Goal: Task Accomplishment & Management: Use online tool/utility

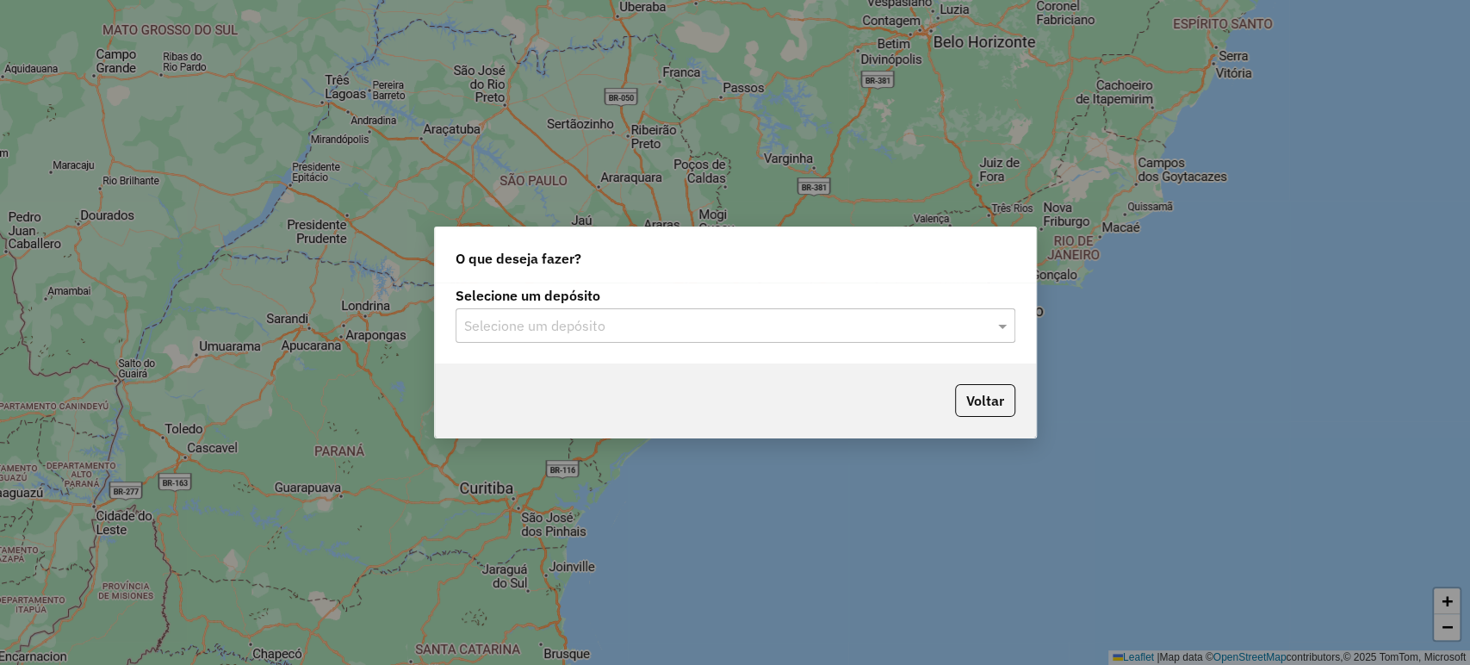
click at [983, 322] on div at bounding box center [735, 325] width 560 height 22
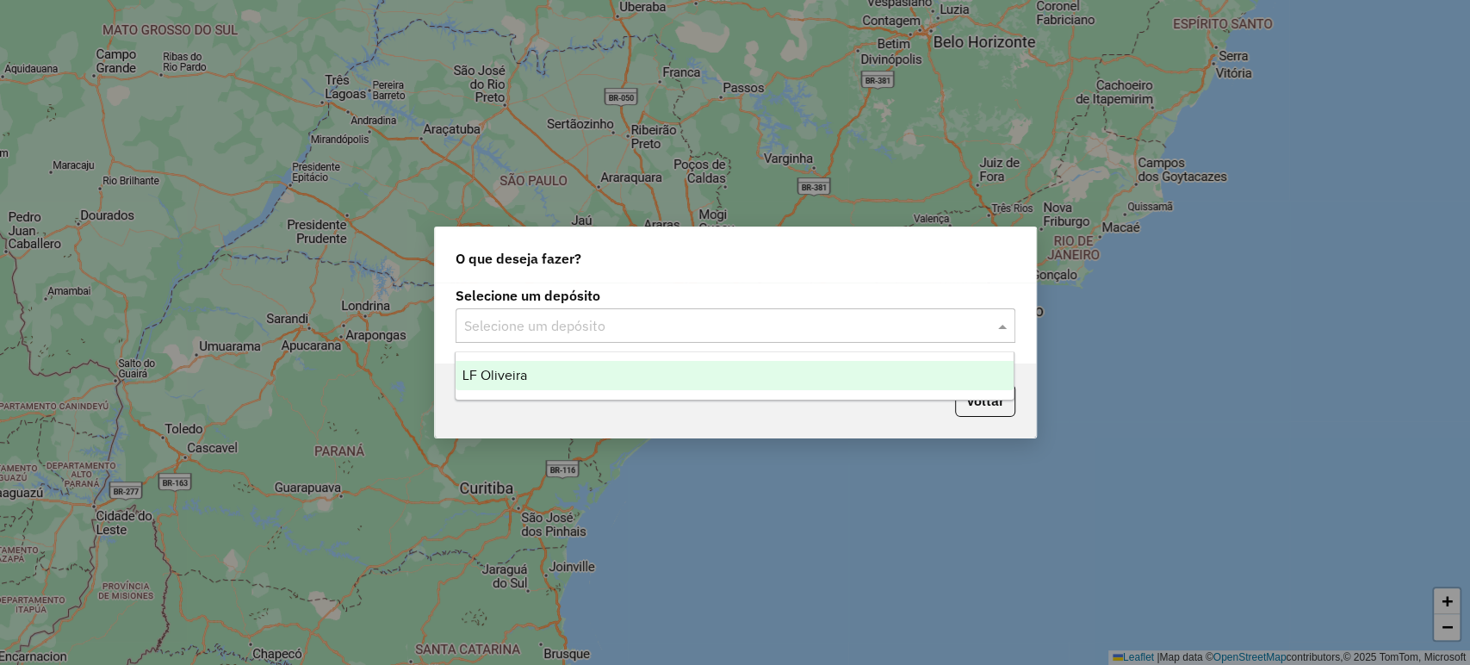
click at [927, 378] on div "LF Oliveira" at bounding box center [734, 375] width 558 height 29
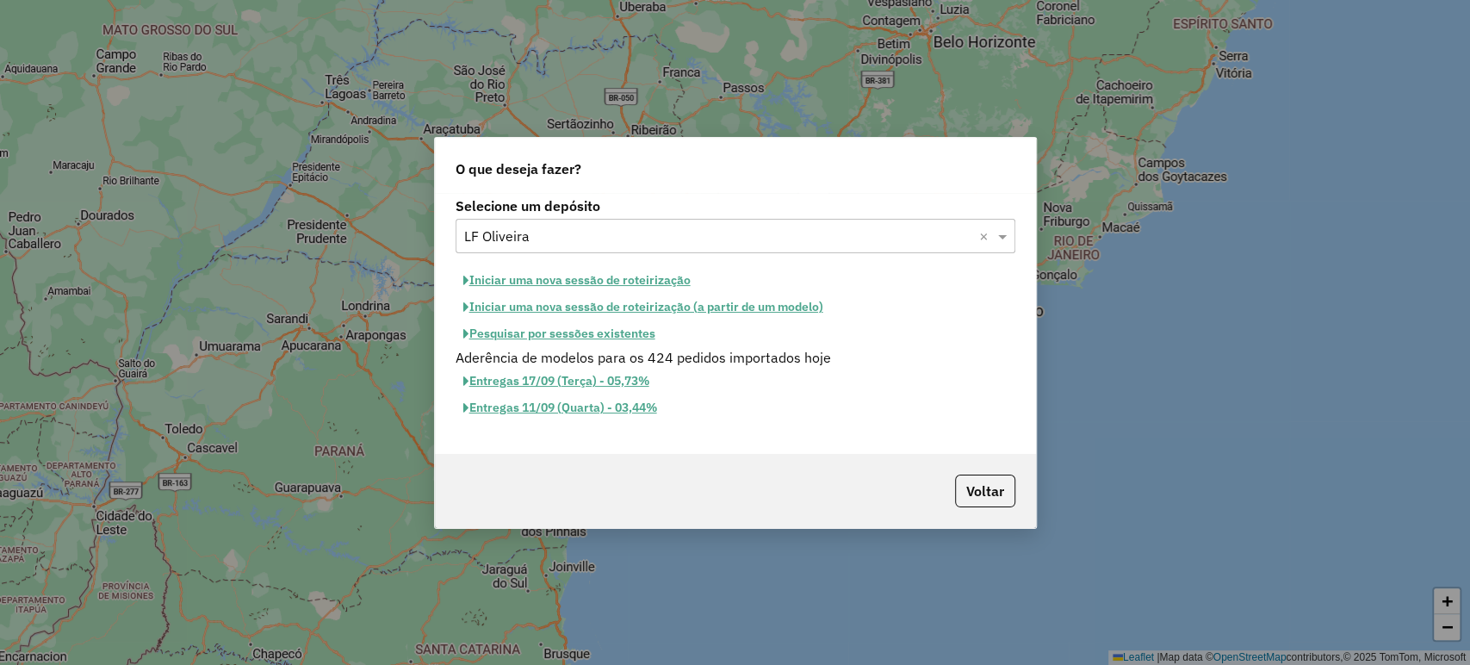
click at [619, 273] on button "Iniciar uma nova sessão de roteirização" at bounding box center [576, 280] width 243 height 27
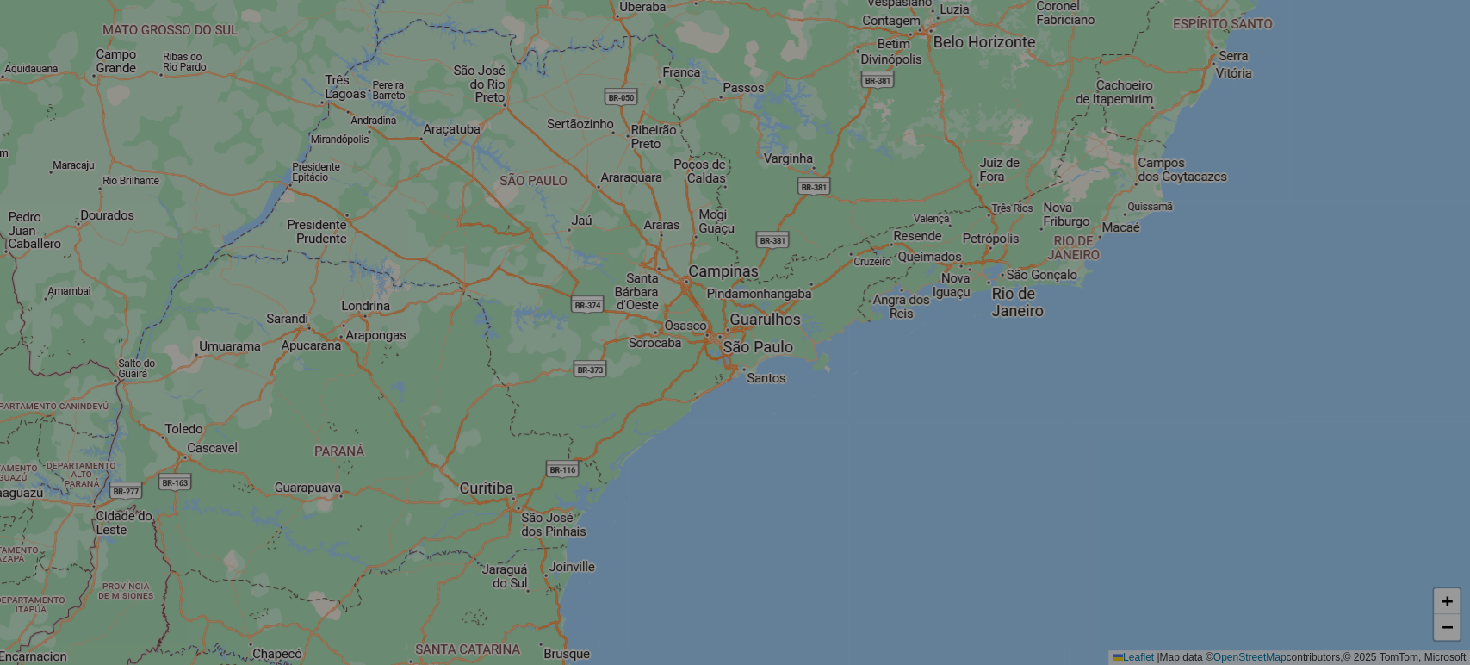
select select "*"
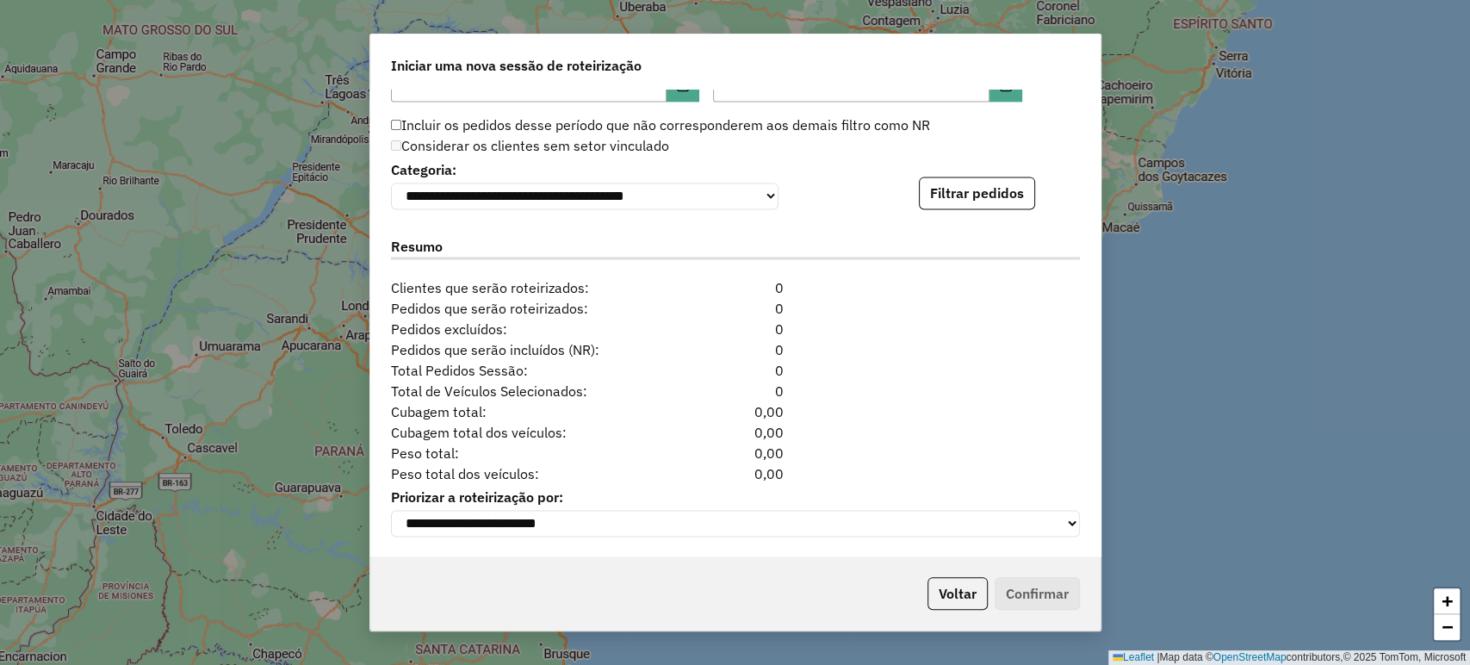
scroll to position [1712, 0]
click at [975, 192] on button "Filtrar pedidos" at bounding box center [977, 192] width 116 height 33
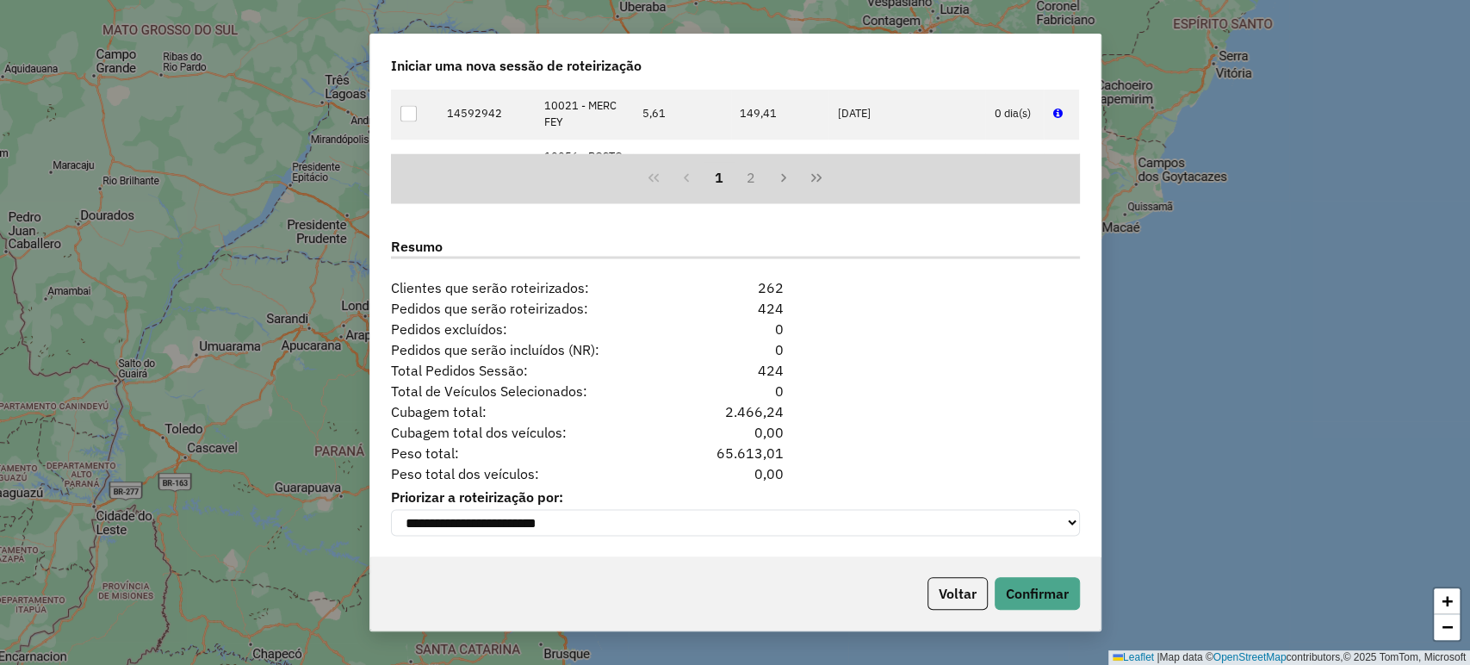
scroll to position [2067, 0]
click at [1040, 592] on button "Confirmar" at bounding box center [1036, 593] width 85 height 33
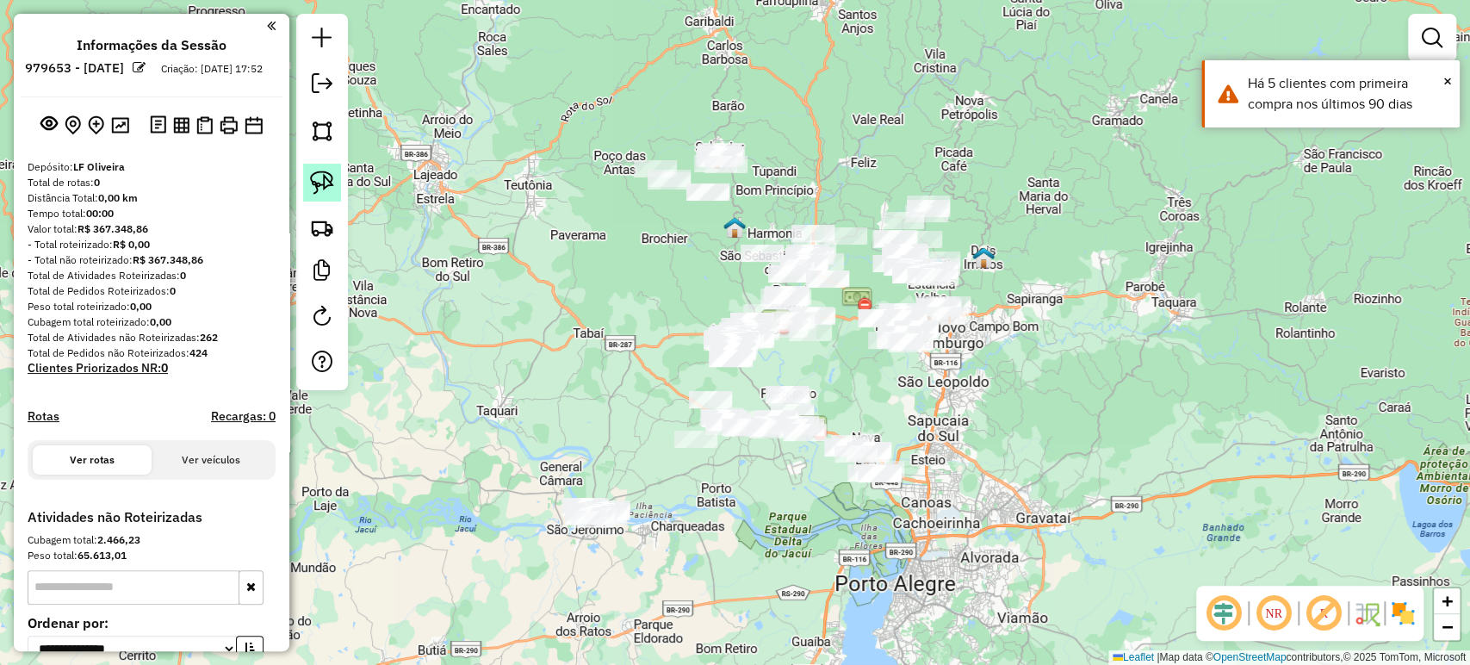
click at [316, 179] on img at bounding box center [322, 182] width 24 height 24
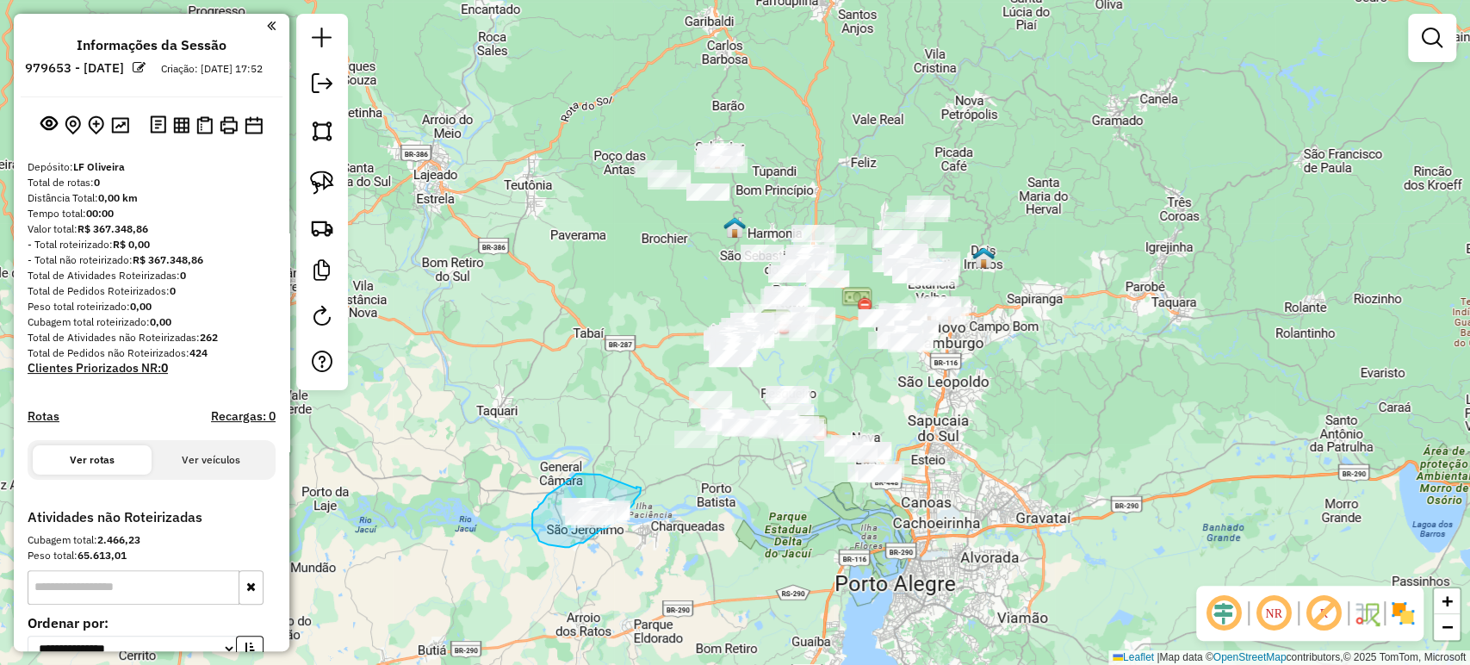
drag, startPoint x: 600, startPoint y: 474, endPoint x: 636, endPoint y: 488, distance: 38.7
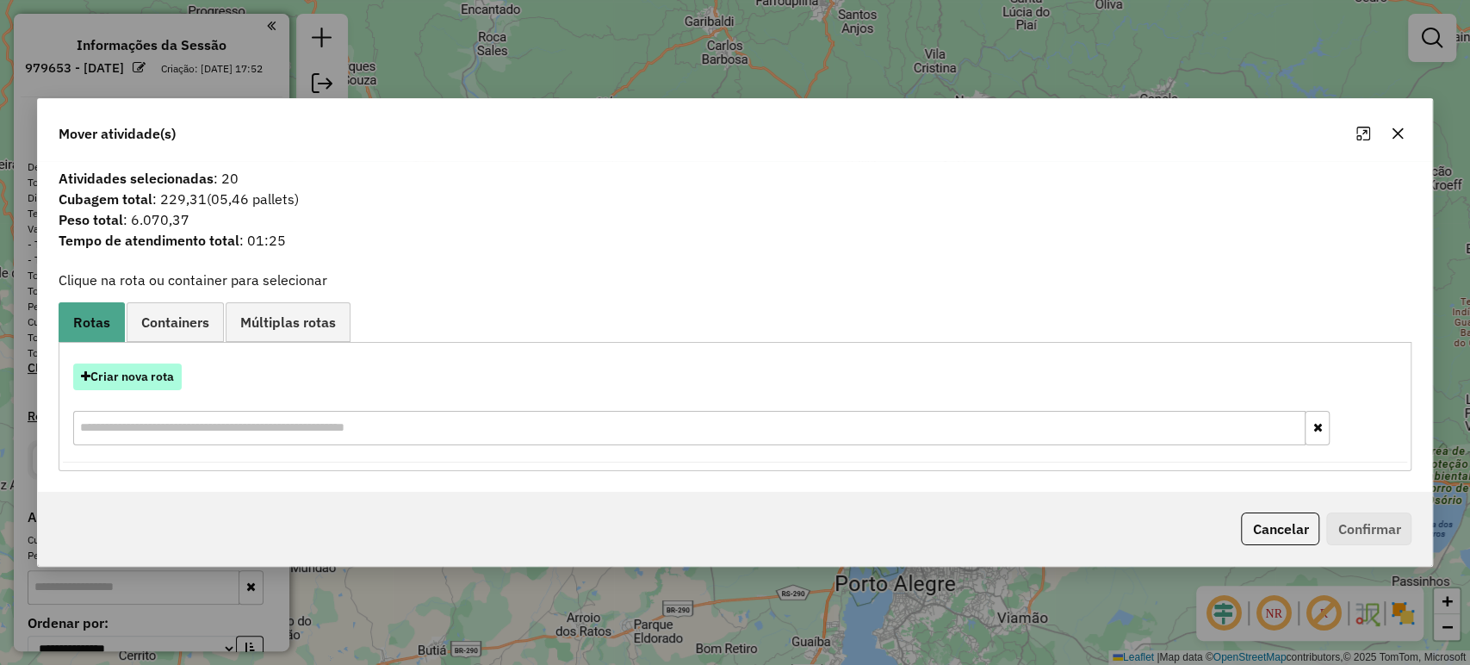
click at [133, 371] on button "Criar nova rota" at bounding box center [127, 376] width 108 height 27
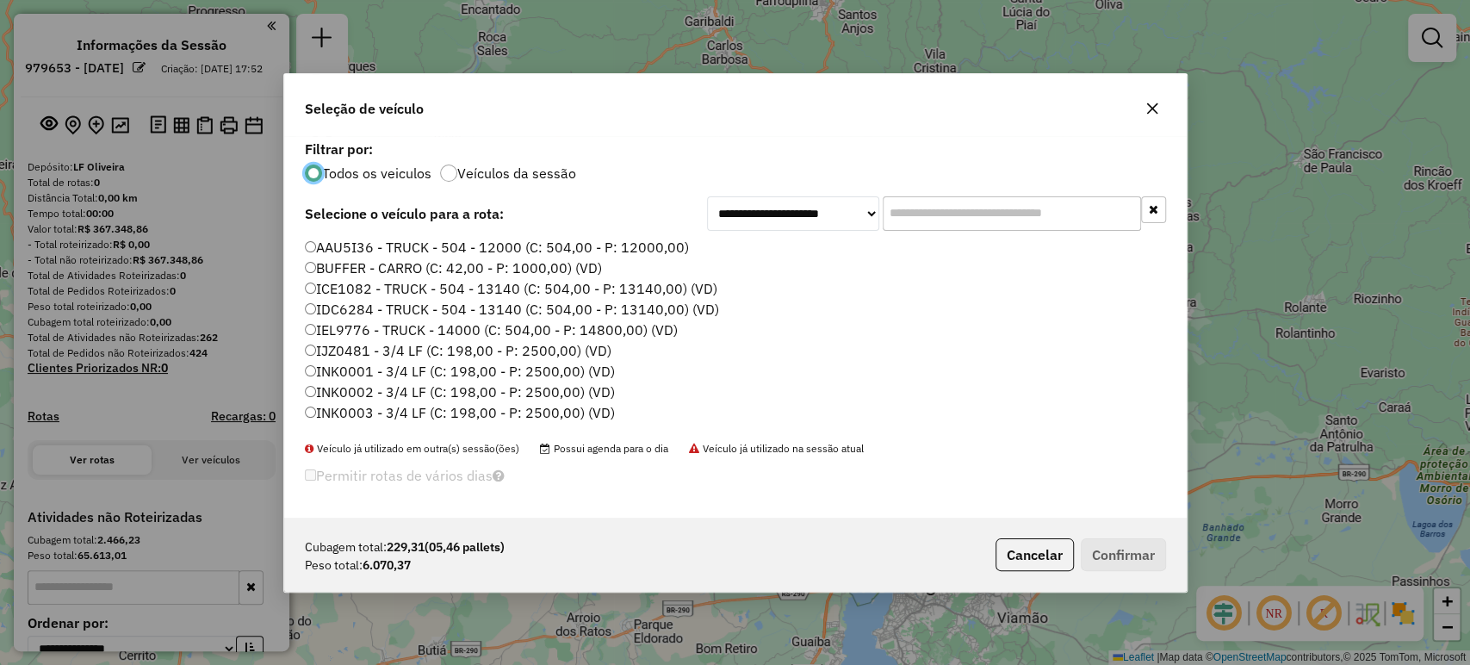
scroll to position [9, 5]
click at [923, 210] on input "text" at bounding box center [1011, 213] width 258 height 34
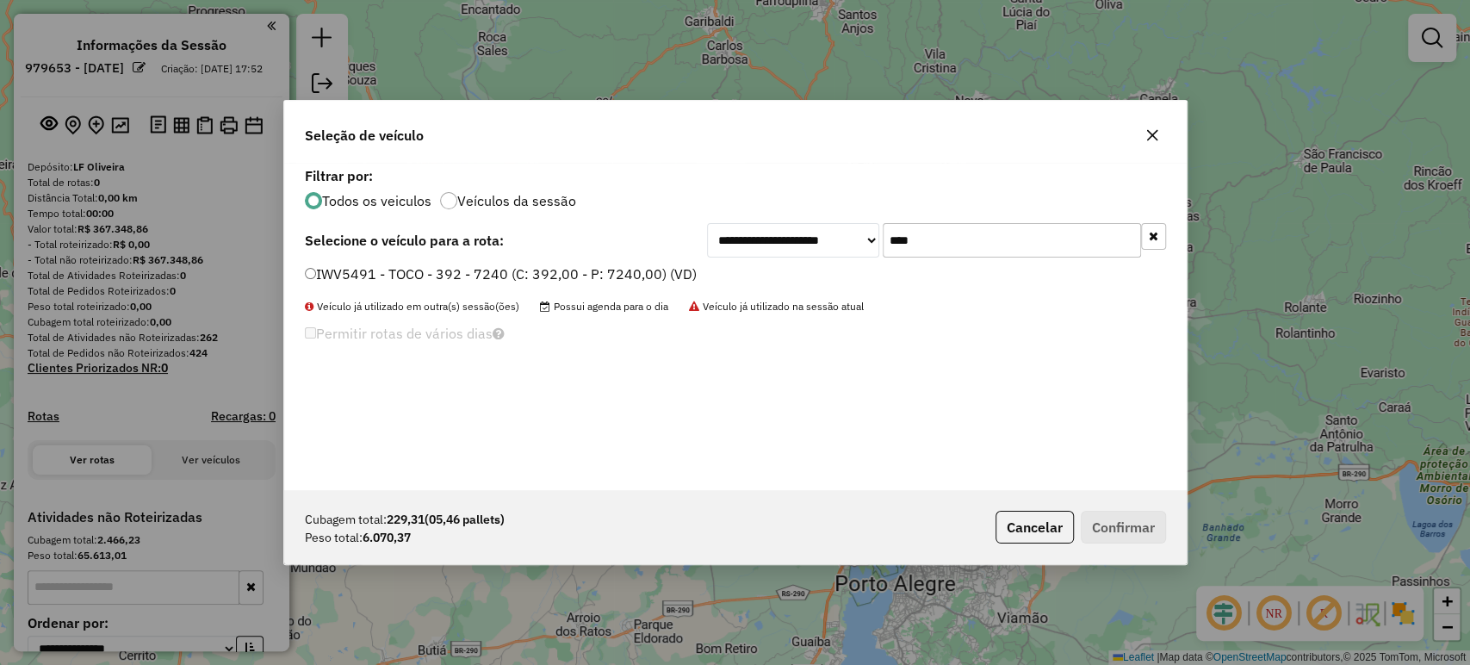
type input "****"
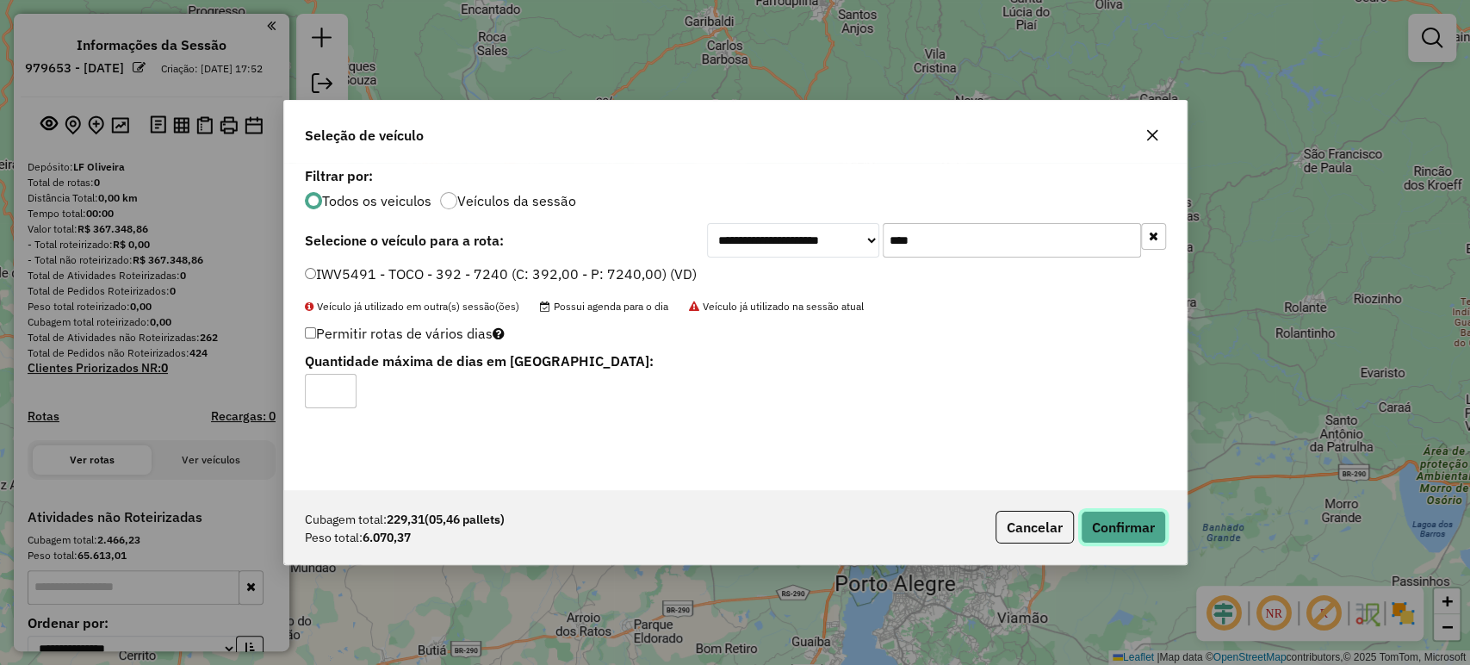
click at [1107, 529] on button "Confirmar" at bounding box center [1123, 527] width 85 height 33
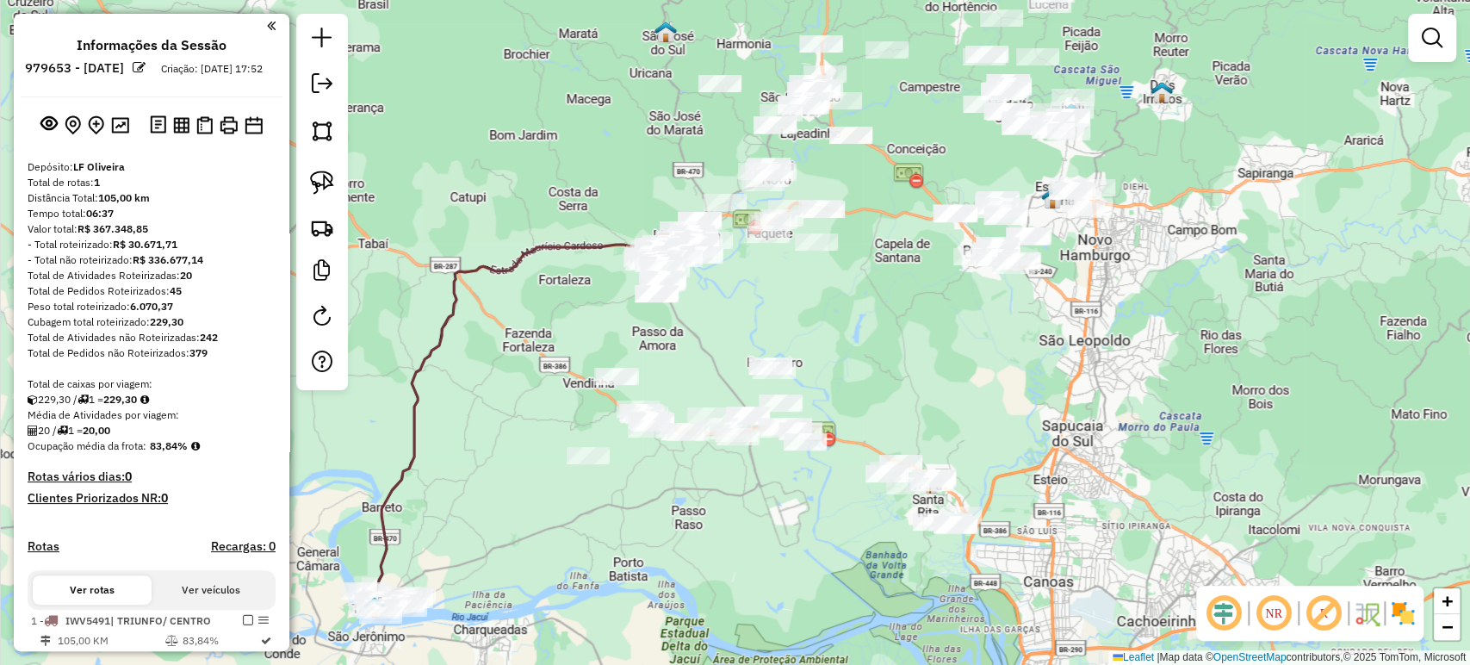
drag, startPoint x: 758, startPoint y: 560, endPoint x: 589, endPoint y: 516, distance: 174.4
click at [589, 516] on div "Janela de atendimento Grade de atendimento Capacidade Transportadoras Veículos …" at bounding box center [735, 332] width 1470 height 665
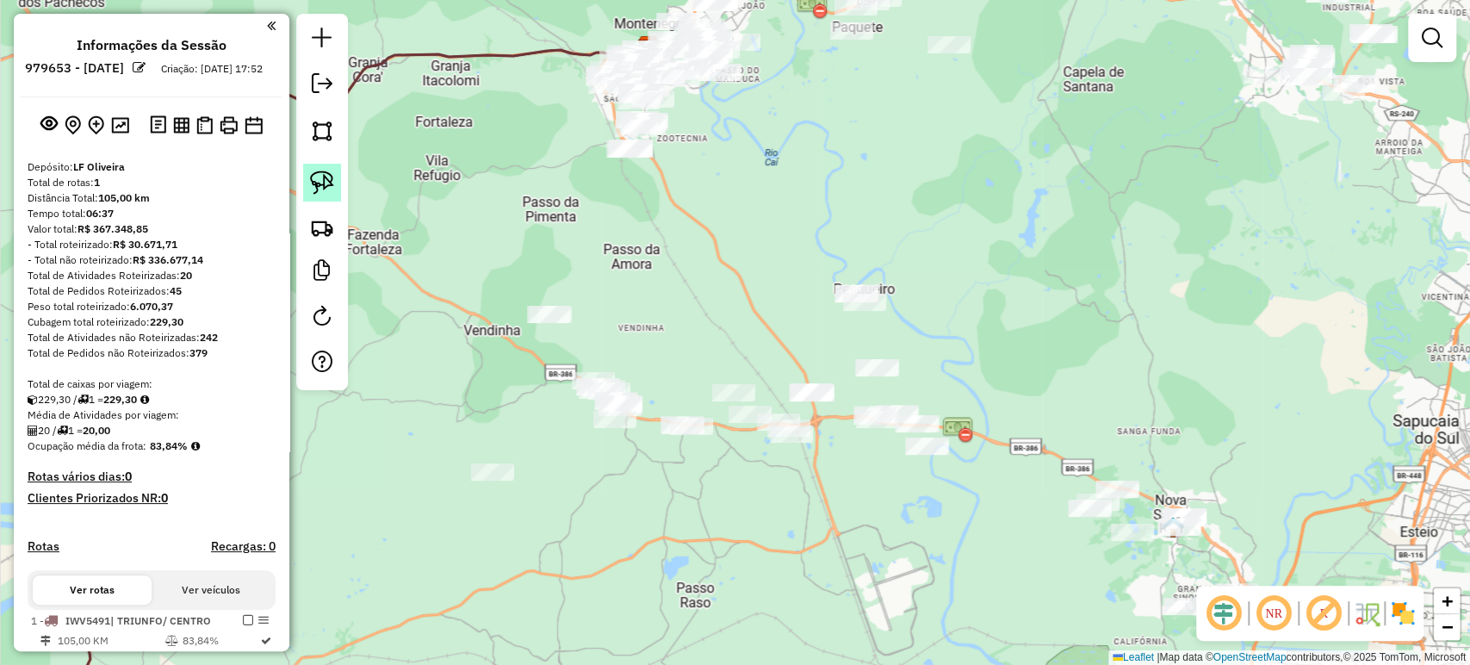
click at [324, 170] on img at bounding box center [322, 182] width 24 height 24
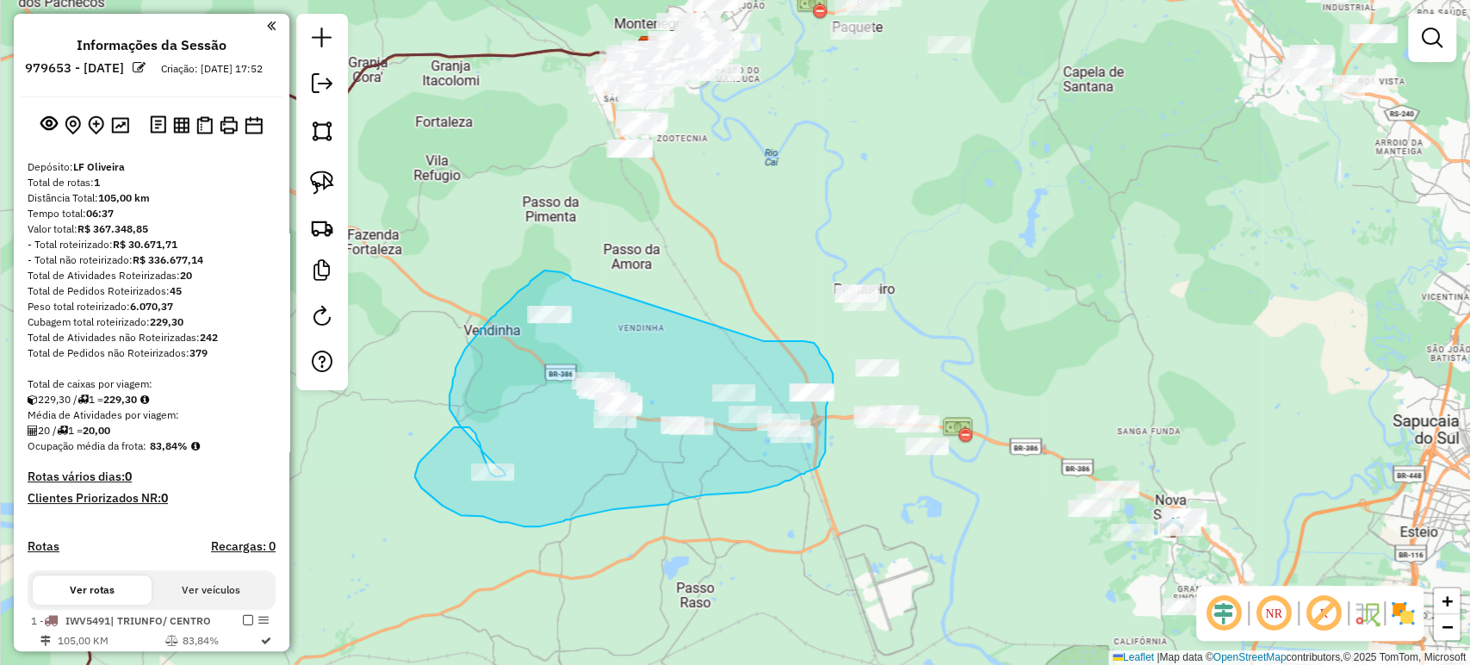
drag, startPoint x: 579, startPoint y: 282, endPoint x: 764, endPoint y: 341, distance: 193.6
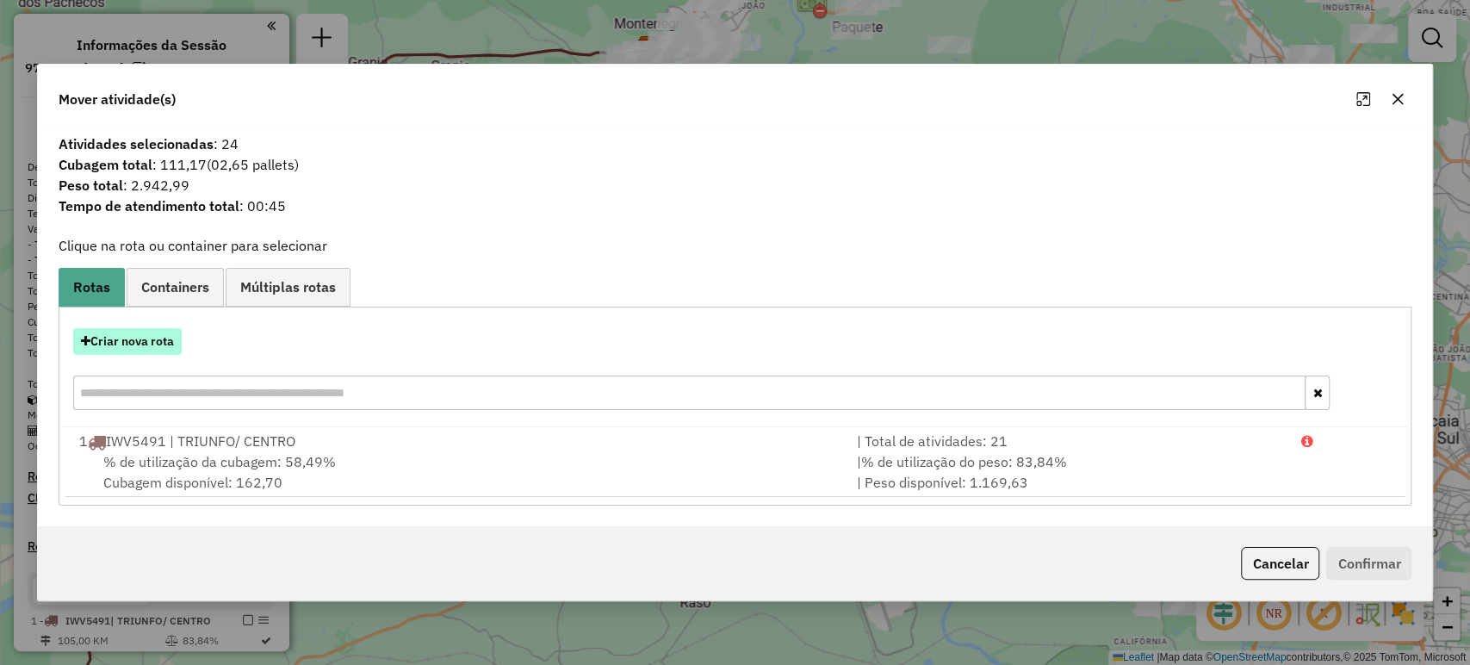
click at [143, 341] on button "Criar nova rota" at bounding box center [127, 341] width 108 height 27
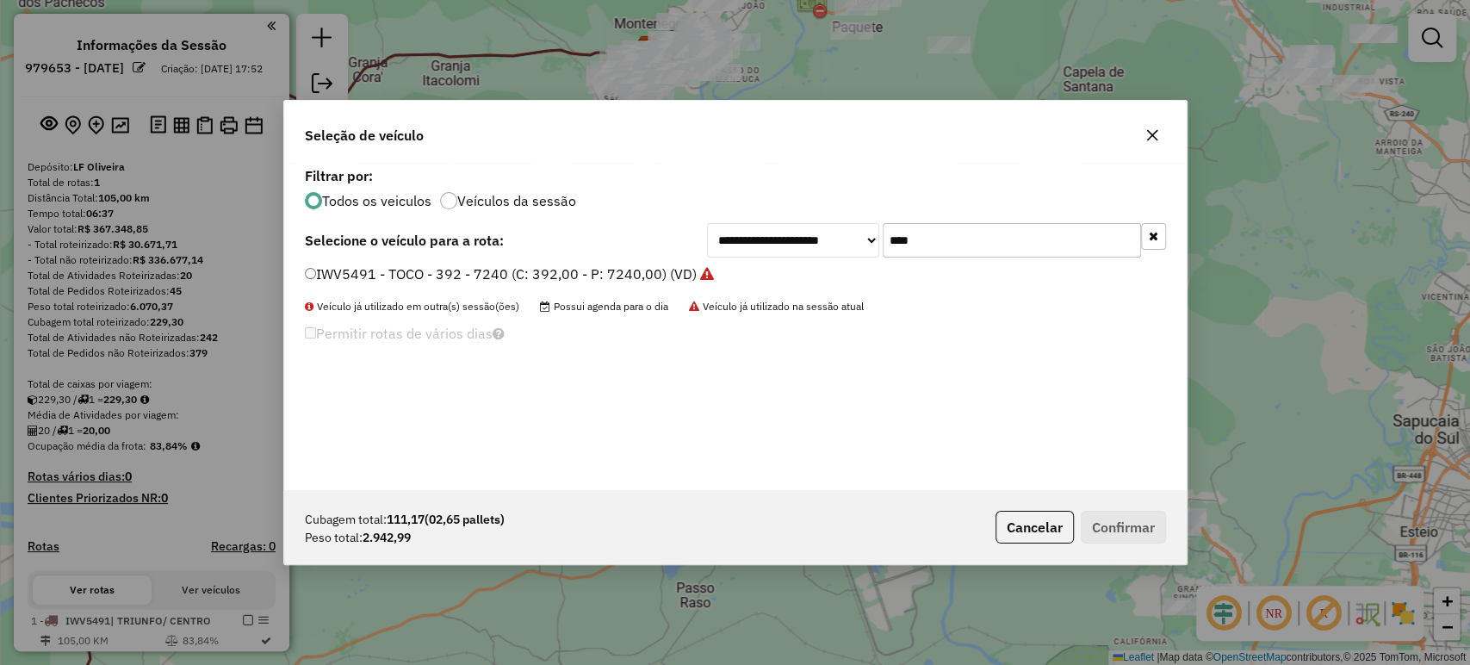
drag, startPoint x: 971, startPoint y: 240, endPoint x: 847, endPoint y: 257, distance: 125.2
click at [836, 268] on div "**********" at bounding box center [735, 326] width 902 height 327
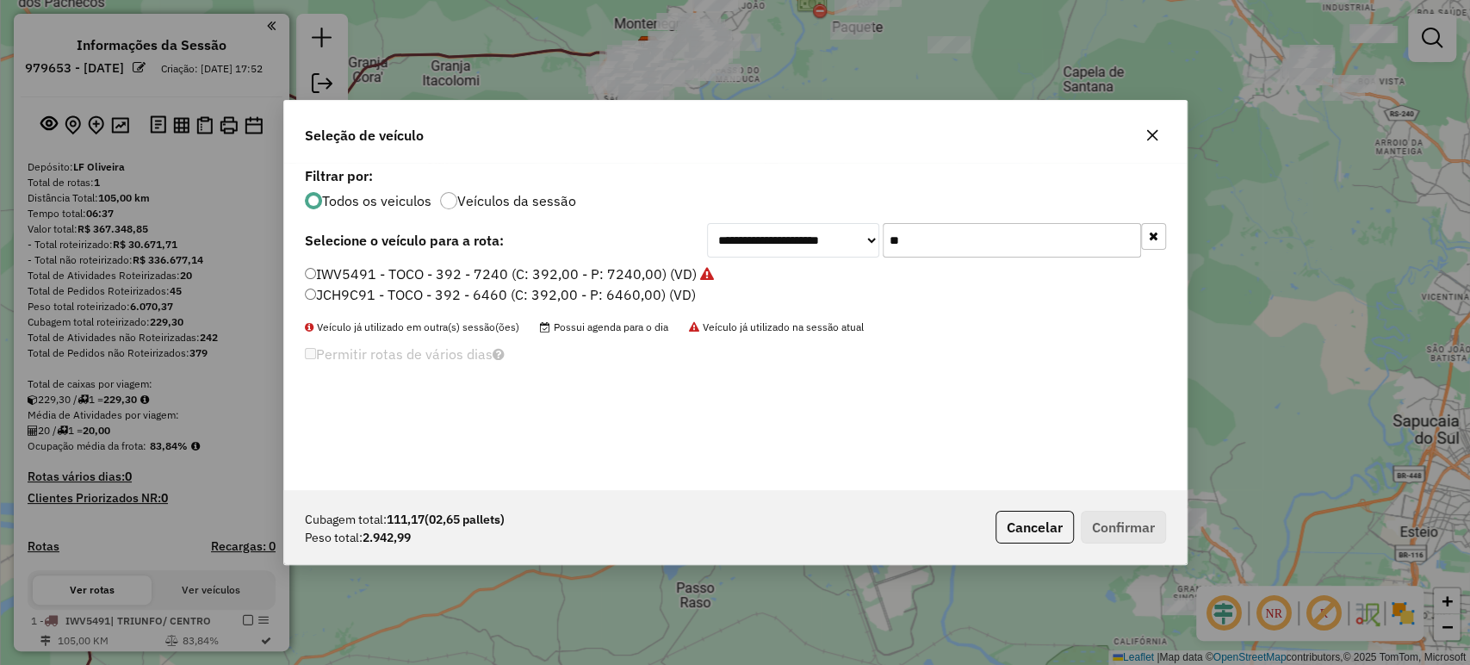
type input "**"
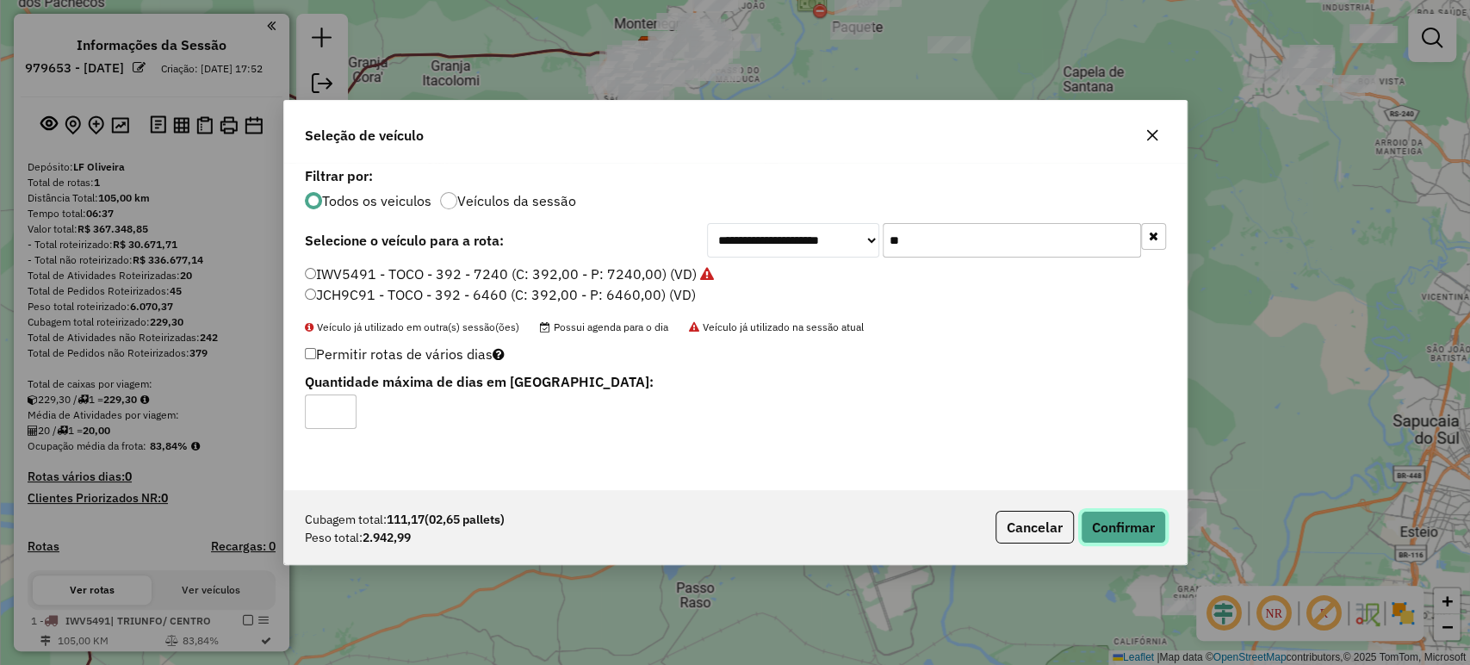
click at [1123, 529] on button "Confirmar" at bounding box center [1123, 527] width 85 height 33
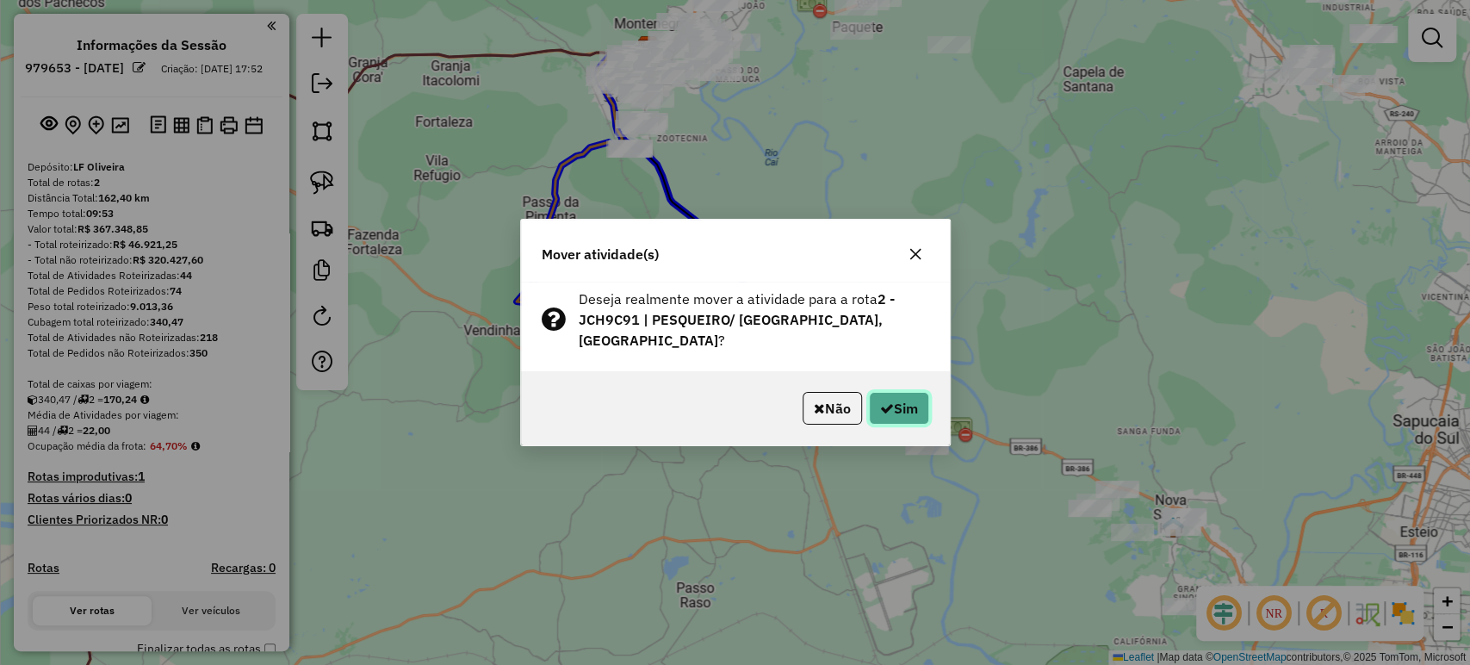
click at [898, 399] on button "Sim" at bounding box center [899, 408] width 60 height 33
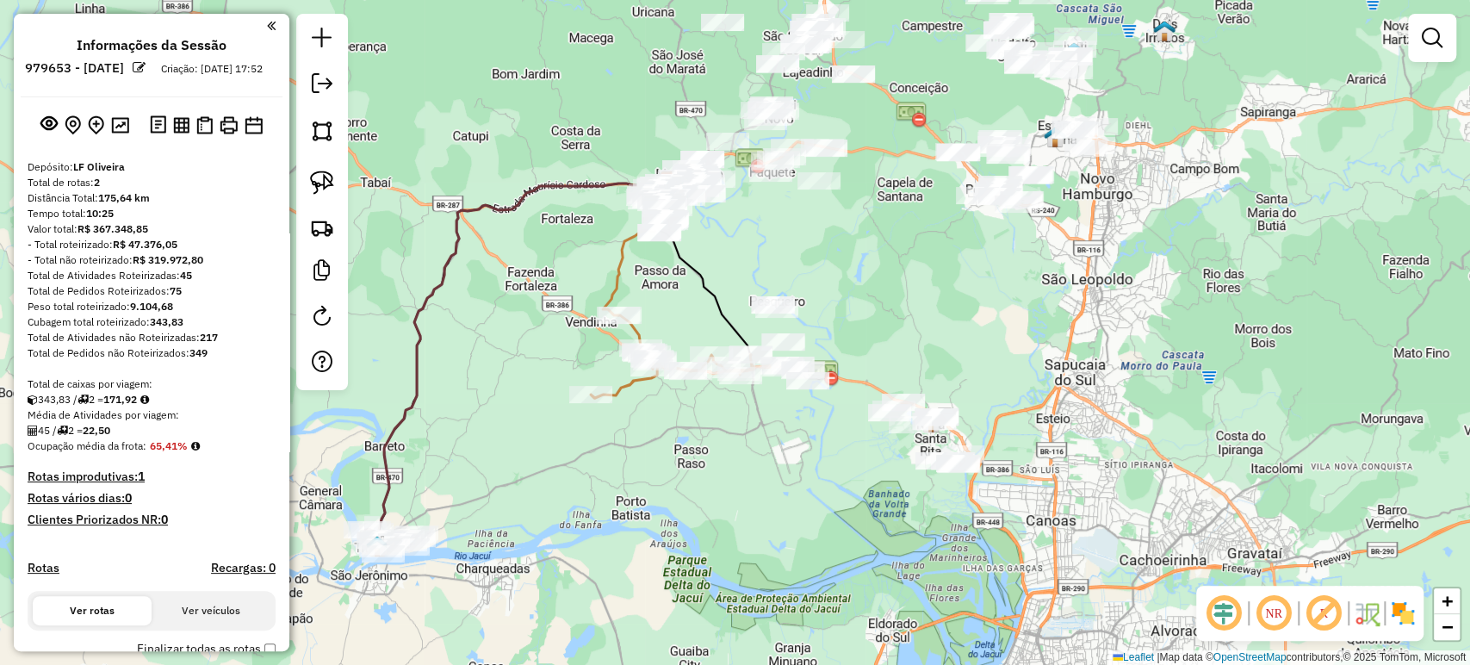
drag, startPoint x: 1056, startPoint y: 362, endPoint x: 932, endPoint y: 323, distance: 129.3
click at [933, 323] on div "Janela de atendimento Grade de atendimento Capacidade Transportadoras Veículos …" at bounding box center [735, 332] width 1470 height 665
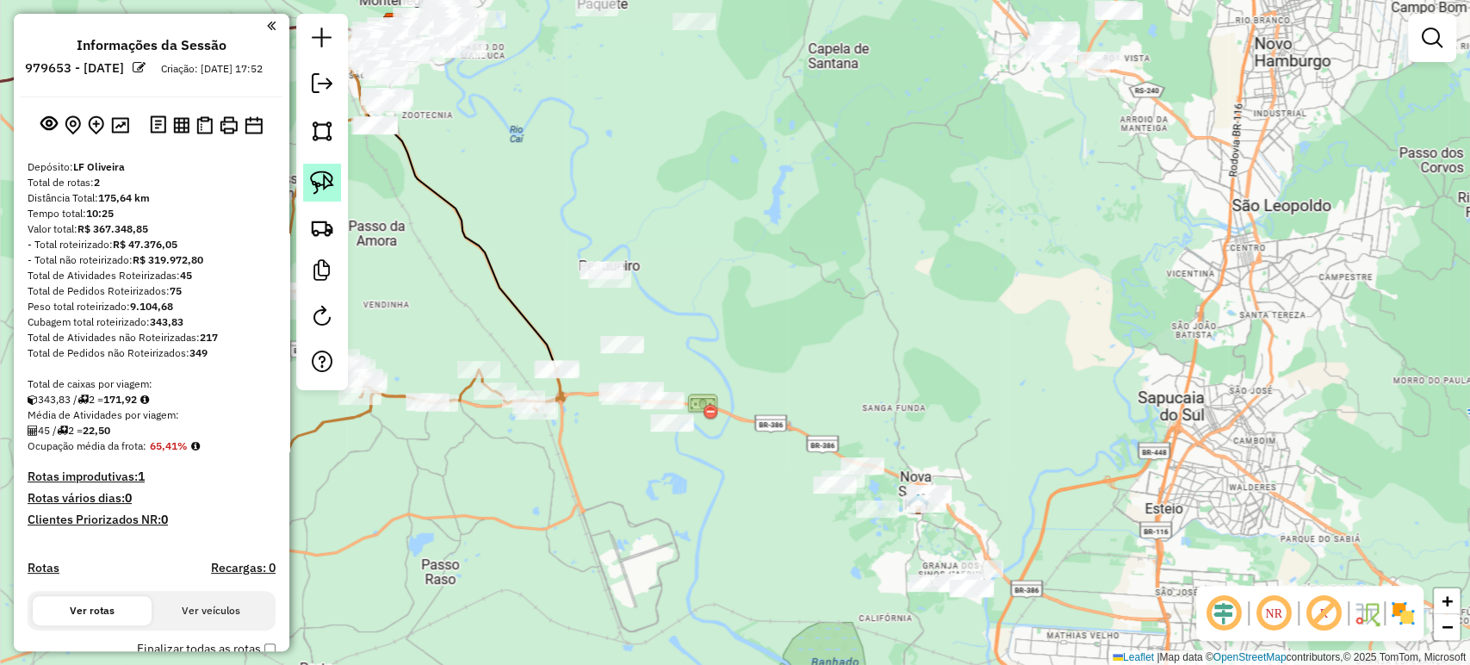
click at [331, 183] on img at bounding box center [322, 182] width 24 height 24
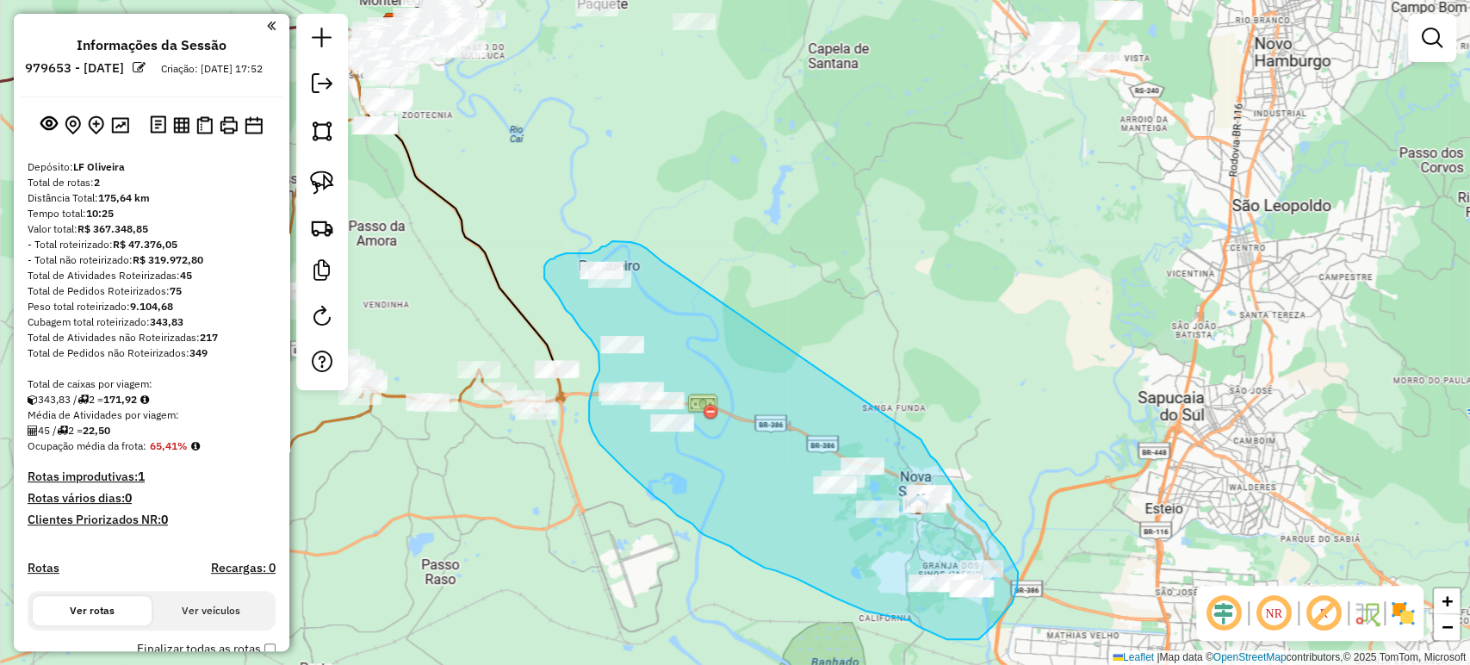
drag, startPoint x: 661, startPoint y: 261, endPoint x: 920, endPoint y: 437, distance: 312.8
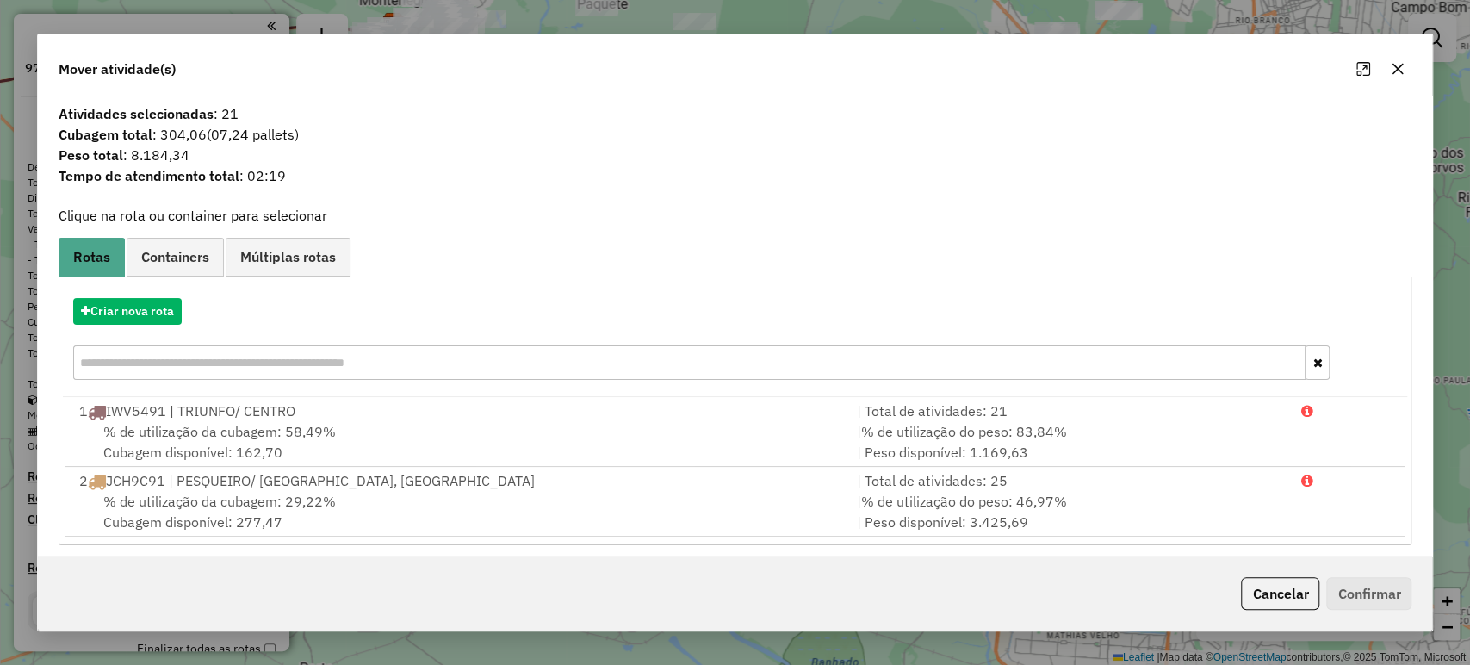
click at [1405, 61] on button "button" at bounding box center [1398, 69] width 28 height 28
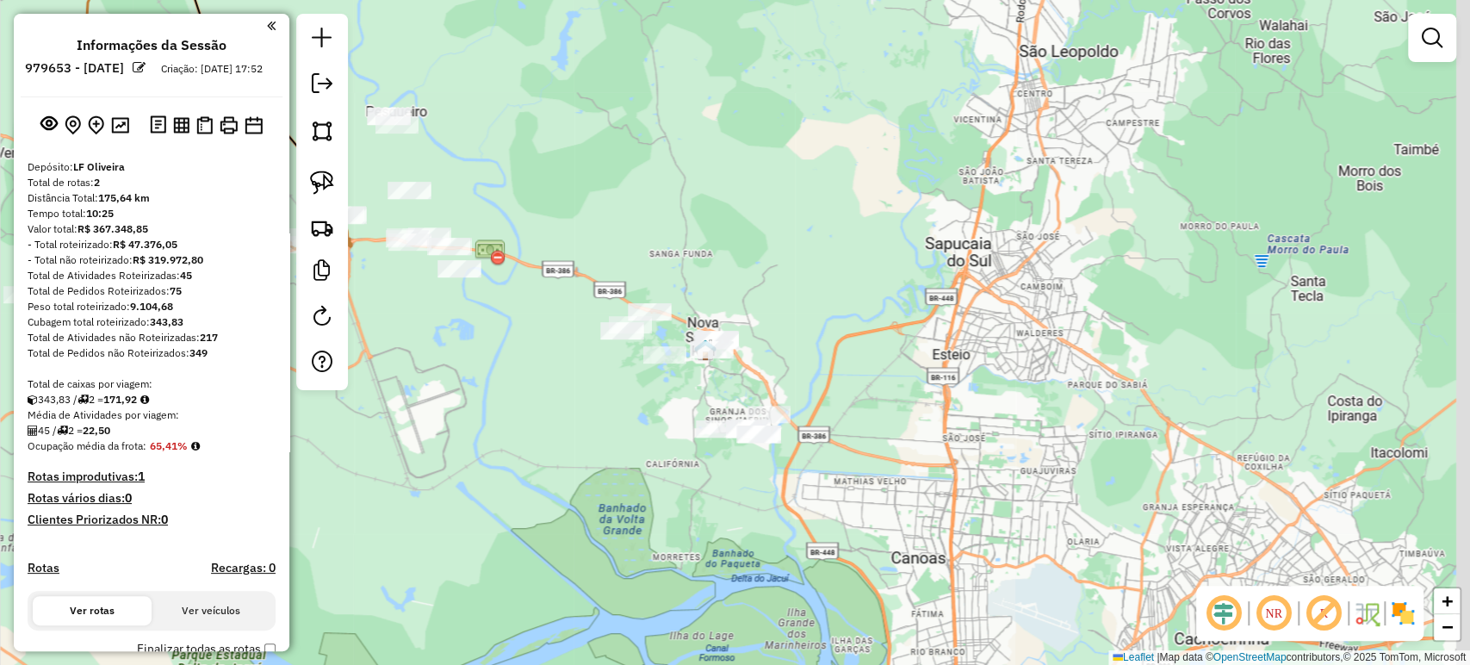
drag, startPoint x: 1007, startPoint y: 317, endPoint x: 800, endPoint y: 166, distance: 256.4
click at [800, 164] on div "Janela de atendimento Grade de atendimento Capacidade Transportadoras Veículos …" at bounding box center [735, 332] width 1470 height 665
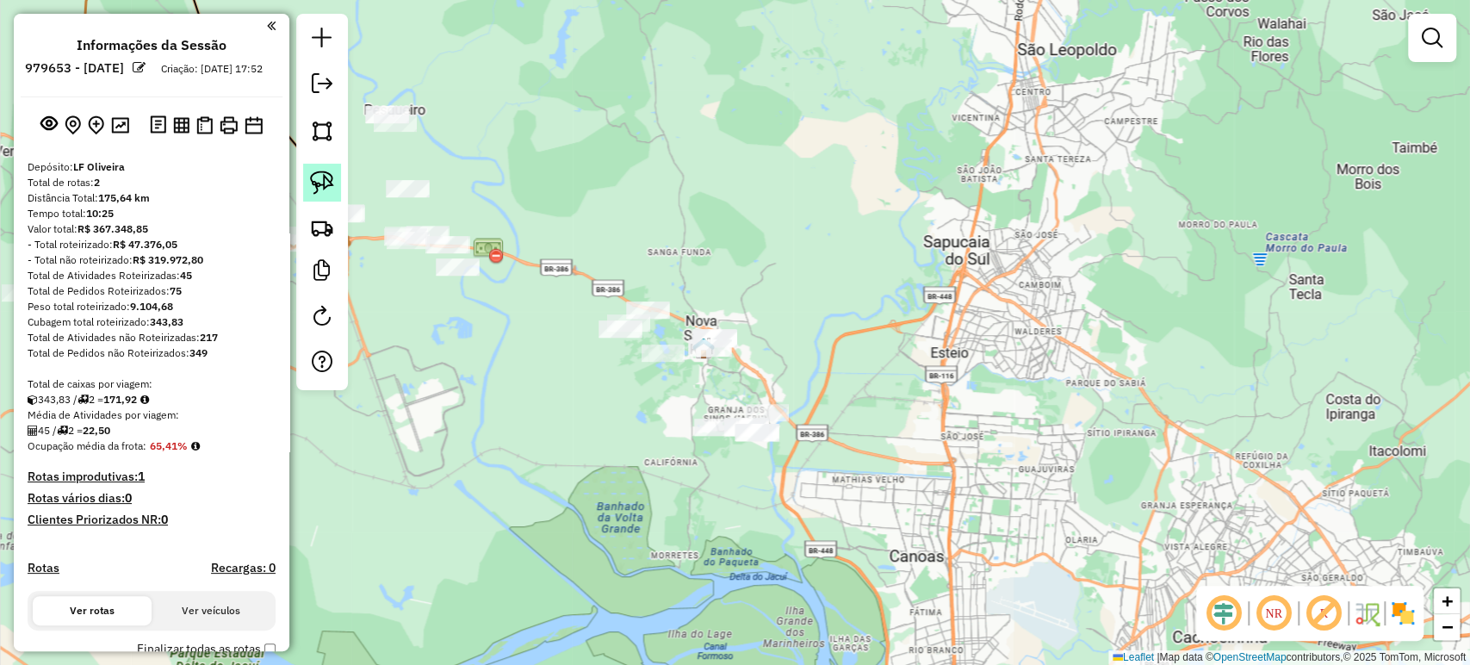
click at [318, 177] on img at bounding box center [322, 182] width 24 height 24
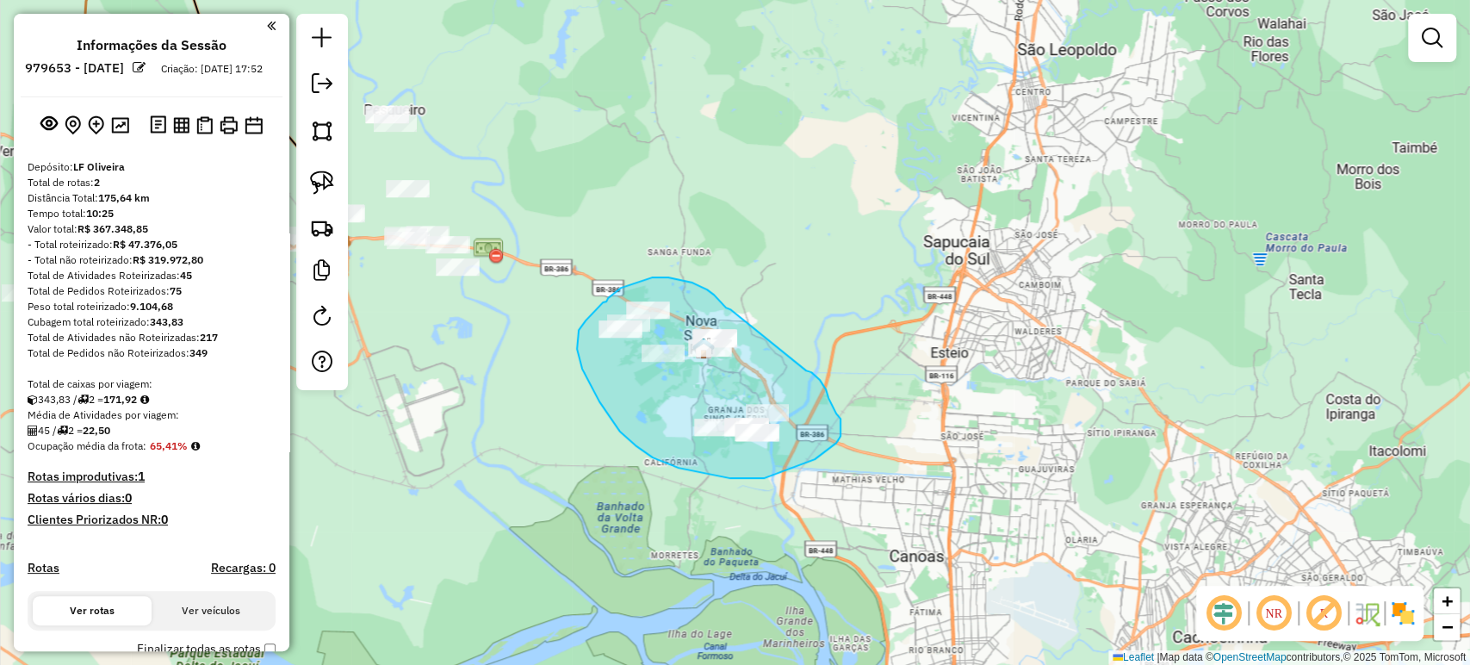
drag, startPoint x: 723, startPoint y: 304, endPoint x: 806, endPoint y: 370, distance: 106.0
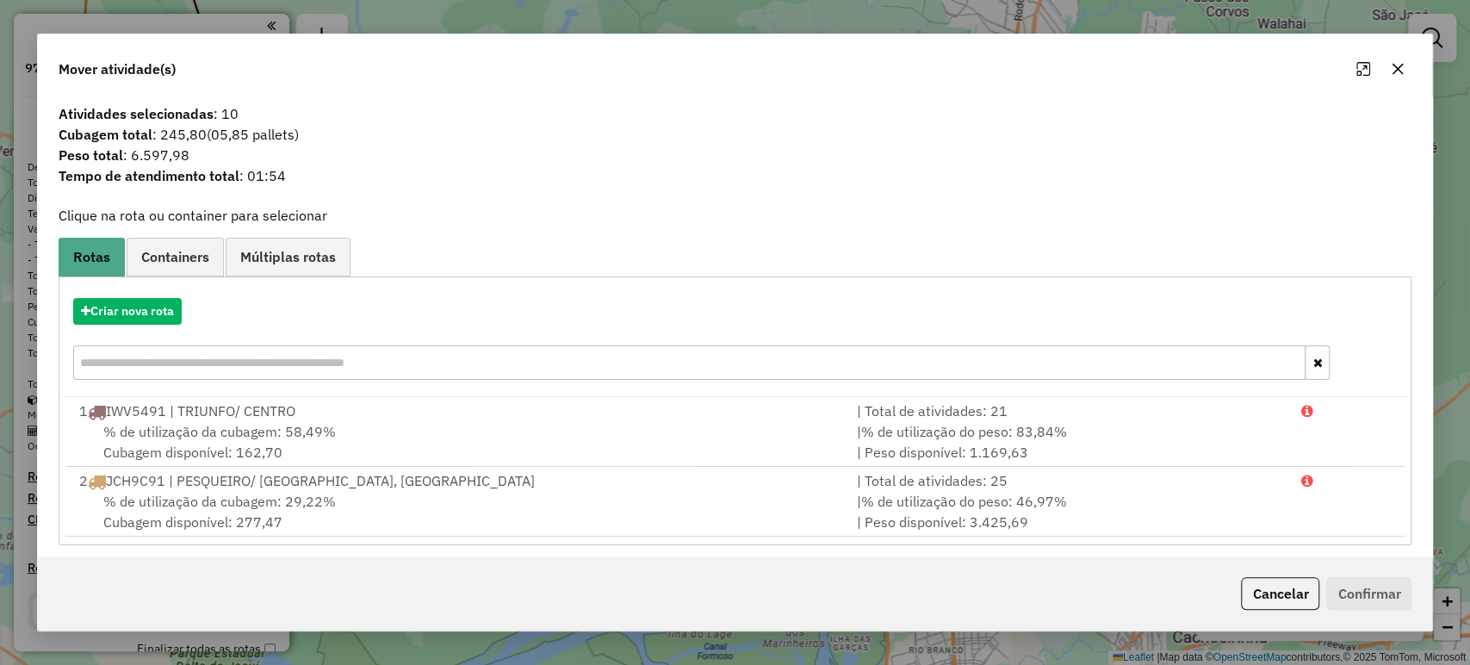
click at [1398, 63] on icon "button" at bounding box center [1397, 69] width 14 height 14
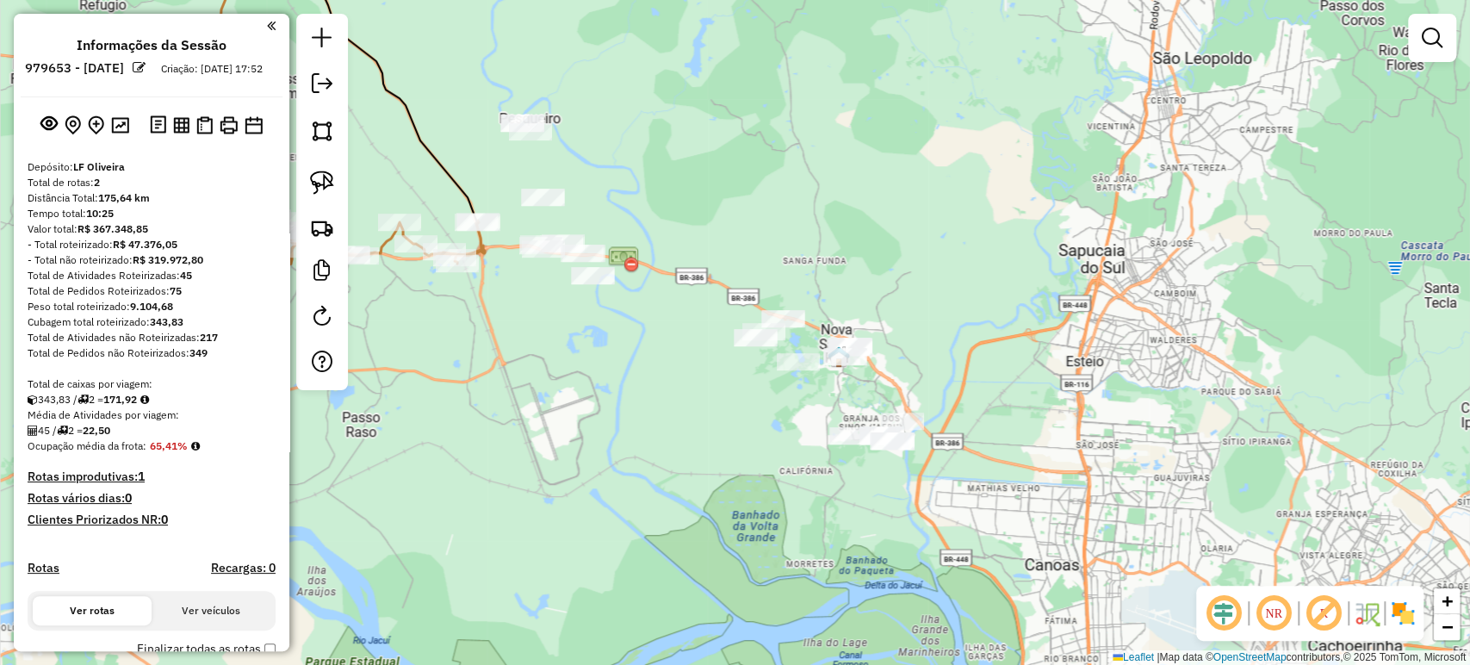
drag, startPoint x: 484, startPoint y: 407, endPoint x: 634, endPoint y: 412, distance: 149.9
click at [634, 413] on div "Janela de atendimento Grade de atendimento Capacidade Transportadoras Veículos …" at bounding box center [735, 332] width 1470 height 665
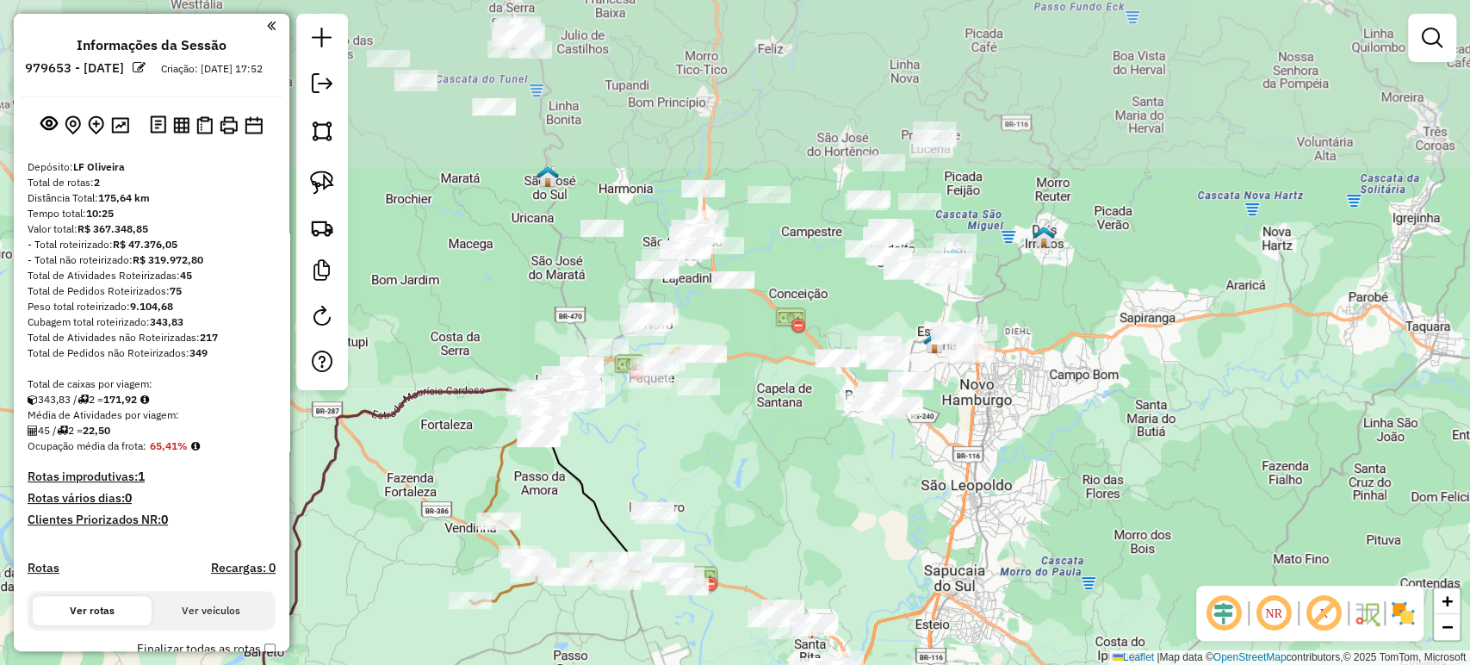
drag, startPoint x: 688, startPoint y: 271, endPoint x: 730, endPoint y: 475, distance: 208.4
click at [733, 496] on div "Janela de atendimento Grade de atendimento Capacidade Transportadoras Veículos …" at bounding box center [735, 332] width 1470 height 665
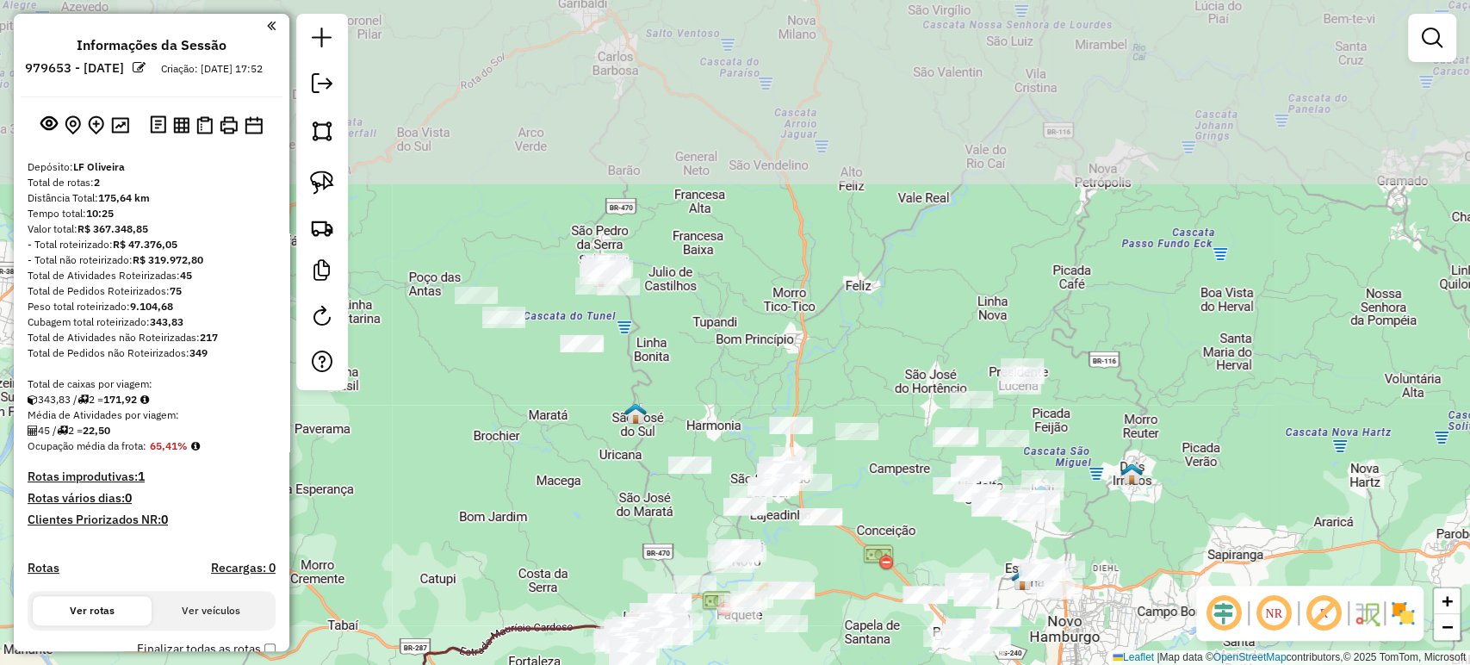
drag, startPoint x: 703, startPoint y: 288, endPoint x: 790, endPoint y: 523, distance: 250.9
click at [790, 523] on div "Janela de atendimento Grade de atendimento Capacidade Transportadoras Veículos …" at bounding box center [735, 332] width 1470 height 665
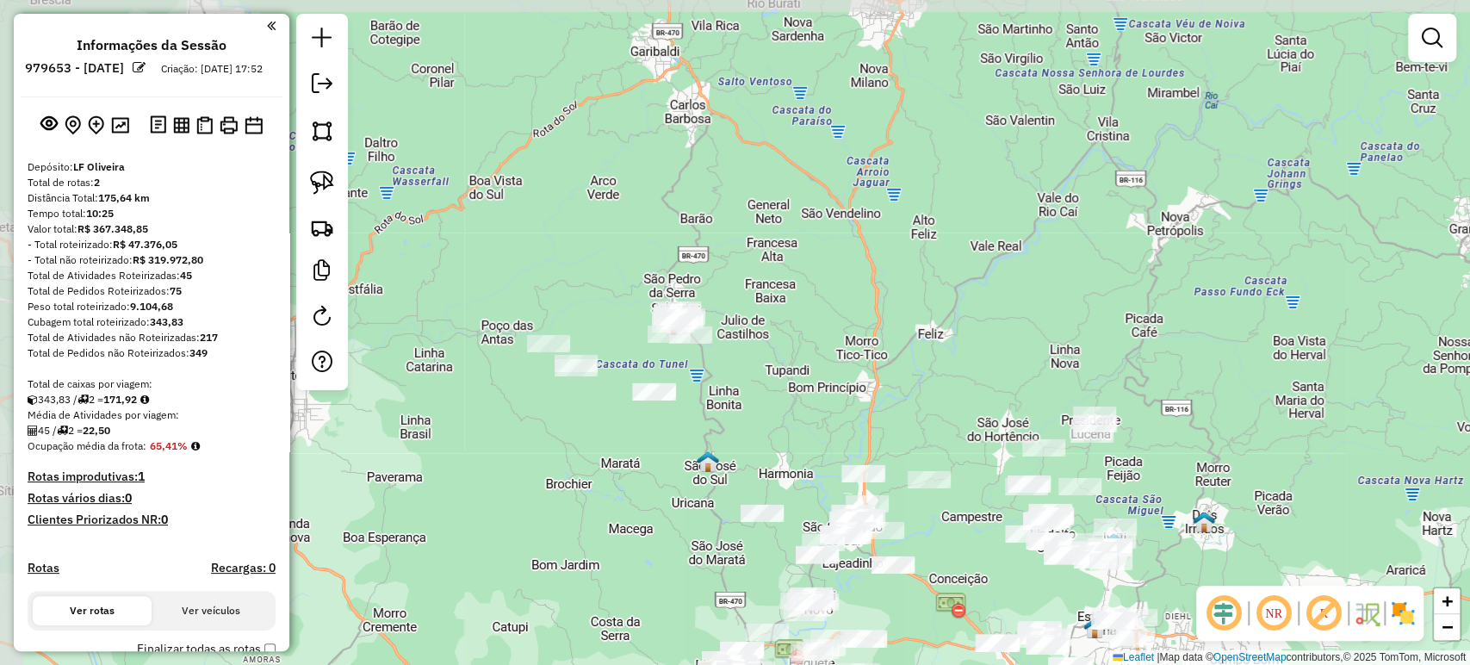
drag, startPoint x: 719, startPoint y: 367, endPoint x: 791, endPoint y: 415, distance: 86.9
click at [791, 415] on div "Janela de atendimento Grade de atendimento Capacidade Transportadoras Veículos …" at bounding box center [735, 332] width 1470 height 665
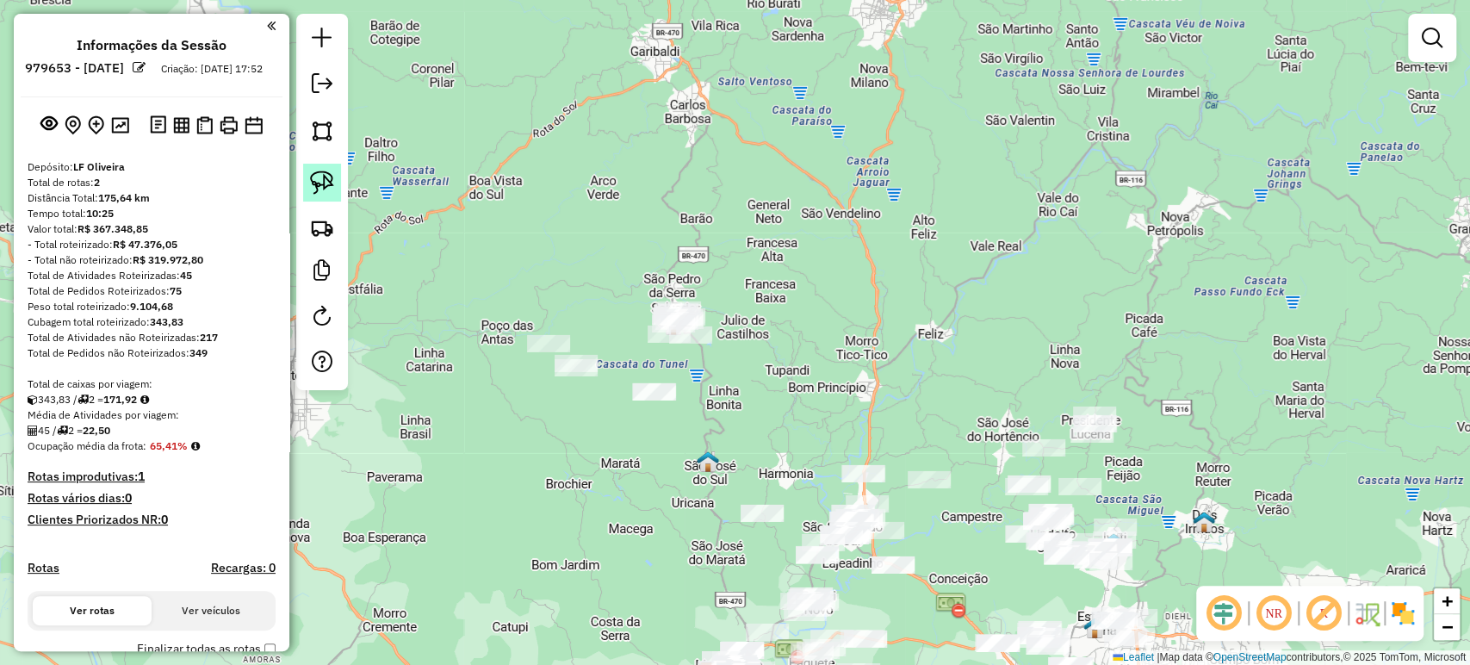
click at [321, 181] on img at bounding box center [322, 182] width 24 height 24
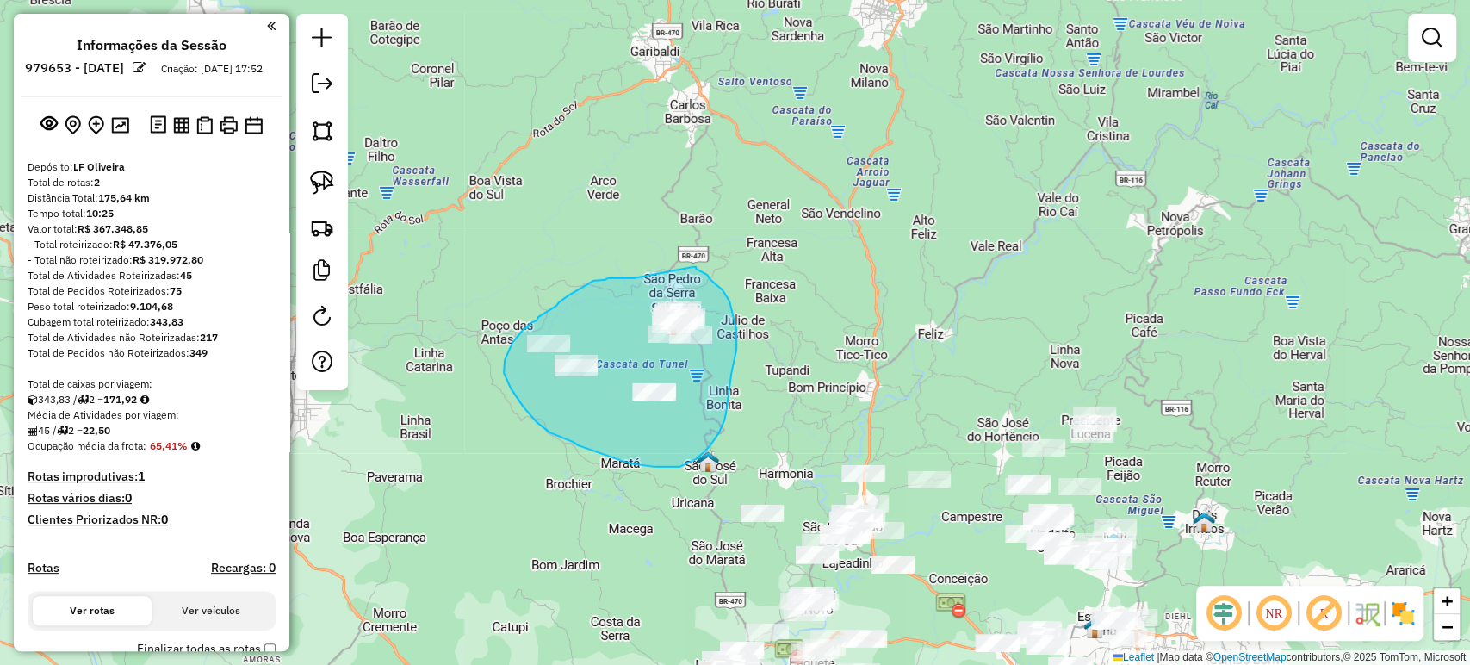
drag, startPoint x: 634, startPoint y: 279, endPoint x: 691, endPoint y: 268, distance: 58.8
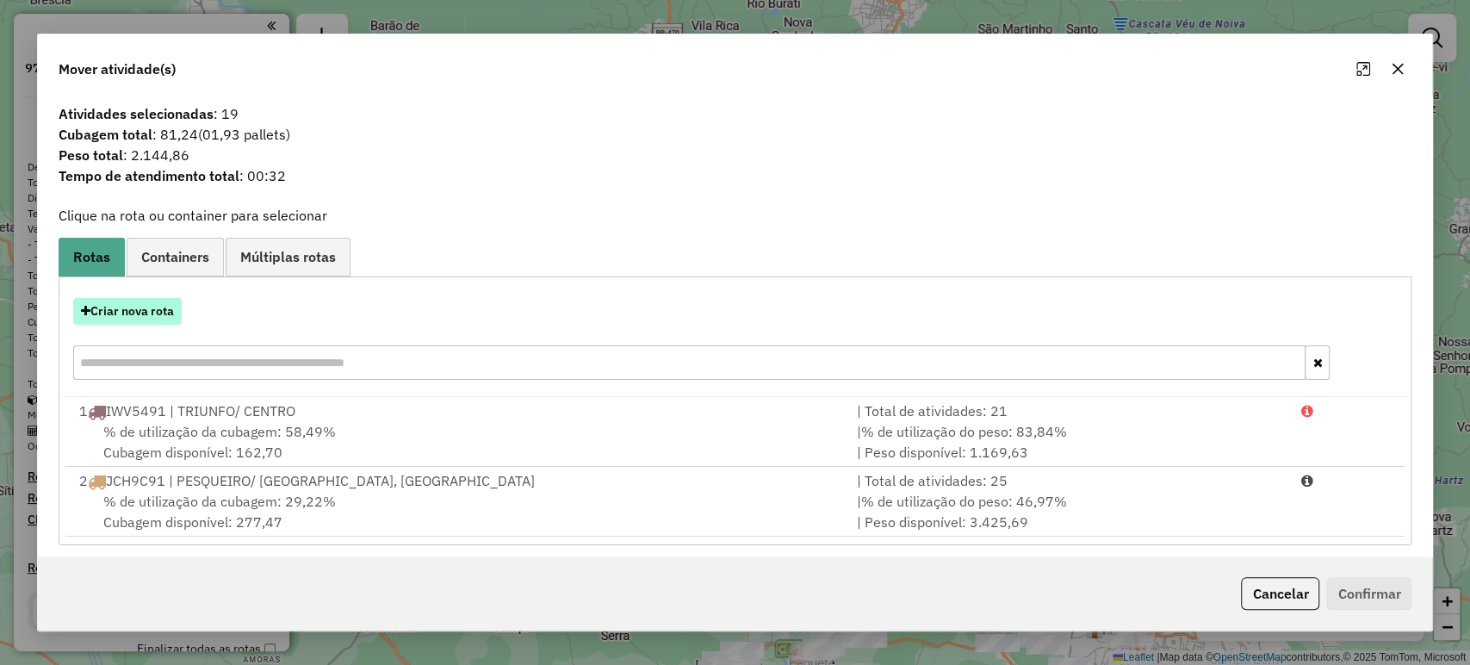
click at [147, 302] on button "Criar nova rota" at bounding box center [127, 311] width 108 height 27
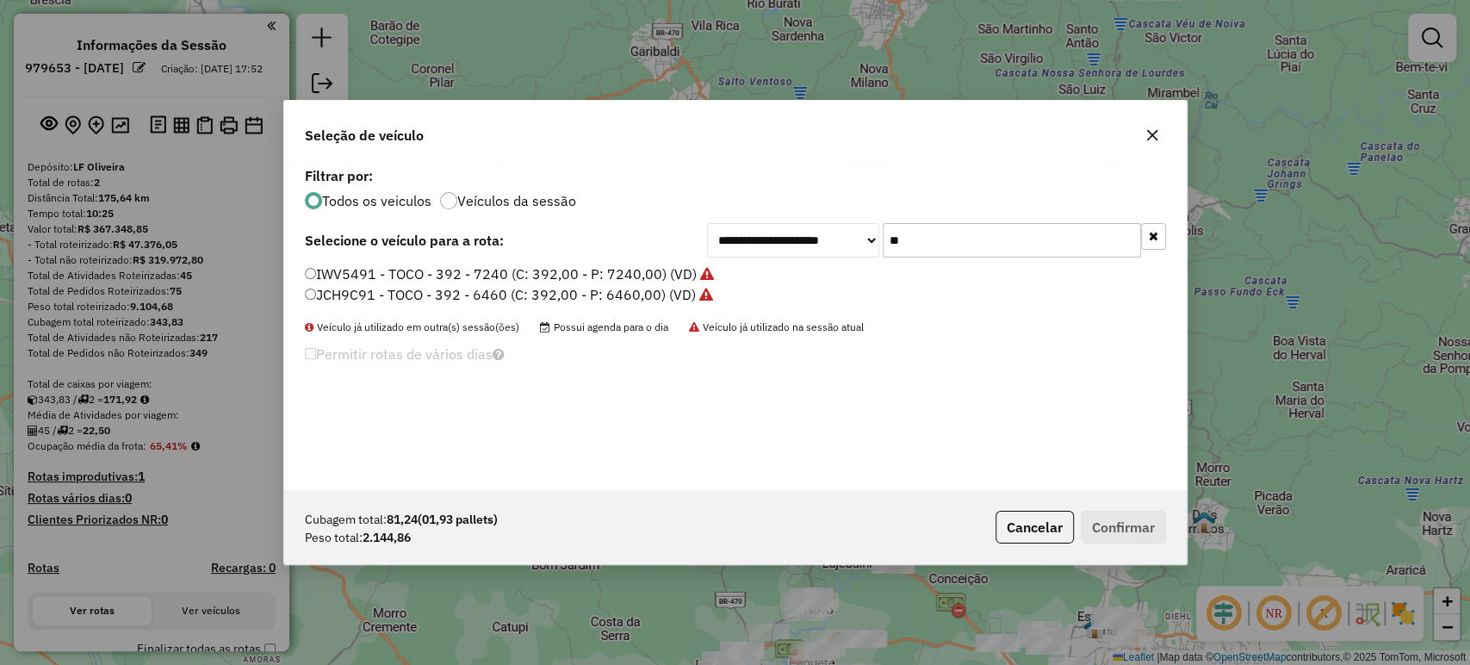
drag, startPoint x: 923, startPoint y: 240, endPoint x: 855, endPoint y: 234, distance: 68.3
click at [855, 234] on div "**********" at bounding box center [936, 240] width 459 height 34
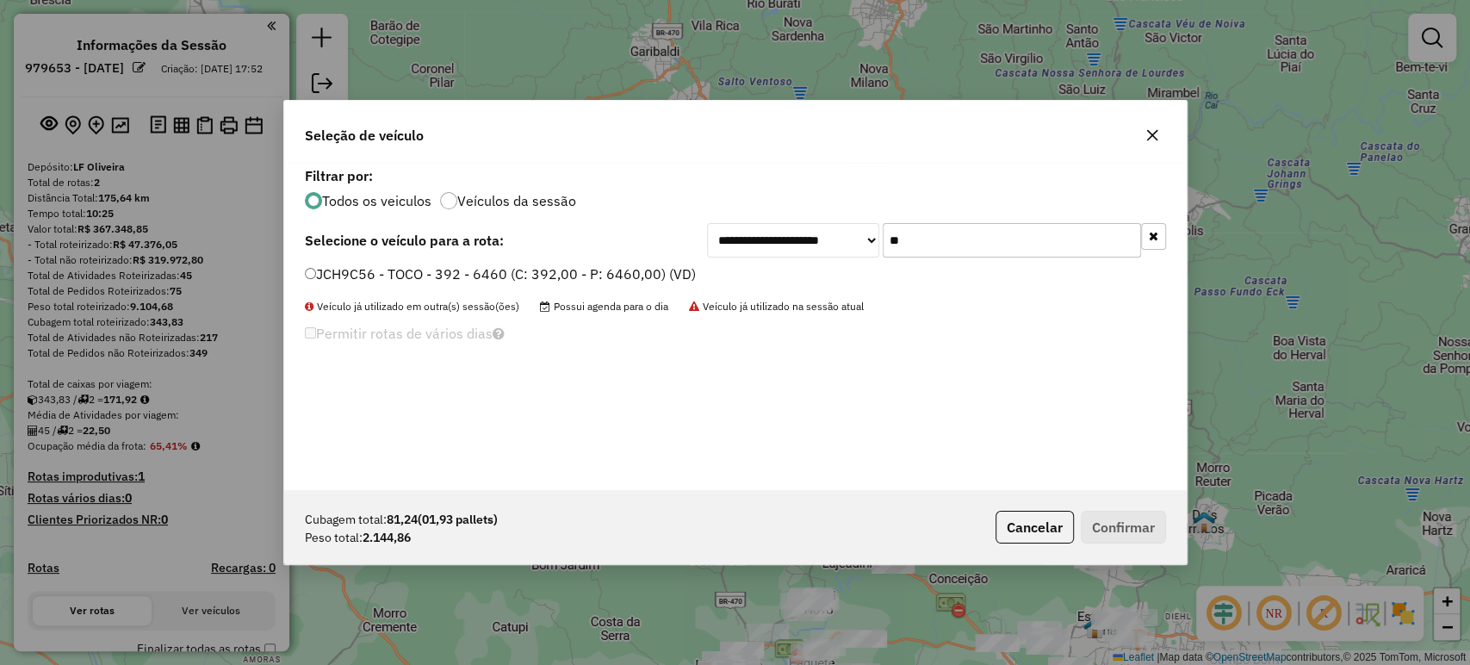
type input "**"
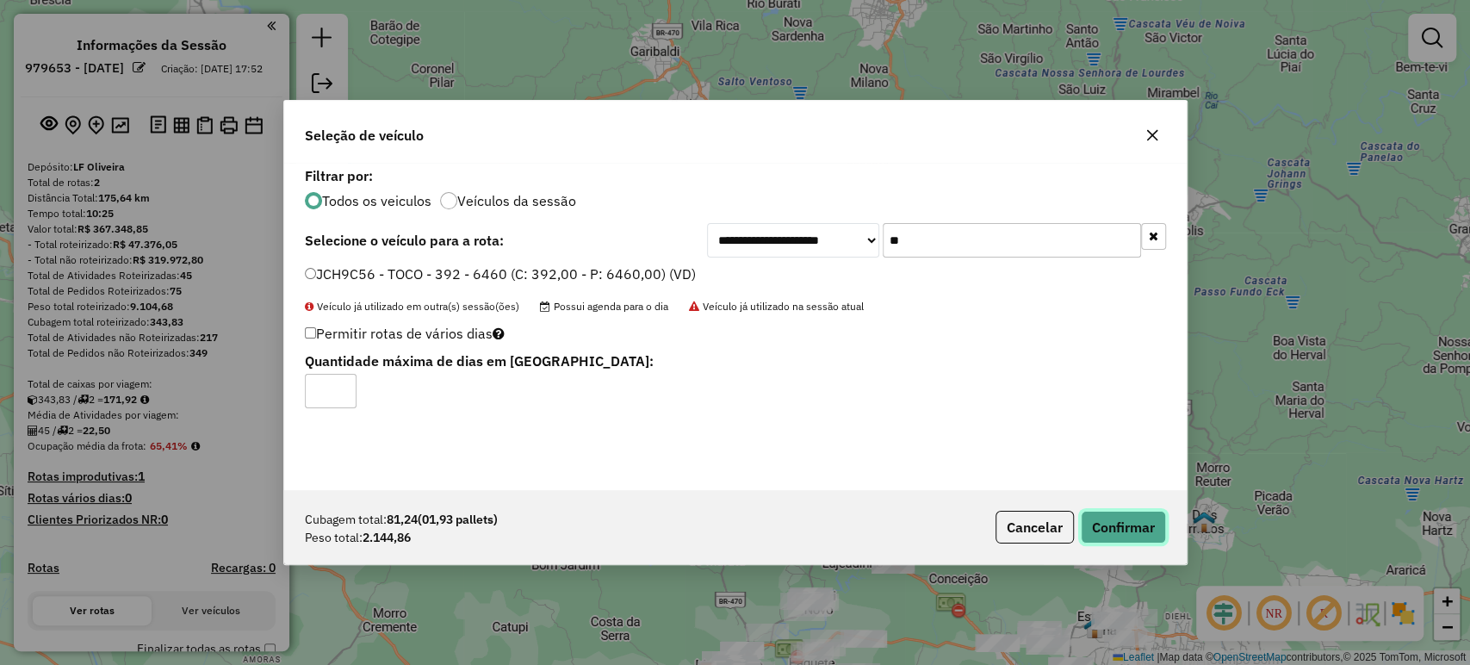
click at [1133, 520] on button "Confirmar" at bounding box center [1123, 527] width 85 height 33
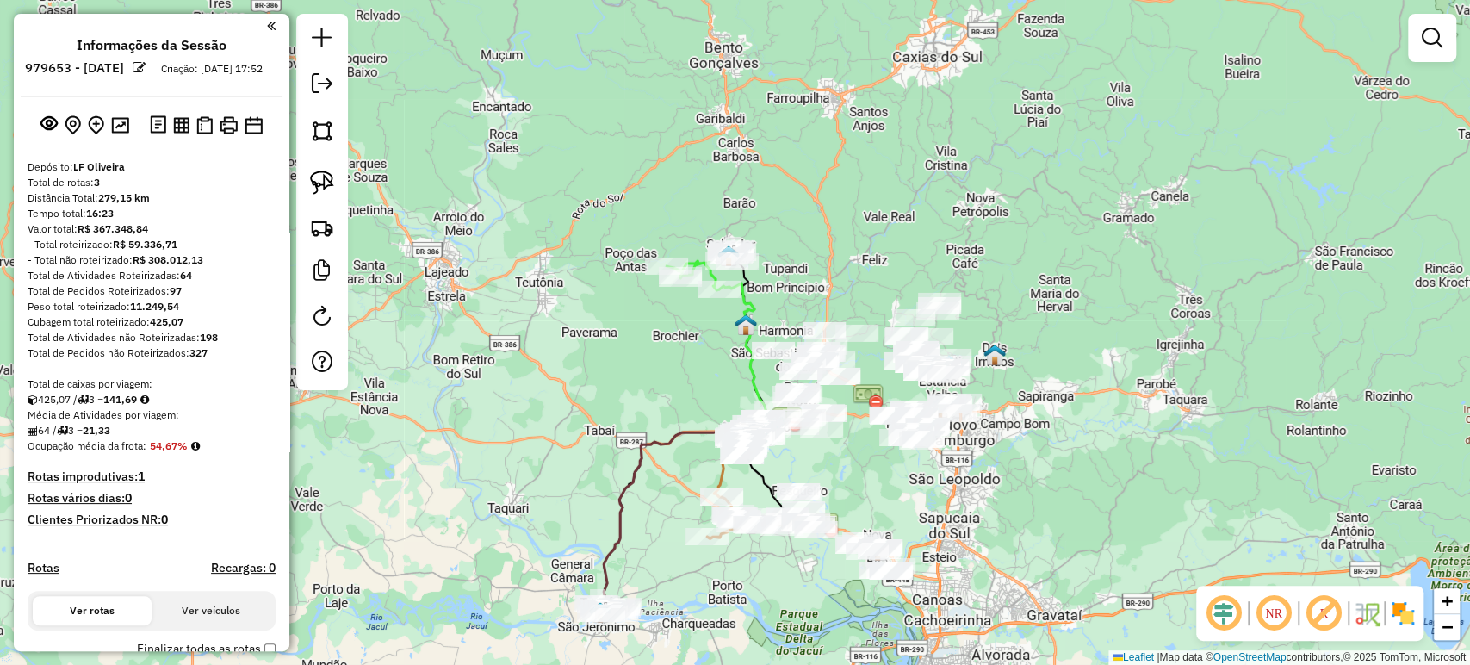
drag, startPoint x: 936, startPoint y: 451, endPoint x: 846, endPoint y: 370, distance: 120.7
click at [852, 381] on img at bounding box center [867, 396] width 31 height 31
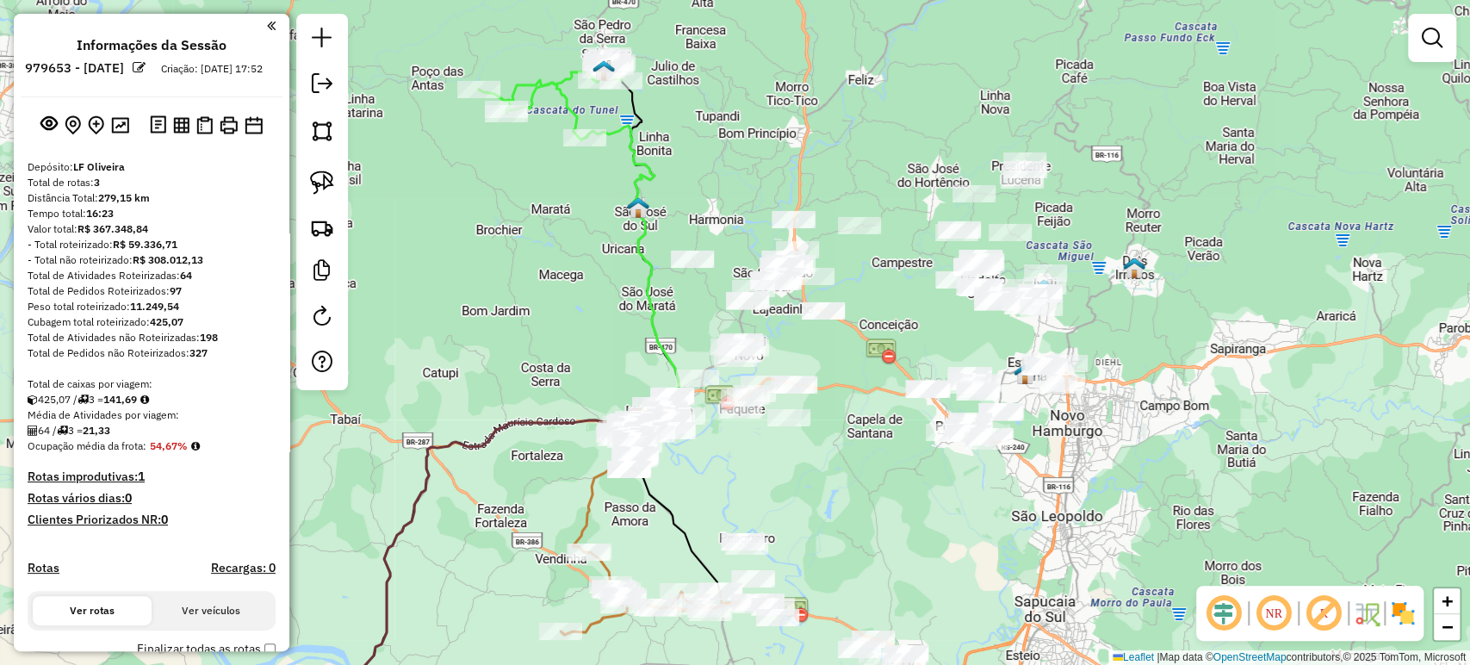
drag, startPoint x: 477, startPoint y: 299, endPoint x: 616, endPoint y: 267, distance: 142.2
click at [607, 274] on div "Janela de atendimento Grade de atendimento Capacidade Transportadoras Veículos …" at bounding box center [735, 332] width 1470 height 665
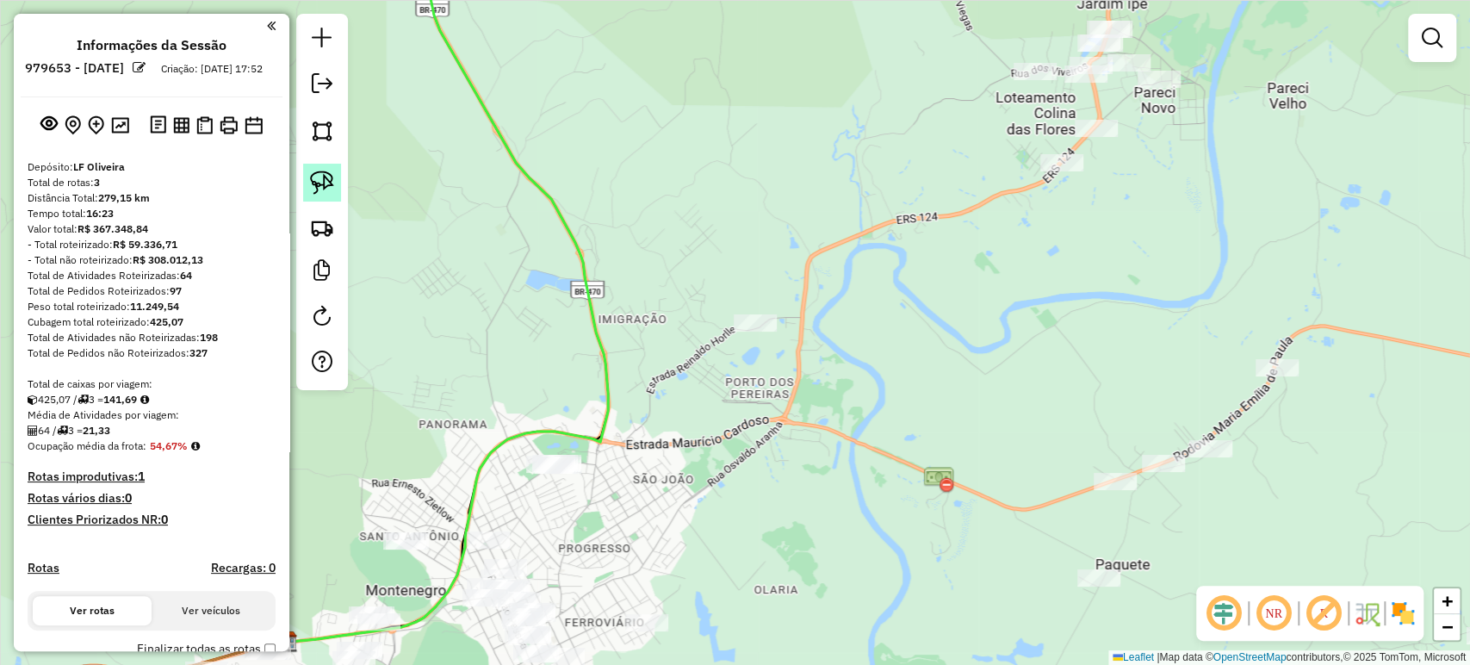
click at [313, 196] on link at bounding box center [322, 183] width 38 height 38
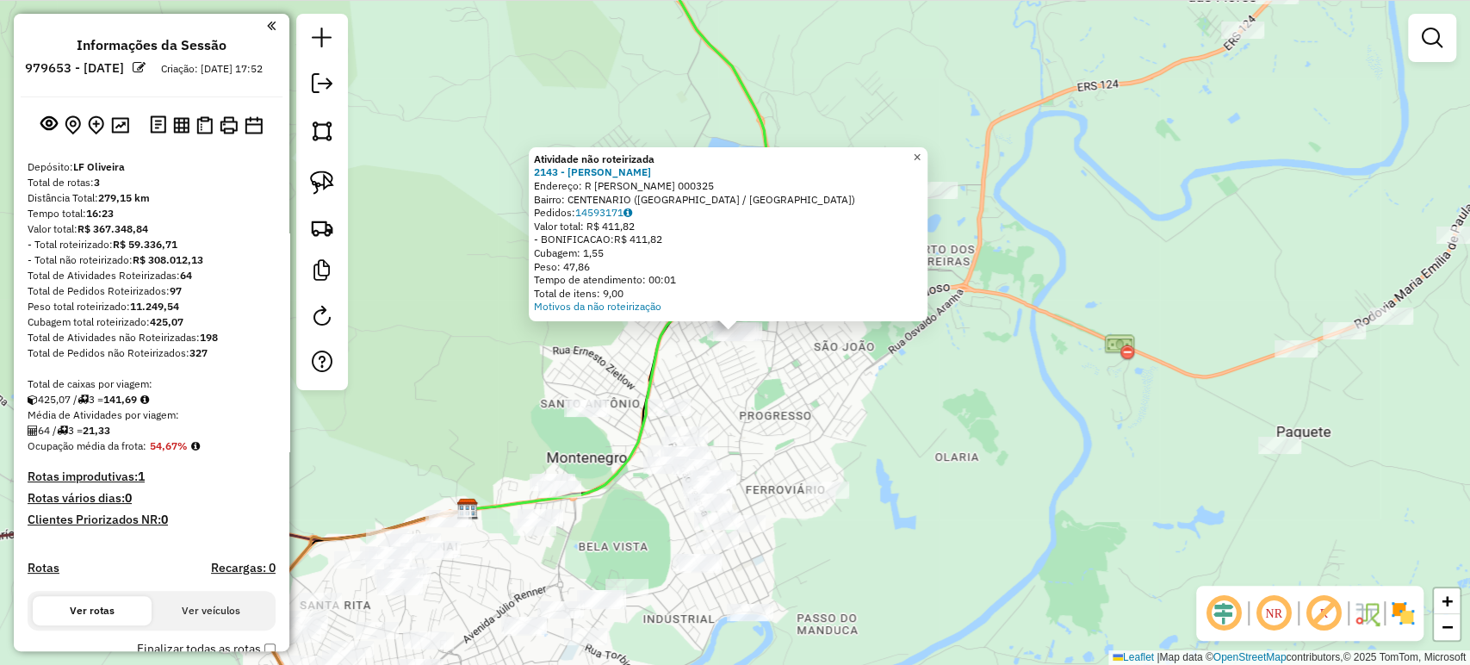
click at [920, 150] on span "×" at bounding box center [917, 157] width 8 height 15
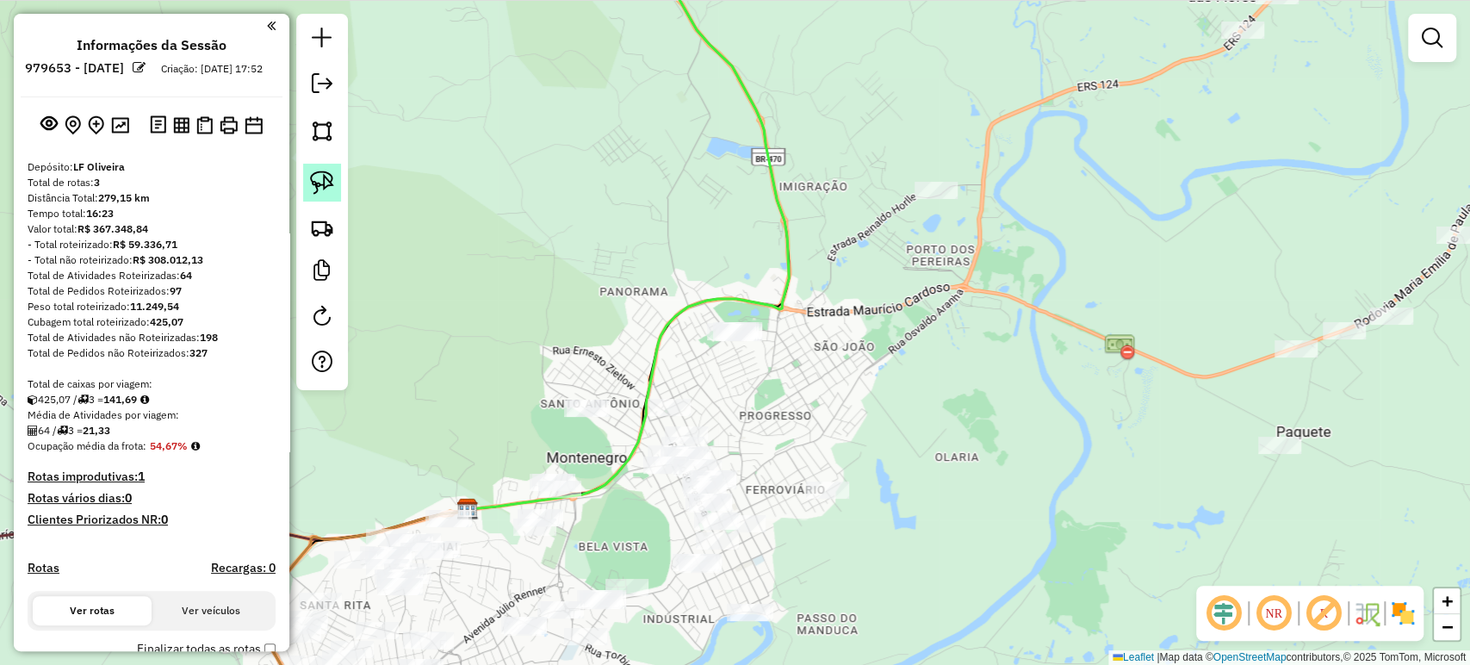
click at [319, 167] on link at bounding box center [322, 183] width 38 height 38
drag, startPoint x: 726, startPoint y: 317, endPoint x: 752, endPoint y: 308, distance: 28.0
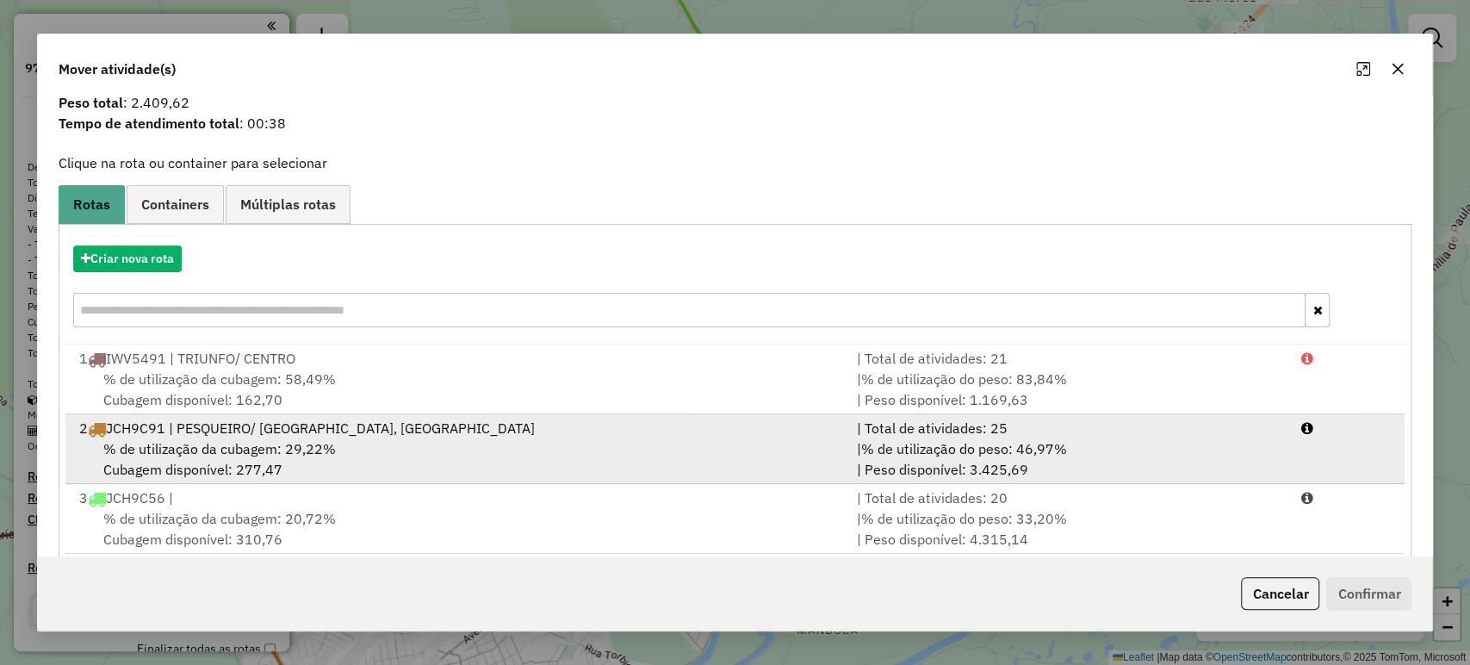
scroll to position [77, 0]
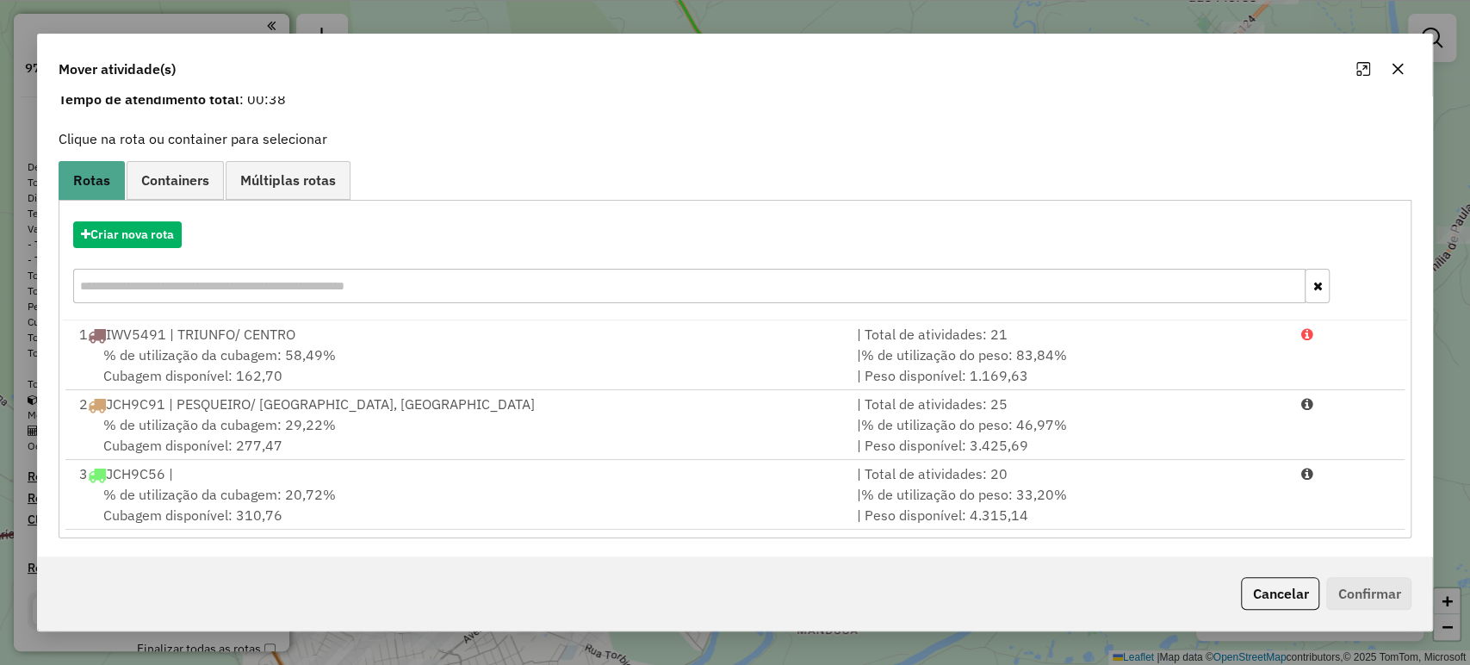
click at [1394, 66] on icon "button" at bounding box center [1397, 68] width 11 height 11
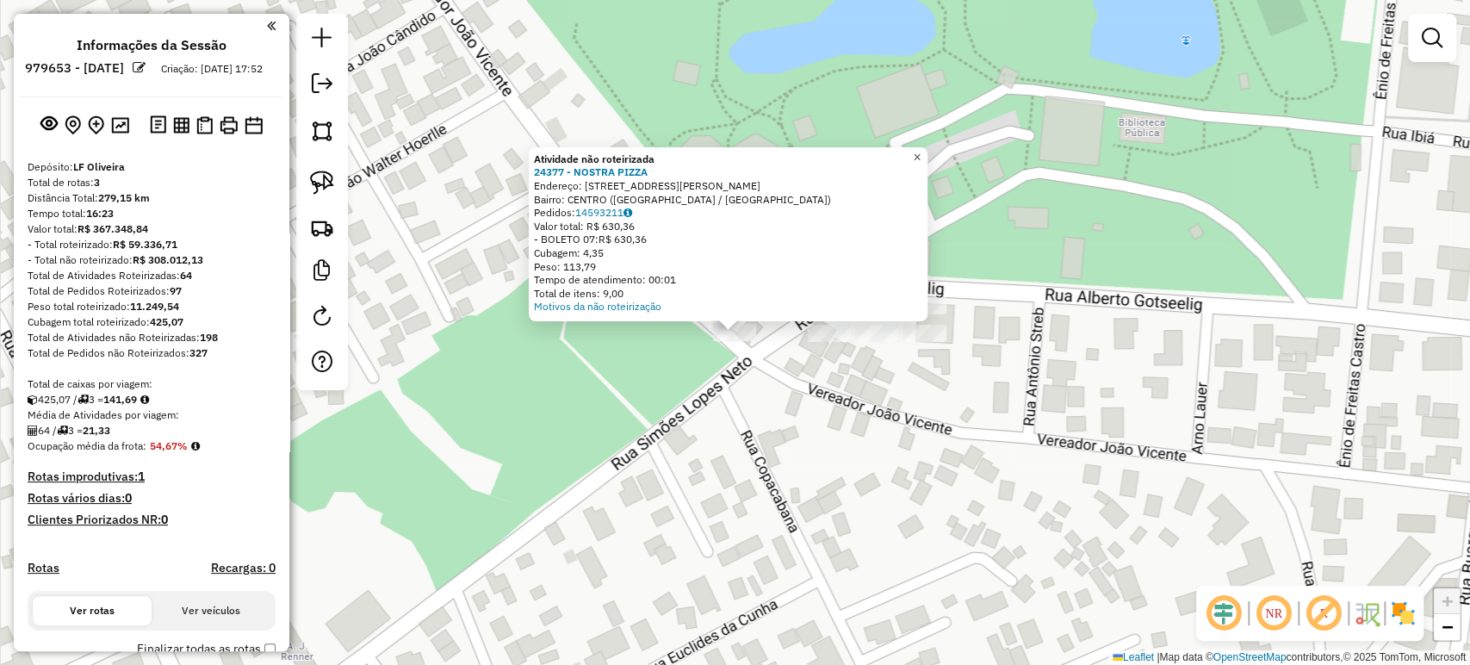
click at [920, 150] on span "×" at bounding box center [917, 157] width 8 height 15
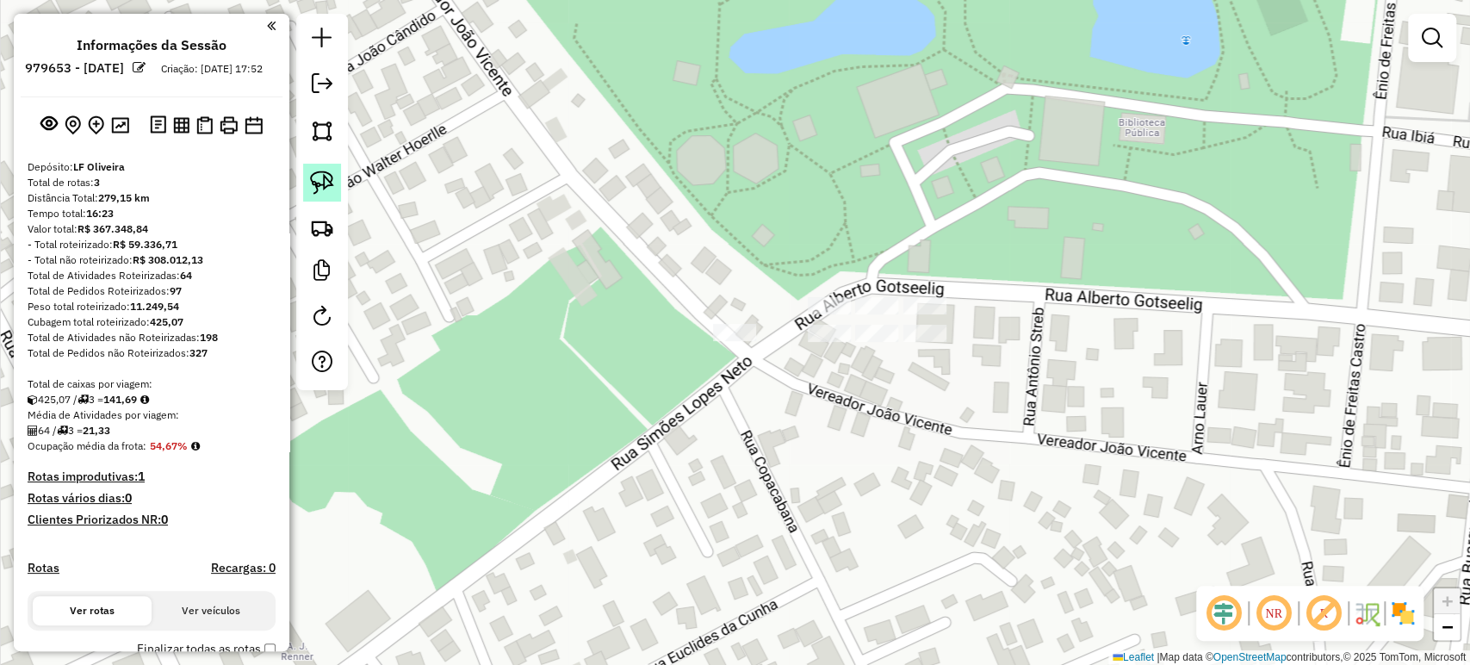
click at [327, 184] on img at bounding box center [322, 182] width 24 height 24
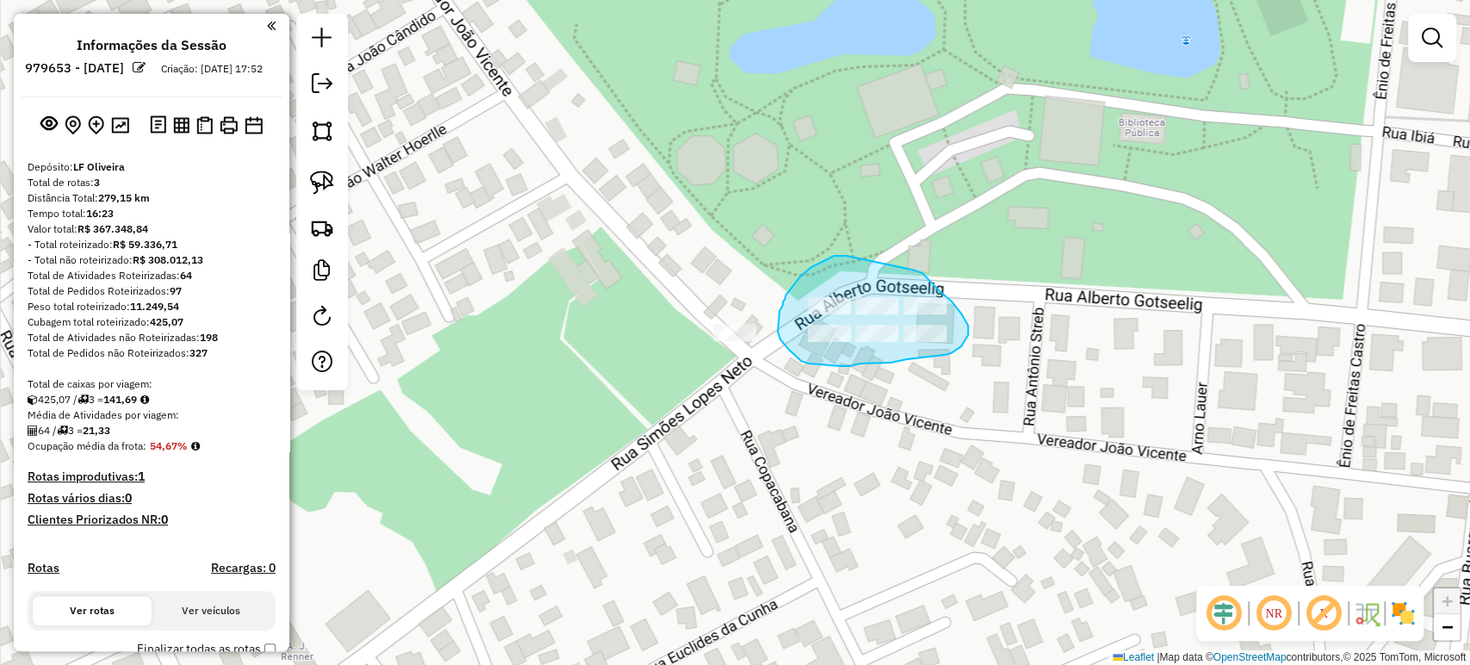
drag, startPoint x: 846, startPoint y: 256, endPoint x: 913, endPoint y: 269, distance: 68.6
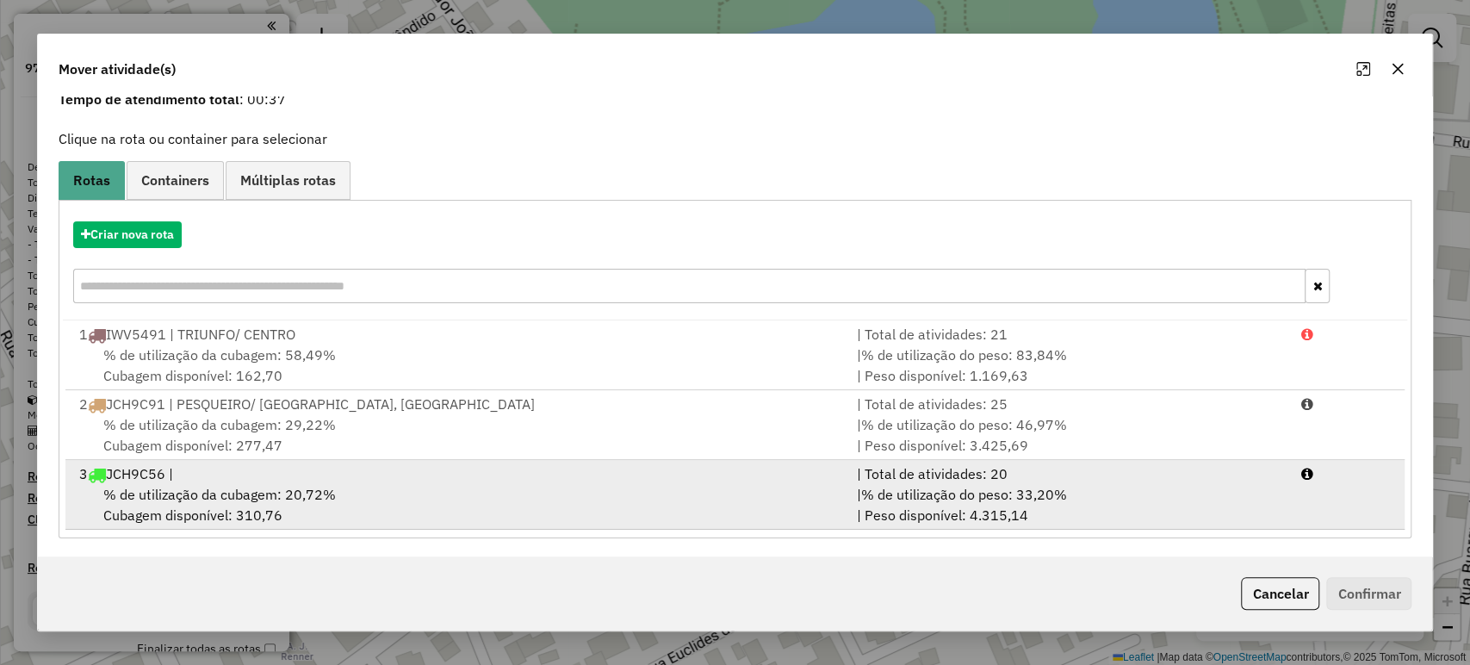
click at [243, 493] on span "% de utilização da cubagem: 20,72%" at bounding box center [219, 494] width 232 height 17
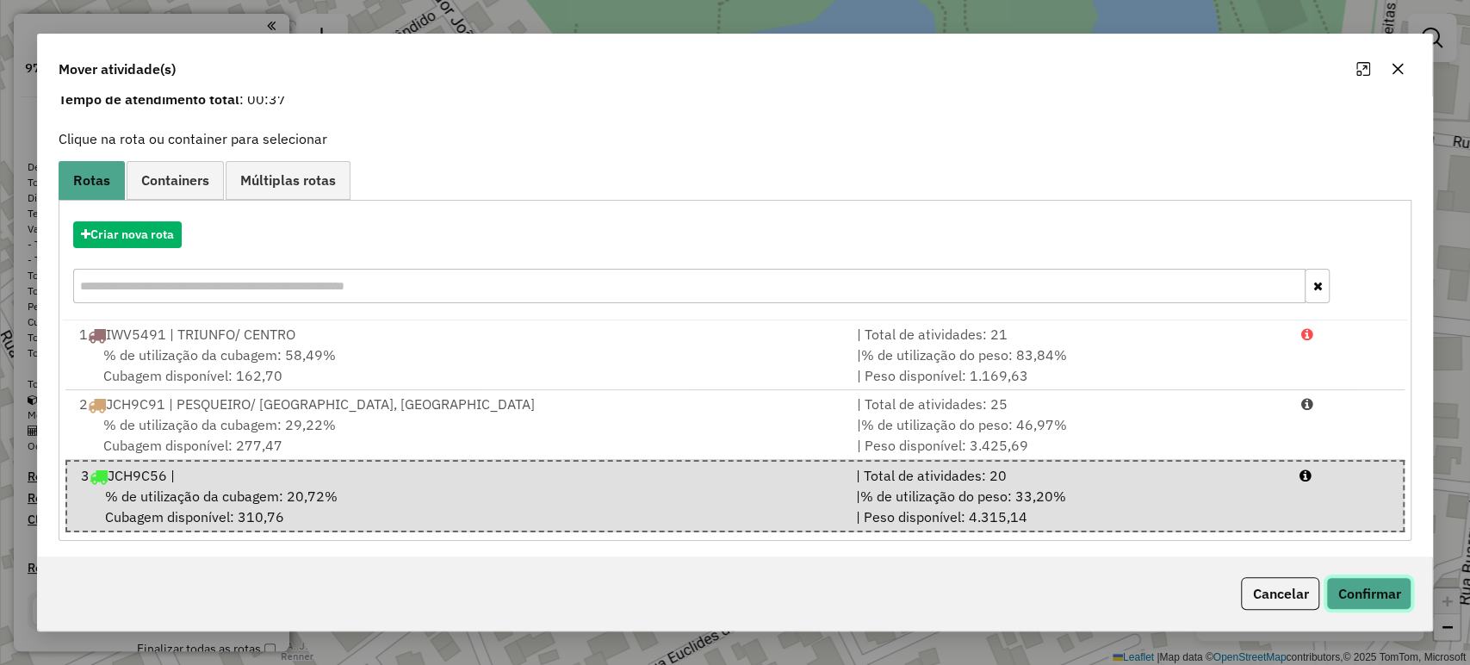
click at [1353, 598] on button "Confirmar" at bounding box center [1368, 593] width 85 height 33
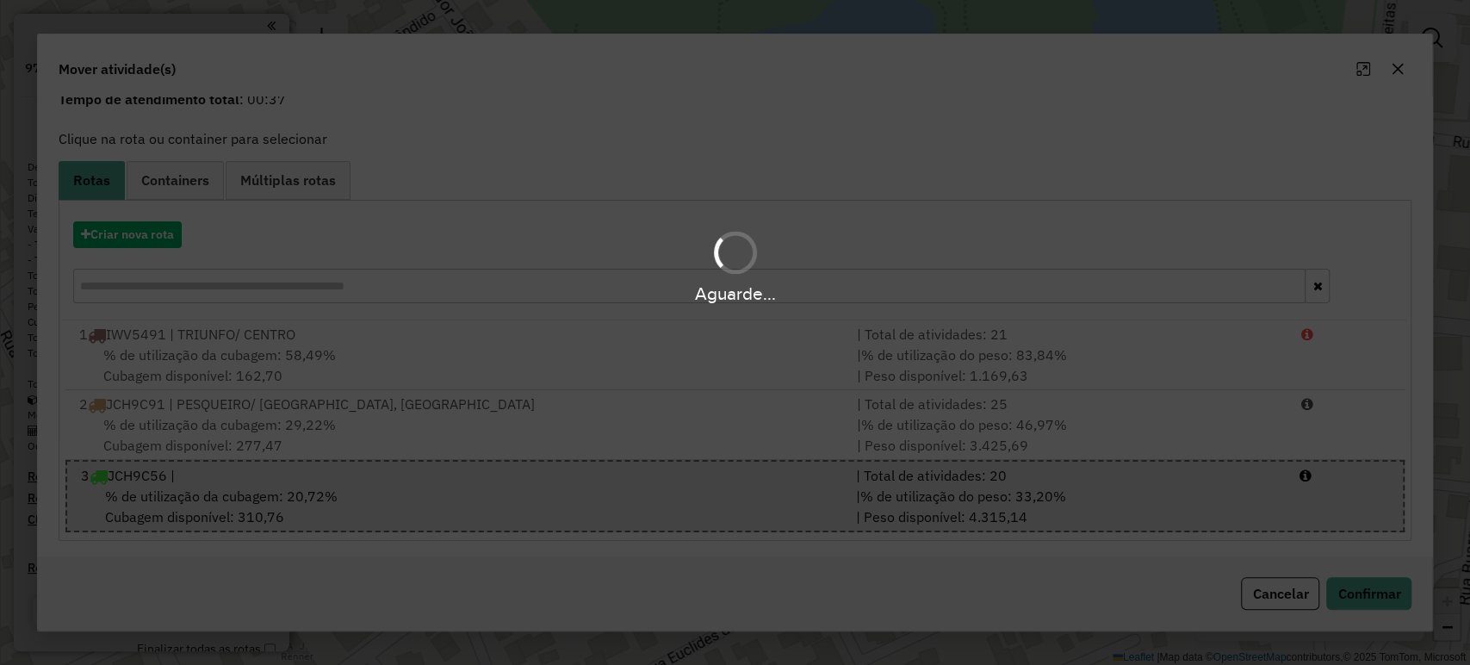
scroll to position [0, 0]
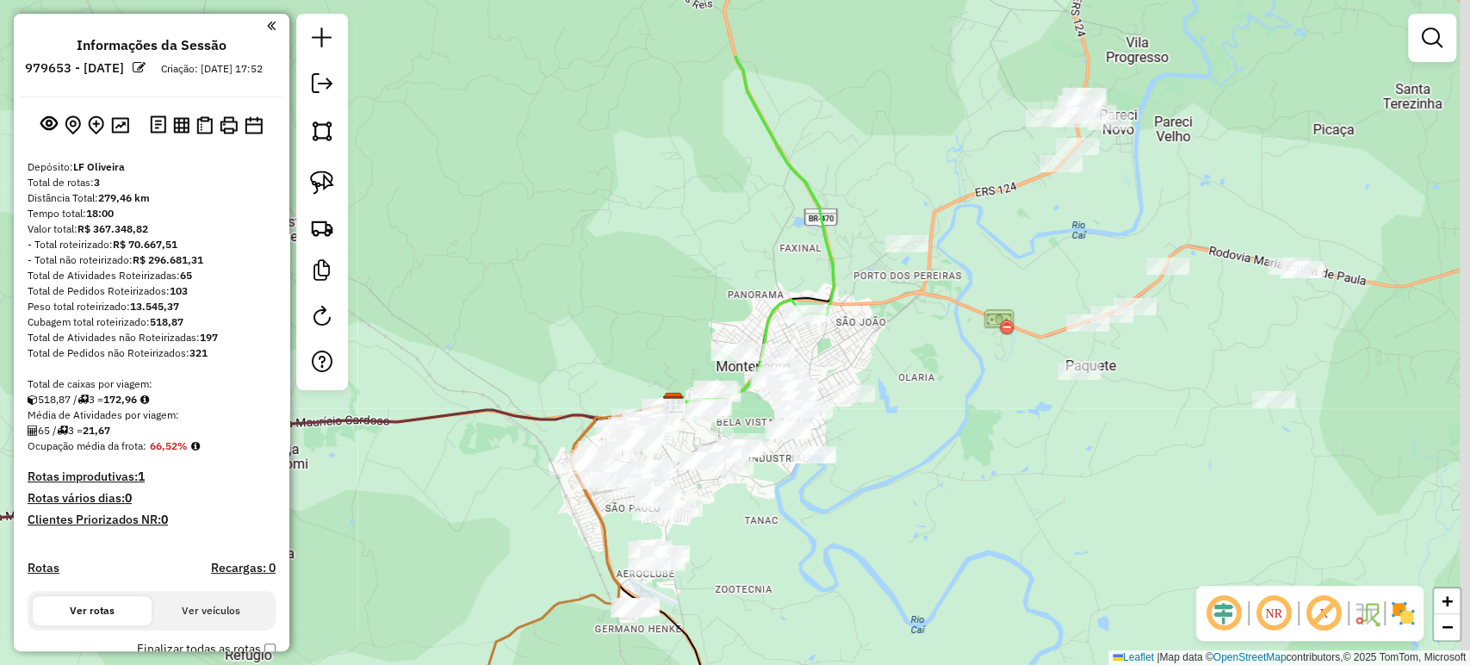
drag, startPoint x: 1006, startPoint y: 164, endPoint x: 869, endPoint y: 383, distance: 258.5
click at [869, 383] on div "Janela de atendimento Grade de atendimento Capacidade Transportadoras Veículos …" at bounding box center [735, 332] width 1470 height 665
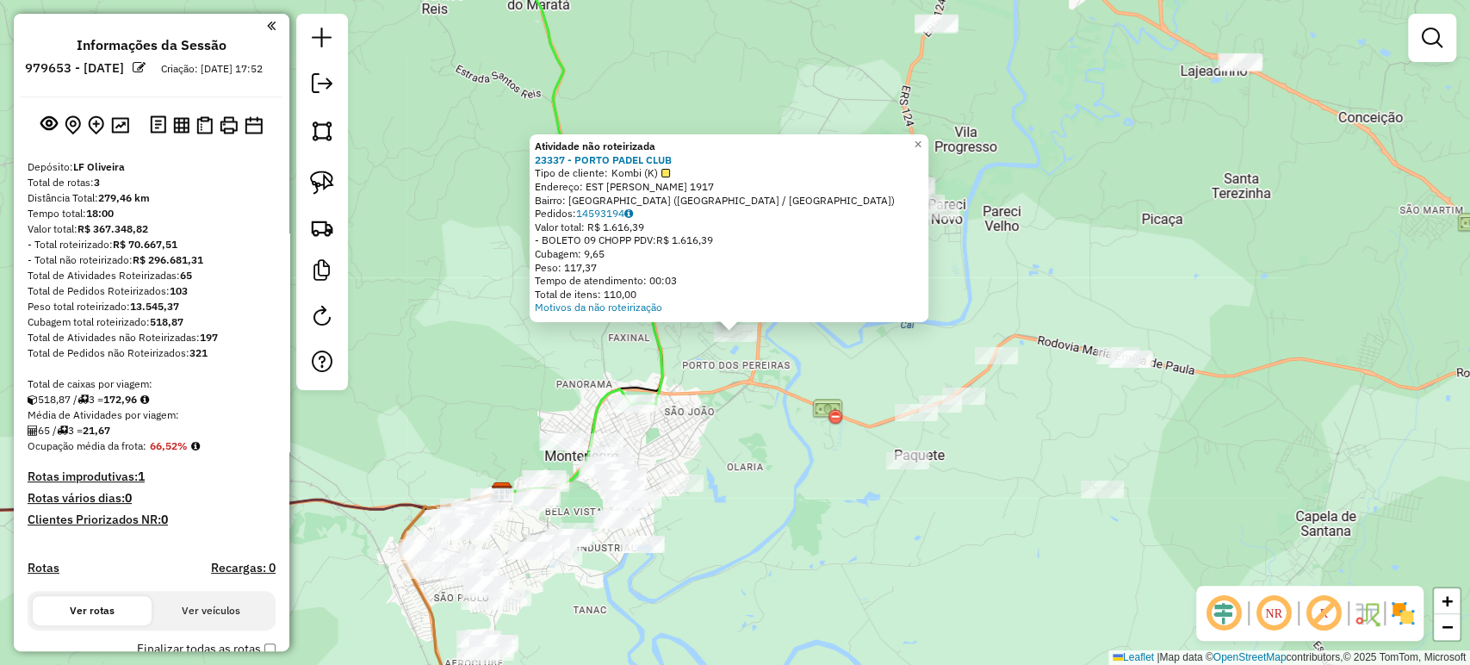
click at [903, 364] on div "Atividade não roteirizada 23337 - PORTO PADEL CLUB Tipo de cliente: Kombi (K) E…" at bounding box center [735, 332] width 1470 height 665
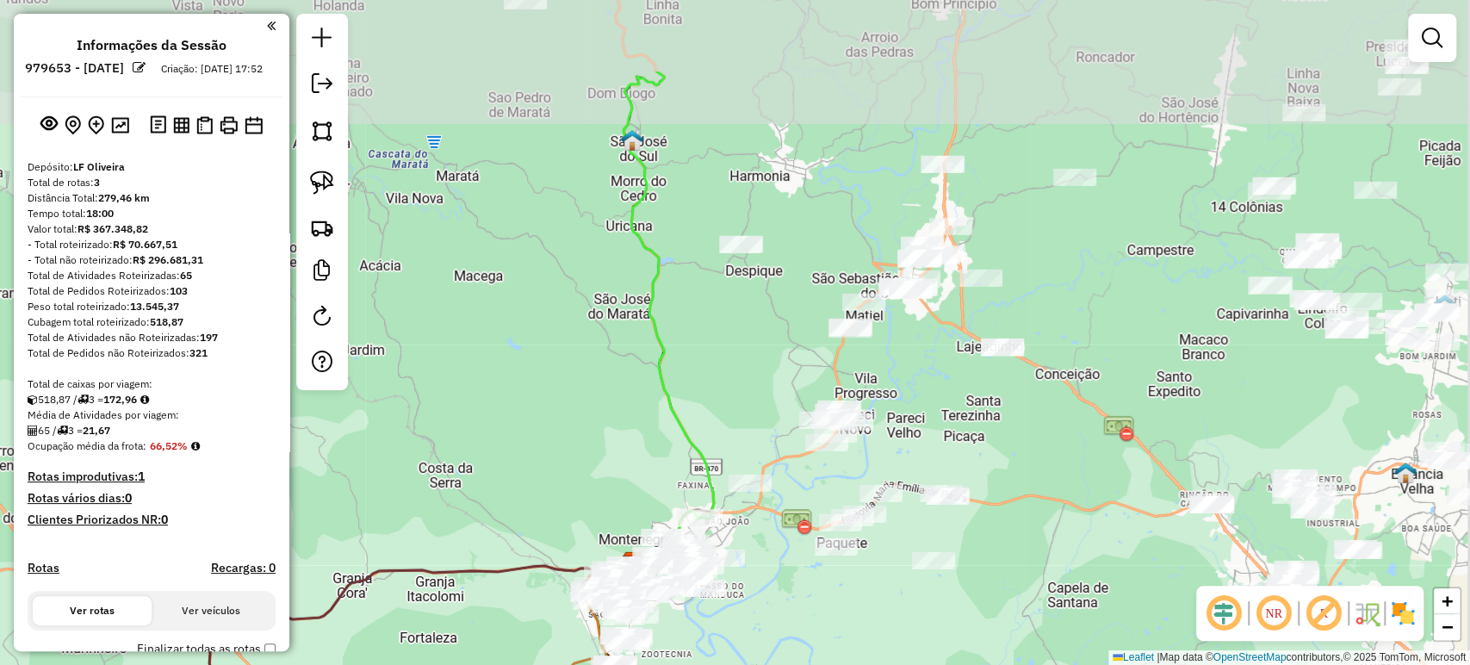
drag, startPoint x: 805, startPoint y: 258, endPoint x: 747, endPoint y: 390, distance: 143.8
click at [743, 399] on div "Janela de atendimento Grade de atendimento Capacidade Transportadoras Veículos …" at bounding box center [735, 332] width 1470 height 665
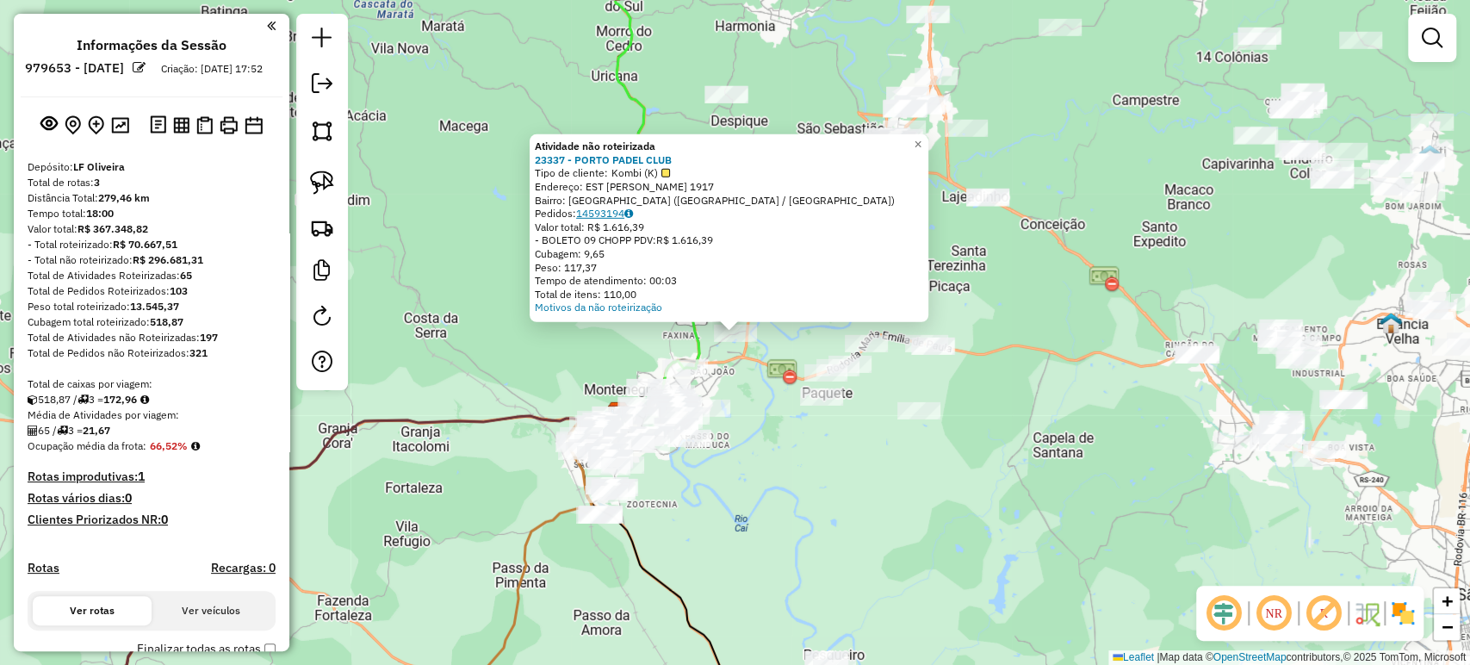
click at [610, 210] on link "14593194" at bounding box center [604, 213] width 57 height 13
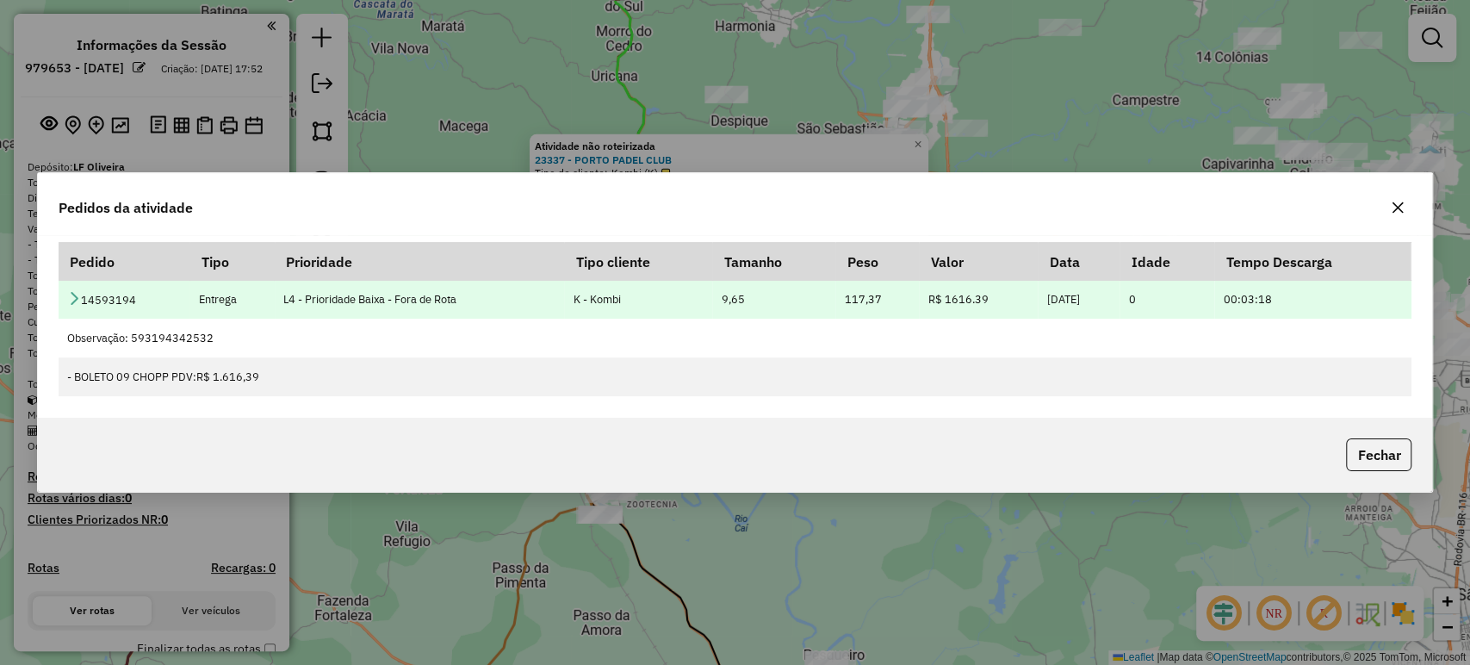
click at [70, 295] on icon at bounding box center [74, 298] width 14 height 14
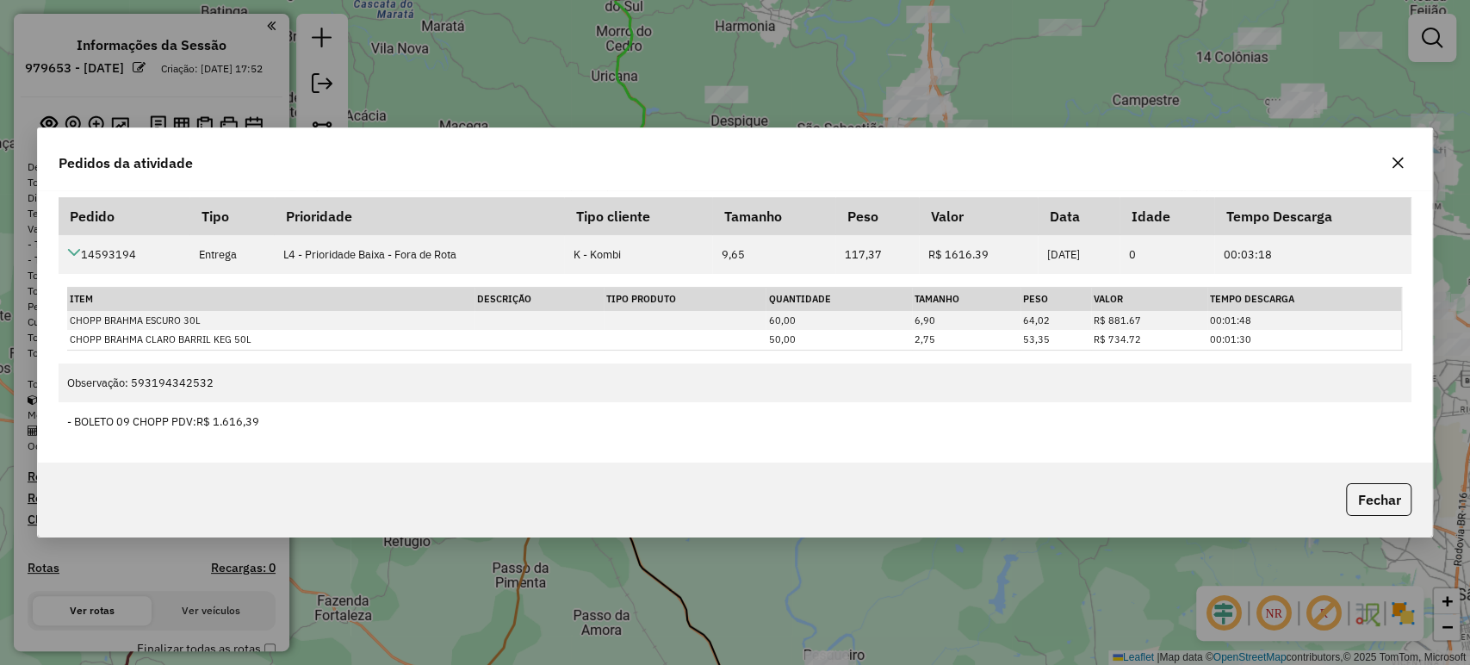
click at [1398, 163] on icon "button" at bounding box center [1397, 163] width 11 height 11
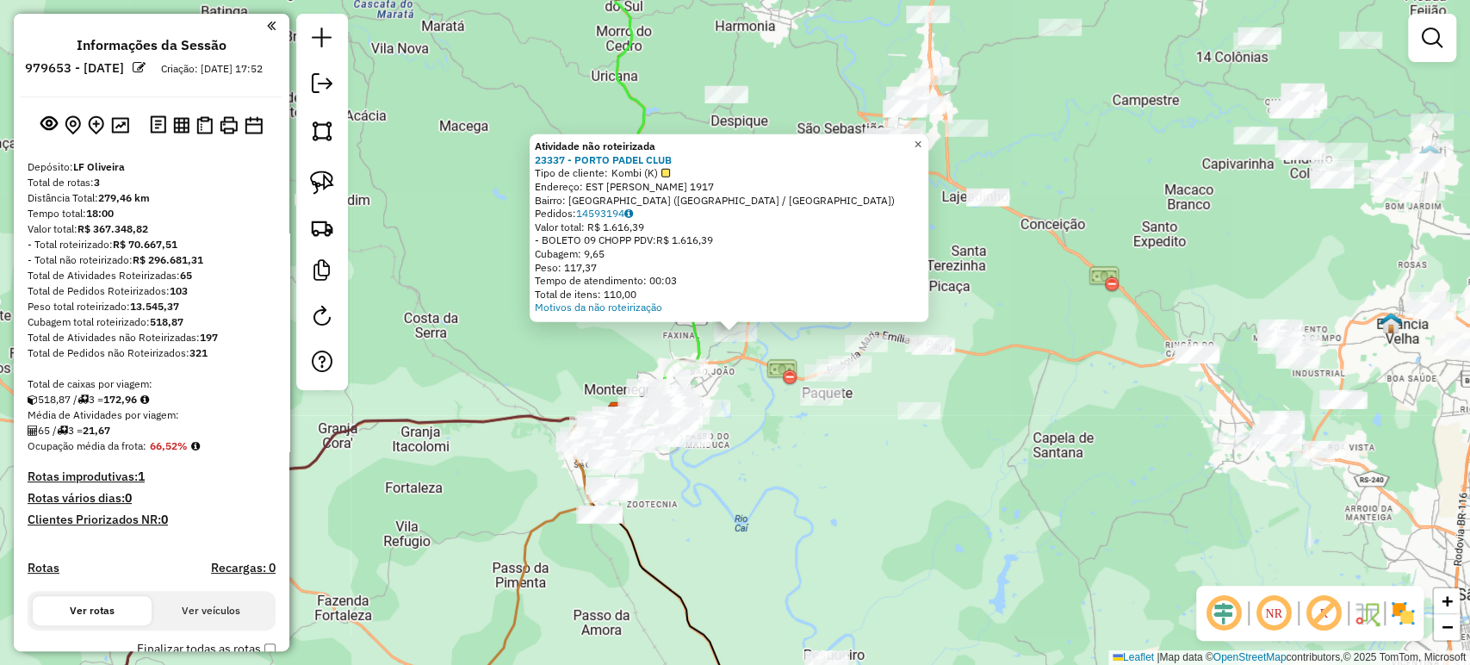
click at [921, 139] on span "×" at bounding box center [917, 144] width 8 height 15
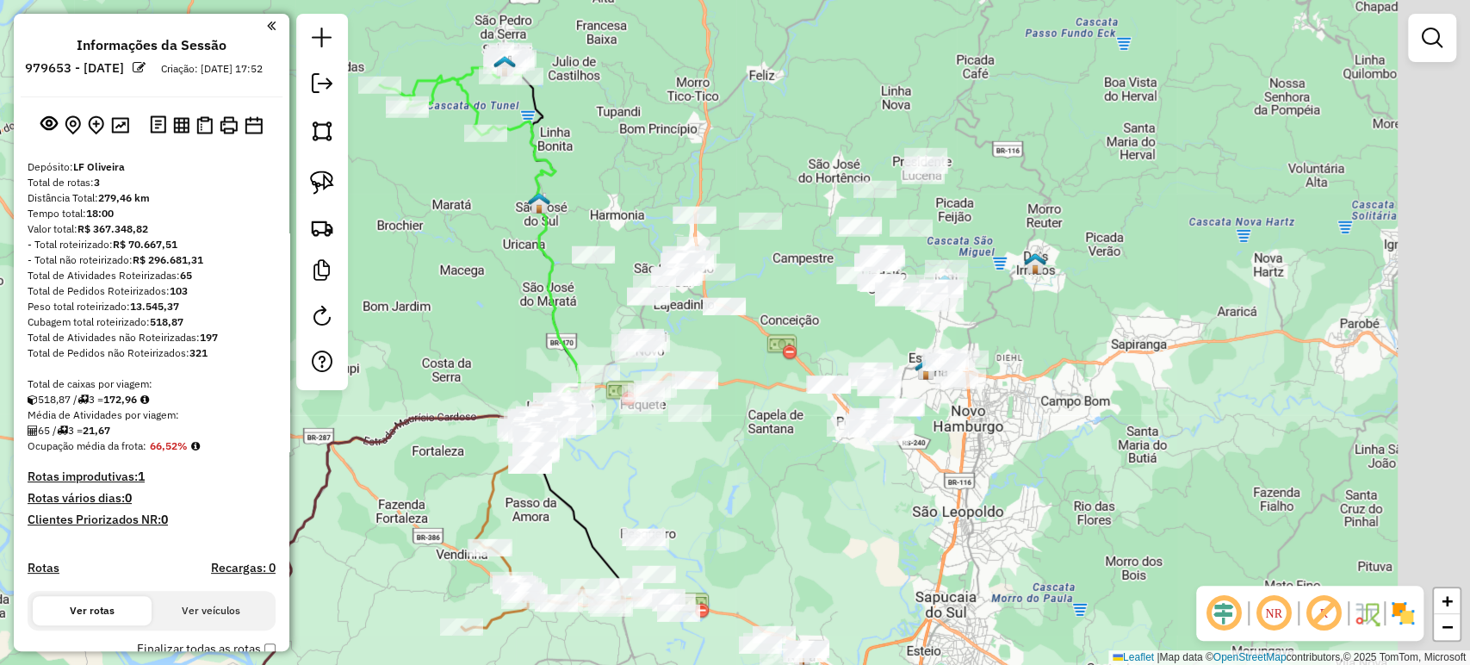
drag, startPoint x: 1123, startPoint y: 211, endPoint x: 836, endPoint y: 288, distance: 296.8
click at [830, 294] on div "Janela de atendimento Grade de atendimento Capacidade Transportadoras Veículos …" at bounding box center [735, 332] width 1470 height 665
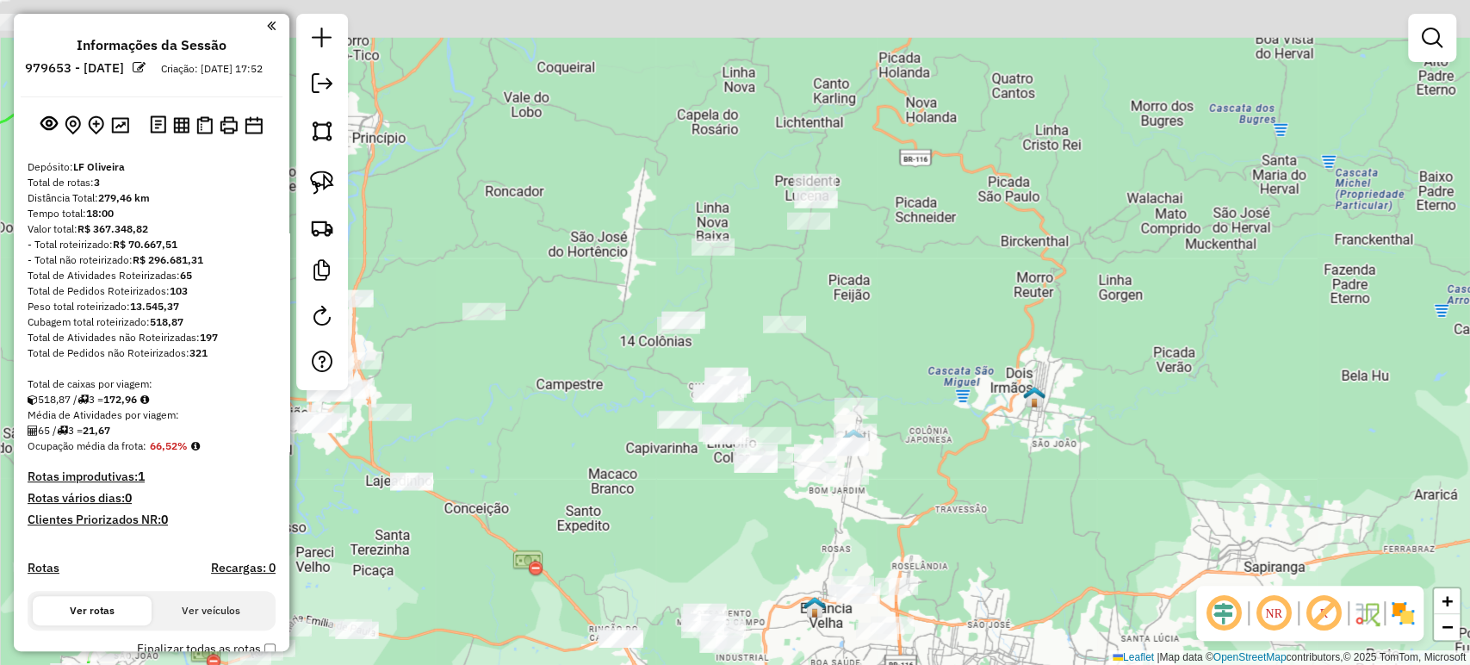
drag, startPoint x: 1027, startPoint y: 200, endPoint x: 1001, endPoint y: 320, distance: 123.3
click at [1001, 320] on div "Janela de atendimento Grade de atendimento Capacidade Transportadoras Veículos …" at bounding box center [735, 332] width 1470 height 665
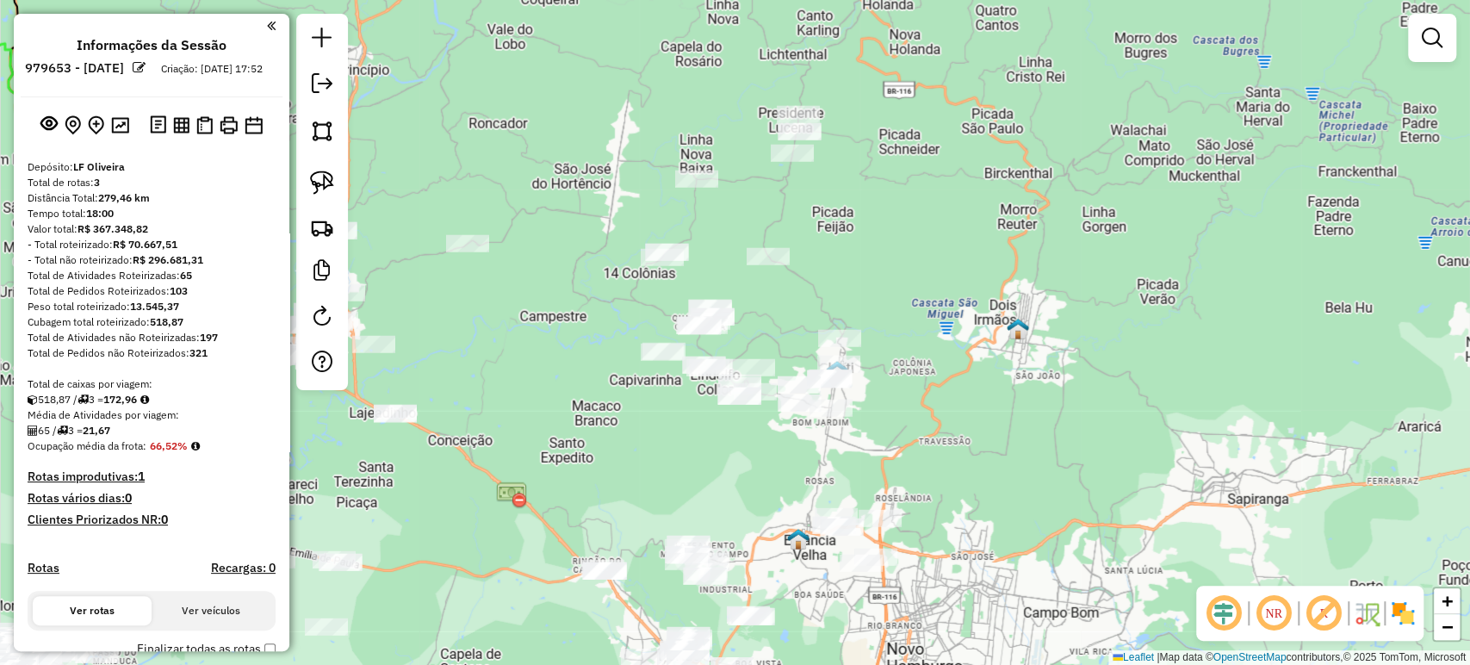
drag, startPoint x: 983, startPoint y: 318, endPoint x: 967, endPoint y: 250, distance: 70.0
click at [967, 250] on div "Janela de atendimento Grade de atendimento Capacidade Transportadoras Veículos …" at bounding box center [735, 332] width 1470 height 665
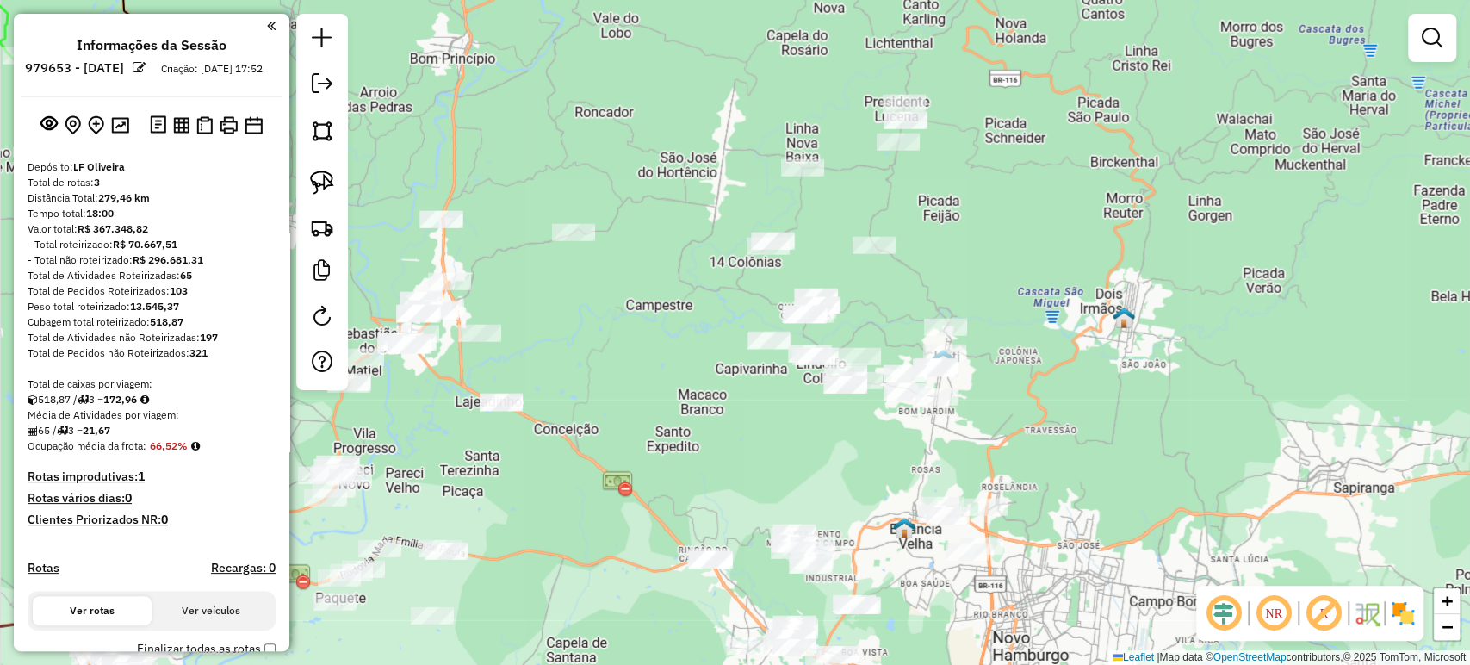
drag, startPoint x: 654, startPoint y: 442, endPoint x: 747, endPoint y: 441, distance: 93.0
click at [747, 442] on div "Janela de atendimento Grade de atendimento Capacidade Transportadoras Veículos …" at bounding box center [735, 332] width 1470 height 665
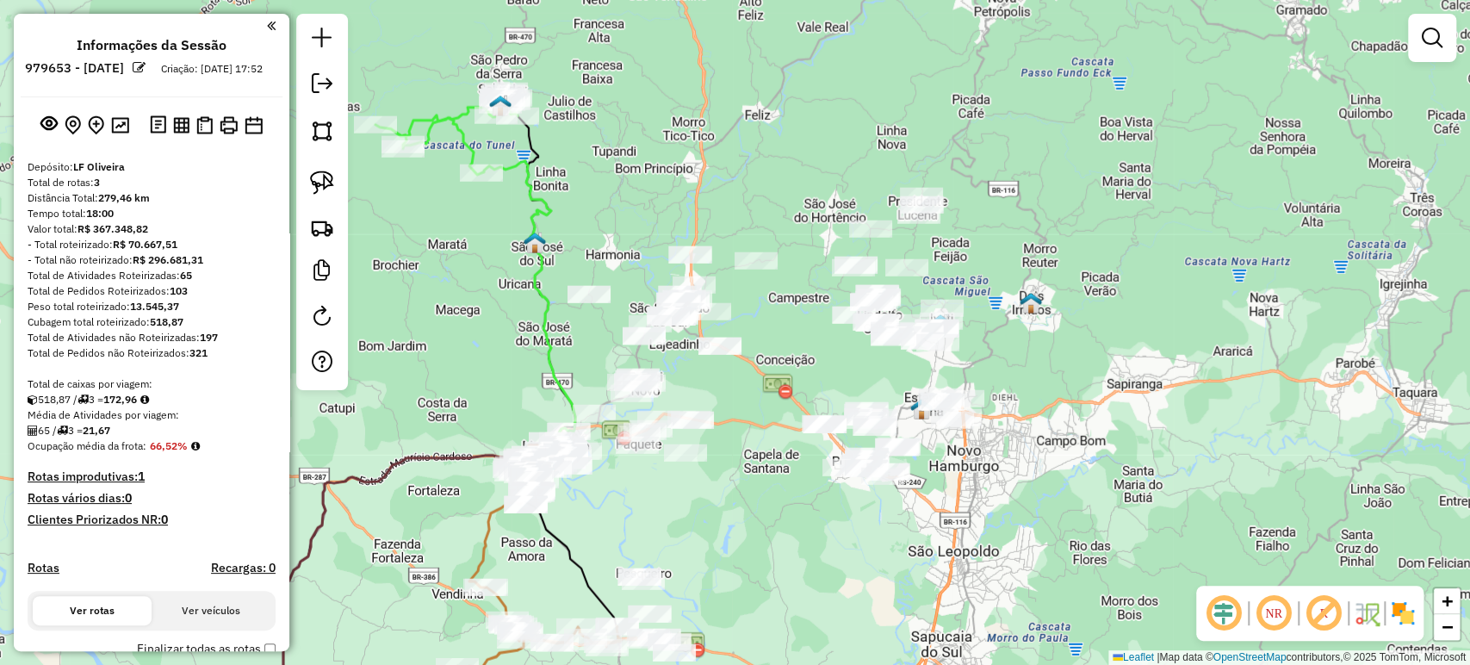
click at [845, 362] on div "Janela de atendimento Grade de atendimento Capacidade Transportadoras Veículos …" at bounding box center [735, 332] width 1470 height 665
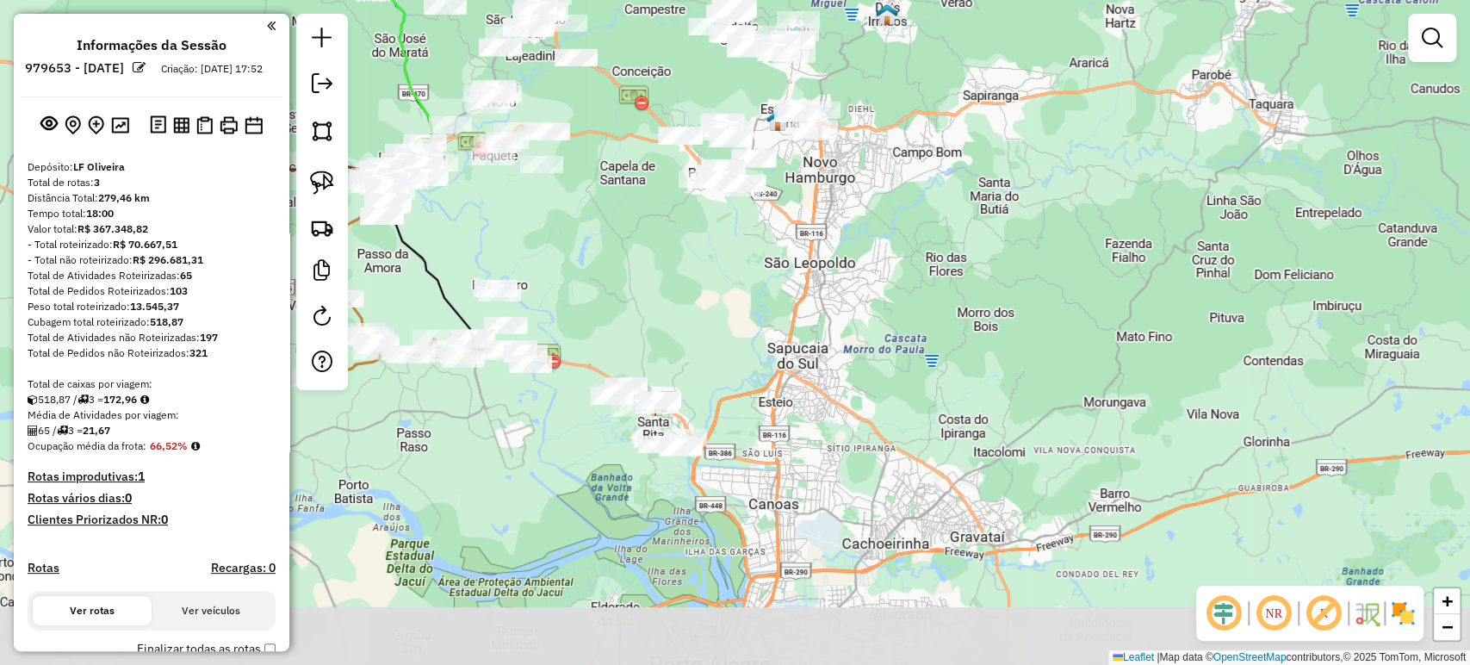
drag, startPoint x: 815, startPoint y: 534, endPoint x: 673, endPoint y: 191, distance: 370.9
click at [673, 191] on div "Janela de atendimento Grade de atendimento Capacidade Transportadoras Veículos …" at bounding box center [735, 332] width 1470 height 665
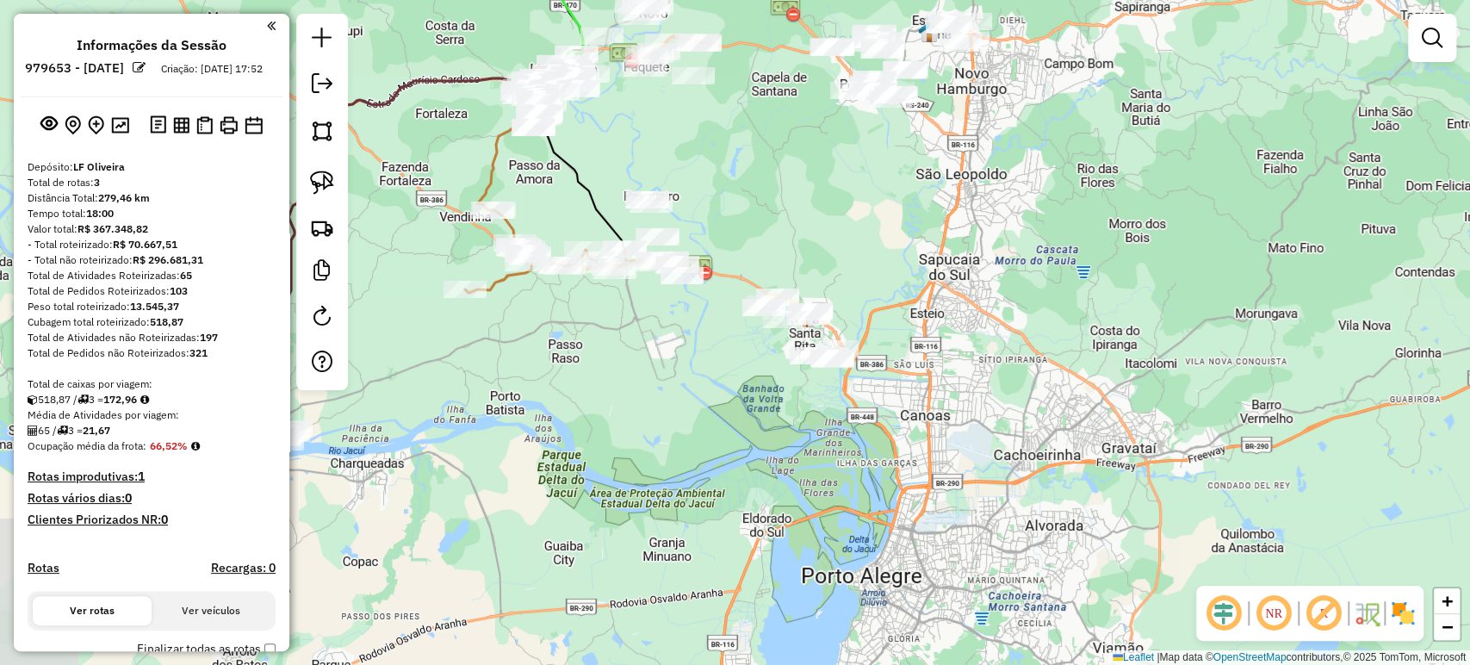
drag, startPoint x: 641, startPoint y: 282, endPoint x: 848, endPoint y: 251, distance: 209.8
click at [847, 251] on div "Janela de atendimento Grade de atendimento Capacidade Transportadoras Veículos …" at bounding box center [735, 332] width 1470 height 665
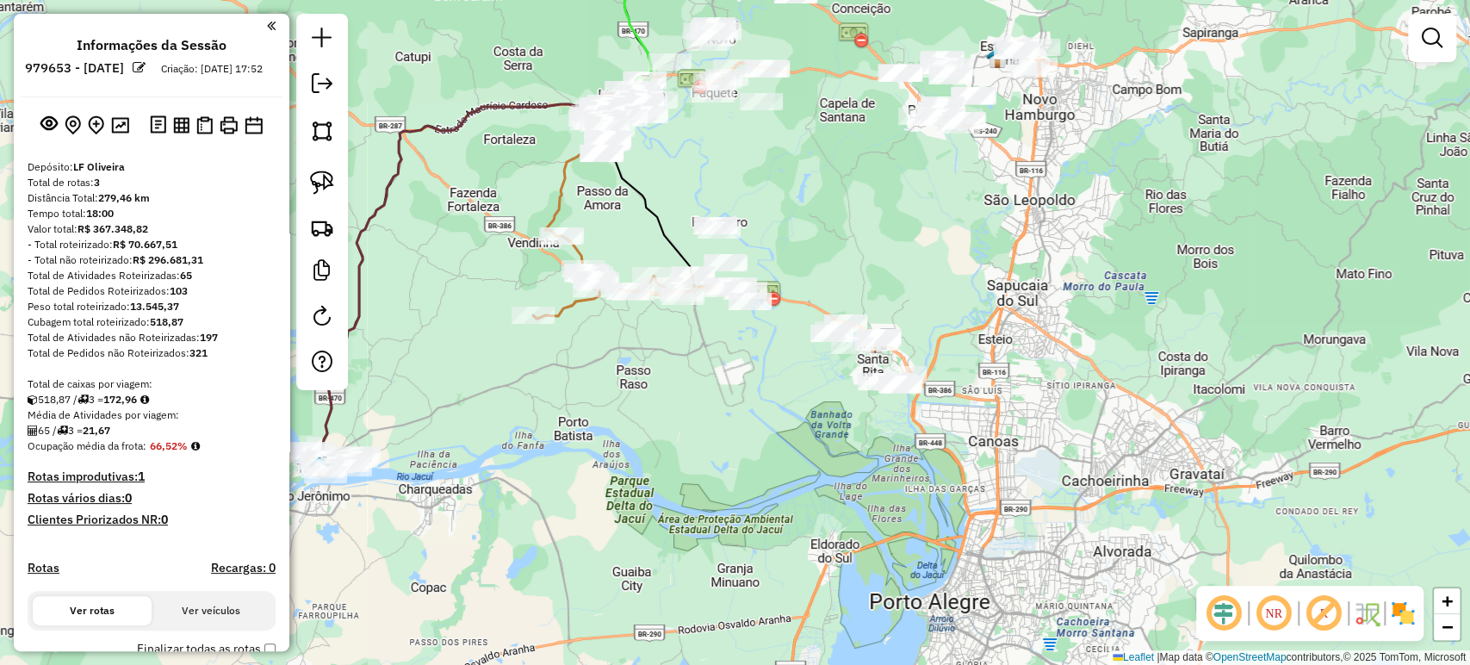
drag, startPoint x: 827, startPoint y: 231, endPoint x: 870, endPoint y: 281, distance: 65.9
click at [863, 257] on div "Janela de atendimento Grade de atendimento Capacidade Transportadoras Veículos …" at bounding box center [735, 332] width 1470 height 665
drag, startPoint x: 319, startPoint y: 183, endPoint x: 327, endPoint y: 180, distance: 9.3
click at [321, 181] on img at bounding box center [322, 182] width 24 height 24
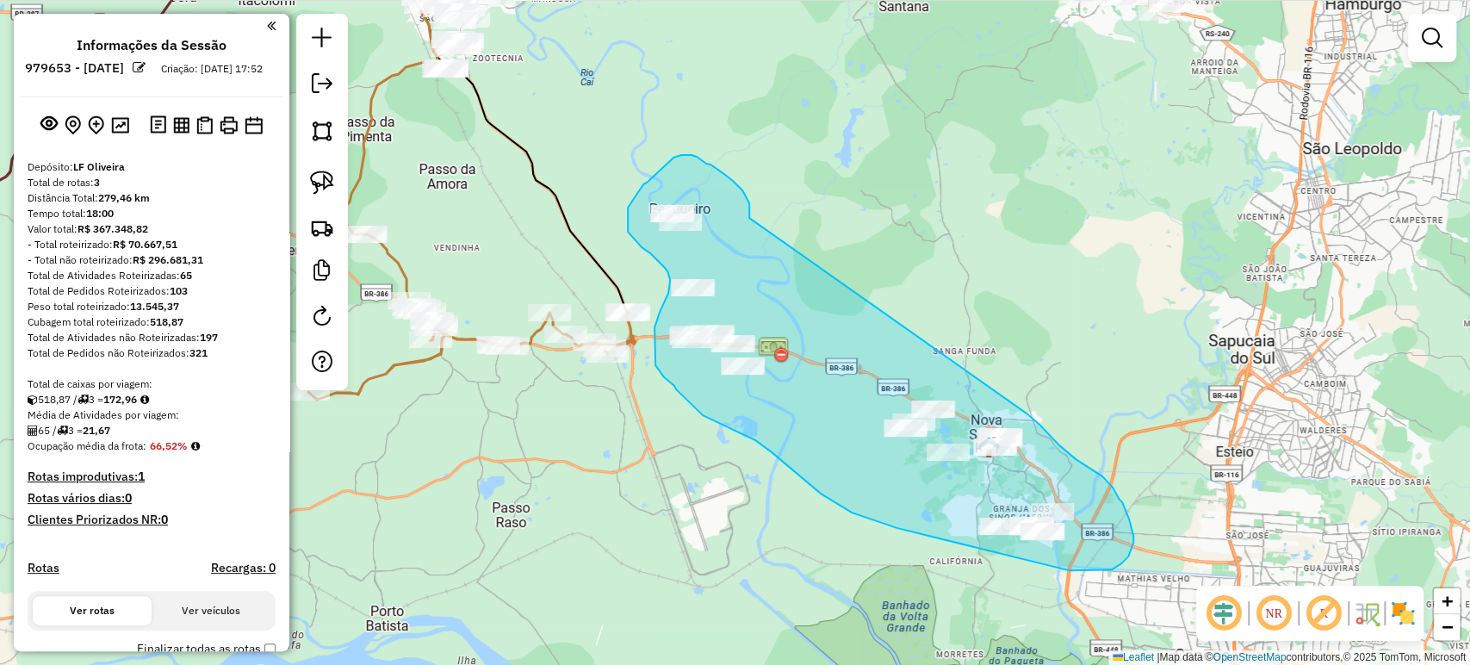
drag, startPoint x: 749, startPoint y: 216, endPoint x: 1024, endPoint y: 418, distance: 341.1
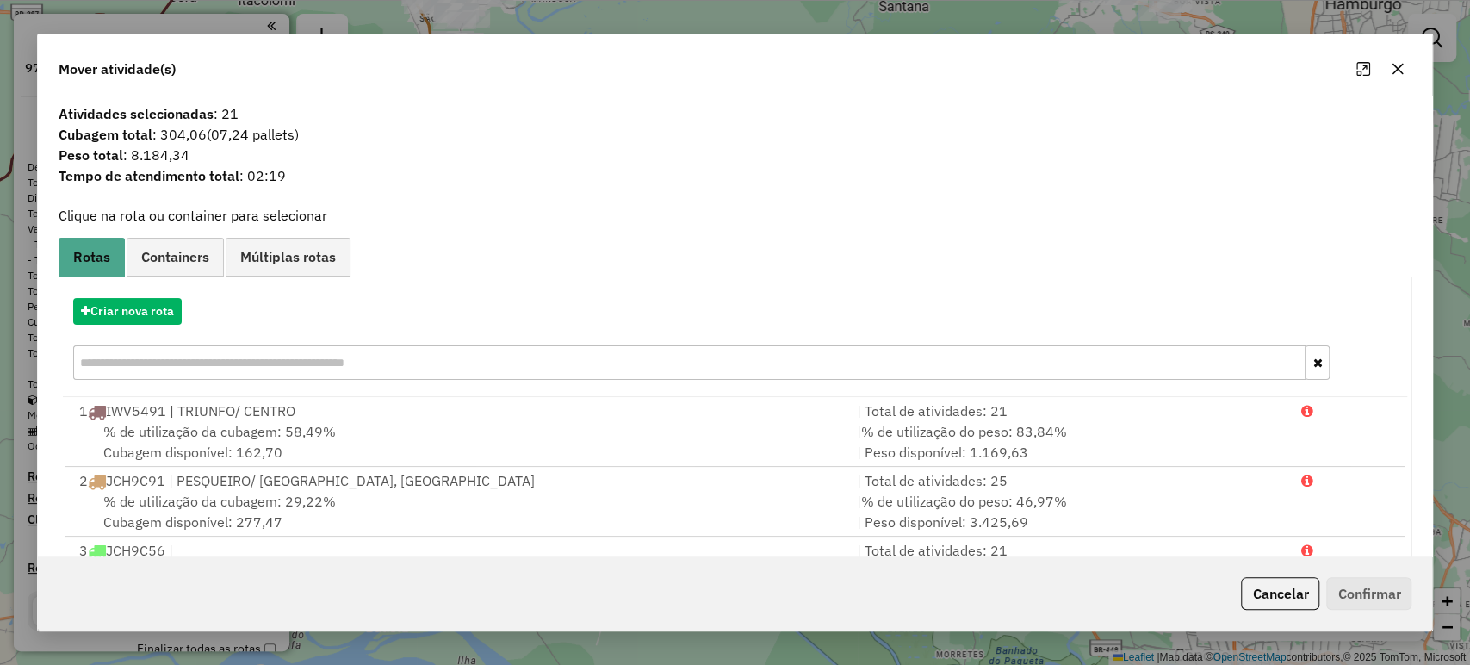
click at [1403, 65] on icon "button" at bounding box center [1397, 69] width 14 height 14
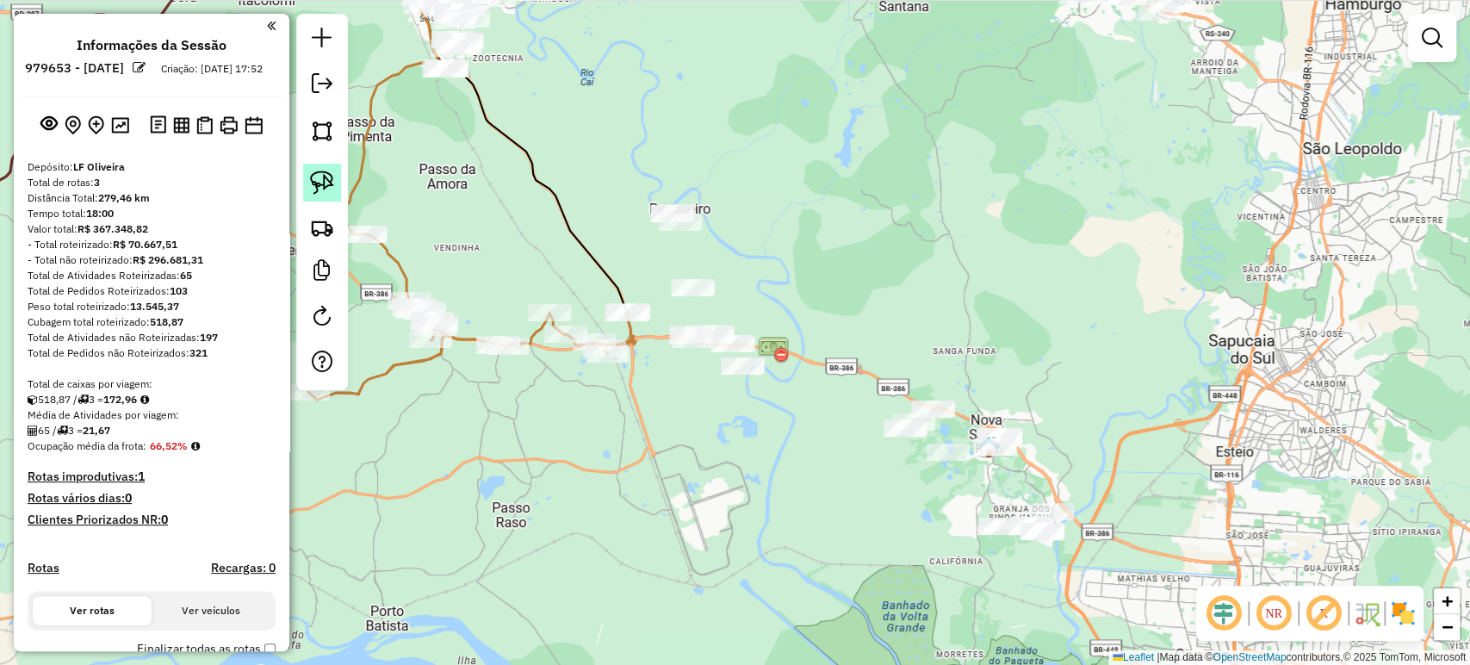
click at [314, 176] on img at bounding box center [322, 182] width 24 height 24
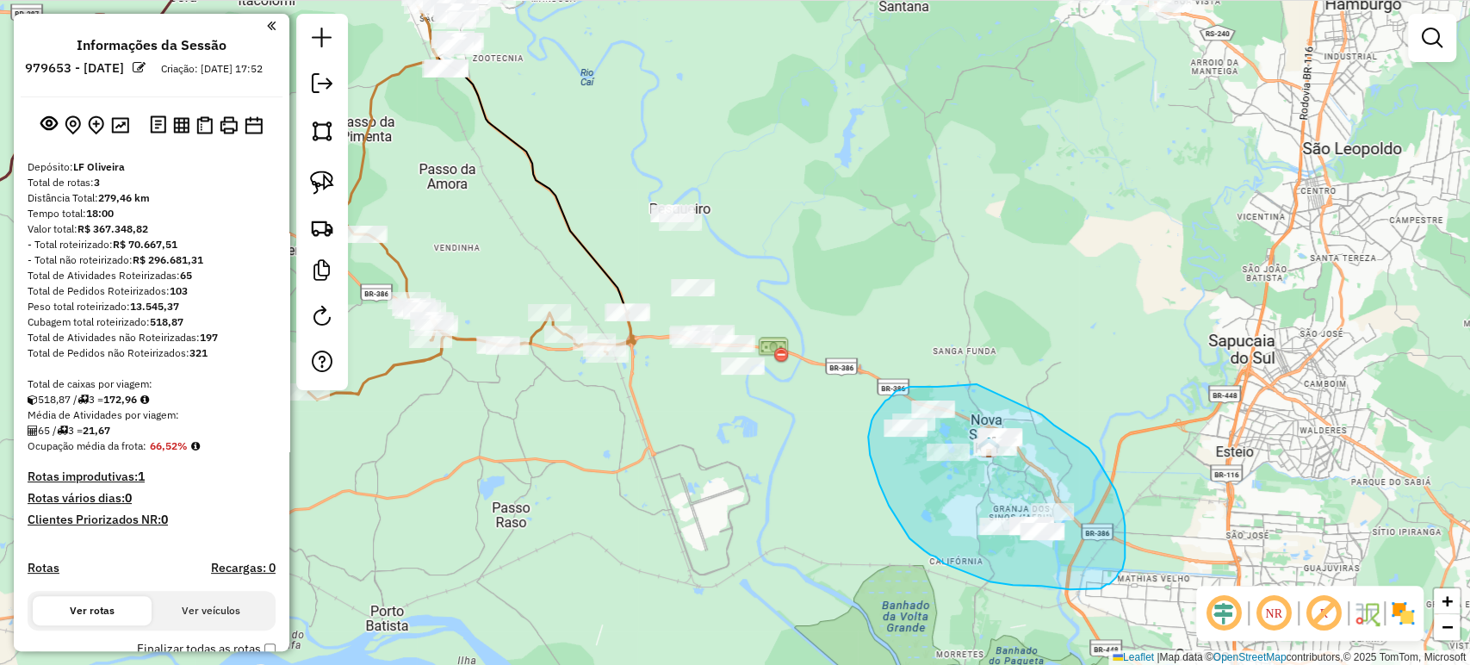
drag, startPoint x: 937, startPoint y: 387, endPoint x: 973, endPoint y: 382, distance: 36.4
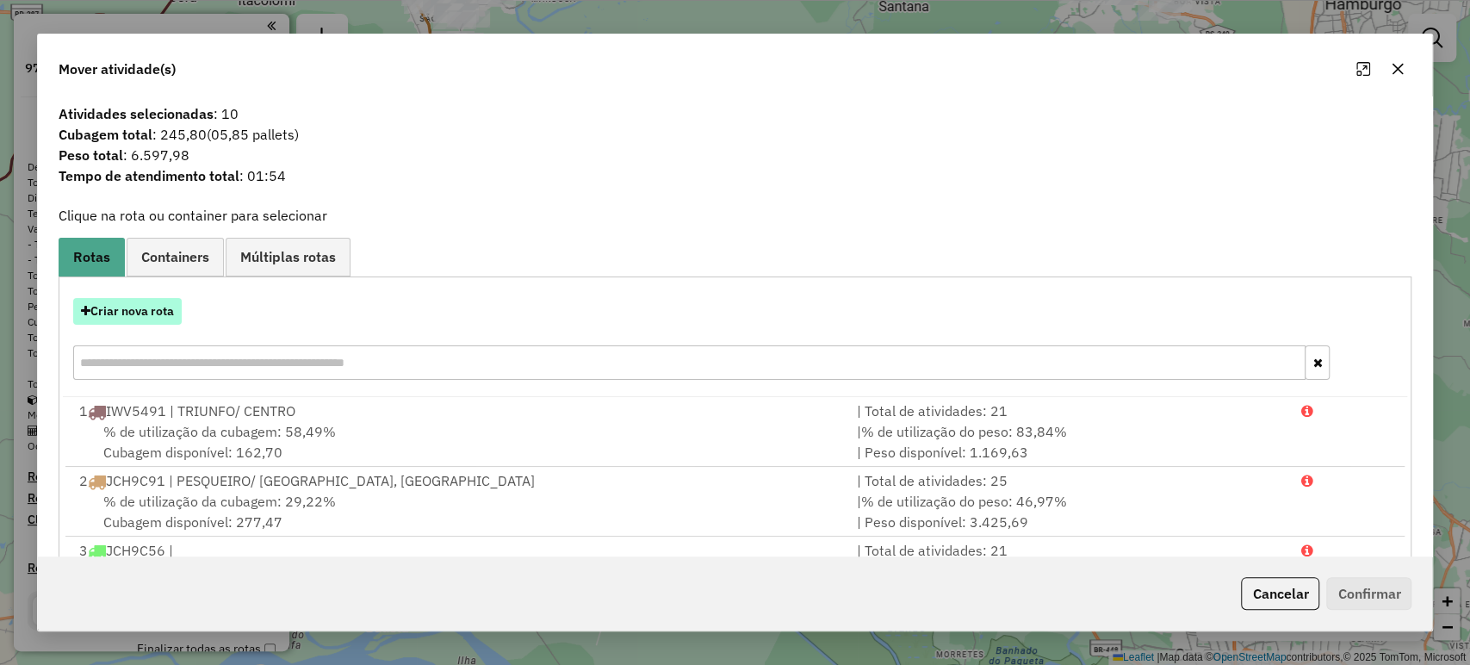
click at [141, 310] on button "Criar nova rota" at bounding box center [127, 311] width 108 height 27
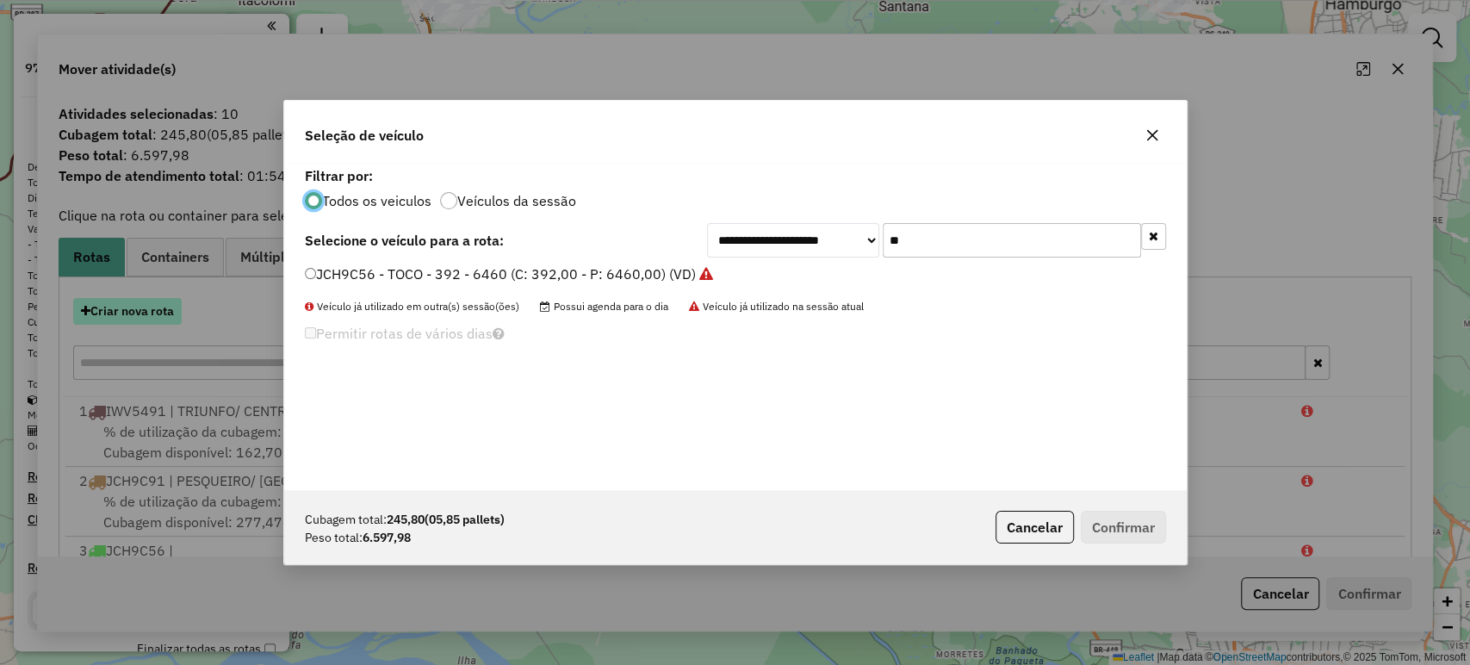
scroll to position [9, 5]
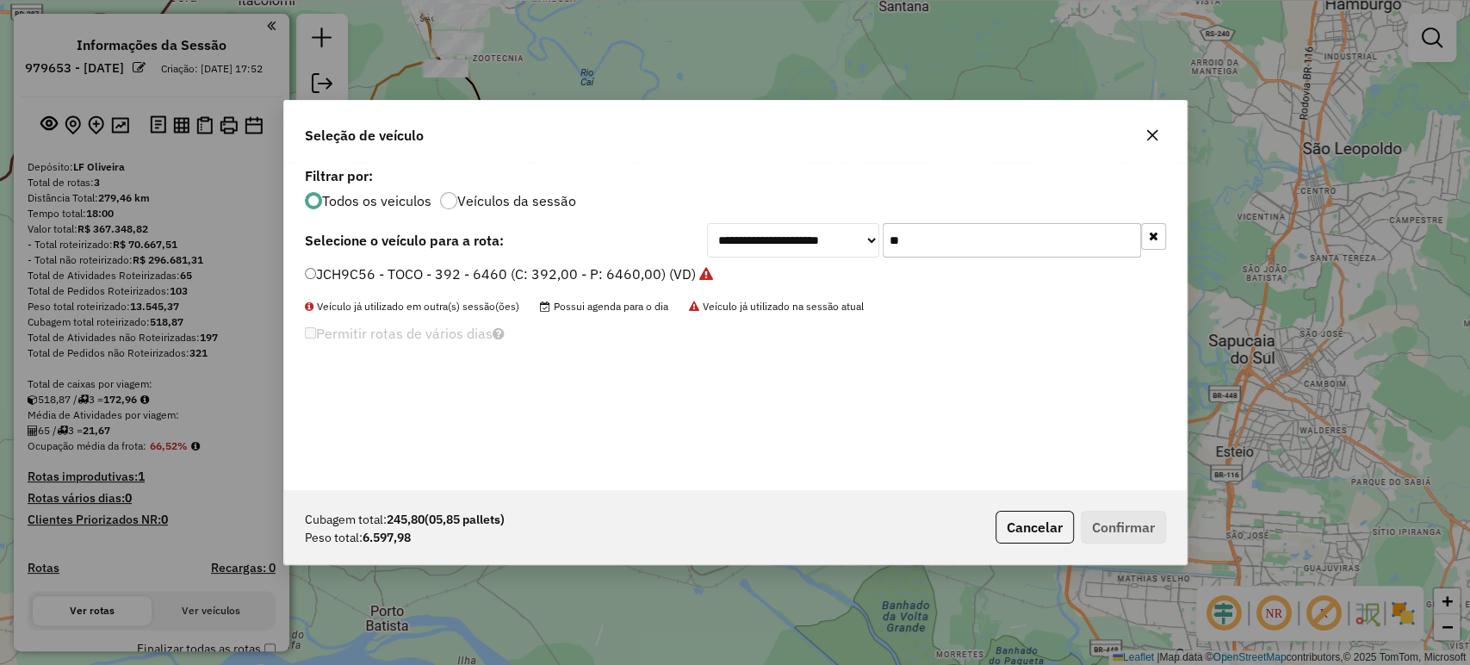
drag, startPoint x: 901, startPoint y: 253, endPoint x: 872, endPoint y: 254, distance: 28.4
click at [872, 255] on div "**********" at bounding box center [936, 240] width 459 height 34
type input "***"
drag, startPoint x: 1146, startPoint y: 143, endPoint x: 1155, endPoint y: 136, distance: 11.7
click at [1155, 136] on button "button" at bounding box center [1152, 135] width 28 height 28
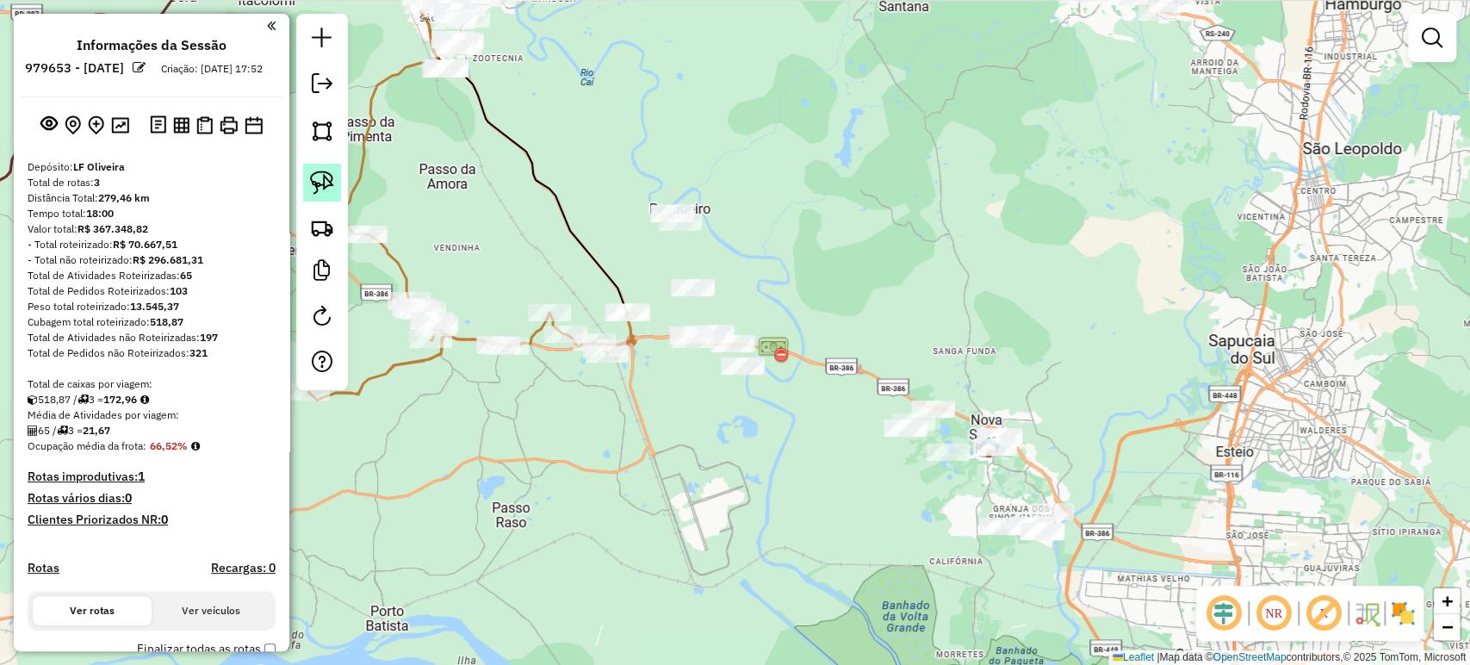
click at [315, 171] on img at bounding box center [322, 182] width 24 height 24
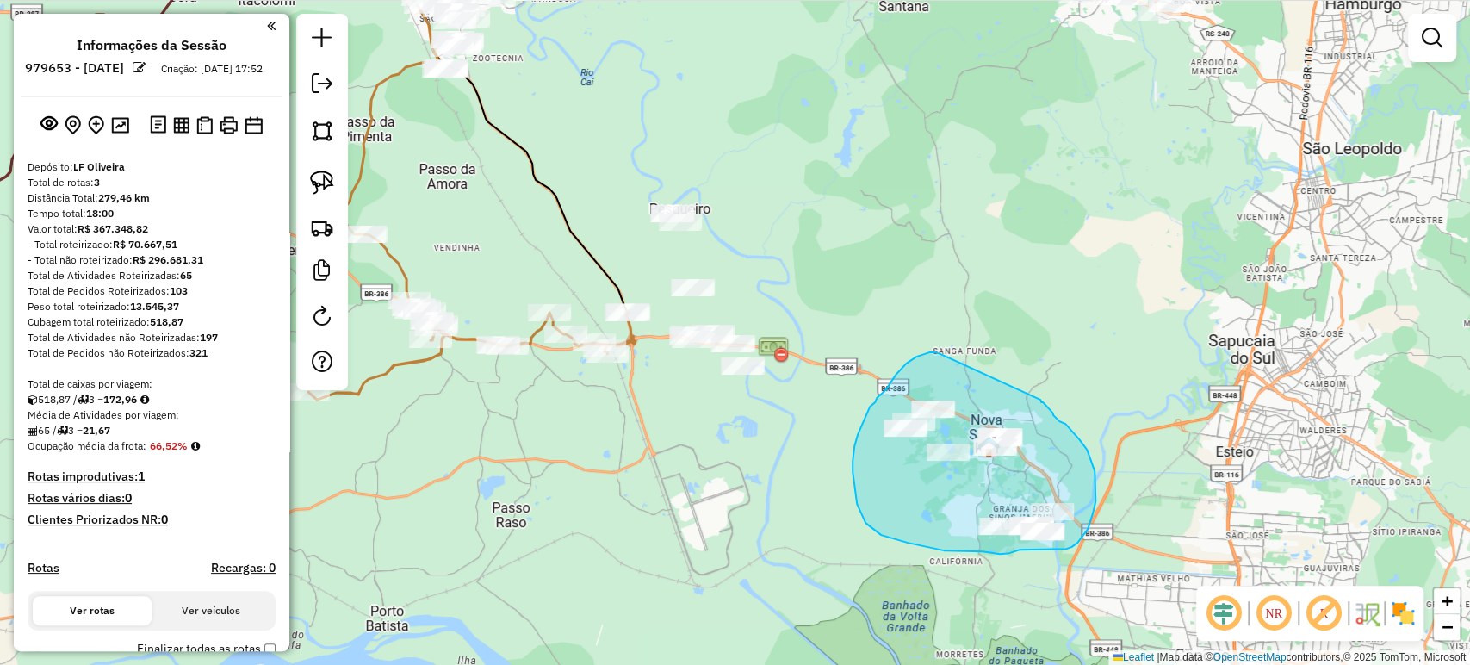
drag, startPoint x: 940, startPoint y: 354, endPoint x: 1039, endPoint y: 398, distance: 108.3
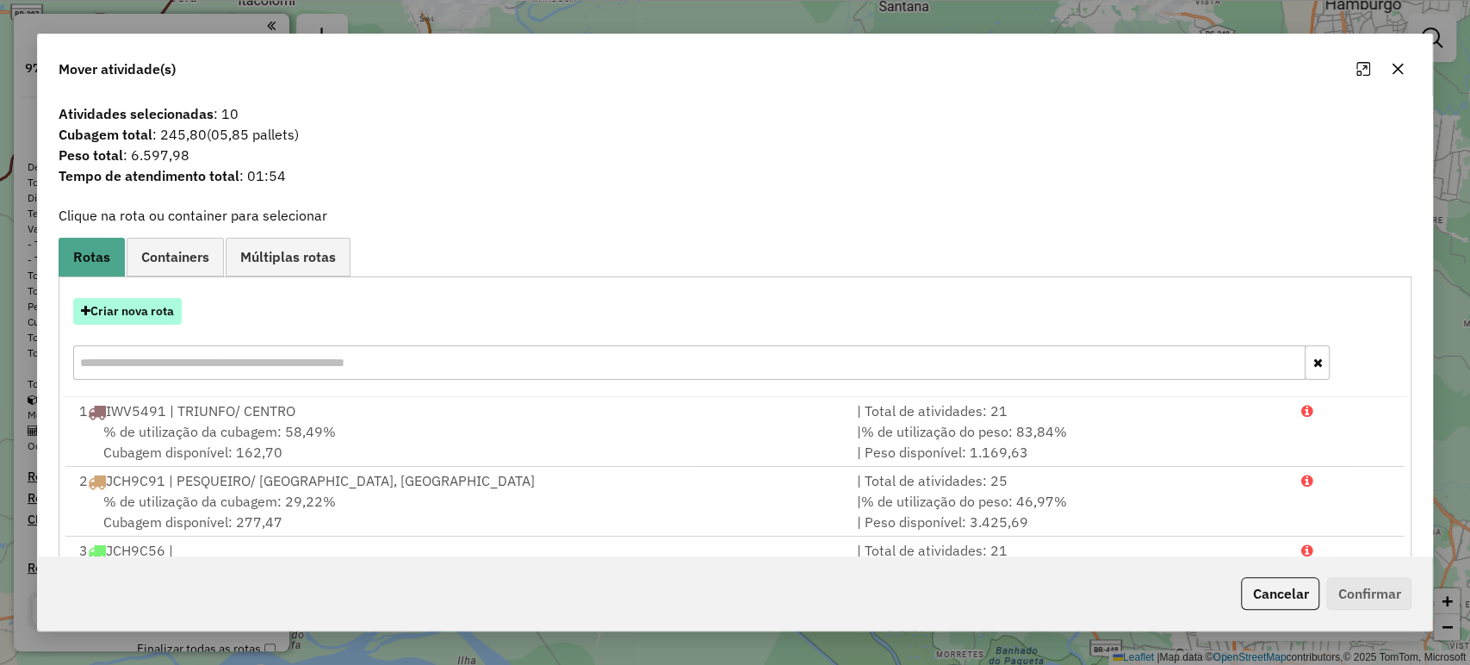
click at [144, 308] on button "Criar nova rota" at bounding box center [127, 311] width 108 height 27
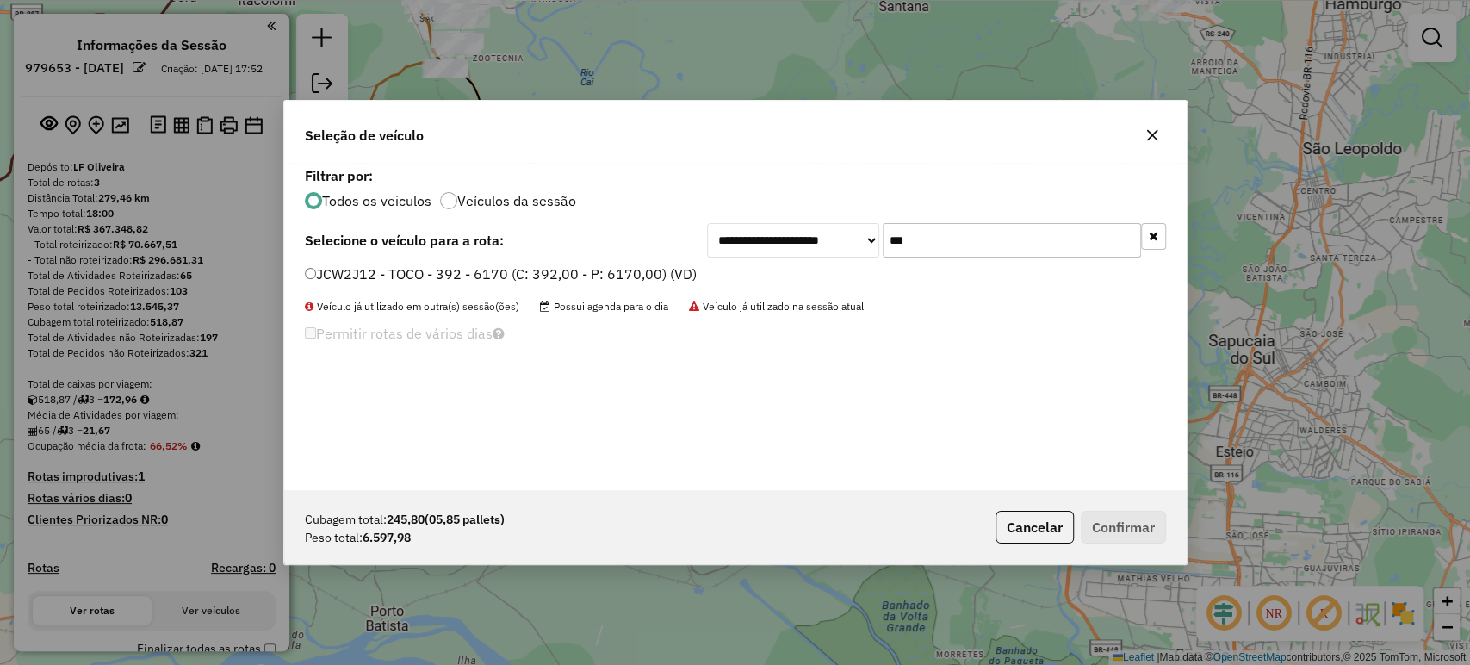
drag, startPoint x: 922, startPoint y: 244, endPoint x: 871, endPoint y: 255, distance: 52.0
click at [871, 255] on div "**********" at bounding box center [936, 240] width 459 height 34
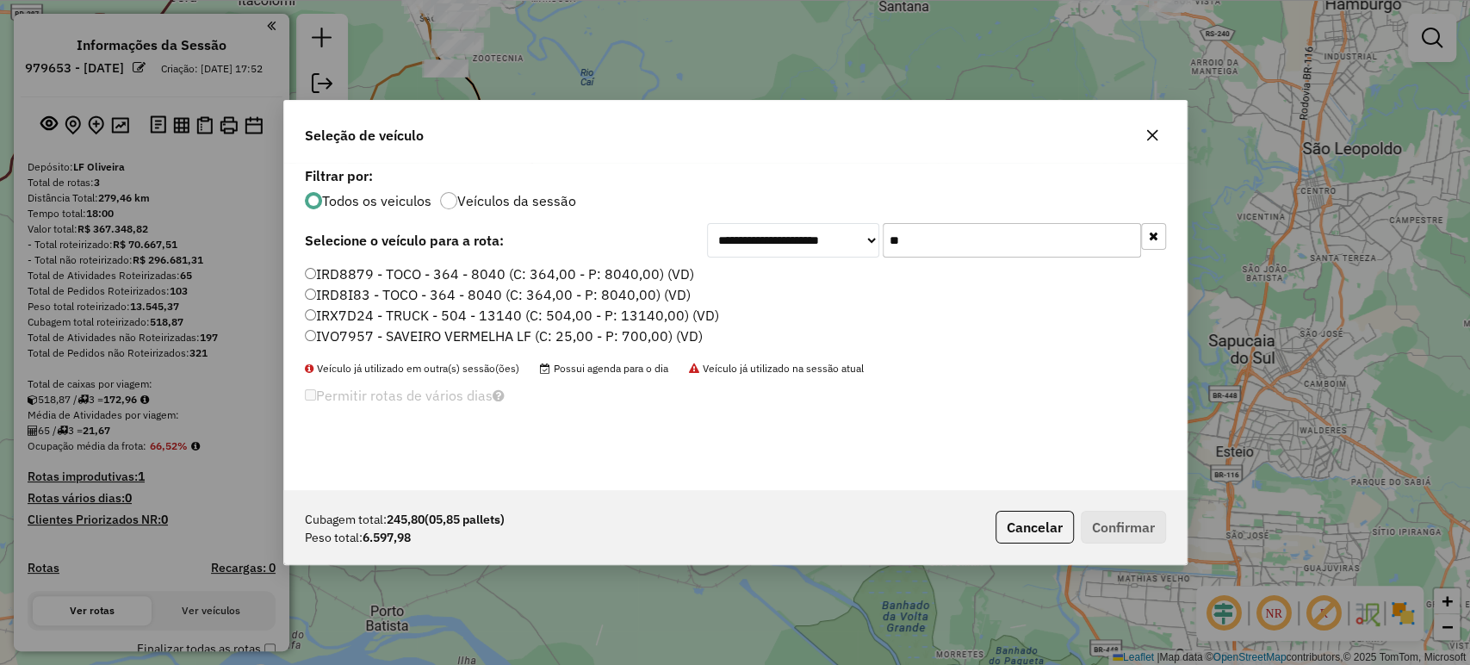
type input "**"
click at [308, 287] on label "IRD8I83 - TOCO - 364 - 8040 (C: 364,00 - P: 8040,00) (VD)" at bounding box center [498, 294] width 386 height 21
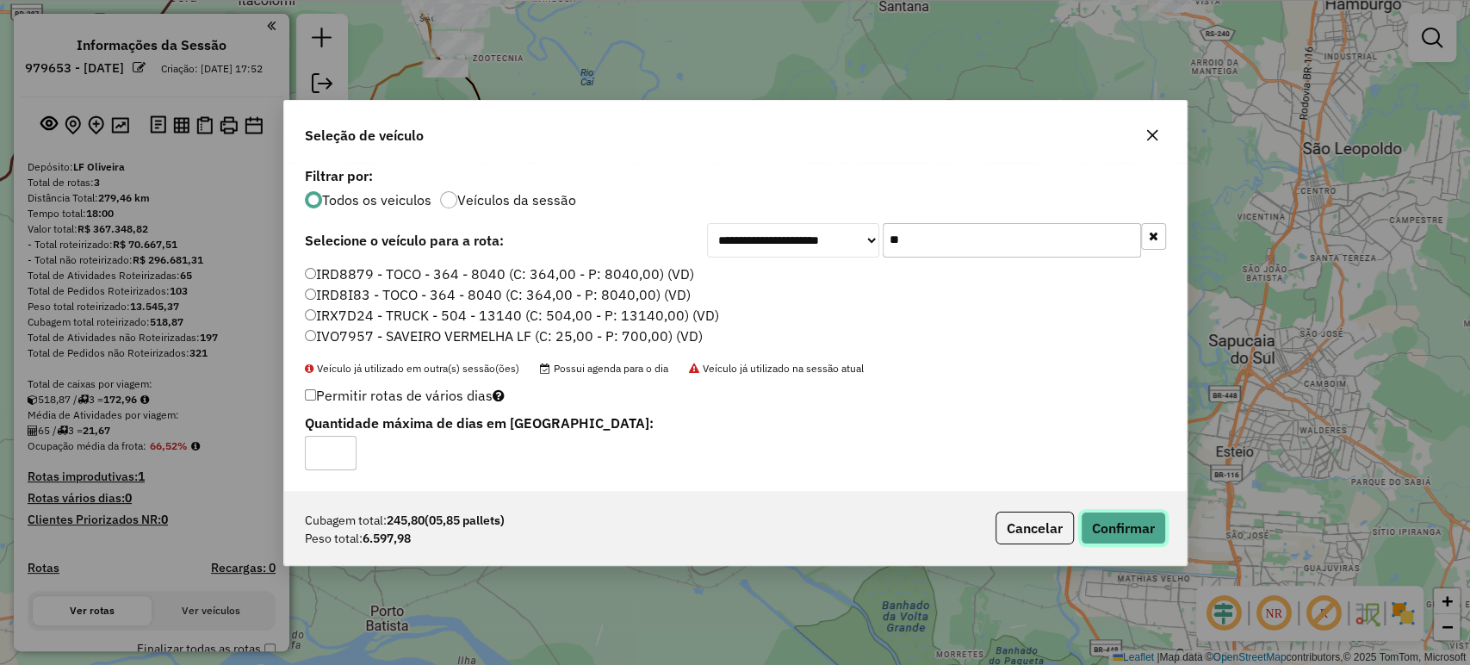
click at [1124, 521] on button "Confirmar" at bounding box center [1123, 527] width 85 height 33
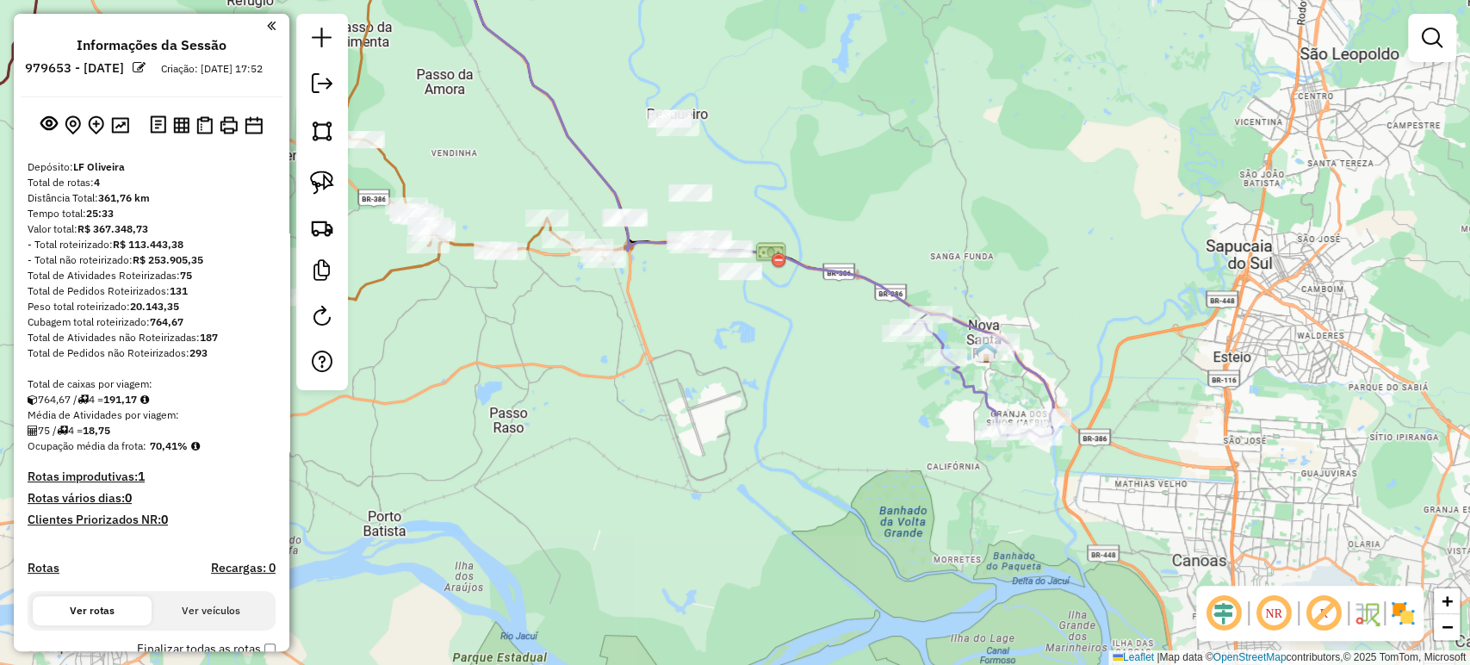
drag, startPoint x: 1087, startPoint y: 432, endPoint x: 1060, endPoint y: 323, distance: 112.8
click at [1060, 323] on div "Janela de atendimento Grade de atendimento Capacidade Transportadoras Veículos …" at bounding box center [735, 332] width 1470 height 665
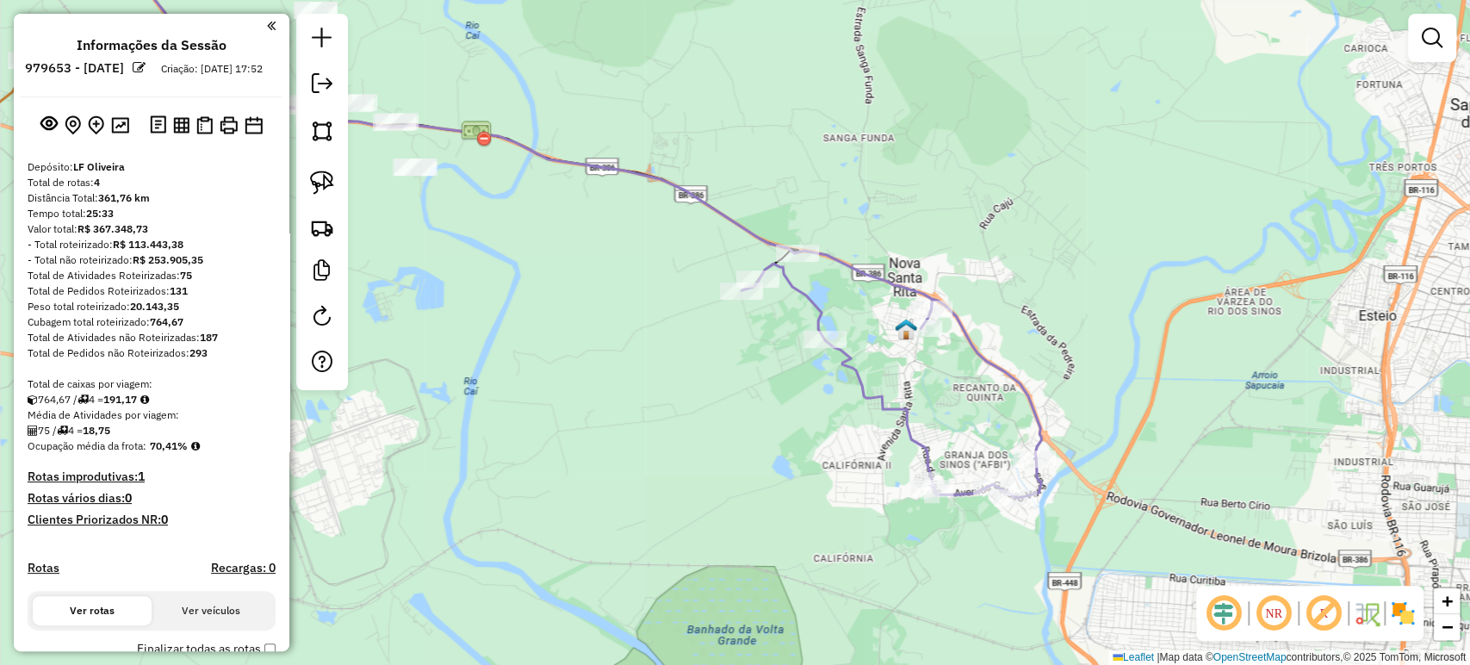
drag, startPoint x: 1060, startPoint y: 384, endPoint x: 1045, endPoint y: 336, distance: 50.4
click at [1046, 336] on div "Janela de atendimento Grade de atendimento Capacidade Transportadoras Veículos …" at bounding box center [735, 332] width 1470 height 665
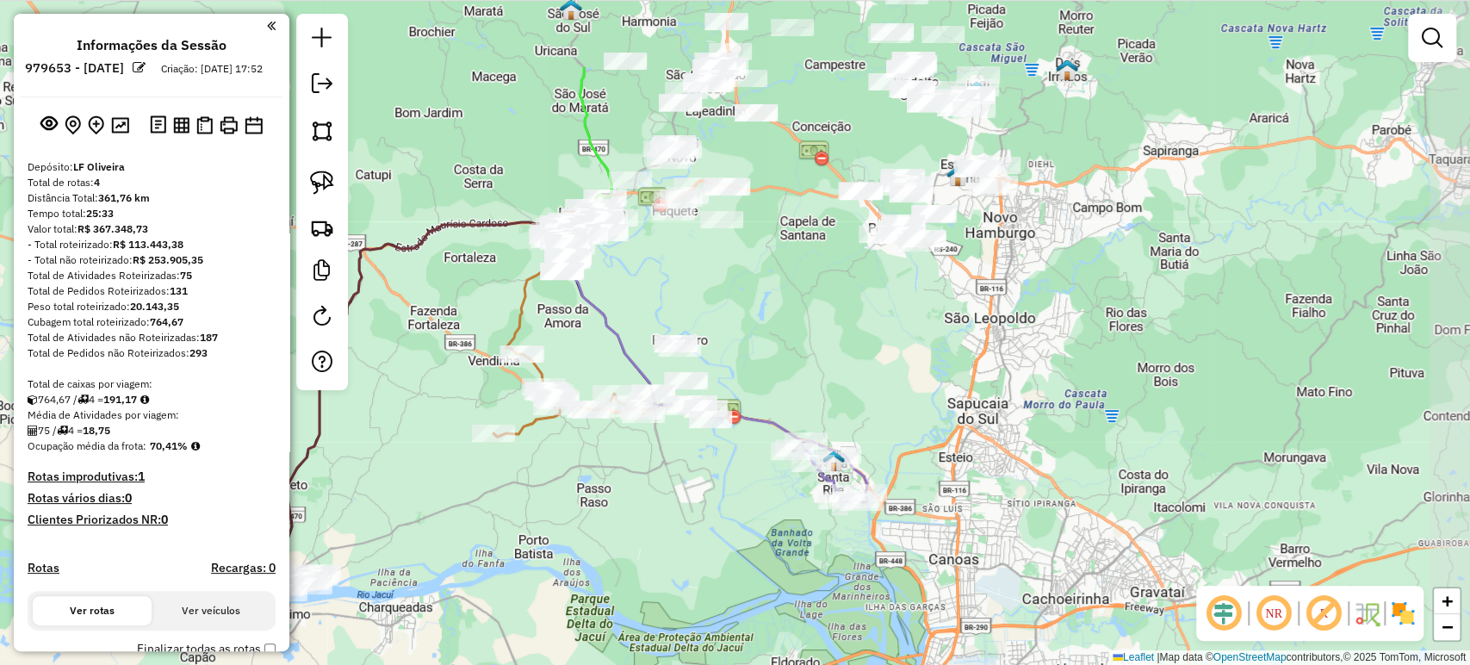
drag, startPoint x: 746, startPoint y: 451, endPoint x: 730, endPoint y: 515, distance: 65.8
click at [730, 515] on div "Janela de atendimento Grade de atendimento Capacidade Transportadoras Veículos …" at bounding box center [735, 332] width 1470 height 665
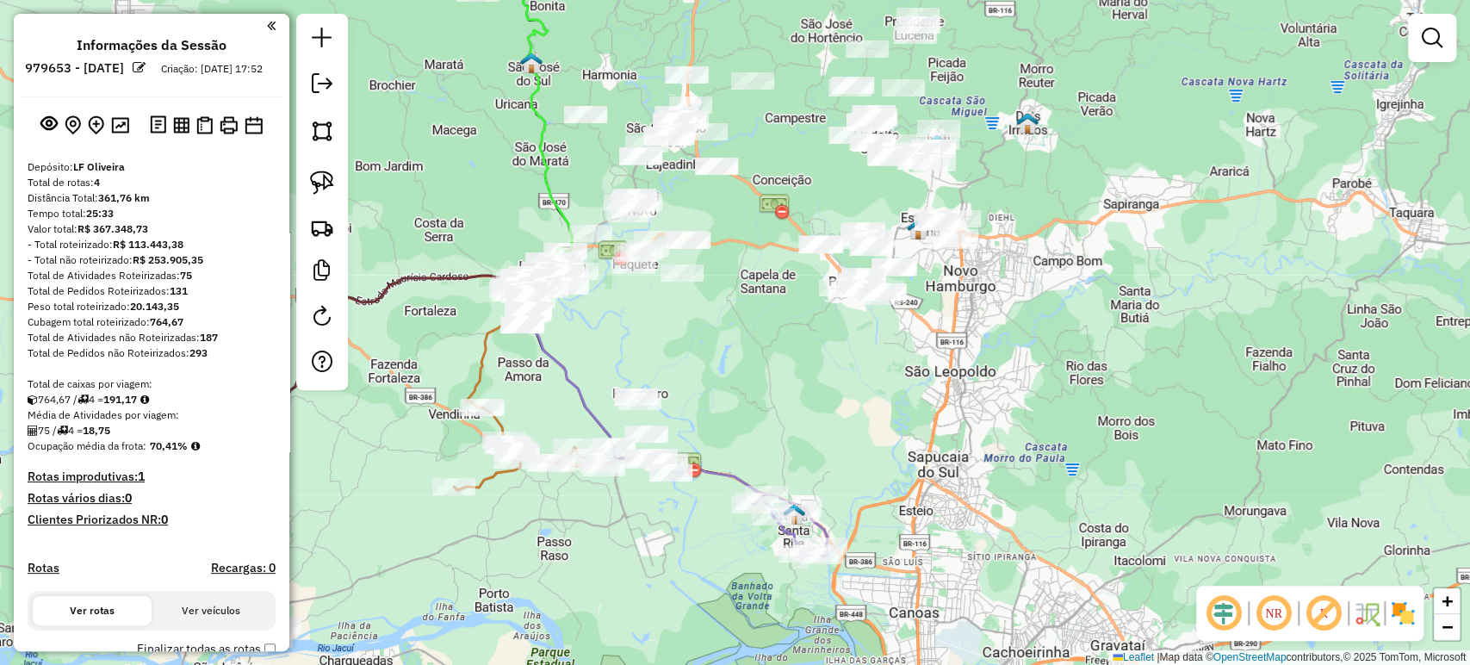
drag, startPoint x: 817, startPoint y: 370, endPoint x: 776, endPoint y: 426, distance: 69.6
click at [776, 426] on div "Janela de atendimento Grade de atendimento Capacidade Transportadoras Veículos …" at bounding box center [735, 332] width 1470 height 665
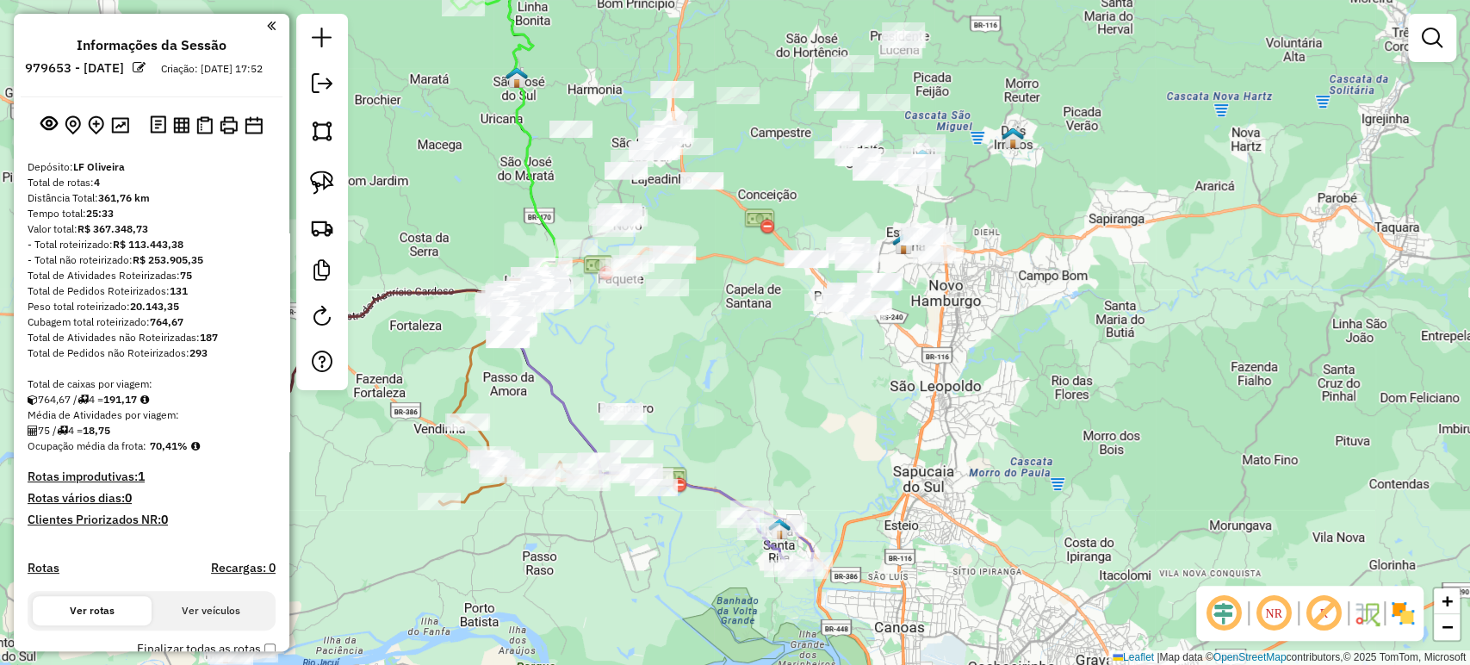
drag, startPoint x: 827, startPoint y: 361, endPoint x: 752, endPoint y: 451, distance: 118.0
click at [752, 451] on div "Janela de atendimento Grade de atendimento Capacidade Transportadoras Veículos …" at bounding box center [735, 332] width 1470 height 665
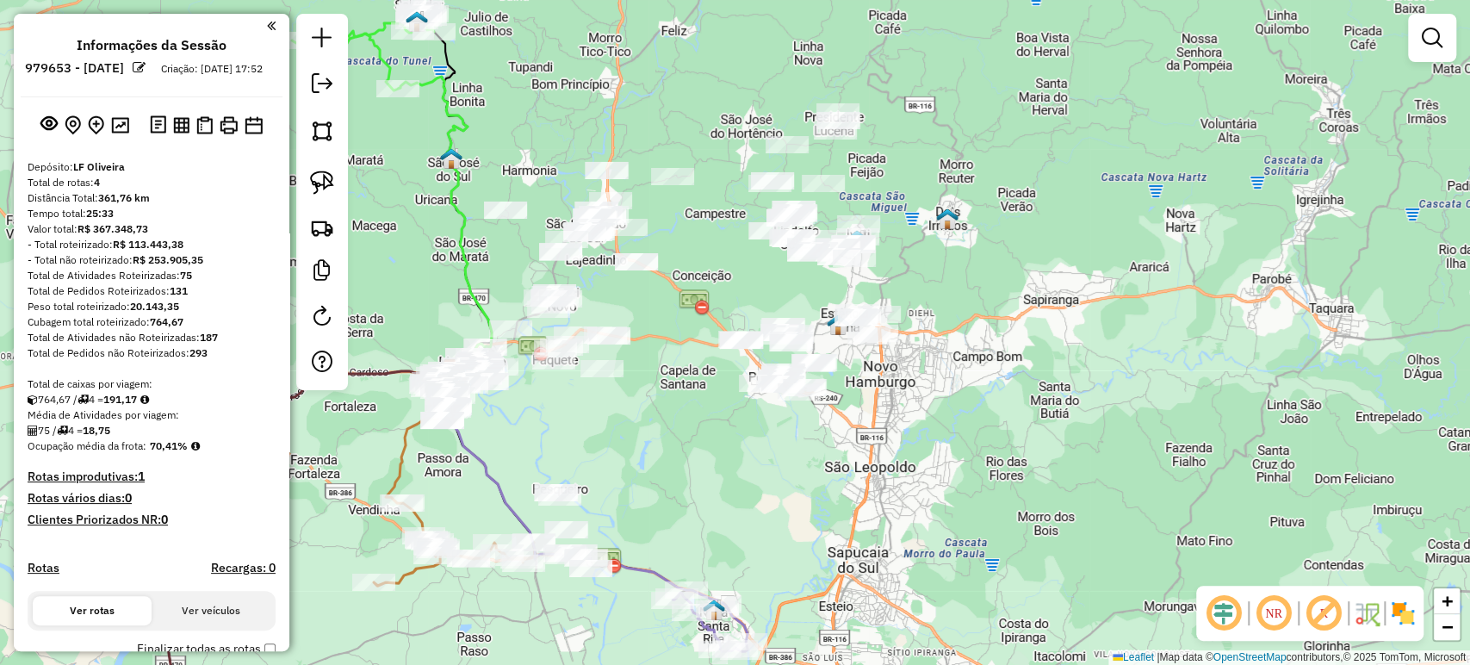
drag, startPoint x: 789, startPoint y: 479, endPoint x: 817, endPoint y: 449, distance: 41.4
click at [816, 450] on div "Janela de atendimento Grade de atendimento Capacidade Transportadoras Veículos …" at bounding box center [735, 332] width 1470 height 665
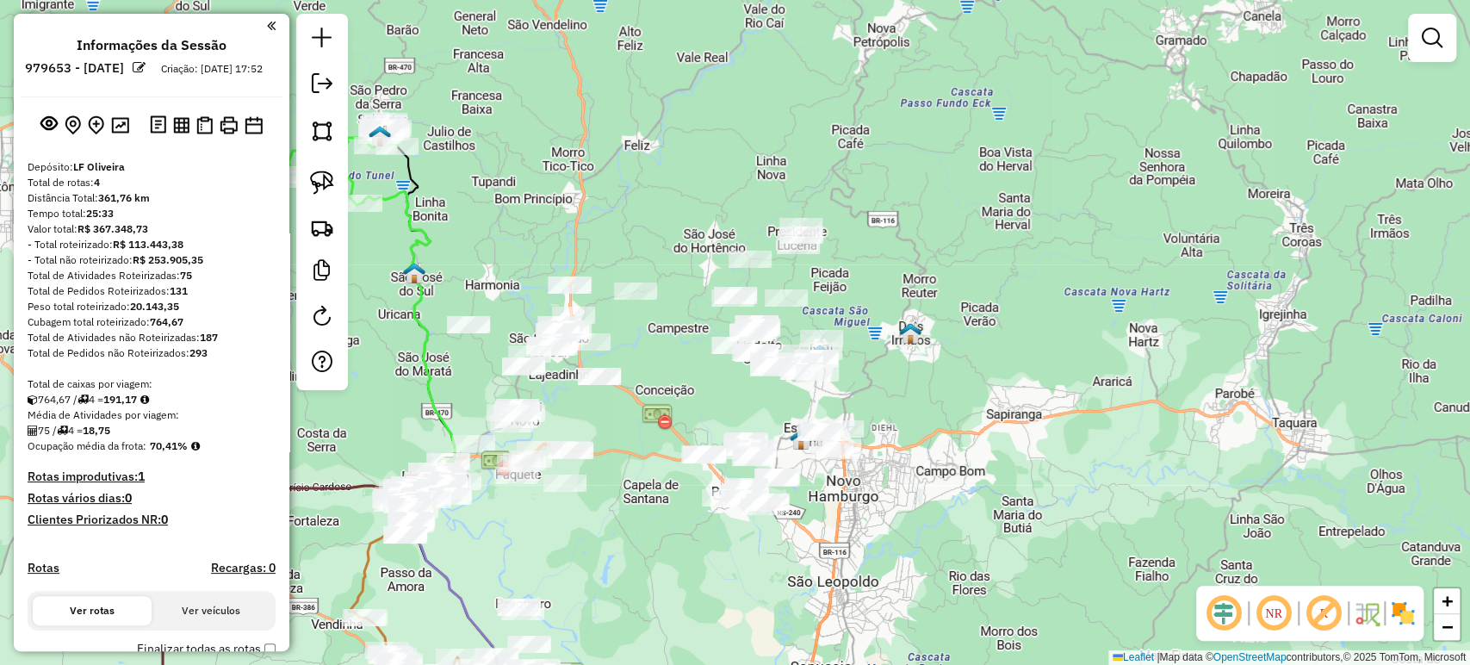
drag, startPoint x: 957, startPoint y: 332, endPoint x: 891, endPoint y: 476, distance: 158.0
click at [891, 476] on div "Janela de atendimento Grade de atendimento Capacidade Transportadoras Veículos …" at bounding box center [735, 332] width 1470 height 665
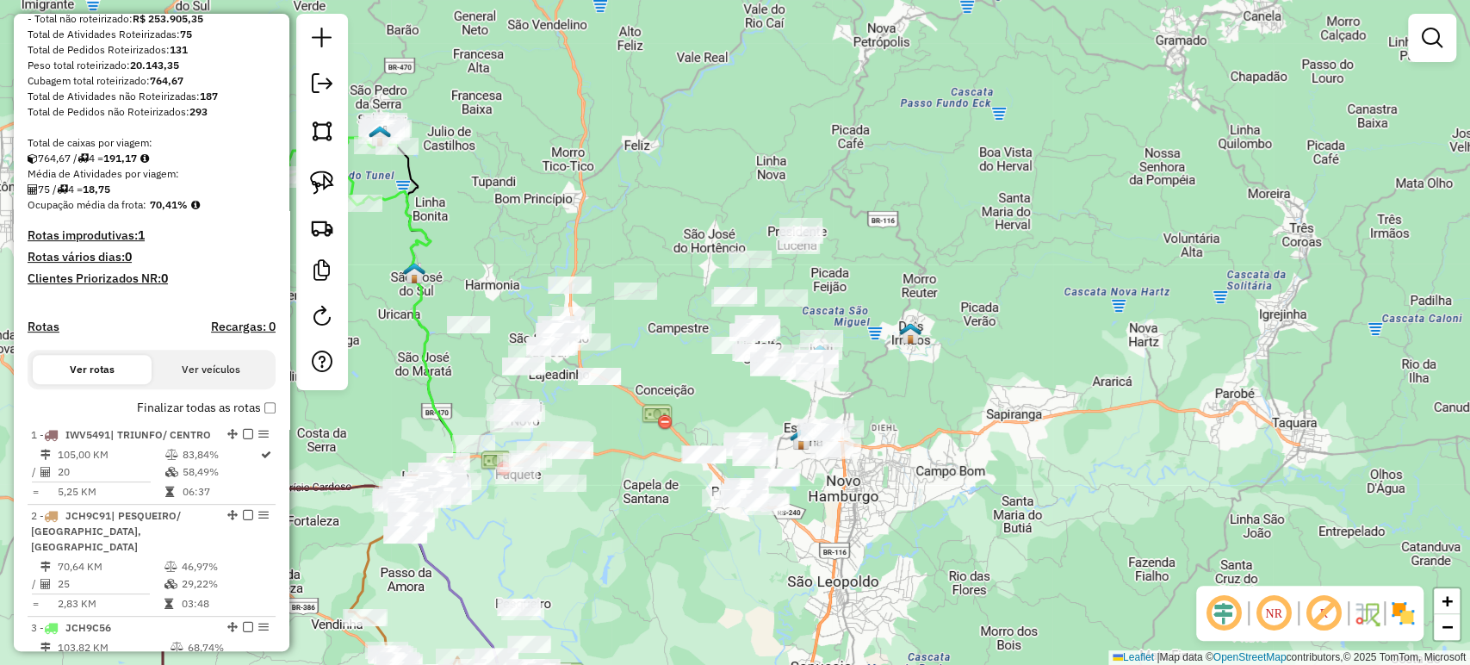
scroll to position [287, 0]
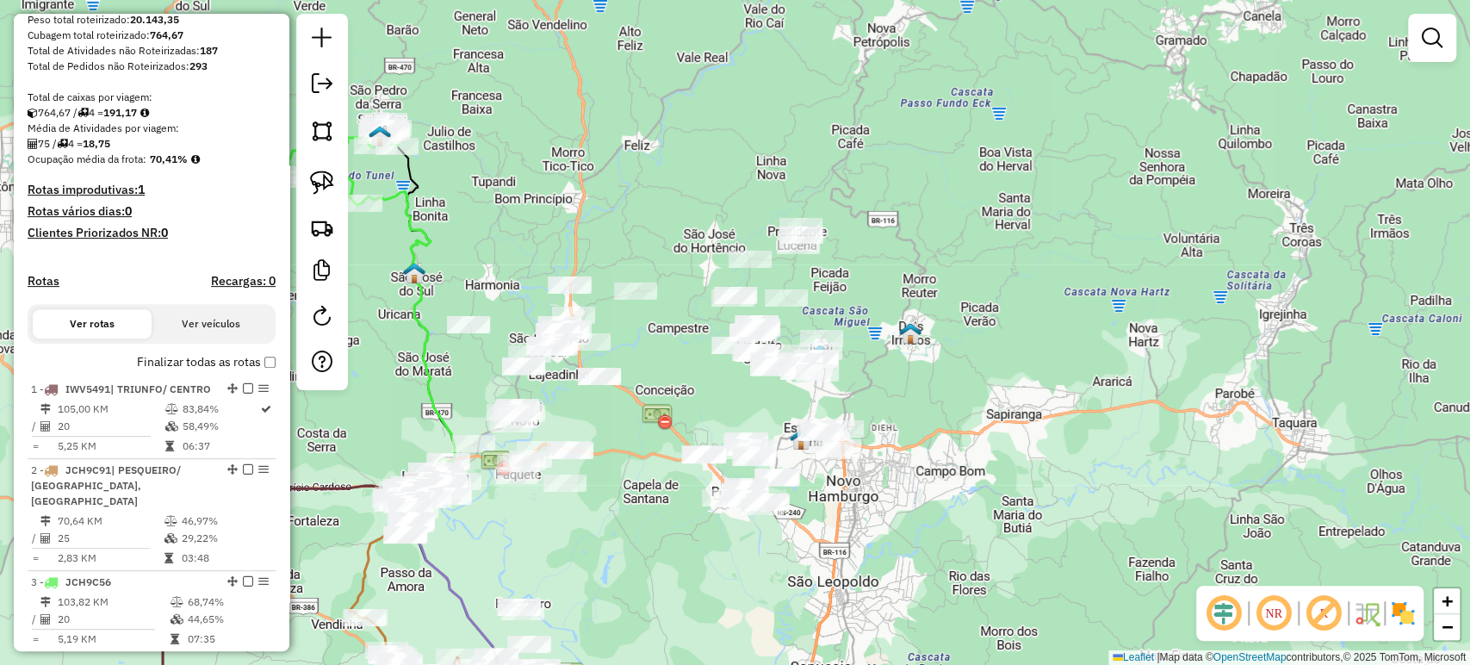
click at [262, 368] on label "Finalizar todas as rotas" at bounding box center [206, 362] width 139 height 18
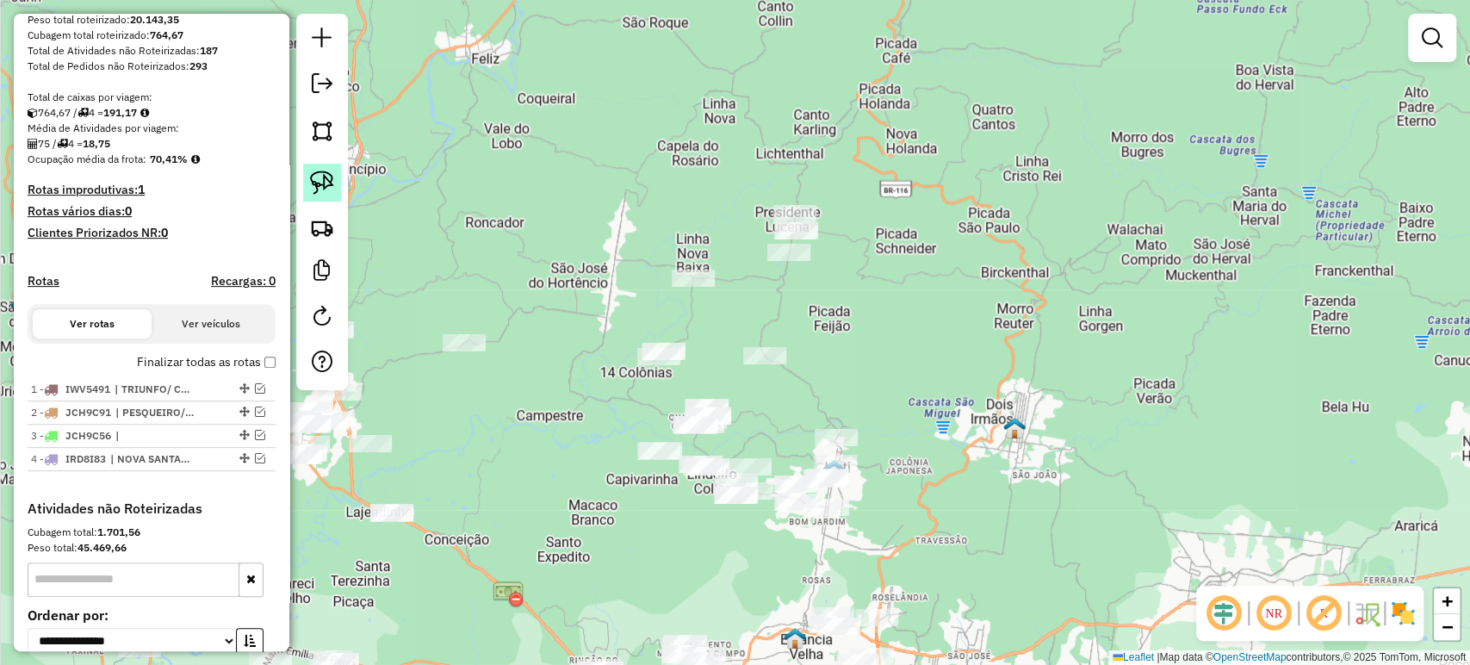
click at [312, 168] on link at bounding box center [322, 183] width 38 height 38
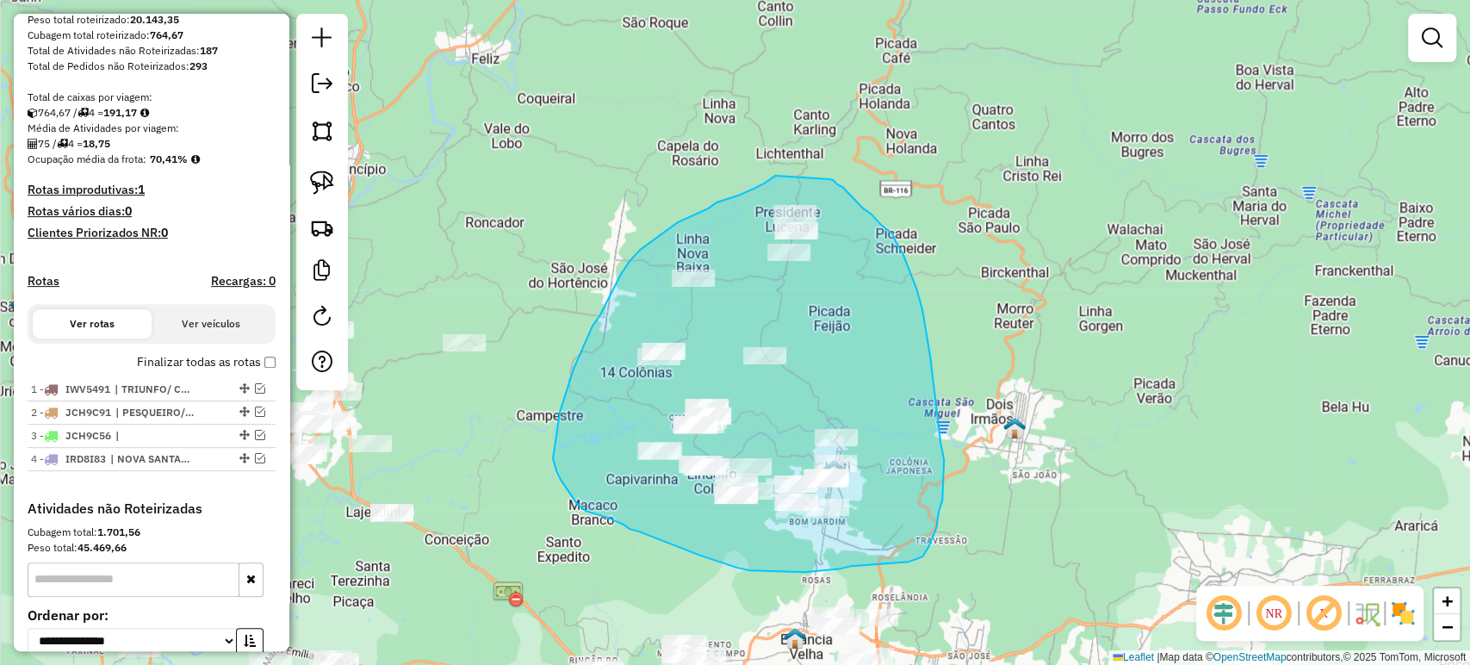
drag, startPoint x: 769, startPoint y: 179, endPoint x: 828, endPoint y: 179, distance: 59.4
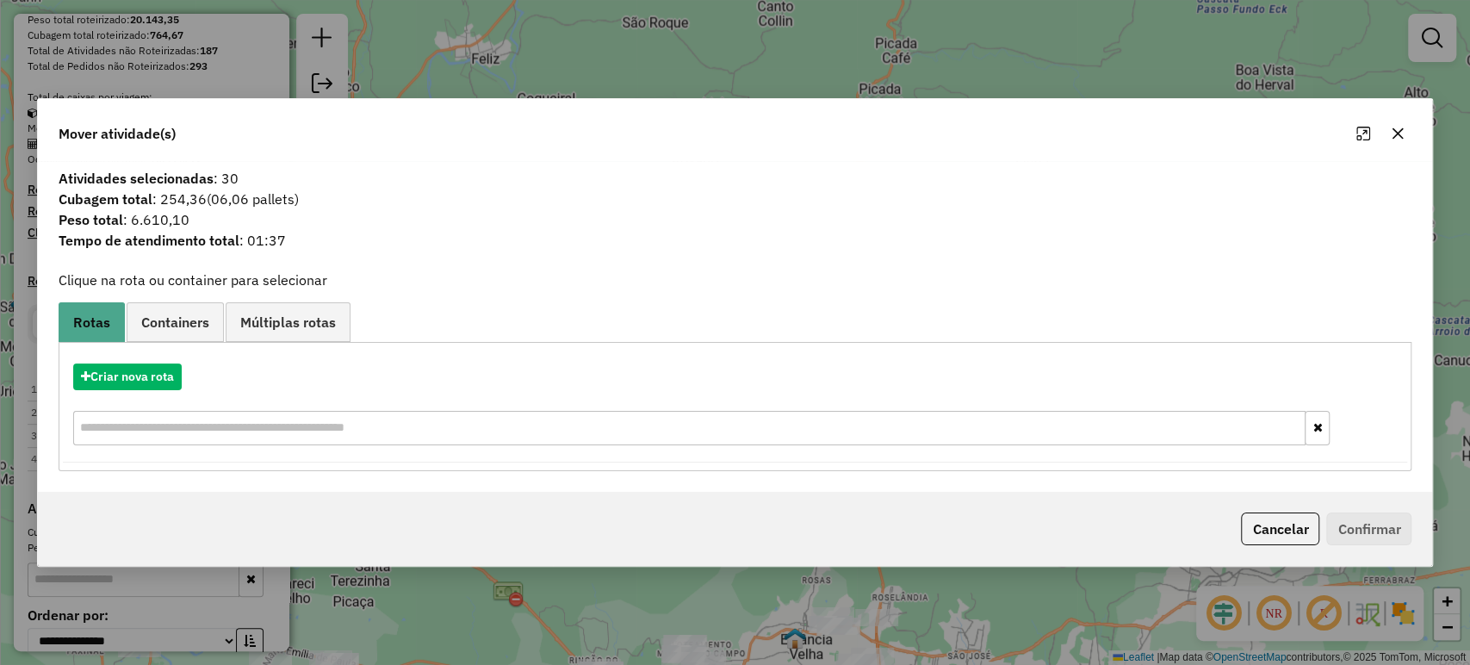
click at [1391, 132] on button "button" at bounding box center [1398, 134] width 28 height 28
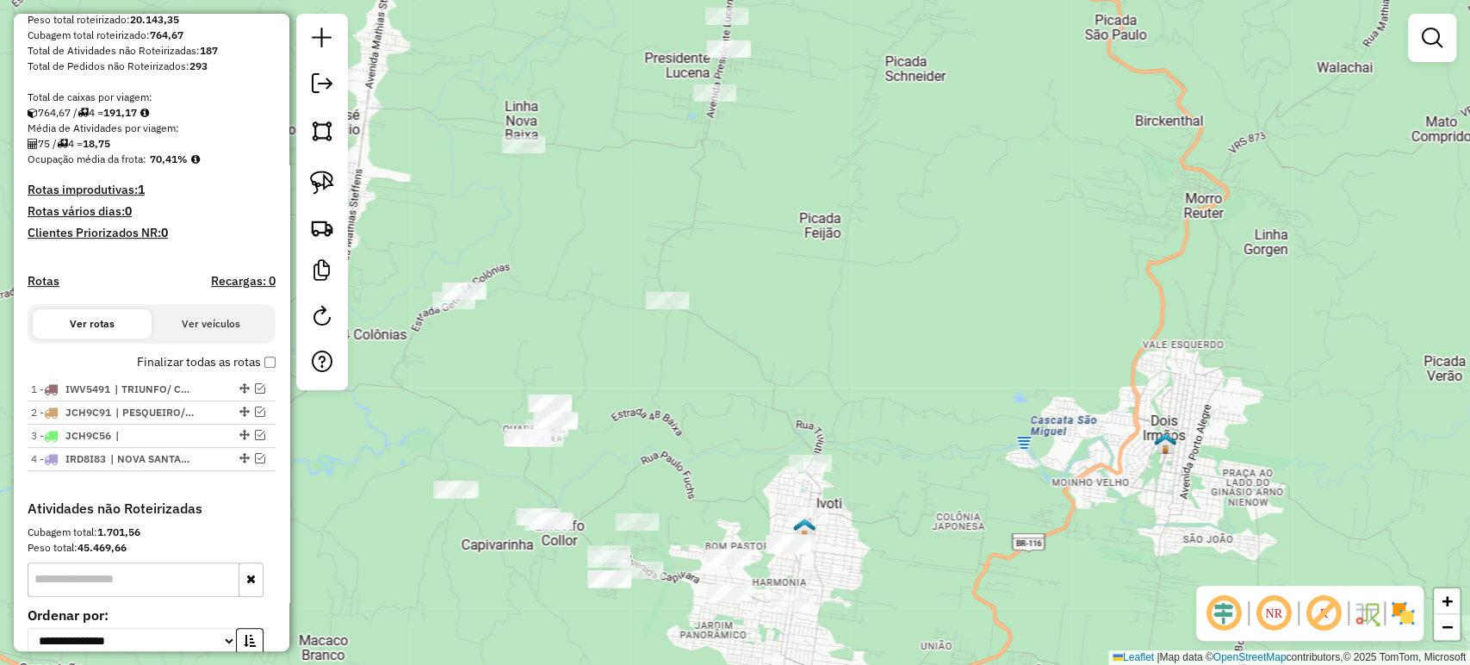
drag, startPoint x: 734, startPoint y: 367, endPoint x: 920, endPoint y: 393, distance: 188.7
click at [920, 398] on div "Janela de atendimento Grade de atendimento Capacidade Transportadoras Veículos …" at bounding box center [735, 332] width 1470 height 665
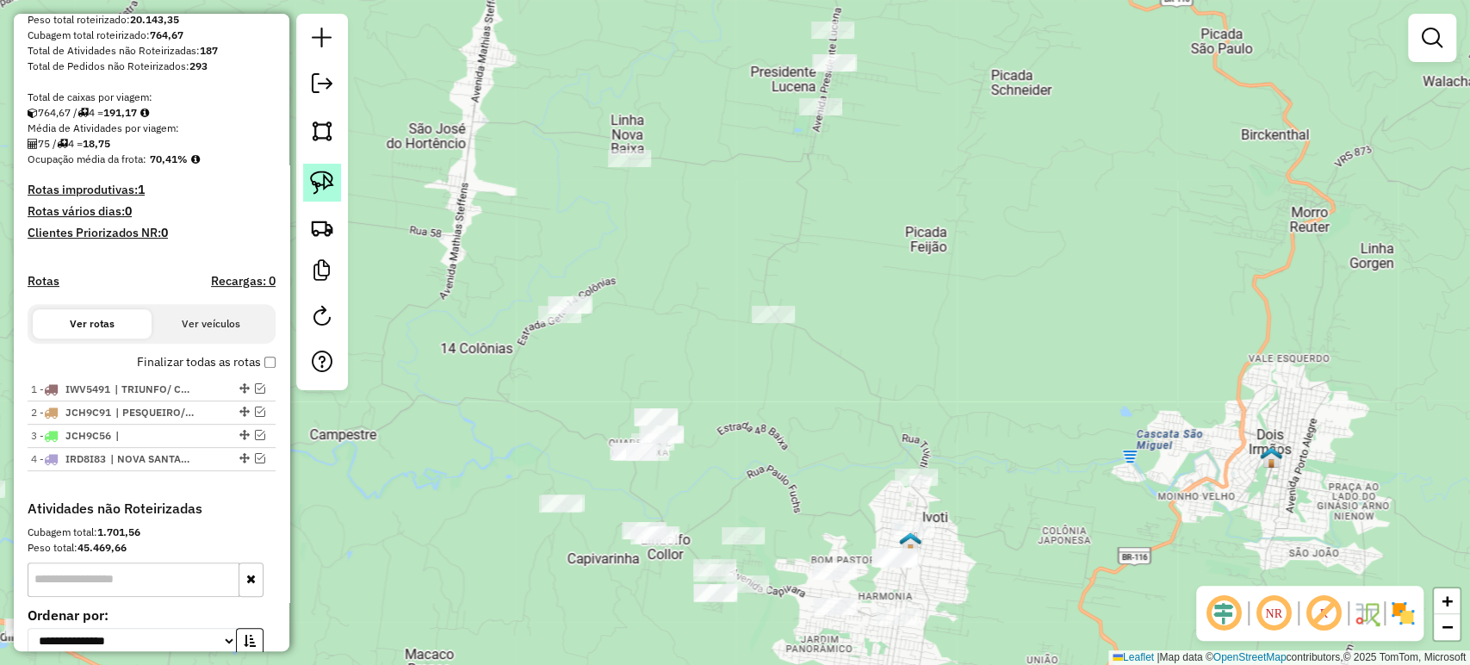
click at [309, 184] on link at bounding box center [322, 183] width 38 height 38
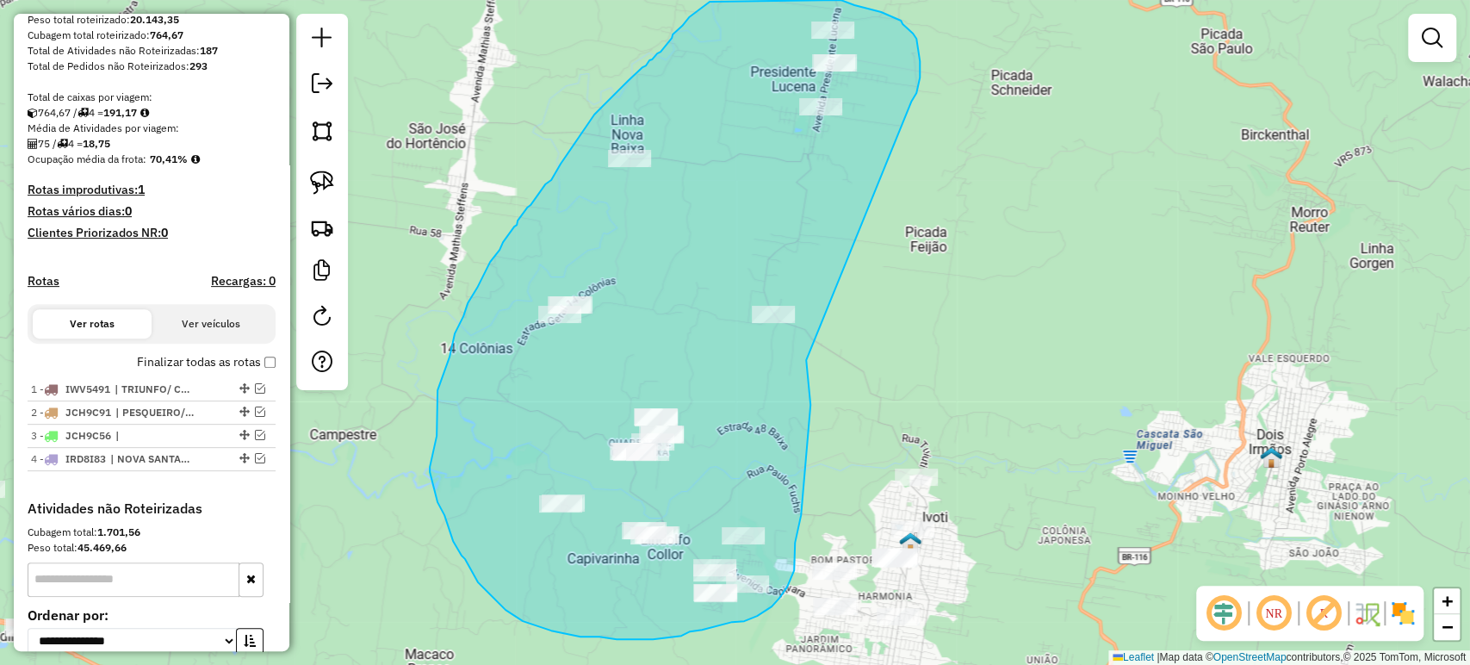
drag, startPoint x: 913, startPoint y: 98, endPoint x: 805, endPoint y: 331, distance: 256.5
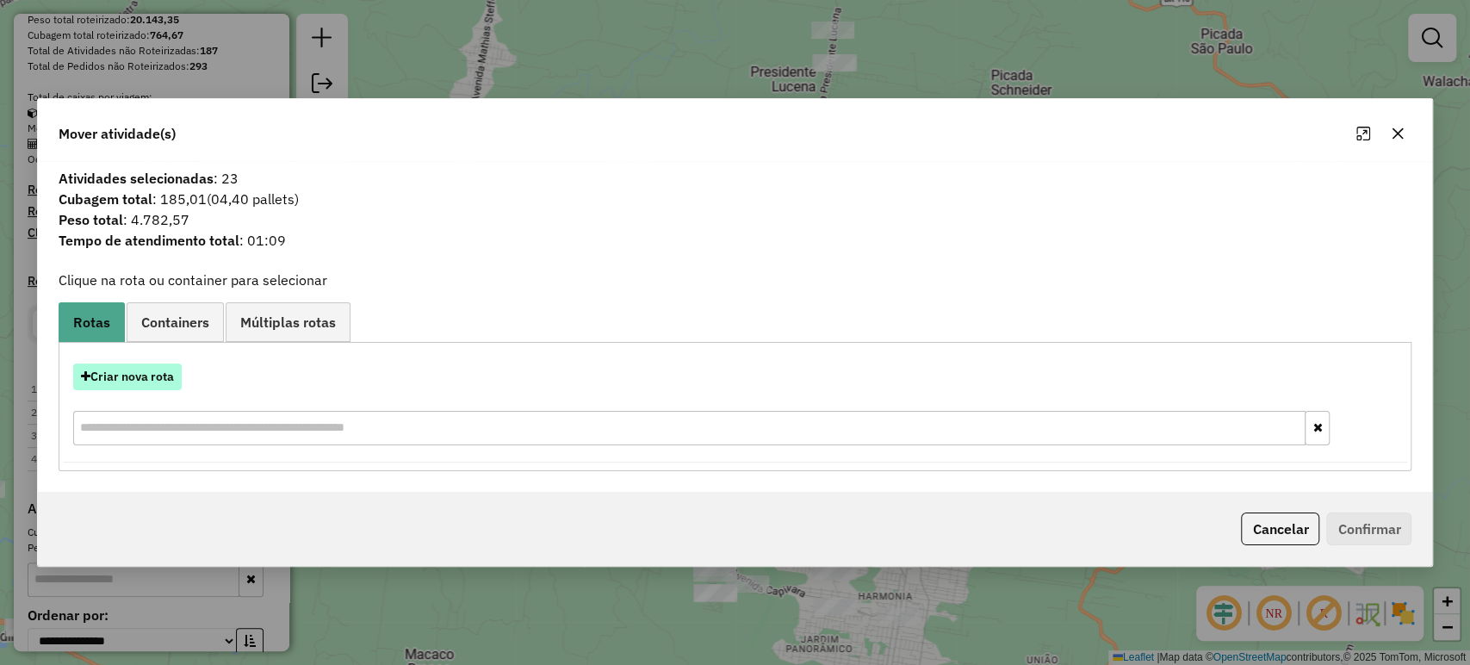
click at [150, 379] on button "Criar nova rota" at bounding box center [127, 376] width 108 height 27
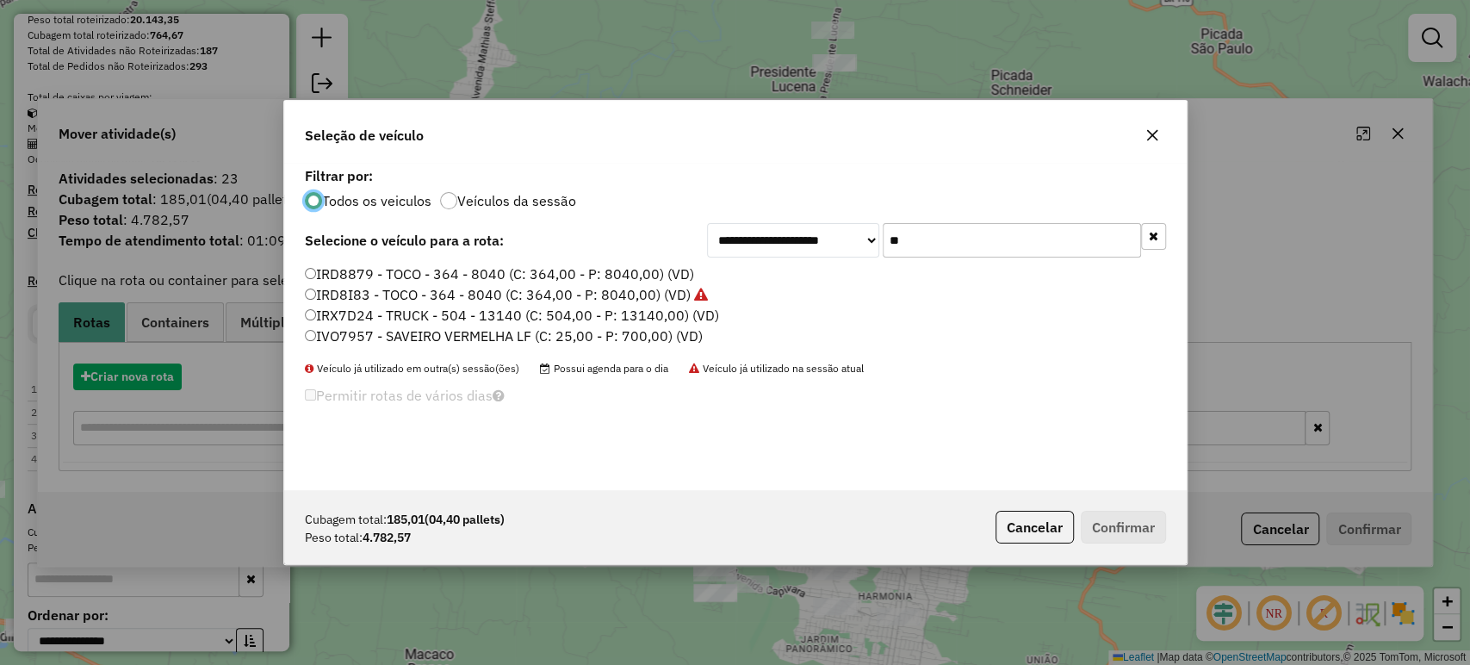
scroll to position [9, 5]
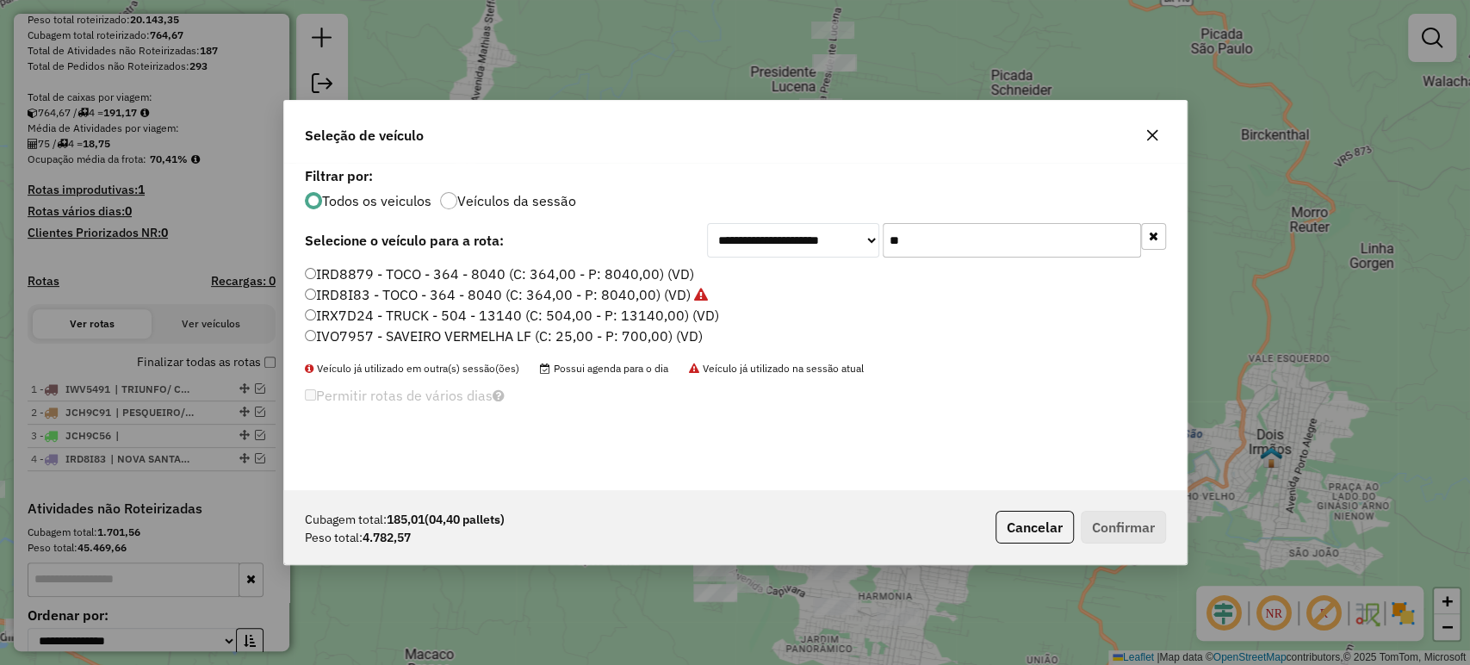
drag, startPoint x: 918, startPoint y: 236, endPoint x: 869, endPoint y: 248, distance: 50.5
click at [869, 248] on div "**********" at bounding box center [936, 240] width 459 height 34
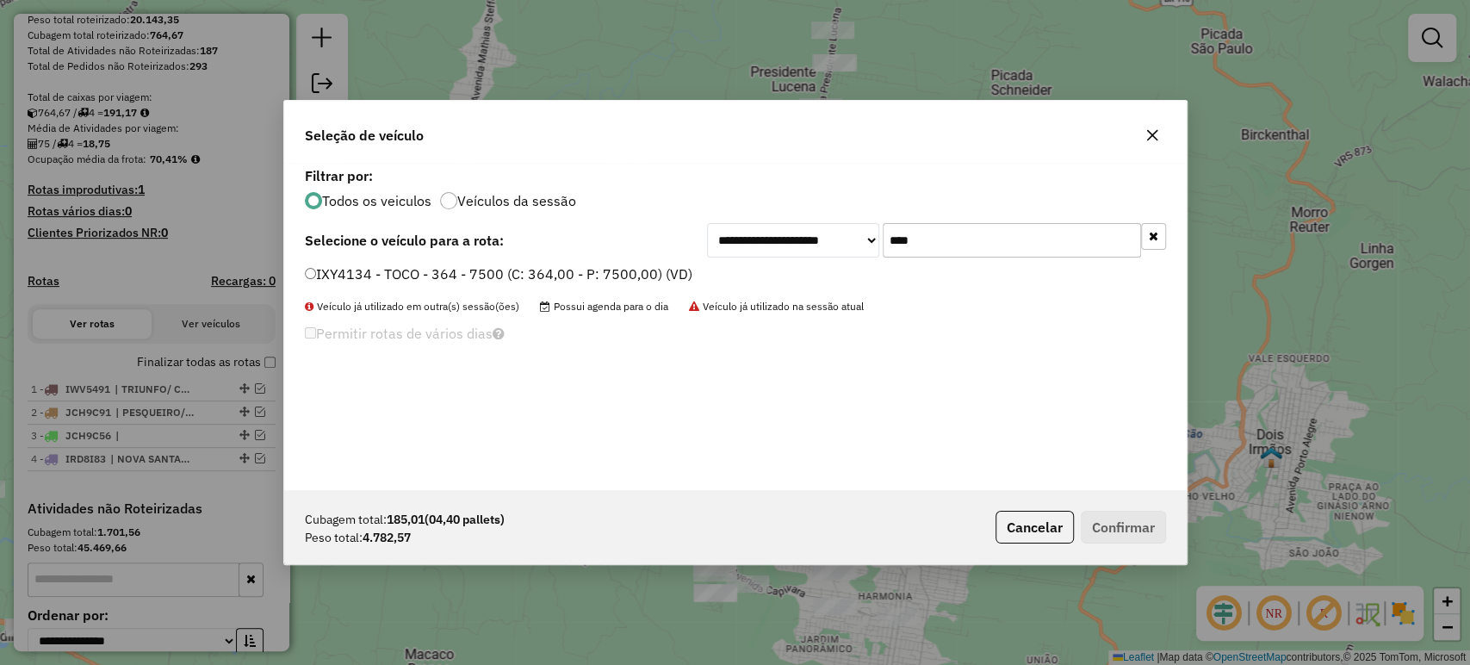
type input "****"
click at [314, 262] on div "**********" at bounding box center [735, 326] width 902 height 327
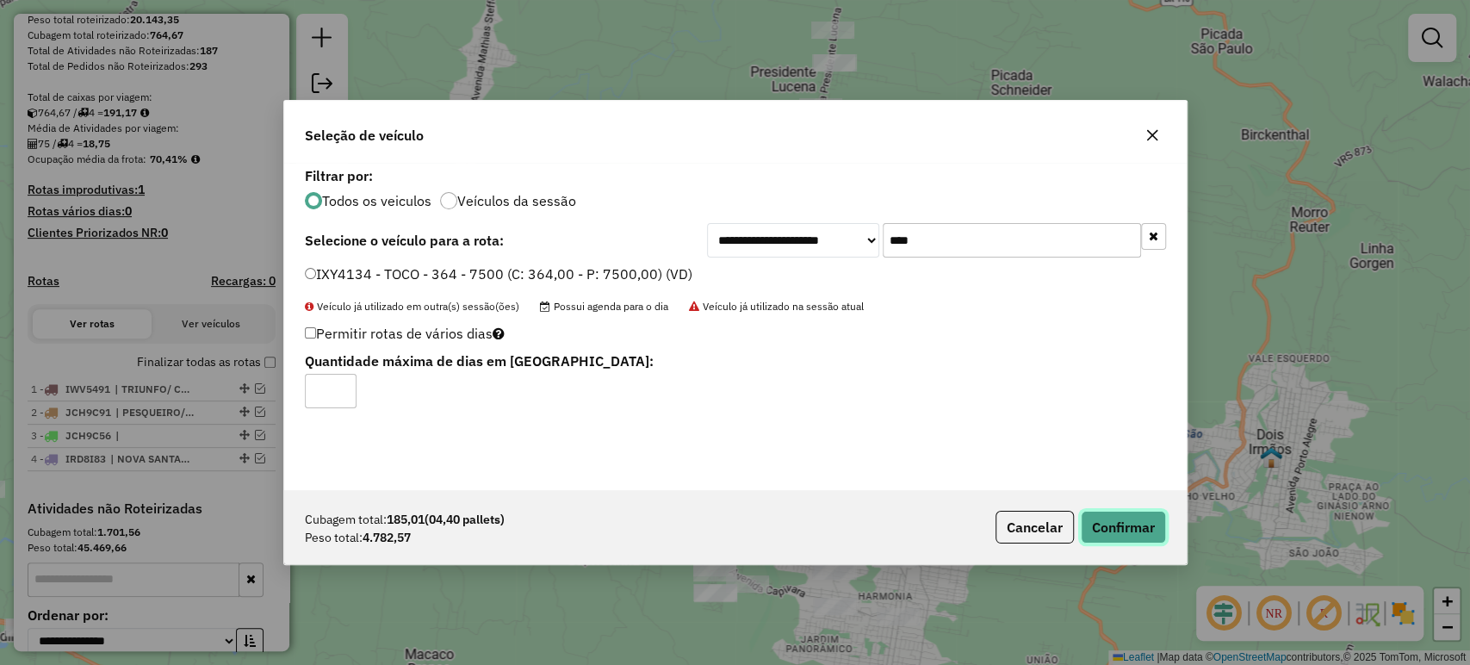
click at [1131, 524] on button "Confirmar" at bounding box center [1123, 527] width 85 height 33
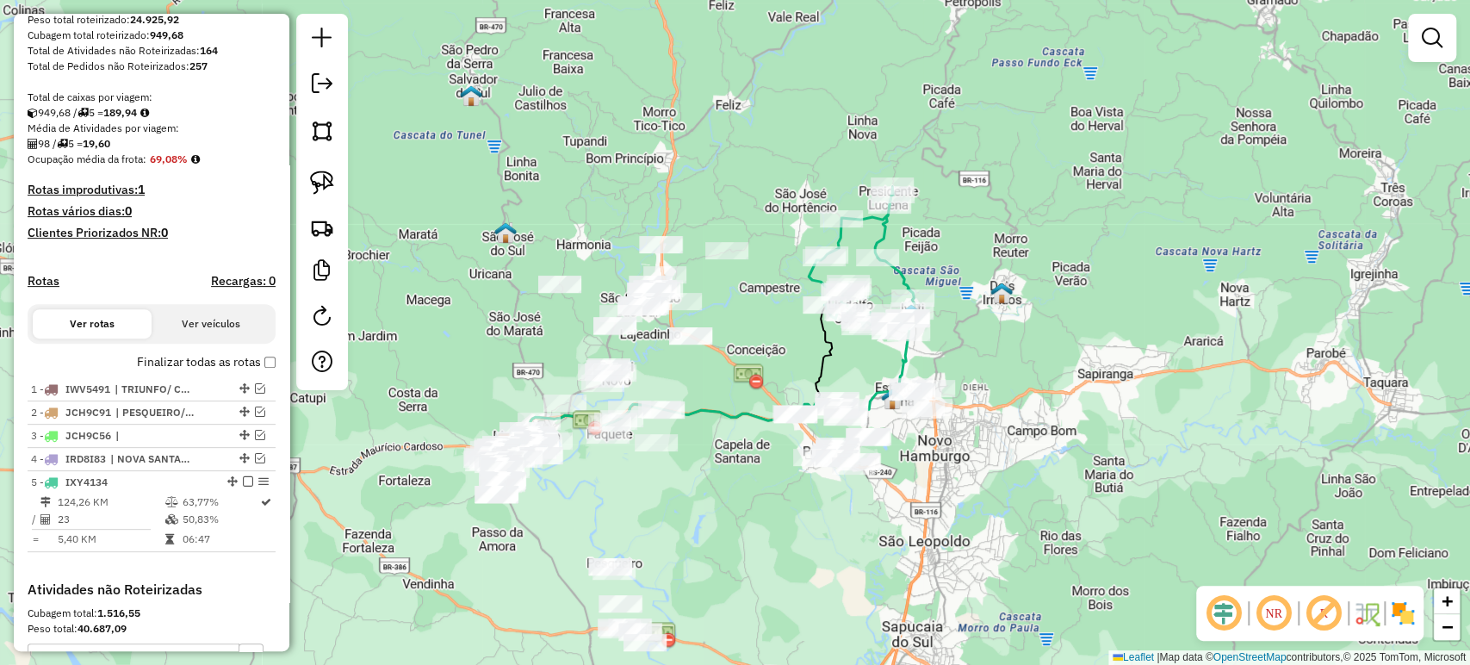
drag, startPoint x: 1018, startPoint y: 453, endPoint x: 965, endPoint y: 324, distance: 139.4
click at [971, 319] on div "Janela de atendimento Grade de atendimento Capacidade Transportadoras Veículos …" at bounding box center [735, 332] width 1470 height 665
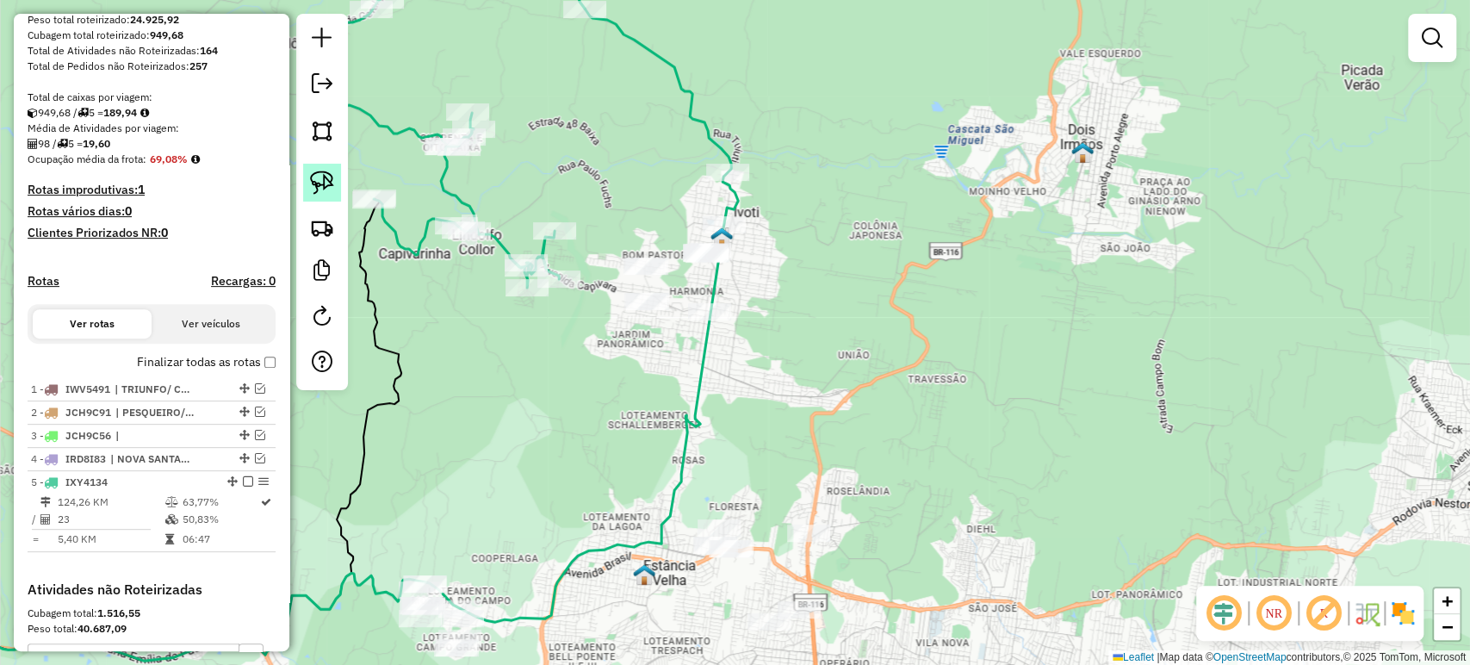
click at [306, 177] on link at bounding box center [322, 183] width 38 height 38
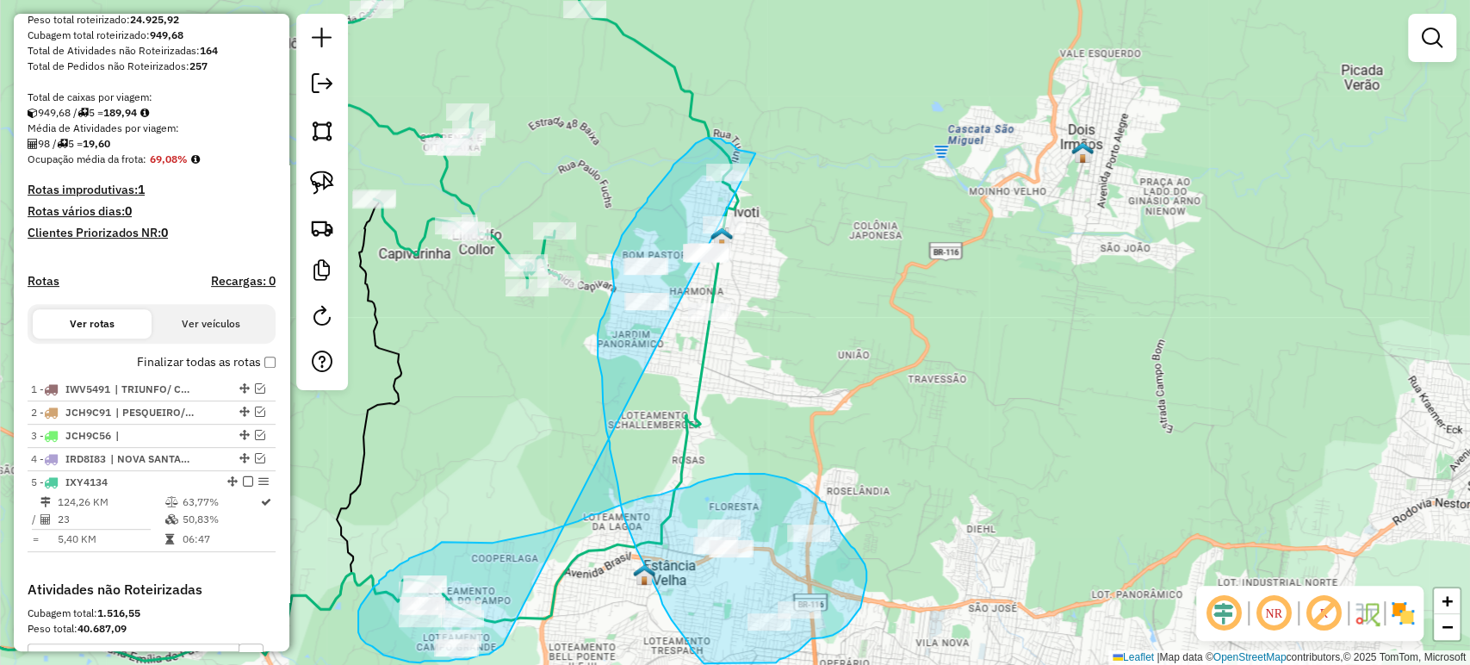
drag, startPoint x: 755, startPoint y: 153, endPoint x: 503, endPoint y: 645, distance: 552.6
click at [503, 645] on div "Janela de atendimento Grade de atendimento Capacidade Transportadoras Veículos …" at bounding box center [735, 332] width 1470 height 665
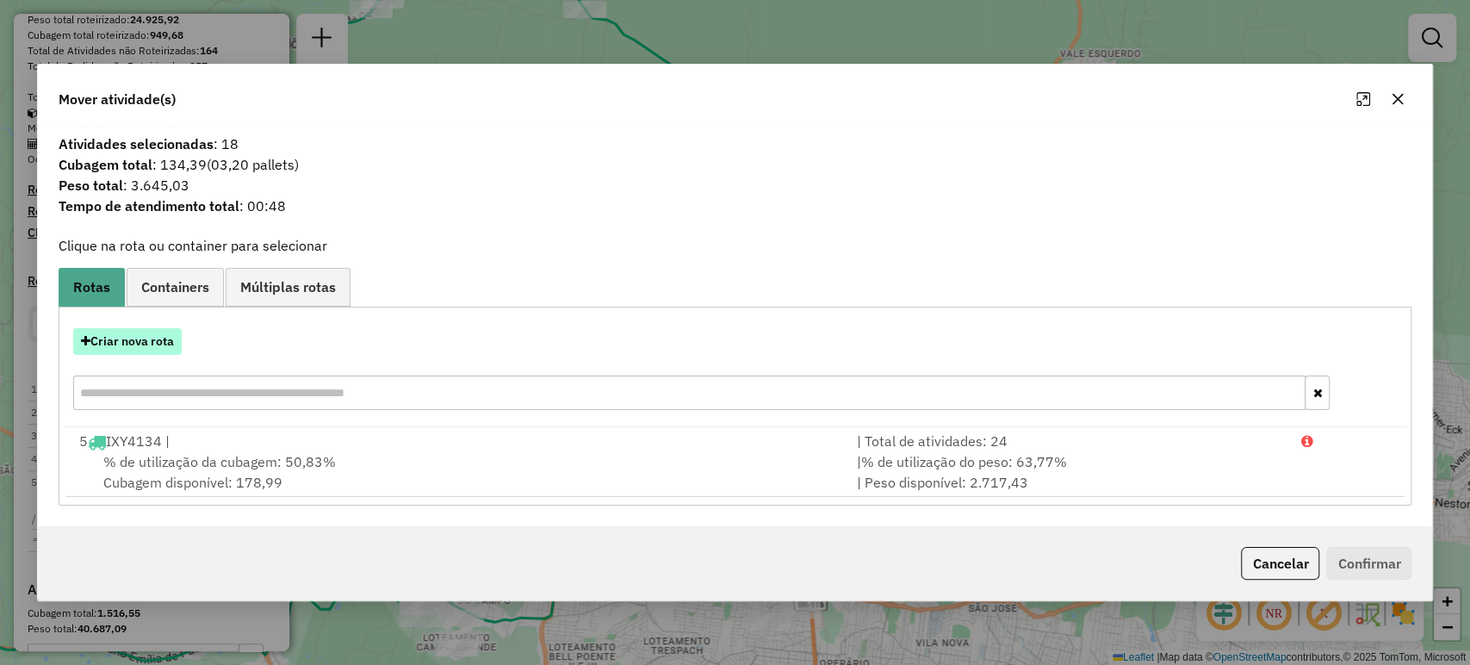
click at [162, 348] on button "Criar nova rota" at bounding box center [127, 341] width 108 height 27
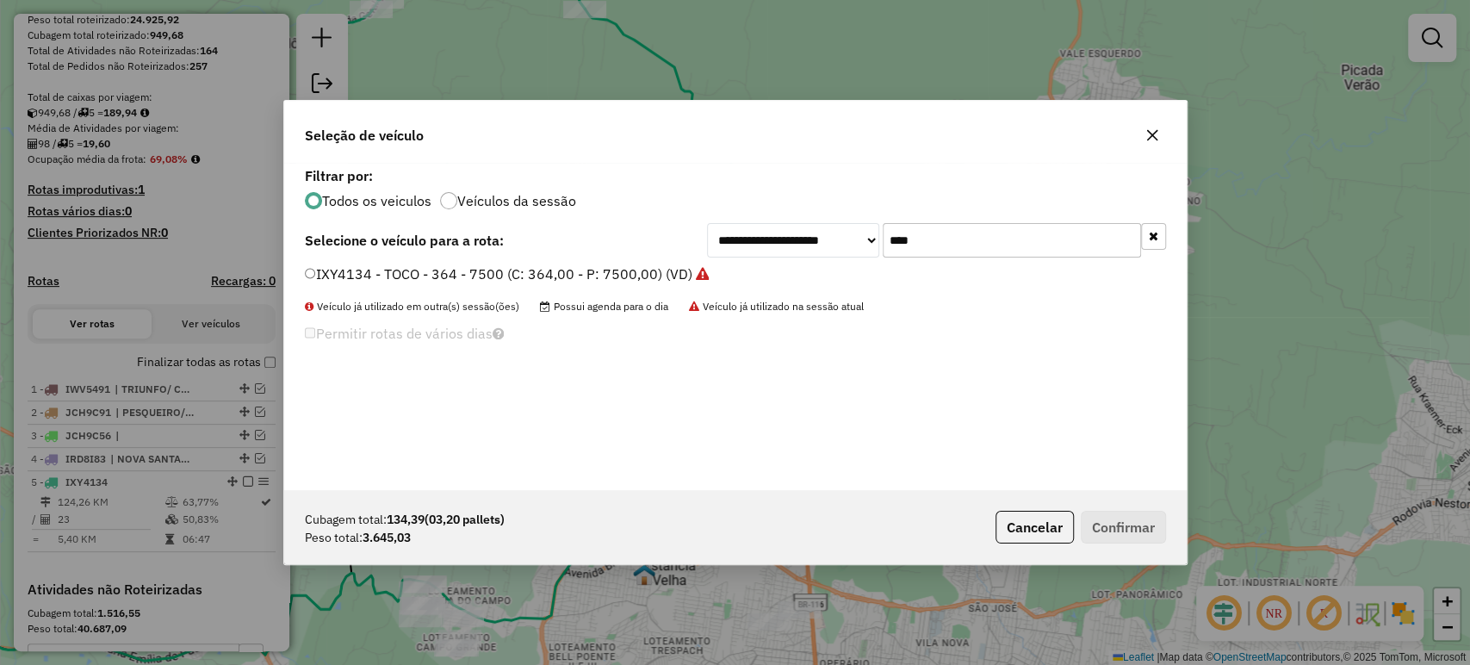
drag, startPoint x: 932, startPoint y: 238, endPoint x: 868, endPoint y: 246, distance: 64.2
click at [866, 247] on div "**********" at bounding box center [936, 240] width 459 height 34
type input "****"
click at [300, 271] on div "IWW2364 - TOCO - 392 - 7240 (C: 392,00 - P: 7240,00) (VD)" at bounding box center [735, 281] width 882 height 34
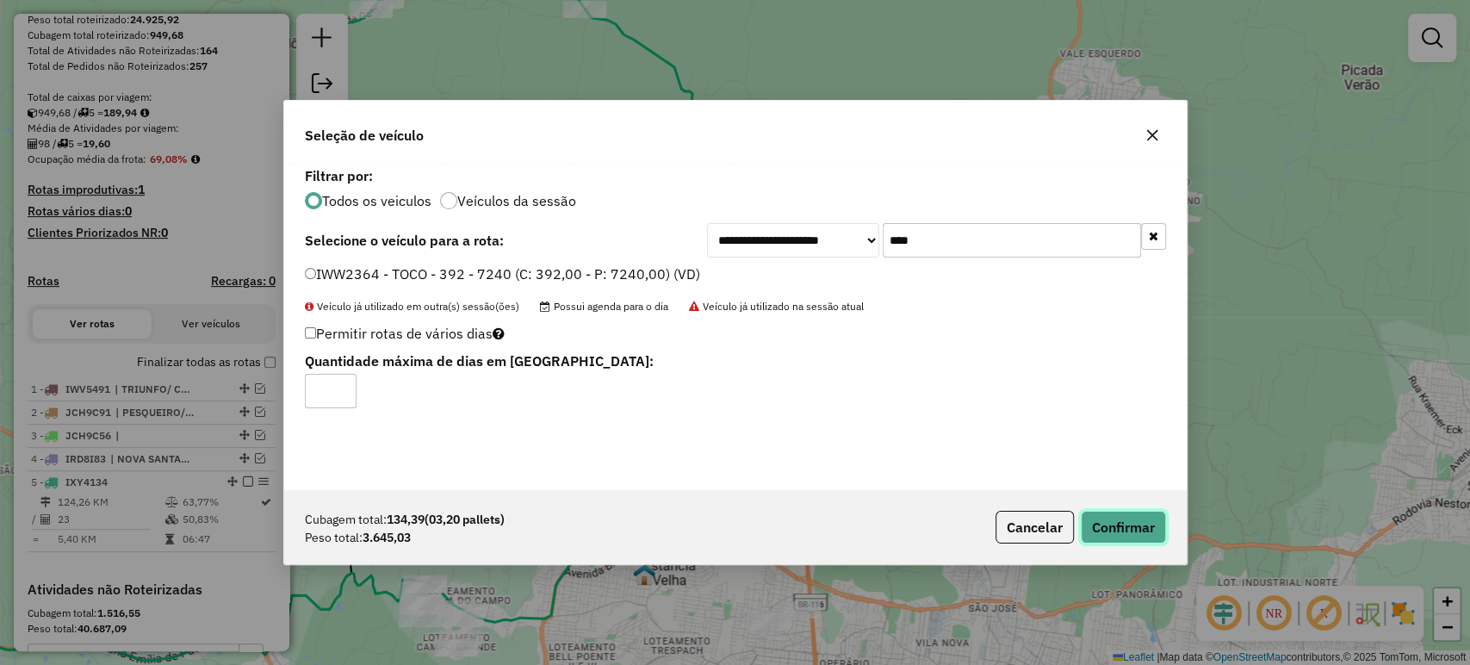
click at [1119, 529] on button "Confirmar" at bounding box center [1123, 527] width 85 height 33
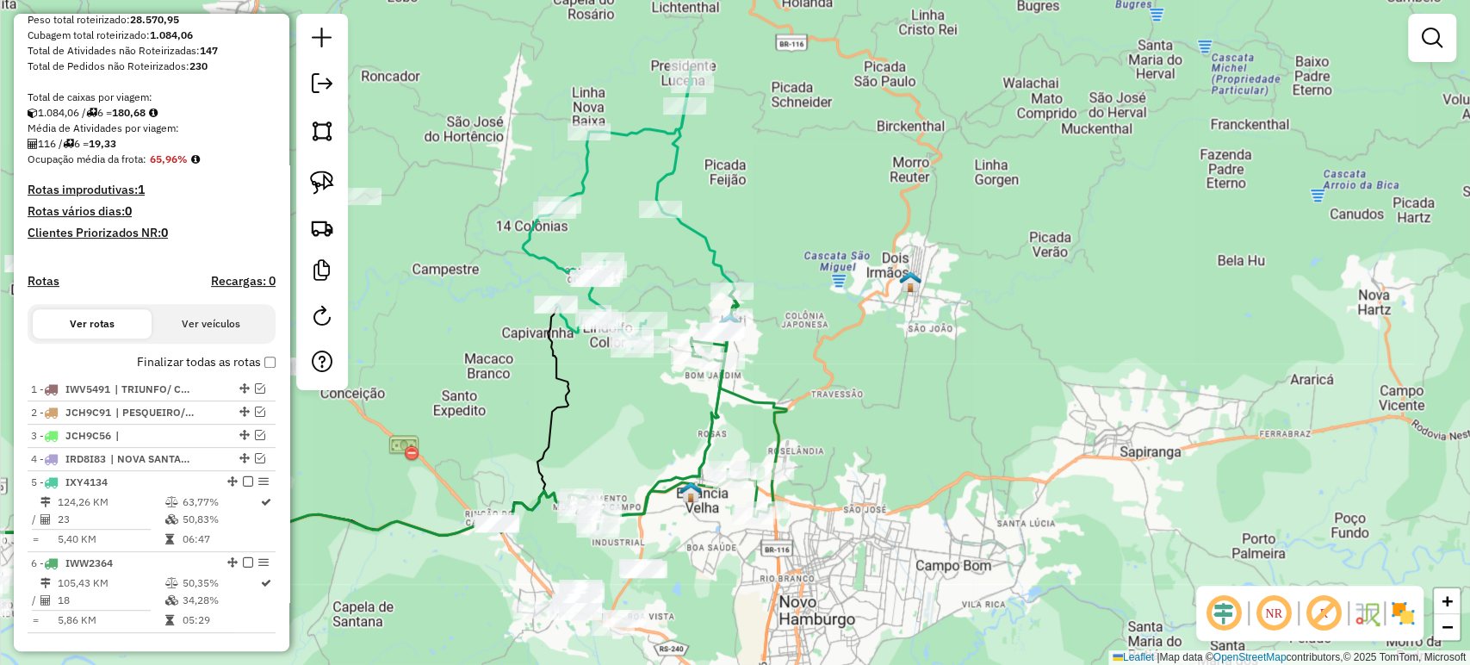
drag, startPoint x: 899, startPoint y: 312, endPoint x: 826, endPoint y: 359, distance: 87.2
click at [826, 359] on div "Janela de atendimento Grade de atendimento Capacidade Transportadoras Veículos …" at bounding box center [735, 332] width 1470 height 665
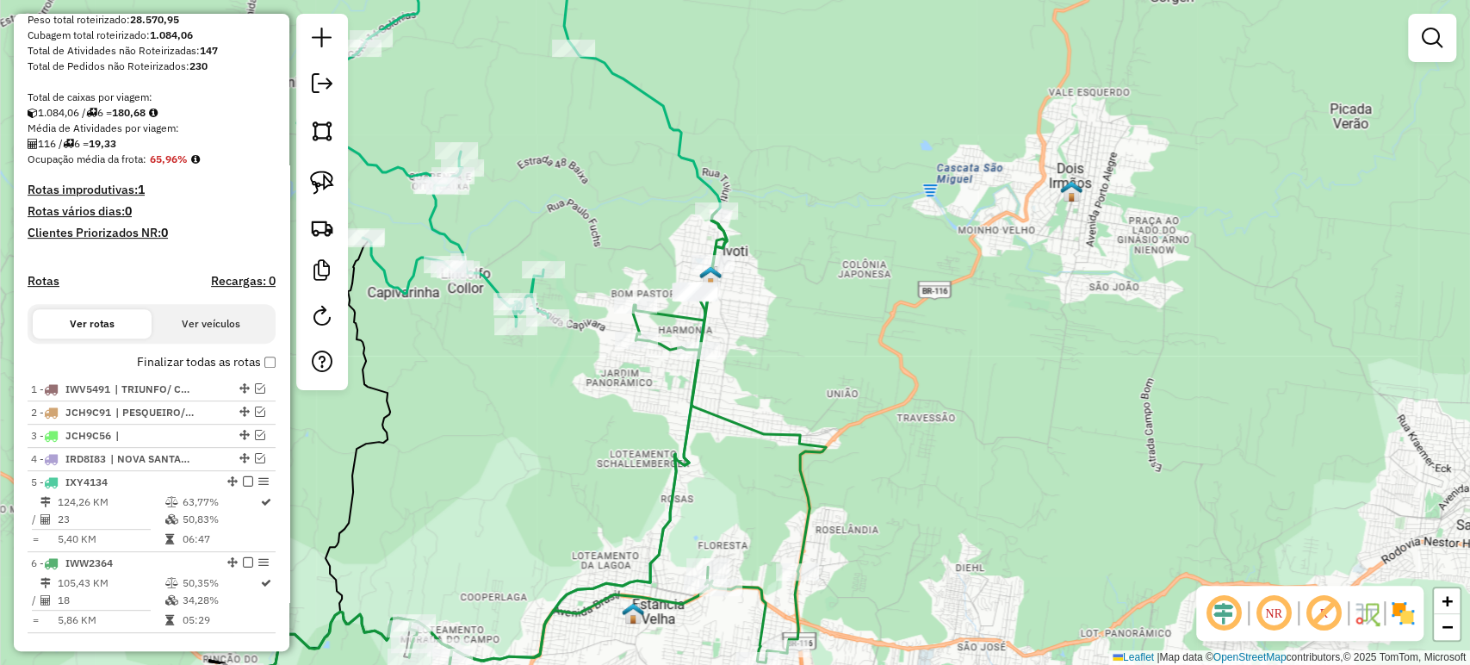
drag, startPoint x: 786, startPoint y: 363, endPoint x: 871, endPoint y: 334, distance: 90.1
click at [882, 335] on div "Janela de atendimento Grade de atendimento Capacidade Transportadoras Veículos …" at bounding box center [735, 332] width 1470 height 665
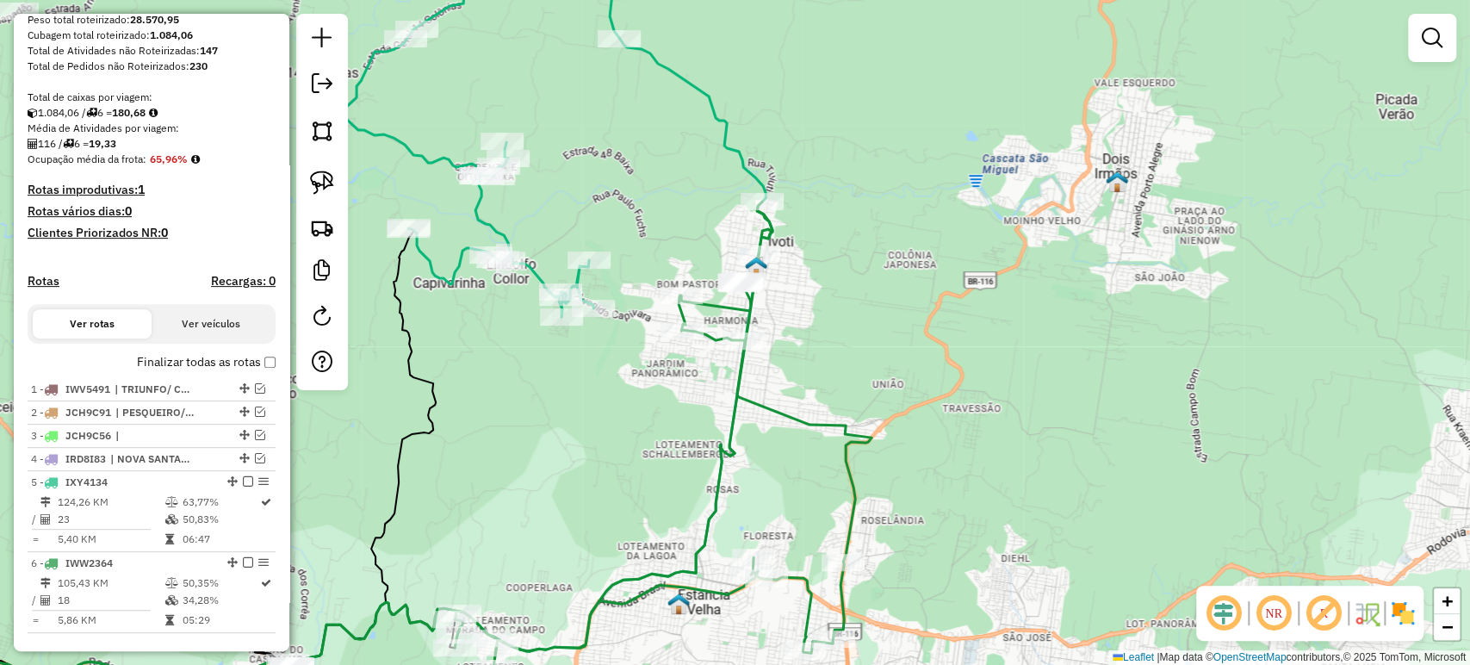
drag, startPoint x: 810, startPoint y: 319, endPoint x: 874, endPoint y: 320, distance: 63.7
click at [874, 320] on div "Janela de atendimento Grade de atendimento Capacidade Transportadoras Veículos …" at bounding box center [735, 332] width 1470 height 665
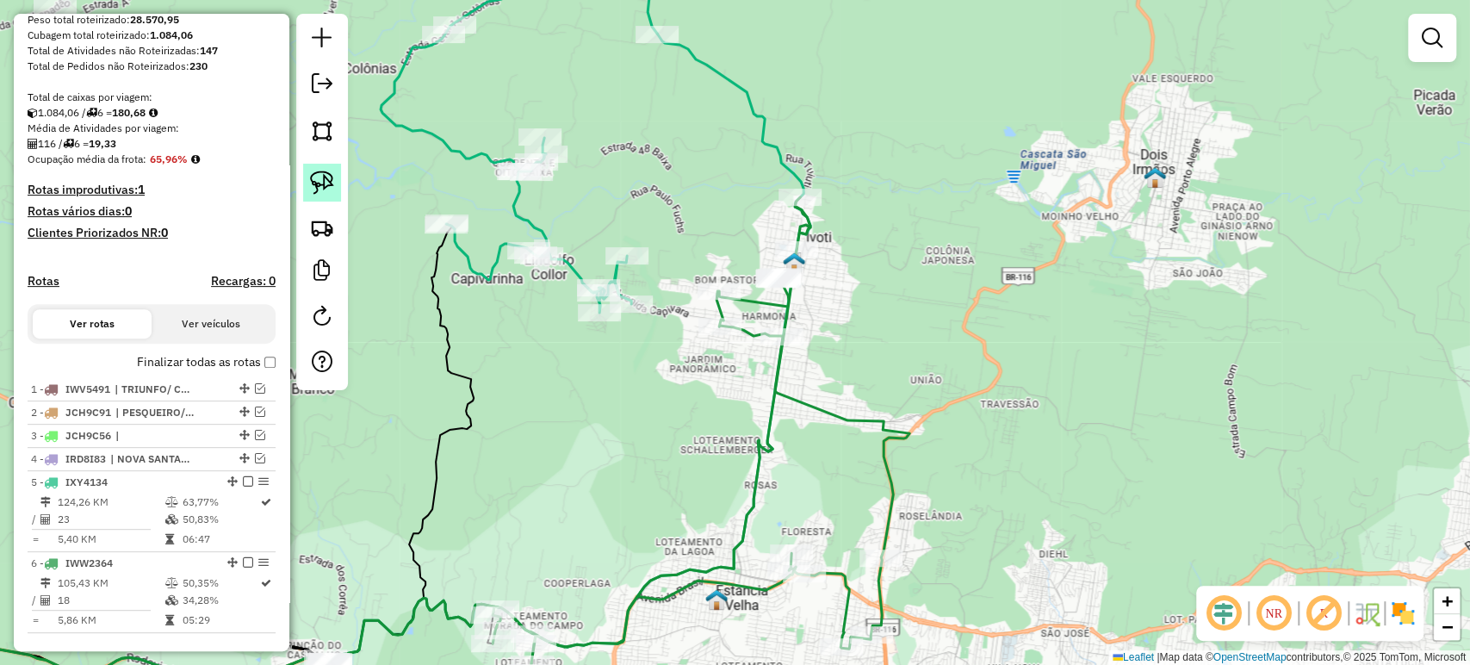
click at [322, 180] on img at bounding box center [322, 182] width 24 height 24
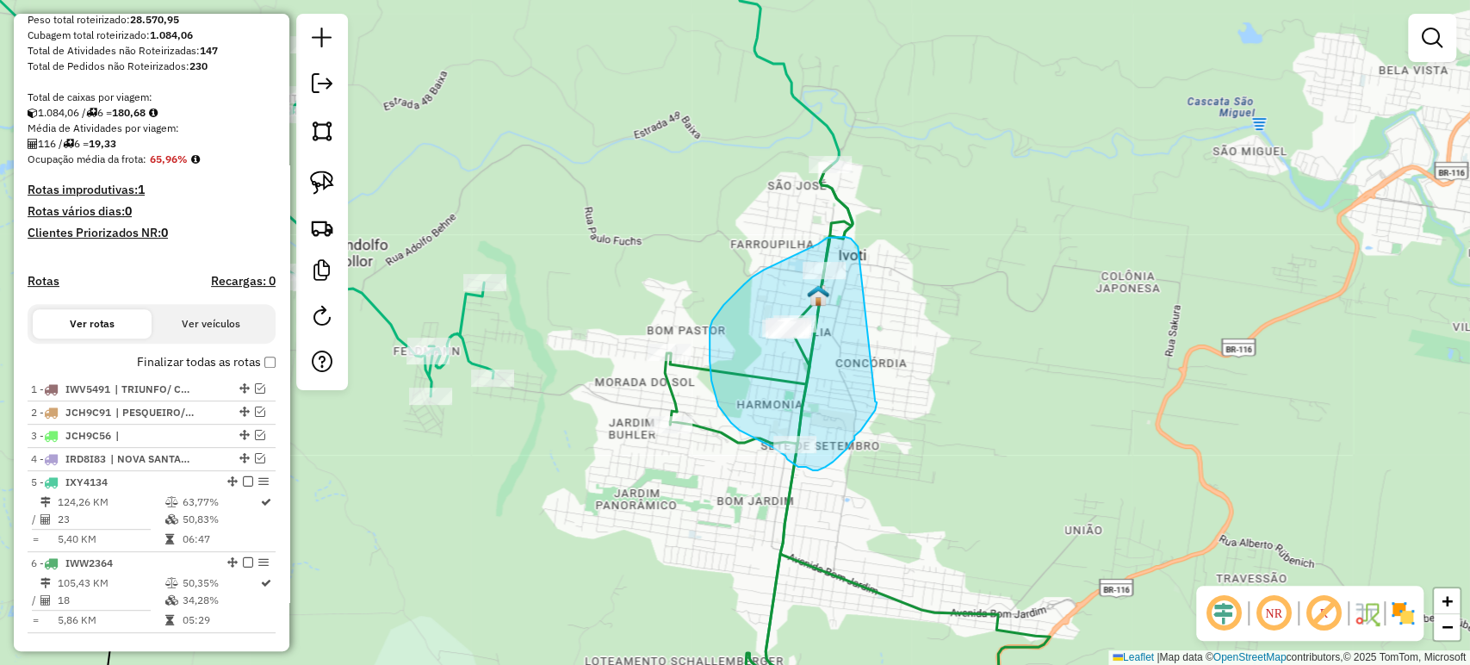
drag, startPoint x: 858, startPoint y: 246, endPoint x: 875, endPoint y: 401, distance: 155.9
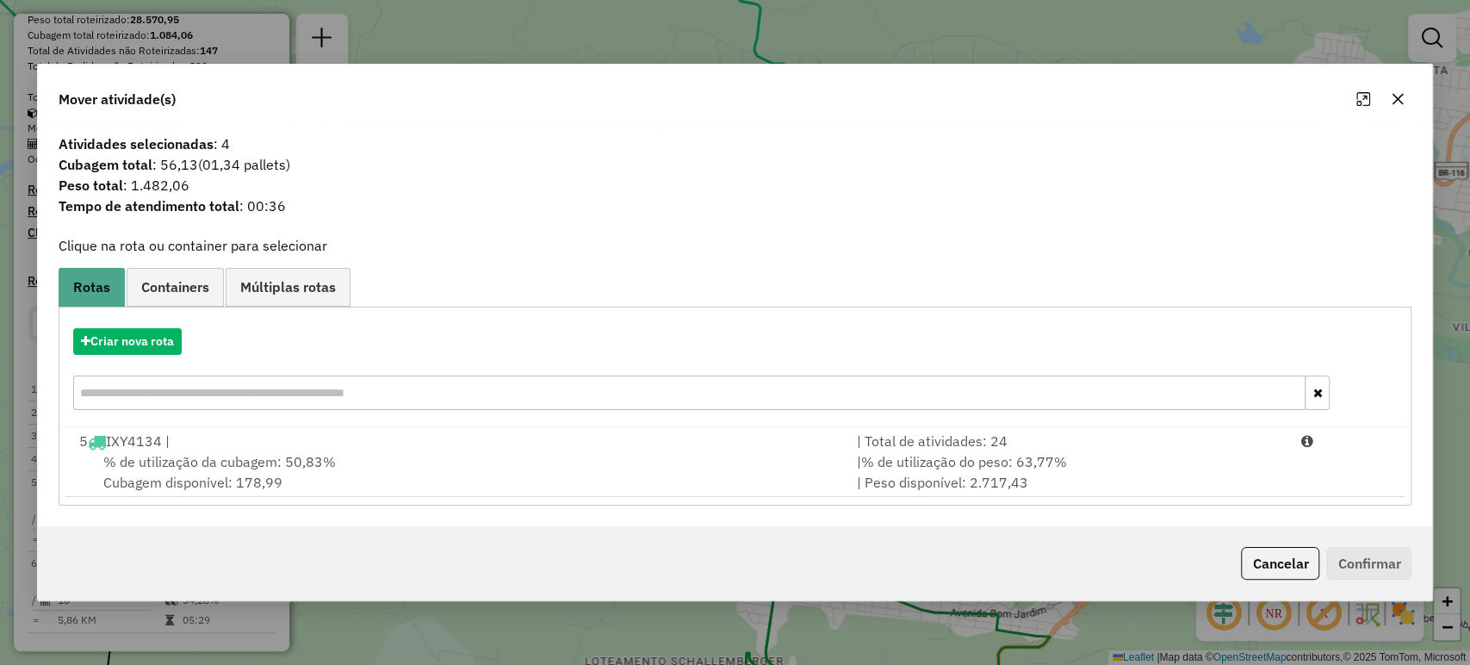
click at [1403, 98] on icon "button" at bounding box center [1397, 99] width 14 height 14
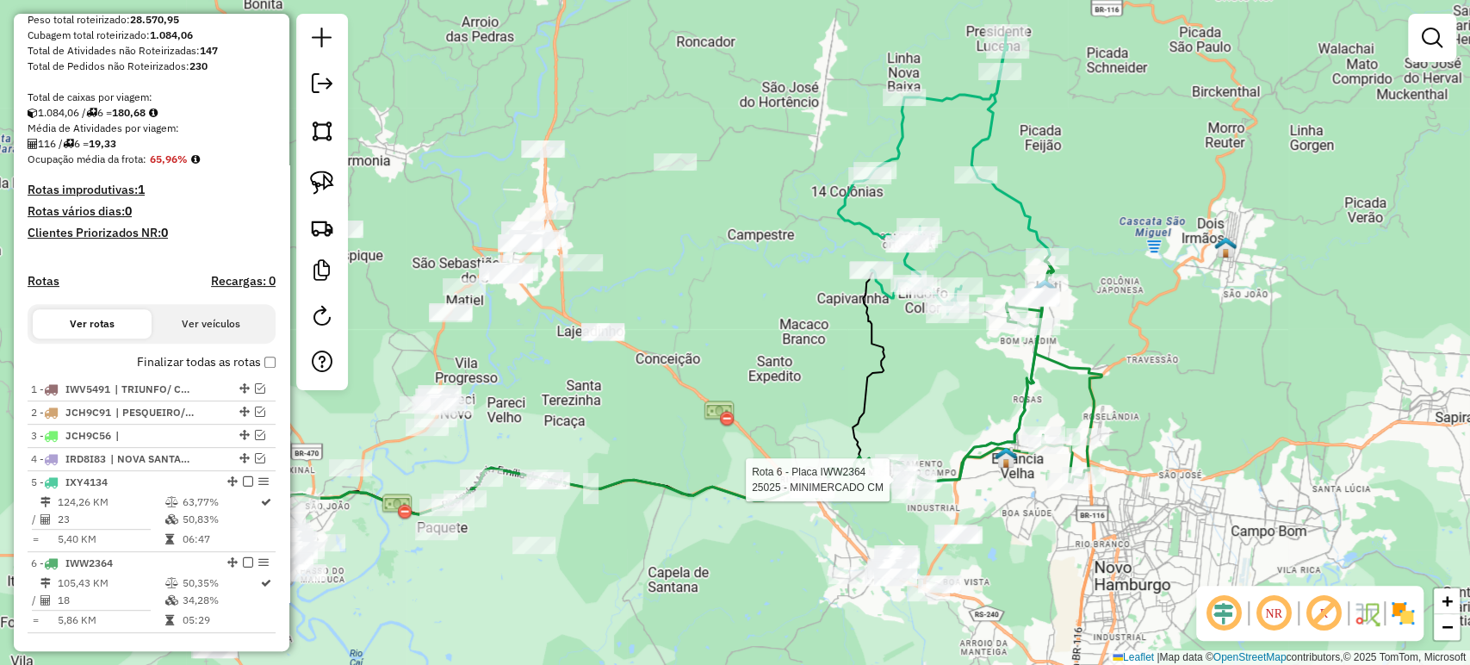
select select "**********"
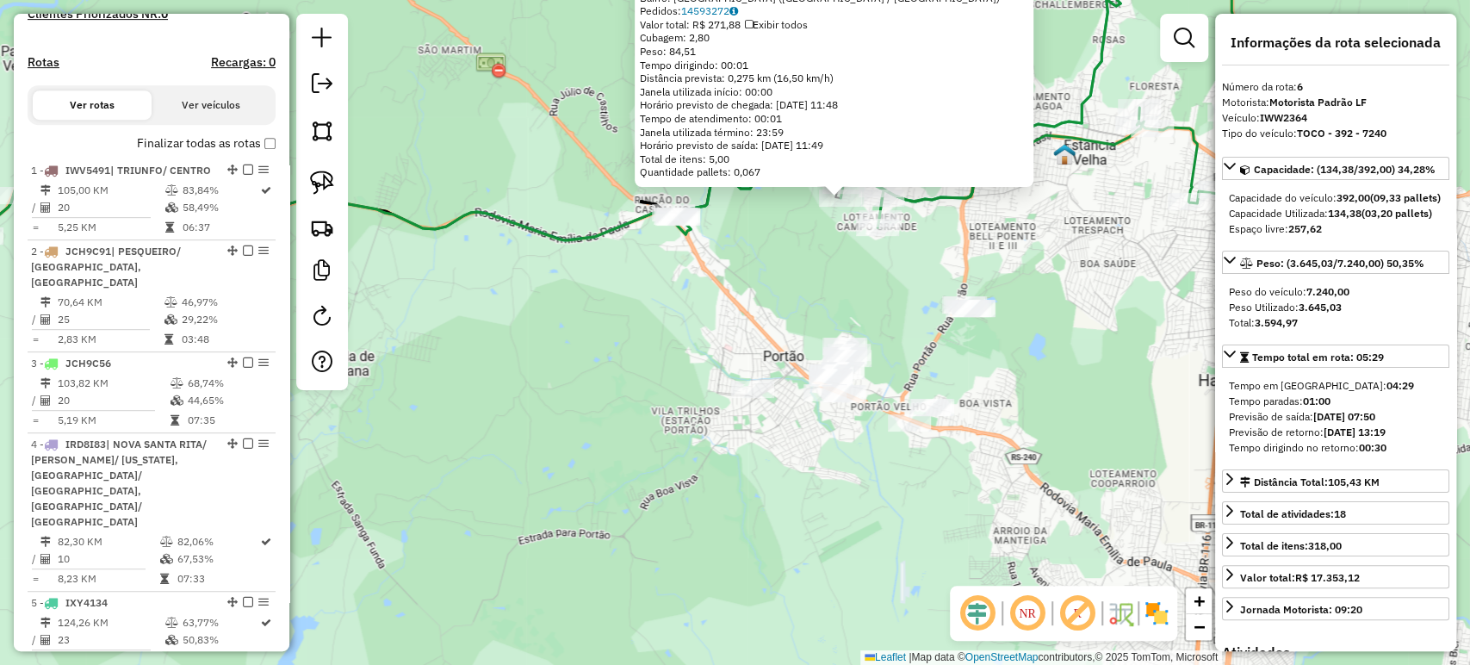
scroll to position [621, 0]
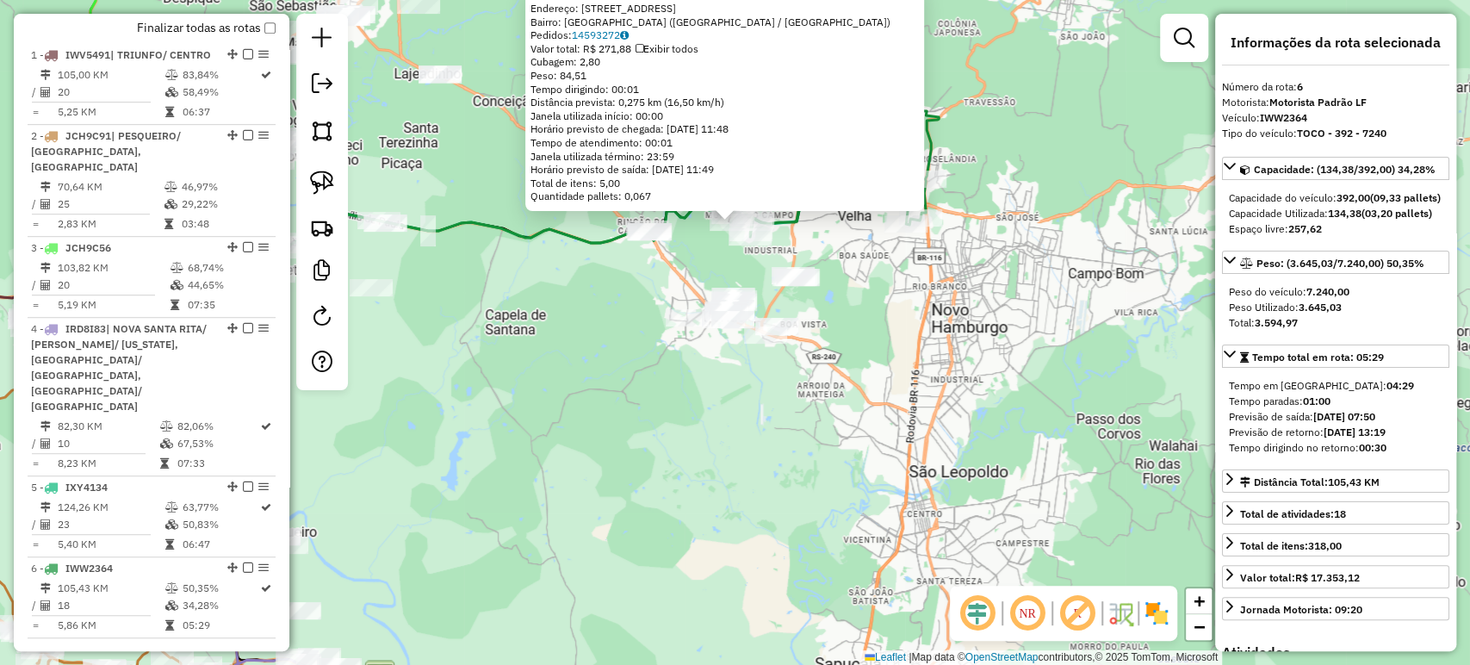
click at [1008, 116] on div "25025 - MINIMERCADO CM Endereço: R DOS BENTEVIS 68 Bairro: CAMPO GRANDE (ESTANC…" at bounding box center [735, 332] width 1470 height 665
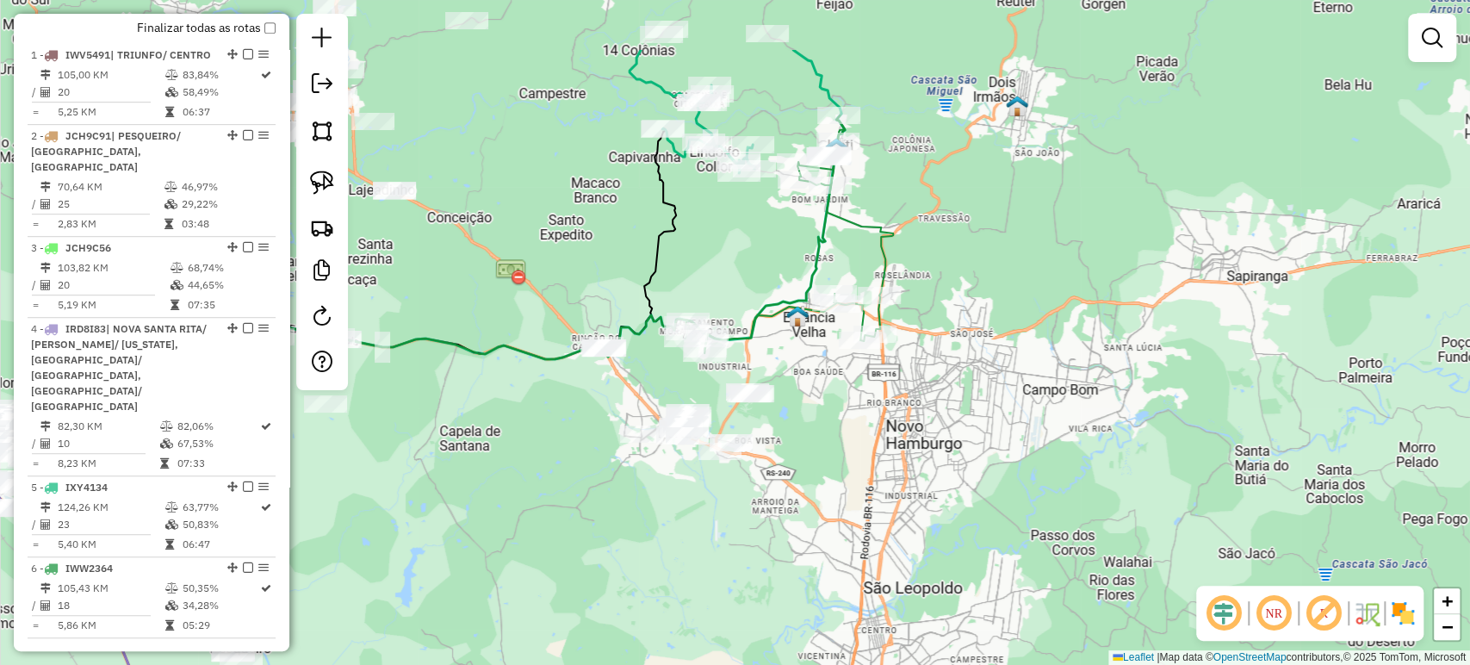
drag, startPoint x: 1029, startPoint y: 129, endPoint x: 981, endPoint y: 247, distance: 127.4
click at [982, 246] on div "Janela de atendimento Grade de atendimento Capacidade Transportadoras Veículos …" at bounding box center [735, 332] width 1470 height 665
select select "**********"
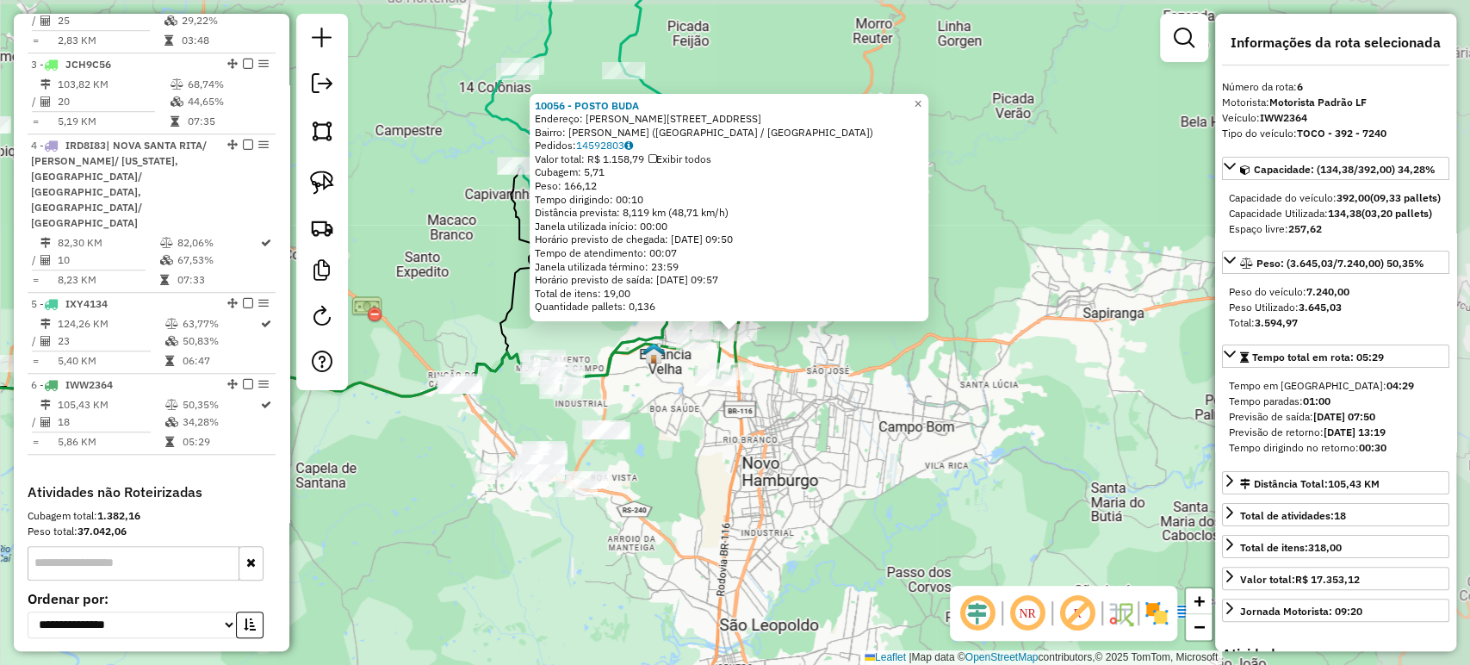
scroll to position [930, 0]
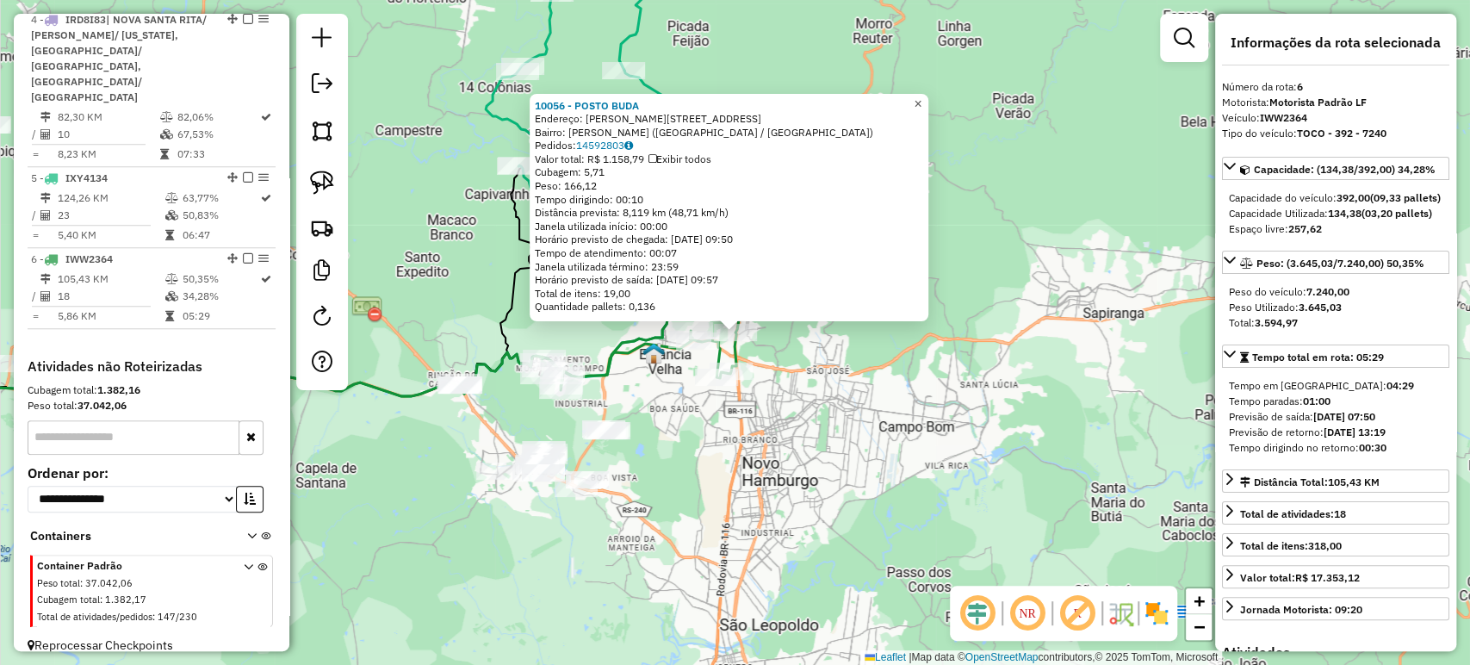
click at [921, 97] on span "×" at bounding box center [917, 103] width 8 height 15
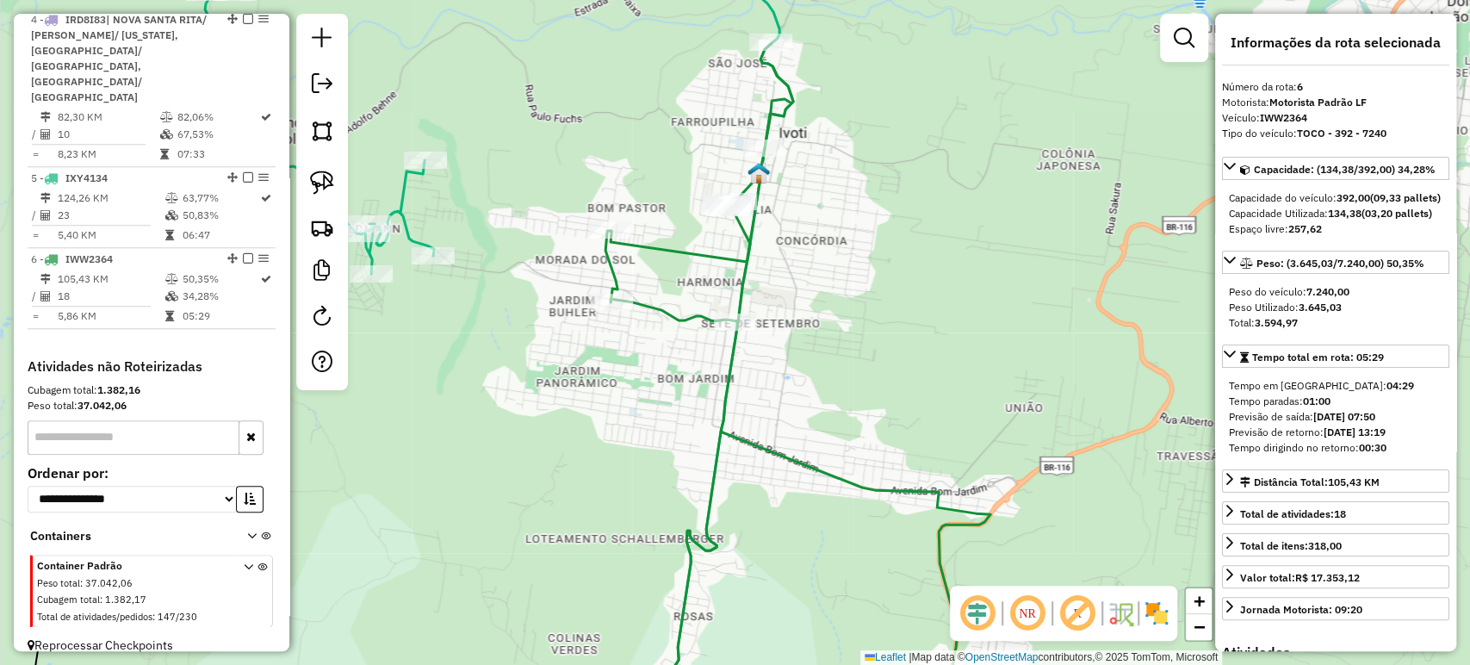
drag, startPoint x: 320, startPoint y: 176, endPoint x: 442, endPoint y: 181, distance: 121.5
click at [320, 175] on img at bounding box center [322, 182] width 24 height 24
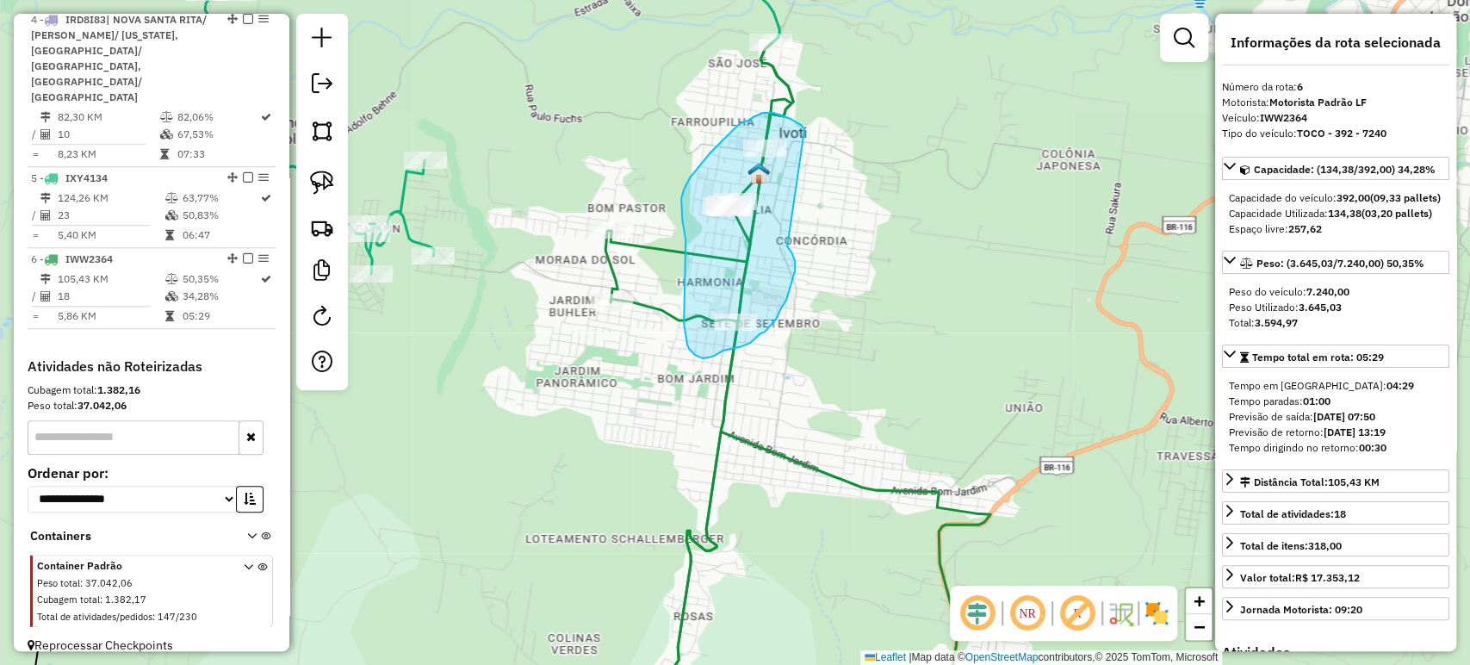
drag, startPoint x: 804, startPoint y: 129, endPoint x: 784, endPoint y: 239, distance: 112.0
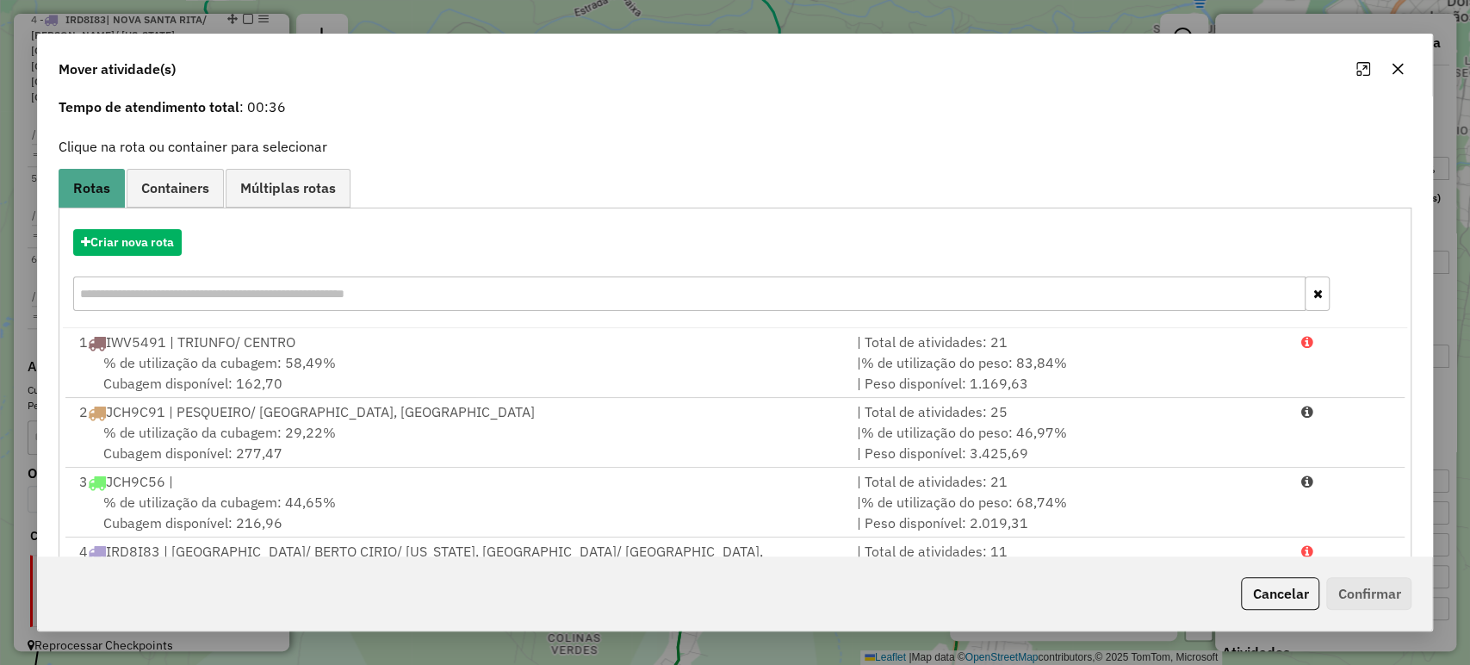
scroll to position [96, 0]
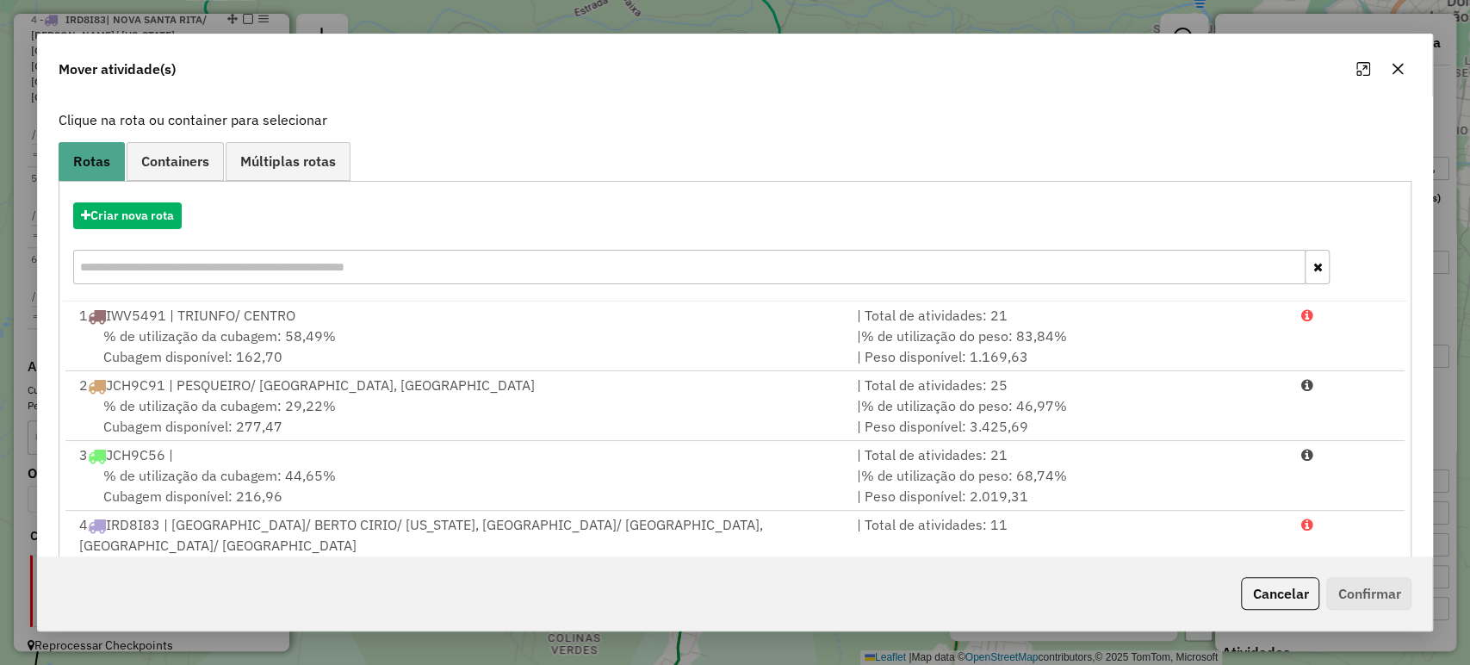
click at [1391, 70] on icon "button" at bounding box center [1397, 69] width 14 height 14
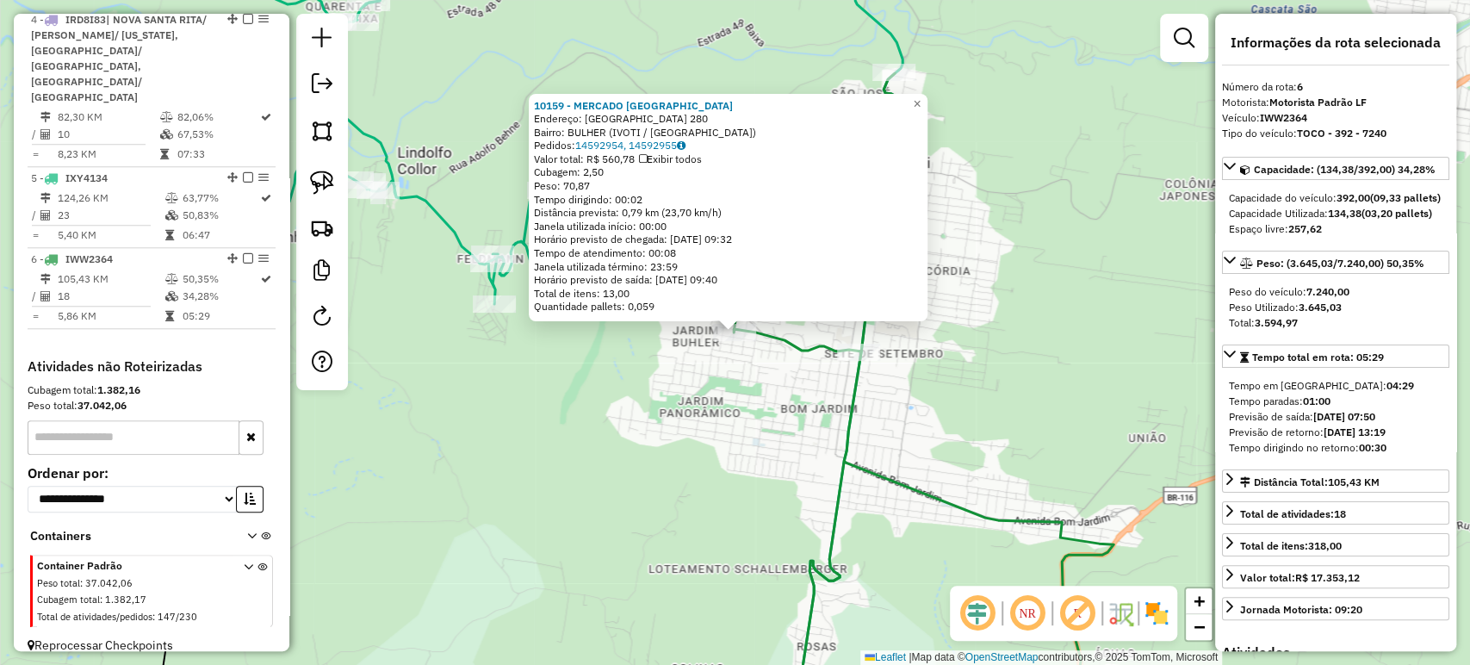
click at [1032, 421] on div "10159 - MERCADO JARDIM BUHLE Endereço: R CAXIAS DO SUL 280 Bairro: BULHER (IVOT…" at bounding box center [735, 332] width 1470 height 665
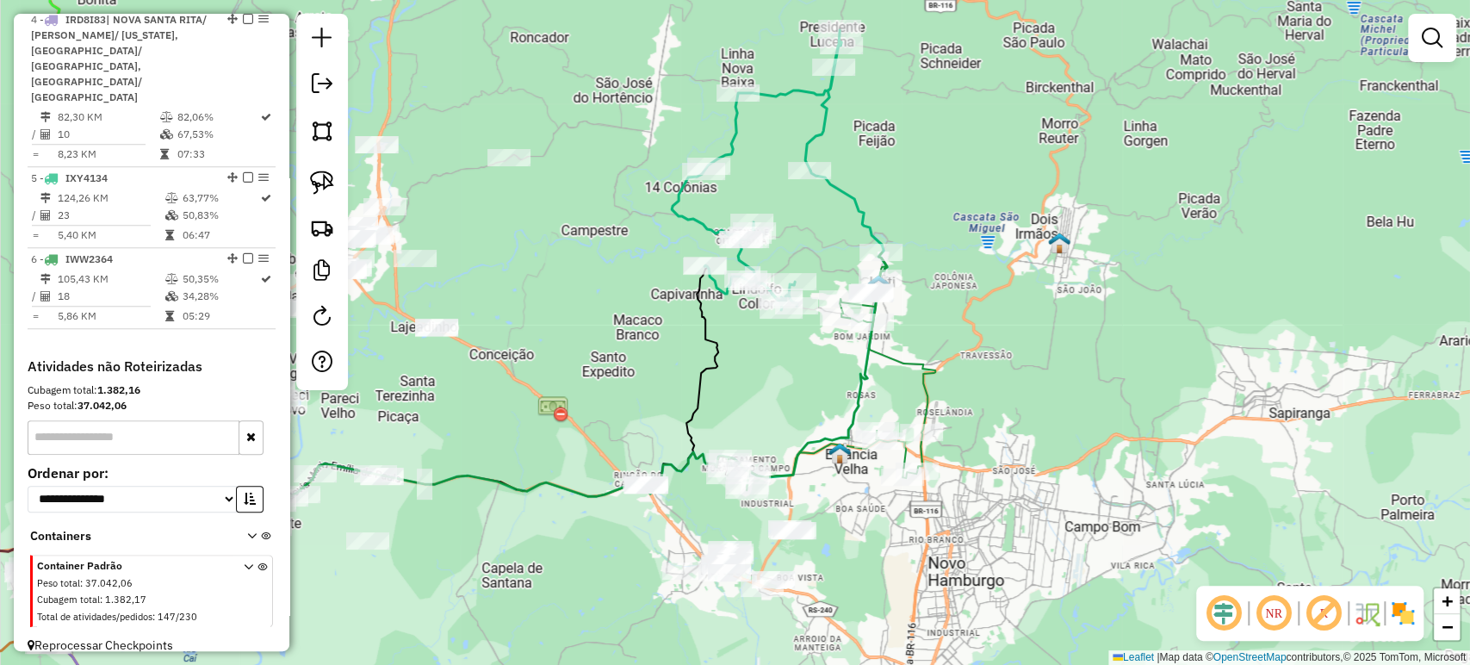
drag, startPoint x: 1021, startPoint y: 409, endPoint x: 929, endPoint y: 357, distance: 105.6
click at [929, 357] on icon at bounding box center [831, 371] width 207 height 238
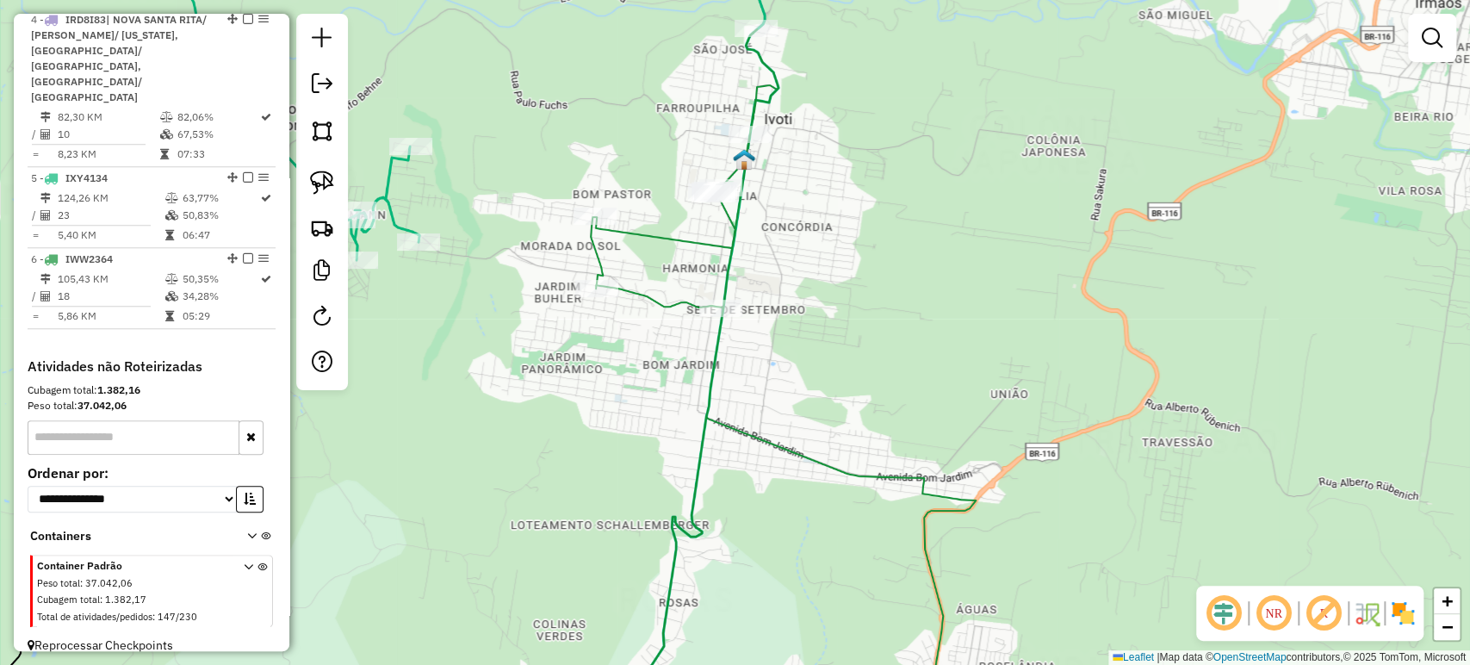
drag, startPoint x: 858, startPoint y: 288, endPoint x: 851, endPoint y: 350, distance: 62.4
click at [851, 350] on div "Janela de atendimento Grade de atendimento Capacidade Transportadoras Veículos …" at bounding box center [735, 332] width 1470 height 665
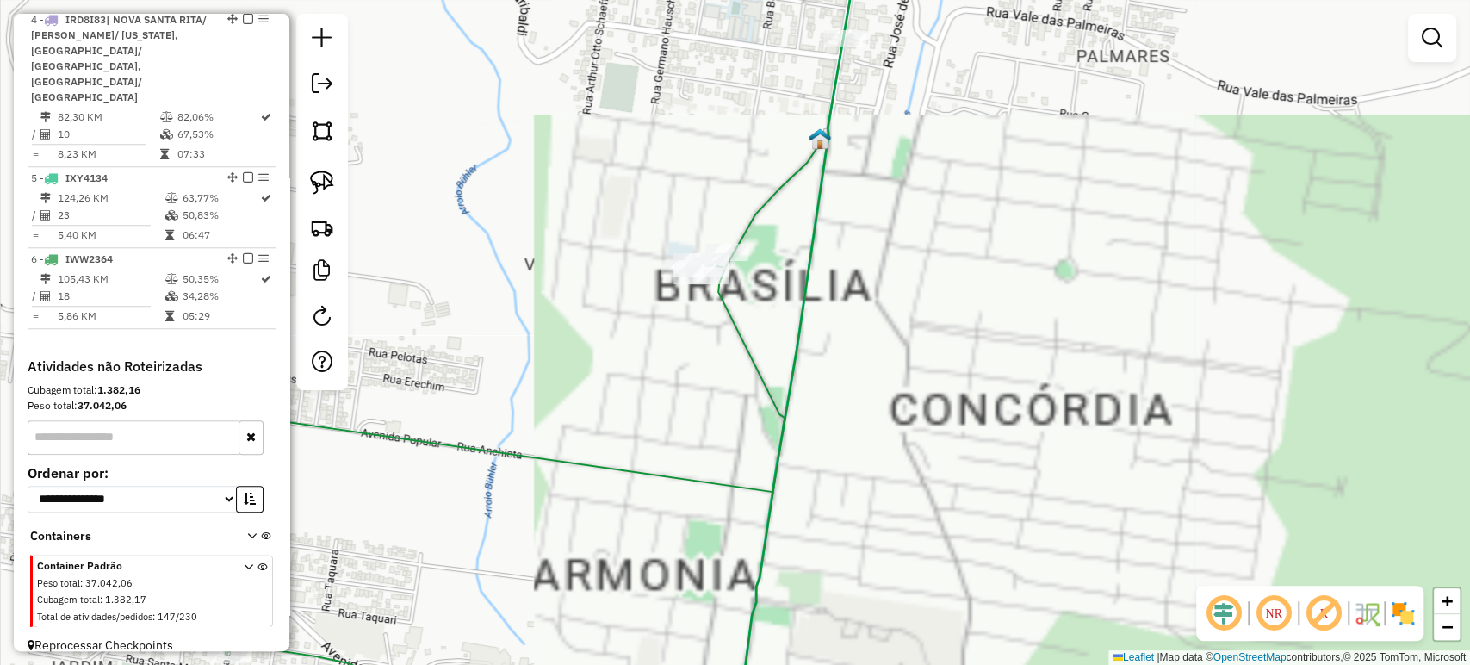
click at [693, 240] on div "Janela de atendimento Grade de atendimento Capacidade Transportadoras Veículos …" at bounding box center [735, 332] width 1470 height 665
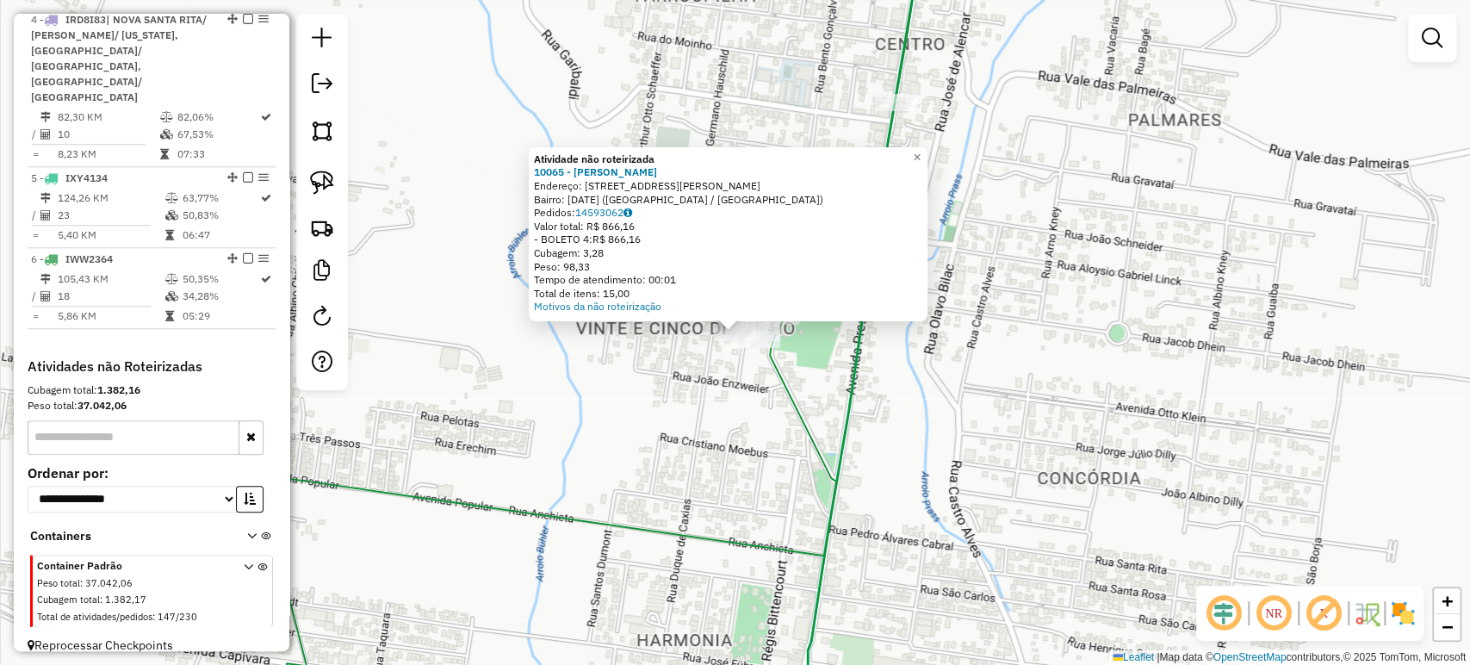
click at [678, 376] on div "Atividade não roteirizada 10065 - TATIELE SABRINE ROSA Endereço: R JACOB MULLER…" at bounding box center [735, 332] width 1470 height 665
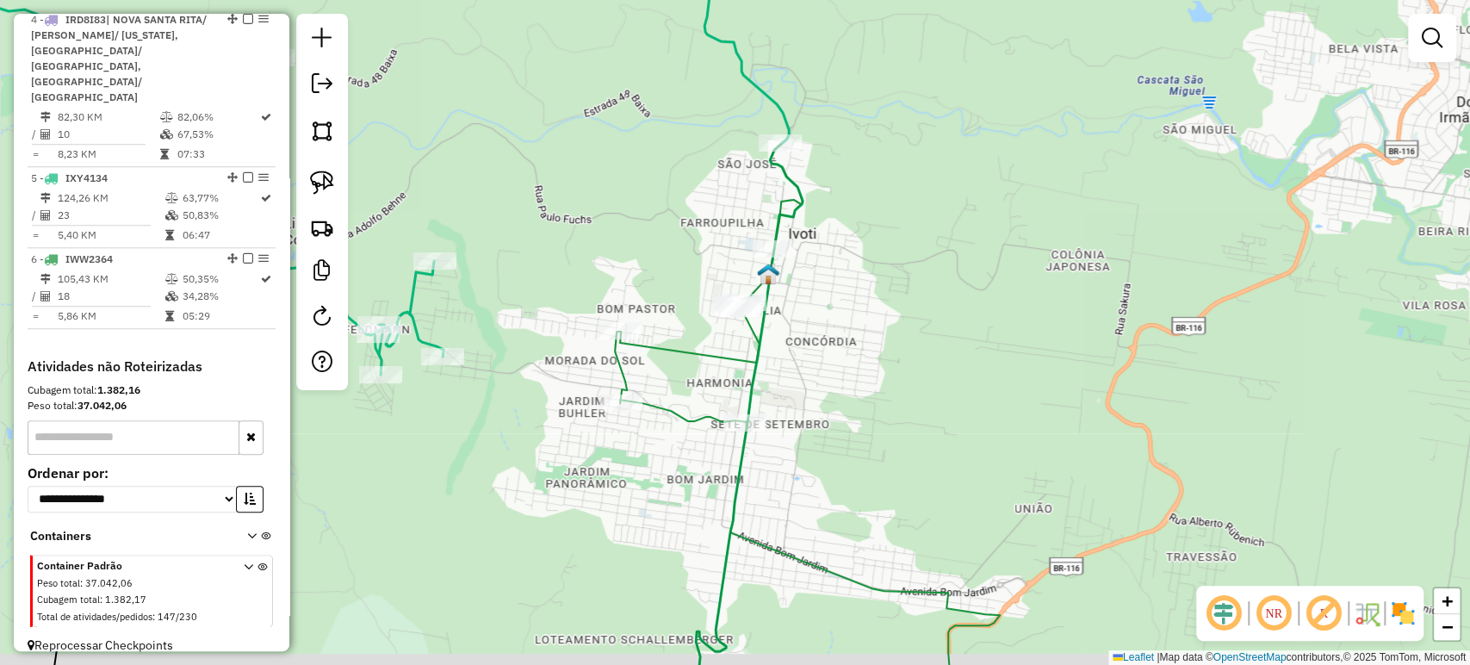
drag, startPoint x: 850, startPoint y: 363, endPoint x: 867, endPoint y: 344, distance: 26.2
click at [871, 341] on div "Janela de atendimento Grade de atendimento Capacidade Transportadoras Veículos …" at bounding box center [735, 332] width 1470 height 665
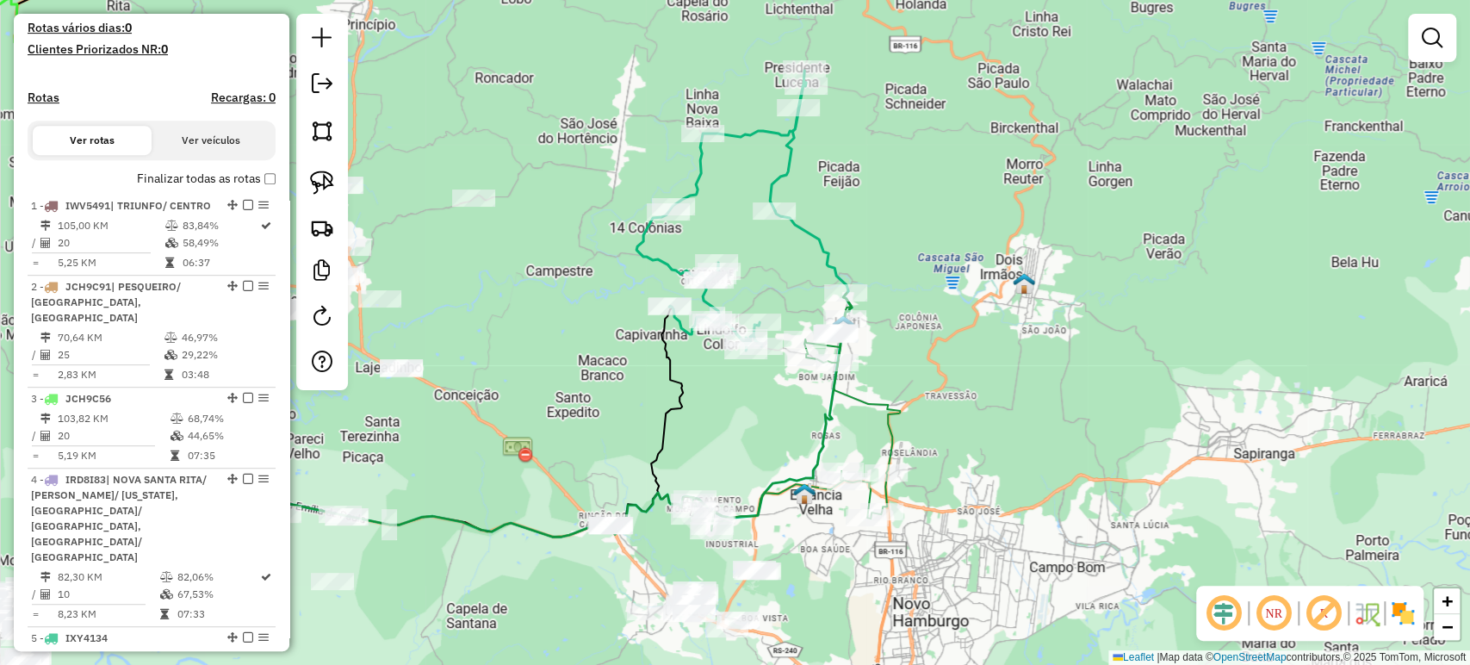
scroll to position [642, 0]
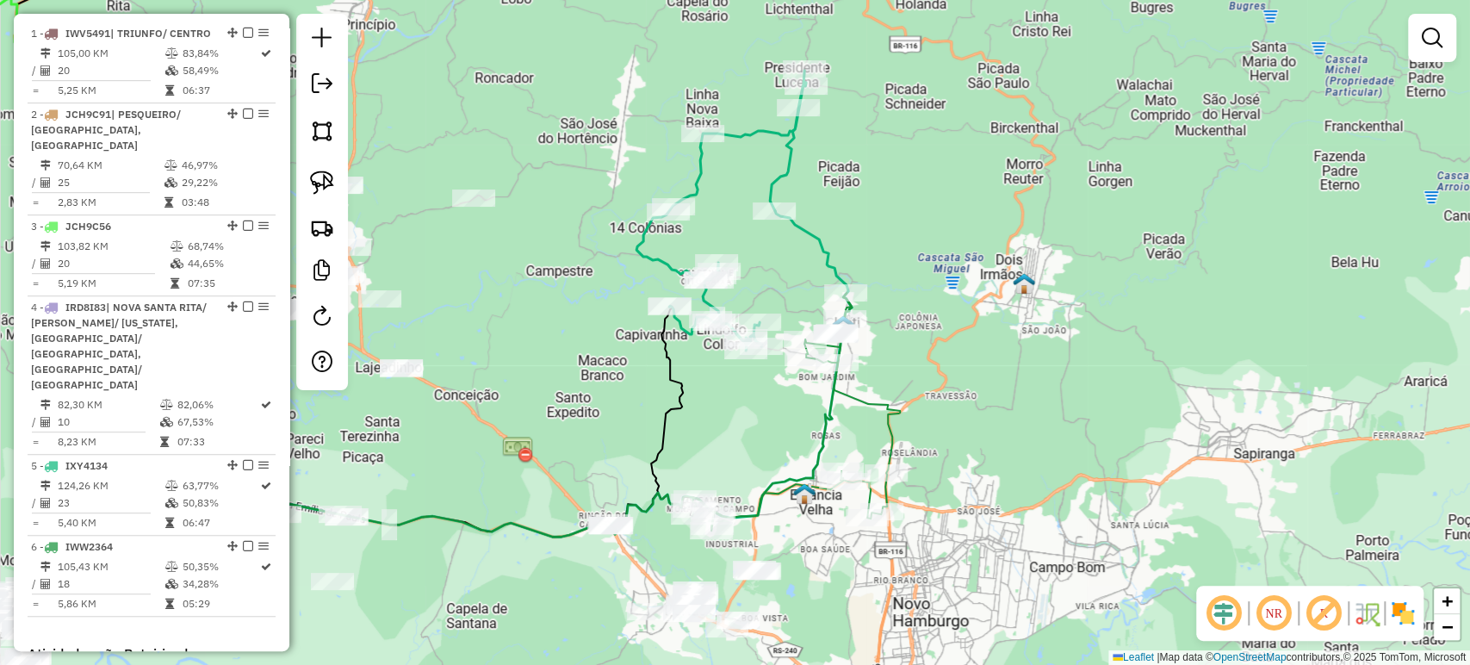
drag, startPoint x: 331, startPoint y: 184, endPoint x: 373, endPoint y: 174, distance: 42.6
click at [331, 184] on img at bounding box center [322, 182] width 24 height 24
drag, startPoint x: 415, startPoint y: 218, endPoint x: 532, endPoint y: 214, distance: 117.2
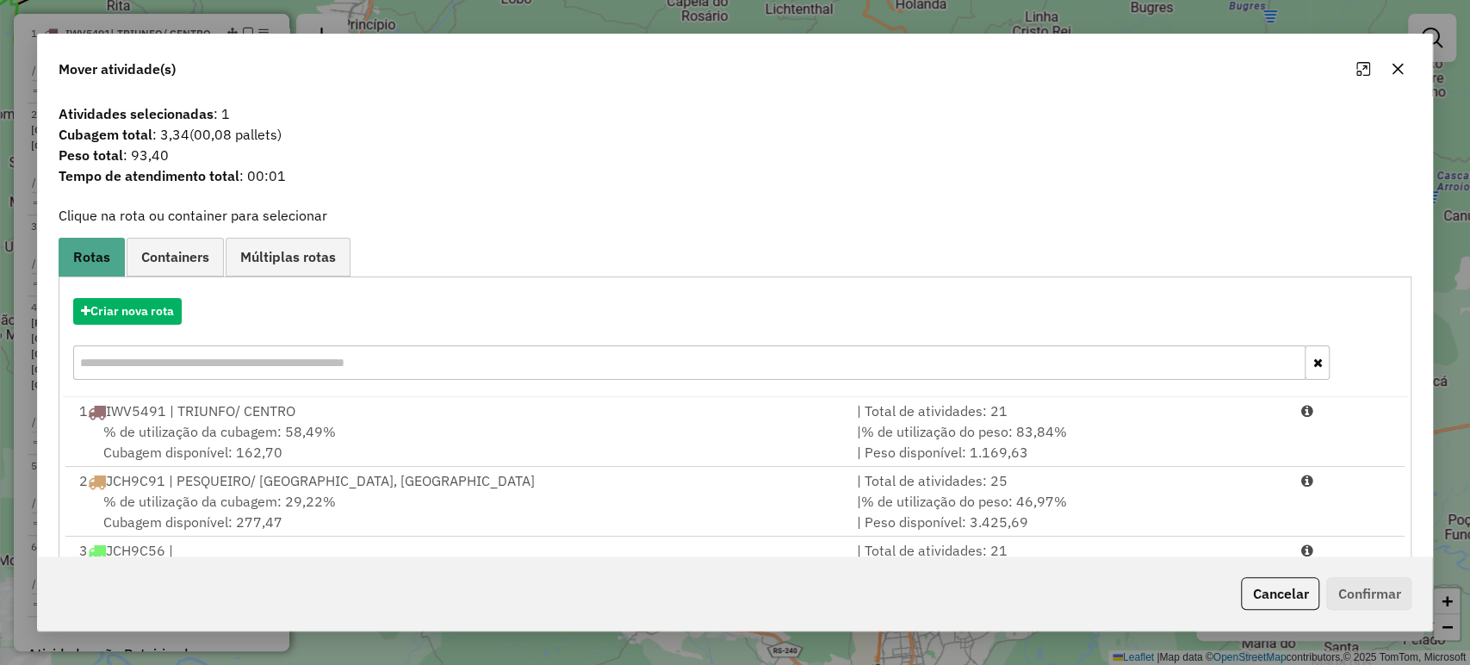
click at [214, 352] on input "text" at bounding box center [689, 362] width 1233 height 34
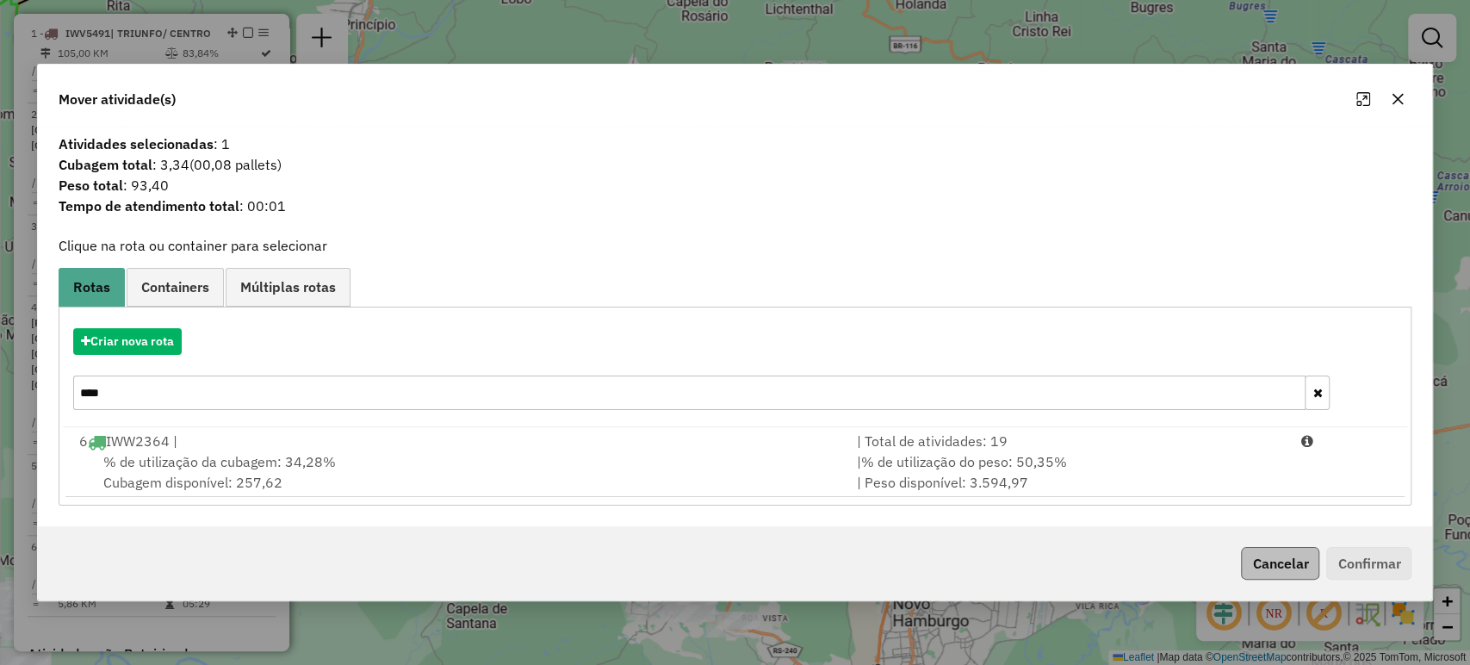
type input "****"
click at [1242, 560] on button "Cancelar" at bounding box center [1280, 563] width 78 height 33
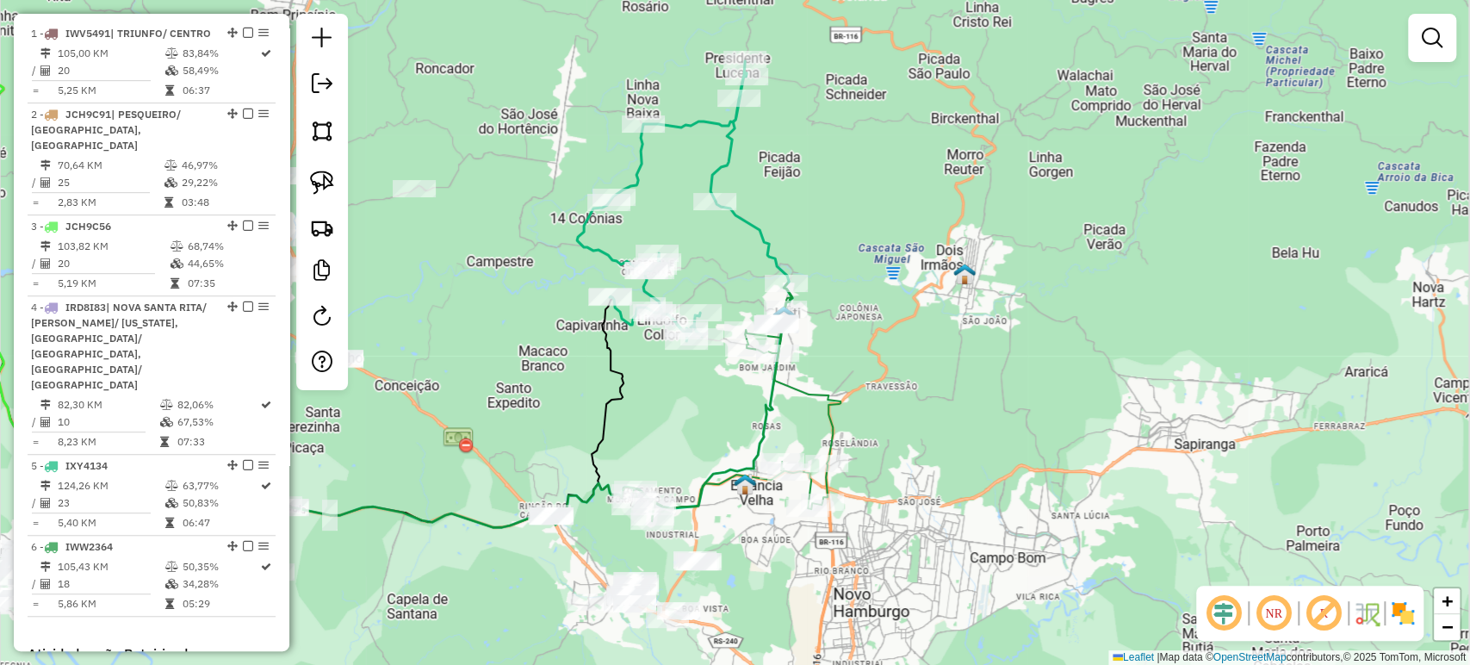
drag, startPoint x: 941, startPoint y: 406, endPoint x: 905, endPoint y: 392, distance: 38.7
click at [930, 399] on div "Janela de atendimento Grade de atendimento Capacidade Transportadoras Veículos …" at bounding box center [735, 332] width 1470 height 665
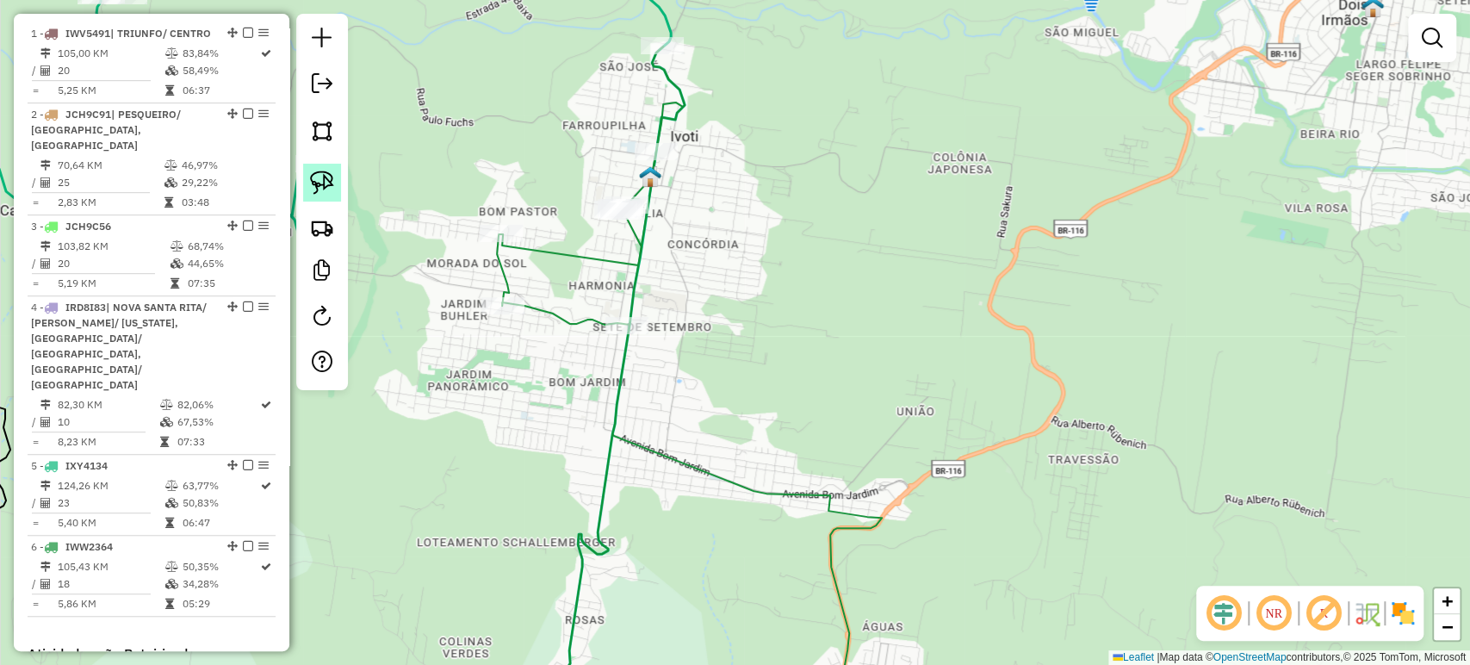
click at [334, 182] on link at bounding box center [322, 183] width 38 height 38
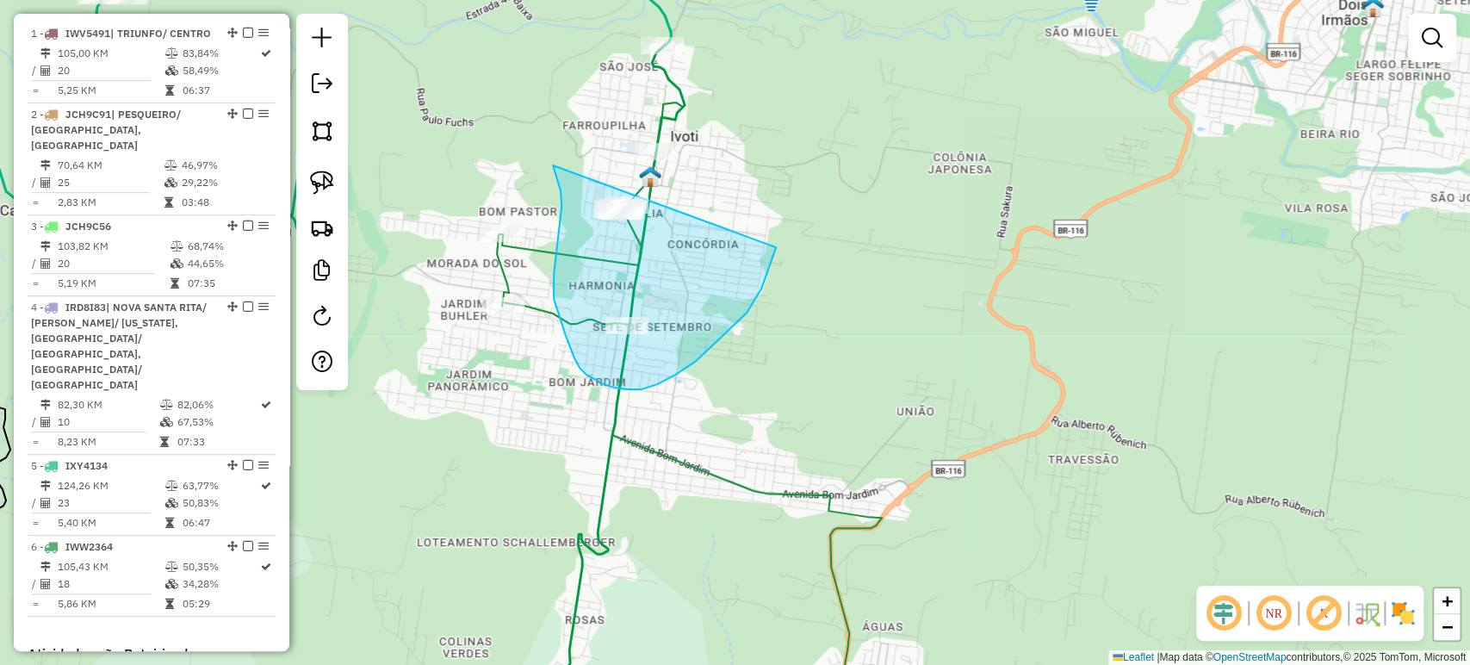
drag, startPoint x: 554, startPoint y: 170, endPoint x: 778, endPoint y: 138, distance: 227.0
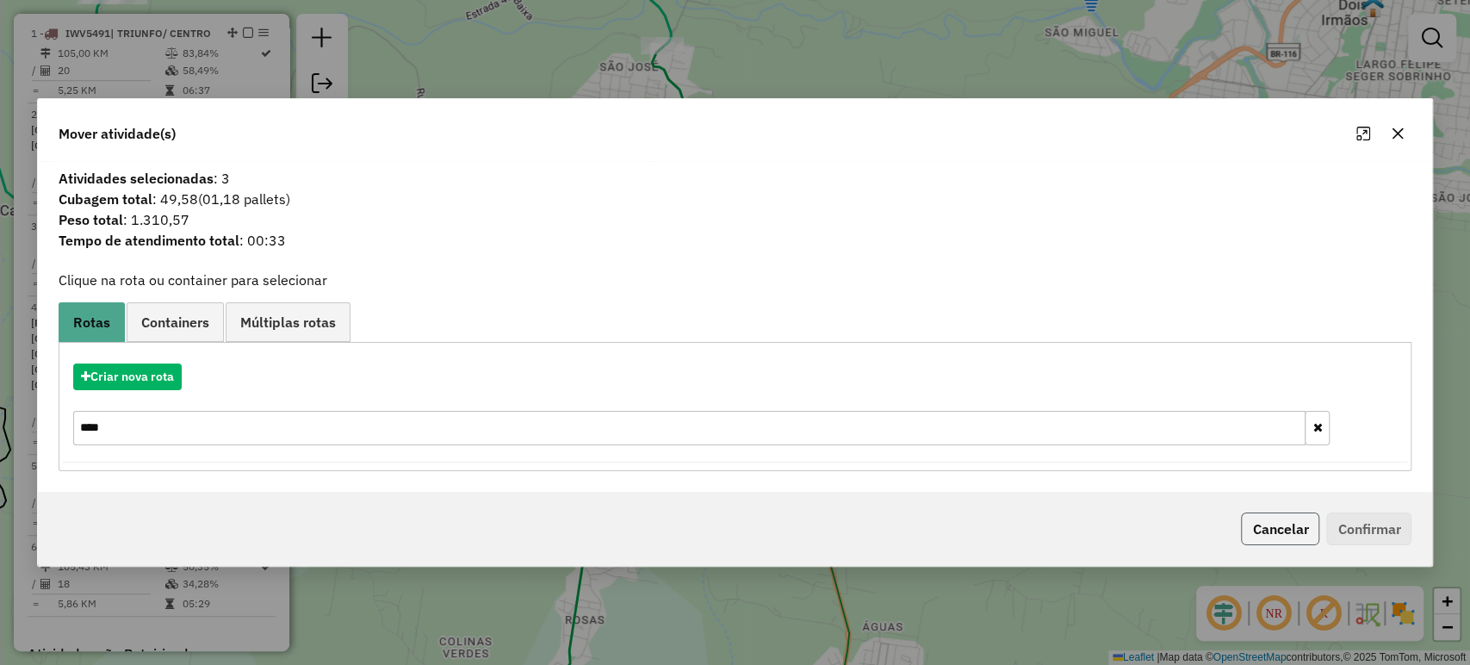
click at [1254, 517] on button "Cancelar" at bounding box center [1280, 528] width 78 height 33
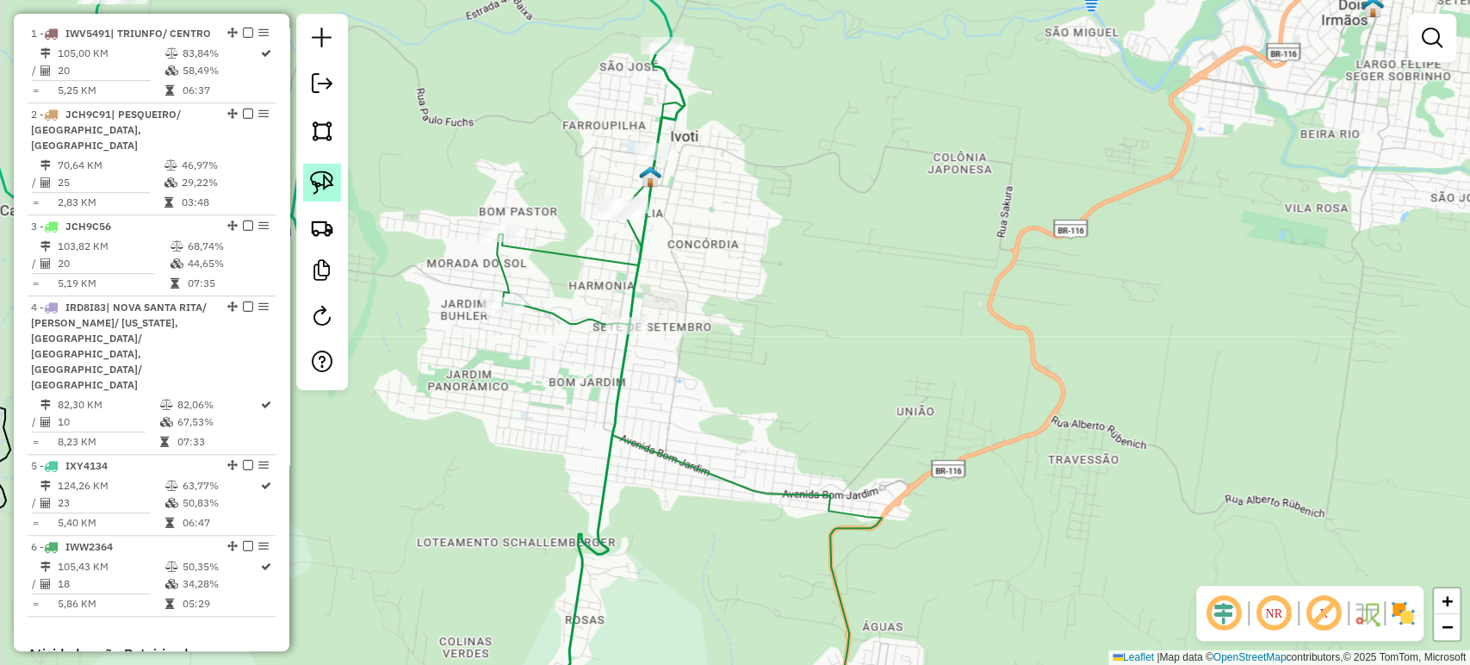
click at [338, 177] on link at bounding box center [322, 183] width 38 height 38
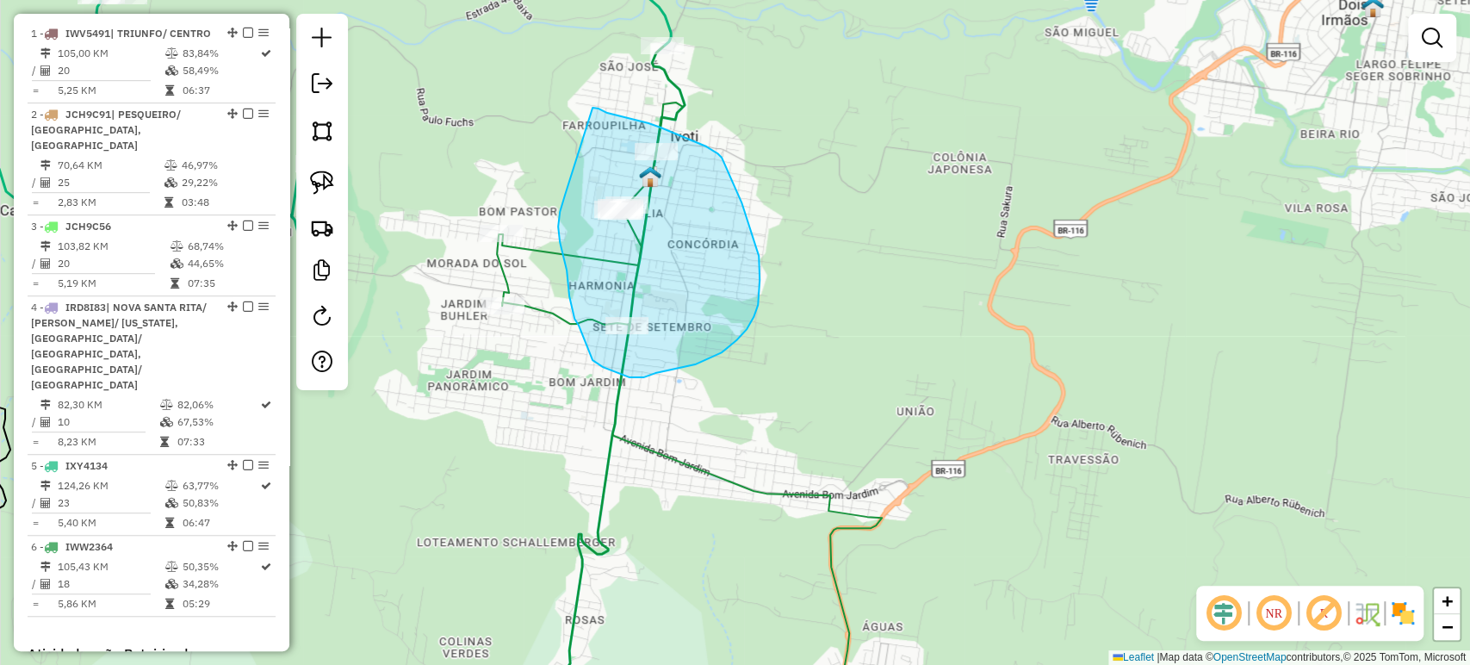
drag, startPoint x: 560, startPoint y: 212, endPoint x: 592, endPoint y: 108, distance: 109.2
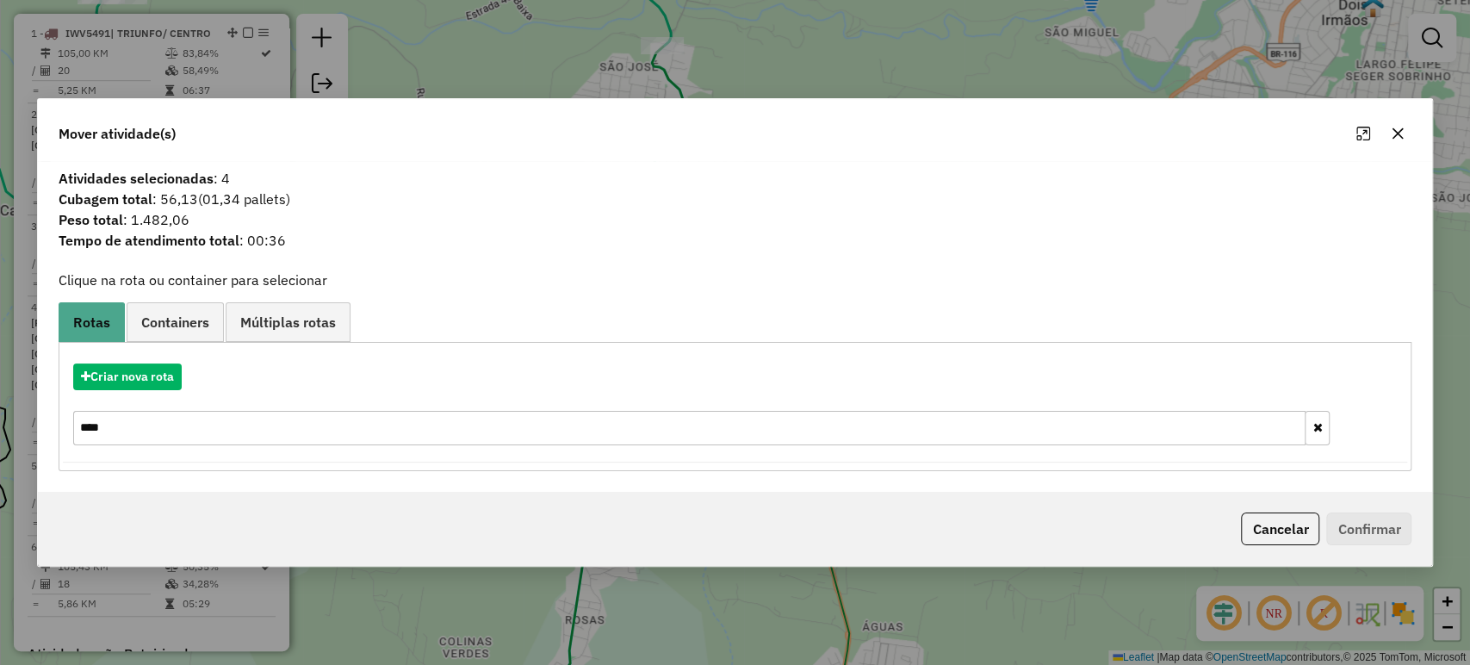
click at [158, 419] on input "****" at bounding box center [689, 428] width 1233 height 34
click at [1281, 533] on button "Cancelar" at bounding box center [1280, 528] width 78 height 33
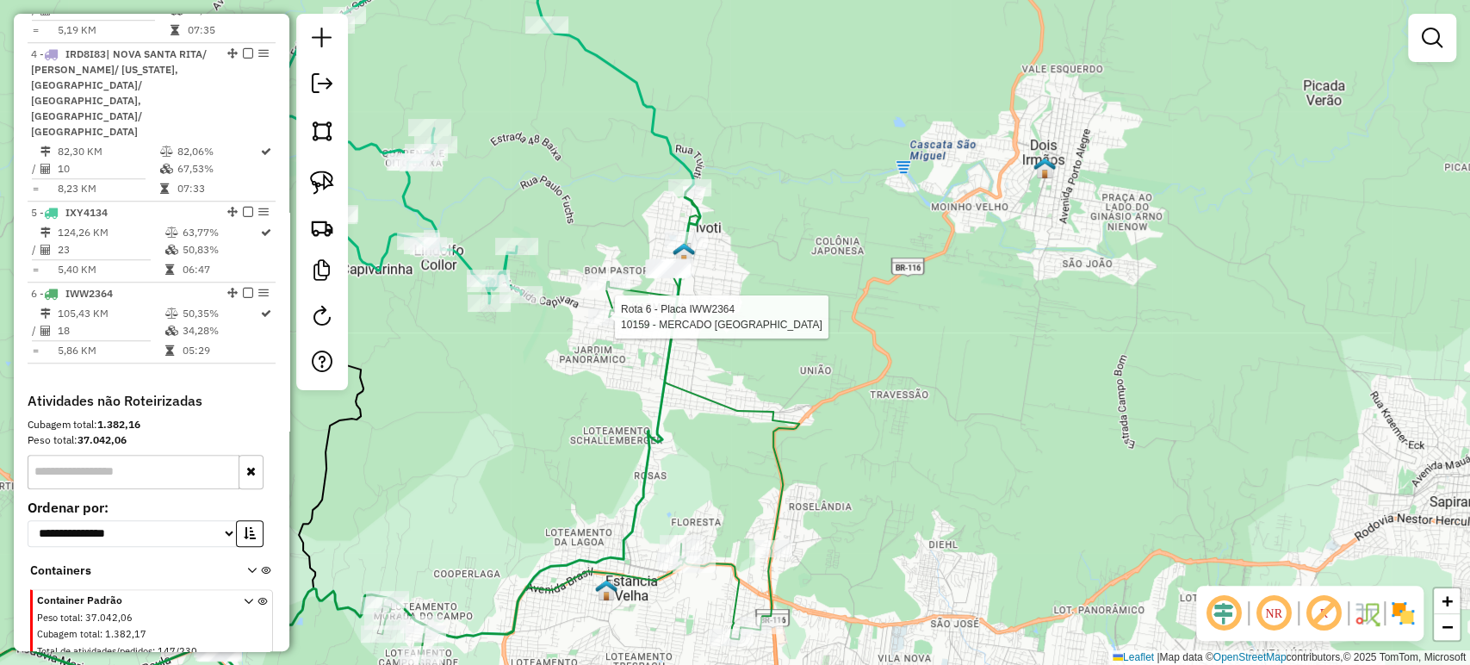
select select "**********"
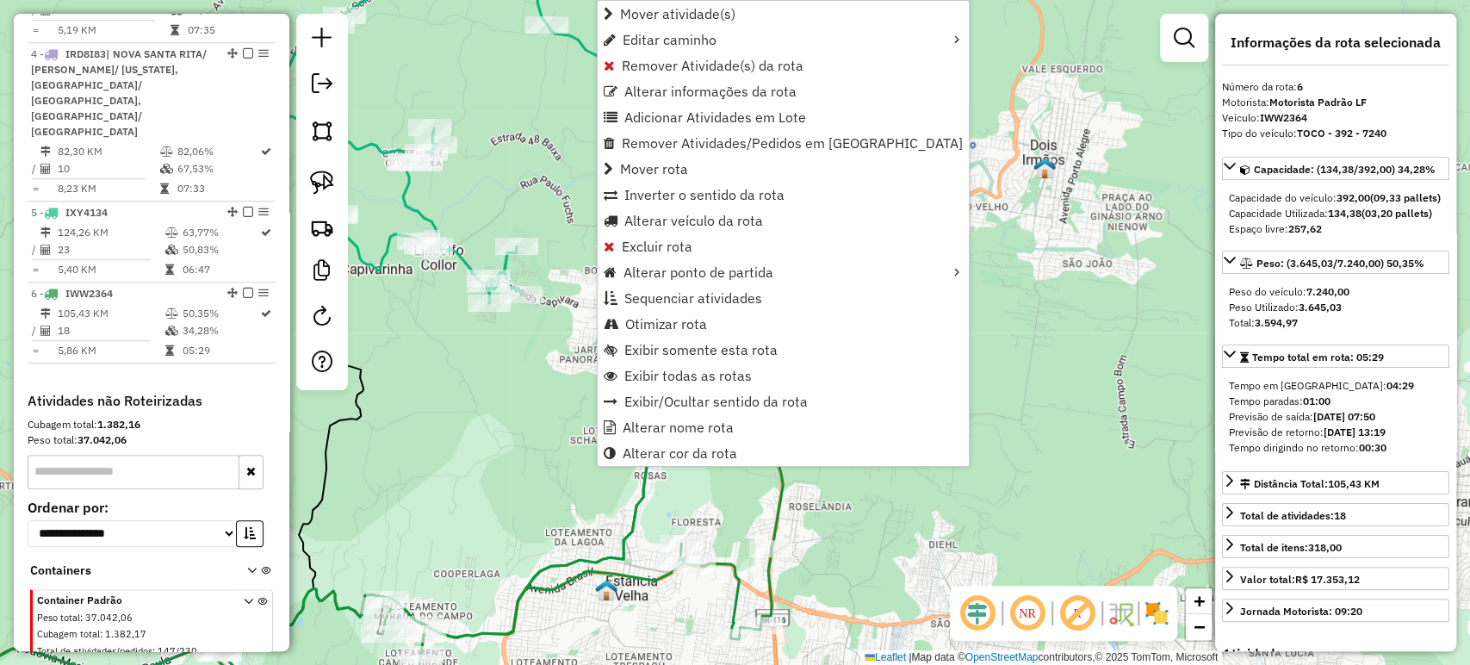
scroll to position [930, 0]
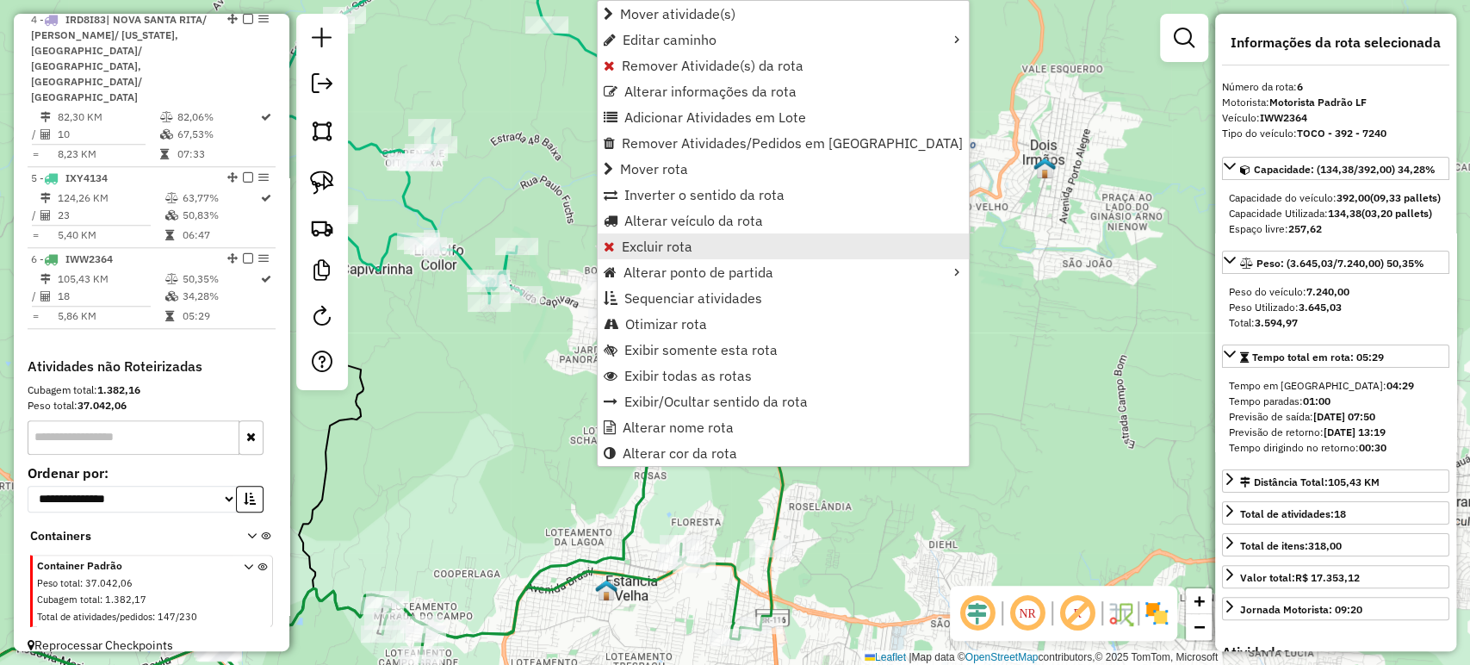
click at [638, 253] on span "Excluir rota" at bounding box center [657, 246] width 71 height 14
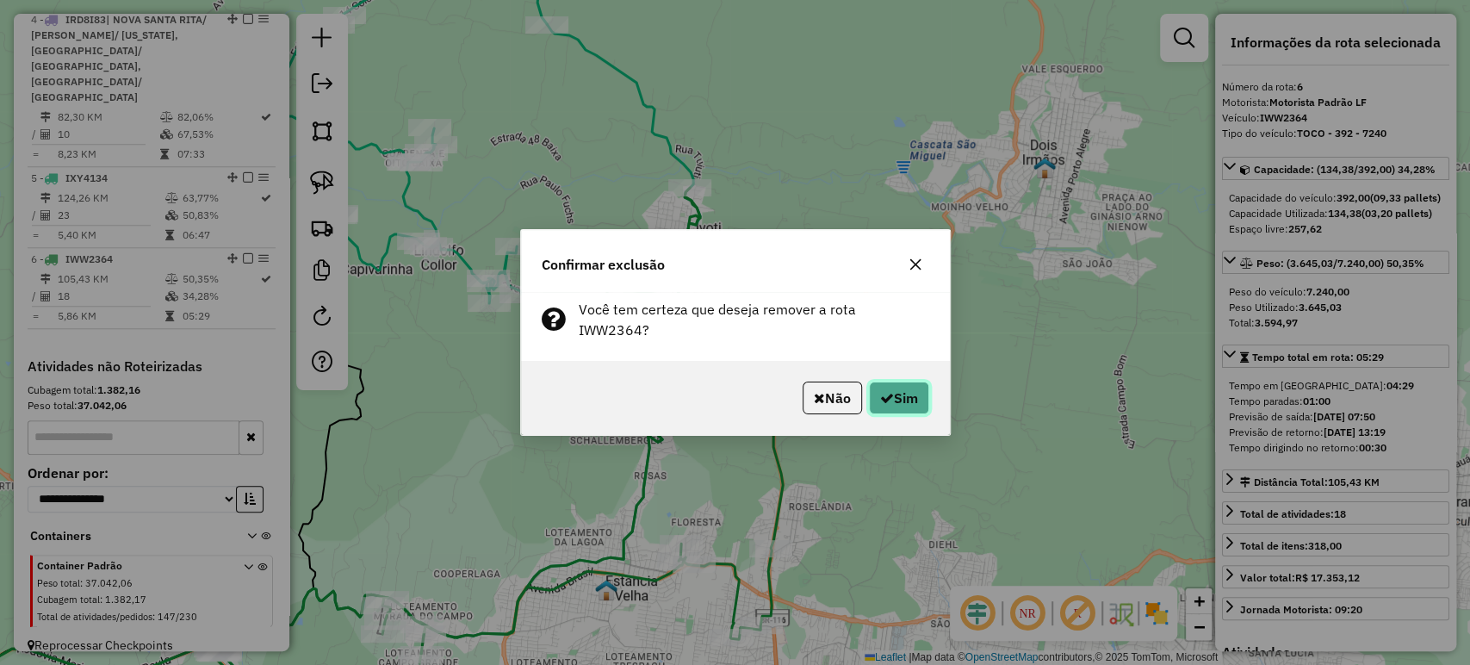
click at [869, 387] on button "Sim" at bounding box center [899, 397] width 60 height 33
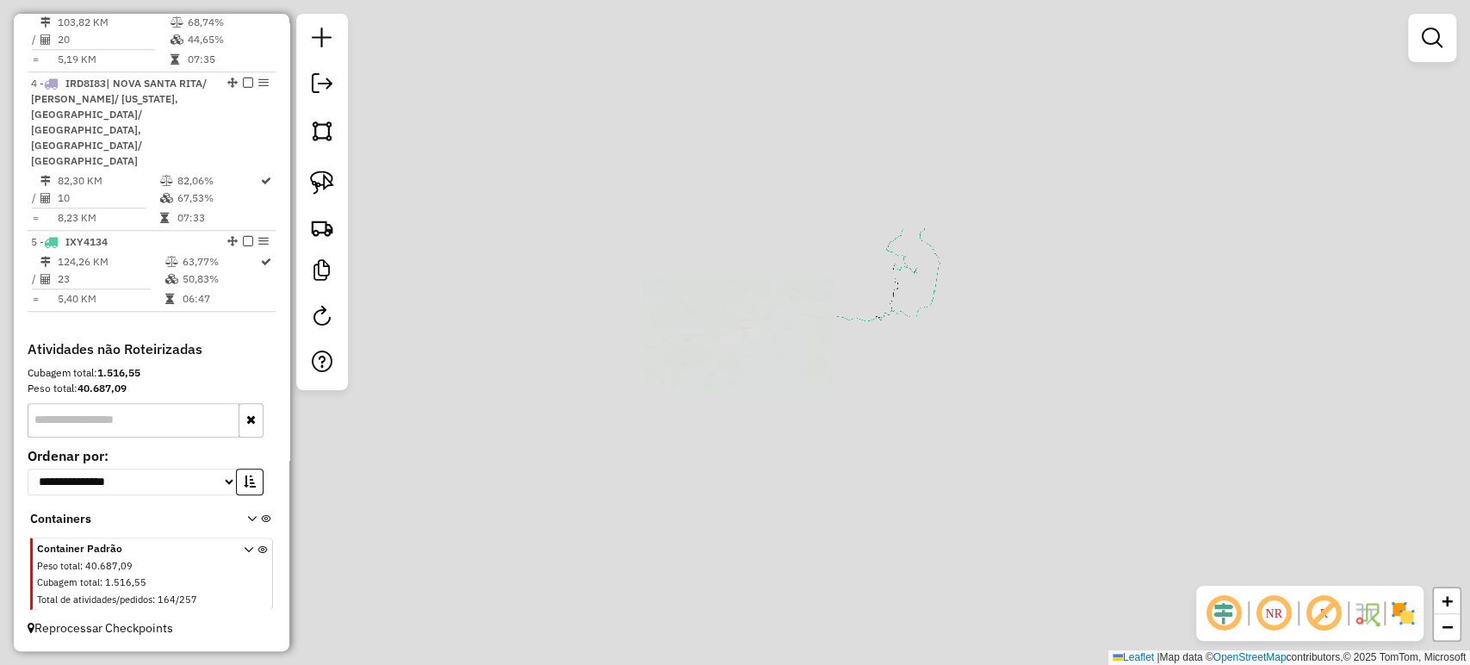
scroll to position [848, 0]
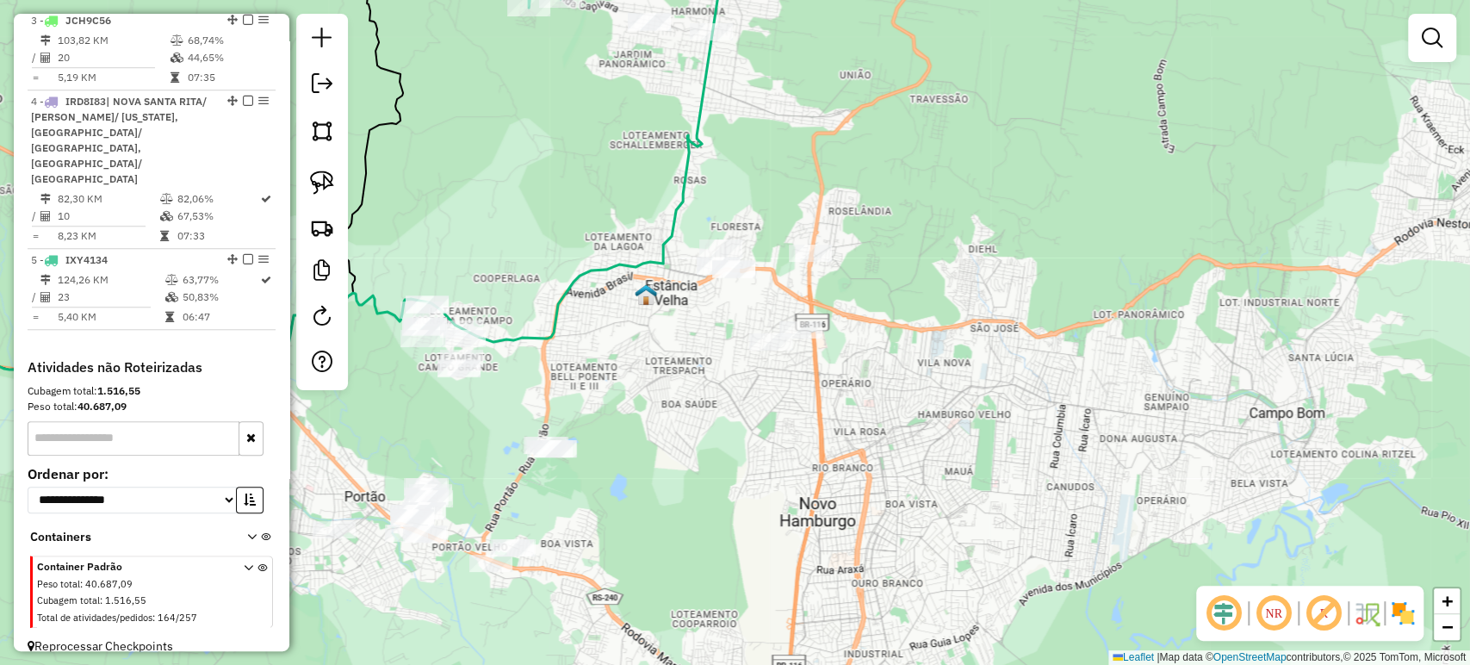
drag, startPoint x: 595, startPoint y: 357, endPoint x: 709, endPoint y: 371, distance: 114.5
click at [709, 370] on div "Janela de atendimento Grade de atendimento Capacidade Transportadoras Veículos …" at bounding box center [735, 332] width 1470 height 665
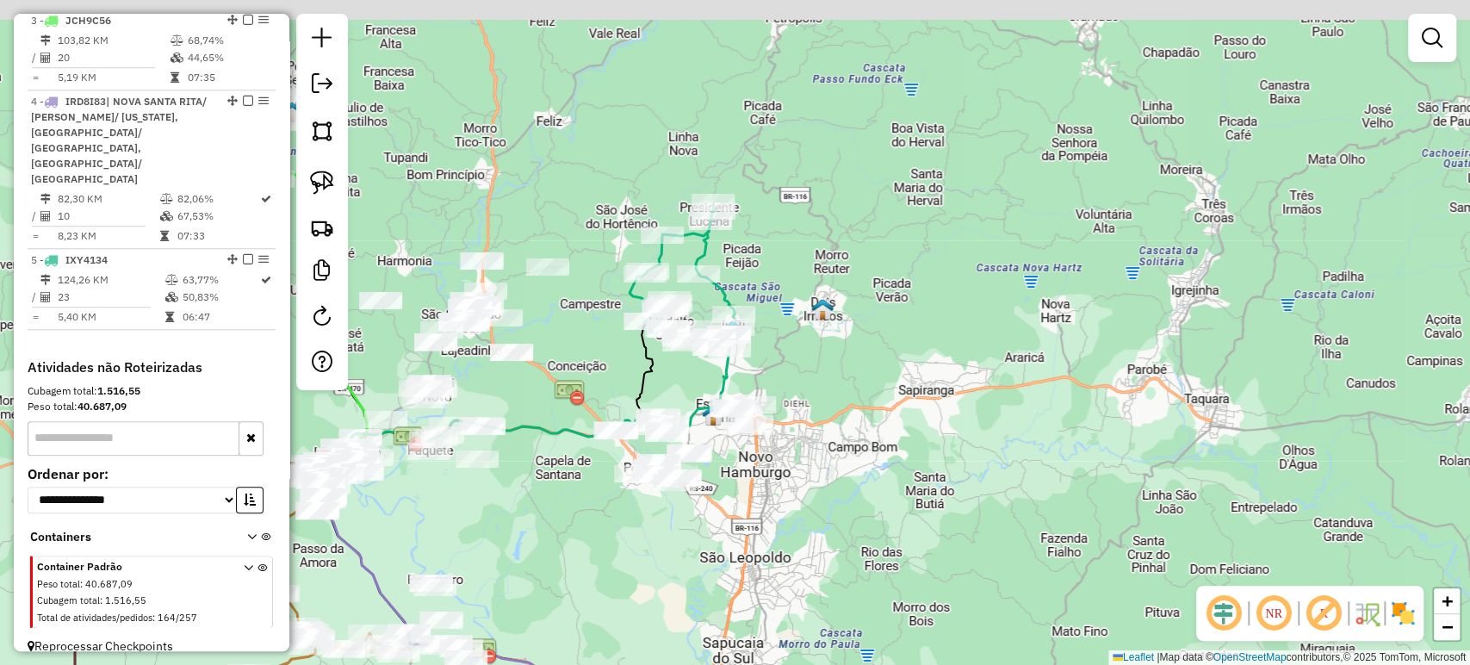
drag, startPoint x: 846, startPoint y: 405, endPoint x: 791, endPoint y: 395, distance: 55.9
click at [847, 424] on div "Janela de atendimento Grade de atendimento Capacidade Transportadoras Veículos …" at bounding box center [735, 332] width 1470 height 665
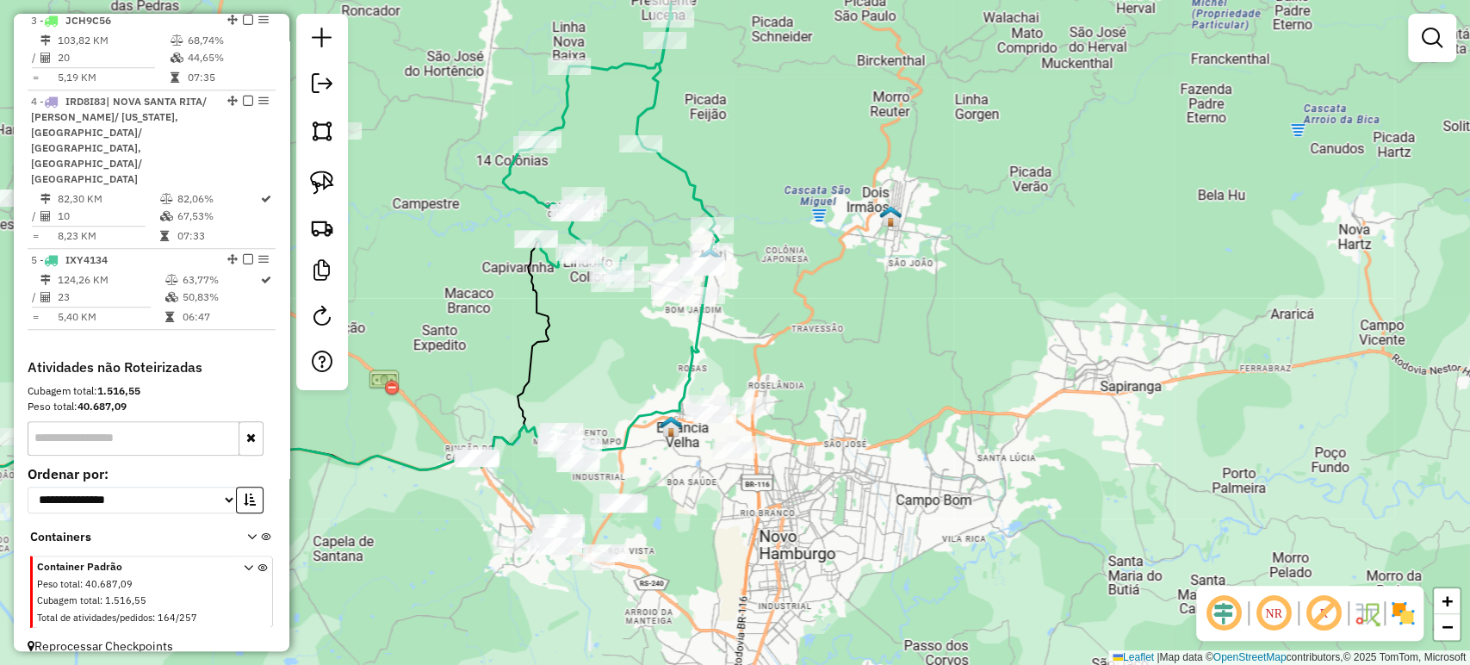
drag, startPoint x: 785, startPoint y: 393, endPoint x: 796, endPoint y: 375, distance: 20.1
click at [810, 369] on div "Janela de atendimento Grade de atendimento Capacidade Transportadoras Veículos …" at bounding box center [735, 332] width 1470 height 665
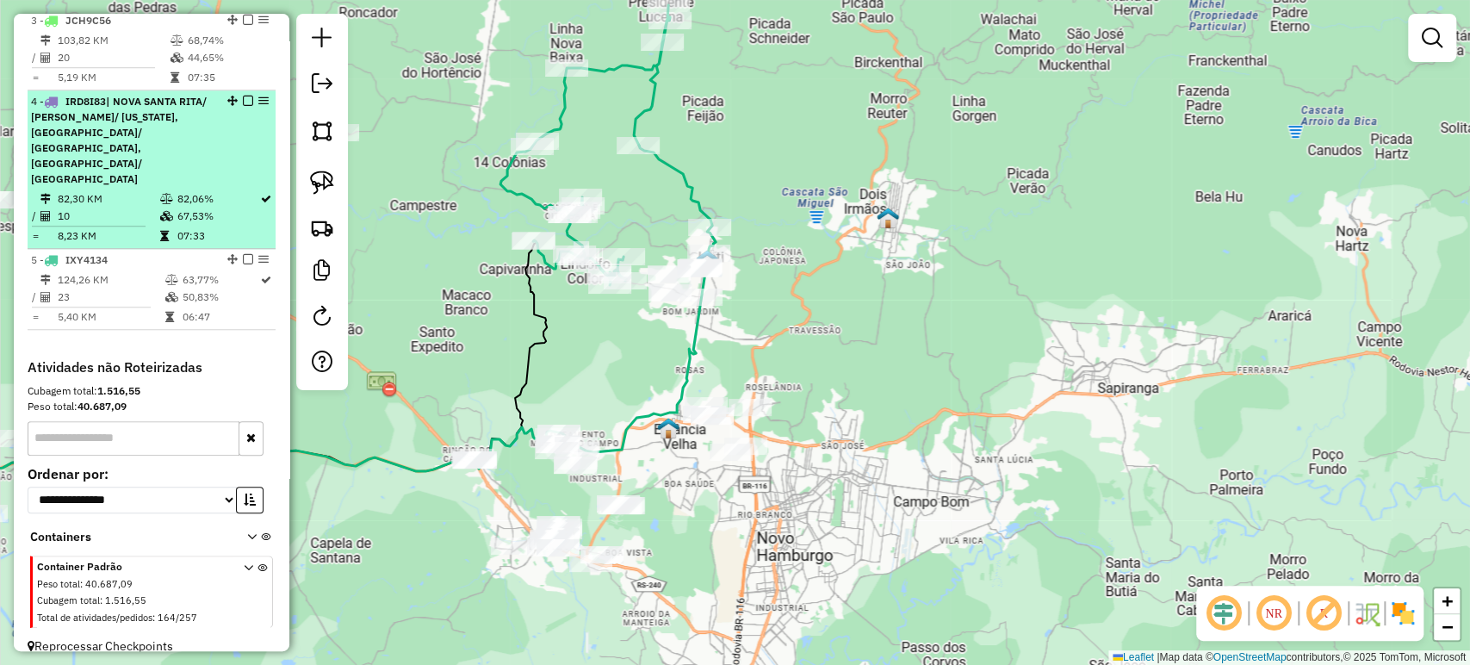
click at [243, 254] on em at bounding box center [248, 259] width 10 height 10
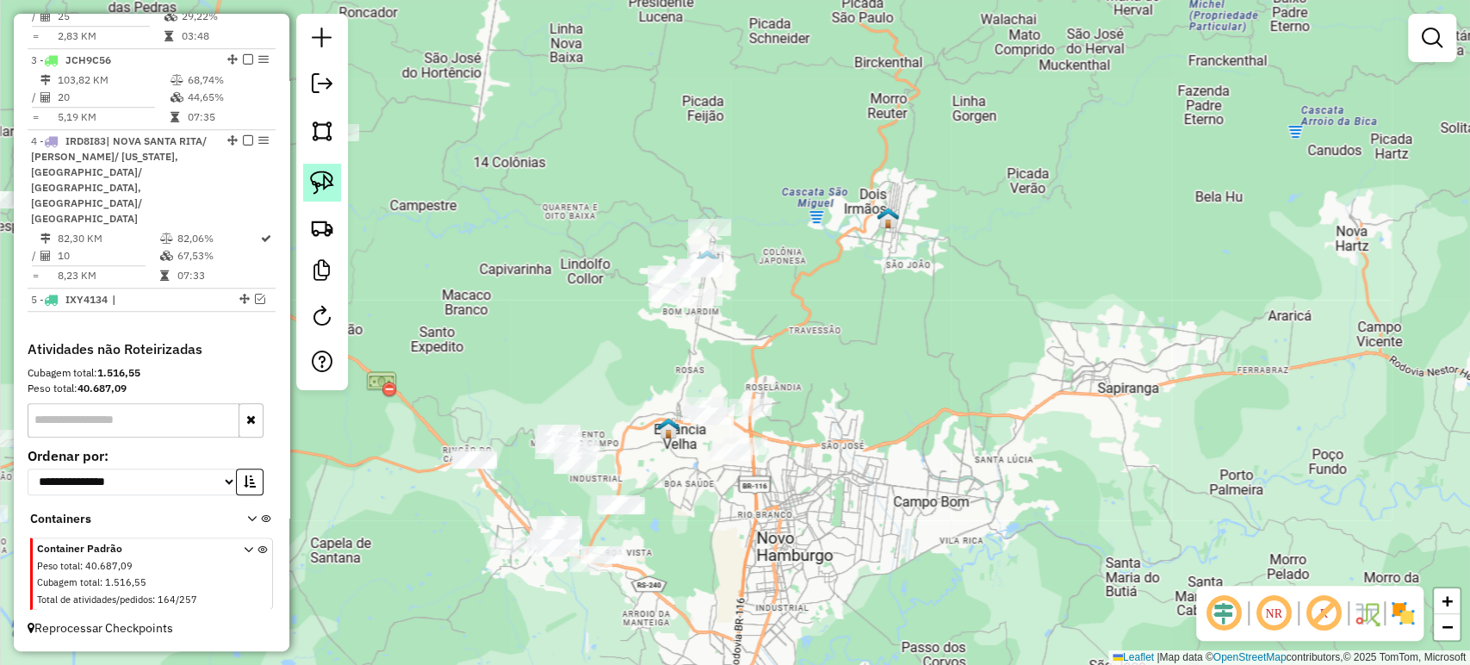
scroll to position [791, 0]
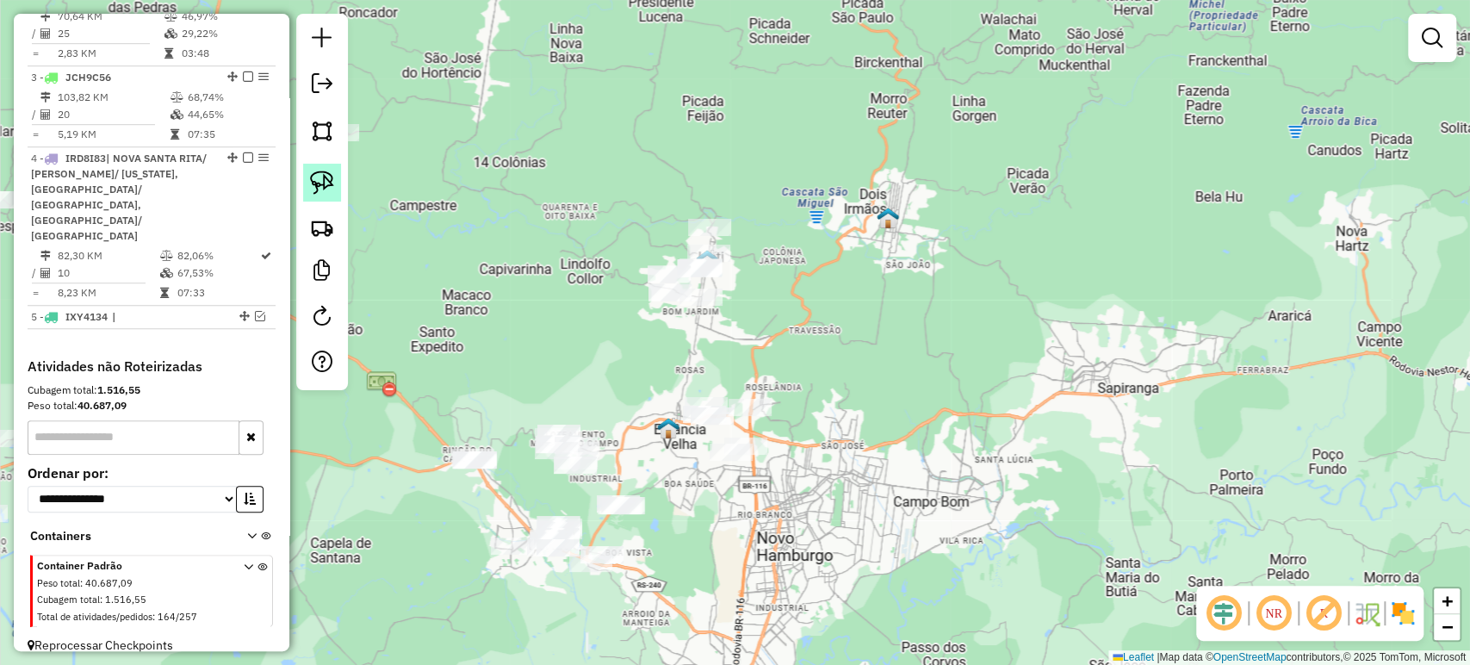
click at [311, 175] on img at bounding box center [322, 182] width 24 height 24
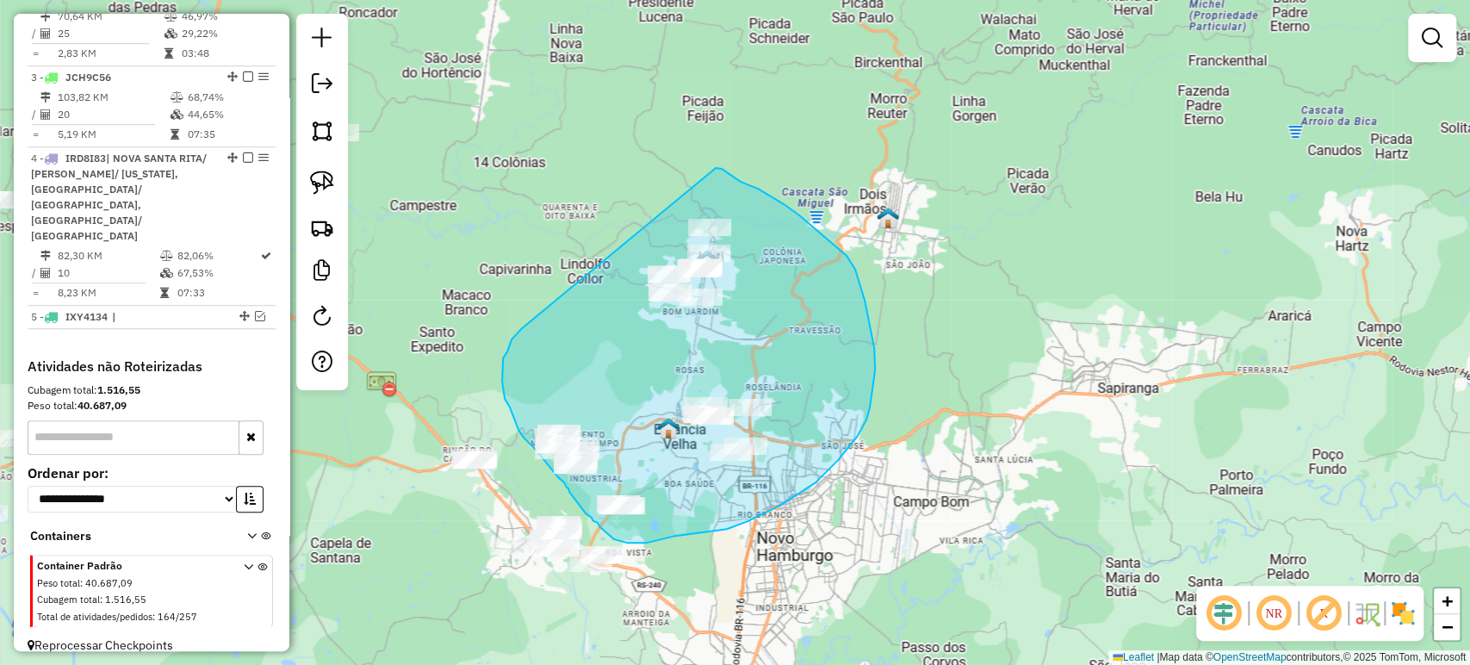
drag, startPoint x: 511, startPoint y: 339, endPoint x: 715, endPoint y: 168, distance: 266.4
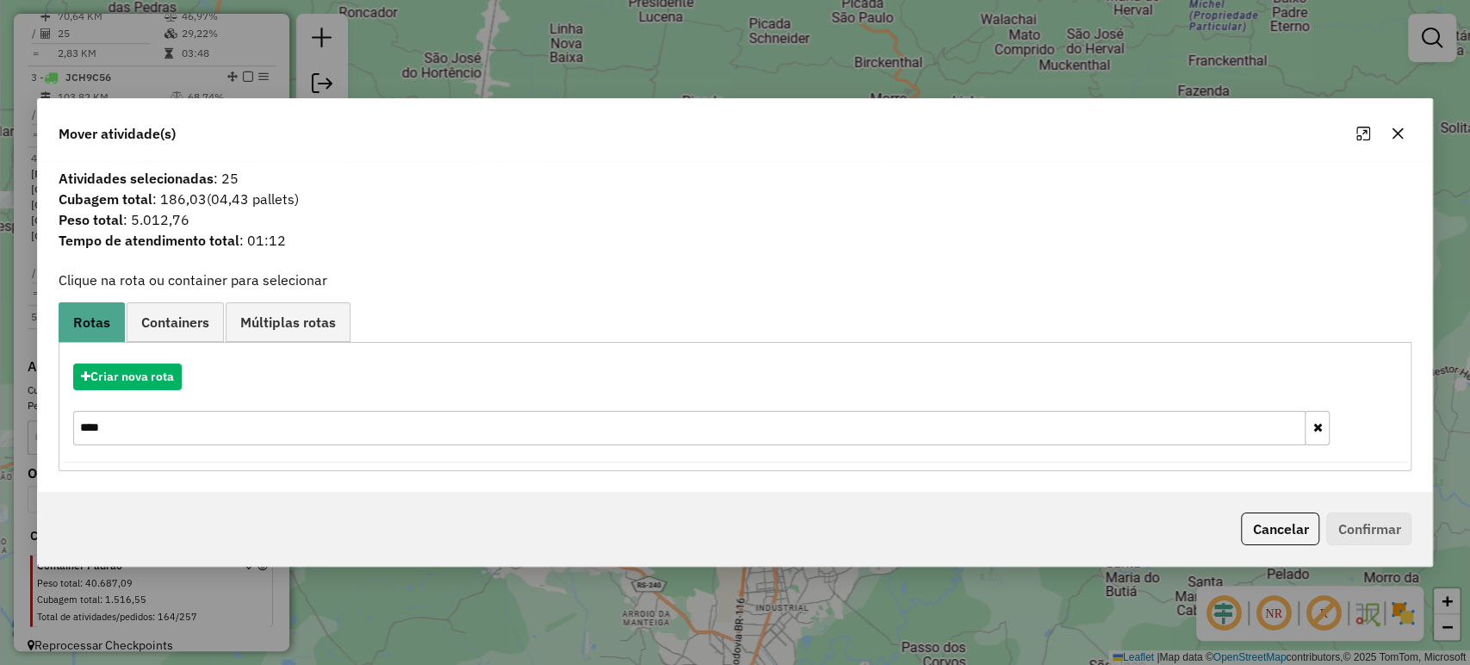
click at [195, 425] on input "****" at bounding box center [689, 428] width 1233 height 34
click at [155, 378] on button "Criar nova rota" at bounding box center [127, 376] width 108 height 27
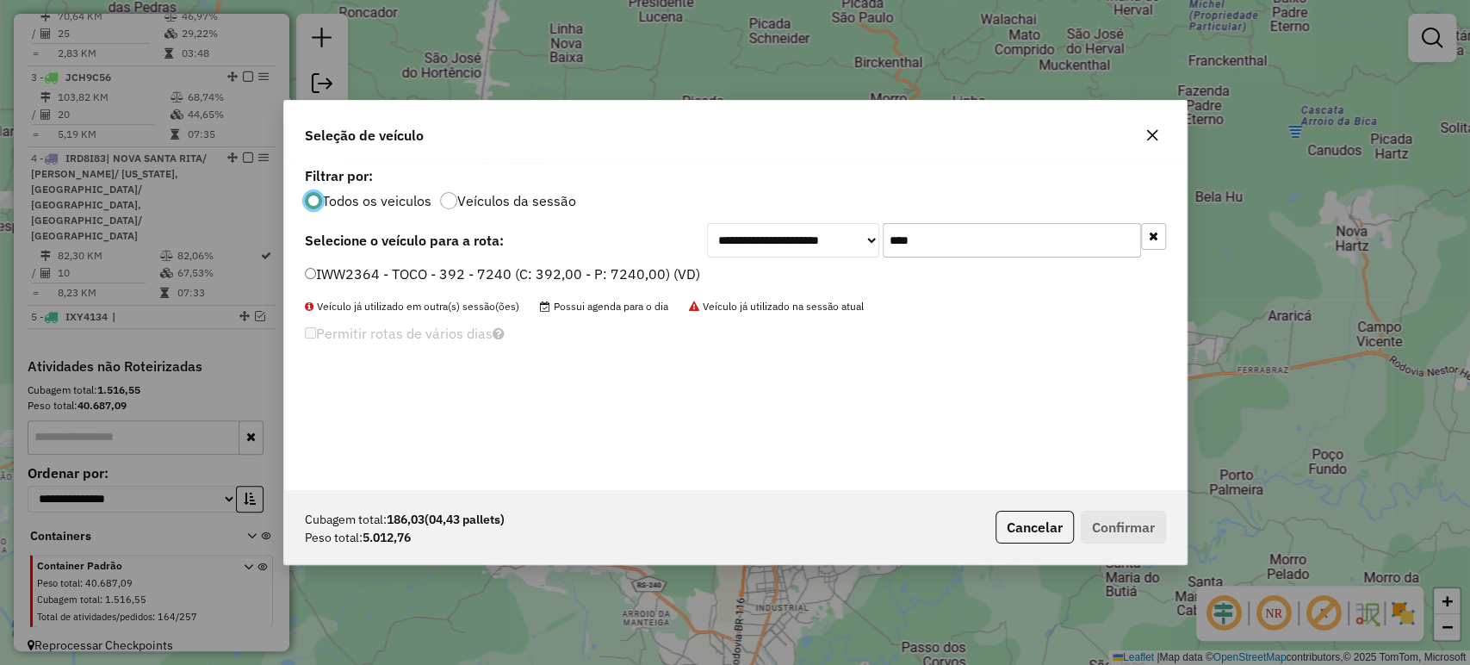
scroll to position [9, 5]
click at [547, 262] on div "**********" at bounding box center [735, 326] width 902 height 327
click at [569, 281] on label "IWW2364 - TOCO - 392 - 7240 (C: 392,00 - P: 7240,00) (VD)" at bounding box center [502, 273] width 395 height 21
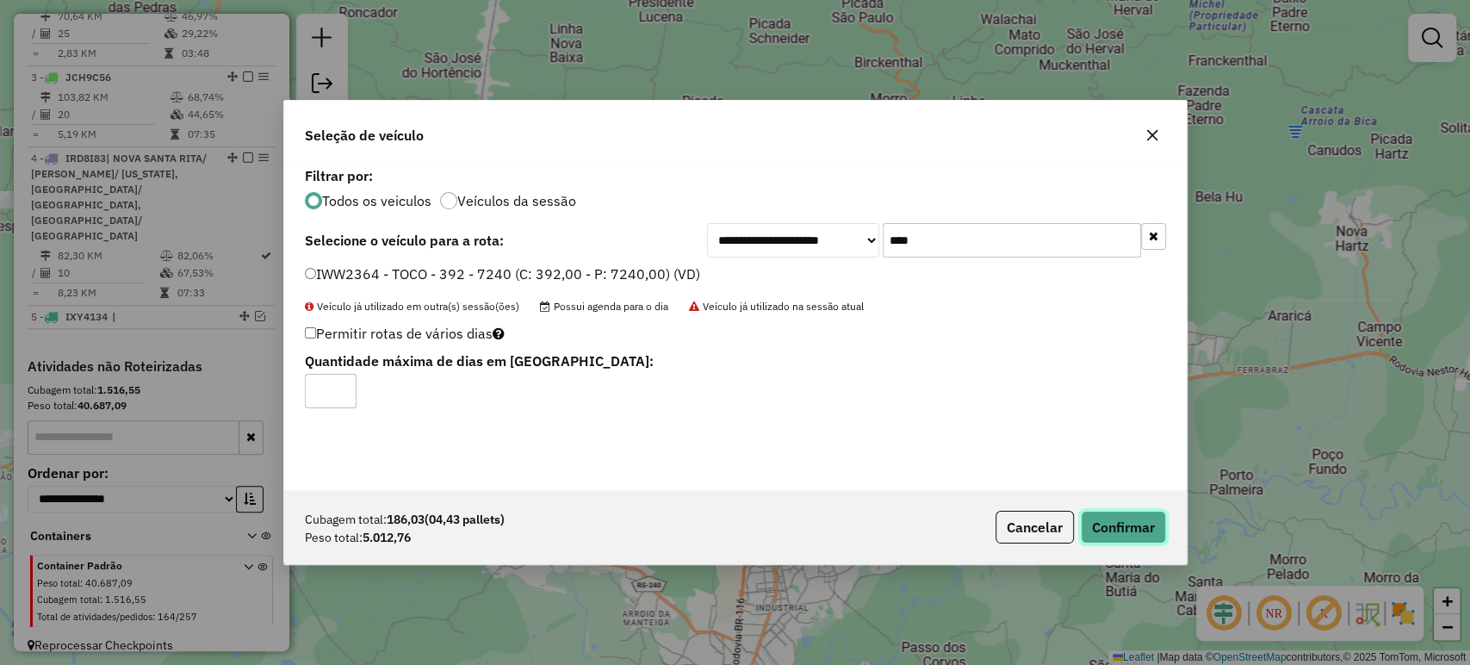
click at [1112, 531] on button "Confirmar" at bounding box center [1123, 527] width 85 height 33
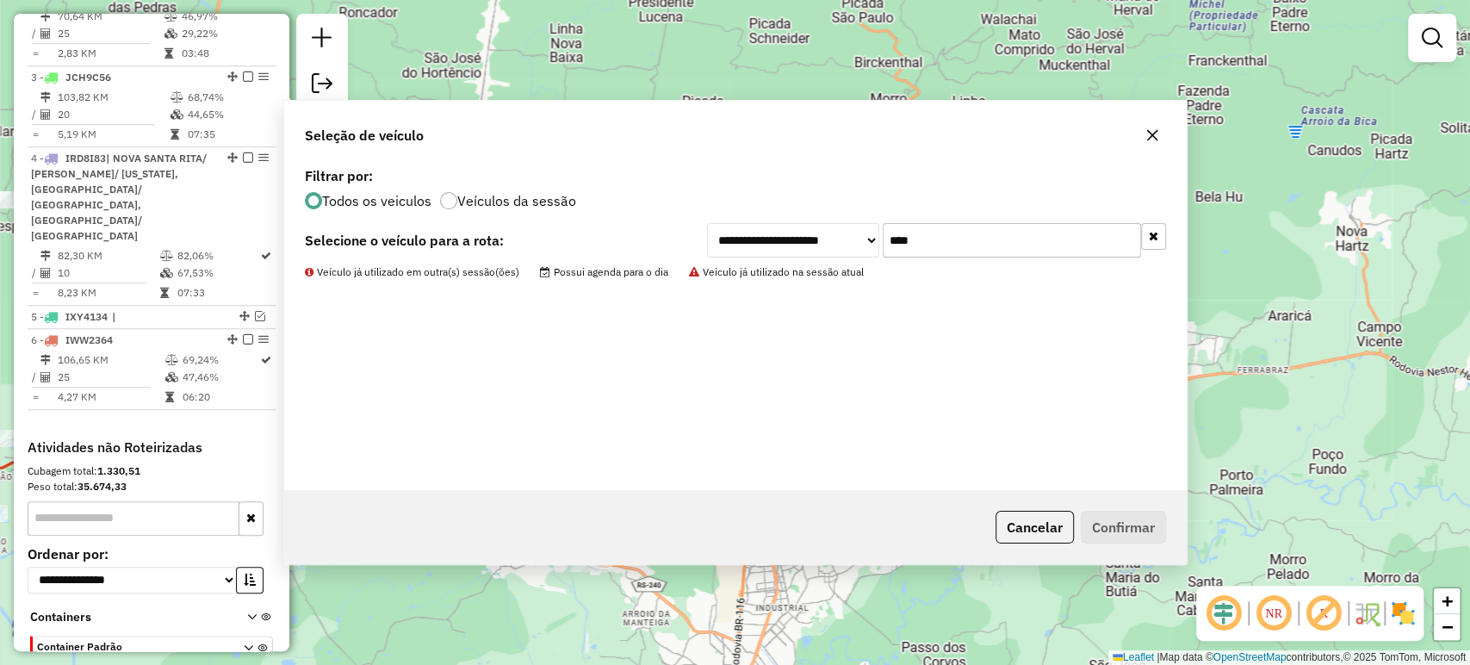
scroll to position [871, 0]
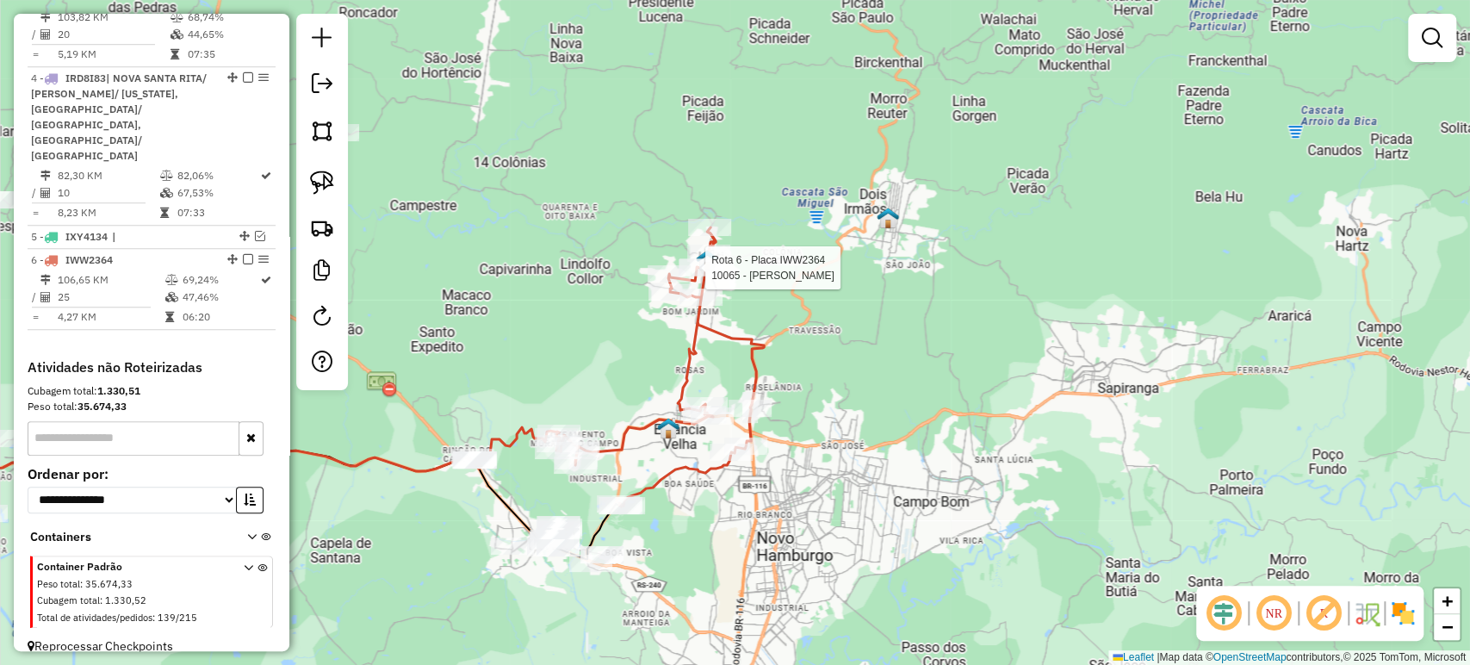
click at [703, 276] on div at bounding box center [699, 267] width 43 height 17
select select "**********"
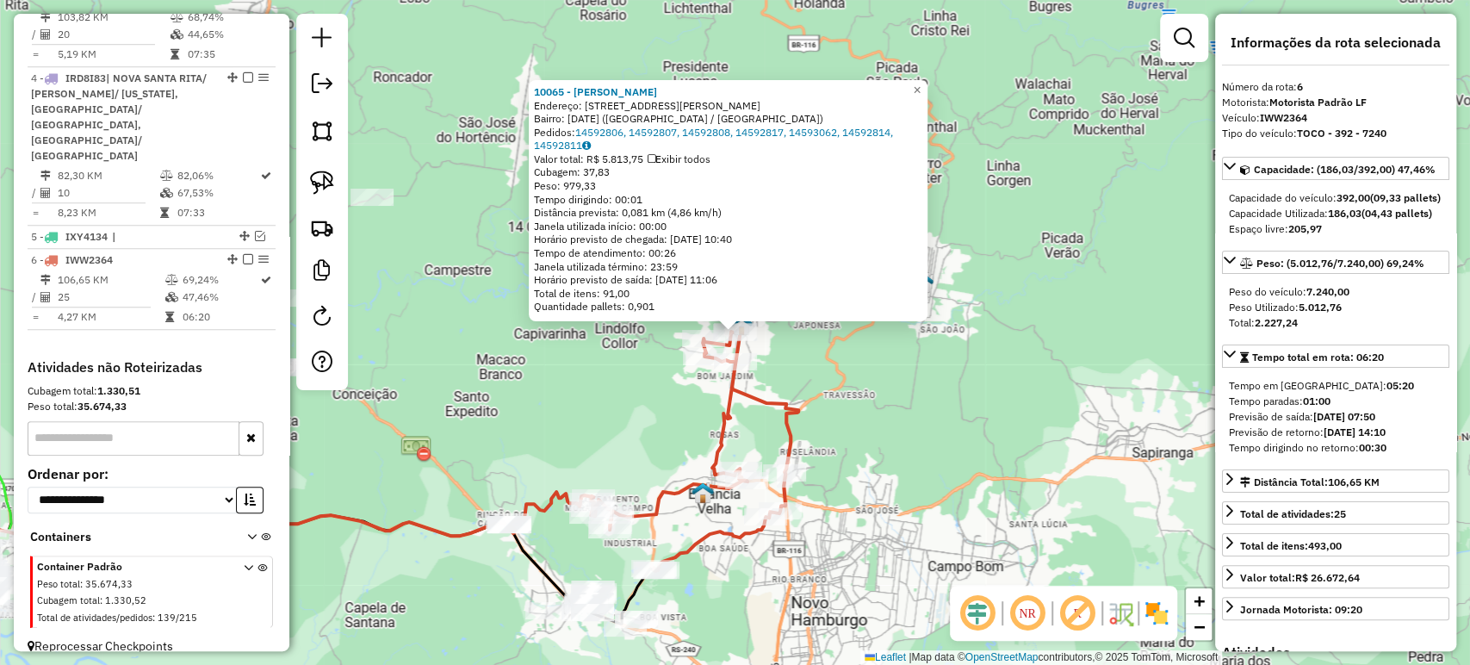
click at [909, 410] on div "10065 - TATIELE SABRINE ROSA Endereço: R JACOB MULLER 51 Bairro: 25 DE JULHO (I…" at bounding box center [735, 332] width 1470 height 665
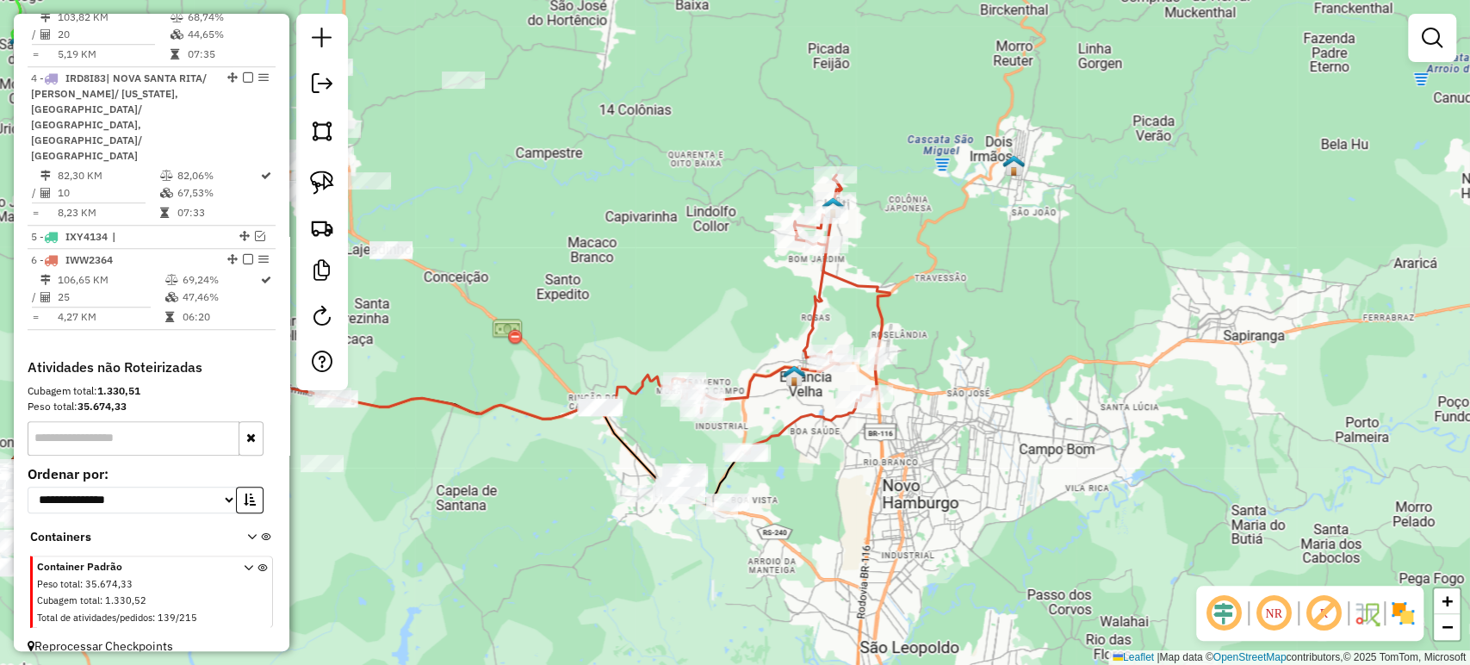
drag, startPoint x: 896, startPoint y: 461, endPoint x: 991, endPoint y: 343, distance: 151.9
click at [991, 343] on div "Janela de atendimento Grade de atendimento Capacidade Transportadoras Veículos …" at bounding box center [735, 332] width 1470 height 665
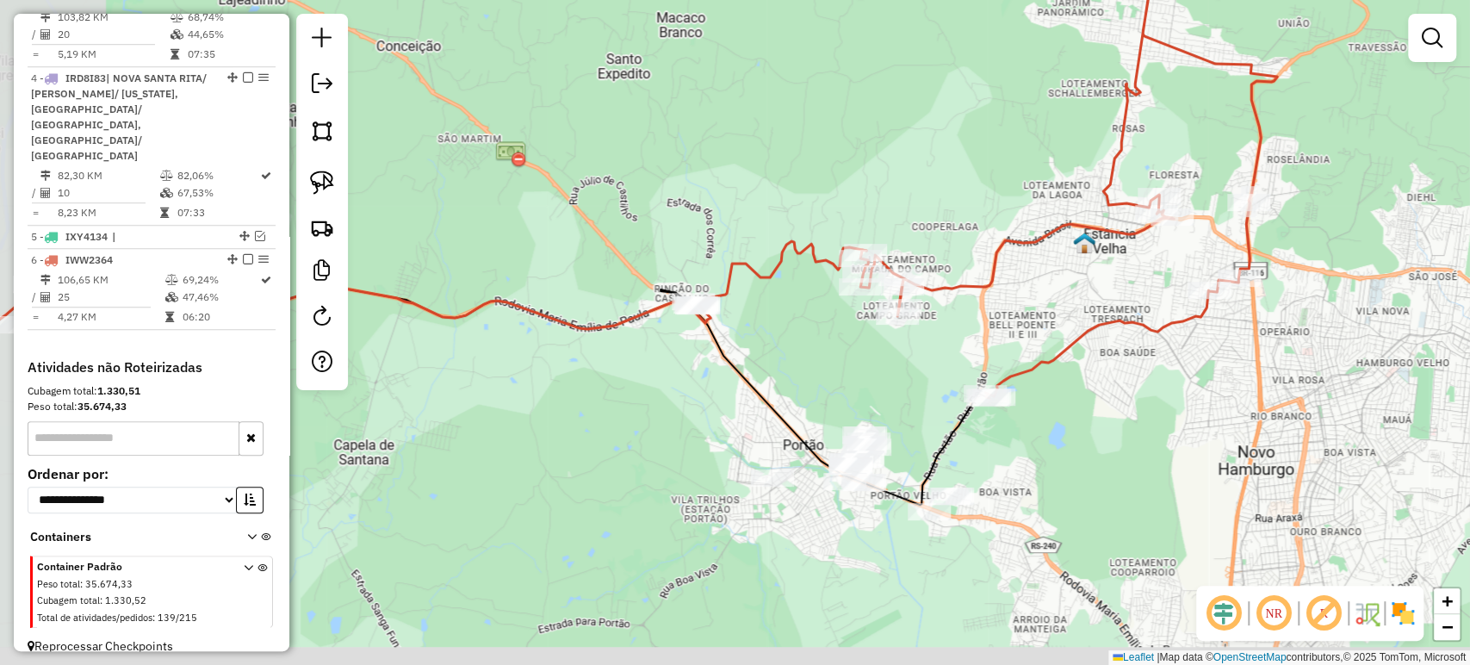
drag, startPoint x: 587, startPoint y: 470, endPoint x: 1155, endPoint y: 373, distance: 575.7
click at [1155, 373] on div "Janela de atendimento Grade de atendimento Capacidade Transportadoras Veículos …" at bounding box center [735, 332] width 1470 height 665
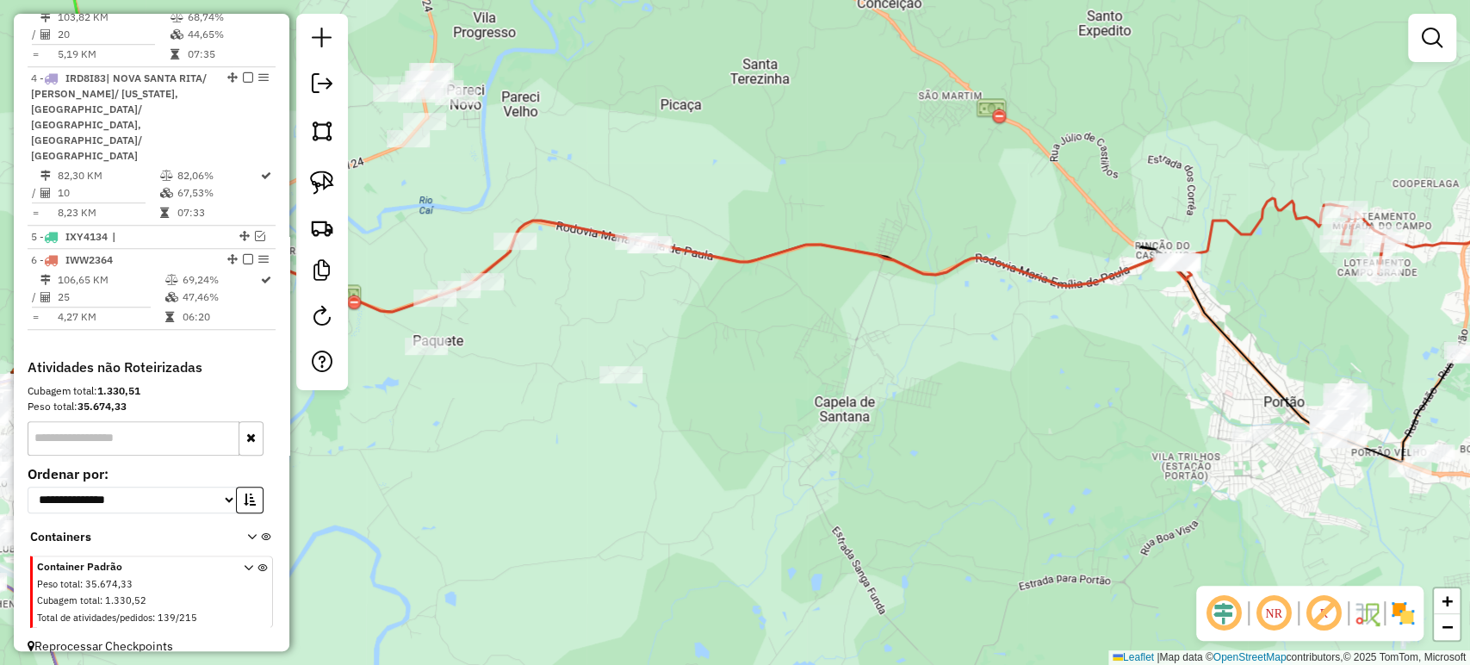
drag, startPoint x: 968, startPoint y: 404, endPoint x: 994, endPoint y: 426, distance: 34.8
click at [994, 426] on div "Janela de atendimento Grade de atendimento Capacidade Transportadoras Veículos …" at bounding box center [735, 332] width 1470 height 665
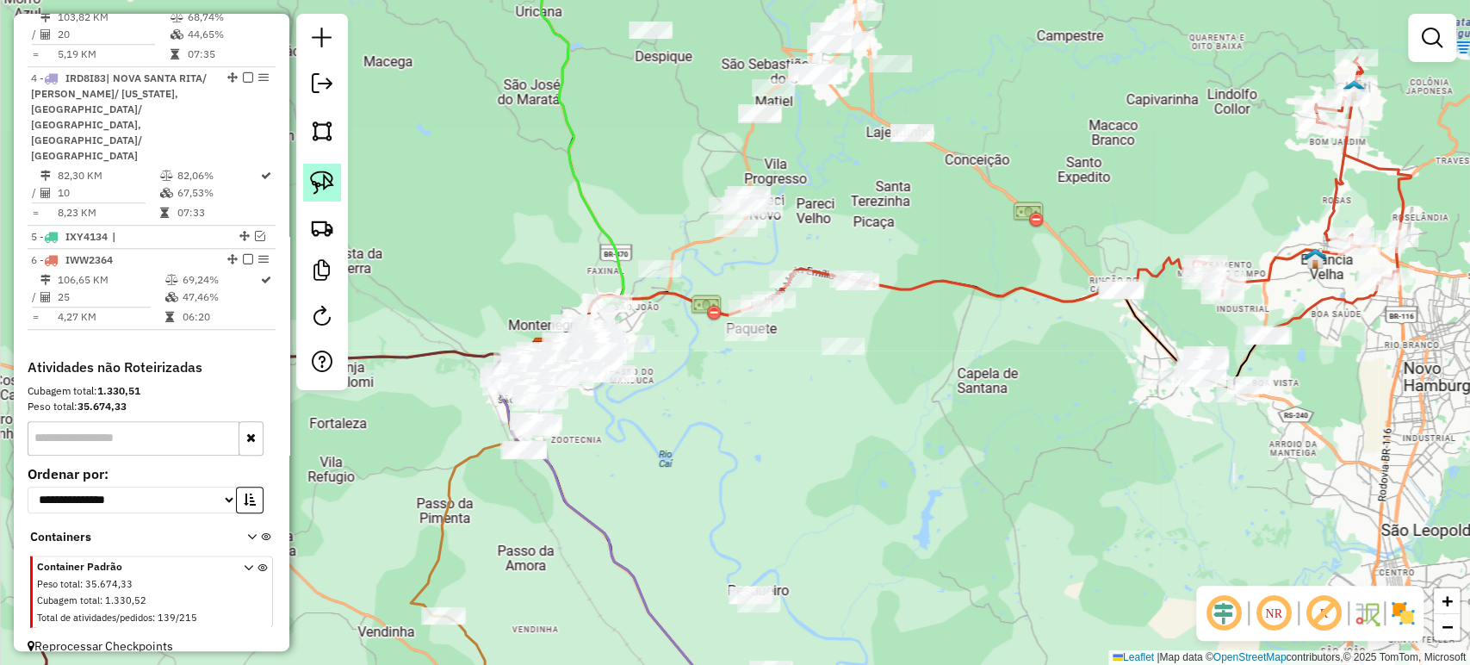
click at [316, 186] on img at bounding box center [322, 182] width 24 height 24
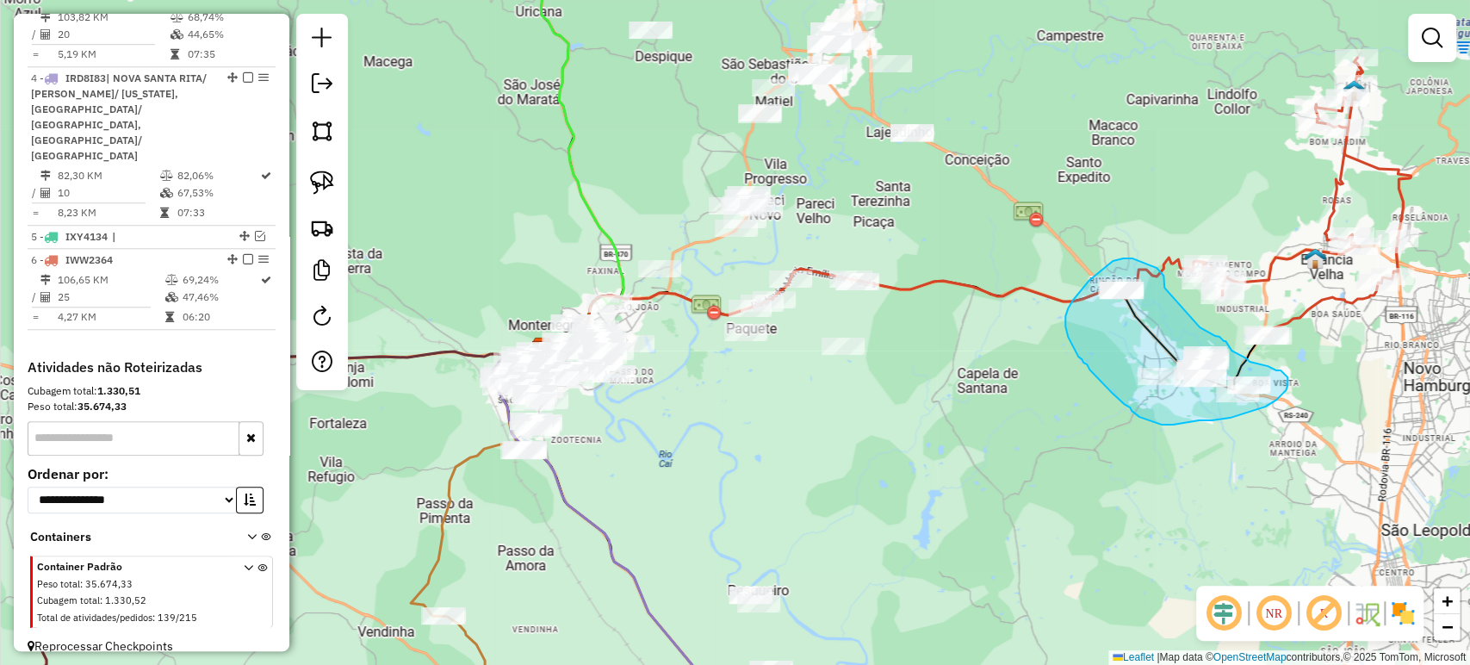
drag, startPoint x: 1163, startPoint y: 288, endPoint x: 1198, endPoint y: 326, distance: 52.4
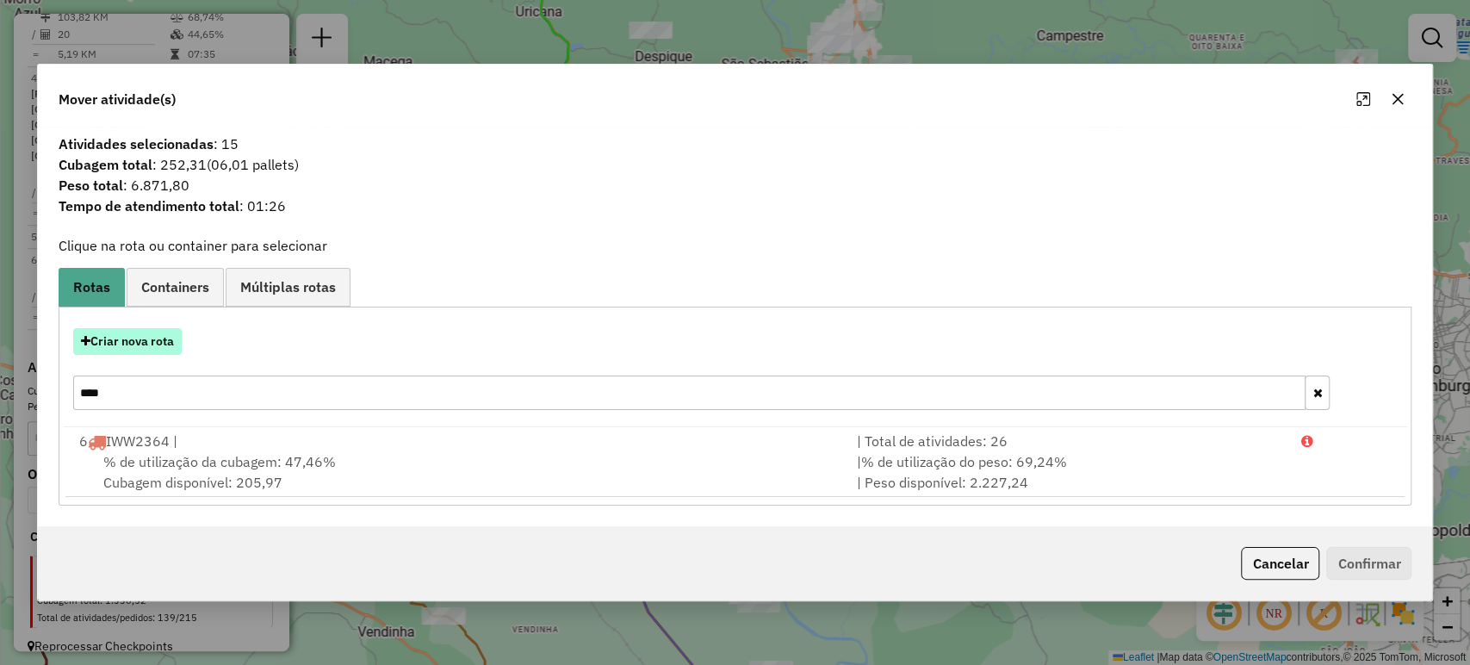
click at [148, 344] on button "Criar nova rota" at bounding box center [127, 341] width 108 height 27
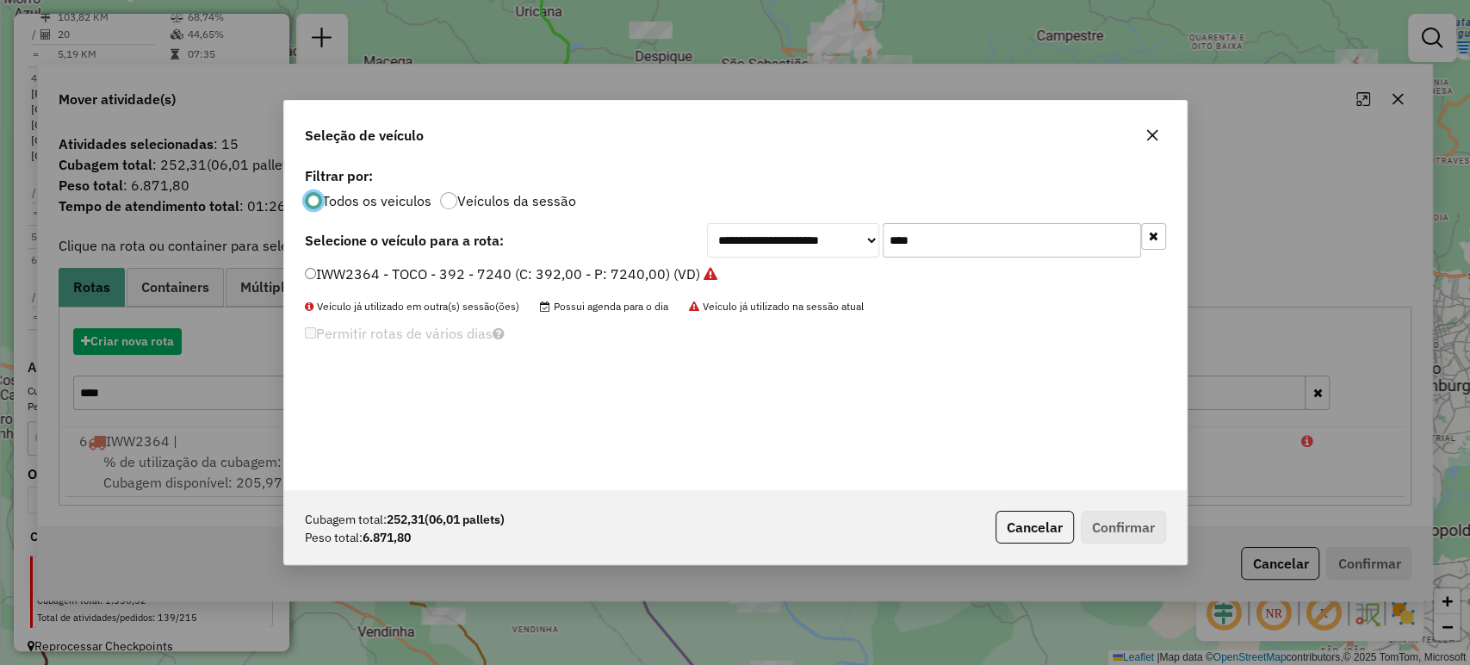
scroll to position [9, 5]
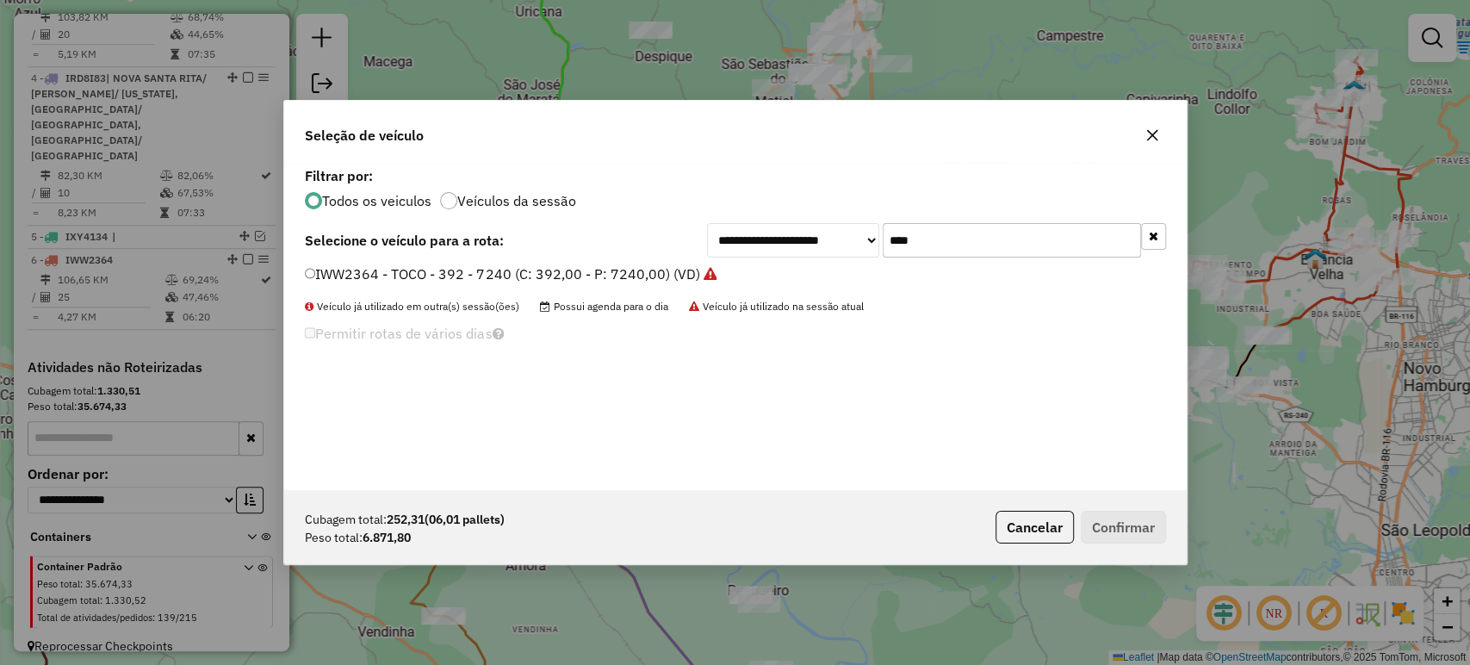
drag, startPoint x: 942, startPoint y: 238, endPoint x: 870, endPoint y: 257, distance: 75.0
click at [870, 257] on div "**********" at bounding box center [735, 326] width 902 height 327
type input "***"
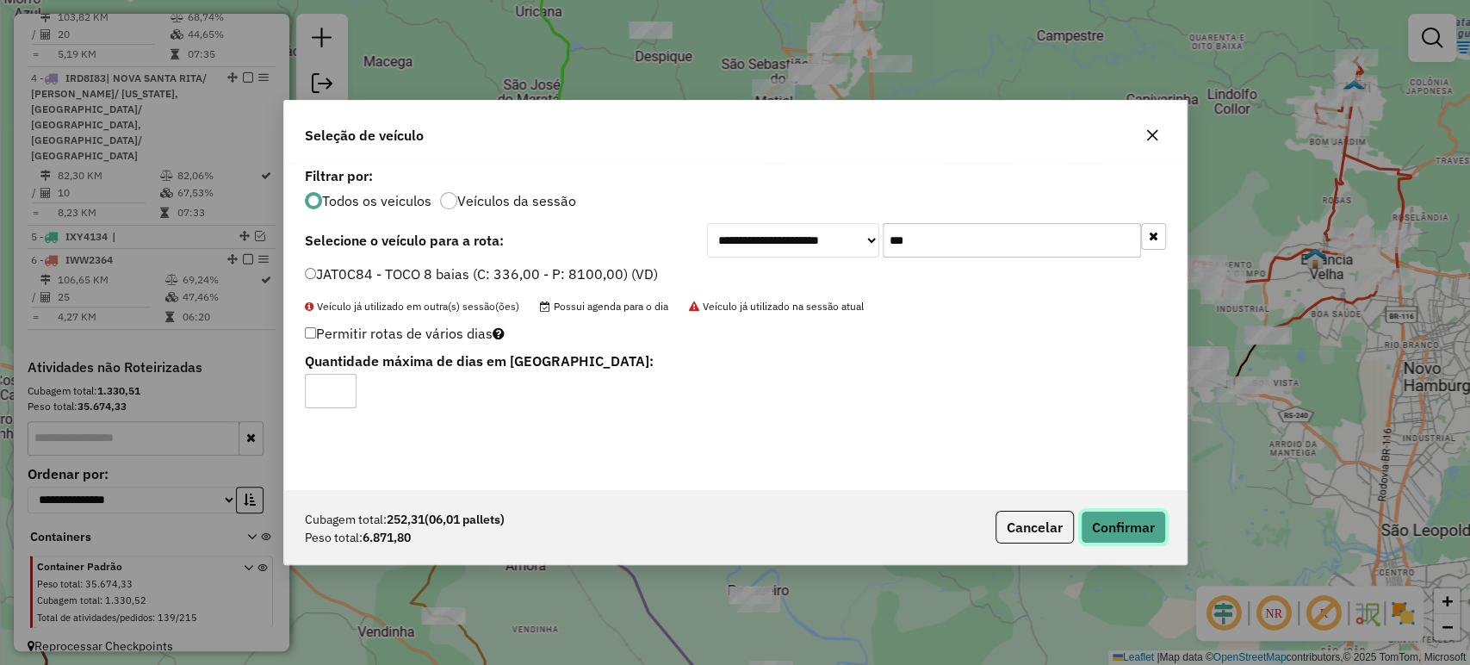
click at [1130, 517] on button "Confirmar" at bounding box center [1123, 527] width 85 height 33
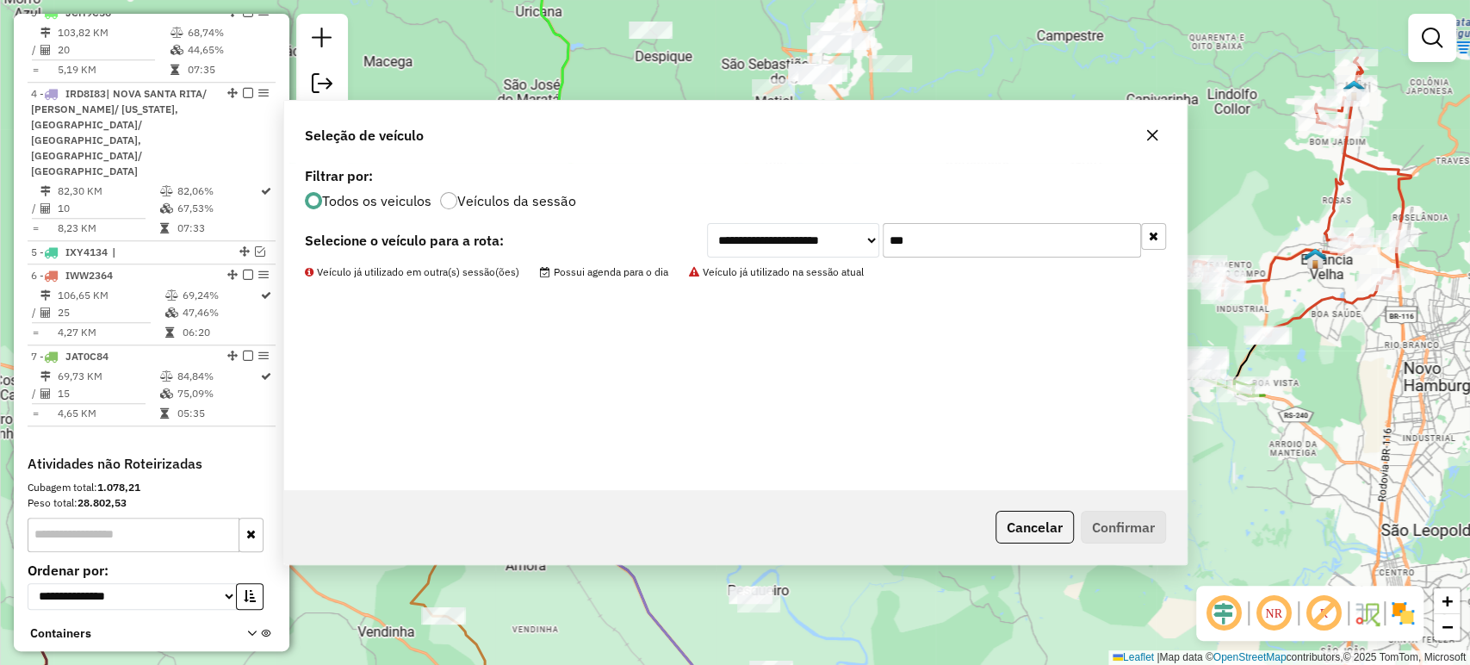
scroll to position [944, 0]
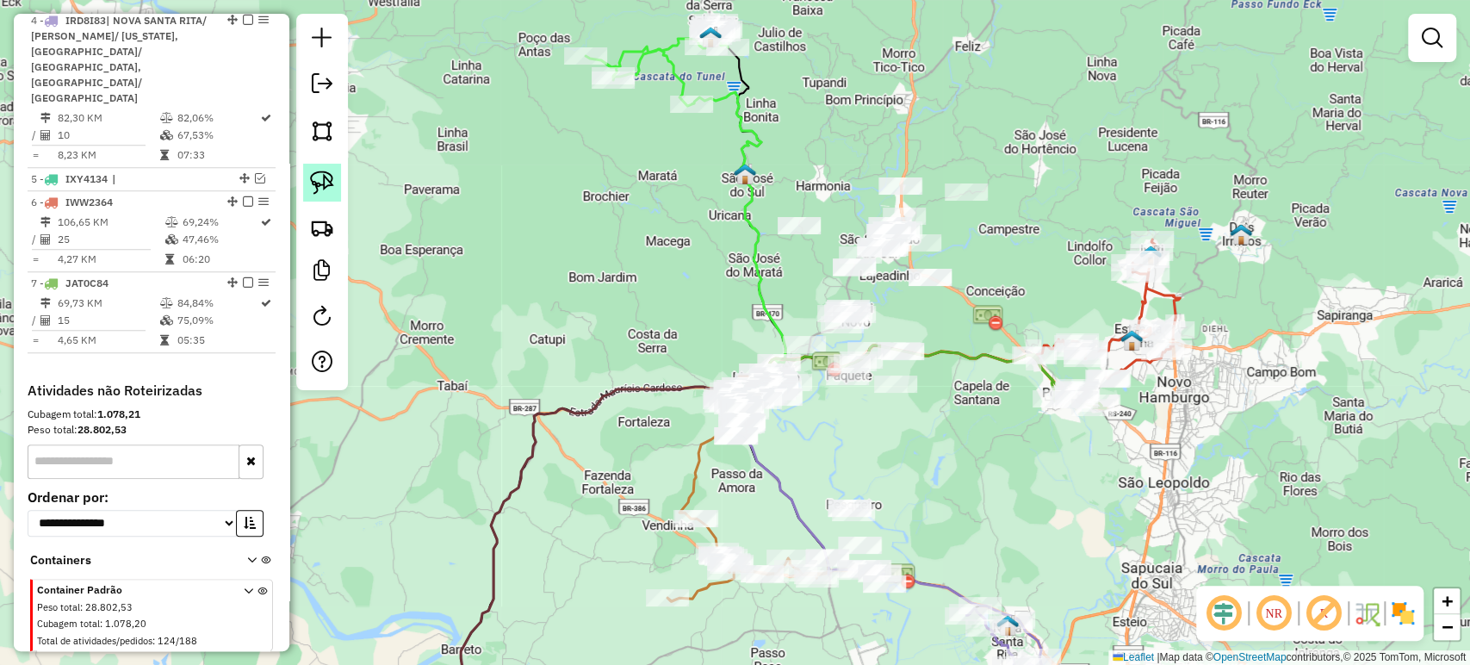
click at [317, 174] on img at bounding box center [322, 182] width 24 height 24
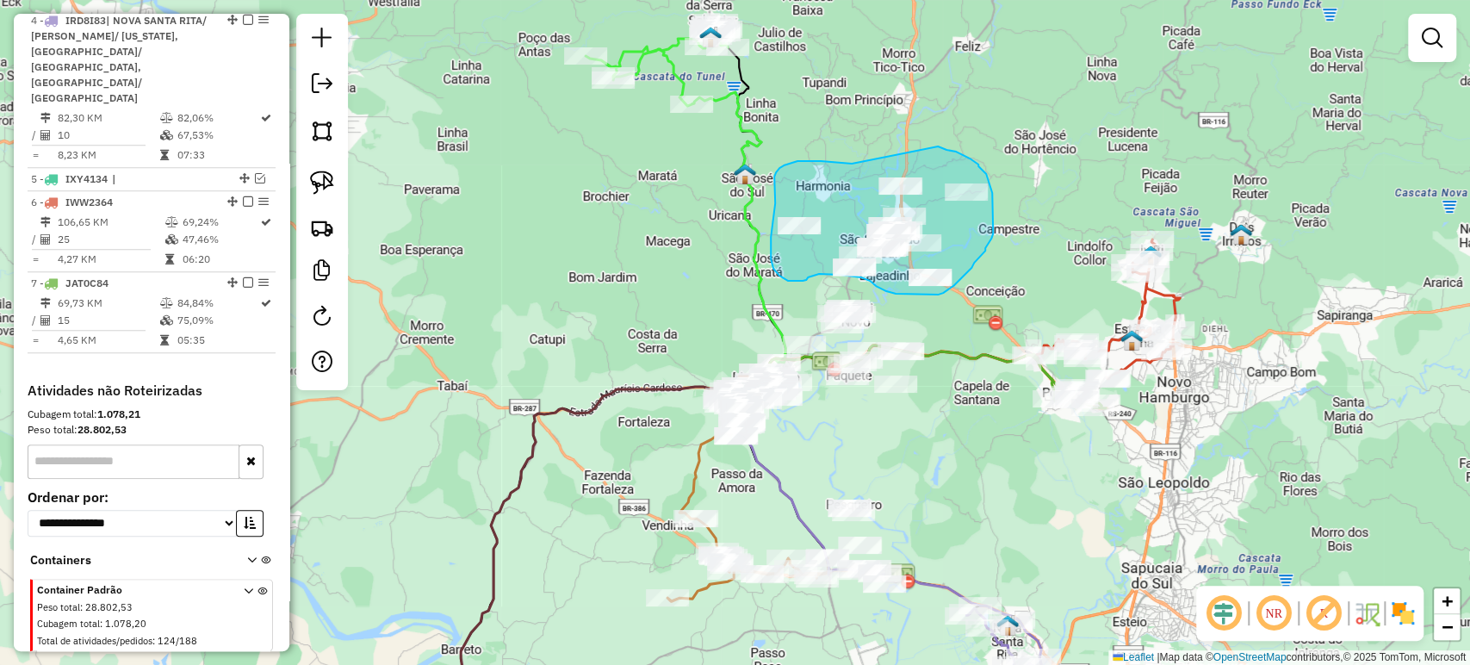
drag, startPoint x: 852, startPoint y: 164, endPoint x: 943, endPoint y: 144, distance: 93.4
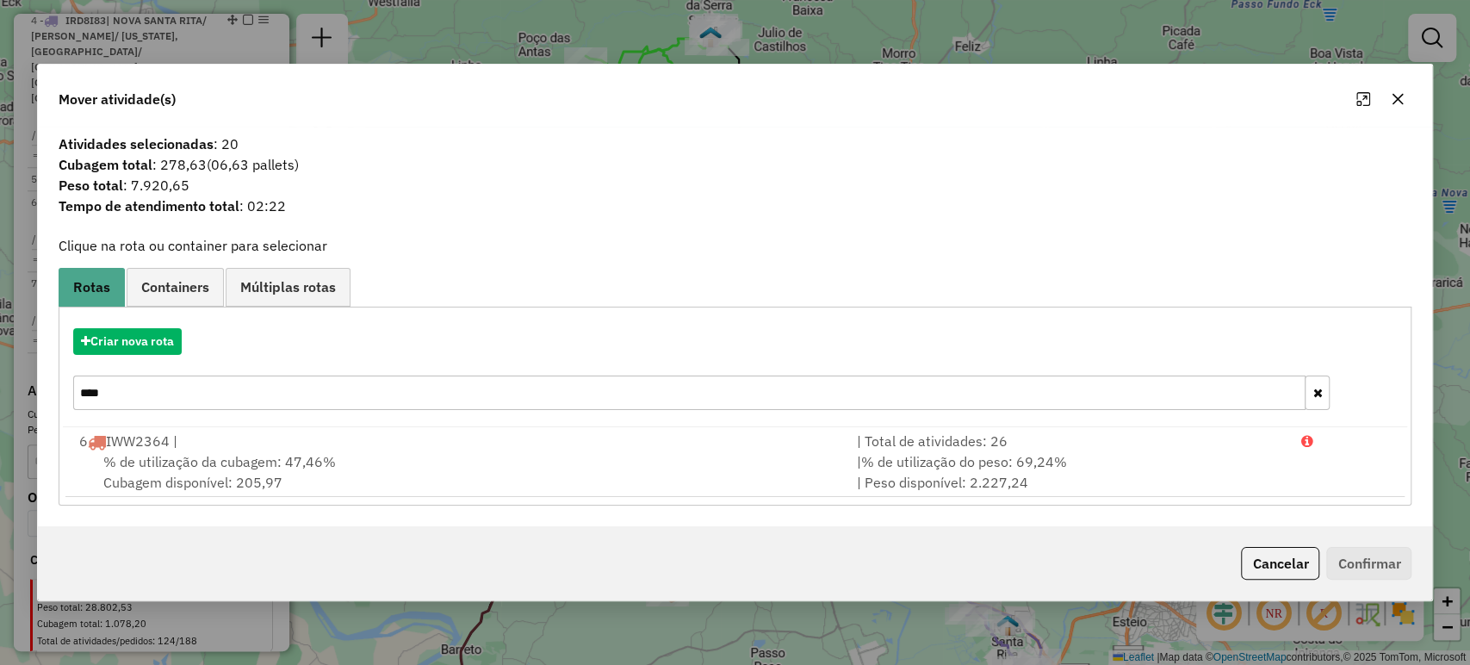
click at [1398, 102] on icon "button" at bounding box center [1397, 99] width 14 height 14
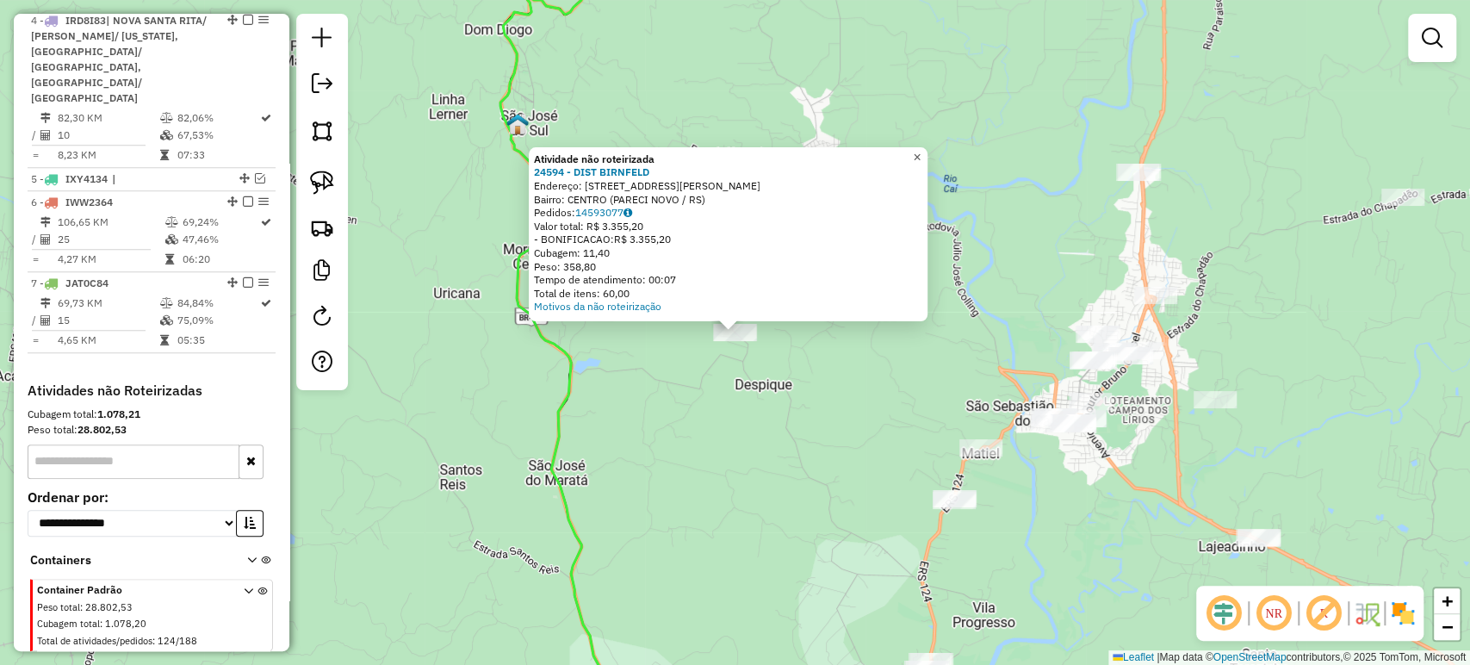
click at [921, 152] on link "×" at bounding box center [917, 157] width 21 height 21
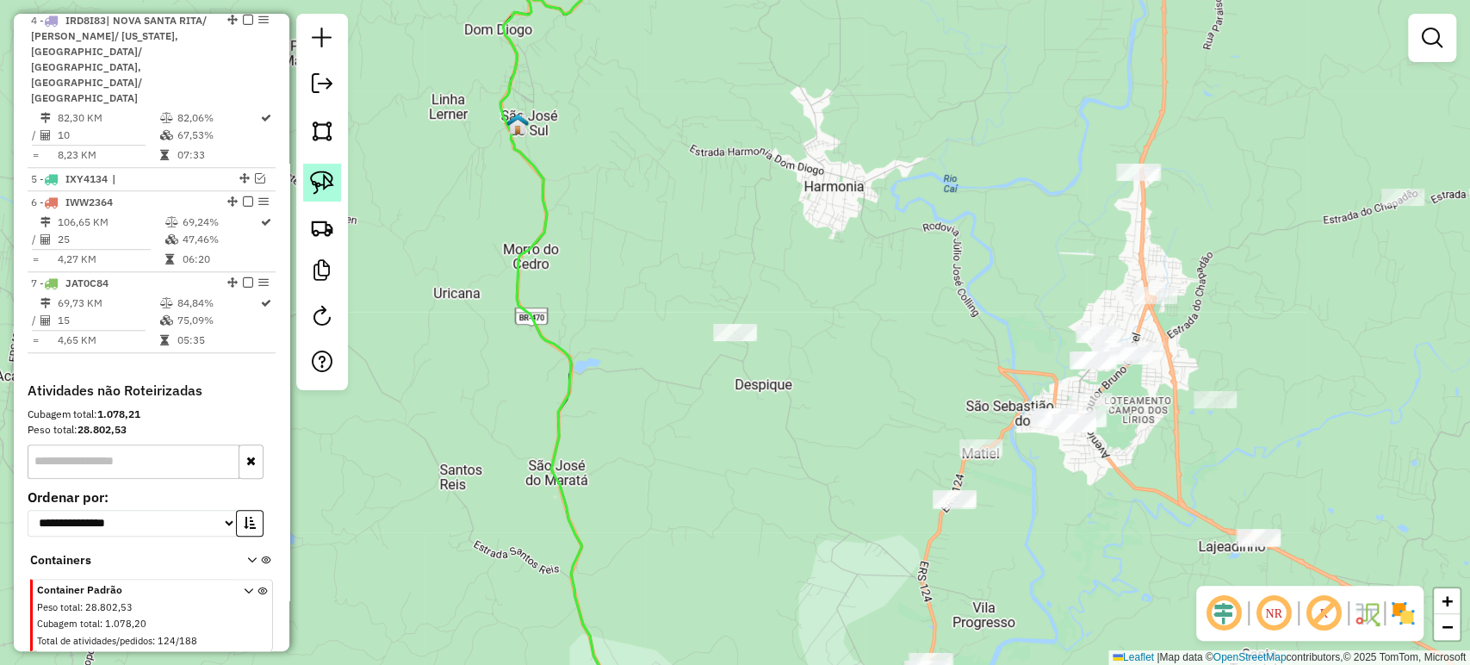
click at [316, 177] on img at bounding box center [322, 182] width 24 height 24
drag, startPoint x: 752, startPoint y: 305, endPoint x: 740, endPoint y: 301, distance: 12.5
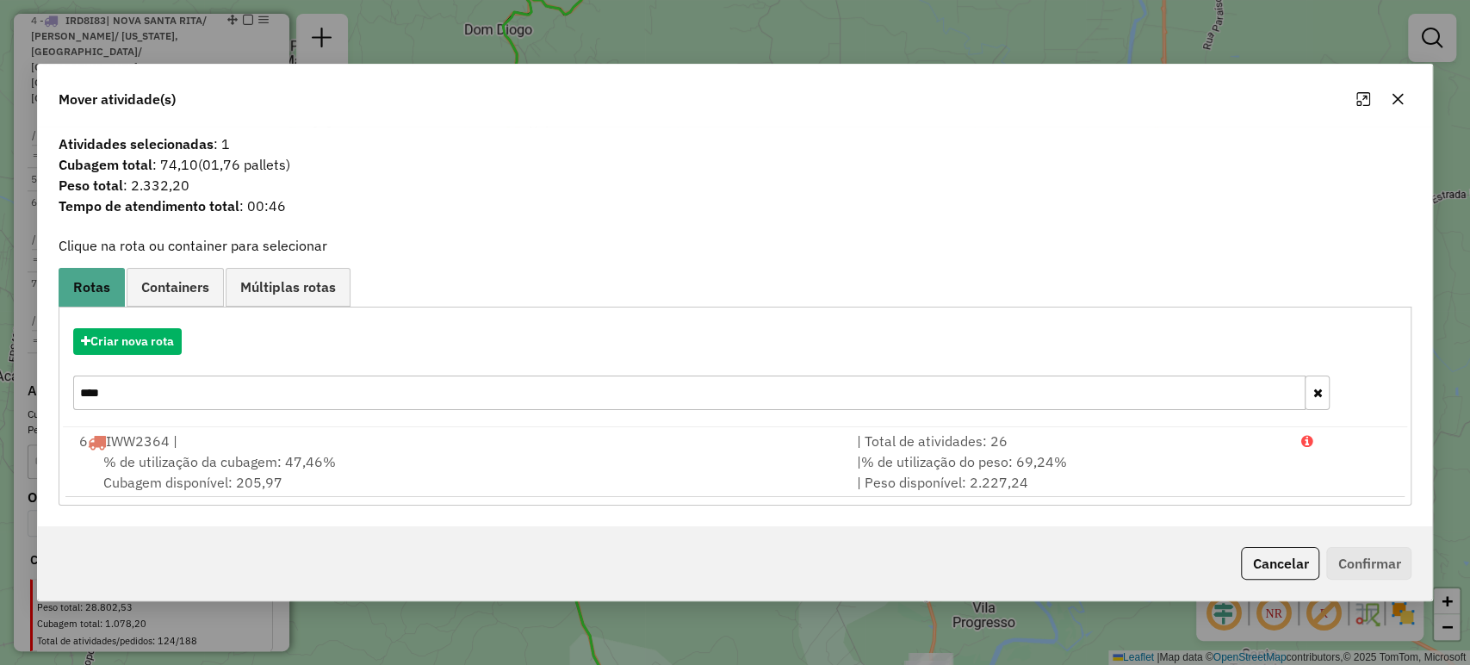
click at [1396, 100] on icon "button" at bounding box center [1397, 98] width 11 height 11
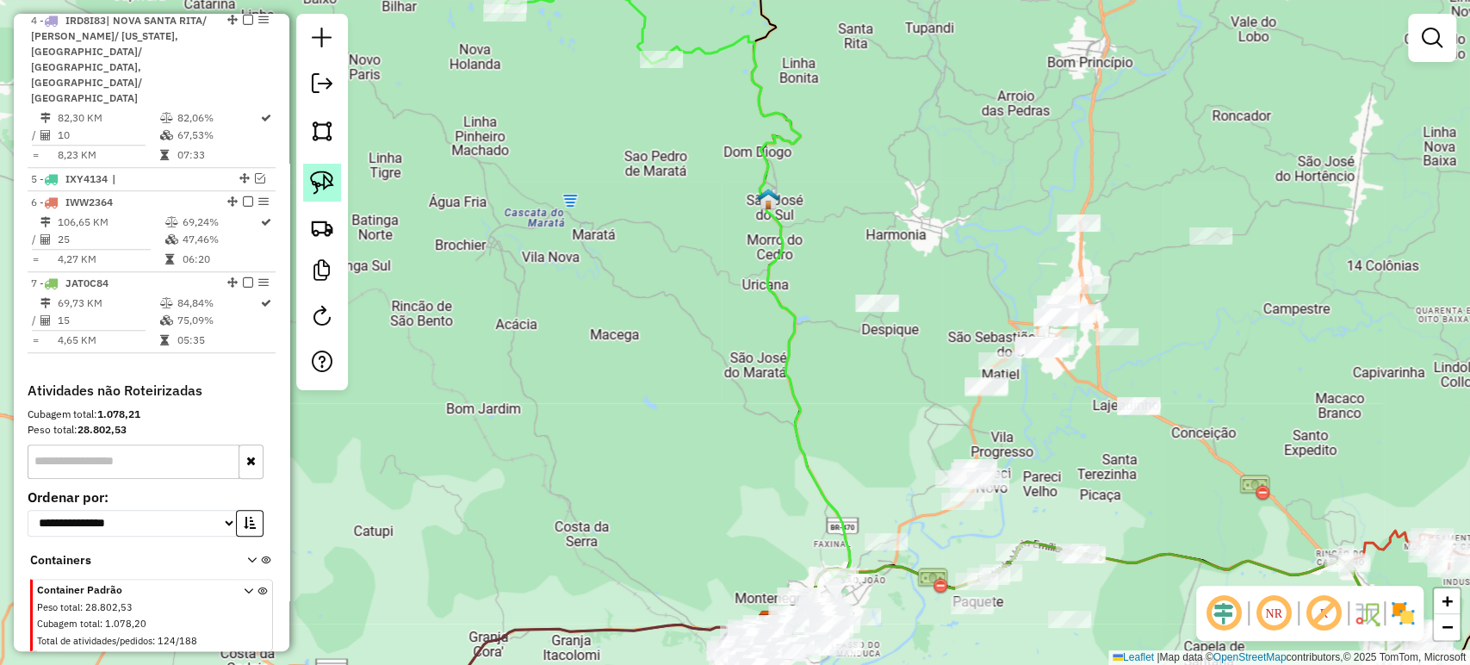
click at [321, 168] on link at bounding box center [322, 183] width 38 height 38
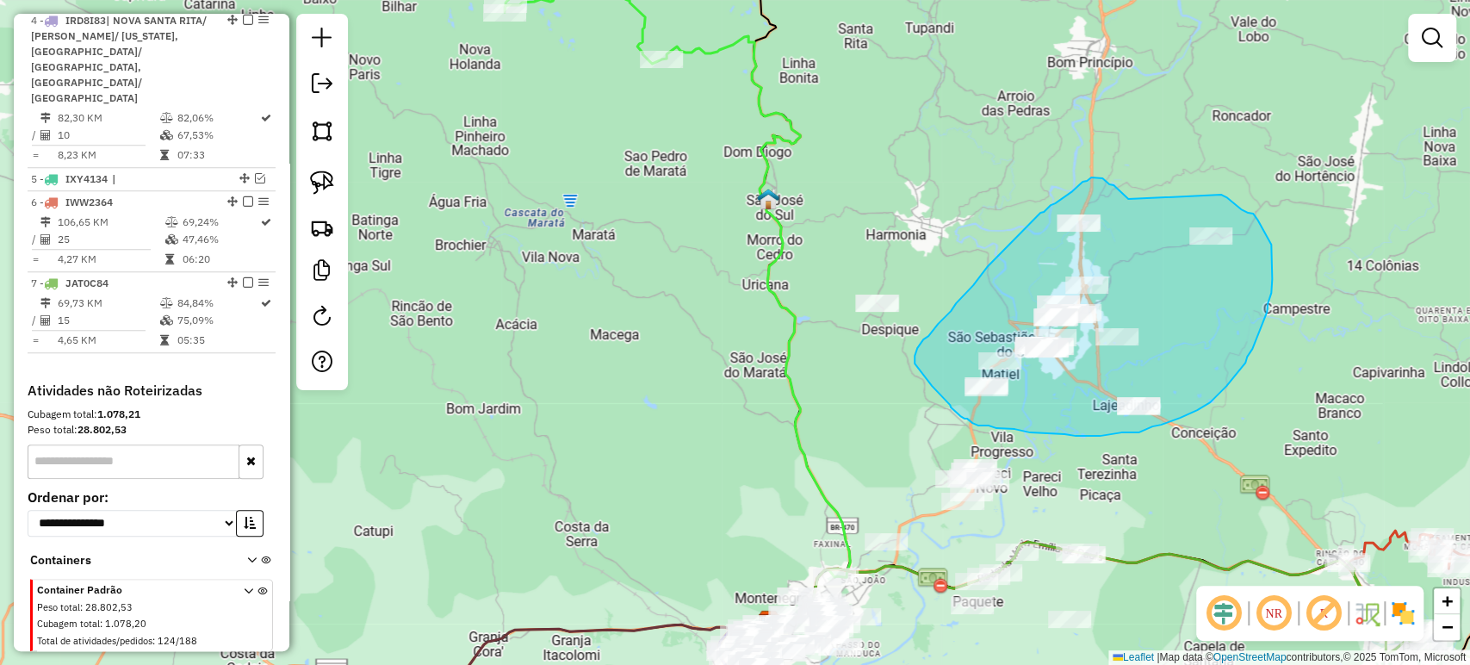
drag, startPoint x: 1120, startPoint y: 191, endPoint x: 1220, endPoint y: 195, distance: 99.9
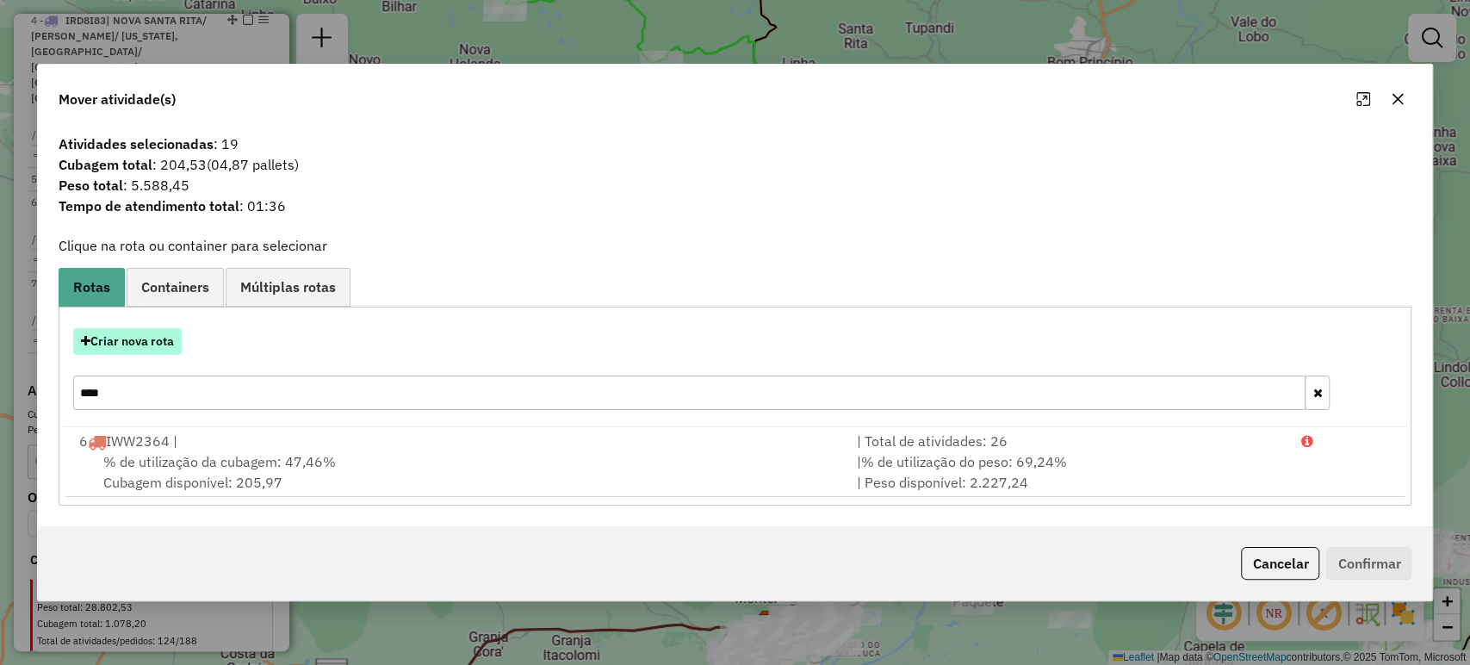
click at [142, 336] on button "Criar nova rota" at bounding box center [127, 341] width 108 height 27
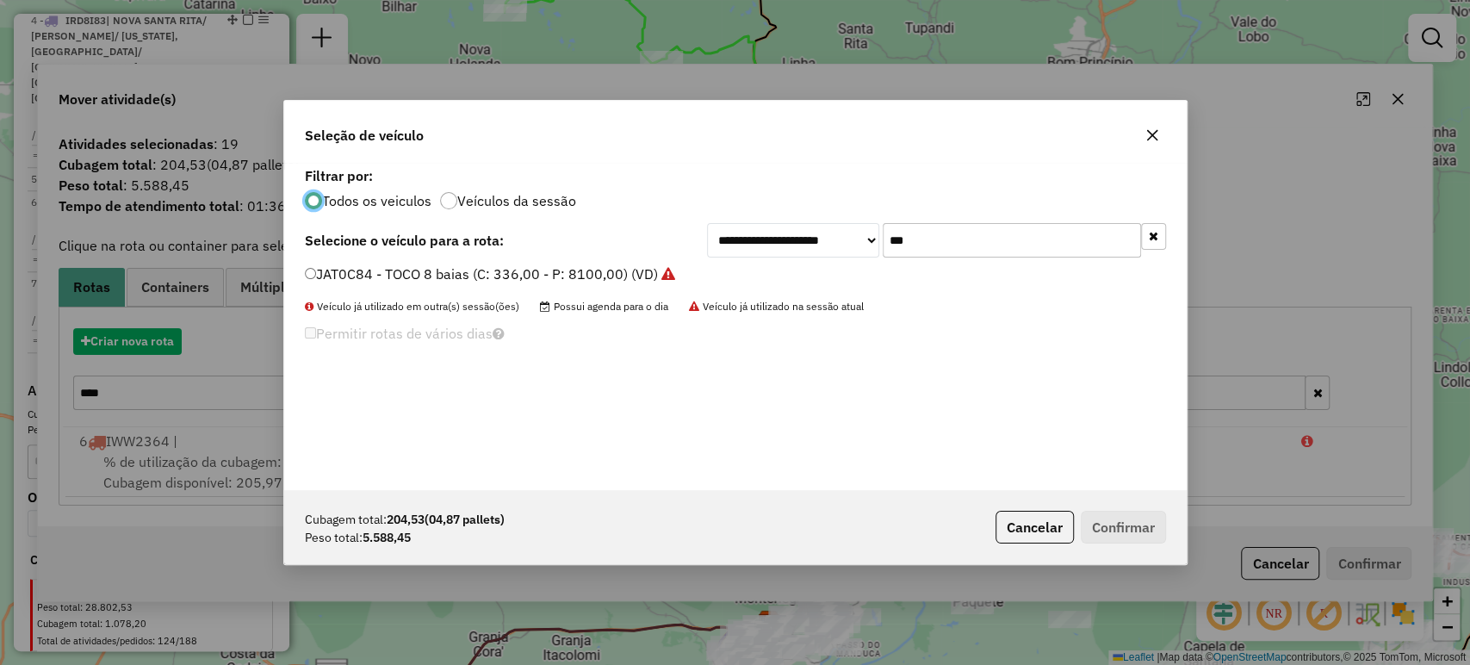
scroll to position [9, 5]
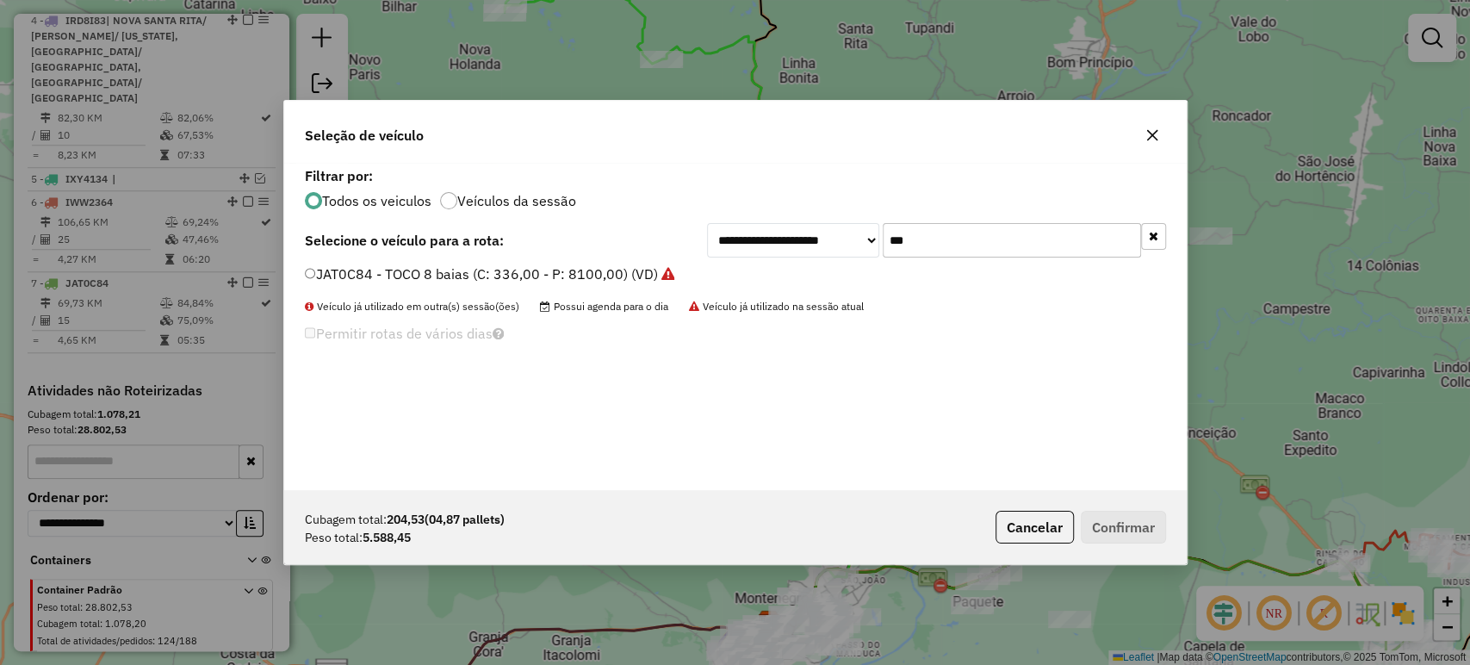
drag, startPoint x: 918, startPoint y: 233, endPoint x: 840, endPoint y: 253, distance: 80.0
click at [840, 253] on div "**********" at bounding box center [936, 240] width 459 height 34
type input "***"
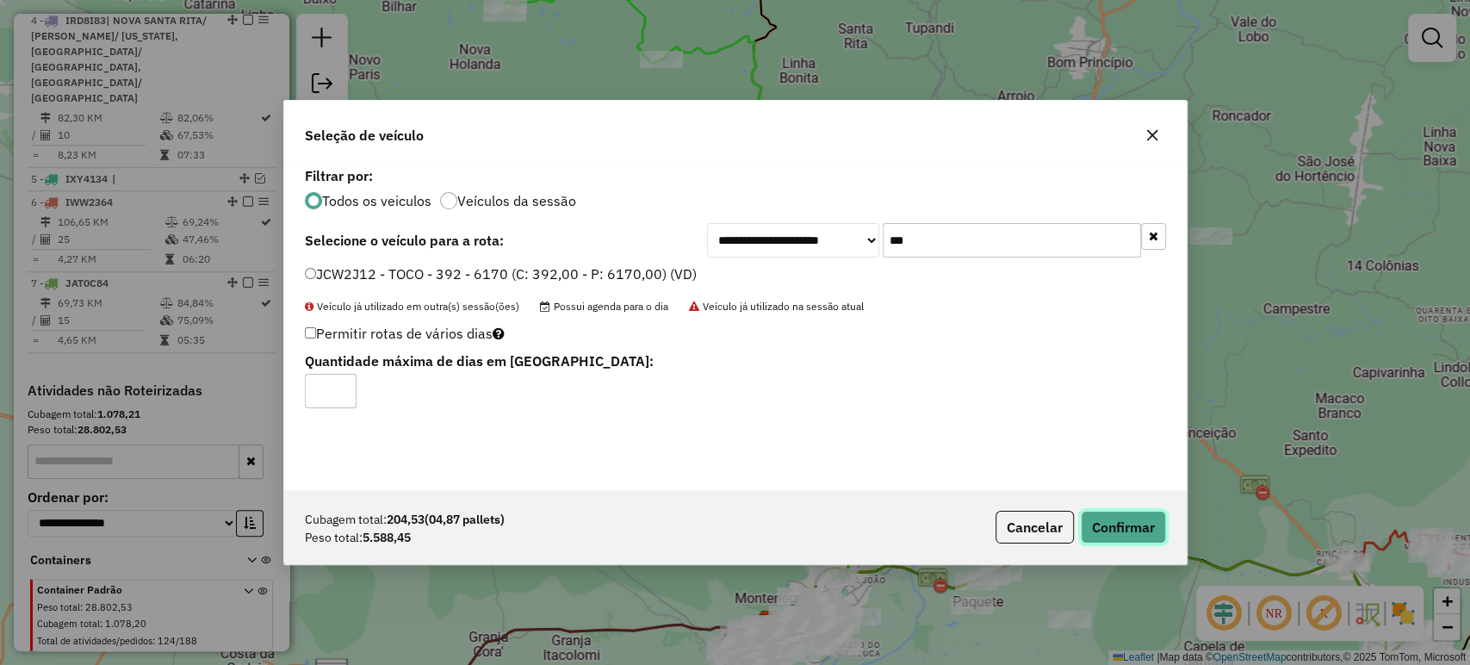
click at [1118, 523] on button "Confirmar" at bounding box center [1123, 527] width 85 height 33
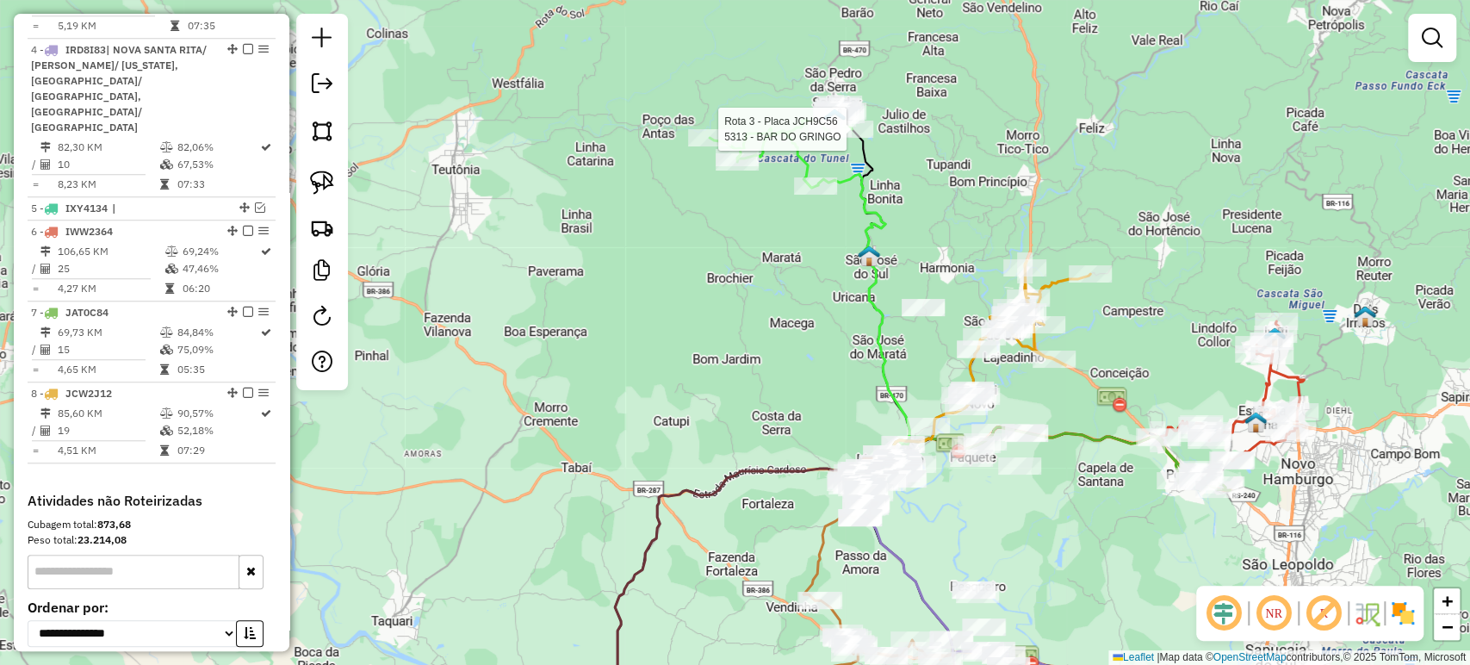
select select "**********"
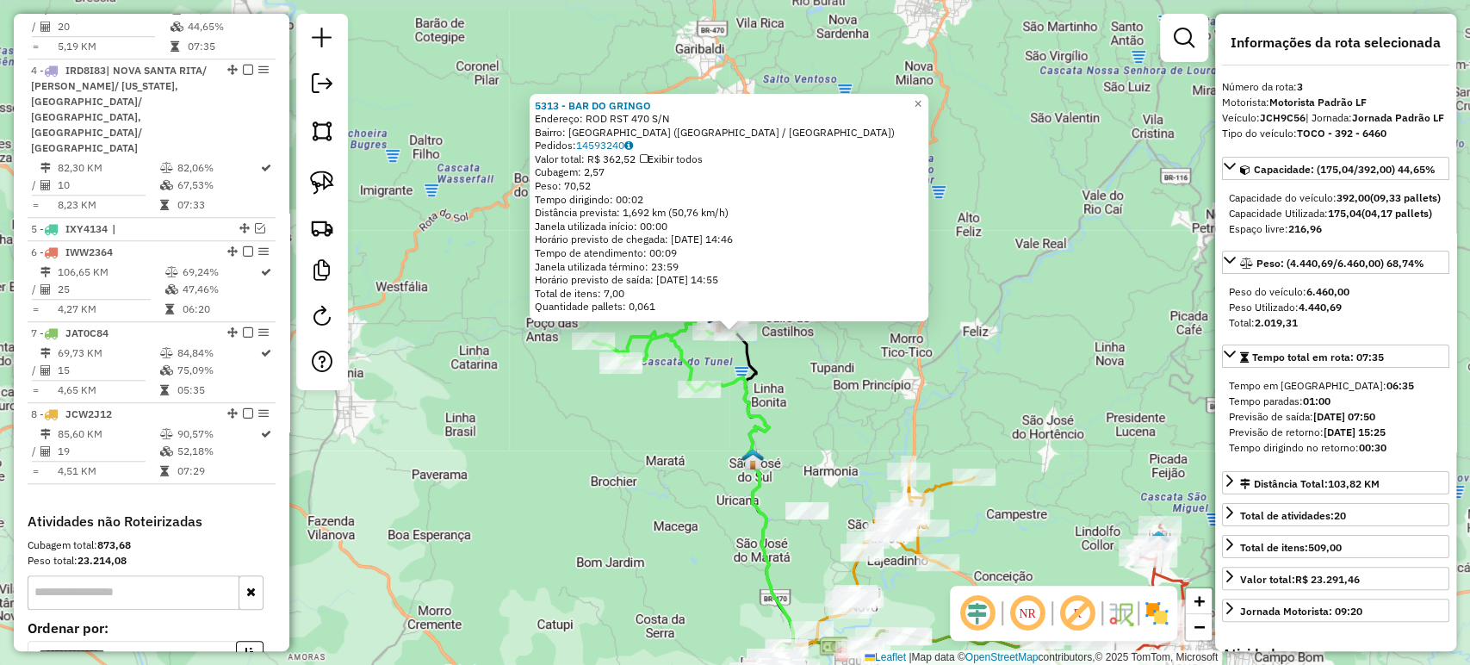
scroll to position [874, 0]
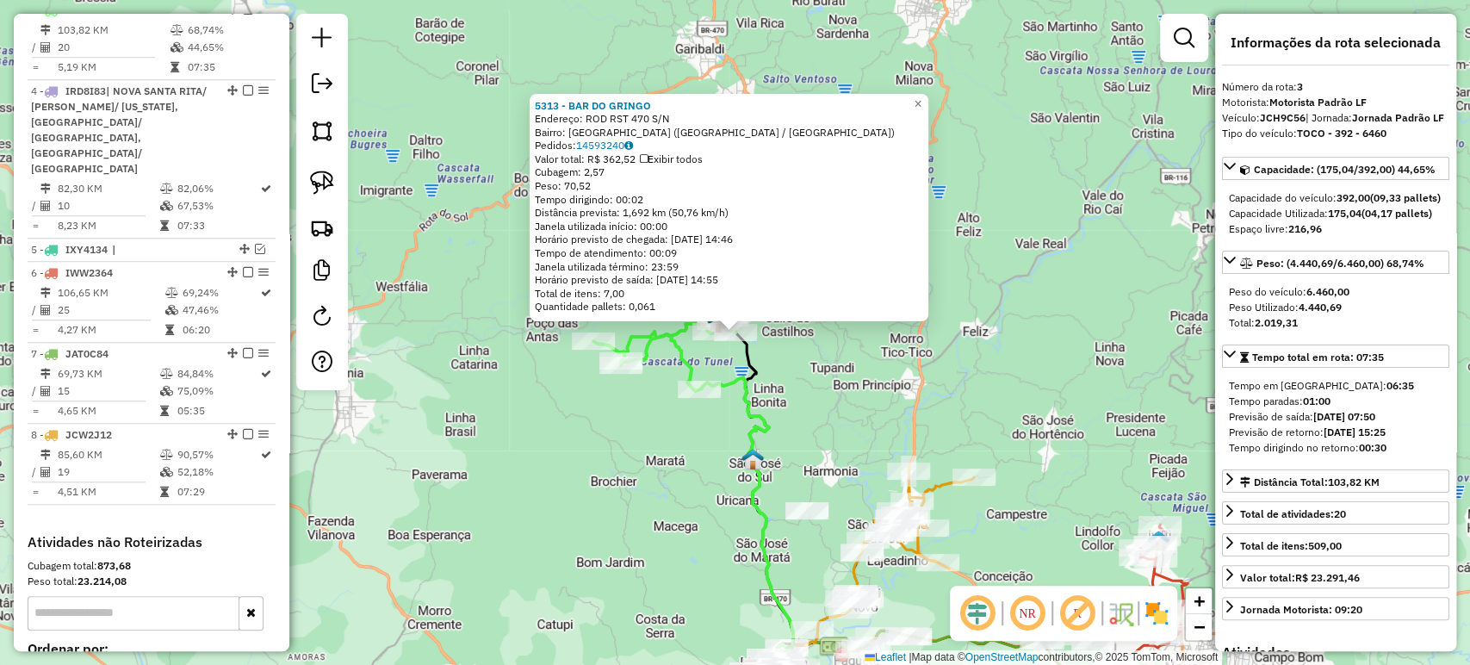
click at [1045, 221] on div "5313 - BAR DO GRINGO Endereço: ROD RST 470 S/N Bairro: São Francisco (SALVADOR …" at bounding box center [735, 332] width 1470 height 665
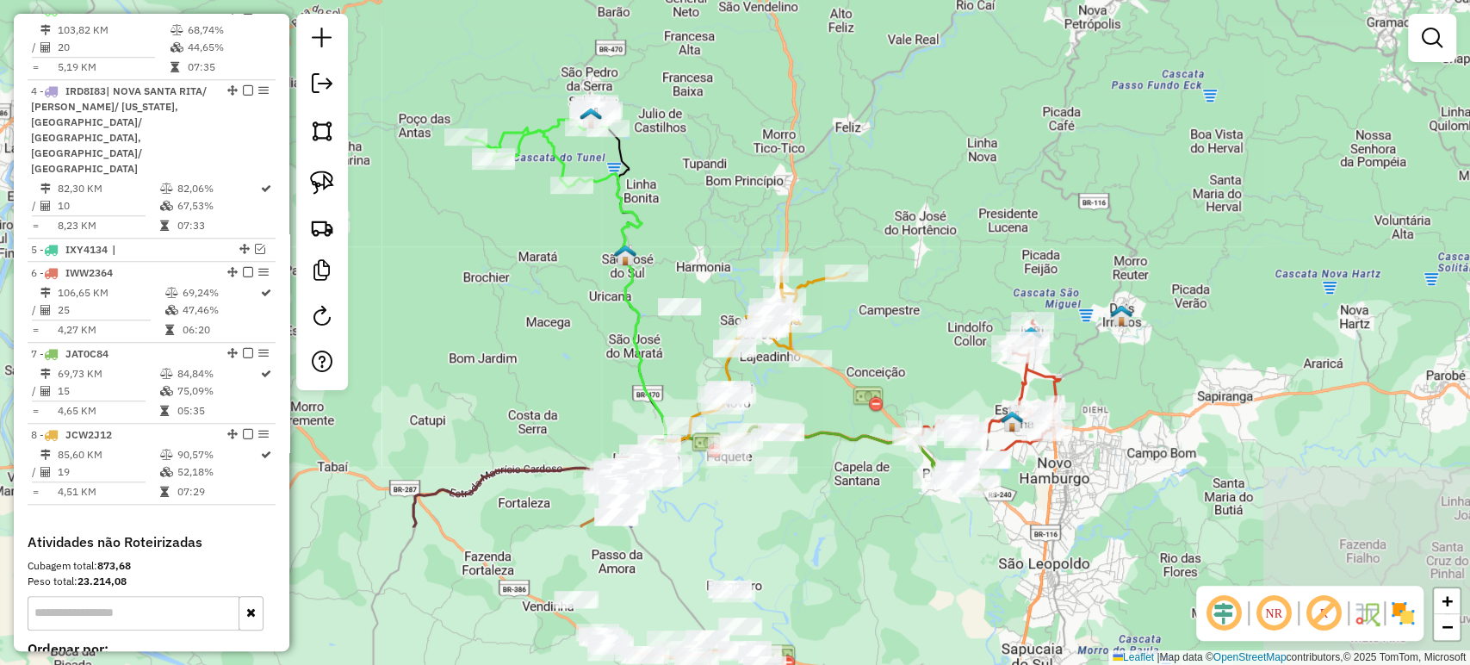
drag, startPoint x: 1031, startPoint y: 375, endPoint x: 915, endPoint y: 207, distance: 204.2
click at [915, 207] on div "Janela de atendimento Grade de atendimento Capacidade Transportadoras Veículos …" at bounding box center [735, 332] width 1470 height 665
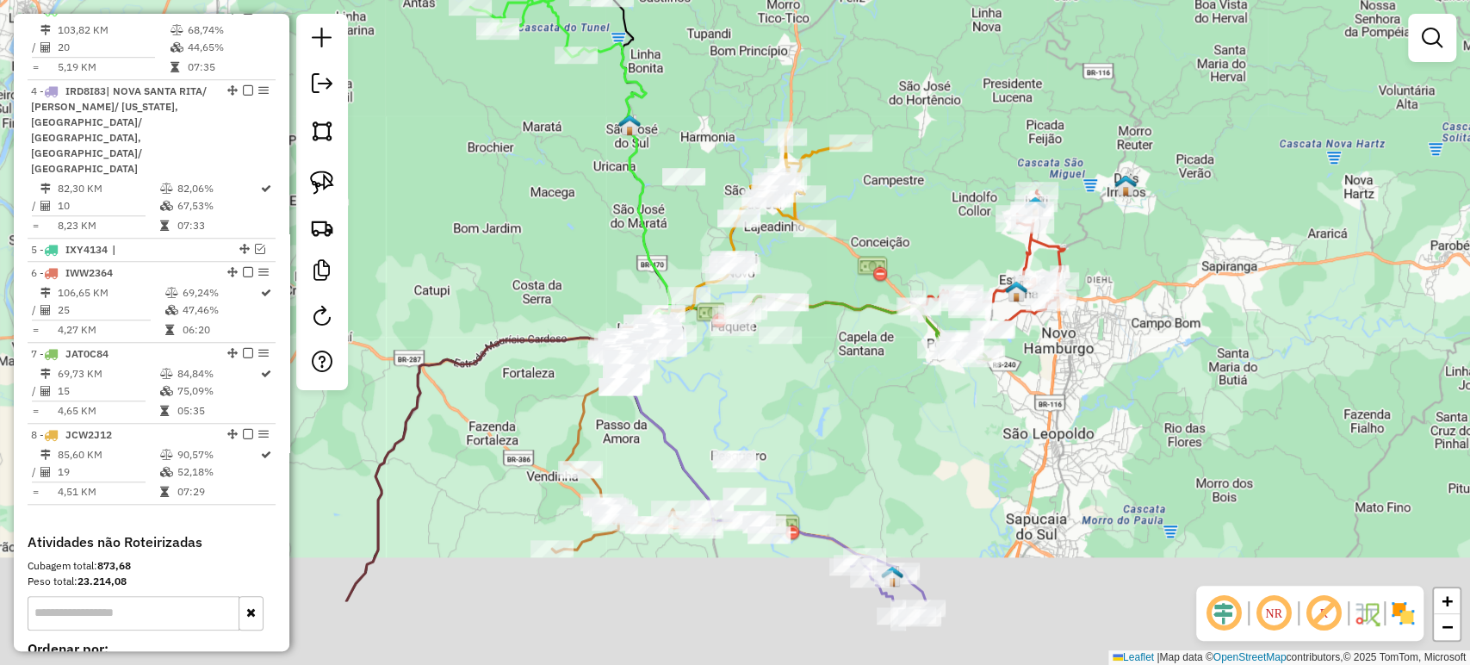
drag, startPoint x: 929, startPoint y: 294, endPoint x: 901, endPoint y: 186, distance: 111.1
click at [931, 165] on div "Janela de atendimento Grade de atendimento Capacidade Transportadoras Veículos …" at bounding box center [735, 332] width 1470 height 665
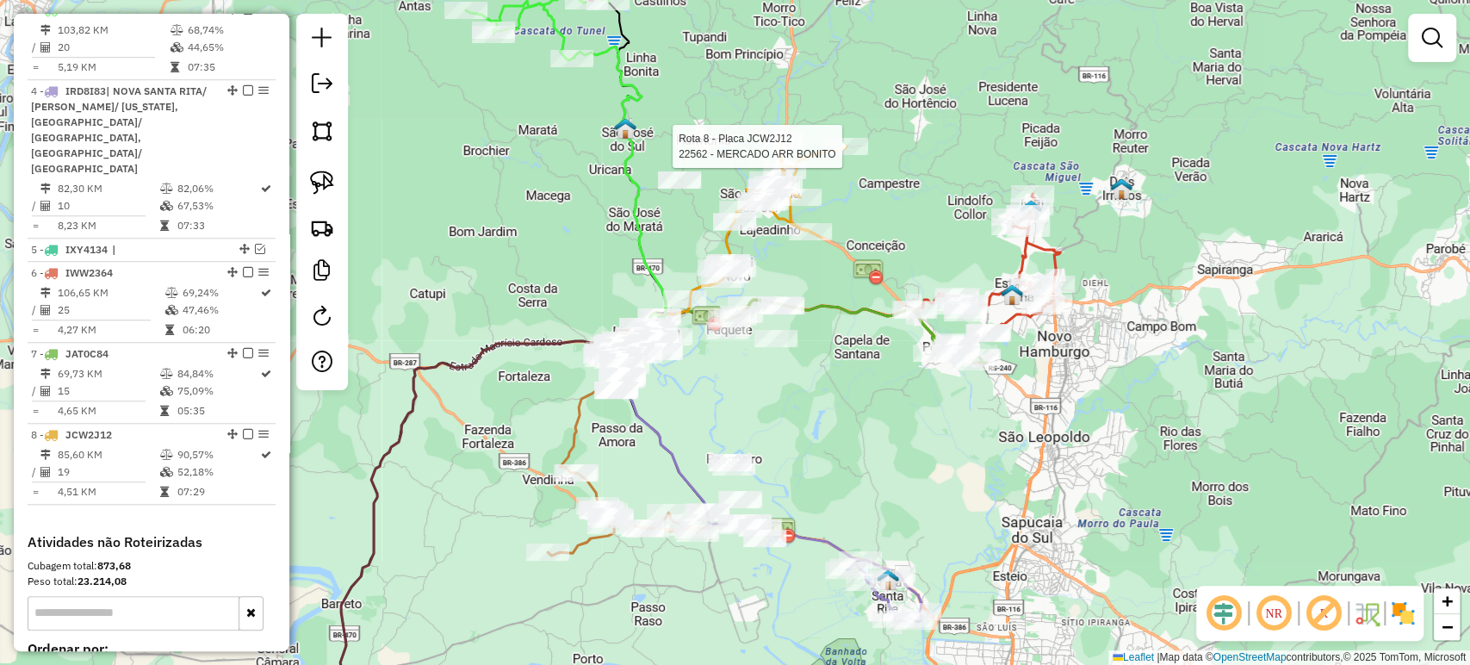
click at [852, 155] on div at bounding box center [846, 146] width 43 height 17
select select "**********"
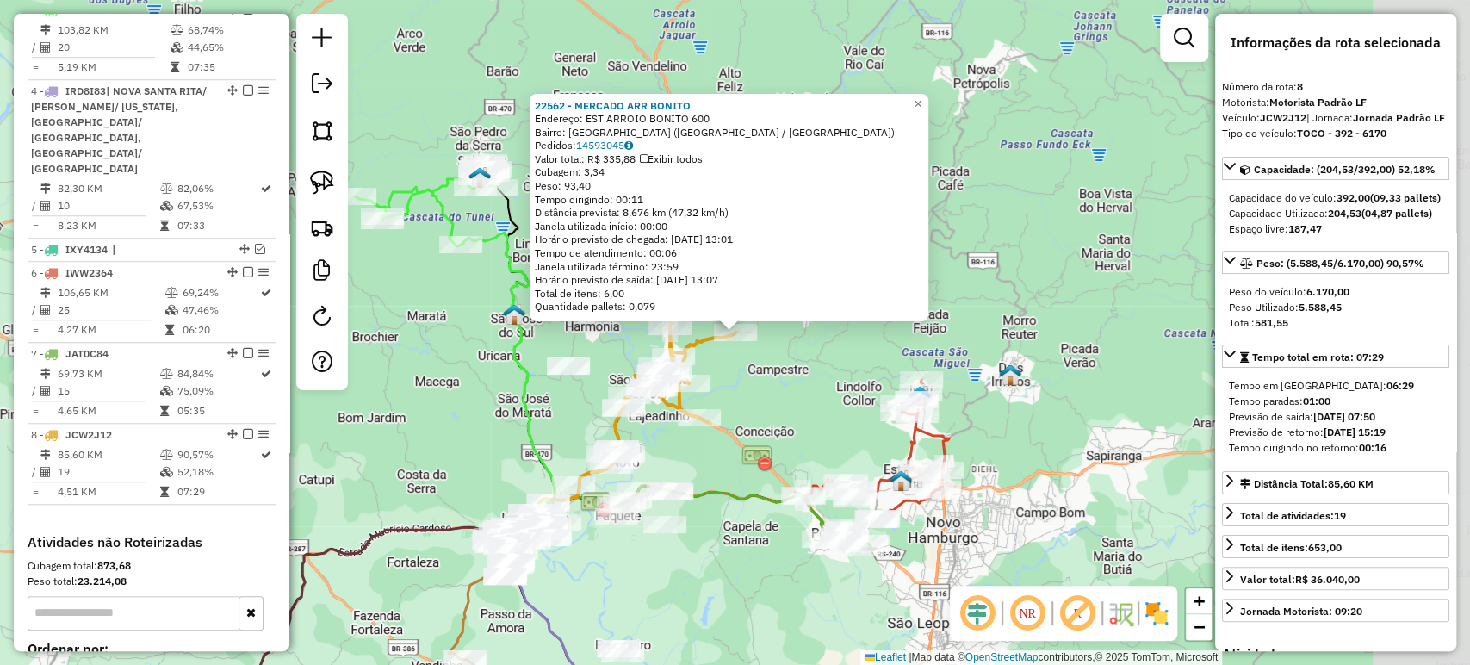
scroll to position [1049, 0]
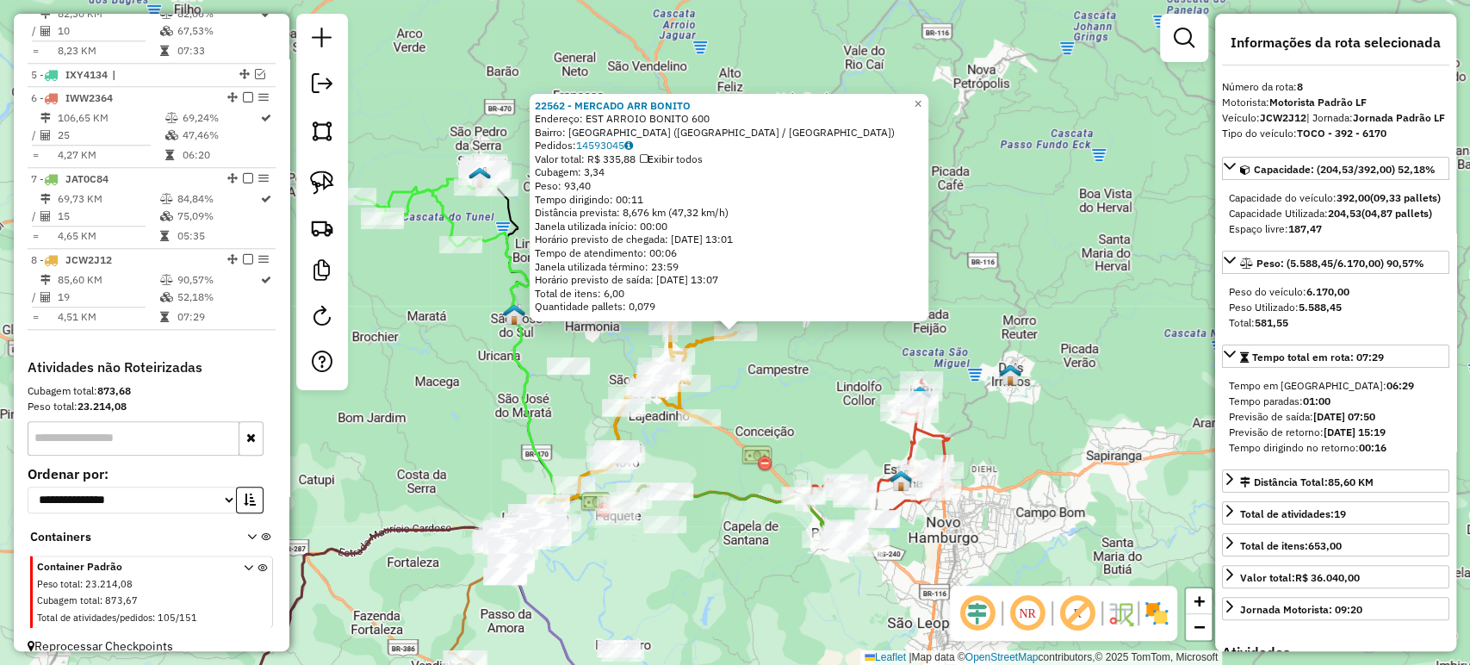
click at [981, 226] on div "22562 - MERCADO ARR BONITO Endereço: EST ARROIO BONITO 600 Bairro: VILA ARROIO …" at bounding box center [735, 332] width 1470 height 665
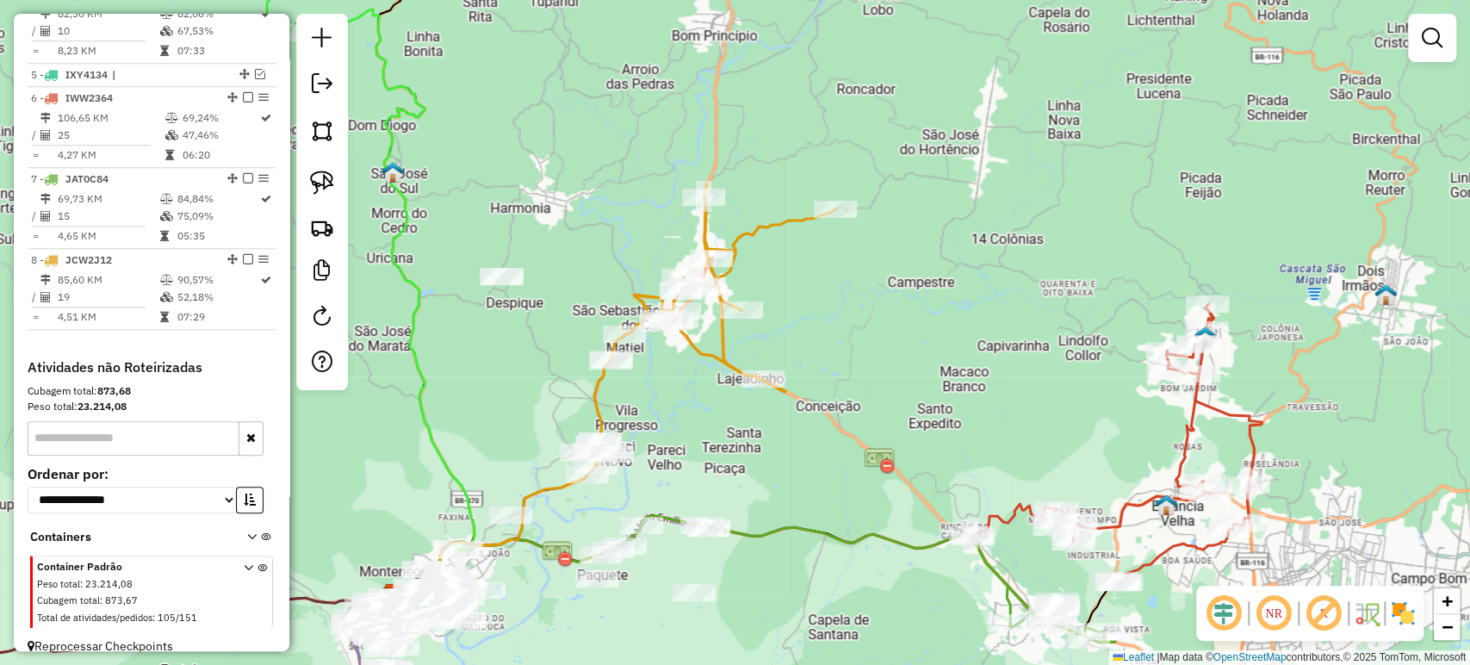
drag, startPoint x: 642, startPoint y: 460, endPoint x: 710, endPoint y: 385, distance: 101.2
click at [710, 385] on div "Janela de atendimento Grade de atendimento Capacidade Transportadoras Veículos …" at bounding box center [735, 332] width 1470 height 665
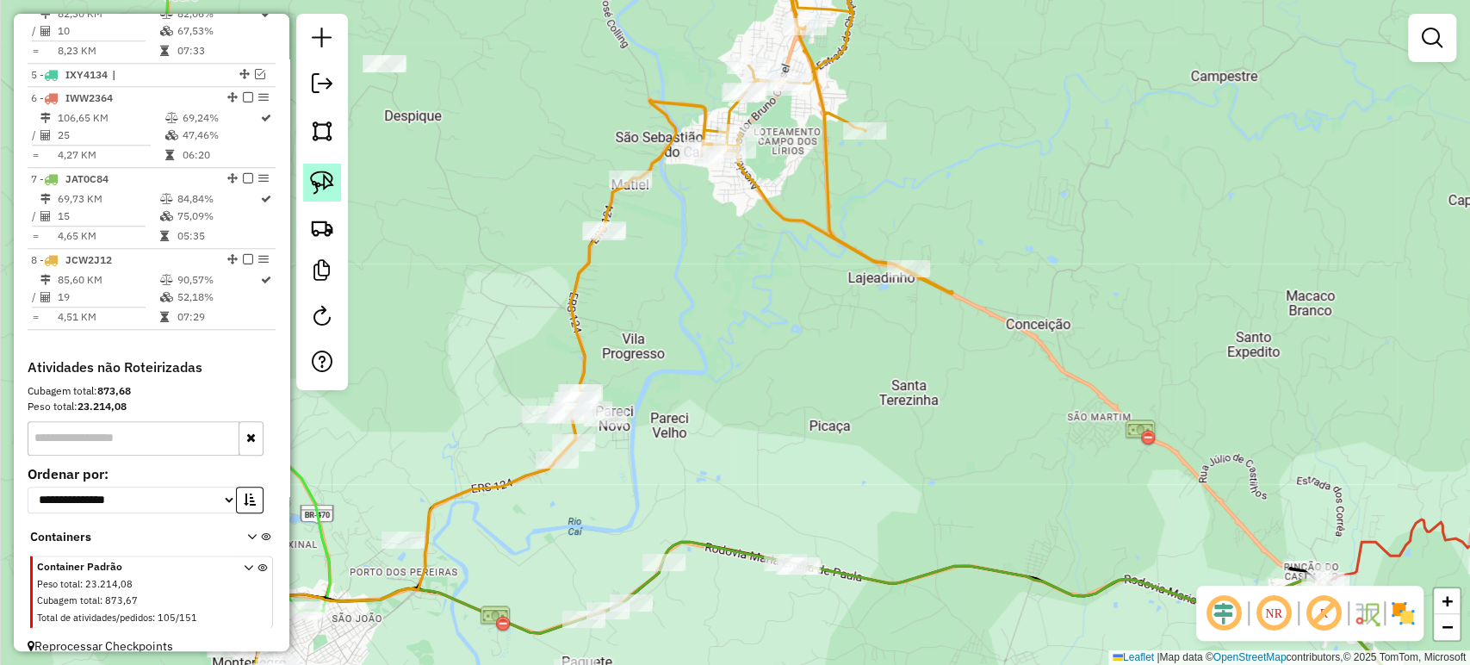
click at [324, 179] on img at bounding box center [322, 182] width 24 height 24
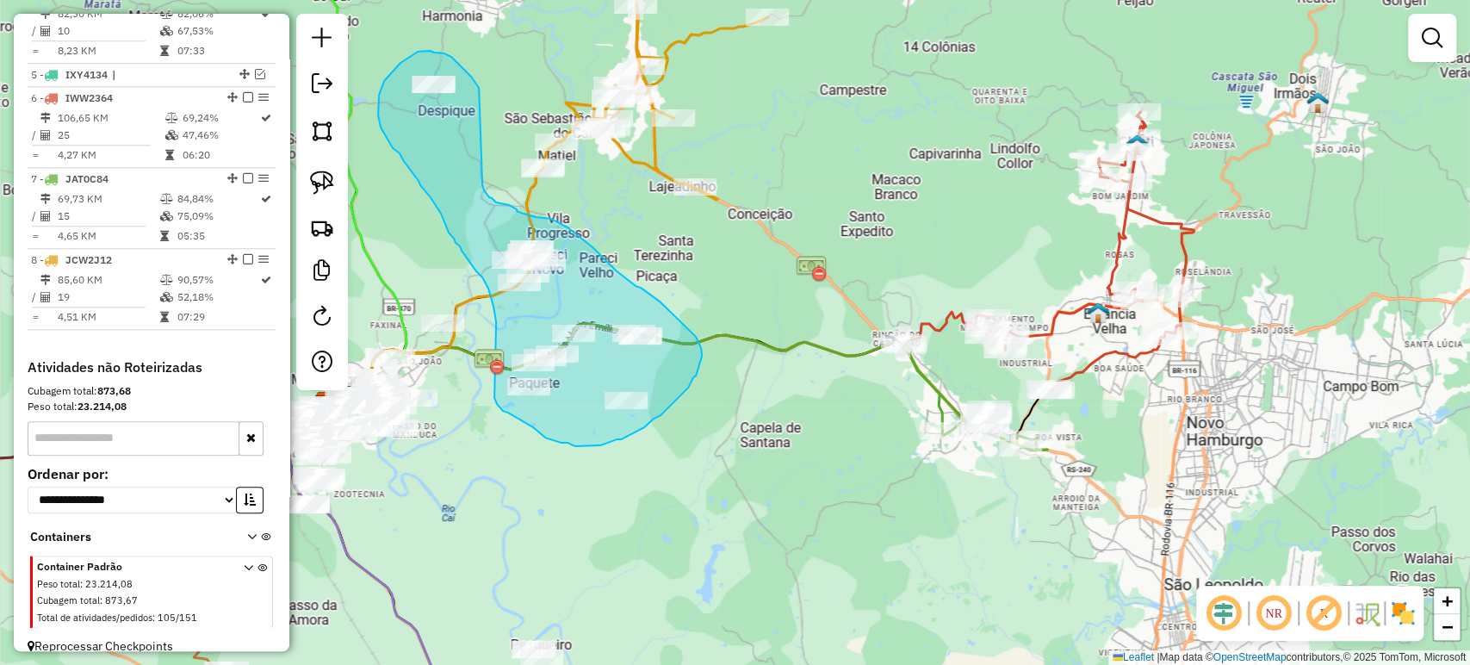
drag, startPoint x: 479, startPoint y: 88, endPoint x: 481, endPoint y: 184, distance: 96.5
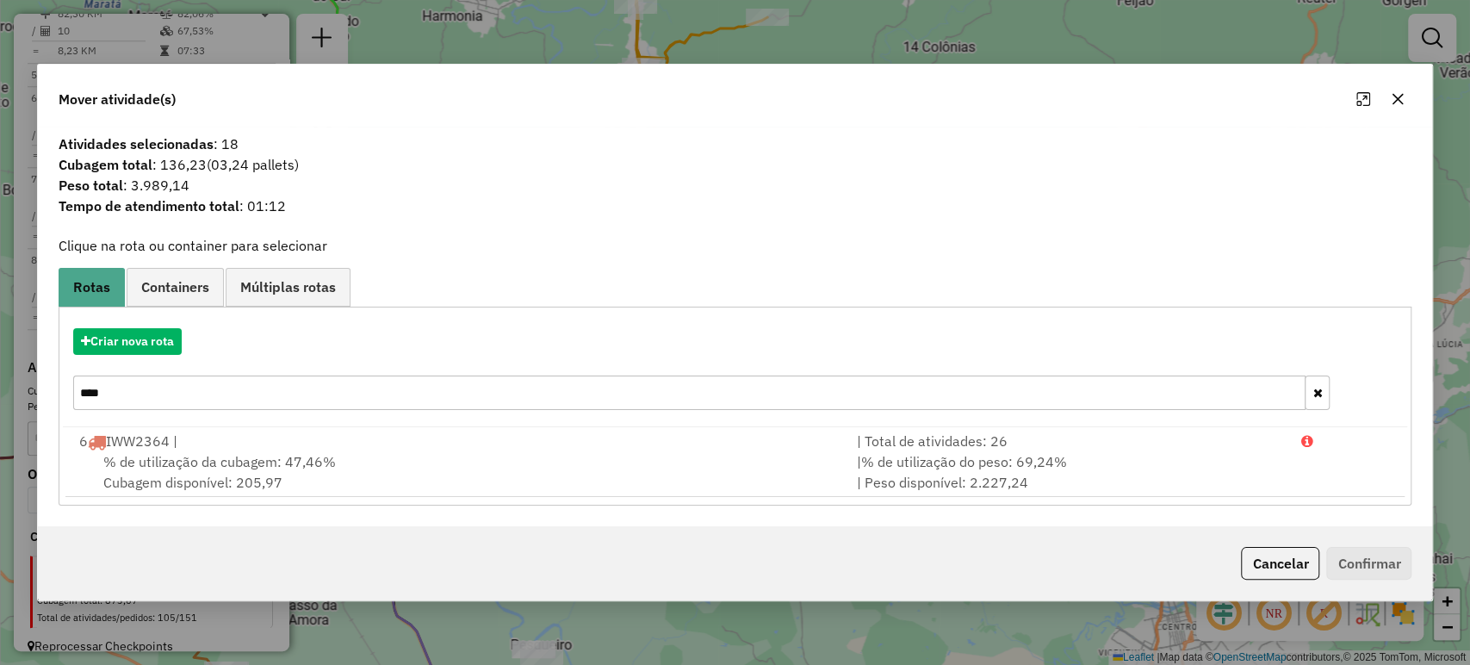
click at [1398, 95] on icon "button" at bounding box center [1397, 99] width 14 height 14
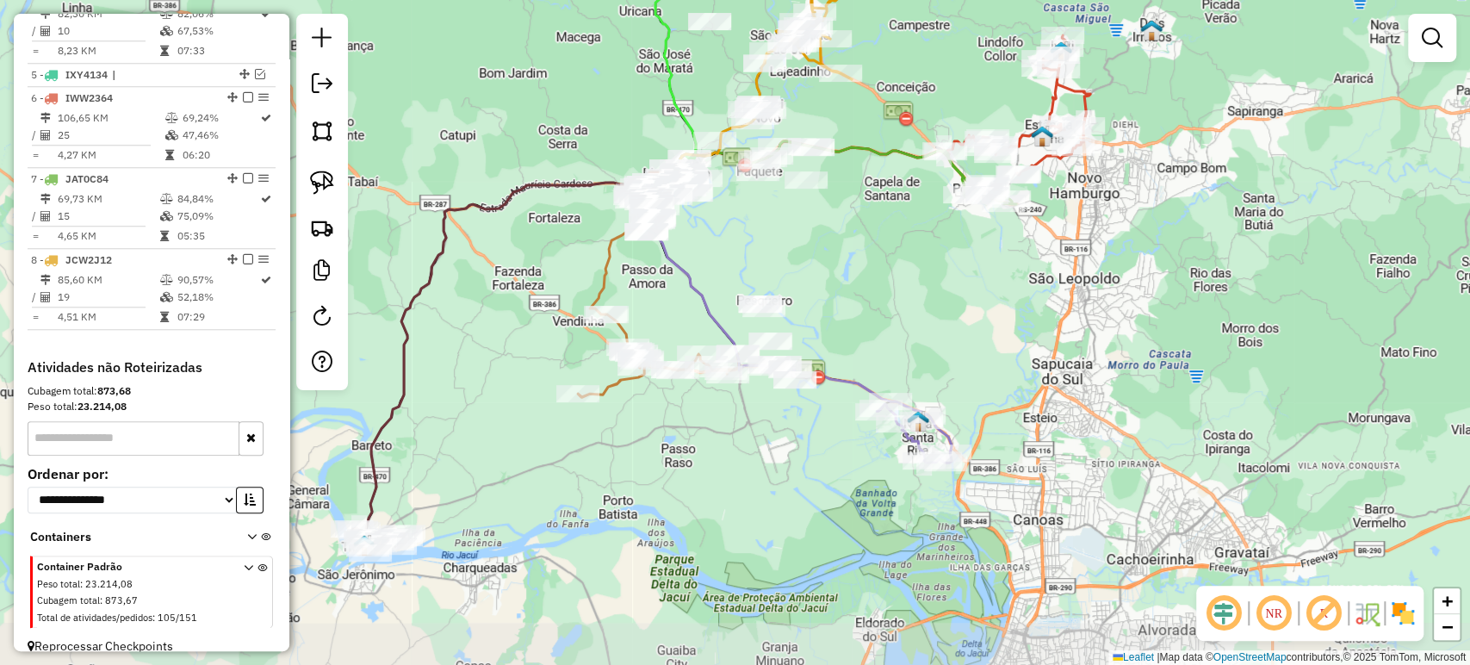
drag, startPoint x: 838, startPoint y: 464, endPoint x: 865, endPoint y: 313, distance: 153.2
click at [865, 313] on div "Janela de atendimento Grade de atendimento Capacidade Transportadoras Veículos …" at bounding box center [735, 332] width 1470 height 665
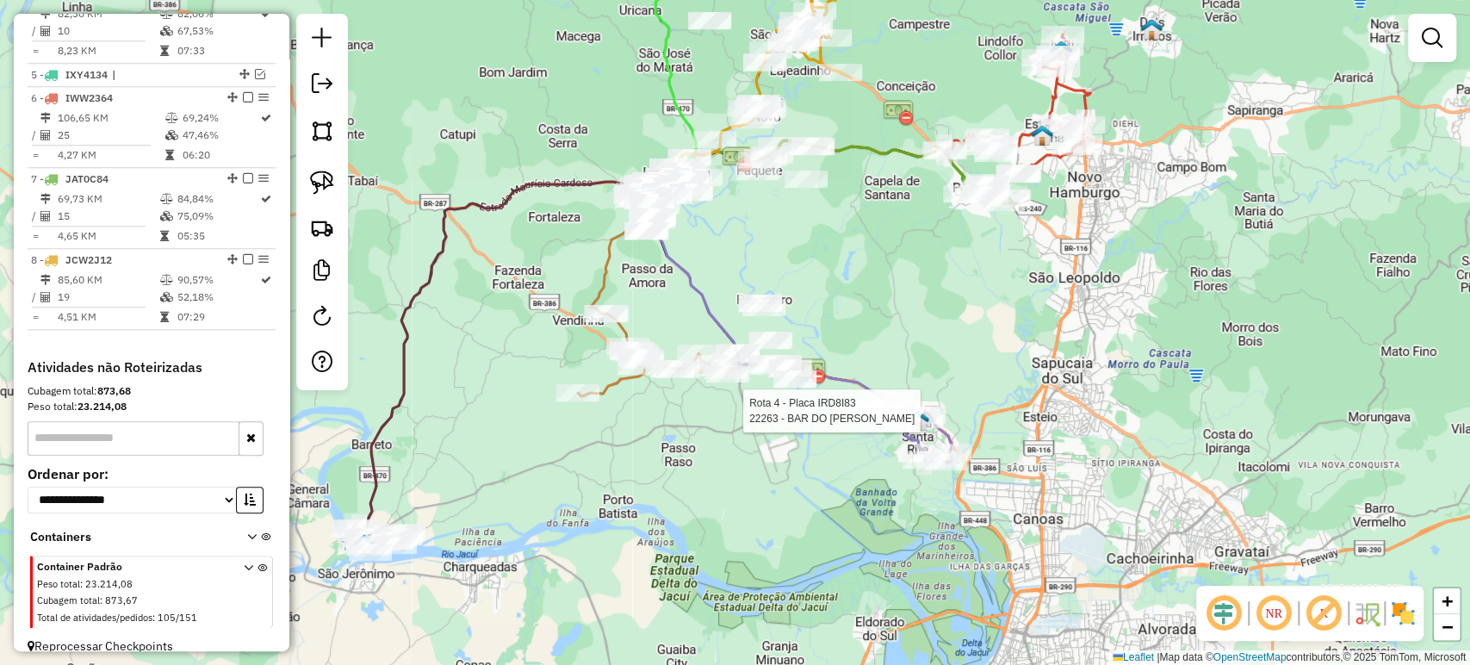
select select "**********"
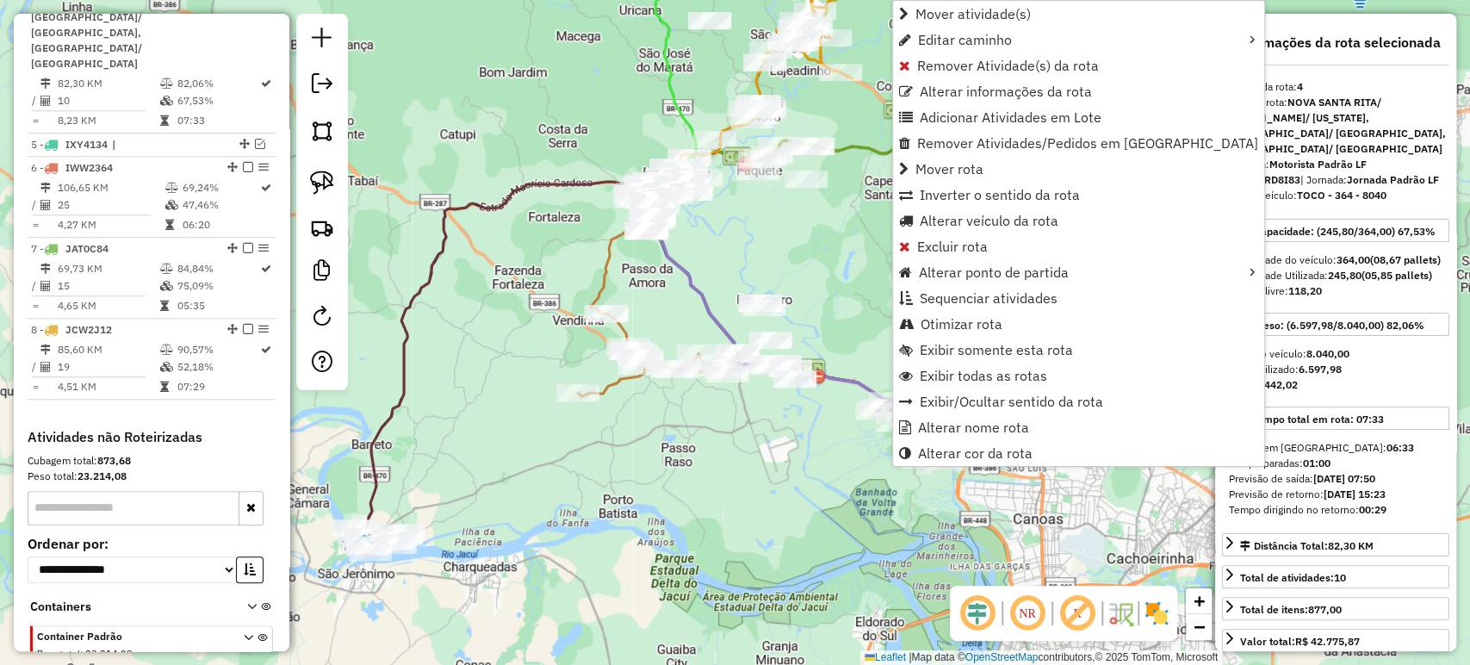
scroll to position [955, 0]
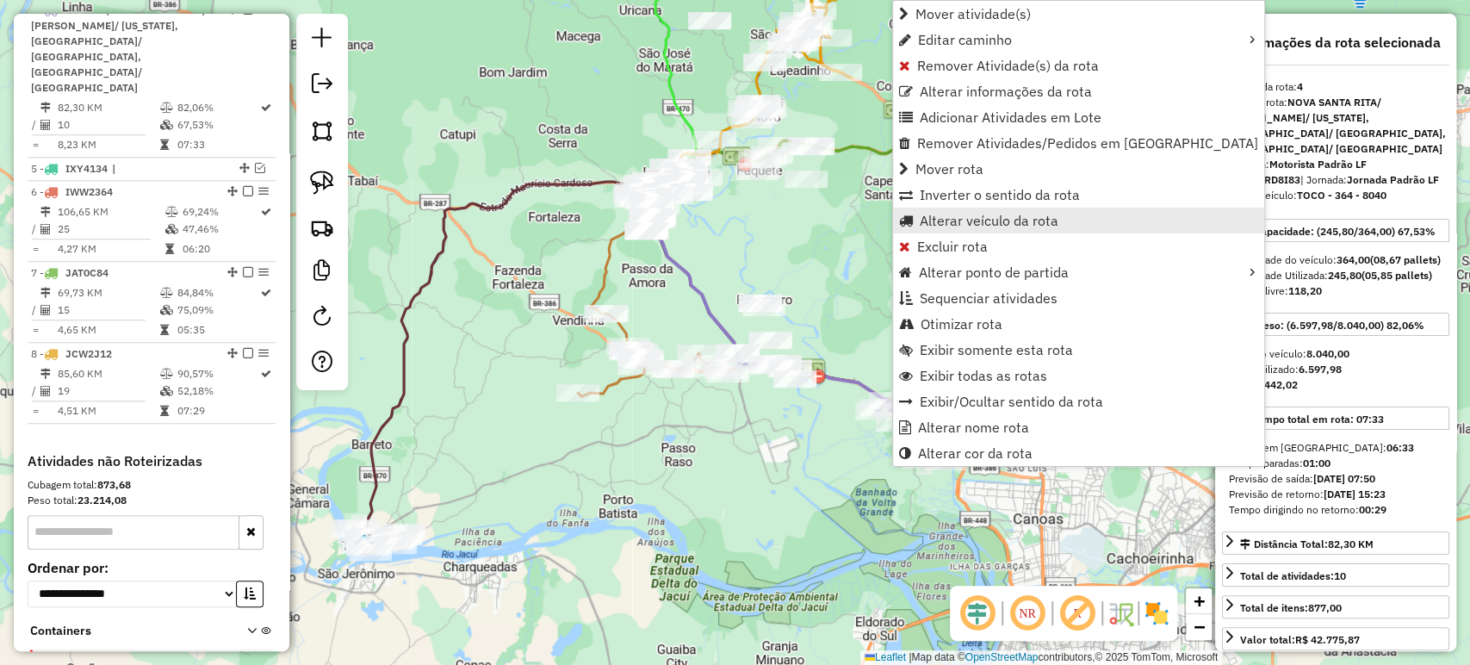
click at [982, 221] on span "Alterar veículo da rota" at bounding box center [989, 221] width 139 height 14
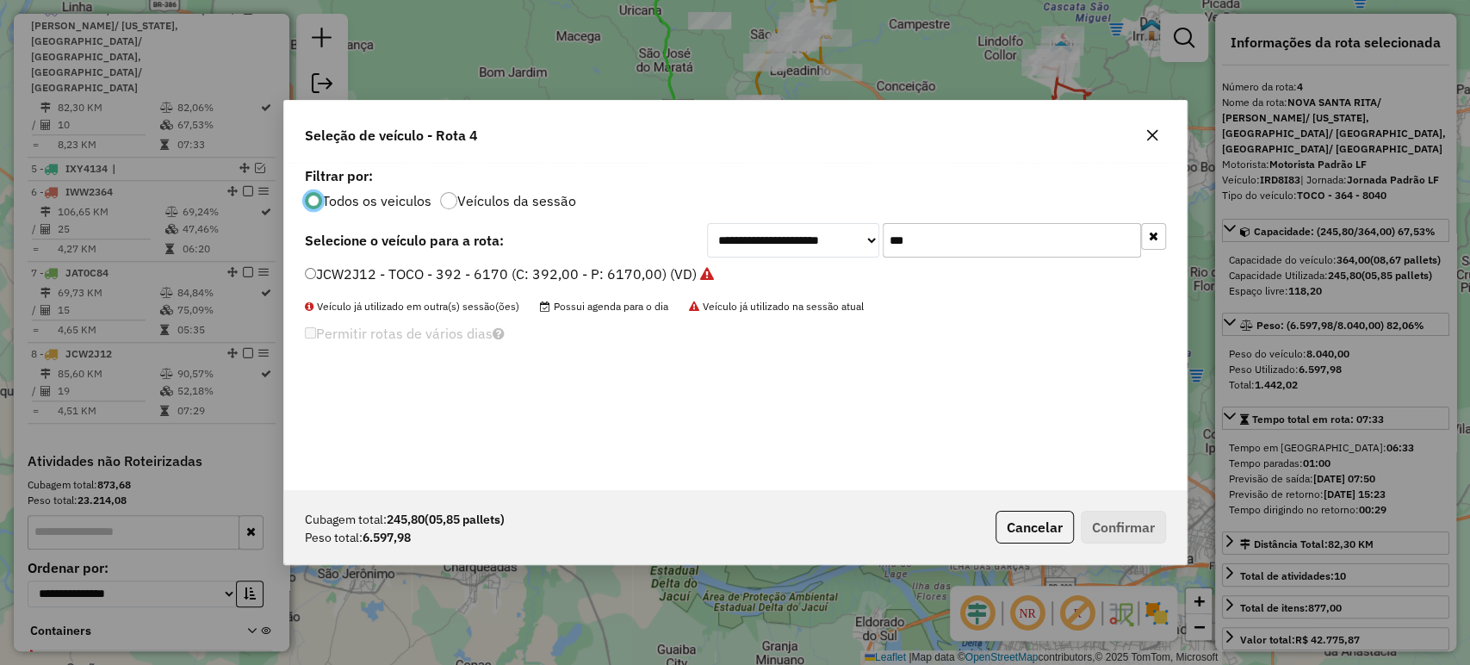
scroll to position [9, 5]
drag, startPoint x: 937, startPoint y: 233, endPoint x: 860, endPoint y: 262, distance: 81.7
click at [860, 262] on div "**********" at bounding box center [735, 326] width 902 height 327
type input "***"
click at [311, 271] on label "JAS2H61 - TRUCK - 420 - 12900 (C: 420,00 - P: 12900,00) (VD)" at bounding box center [512, 273] width 415 height 21
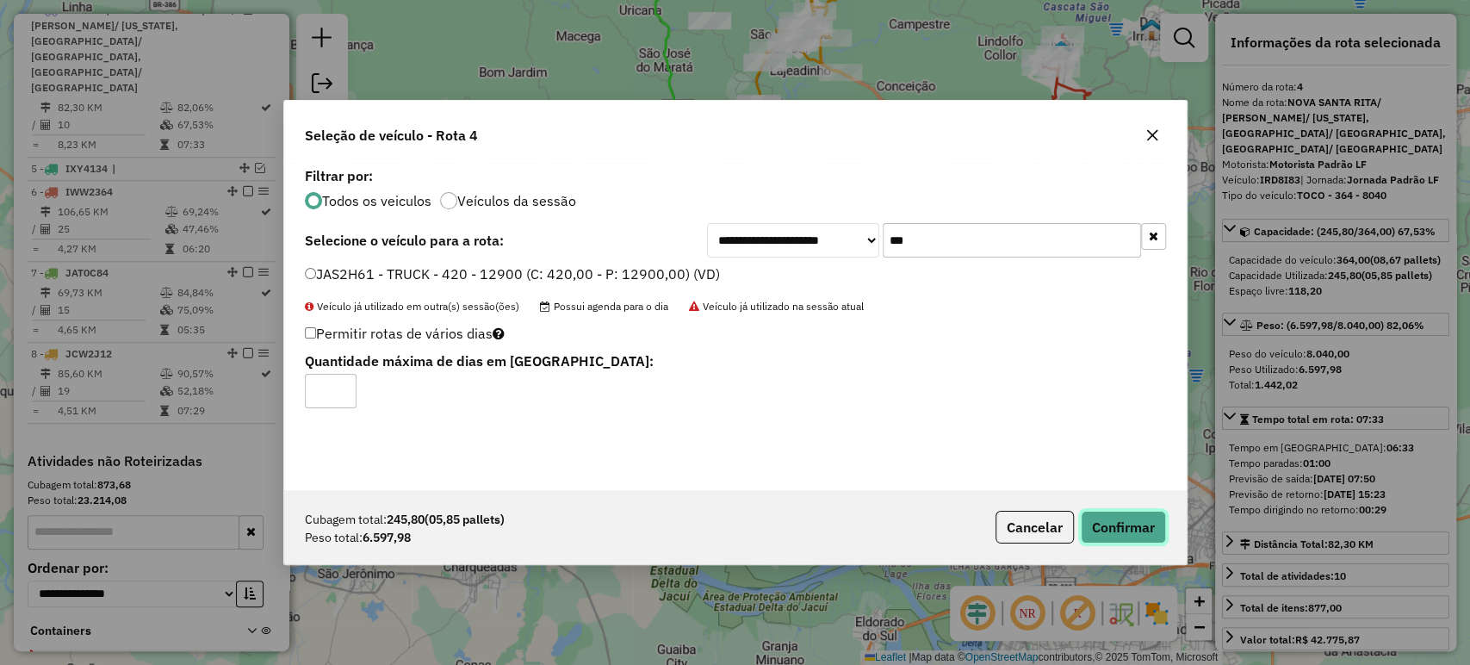
click at [1116, 522] on button "Confirmar" at bounding box center [1123, 527] width 85 height 33
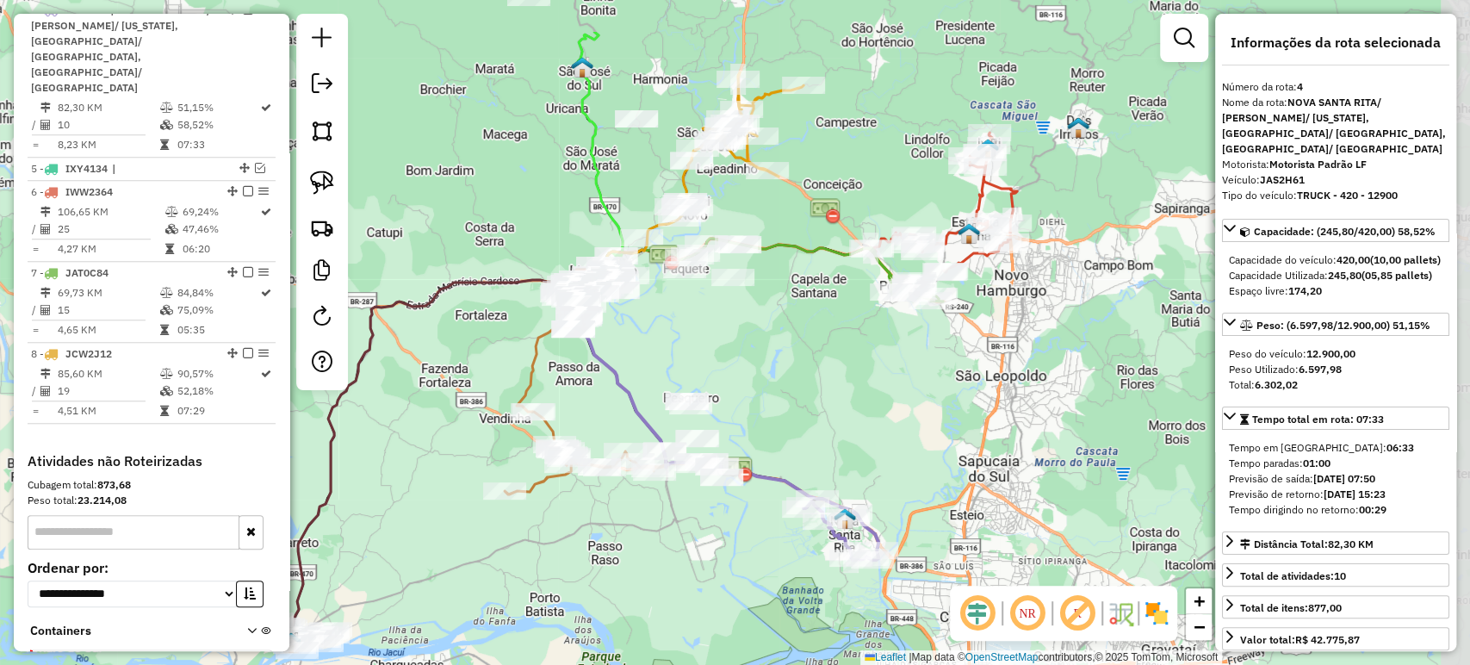
drag, startPoint x: 1013, startPoint y: 299, endPoint x: 938, endPoint y: 397, distance: 122.9
click at [938, 397] on div "Janela de atendimento Grade de atendimento Capacidade Transportadoras Veículos …" at bounding box center [735, 332] width 1470 height 665
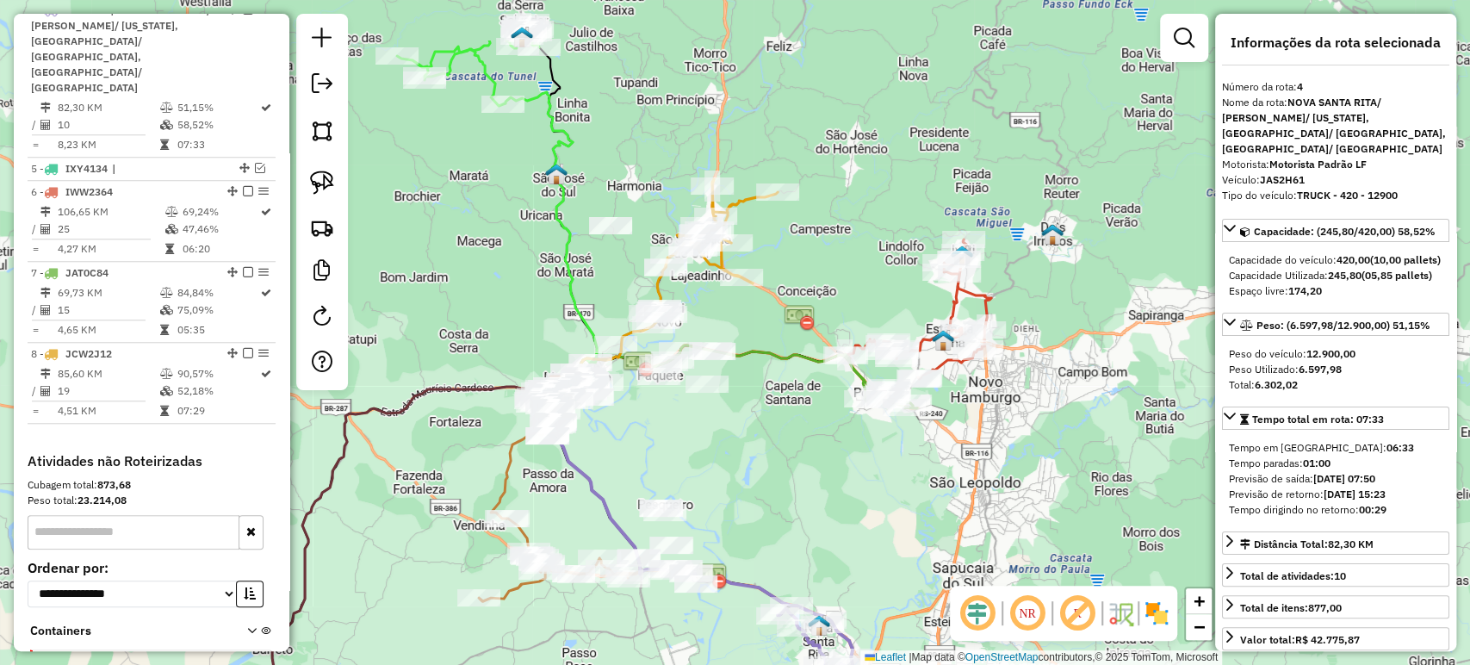
drag, startPoint x: 864, startPoint y: 350, endPoint x: 842, endPoint y: 451, distance: 103.0
click at [842, 451] on div "Janela de atendimento Grade de atendimento Capacidade Transportadoras Veículos …" at bounding box center [735, 332] width 1470 height 665
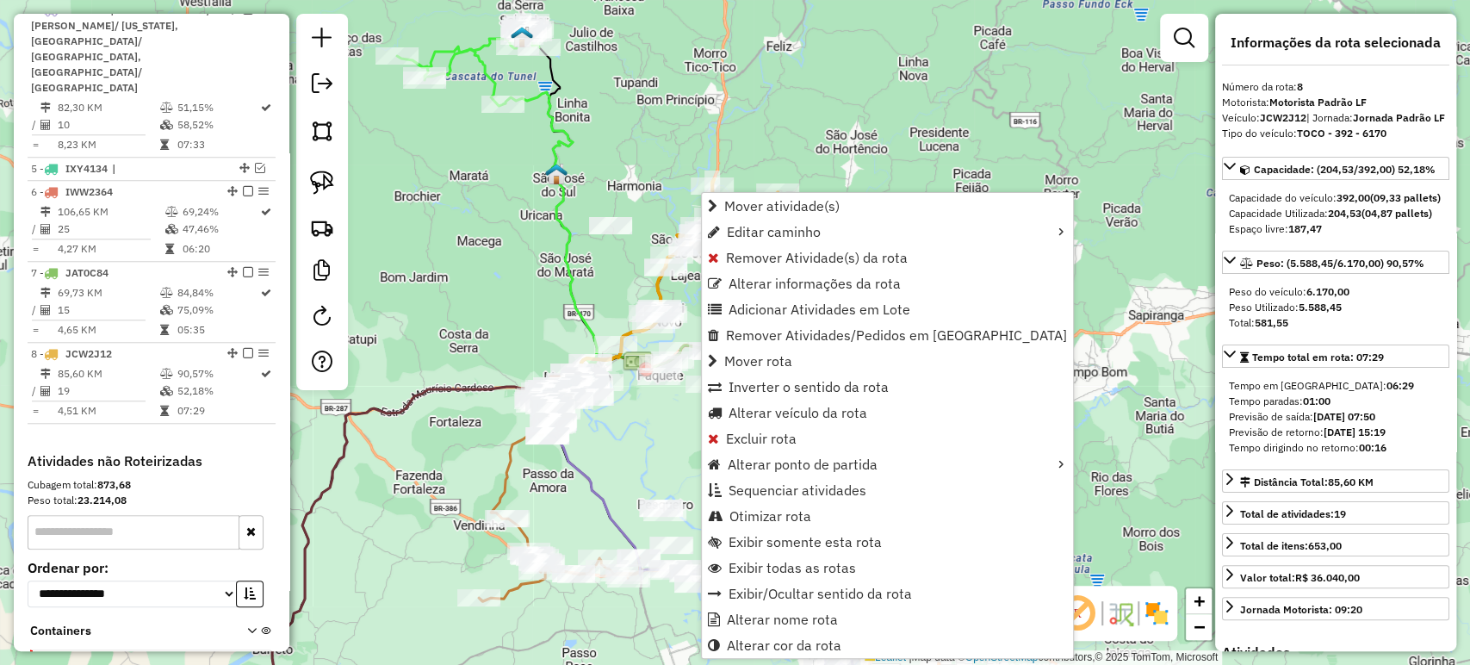
scroll to position [1049, 0]
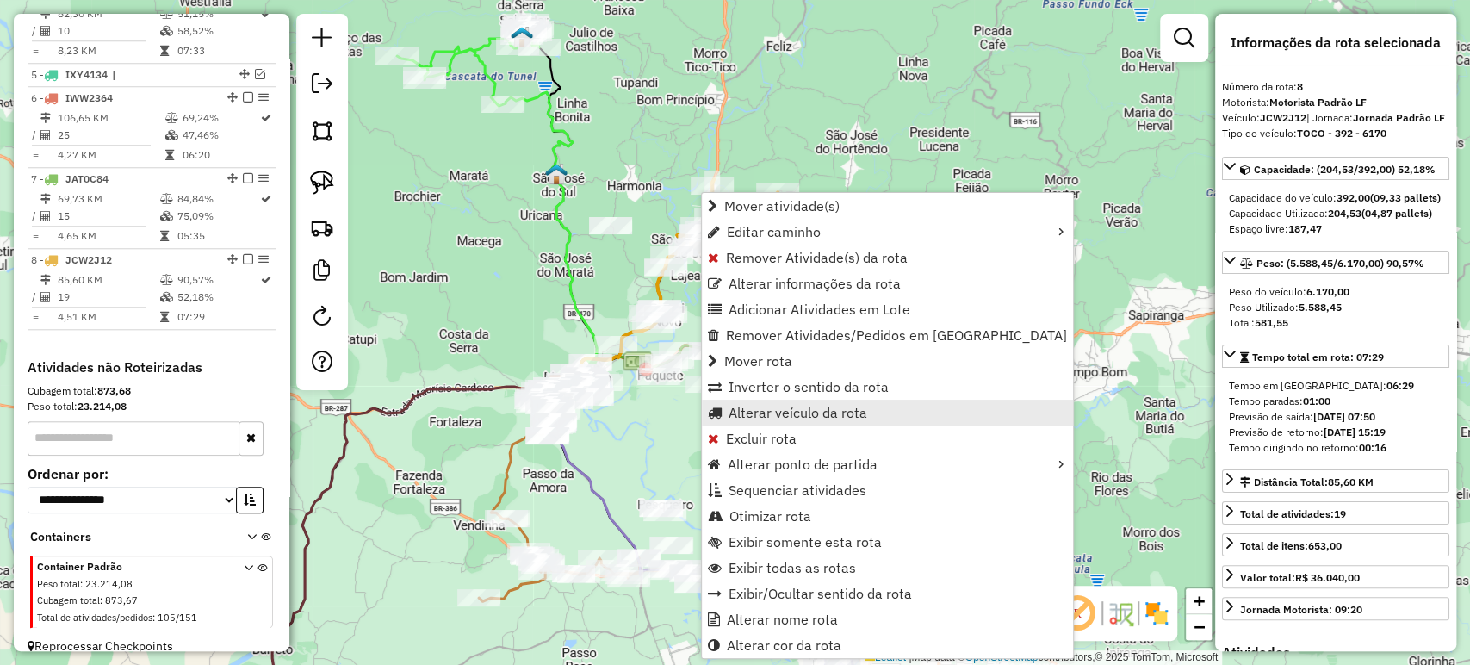
click at [777, 406] on span "Alterar veículo da rota" at bounding box center [797, 413] width 139 height 14
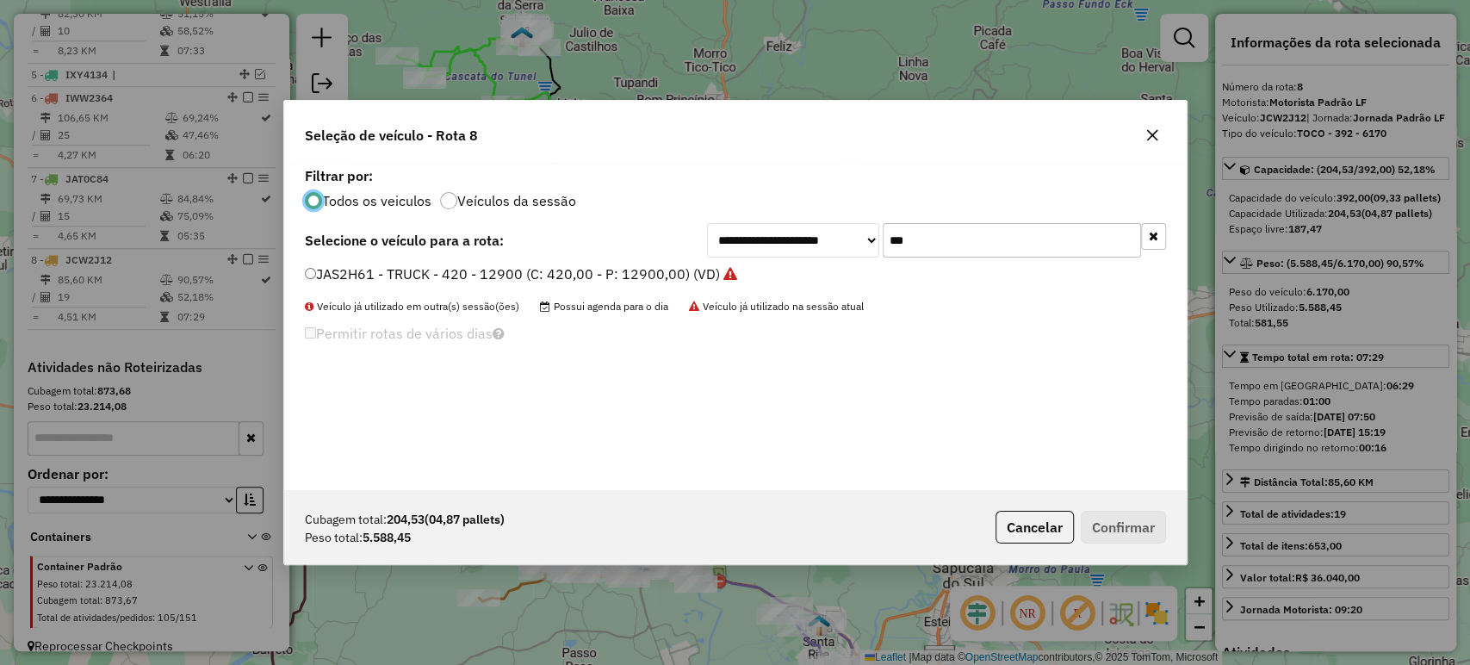
scroll to position [9, 5]
drag, startPoint x: 915, startPoint y: 246, endPoint x: 868, endPoint y: 246, distance: 47.4
click at [868, 246] on div "**********" at bounding box center [936, 240] width 459 height 34
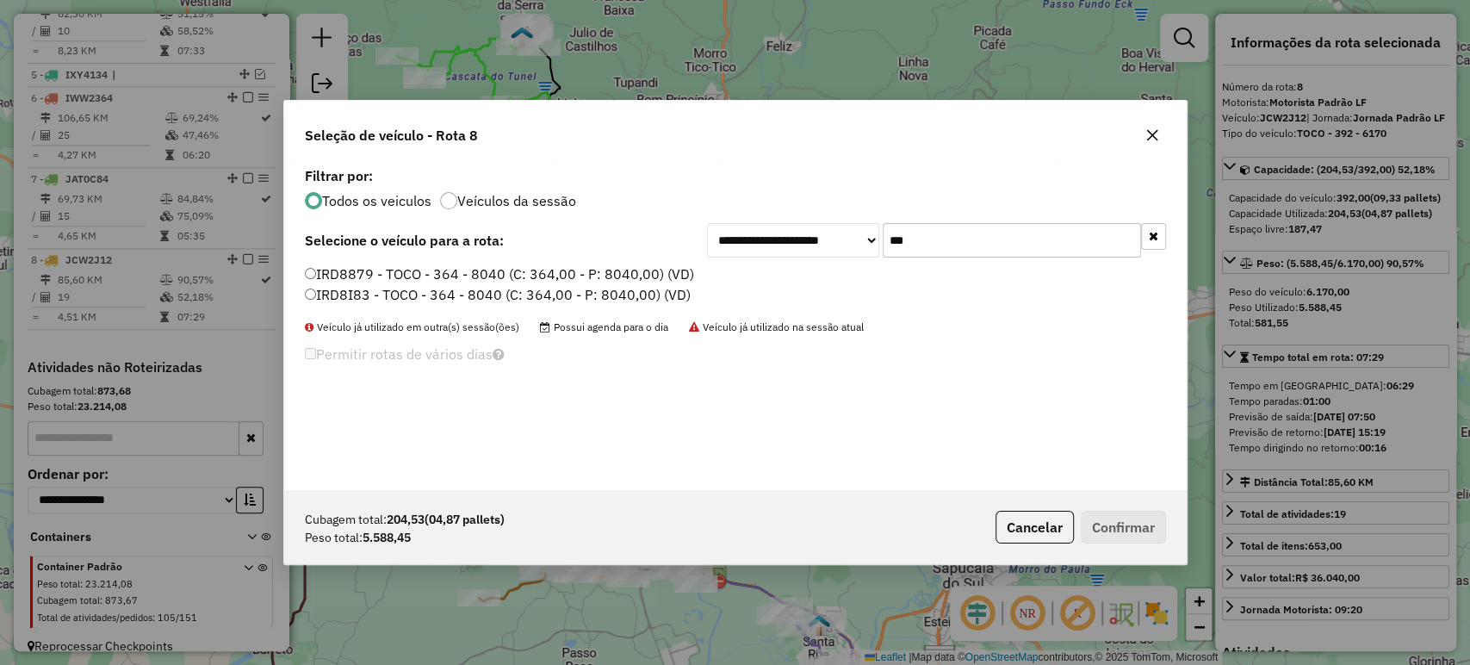
type input "***"
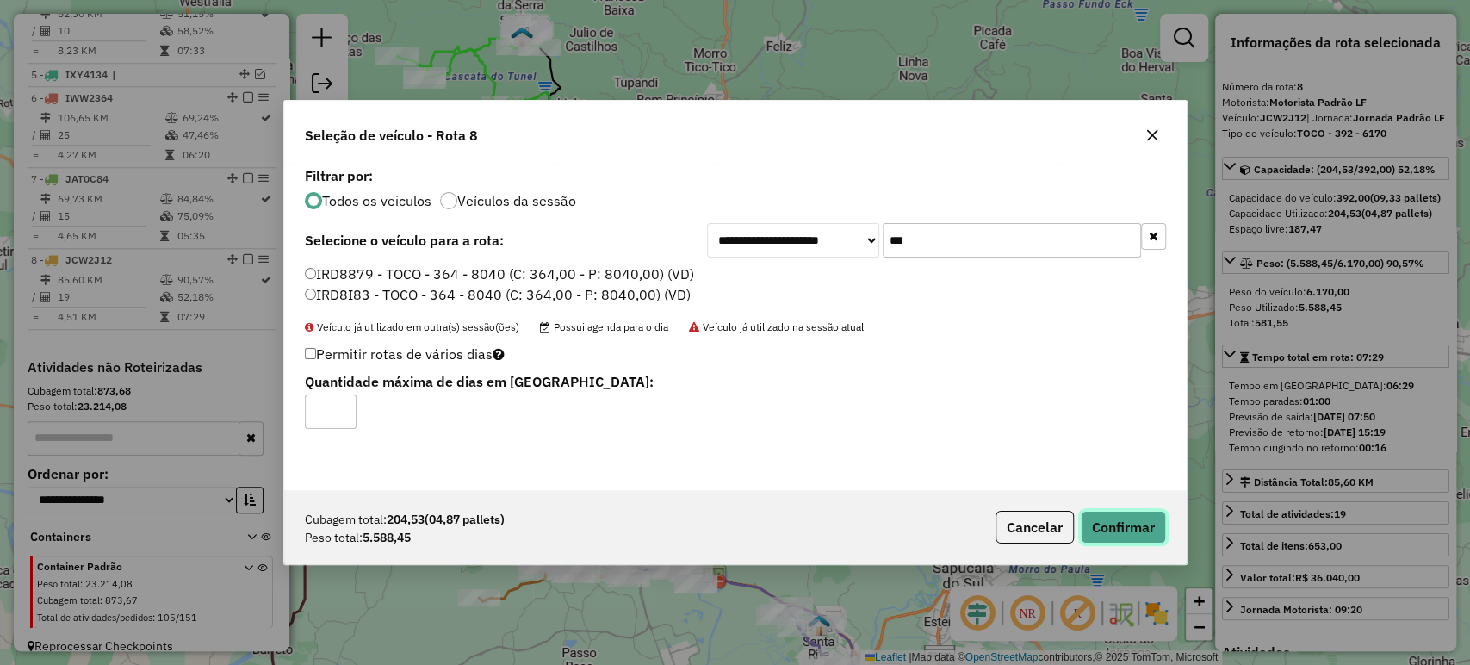
click at [1108, 526] on button "Confirmar" at bounding box center [1123, 527] width 85 height 33
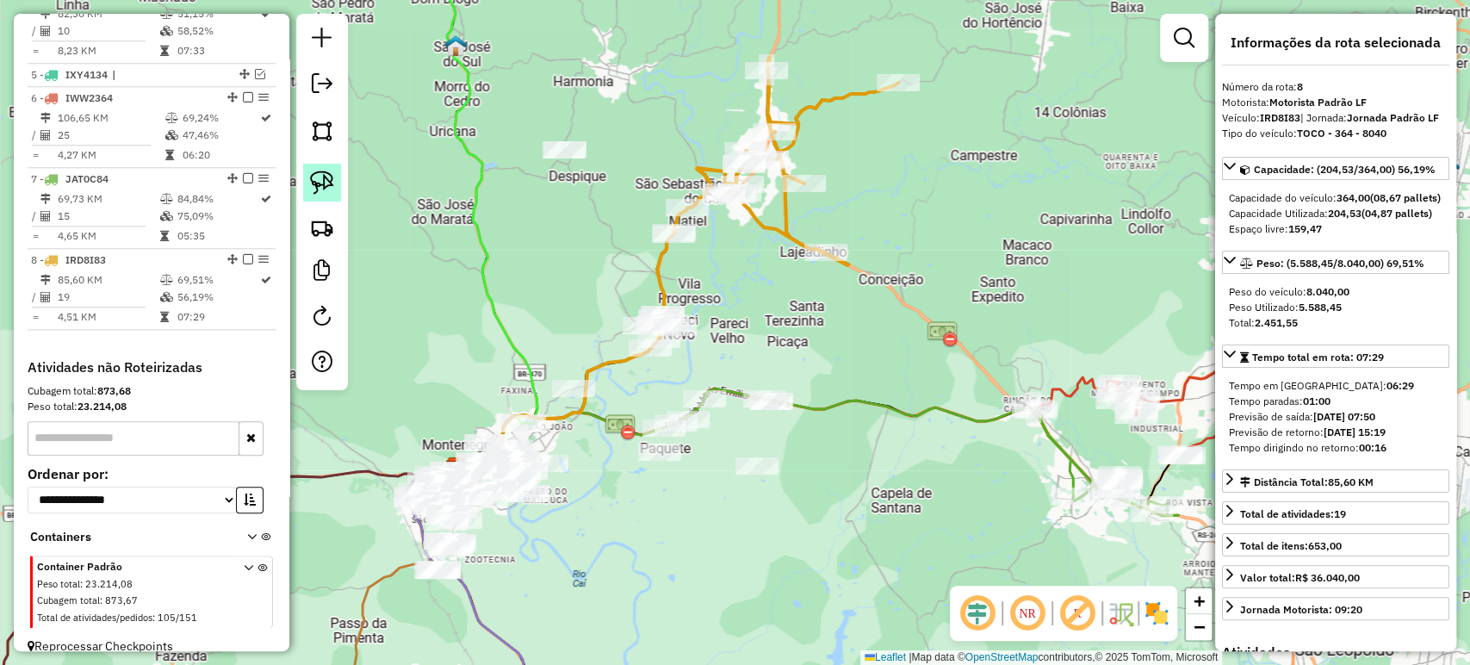
click at [314, 177] on img at bounding box center [322, 182] width 24 height 24
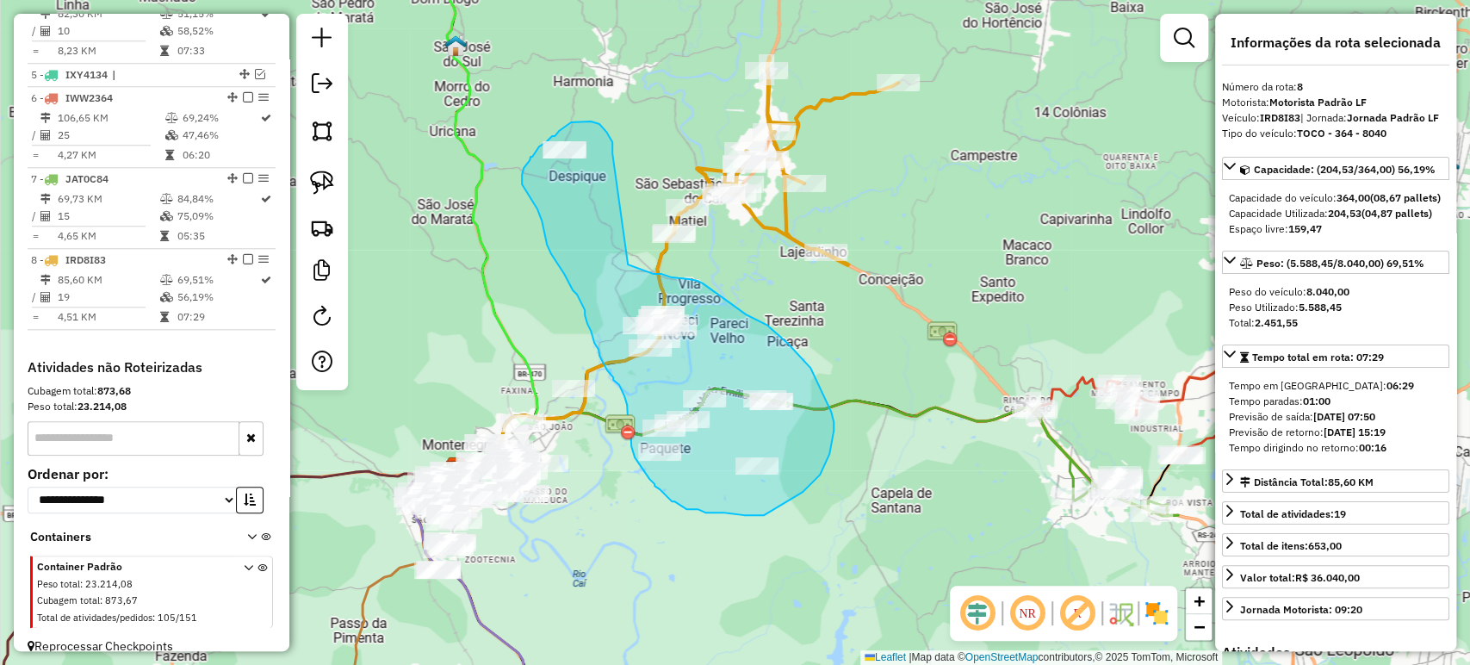
drag, startPoint x: 612, startPoint y: 153, endPoint x: 630, endPoint y: 264, distance: 112.5
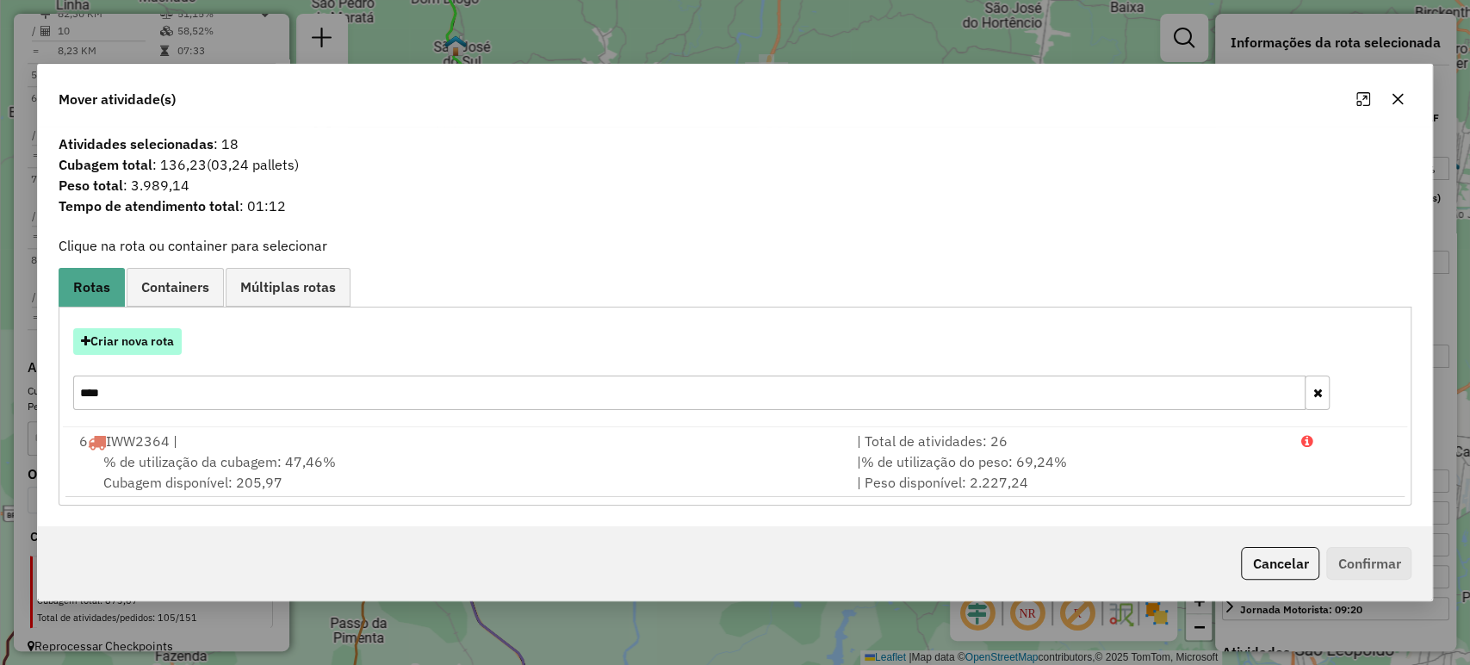
click at [157, 343] on button "Criar nova rota" at bounding box center [127, 341] width 108 height 27
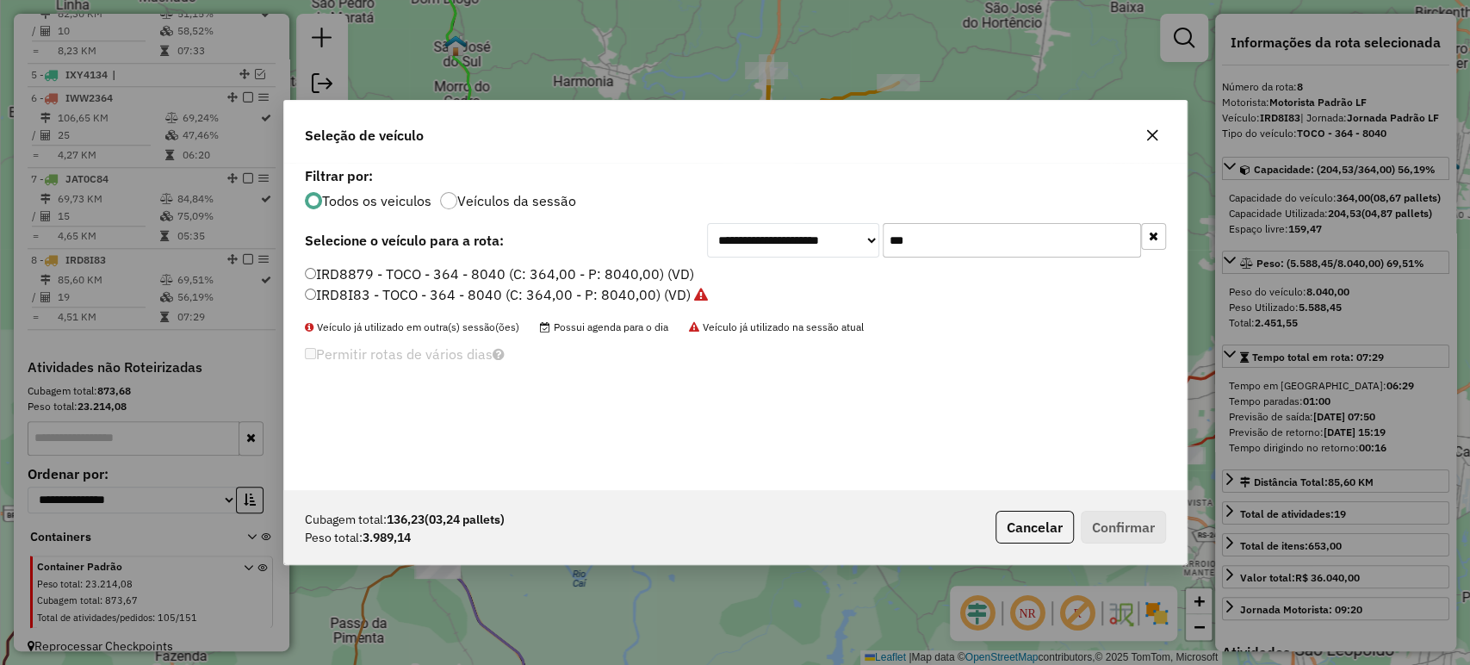
drag, startPoint x: 928, startPoint y: 241, endPoint x: 869, endPoint y: 226, distance: 61.2
click at [854, 242] on div "**********" at bounding box center [936, 240] width 459 height 34
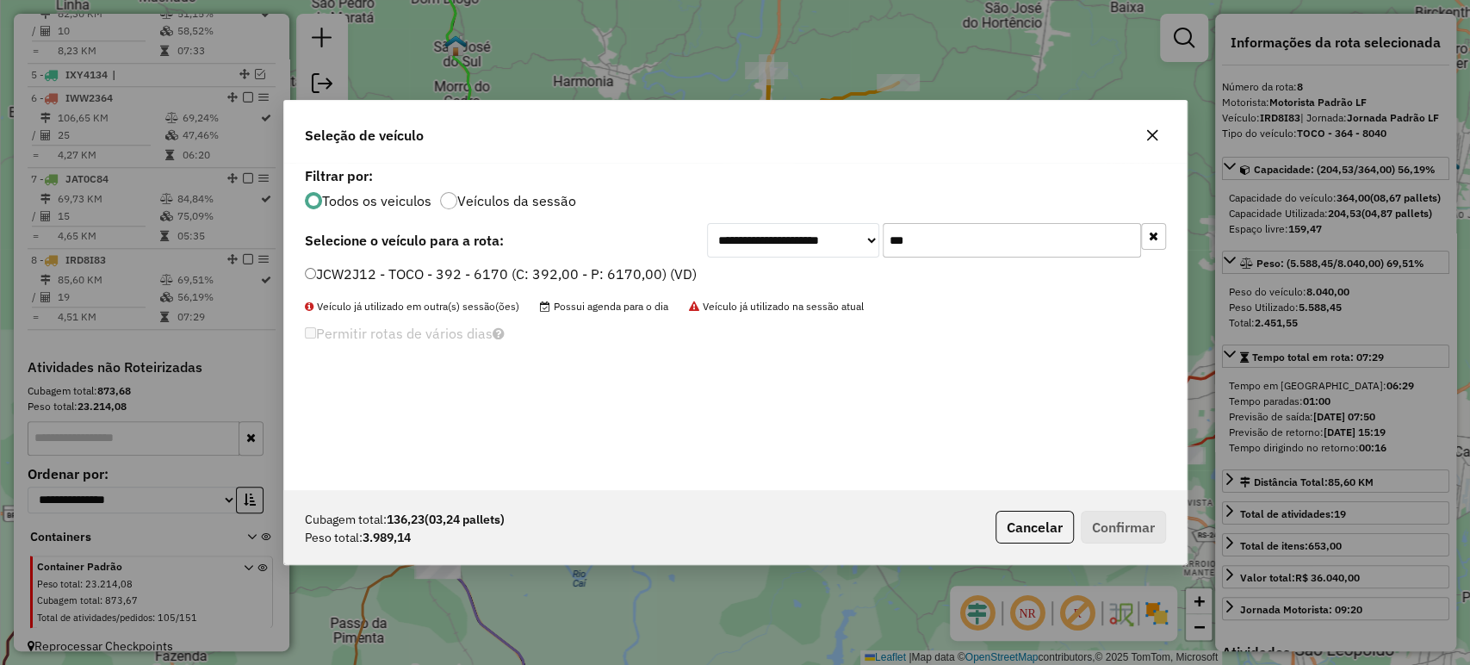
type input "***"
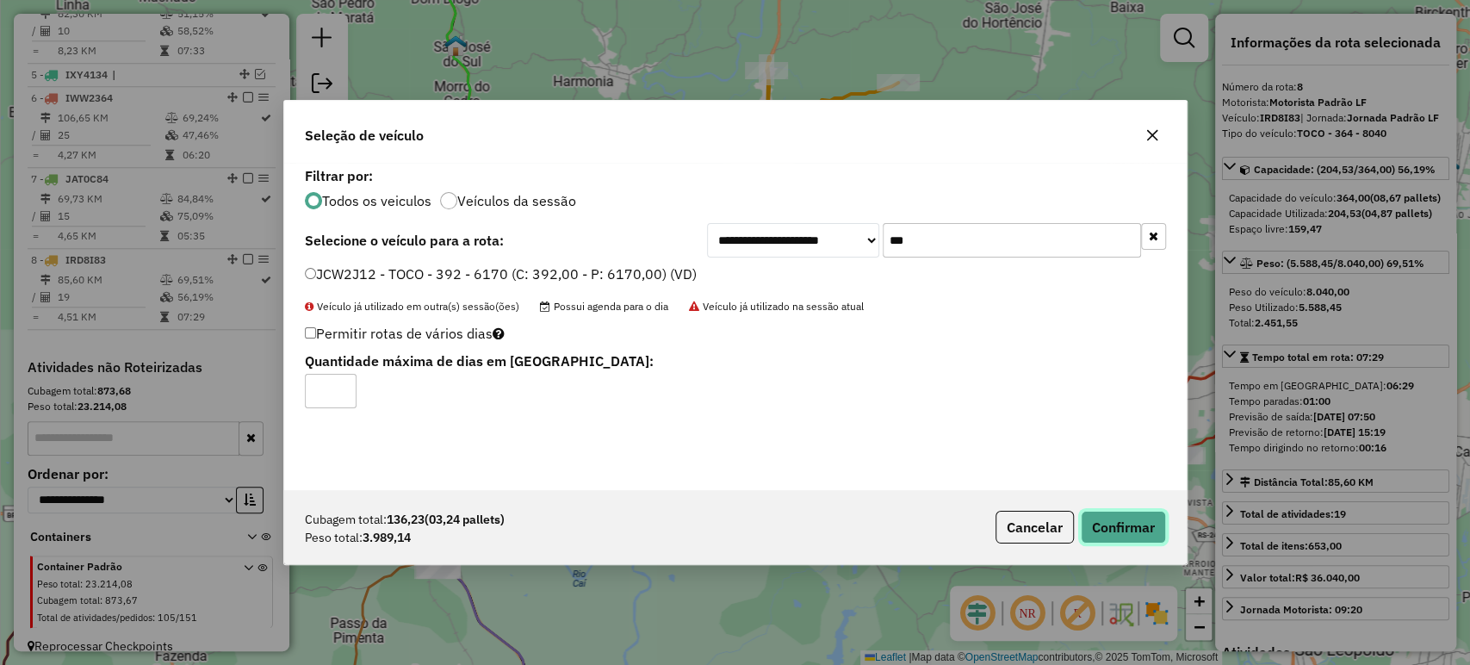
click at [1121, 515] on button "Confirmar" at bounding box center [1123, 527] width 85 height 33
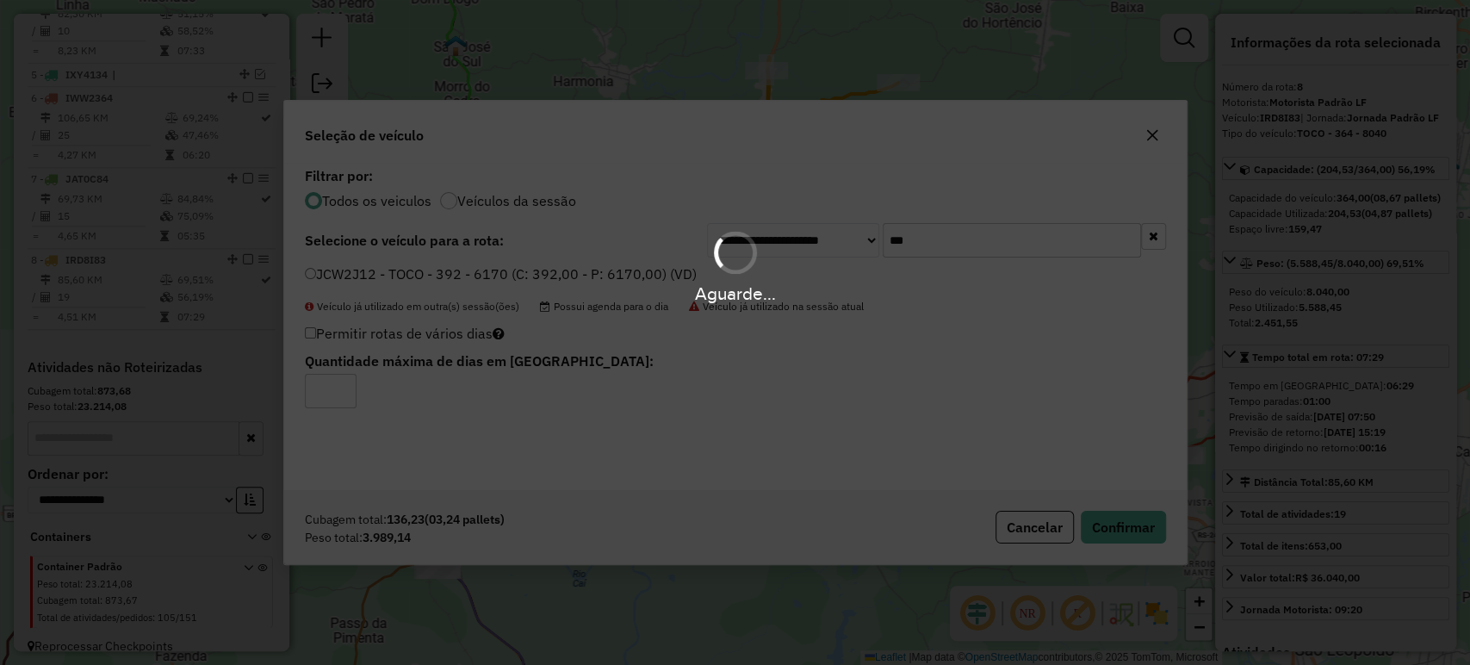
scroll to position [1130, 0]
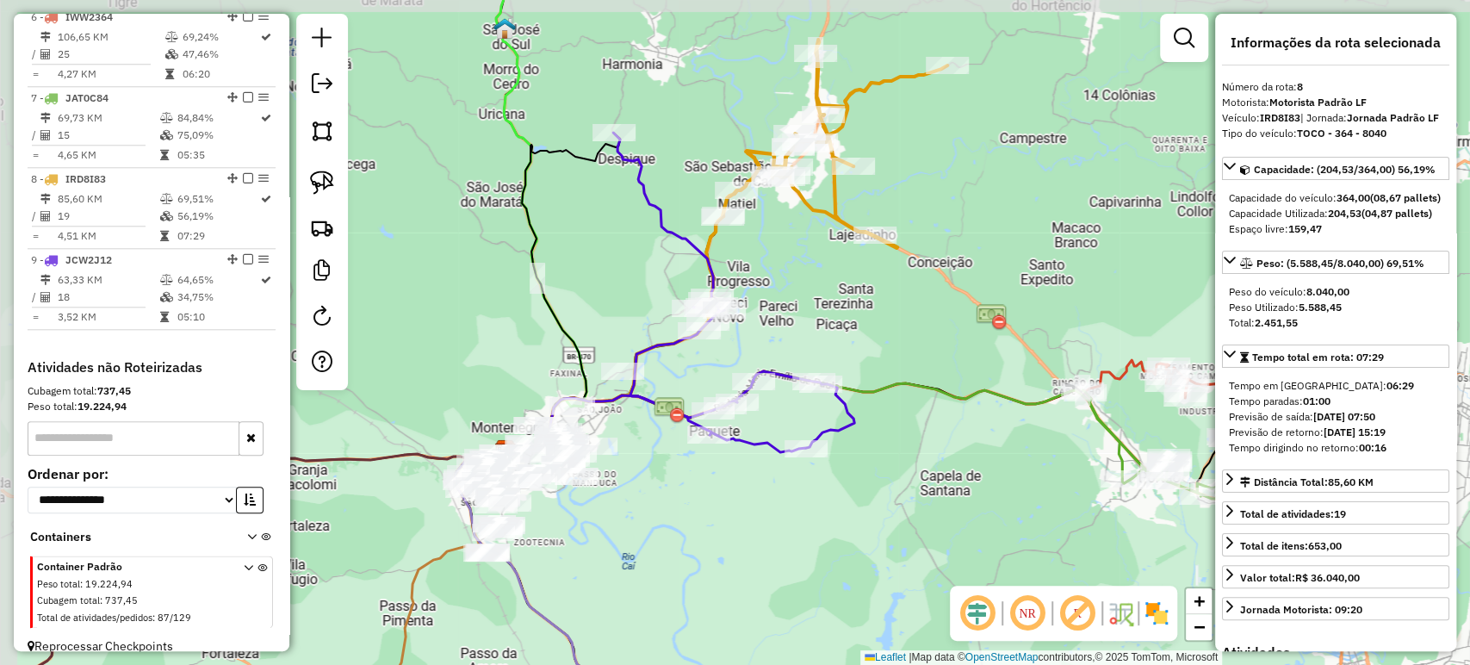
drag, startPoint x: 709, startPoint y: 301, endPoint x: 796, endPoint y: 332, distance: 92.3
click at [796, 332] on div "Janela de atendimento Grade de atendimento Capacidade Transportadoras Veículos …" at bounding box center [735, 332] width 1470 height 665
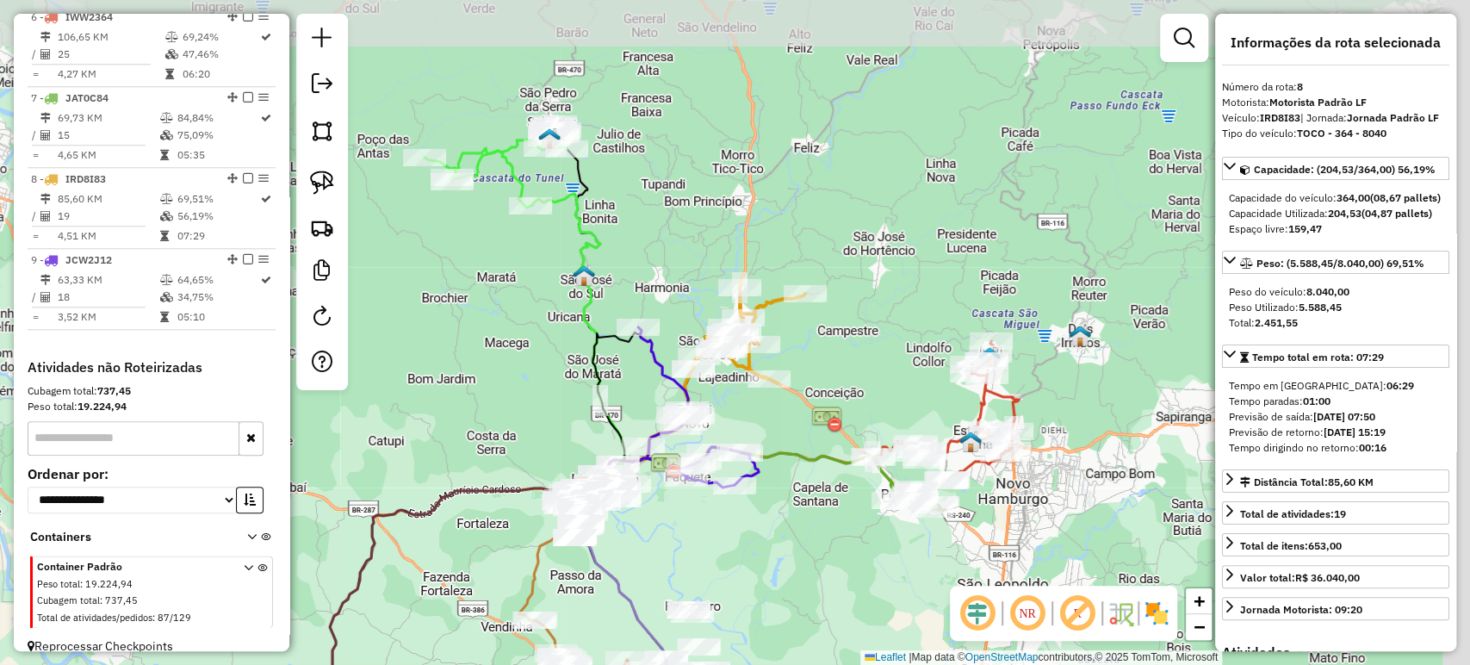
drag, startPoint x: 1071, startPoint y: 455, endPoint x: 857, endPoint y: 549, distance: 234.4
click at [843, 588] on div "Janela de atendimento Grade de atendimento Capacidade Transportadoras Veículos …" at bounding box center [735, 332] width 1470 height 665
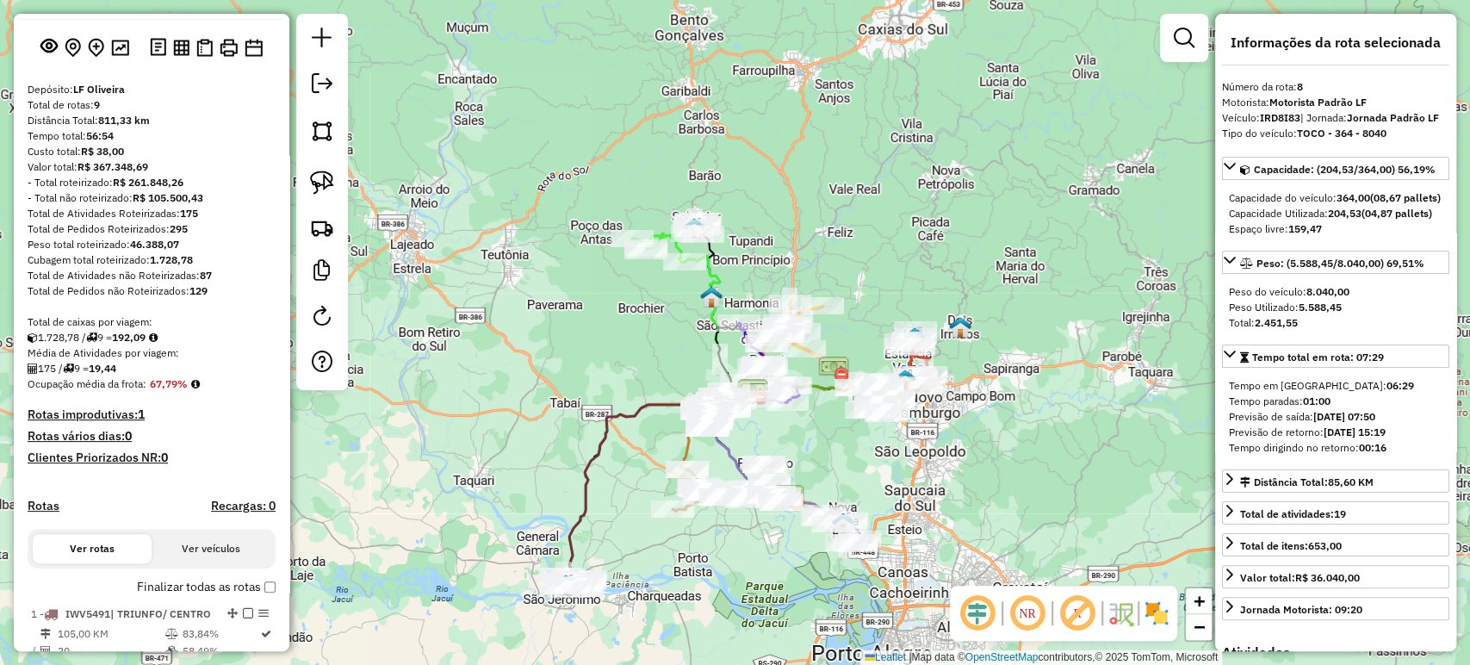
scroll to position [0, 0]
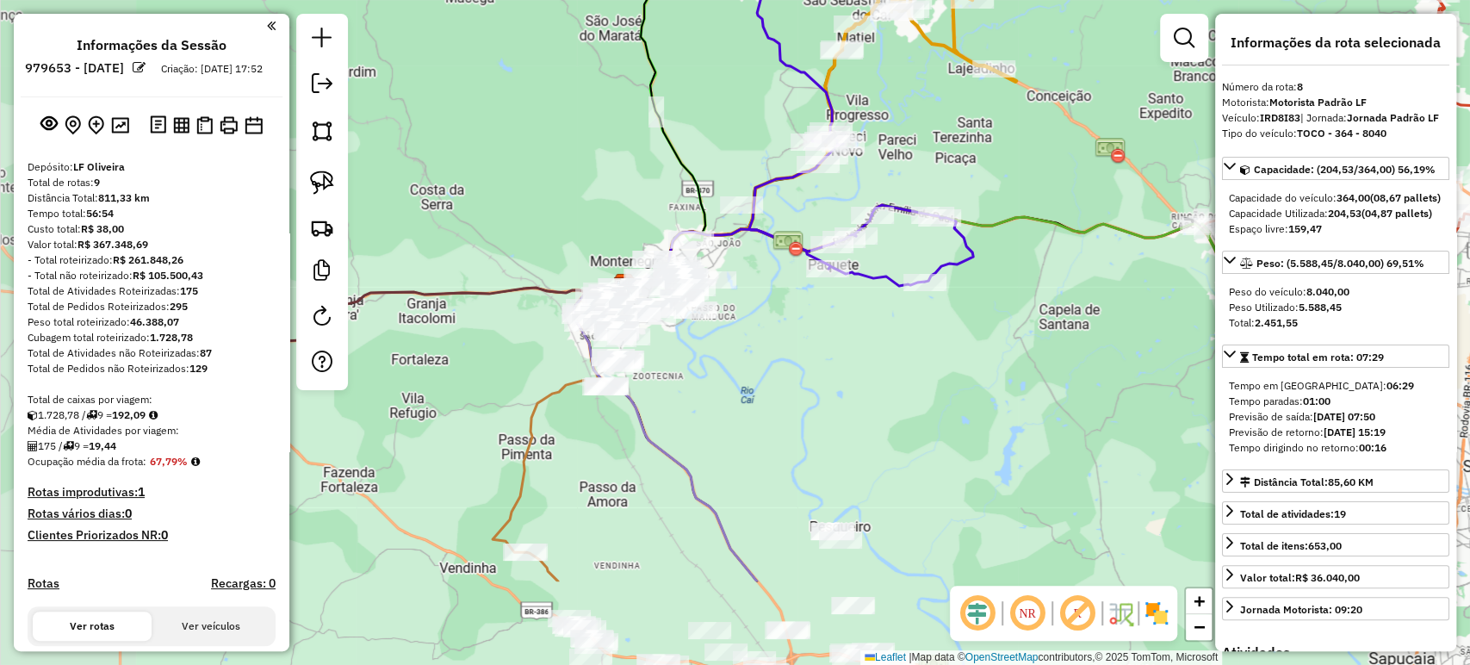
drag, startPoint x: 722, startPoint y: 522, endPoint x: 892, endPoint y: 369, distance: 228.0
click at [895, 368] on div "Janela de atendimento Grade de atendimento Capacidade Transportadoras Veículos …" at bounding box center [735, 332] width 1470 height 665
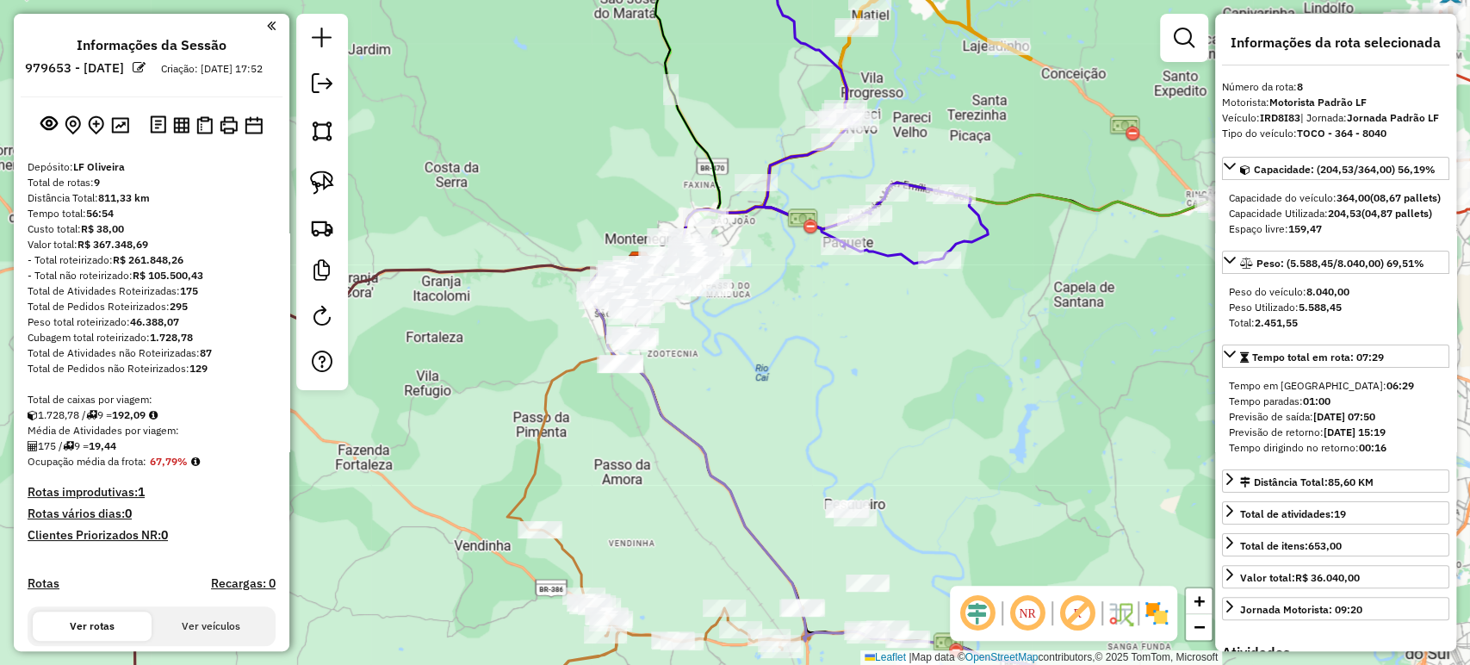
drag, startPoint x: 827, startPoint y: 359, endPoint x: 837, endPoint y: 346, distance: 16.0
click at [837, 346] on div "Janela de atendimento Grade de atendimento Capacidade Transportadoras Veículos …" at bounding box center [735, 332] width 1470 height 665
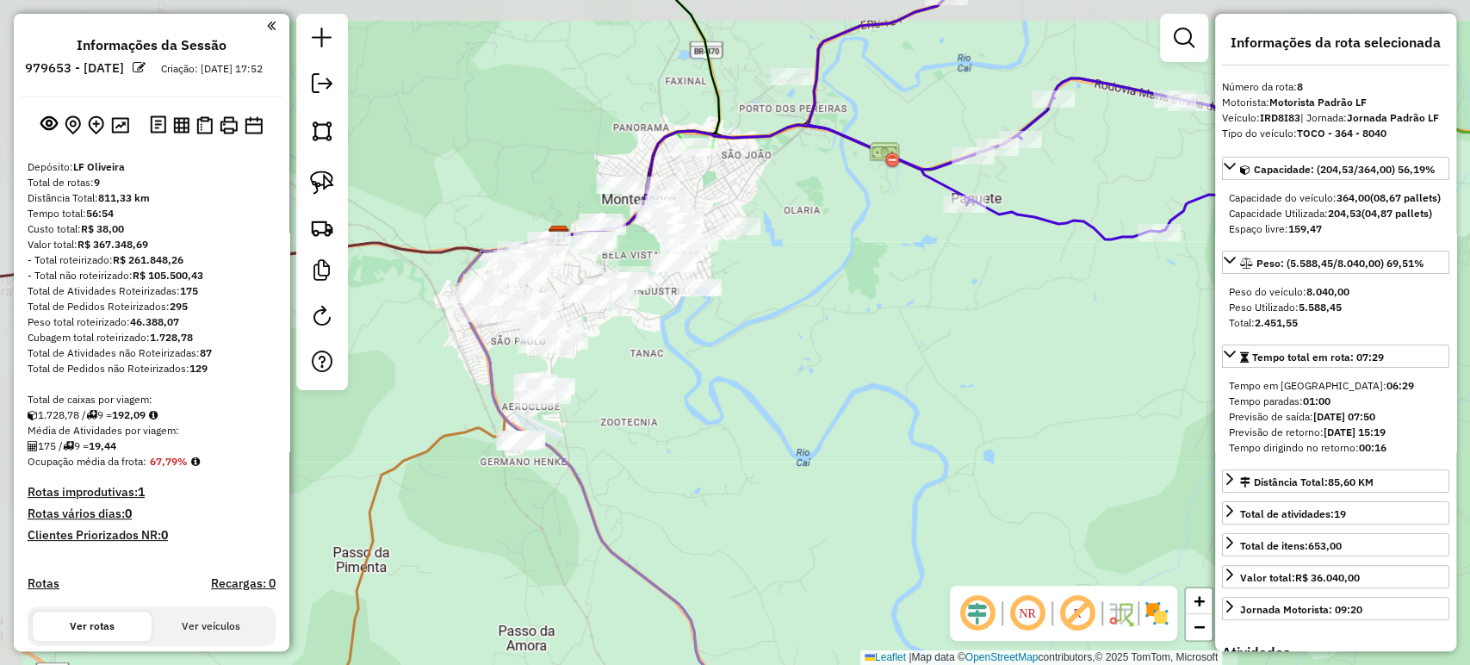
drag, startPoint x: 737, startPoint y: 308, endPoint x: 850, endPoint y: 375, distance: 130.8
click at [850, 375] on div "Janela de atendimento Grade de atendimento Capacidade Transportadoras Veículos …" at bounding box center [735, 332] width 1470 height 665
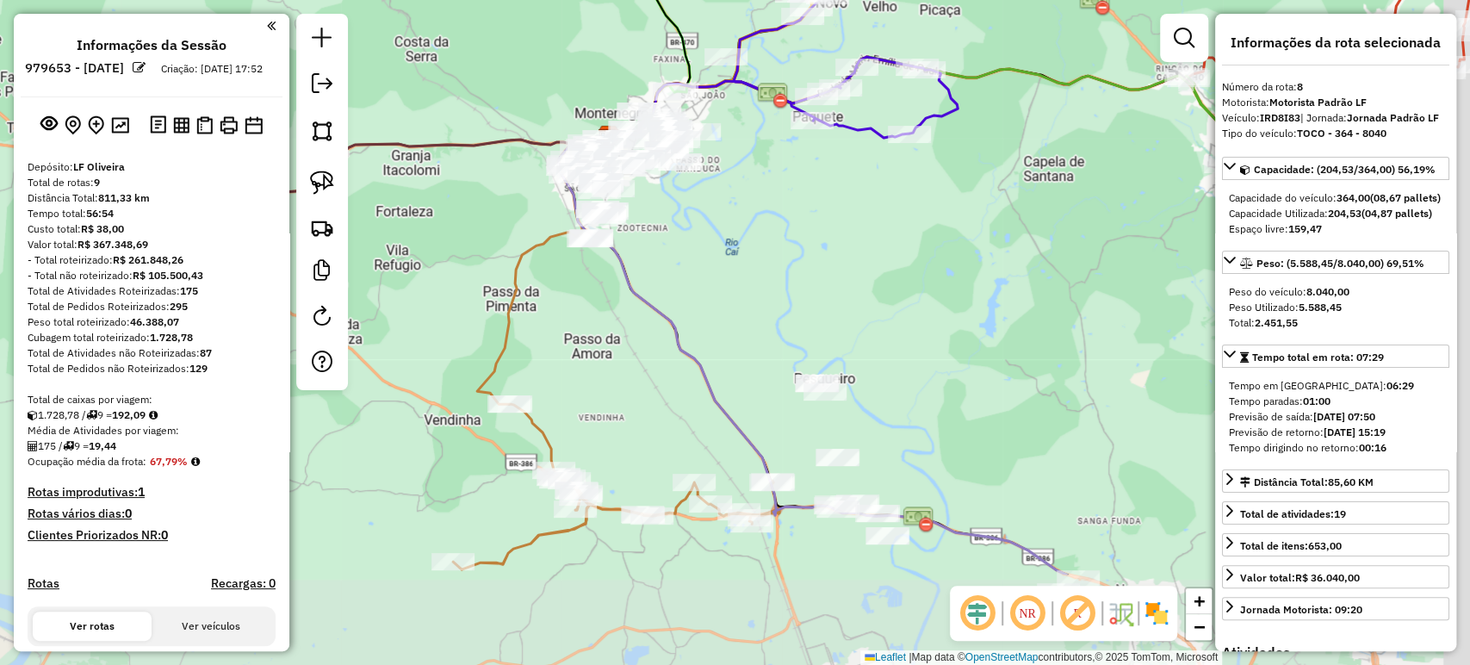
drag, startPoint x: 859, startPoint y: 444, endPoint x: 759, endPoint y: 274, distance: 197.6
click at [759, 274] on div "Janela de atendimento Grade de atendimento Capacidade Transportadoras Veículos …" at bounding box center [735, 332] width 1470 height 665
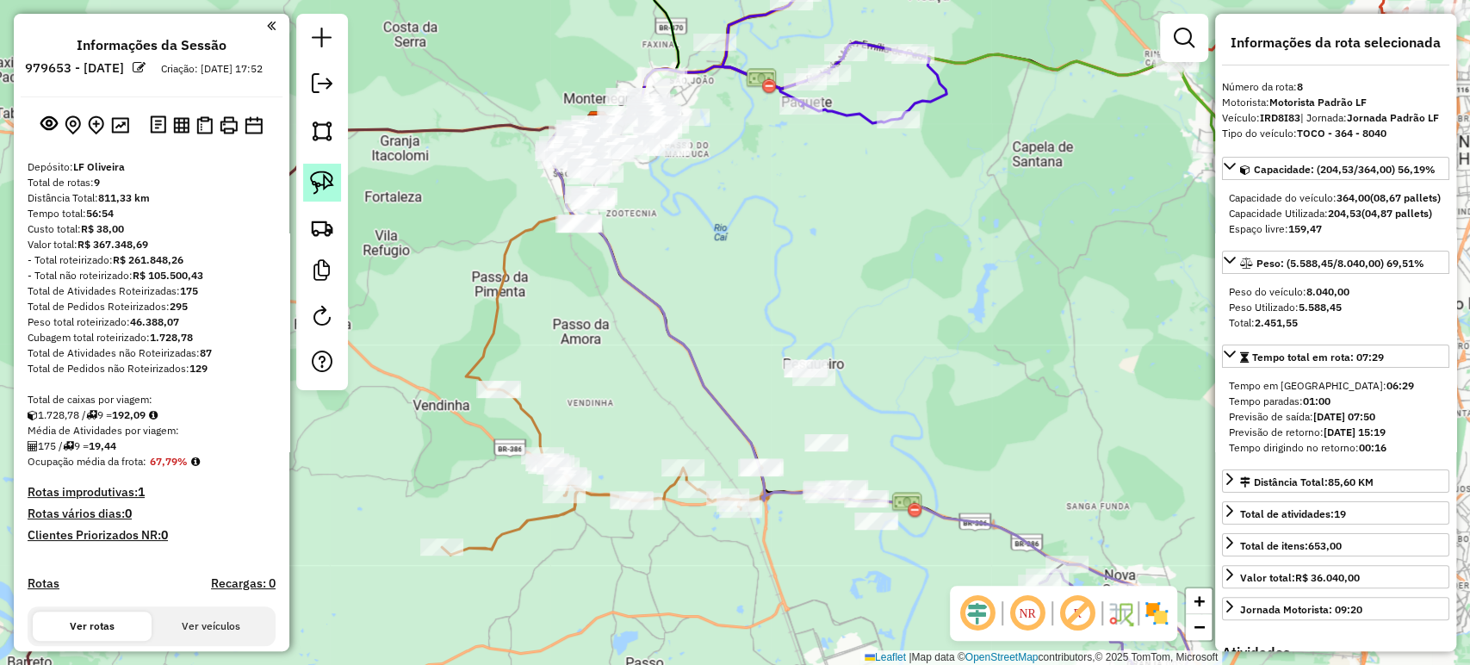
click at [313, 187] on img at bounding box center [322, 182] width 24 height 24
select select "**********"
click at [607, 301] on div "Janela de atendimento Grade de atendimento Capacidade Transportadoras Veículos …" at bounding box center [735, 332] width 1470 height 665
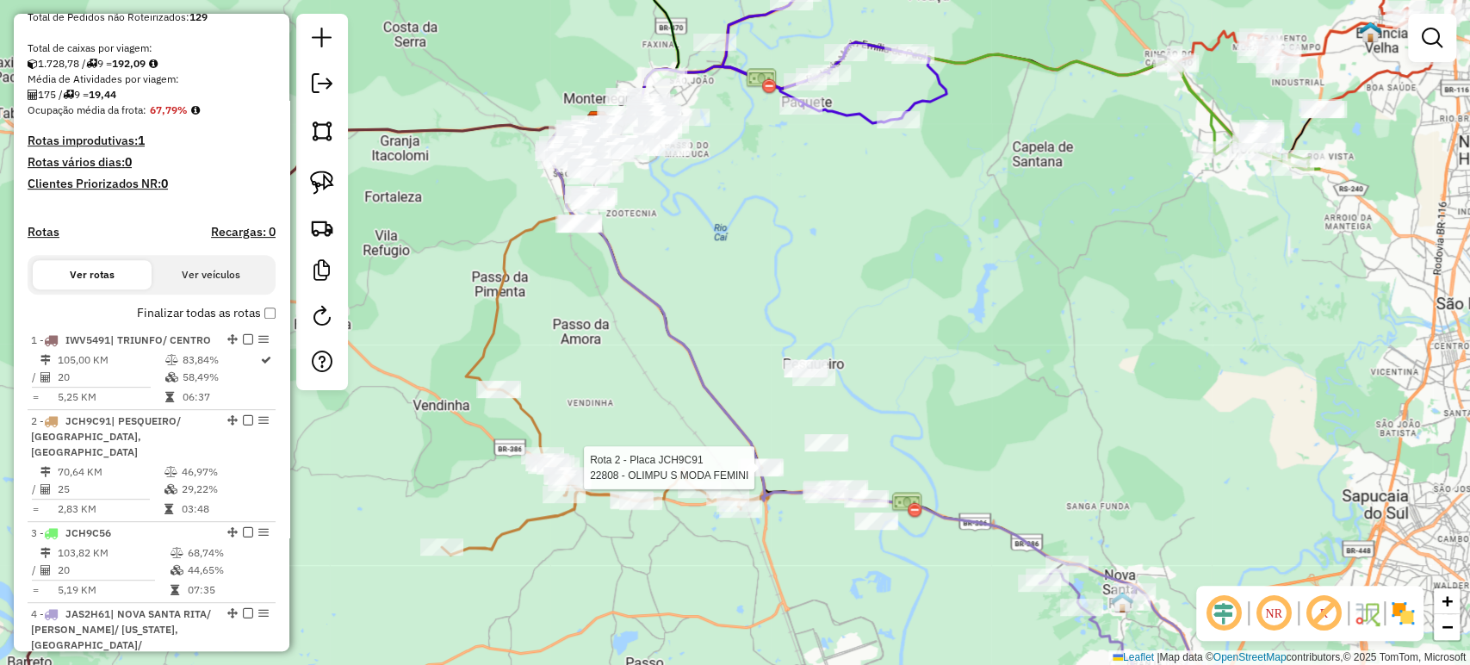
select select "**********"
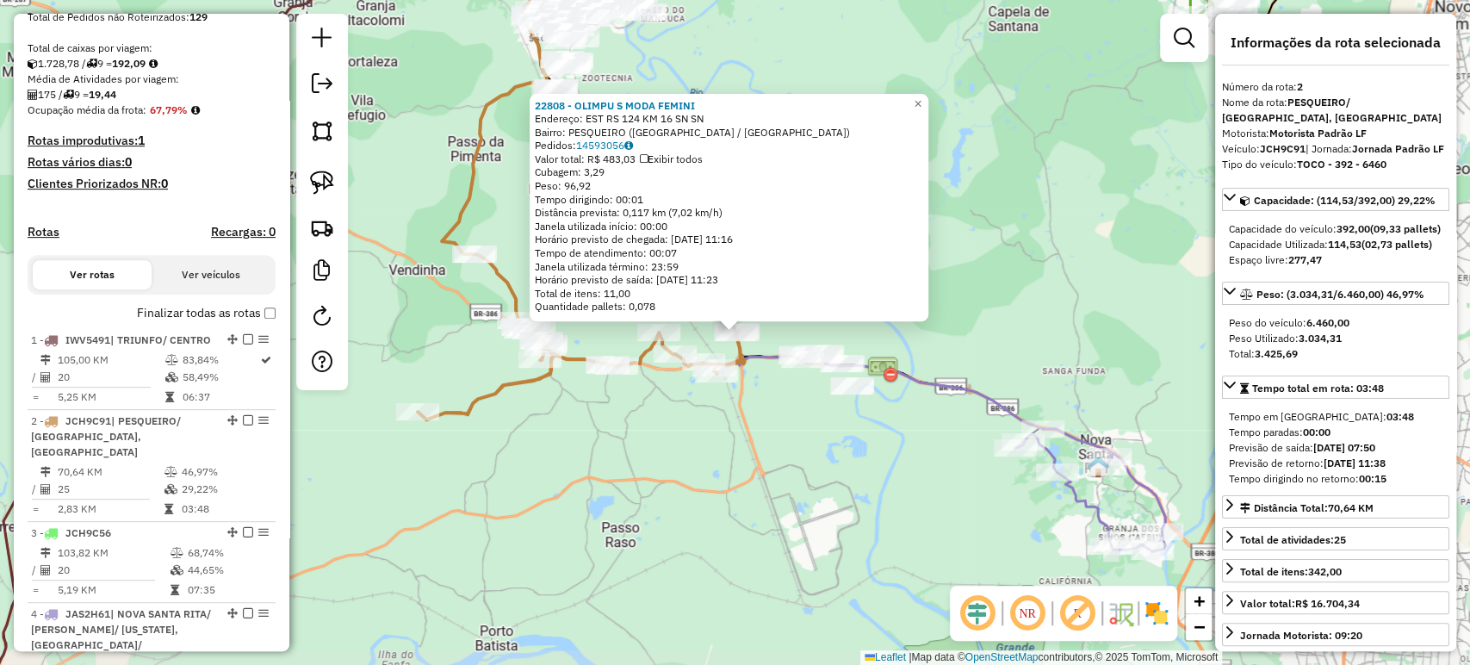
scroll to position [778, 0]
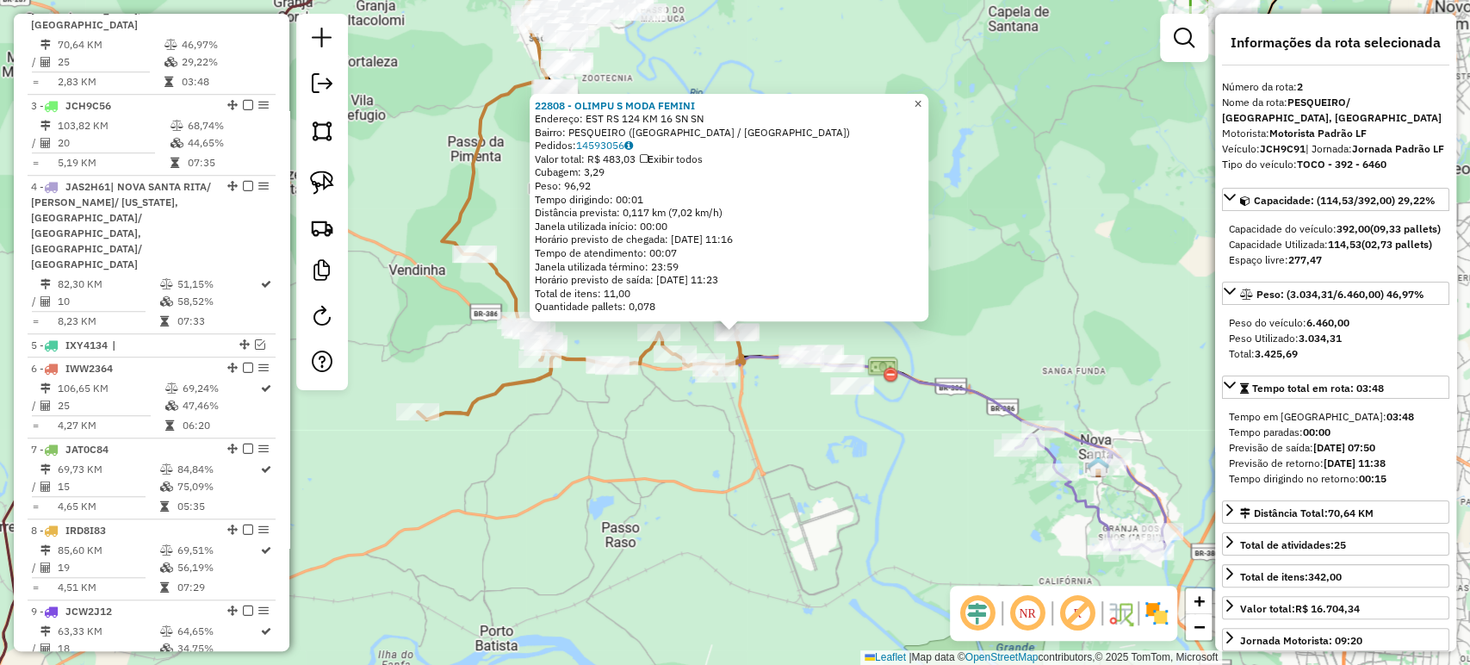
click at [921, 105] on span "×" at bounding box center [917, 103] width 8 height 15
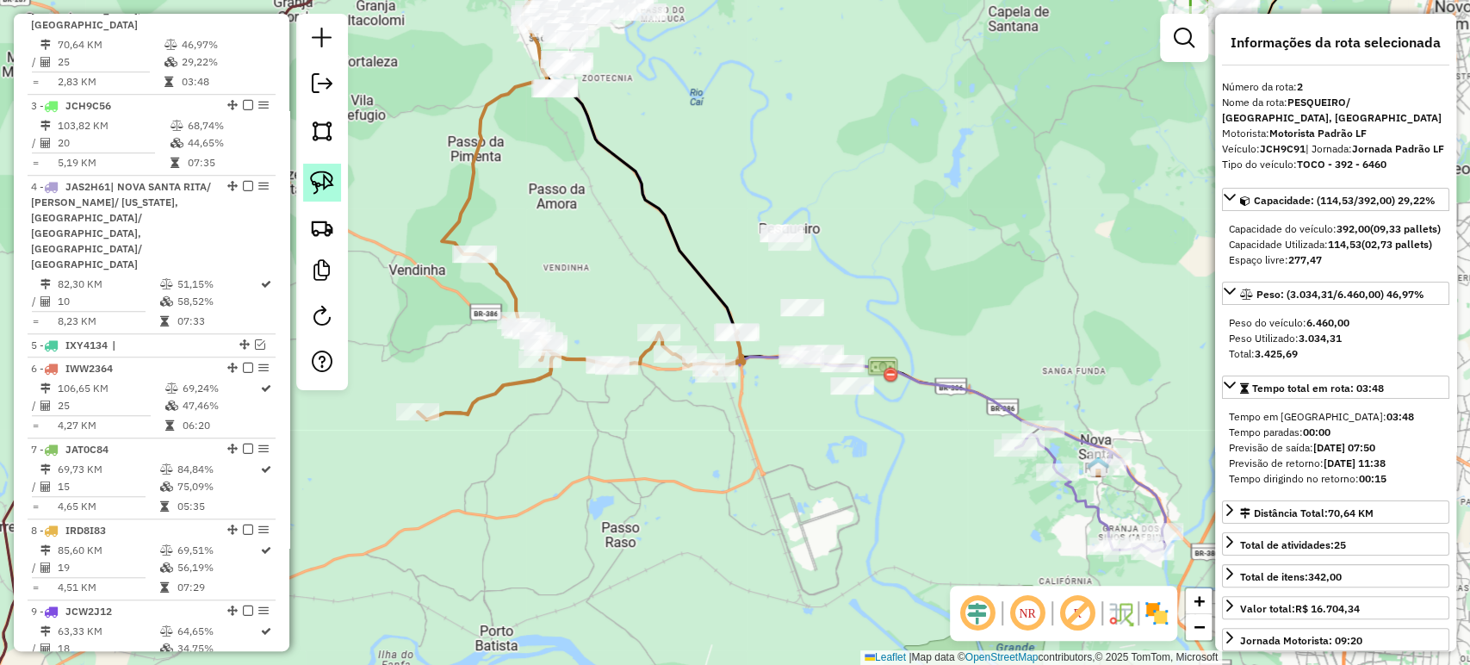
click at [320, 198] on div at bounding box center [322, 202] width 52 height 376
click at [323, 187] on img at bounding box center [322, 182] width 24 height 24
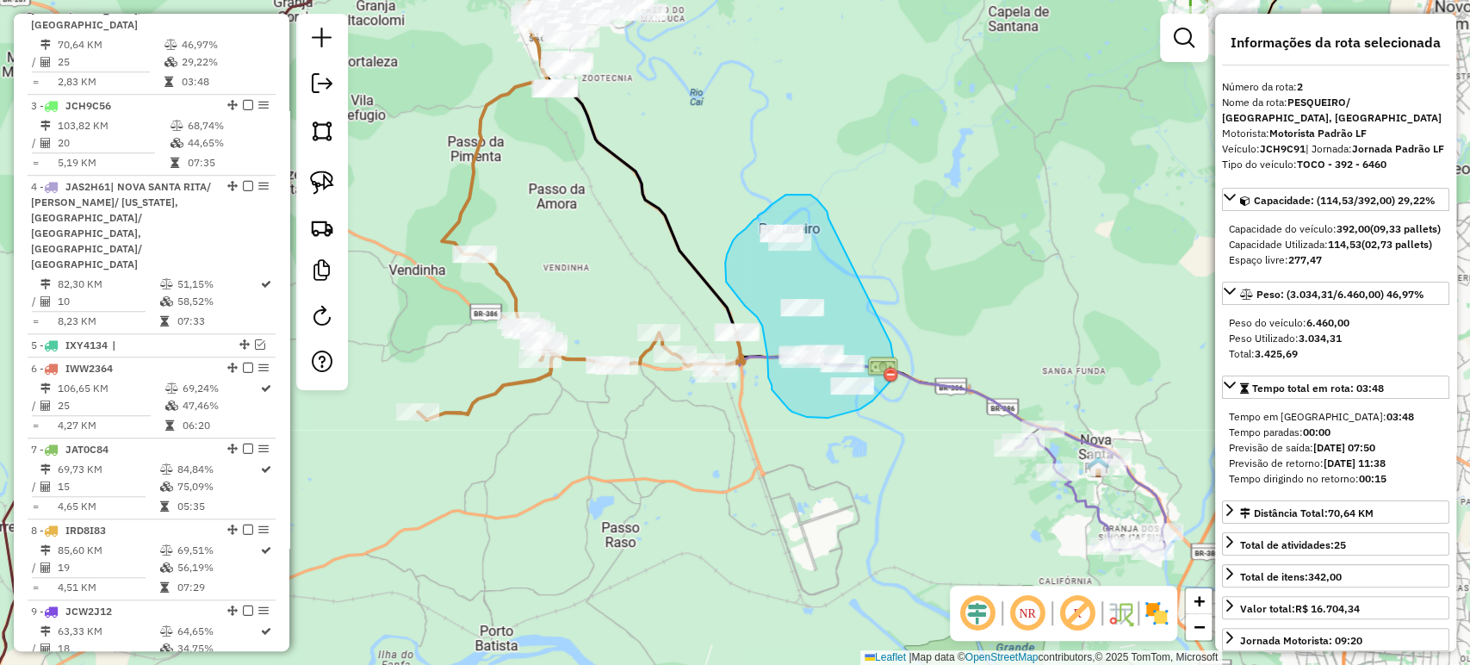
drag, startPoint x: 827, startPoint y: 211, endPoint x: 885, endPoint y: 338, distance: 140.2
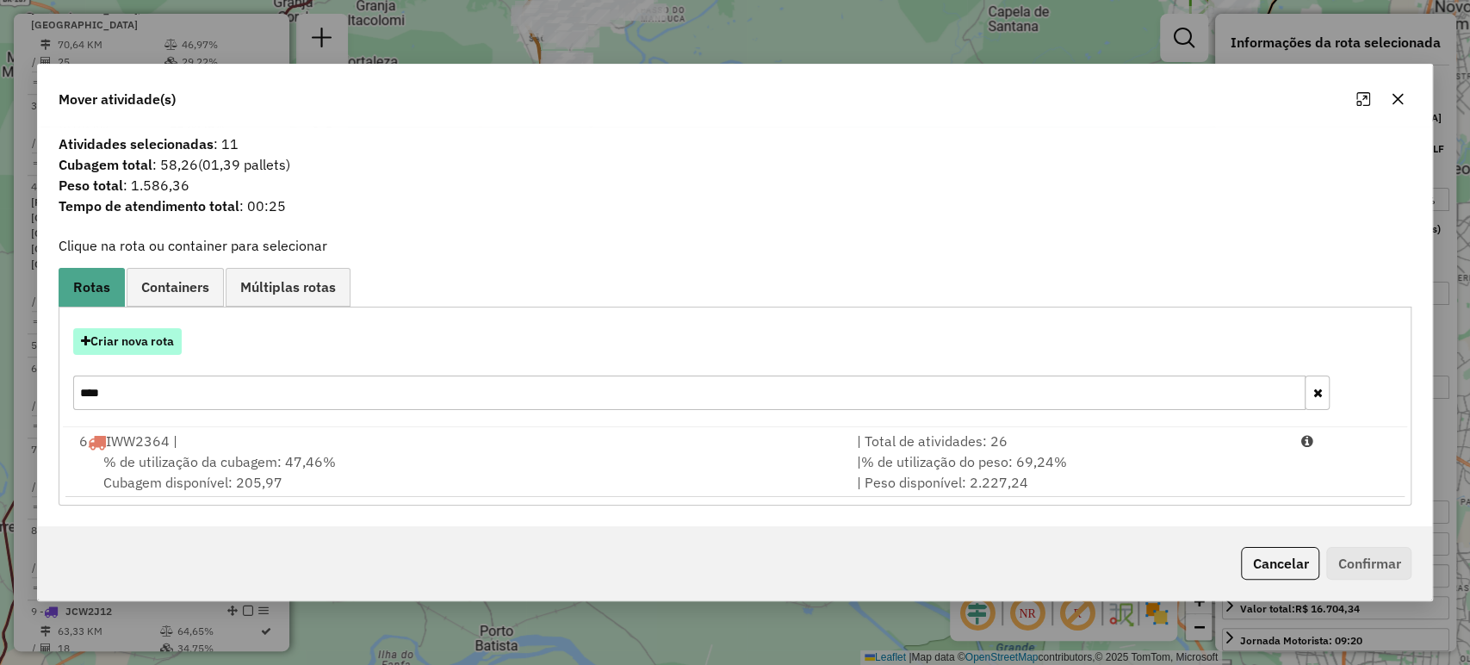
click at [150, 336] on button "Criar nova rota" at bounding box center [127, 341] width 108 height 27
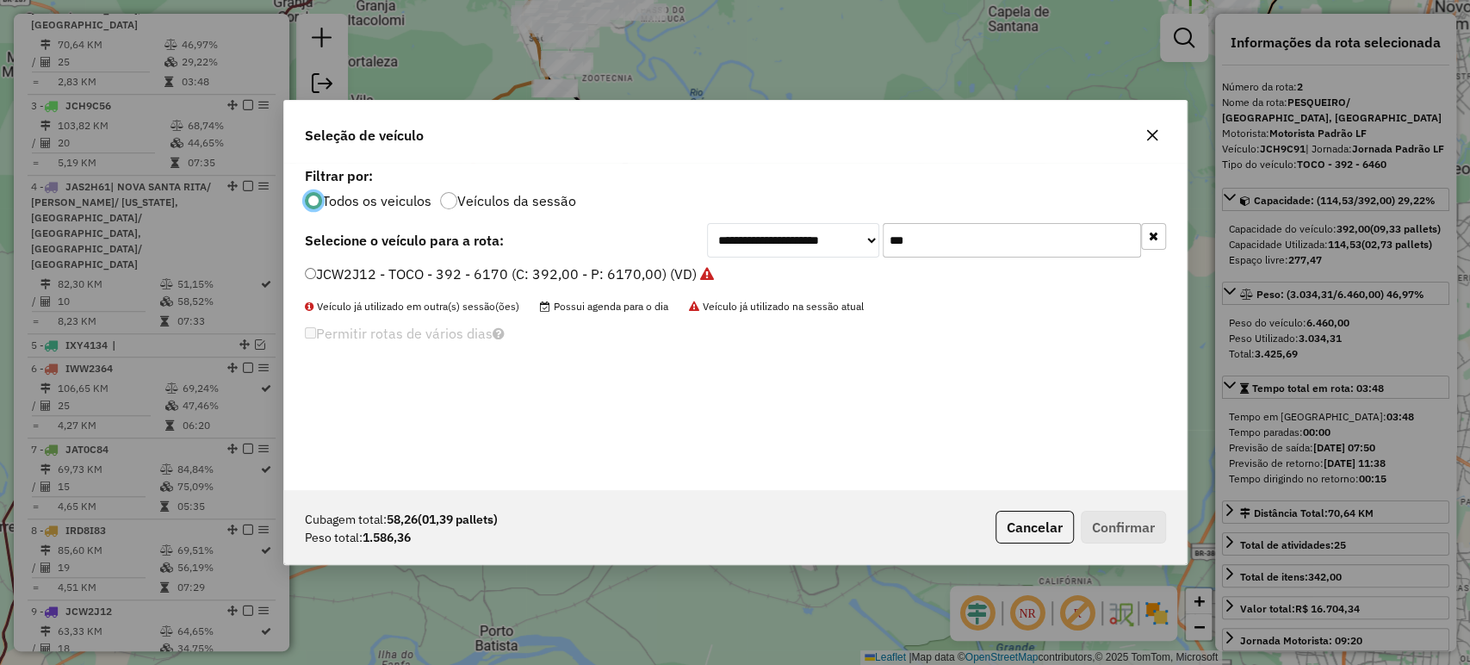
scroll to position [9, 5]
drag, startPoint x: 923, startPoint y: 235, endPoint x: 868, endPoint y: 269, distance: 64.5
click at [870, 261] on div "**********" at bounding box center [735, 326] width 902 height 327
type input "***"
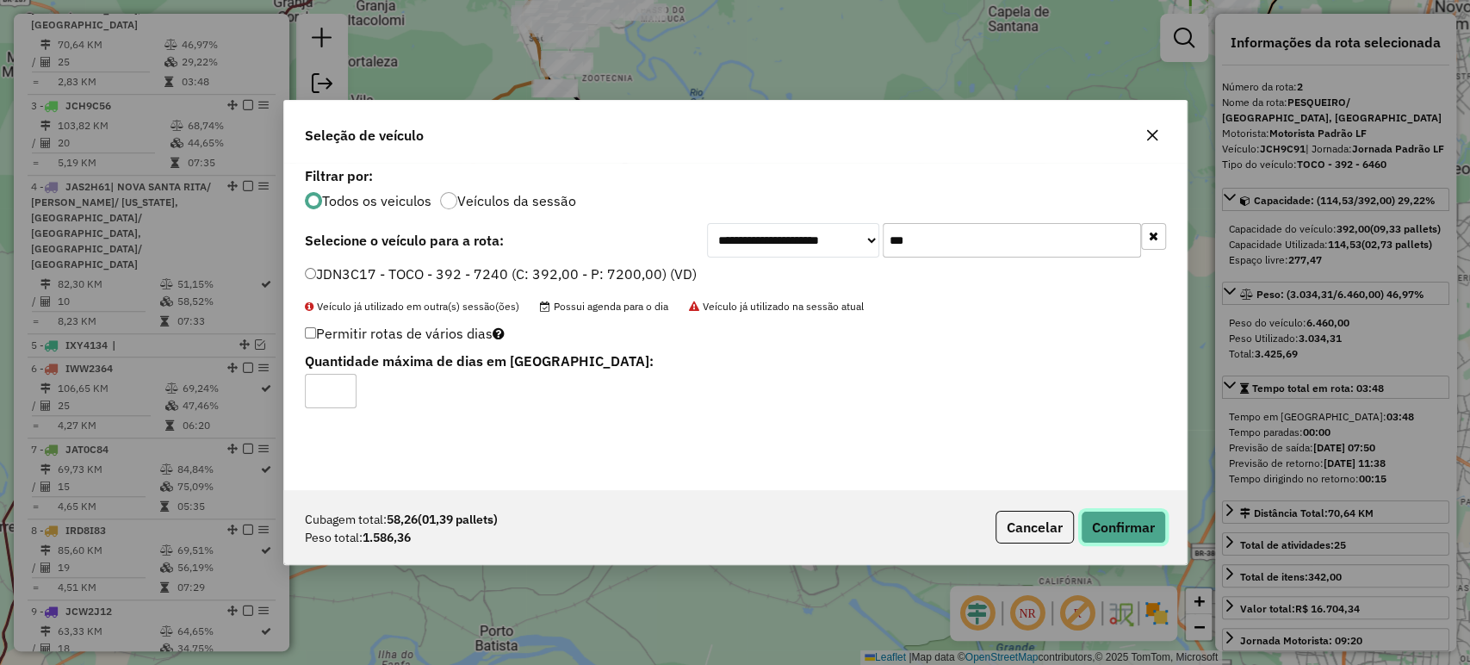
click at [1120, 529] on button "Confirmar" at bounding box center [1123, 527] width 85 height 33
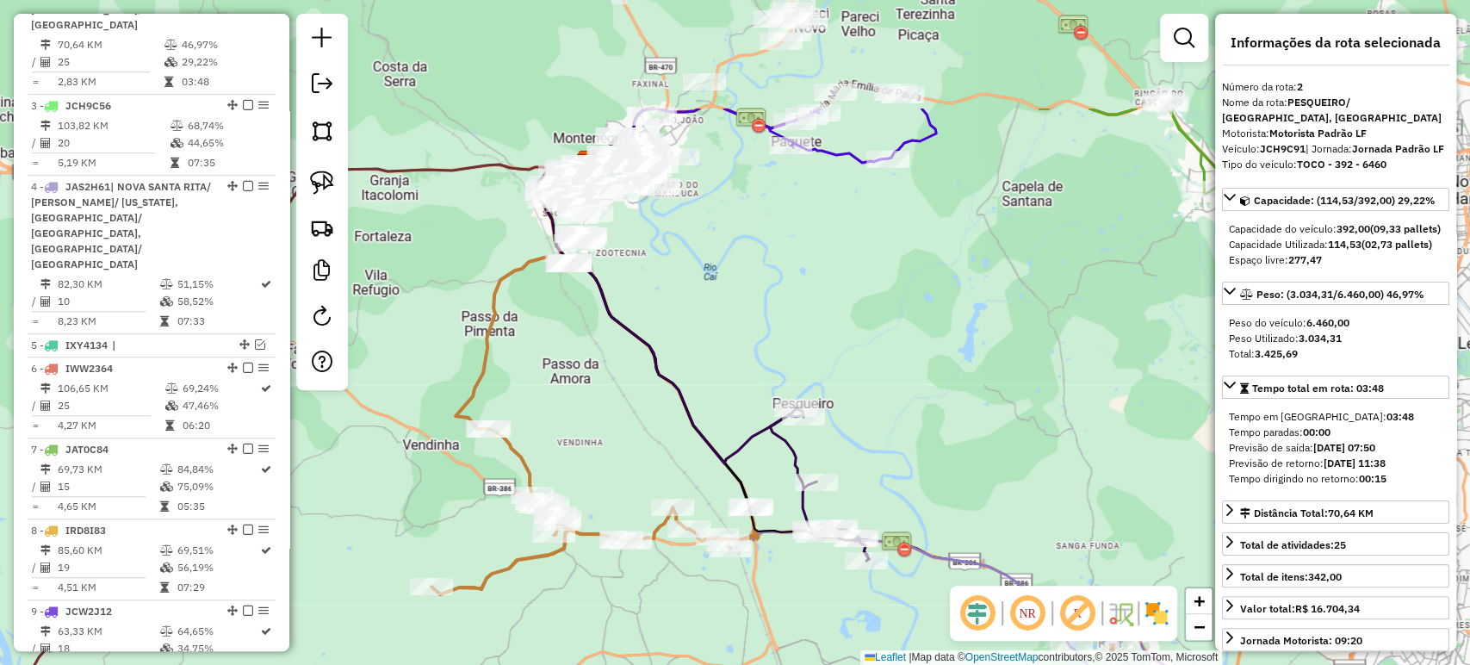
drag, startPoint x: 950, startPoint y: 214, endPoint x: 926, endPoint y: 361, distance: 148.2
click at [965, 413] on div "Janela de atendimento Grade de atendimento Capacidade Transportadoras Veículos …" at bounding box center [735, 332] width 1470 height 665
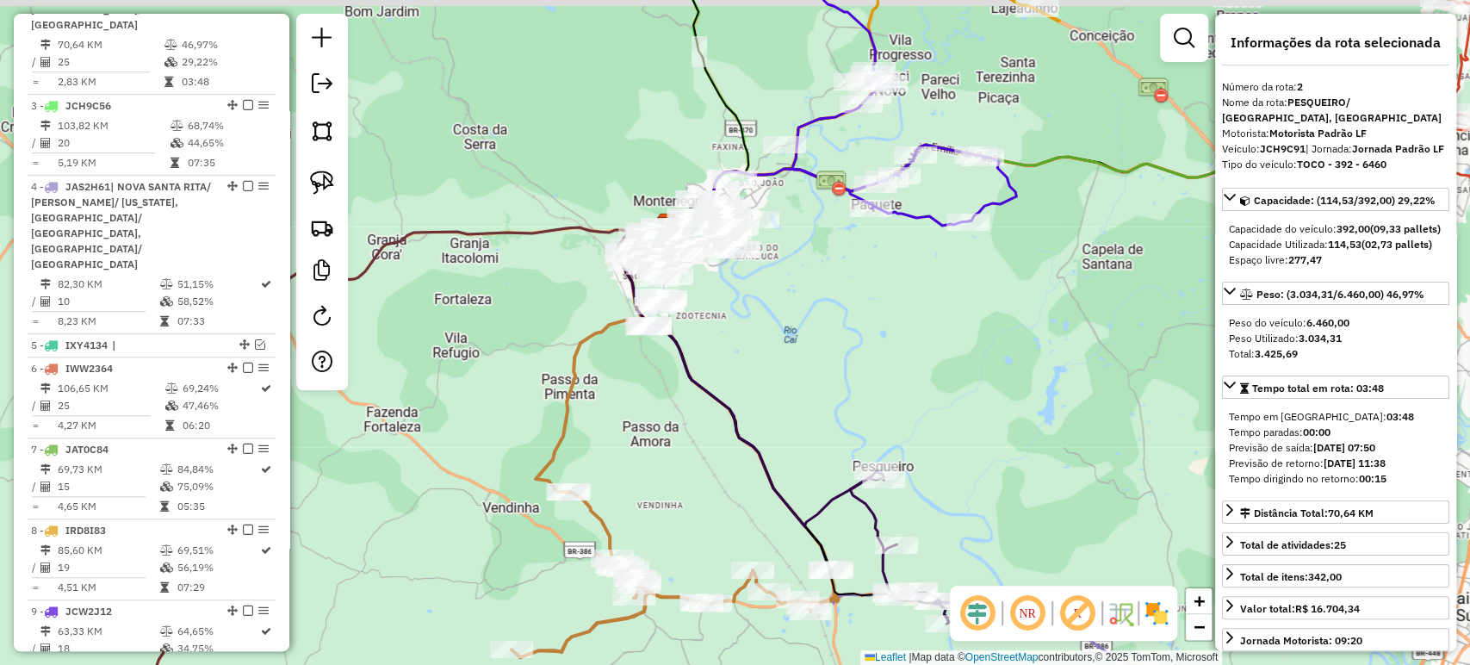
drag, startPoint x: 786, startPoint y: 293, endPoint x: 931, endPoint y: 347, distance: 154.5
click at [936, 343] on div "Janela de atendimento Grade de atendimento Capacidade Transportadoras Veículos …" at bounding box center [735, 332] width 1470 height 665
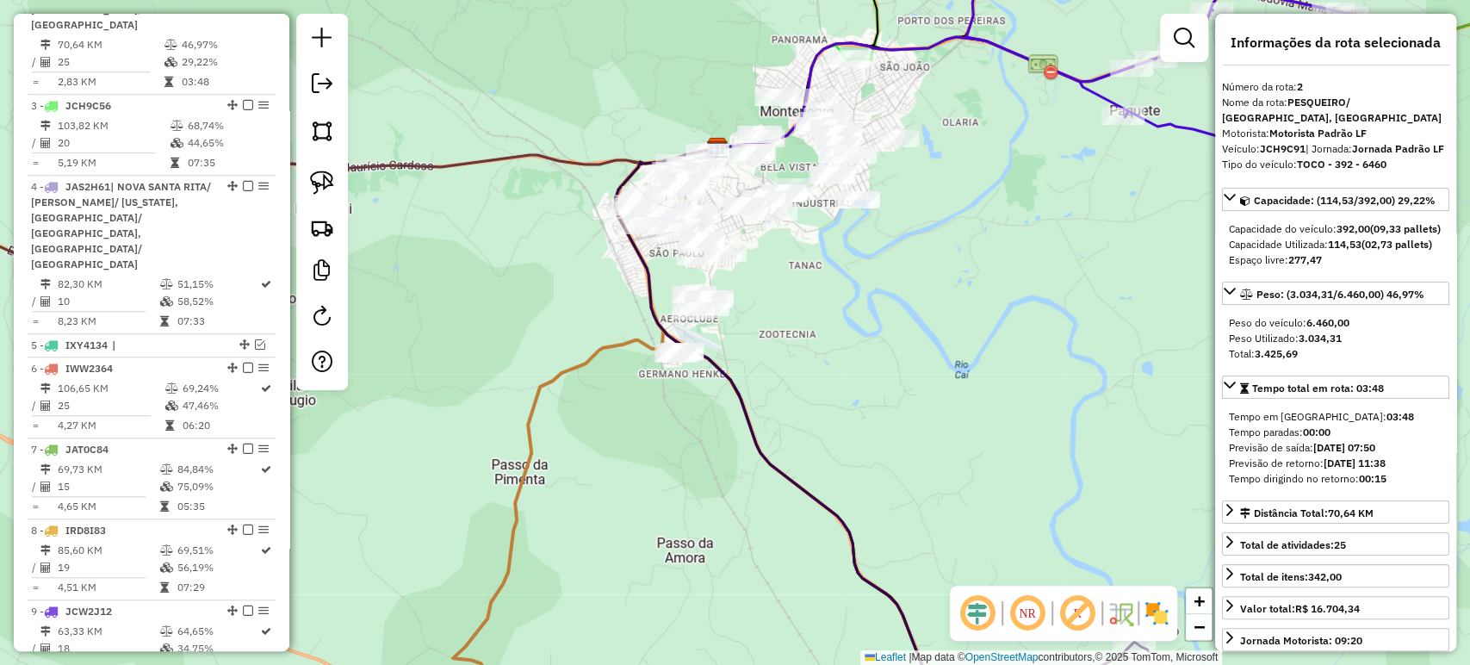
drag, startPoint x: 759, startPoint y: 313, endPoint x: 886, endPoint y: 353, distance: 132.6
click at [886, 353] on div "Janela de atendimento Grade de atendimento Capacidade Transportadoras Veículos …" at bounding box center [735, 332] width 1470 height 665
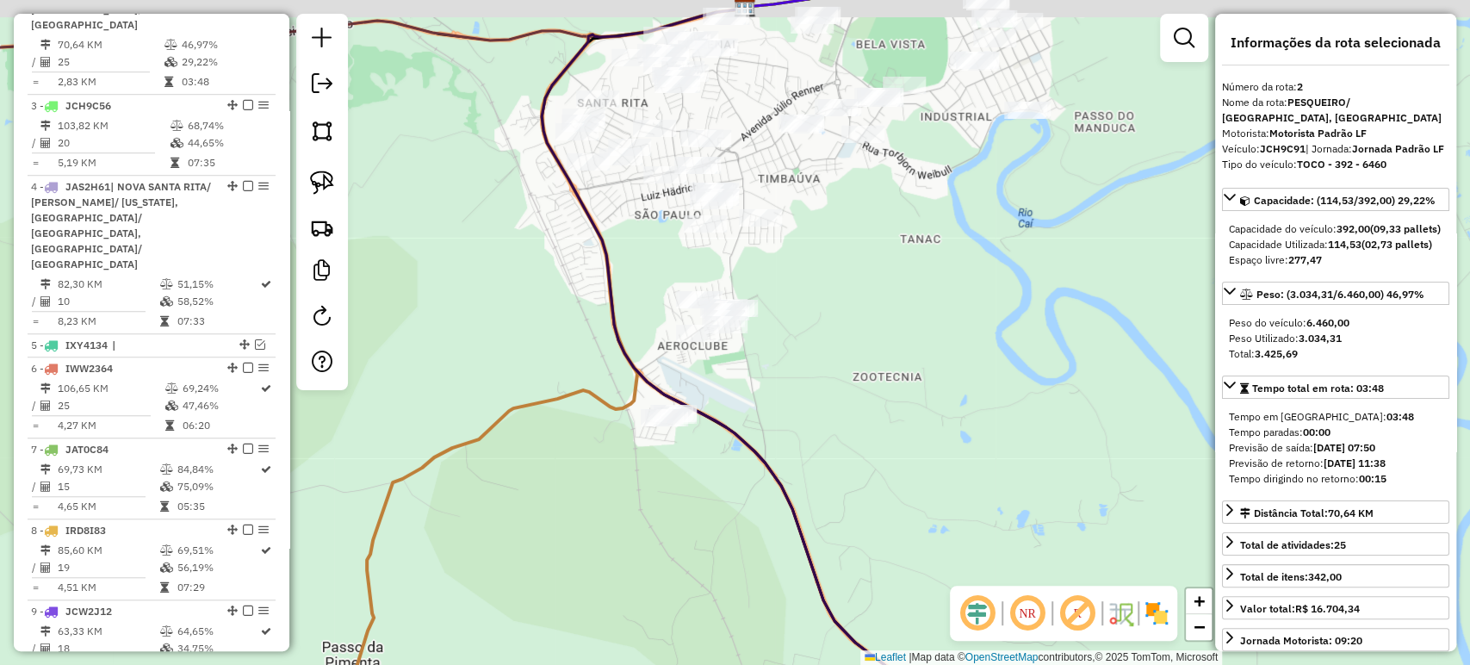
drag, startPoint x: 727, startPoint y: 372, endPoint x: 795, endPoint y: 391, distance: 70.6
click at [795, 391] on div "Janela de atendimento Grade de atendimento Capacidade Transportadoras Veículos …" at bounding box center [735, 332] width 1470 height 665
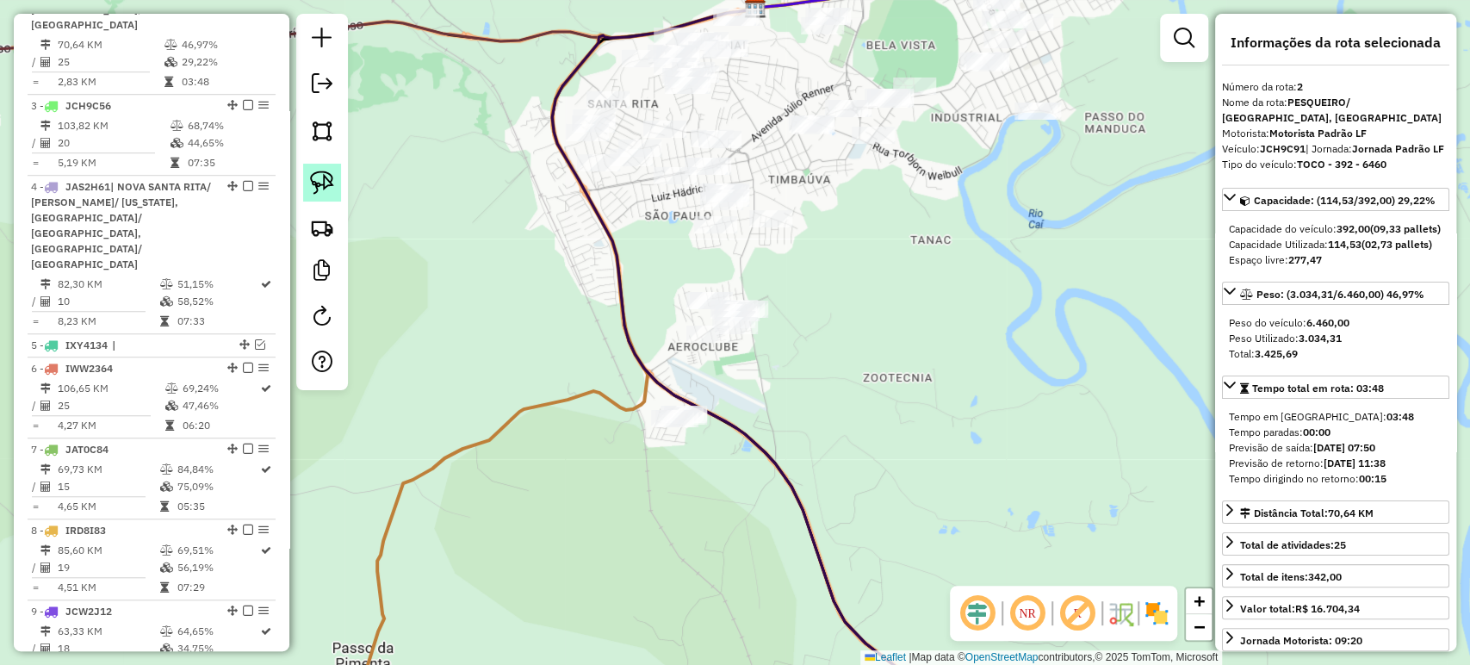
click at [319, 195] on link at bounding box center [322, 183] width 38 height 38
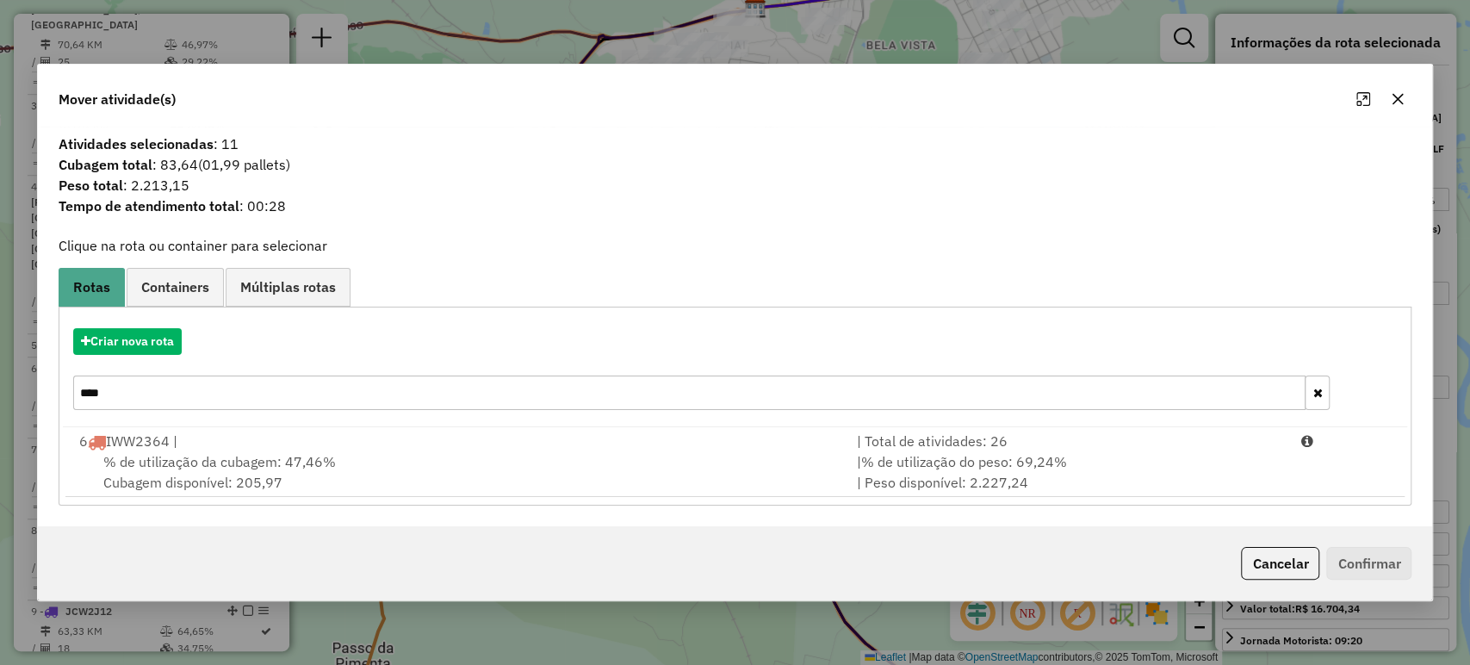
click at [1311, 383] on button "button" at bounding box center [1316, 392] width 25 height 34
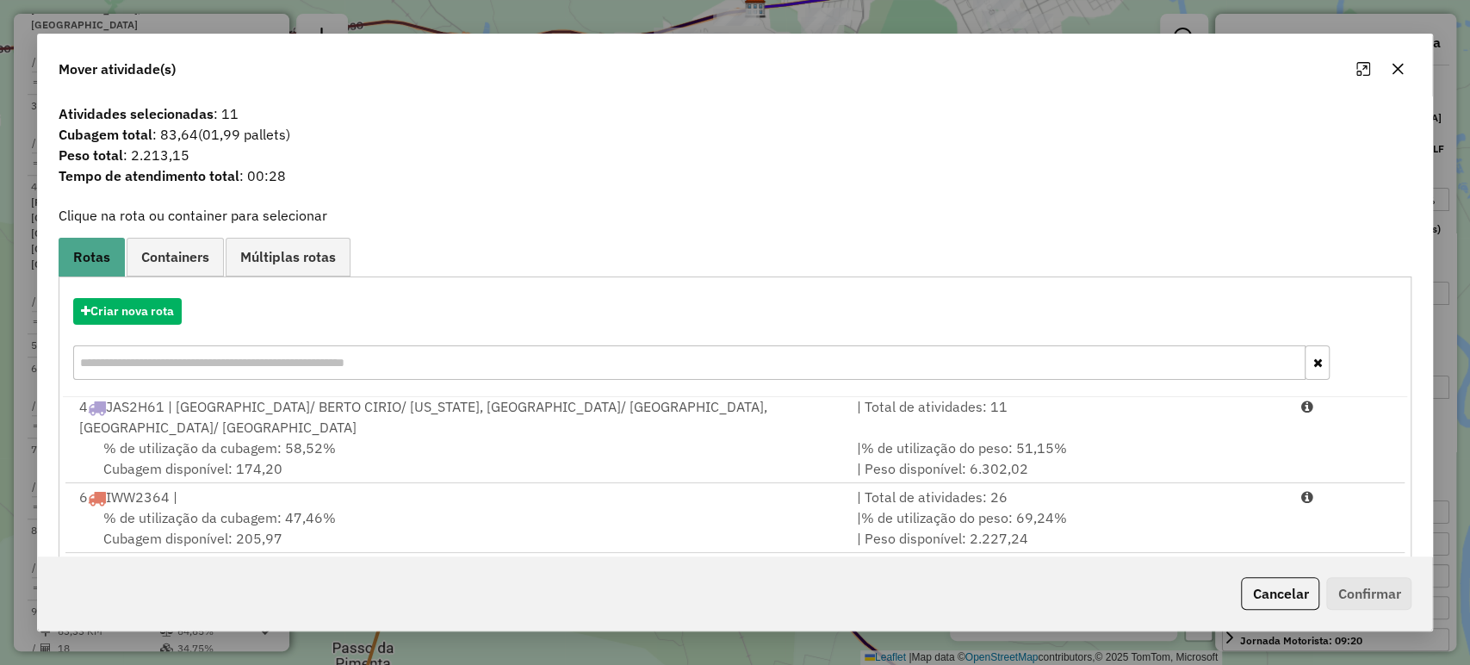
scroll to position [186, 0]
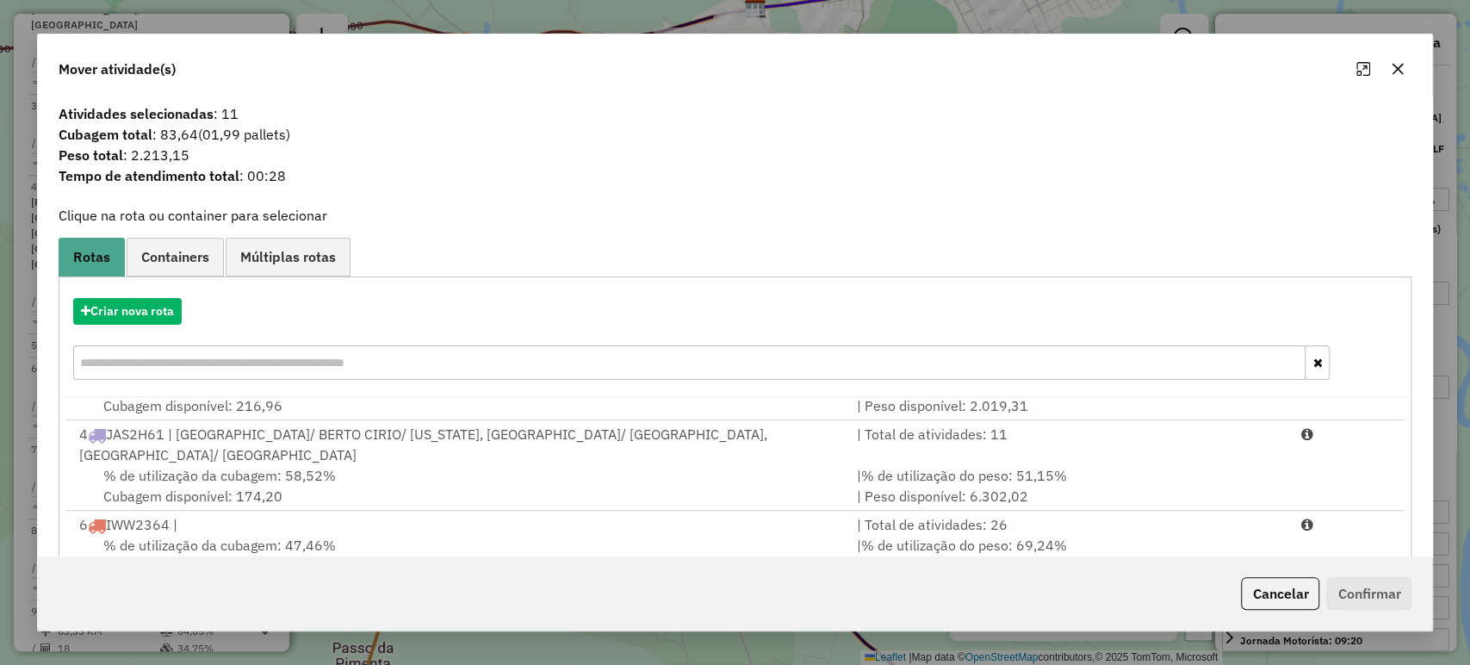
drag, startPoint x: 483, startPoint y: 360, endPoint x: 489, endPoint y: 352, distance: 9.8
click at [483, 359] on input "text" at bounding box center [689, 362] width 1233 height 34
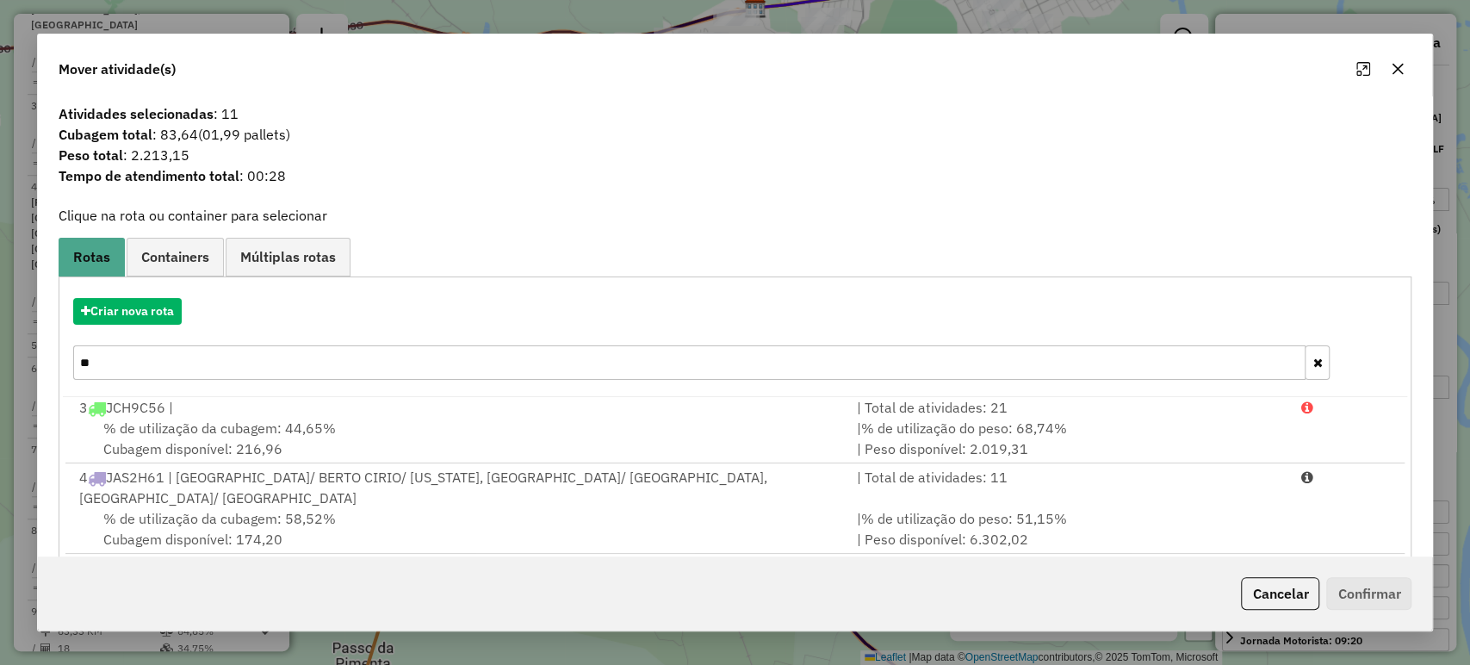
scroll to position [0, 0]
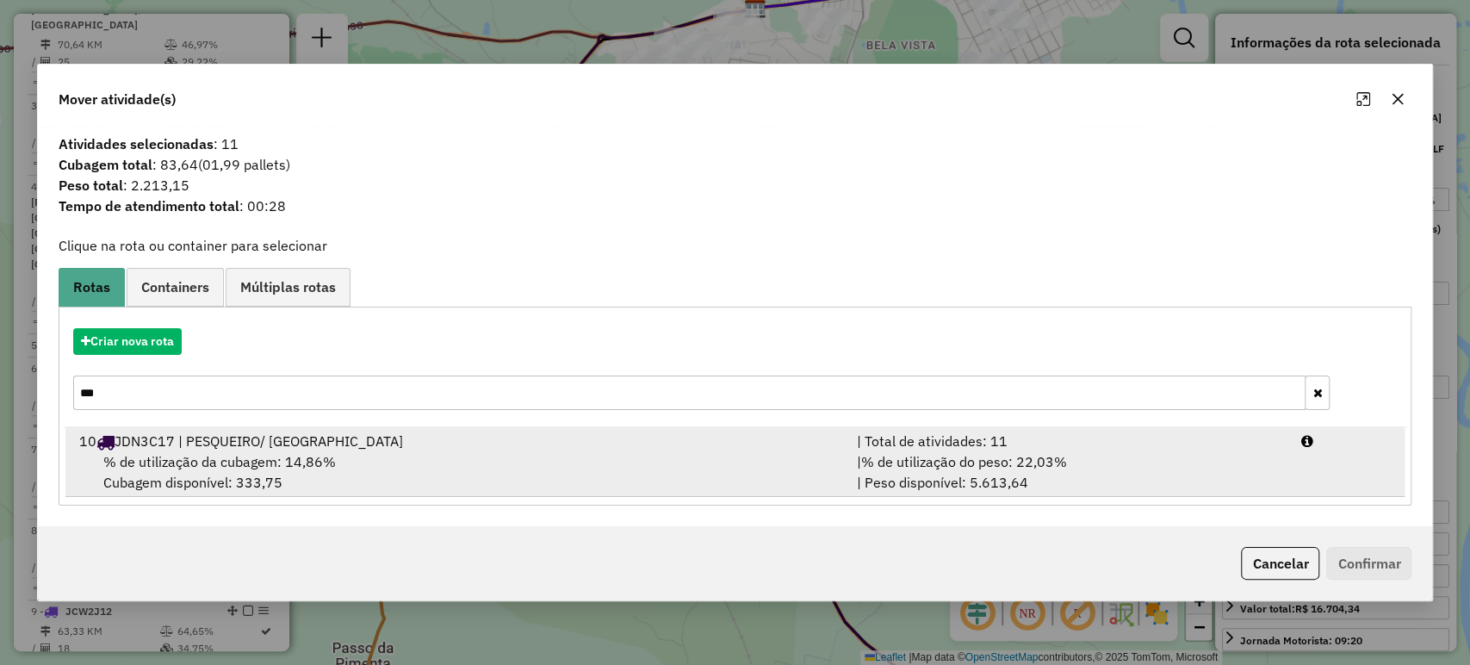
type input "***"
click at [141, 442] on div "10 JDN3C17 | PESQUEIRO/ PORTO GARIBALDI" at bounding box center [457, 440] width 777 height 21
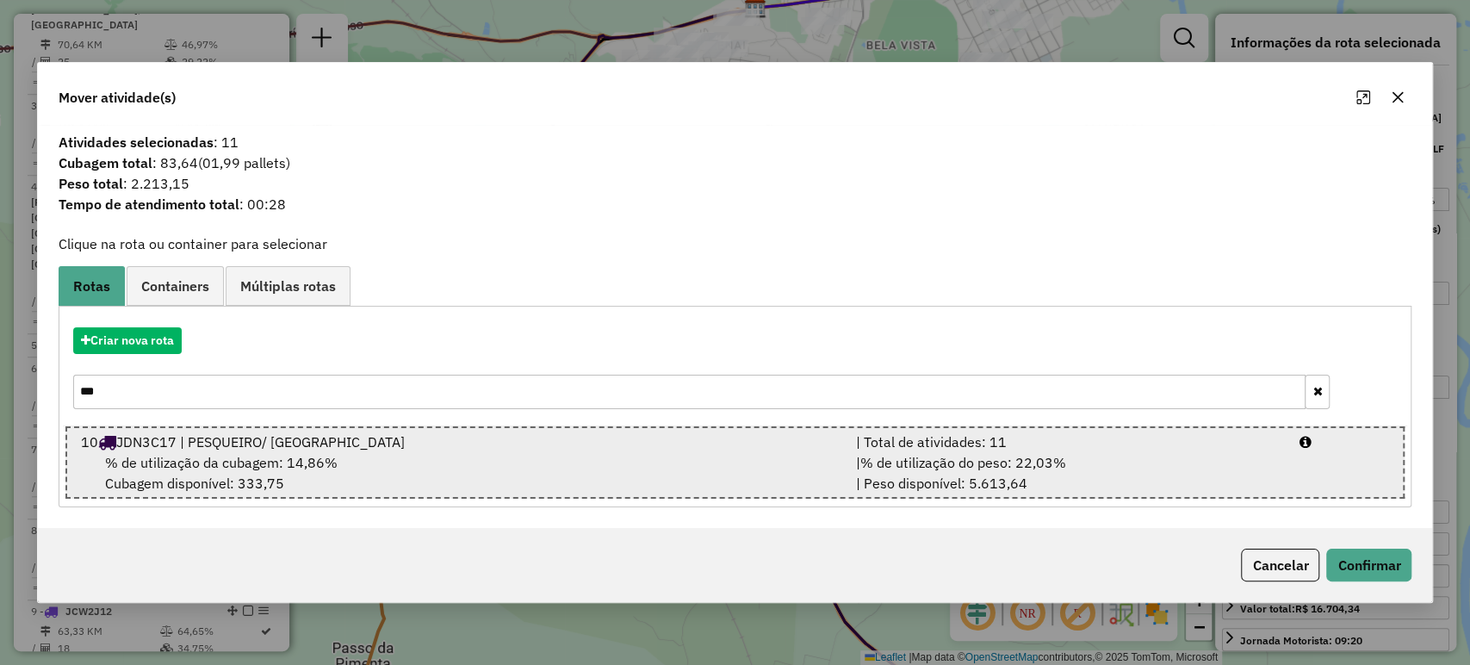
click at [423, 439] on div "10 JDN3C17 | PESQUEIRO/ PORTO GARIBALDI" at bounding box center [458, 441] width 775 height 21
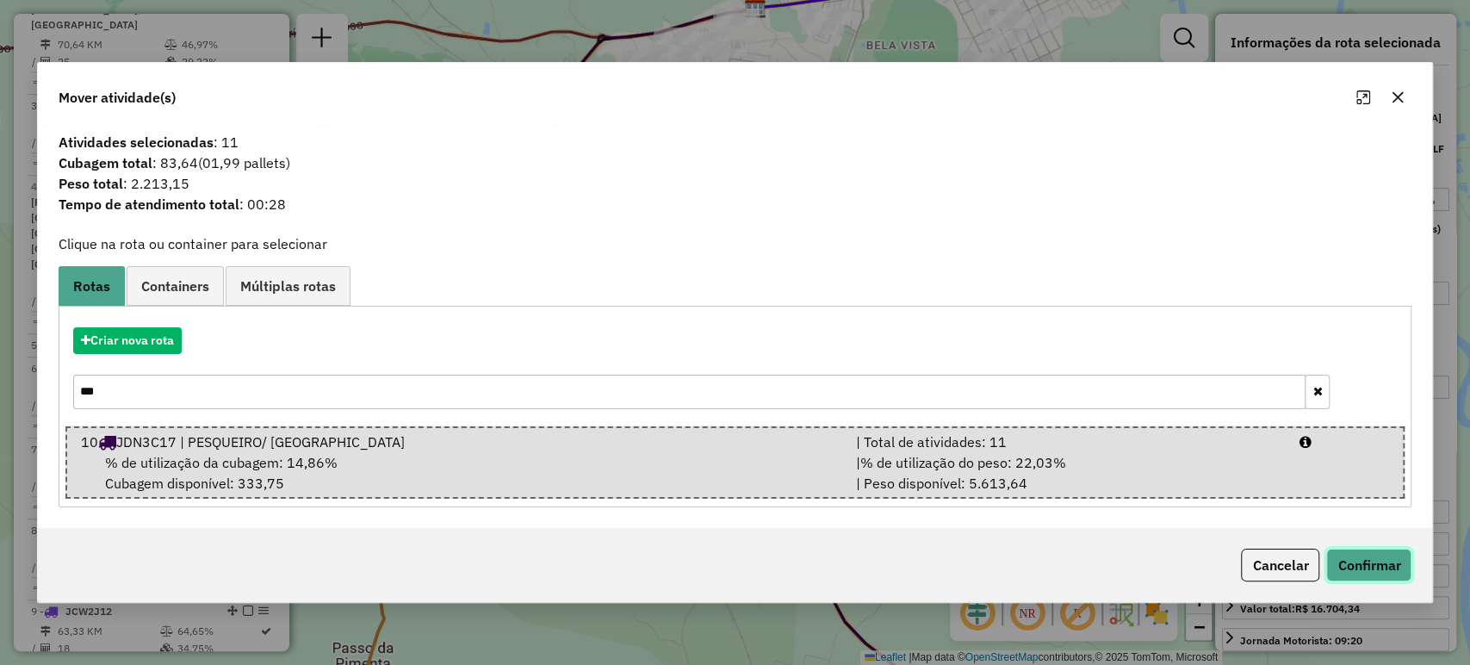
click at [1363, 567] on button "Confirmar" at bounding box center [1368, 564] width 85 height 33
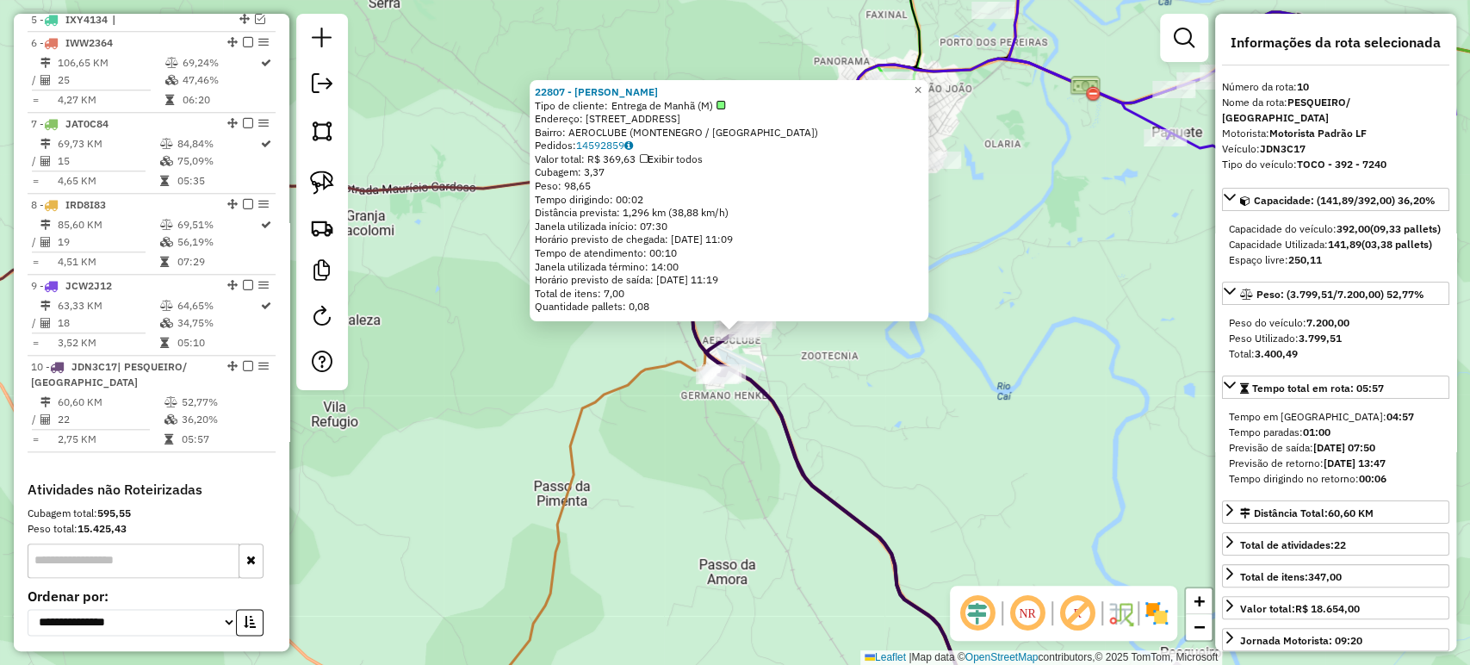
scroll to position [1226, 0]
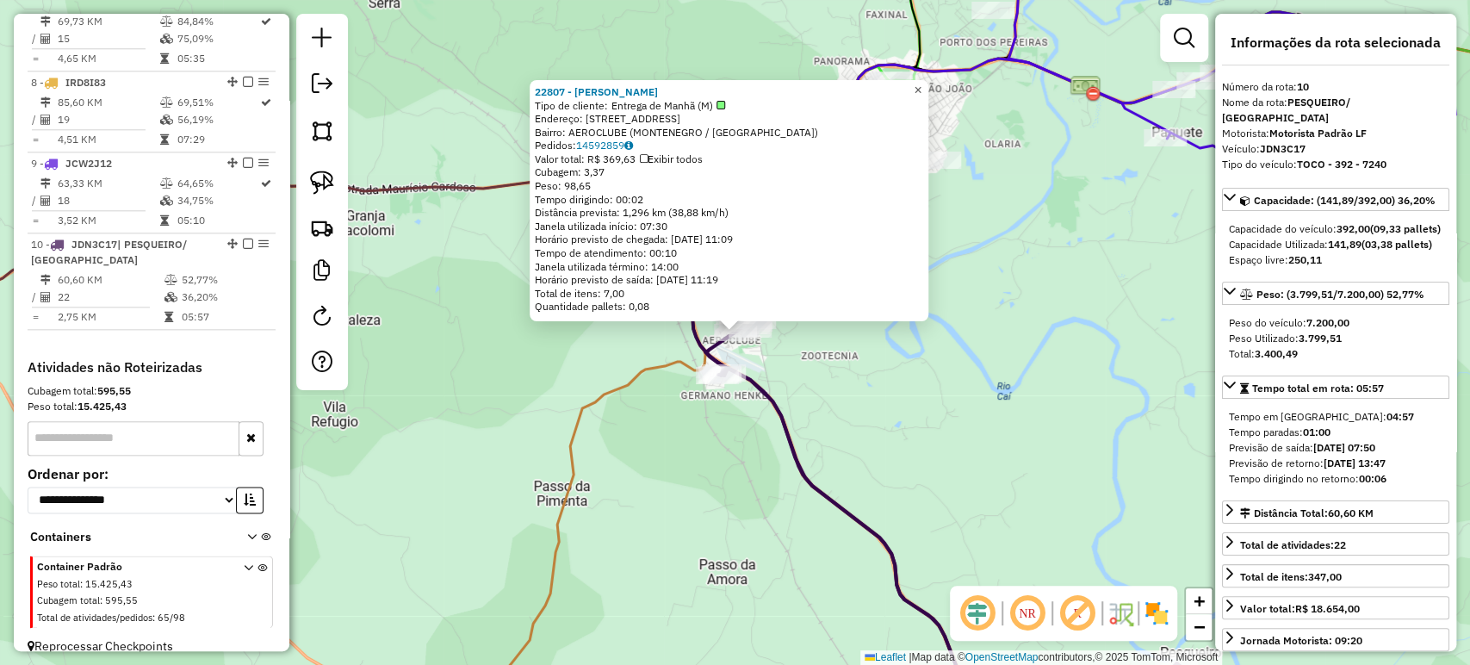
click at [921, 83] on span "×" at bounding box center [917, 90] width 8 height 15
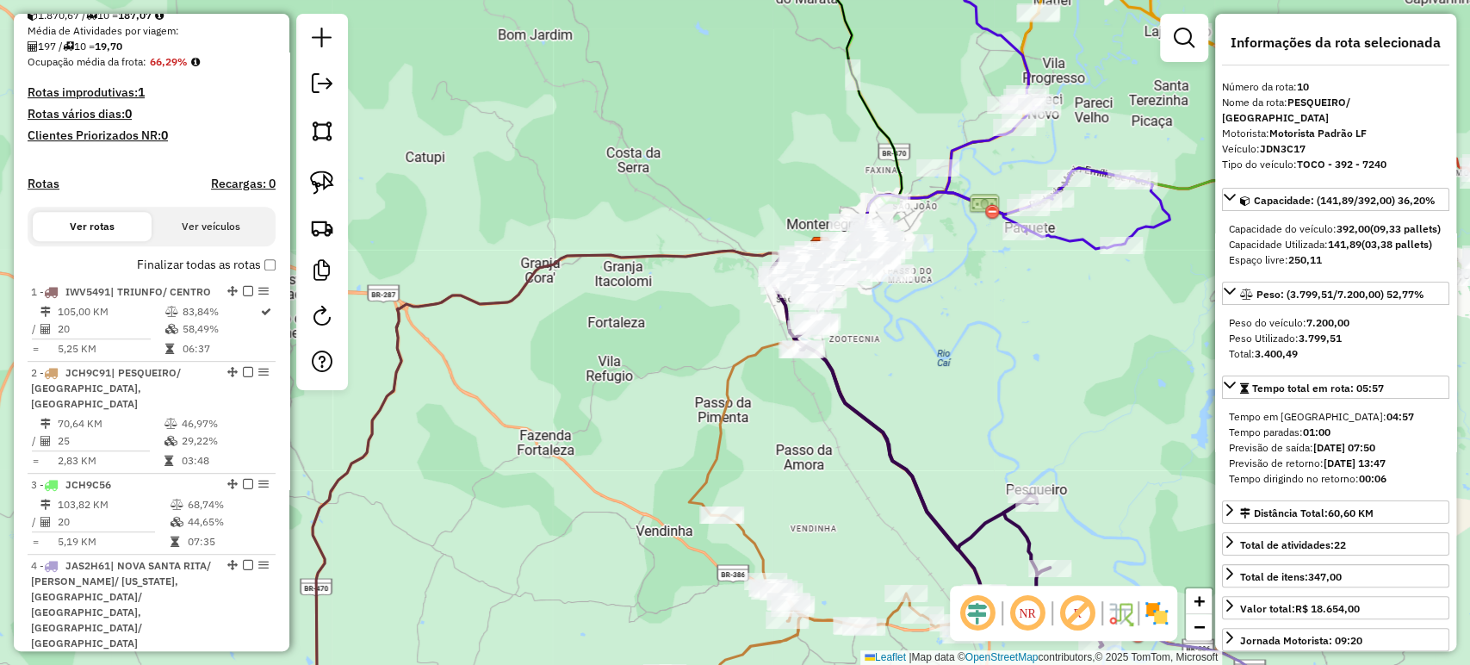
scroll to position [365, 0]
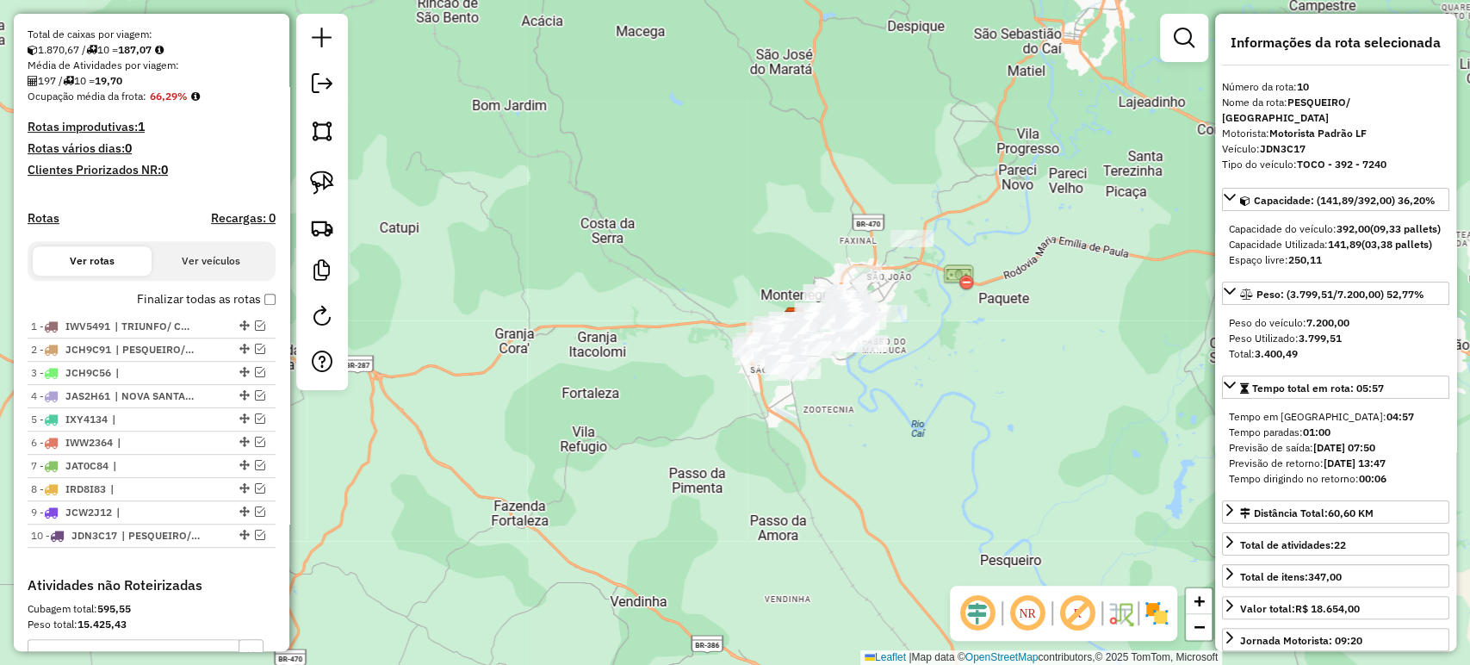
drag, startPoint x: 931, startPoint y: 324, endPoint x: 916, endPoint y: 345, distance: 26.0
click at [916, 345] on div "Janela de atendimento Grade de atendimento Capacidade Transportadoras Veículos …" at bounding box center [735, 332] width 1470 height 665
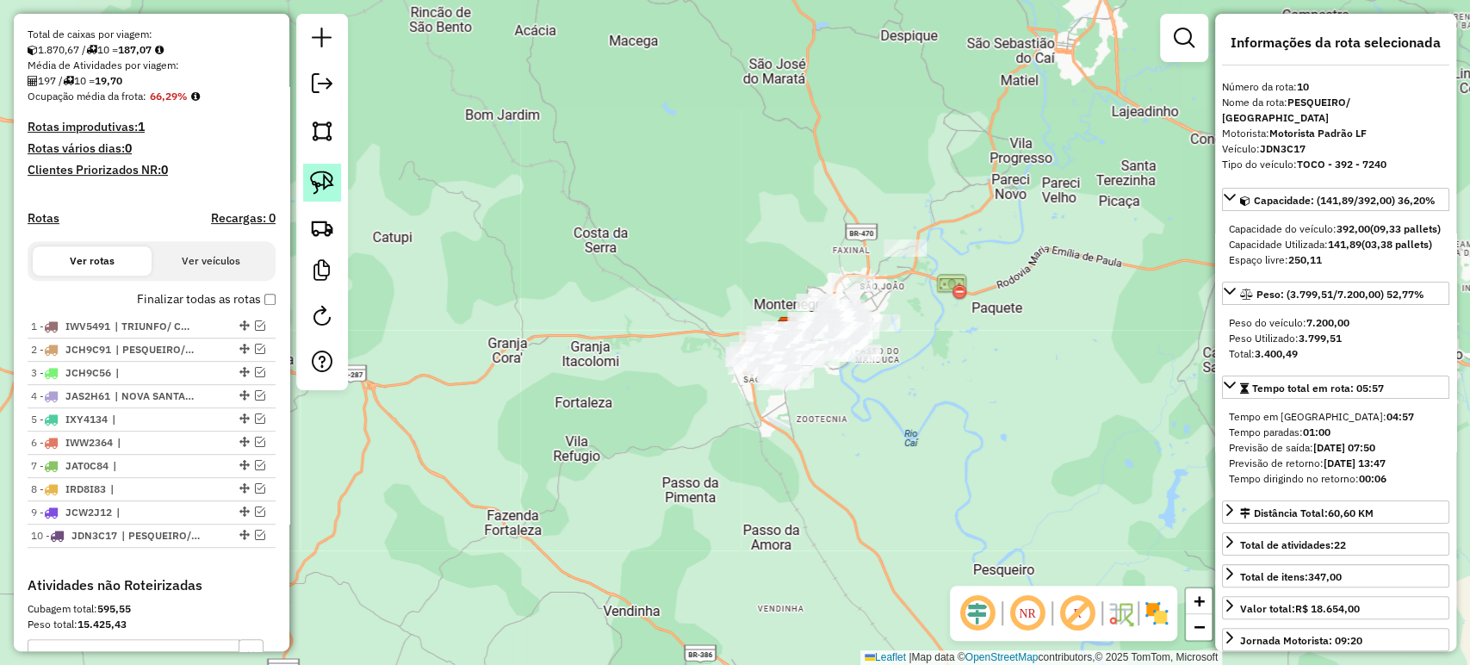
click at [325, 173] on img at bounding box center [322, 182] width 24 height 24
click at [325, 181] on img at bounding box center [322, 182] width 24 height 24
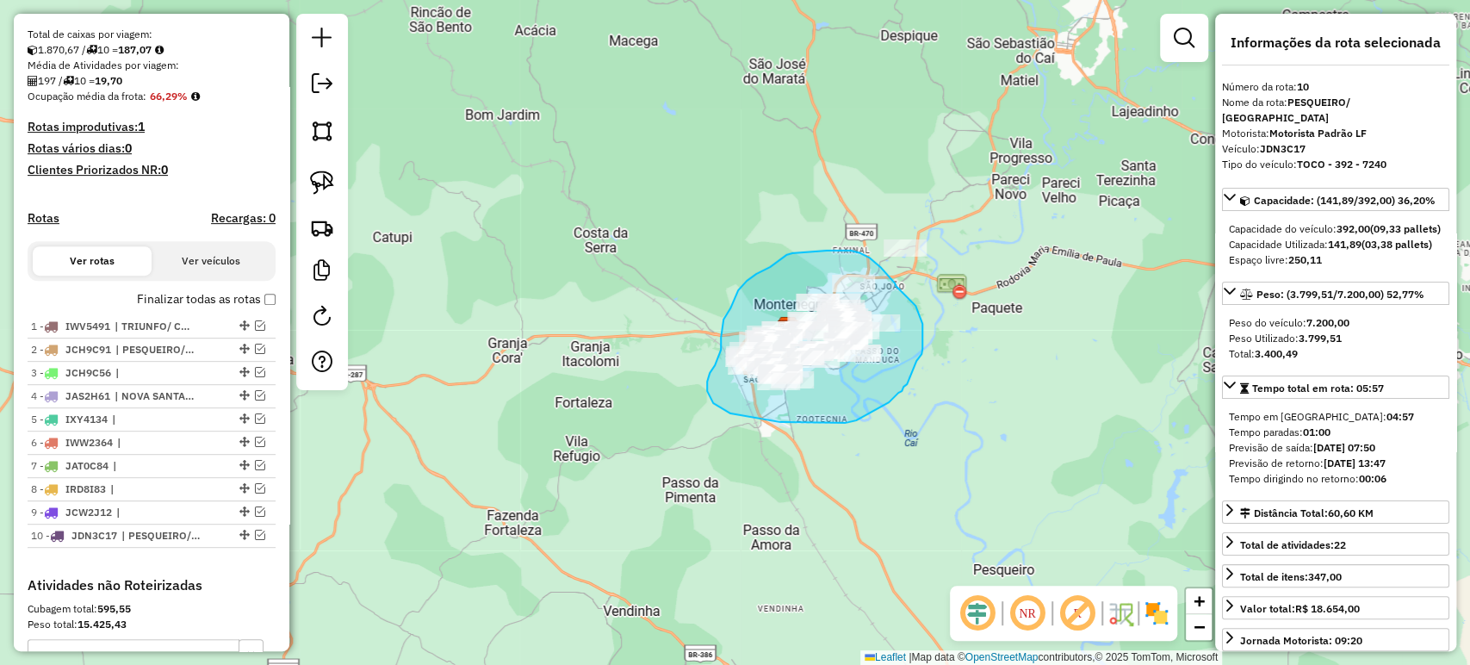
drag, startPoint x: 895, startPoint y: 286, endPoint x: 915, endPoint y: 306, distance: 28.0
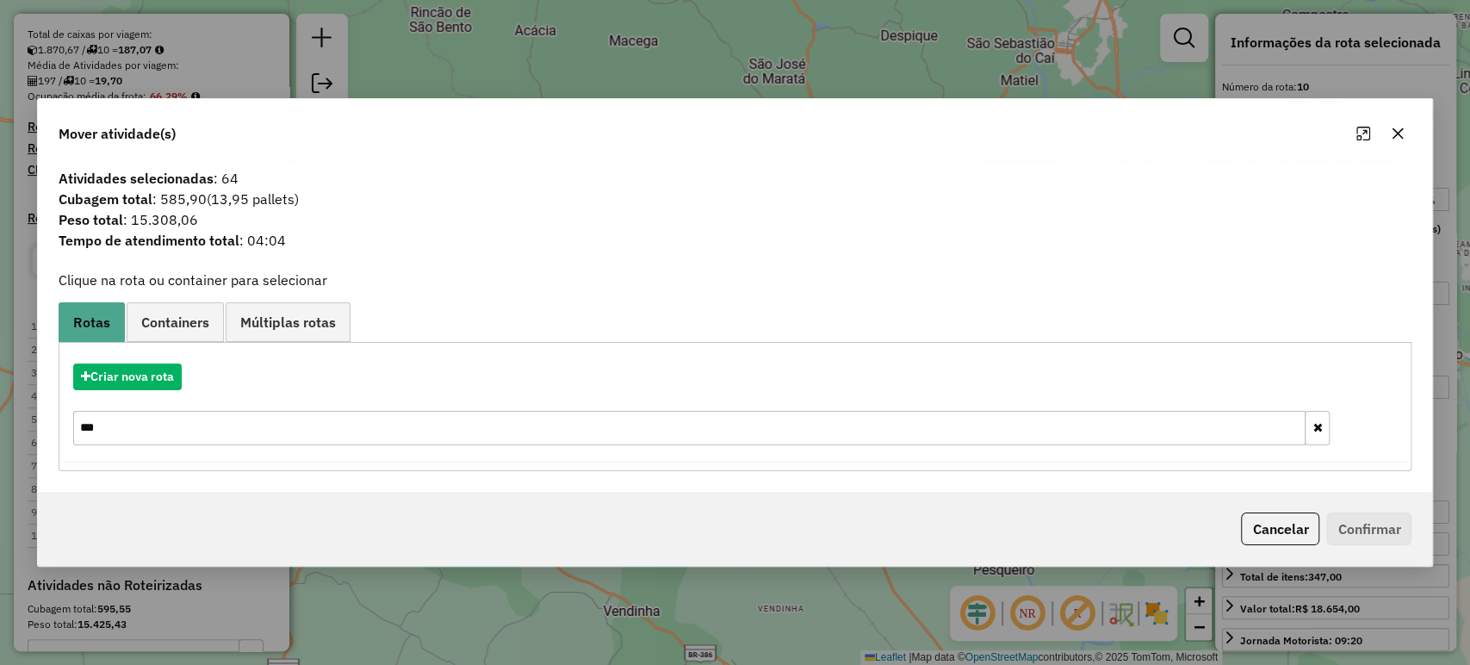
click at [1316, 426] on icon "button" at bounding box center [1316, 427] width 9 height 12
click at [145, 379] on button "Criar nova rota" at bounding box center [127, 376] width 108 height 27
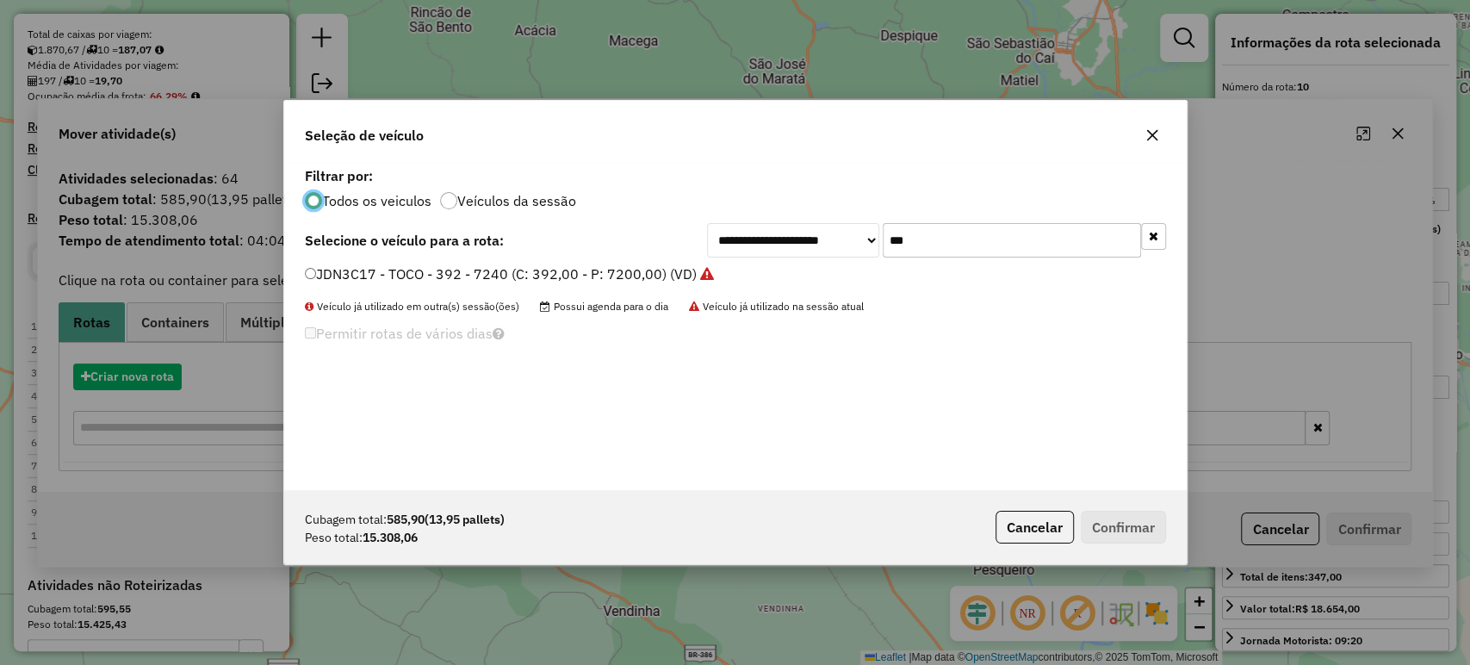
scroll to position [9, 5]
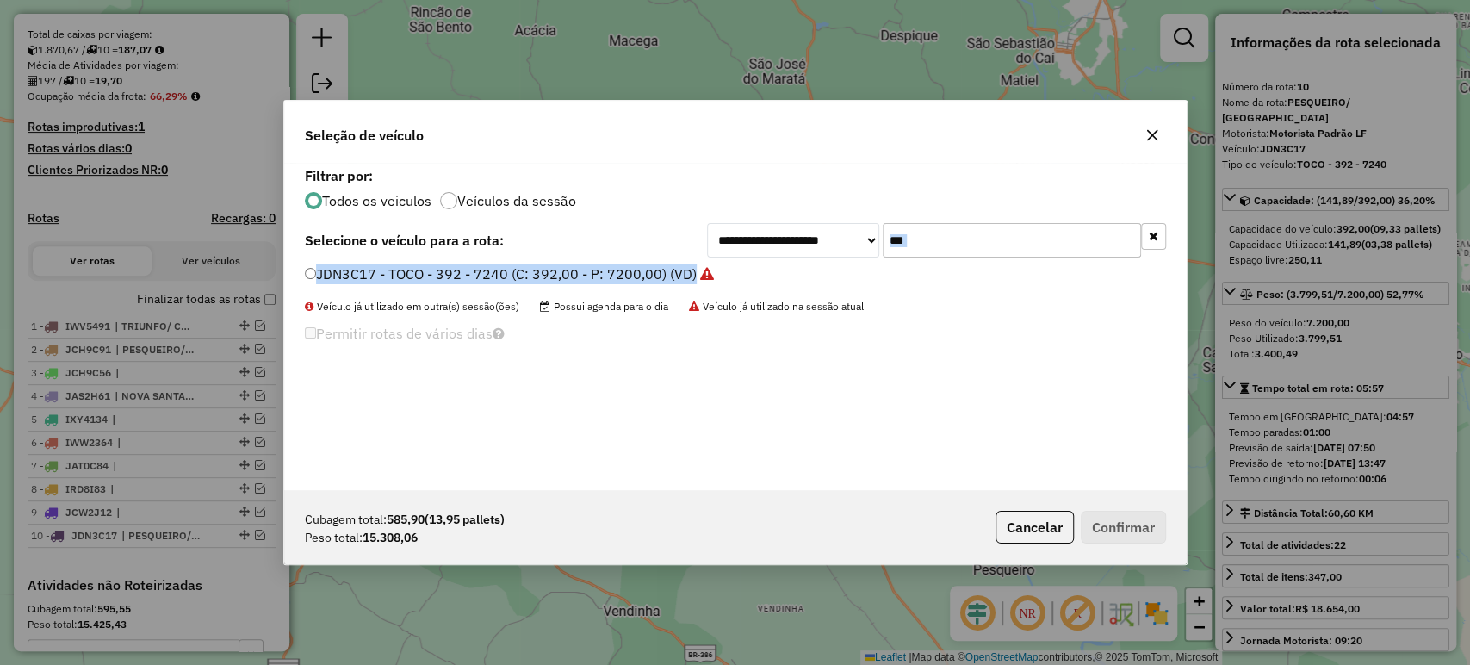
drag, startPoint x: 1016, startPoint y: 258, endPoint x: 907, endPoint y: 228, distance: 113.4
click at [883, 235] on div "**********" at bounding box center [735, 326] width 902 height 327
click at [919, 246] on input "***" at bounding box center [1011, 240] width 258 height 34
drag, startPoint x: 919, startPoint y: 246, endPoint x: 880, endPoint y: 252, distance: 39.2
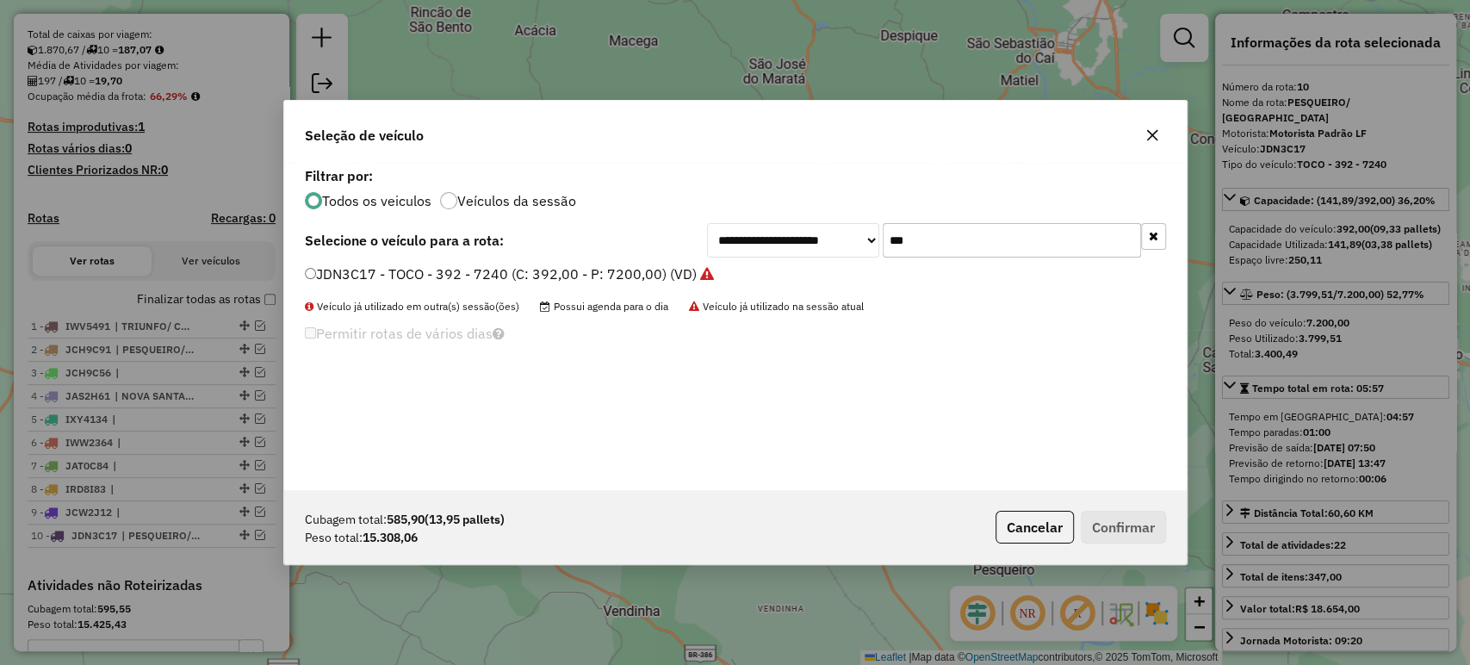
click at [880, 252] on div "**********" at bounding box center [936, 240] width 459 height 34
type input "***"
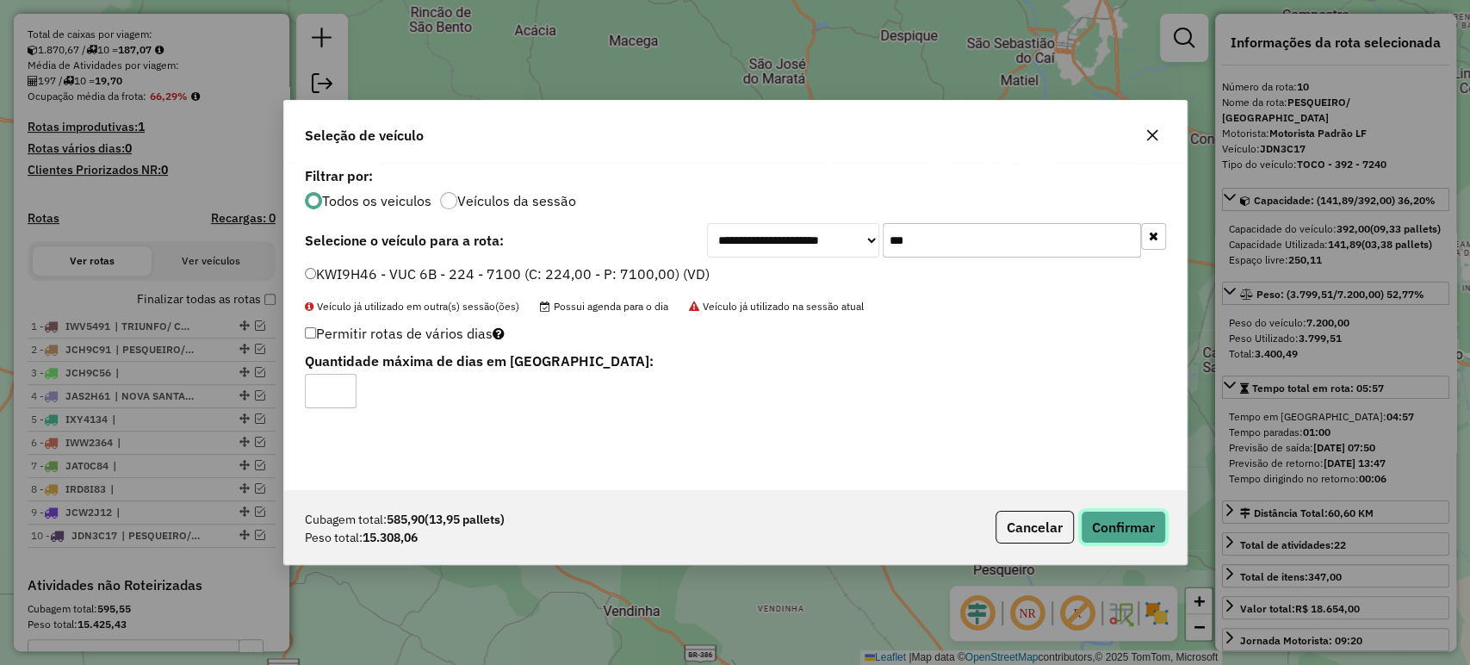
click at [1120, 528] on button "Confirmar" at bounding box center [1123, 527] width 85 height 33
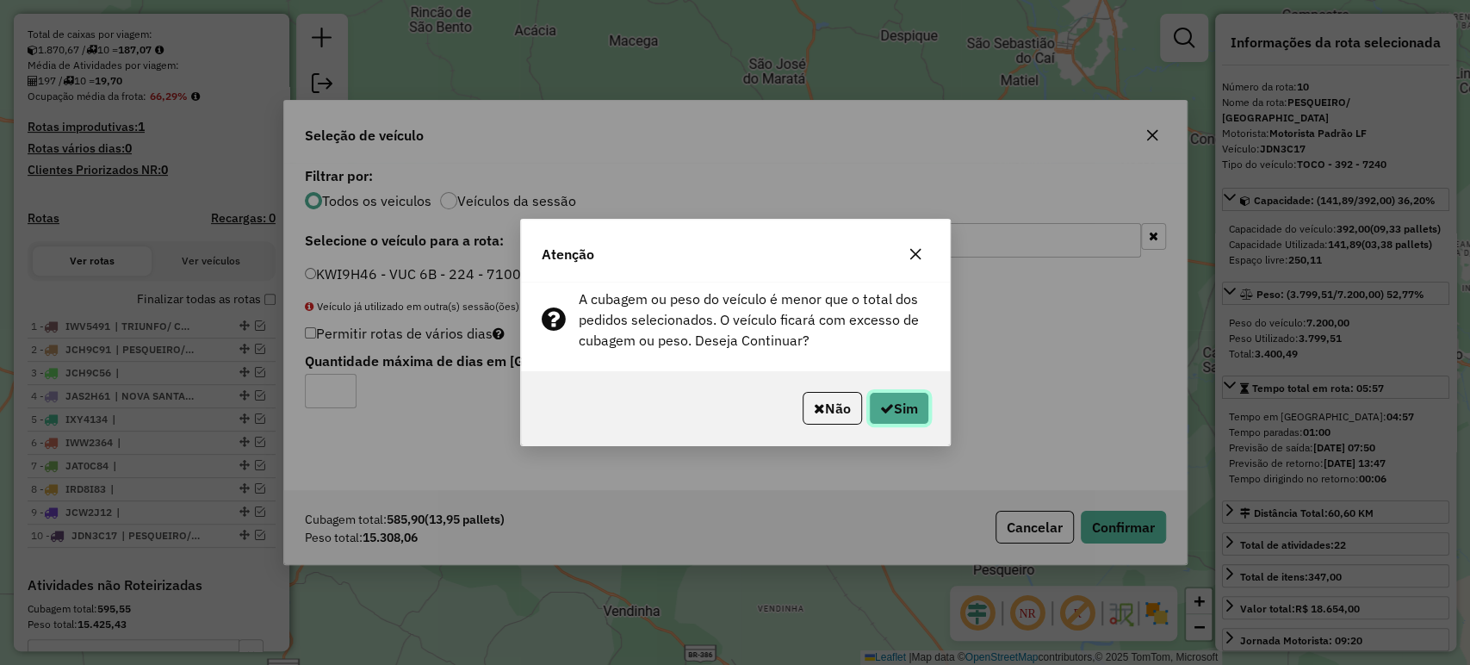
click at [902, 409] on button "Sim" at bounding box center [899, 408] width 60 height 33
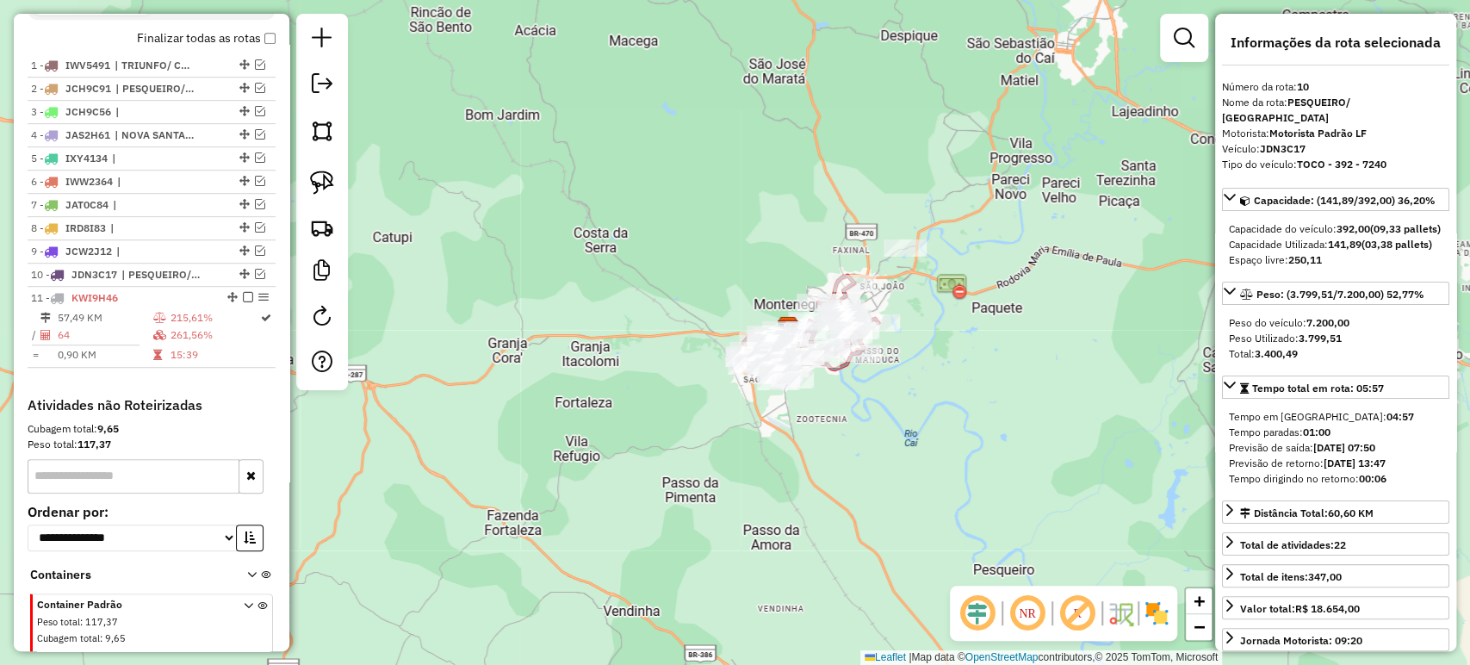
scroll to position [695, 0]
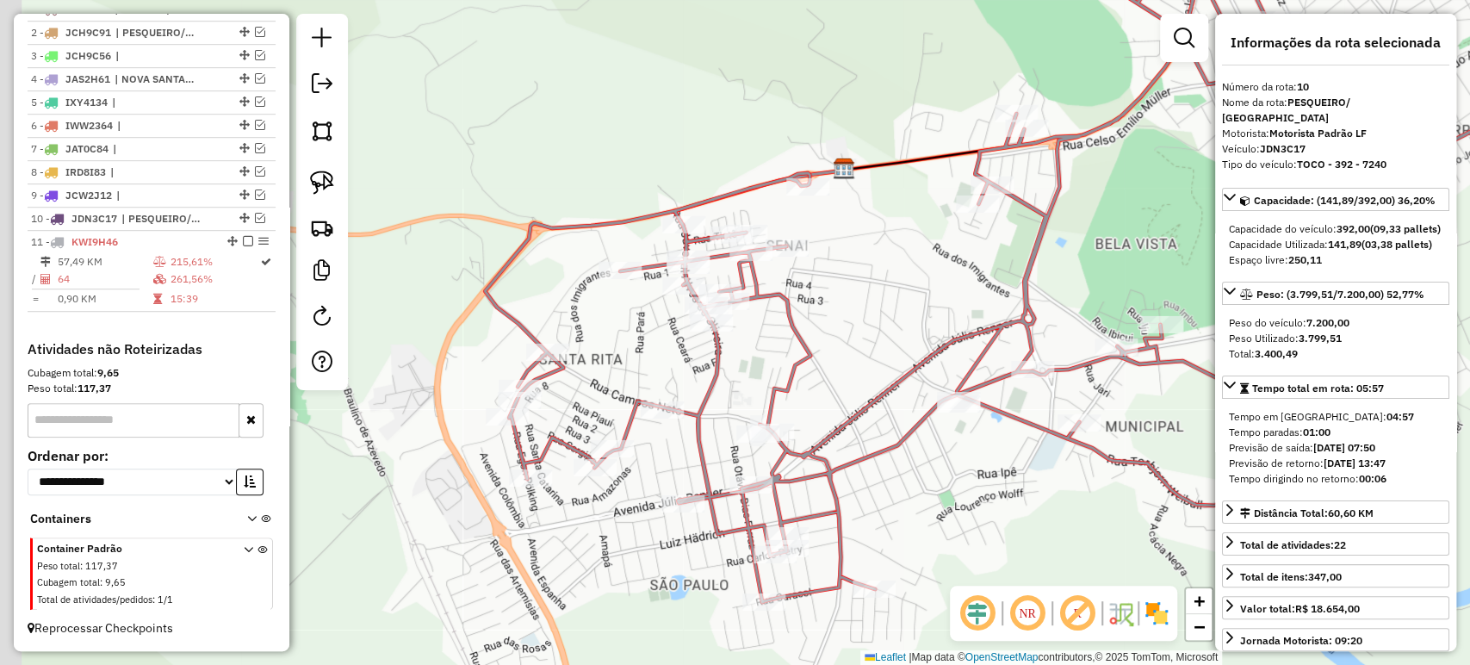
drag, startPoint x: 437, startPoint y: 302, endPoint x: 629, endPoint y: 350, distance: 197.1
click at [629, 350] on div "Janela de atendimento Grade de atendimento Capacidade Transportadoras Veículos …" at bounding box center [735, 332] width 1470 height 665
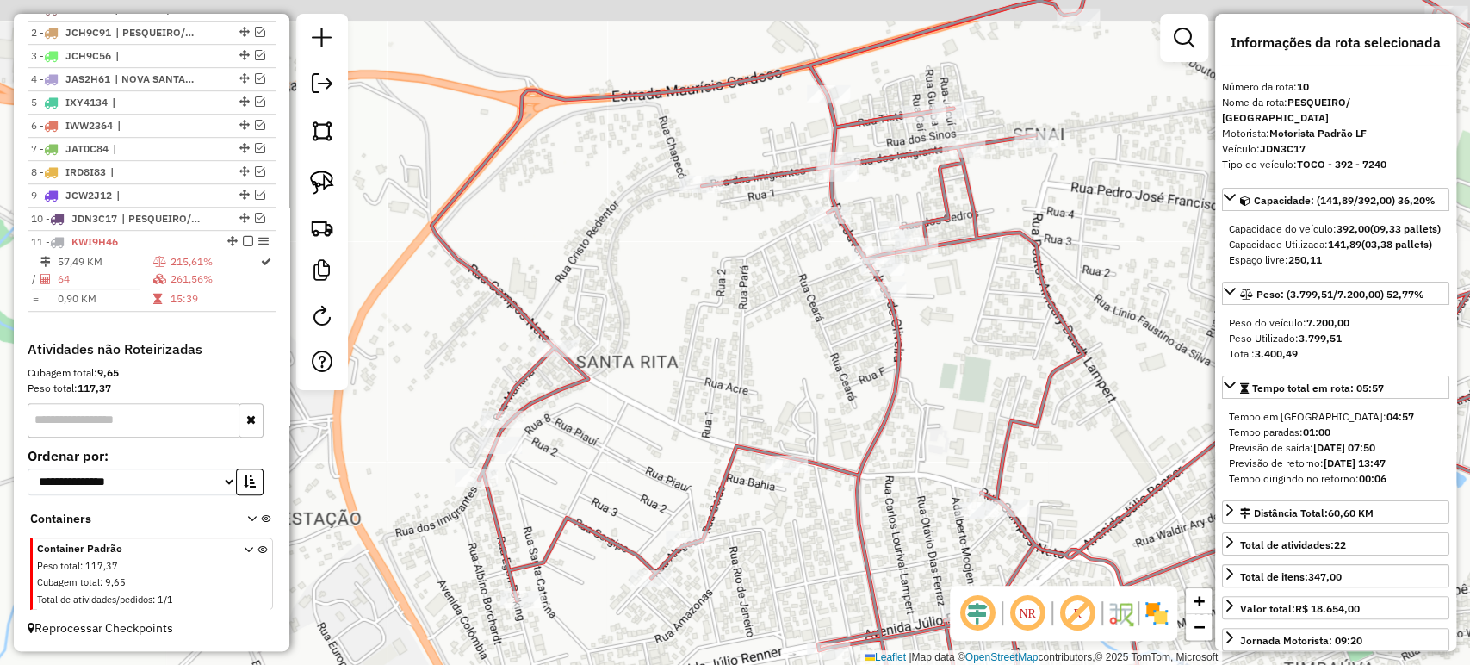
drag, startPoint x: 592, startPoint y: 391, endPoint x: 708, endPoint y: 402, distance: 115.9
click at [708, 402] on div "Janela de atendimento Grade de atendimento Capacidade Transportadoras Veículos …" at bounding box center [735, 332] width 1470 height 665
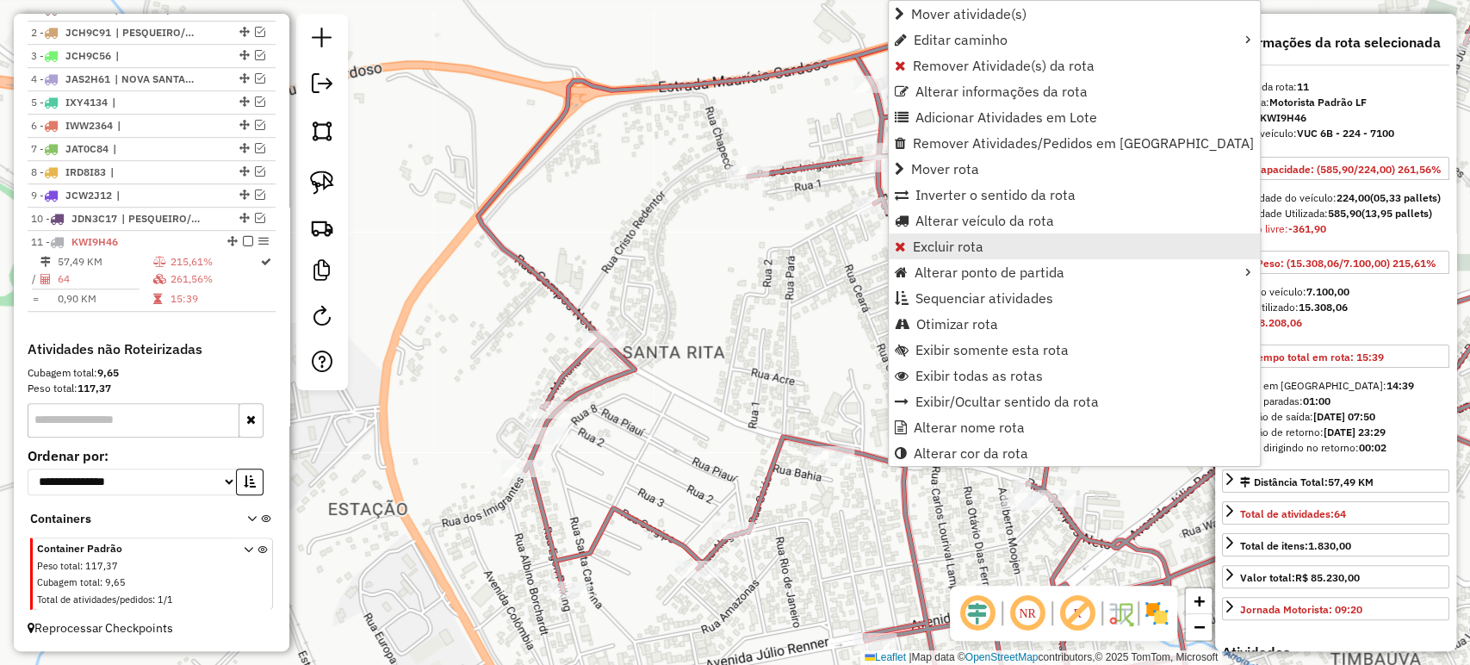
click at [951, 251] on span "Excluir rota" at bounding box center [948, 246] width 71 height 14
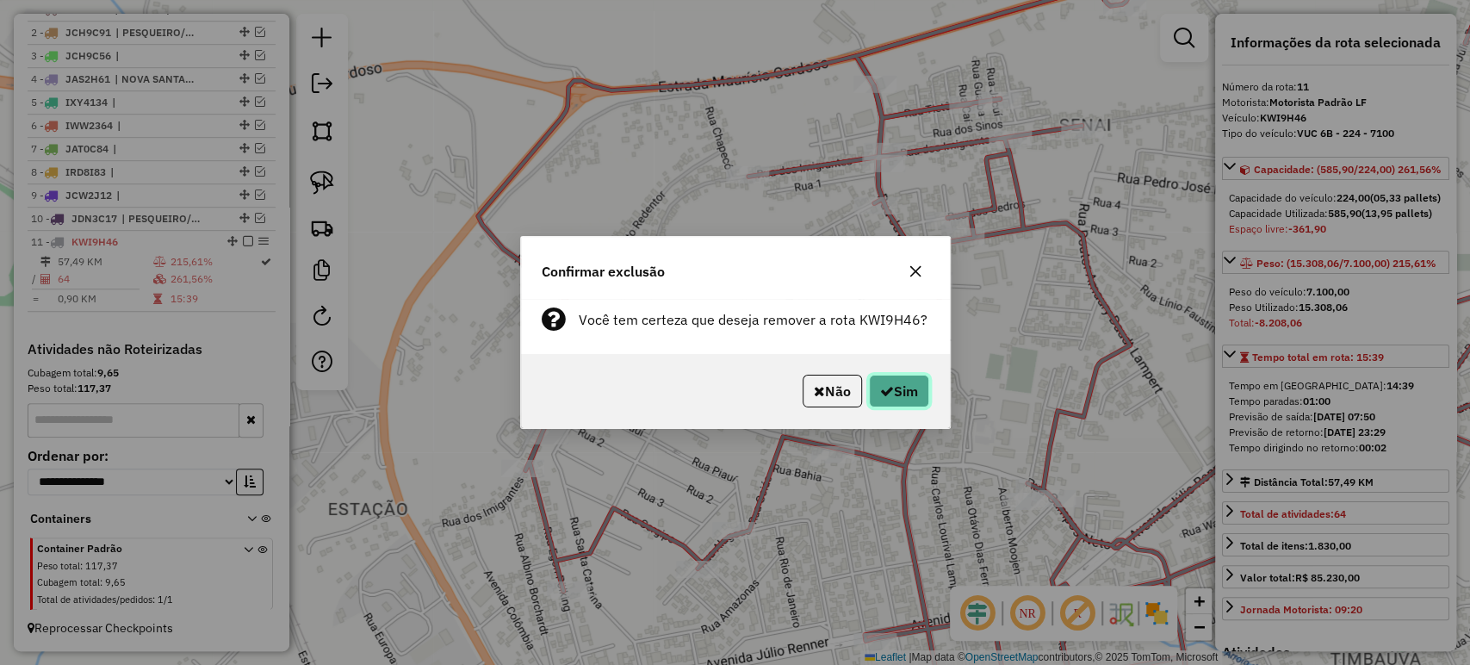
click at [901, 390] on button "Sim" at bounding box center [899, 391] width 60 height 33
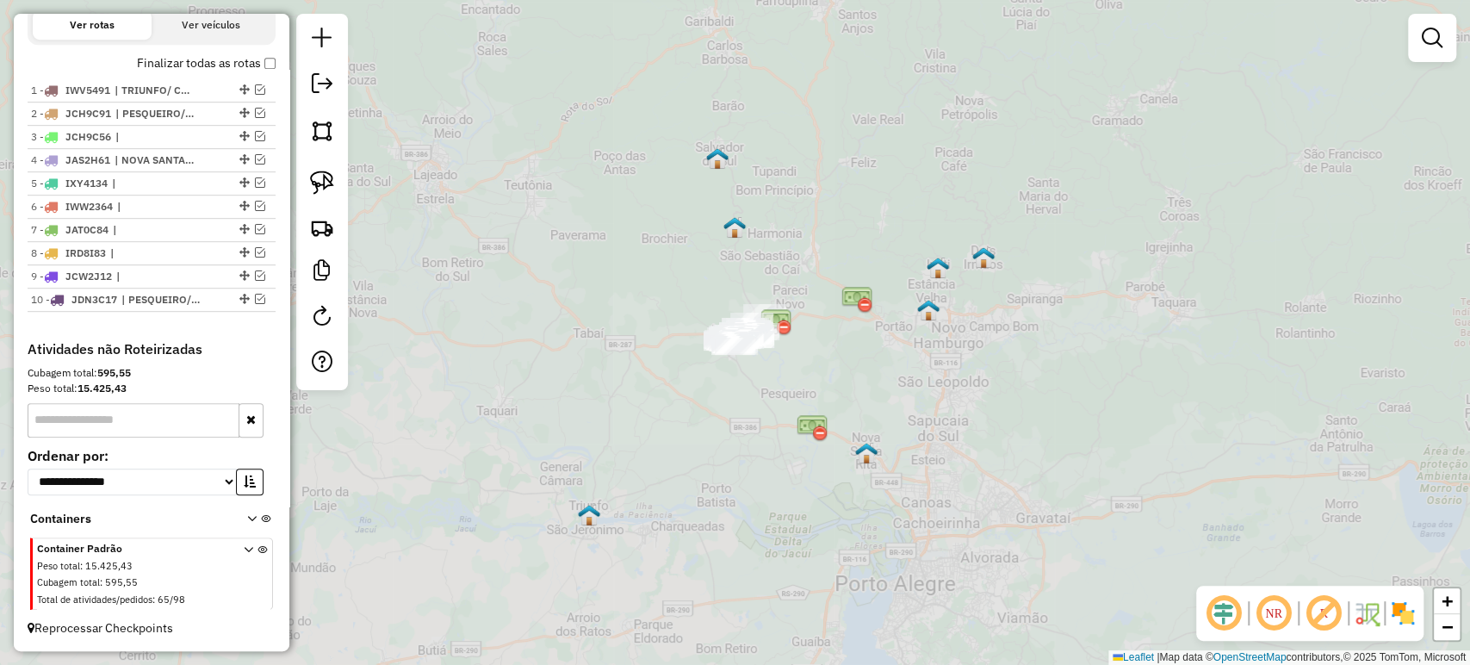
scroll to position [614, 0]
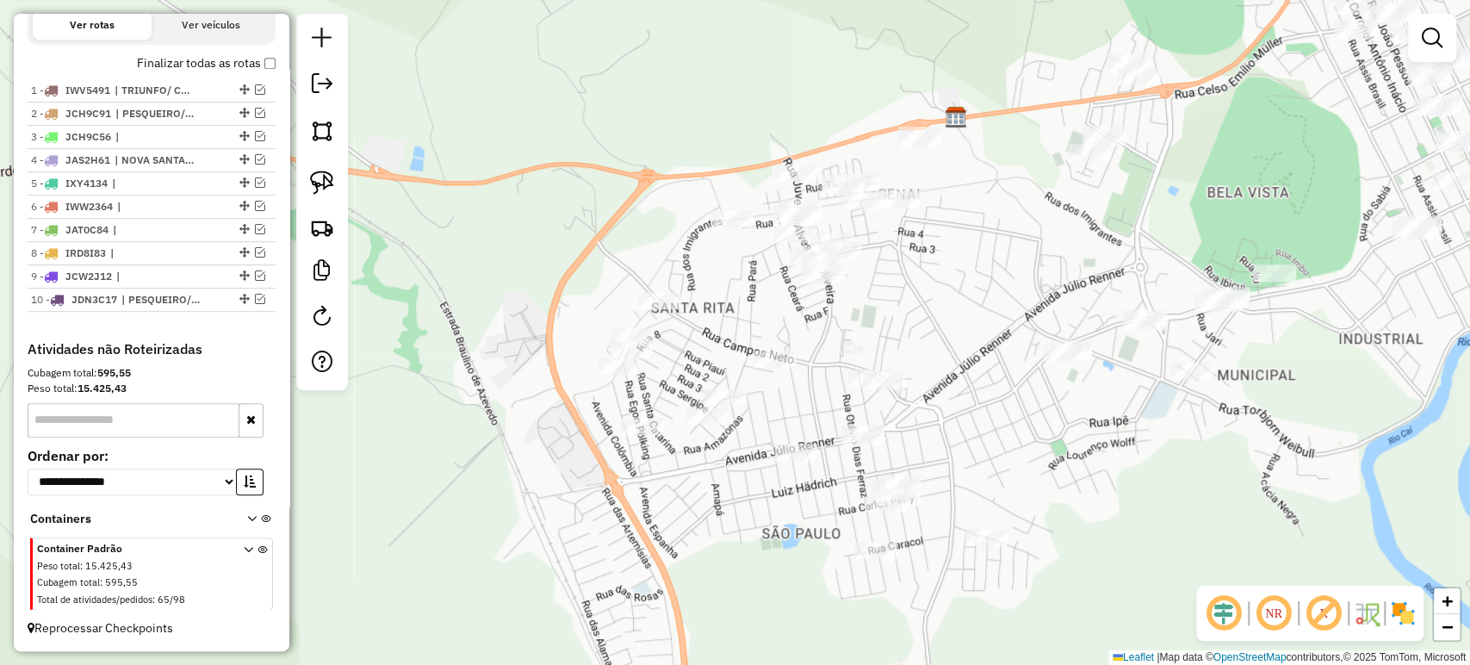
drag, startPoint x: 591, startPoint y: 439, endPoint x: 895, endPoint y: 74, distance: 475.0
click at [895, 74] on div "Janela de atendimento Grade de atendimento Capacidade Transportadoras Veículos …" at bounding box center [735, 332] width 1470 height 665
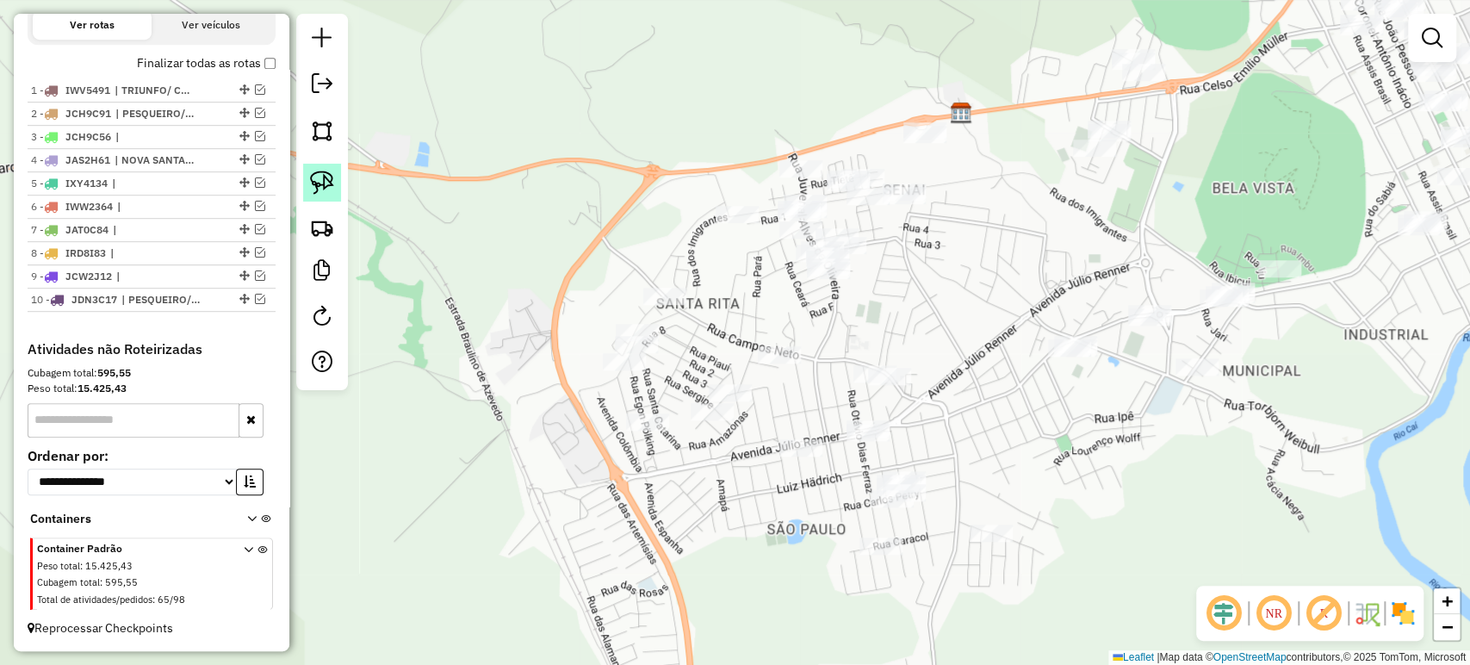
drag, startPoint x: 304, startPoint y: 177, endPoint x: 418, endPoint y: 247, distance: 133.3
click at [305, 177] on link at bounding box center [322, 183] width 38 height 38
drag, startPoint x: 628, startPoint y: 315, endPoint x: 638, endPoint y: 319, distance: 11.2
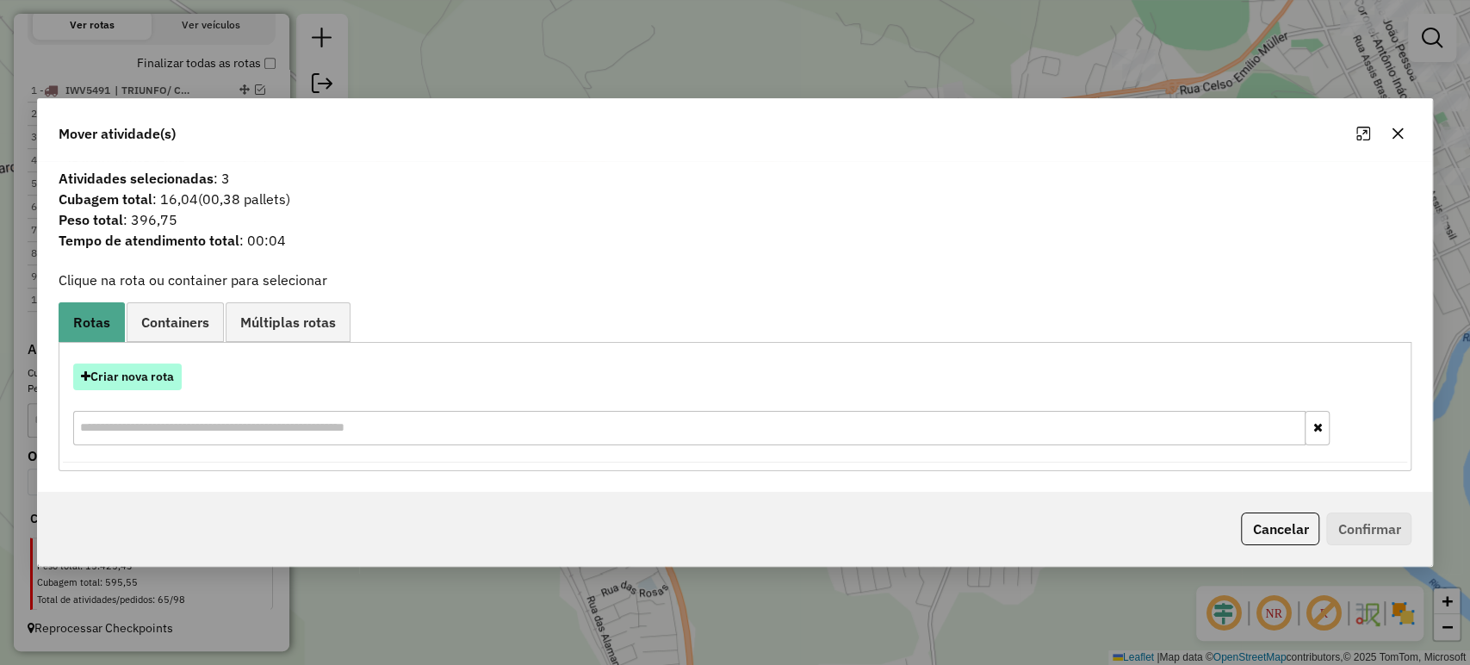
click at [131, 371] on button "Criar nova rota" at bounding box center [127, 376] width 108 height 27
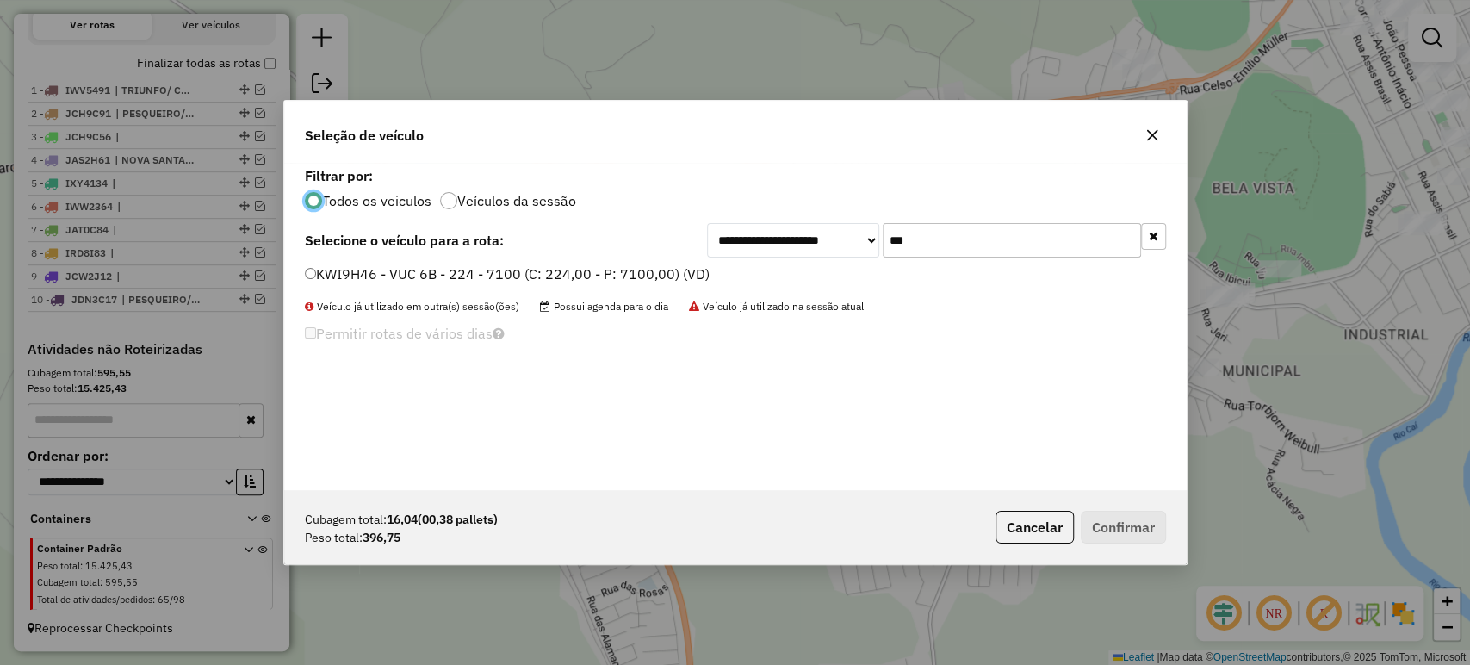
scroll to position [9, 5]
drag, startPoint x: 925, startPoint y: 239, endPoint x: 852, endPoint y: 272, distance: 80.2
click at [852, 272] on div "**********" at bounding box center [735, 326] width 902 height 327
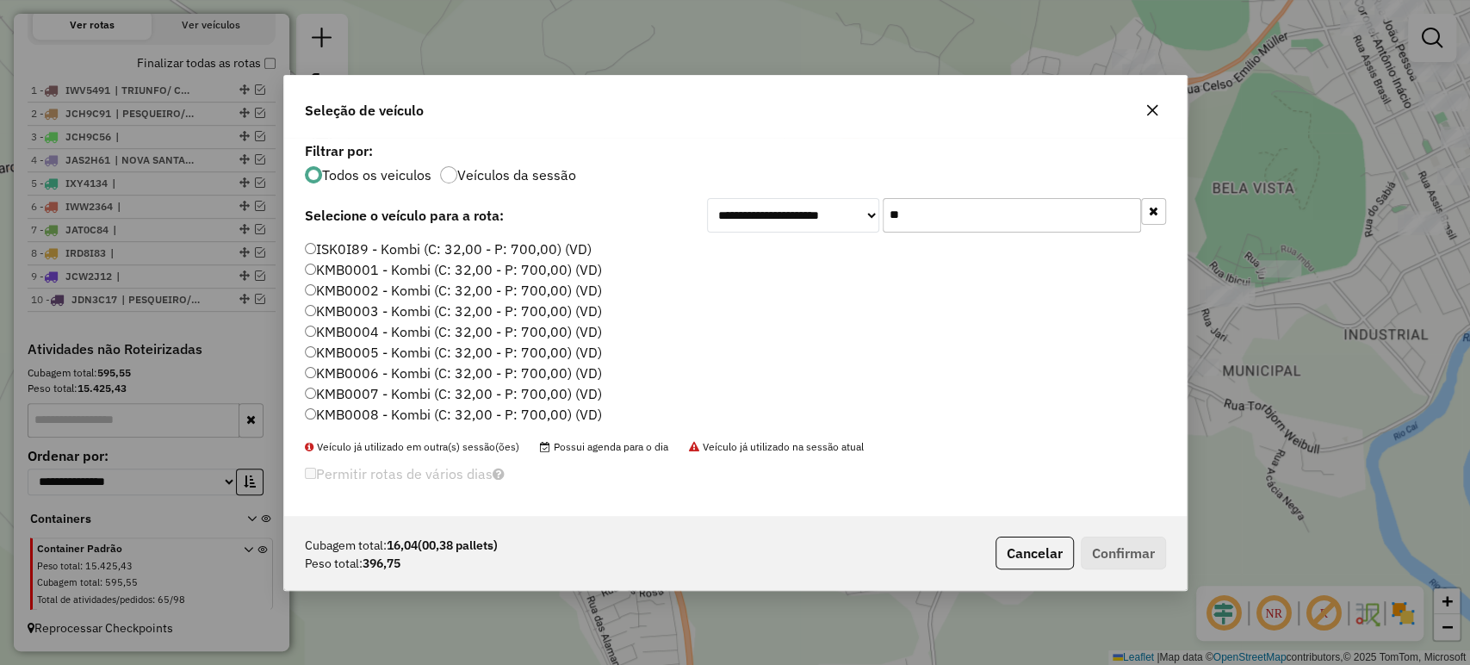
type input "**"
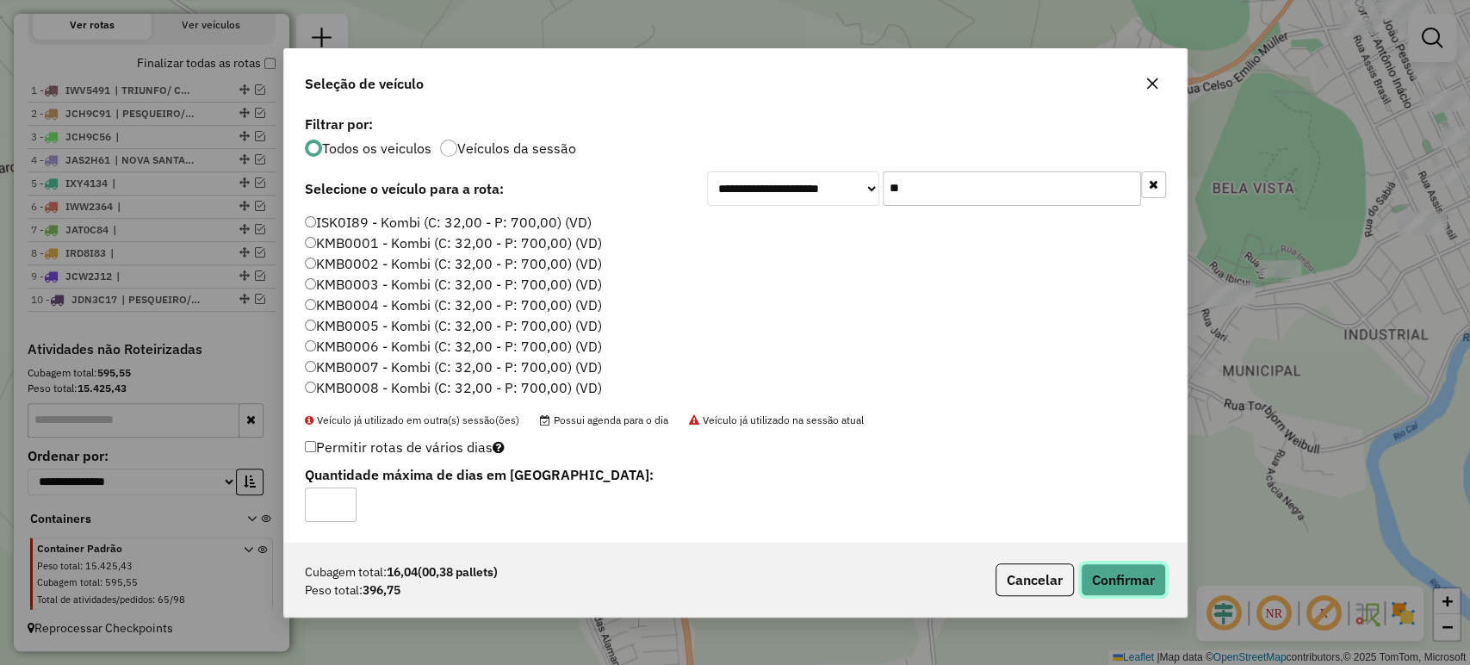
click at [1121, 571] on button "Confirmar" at bounding box center [1123, 579] width 85 height 33
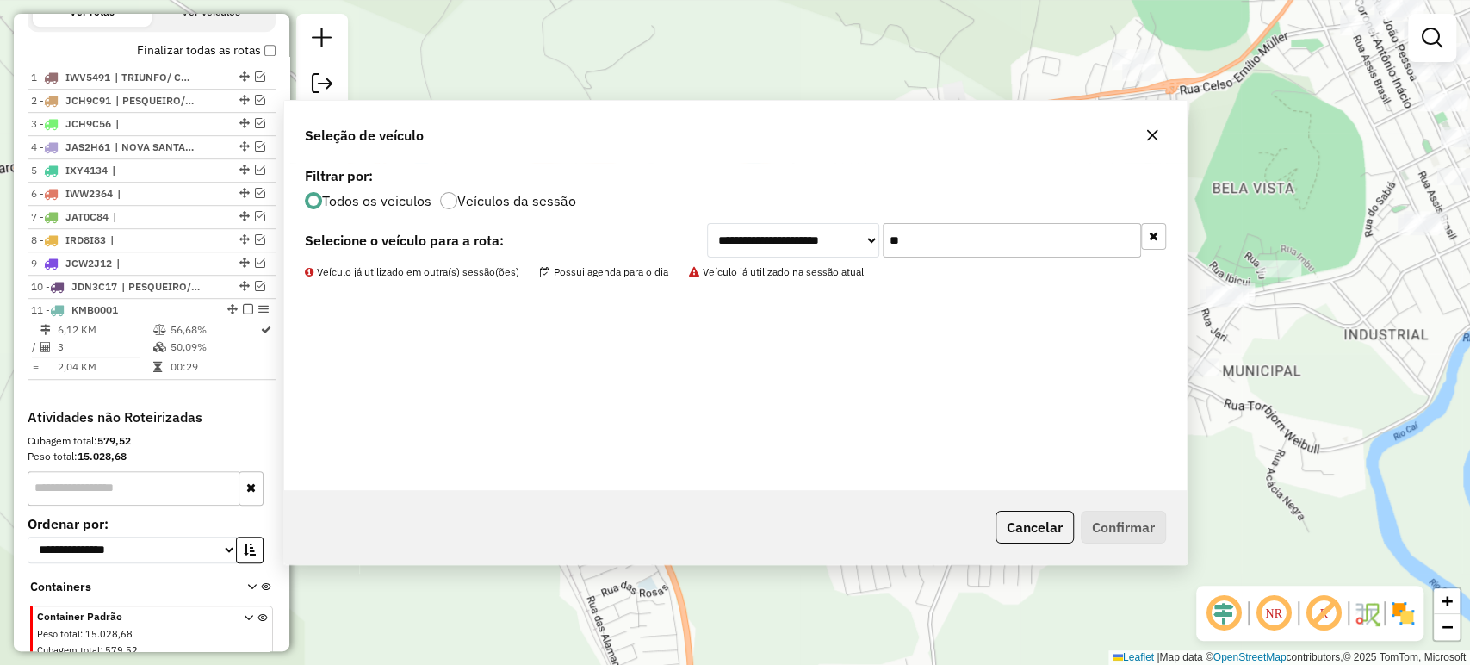
scroll to position [695, 0]
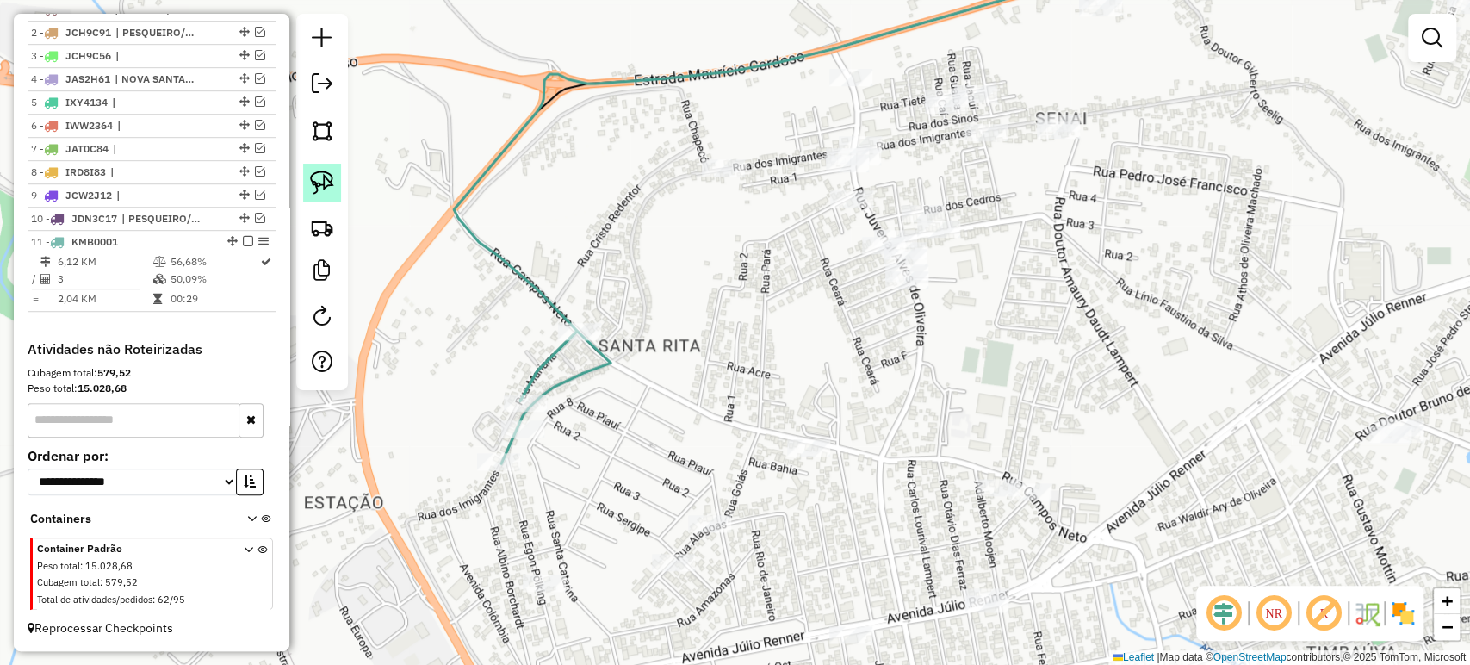
click at [321, 183] on img at bounding box center [322, 182] width 24 height 24
drag, startPoint x: 696, startPoint y: 152, endPoint x: 720, endPoint y: 142, distance: 25.9
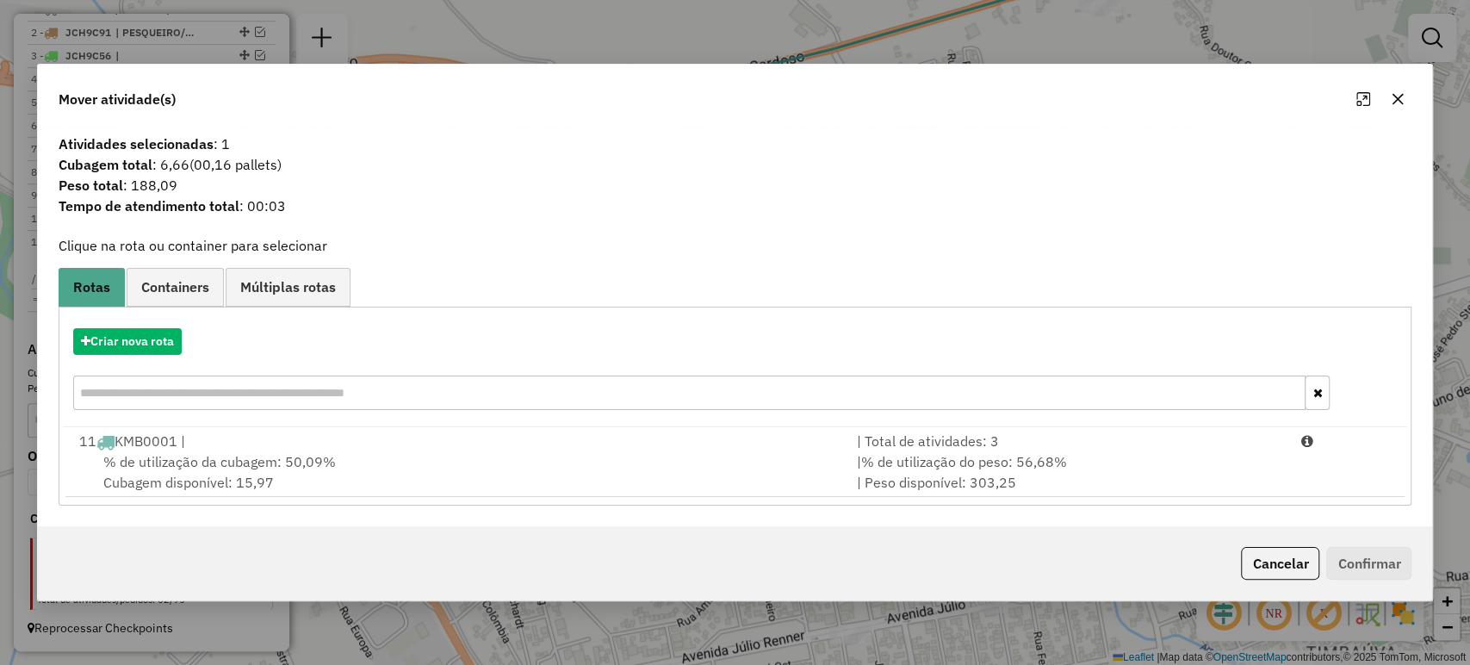
click at [1390, 94] on button "button" at bounding box center [1398, 99] width 28 height 28
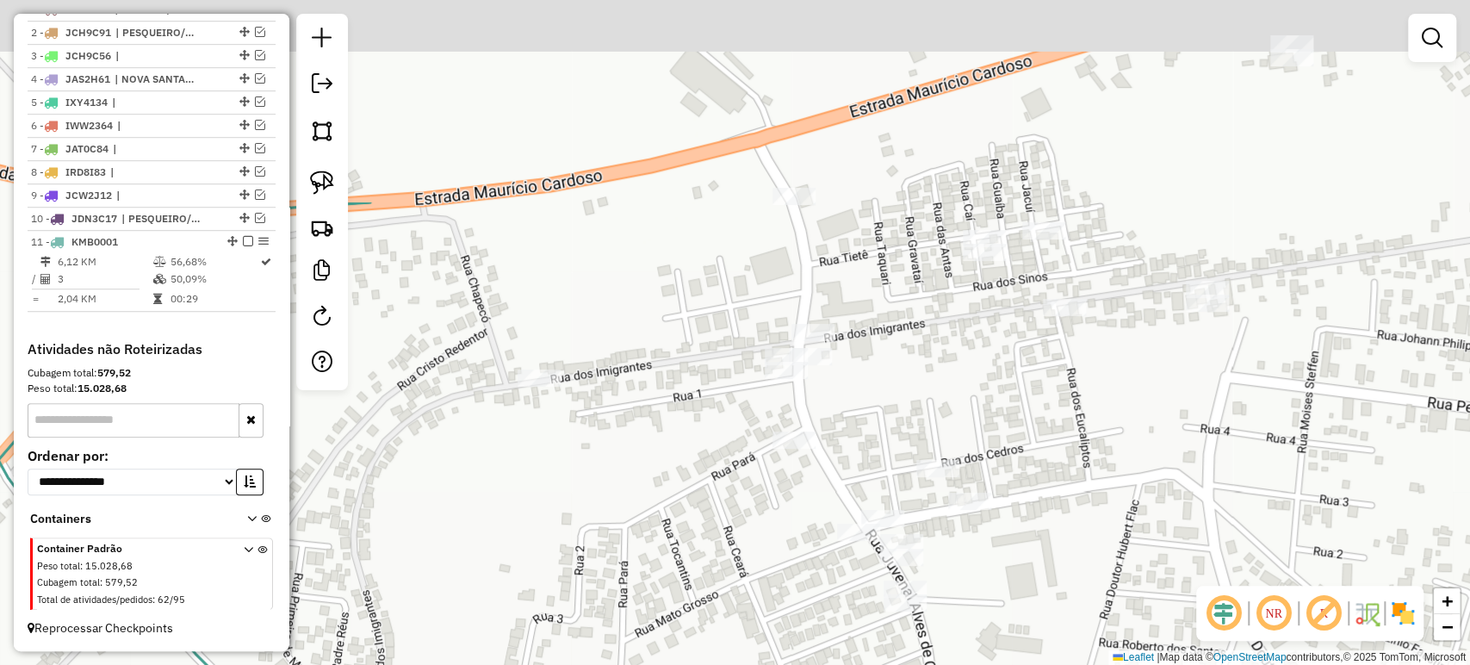
drag, startPoint x: 994, startPoint y: 247, endPoint x: 1039, endPoint y: 447, distance: 204.9
click at [1074, 455] on div "Janela de atendimento Grade de atendimento Capacidade Transportadoras Veículos …" at bounding box center [735, 332] width 1470 height 665
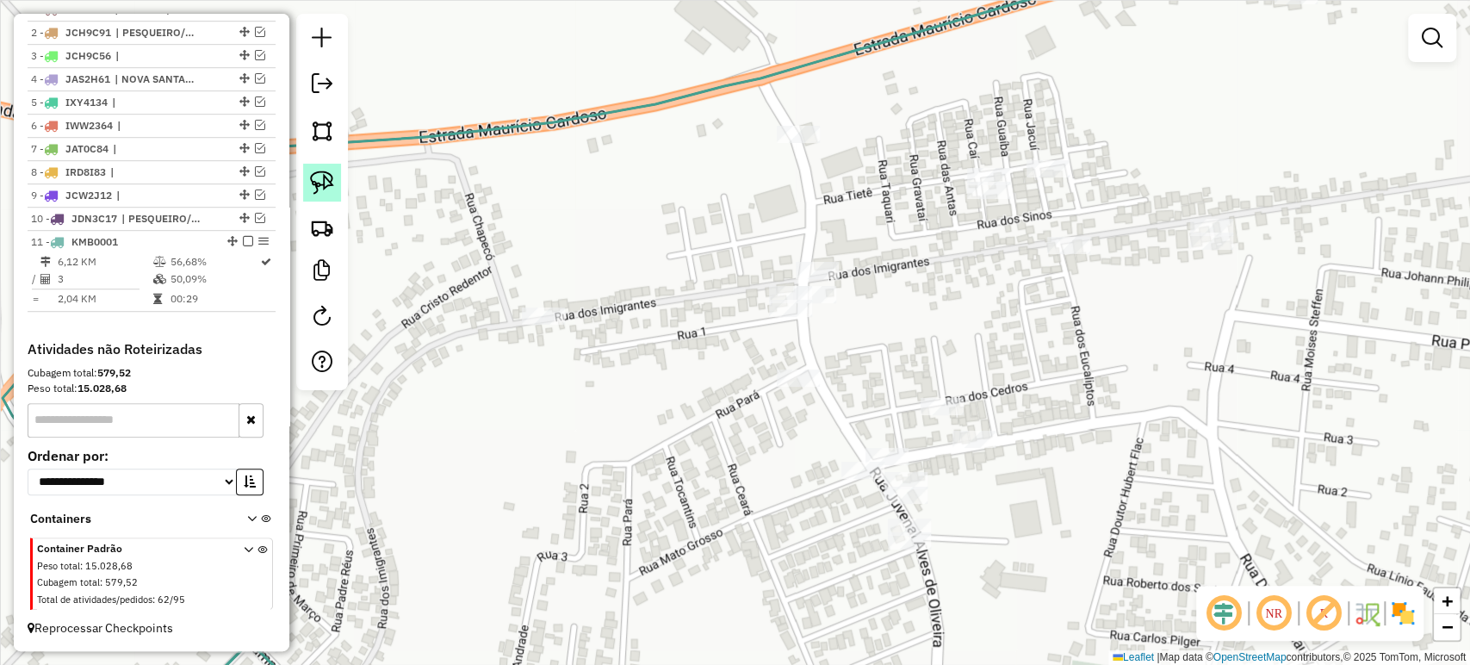
drag, startPoint x: 316, startPoint y: 170, endPoint x: 324, endPoint y: 182, distance: 13.6
click at [317, 171] on img at bounding box center [322, 182] width 24 height 24
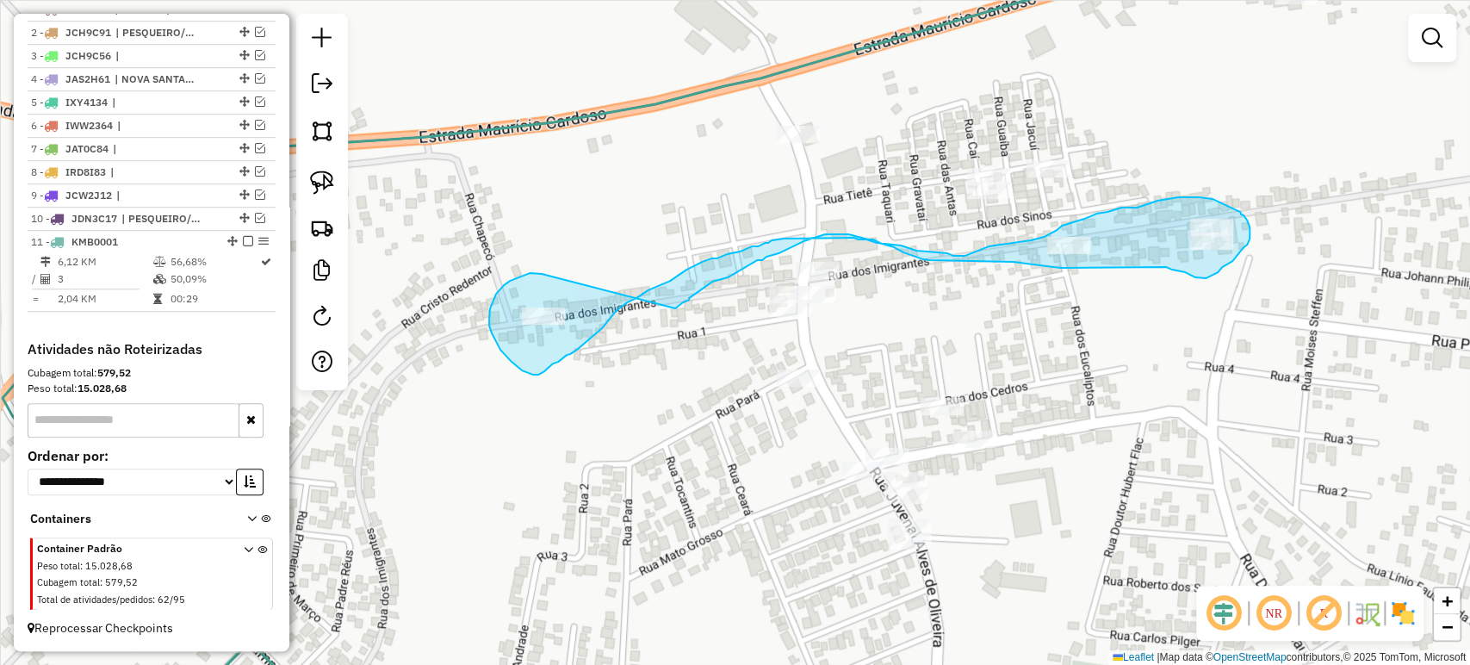
drag, startPoint x: 542, startPoint y: 274, endPoint x: 675, endPoint y: 308, distance: 137.8
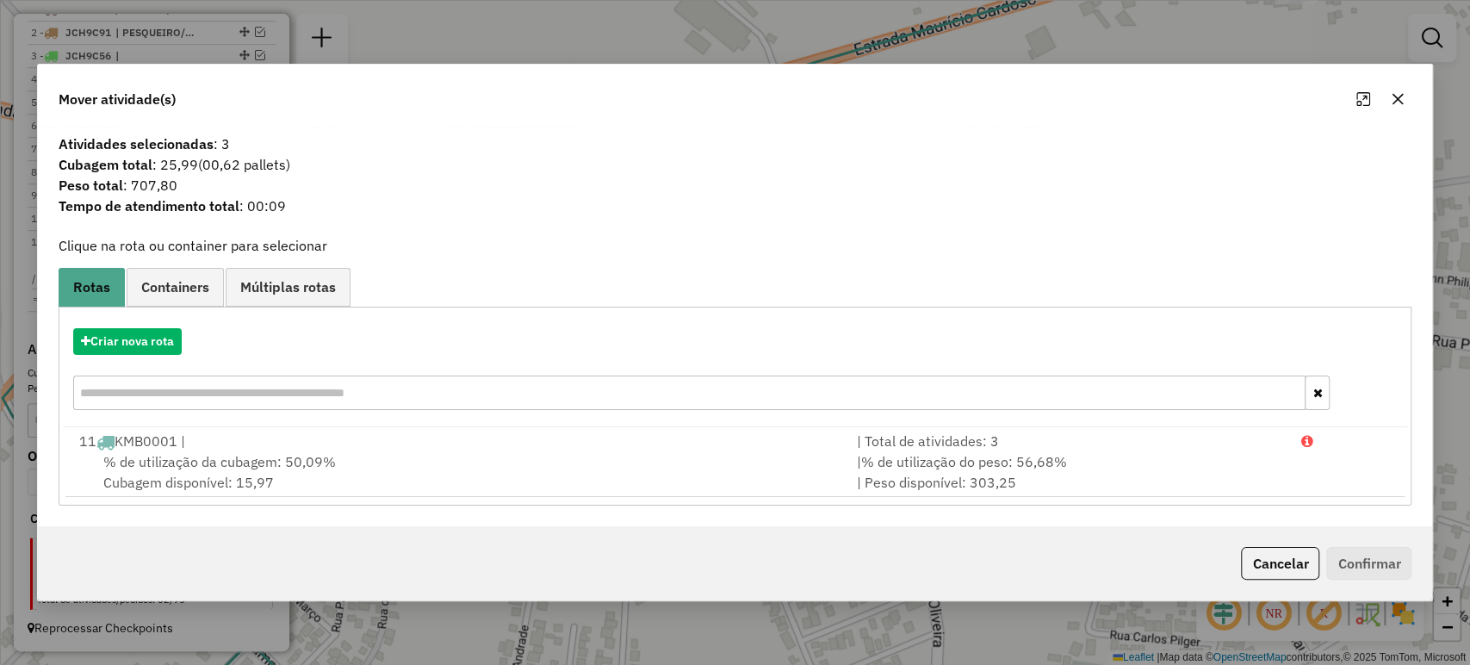
drag, startPoint x: 1396, startPoint y: 90, endPoint x: 1348, endPoint y: 129, distance: 61.9
click at [1396, 90] on button "button" at bounding box center [1398, 99] width 28 height 28
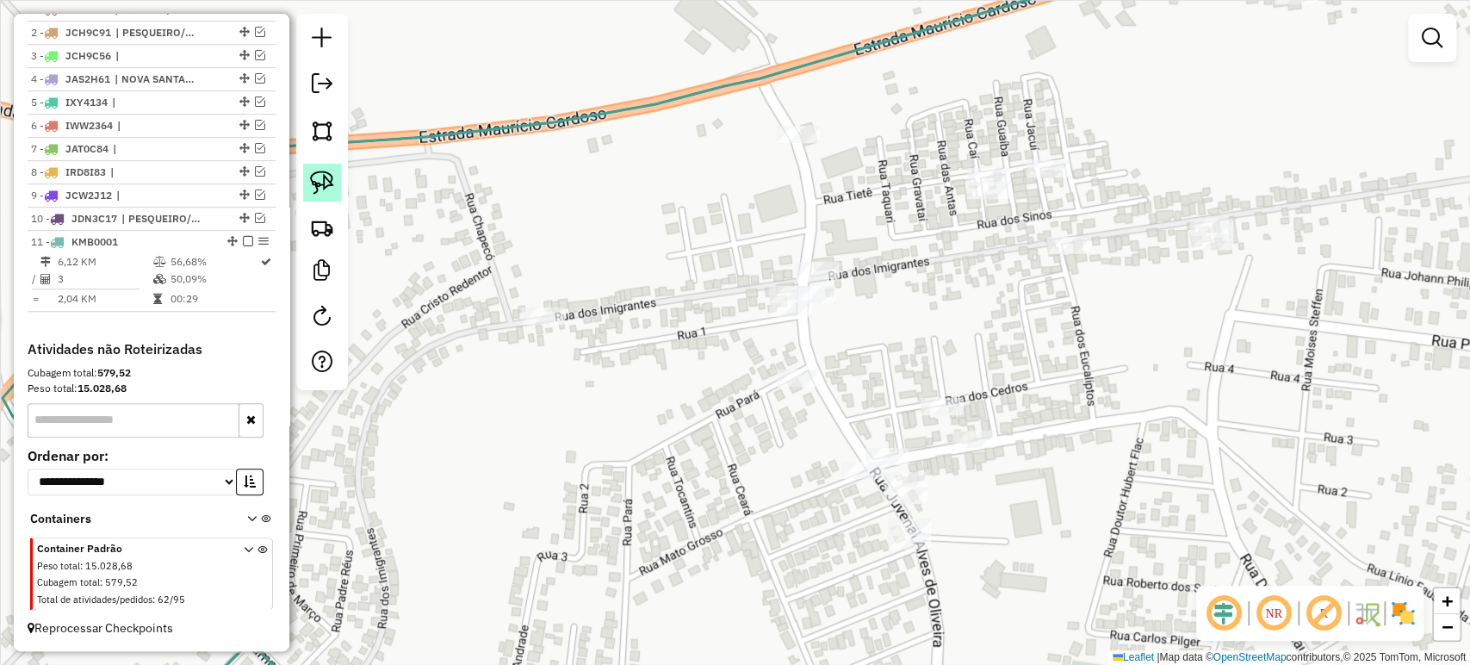
click at [310, 176] on img at bounding box center [322, 182] width 24 height 24
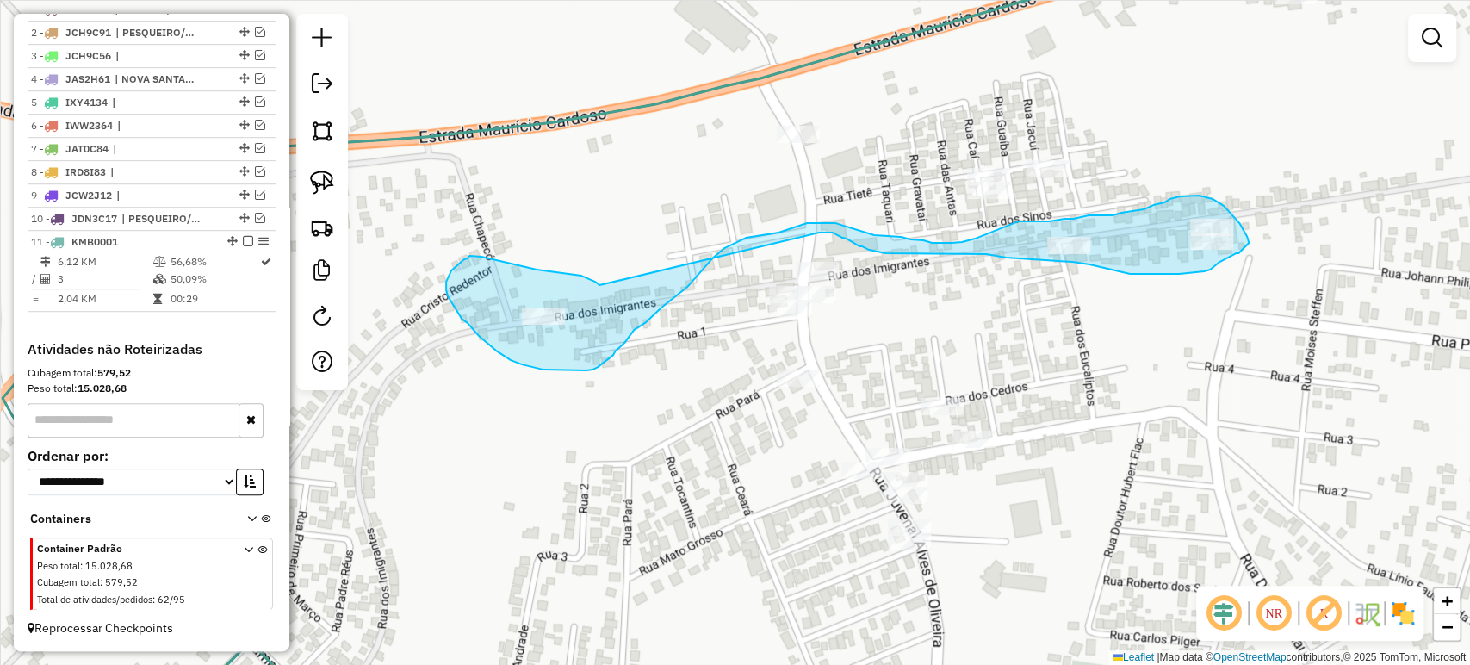
drag, startPoint x: 567, startPoint y: 274, endPoint x: 819, endPoint y: 232, distance: 254.8
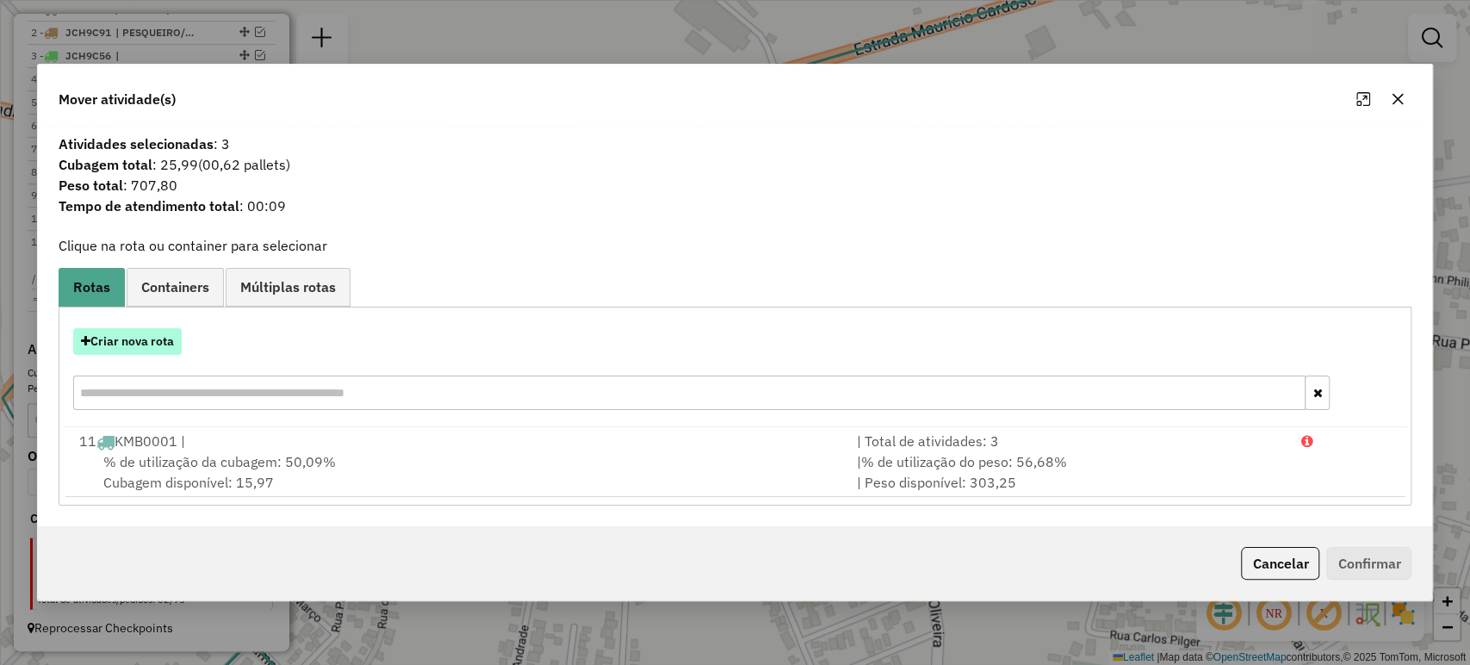
click at [108, 332] on button "Criar nova rota" at bounding box center [127, 341] width 108 height 27
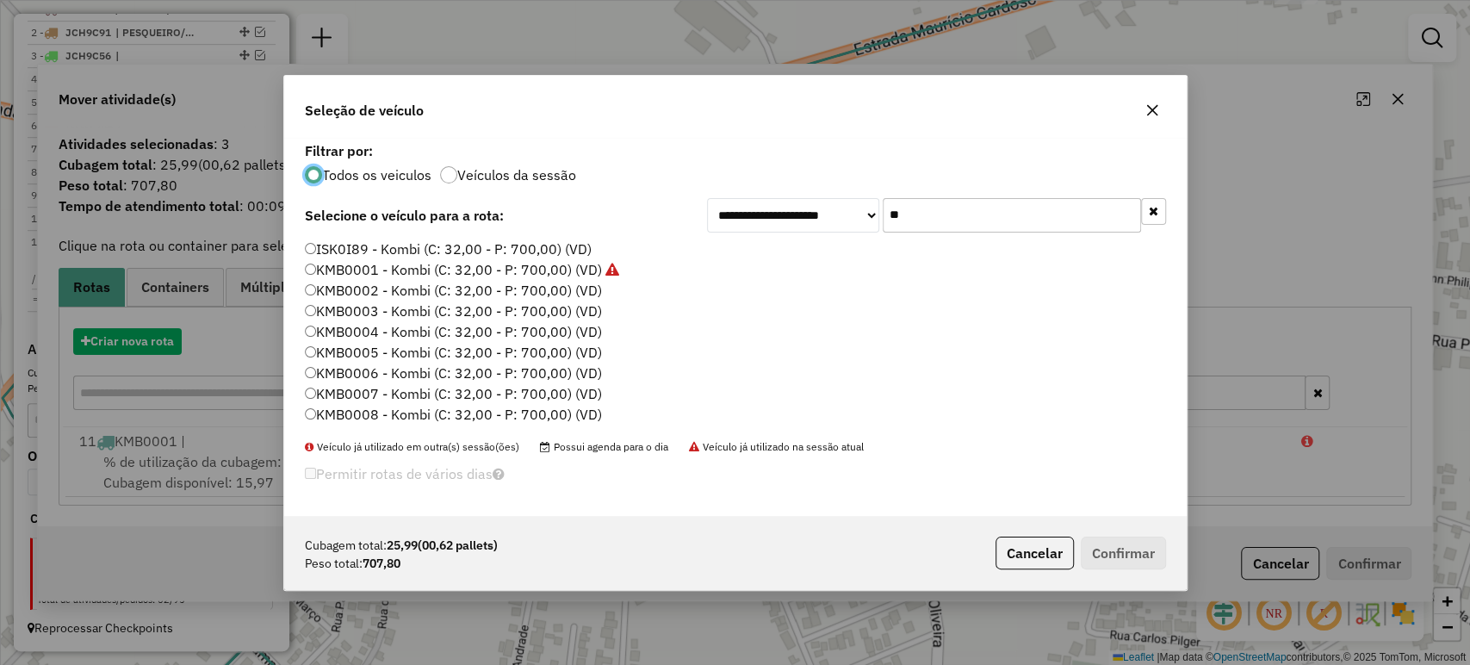
scroll to position [9, 5]
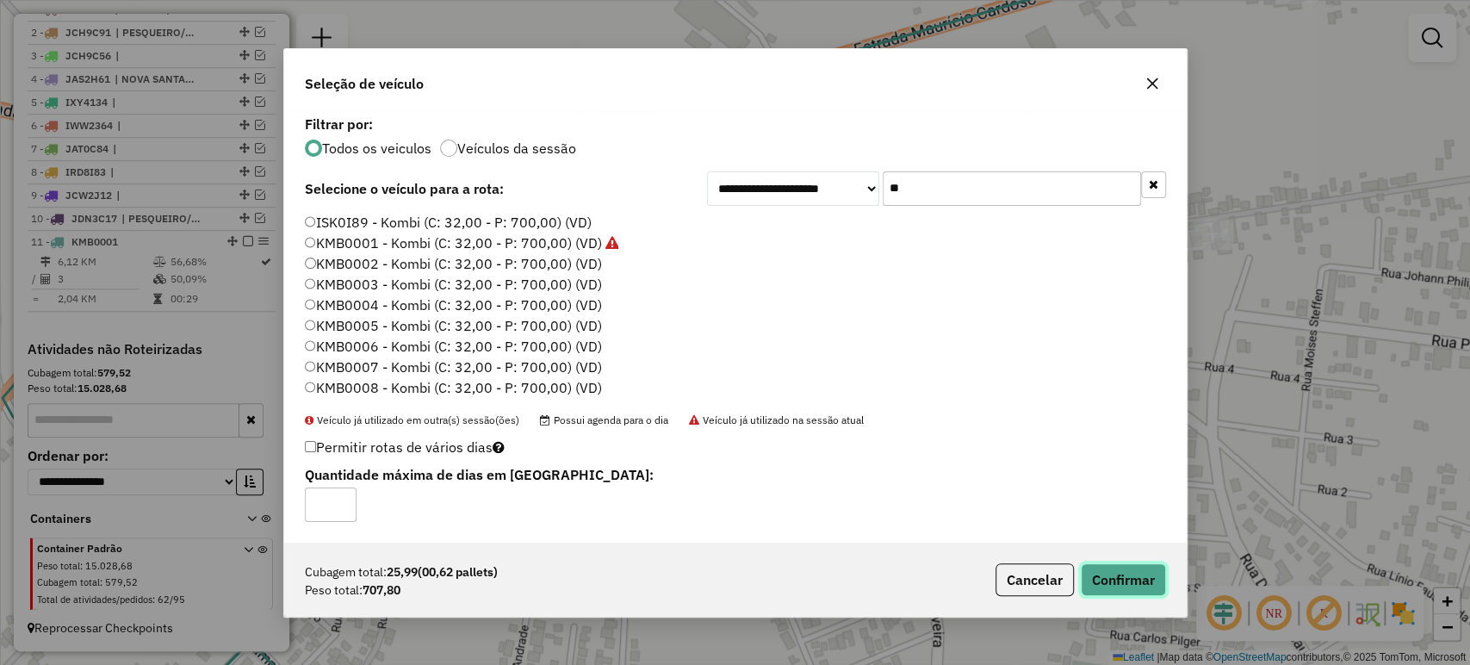
click at [1136, 570] on button "Confirmar" at bounding box center [1123, 579] width 85 height 33
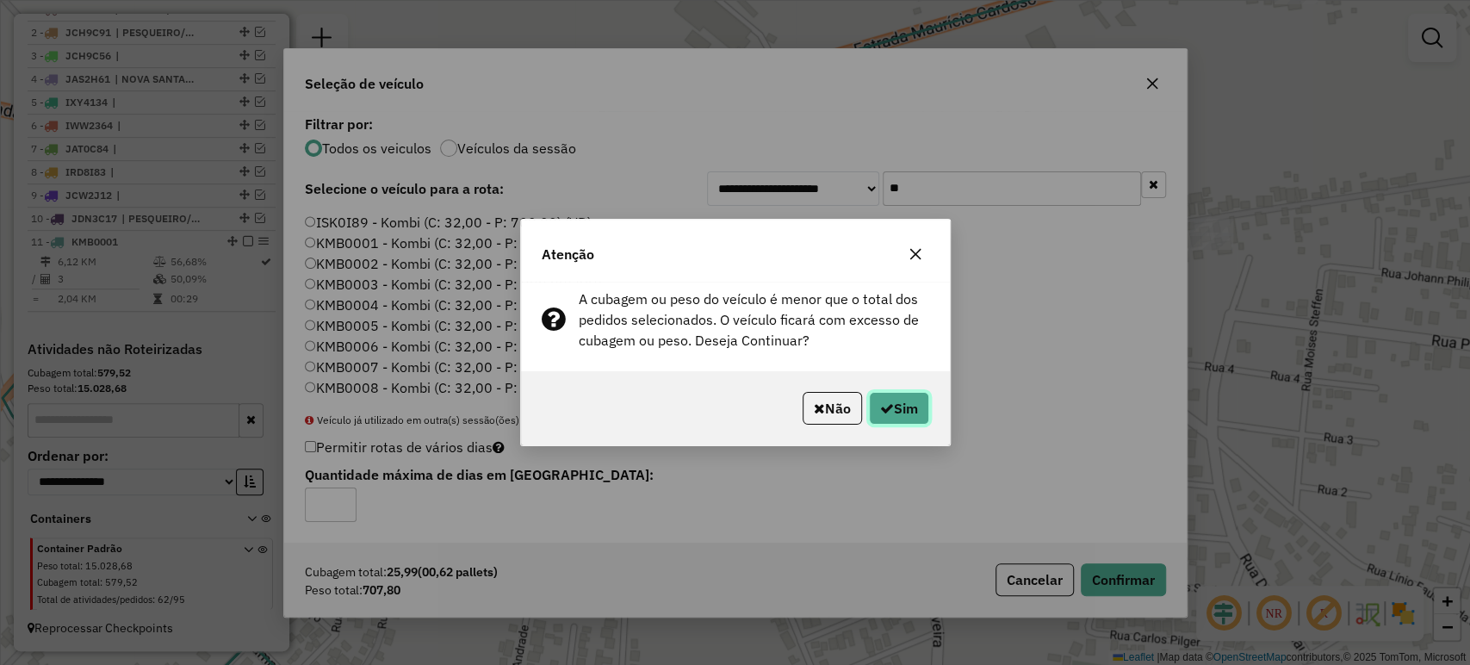
click at [905, 406] on button "Sim" at bounding box center [899, 408] width 60 height 33
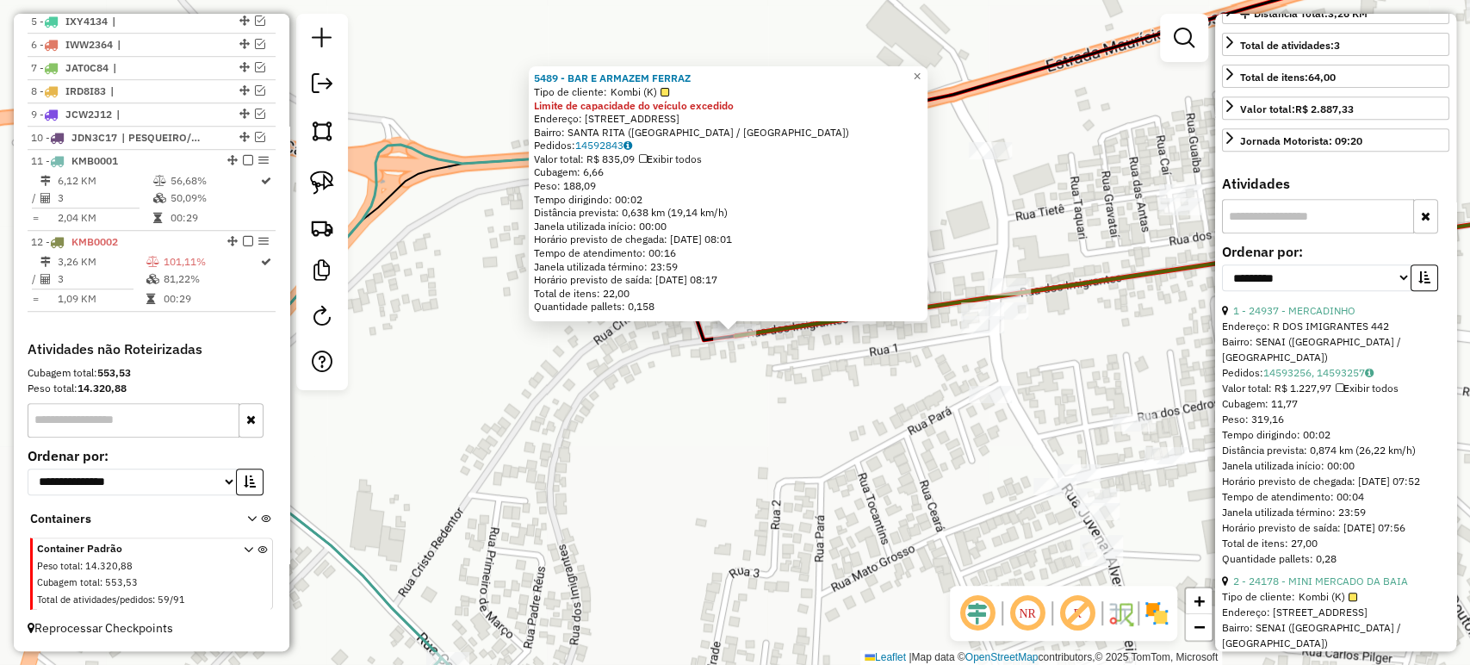
scroll to position [478, 0]
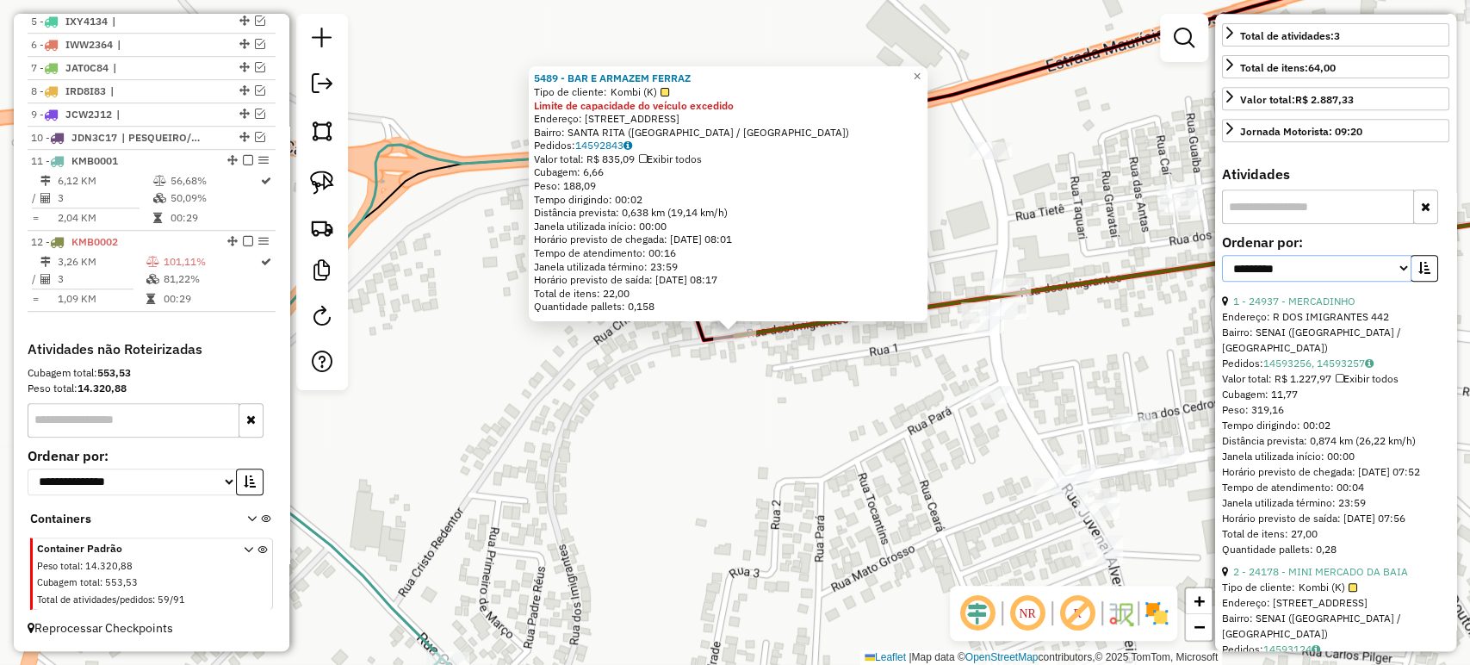
click at [1404, 277] on select "**********" at bounding box center [1316, 268] width 189 height 27
select select "*********"
click at [1222, 266] on select "**********" at bounding box center [1316, 268] width 189 height 27
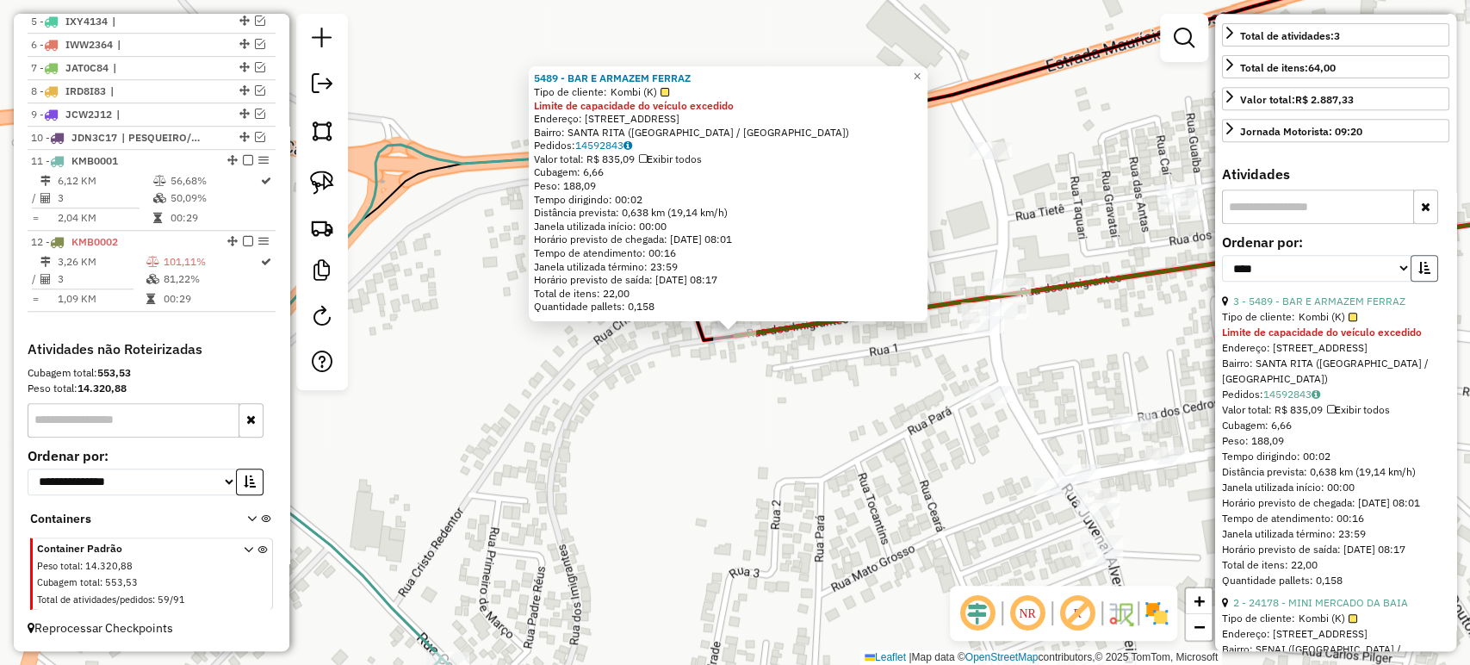
click at [1425, 271] on button "button" at bounding box center [1424, 268] width 28 height 27
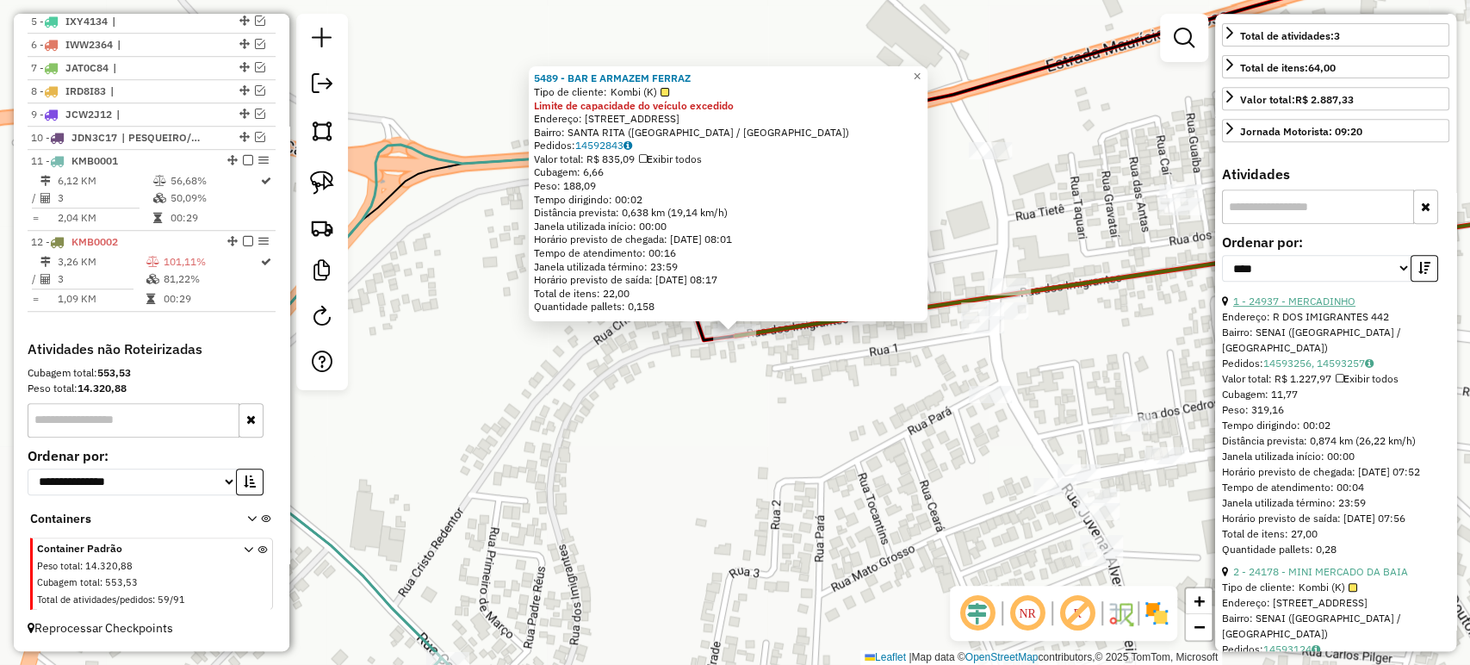
click at [1324, 307] on link "1 - 24937 - MERCADINHO" at bounding box center [1294, 300] width 122 height 13
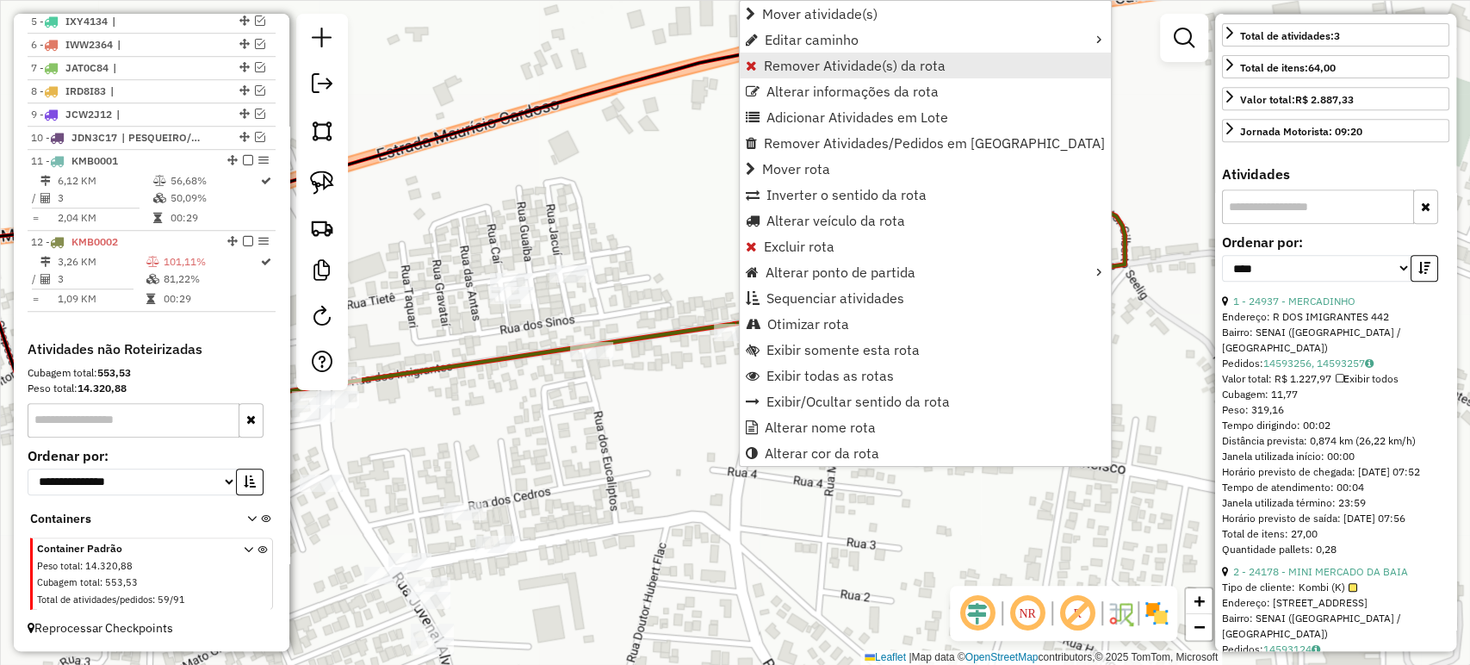
click at [807, 61] on span "Remover Atividade(s) da rota" at bounding box center [855, 66] width 182 height 14
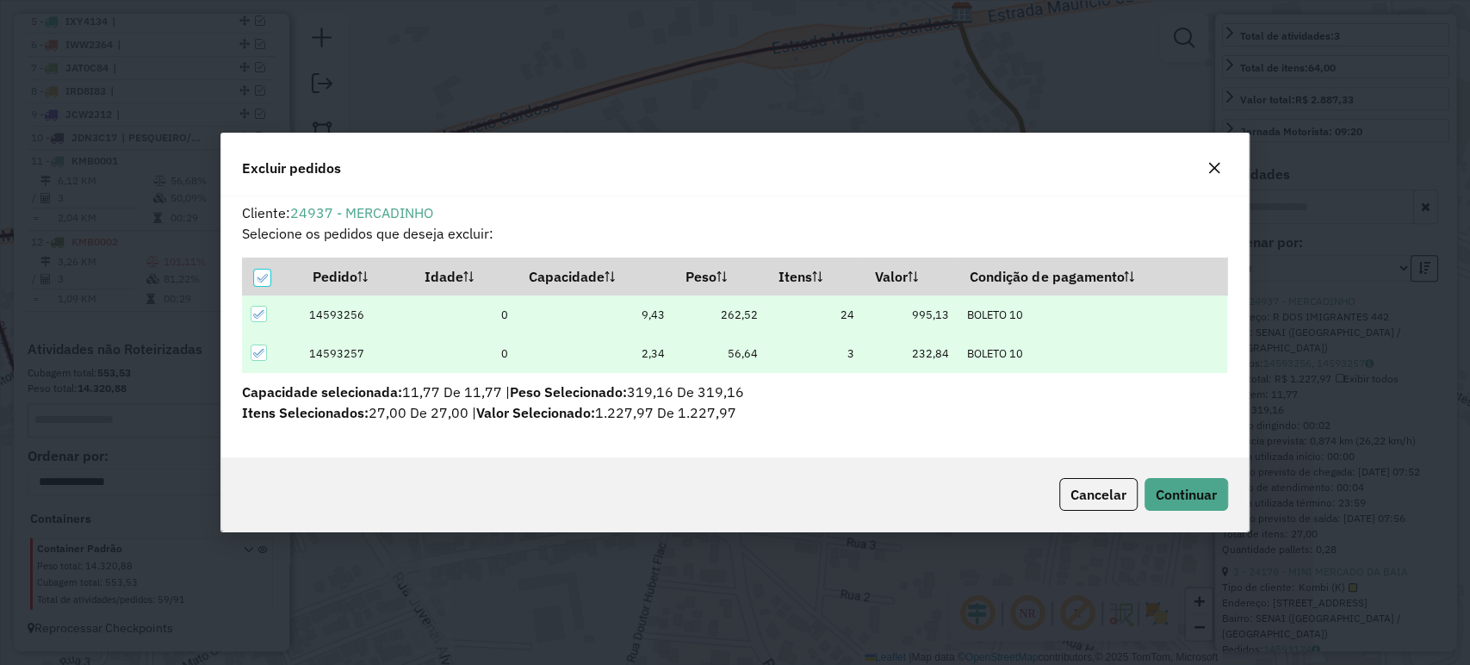
scroll to position [0, 0]
click at [1174, 488] on span "Continuar" at bounding box center [1185, 494] width 61 height 17
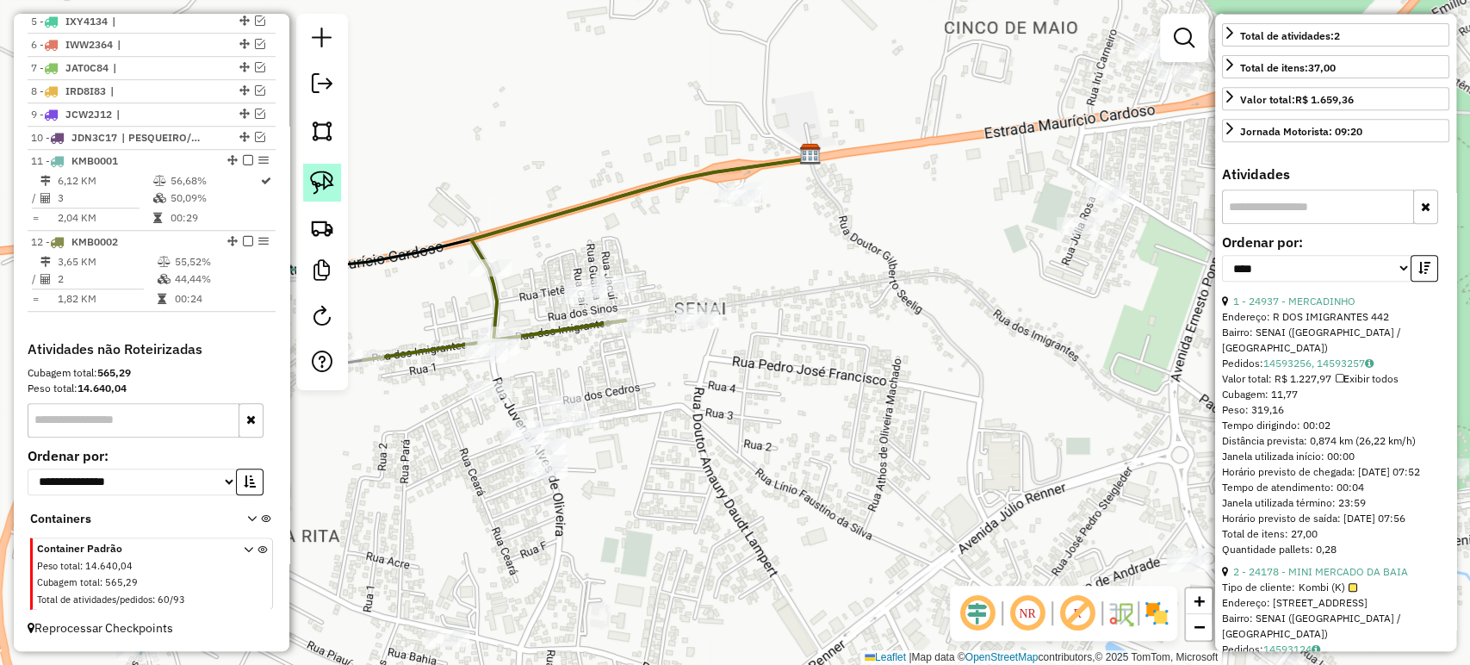
click at [324, 176] on img at bounding box center [322, 182] width 24 height 24
drag, startPoint x: 692, startPoint y: 287, endPoint x: 730, endPoint y: 281, distance: 38.4
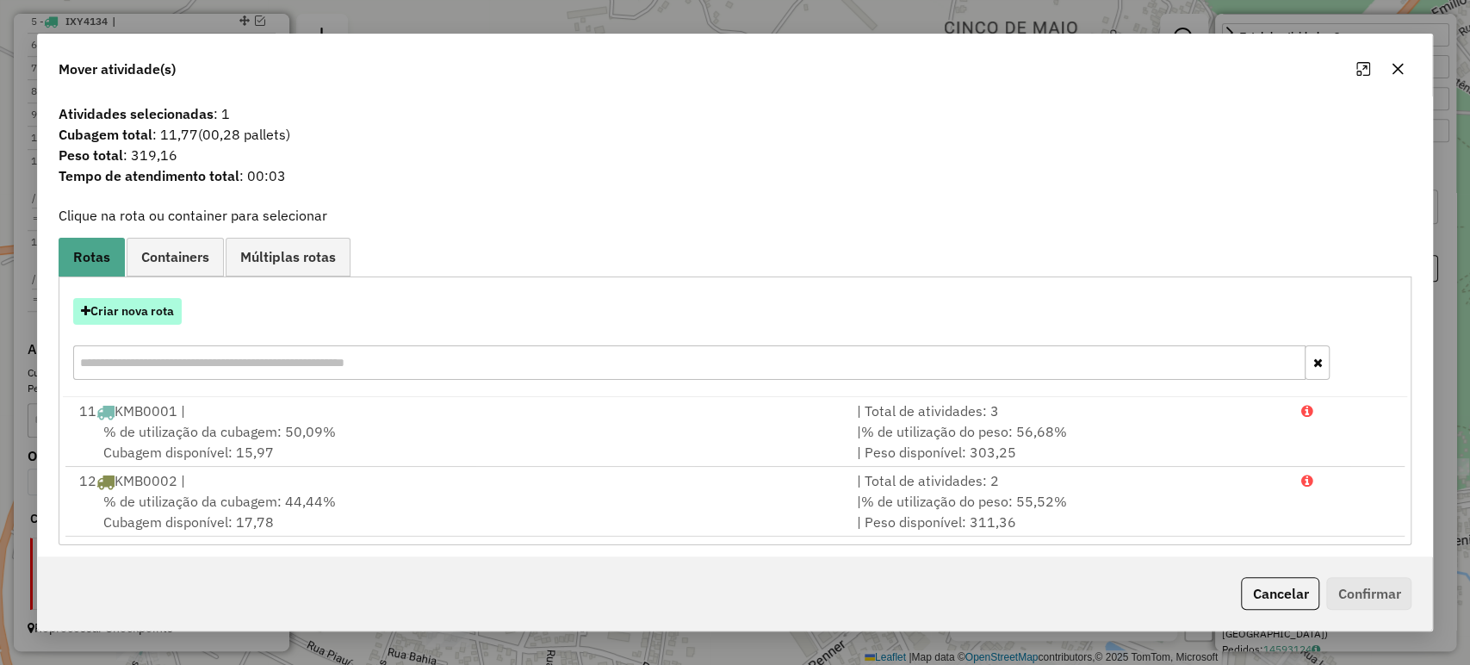
click at [150, 313] on button "Criar nova rota" at bounding box center [127, 311] width 108 height 27
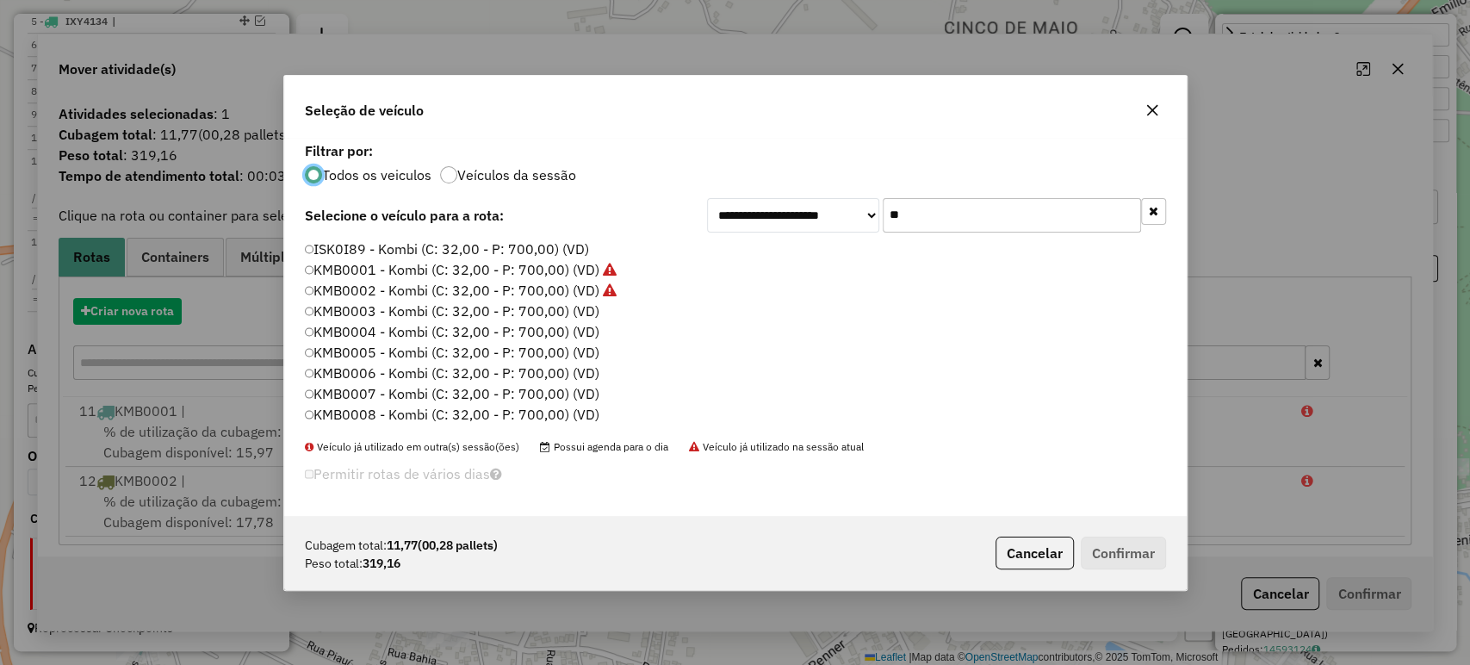
scroll to position [9, 5]
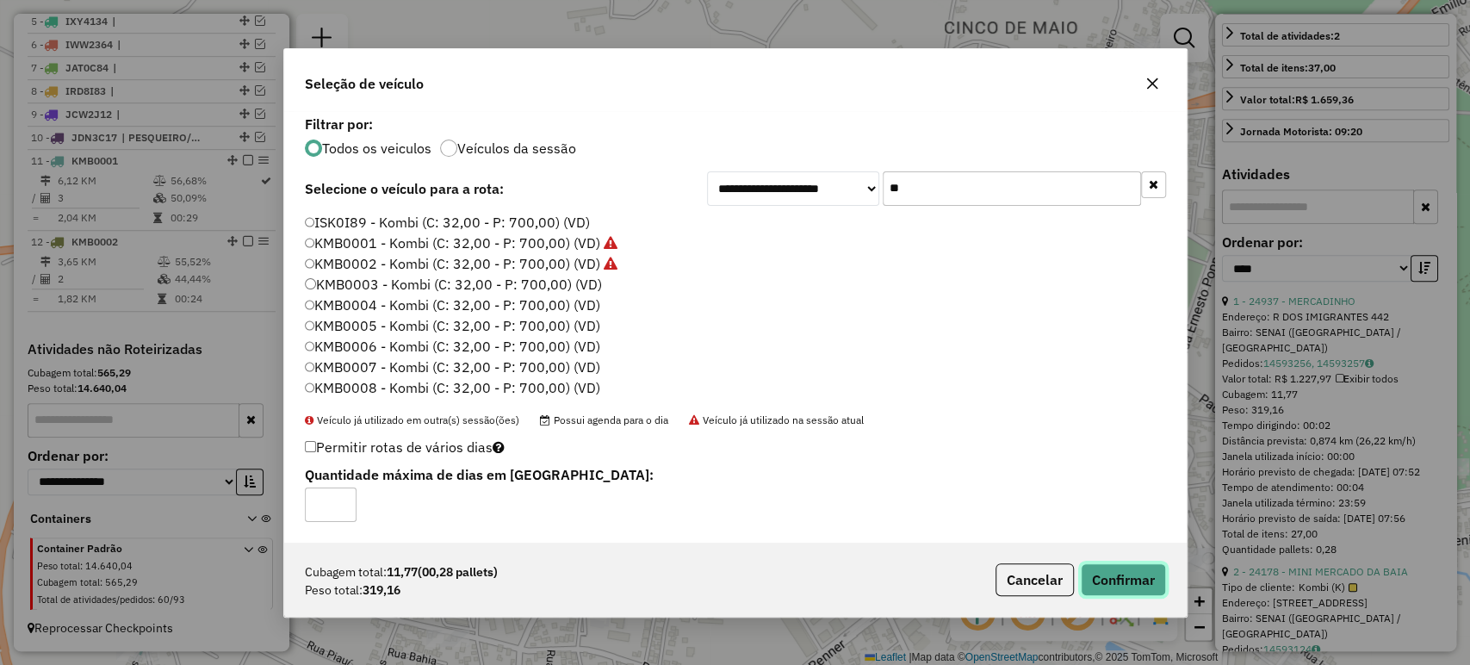
click at [1147, 573] on button "Confirmar" at bounding box center [1123, 579] width 85 height 33
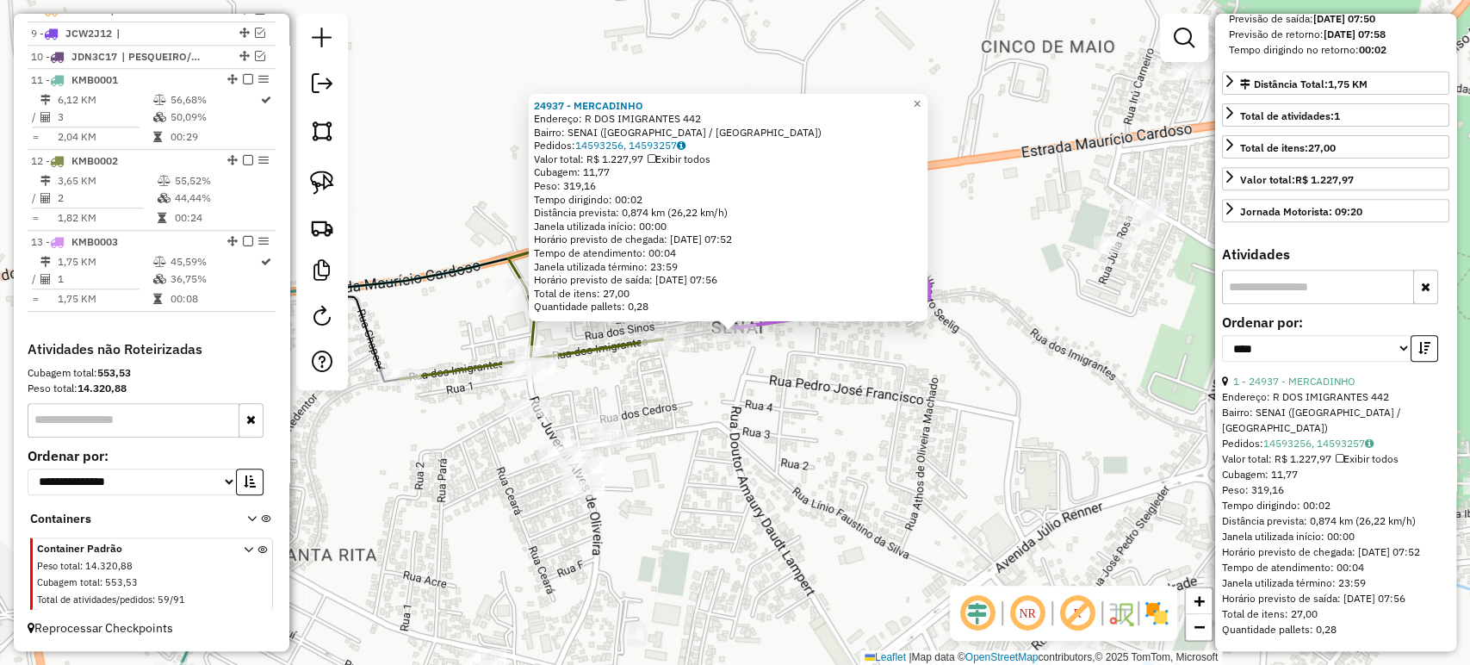
scroll to position [409, 0]
click at [920, 100] on span "×" at bounding box center [917, 103] width 8 height 15
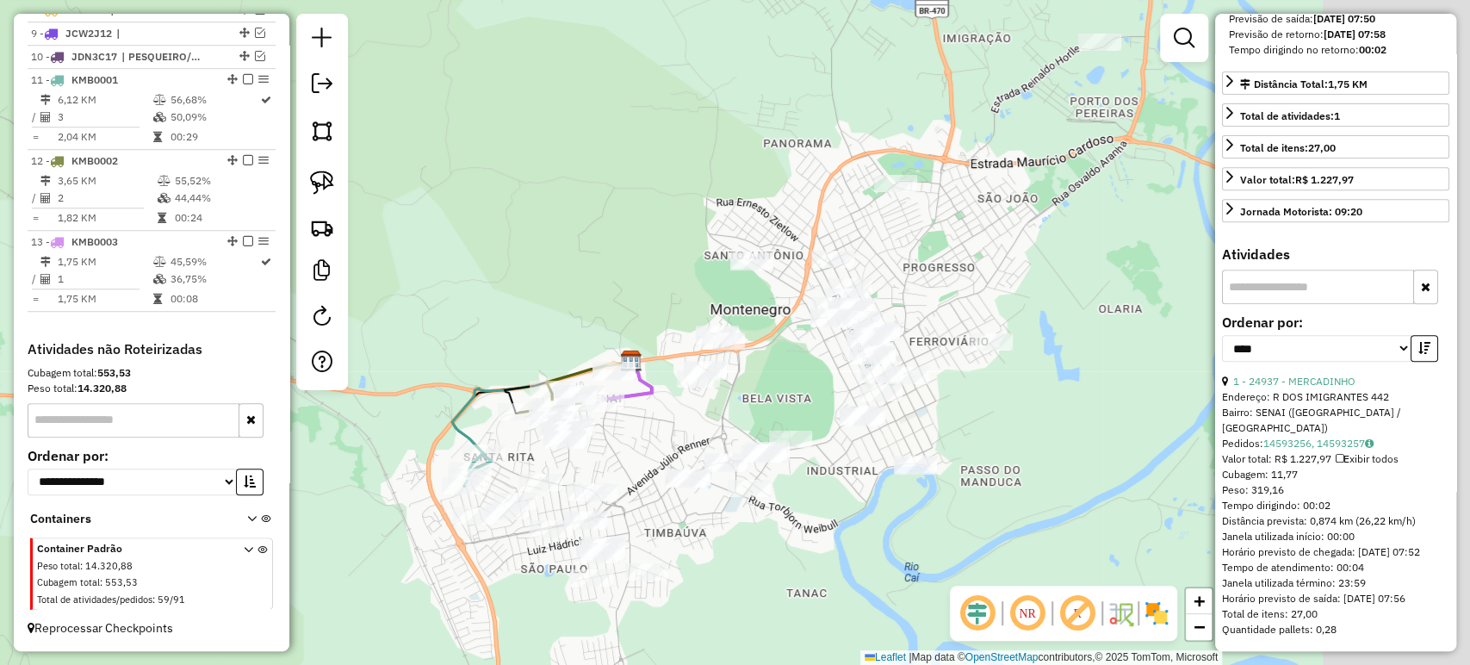
drag, startPoint x: 1026, startPoint y: 350, endPoint x: 770, endPoint y: 404, distance: 262.2
click at [770, 404] on div "Janela de atendimento Grade de atendimento Capacidade Transportadoras Veículos …" at bounding box center [735, 332] width 1470 height 665
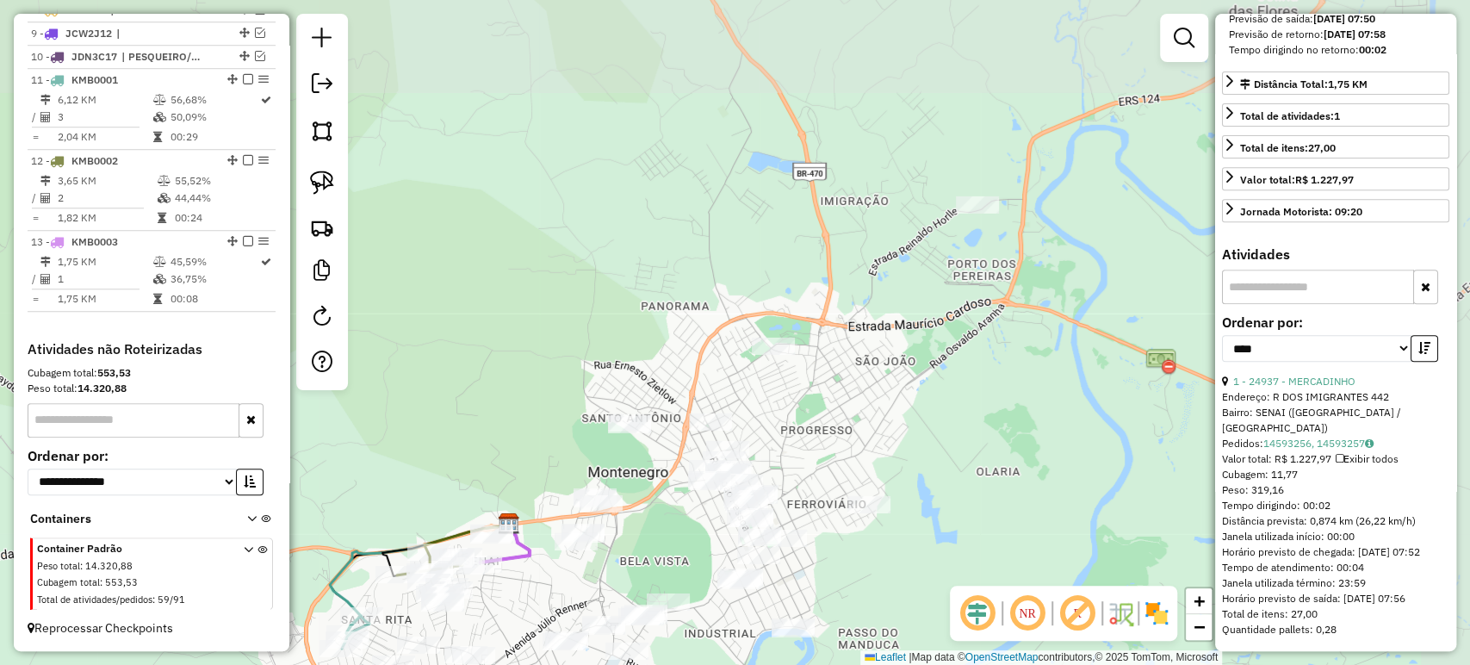
drag, startPoint x: 1006, startPoint y: 211, endPoint x: 909, endPoint y: 390, distance: 203.4
click at [909, 390] on div "Janela de atendimento Grade de atendimento Capacidade Transportadoras Veículos …" at bounding box center [735, 332] width 1470 height 665
drag, startPoint x: 325, startPoint y: 189, endPoint x: 675, endPoint y: 210, distance: 350.2
click at [327, 187] on img at bounding box center [322, 182] width 24 height 24
drag, startPoint x: 954, startPoint y: 187, endPoint x: 975, endPoint y: 177, distance: 22.7
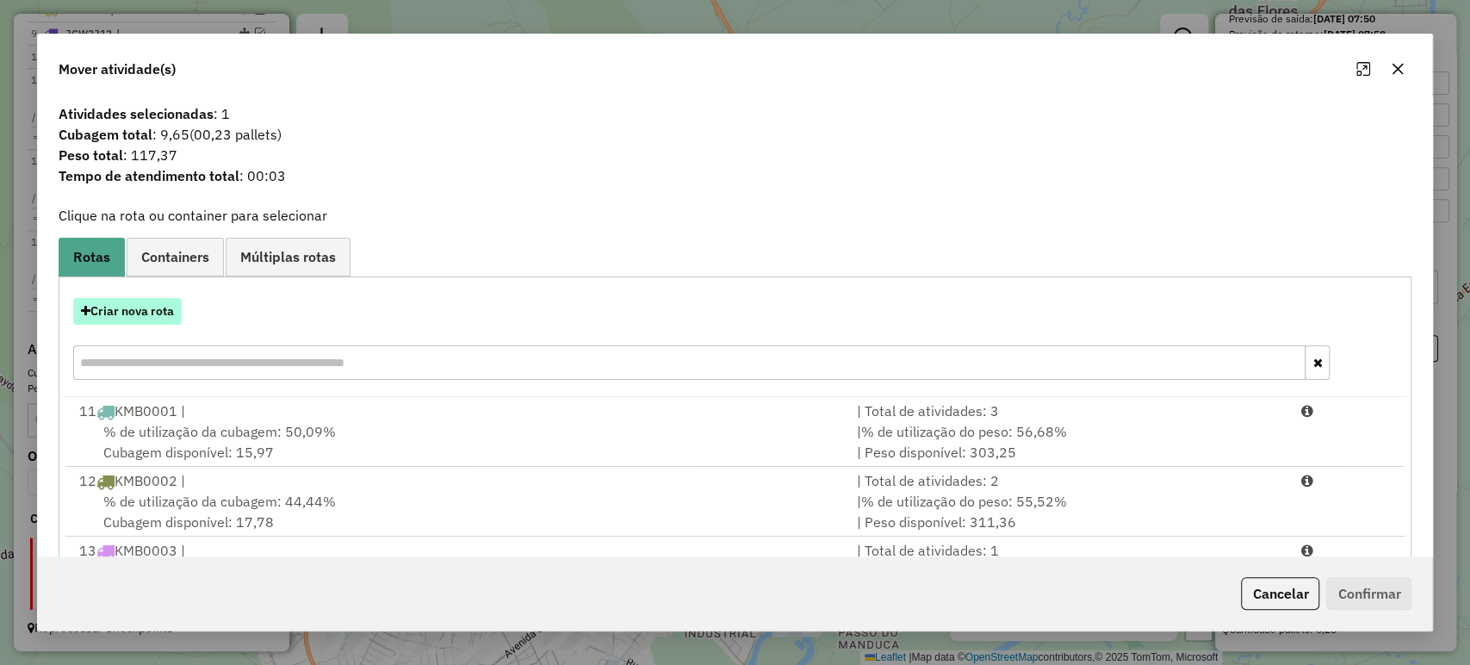
click at [140, 315] on button "Criar nova rota" at bounding box center [127, 311] width 108 height 27
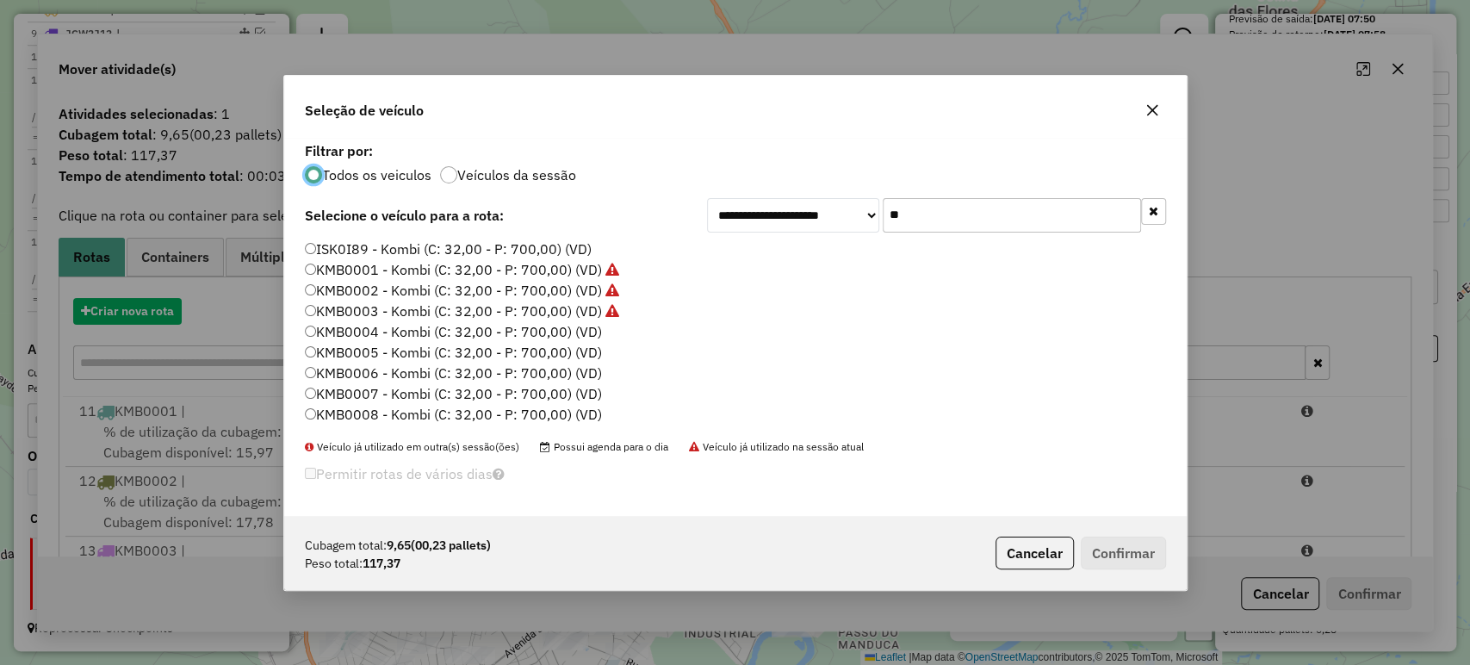
scroll to position [9, 5]
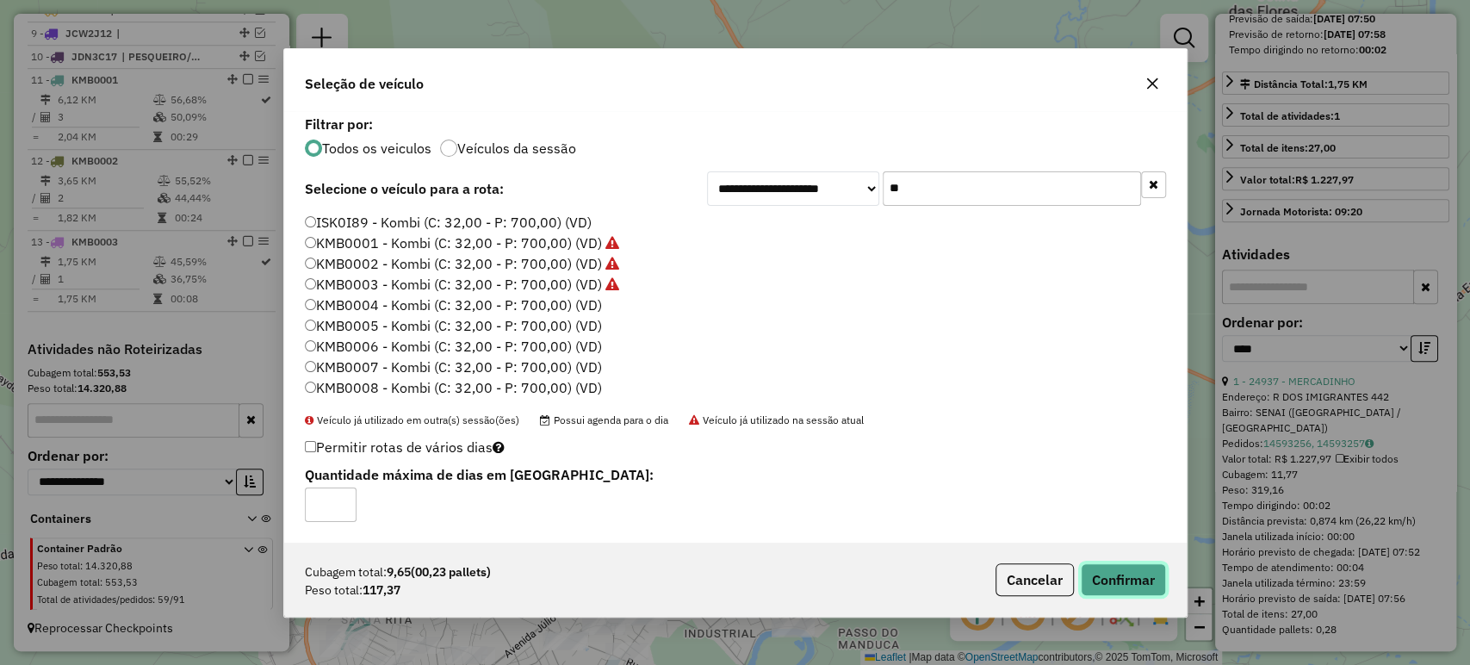
click at [1130, 573] on button "Confirmar" at bounding box center [1123, 579] width 85 height 33
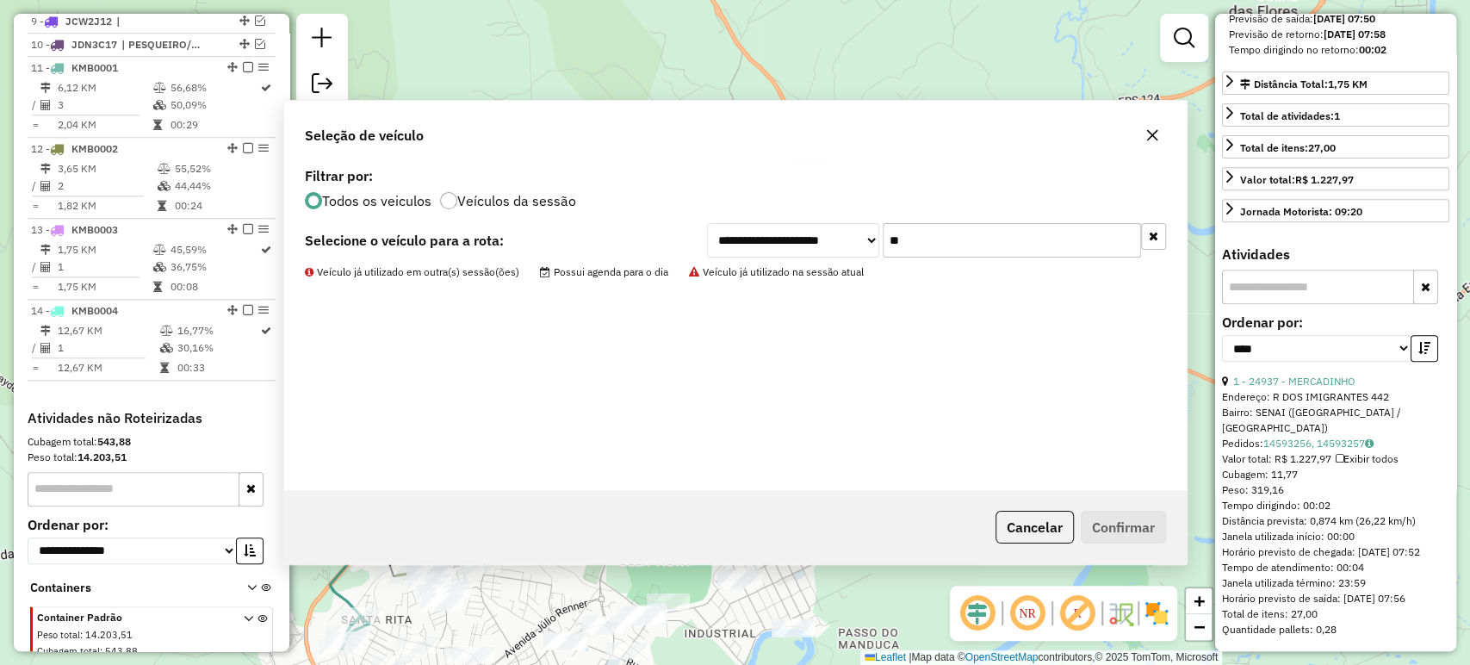
scroll to position [937, 0]
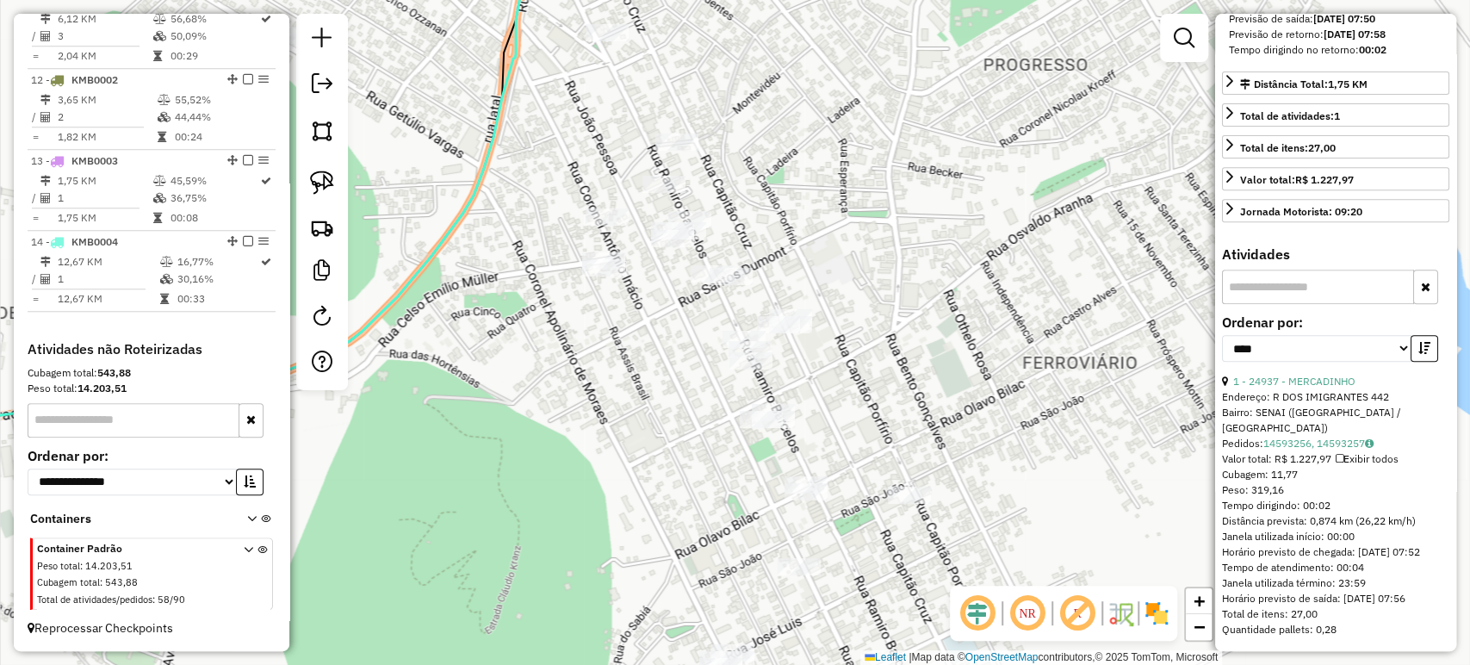
drag, startPoint x: 751, startPoint y: 522, endPoint x: 889, endPoint y: 319, distance: 245.5
click at [896, 312] on div "Janela de atendimento Grade de atendimento Capacidade Transportadoras Veículos …" at bounding box center [735, 332] width 1470 height 665
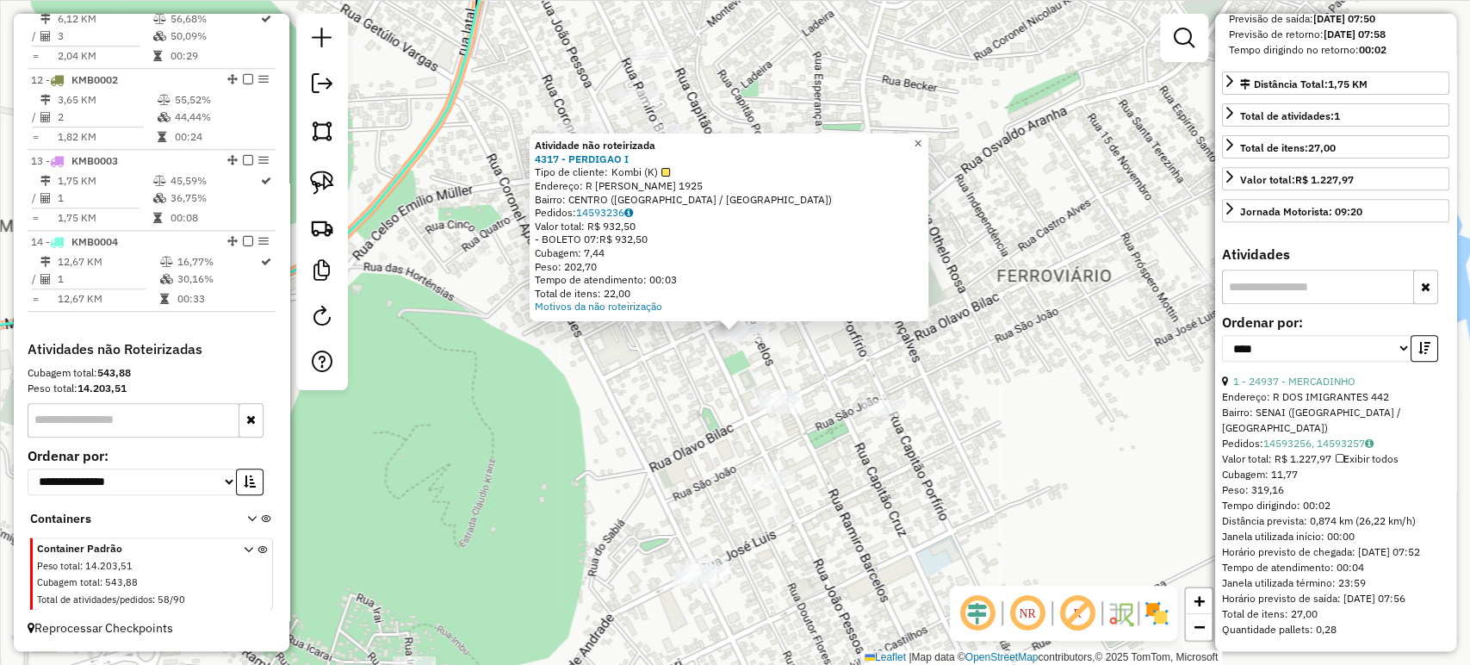
click at [921, 137] on span "×" at bounding box center [917, 143] width 8 height 15
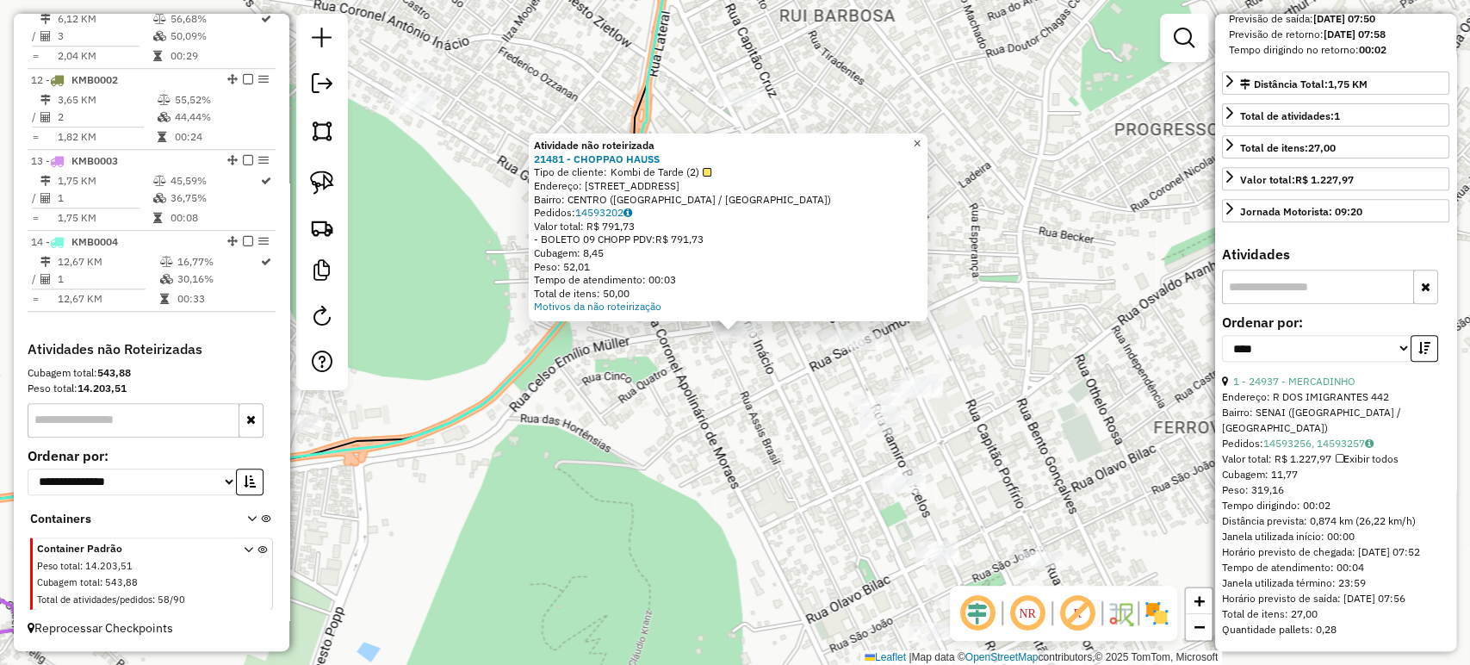
click at [920, 136] on span "×" at bounding box center [917, 143] width 8 height 15
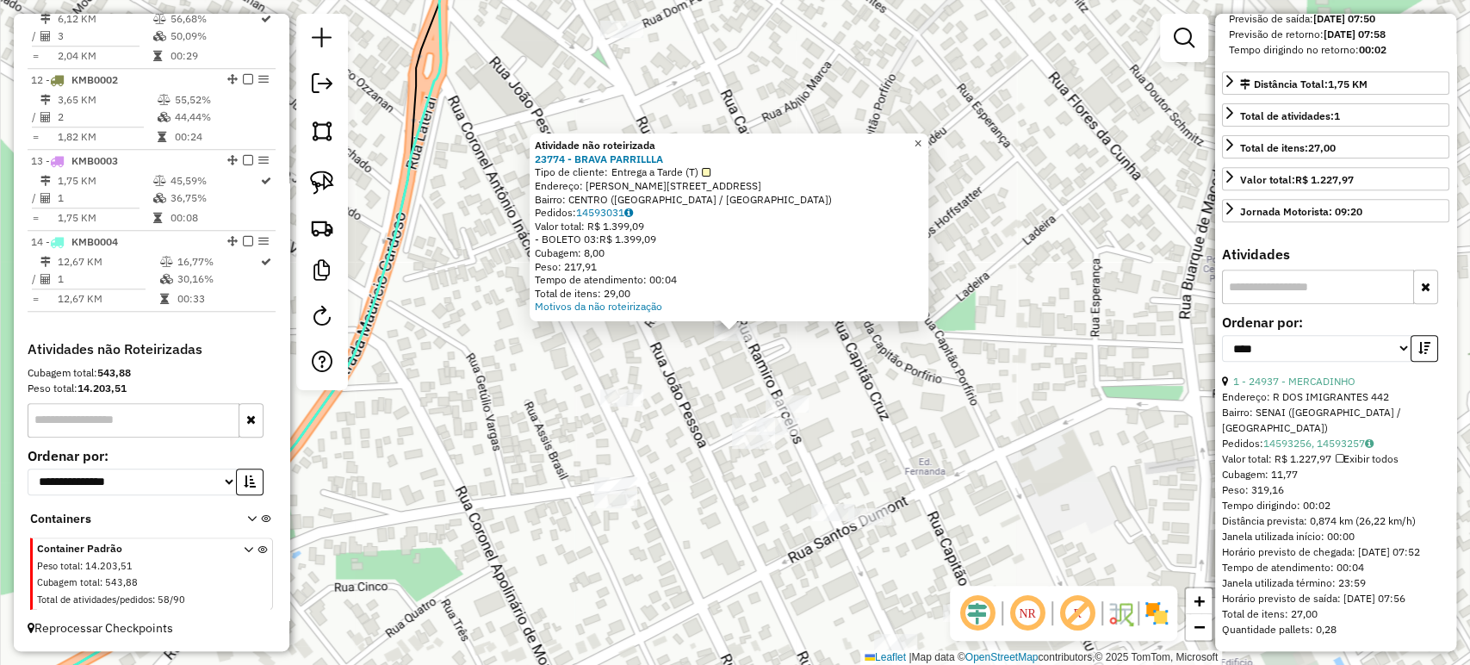
click at [921, 138] on span "×" at bounding box center [917, 143] width 8 height 15
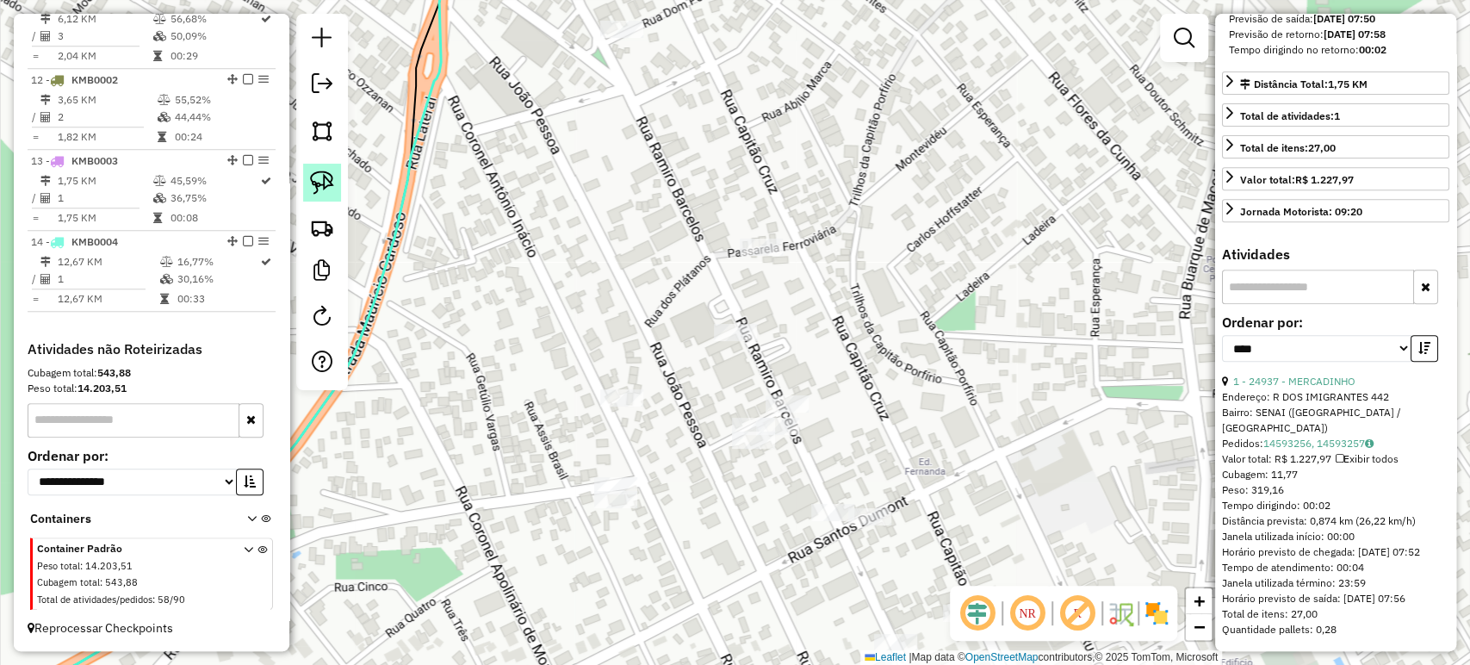
click at [320, 177] on img at bounding box center [322, 182] width 24 height 24
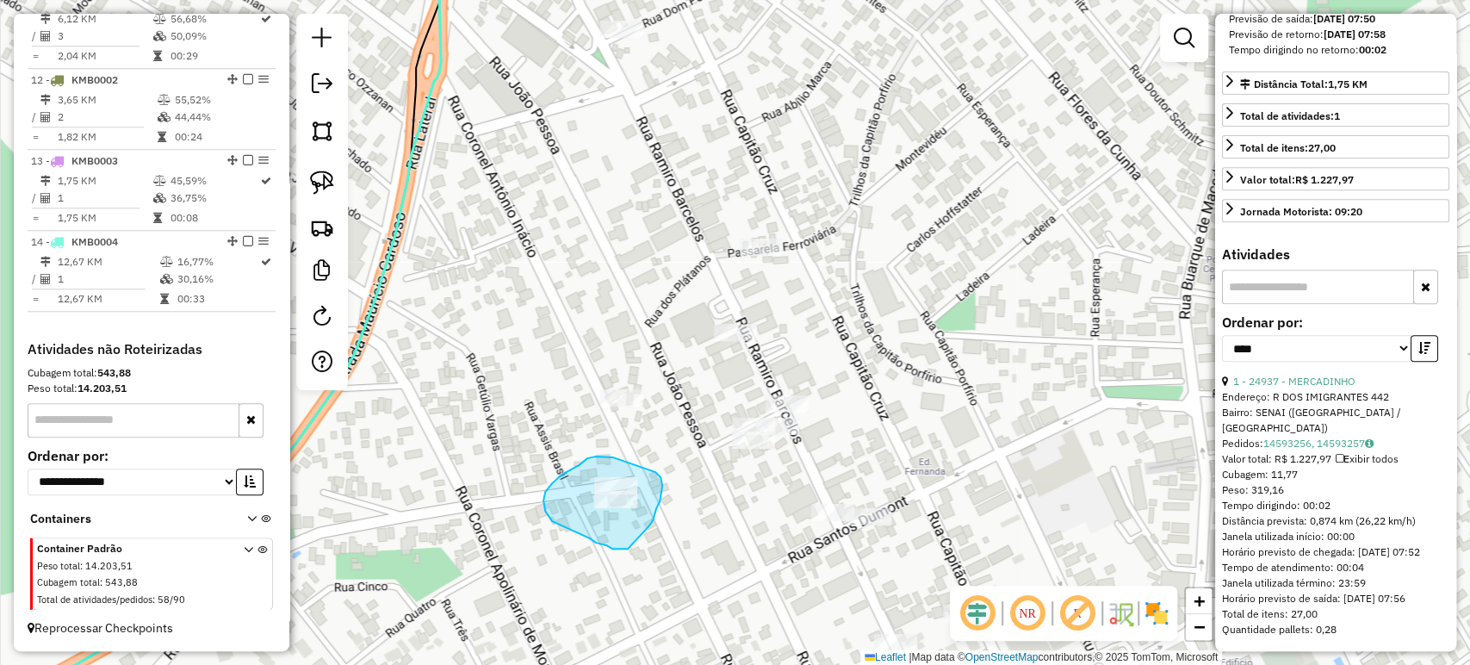
drag, startPoint x: 612, startPoint y: 457, endPoint x: 635, endPoint y: 461, distance: 23.6
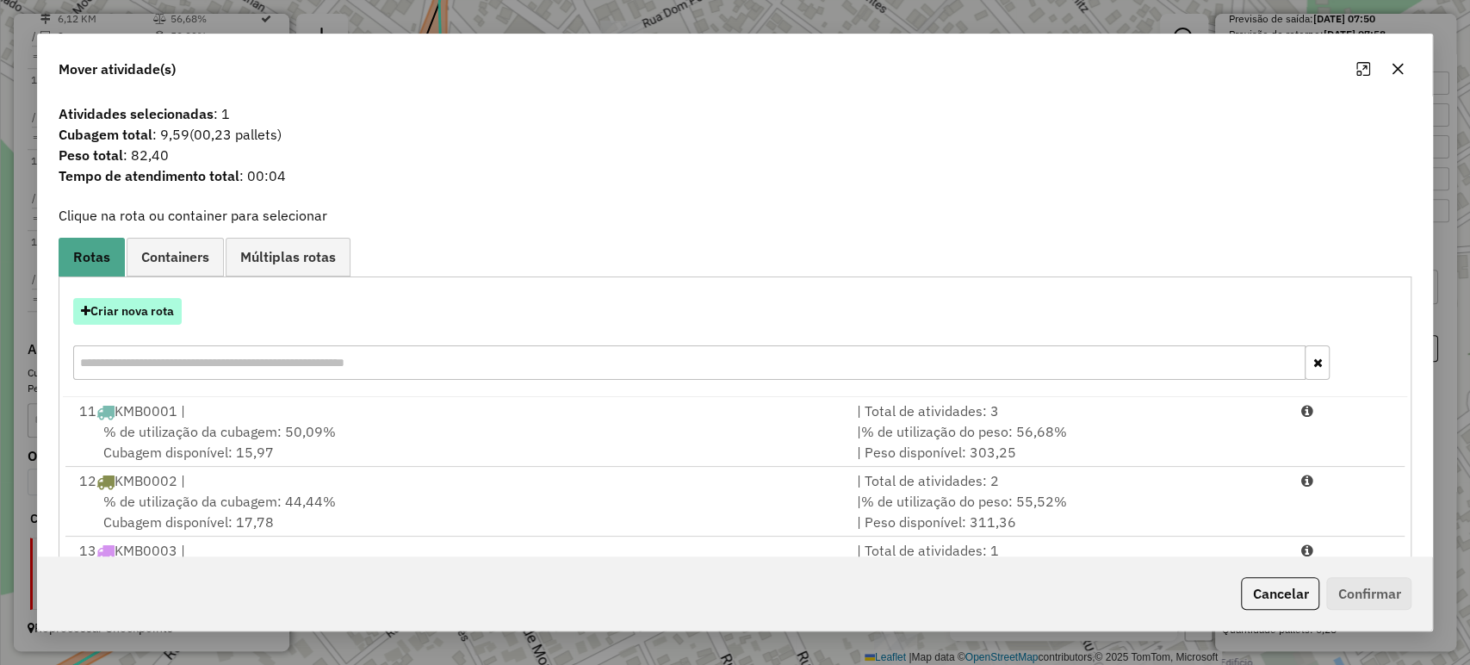
click at [148, 310] on button "Criar nova rota" at bounding box center [127, 311] width 108 height 27
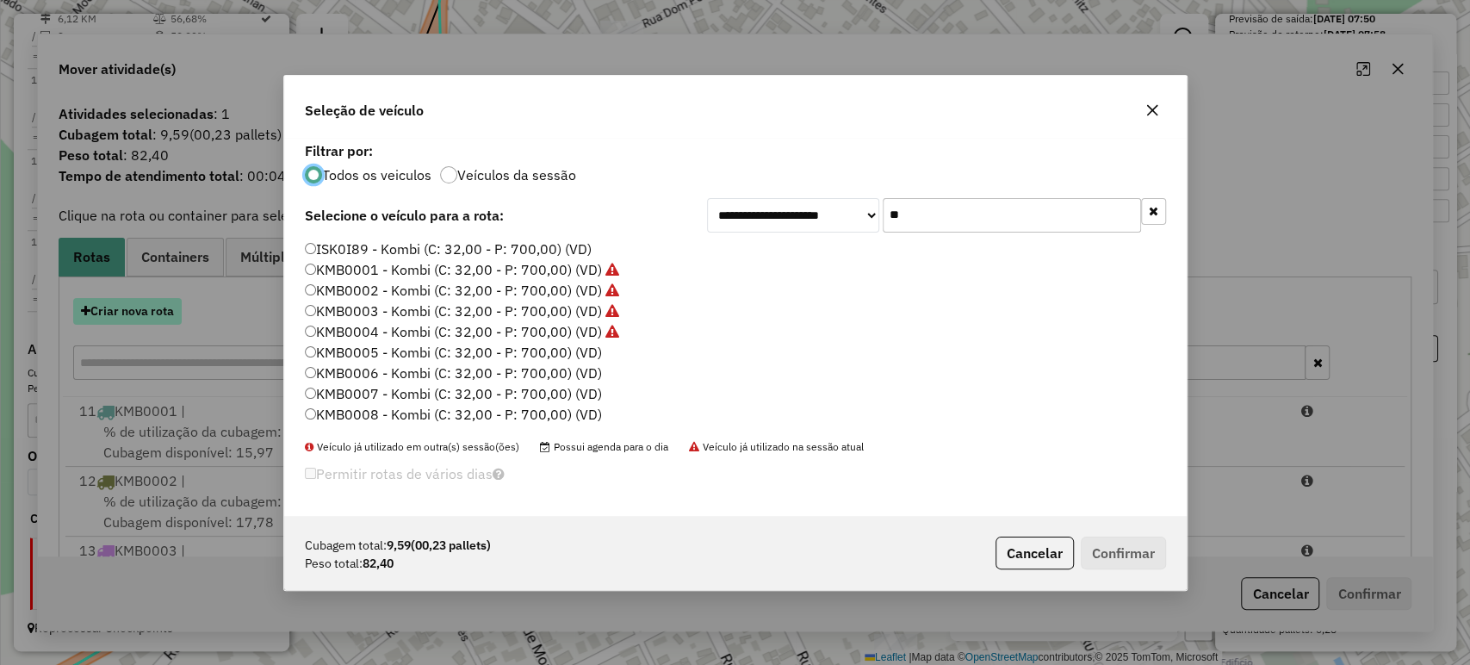
scroll to position [9, 5]
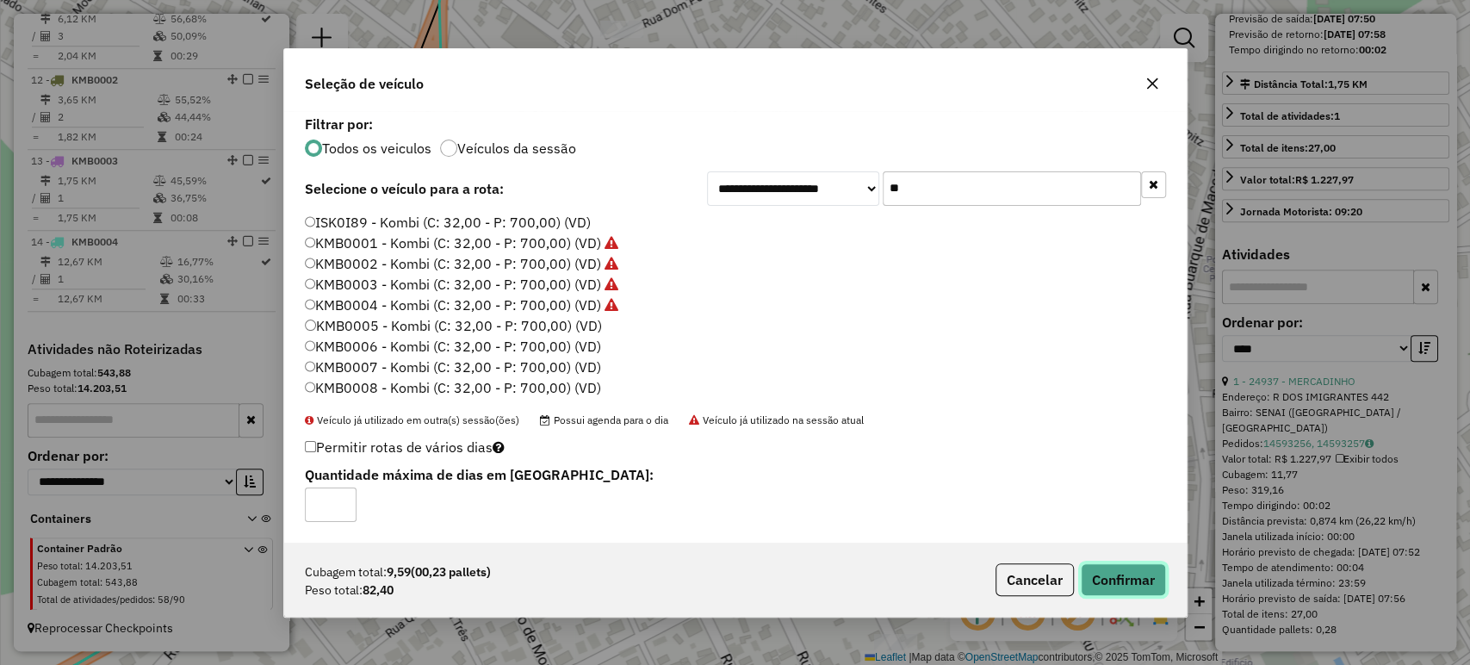
click at [1143, 579] on button "Confirmar" at bounding box center [1123, 579] width 85 height 33
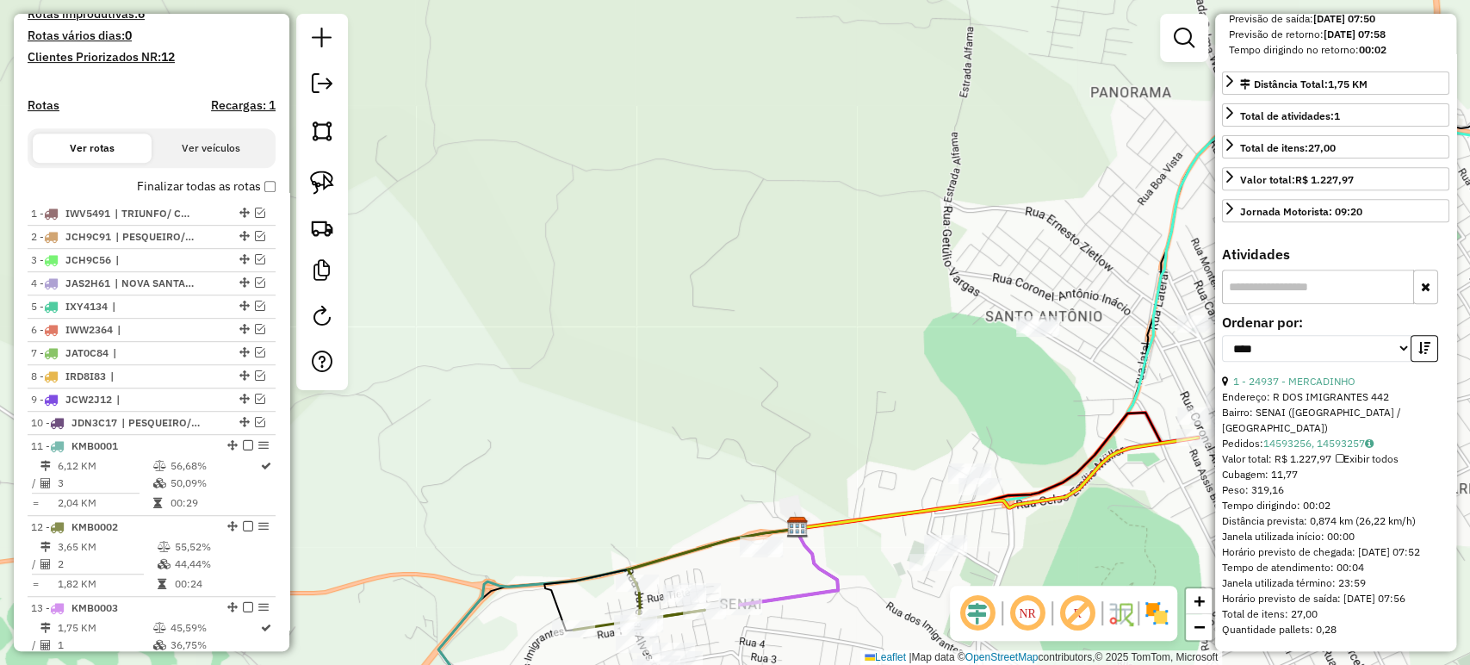
scroll to position [444, 0]
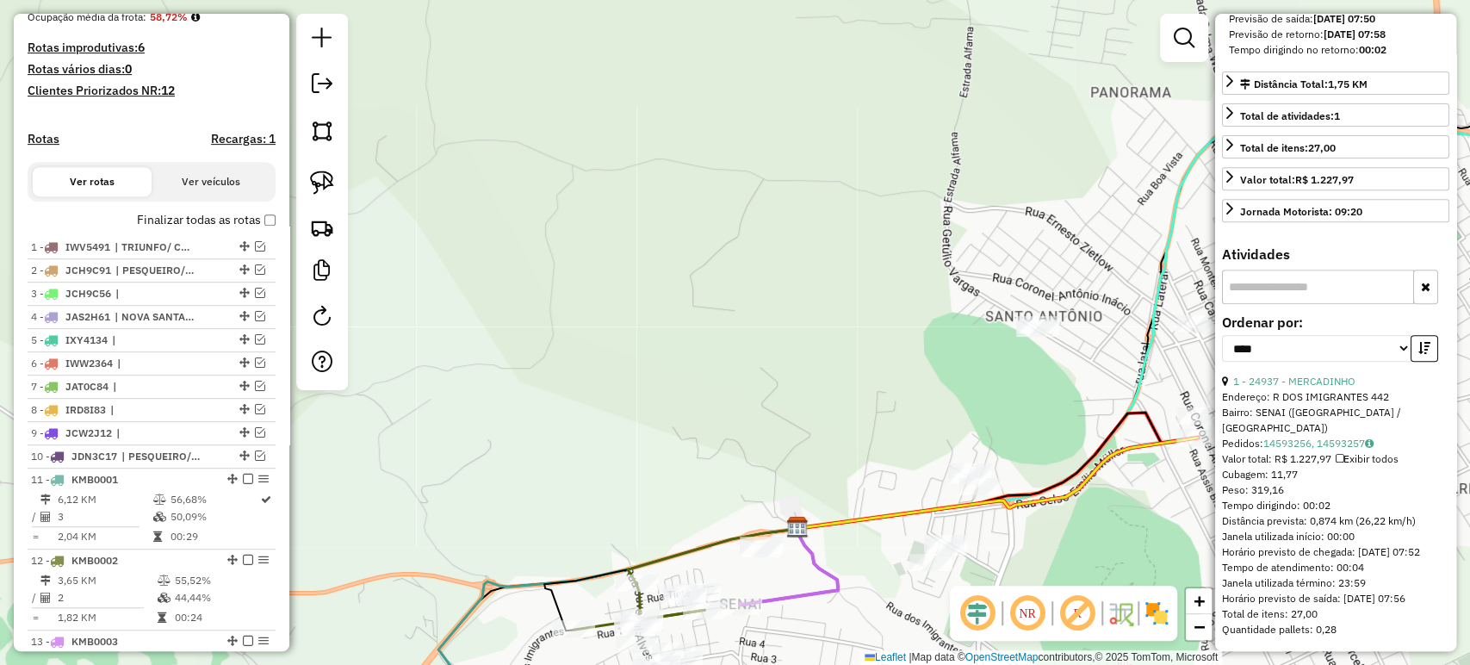
click at [257, 227] on label "Finalizar todas as rotas" at bounding box center [206, 220] width 139 height 18
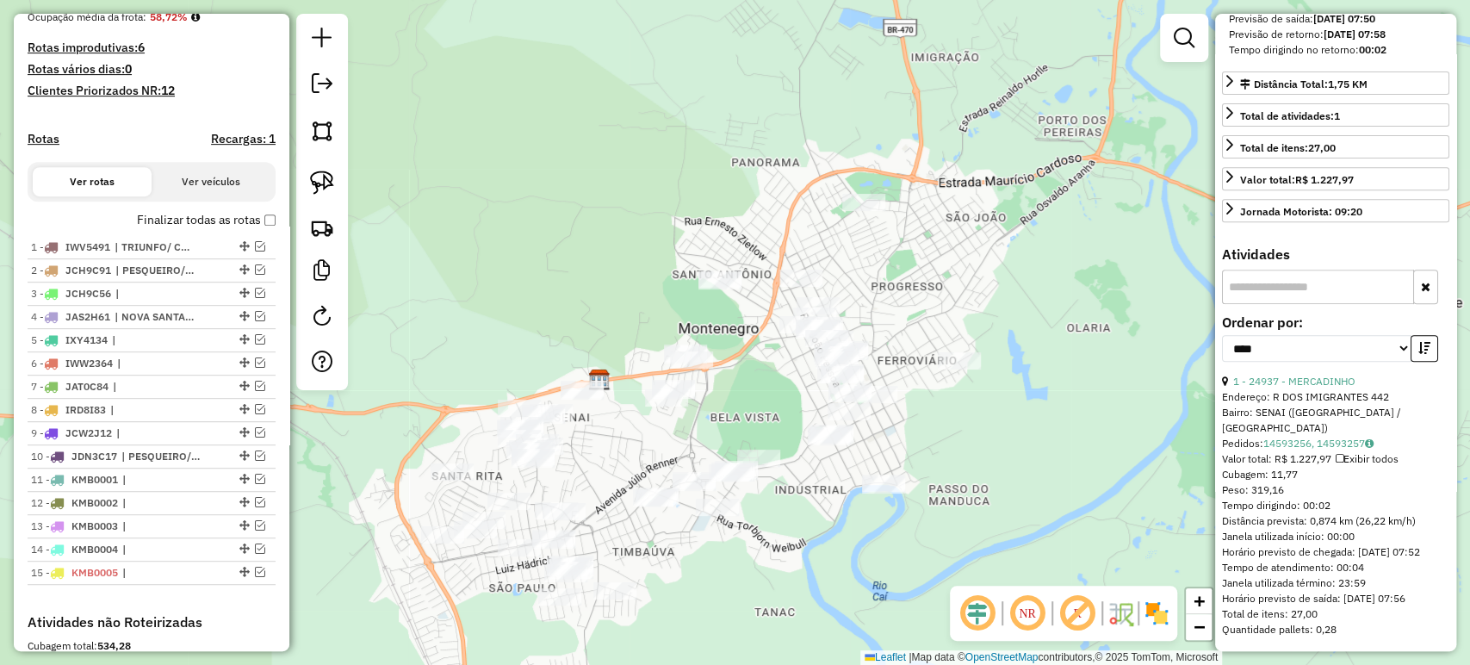
drag, startPoint x: 568, startPoint y: 487, endPoint x: 700, endPoint y: 437, distance: 141.2
click at [700, 437] on div "Janela de atendimento Grade de atendimento Capacidade Transportadoras Veículos …" at bounding box center [735, 332] width 1470 height 665
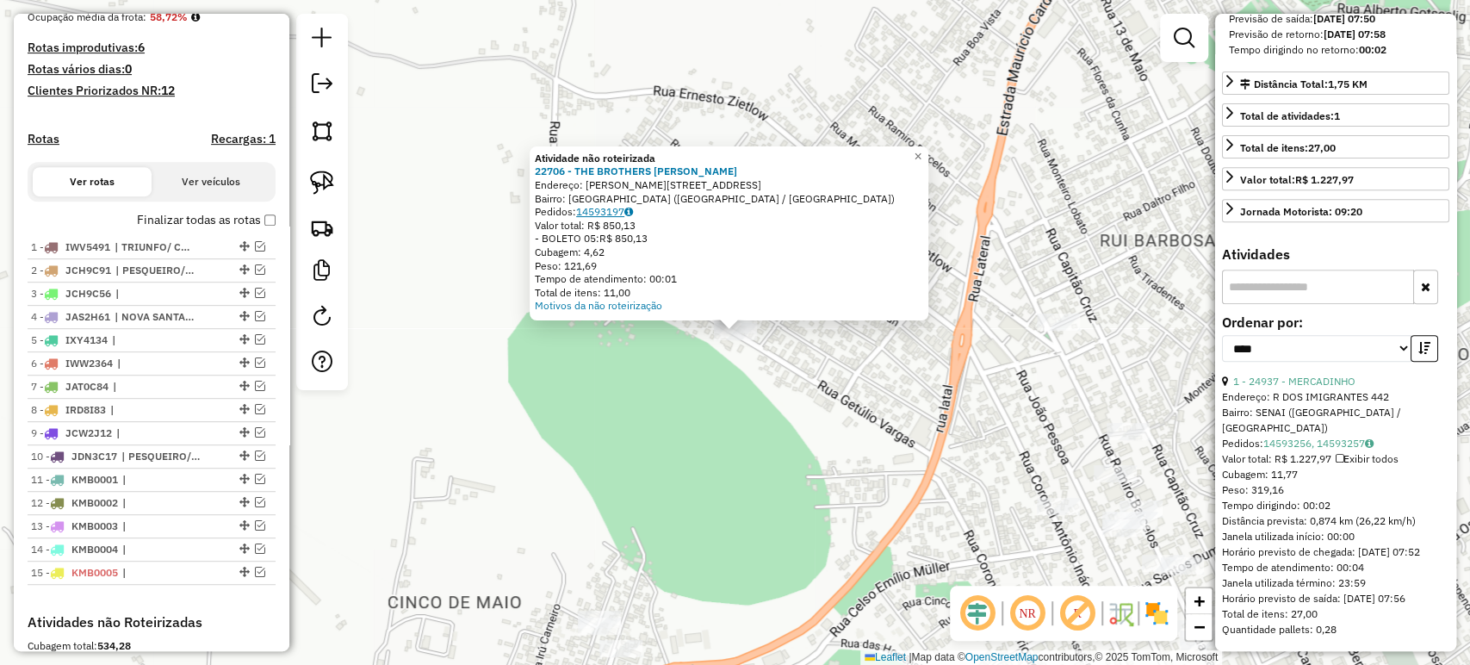
click at [610, 205] on link "14593197" at bounding box center [604, 211] width 57 height 13
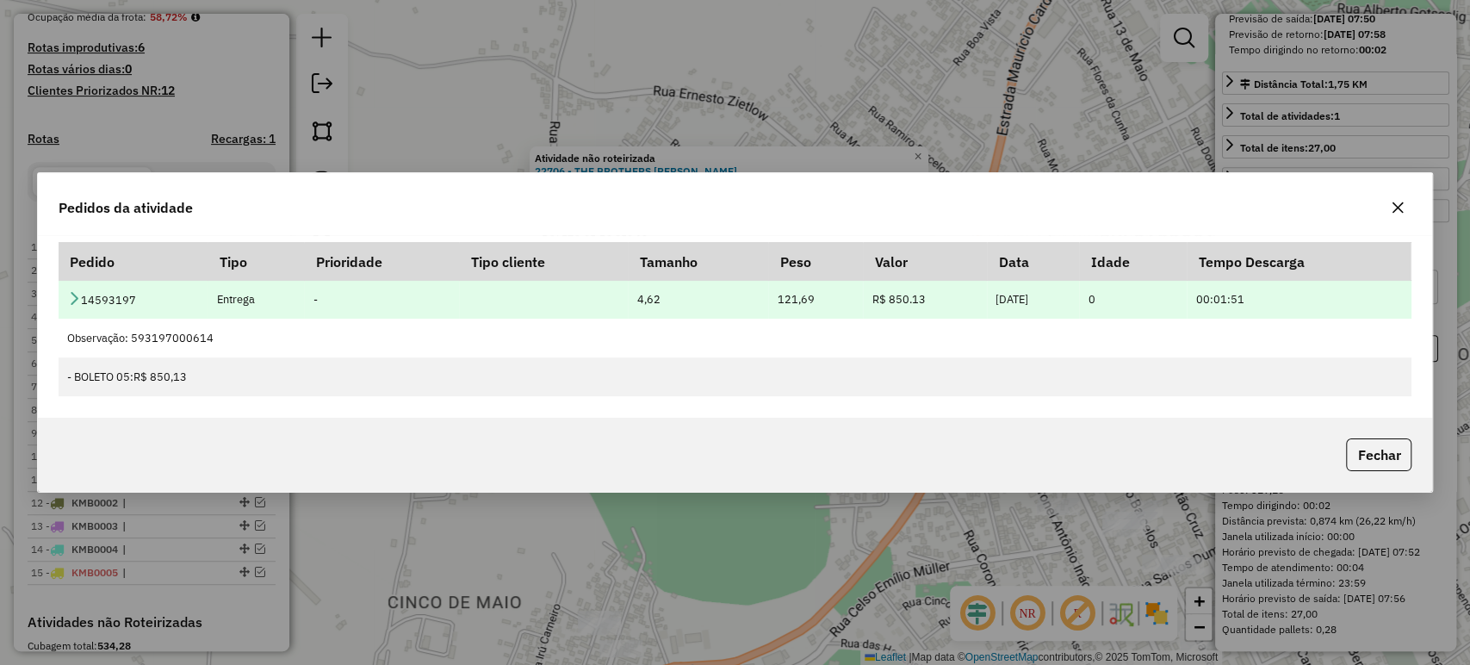
click at [69, 288] on td "14593197" at bounding box center [133, 299] width 149 height 39
click at [71, 302] on icon at bounding box center [74, 298] width 14 height 14
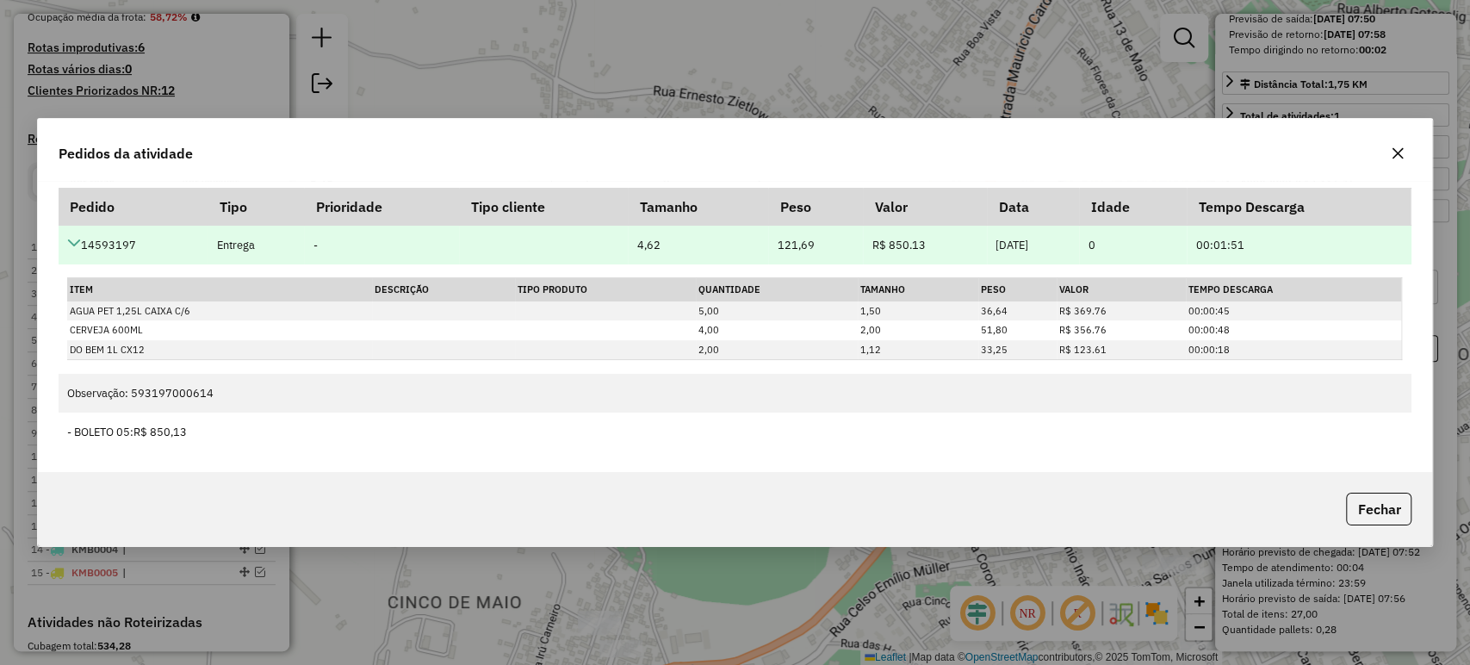
click at [66, 234] on td "14593197" at bounding box center [133, 245] width 149 height 39
click at [72, 240] on icon at bounding box center [74, 243] width 14 height 14
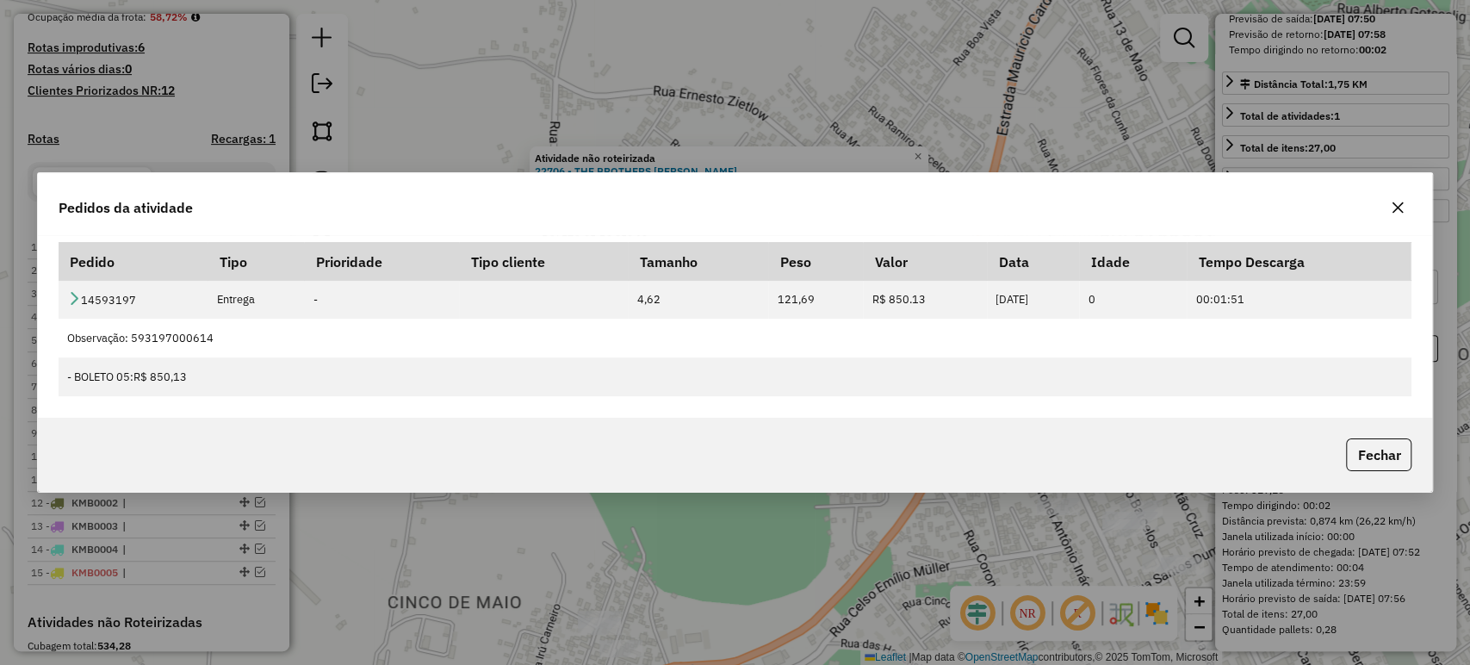
click at [1403, 212] on icon "button" at bounding box center [1397, 208] width 14 height 14
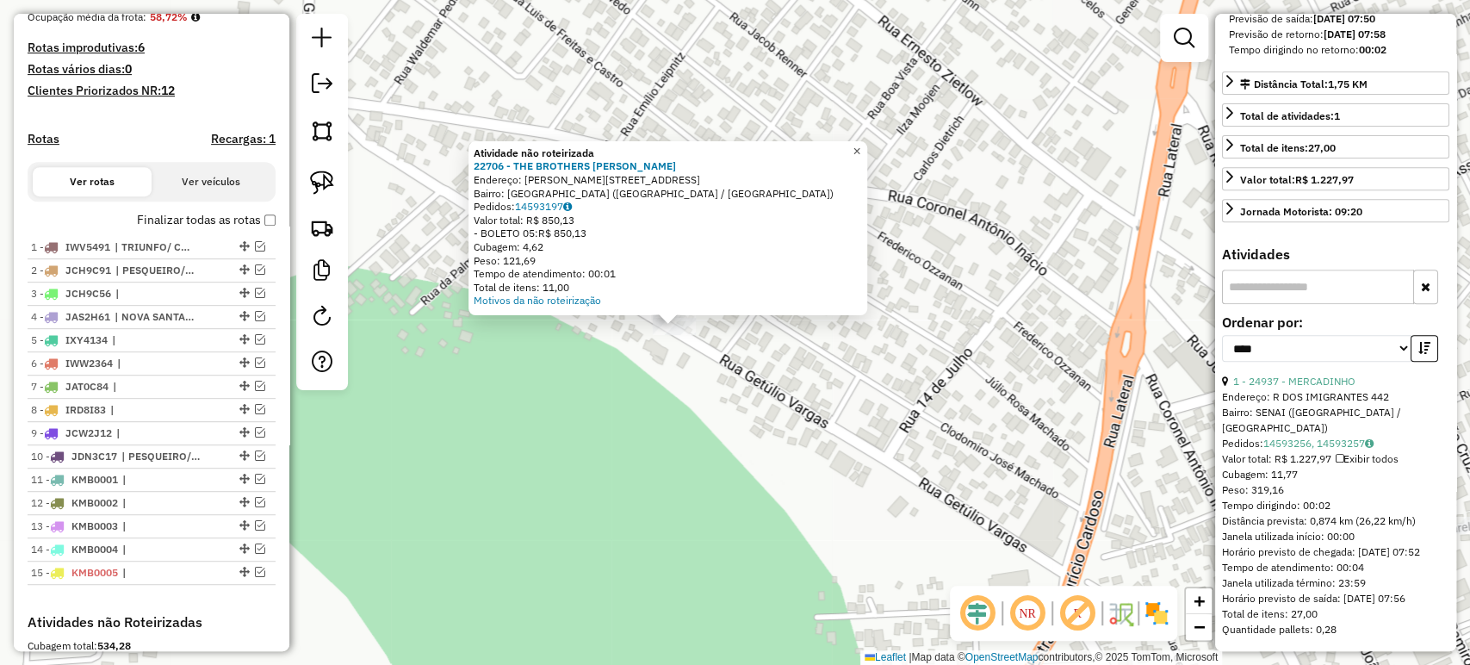
click at [862, 142] on link "×" at bounding box center [856, 151] width 21 height 21
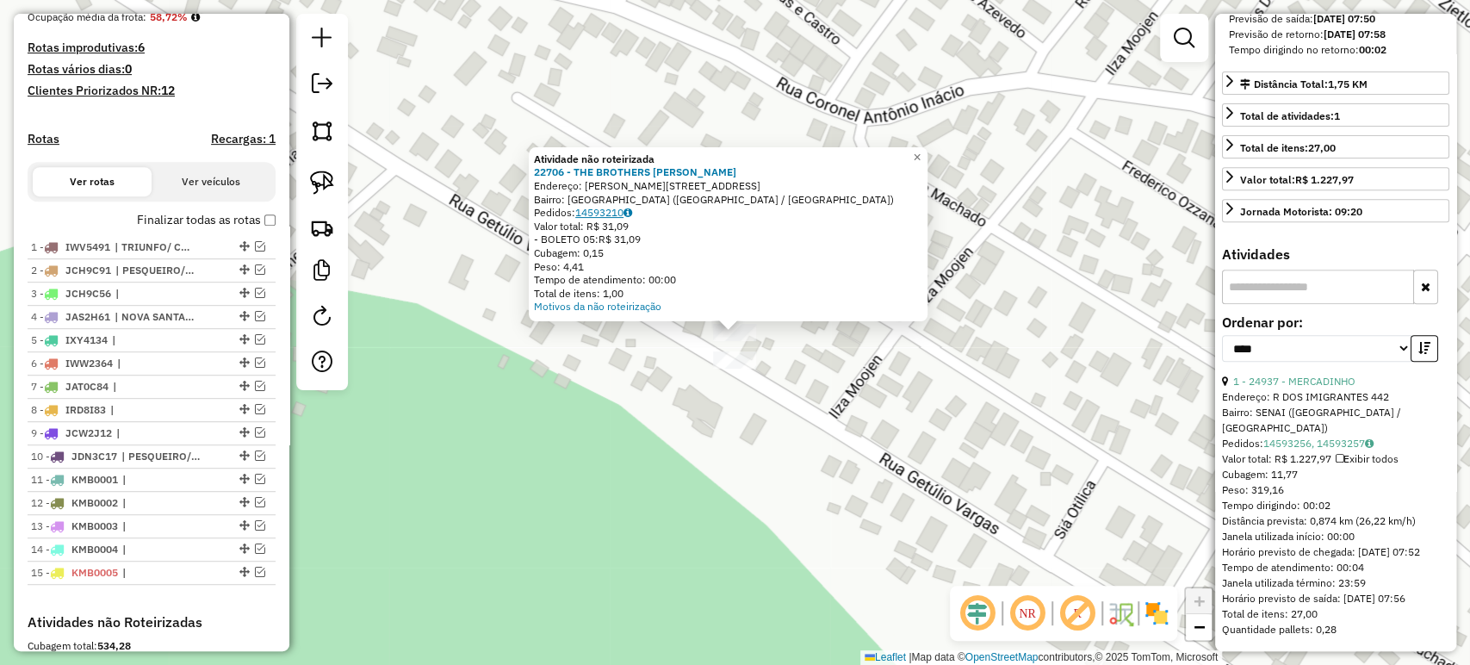
click at [600, 214] on link "14593210" at bounding box center [603, 212] width 57 height 13
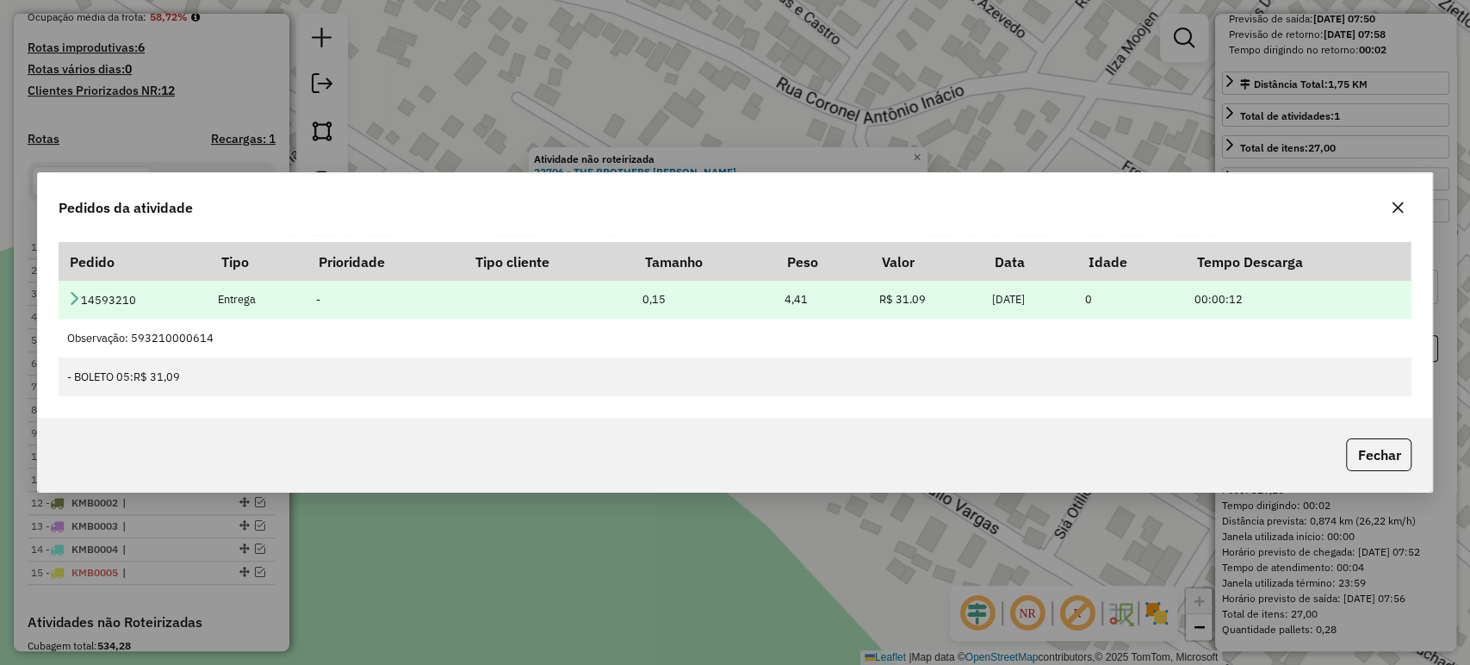
click at [73, 293] on icon at bounding box center [74, 298] width 14 height 14
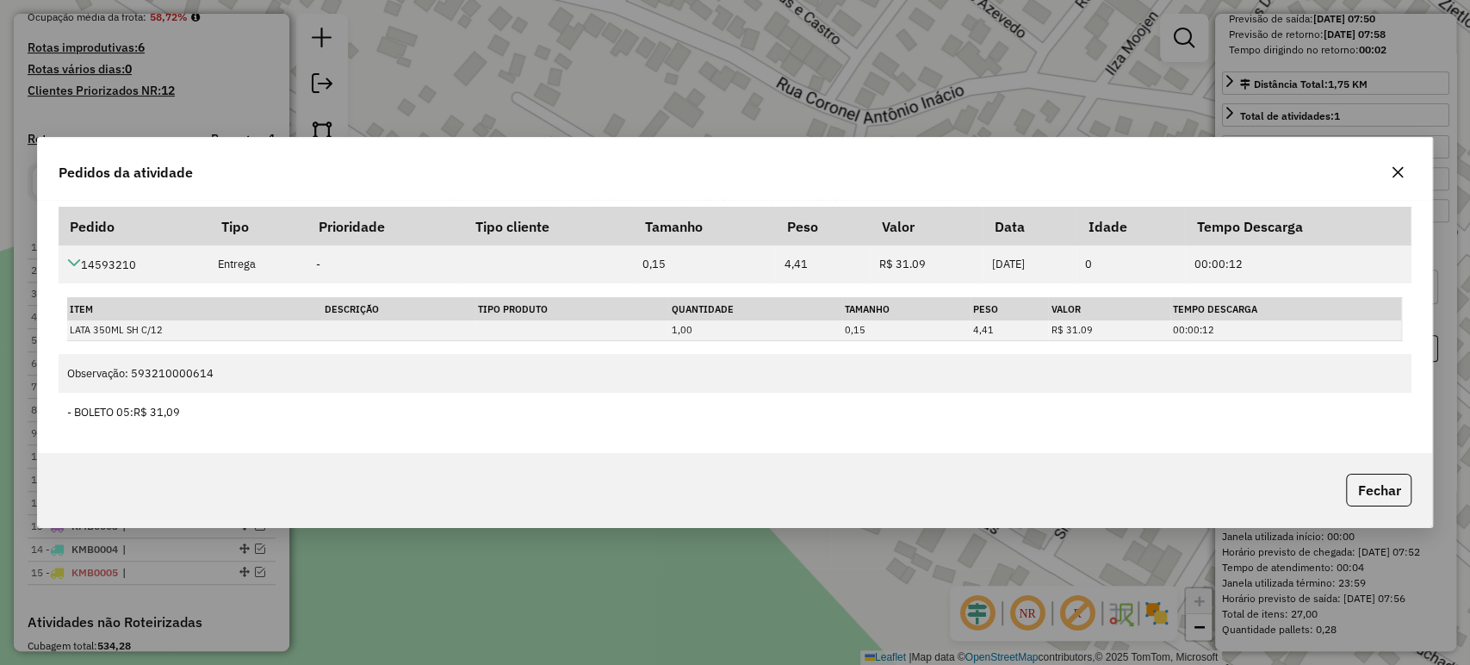
click at [1401, 174] on icon "button" at bounding box center [1397, 172] width 14 height 14
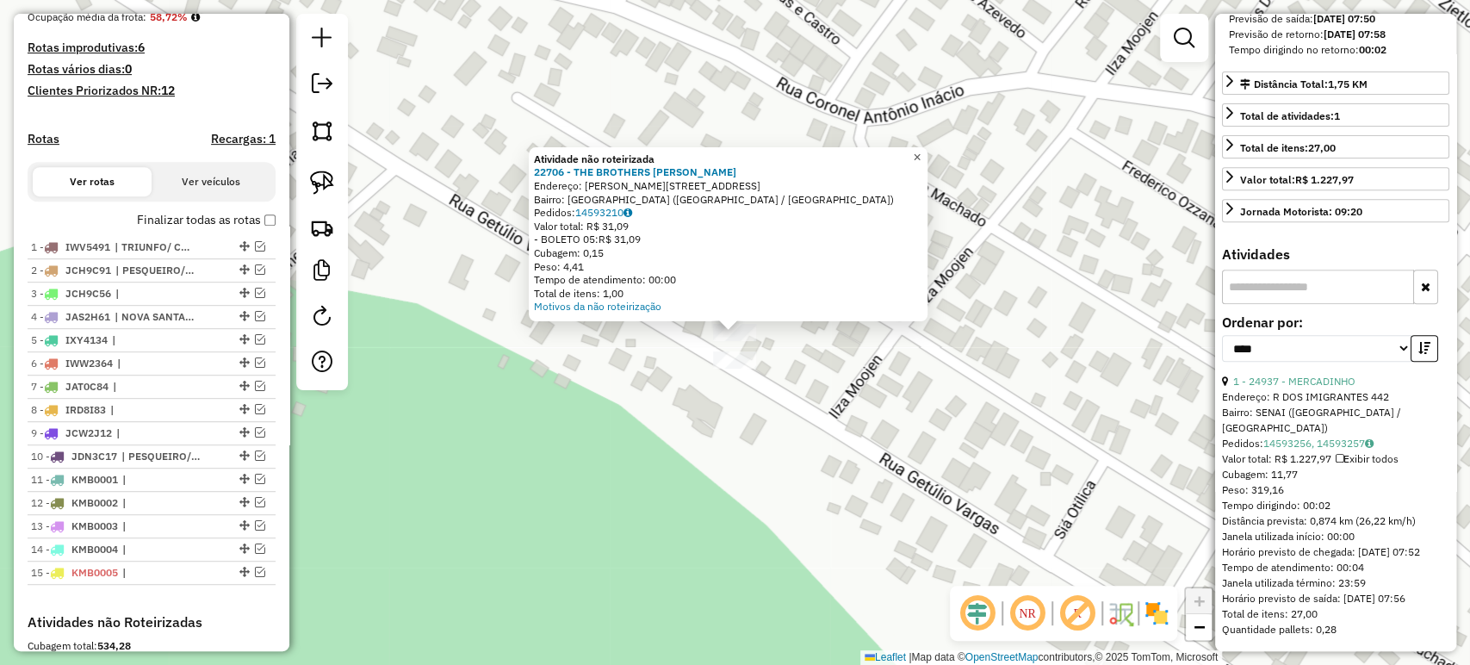
click at [920, 150] on span "×" at bounding box center [917, 157] width 8 height 15
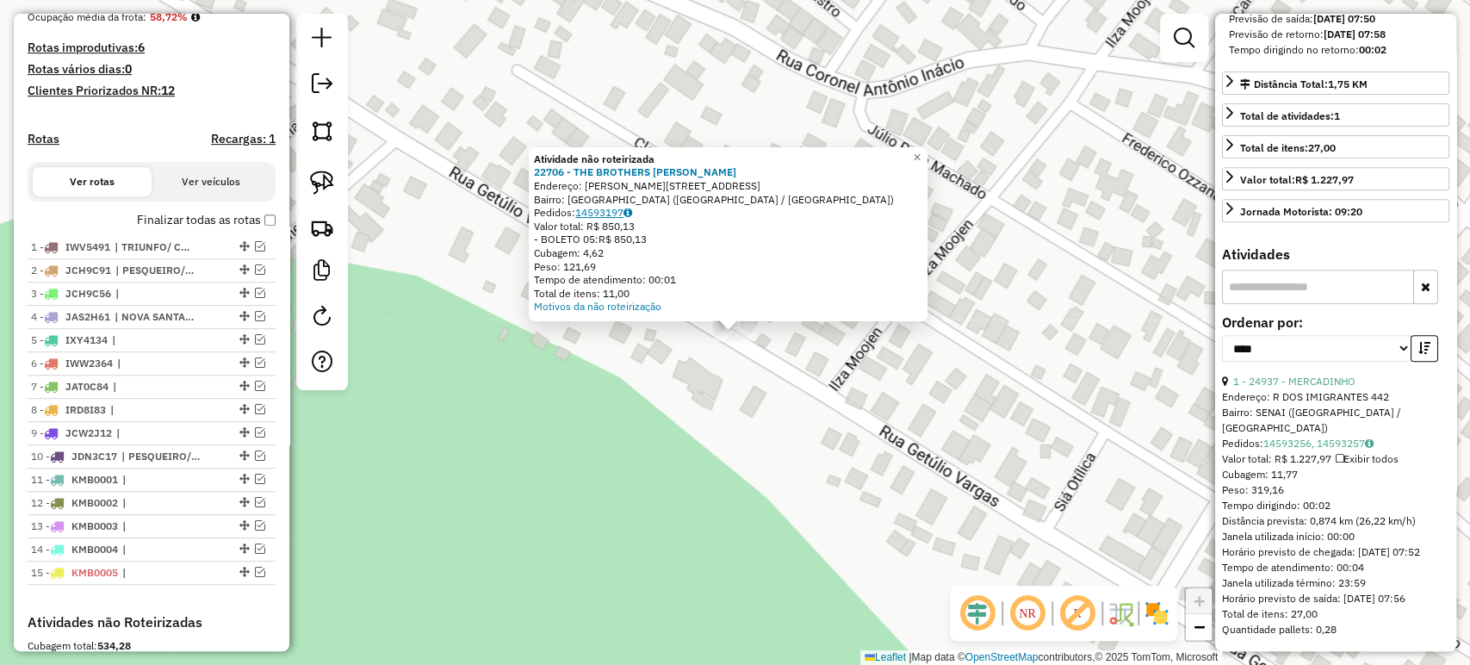
click at [591, 213] on link "14593197" at bounding box center [603, 212] width 57 height 13
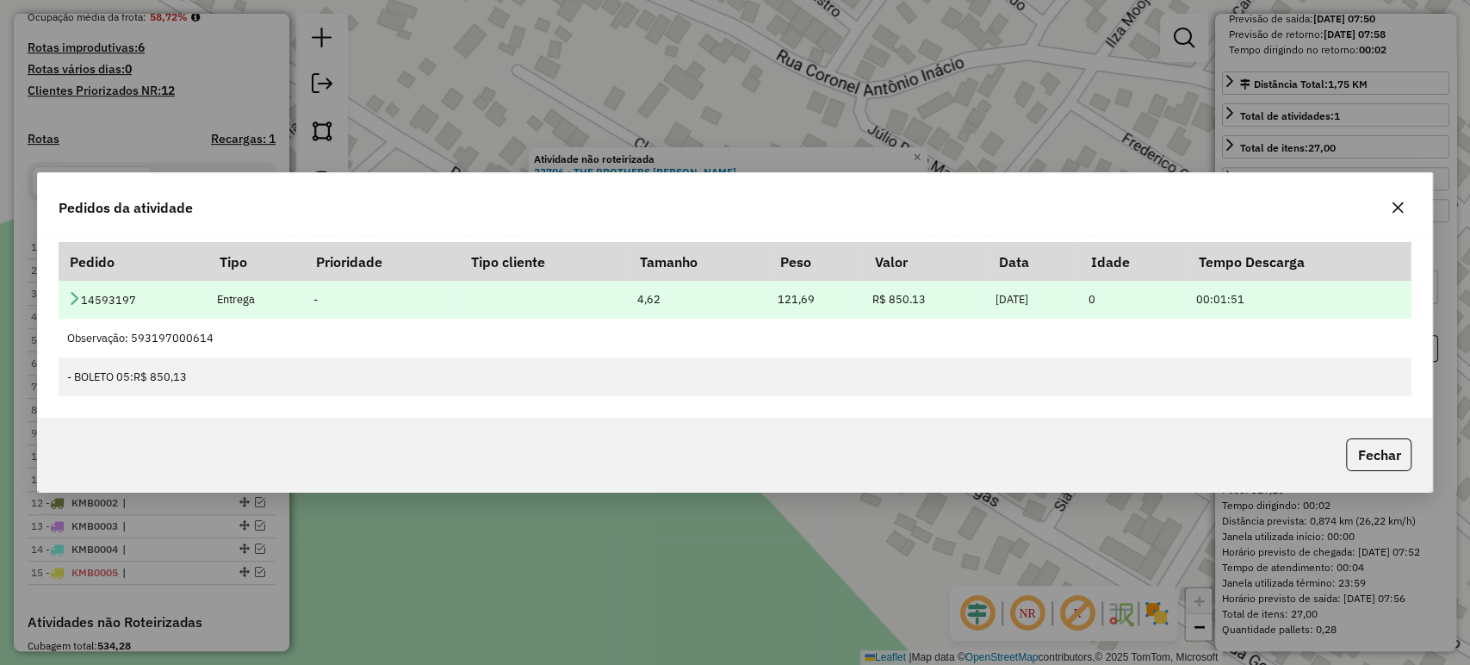
click at [70, 294] on icon at bounding box center [74, 298] width 14 height 14
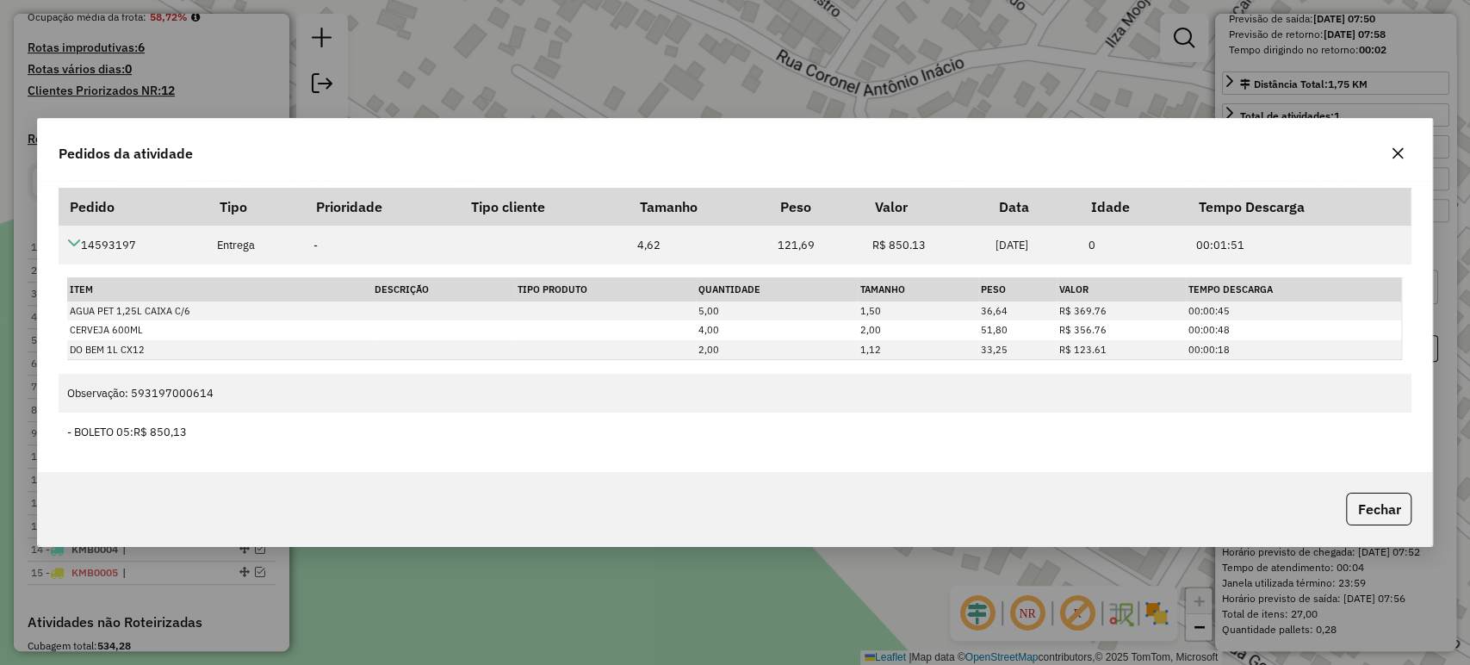
click at [1397, 153] on icon "button" at bounding box center [1397, 153] width 11 height 11
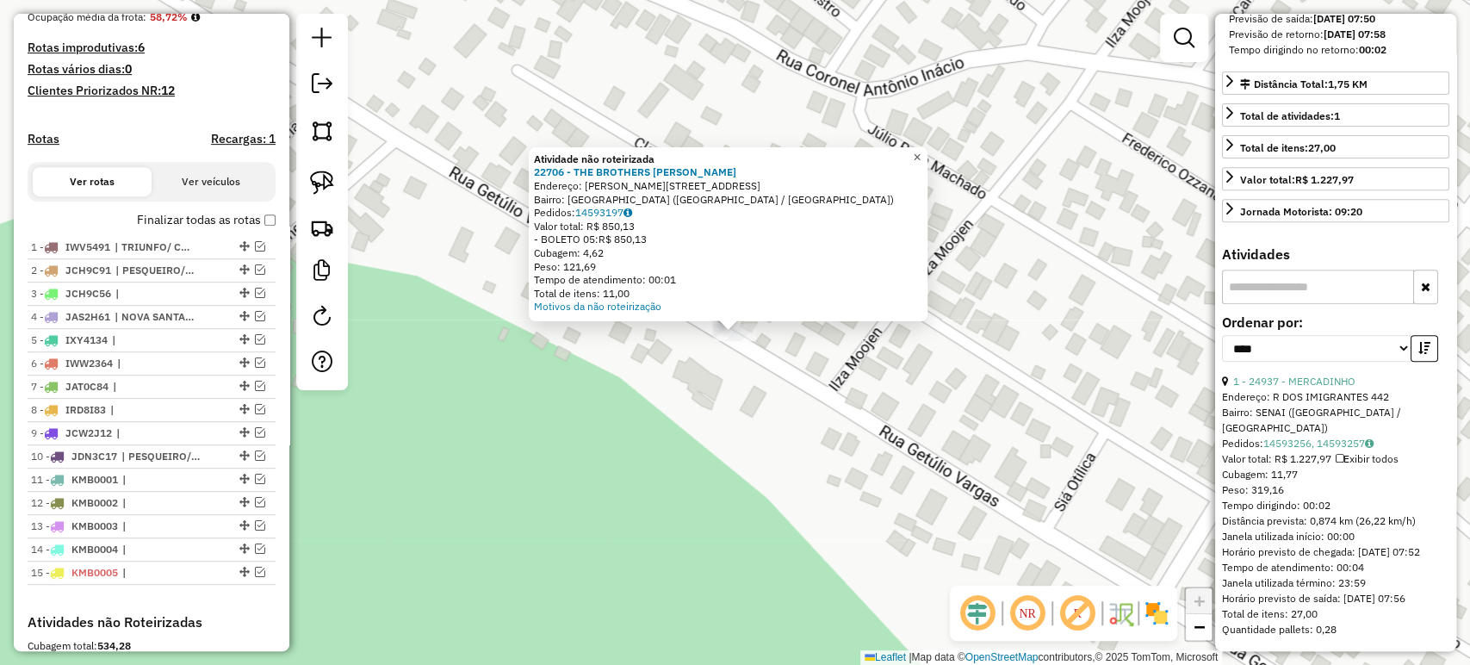
click at [920, 152] on span "×" at bounding box center [917, 157] width 8 height 15
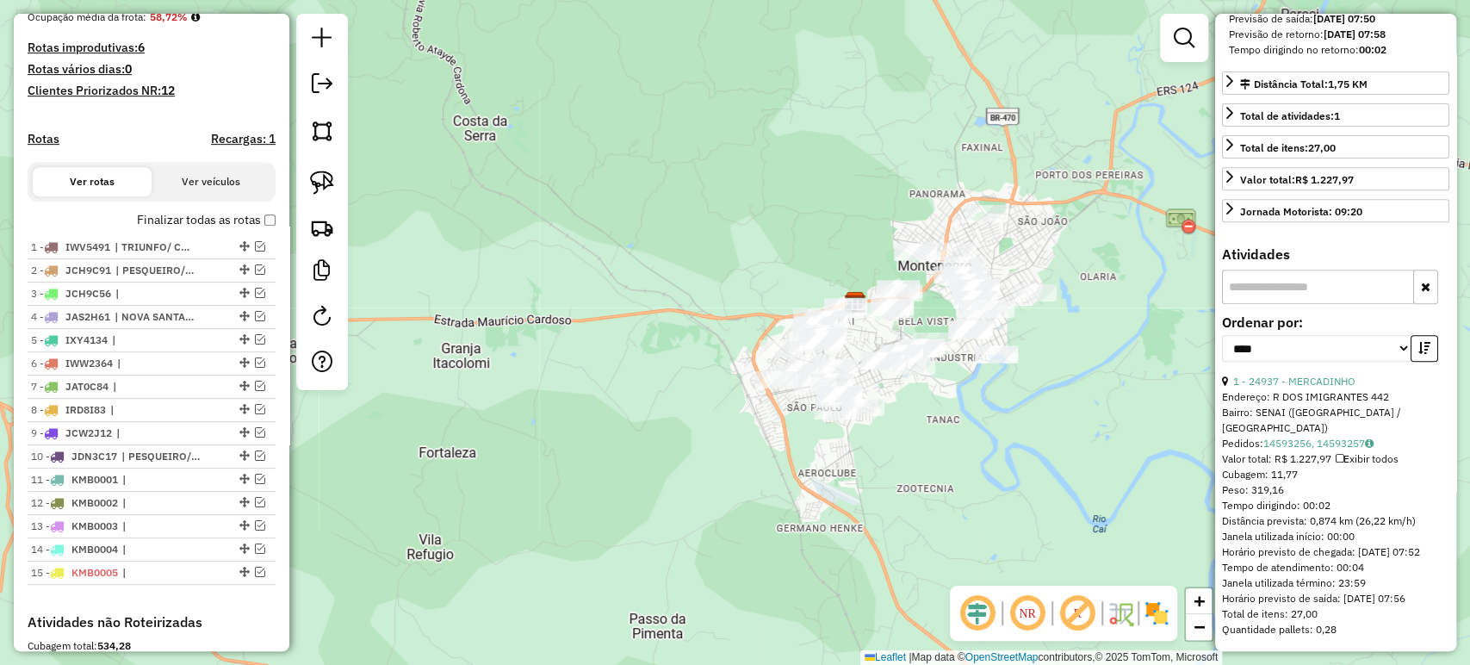
drag, startPoint x: 994, startPoint y: 407, endPoint x: 899, endPoint y: 461, distance: 109.1
click at [899, 461] on div "Janela de atendimento Grade de atendimento Capacidade Transportadoras Veículos …" at bounding box center [735, 332] width 1470 height 665
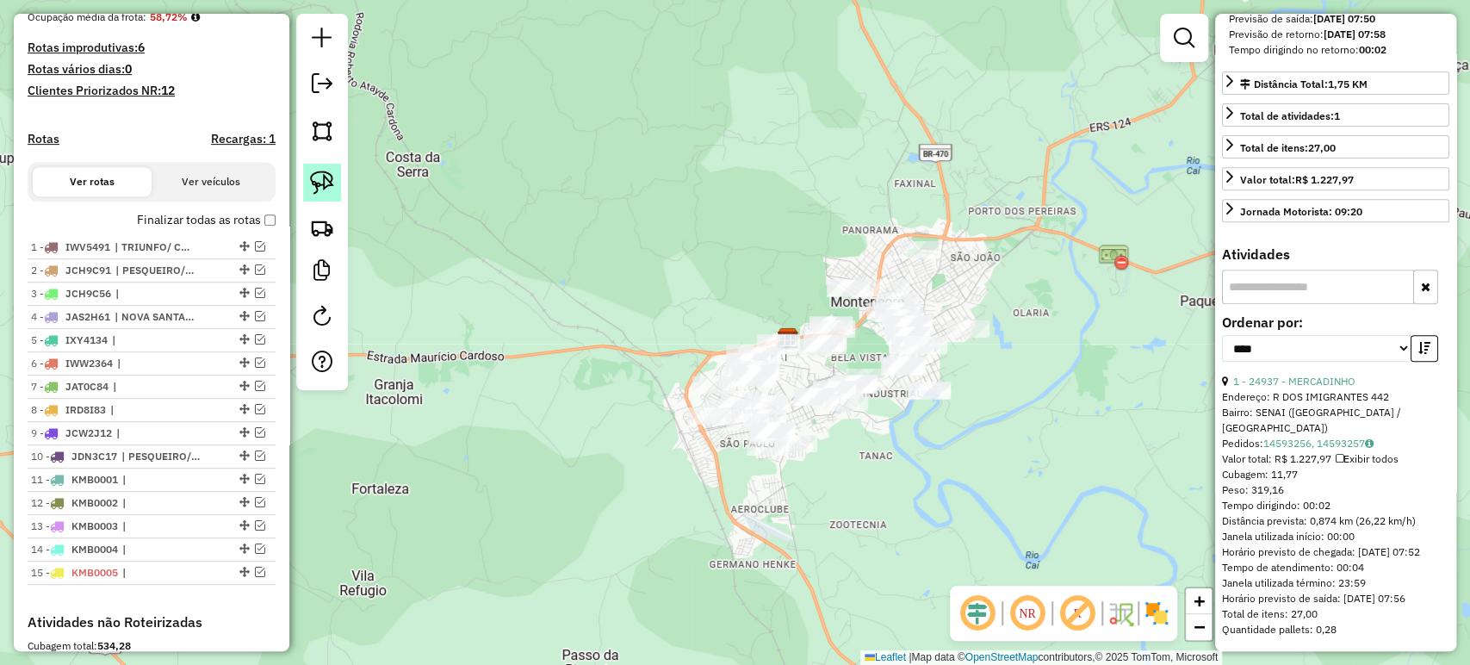
click at [310, 186] on img at bounding box center [322, 182] width 24 height 24
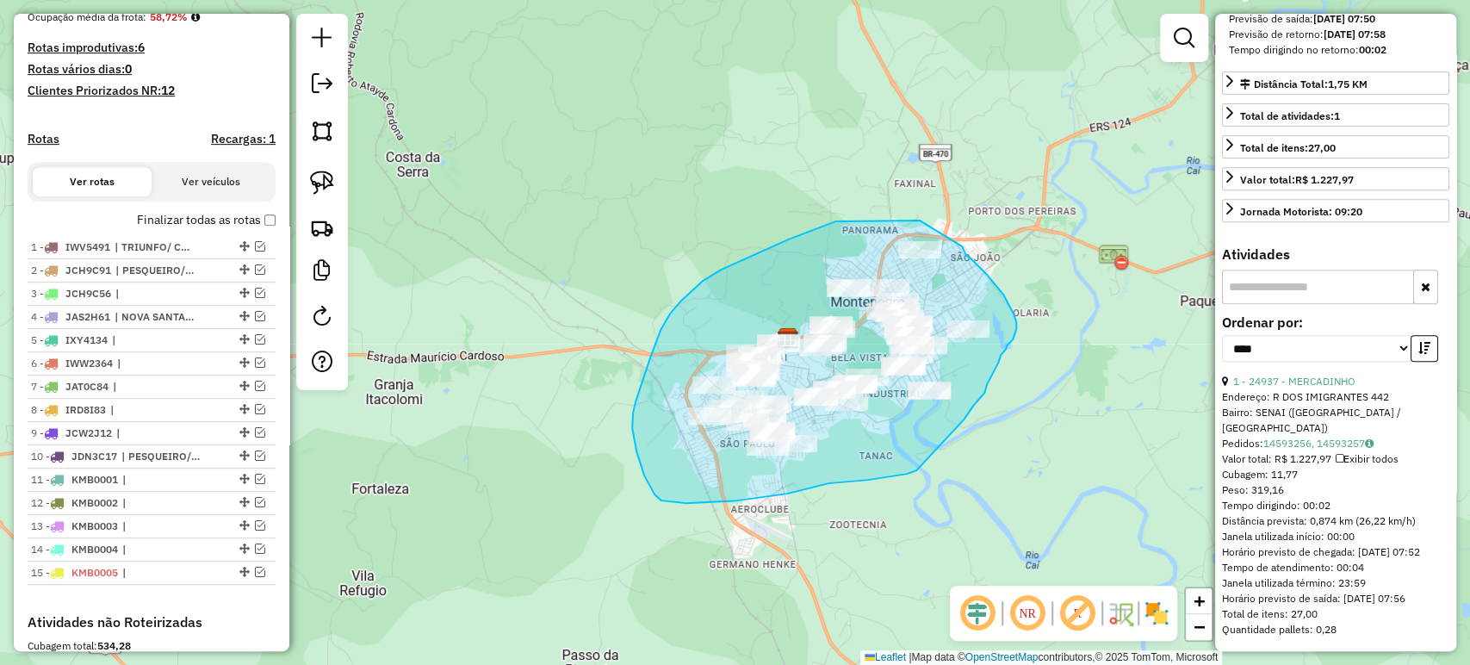
drag, startPoint x: 920, startPoint y: 220, endPoint x: 962, endPoint y: 246, distance: 49.5
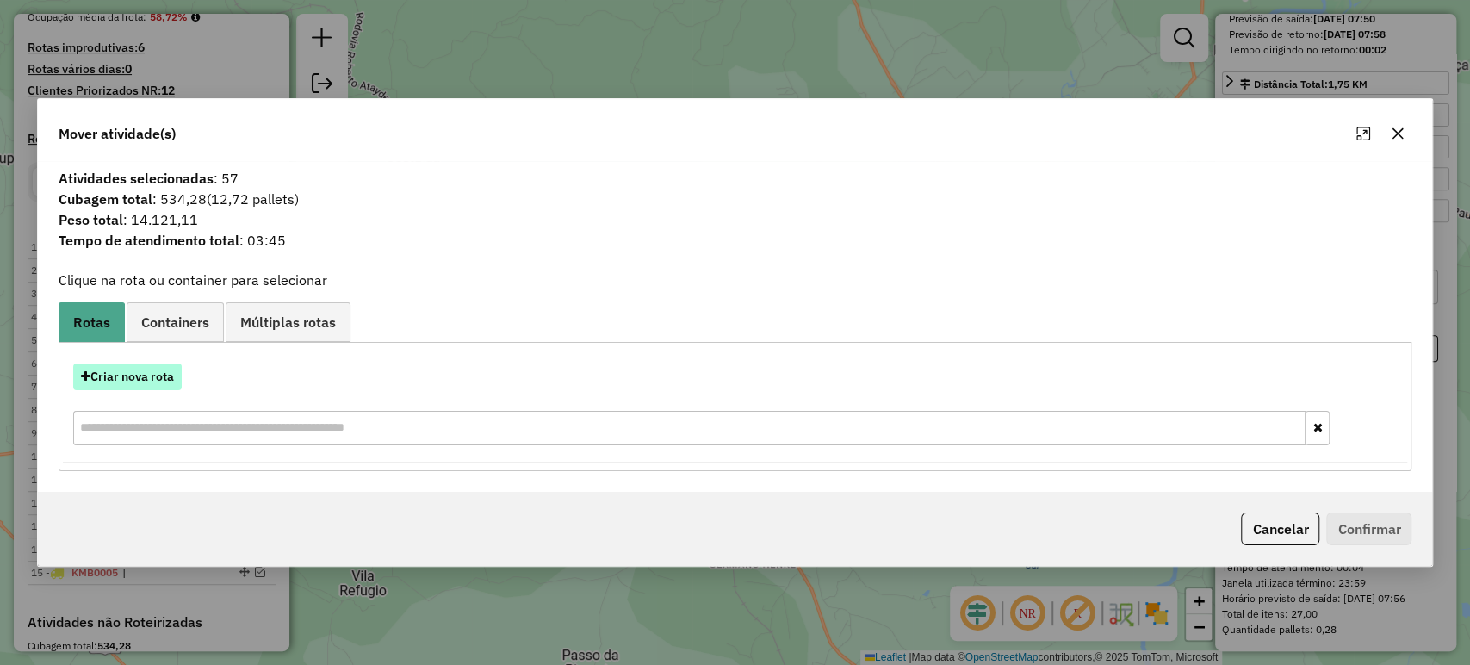
click at [147, 376] on button "Criar nova rota" at bounding box center [127, 376] width 108 height 27
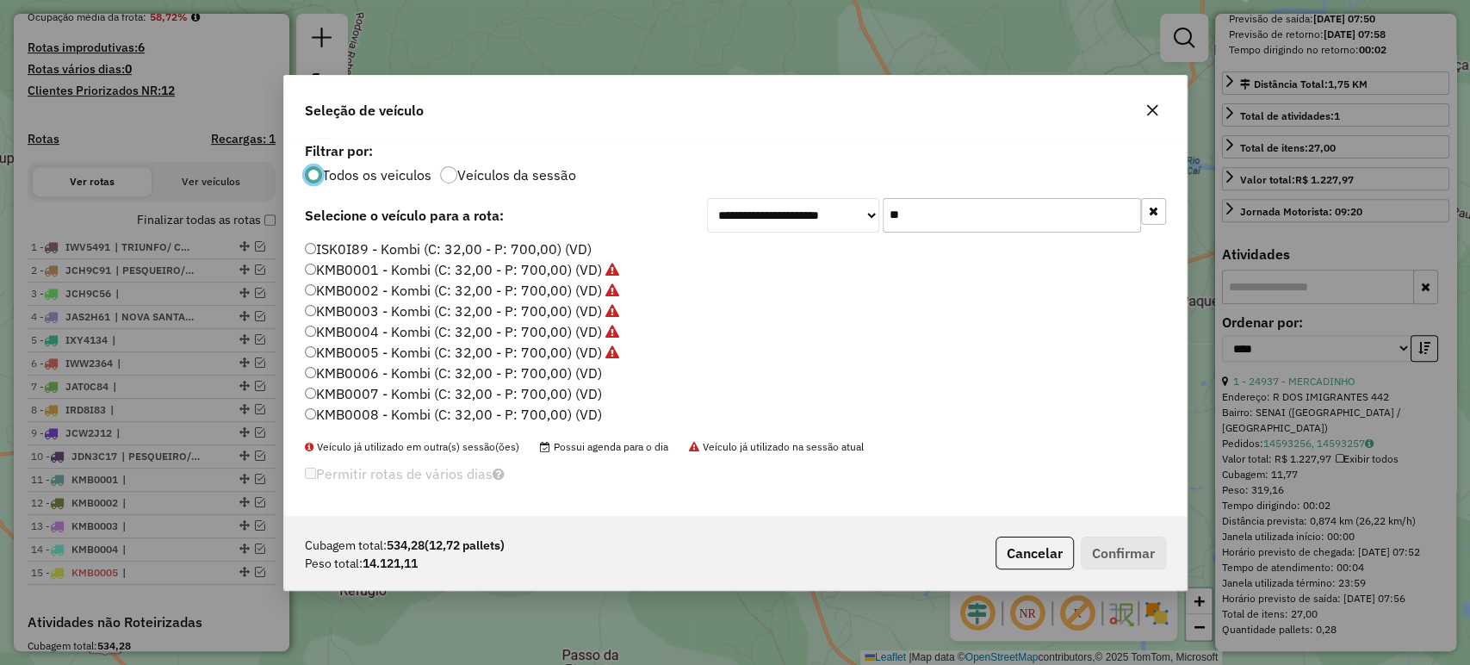
scroll to position [9, 5]
drag, startPoint x: 1092, startPoint y: 215, endPoint x: 871, endPoint y: 226, distance: 220.7
click at [871, 226] on div "**********" at bounding box center [936, 215] width 459 height 34
click at [1151, 102] on button "button" at bounding box center [1152, 110] width 28 height 28
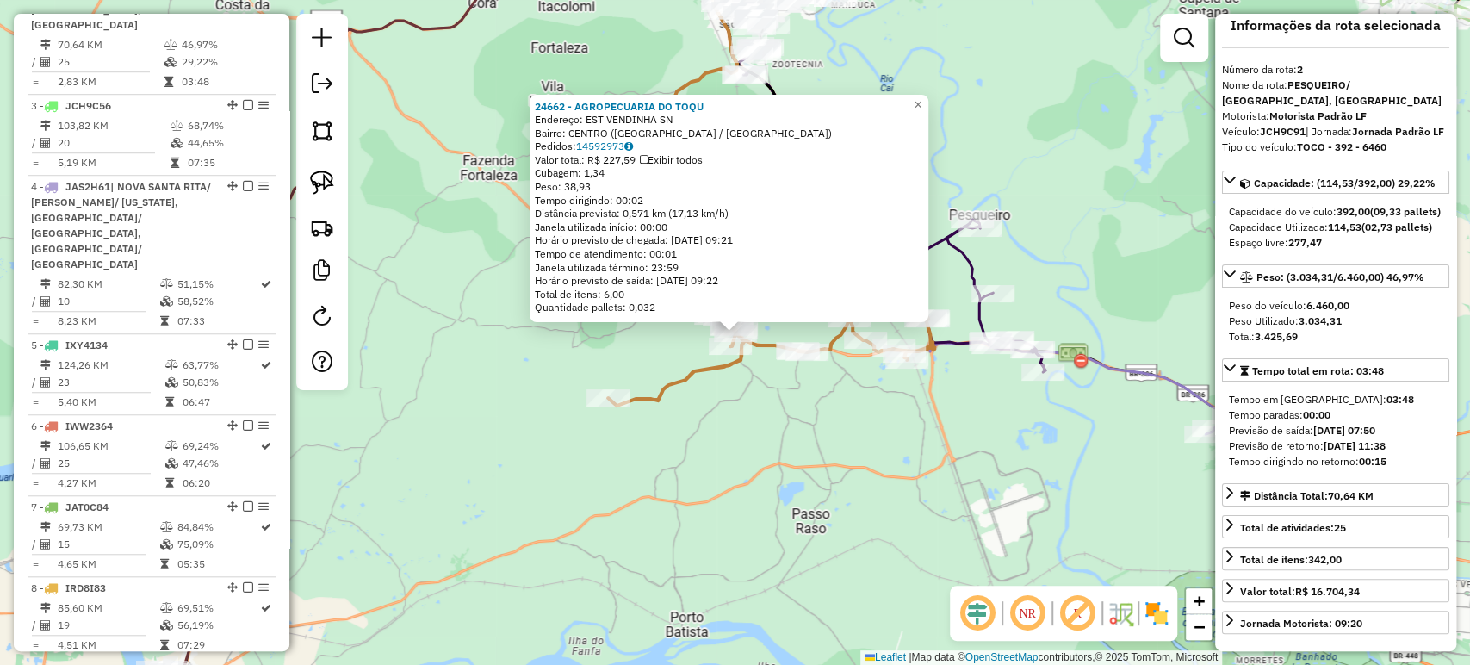
scroll to position [0, 0]
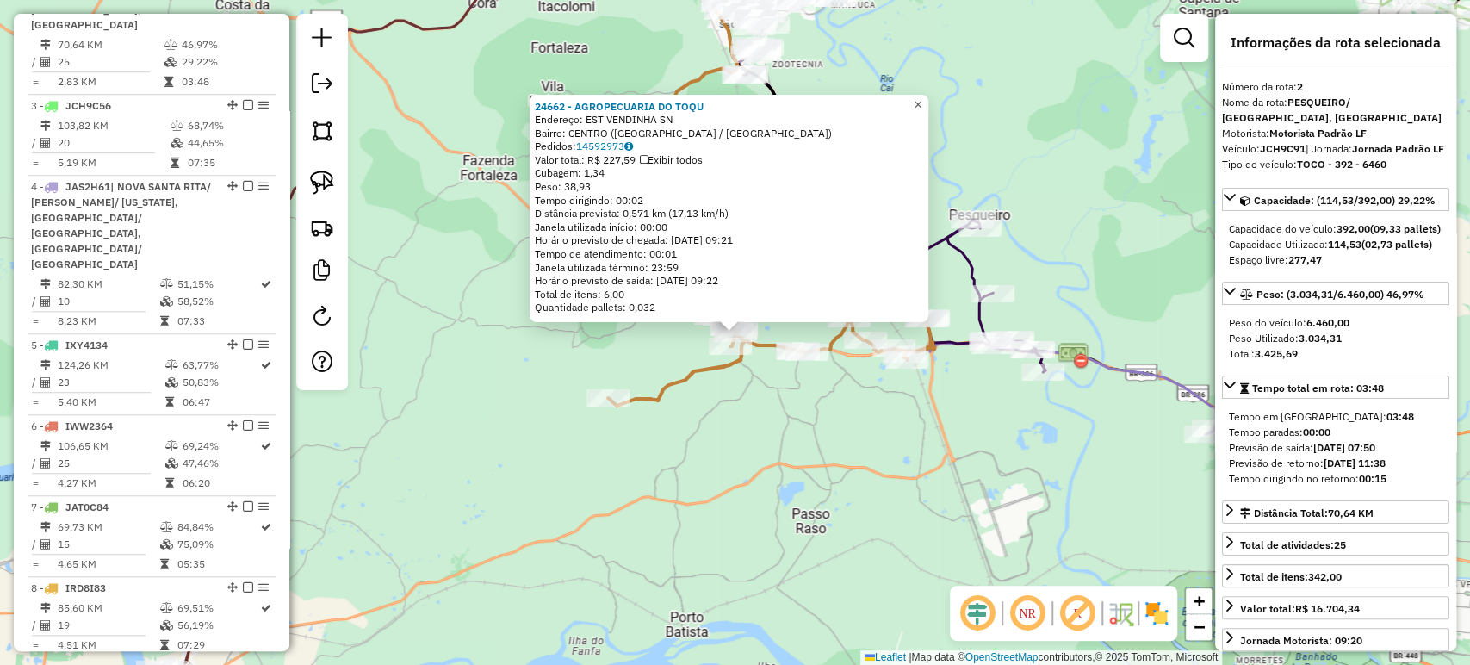
click at [923, 96] on link "×" at bounding box center [917, 104] width 21 height 21
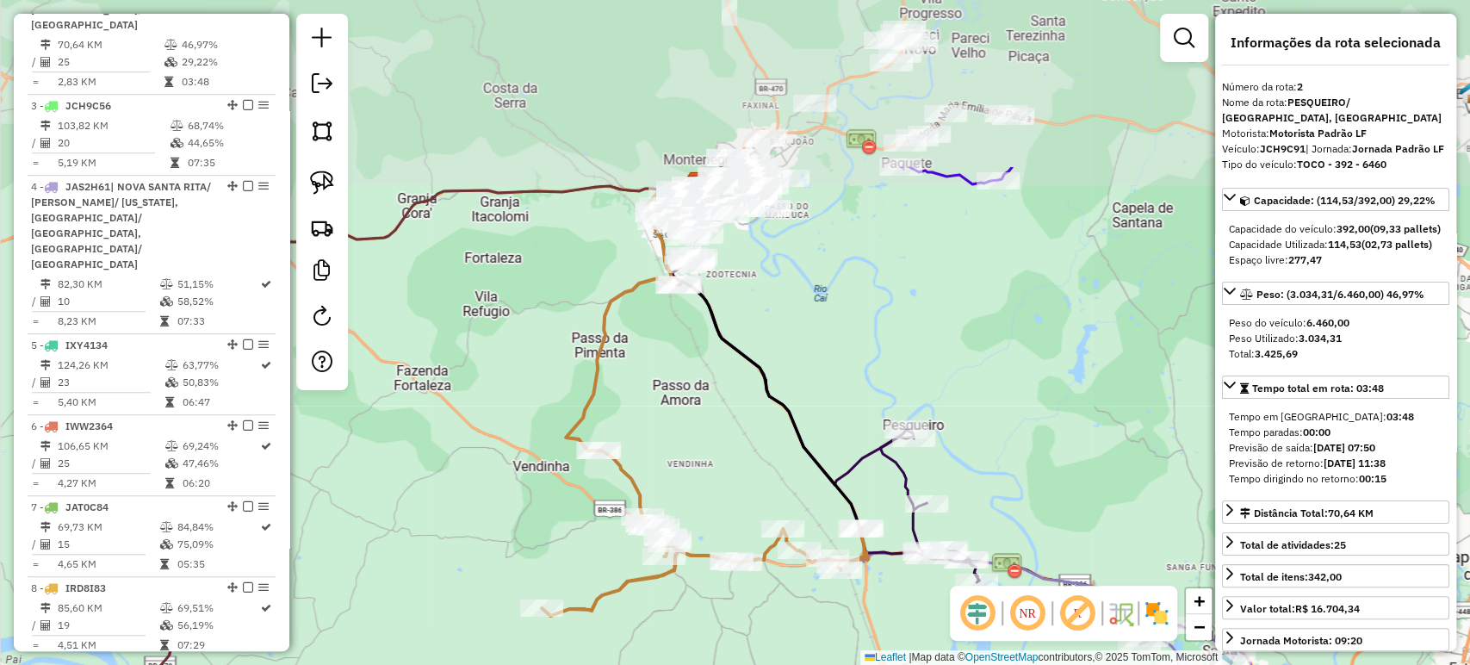
drag, startPoint x: 850, startPoint y: 82, endPoint x: 781, endPoint y: 315, distance: 243.3
click at [781, 315] on div "Janela de atendimento Grade de atendimento Capacidade Transportadoras Veículos …" at bounding box center [735, 332] width 1470 height 665
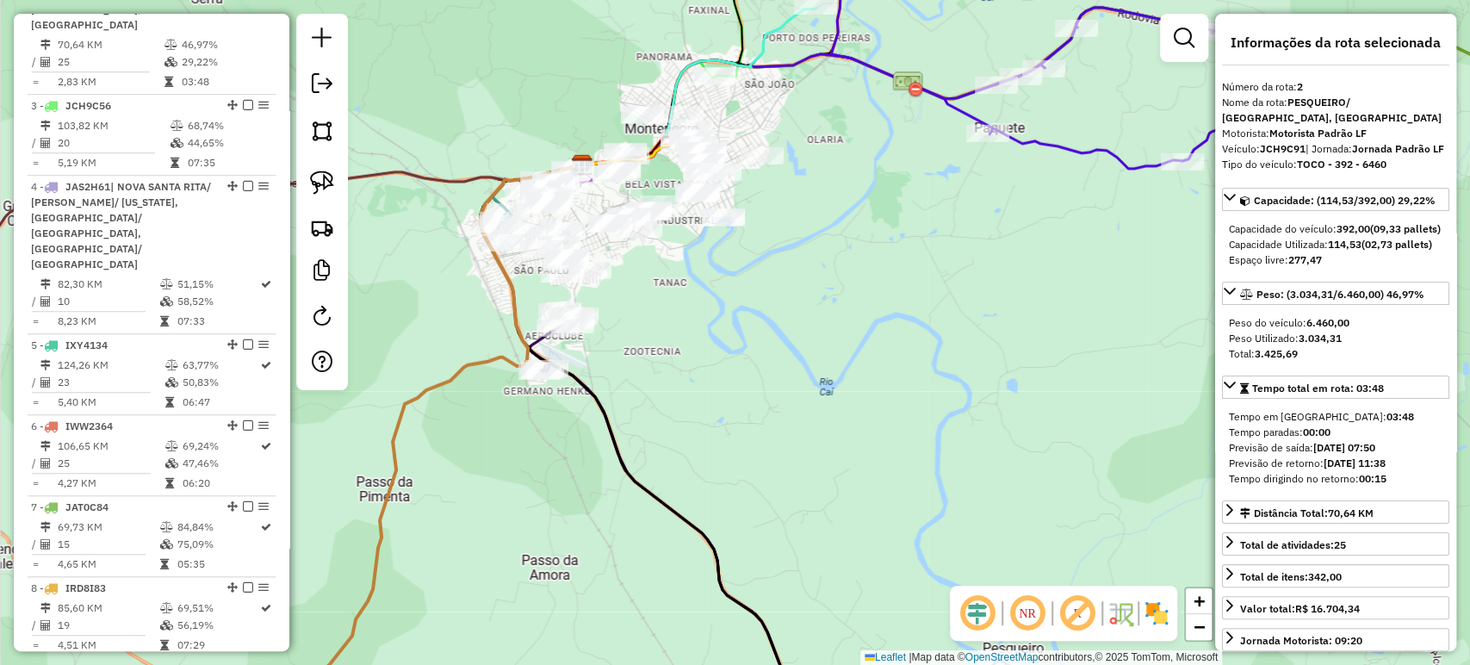
drag, startPoint x: 740, startPoint y: 263, endPoint x: 764, endPoint y: 298, distance: 42.7
click at [764, 298] on div "Janela de atendimento Grade de atendimento Capacidade Transportadoras Veículos …" at bounding box center [735, 332] width 1470 height 665
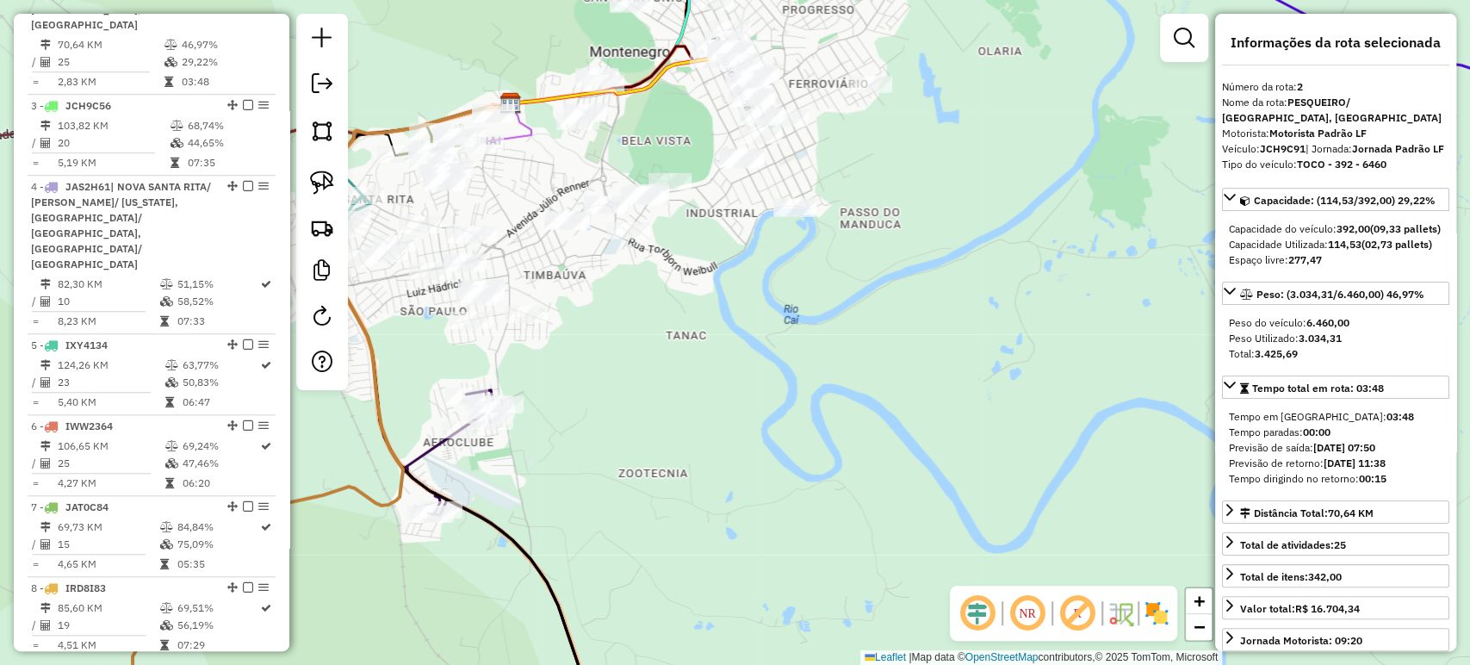
drag, startPoint x: 563, startPoint y: 335, endPoint x: 763, endPoint y: 375, distance: 203.8
click at [763, 375] on div "Janela de atendimento Grade de atendimento Capacidade Transportadoras Veículos …" at bounding box center [735, 332] width 1470 height 665
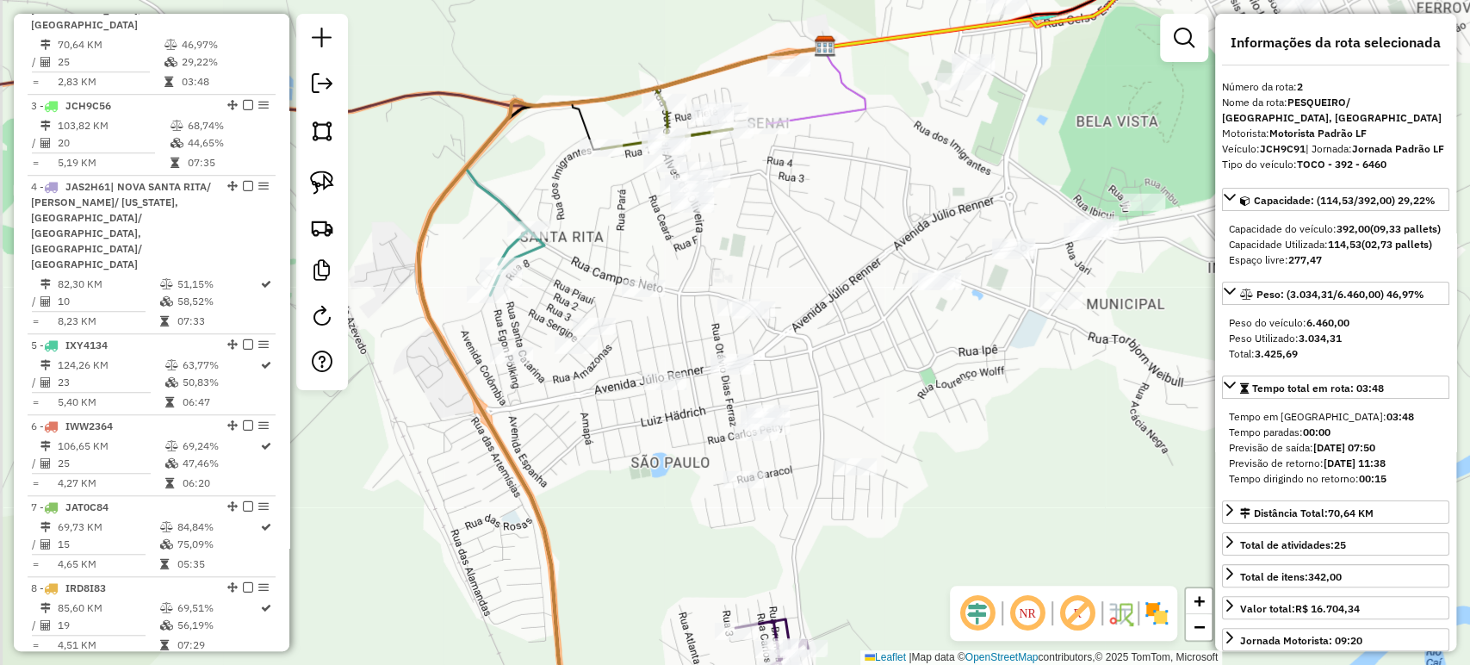
drag, startPoint x: 672, startPoint y: 216, endPoint x: 752, endPoint y: 269, distance: 95.8
click at [752, 269] on div "Janela de atendimento Grade de atendimento Capacidade Transportadoras Veículos …" at bounding box center [735, 332] width 1470 height 665
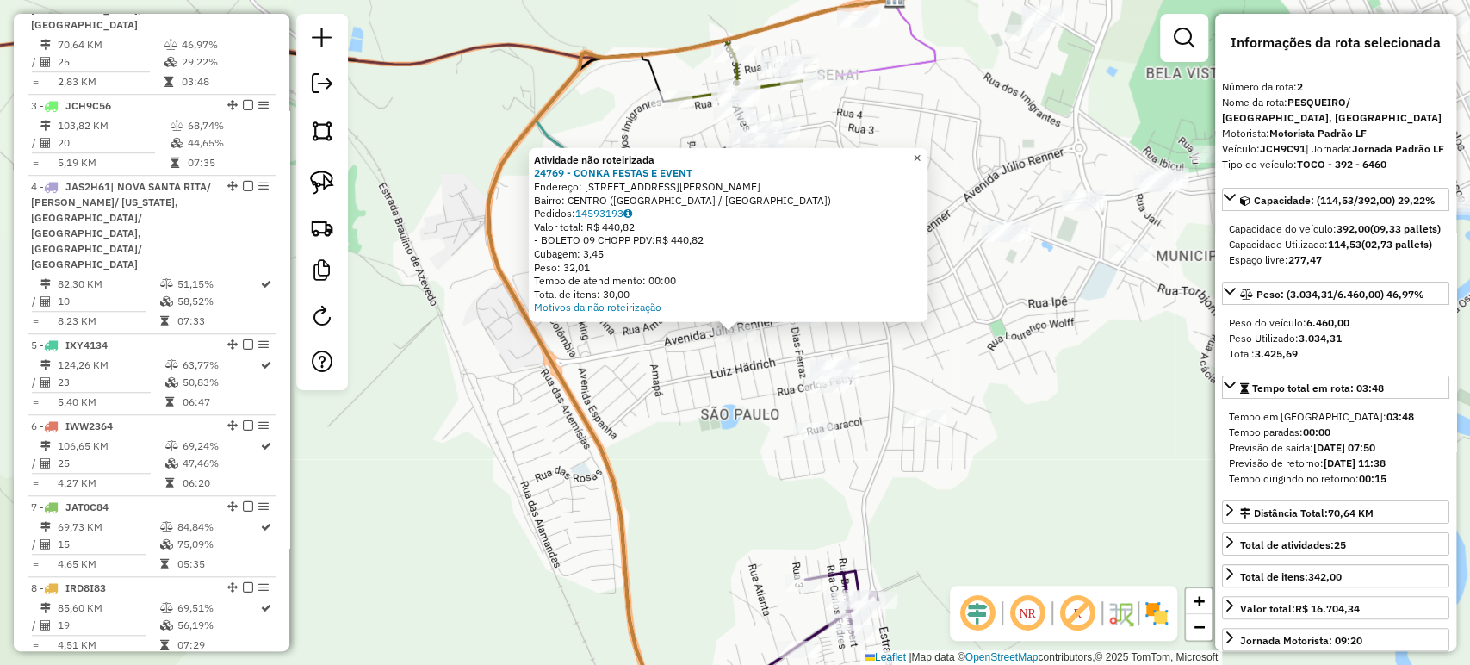
click at [920, 151] on span "×" at bounding box center [917, 158] width 8 height 15
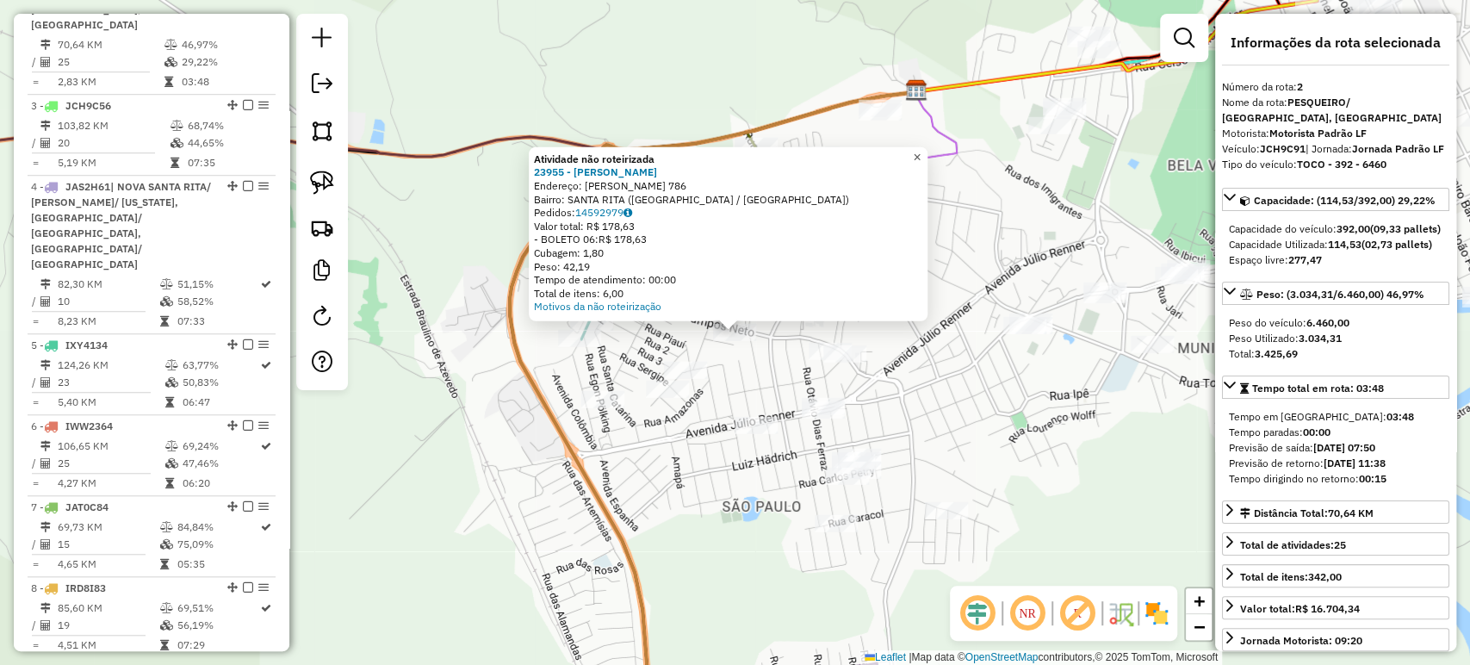
click at [920, 150] on span "×" at bounding box center [917, 157] width 8 height 15
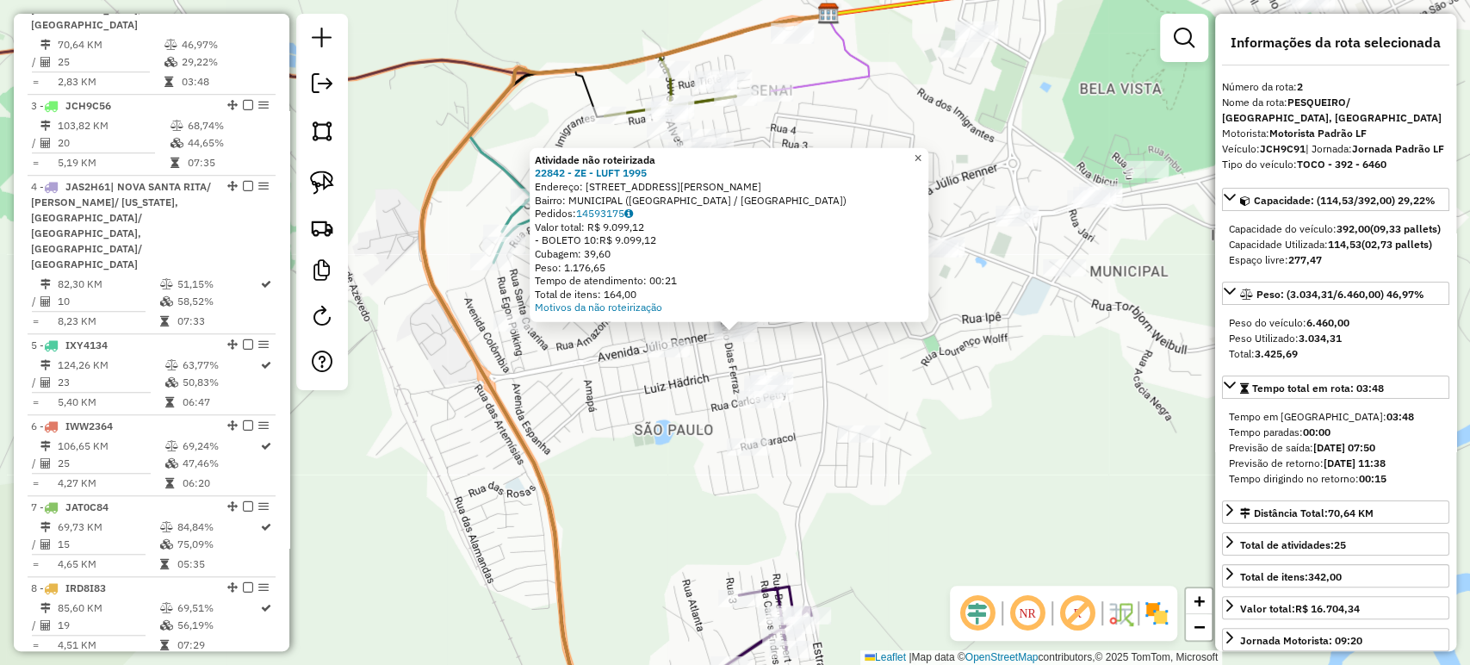
click at [921, 152] on span "×" at bounding box center [917, 158] width 8 height 15
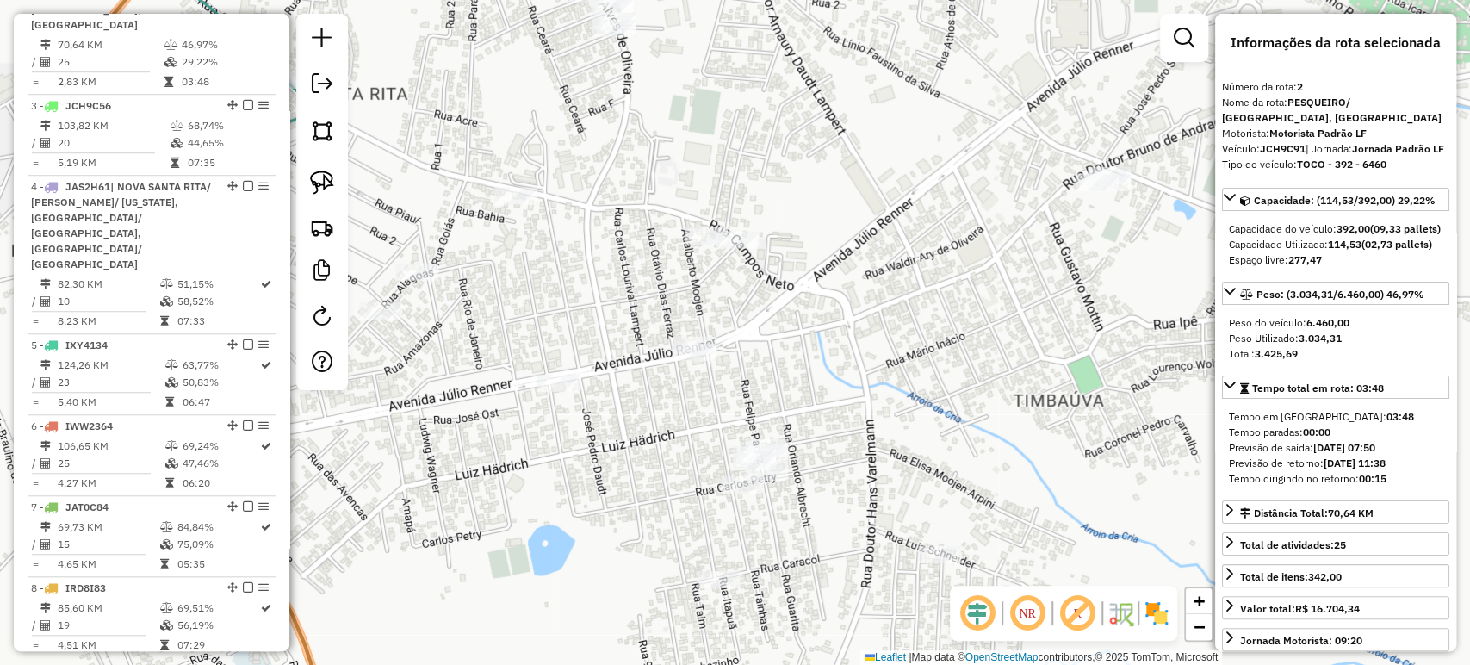
drag, startPoint x: 722, startPoint y: 380, endPoint x: 771, endPoint y: 356, distance: 54.3
click at [813, 359] on div "Janela de atendimento Grade de atendimento Capacidade Transportadoras Veículos …" at bounding box center [735, 332] width 1470 height 665
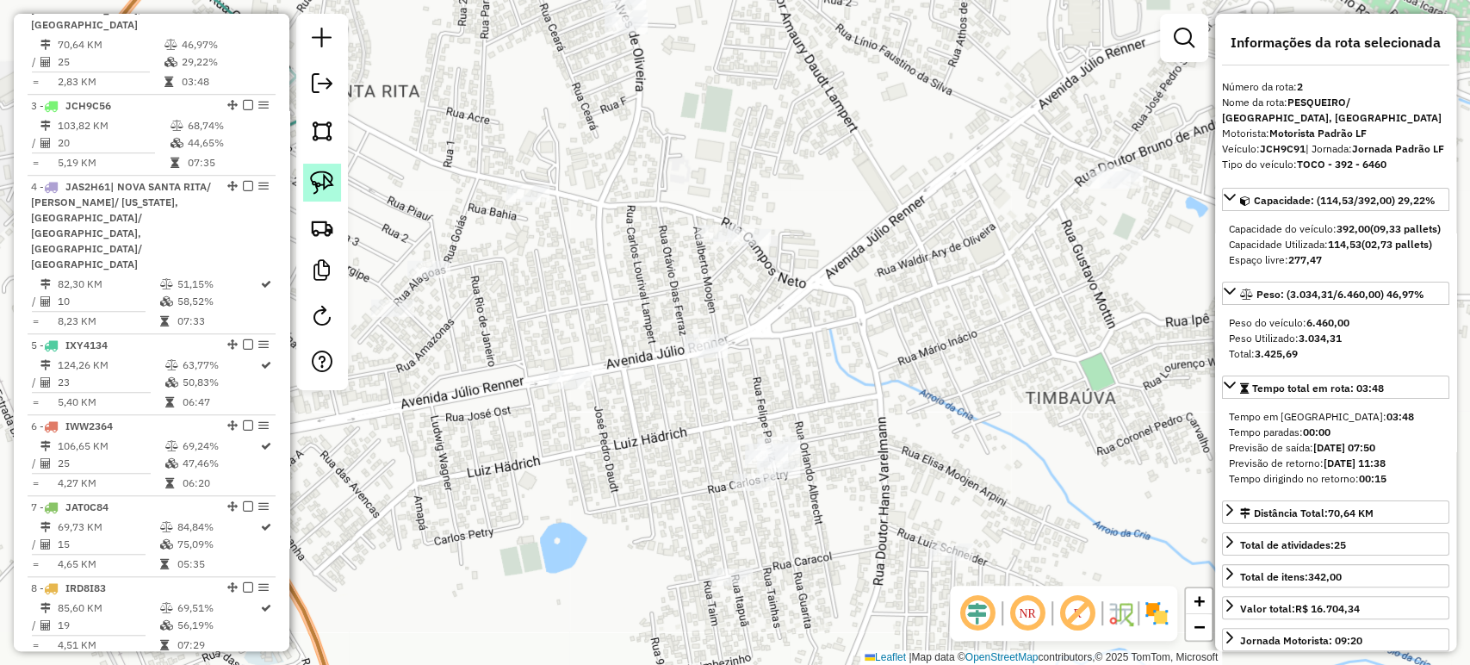
click at [323, 183] on img at bounding box center [322, 182] width 24 height 24
drag, startPoint x: 698, startPoint y: 315, endPoint x: 733, endPoint y: 336, distance: 40.2
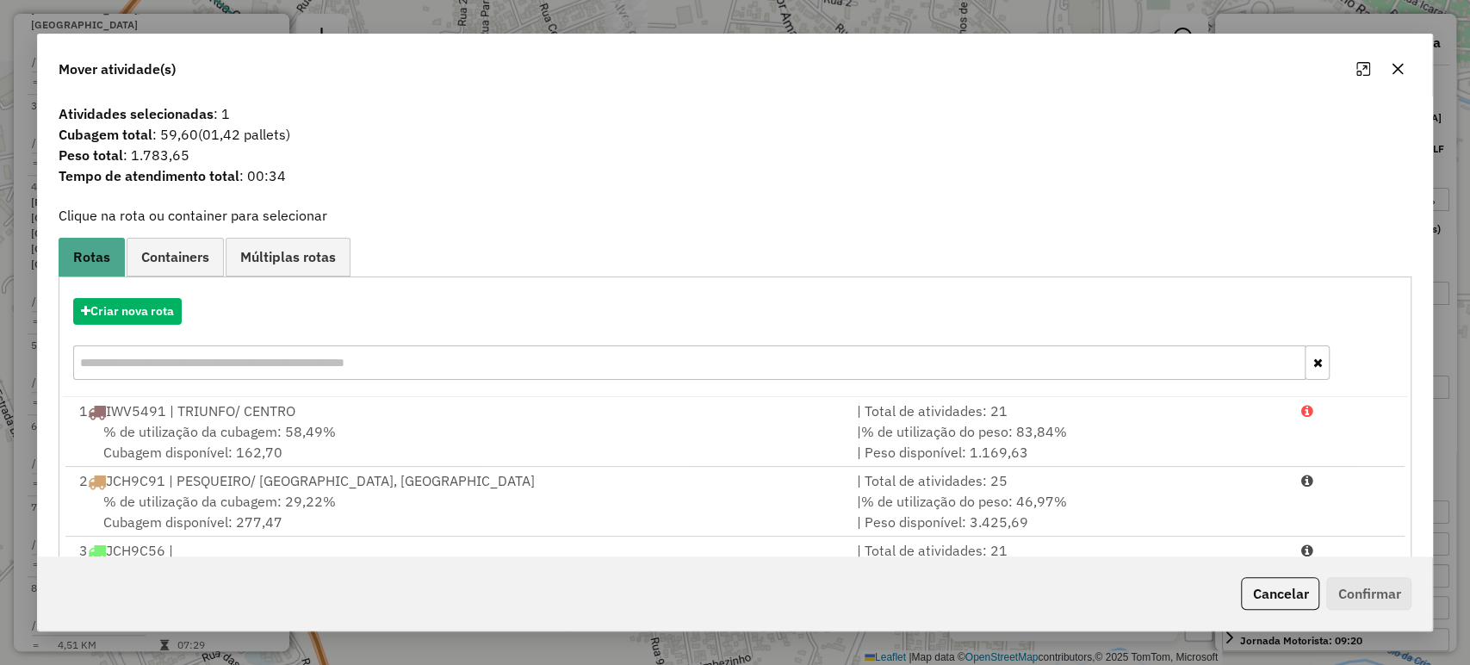
click at [245, 358] on input "text" at bounding box center [689, 362] width 1233 height 34
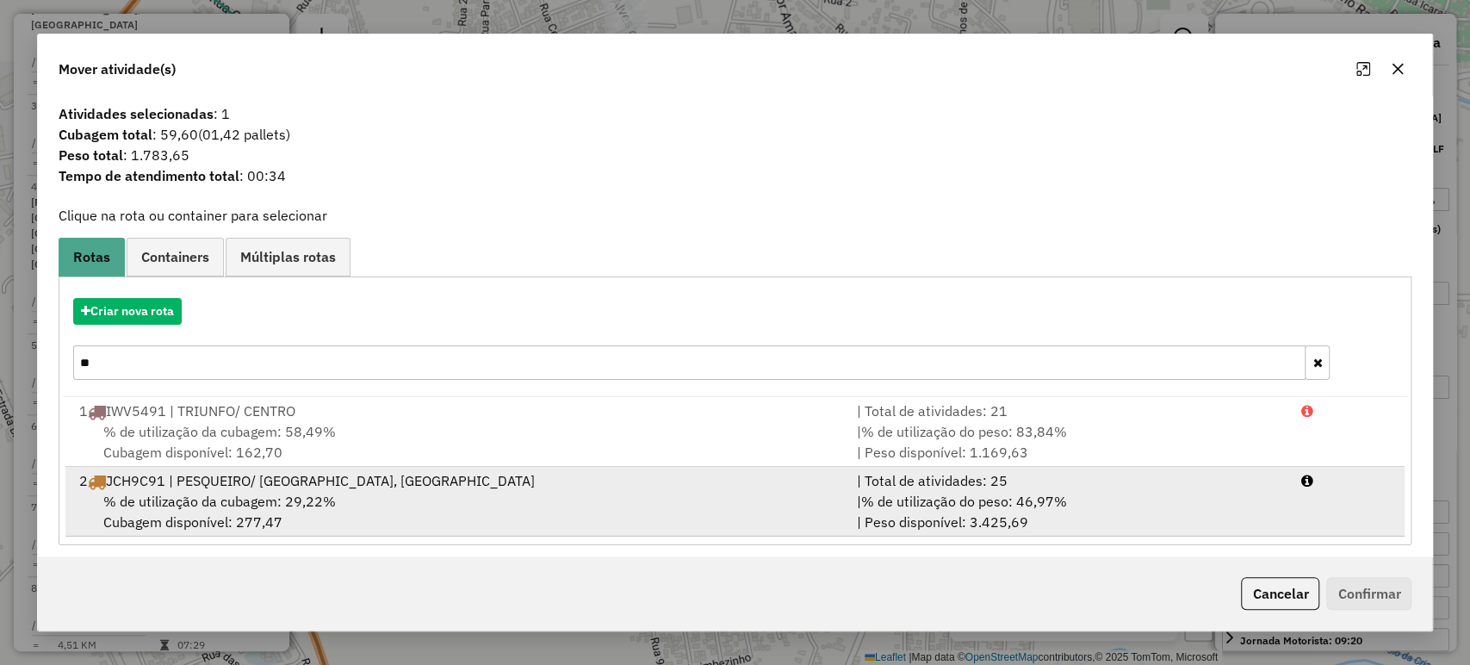
type input "**"
click at [156, 492] on span "% de utilização da cubagem: 29,22%" at bounding box center [219, 500] width 232 height 17
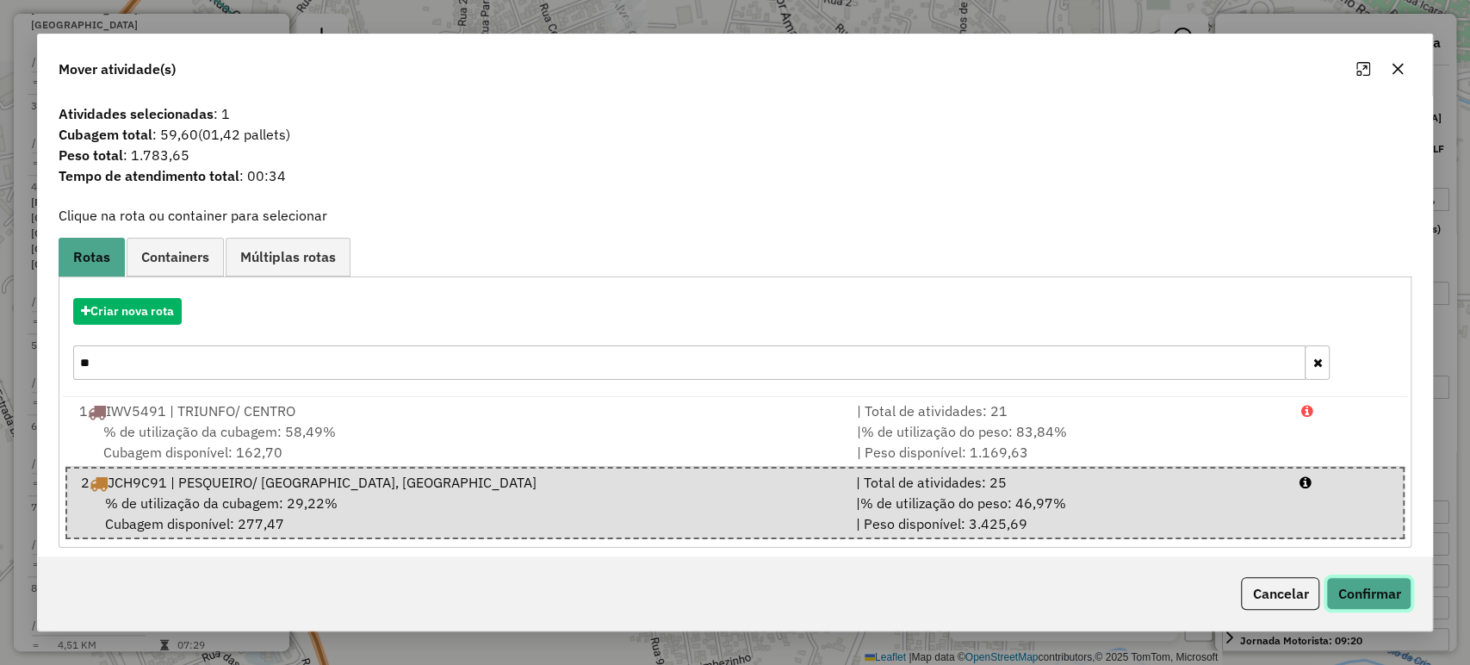
click at [1376, 590] on button "Confirmar" at bounding box center [1368, 593] width 85 height 33
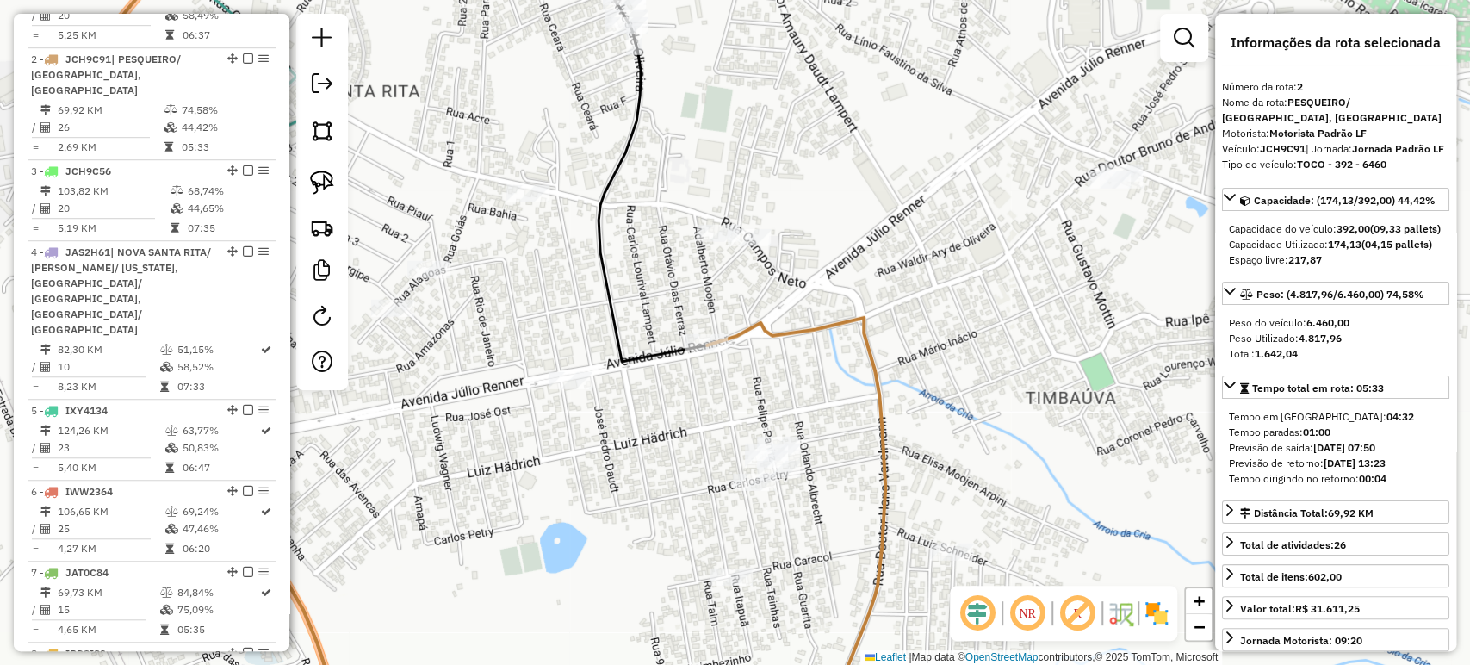
scroll to position [778, 0]
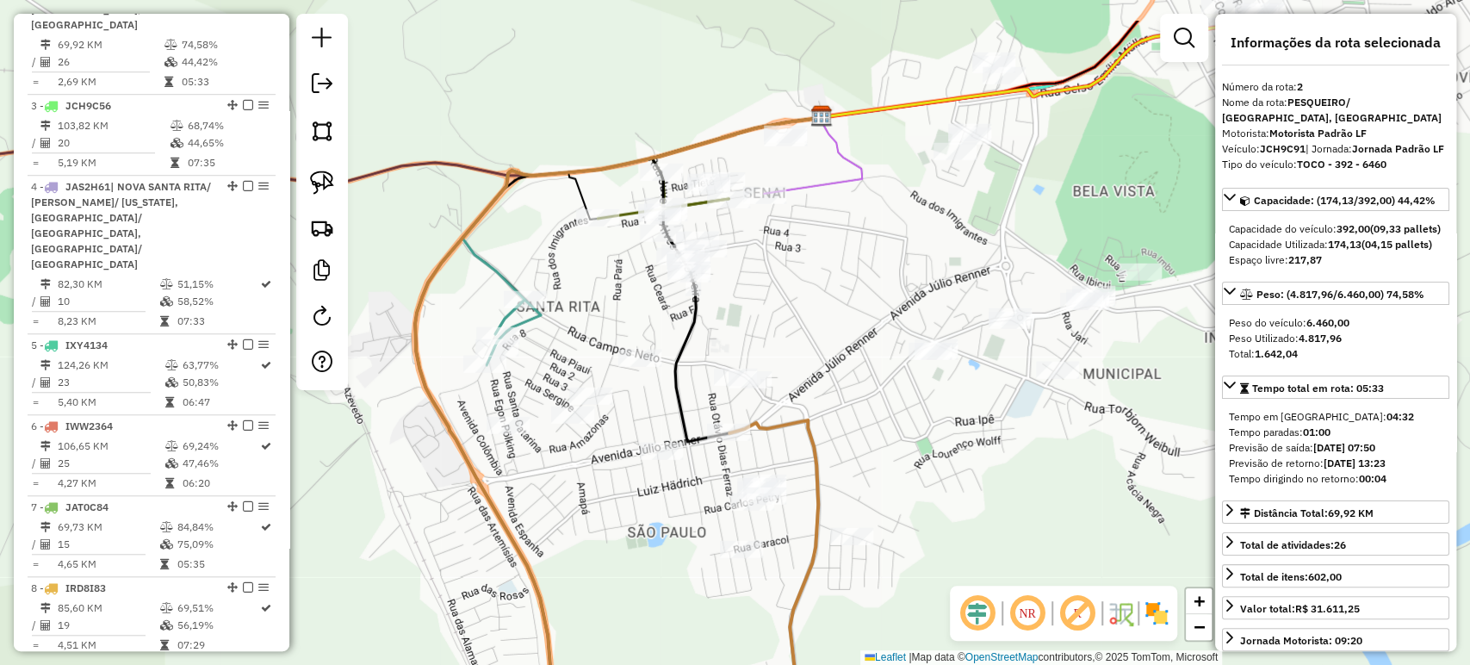
drag, startPoint x: 1075, startPoint y: 356, endPoint x: 927, endPoint y: 443, distance: 172.2
click at [927, 443] on div "Janela de atendimento Grade de atendimento Capacidade Transportadoras Veículos …" at bounding box center [735, 332] width 1470 height 665
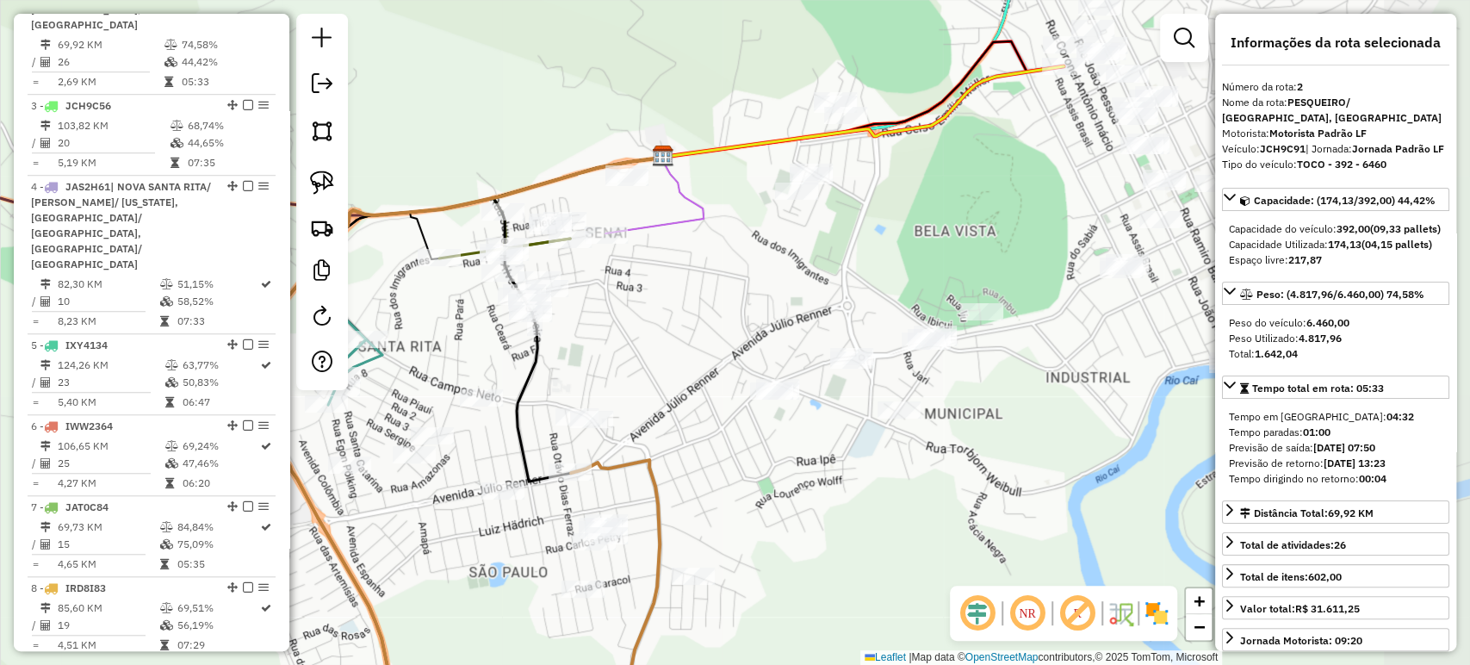
drag, startPoint x: 957, startPoint y: 446, endPoint x: 795, endPoint y: 447, distance: 162.7
click at [810, 461] on div "Janela de atendimento Grade de atendimento Capacidade Transportadoras Veículos …" at bounding box center [735, 332] width 1470 height 665
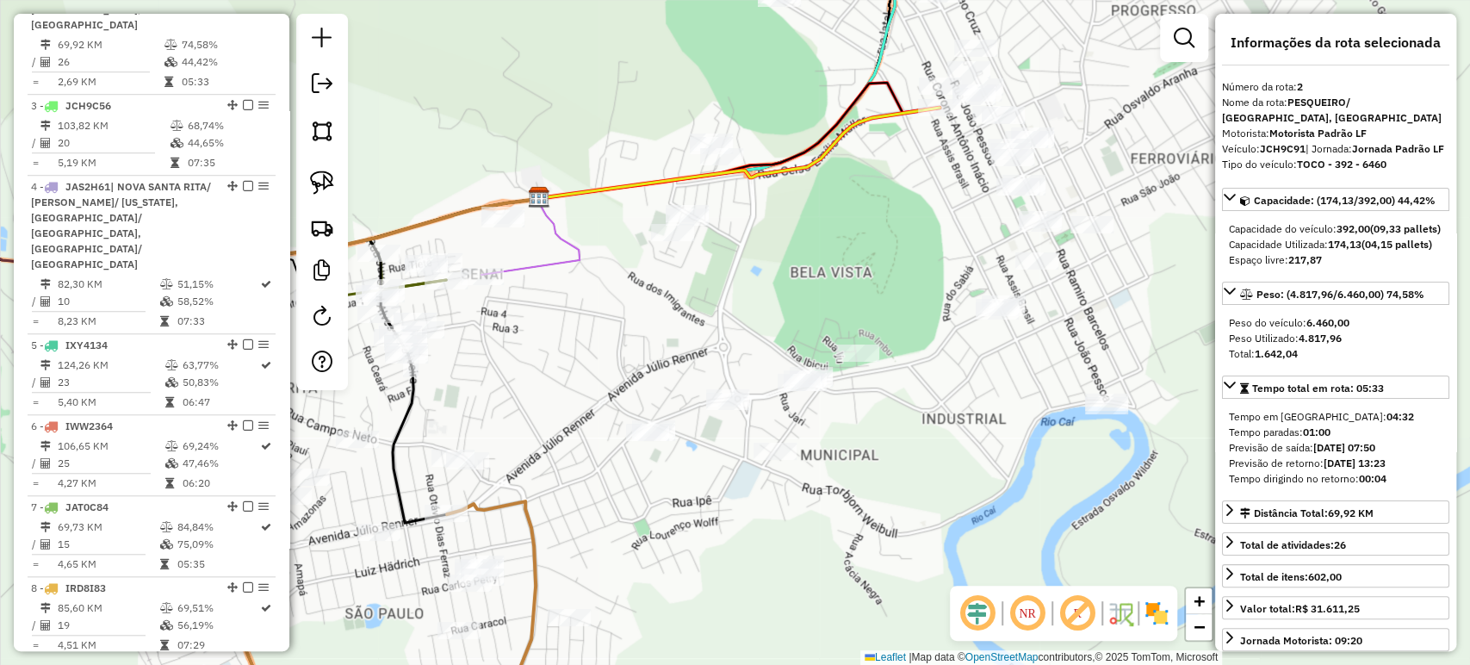
drag, startPoint x: 964, startPoint y: 362, endPoint x: 854, endPoint y: 415, distance: 122.1
click at [840, 428] on div "Janela de atendimento Grade de atendimento Capacidade Transportadoras Veículos …" at bounding box center [735, 332] width 1470 height 665
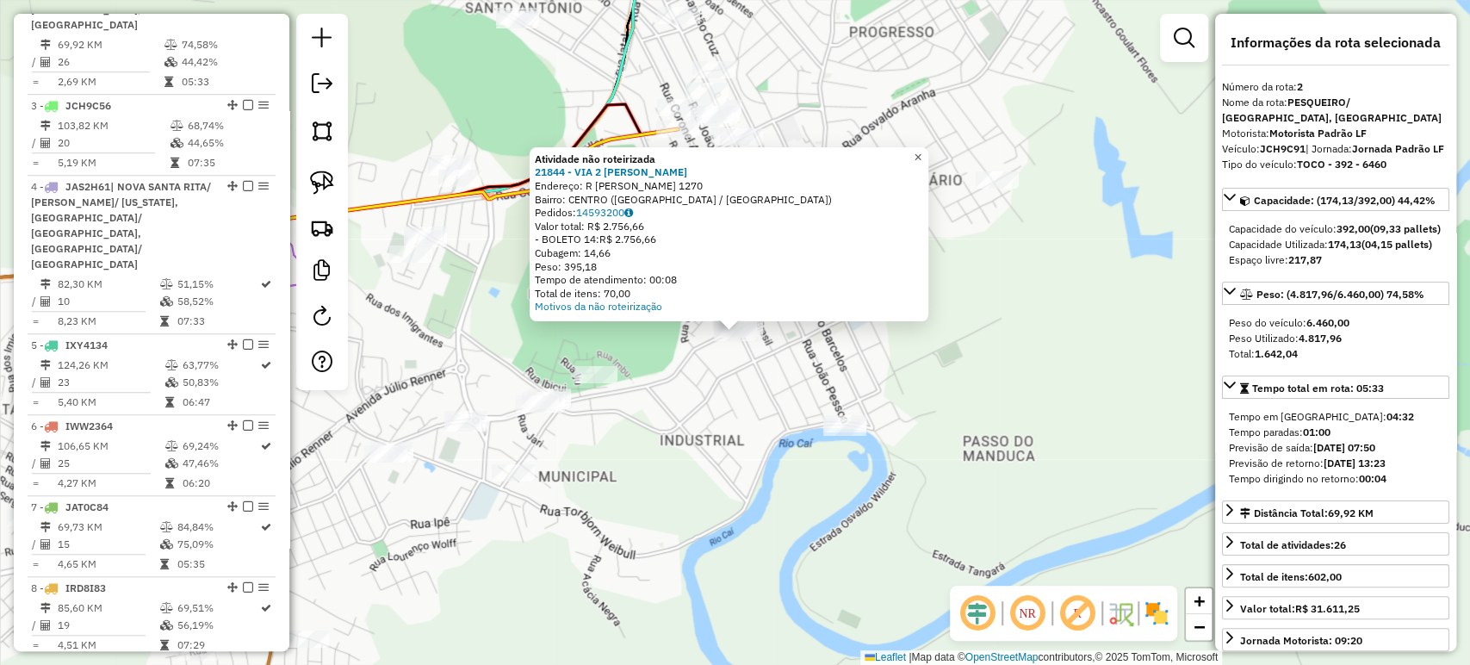
click at [923, 147] on link "×" at bounding box center [917, 157] width 21 height 21
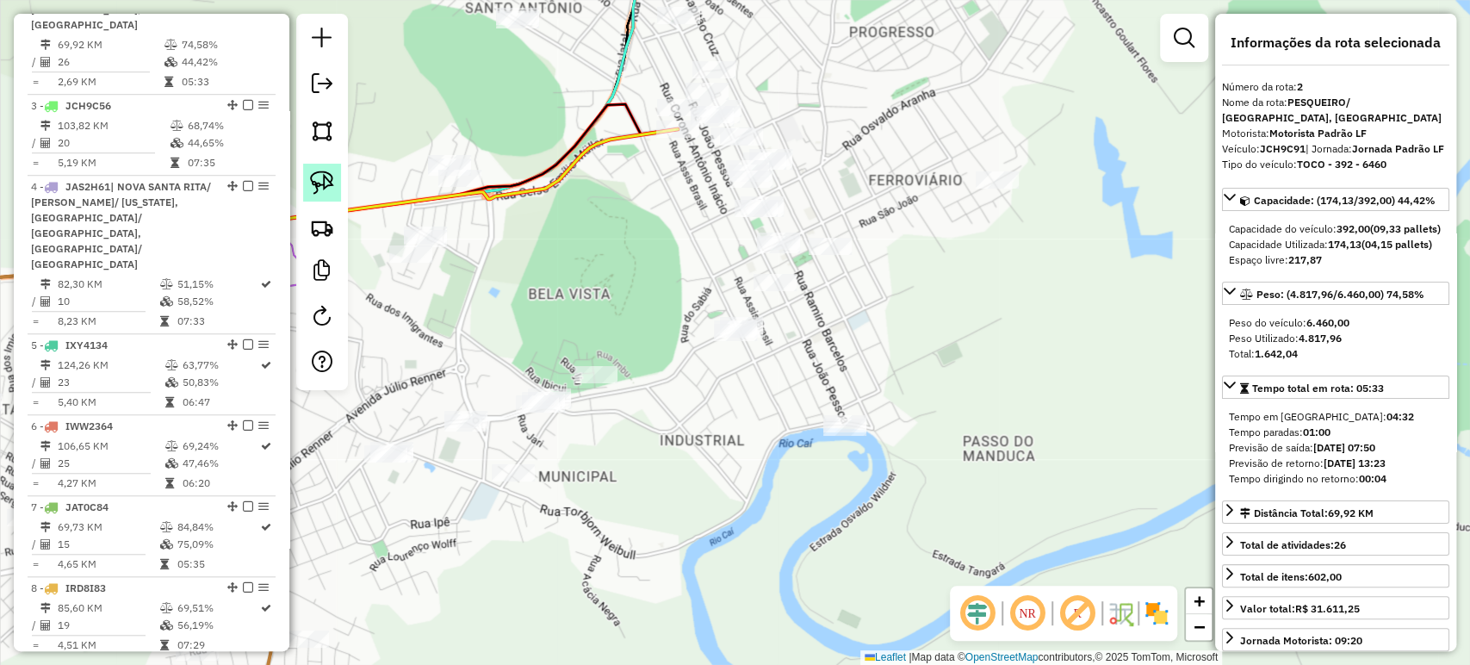
click at [327, 172] on img at bounding box center [322, 182] width 24 height 24
drag, startPoint x: 709, startPoint y: 310, endPoint x: 745, endPoint y: 296, distance: 37.9
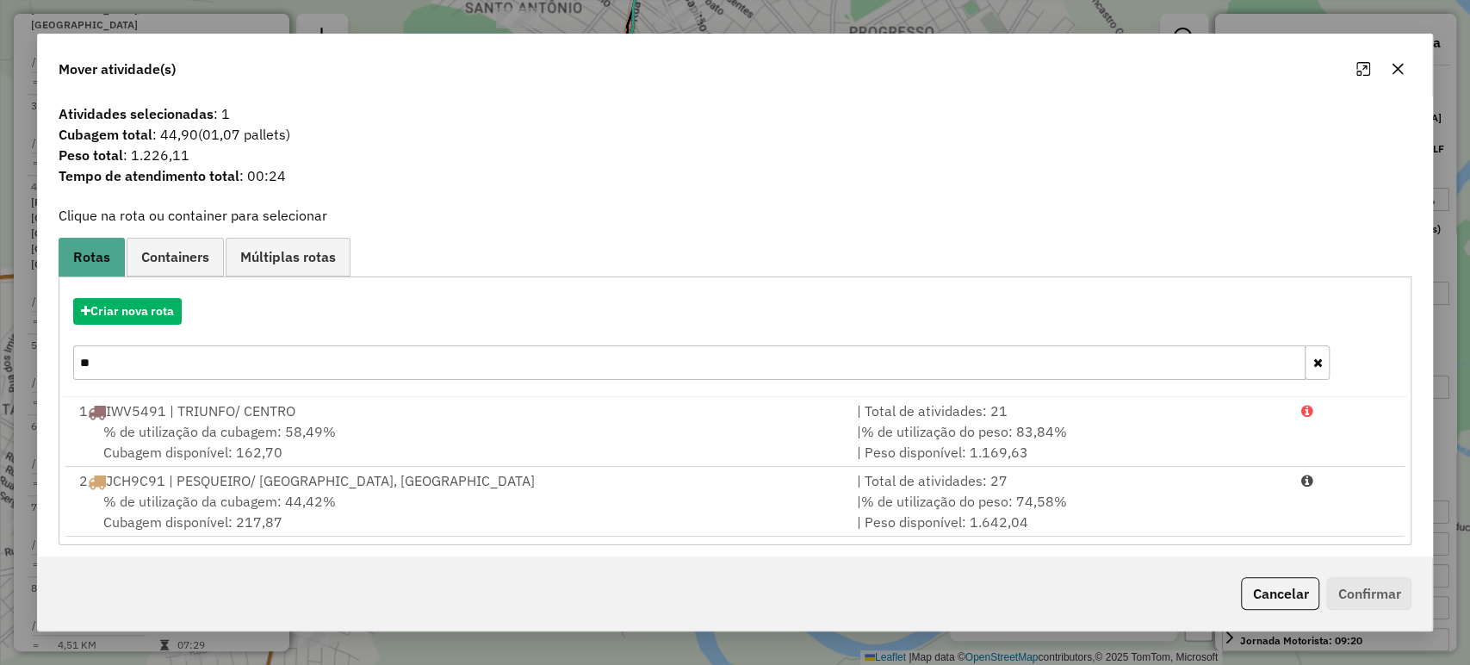
click at [1394, 67] on icon "button" at bounding box center [1397, 69] width 14 height 14
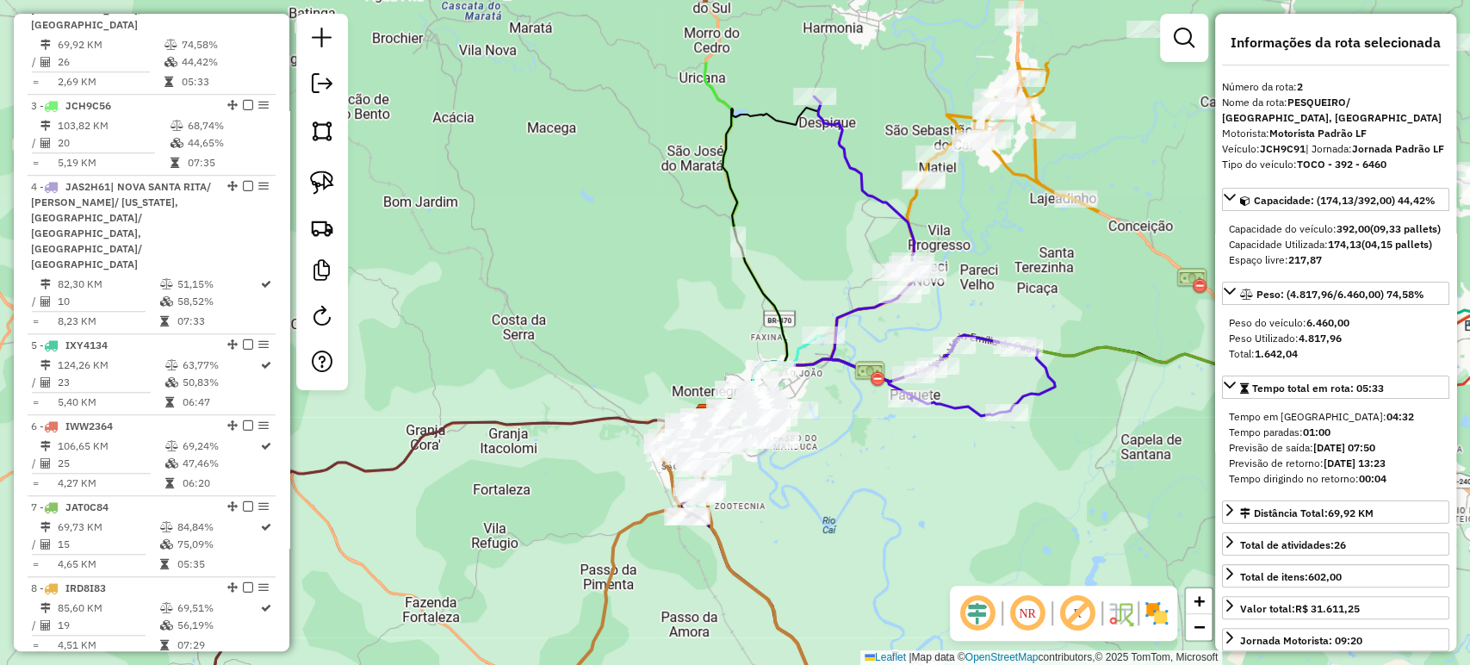
drag, startPoint x: 897, startPoint y: 321, endPoint x: 844, endPoint y: 431, distance: 122.5
click at [844, 431] on div "Janela de atendimento Grade de atendimento Capacidade Transportadoras Veículos …" at bounding box center [735, 332] width 1470 height 665
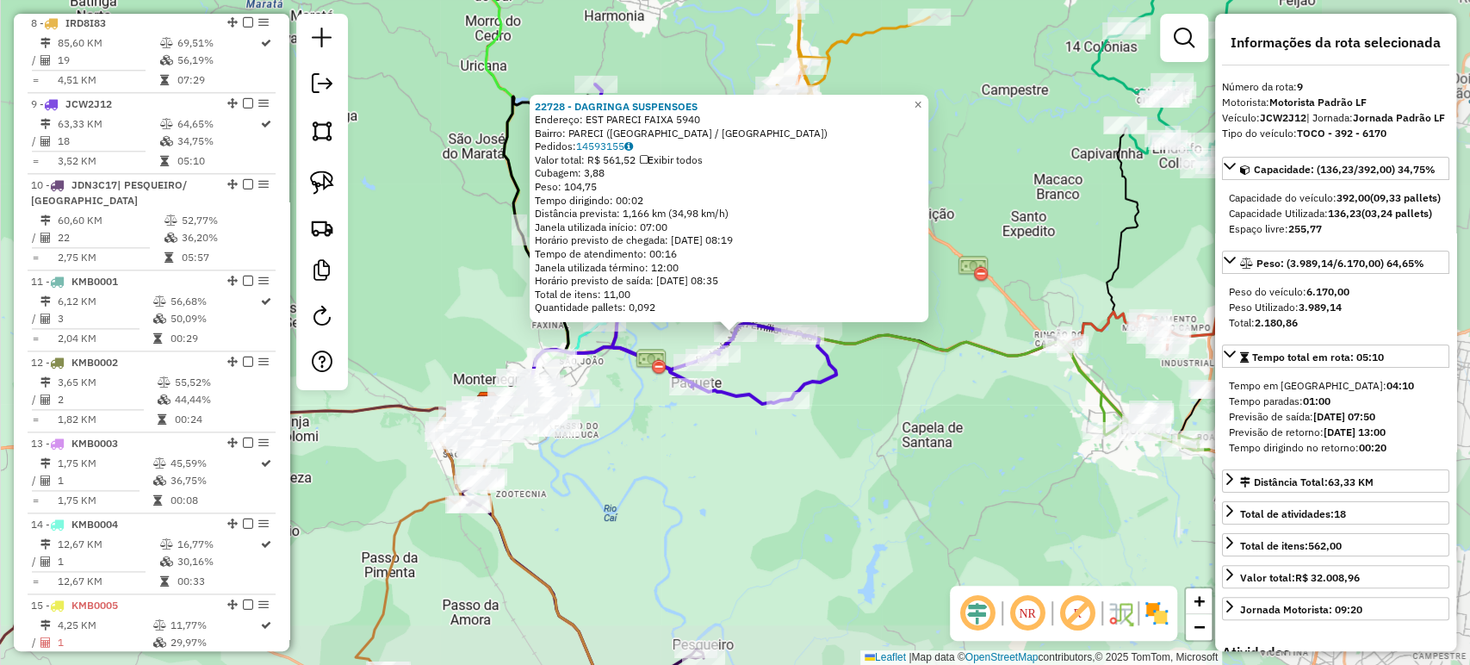
scroll to position [1405, 0]
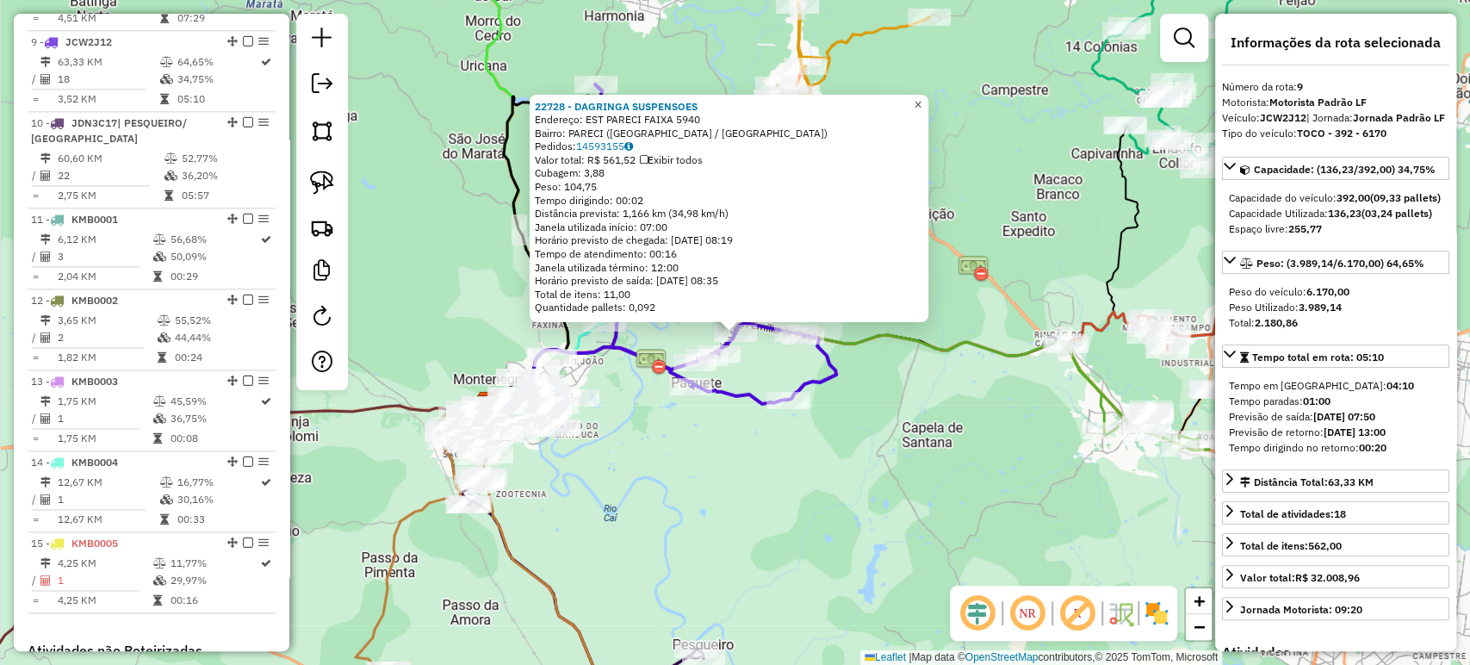
click at [921, 102] on span "×" at bounding box center [917, 103] width 8 height 15
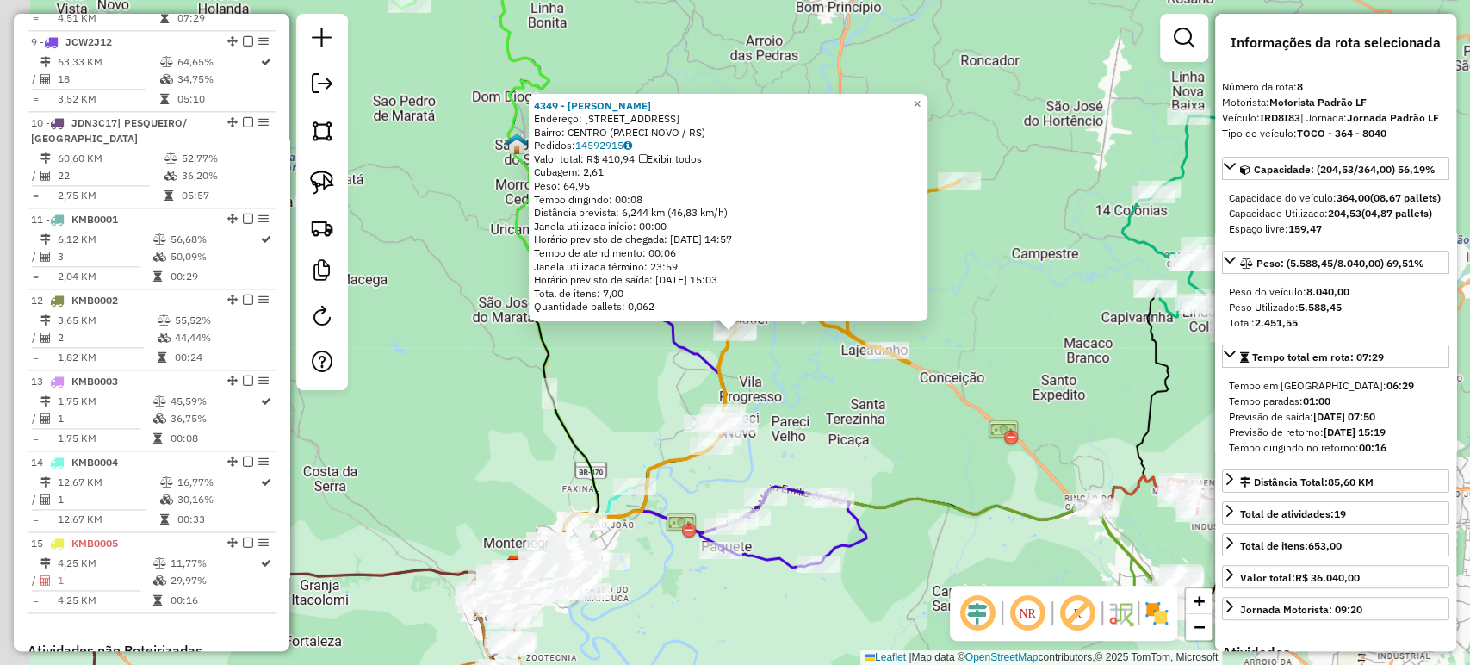
scroll to position [1324, 0]
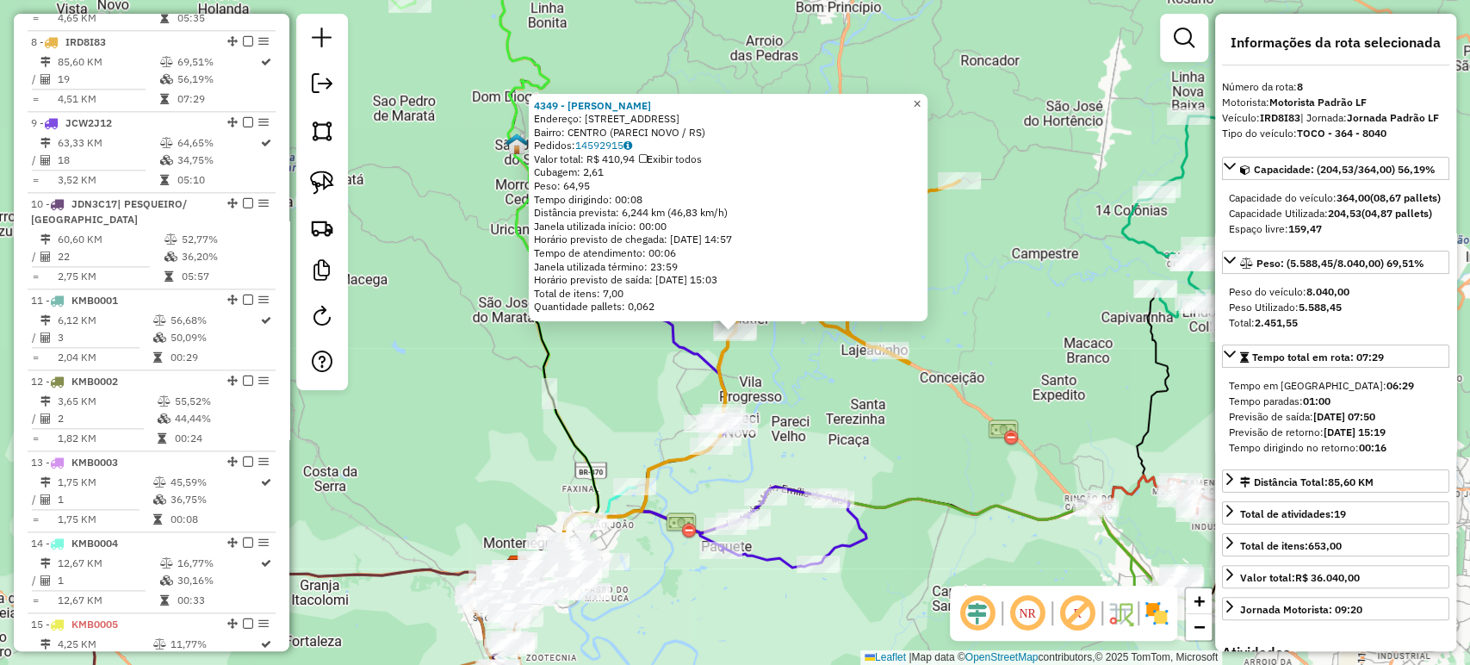
click at [920, 96] on span "×" at bounding box center [917, 103] width 8 height 15
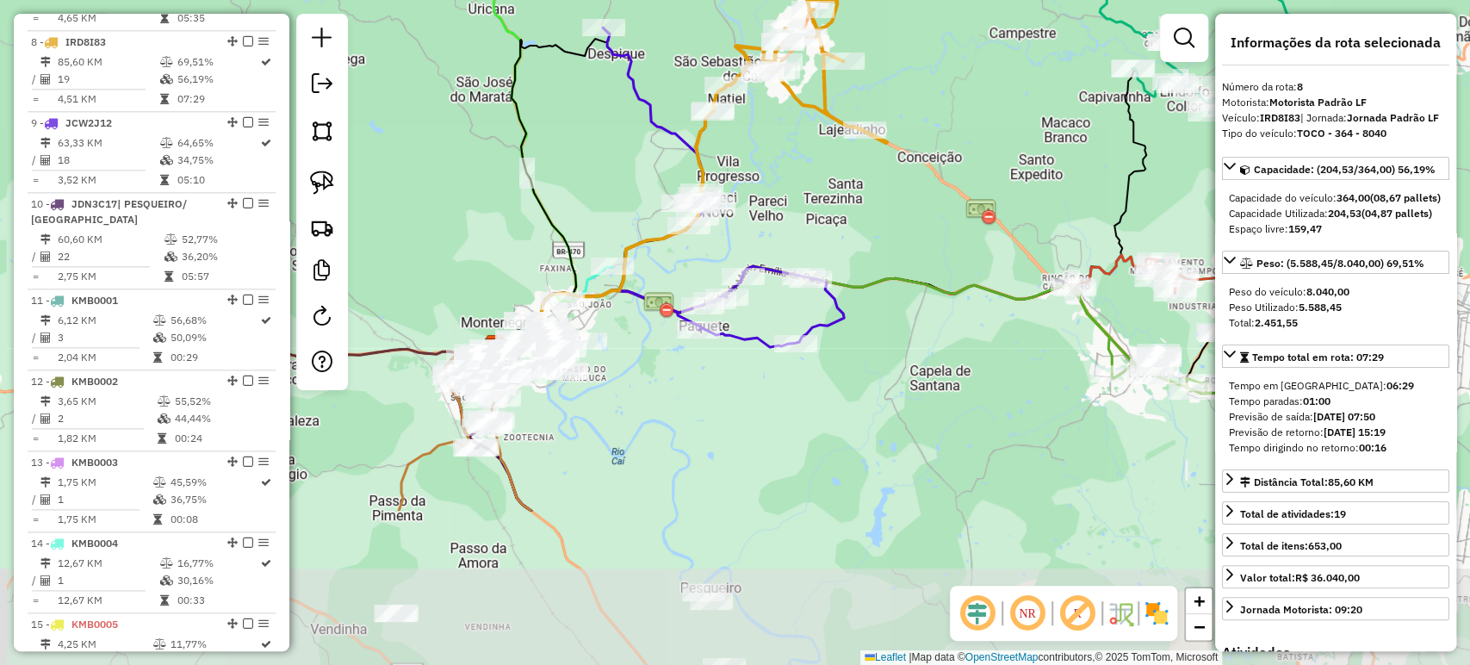
drag, startPoint x: 1025, startPoint y: 448, endPoint x: 1001, endPoint y: 232, distance: 216.5
click at [1011, 220] on div "Janela de atendimento Grade de atendimento Capacidade Transportadoras Veículos …" at bounding box center [735, 332] width 1470 height 665
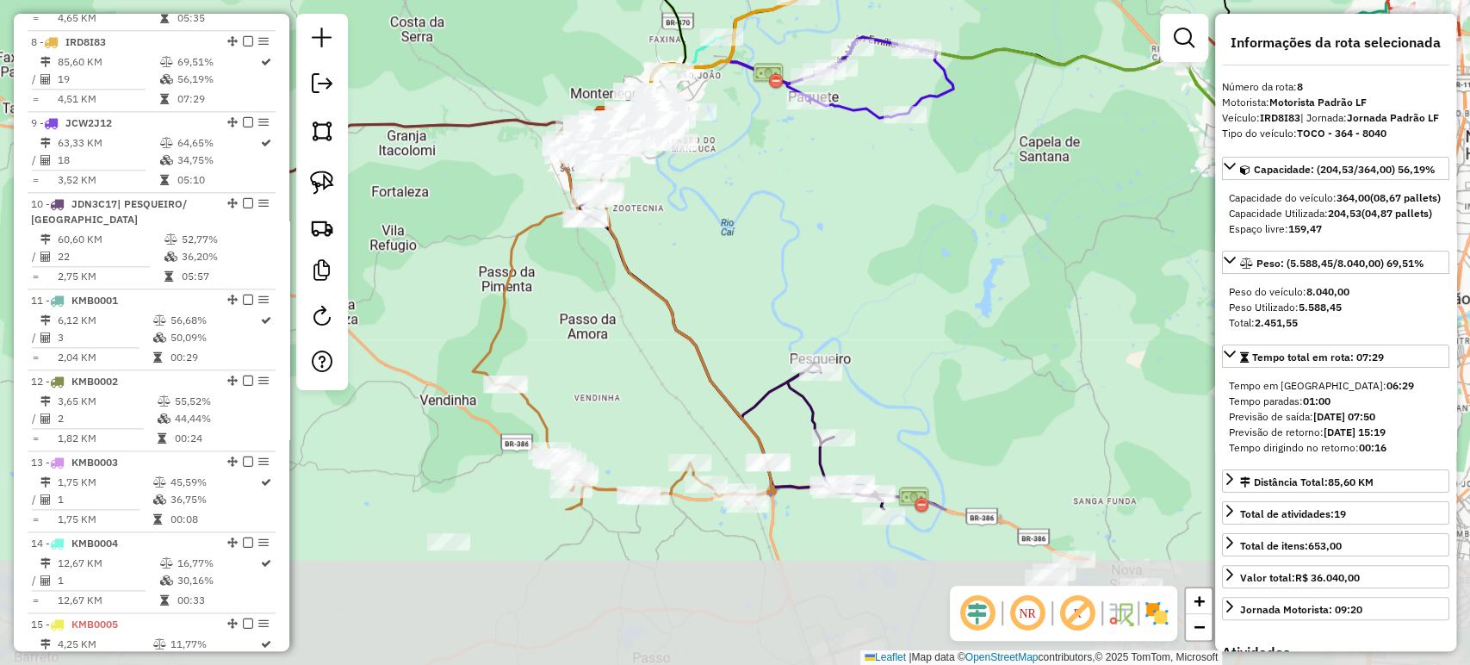
drag, startPoint x: 799, startPoint y: 597, endPoint x: 928, endPoint y: 300, distance: 323.9
click at [929, 299] on div "Janela de atendimento Grade de atendimento Capacidade Transportadoras Veículos …" at bounding box center [735, 332] width 1470 height 665
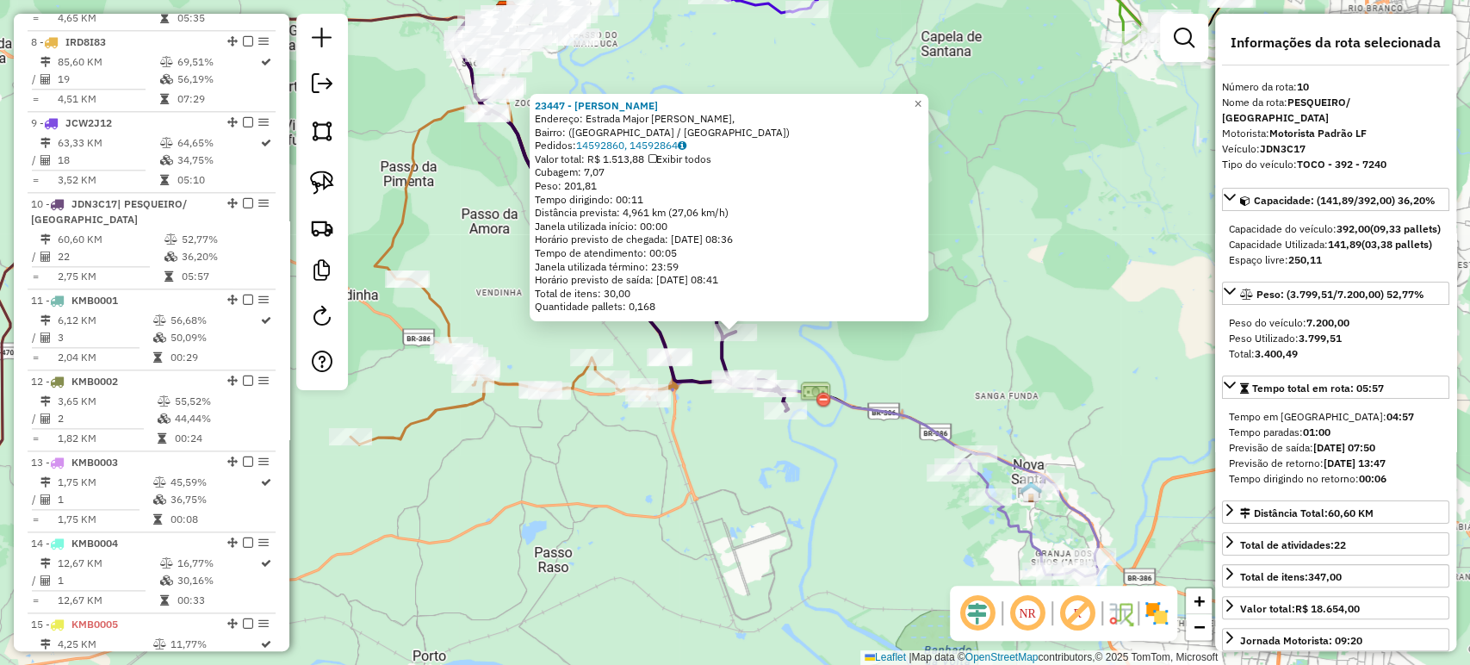
scroll to position [1487, 0]
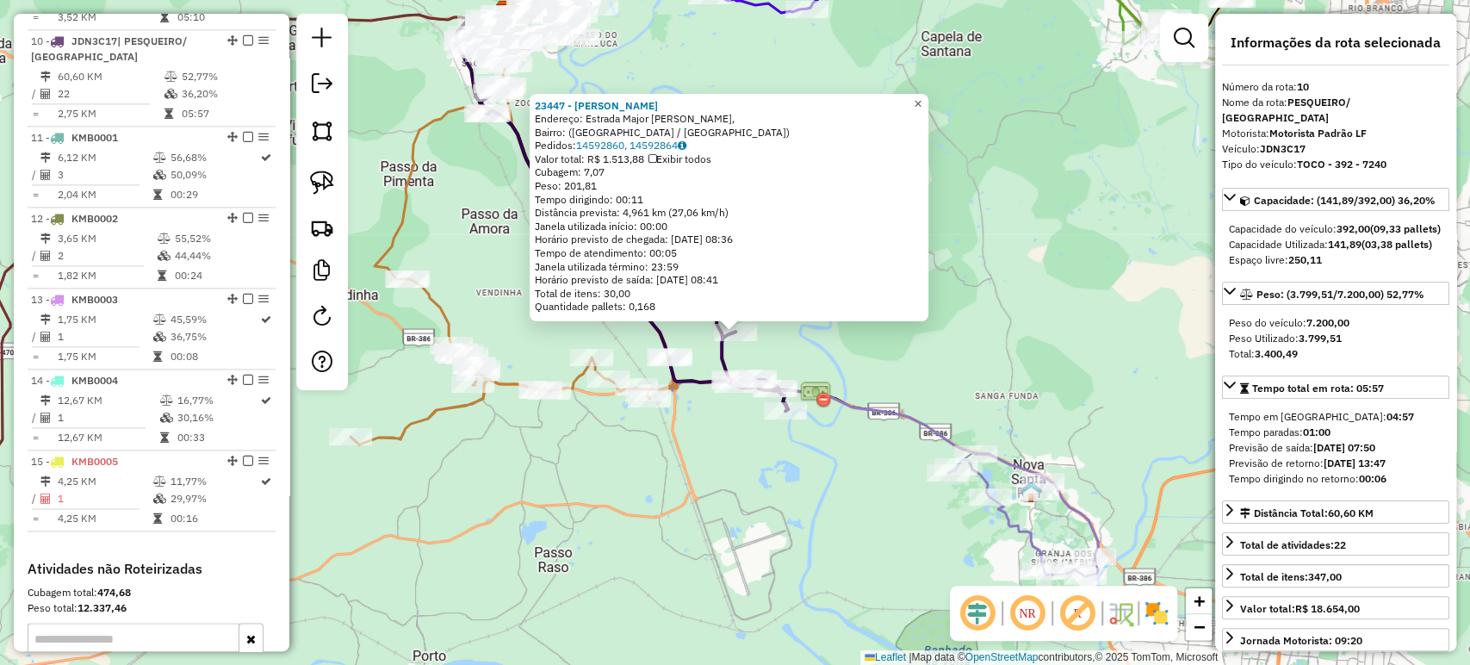
click at [928, 108] on div "23447 - GABARDO RESTAURANTE Endereço: Estrada Major Maurício de Souza Carpes, B…" at bounding box center [728, 208] width 399 height 228
click at [921, 96] on span "×" at bounding box center [917, 103] width 8 height 15
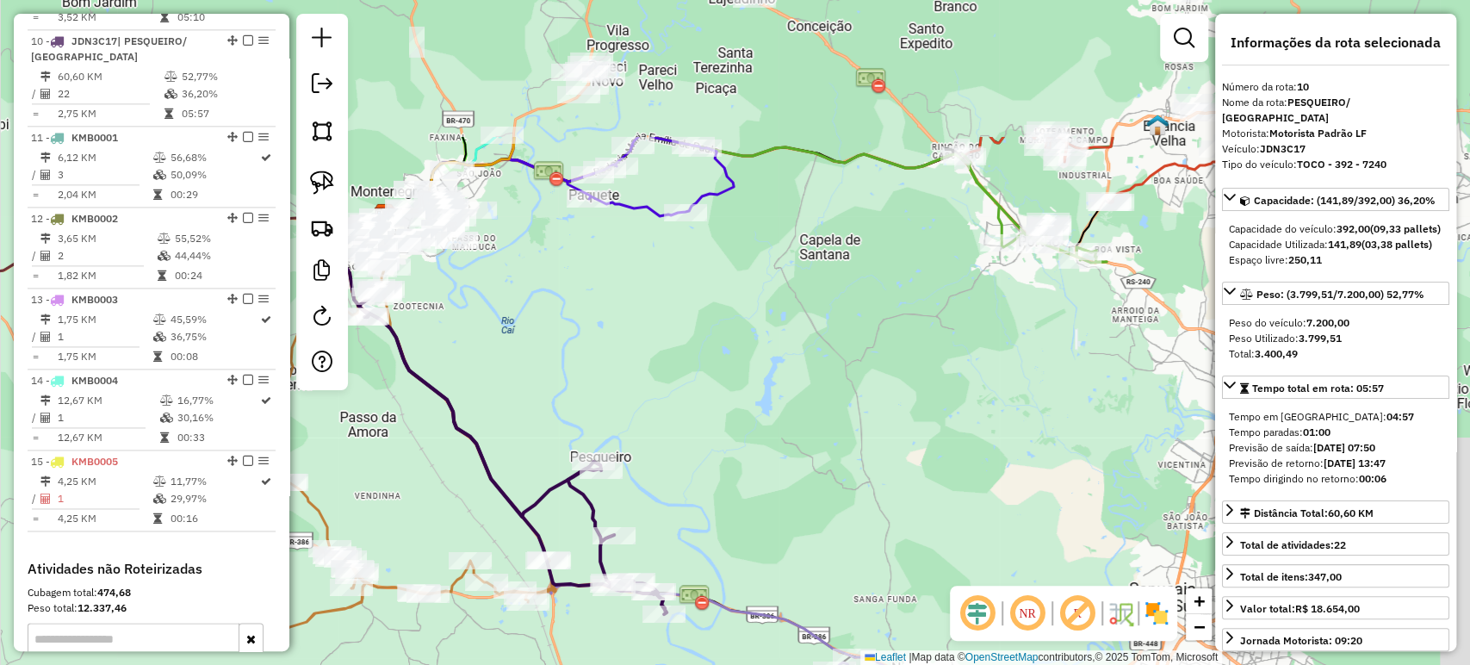
drag, startPoint x: 888, startPoint y: 159, endPoint x: 759, endPoint y: 371, distance: 247.6
click at [759, 371] on div "Janela de atendimento Grade de atendimento Capacidade Transportadoras Veículos …" at bounding box center [735, 332] width 1470 height 665
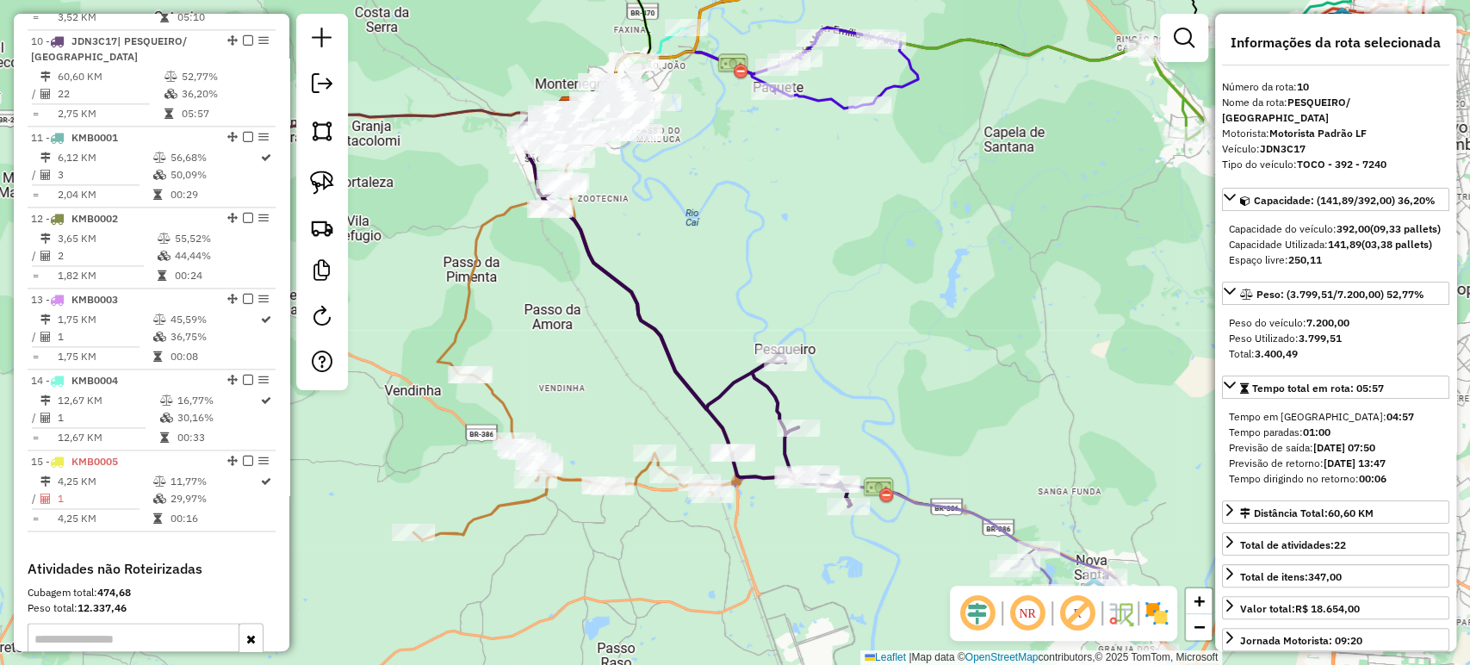
drag, startPoint x: 677, startPoint y: 474, endPoint x: 899, endPoint y: 338, distance: 260.5
click at [899, 338] on div "Janela de atendimento Grade de atendimento Capacidade Transportadoras Veículos …" at bounding box center [735, 332] width 1470 height 665
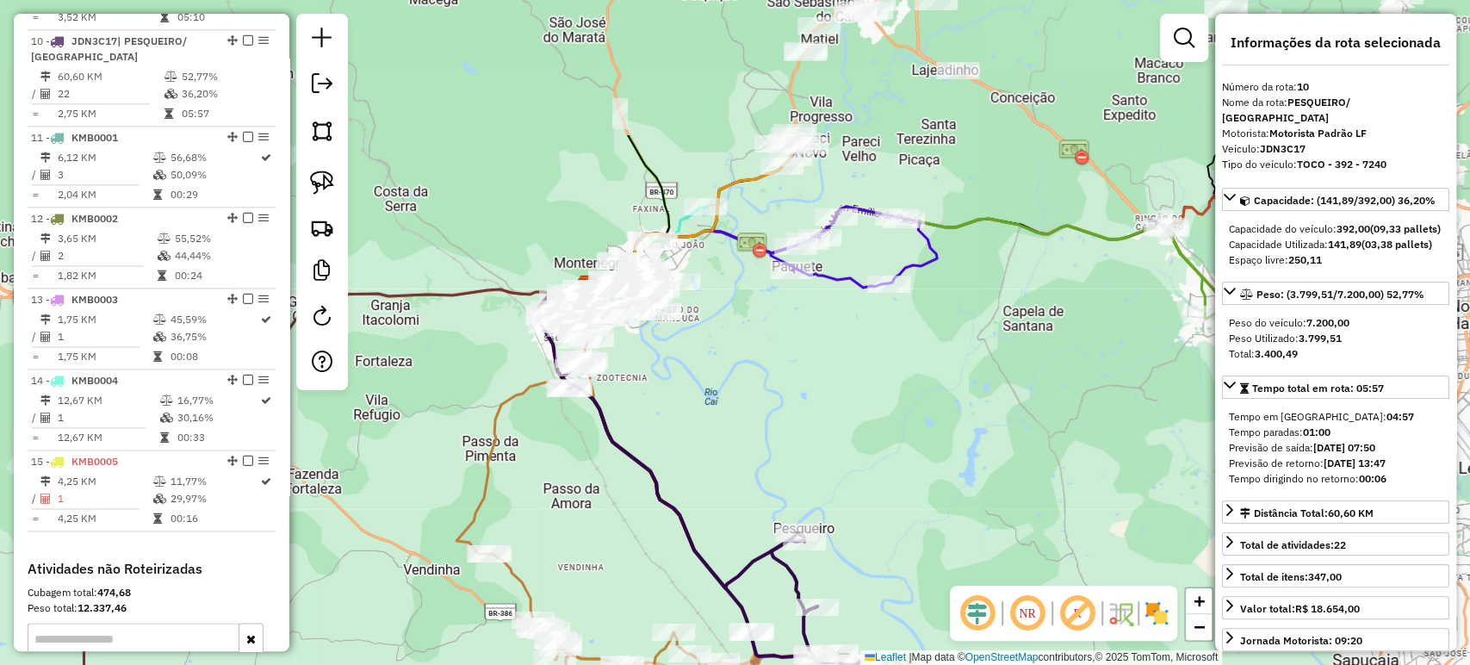
drag, startPoint x: 865, startPoint y: 184, endPoint x: 852, endPoint y: 386, distance: 201.9
click at [852, 386] on div "Janela de atendimento Grade de atendimento Capacidade Transportadoras Veículos …" at bounding box center [735, 332] width 1470 height 665
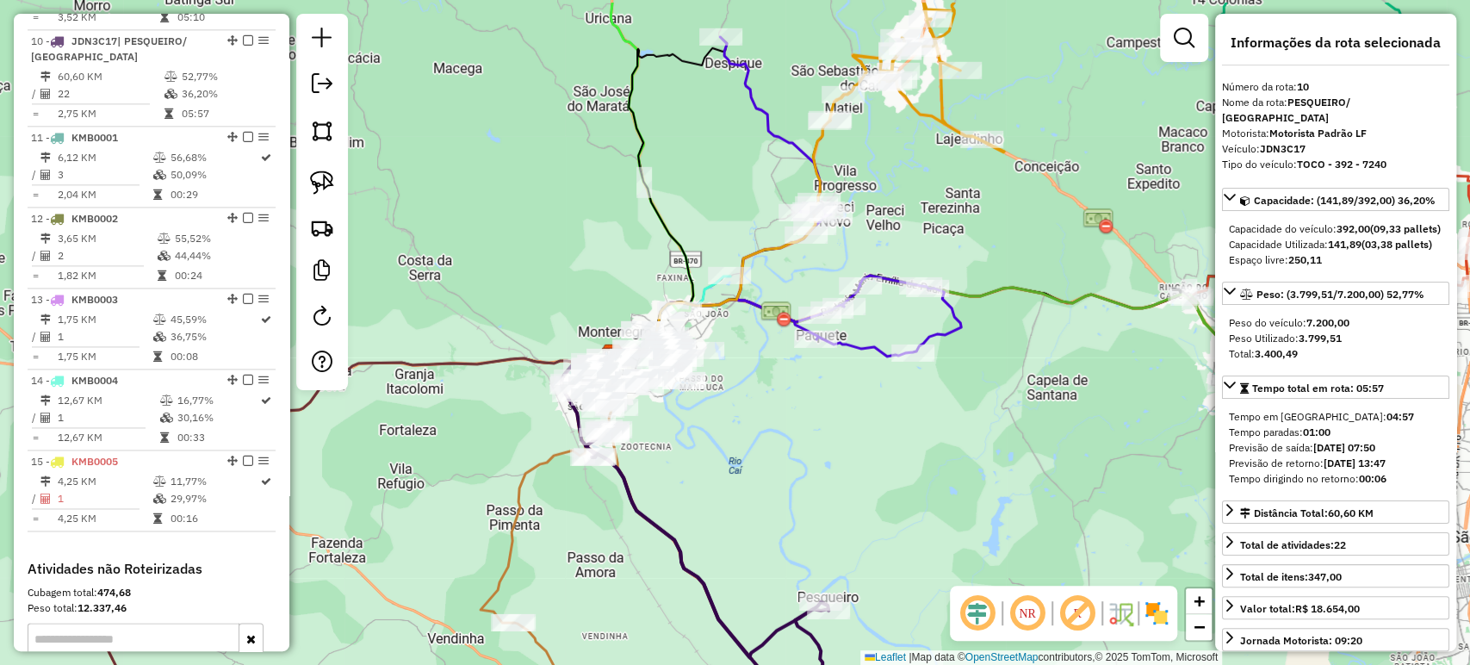
drag, startPoint x: 802, startPoint y: 370, endPoint x: 795, endPoint y: 428, distance: 58.1
click at [813, 449] on div "Janela de atendimento Grade de atendimento Capacidade Transportadoras Veículos …" at bounding box center [735, 332] width 1470 height 665
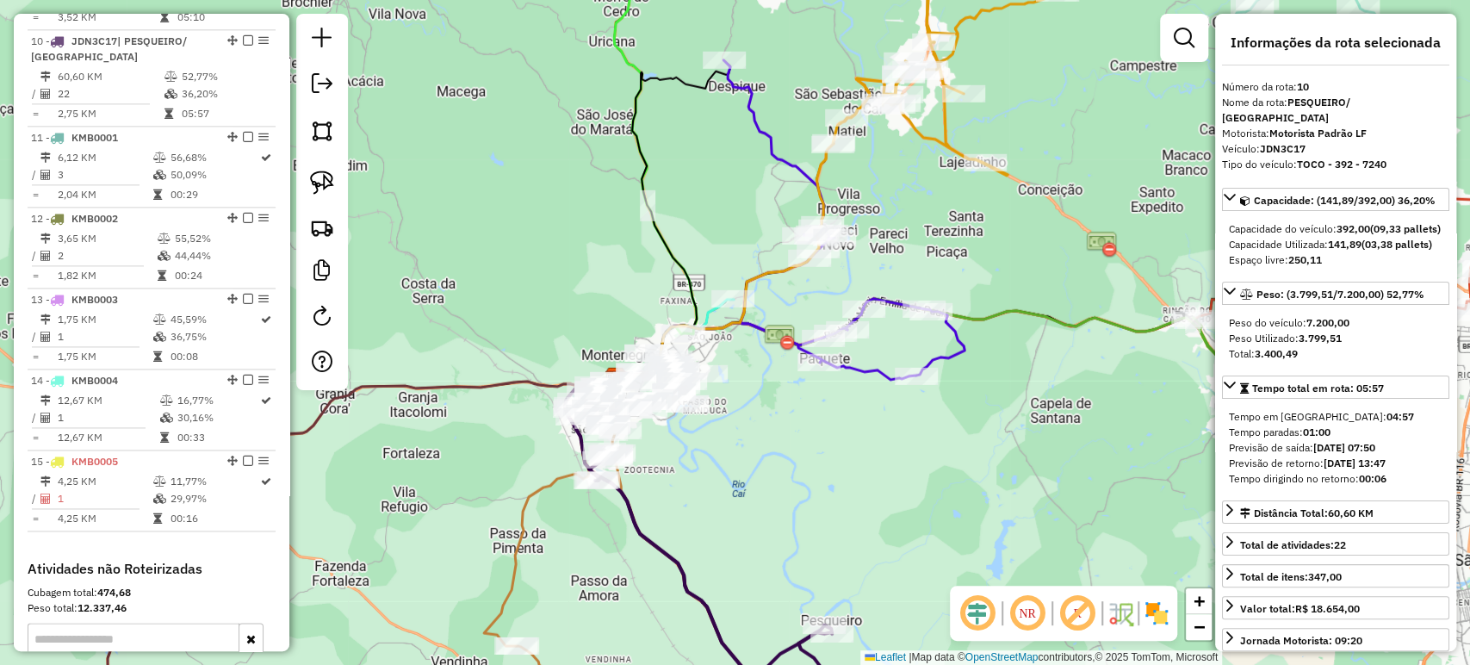
drag, startPoint x: 755, startPoint y: 412, endPoint x: 799, endPoint y: 443, distance: 54.2
click at [799, 443] on div "Janela de atendimento Grade de atendimento Capacidade Transportadoras Veículos …" at bounding box center [735, 332] width 1470 height 665
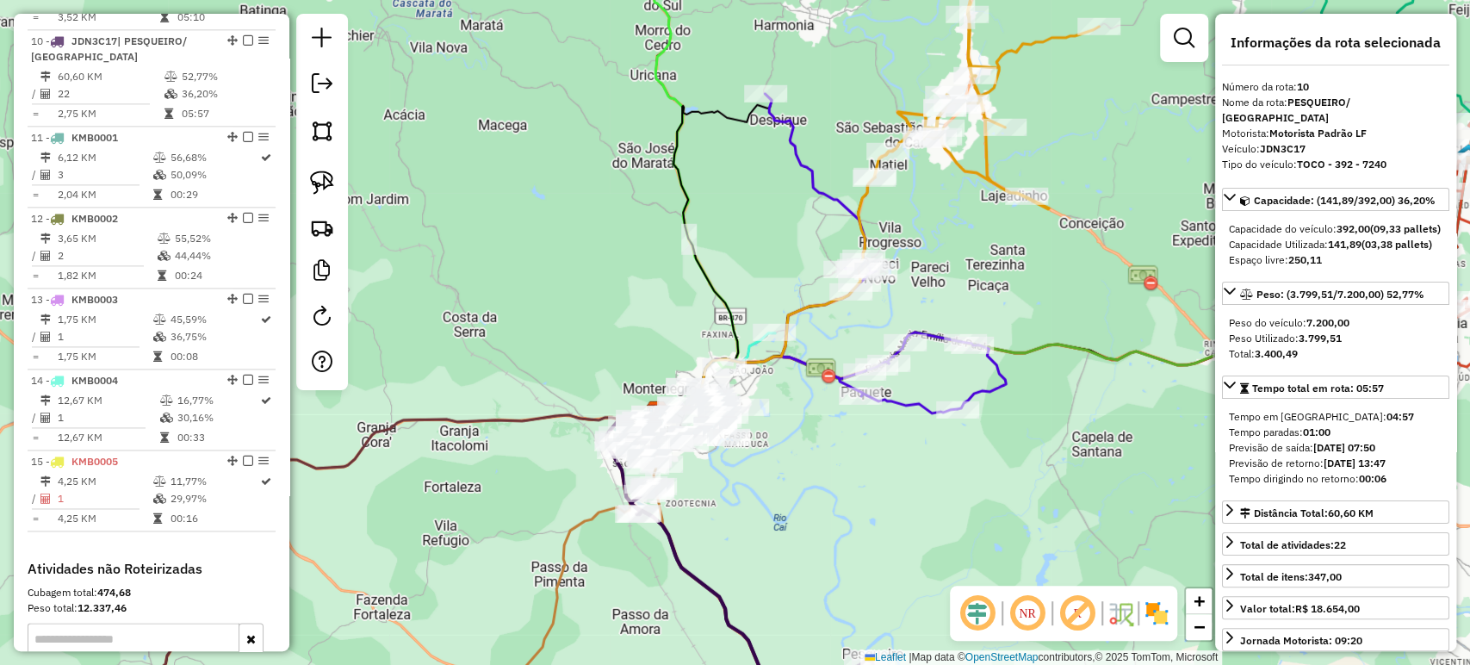
drag, startPoint x: 806, startPoint y: 378, endPoint x: 836, endPoint y: 414, distance: 47.1
click at [839, 411] on div "Janela de atendimento Grade de atendimento Capacidade Transportadoras Veículos …" at bounding box center [735, 332] width 1470 height 665
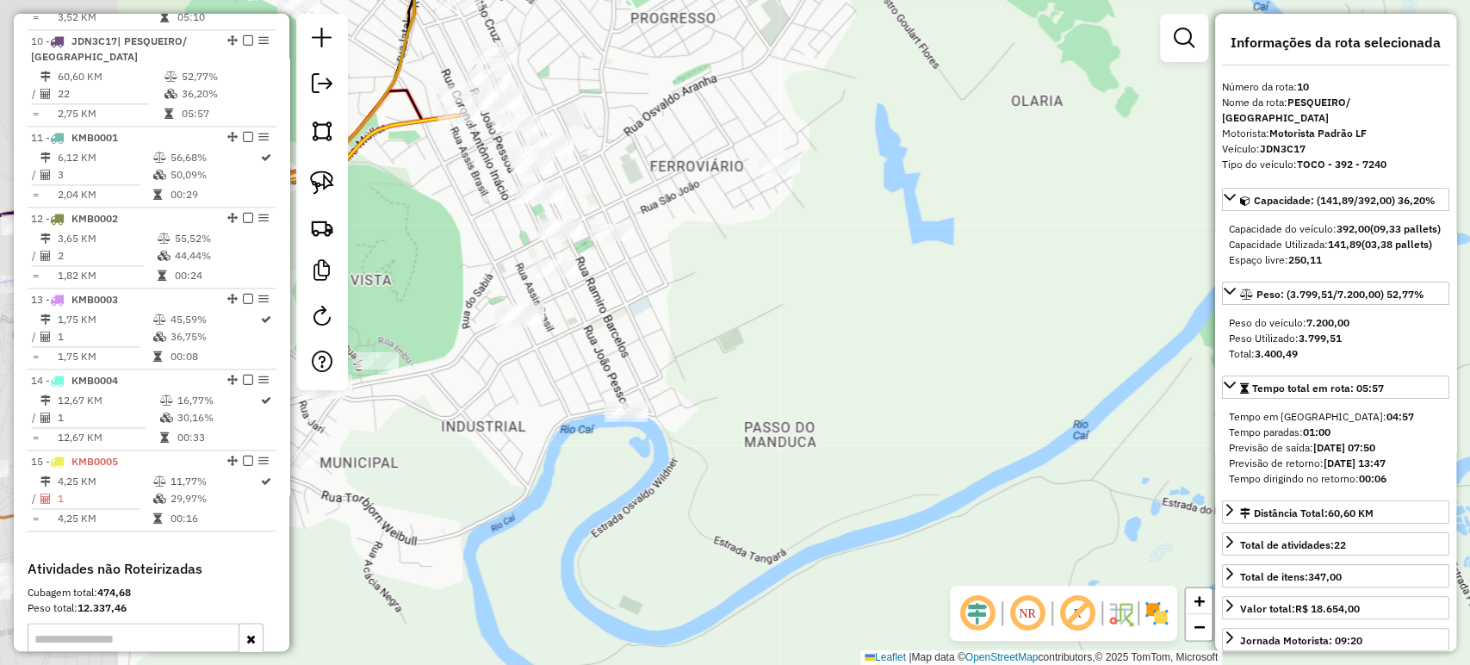
drag, startPoint x: 707, startPoint y: 502, endPoint x: 838, endPoint y: 381, distance: 178.5
click at [833, 390] on div "Janela de atendimento Grade de atendimento Capacidade Transportadoras Veículos …" at bounding box center [735, 332] width 1470 height 665
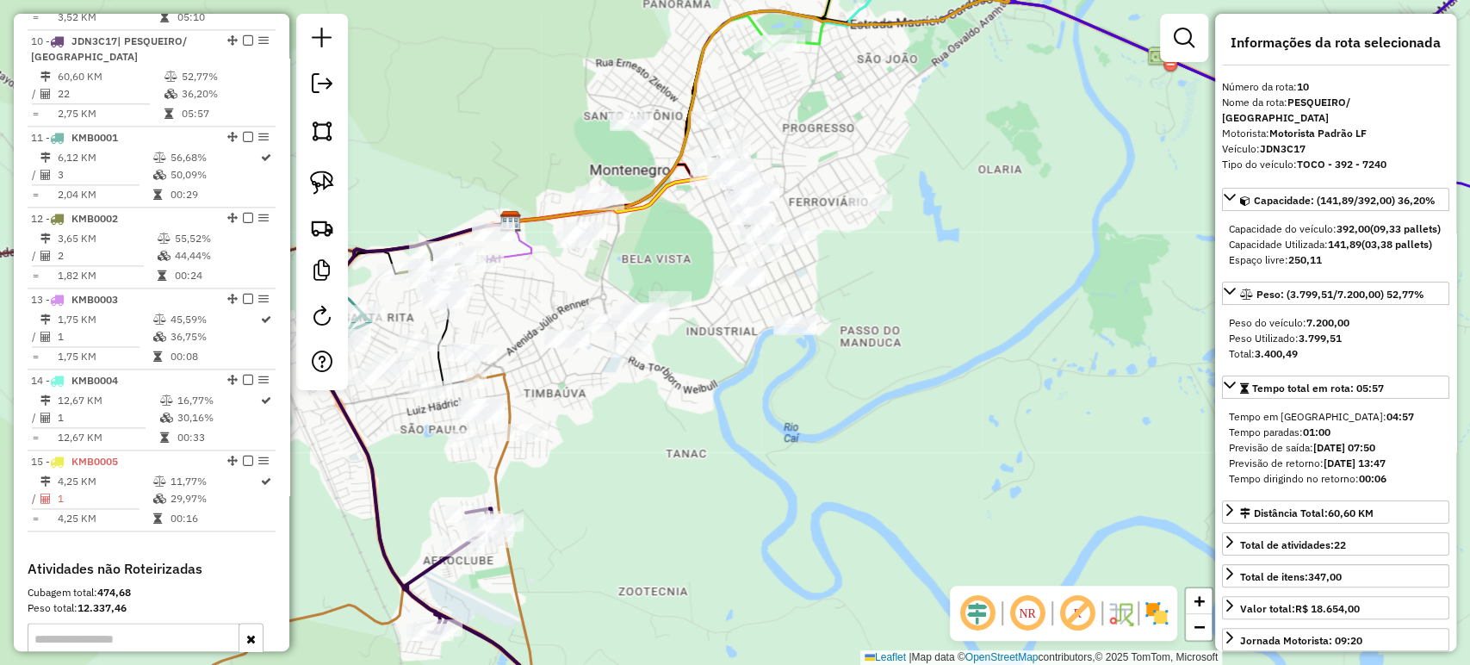
drag, startPoint x: 756, startPoint y: 444, endPoint x: 837, endPoint y: 374, distance: 107.4
click at [836, 374] on div "Janela de atendimento Grade de atendimento Capacidade Transportadoras Veículos …" at bounding box center [735, 332] width 1470 height 665
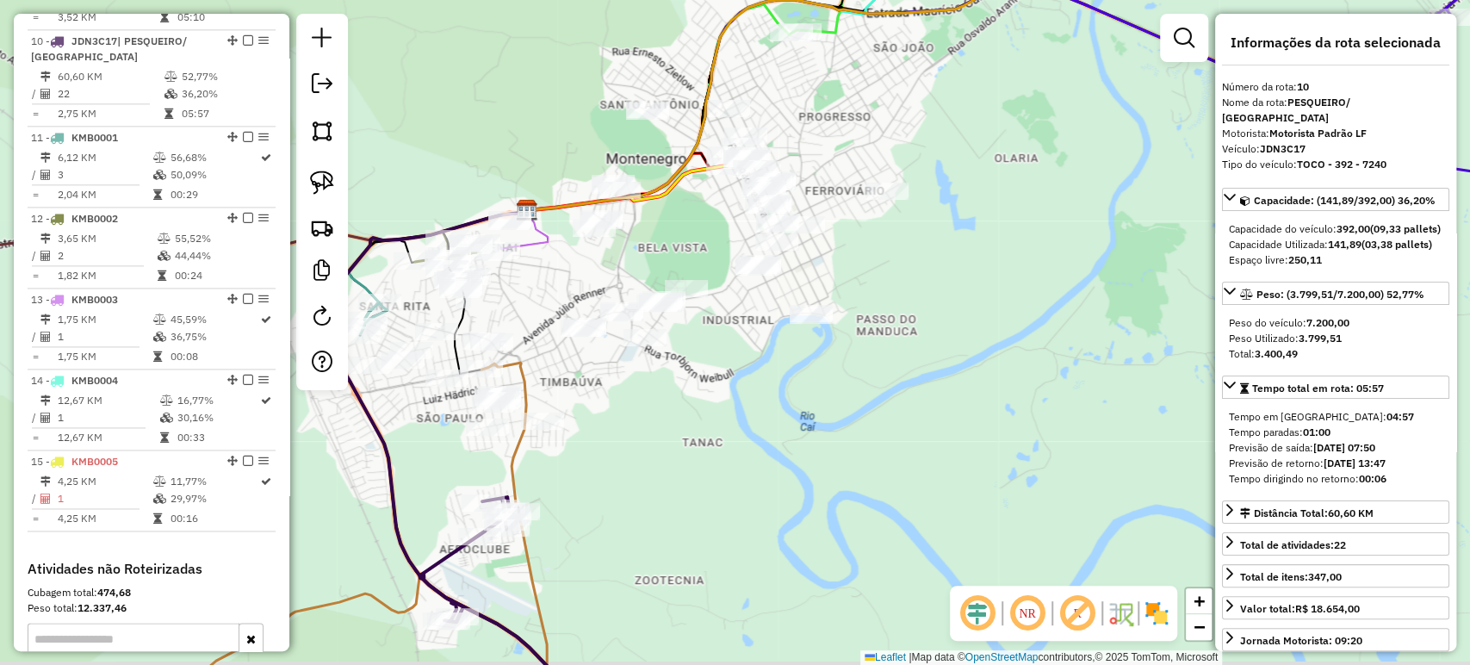
drag, startPoint x: 741, startPoint y: 462, endPoint x: 801, endPoint y: 443, distance: 62.6
click at [801, 443] on div "Janela de atendimento Grade de atendimento Capacidade Transportadoras Veículos …" at bounding box center [735, 332] width 1470 height 665
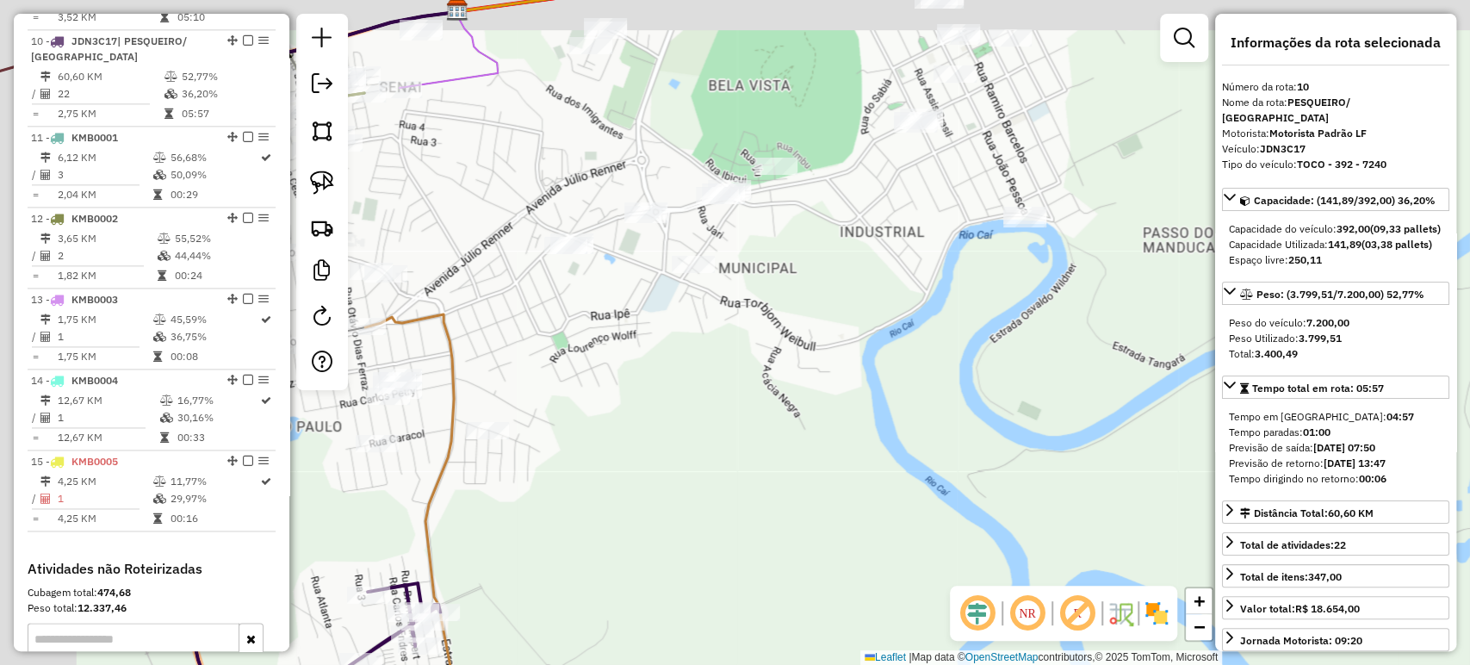
drag, startPoint x: 709, startPoint y: 412, endPoint x: 809, endPoint y: 439, distance: 104.4
click at [809, 439] on div "Janela de atendimento Grade de atendimento Capacidade Transportadoras Veículos …" at bounding box center [735, 332] width 1470 height 665
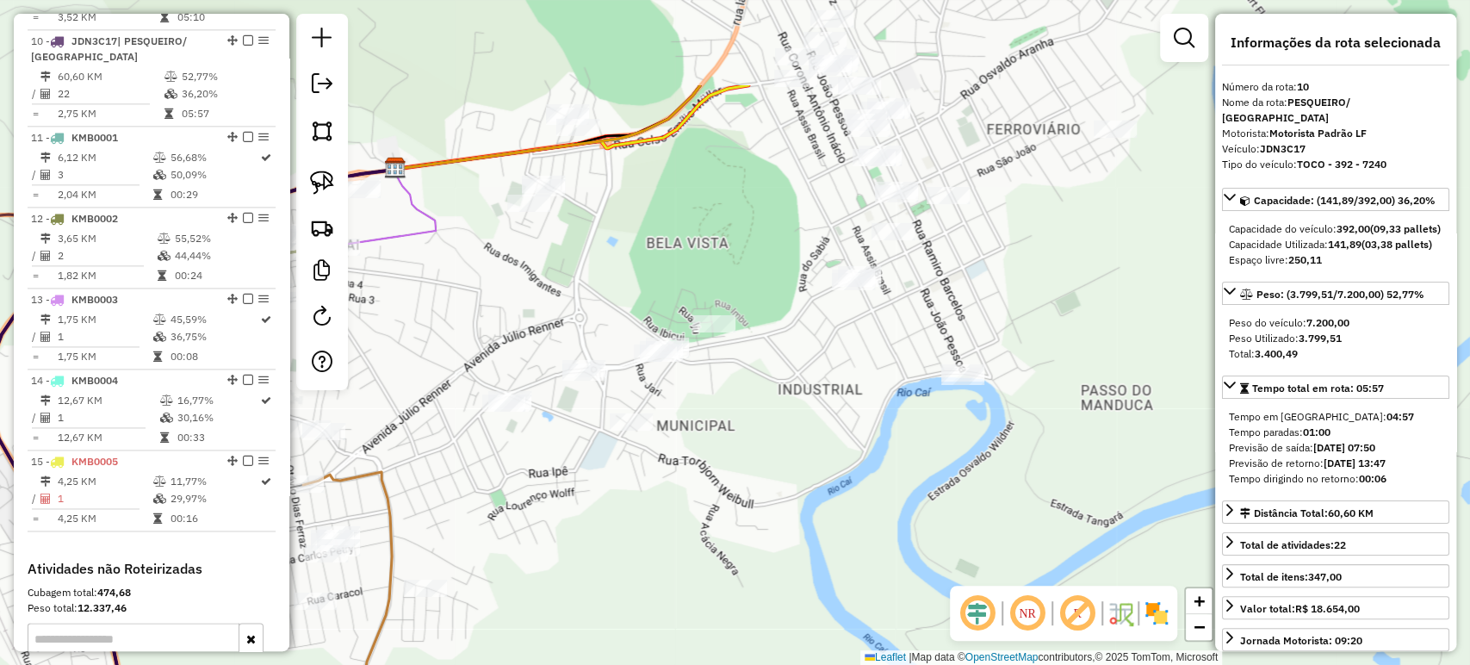
drag, startPoint x: 813, startPoint y: 339, endPoint x: 737, endPoint y: 438, distance: 124.7
click at [725, 453] on div "Janela de atendimento Grade de atendimento Capacidade Transportadoras Veículos …" at bounding box center [735, 332] width 1470 height 665
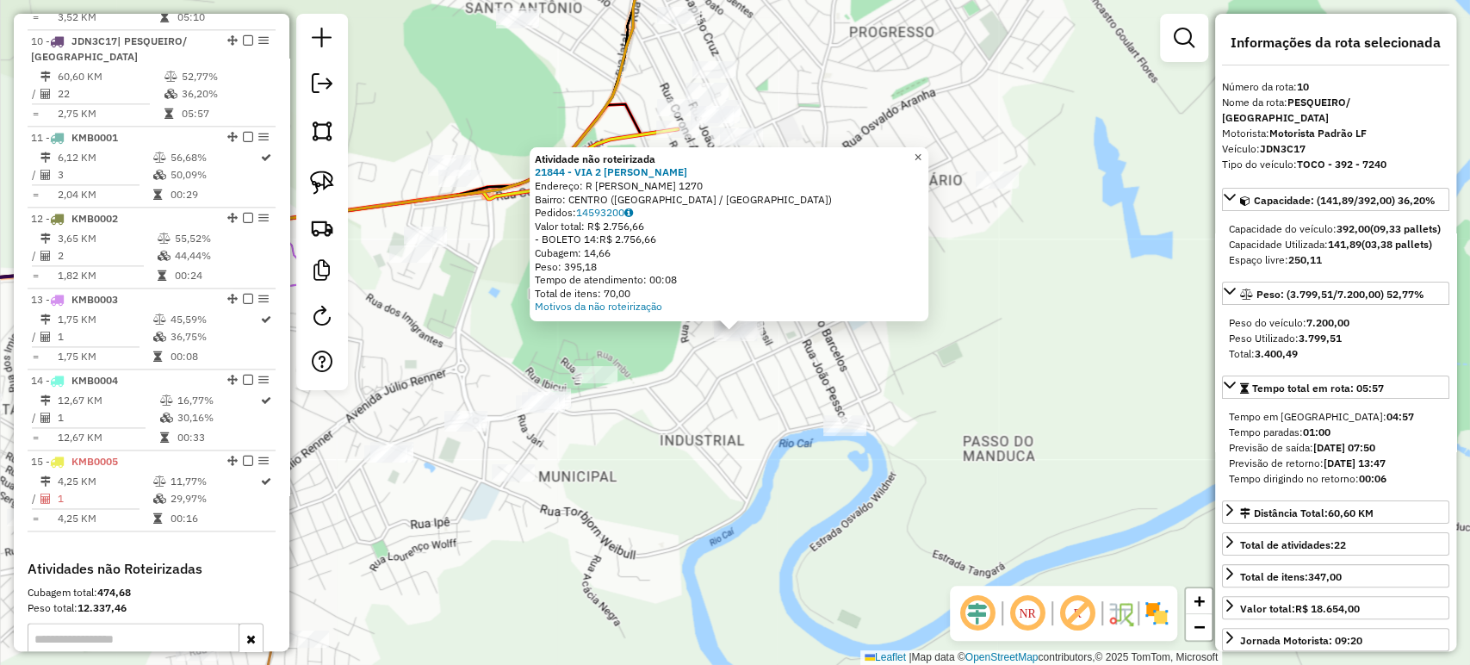
click at [921, 150] on span "×" at bounding box center [917, 157] width 8 height 15
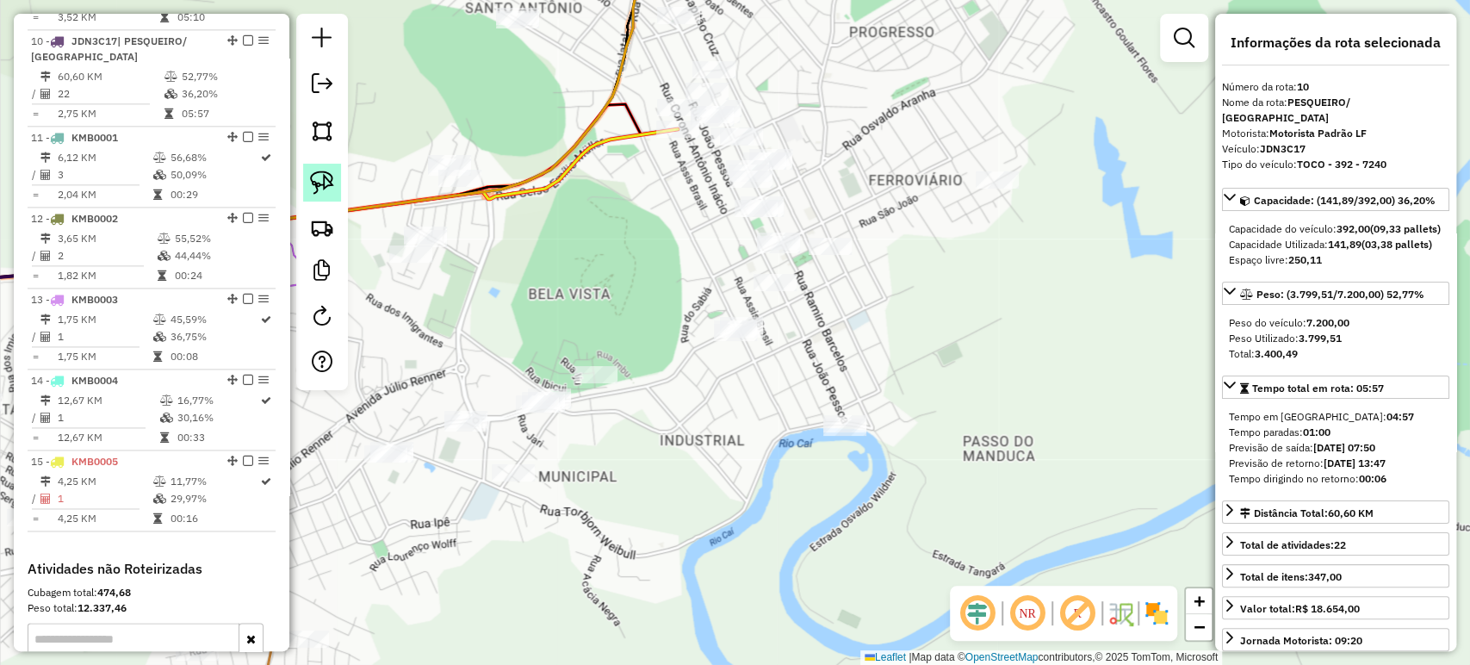
click at [333, 182] on img at bounding box center [322, 182] width 24 height 24
drag, startPoint x: 719, startPoint y: 301, endPoint x: 745, endPoint y: 302, distance: 25.8
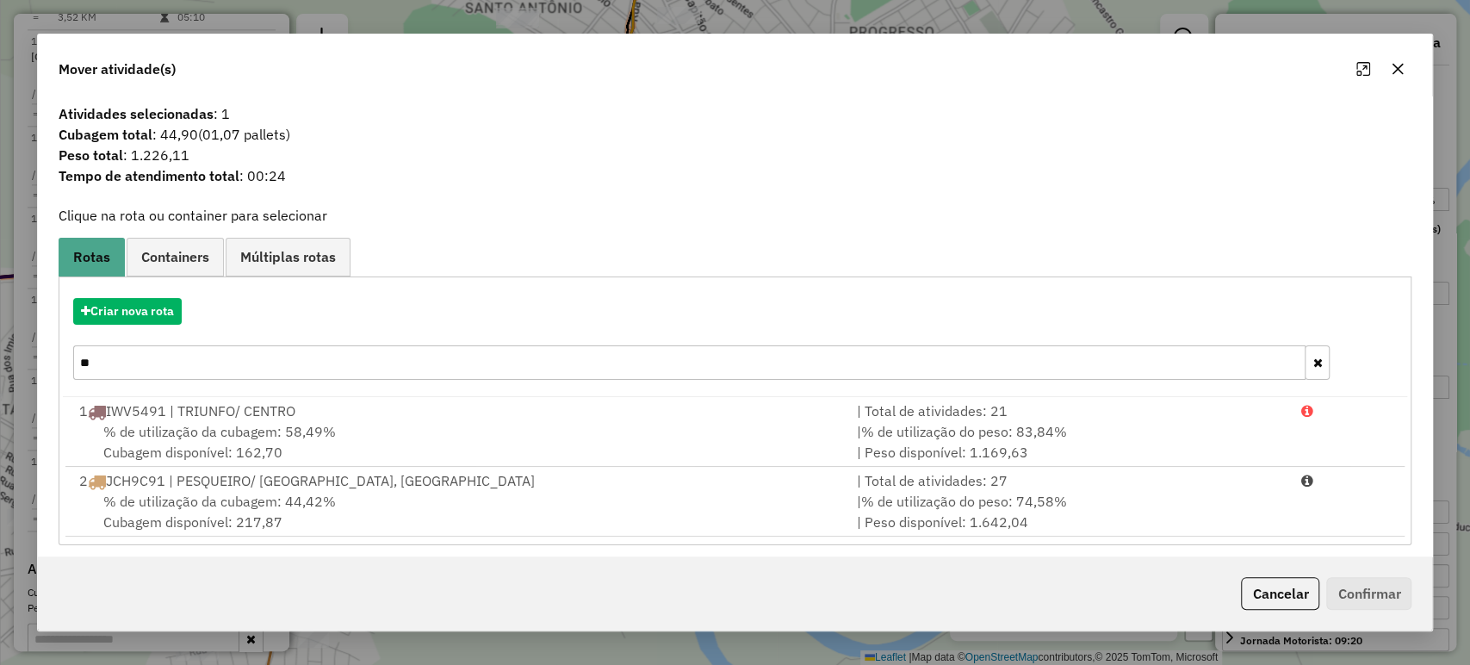
drag, startPoint x: 270, startPoint y: 369, endPoint x: 72, endPoint y: 343, distance: 199.8
click at [59, 355] on div "Criar nova rota ** 1 IWV5491 | TRIUNFO/ CENTRO | Total de atividades: 21 % de u…" at bounding box center [735, 410] width 1353 height 269
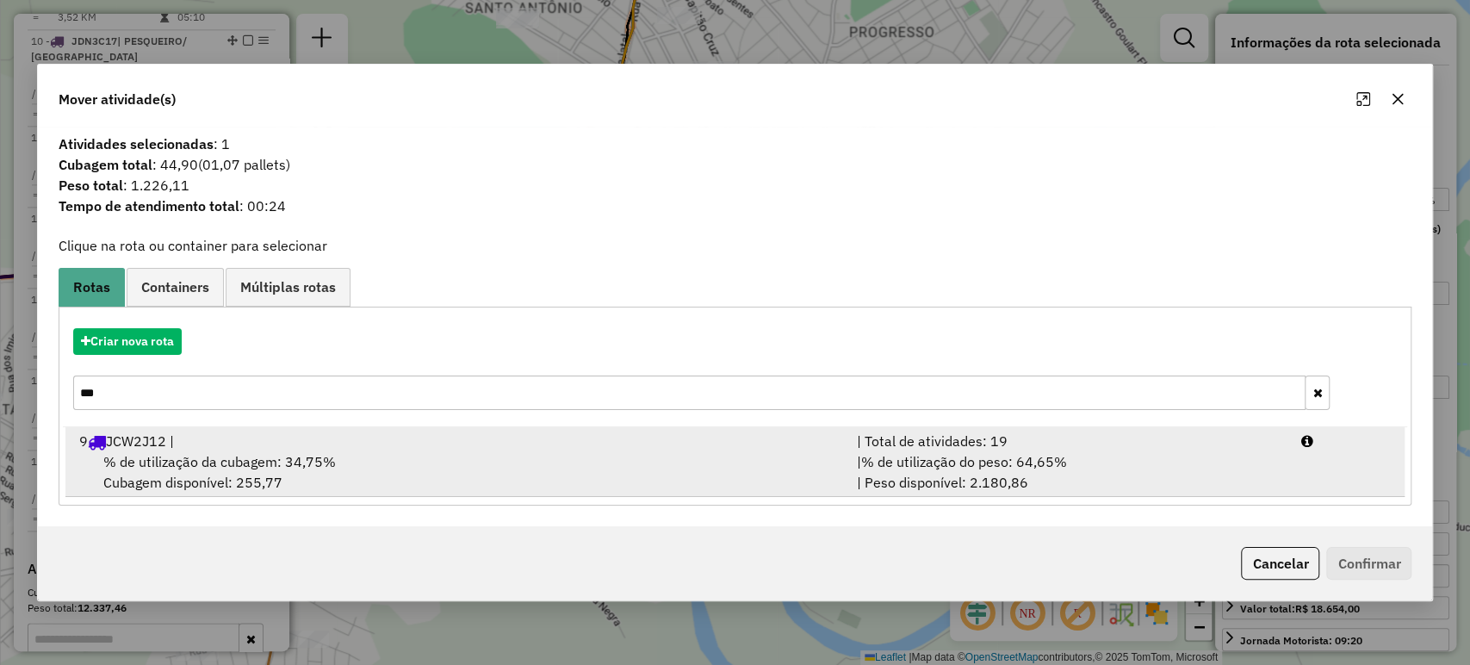
type input "***"
click at [159, 448] on div "9 JCW2J12 |" at bounding box center [457, 440] width 777 height 21
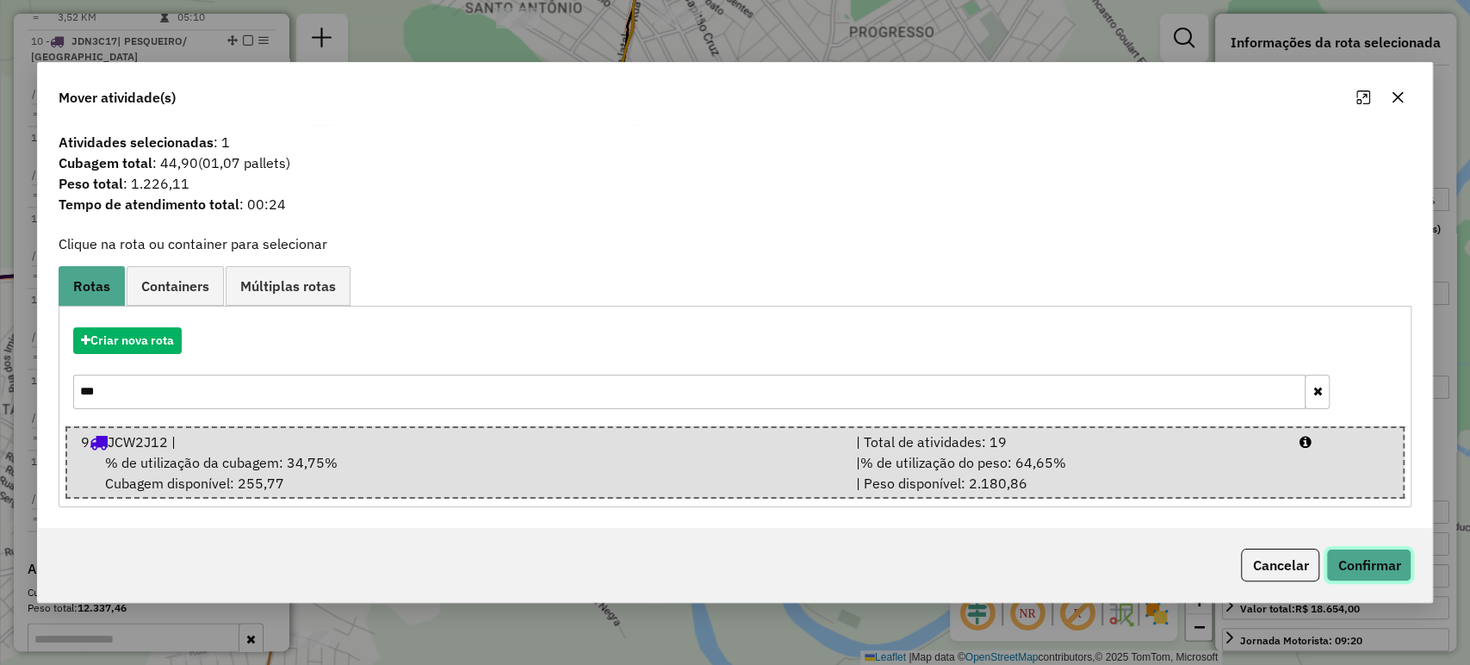
click at [1366, 560] on button "Confirmar" at bounding box center [1368, 564] width 85 height 33
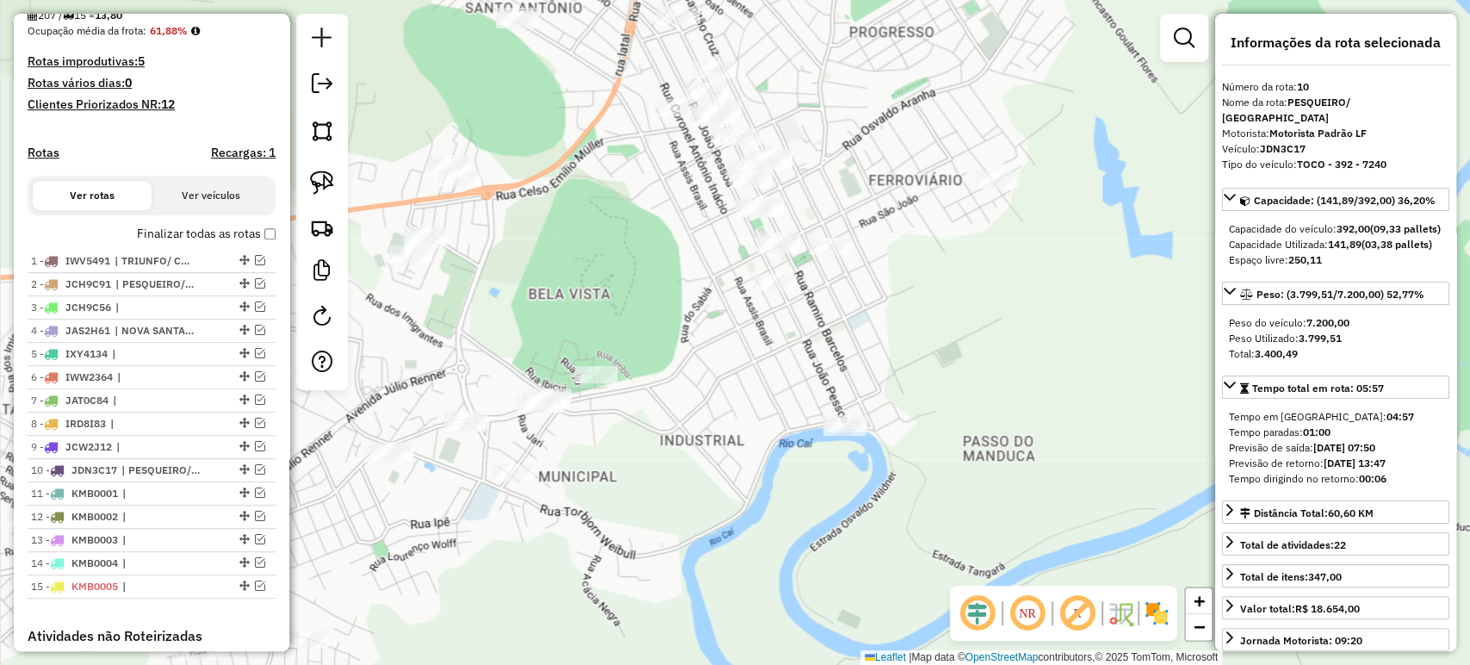
scroll to position [434, 0]
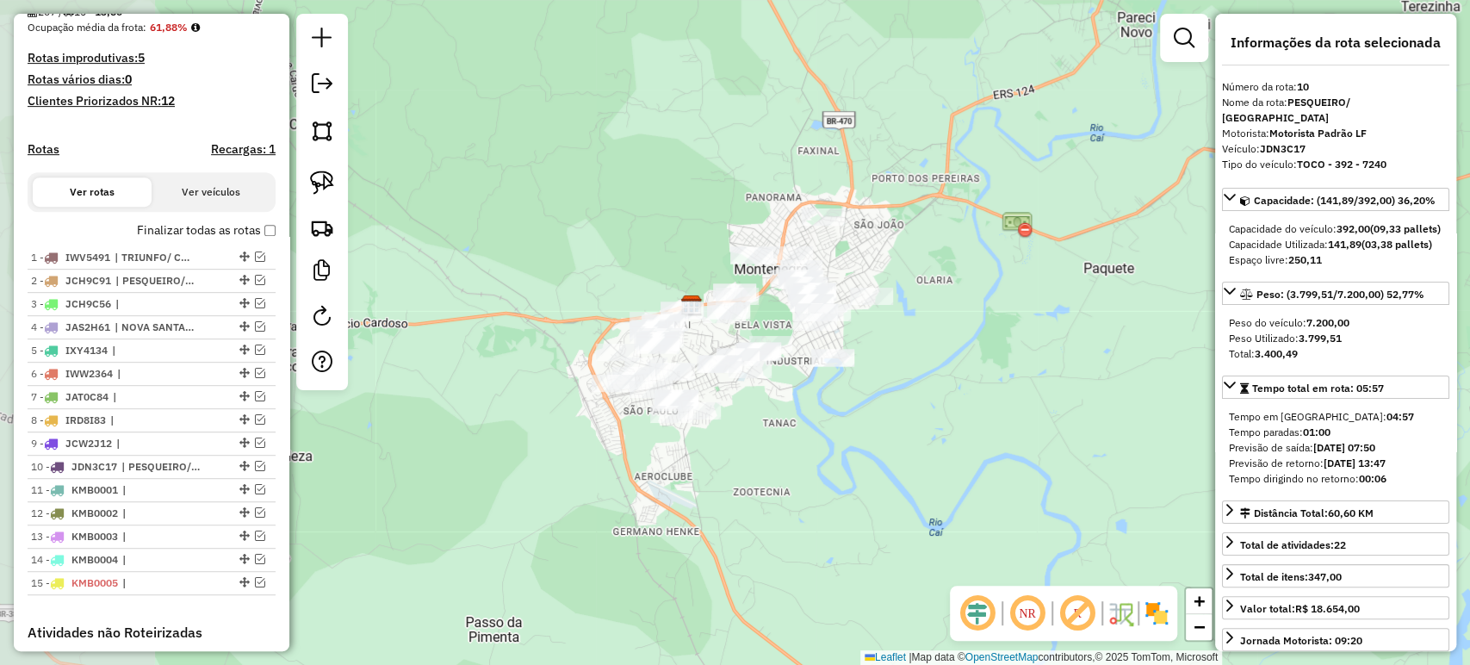
drag, startPoint x: 570, startPoint y: 412, endPoint x: 768, endPoint y: 410, distance: 198.0
click at [778, 425] on div "Janela de atendimento Grade de atendimento Capacidade Transportadoras Veículos …" at bounding box center [735, 332] width 1470 height 665
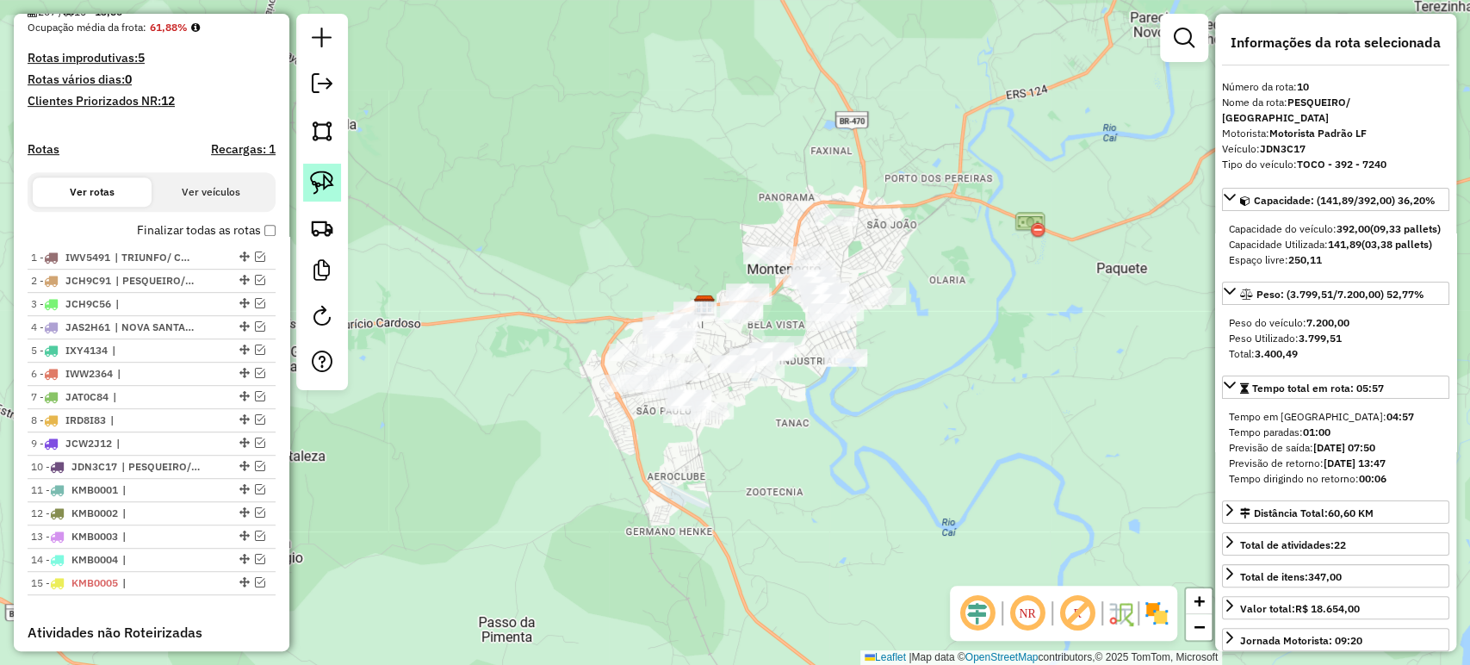
click at [323, 170] on img at bounding box center [322, 182] width 24 height 24
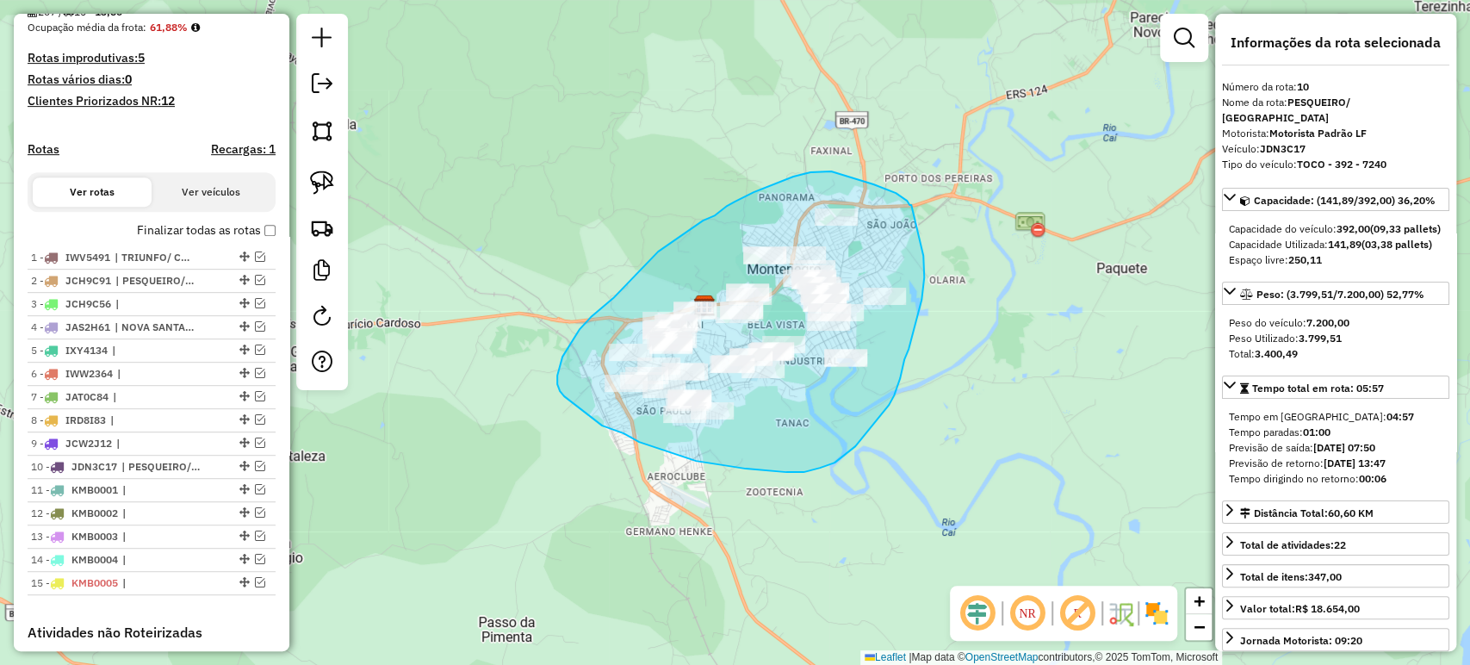
drag, startPoint x: 908, startPoint y: 203, endPoint x: 923, endPoint y: 256, distance: 54.5
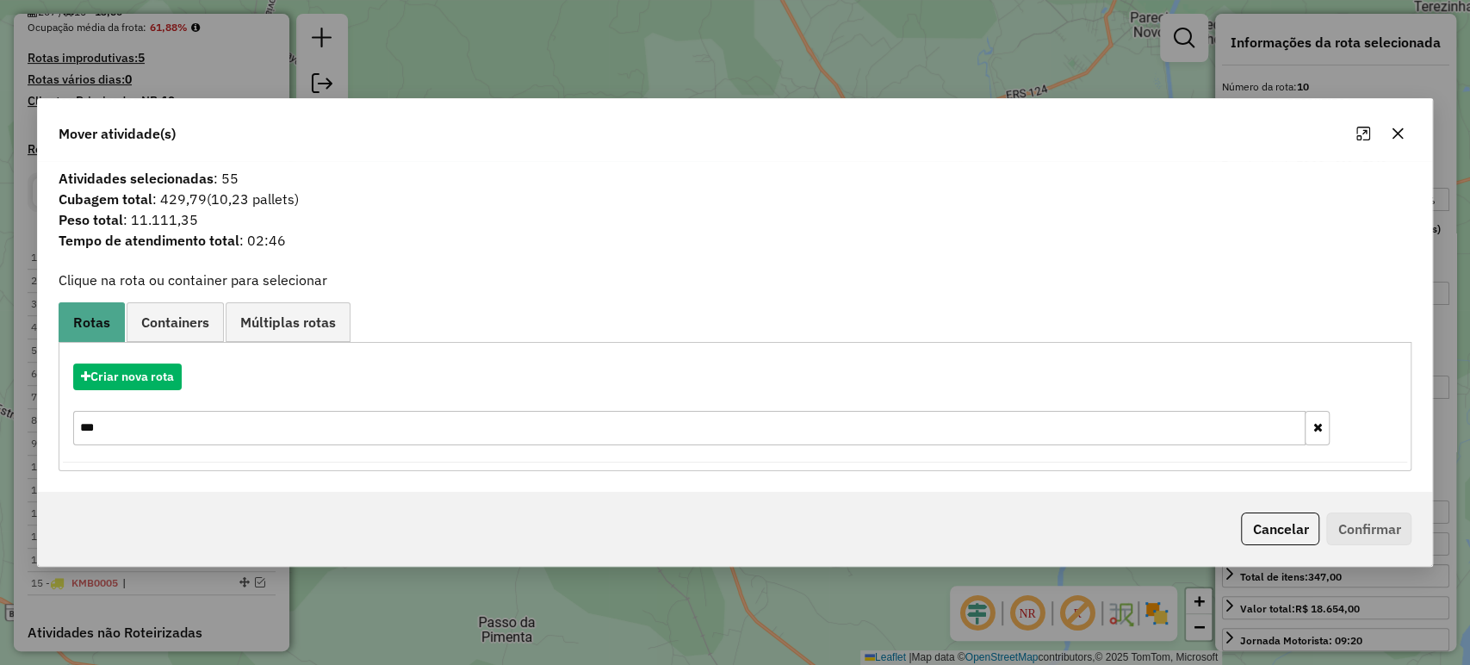
click at [1397, 130] on icon "button" at bounding box center [1397, 134] width 14 height 14
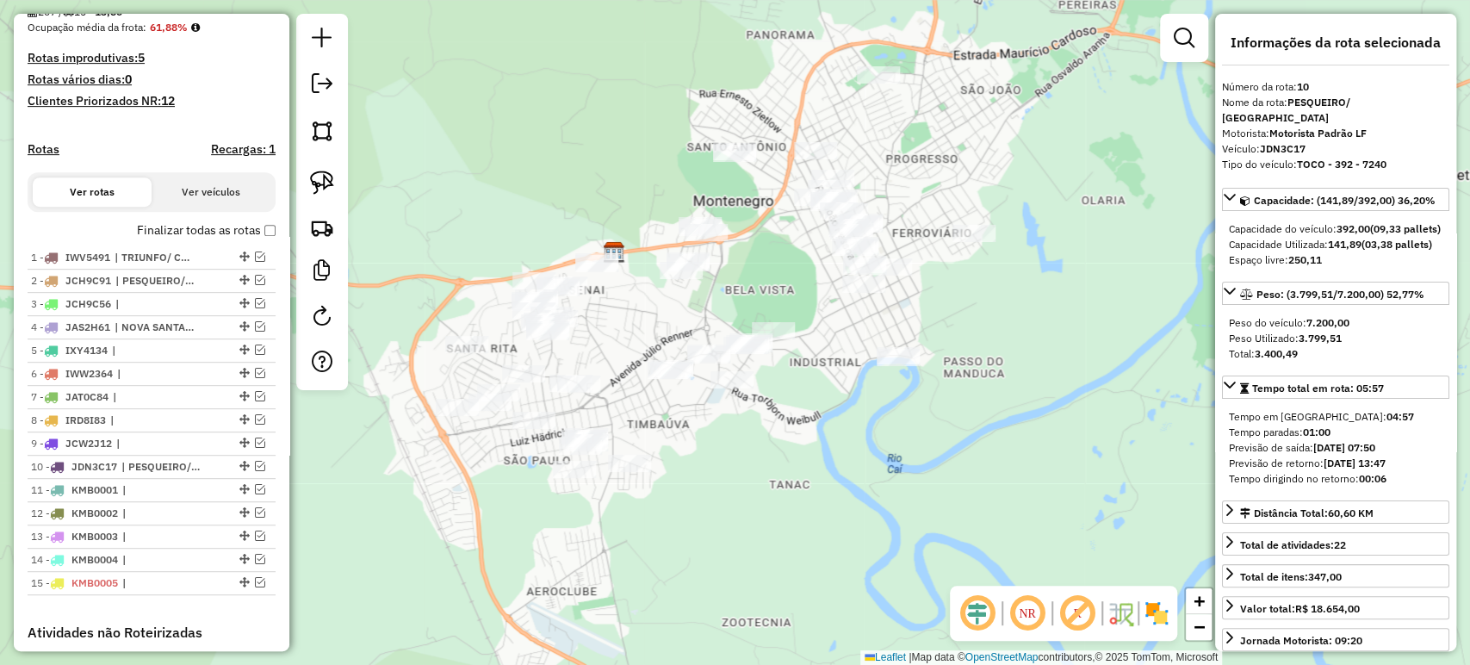
drag, startPoint x: 795, startPoint y: 443, endPoint x: 964, endPoint y: 439, distance: 169.7
click at [964, 439] on div "Janela de atendimento Grade de atendimento Capacidade Transportadoras Veículos …" at bounding box center [735, 332] width 1470 height 665
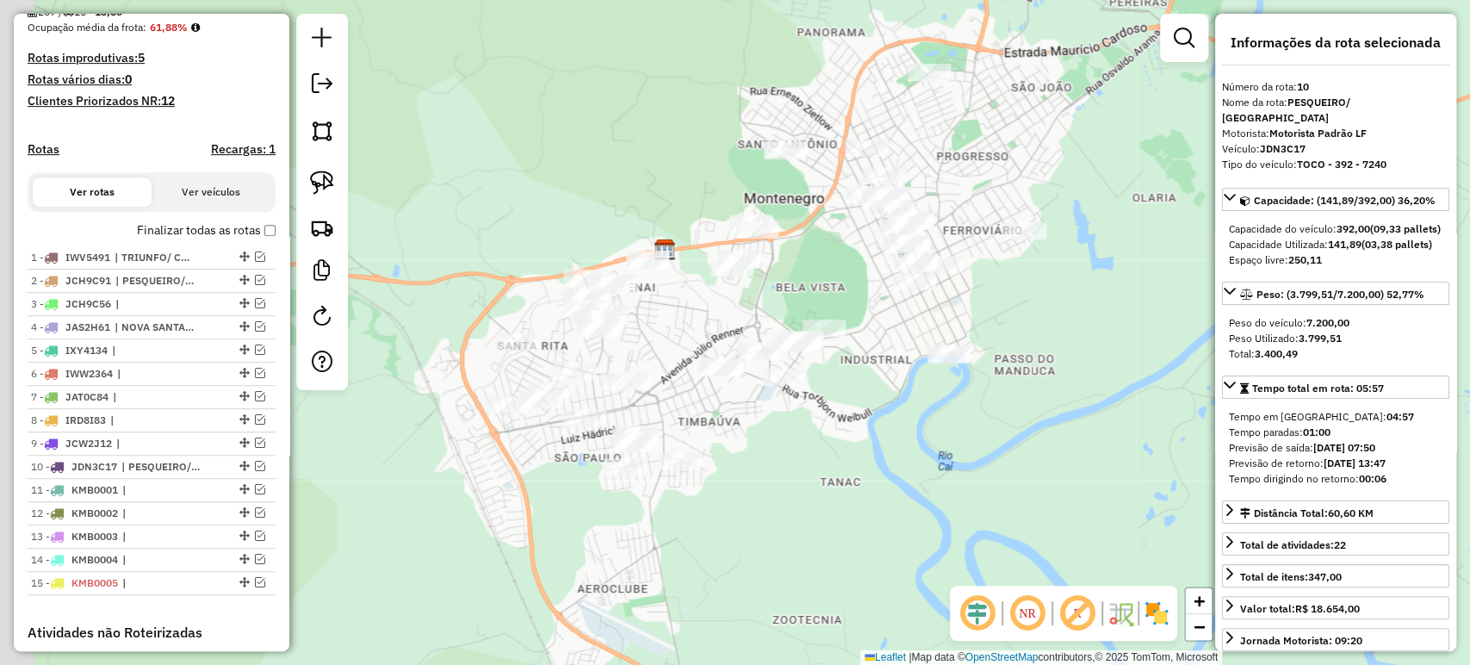
drag, startPoint x: 823, startPoint y: 421, endPoint x: 882, endPoint y: 417, distance: 58.7
click at [882, 417] on div "Janela de atendimento Grade de atendimento Capacidade Transportadoras Veículos …" at bounding box center [735, 332] width 1470 height 665
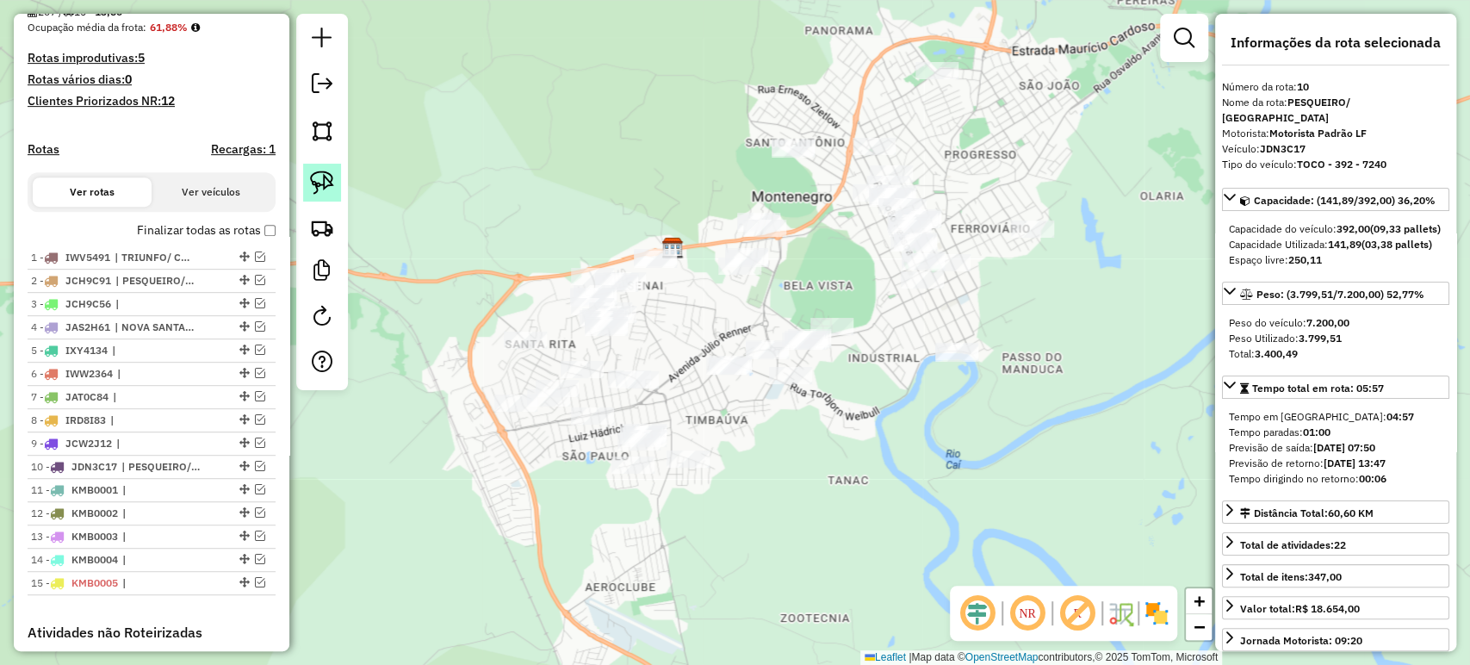
click at [324, 181] on img at bounding box center [322, 182] width 24 height 24
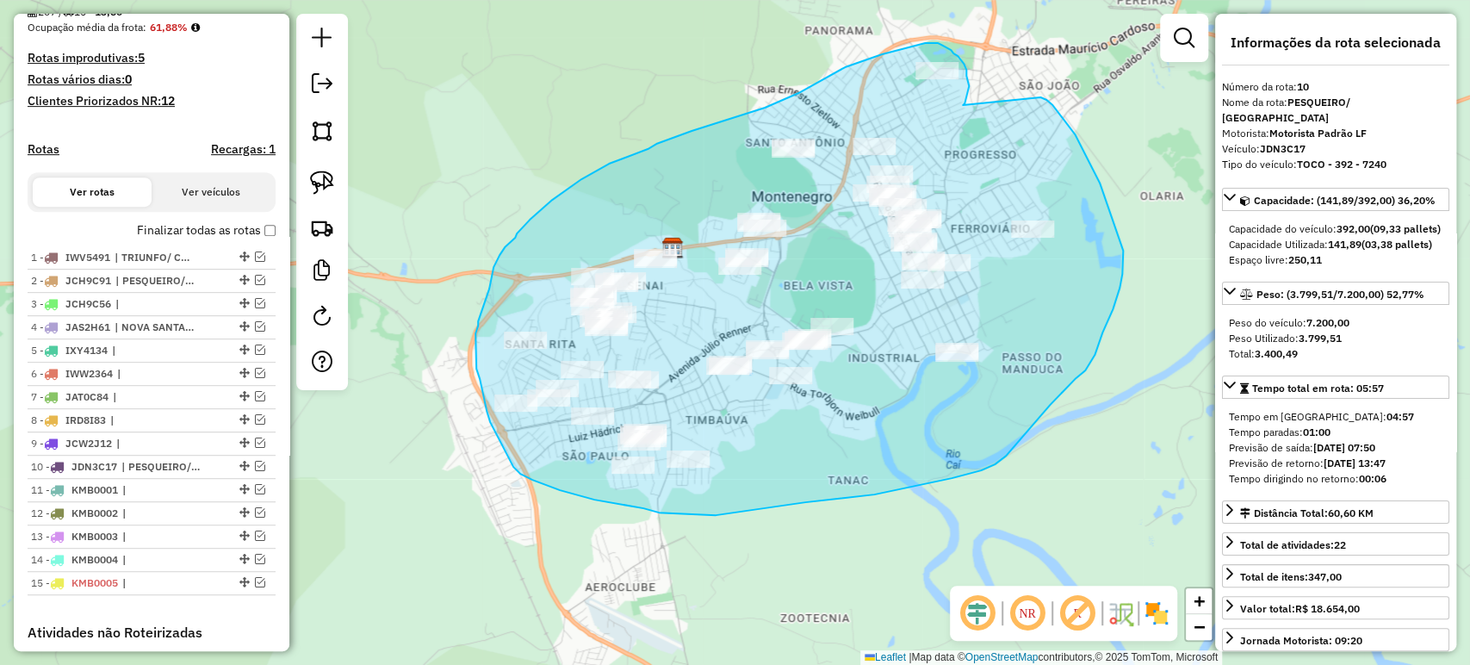
drag, startPoint x: 965, startPoint y: 99, endPoint x: 1040, endPoint y: 97, distance: 74.9
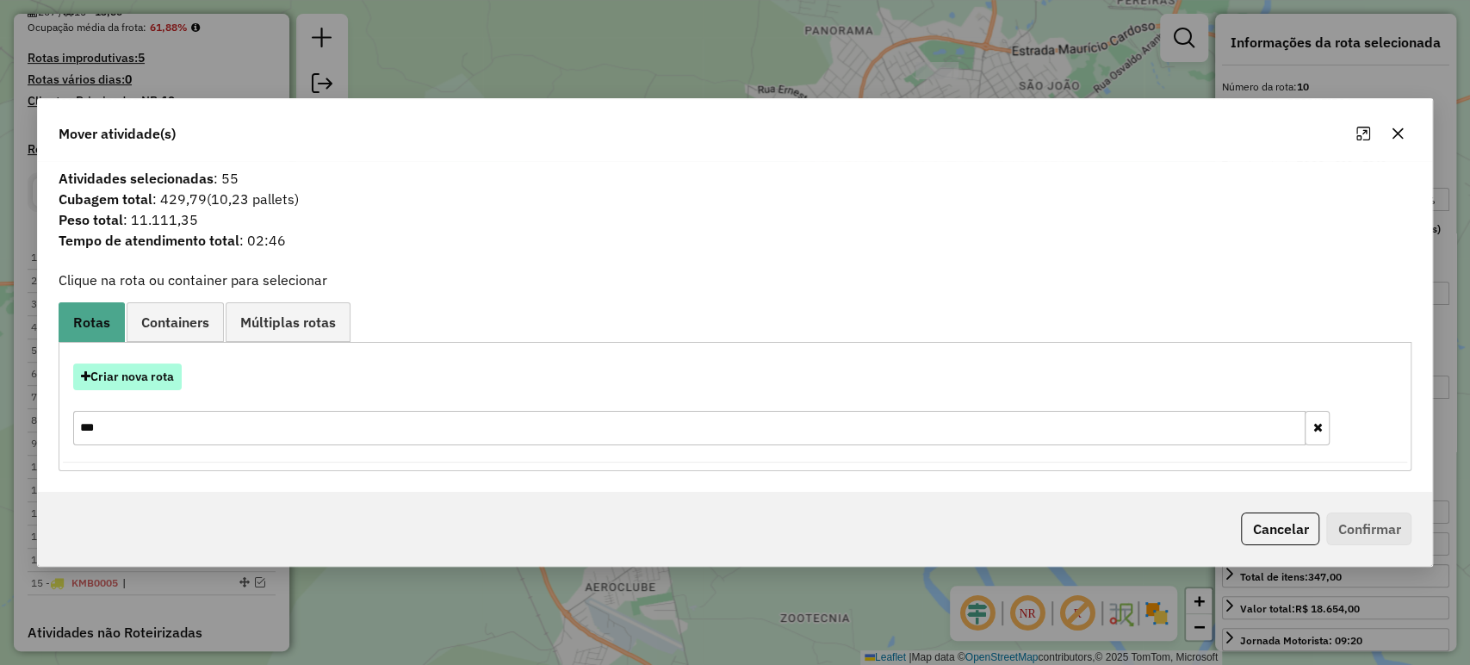
click at [164, 373] on button "Criar nova rota" at bounding box center [127, 376] width 108 height 27
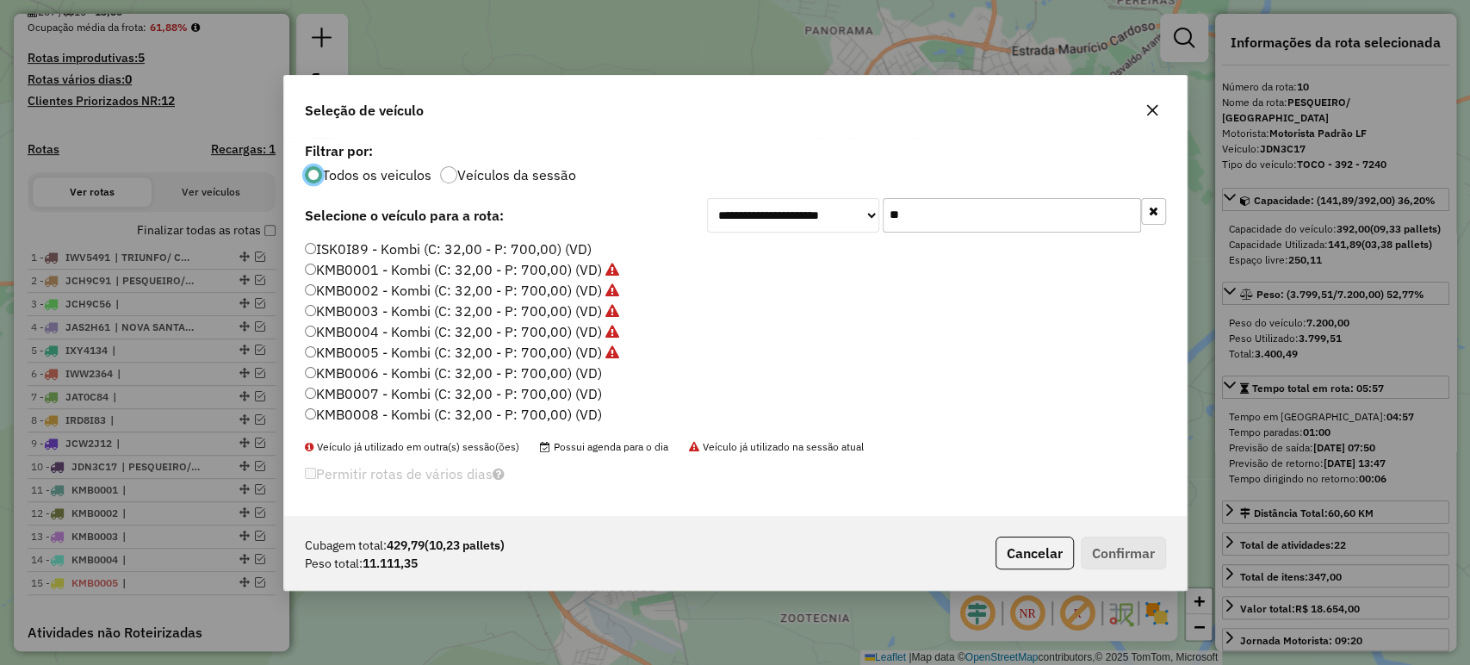
scroll to position [9, 5]
drag, startPoint x: 926, startPoint y: 219, endPoint x: 831, endPoint y: 212, distance: 95.8
click at [831, 212] on div "**********" at bounding box center [936, 215] width 459 height 34
click at [1157, 102] on button "button" at bounding box center [1152, 110] width 28 height 28
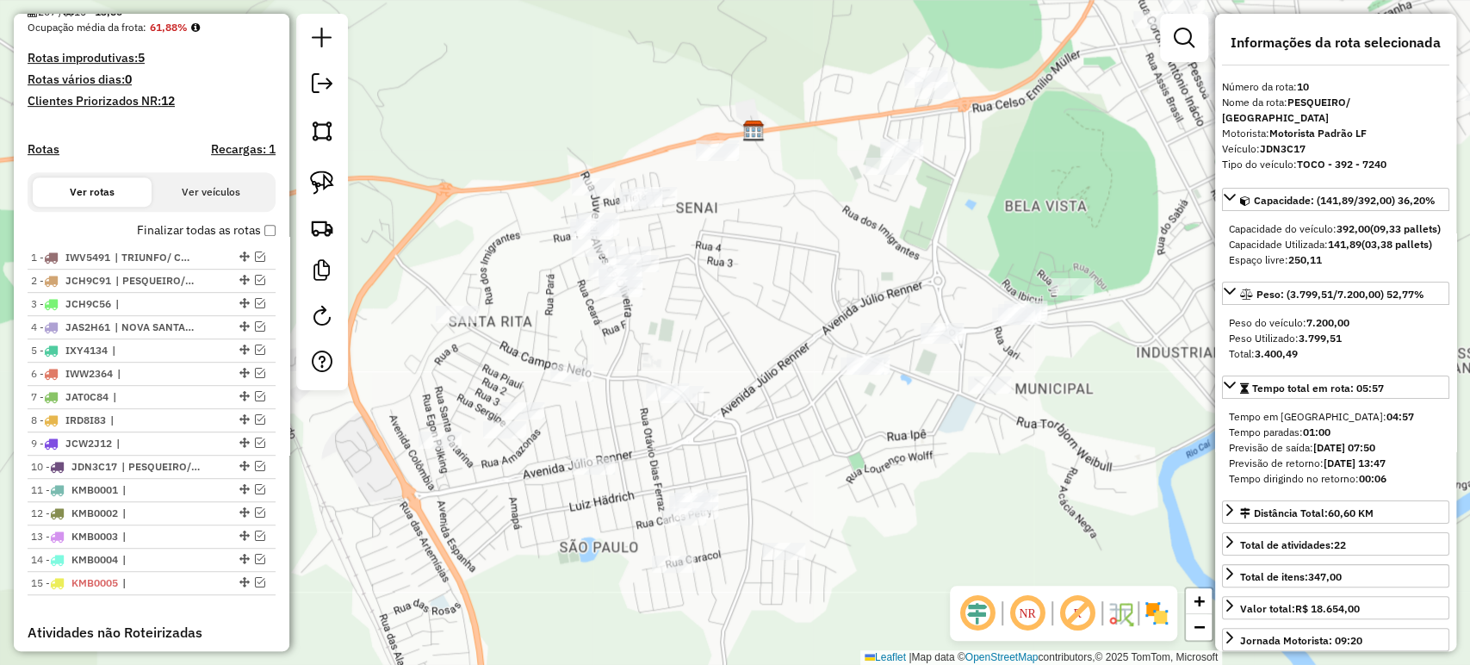
click at [495, 363] on div "Janela de atendimento Grade de atendimento Capacidade Transportadoras Veículos …" at bounding box center [735, 332] width 1470 height 665
click at [318, 186] on img at bounding box center [322, 182] width 24 height 24
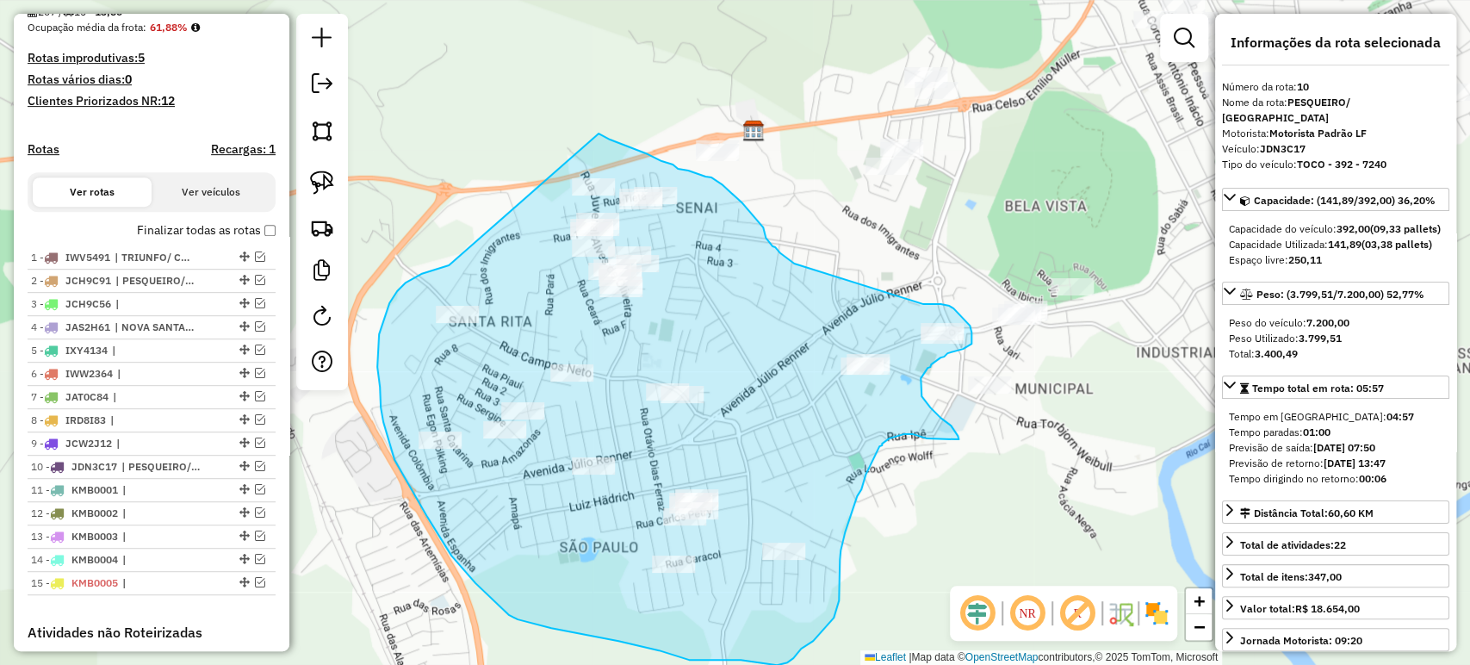
drag, startPoint x: 397, startPoint y: 291, endPoint x: 598, endPoint y: 133, distance: 255.8
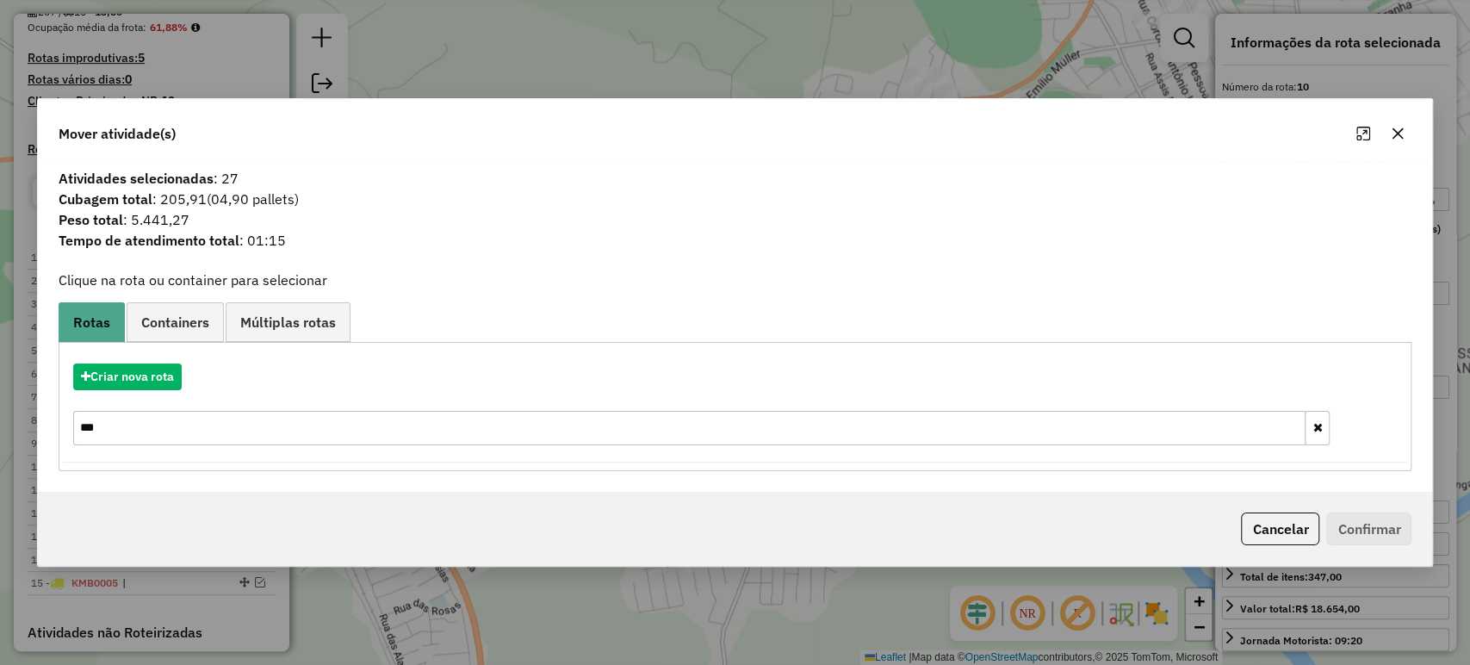
click at [113, 418] on input "***" at bounding box center [689, 428] width 1233 height 34
click at [123, 387] on button "Criar nova rota" at bounding box center [127, 376] width 108 height 27
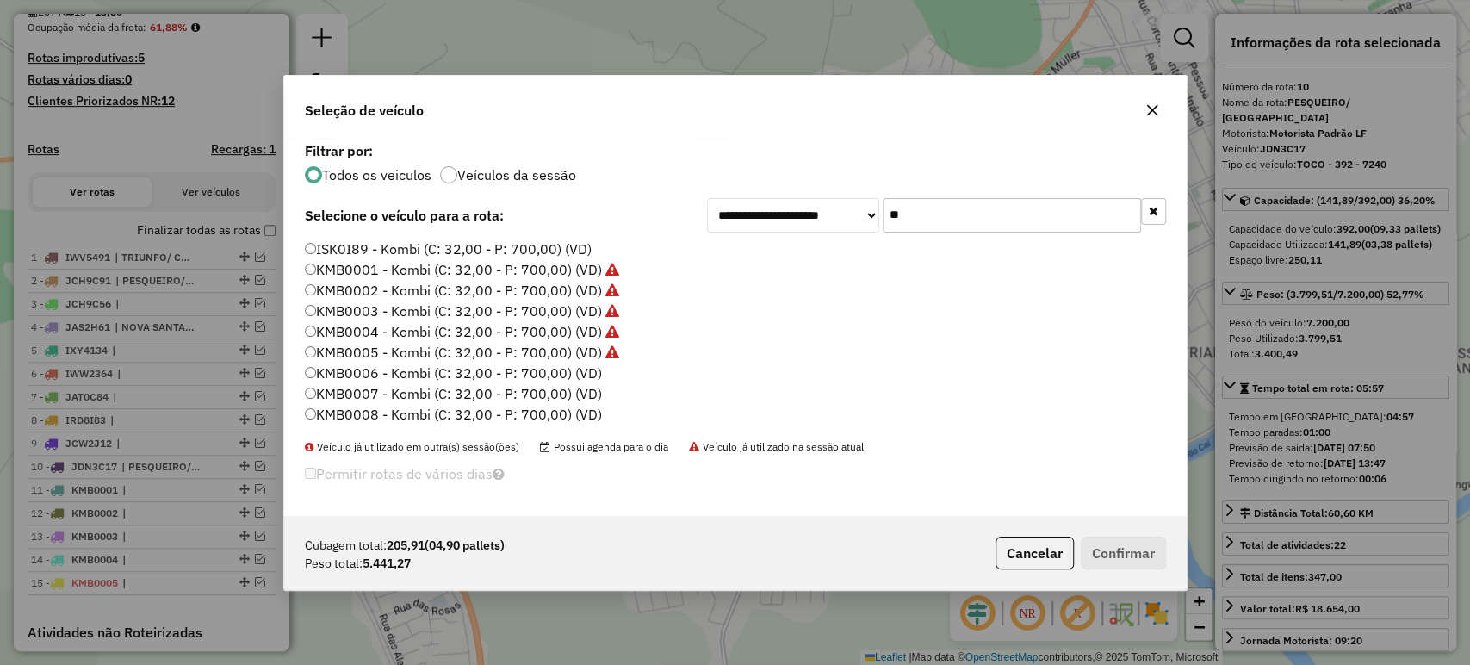
click at [926, 223] on input "**" at bounding box center [1011, 215] width 258 height 34
click at [925, 223] on input "**" at bounding box center [1011, 215] width 258 height 34
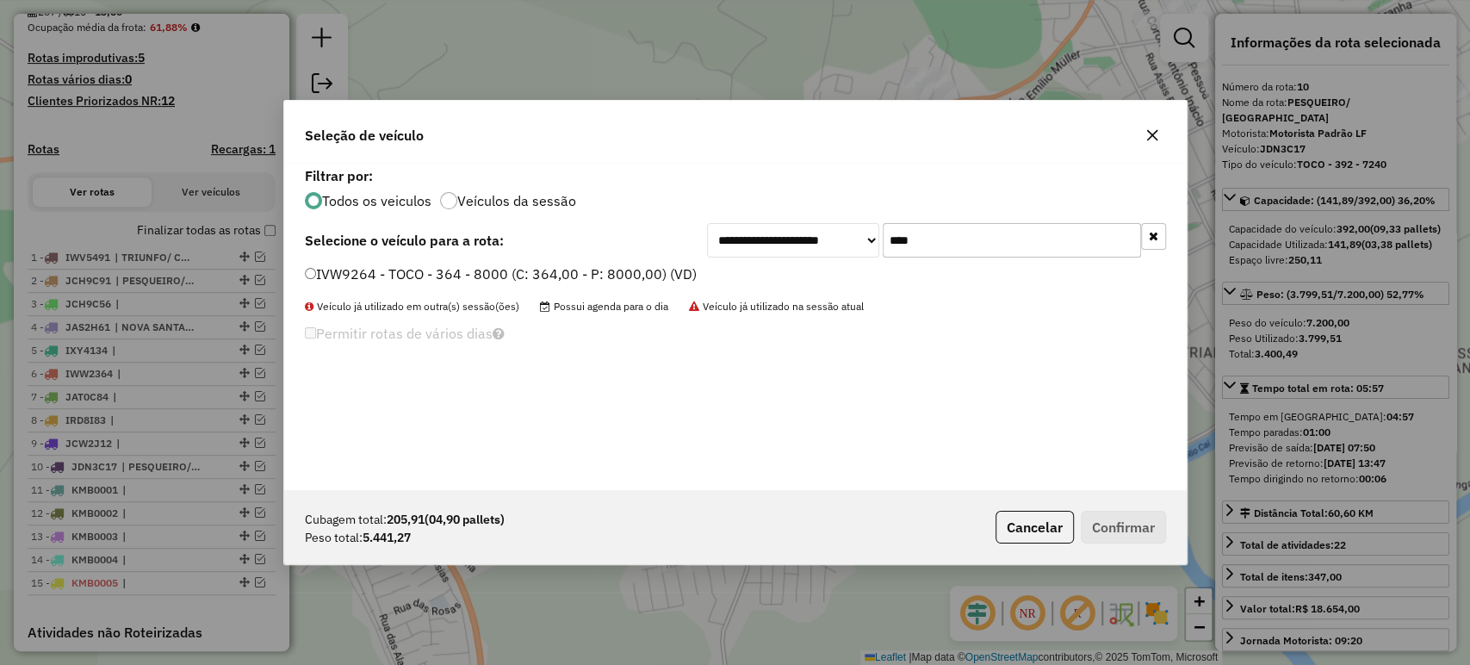
type input "****"
click at [628, 264] on label "IVW9264 - TOCO - 364 - 8000 (C: 364,00 - P: 8000,00) (VD)" at bounding box center [501, 273] width 392 height 21
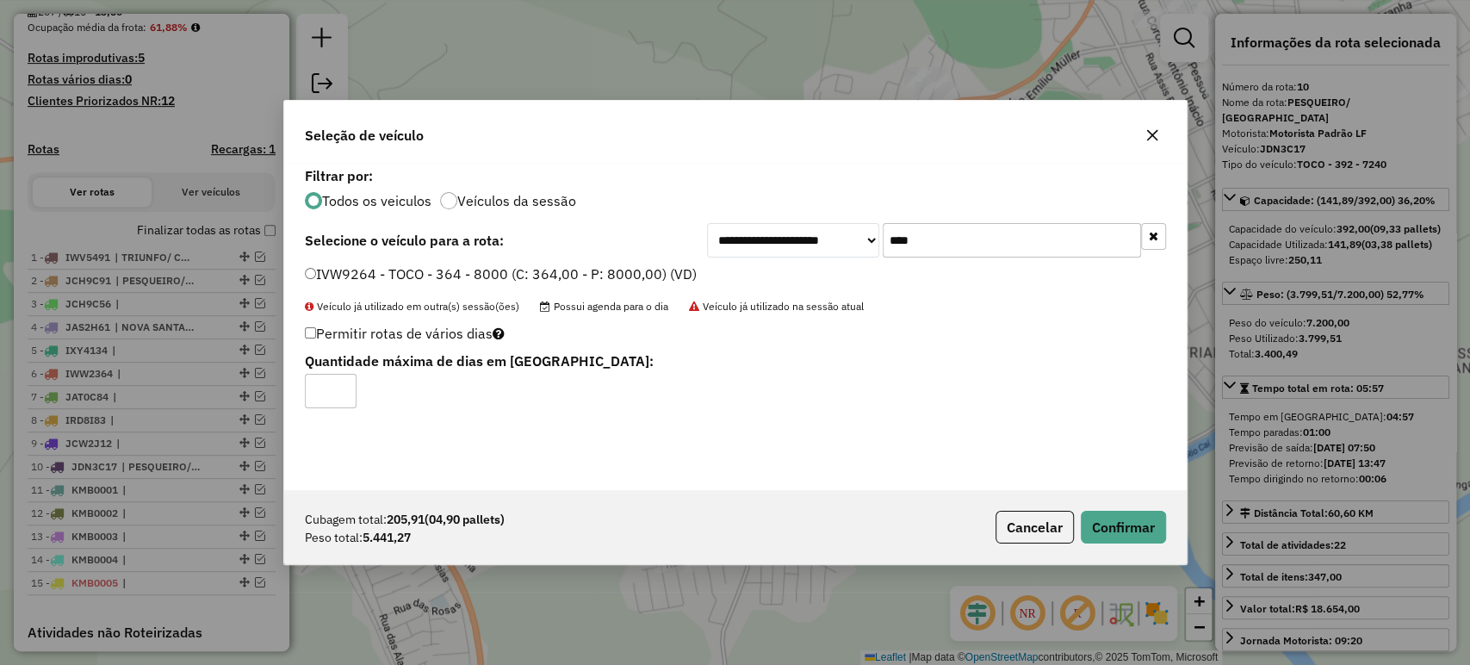
click at [1124, 509] on div "Cubagem total: 205,91 (04,90 pallets) Peso total: 5.441,27 Cancelar Confirmar" at bounding box center [735, 527] width 902 height 74
click at [1124, 523] on button "Confirmar" at bounding box center [1123, 527] width 85 height 33
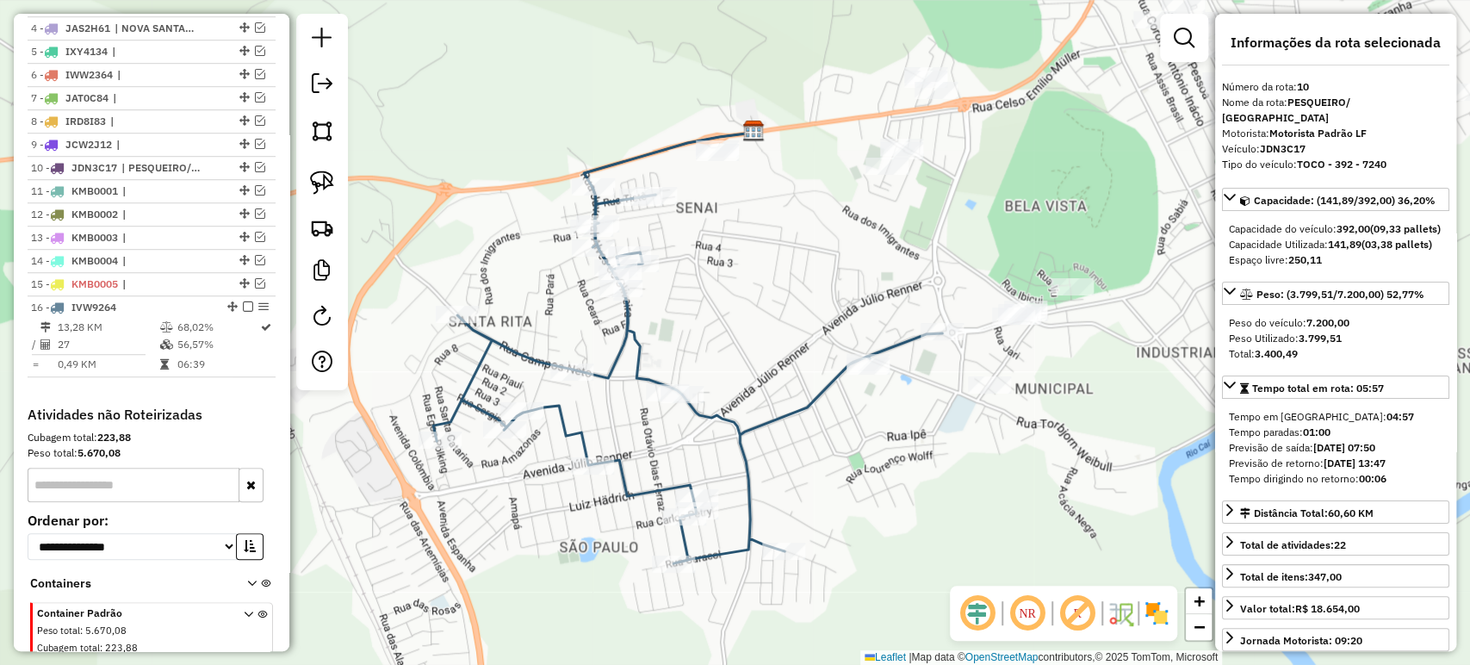
scroll to position [832, 0]
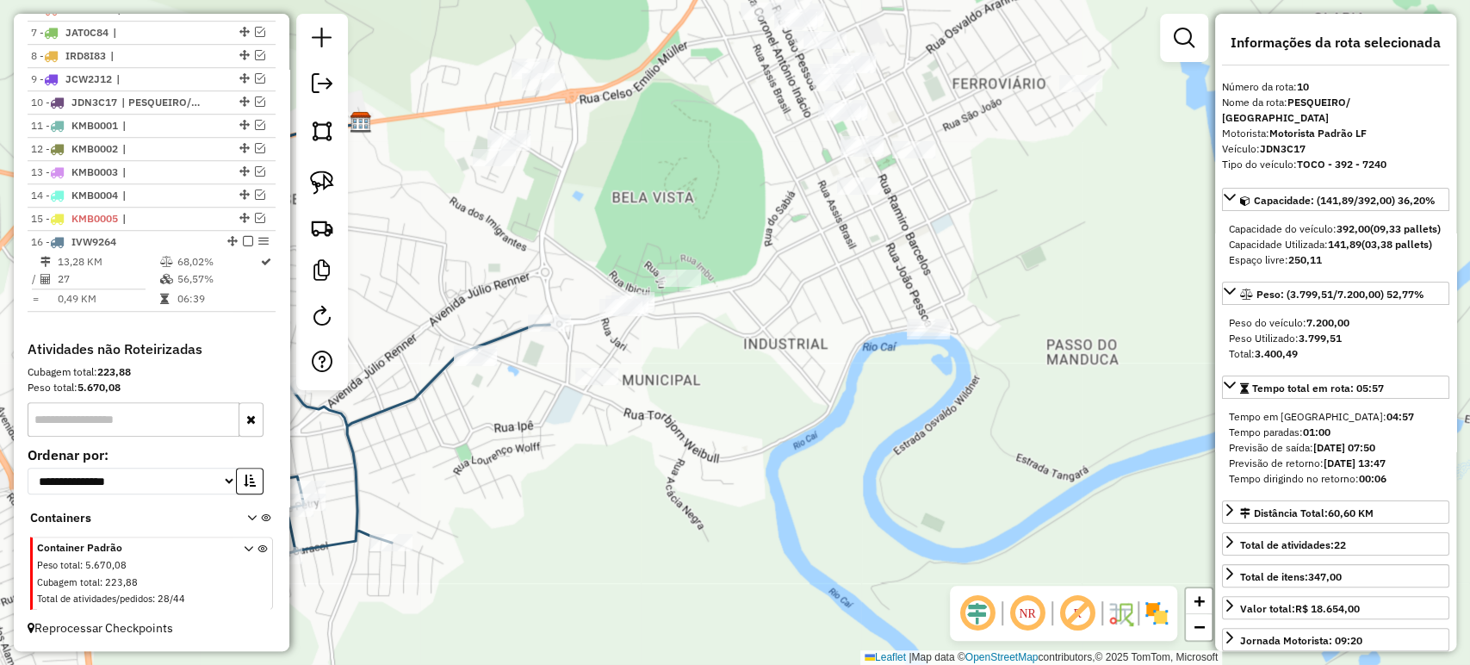
drag, startPoint x: 869, startPoint y: 439, endPoint x: 565, endPoint y: 406, distance: 305.8
click at [502, 445] on div "Janela de atendimento Grade de atendimento Capacidade Transportadoras Veículos …" at bounding box center [735, 332] width 1470 height 665
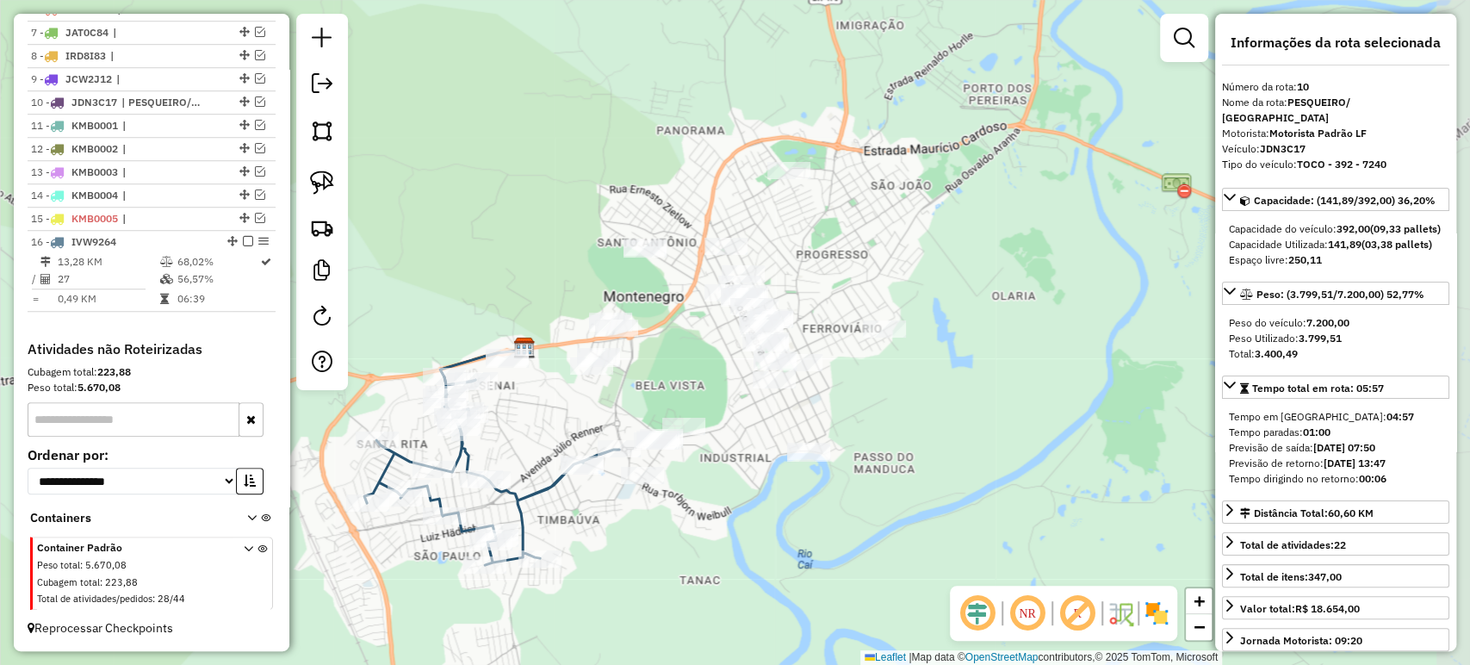
drag, startPoint x: 749, startPoint y: 399, endPoint x: 706, endPoint y: 470, distance: 82.7
click at [706, 470] on div "Janela de atendimento Grade de atendimento Capacidade Transportadoras Veículos …" at bounding box center [735, 332] width 1470 height 665
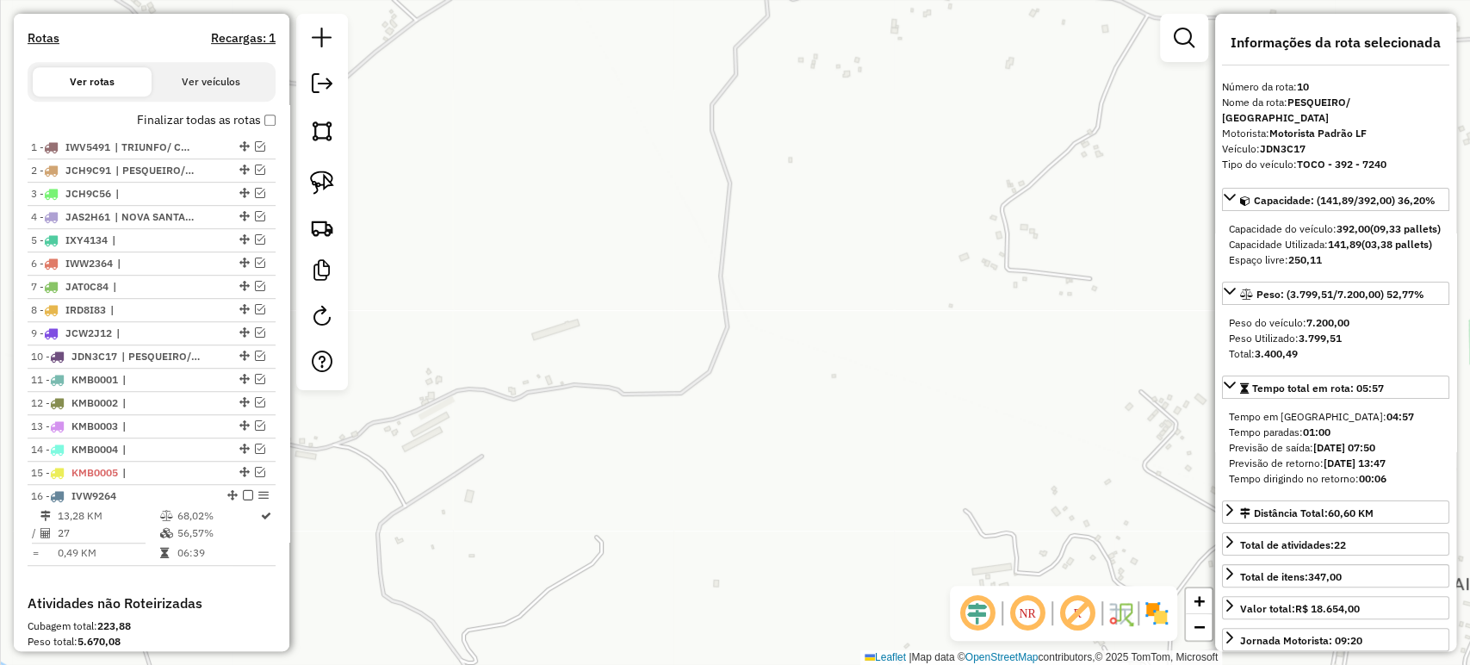
scroll to position [449, 0]
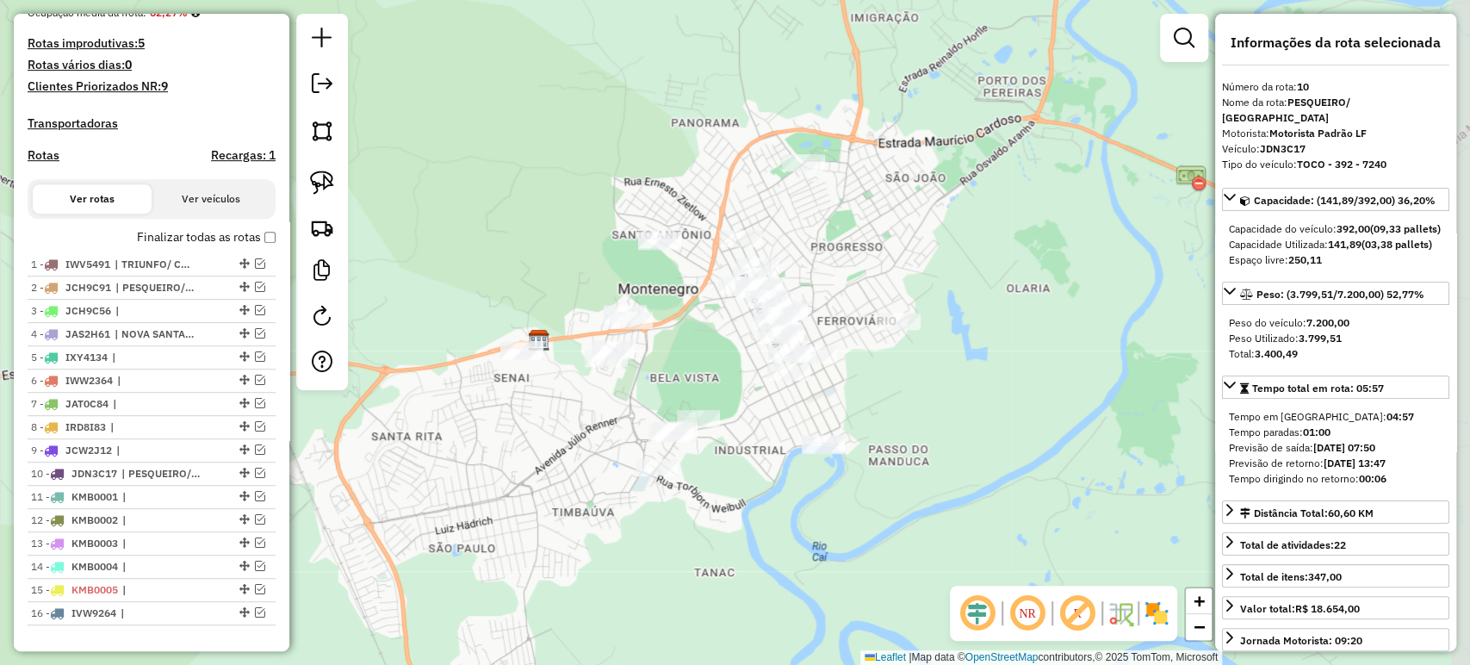
drag, startPoint x: 815, startPoint y: 508, endPoint x: 461, endPoint y: 277, distance: 422.4
click at [461, 277] on div "Janela de atendimento Grade de atendimento Capacidade Transportadoras Veículos …" at bounding box center [735, 332] width 1470 height 665
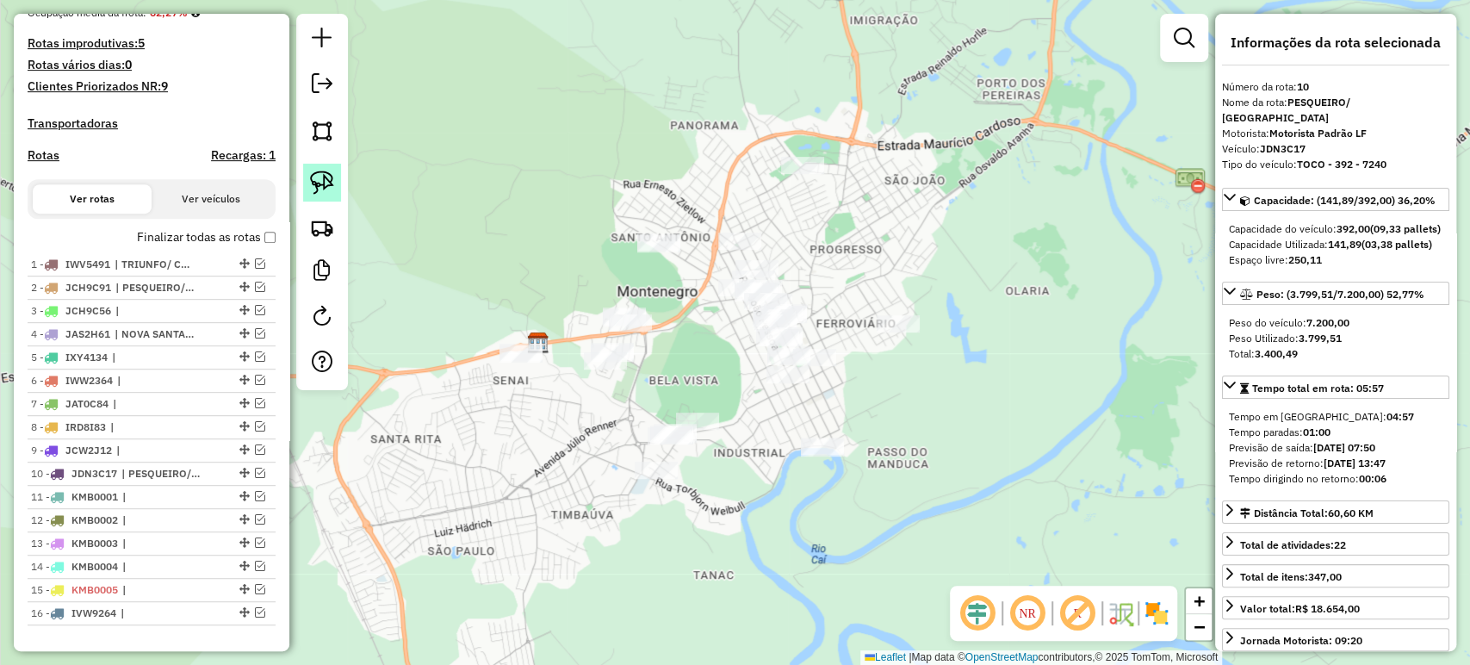
click at [325, 172] on img at bounding box center [322, 182] width 24 height 24
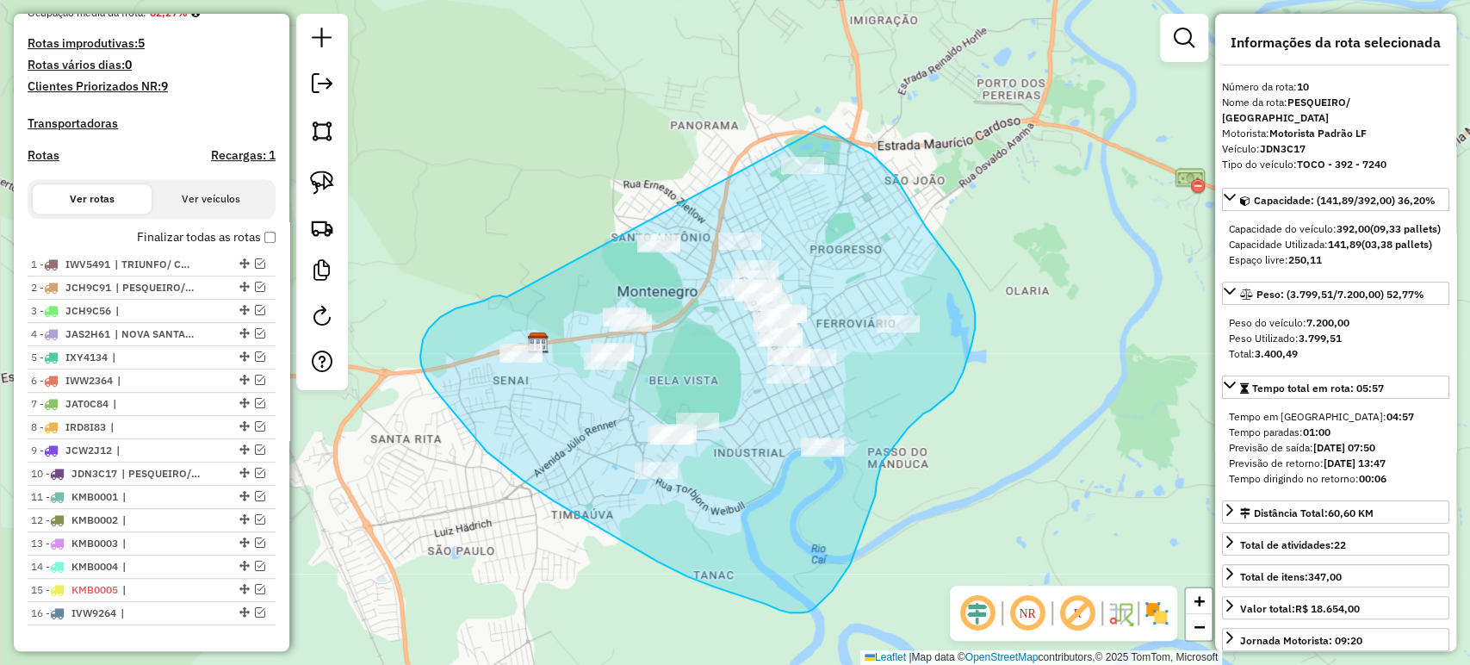
drag, startPoint x: 506, startPoint y: 298, endPoint x: 773, endPoint y: 96, distance: 334.4
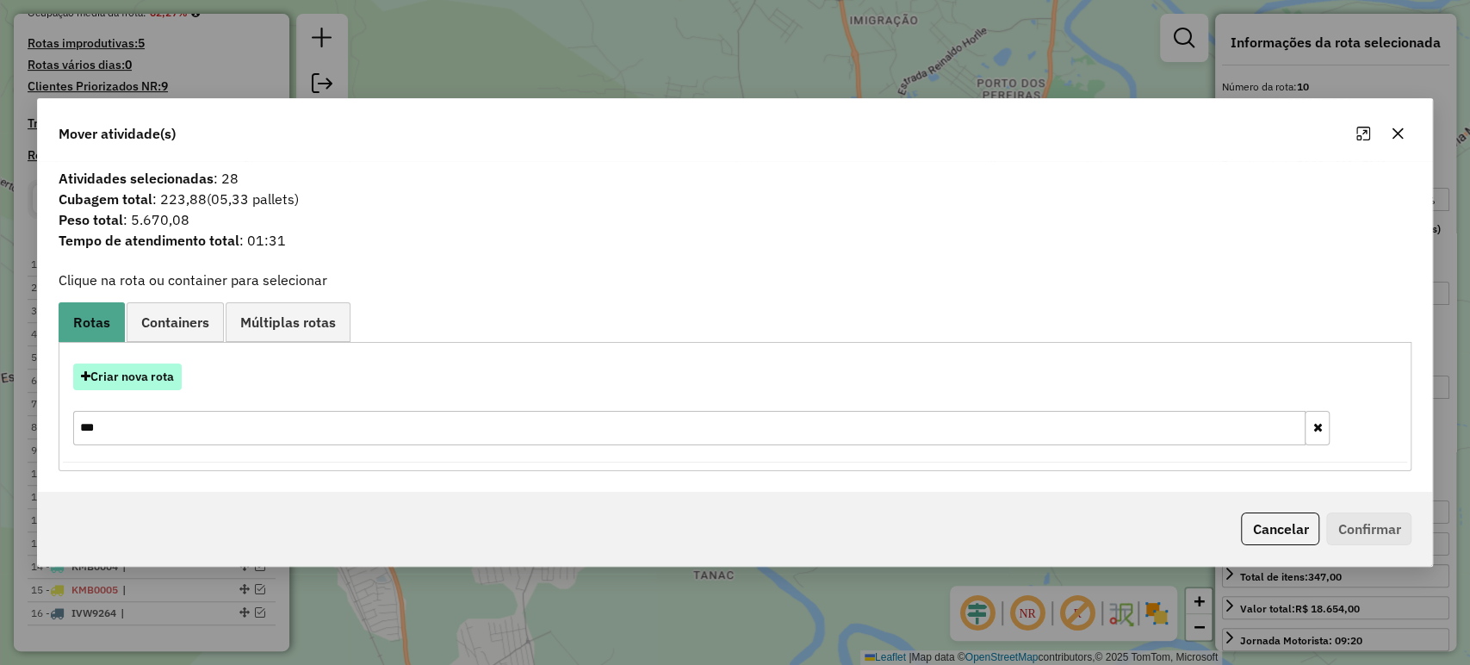
click at [158, 368] on button "Criar nova rota" at bounding box center [127, 376] width 108 height 27
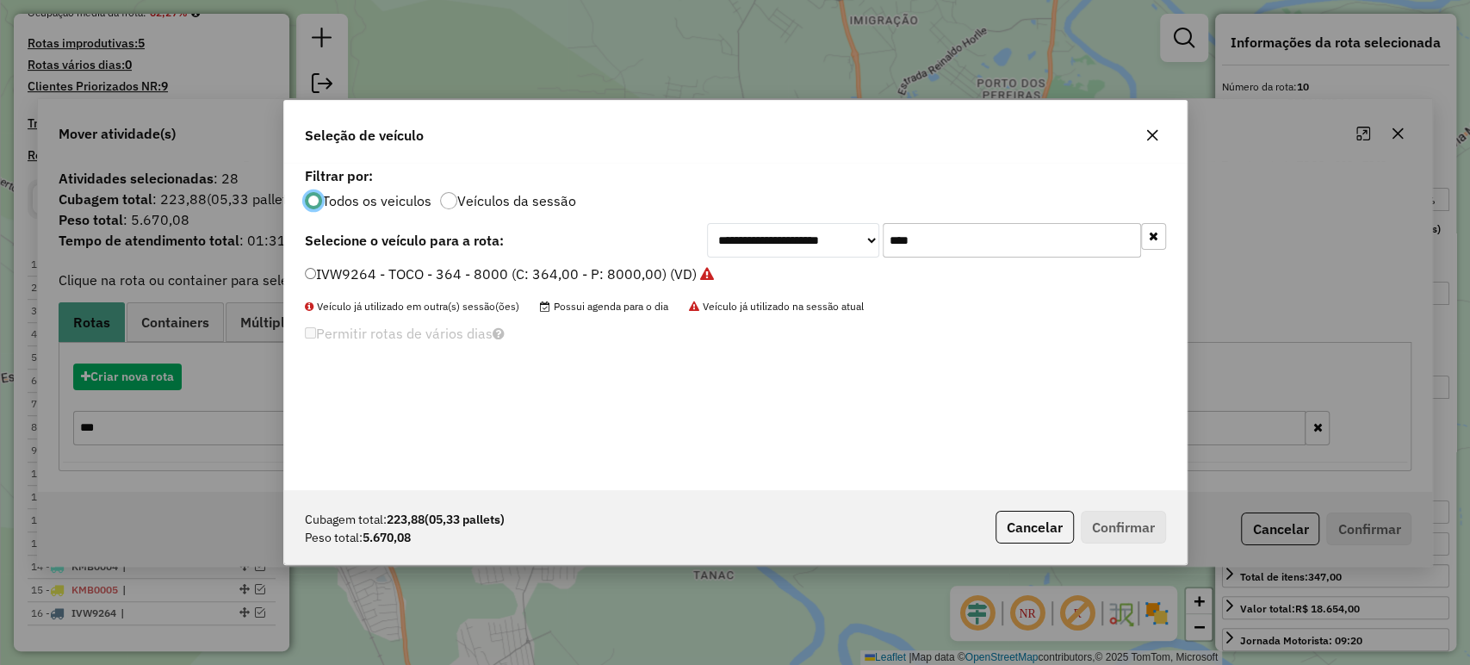
scroll to position [9, 5]
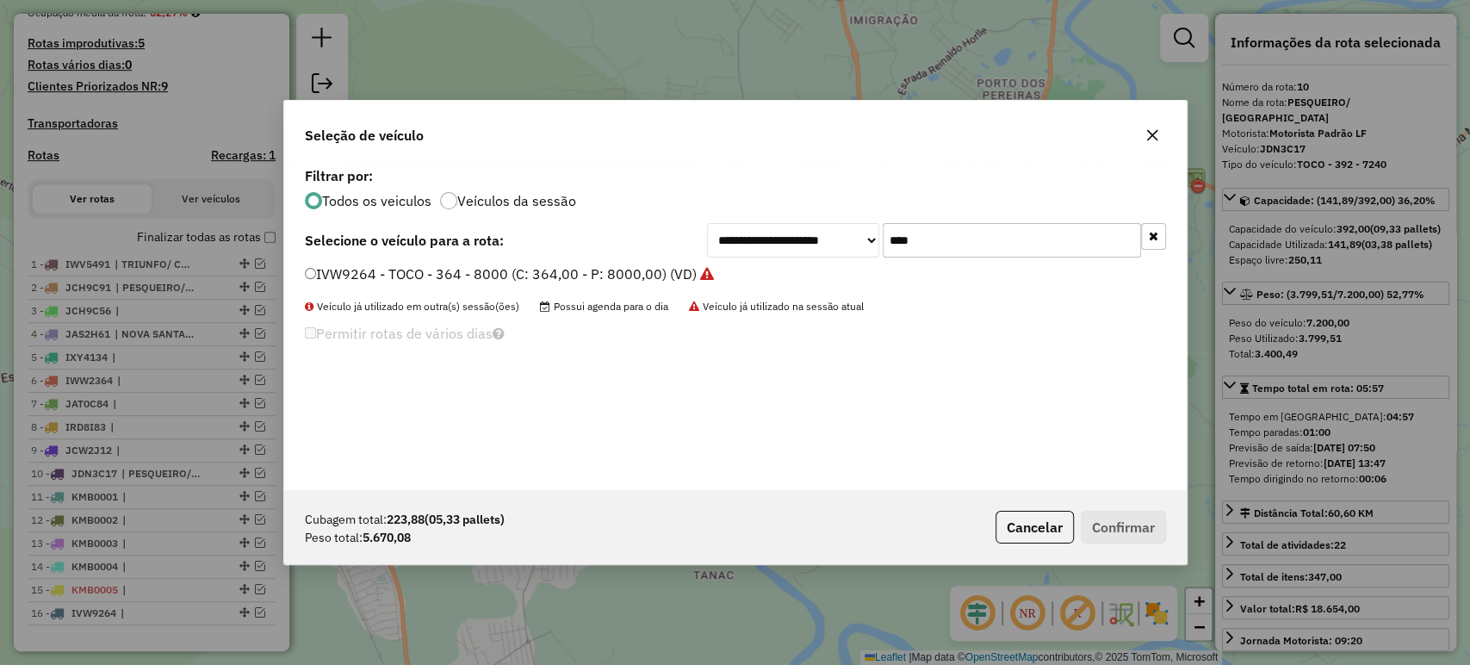
click at [928, 242] on input "****" at bounding box center [1011, 240] width 258 height 34
type input "***"
click at [635, 273] on label "KWI9H46 - VUC 6B - 224 - 7100 (C: 224,00 - P: 7100,00) (VD)" at bounding box center [507, 273] width 405 height 21
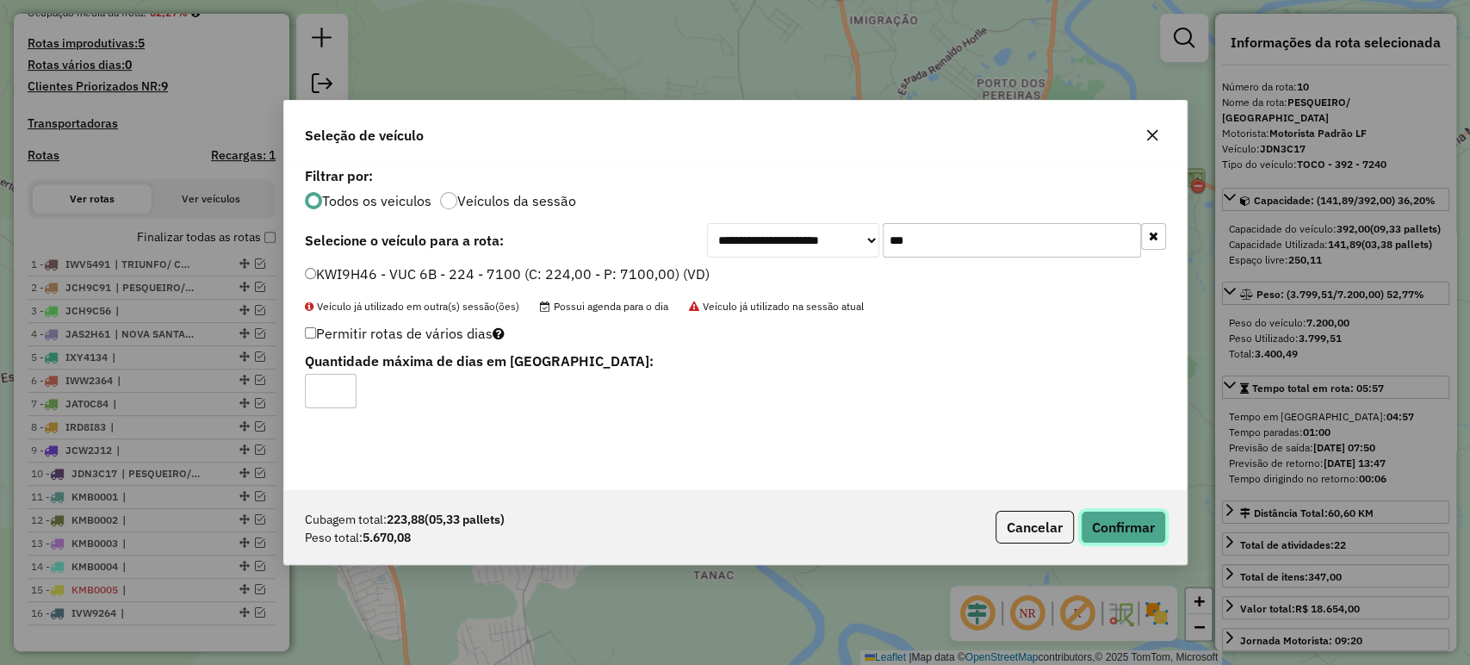
click at [1107, 538] on button "Confirmar" at bounding box center [1123, 527] width 85 height 33
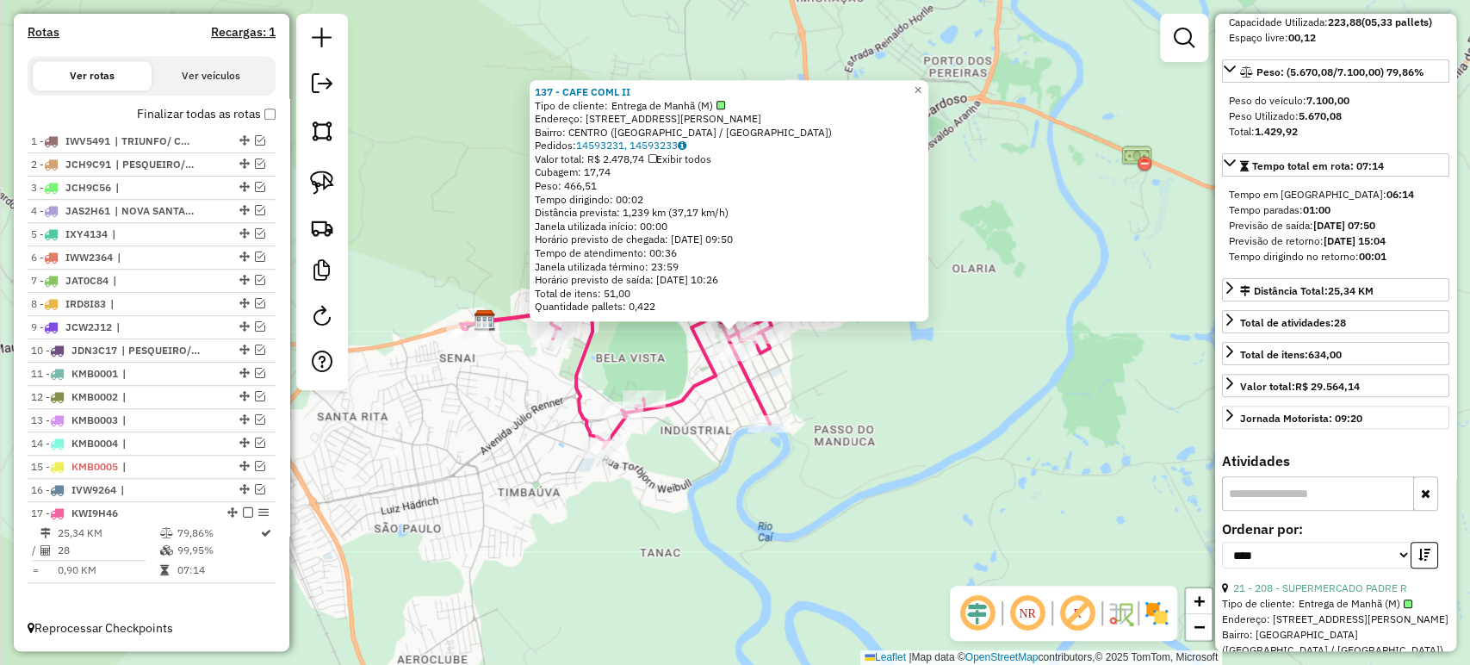
scroll to position [287, 0]
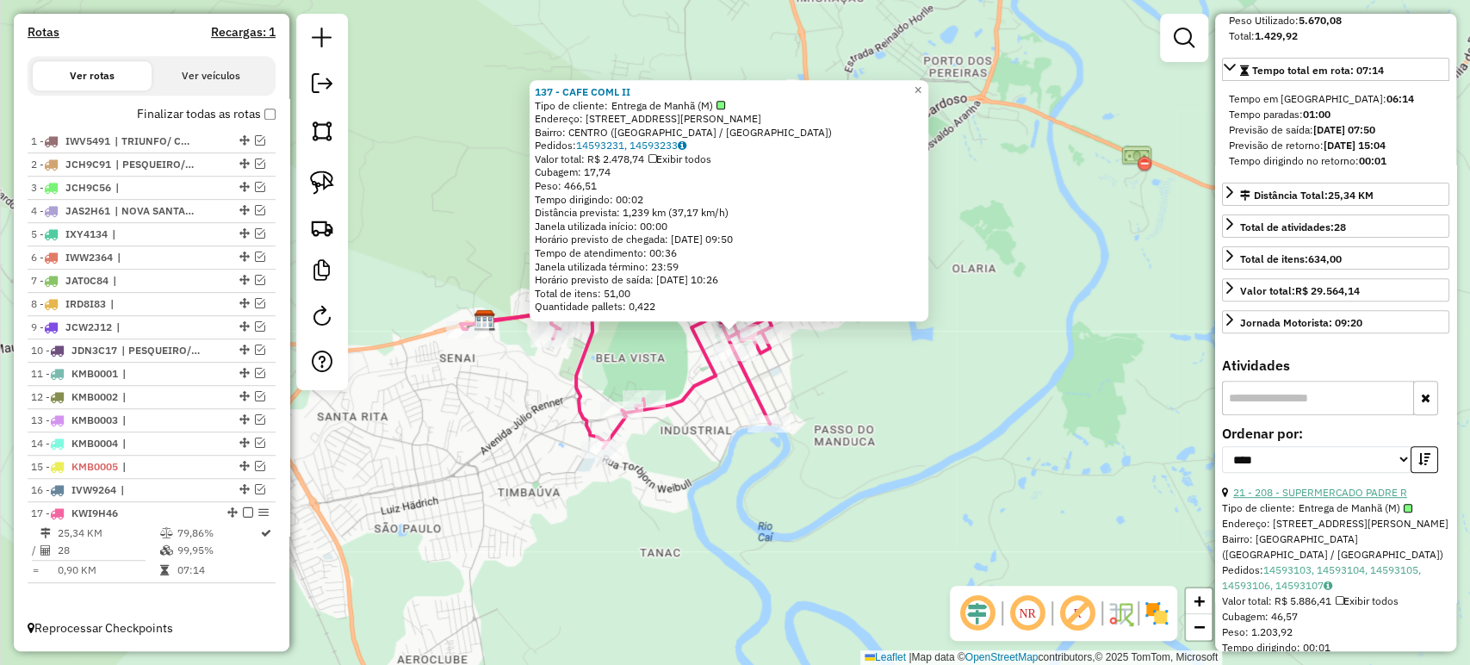
click at [1316, 499] on link "21 - 208 - SUPERMERCADO PADRE R" at bounding box center [1320, 492] width 174 height 13
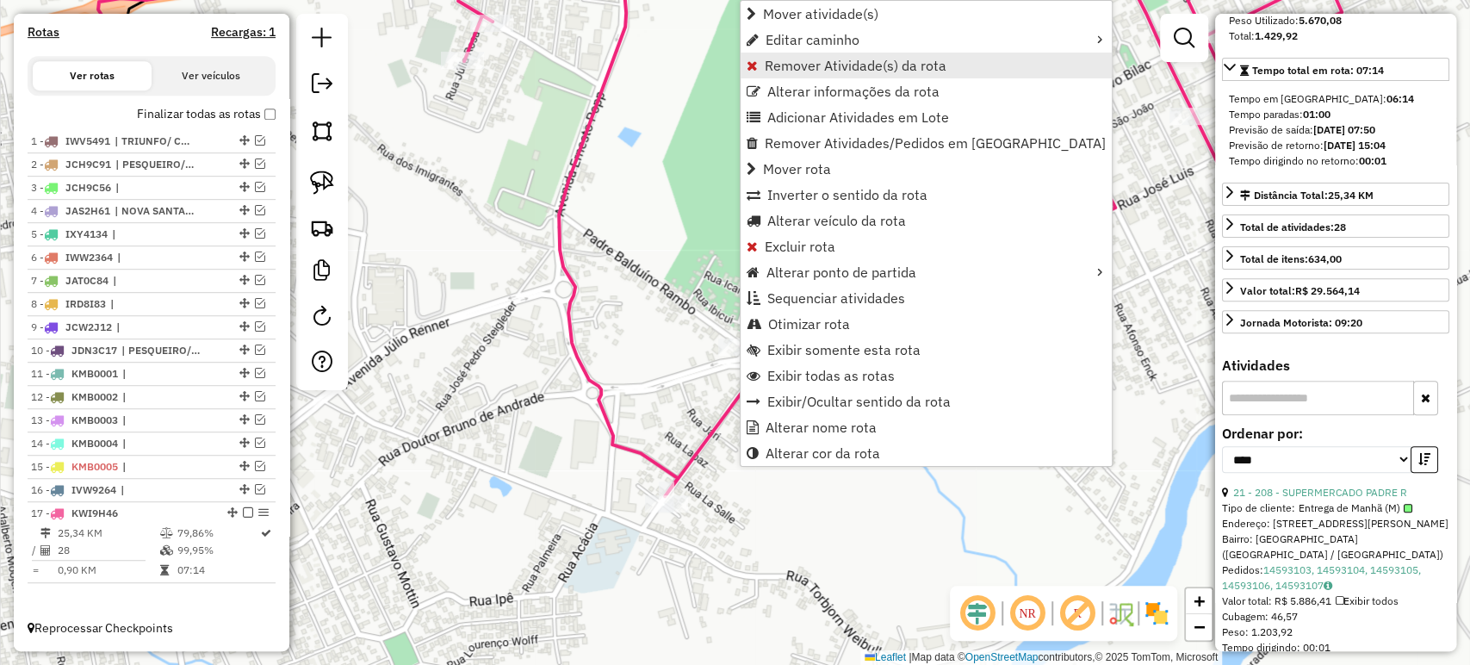
click at [757, 65] on span "Remover Atividade(s) da rota" at bounding box center [751, 66] width 11 height 14
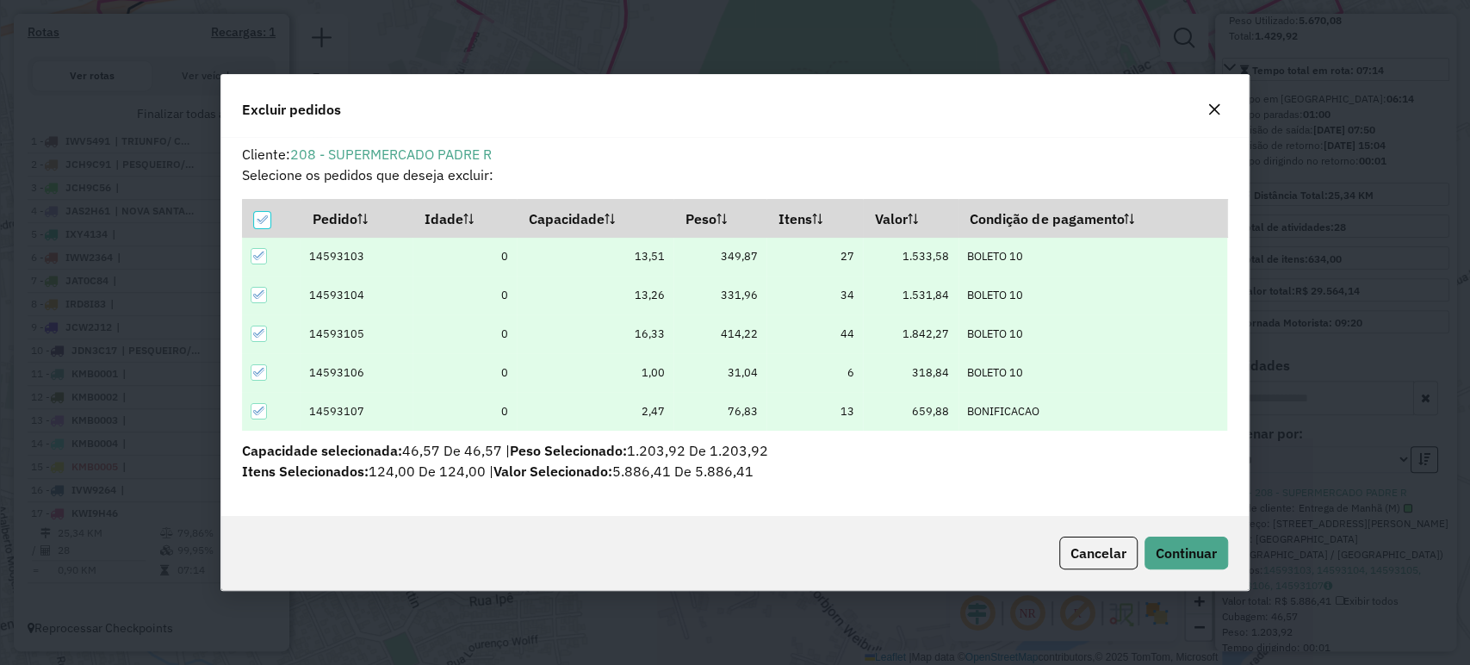
scroll to position [0, 0]
click at [1157, 549] on span "Continuar" at bounding box center [1185, 552] width 61 height 17
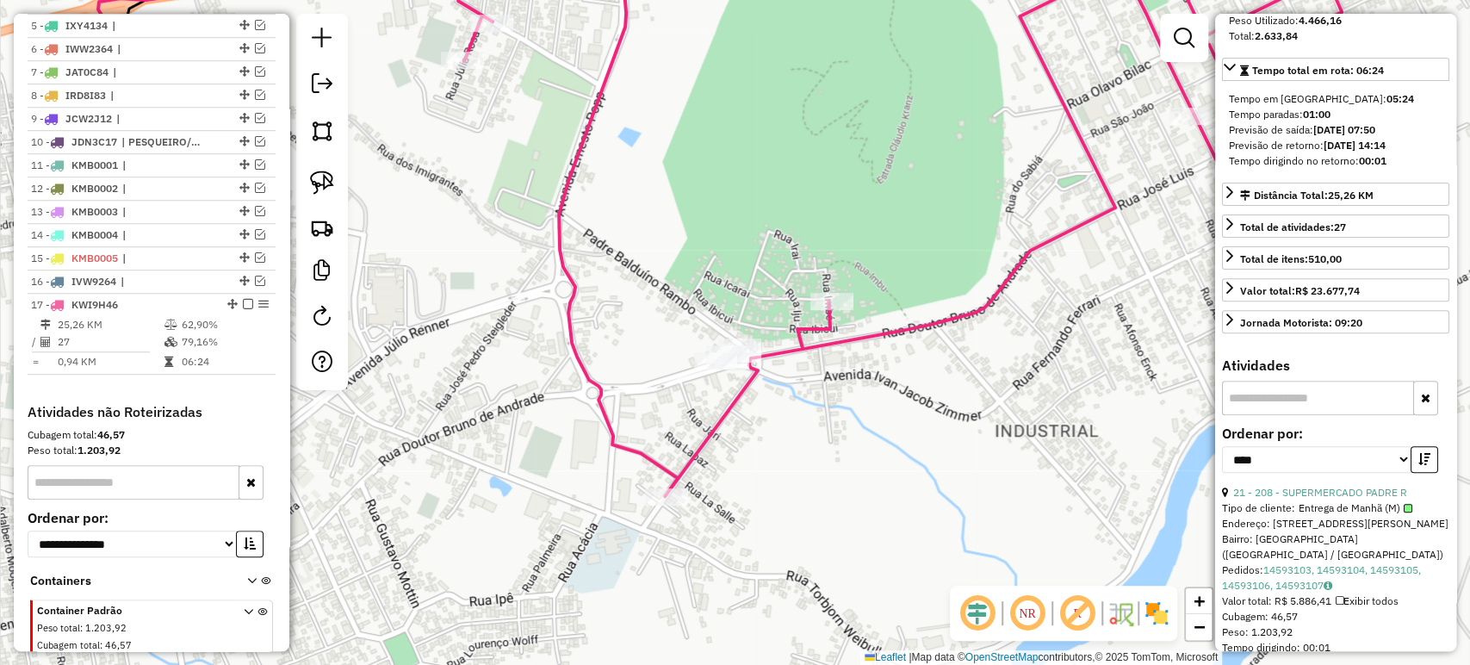
scroll to position [855, 0]
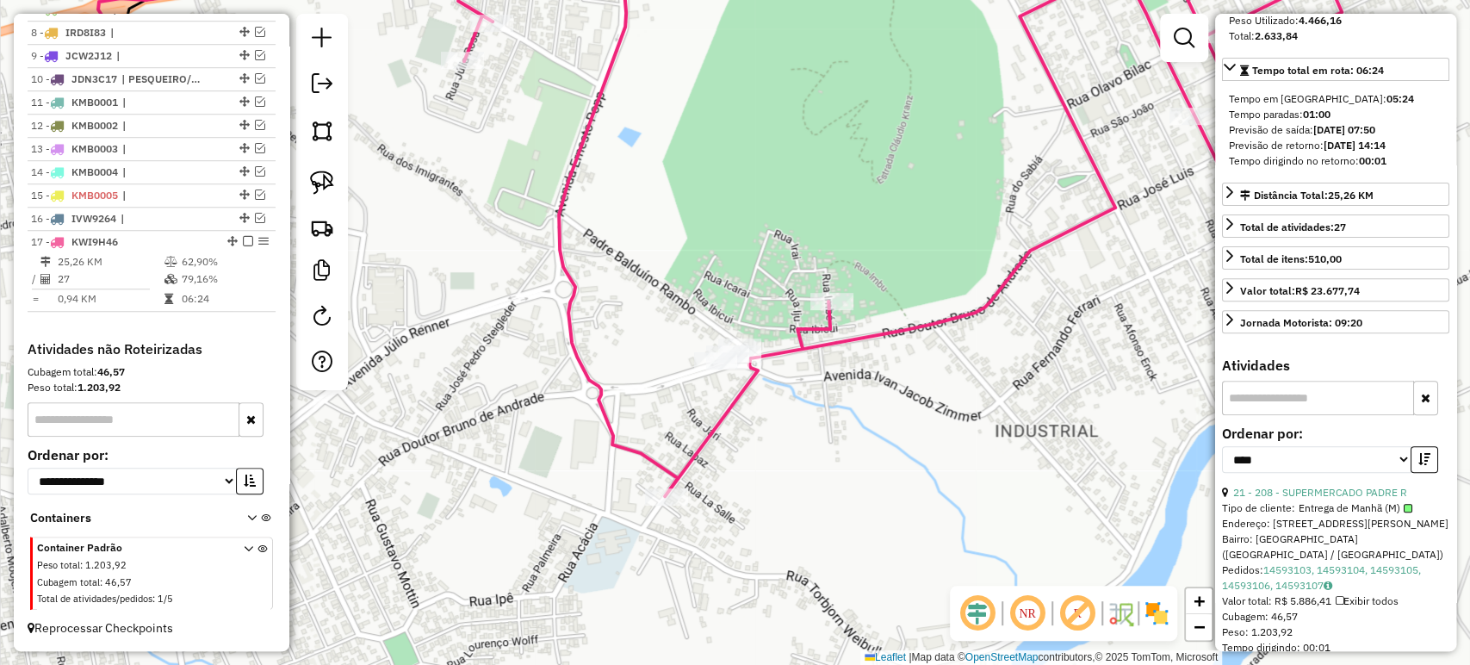
click at [828, 322] on icon at bounding box center [755, 215] width 1314 height 562
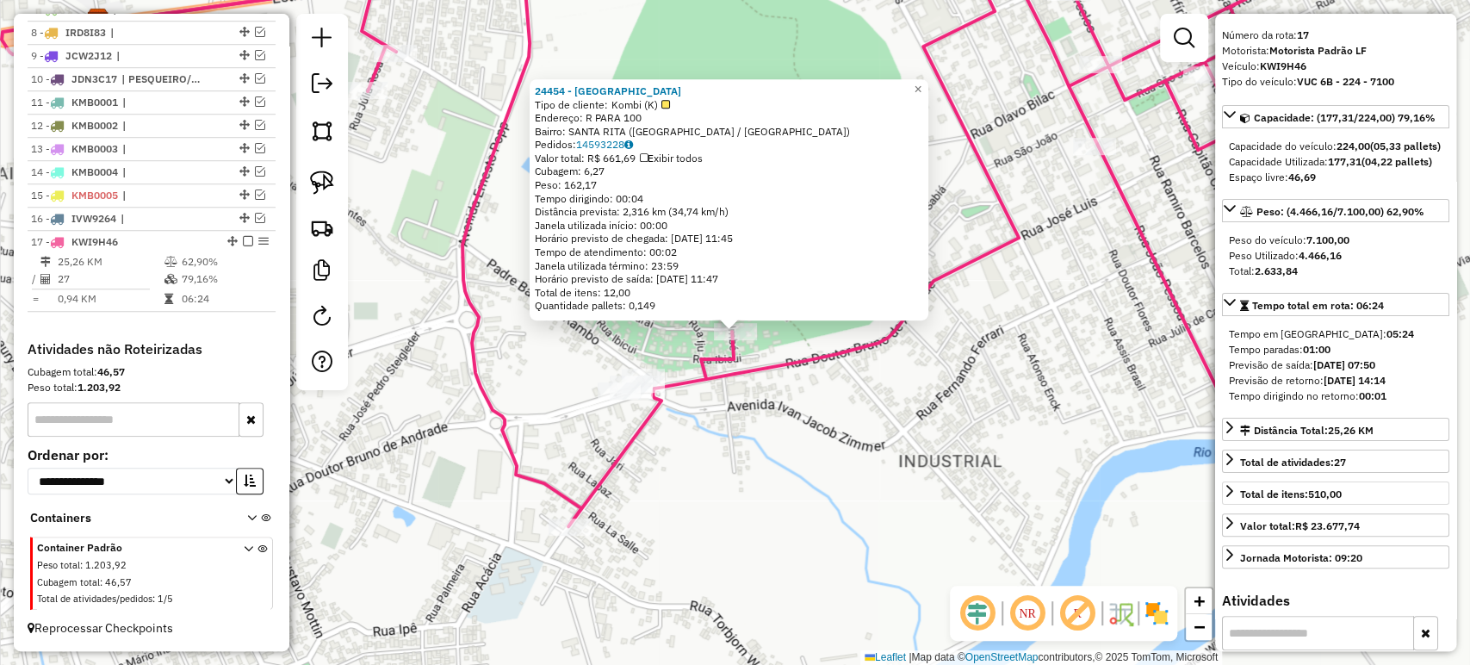
scroll to position [0, 0]
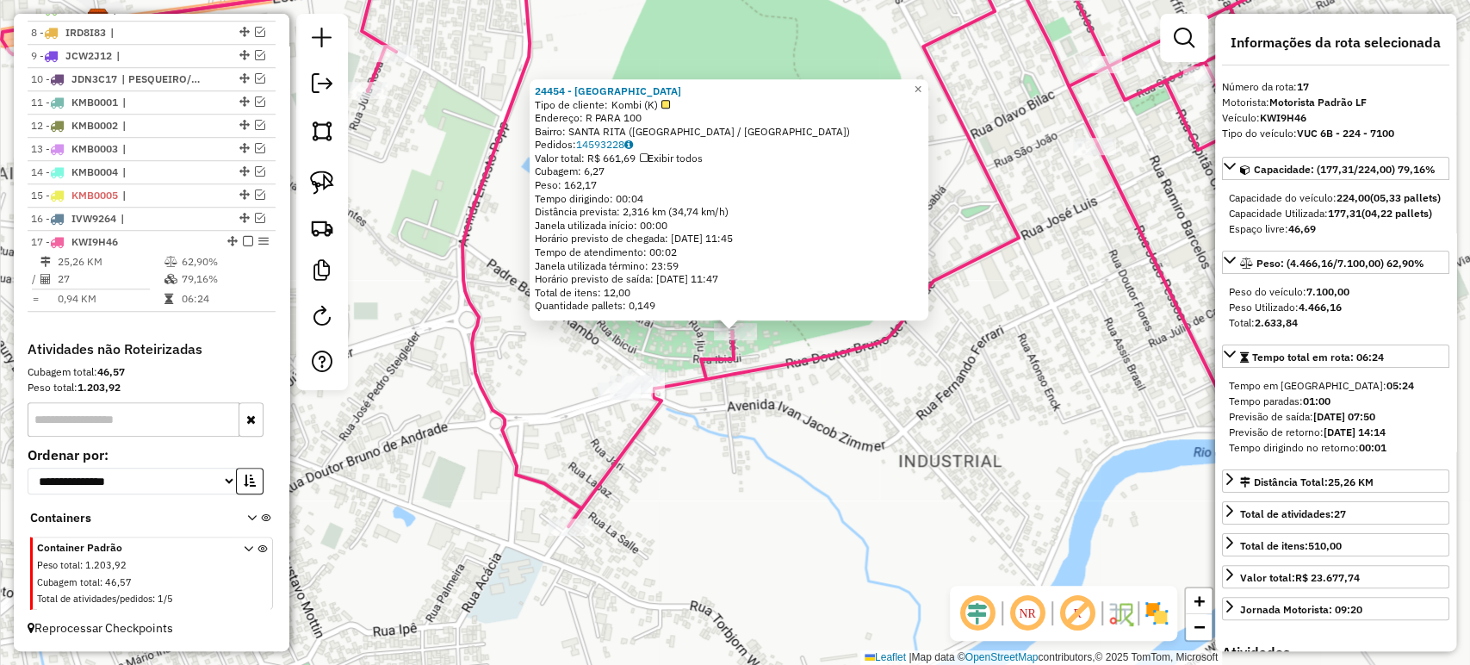
click at [869, 378] on div "24454 - DO PAULINHO Tipo de cliente: Kombi (K) Endereço: R PARA 100 Bairro: SAN…" at bounding box center [735, 332] width 1470 height 665
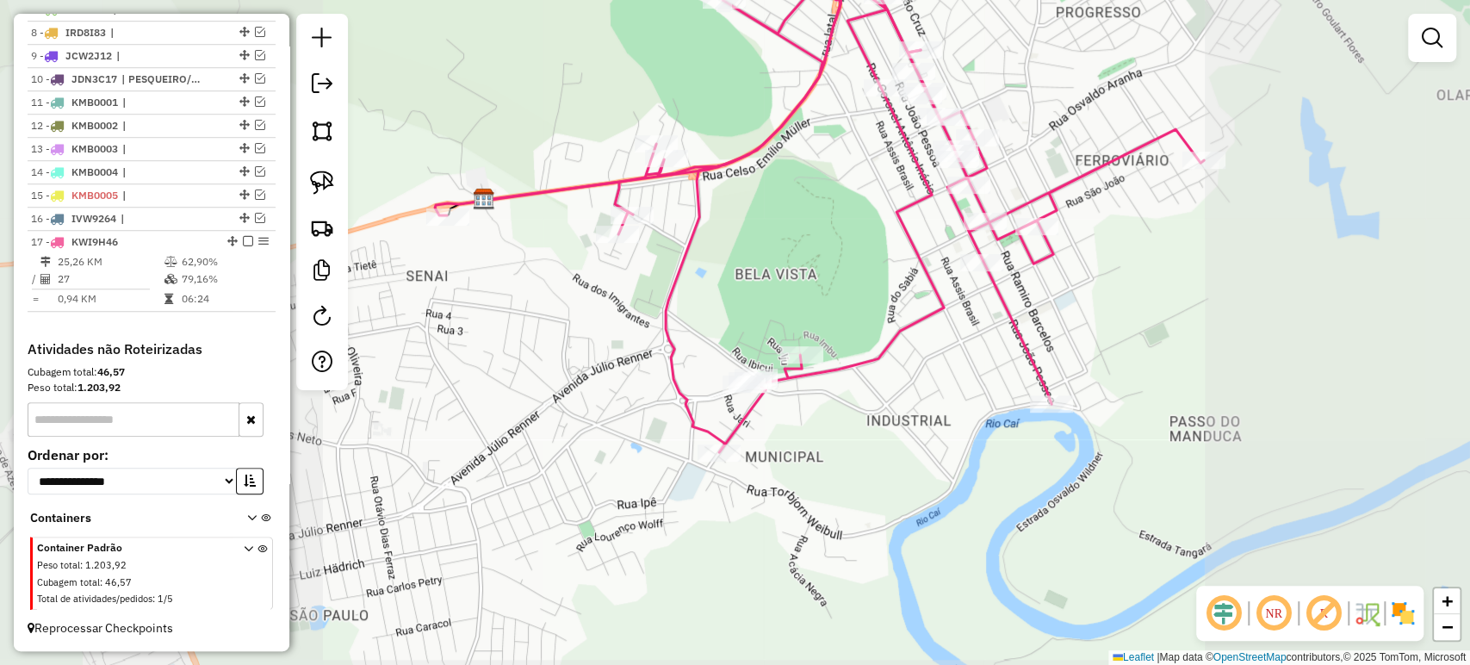
drag, startPoint x: 876, startPoint y: 411, endPoint x: 884, endPoint y: 400, distance: 13.4
click at [885, 400] on div "Janela de atendimento Grade de atendimento Capacidade Transportadoras Veículos …" at bounding box center [735, 332] width 1470 height 665
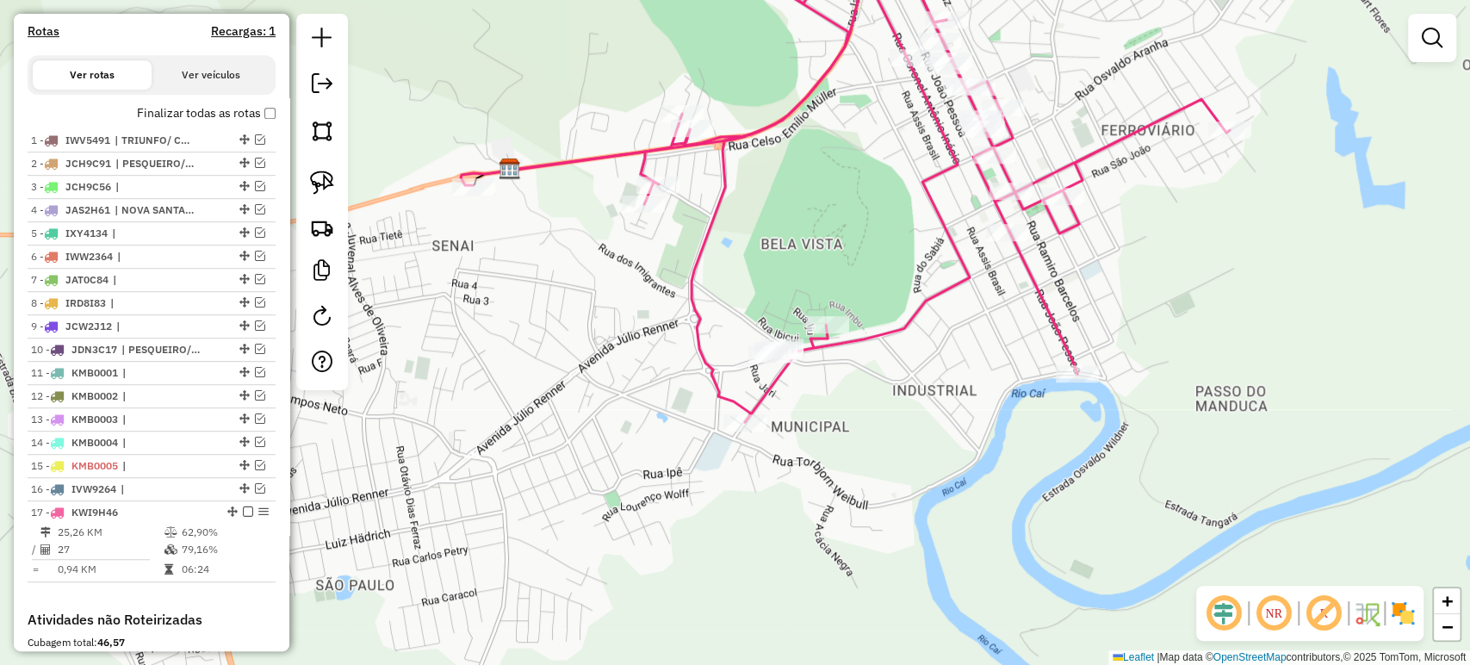
scroll to position [377, 0]
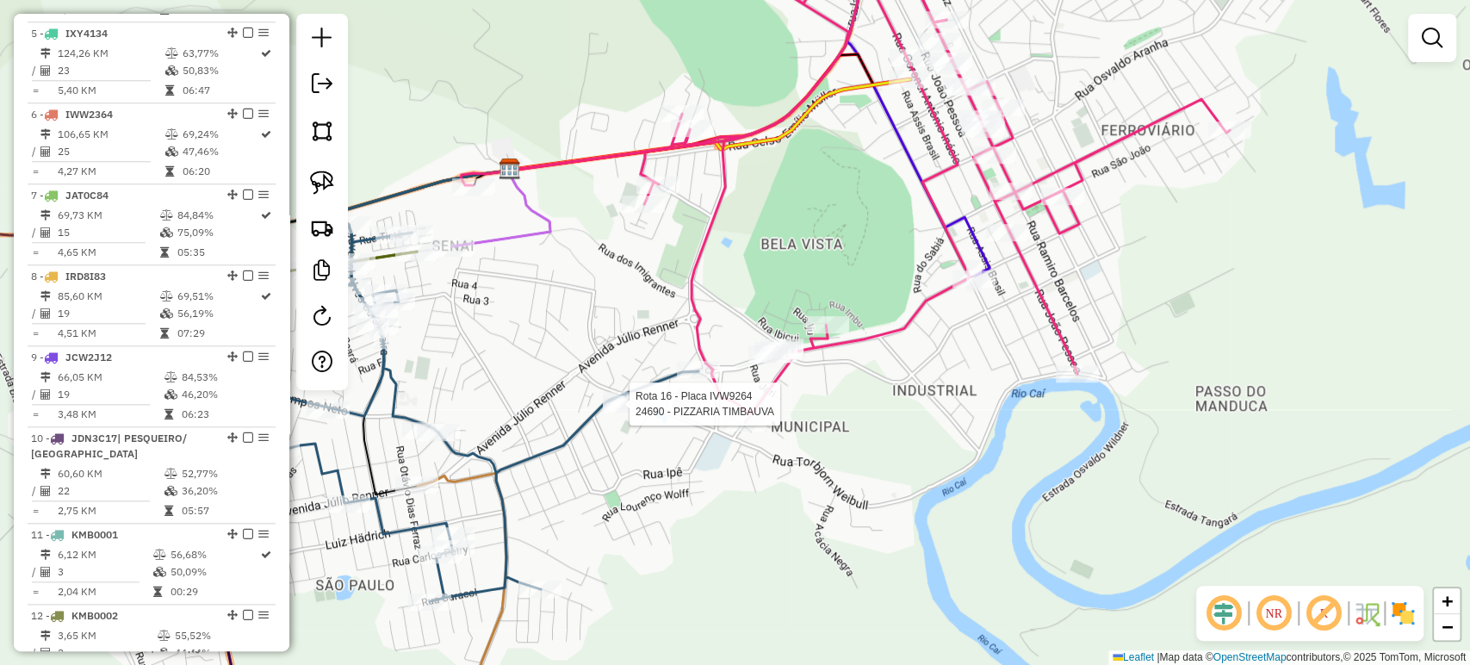
select select "*********"
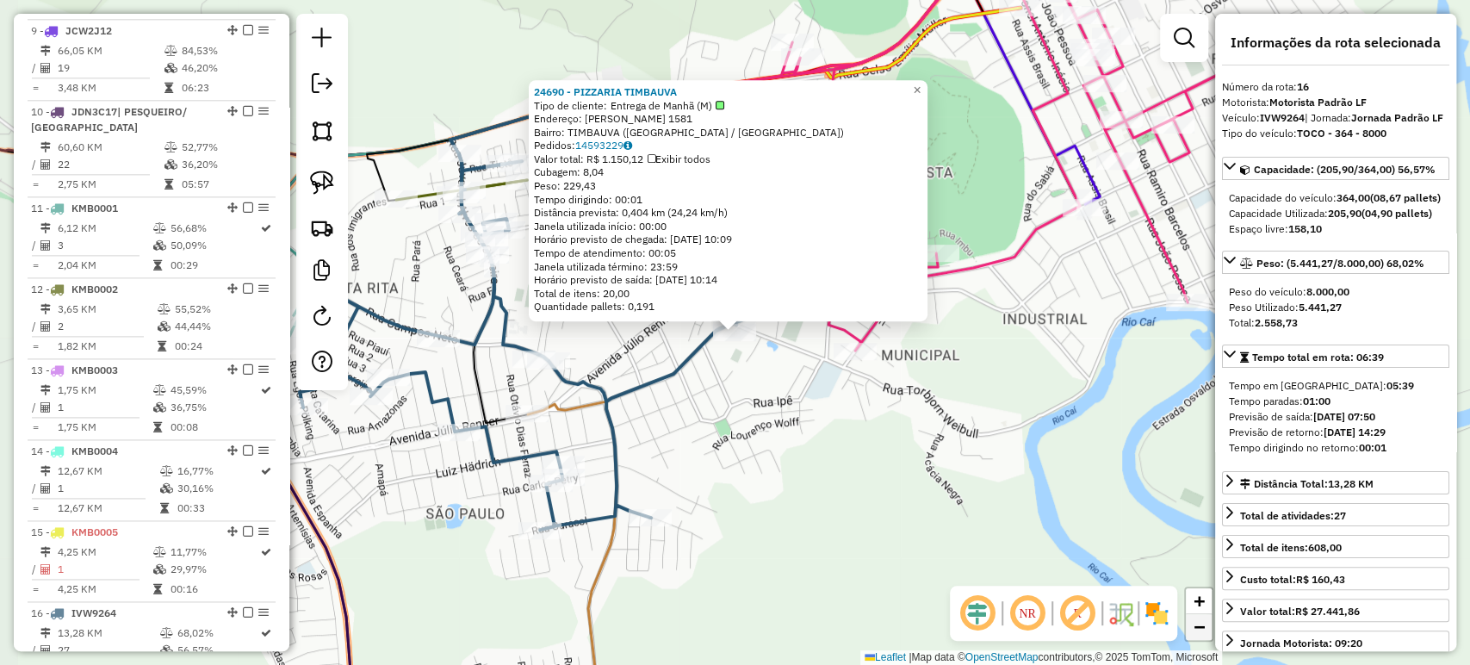
scroll to position [1871, 0]
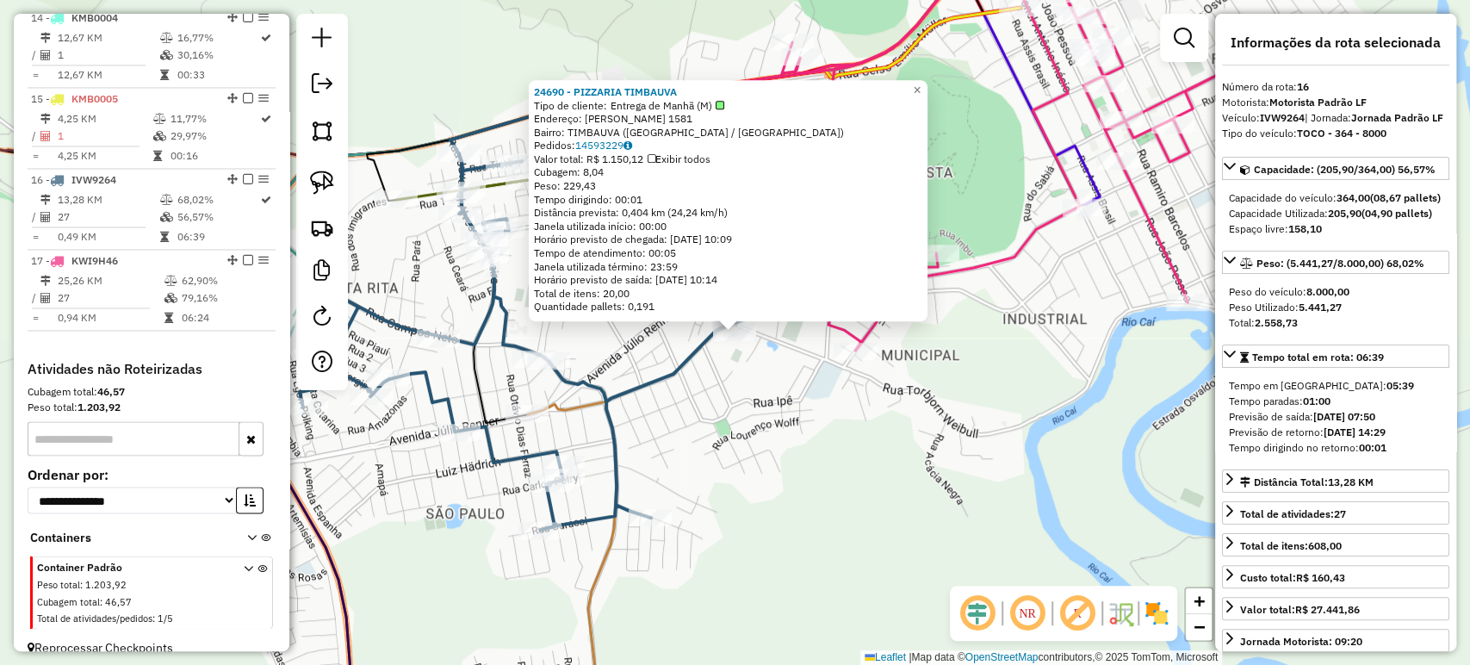
click at [805, 390] on div "24690 - PIZZARIA TIMBAUVA Tipo de cliente: Entrega de Manhã (M) Endereço: R TOR…" at bounding box center [735, 332] width 1470 height 665
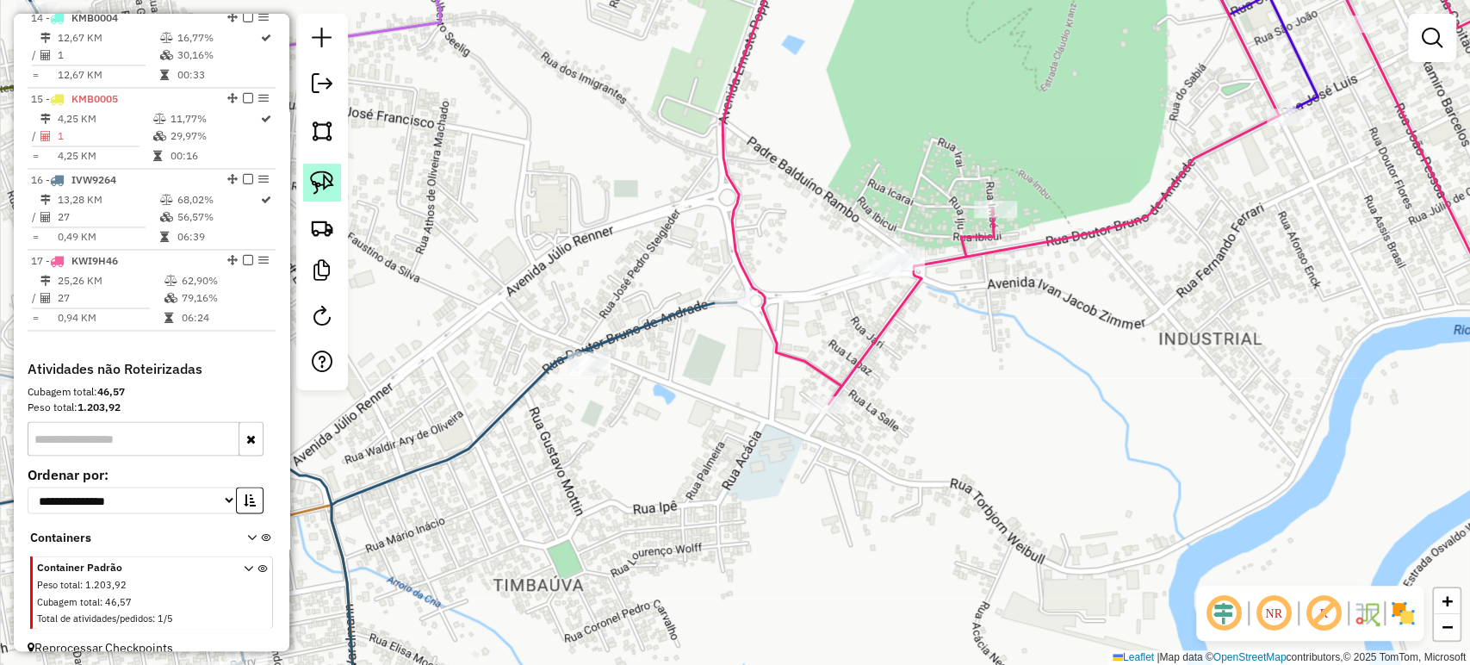
click at [331, 175] on img at bounding box center [322, 182] width 24 height 24
drag, startPoint x: 835, startPoint y: 220, endPoint x: 946, endPoint y: 248, distance: 114.6
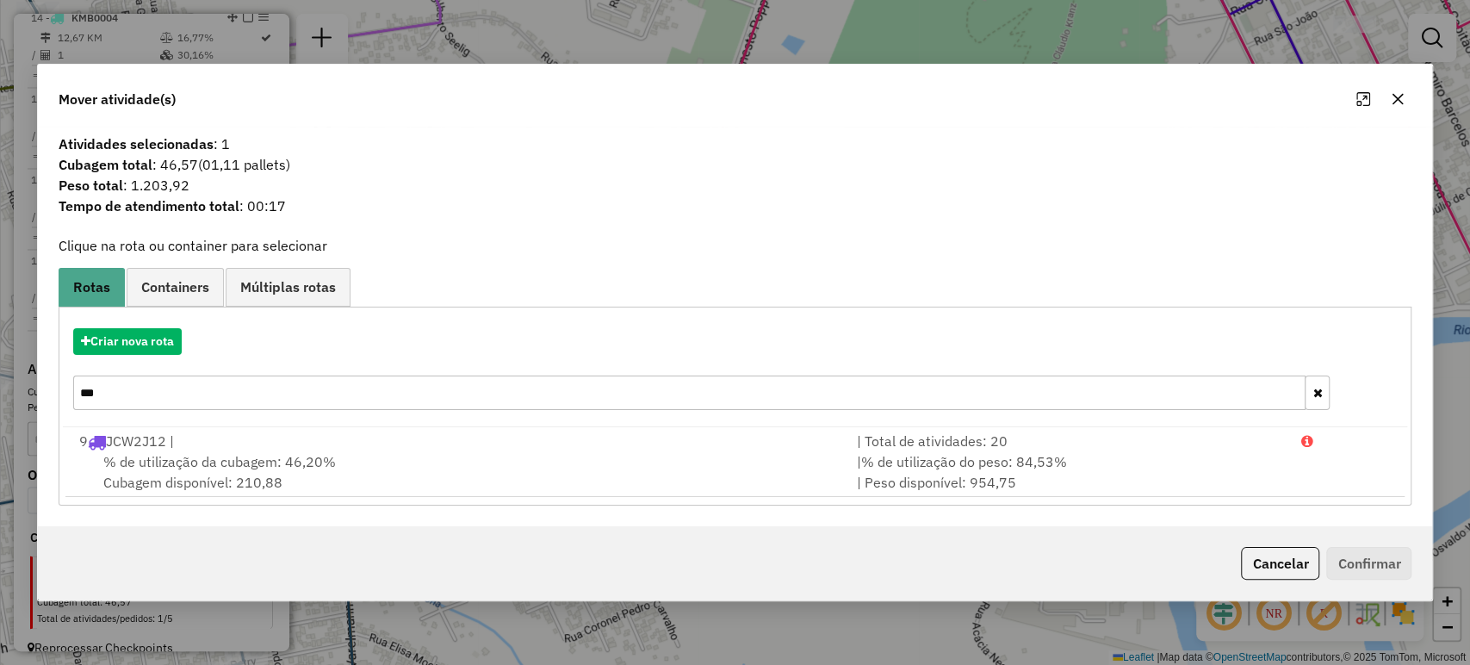
drag, startPoint x: 238, startPoint y: 332, endPoint x: 242, endPoint y: 368, distance: 35.5
click at [238, 332] on div "Criar nova rota" at bounding box center [735, 341] width 1345 height 27
click at [255, 402] on input "***" at bounding box center [689, 392] width 1233 height 34
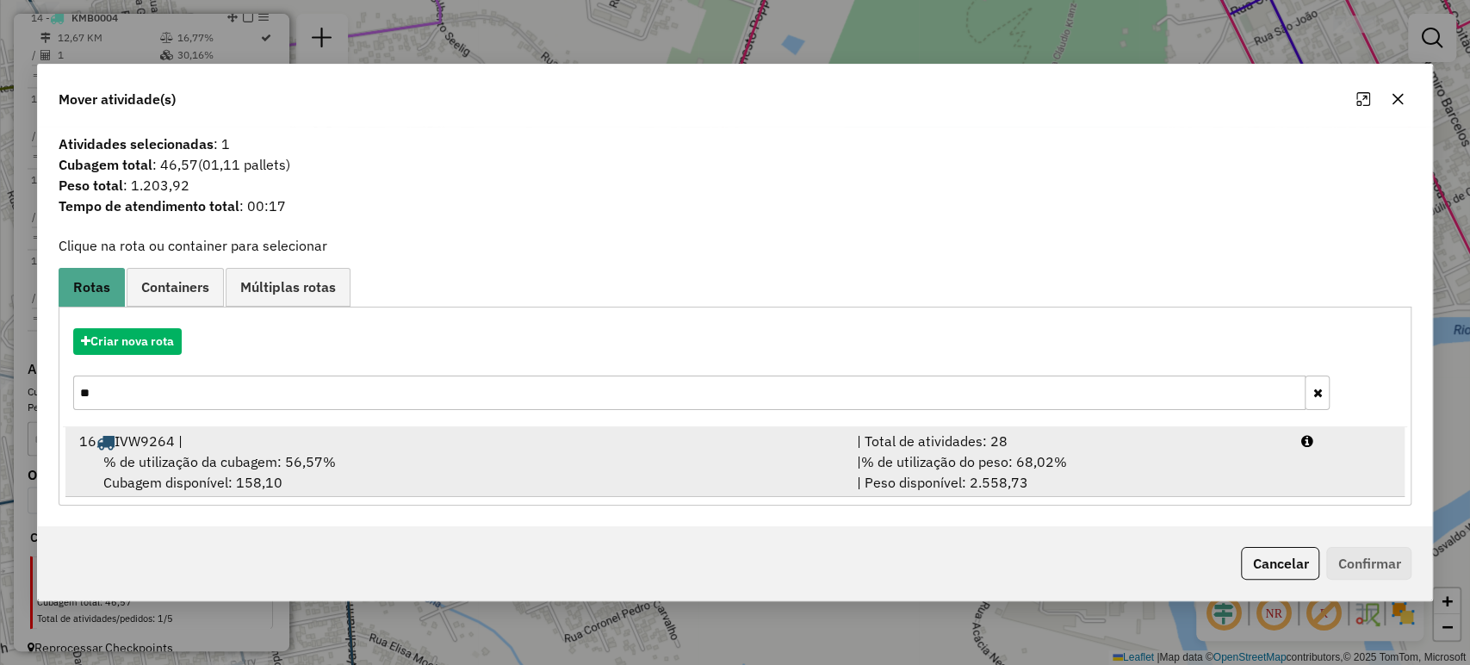
type input "**"
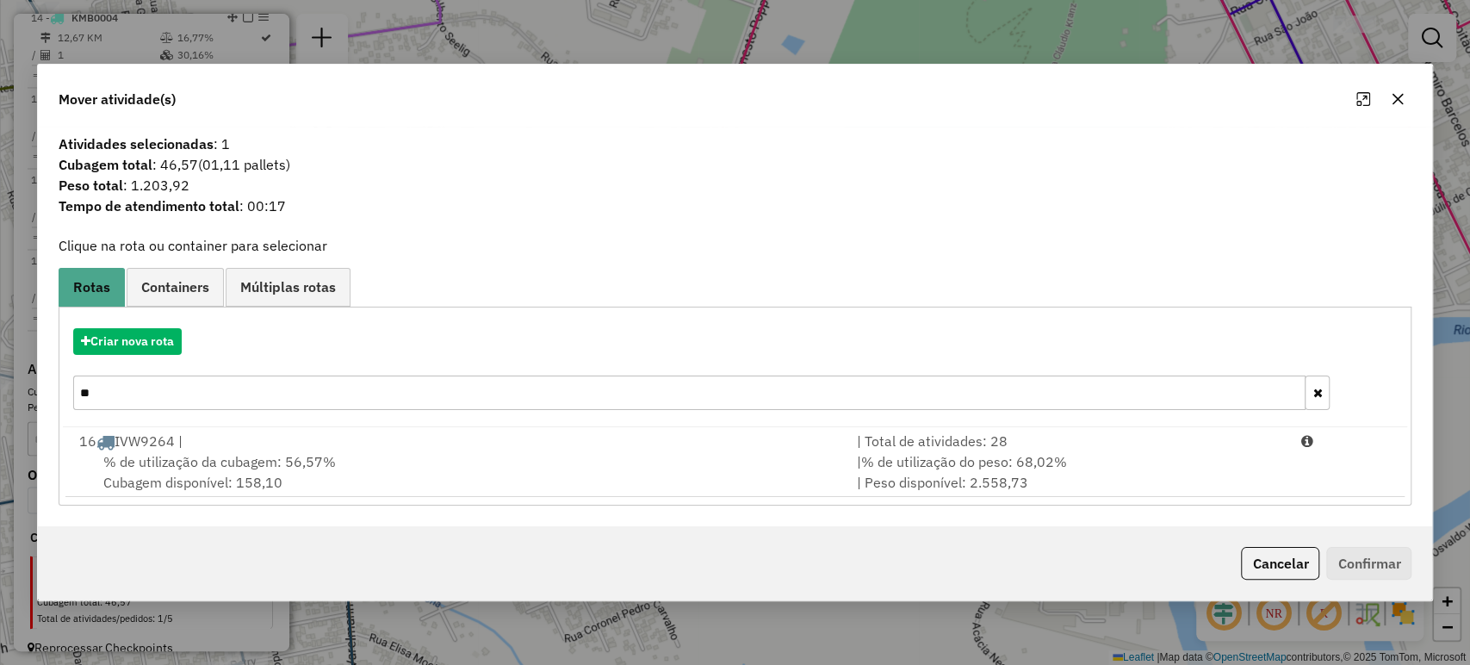
drag, startPoint x: 262, startPoint y: 443, endPoint x: 591, endPoint y: 525, distance: 340.0
click at [262, 442] on div "16 IVW9264 |" at bounding box center [457, 440] width 777 height 21
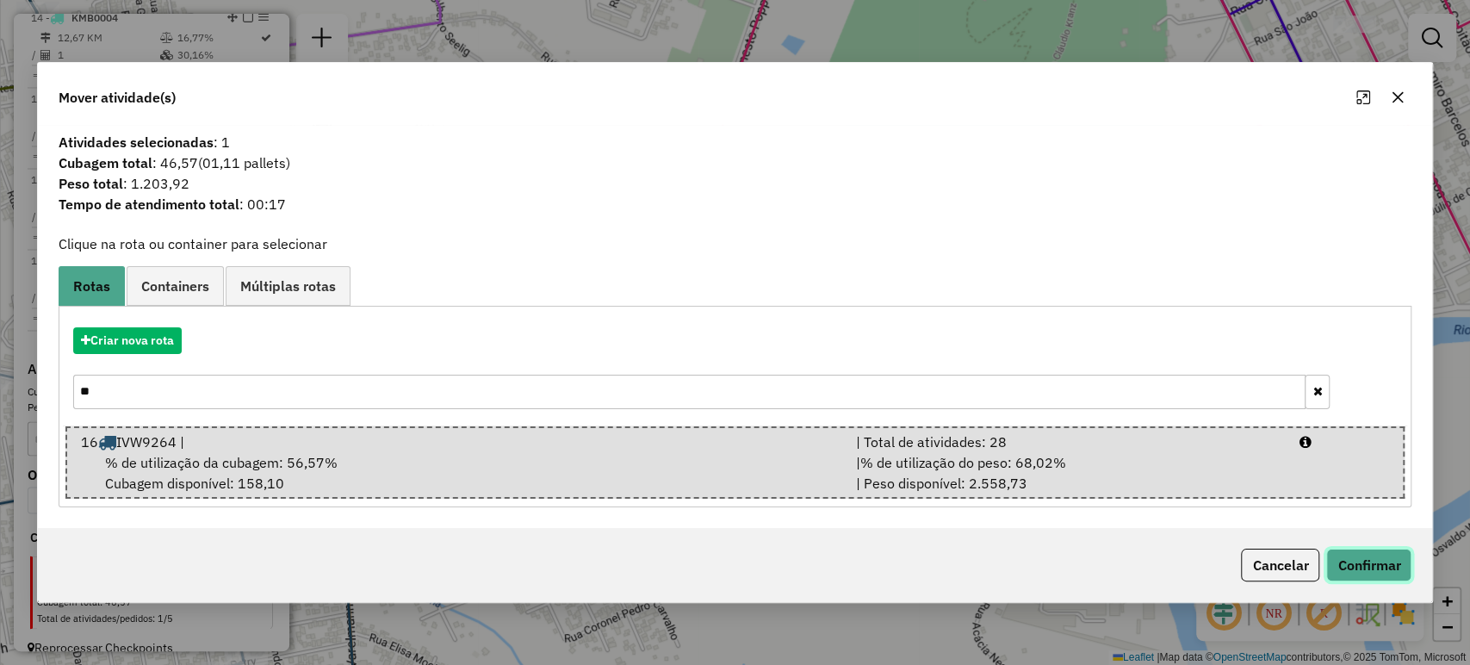
click at [1398, 563] on button "Confirmar" at bounding box center [1368, 564] width 85 height 33
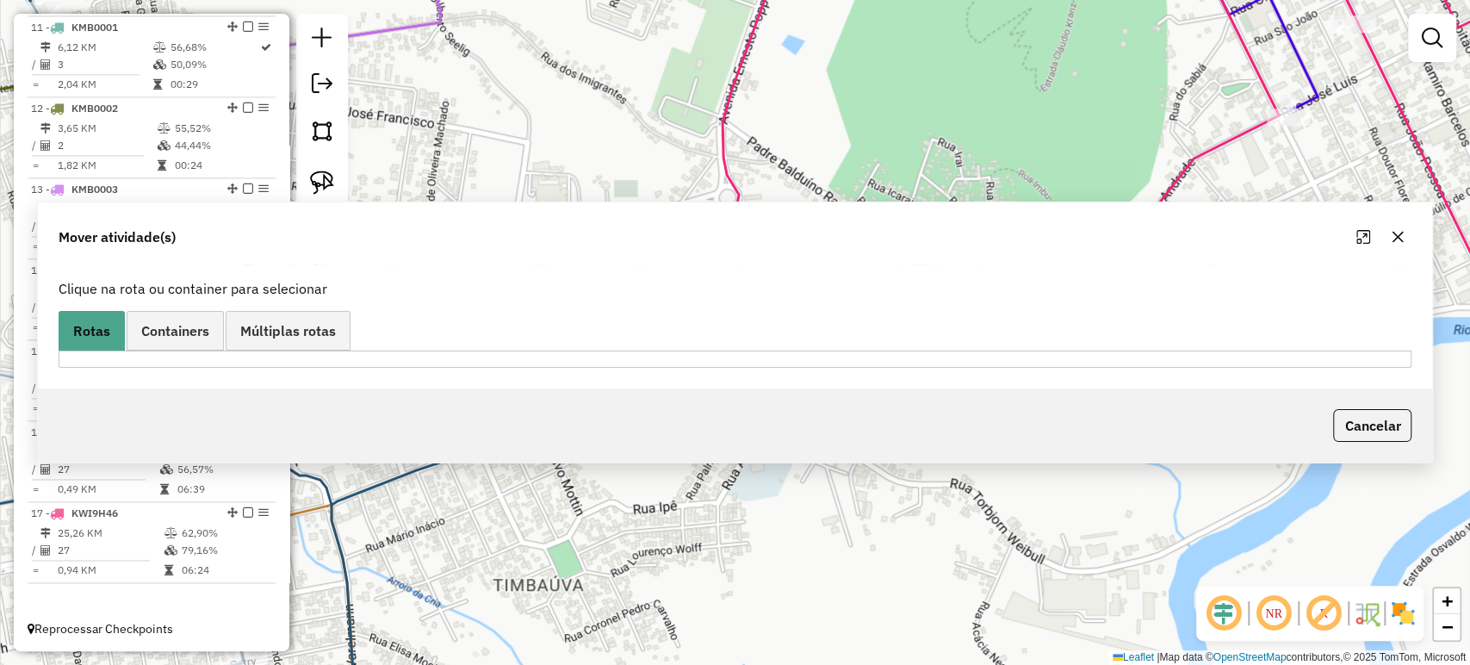
scroll to position [1601, 0]
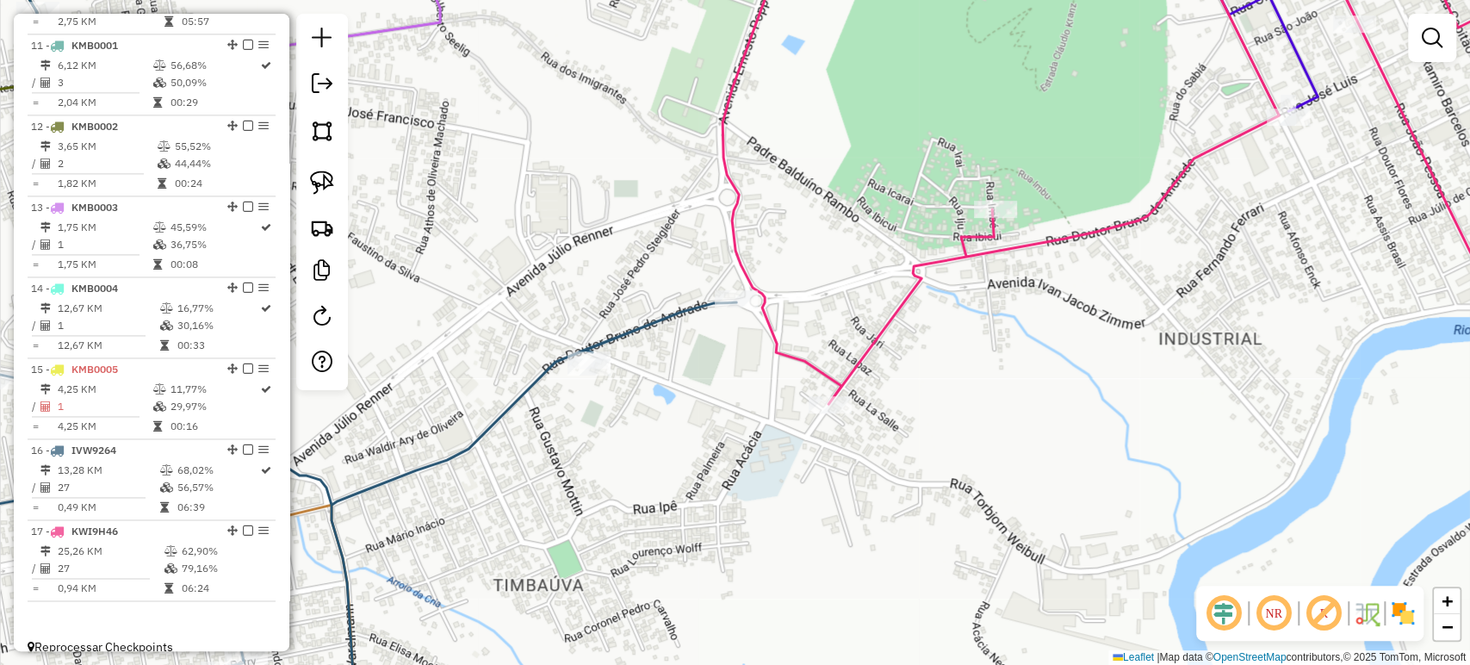
click at [880, 401] on div "Janela de atendimento Grade de atendimento Capacidade Transportadoras Veículos …" at bounding box center [735, 332] width 1470 height 665
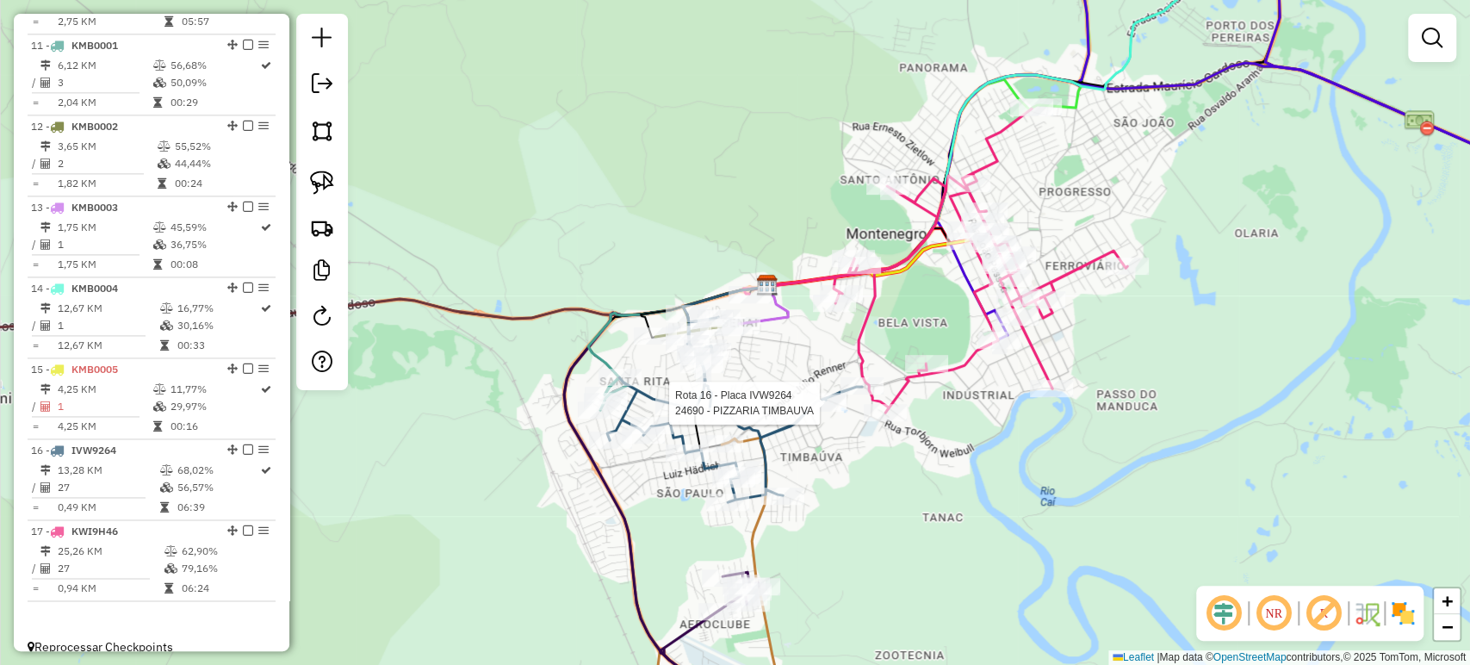
select select "*********"
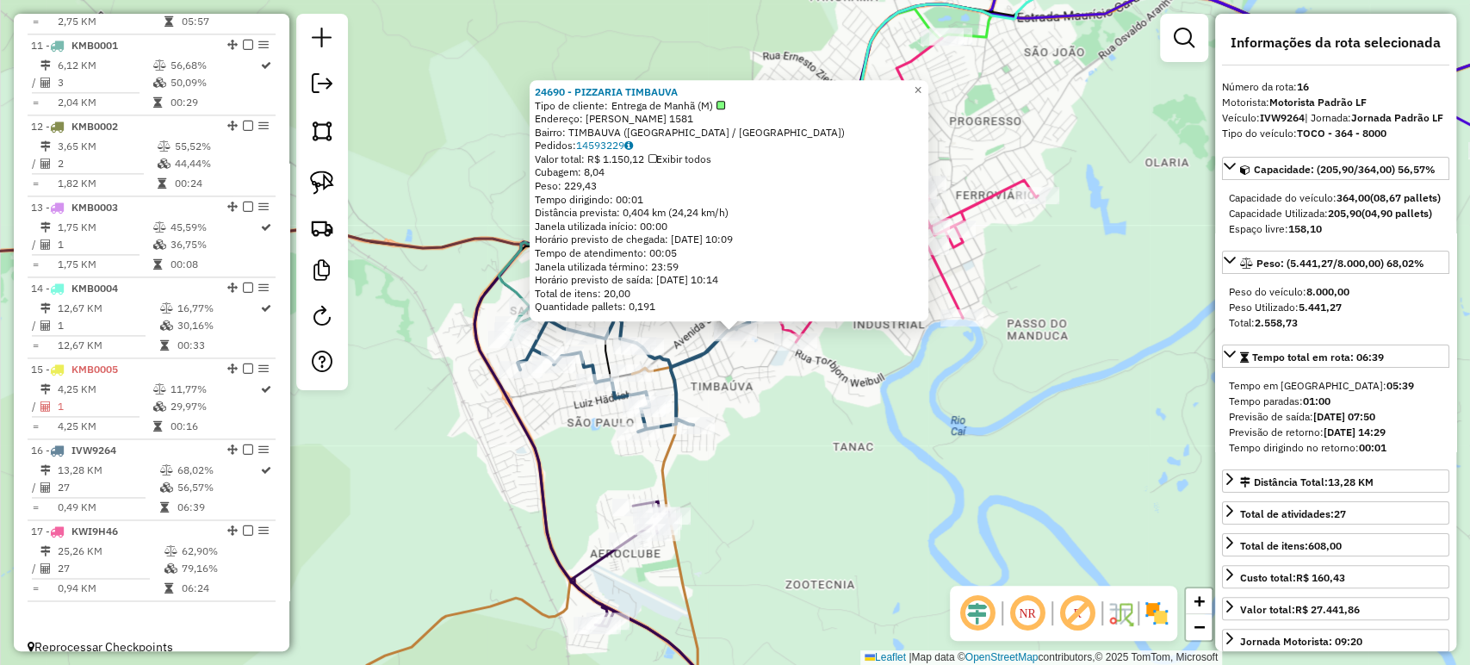
click at [874, 464] on div "24690 - PIZZARIA TIMBAUVA Tipo de cliente: Entrega de Manhã (M) Endereço: R TOR…" at bounding box center [735, 332] width 1470 height 665
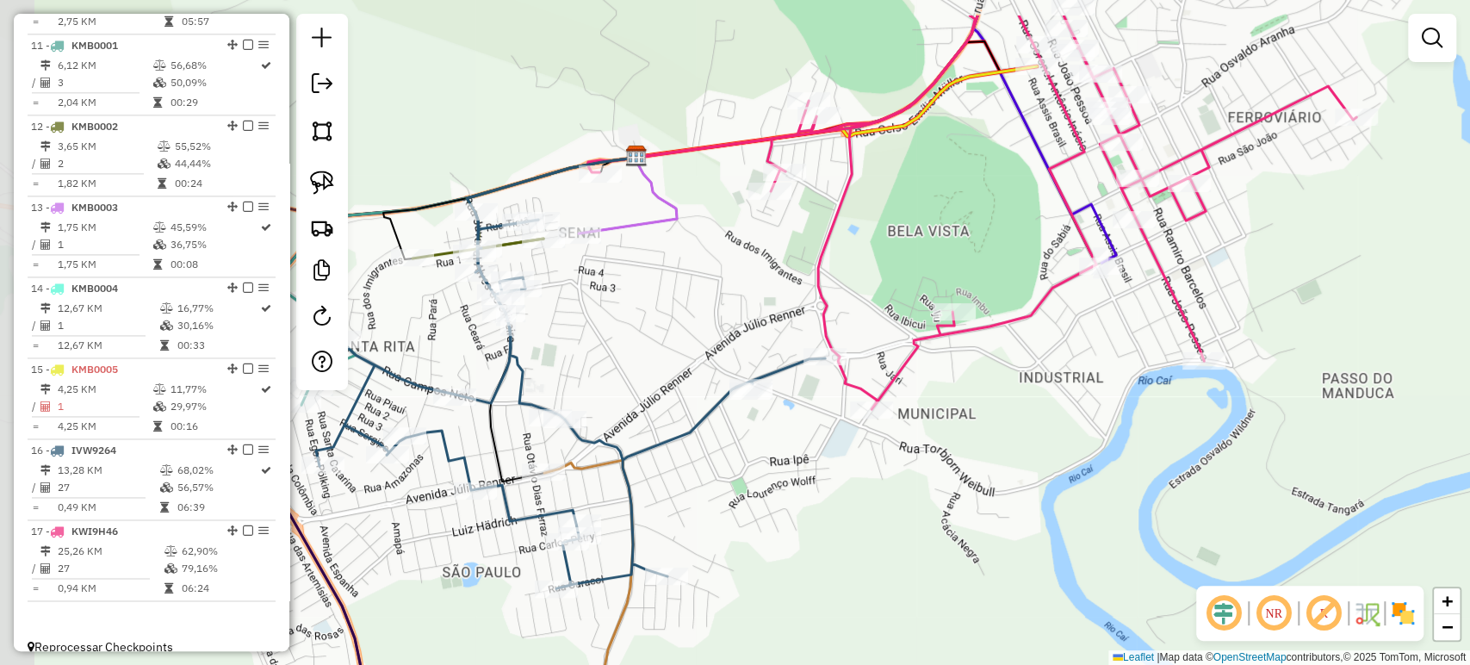
drag, startPoint x: 790, startPoint y: 294, endPoint x: 989, endPoint y: 376, distance: 215.8
click at [989, 376] on div "Janela de atendimento Grade de atendimento Capacidade Transportadoras Veículos …" at bounding box center [735, 332] width 1470 height 665
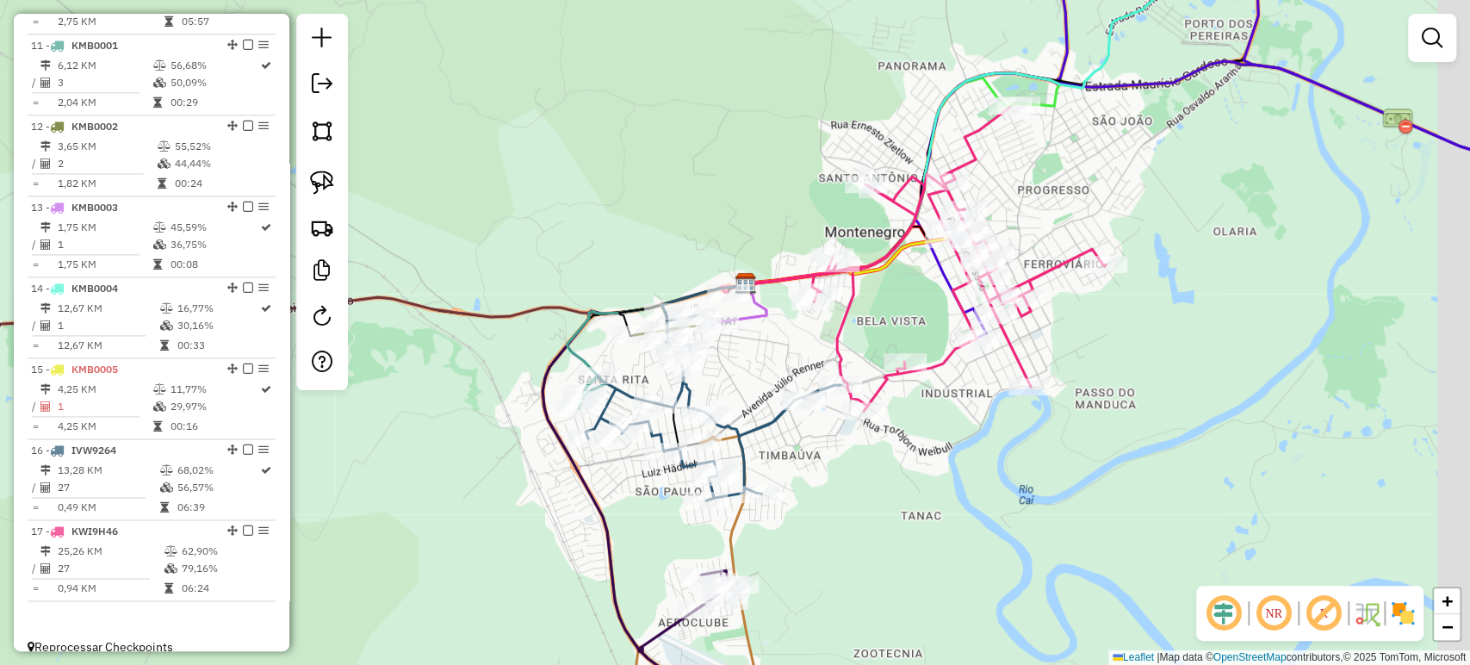
drag, startPoint x: 915, startPoint y: 508, endPoint x: 867, endPoint y: 476, distance: 57.8
click at [867, 476] on div "Janela de atendimento Grade de atendimento Capacidade Transportadoras Veículos …" at bounding box center [735, 332] width 1470 height 665
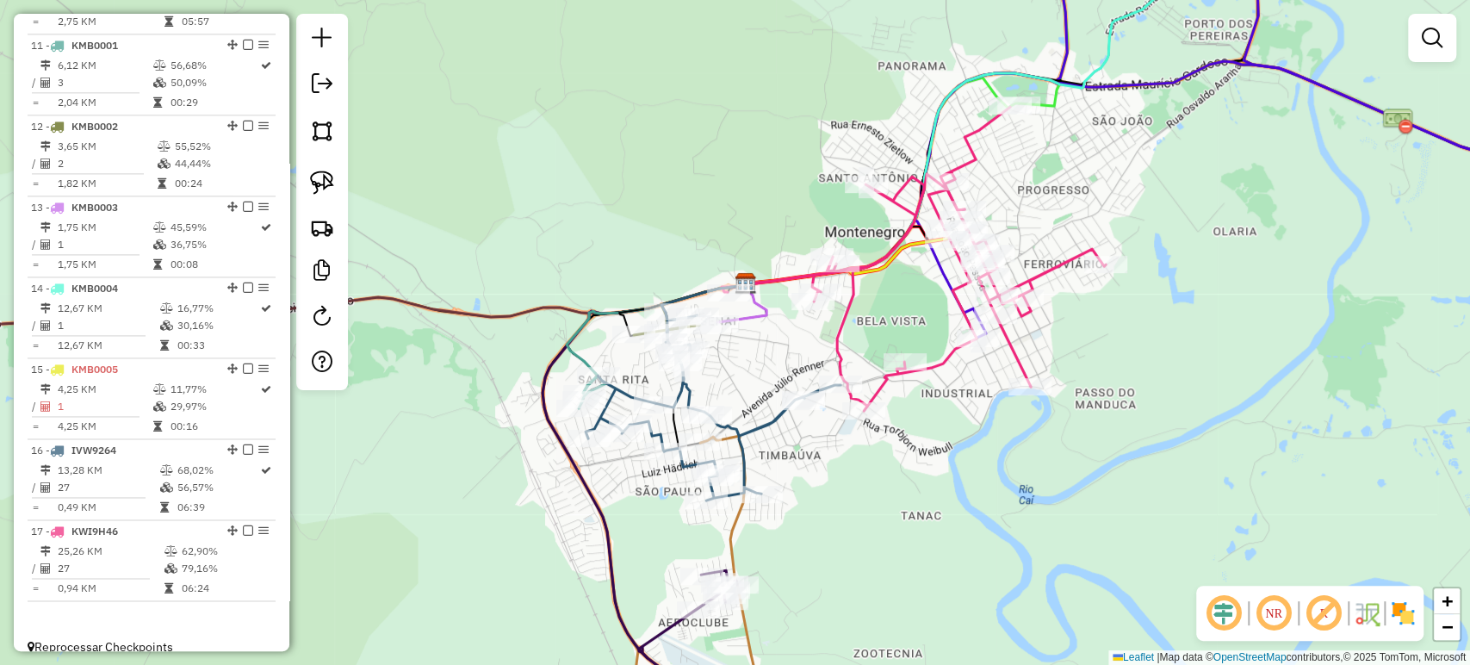
click at [1119, 309] on div "Janela de atendimento Grade de atendimento Capacidade Transportadoras Veículos …" at bounding box center [735, 332] width 1470 height 665
click at [1421, 44] on em at bounding box center [1431, 38] width 21 height 21
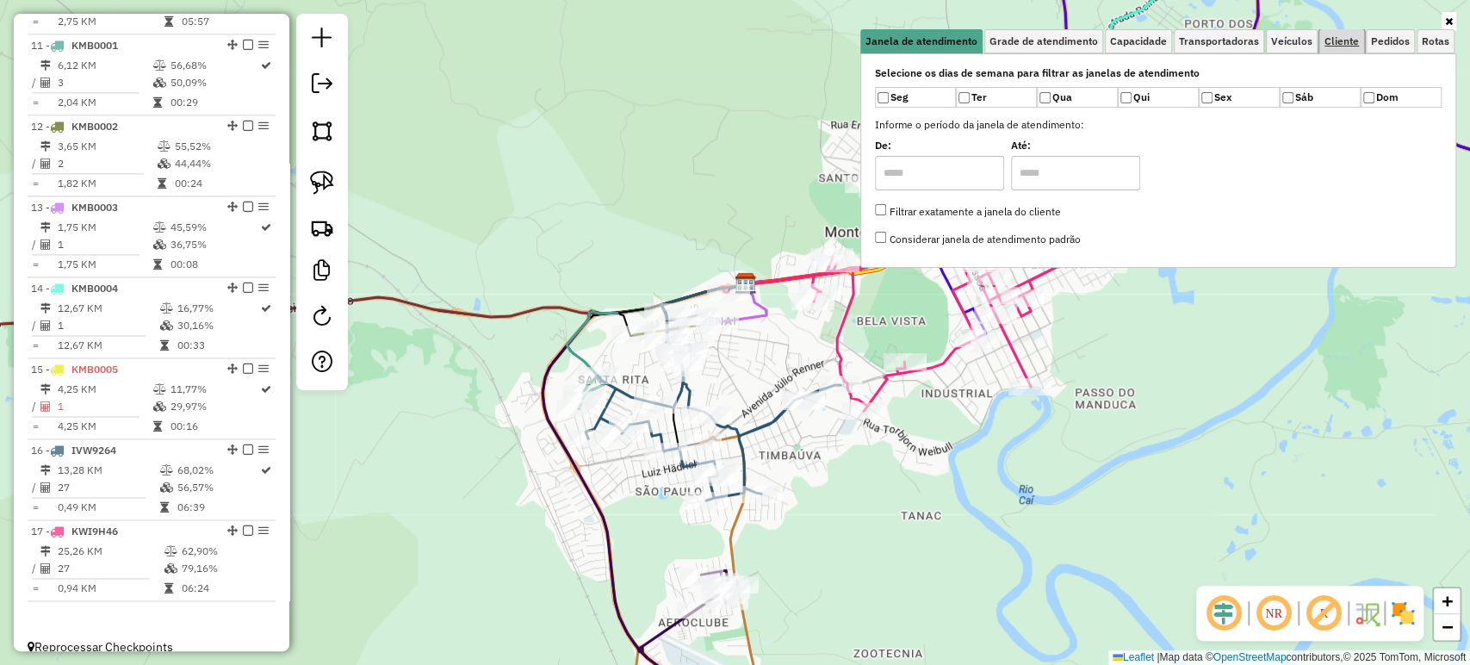
click at [1338, 41] on span "Cliente" at bounding box center [1341, 41] width 34 height 10
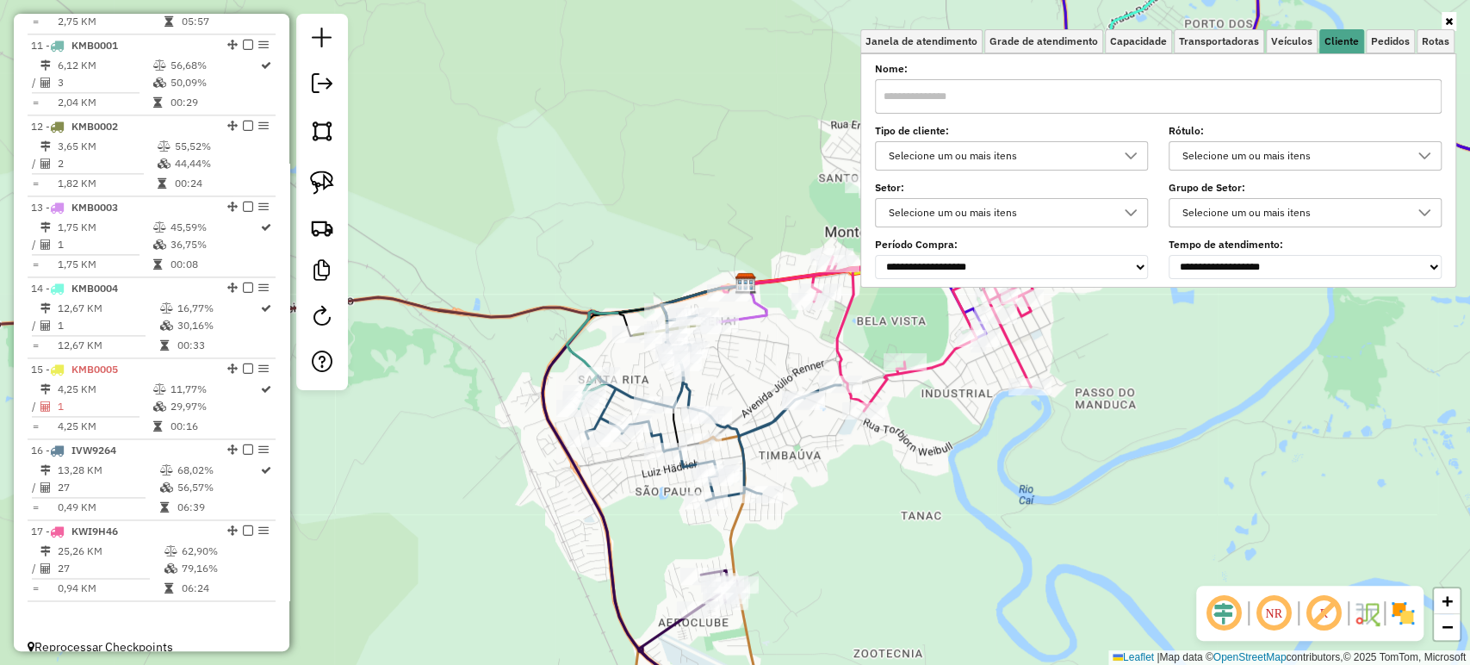
click at [1008, 90] on input "text" at bounding box center [1158, 96] width 567 height 34
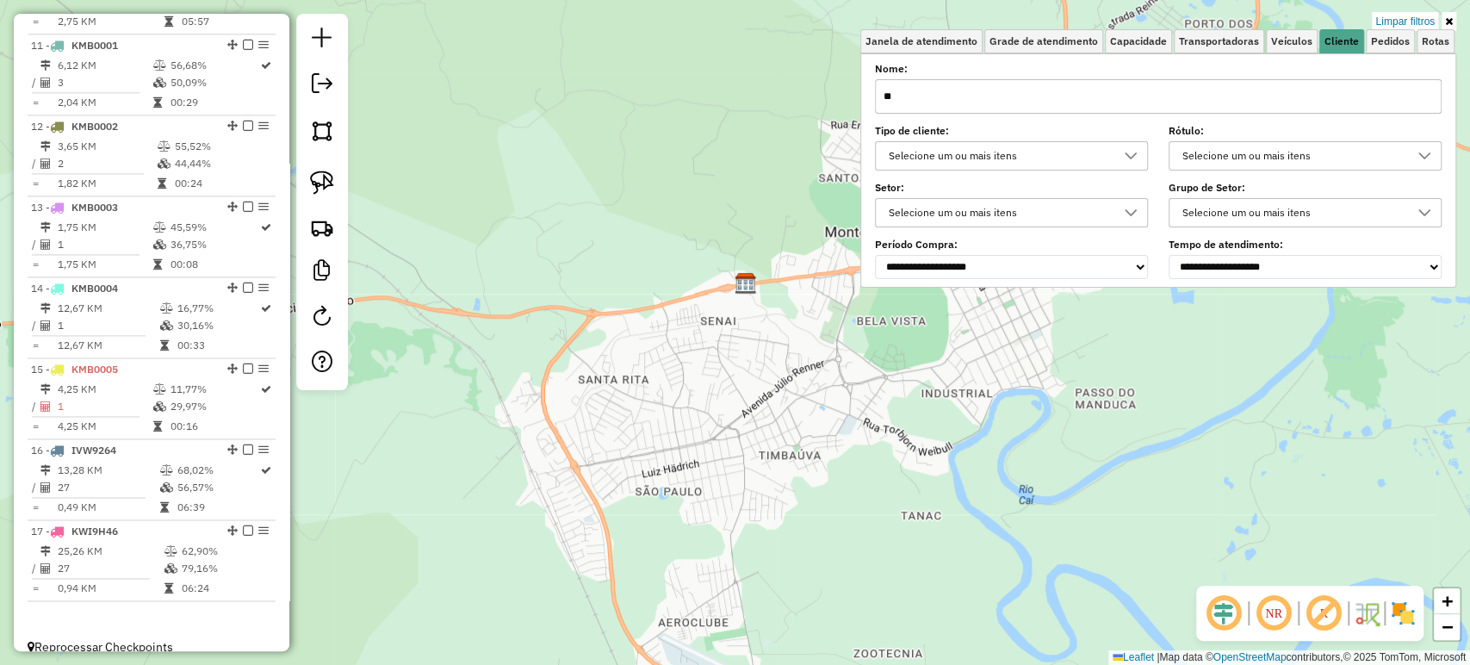
type input "*"
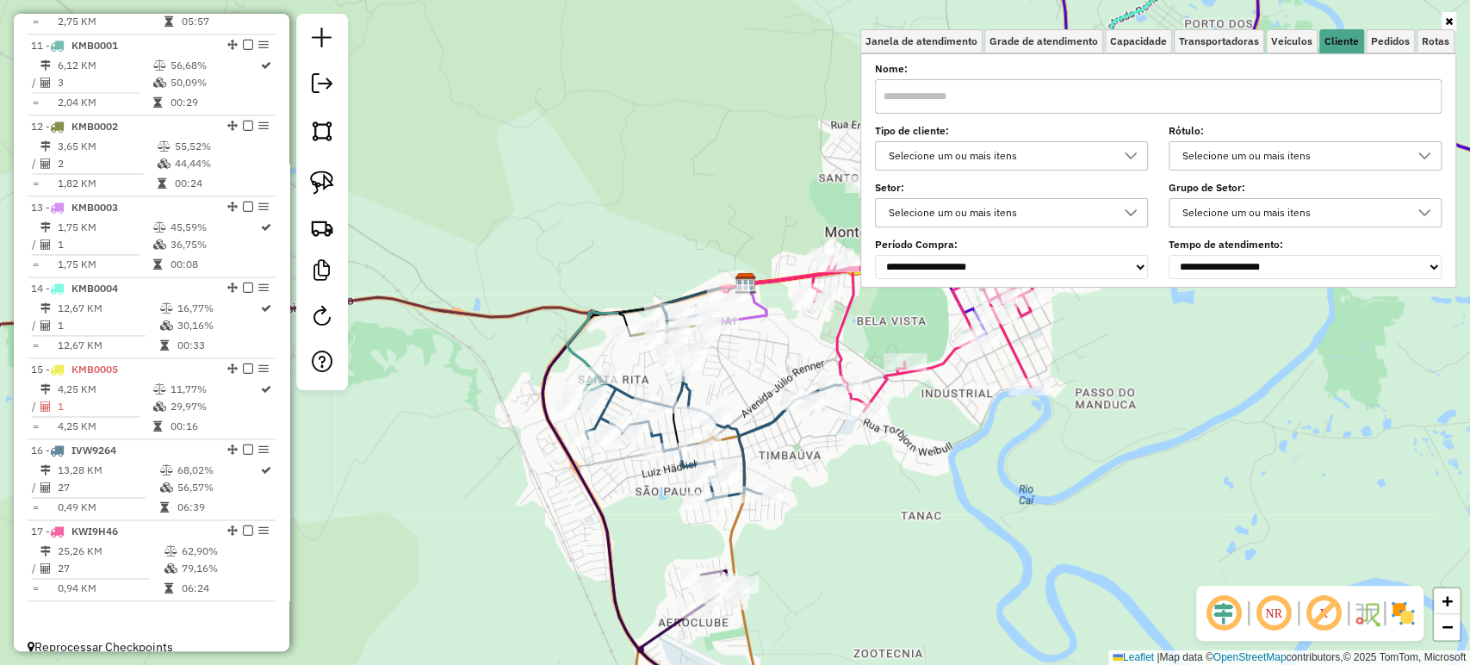
click at [837, 127] on div "Janela de atendimento Grade de atendimento Capacidade Transportadoras Veículos …" at bounding box center [735, 332] width 1470 height 665
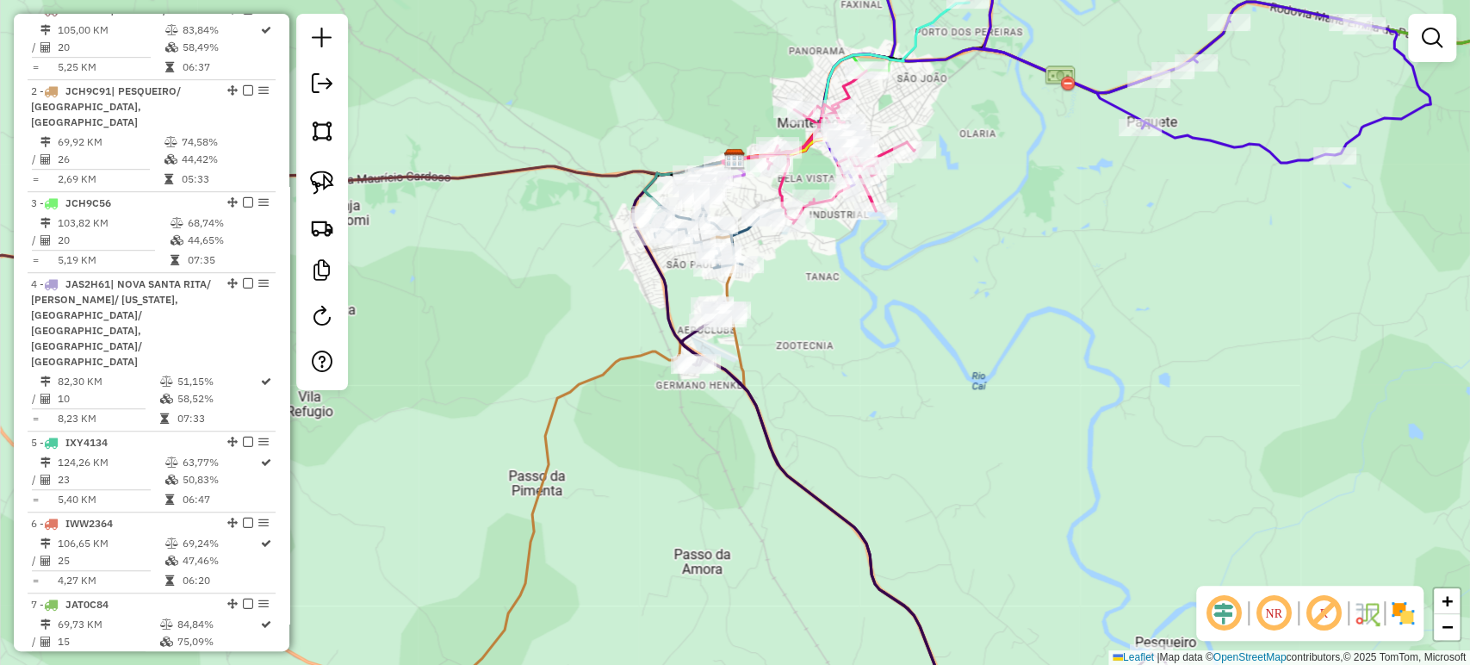
scroll to position [644, 0]
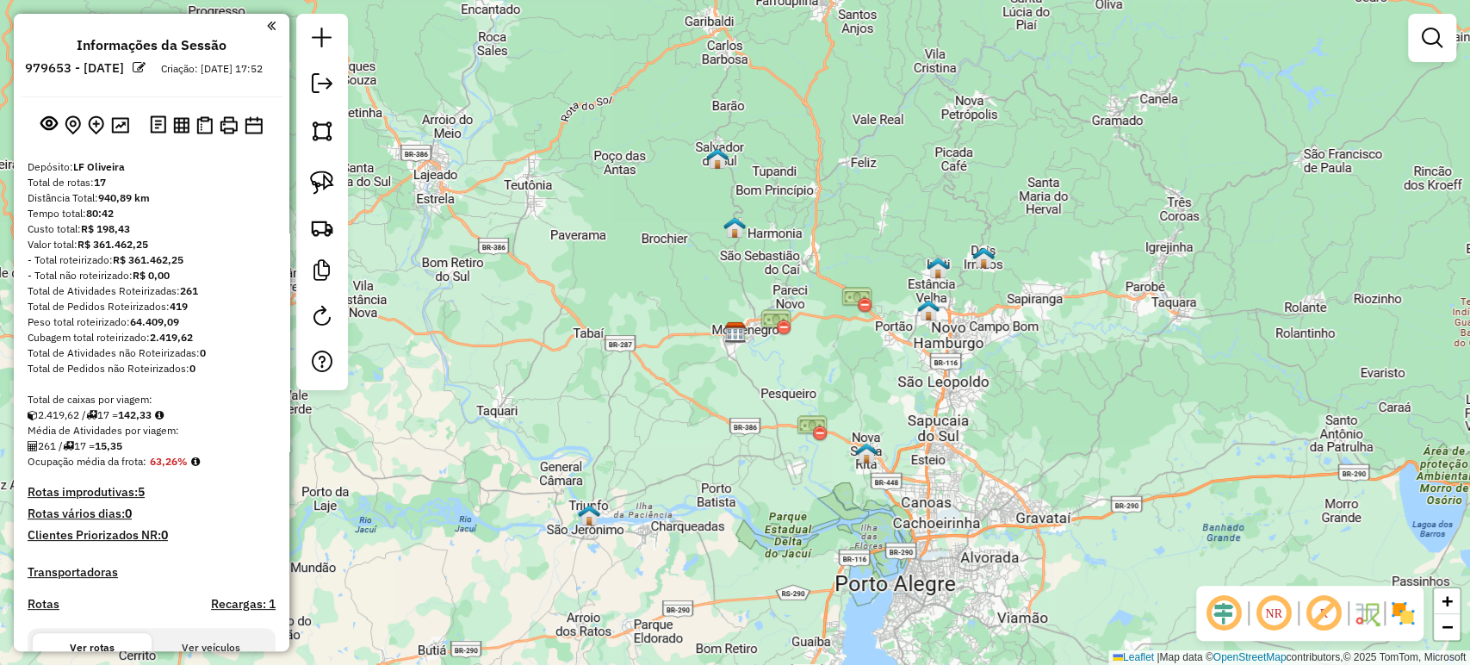
scroll to position [96, 0]
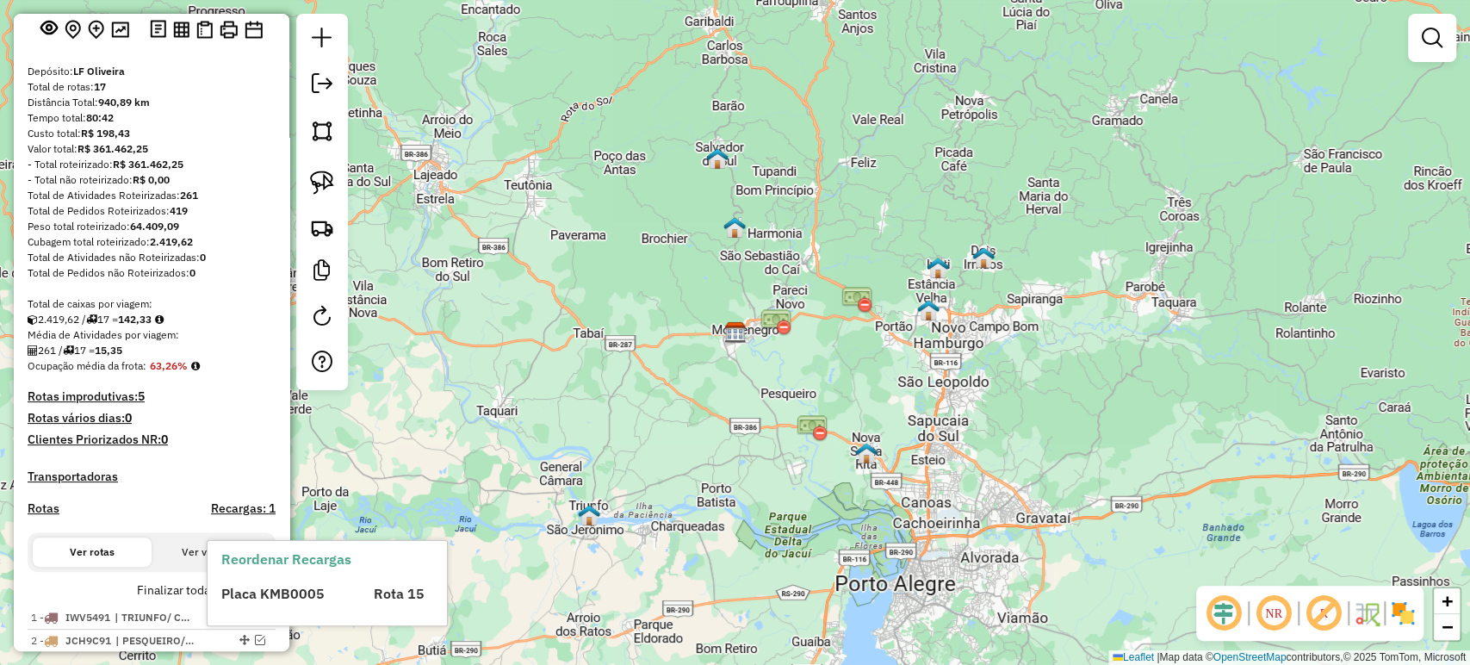
click at [272, 598] on span "Placa KMB0005" at bounding box center [272, 593] width 103 height 17
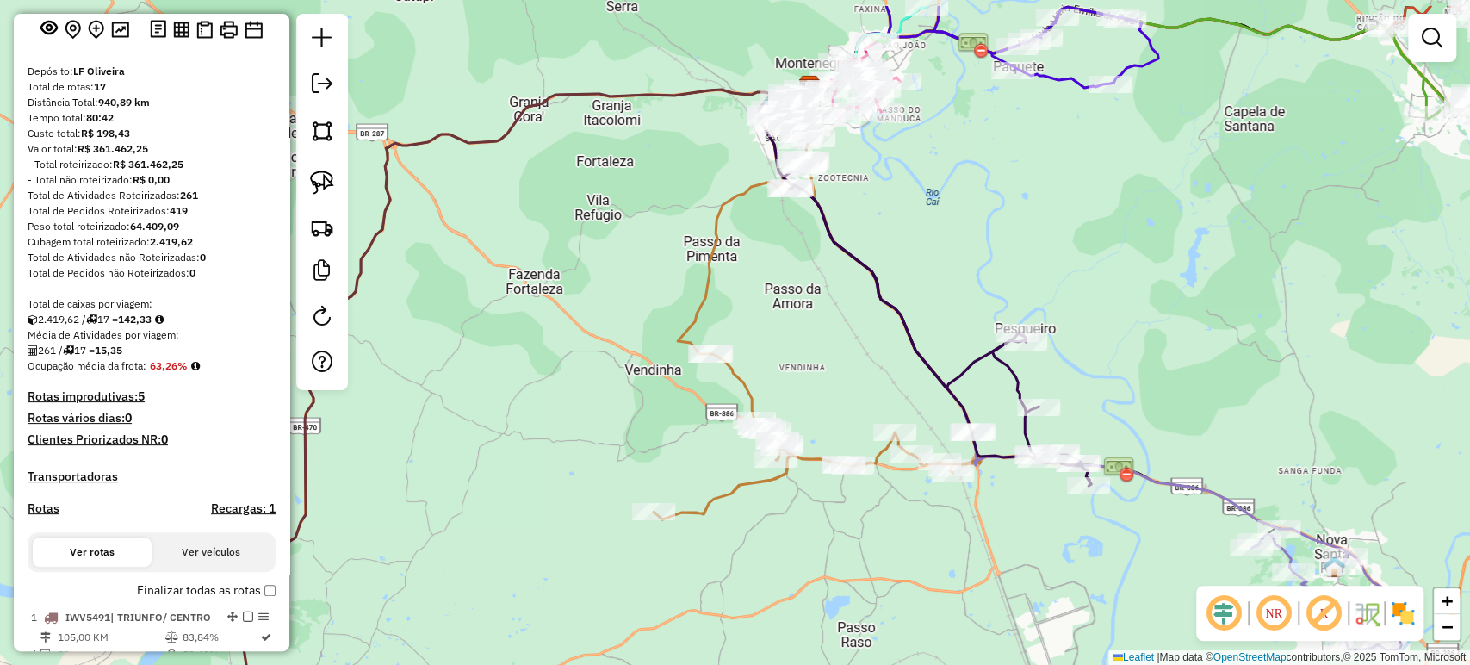
drag, startPoint x: 744, startPoint y: 307, endPoint x: 744, endPoint y: 393, distance: 85.2
click at [689, 507] on div "Janela de atendimento Grade de atendimento Capacidade Transportadoras Veículos …" at bounding box center [735, 332] width 1470 height 665
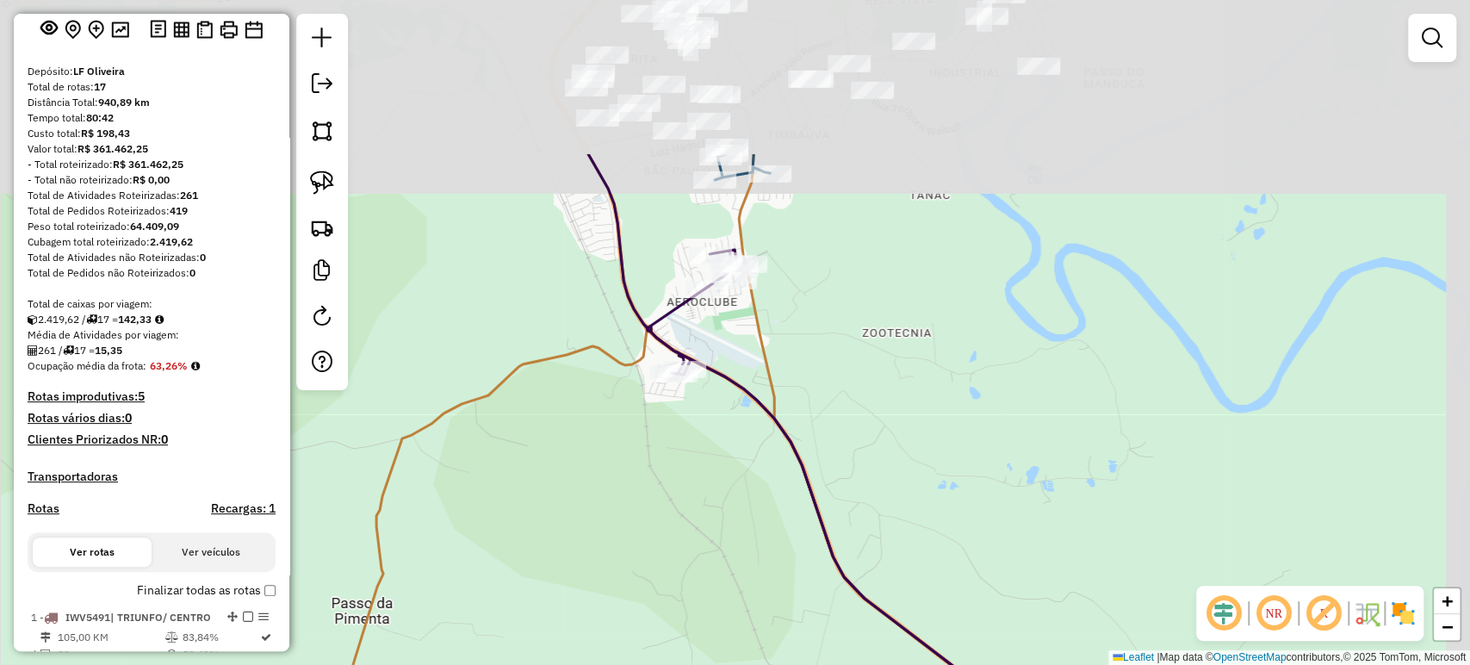
drag, startPoint x: 752, startPoint y: 421, endPoint x: 643, endPoint y: 545, distance: 165.3
click at [643, 544] on div "Janela de atendimento Grade de atendimento Capacidade Transportadoras Veículos …" at bounding box center [735, 332] width 1470 height 665
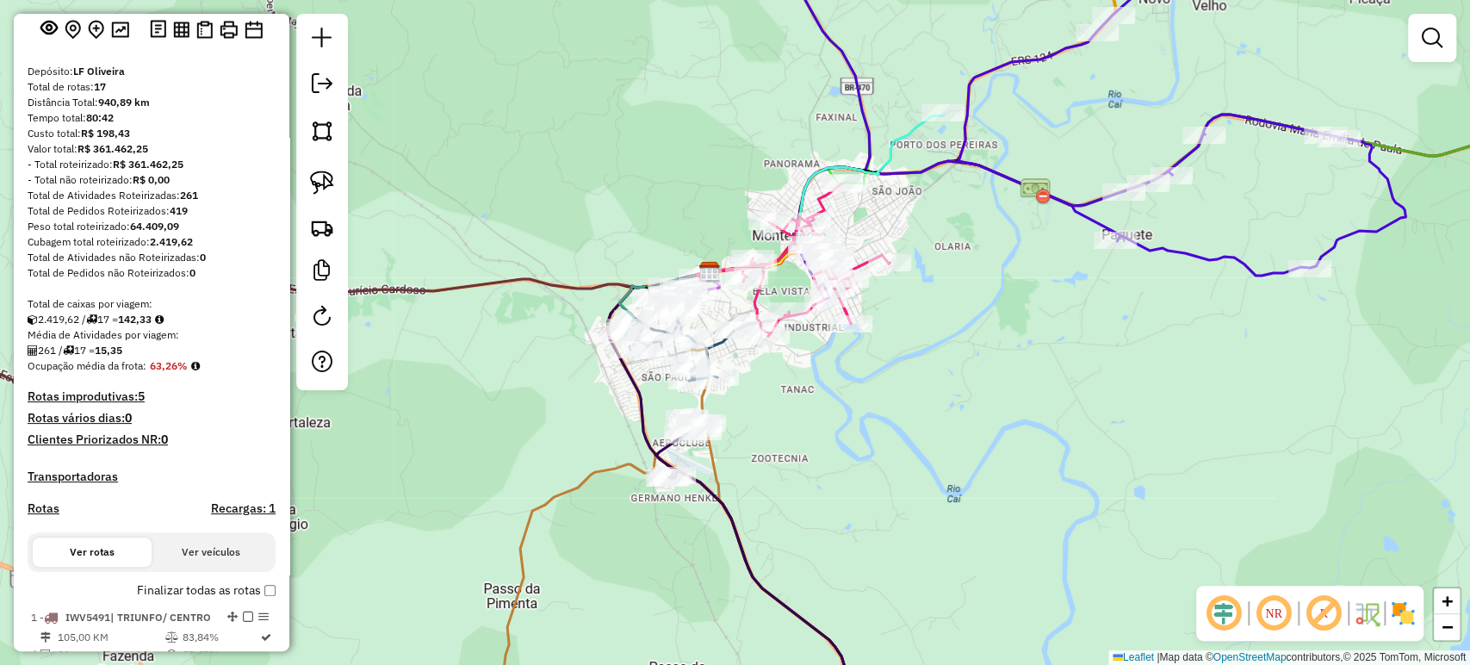
drag, startPoint x: 752, startPoint y: 375, endPoint x: 765, endPoint y: 417, distance: 44.4
click at [765, 417] on div "Rota 10 - Placa JDN3C17 23146 - FRUT E MINIM AERO Rota 10 - Placa JDN3C17 22469…" at bounding box center [735, 332] width 1470 height 665
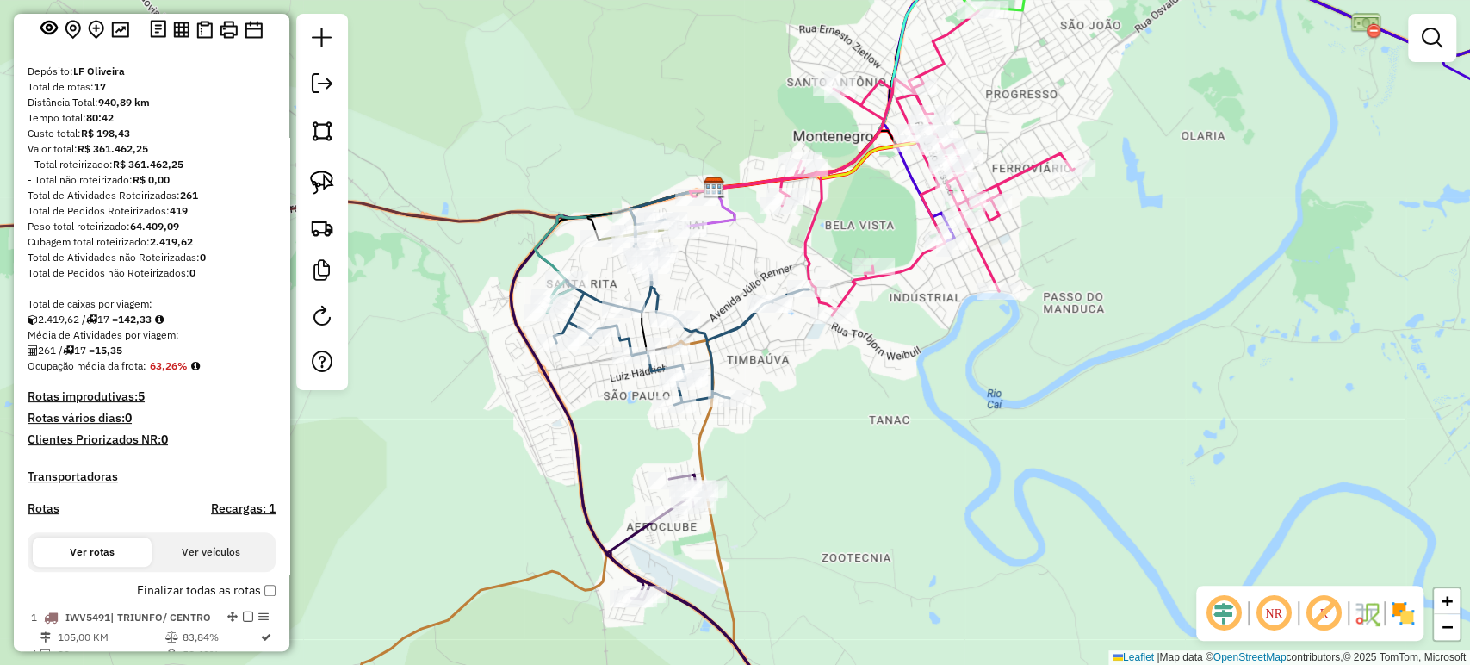
drag, startPoint x: 784, startPoint y: 383, endPoint x: 771, endPoint y: 406, distance: 26.6
click at [771, 406] on div "Janela de atendimento Grade de atendimento Capacidade Transportadoras Veículos …" at bounding box center [735, 332] width 1470 height 665
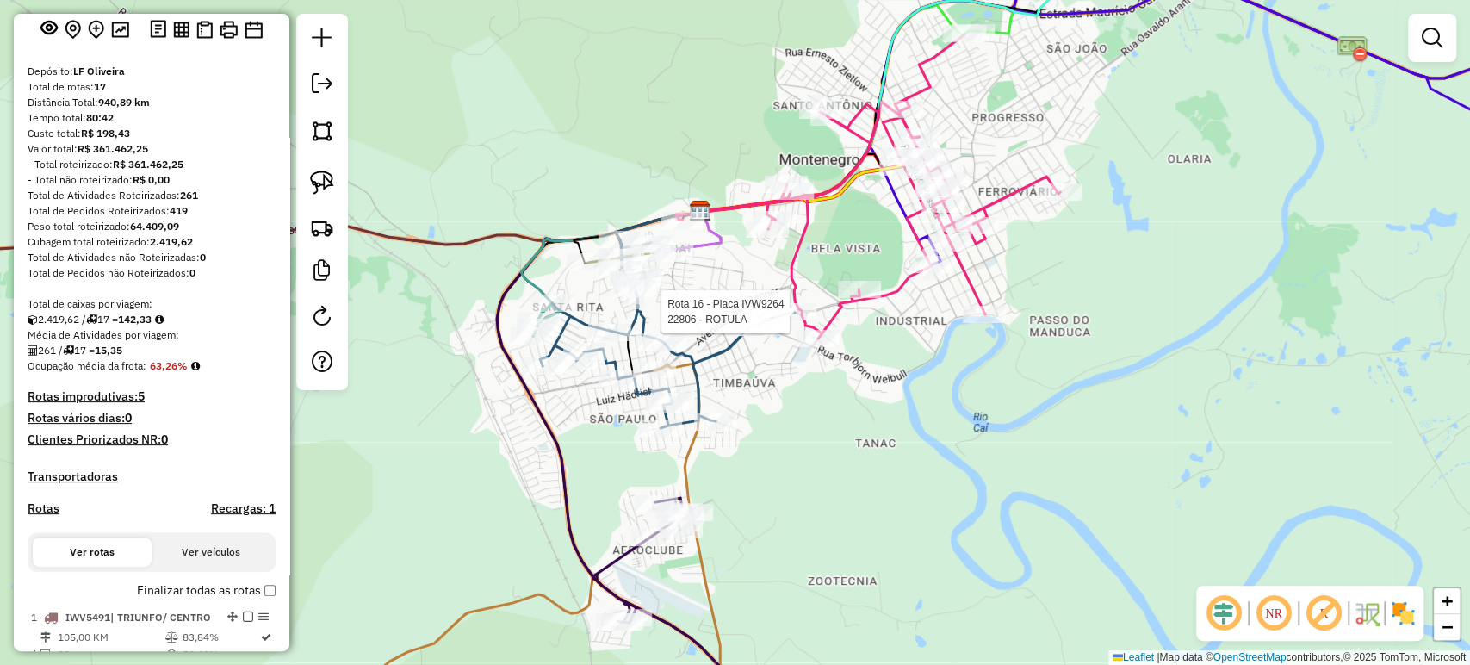
select select "**********"
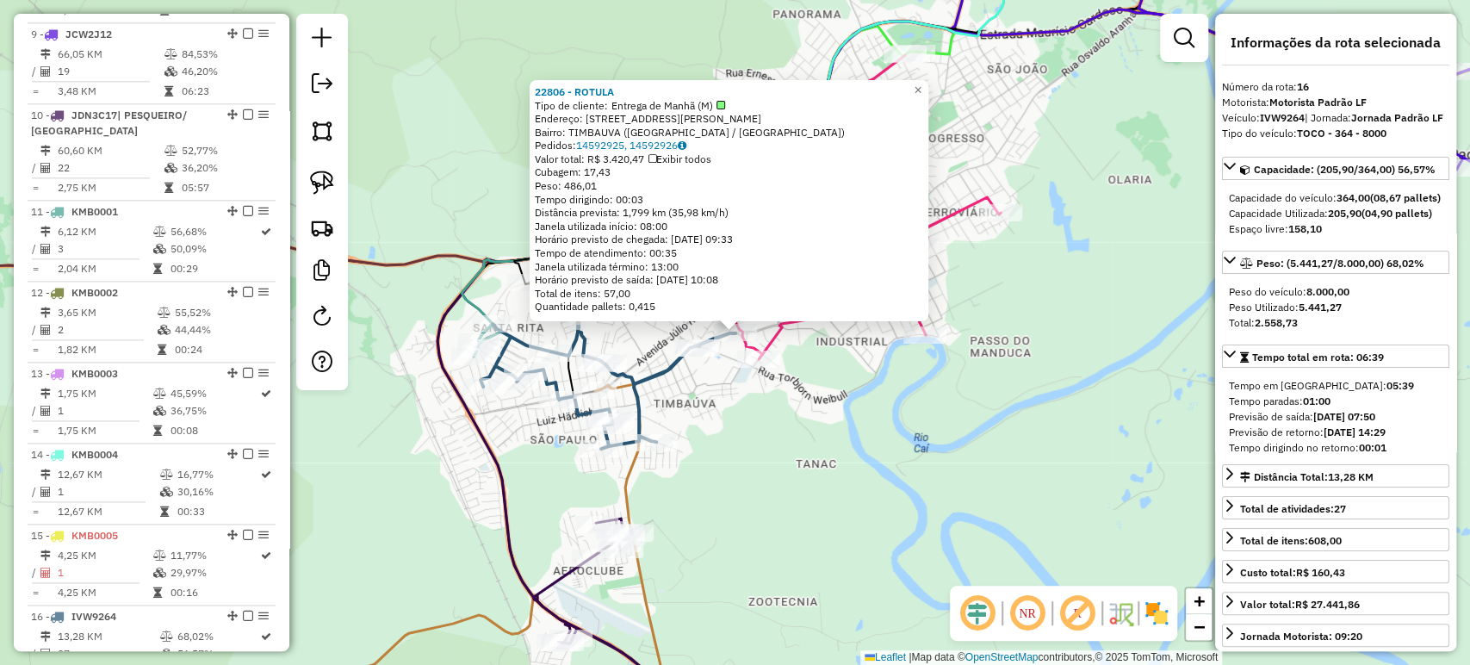
scroll to position [1601, 0]
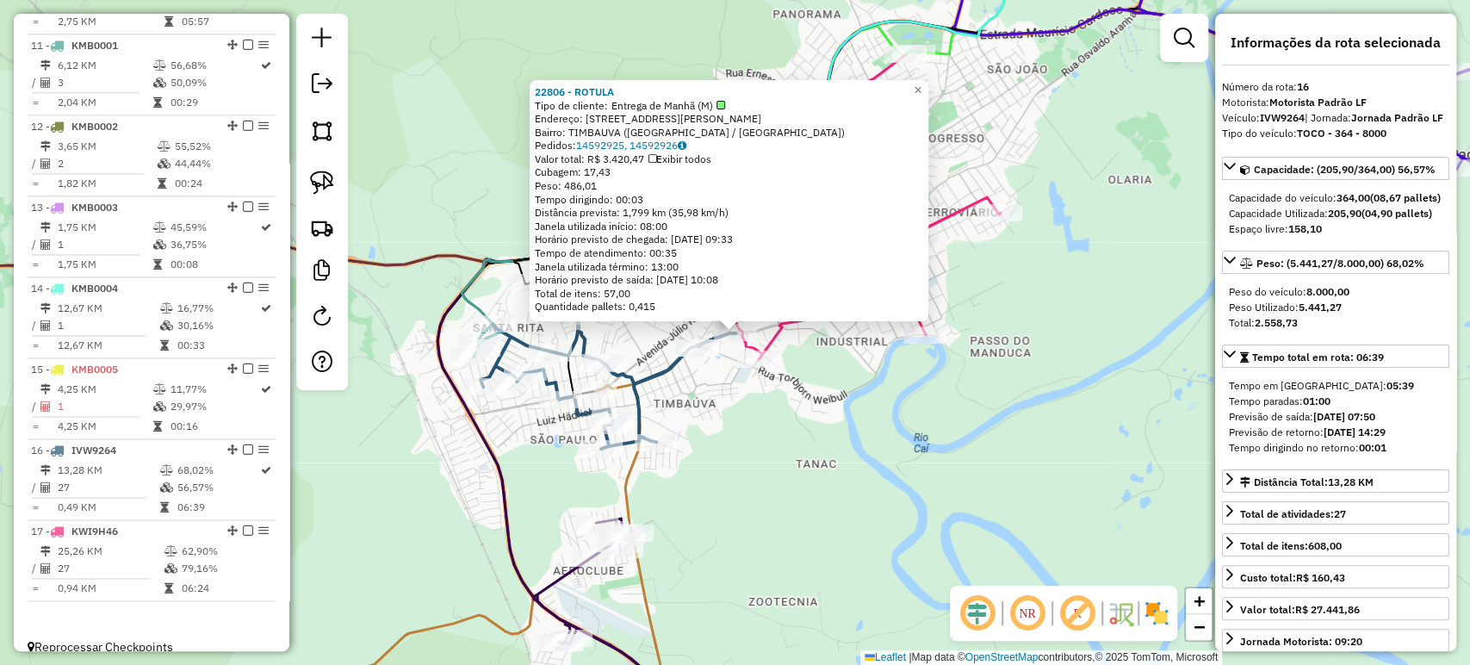
click at [785, 461] on div "22806 - ROTULA Tipo de cliente: Entrega de Manhã (M) Endereço: R DR BRUNO DE AN…" at bounding box center [735, 332] width 1470 height 665
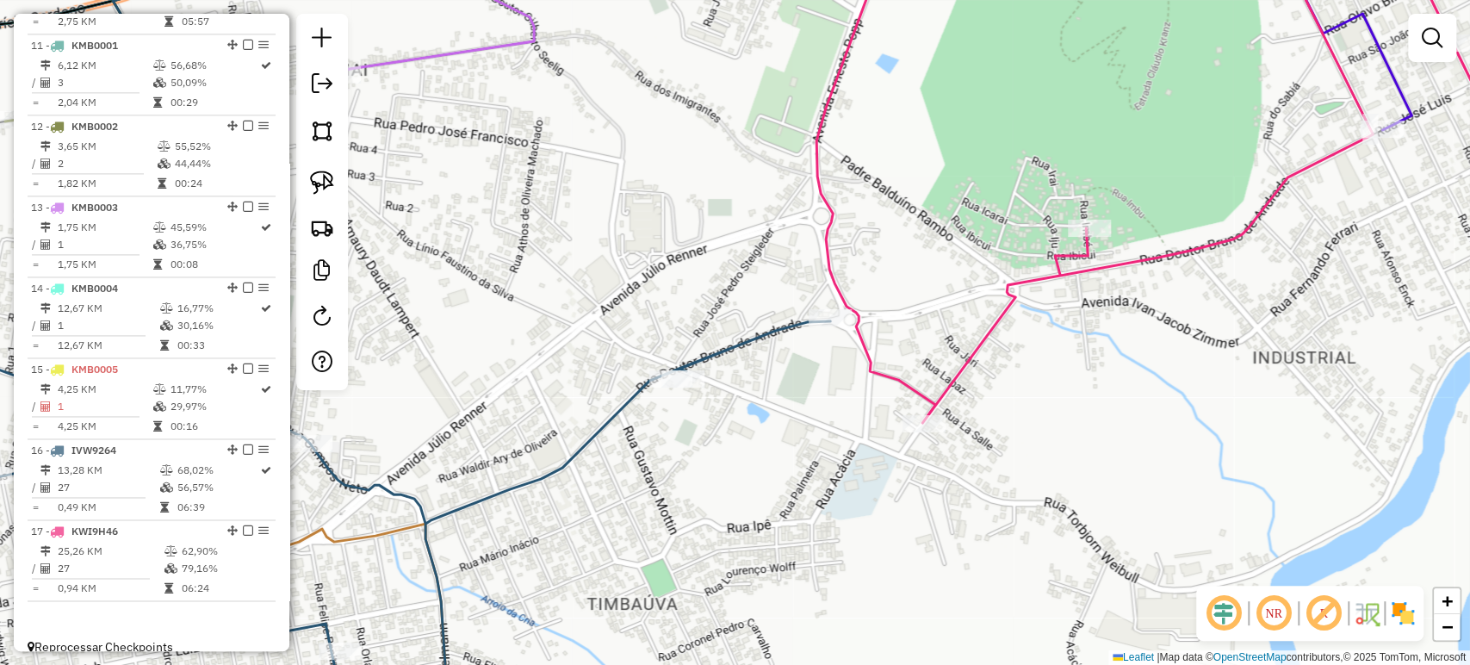
drag, startPoint x: 745, startPoint y: 438, endPoint x: 861, endPoint y: 430, distance: 116.5
click at [861, 430] on div "Janela de atendimento Grade de atendimento Capacidade Transportadoras Veículos …" at bounding box center [735, 332] width 1470 height 665
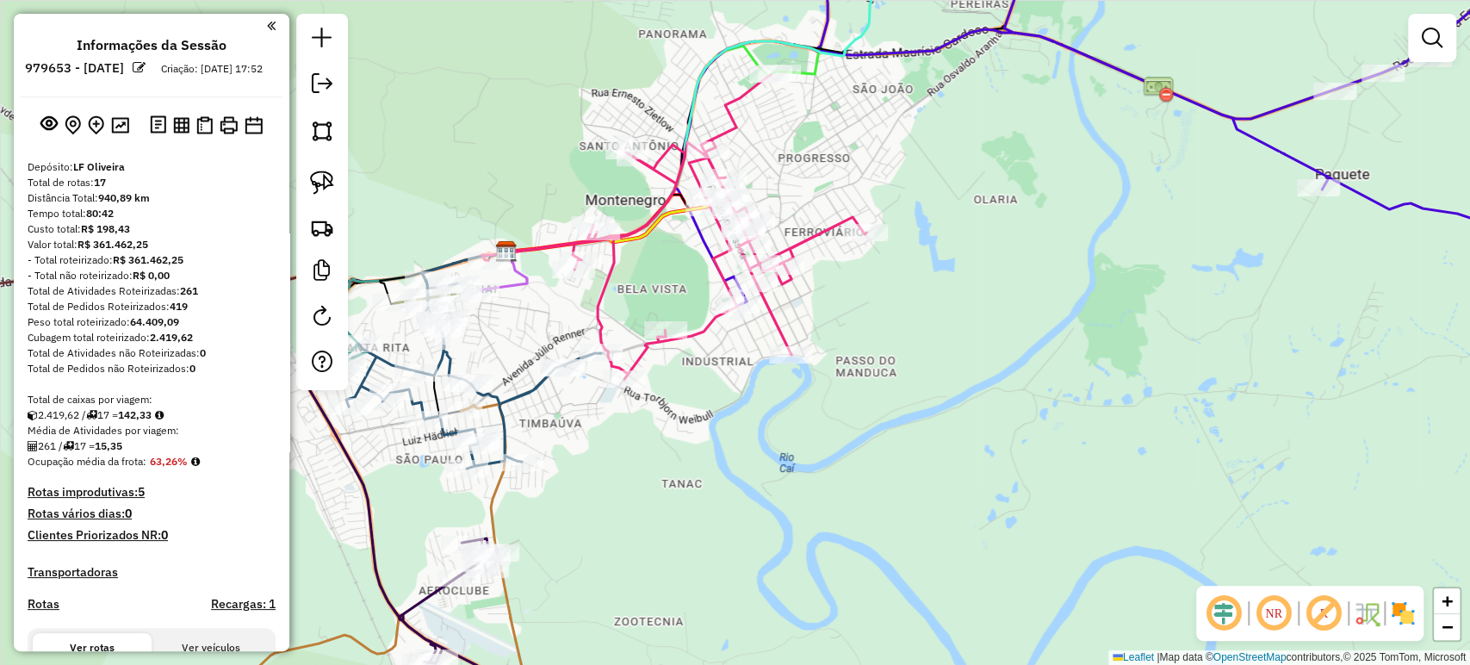
drag, startPoint x: 686, startPoint y: 403, endPoint x: 707, endPoint y: 398, distance: 21.3
click at [707, 398] on div "Janela de atendimento Grade de atendimento Capacidade Transportadoras Veículos …" at bounding box center [735, 332] width 1470 height 665
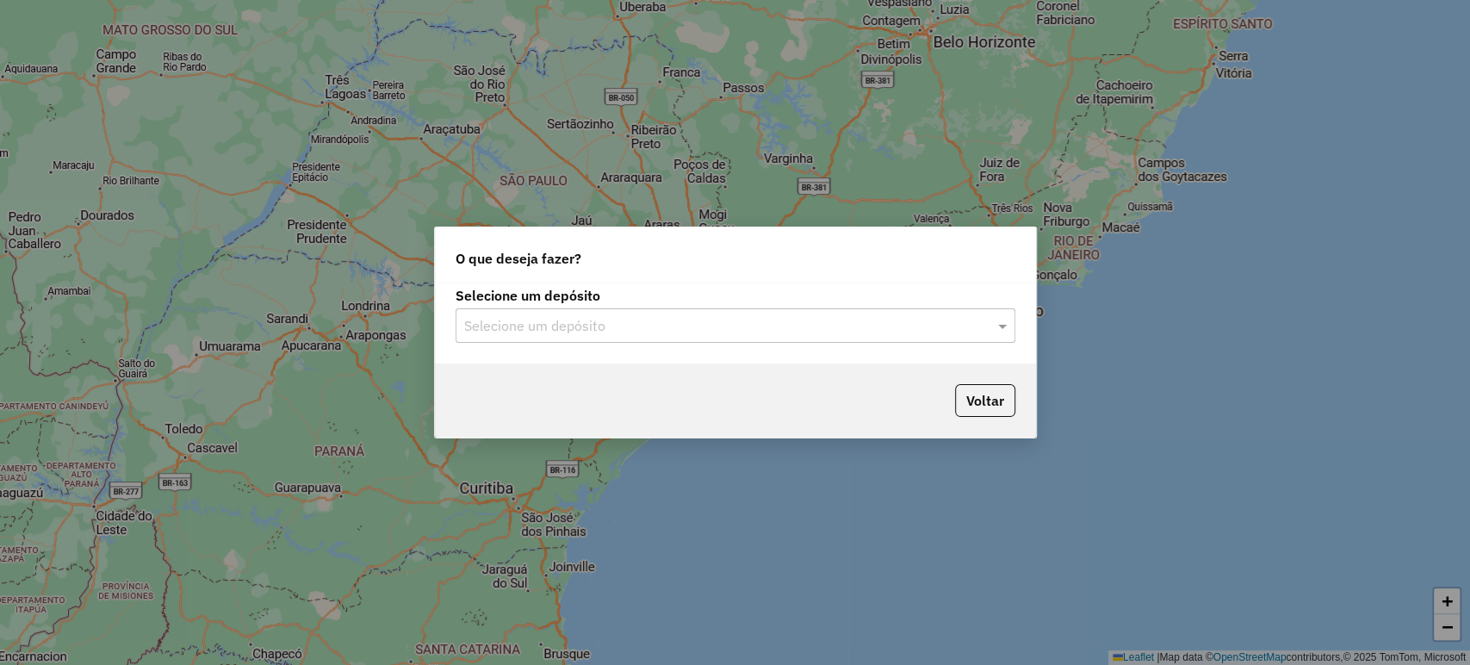
click at [507, 338] on div "Selecione um depósito" at bounding box center [735, 325] width 560 height 34
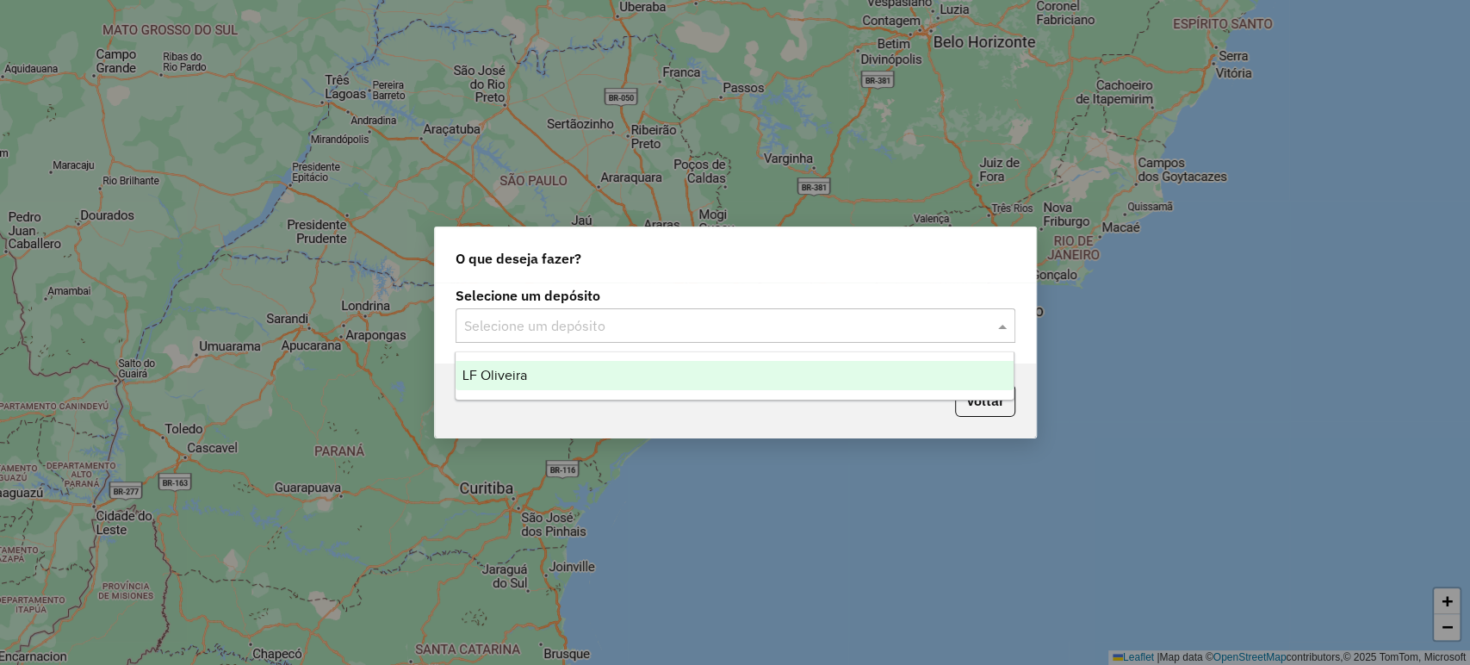
click at [524, 364] on div "LF Oliveira" at bounding box center [734, 375] width 558 height 29
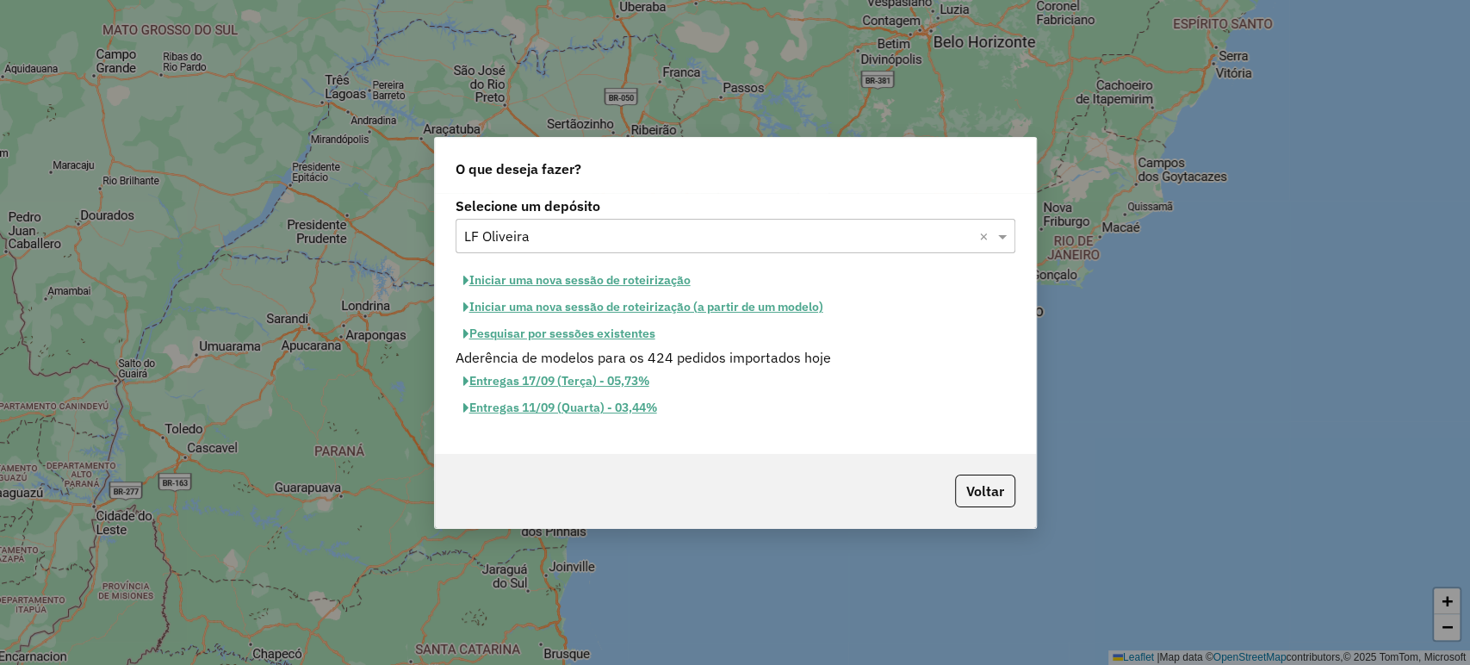
click at [551, 332] on button "Pesquisar por sessões existentes" at bounding box center [558, 333] width 207 height 27
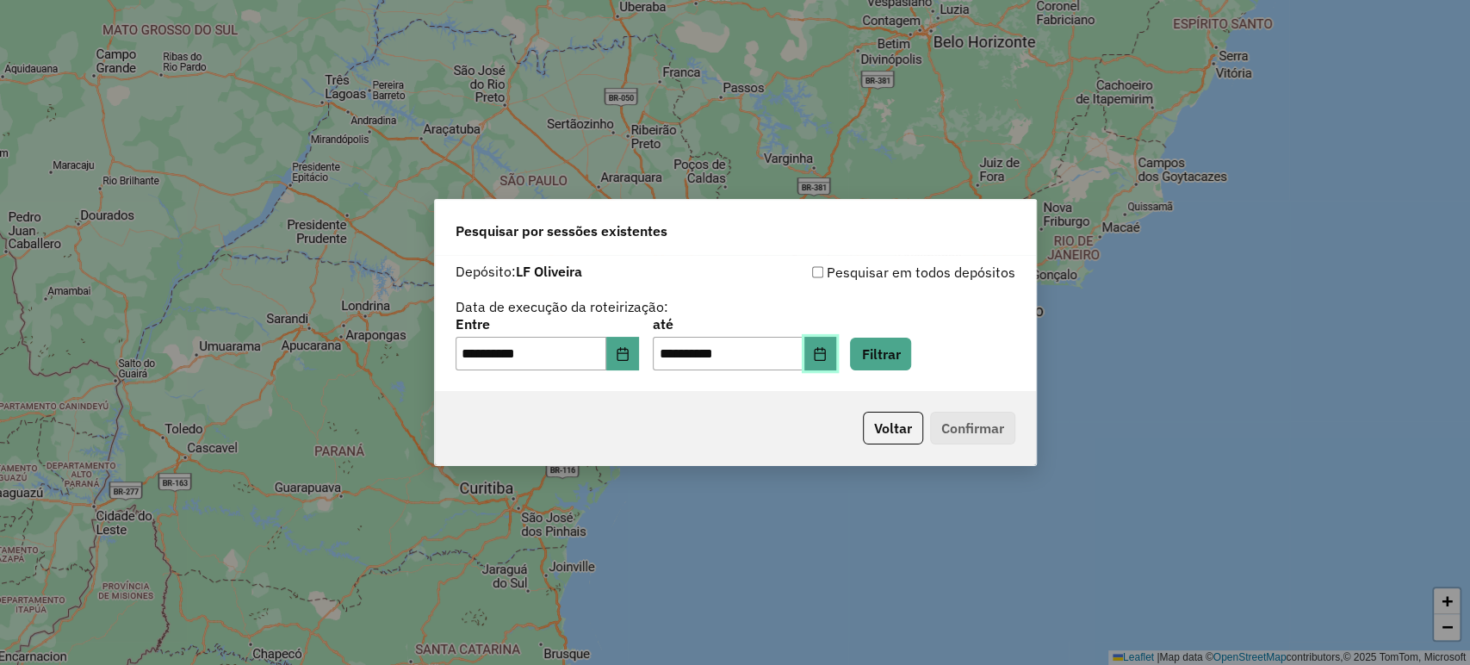
click at [837, 361] on button "Choose Date" at bounding box center [820, 354] width 33 height 34
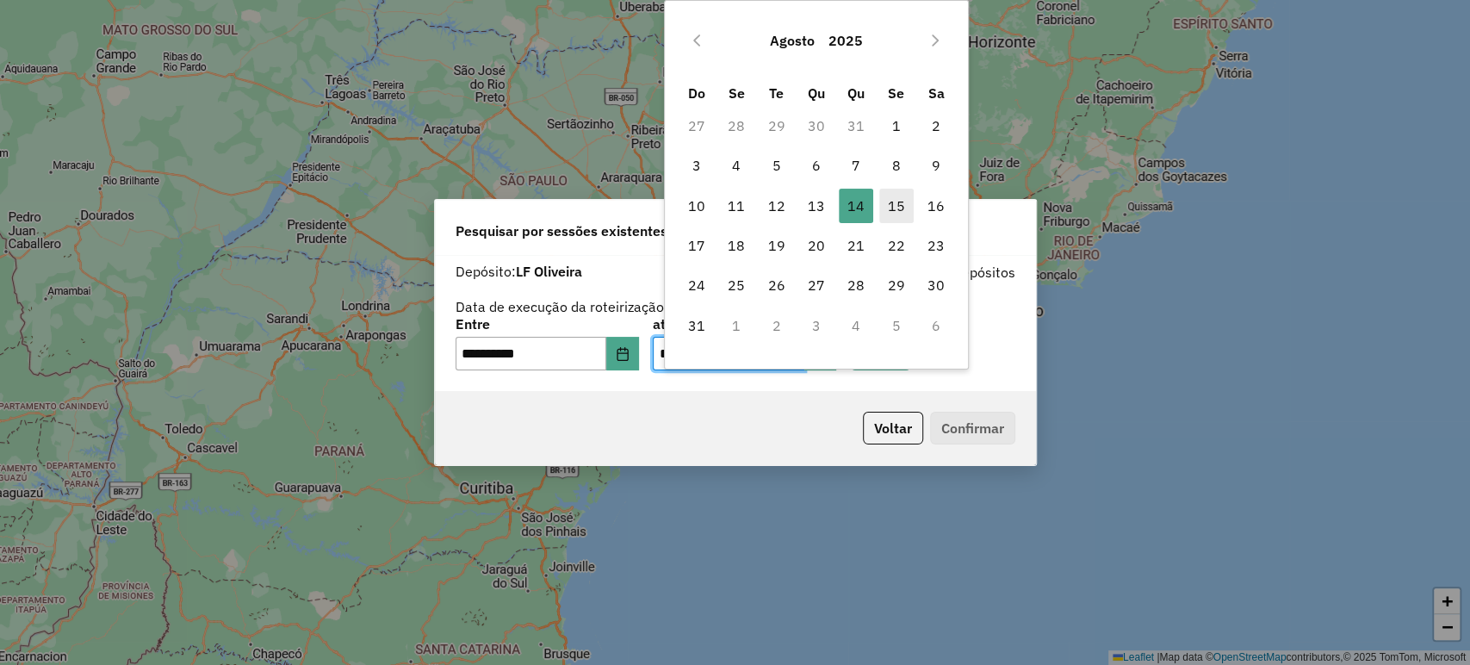
click at [894, 196] on span "15" at bounding box center [896, 206] width 34 height 34
type input "**********"
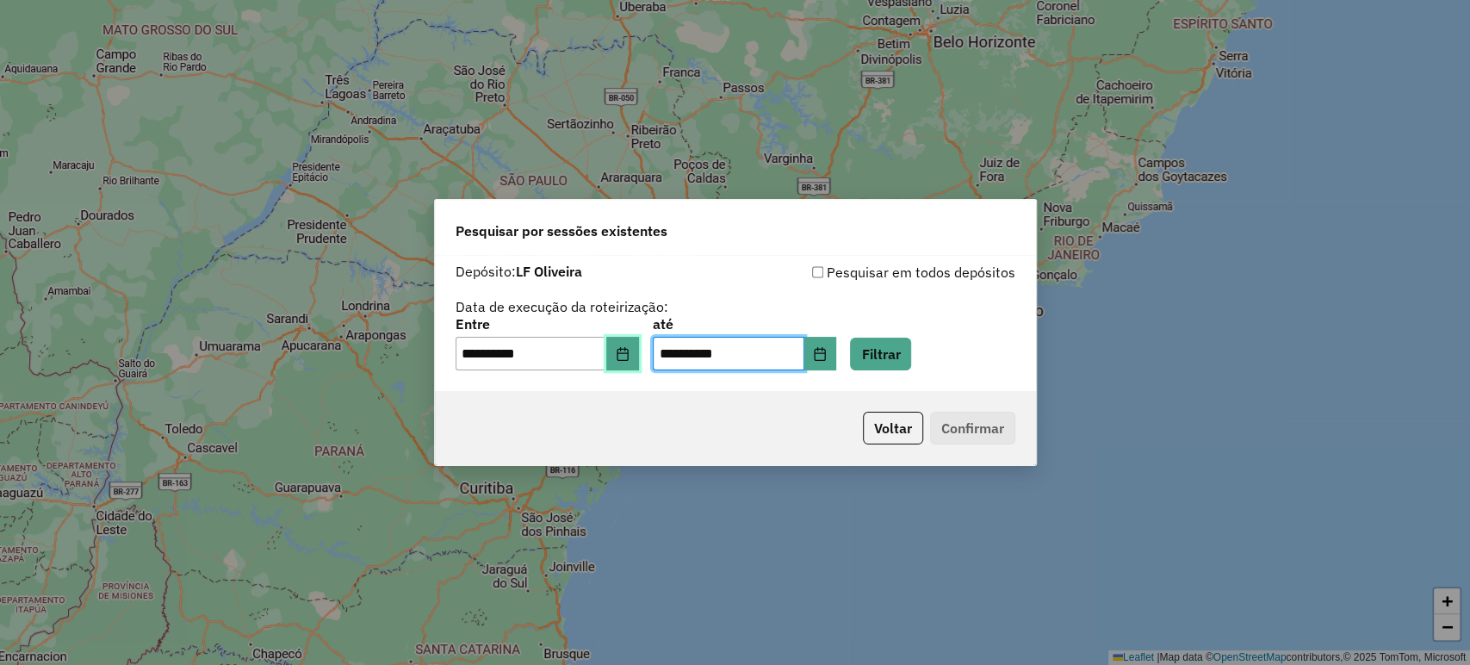
click at [639, 352] on button "Choose Date" at bounding box center [622, 354] width 33 height 34
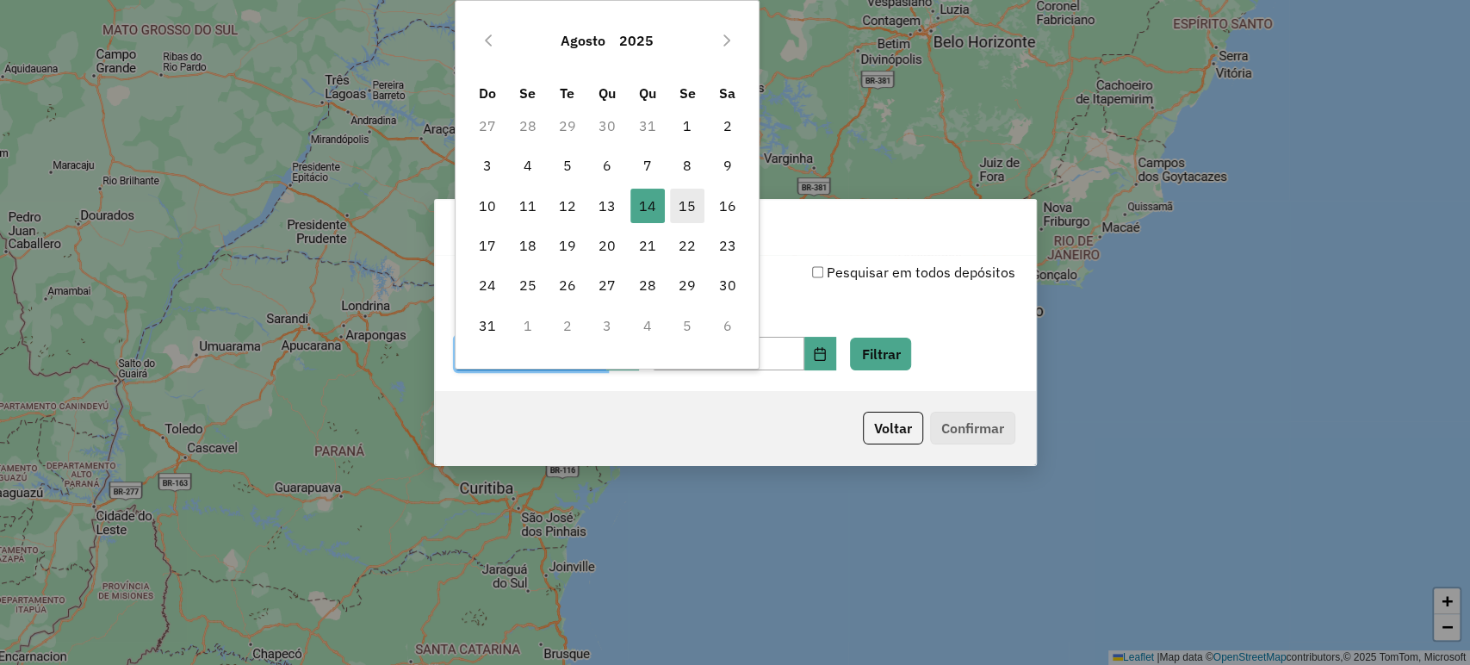
click at [684, 203] on span "15" at bounding box center [687, 206] width 34 height 34
type input "**********"
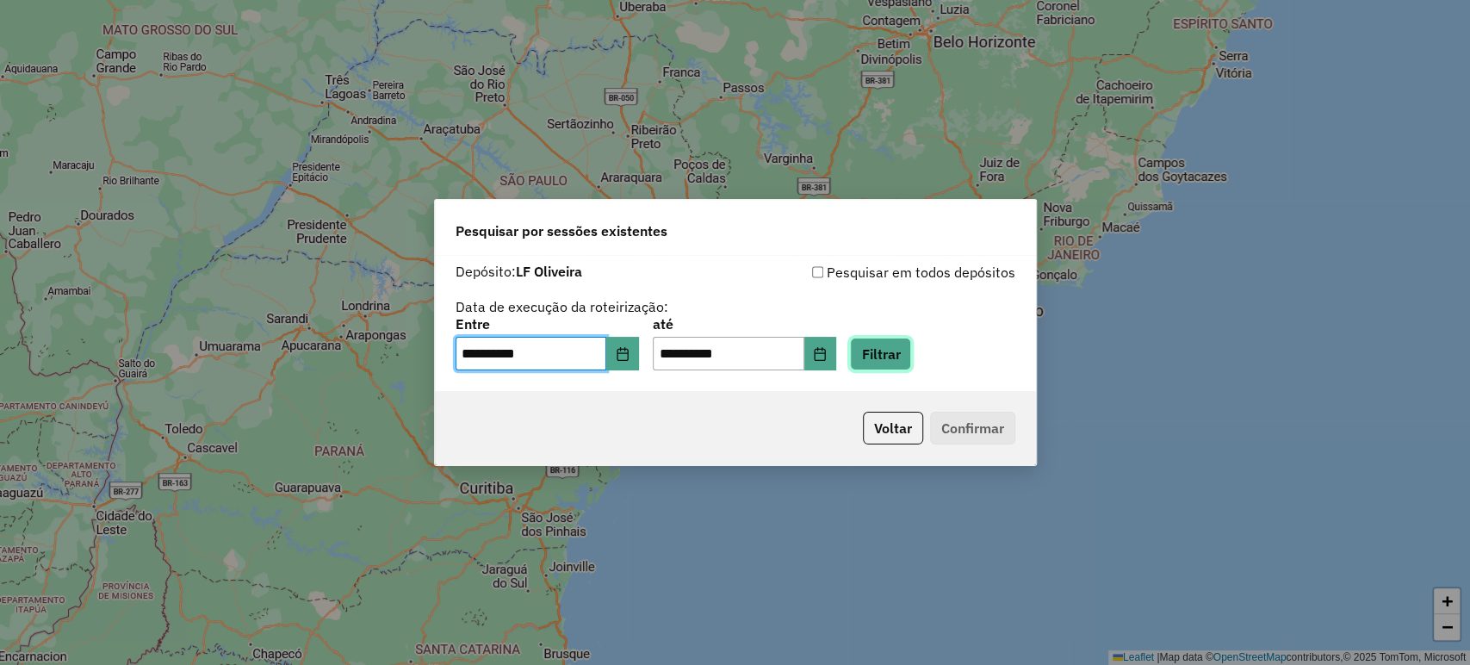
click at [882, 339] on button "Filtrar" at bounding box center [880, 354] width 61 height 33
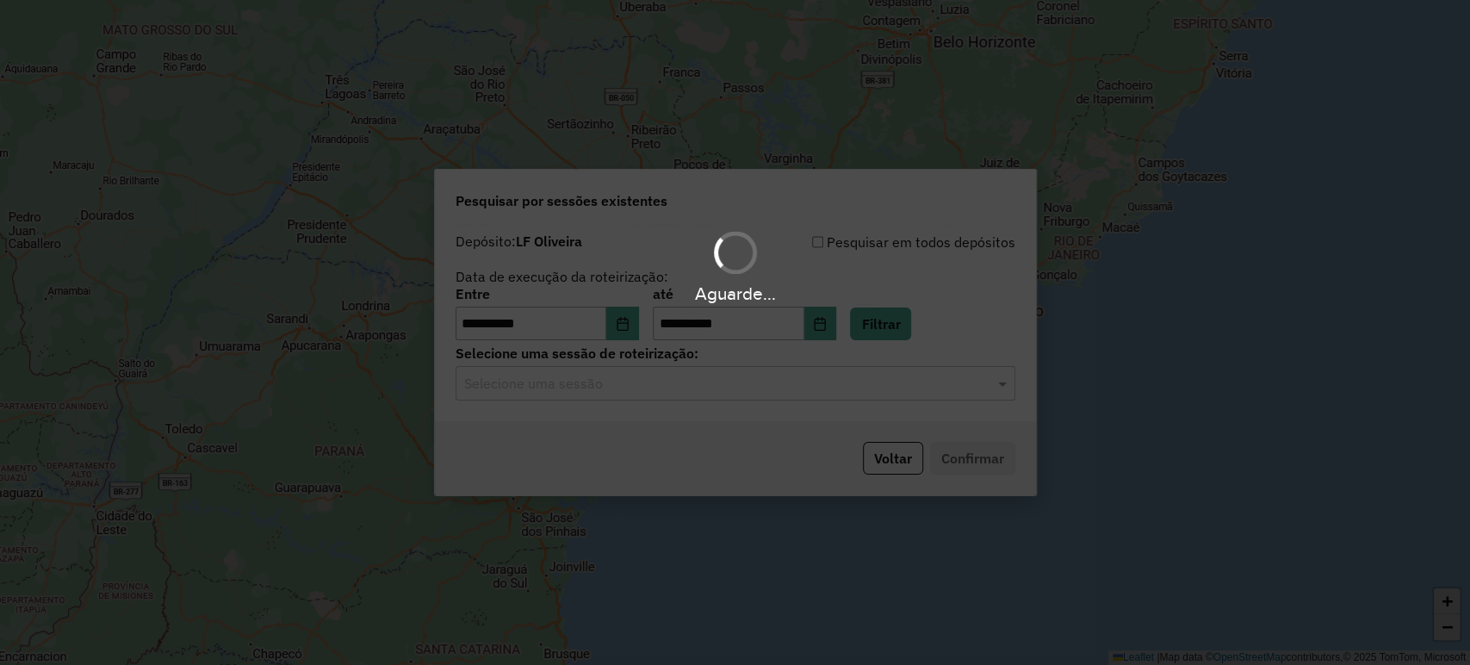
click at [687, 384] on input "text" at bounding box center [718, 384] width 508 height 21
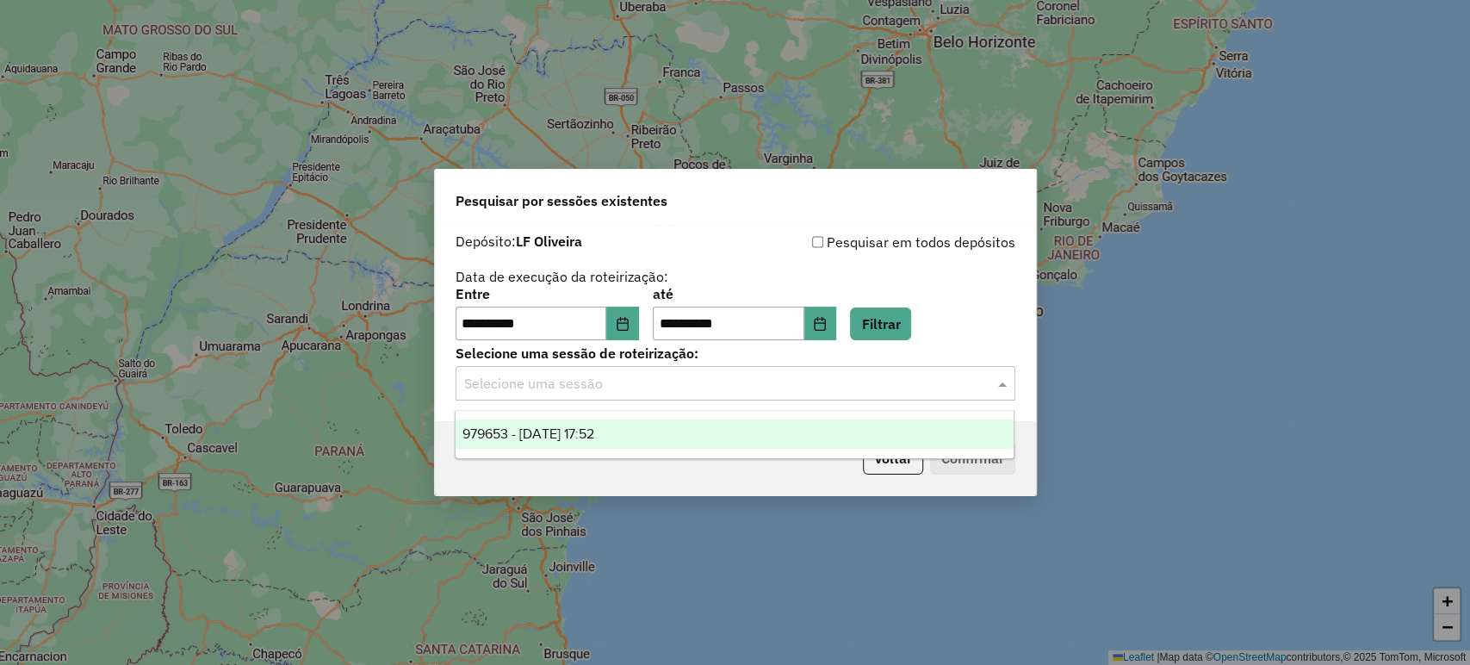
click at [683, 422] on div "979653 - [DATE] 17:52" at bounding box center [734, 433] width 558 height 29
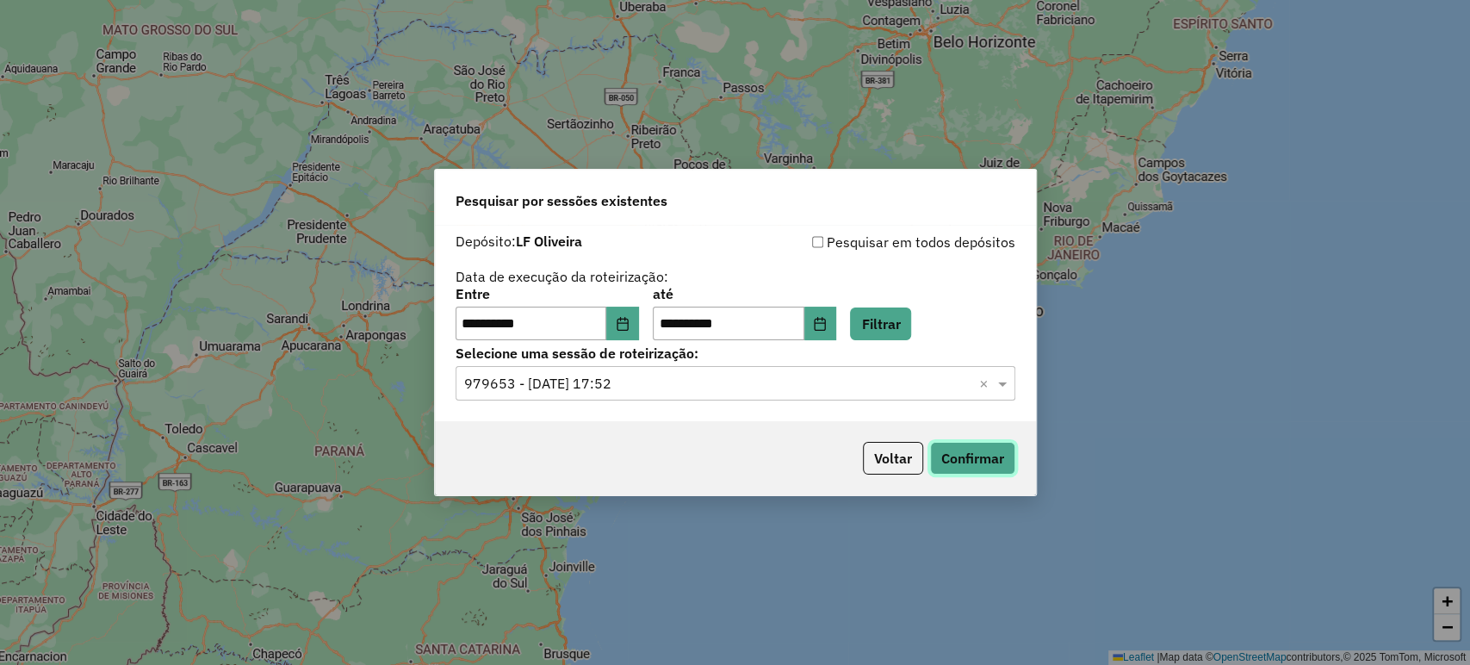
click at [941, 449] on button "Confirmar" at bounding box center [972, 458] width 85 height 33
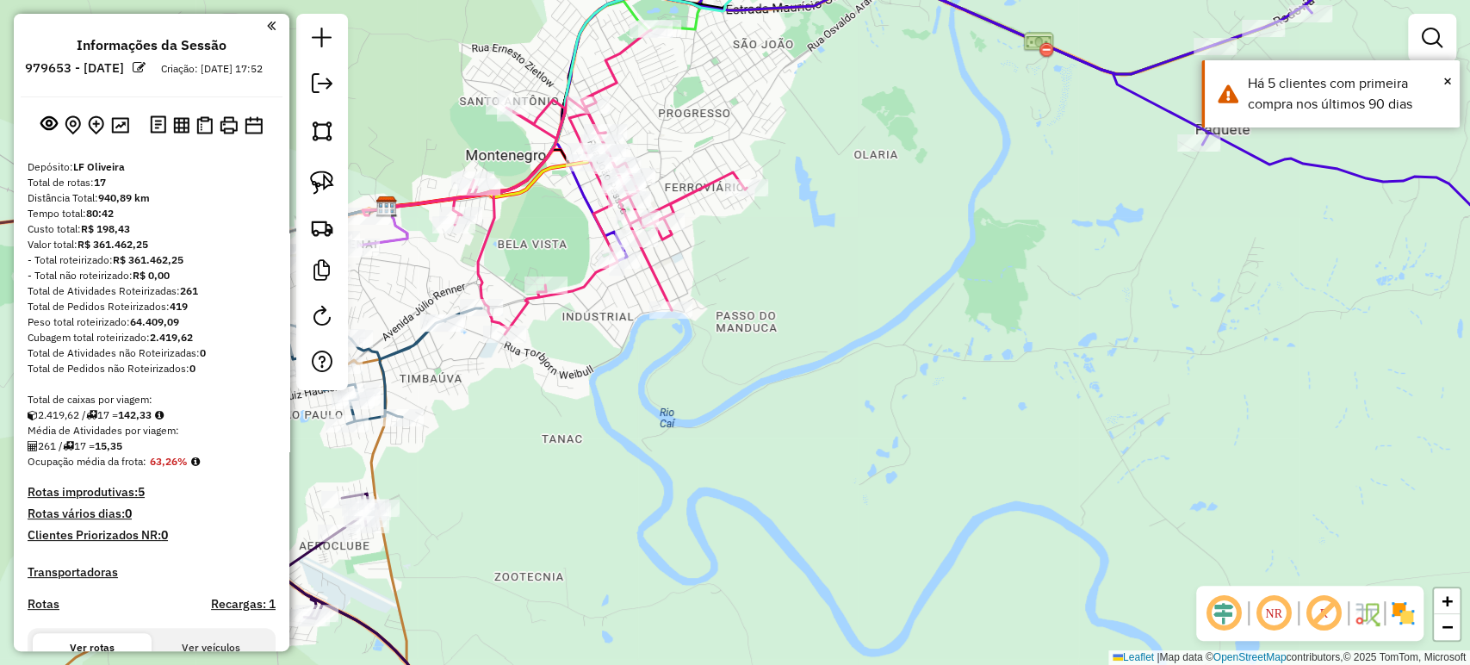
drag, startPoint x: 548, startPoint y: 368, endPoint x: 841, endPoint y: 392, distance: 294.6
click at [841, 392] on div "Rota 17 - Placa KWI9H46 205 - MINIMERCADO [PERSON_NAME] de atendimento Grade de…" at bounding box center [735, 332] width 1470 height 665
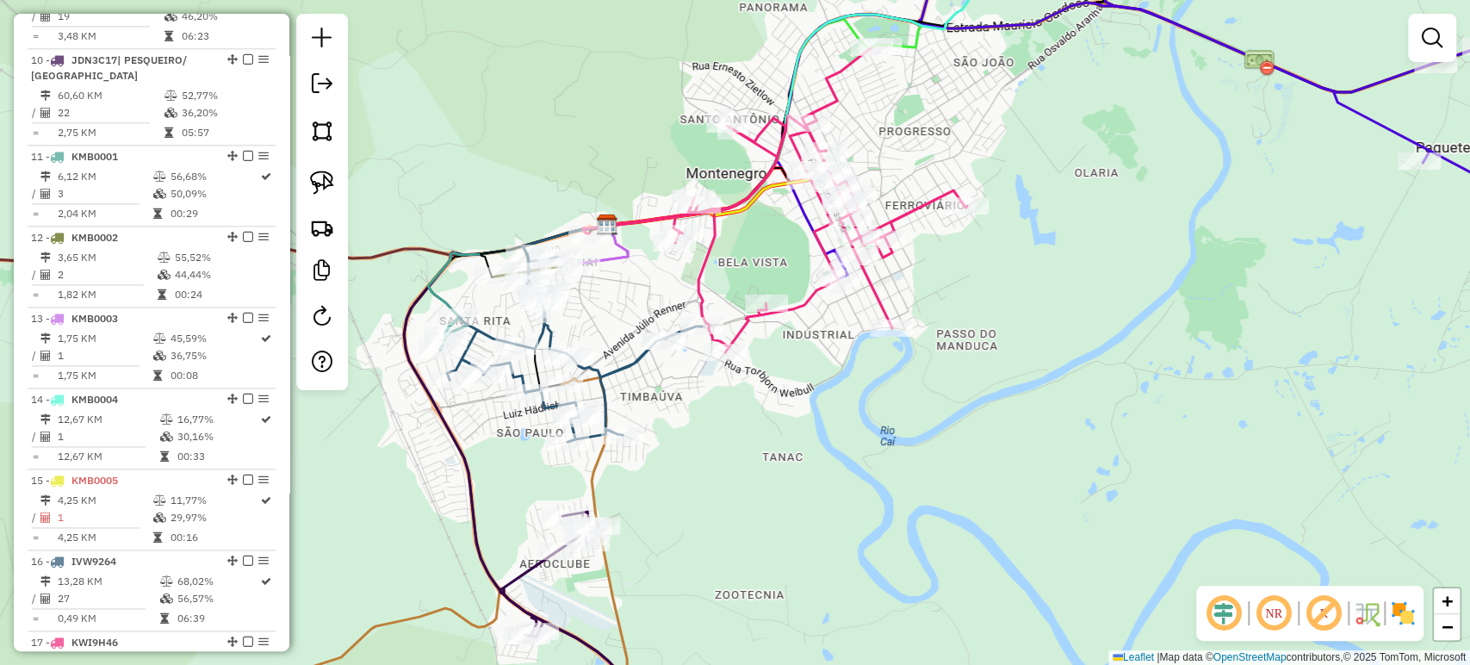
scroll to position [1601, 0]
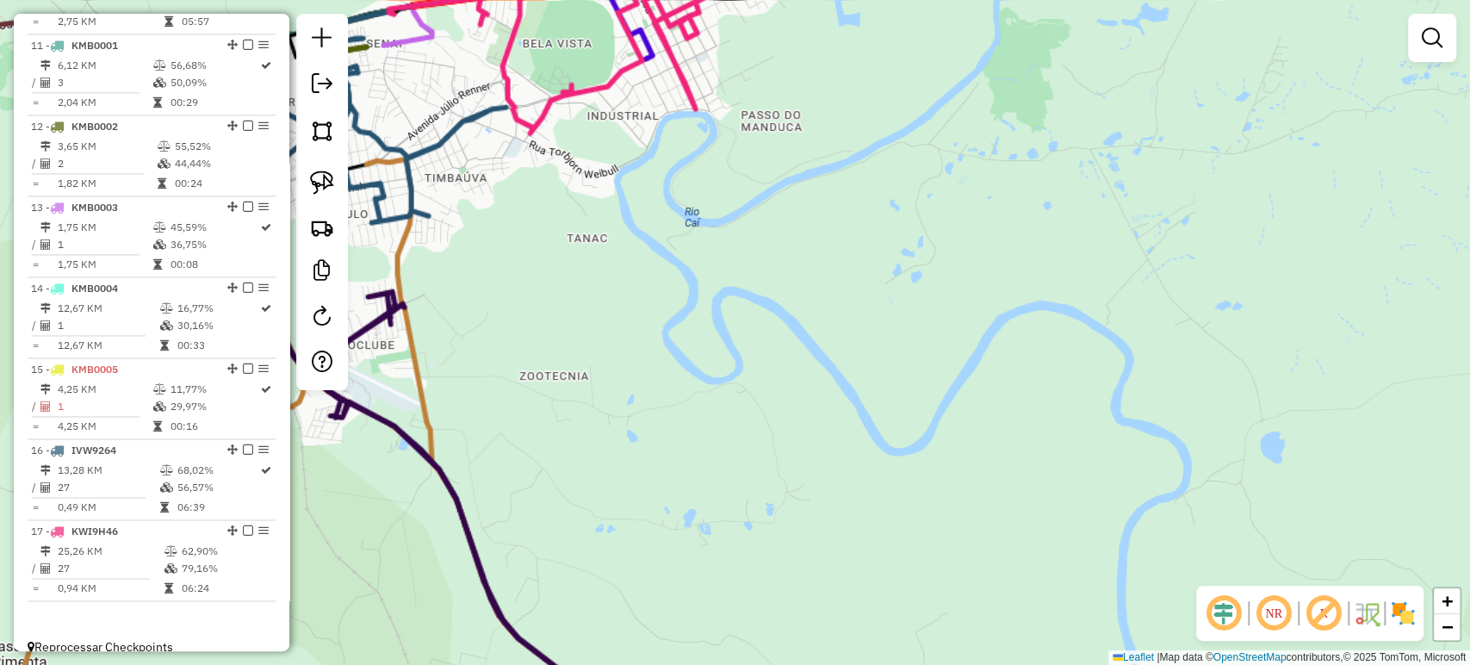
drag, startPoint x: 653, startPoint y: 407, endPoint x: 574, endPoint y: 364, distance: 90.2
click at [649, 411] on div "Janela de atendimento Grade de atendimento Capacidade Transportadoras Veículos …" at bounding box center [735, 332] width 1470 height 665
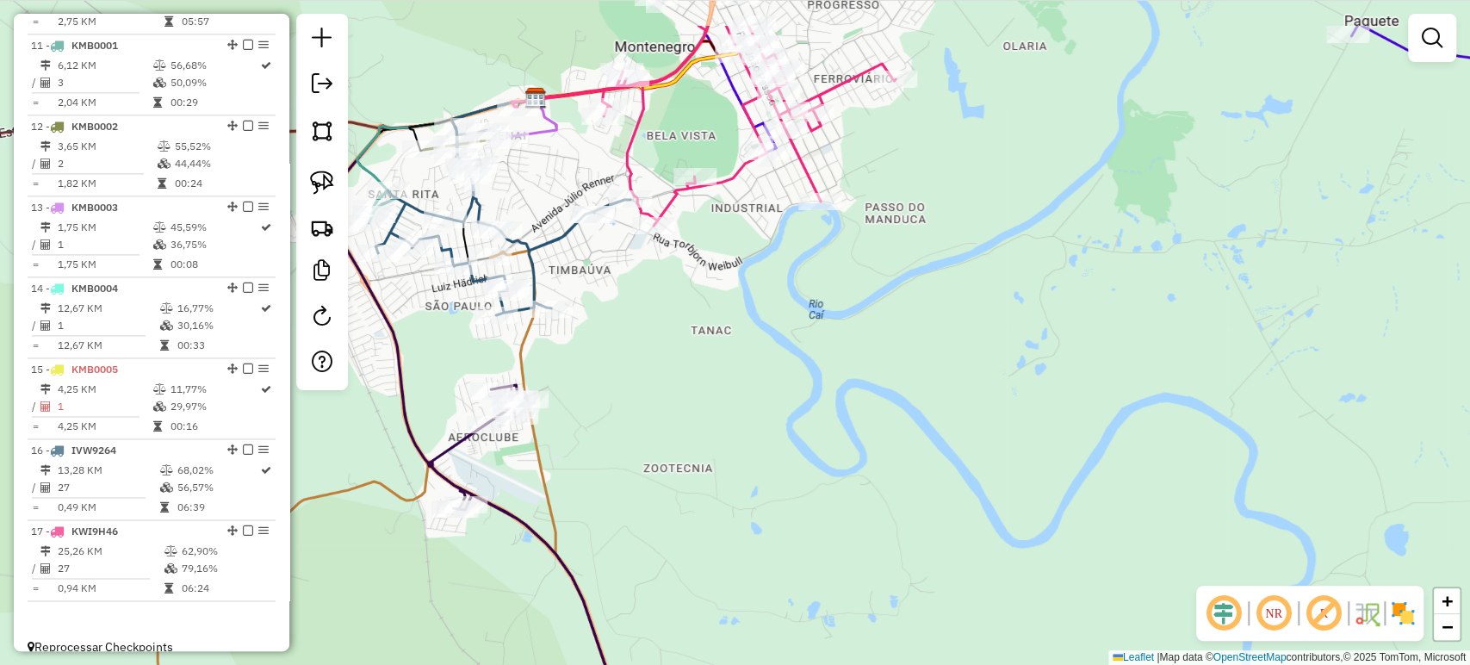
drag, startPoint x: 613, startPoint y: 363, endPoint x: 620, endPoint y: 356, distance: 9.7
click at [655, 399] on div "Janela de atendimento Grade de atendimento Capacidade Transportadoras Veículos …" at bounding box center [735, 332] width 1470 height 665
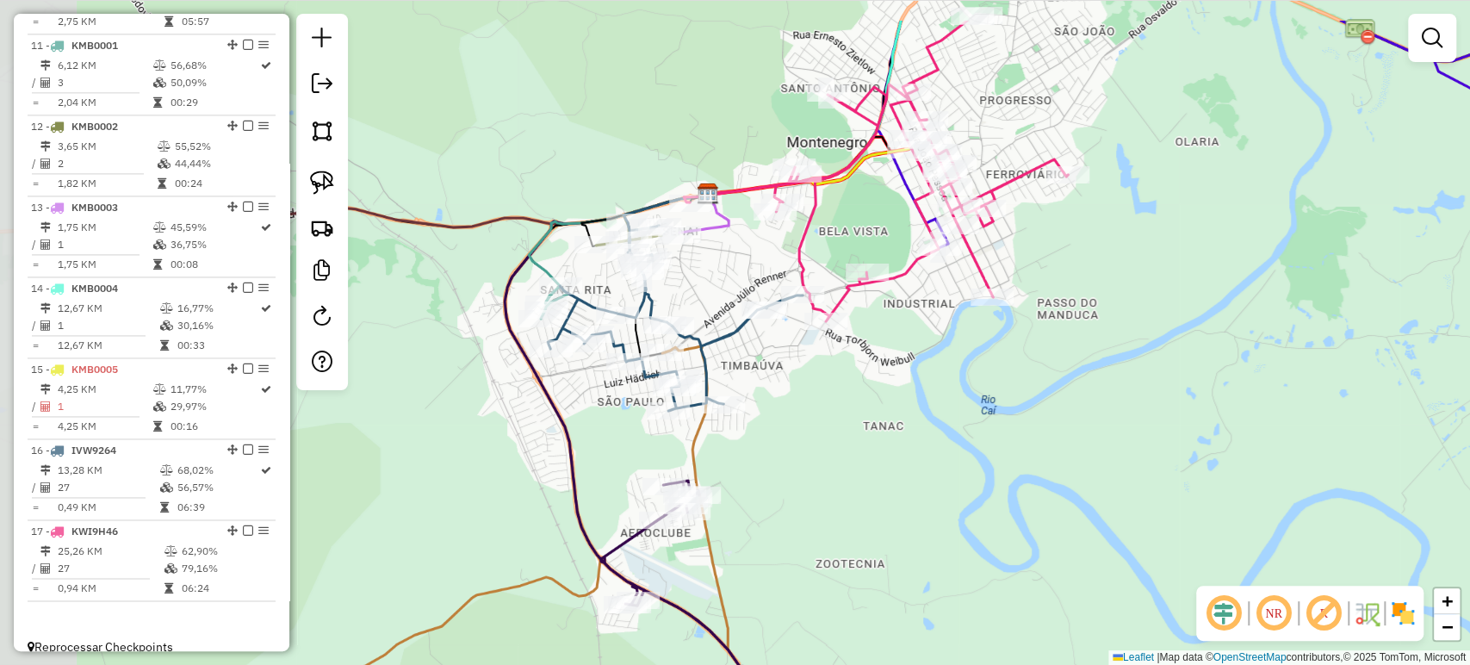
drag, startPoint x: 745, startPoint y: 399, endPoint x: 754, endPoint y: 418, distance: 20.4
click at [767, 418] on div "Janela de atendimento Grade de atendimento Capacidade Transportadoras Veículos …" at bounding box center [735, 332] width 1470 height 665
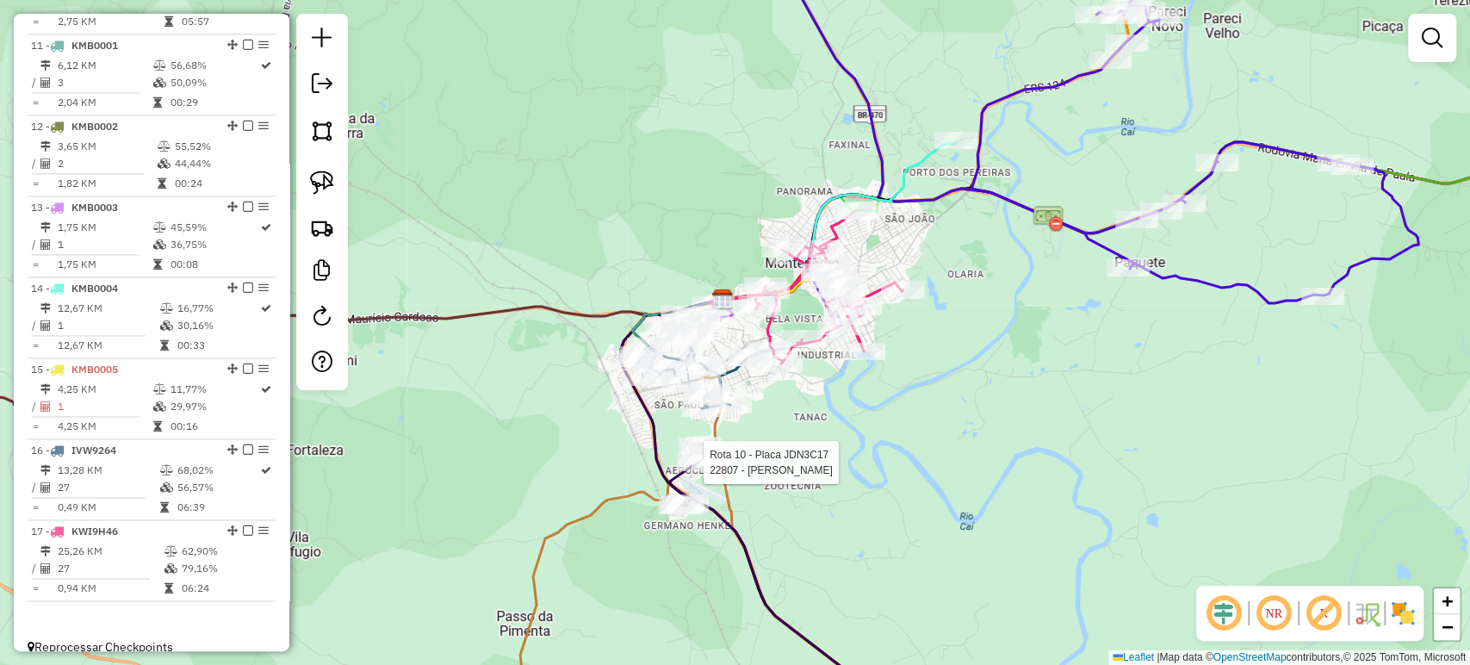
select select "**********"
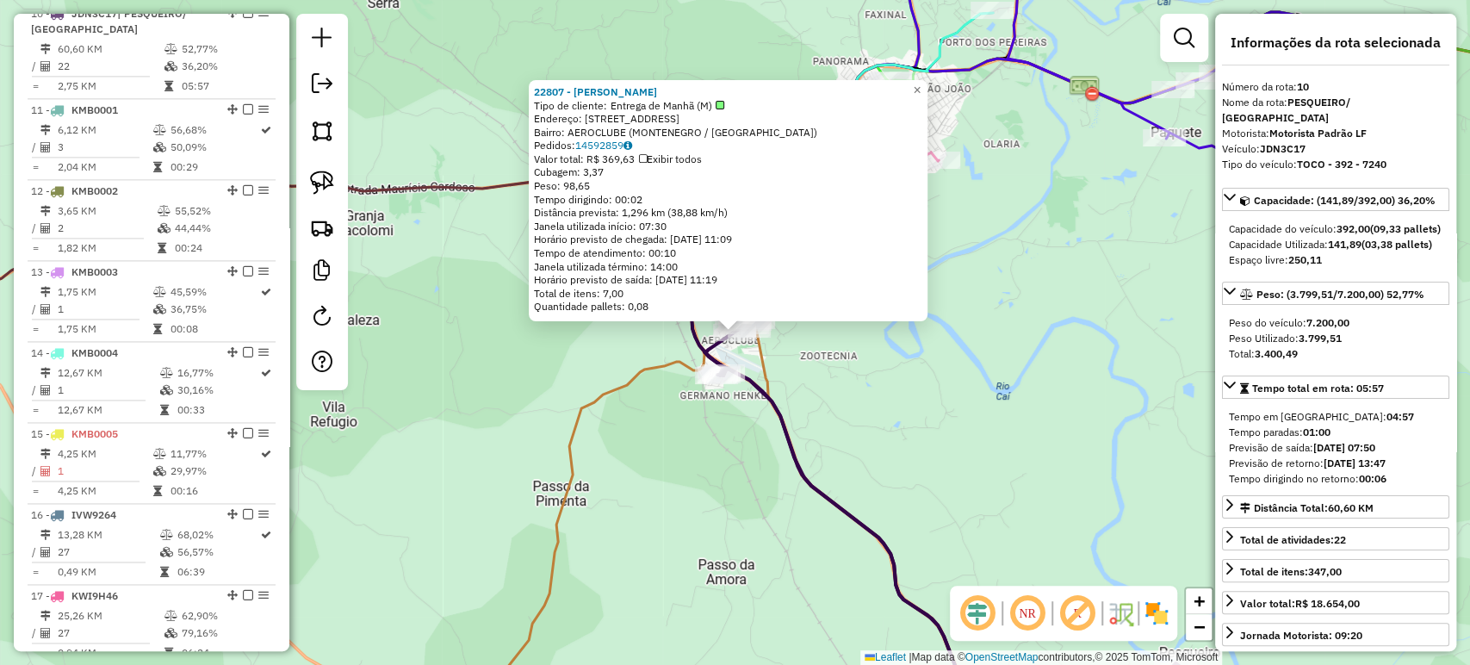
scroll to position [1508, 0]
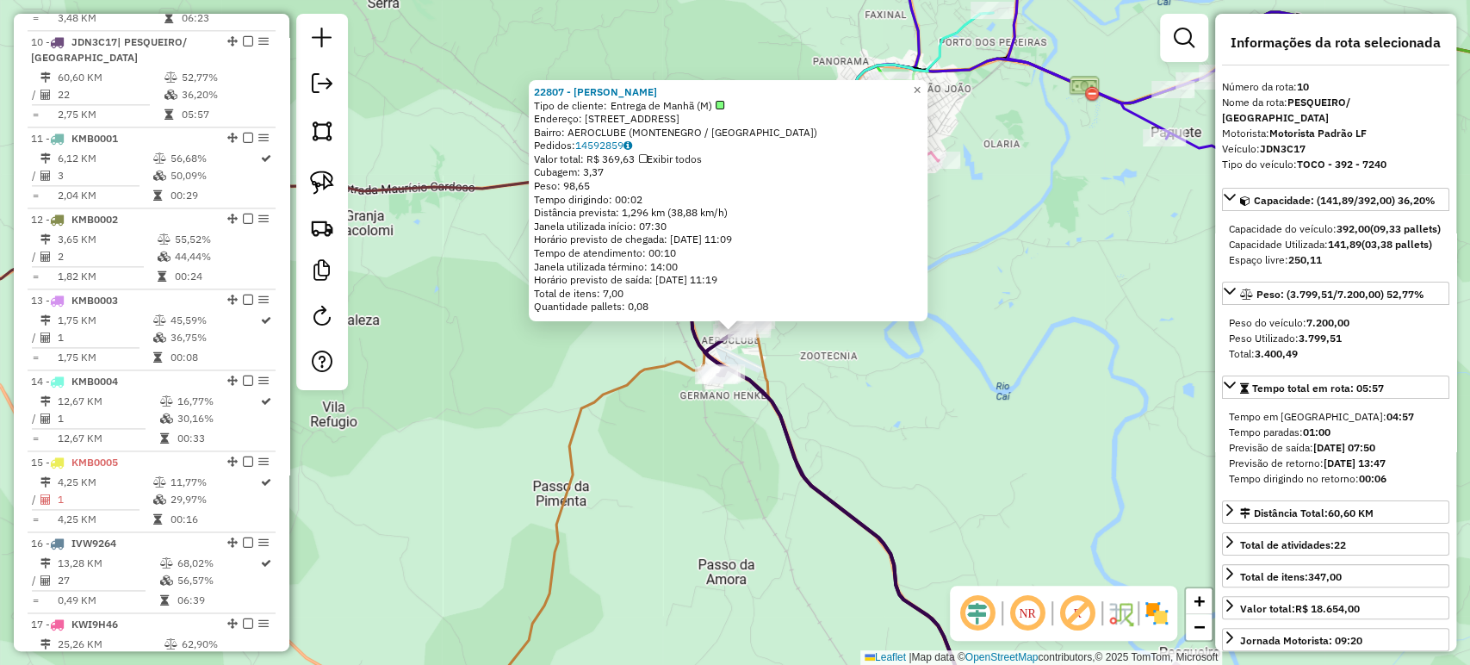
click at [863, 432] on div "22807 - LANCHERIA RAMAO Tipo de cliente: Entrega de Manhã (M) Endereço: R CILON…" at bounding box center [735, 332] width 1470 height 665
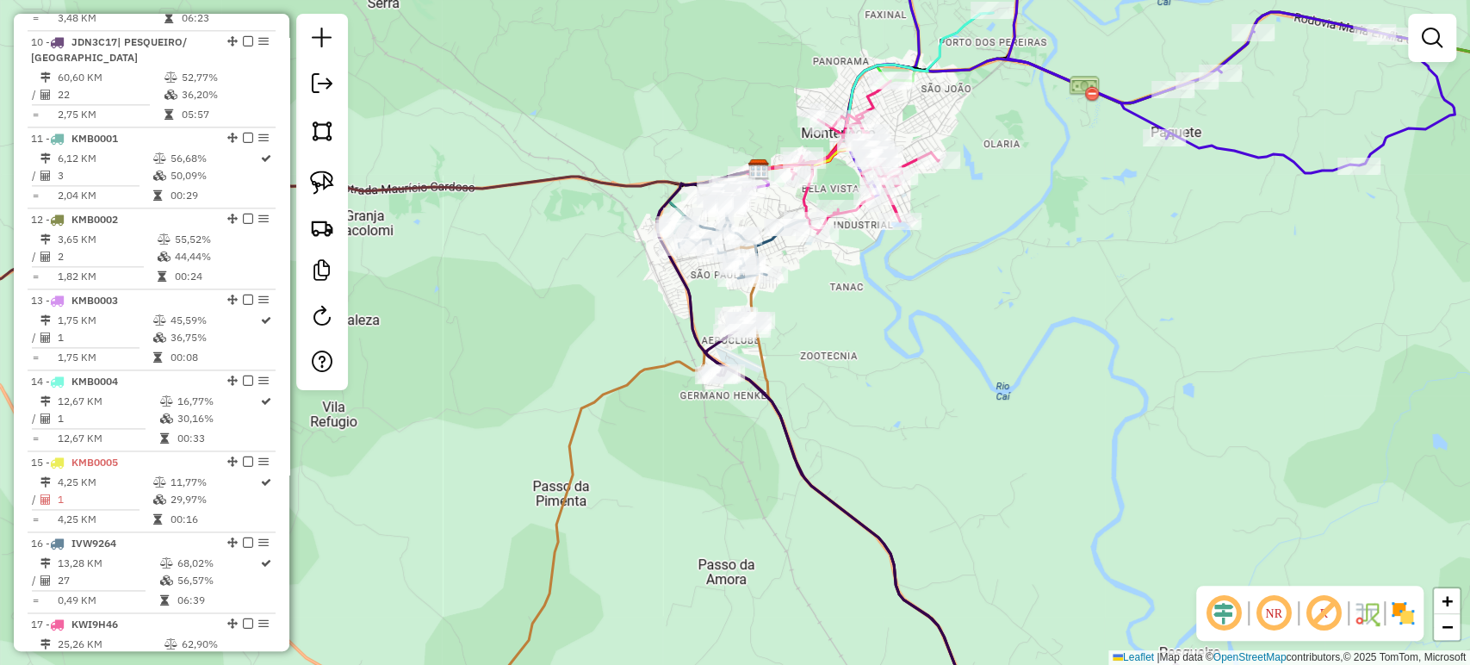
drag, startPoint x: 919, startPoint y: 344, endPoint x: 882, endPoint y: 440, distance: 103.3
click at [883, 445] on div "Janela de atendimento Grade de atendimento Capacidade Transportadoras Veículos …" at bounding box center [735, 332] width 1470 height 665
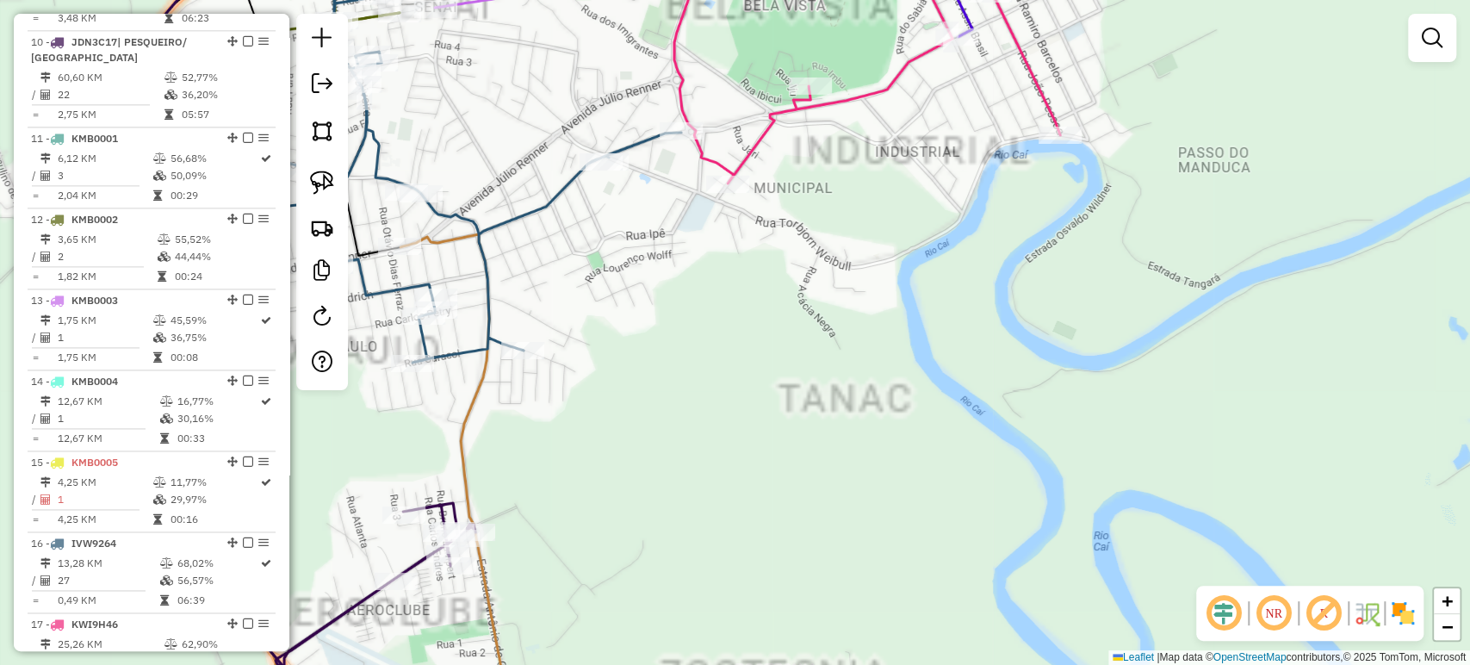
drag, startPoint x: 754, startPoint y: 391, endPoint x: 846, endPoint y: 475, distance: 124.9
click at [858, 475] on div "Janela de atendimento Grade de atendimento Capacidade Transportadoras Veículos …" at bounding box center [735, 332] width 1470 height 665
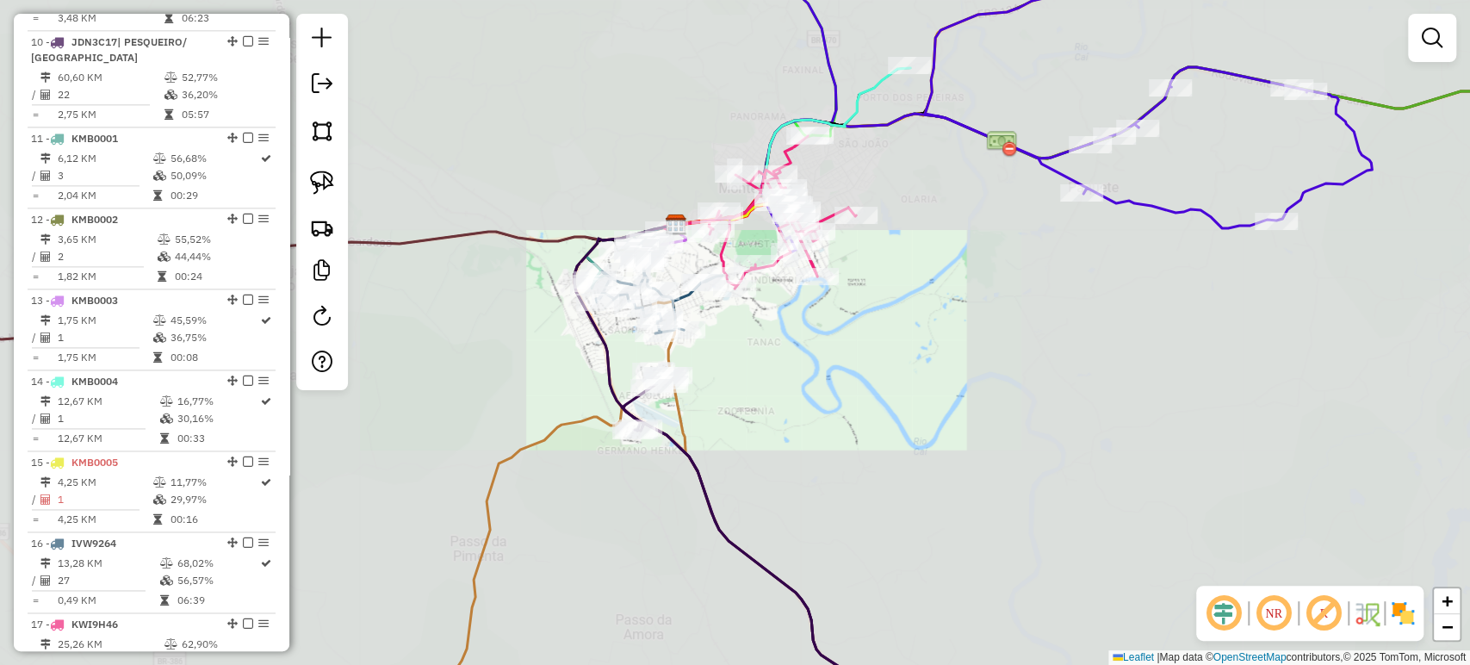
click at [730, 313] on div "Janela de atendimento Grade de atendimento Capacidade Transportadoras Veículos …" at bounding box center [735, 332] width 1470 height 665
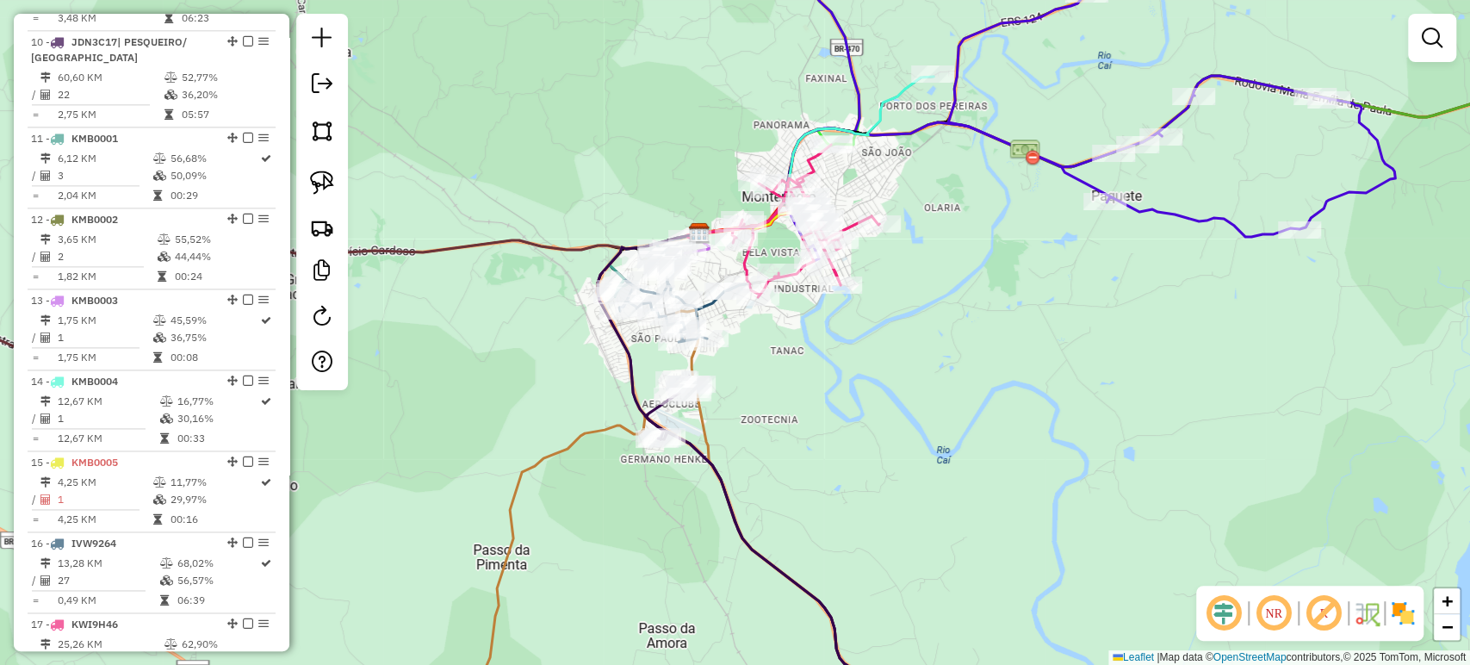
drag, startPoint x: 743, startPoint y: 319, endPoint x: 763, endPoint y: 325, distance: 21.0
click at [763, 325] on div "Janela de atendimento Grade de atendimento Capacidade Transportadoras Veículos …" at bounding box center [735, 332] width 1470 height 665
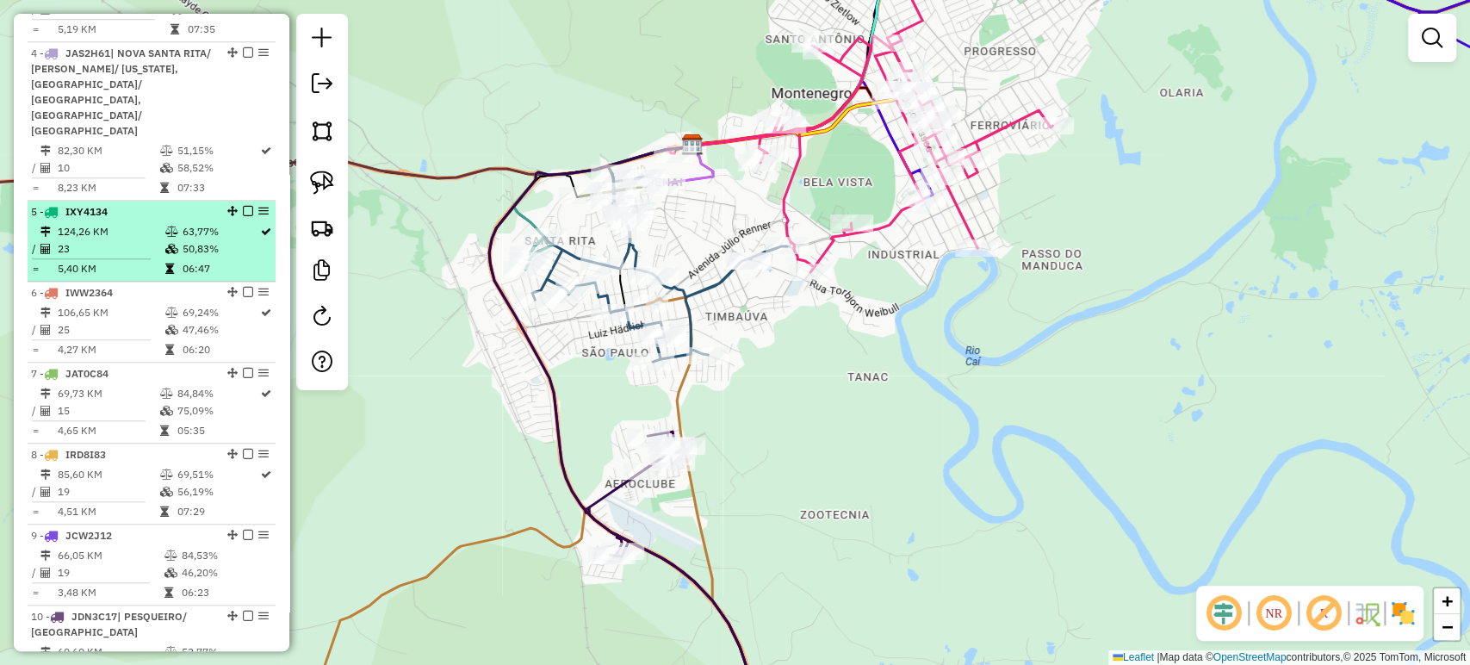
scroll to position [359, 0]
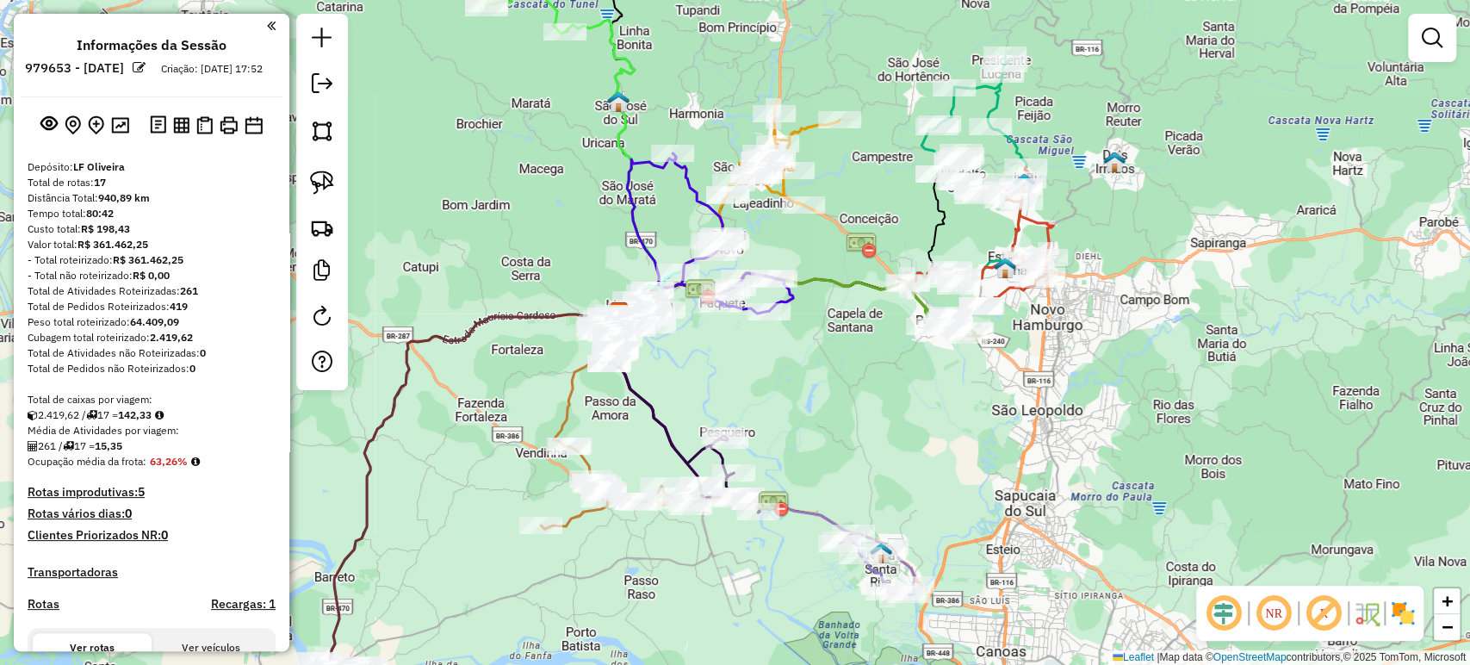
drag, startPoint x: 696, startPoint y: 325, endPoint x: 671, endPoint y: 368, distance: 49.0
click at [671, 368] on div "Janela de atendimento Grade de atendimento Capacidade Transportadoras Veículos …" at bounding box center [735, 332] width 1470 height 665
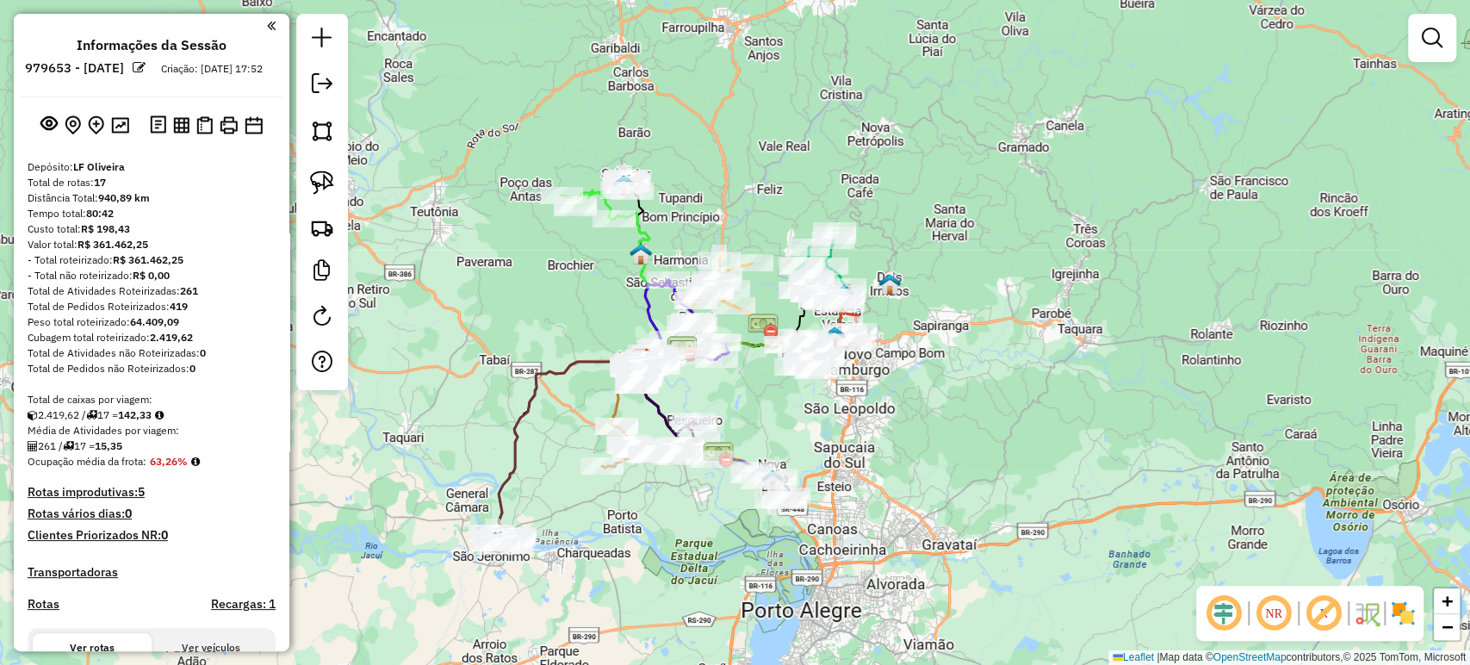
drag, startPoint x: 696, startPoint y: 369, endPoint x: 693, endPoint y: 389, distance: 20.0
click at [693, 389] on div "Janela de atendimento Grade de atendimento Capacidade Transportadoras Veículos …" at bounding box center [735, 332] width 1470 height 665
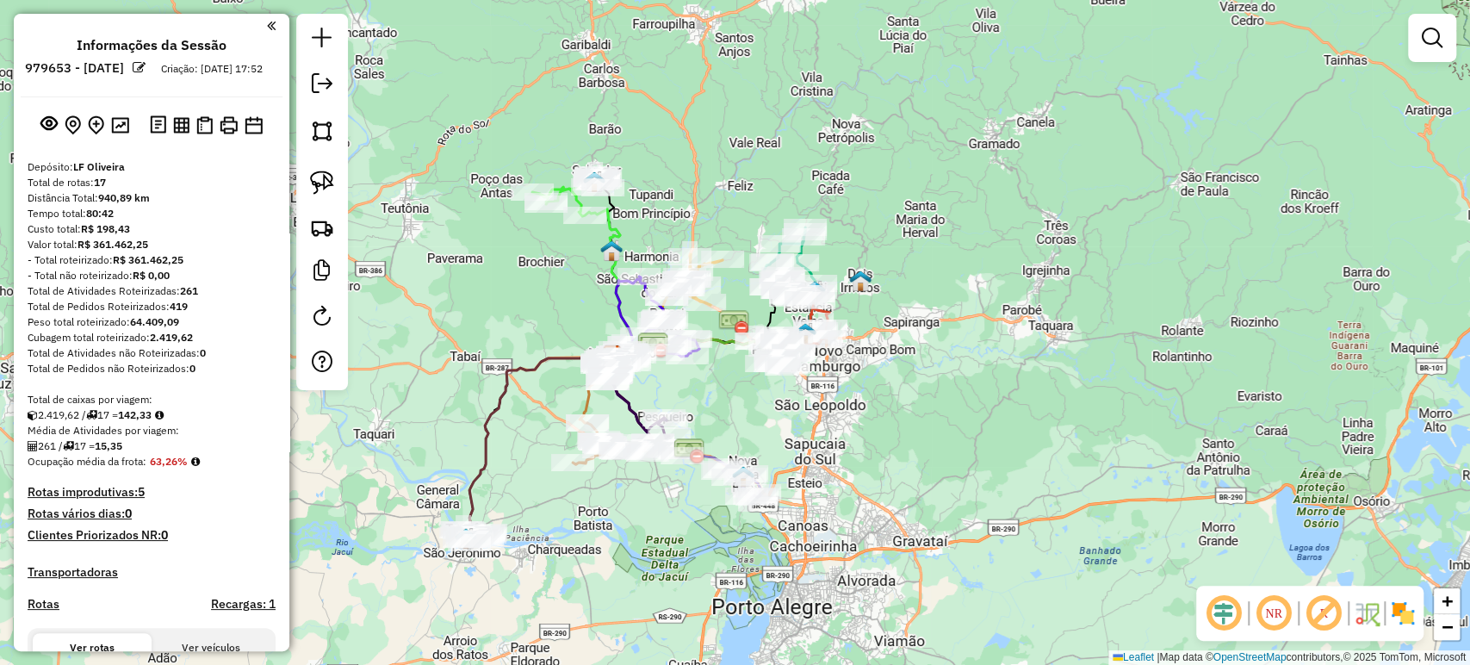
drag, startPoint x: 654, startPoint y: 385, endPoint x: 647, endPoint y: 391, distance: 9.2
click at [658, 387] on div "Janela de atendimento Grade de atendimento Capacidade Transportadoras Veículos …" at bounding box center [735, 332] width 1470 height 665
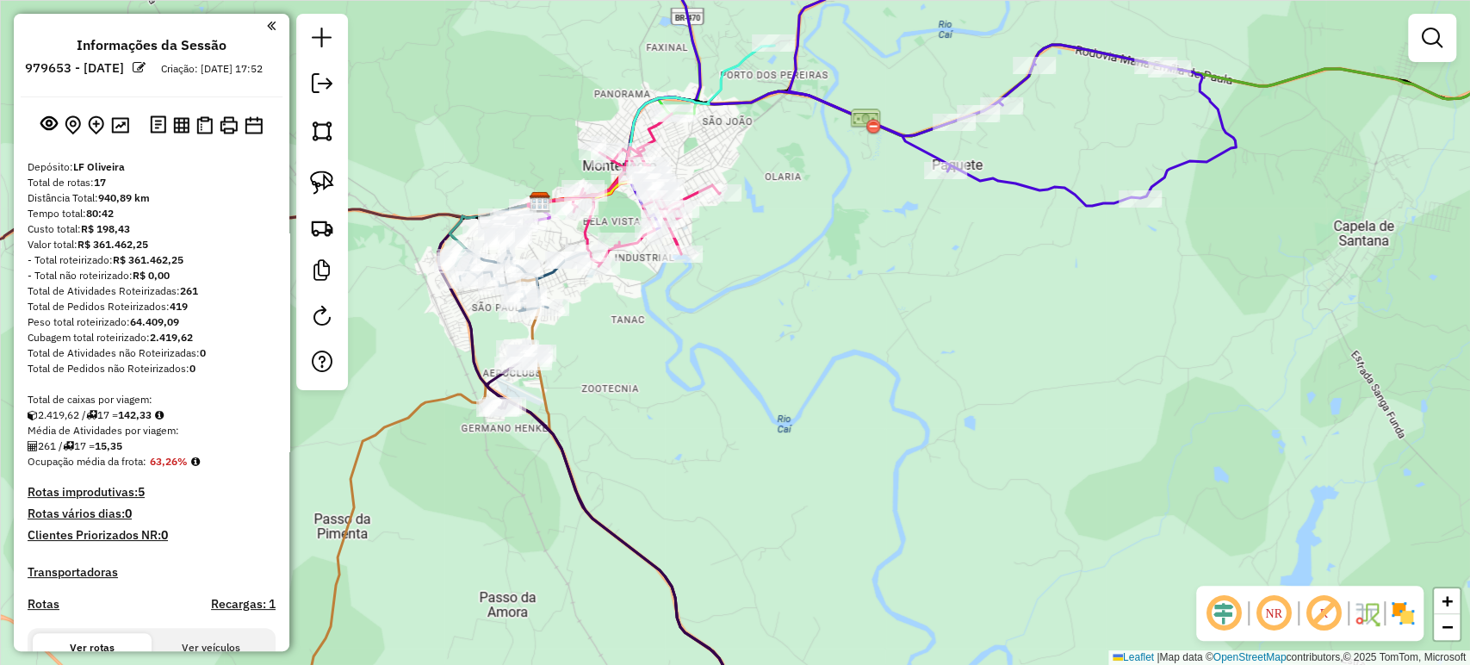
drag, startPoint x: 675, startPoint y: 404, endPoint x: 686, endPoint y: 409, distance: 12.3
click at [686, 409] on div "Janela de atendimento Grade de atendimento Capacidade Transportadoras Veículos …" at bounding box center [735, 332] width 1470 height 665
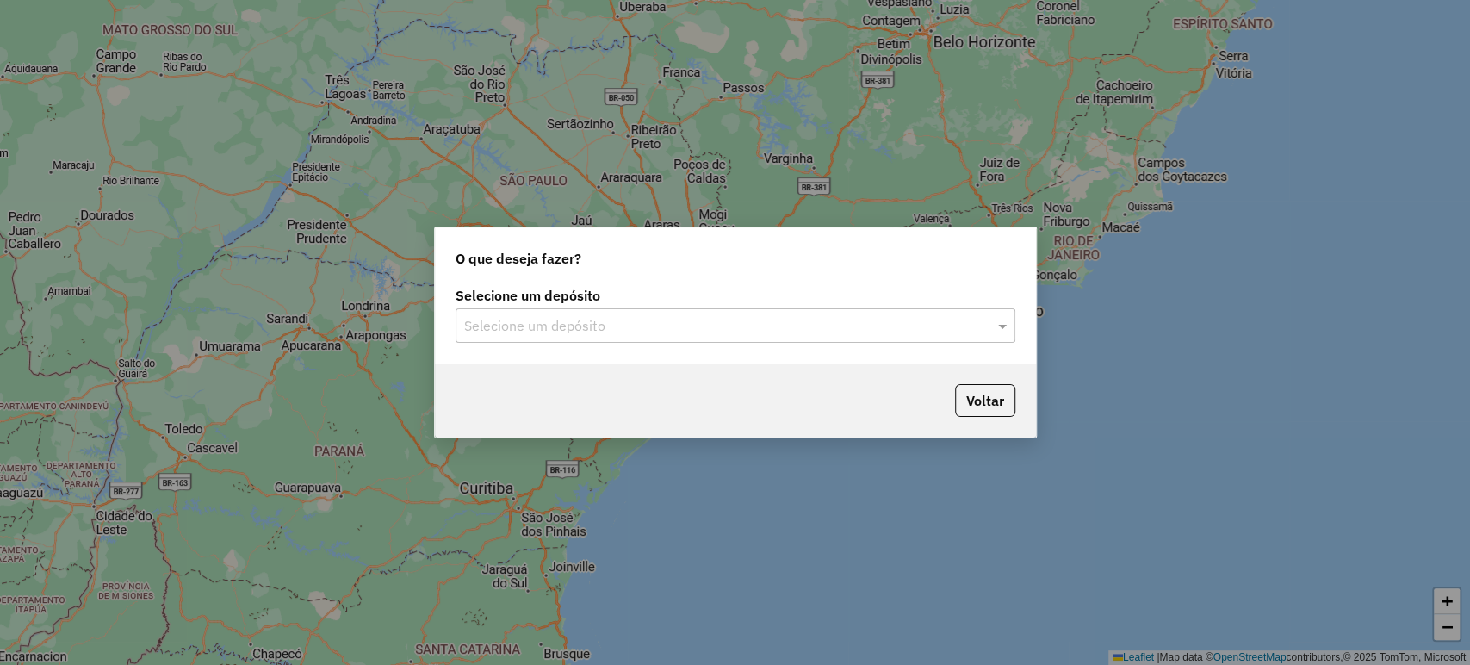
drag, startPoint x: 537, startPoint y: 326, endPoint x: 541, endPoint y: 336, distance: 10.1
click at [537, 325] on input "text" at bounding box center [718, 326] width 508 height 21
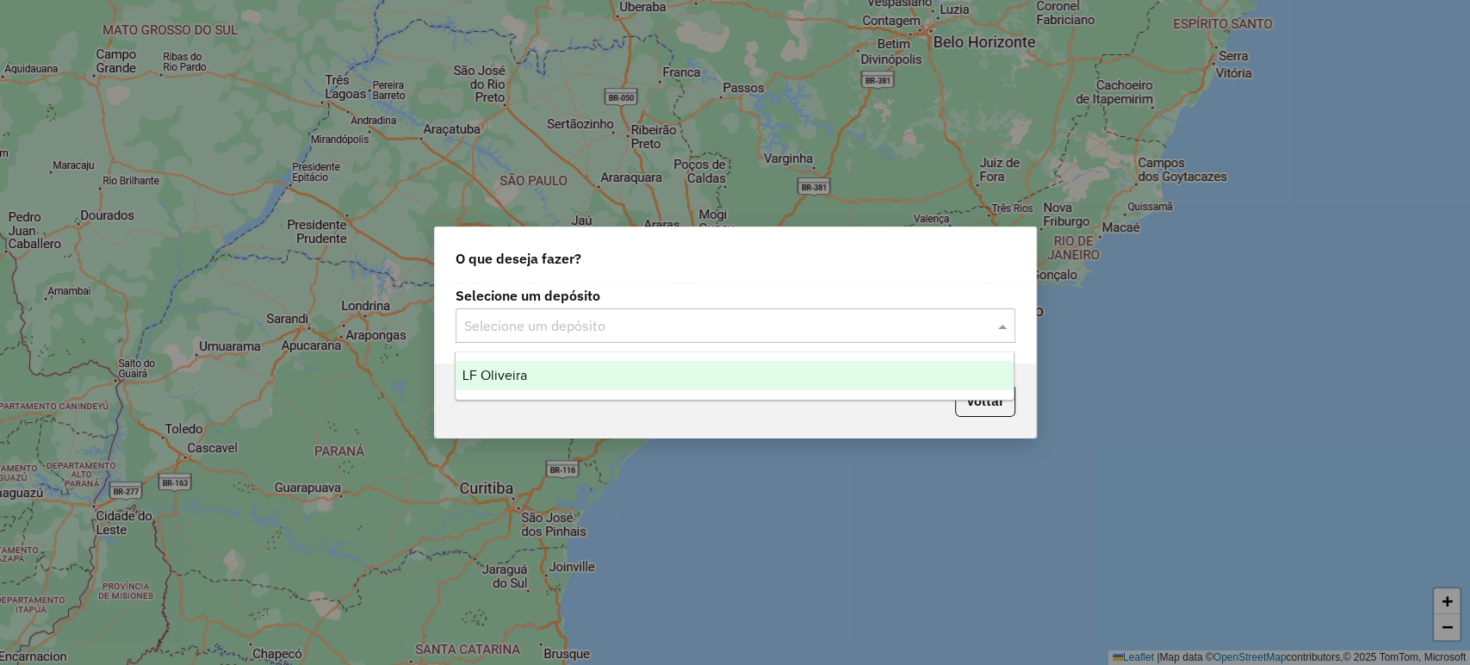
click at [549, 371] on div "LF Oliveira" at bounding box center [734, 375] width 558 height 29
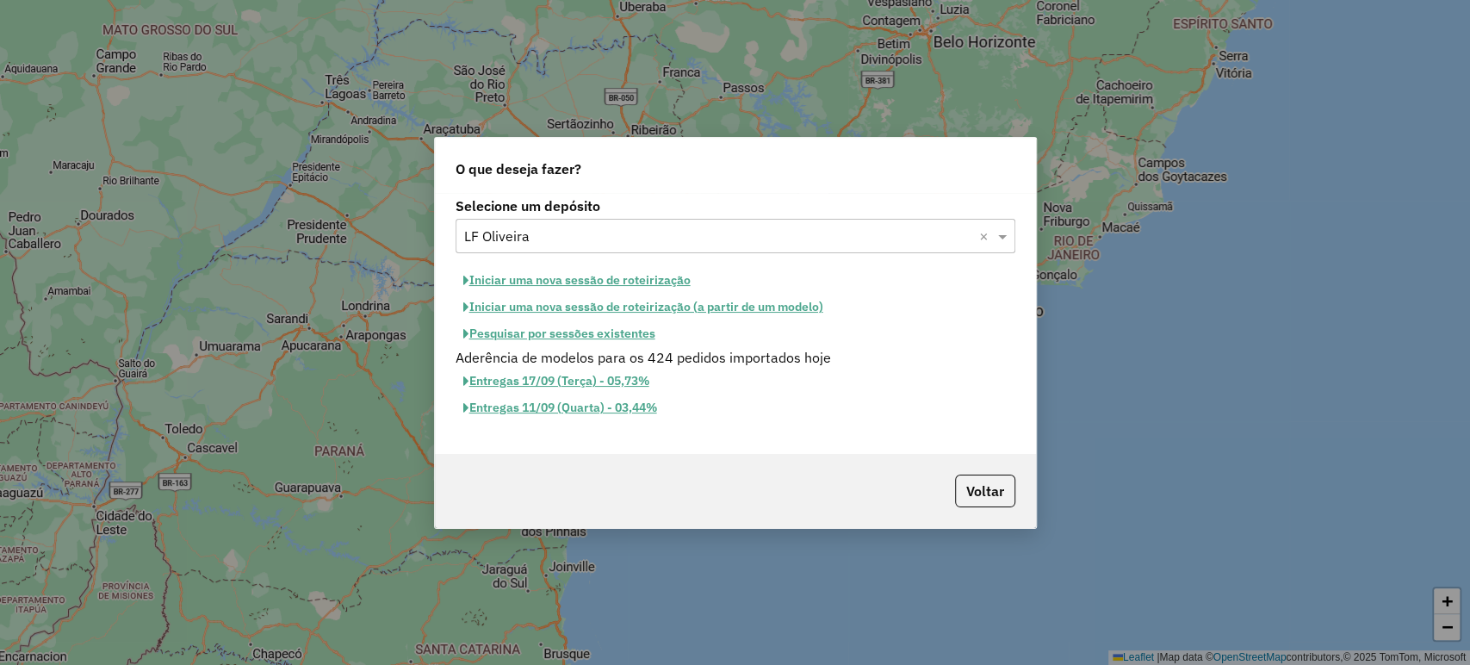
click at [541, 280] on button "Iniciar uma nova sessão de roteirização" at bounding box center [576, 280] width 243 height 27
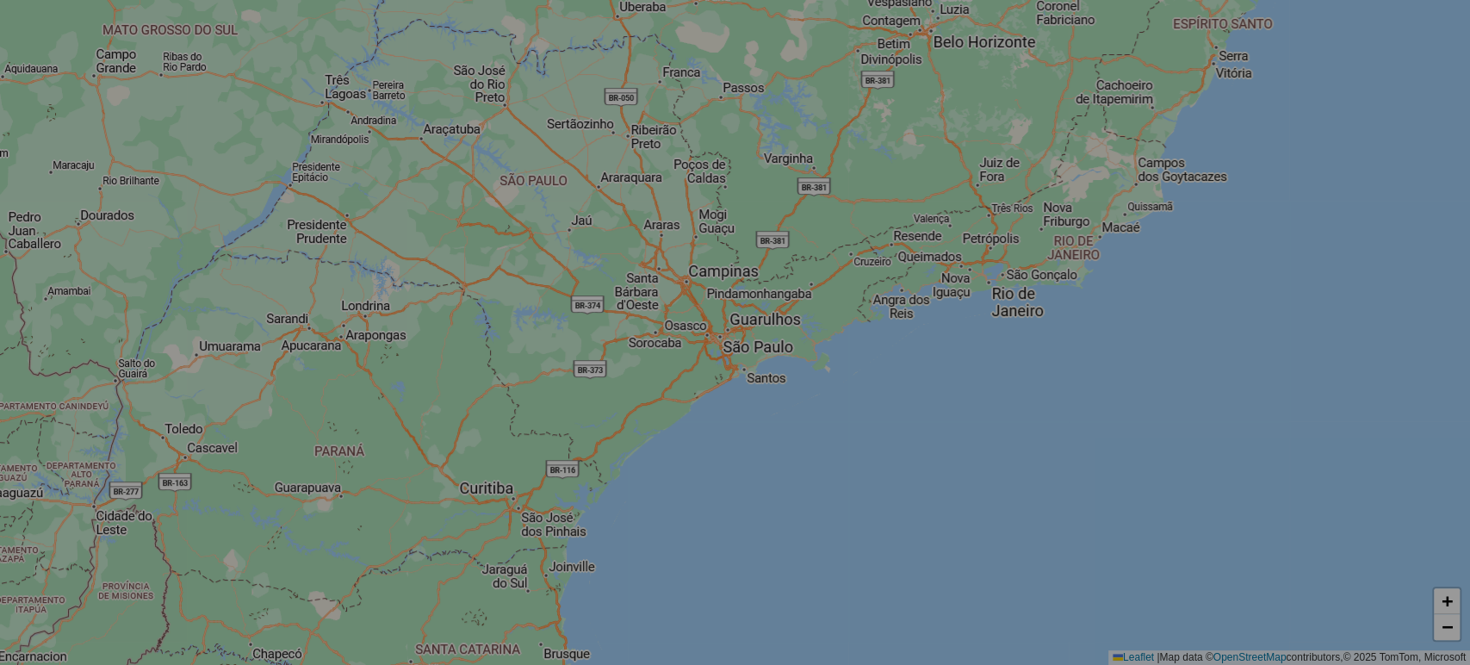
select select "*"
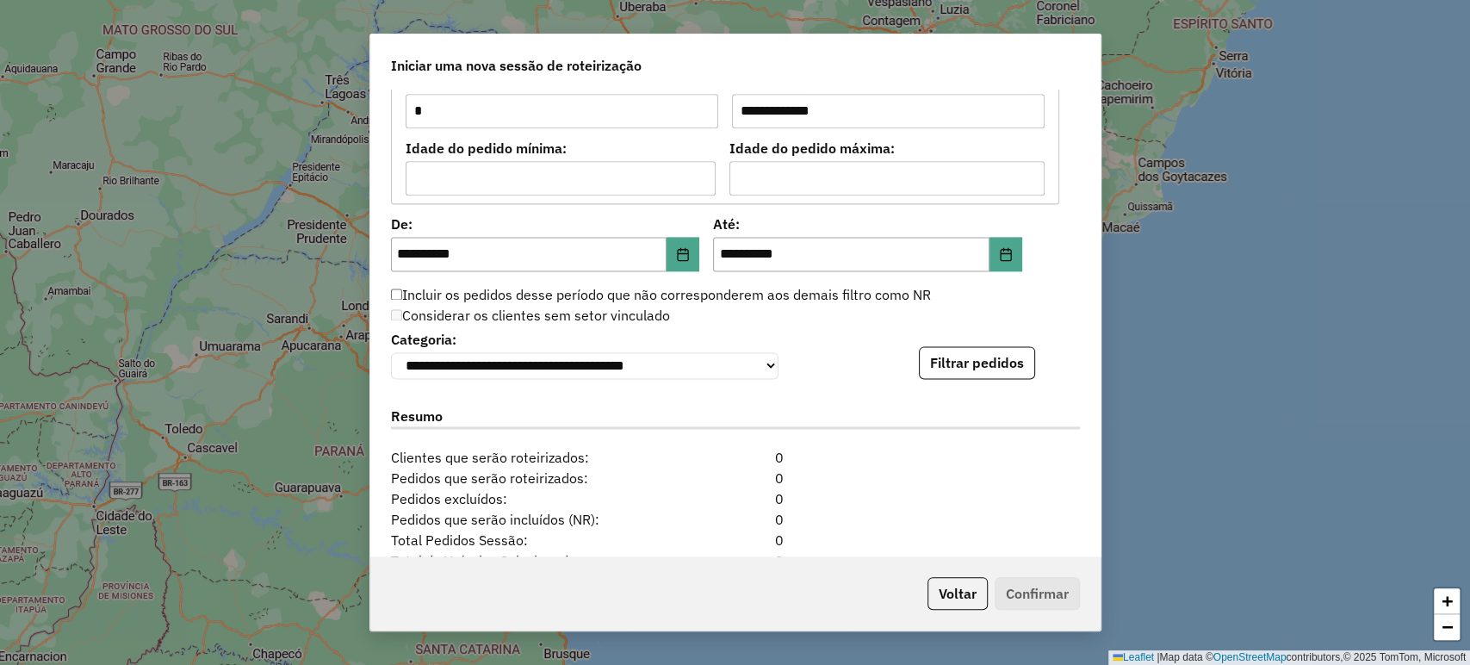
scroll to position [1426, 0]
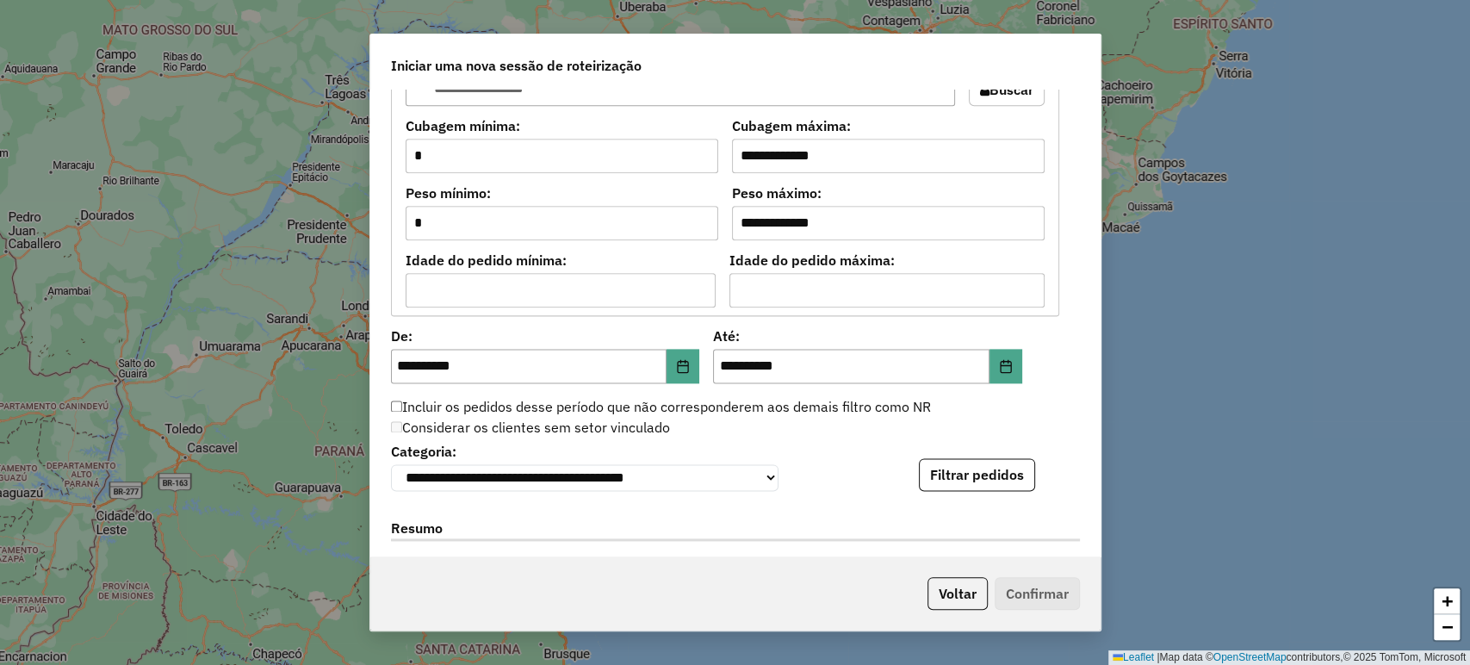
click at [964, 467] on button "Filtrar pedidos" at bounding box center [977, 474] width 116 height 33
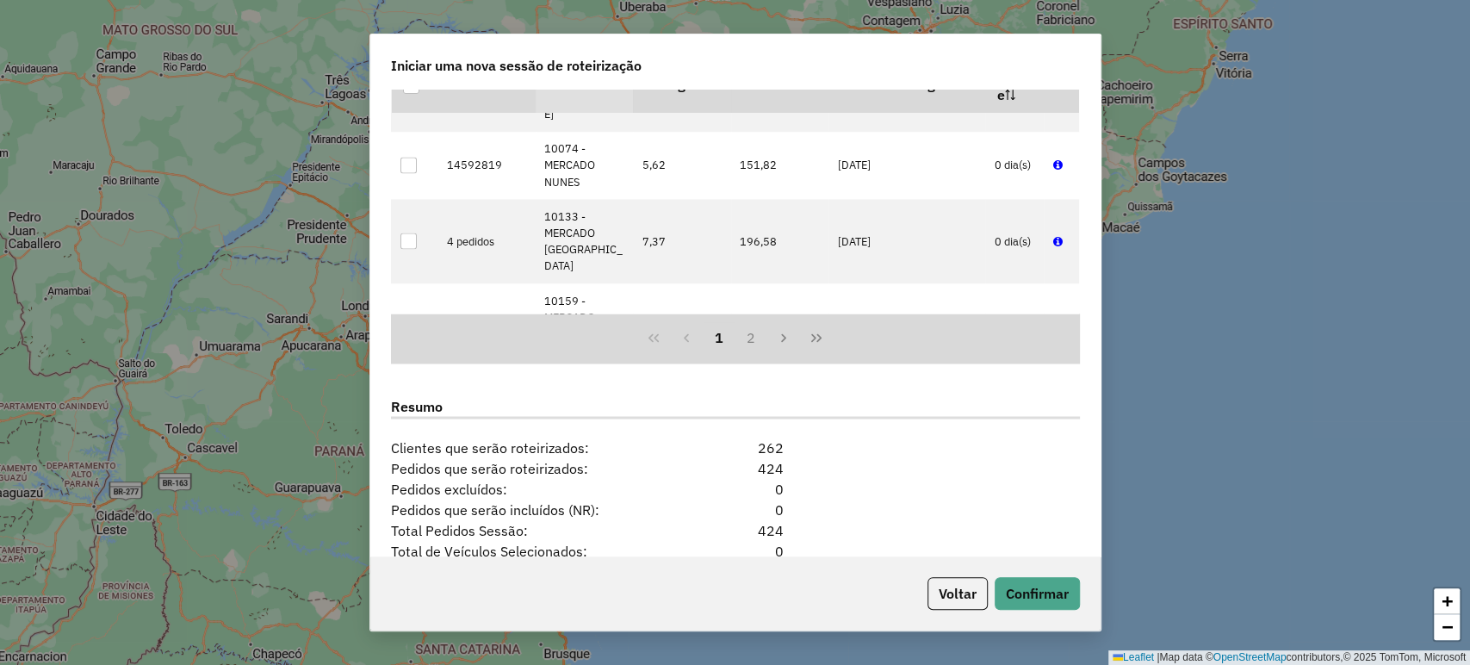
scroll to position [2067, 0]
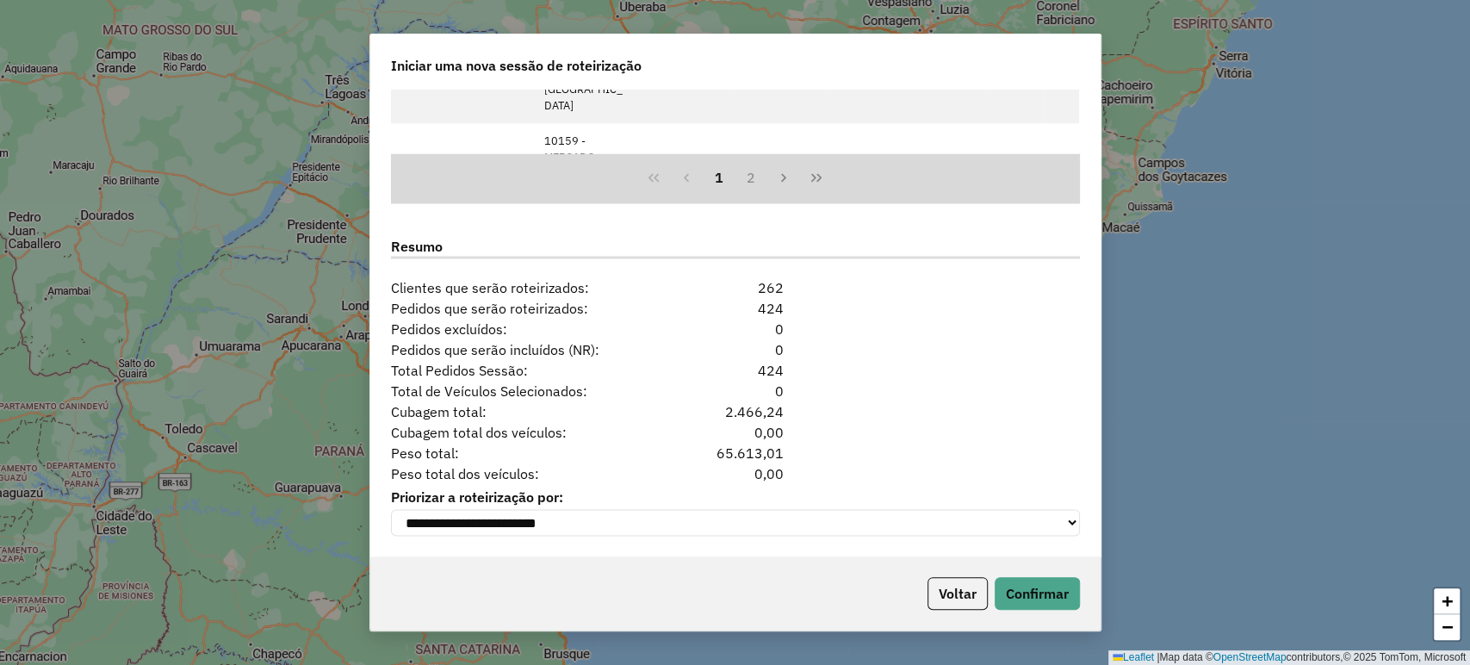
click at [1021, 576] on div "Voltar Confirmar" at bounding box center [735, 593] width 730 height 74
click at [1020, 578] on button "Confirmar" at bounding box center [1036, 593] width 85 height 33
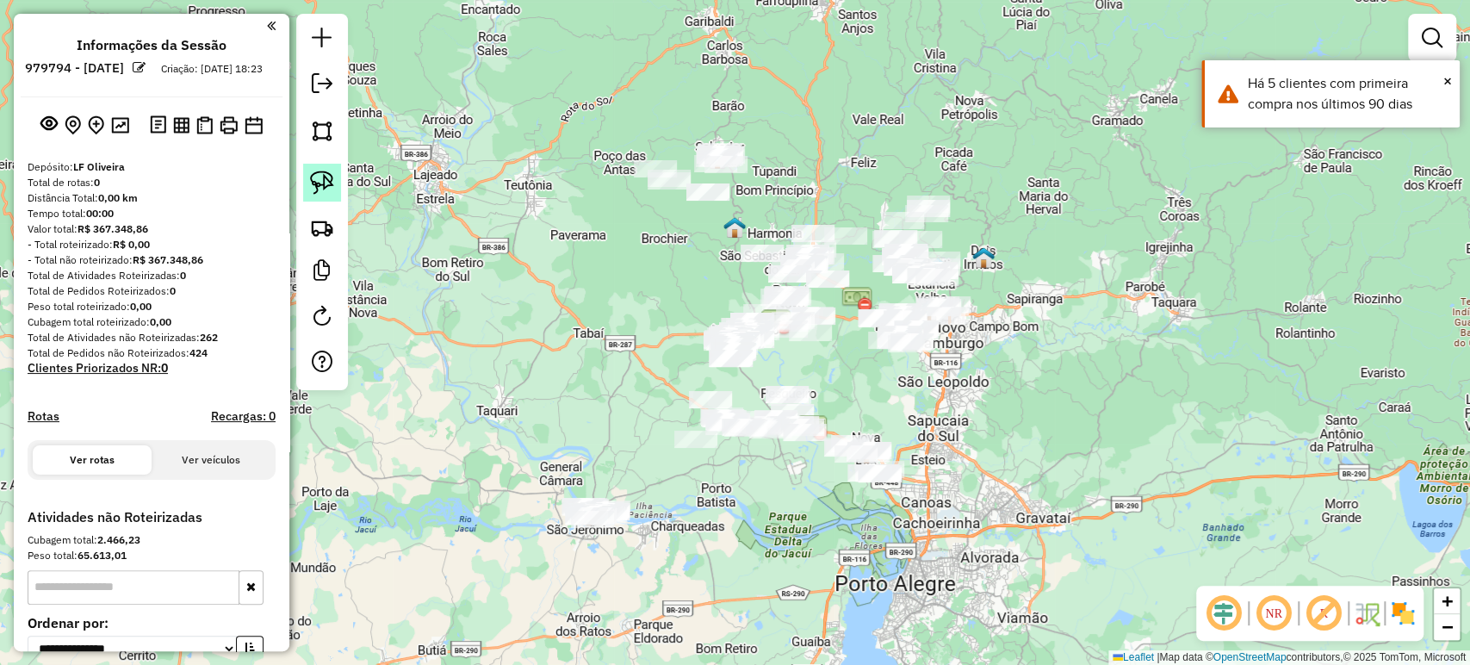
click at [327, 180] on img at bounding box center [322, 182] width 24 height 24
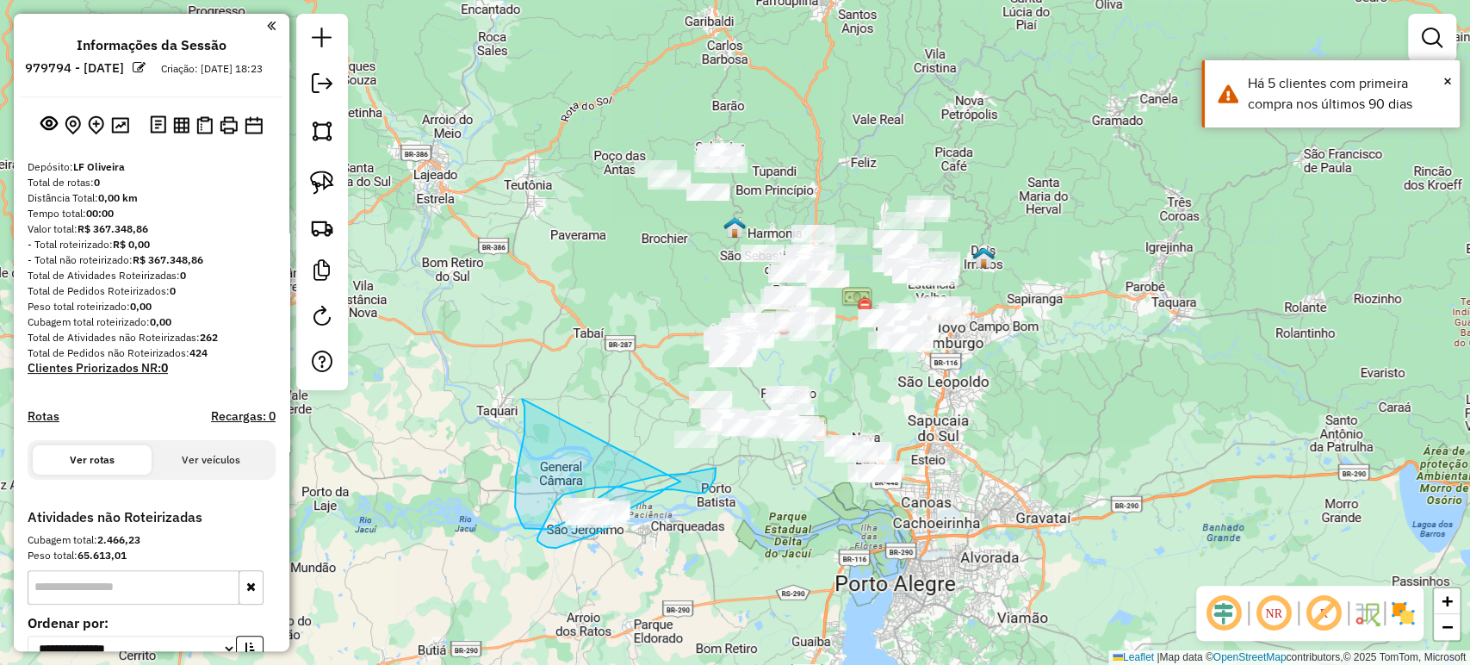
drag, startPoint x: 523, startPoint y: 399, endPoint x: 677, endPoint y: 484, distance: 175.7
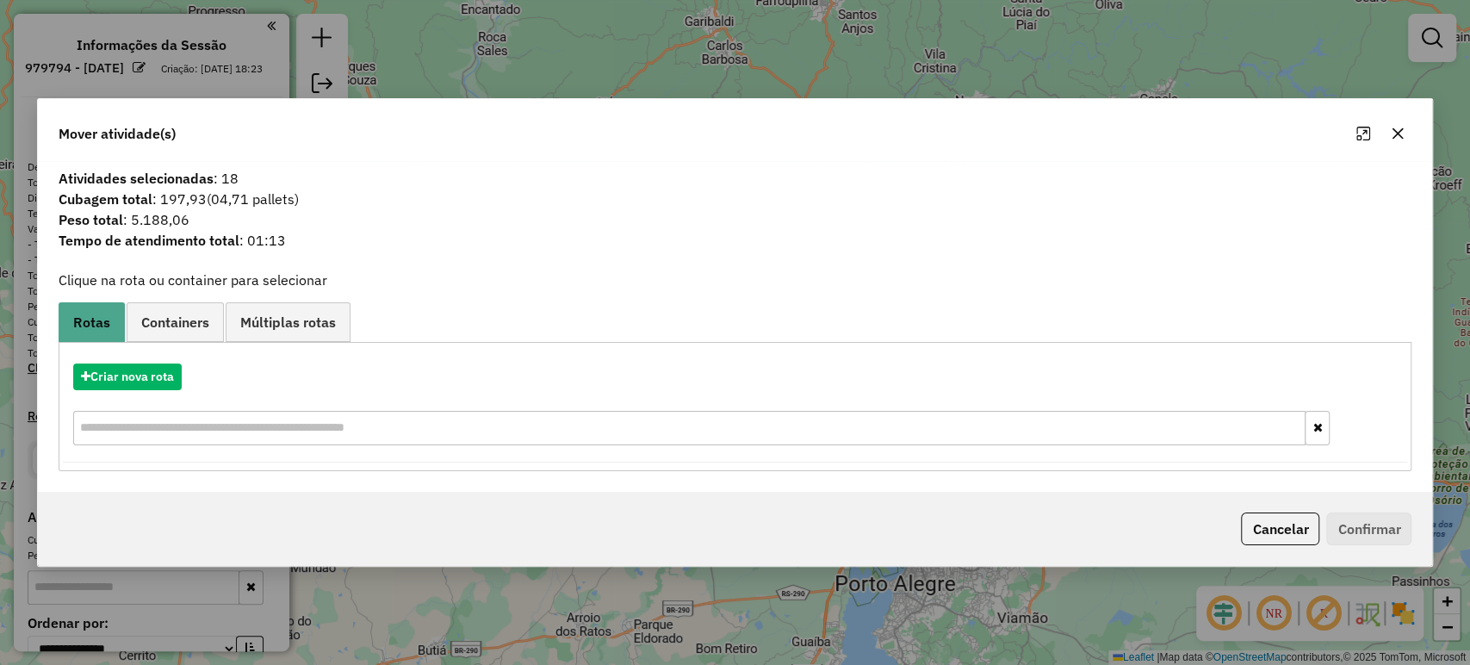
click at [1292, 524] on button "Cancelar" at bounding box center [1280, 528] width 78 height 33
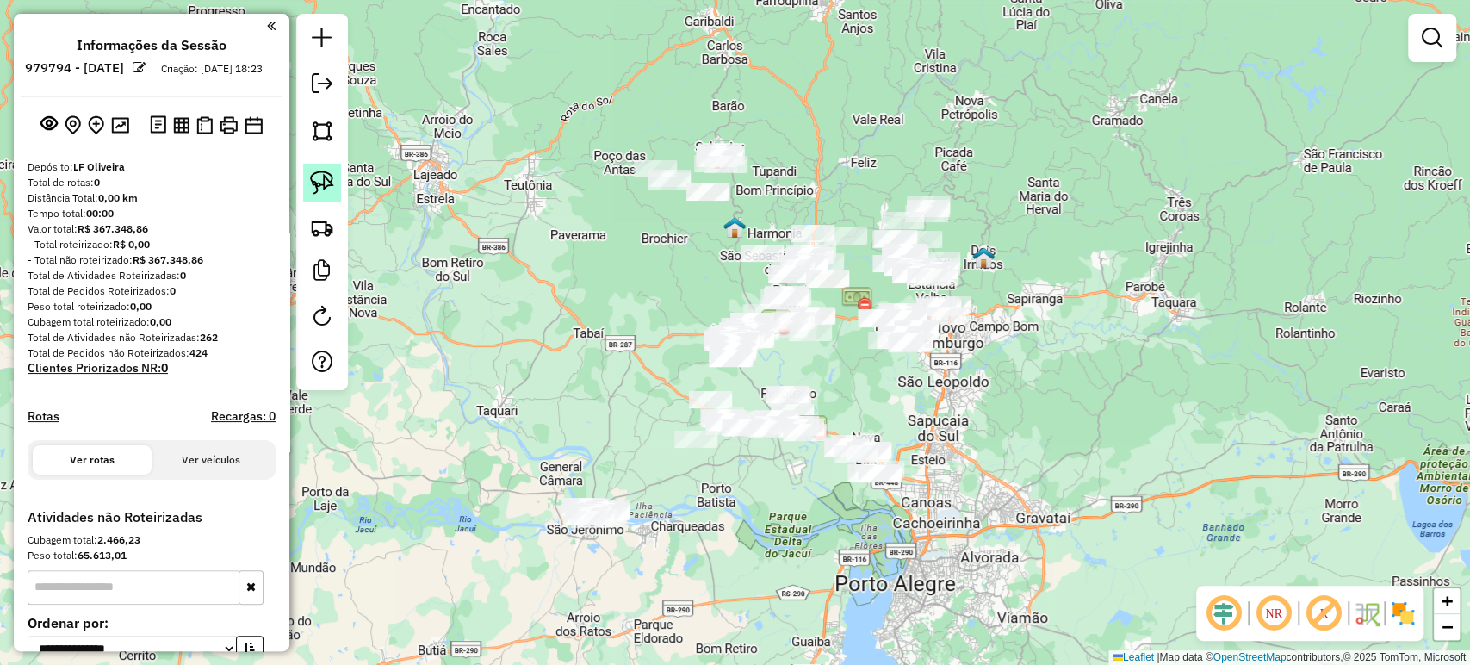
click at [317, 185] on img at bounding box center [322, 182] width 24 height 24
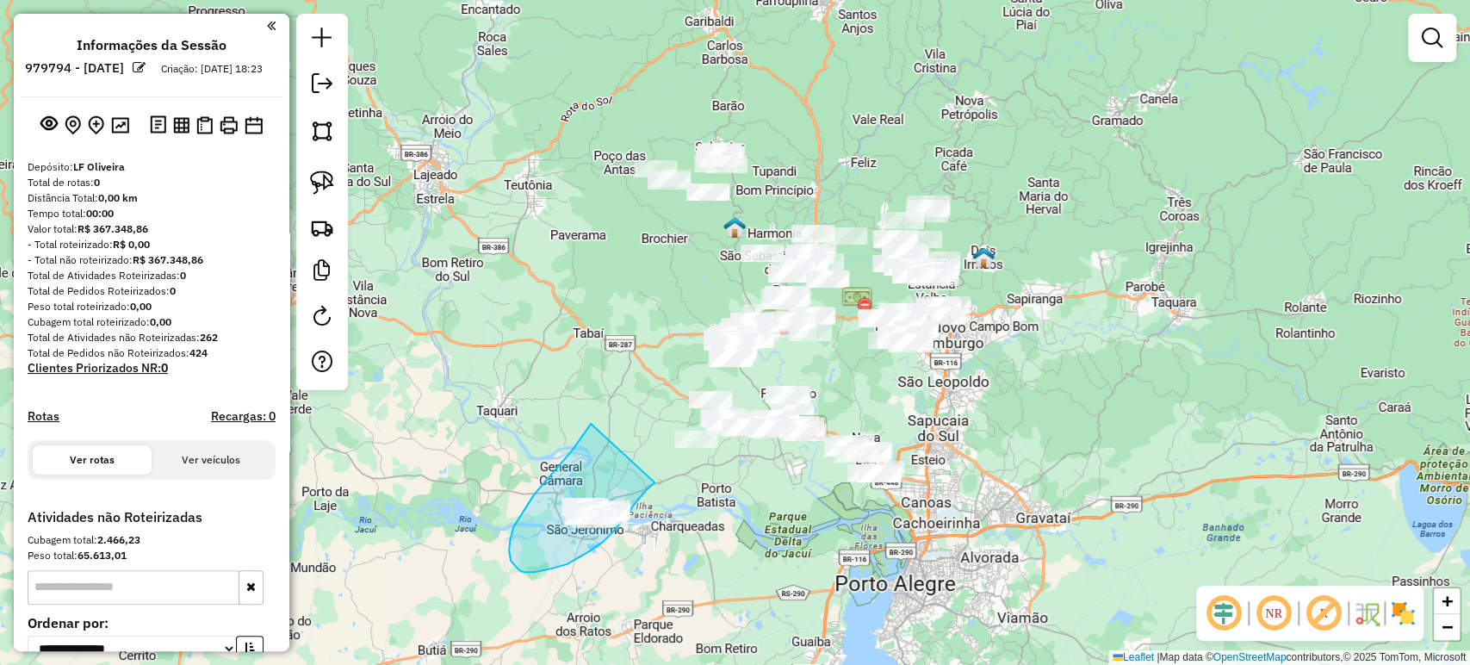
drag, startPoint x: 589, startPoint y: 425, endPoint x: 658, endPoint y: 480, distance: 88.2
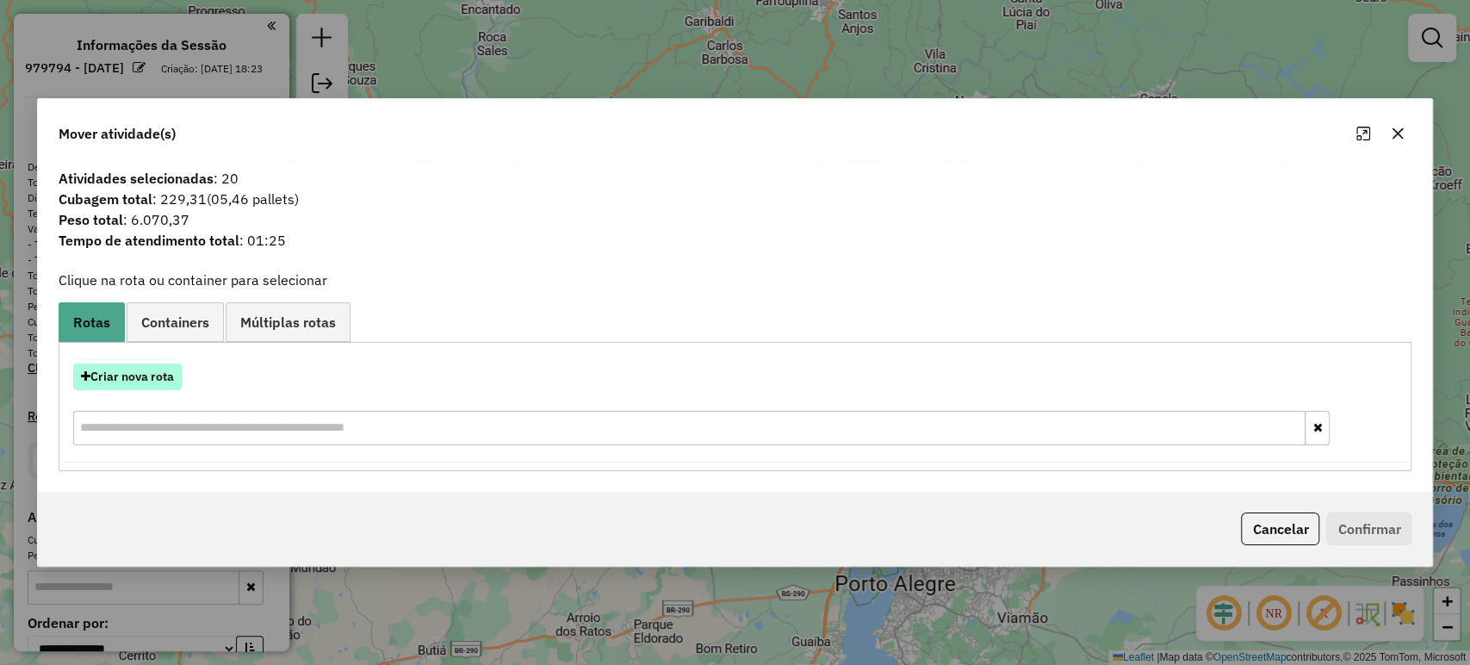
click at [142, 387] on button "Criar nova rota" at bounding box center [127, 376] width 108 height 27
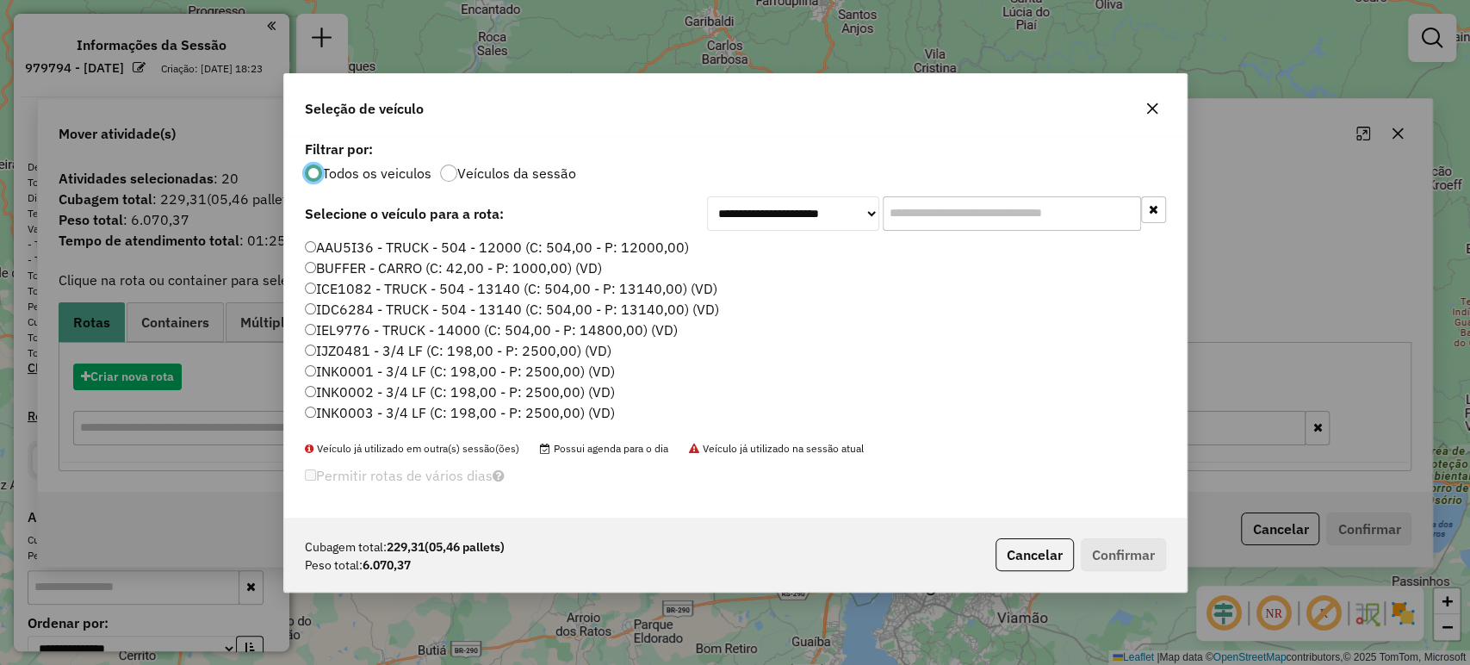
scroll to position [9, 5]
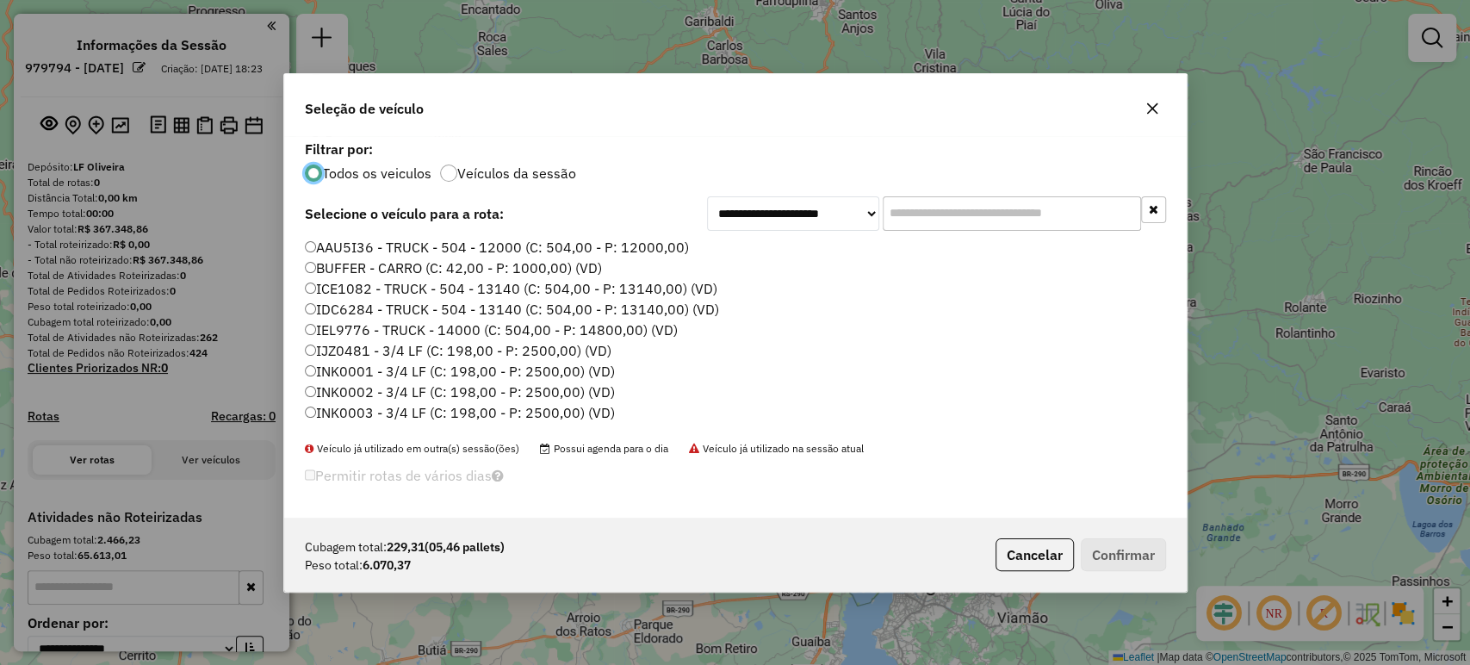
click at [964, 220] on input "text" at bounding box center [1011, 213] width 258 height 34
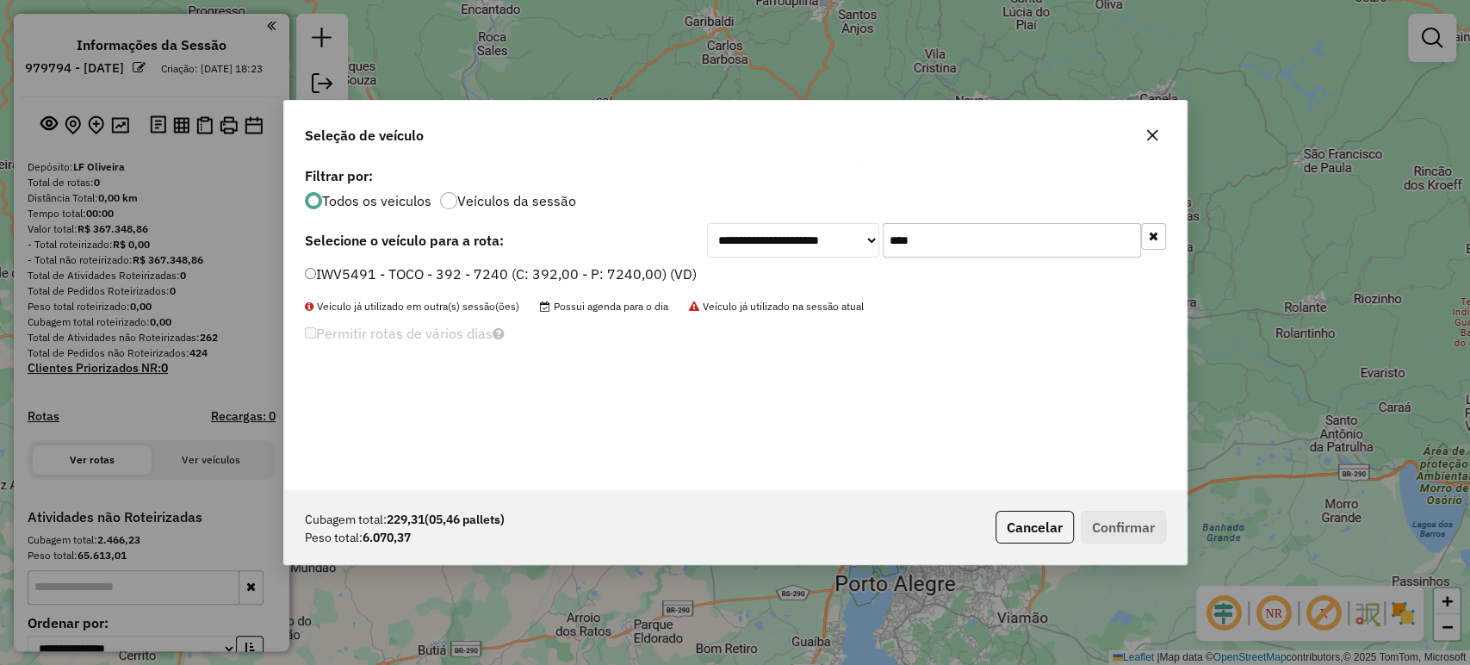
type input "****"
click at [646, 274] on label "IWV5491 - TOCO - 392 - 7240 (C: 392,00 - P: 7240,00) (VD)" at bounding box center [501, 273] width 392 height 21
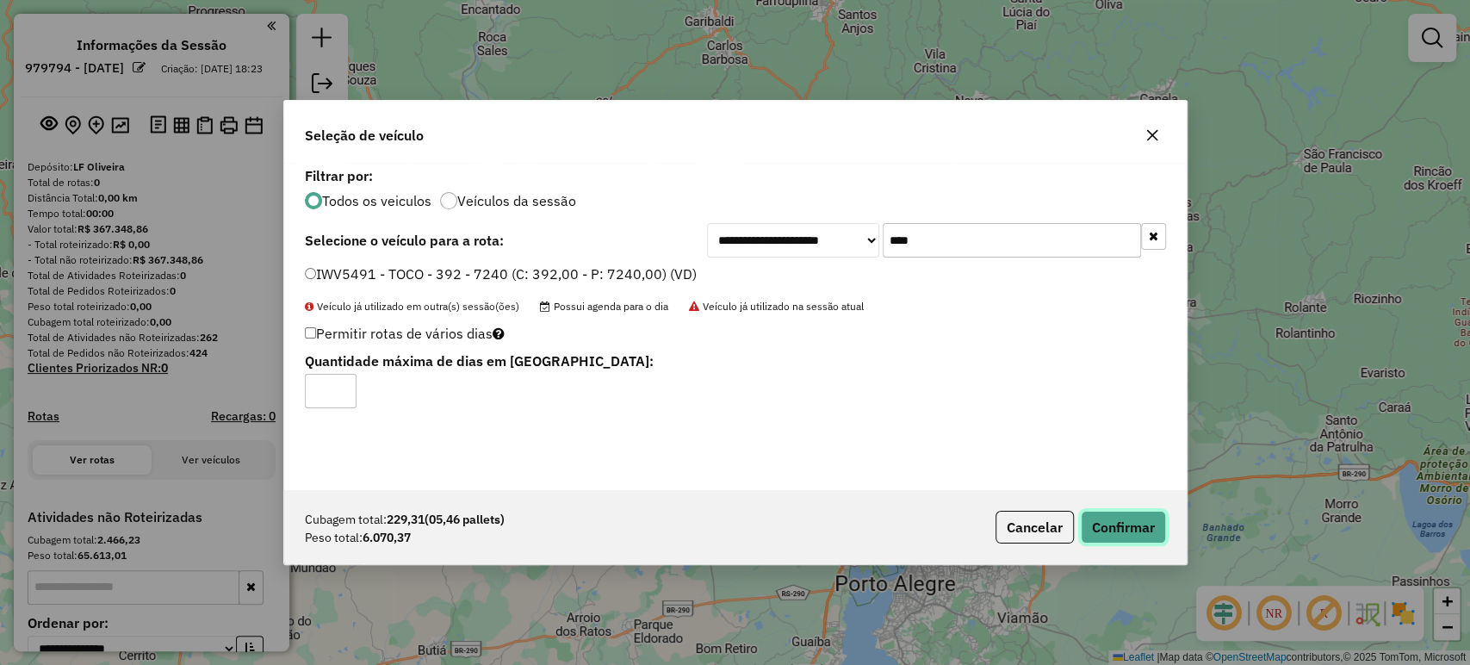
click at [1105, 513] on button "Confirmar" at bounding box center [1123, 527] width 85 height 33
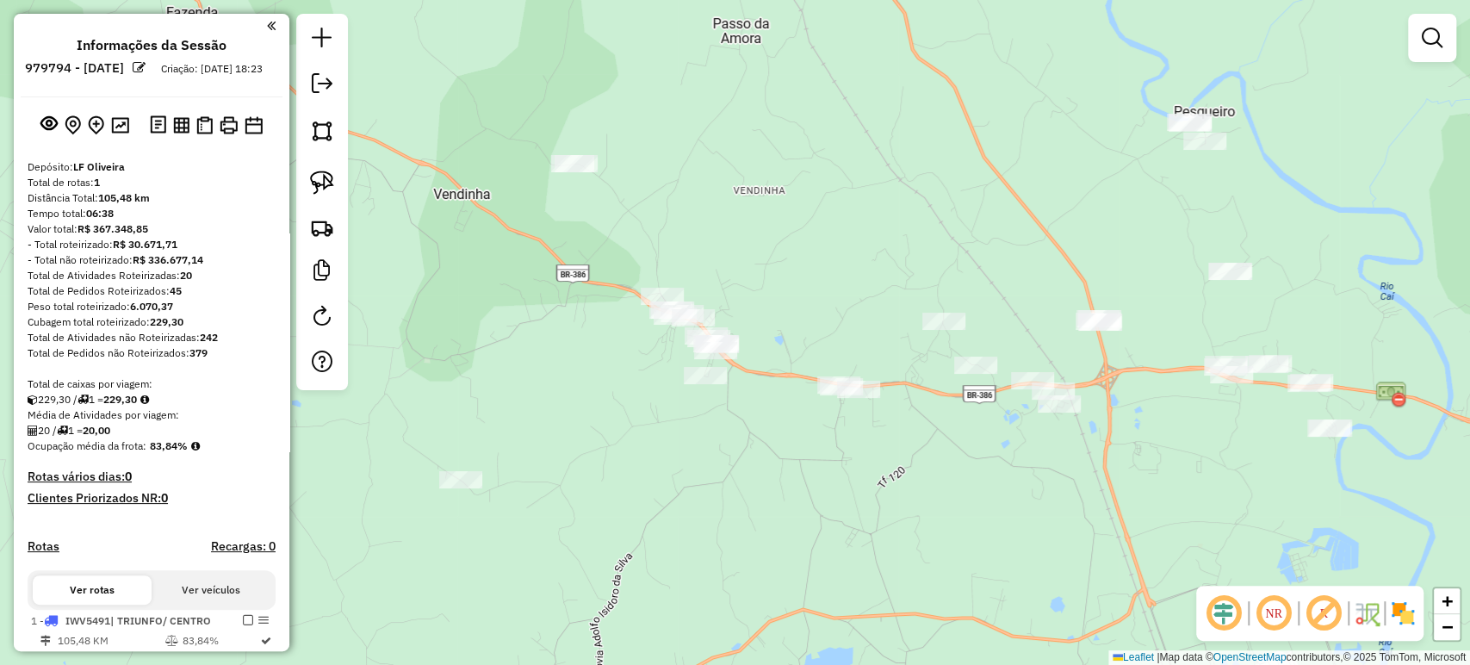
drag, startPoint x: 771, startPoint y: 452, endPoint x: 701, endPoint y: 473, distance: 73.6
click at [701, 473] on div "Janela de atendimento Grade de atendimento Capacidade Transportadoras Veículos …" at bounding box center [735, 332] width 1470 height 665
click at [324, 187] on img at bounding box center [322, 182] width 24 height 24
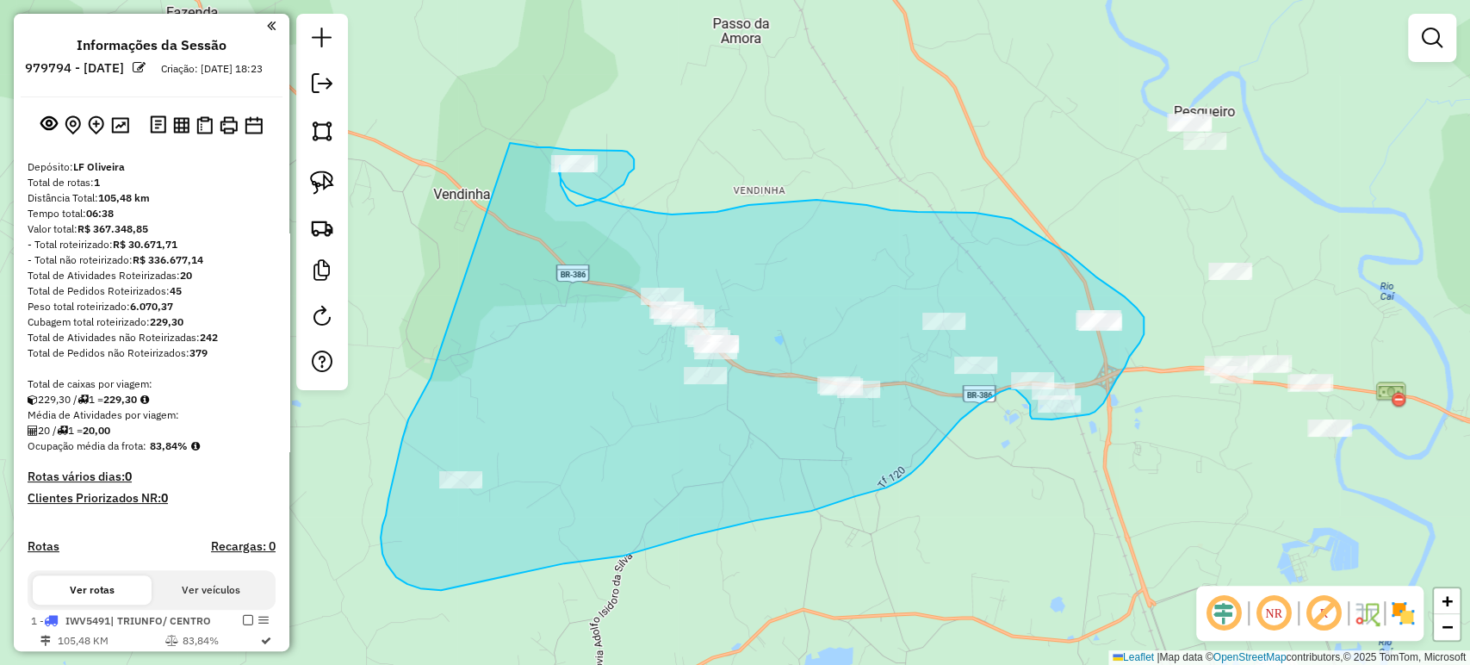
drag, startPoint x: 436, startPoint y: 363, endPoint x: 508, endPoint y: 143, distance: 232.0
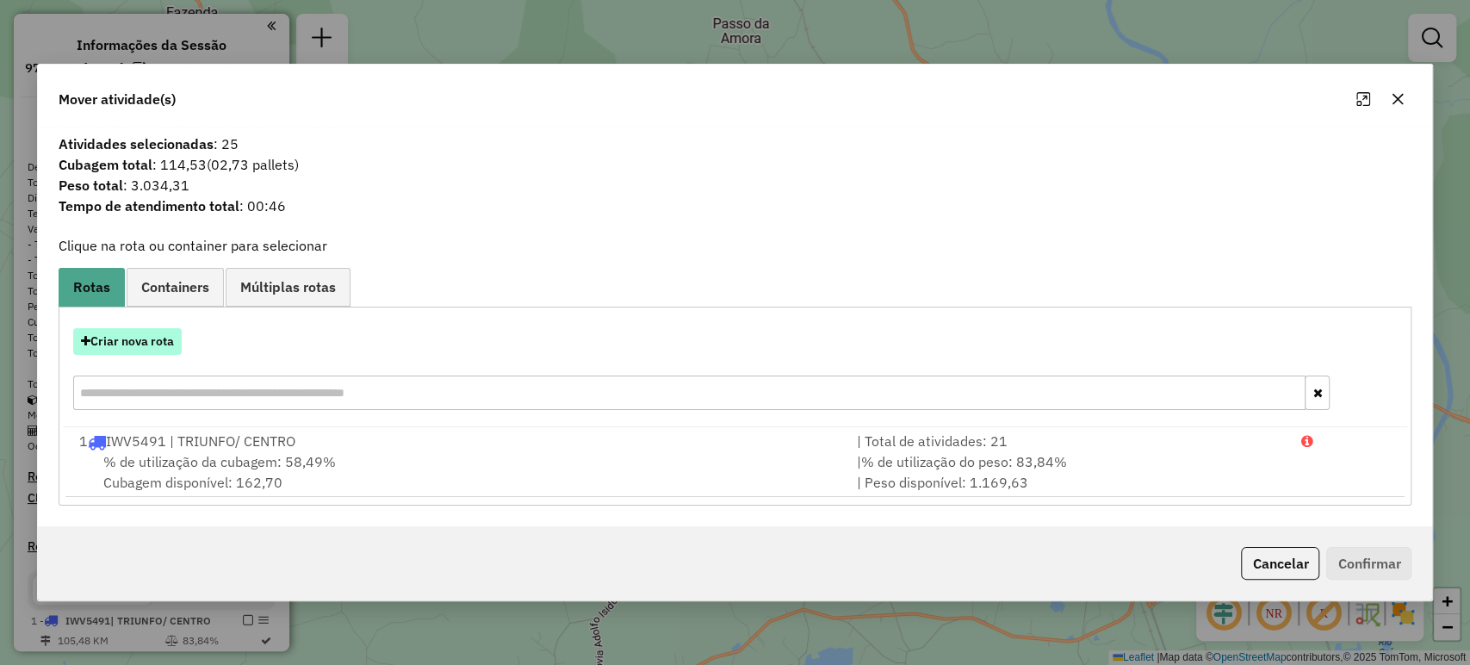
click at [158, 343] on button "Criar nova rota" at bounding box center [127, 341] width 108 height 27
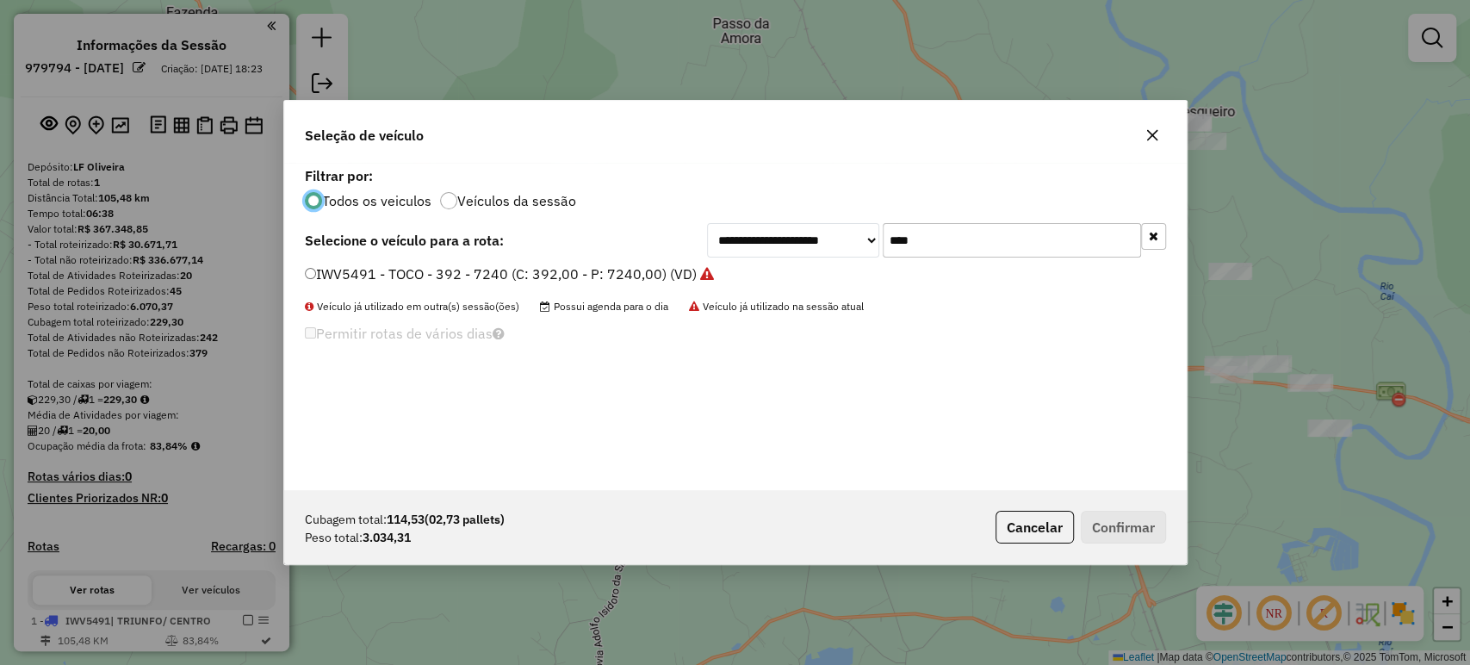
click at [924, 239] on input "****" at bounding box center [1011, 240] width 258 height 34
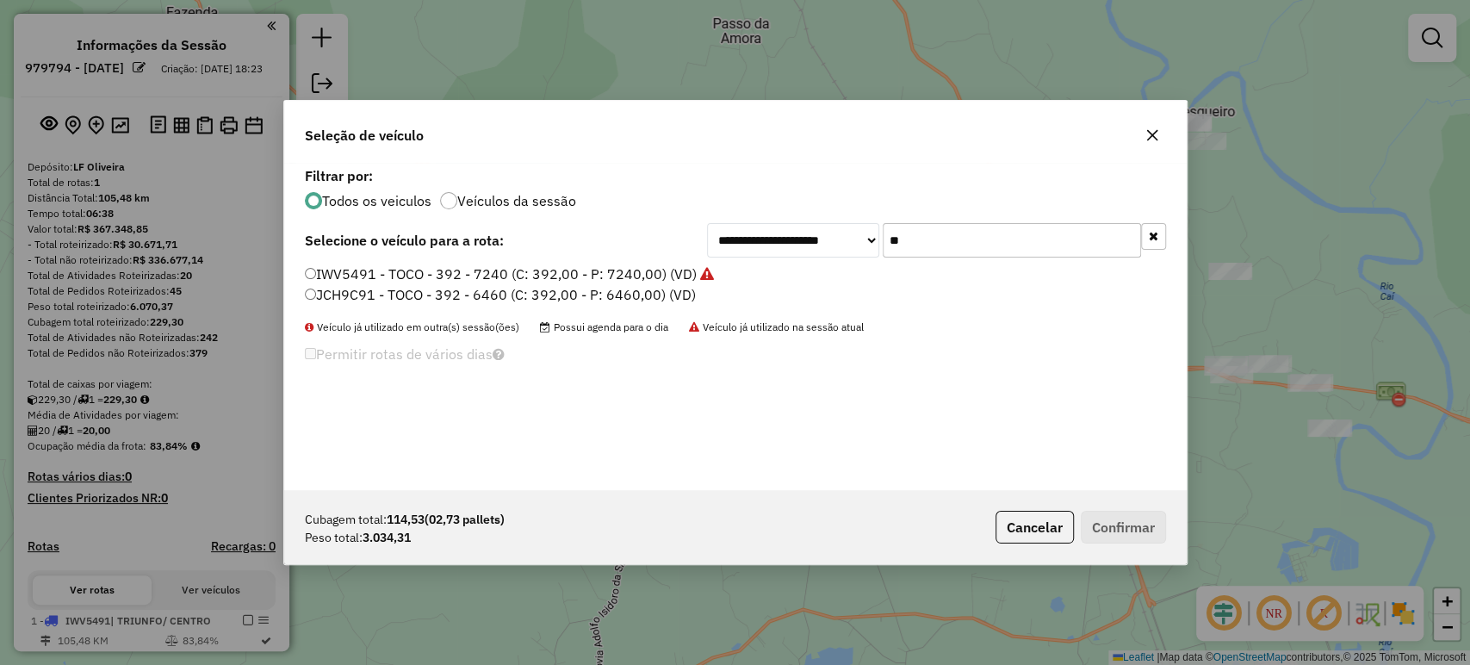
type input "**"
click at [671, 299] on label "JCH9C91 - TOCO - 392 - 6460 (C: 392,00 - P: 6460,00) (VD)" at bounding box center [500, 294] width 391 height 21
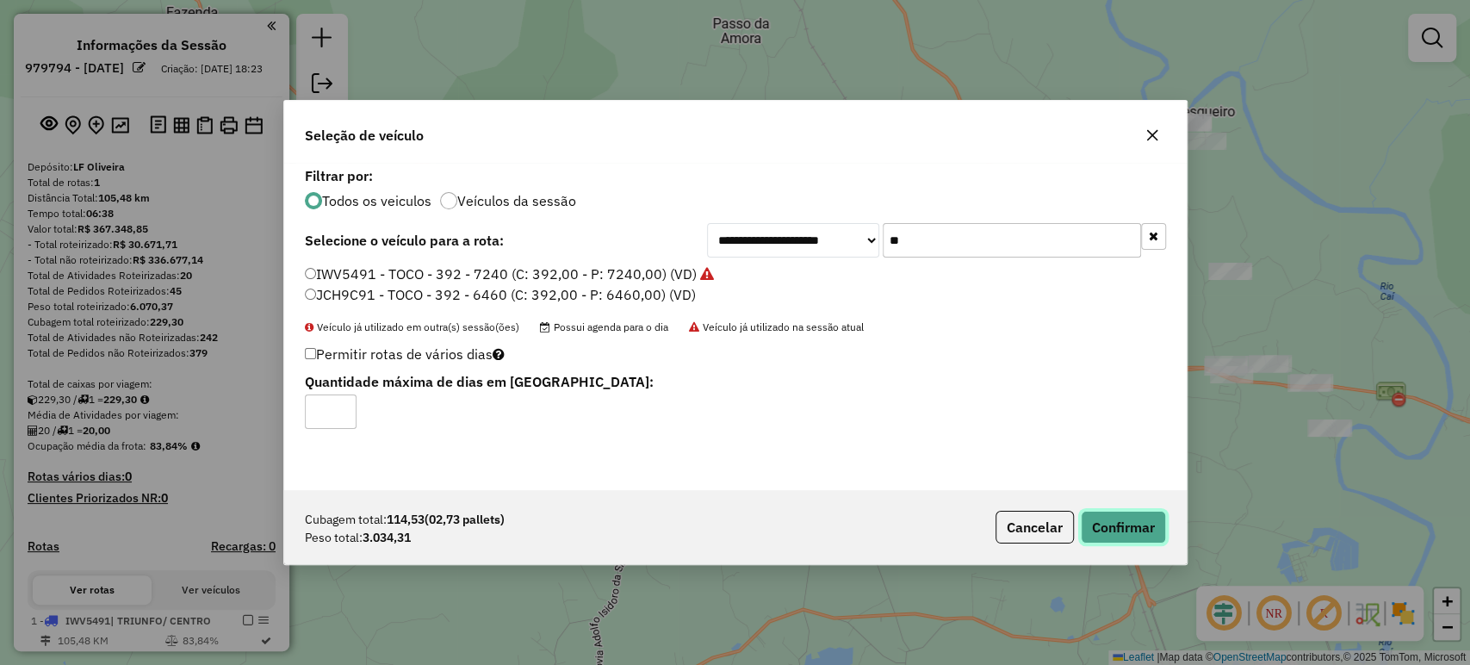
click at [1104, 522] on button "Confirmar" at bounding box center [1123, 527] width 85 height 33
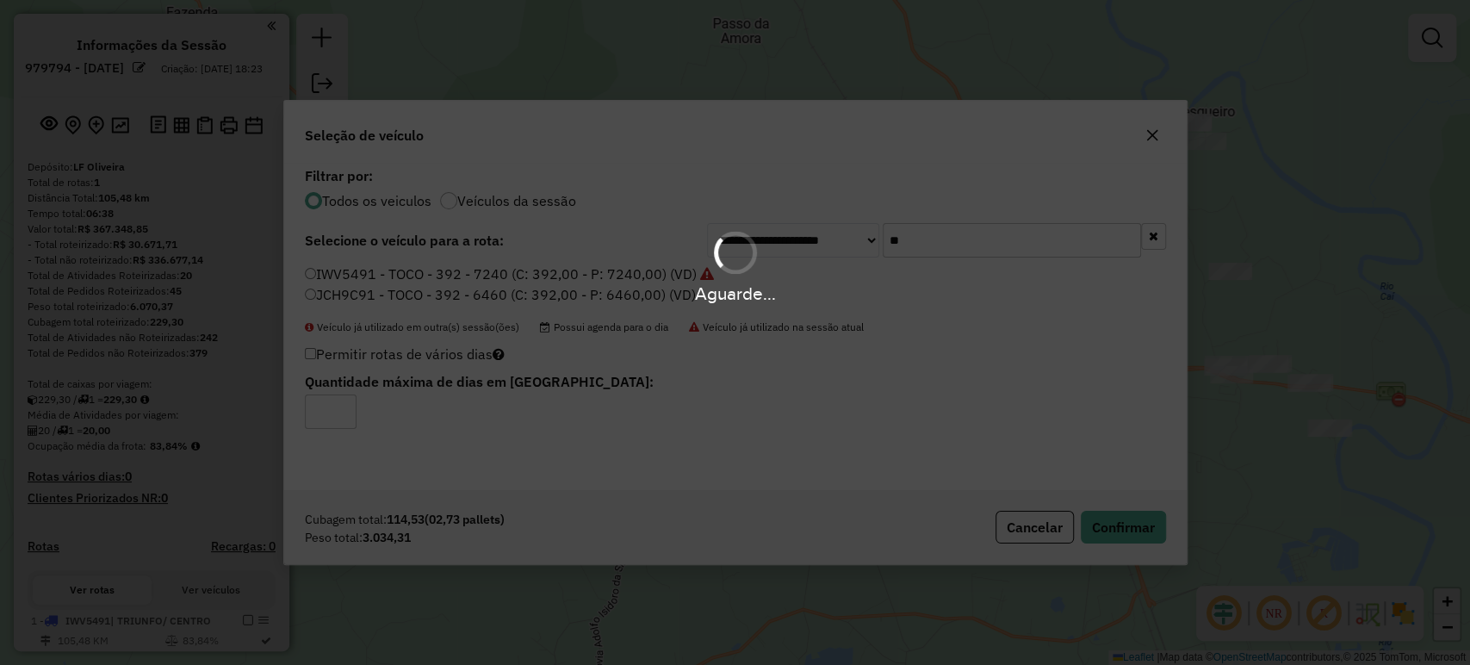
click at [997, 79] on div "Aguarde..." at bounding box center [735, 332] width 1470 height 665
drag, startPoint x: 1013, startPoint y: 60, endPoint x: 1013, endPoint y: 77, distance: 16.4
click at [1011, 86] on div "Aguarde..." at bounding box center [735, 332] width 1470 height 665
click at [1011, 65] on div "Aguarde..." at bounding box center [735, 332] width 1470 height 665
drag, startPoint x: 1014, startPoint y: 52, endPoint x: 1019, endPoint y: 40, distance: 12.8
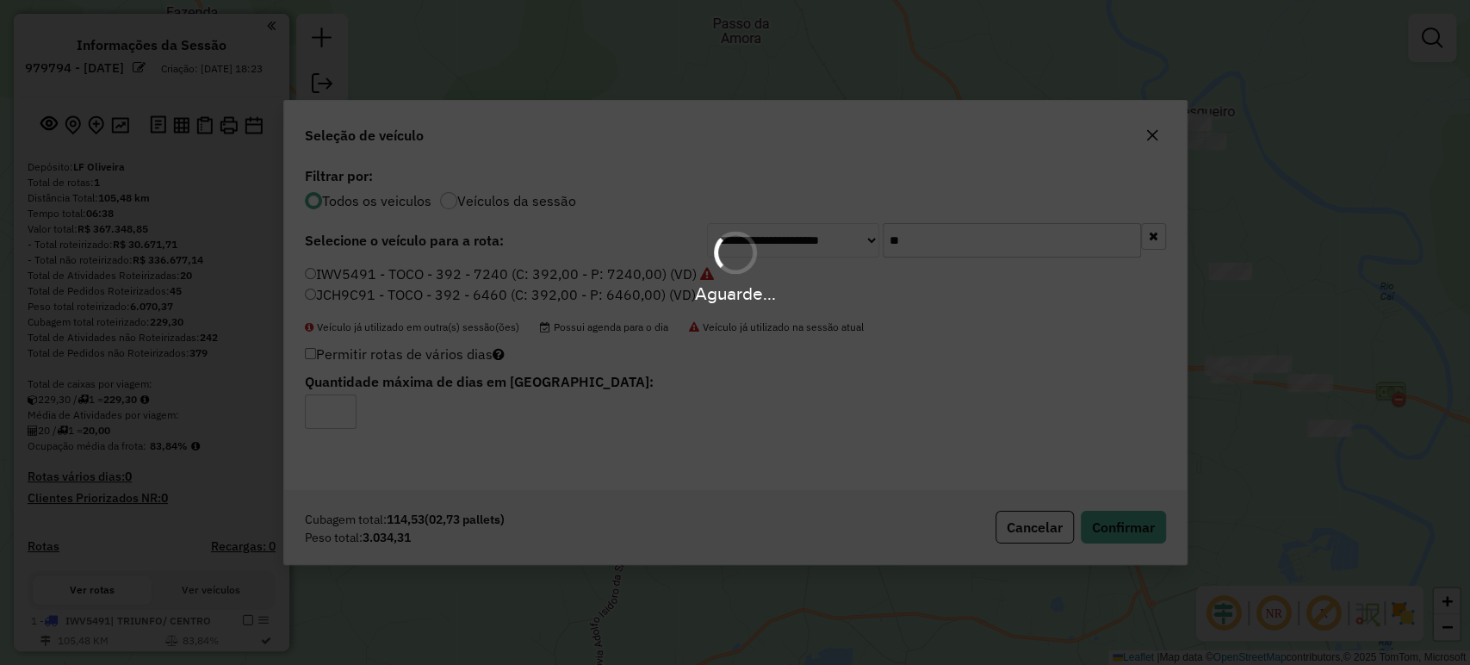
click at [1013, 55] on div "Aguarde..." at bounding box center [735, 332] width 1470 height 665
drag, startPoint x: 1019, startPoint y: 40, endPoint x: 1012, endPoint y: 65, distance: 26.7
click at [1012, 65] on div "Aguarde..." at bounding box center [735, 332] width 1470 height 665
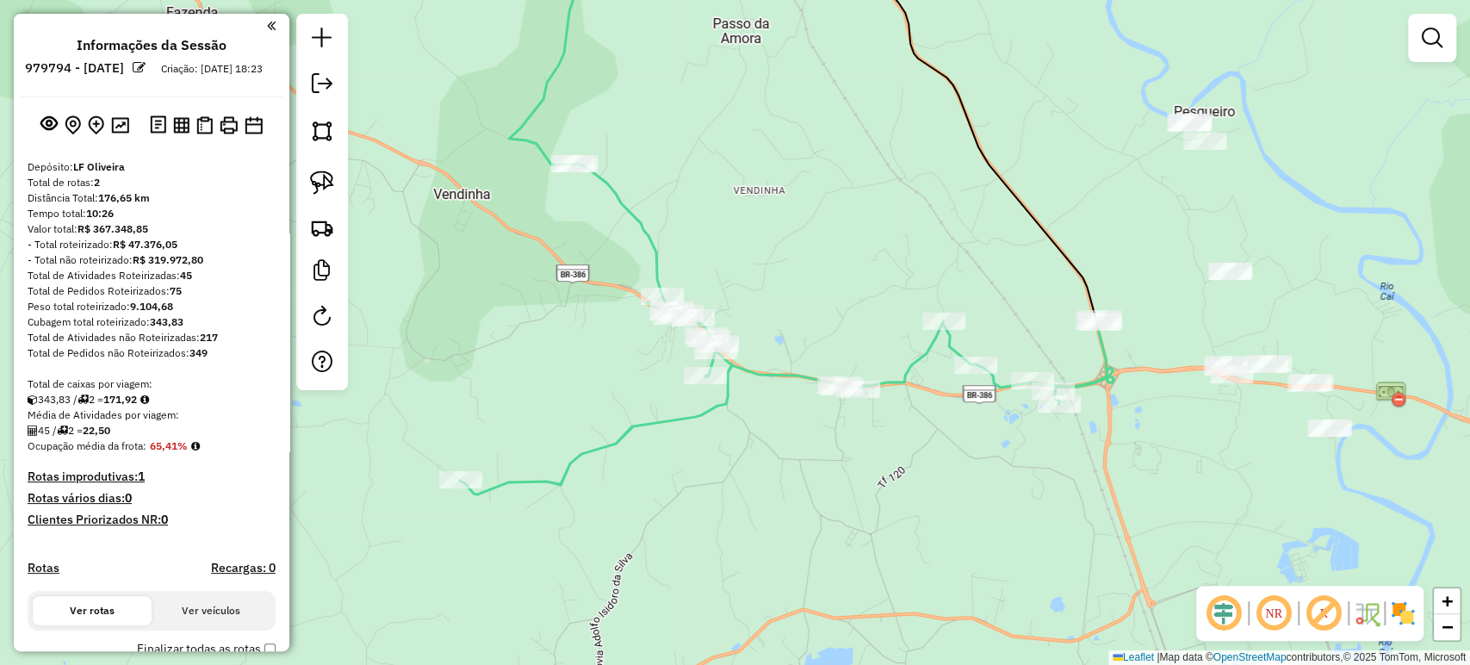
drag, startPoint x: 1012, startPoint y: 41, endPoint x: 974, endPoint y: 211, distance: 173.8
click at [971, 254] on div "Janela de atendimento Grade de atendimento Capacidade Transportadoras Veículos …" at bounding box center [735, 332] width 1470 height 665
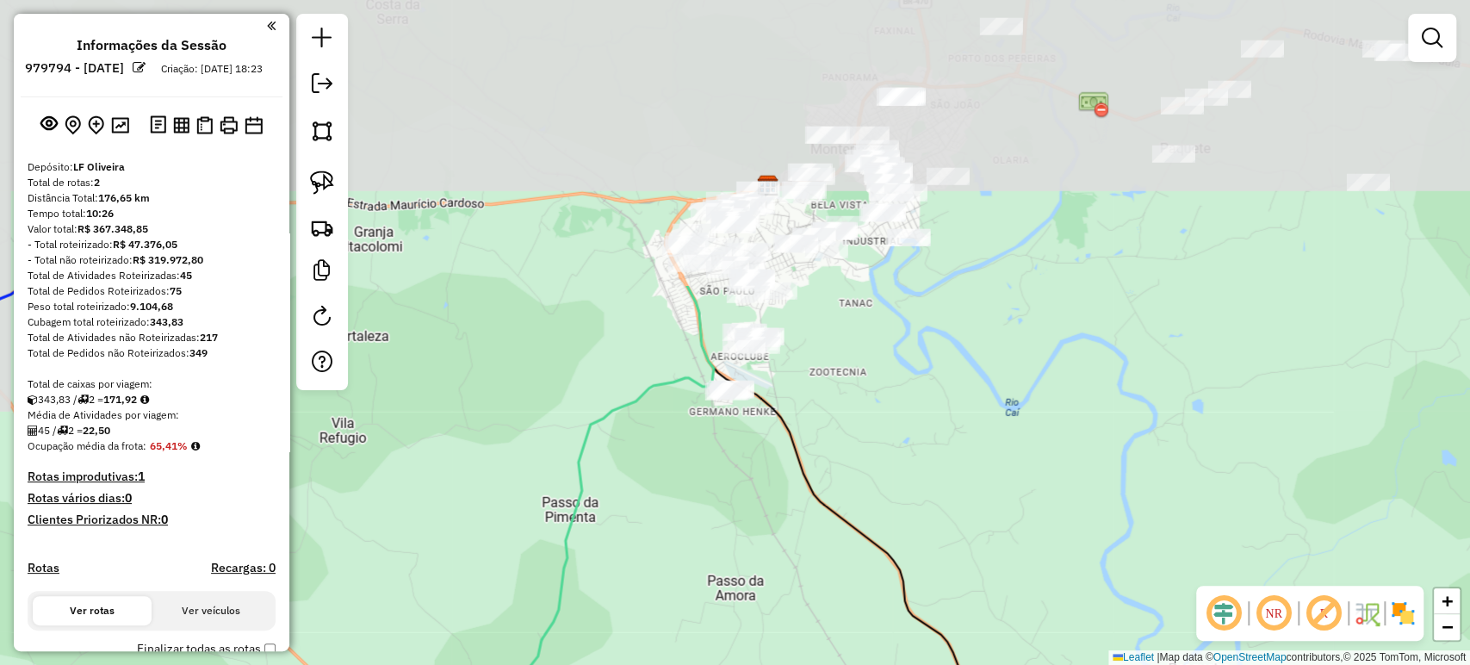
drag, startPoint x: 964, startPoint y: 148, endPoint x: 998, endPoint y: 484, distance: 337.5
click at [998, 484] on div "Janela de atendimento Grade de atendimento Capacidade Transportadoras Veículos …" at bounding box center [735, 332] width 1470 height 665
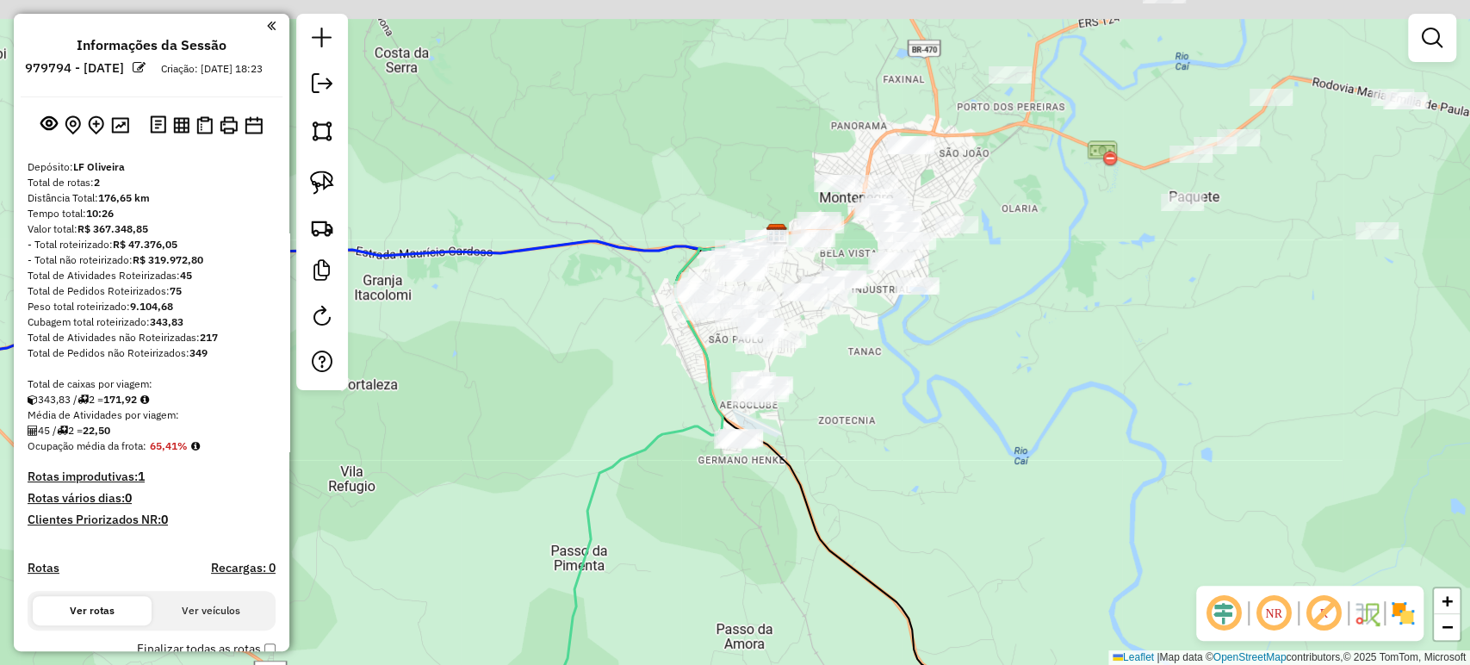
drag, startPoint x: 972, startPoint y: 351, endPoint x: 948, endPoint y: 395, distance: 50.1
click at [982, 398] on div "Janela de atendimento Grade de atendimento Capacidade Transportadoras Veículos …" at bounding box center [735, 332] width 1470 height 665
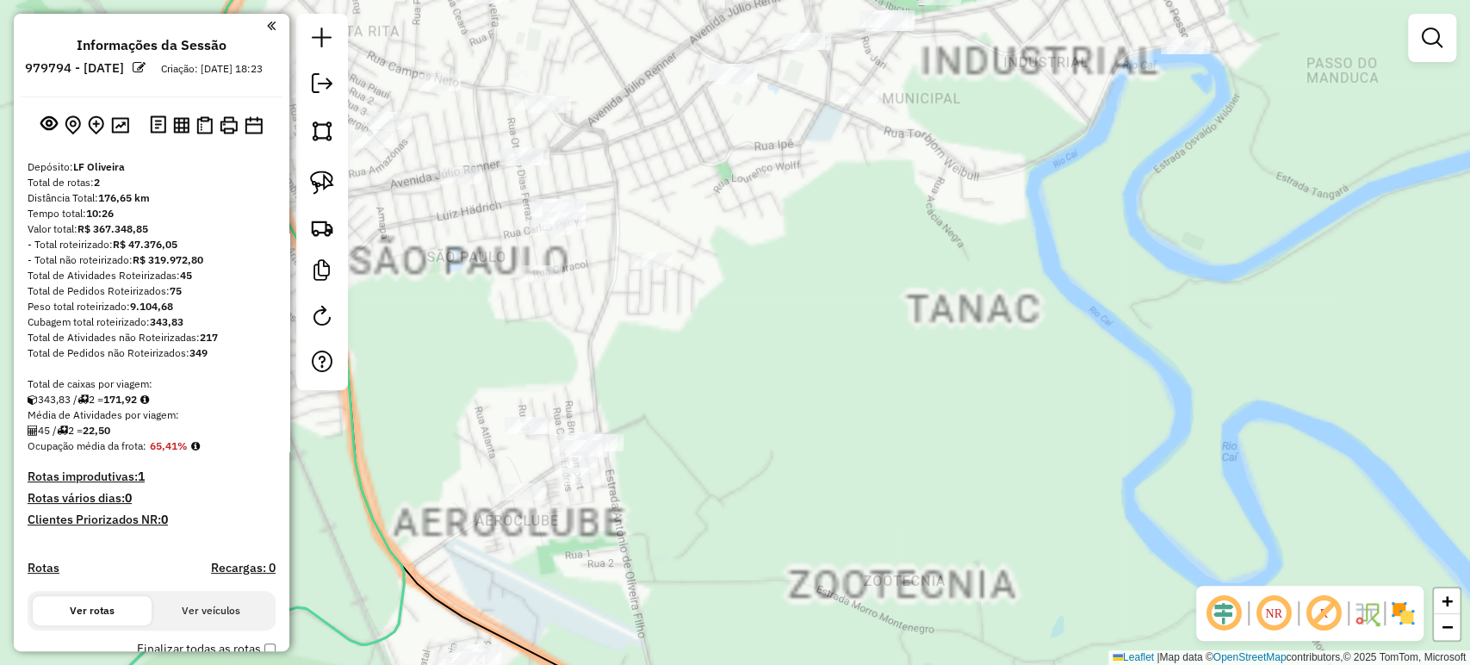
drag, startPoint x: 682, startPoint y: 297, endPoint x: 676, endPoint y: 263, distance: 34.1
click at [676, 270] on div "Janela de atendimento Grade de atendimento Capacidade Transportadoras Veículos …" at bounding box center [735, 332] width 1470 height 665
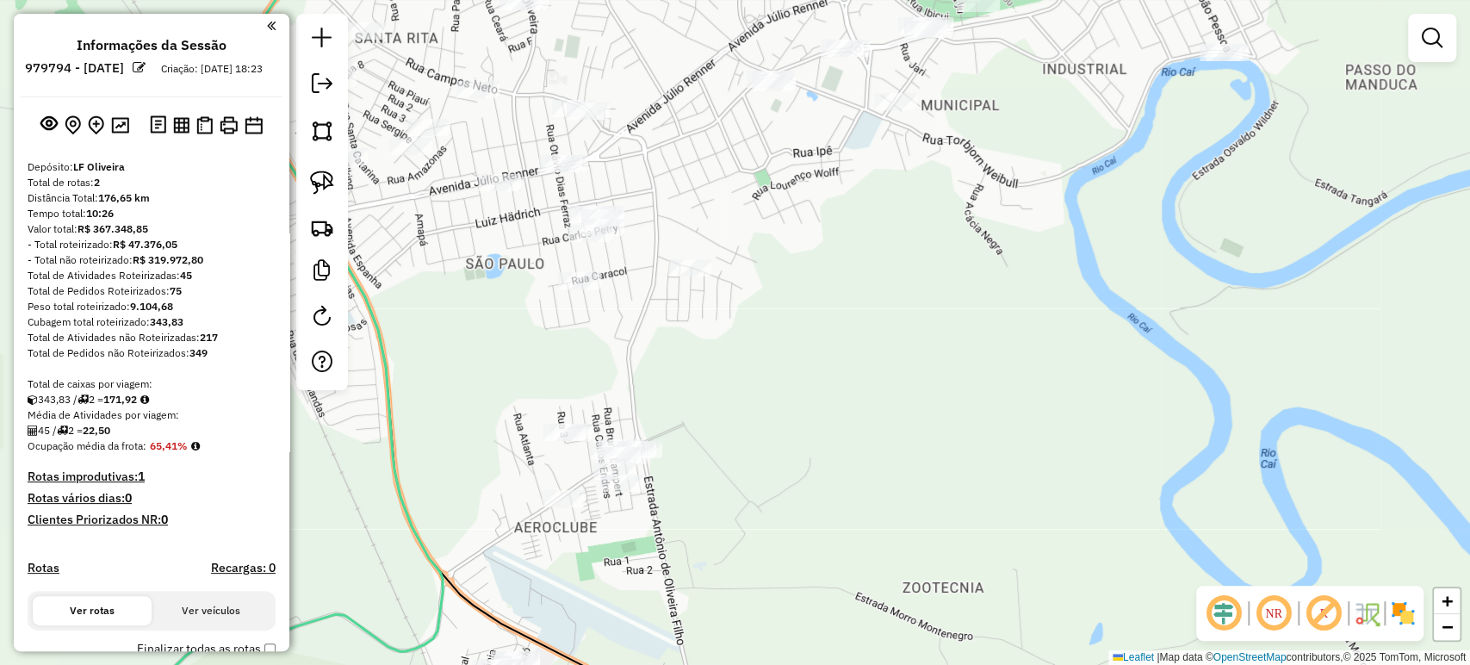
drag, startPoint x: 730, startPoint y: 240, endPoint x: 866, endPoint y: 322, distance: 158.7
click at [866, 322] on div "Janela de atendimento Grade de atendimento Capacidade Transportadoras Veículos …" at bounding box center [735, 332] width 1470 height 665
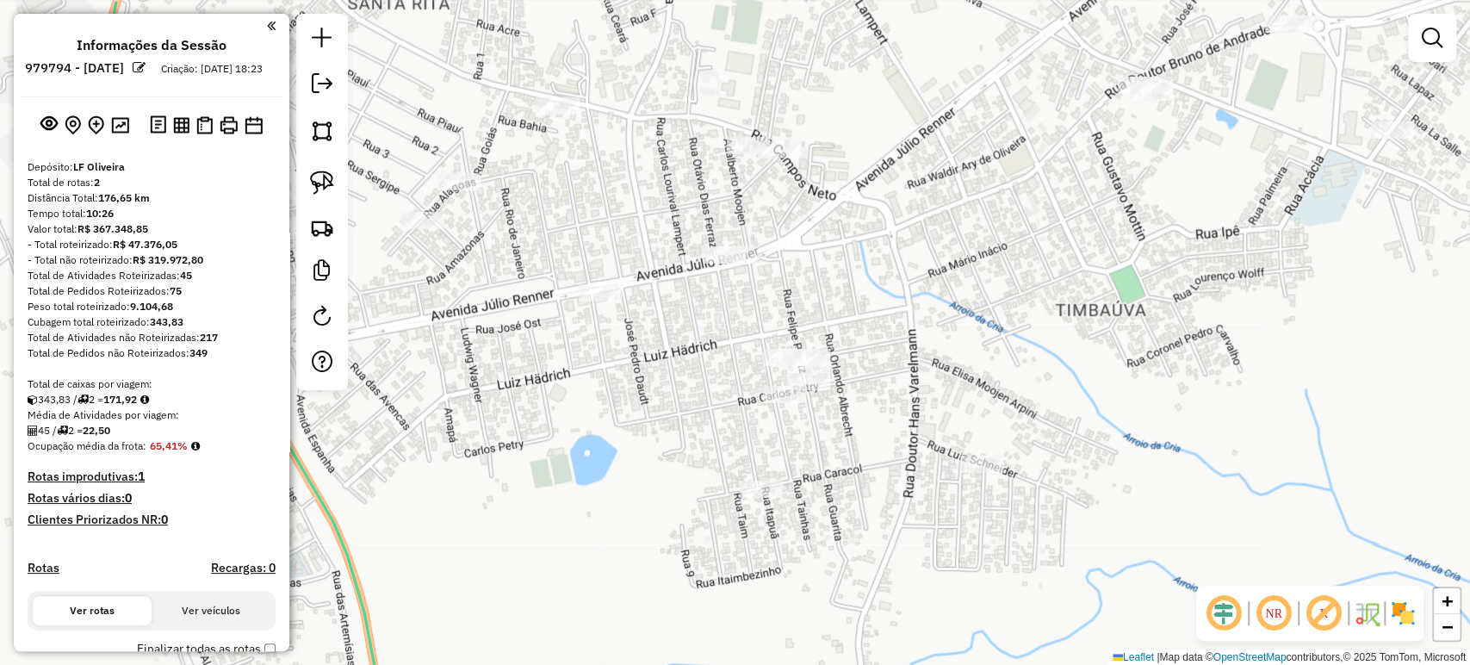
drag, startPoint x: 736, startPoint y: 294, endPoint x: 723, endPoint y: 323, distance: 31.2
click at [721, 332] on div "Janela de atendimento Grade de atendimento Capacidade Transportadoras Veículos …" at bounding box center [735, 332] width 1470 height 665
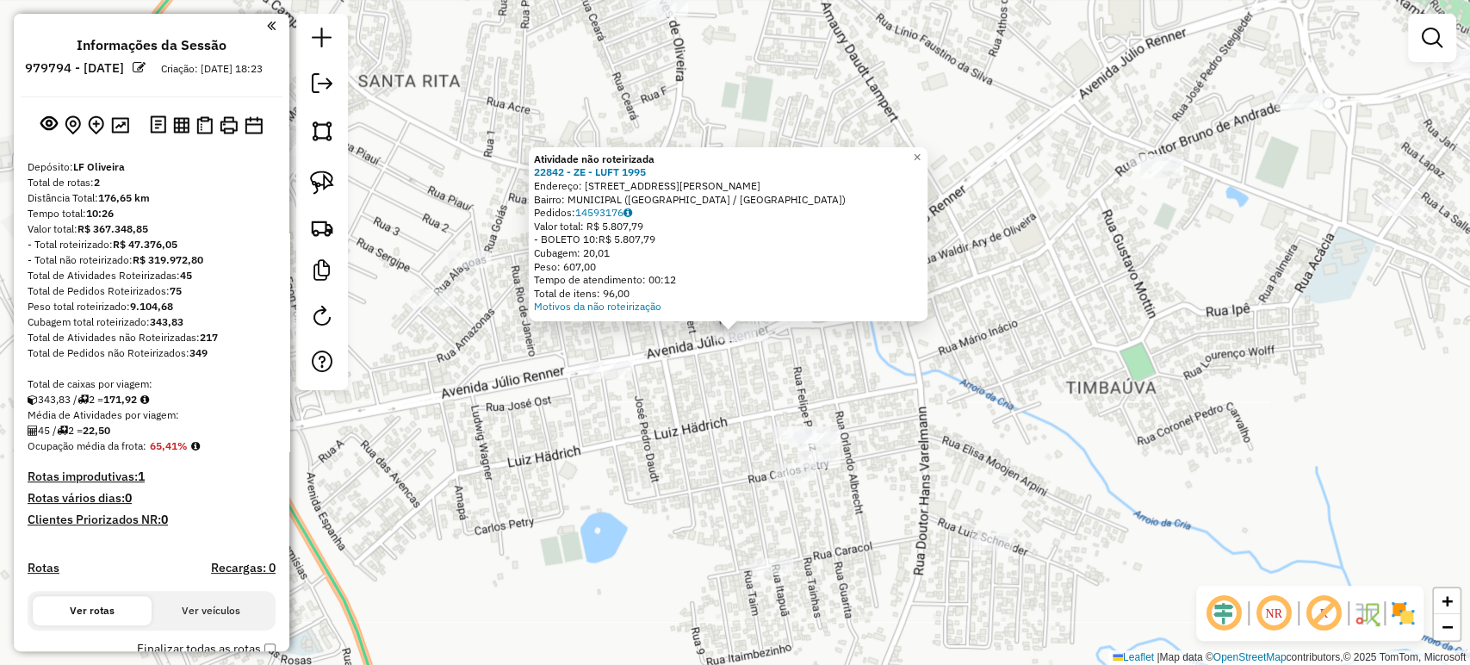
click at [673, 388] on div "Atividade não roteirizada 22842 - ZE - LUFT 1995 Endereço: [STREET_ADDRESS][PER…" at bounding box center [735, 332] width 1470 height 665
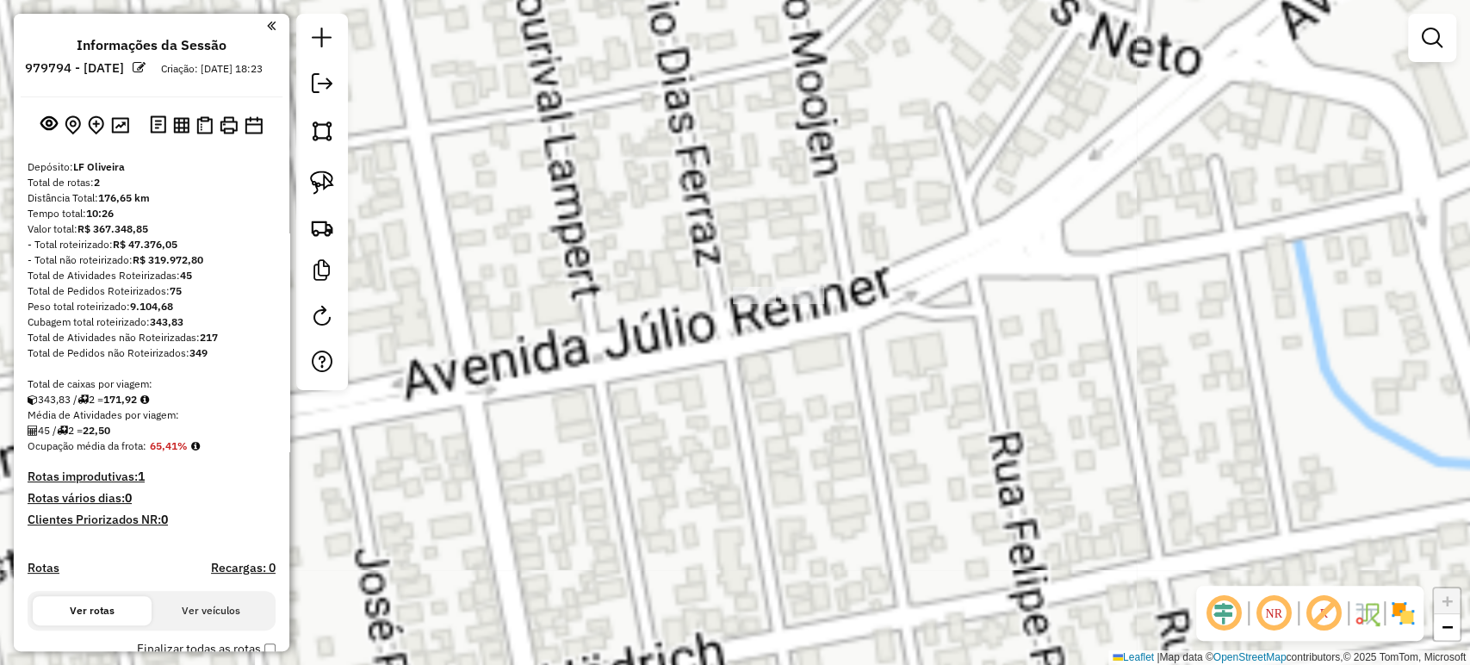
drag, startPoint x: 742, startPoint y: 336, endPoint x: 676, endPoint y: 376, distance: 77.7
click at [676, 376] on div "Janela de atendimento Grade de atendimento Capacidade Transportadoras Veículos …" at bounding box center [735, 332] width 1470 height 665
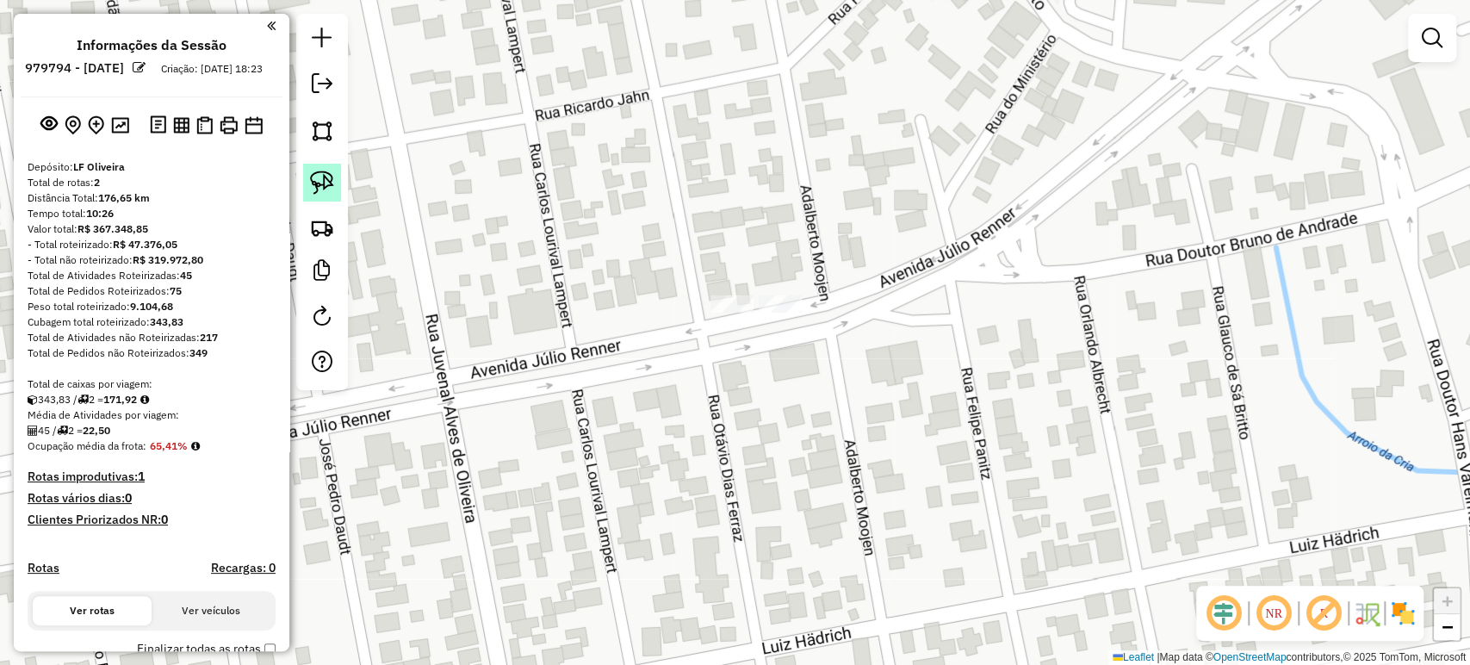
drag, startPoint x: 320, startPoint y: 183, endPoint x: 481, endPoint y: 204, distance: 162.3
click at [321, 183] on img at bounding box center [322, 182] width 24 height 24
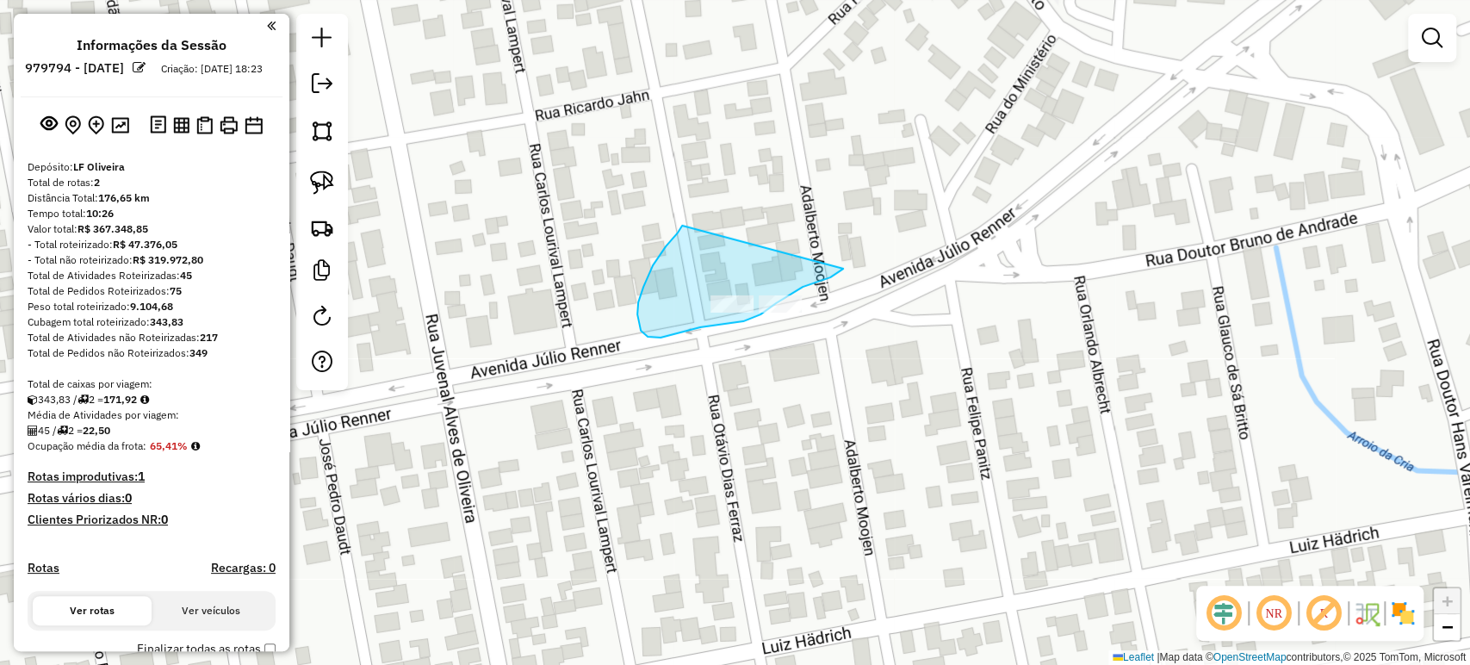
drag, startPoint x: 681, startPoint y: 226, endPoint x: 843, endPoint y: 269, distance: 167.5
click at [0, 0] on div "Aguarde..." at bounding box center [0, 0] width 0 height 0
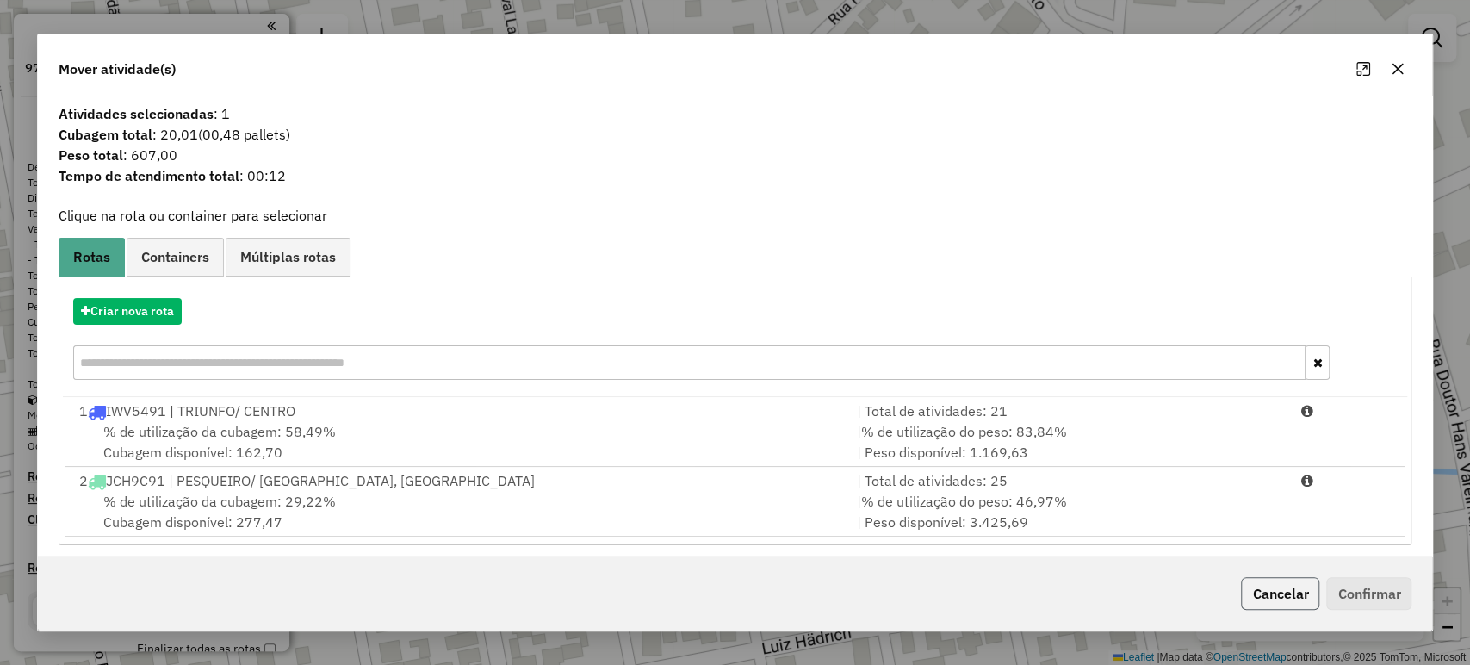
click at [1254, 584] on button "Cancelar" at bounding box center [1280, 593] width 78 height 33
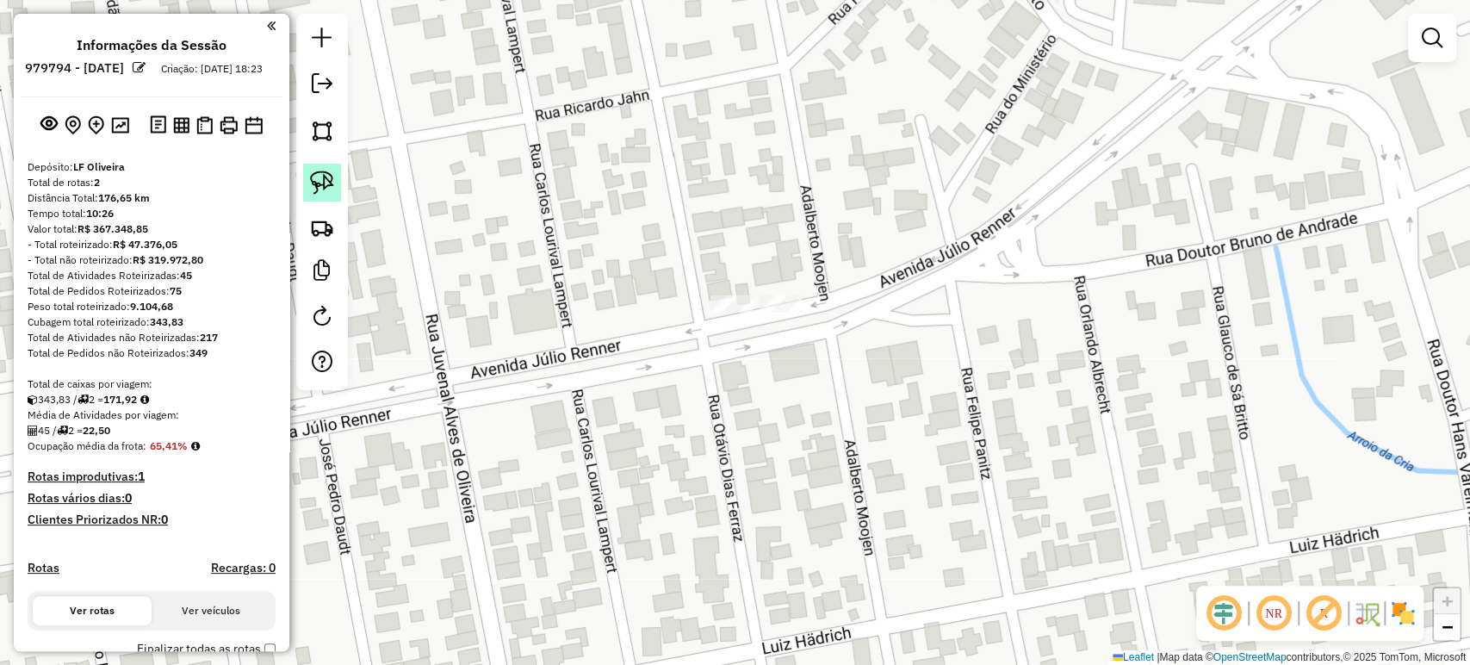
click at [325, 190] on img at bounding box center [322, 182] width 24 height 24
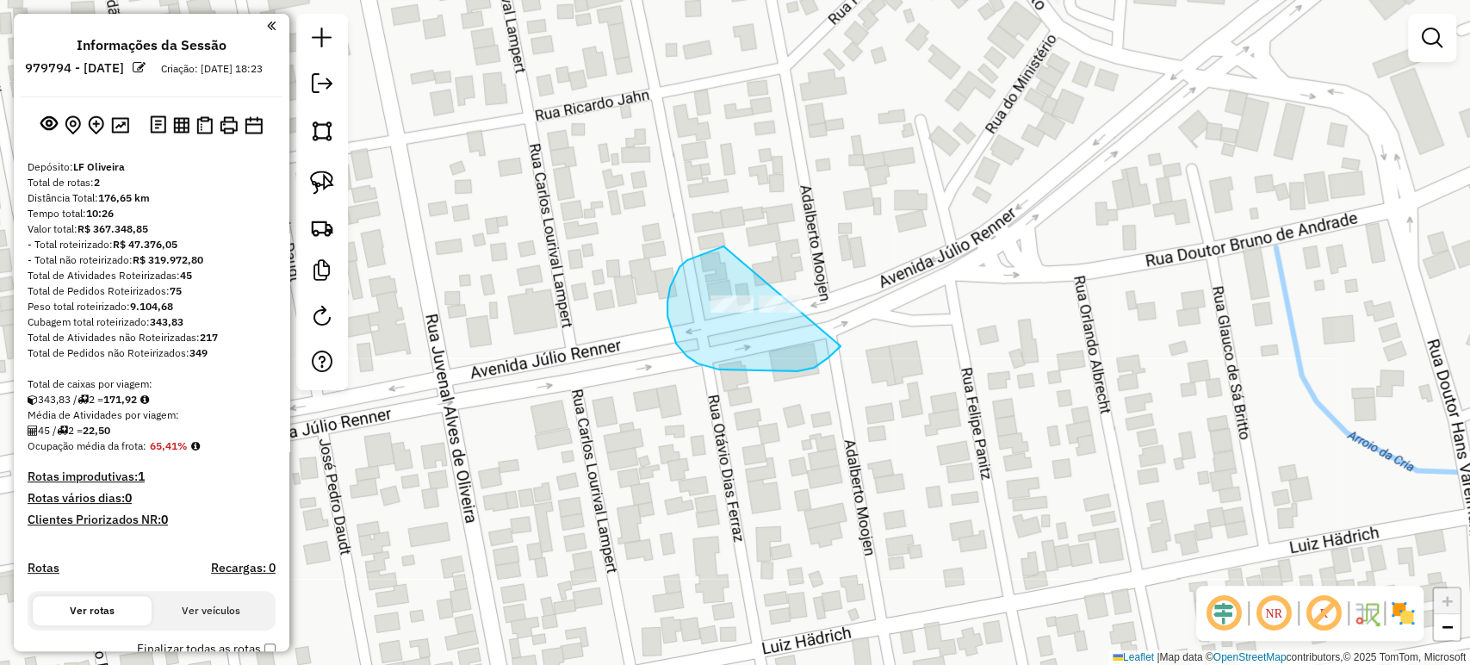
drag, startPoint x: 675, startPoint y: 276, endPoint x: 882, endPoint y: 294, distance: 207.5
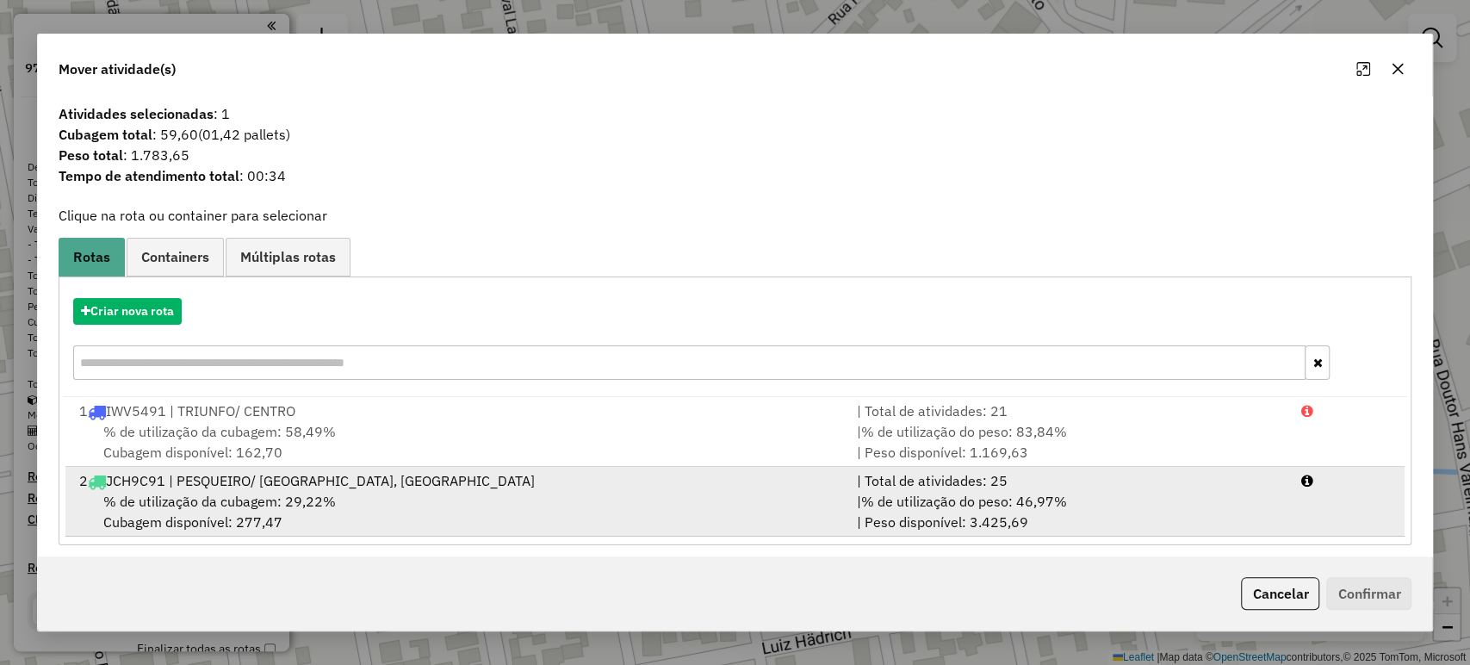
click at [201, 501] on span "% de utilização da cubagem: 29,22%" at bounding box center [219, 500] width 232 height 17
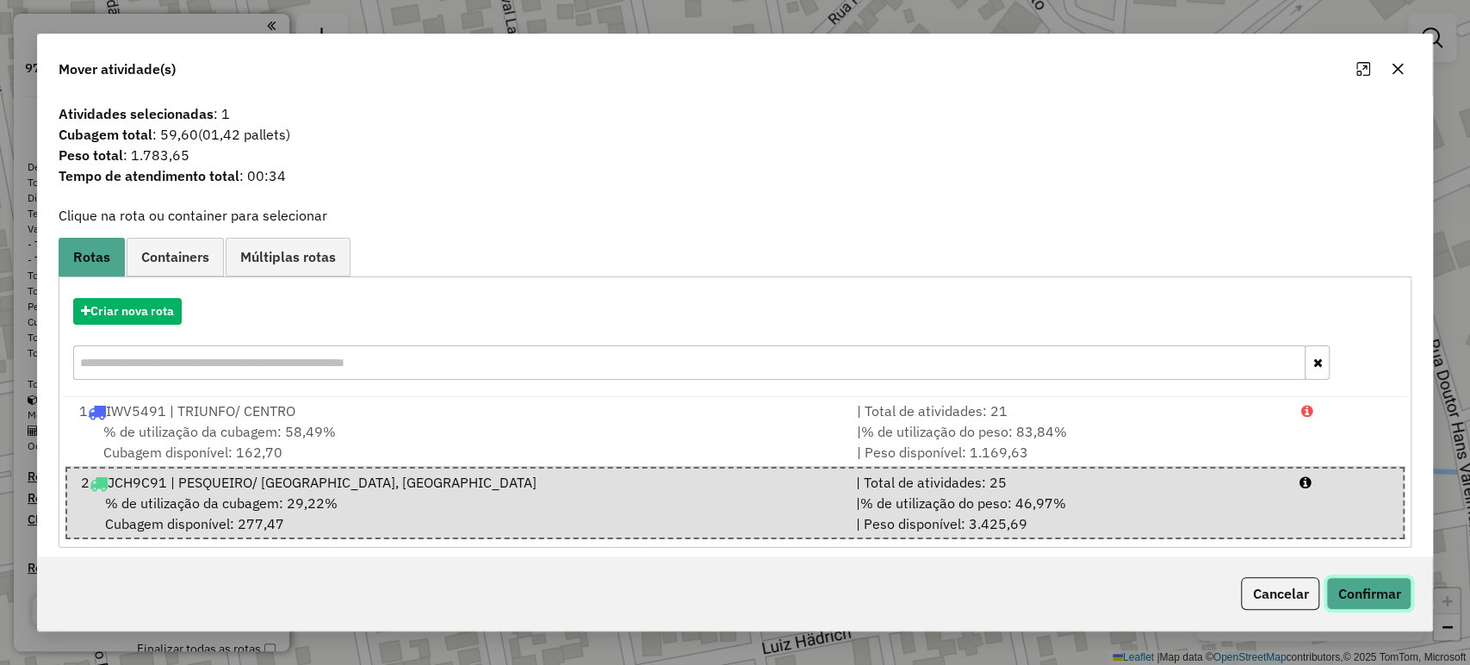
click at [1357, 594] on button "Confirmar" at bounding box center [1368, 593] width 85 height 33
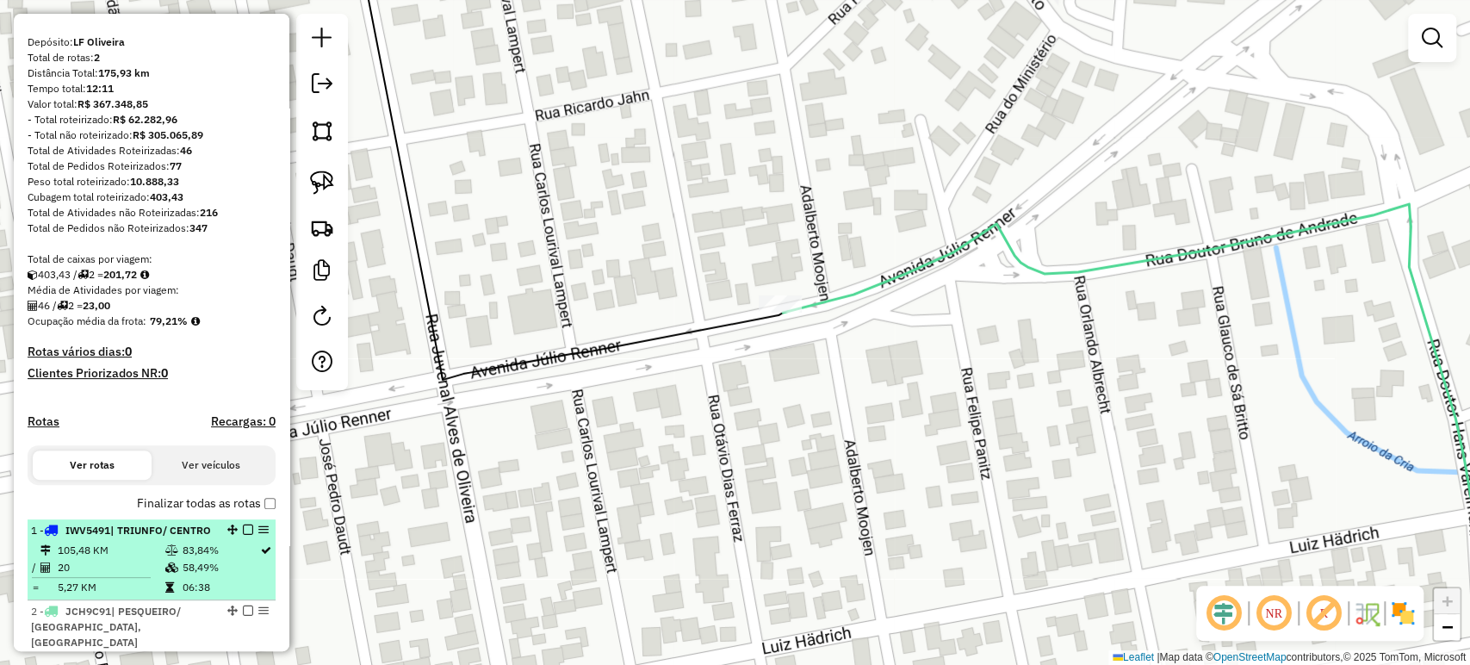
scroll to position [191, 0]
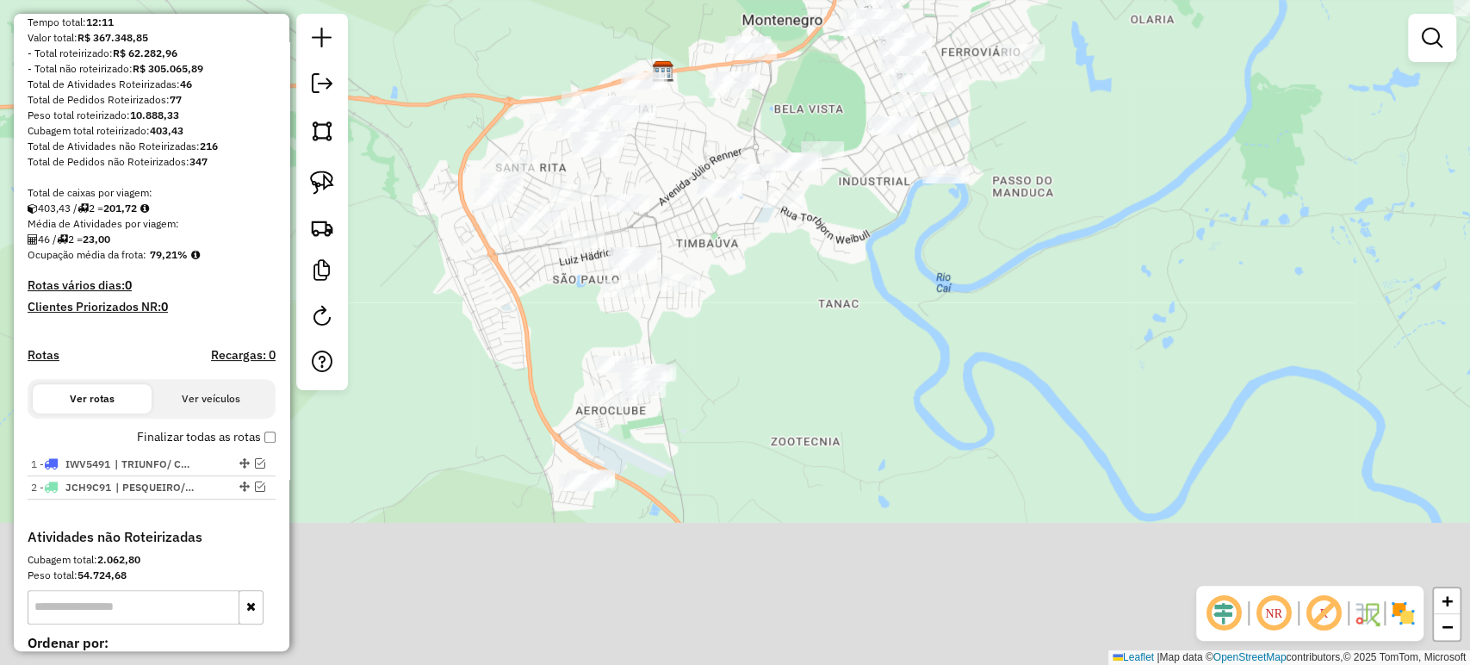
drag, startPoint x: 805, startPoint y: 446, endPoint x: 672, endPoint y: 150, distance: 324.5
click at [672, 150] on div "Janela de atendimento Grade de atendimento Capacidade Transportadoras Veículos …" at bounding box center [735, 332] width 1470 height 665
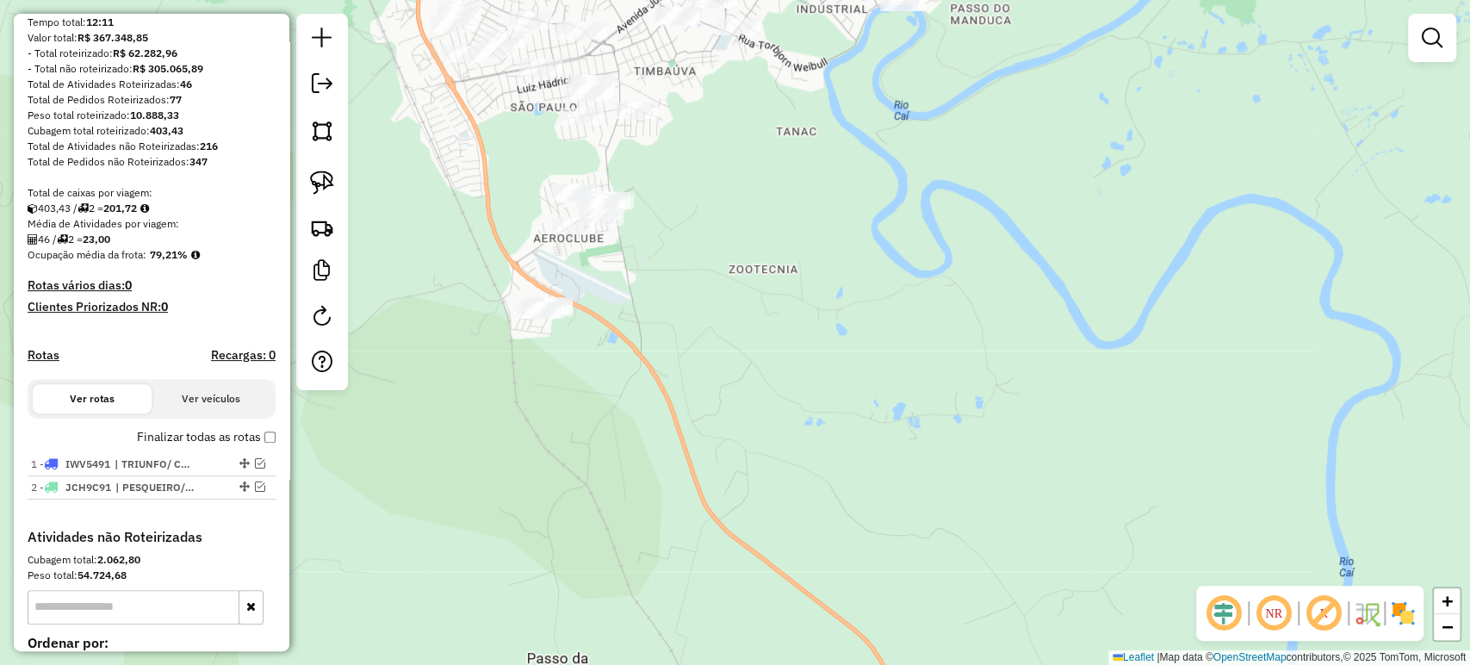
drag, startPoint x: 752, startPoint y: 412, endPoint x: 765, endPoint y: 356, distance: 58.3
click at [765, 356] on div "Janela de atendimento Grade de atendimento Capacidade Transportadoras Veículos …" at bounding box center [735, 332] width 1470 height 665
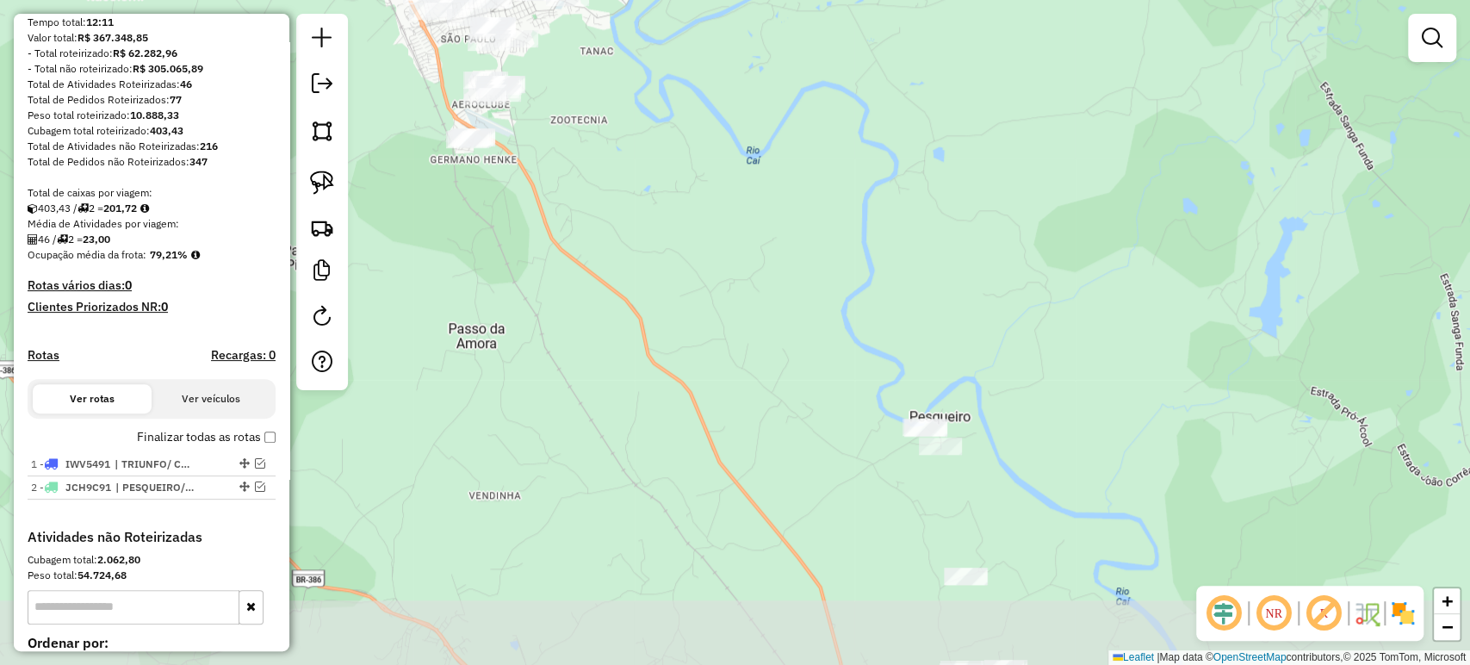
drag, startPoint x: 799, startPoint y: 381, endPoint x: 614, endPoint y: 156, distance: 291.8
click at [614, 156] on div "Janela de atendimento Grade de atendimento Capacidade Transportadoras Veículos …" at bounding box center [735, 332] width 1470 height 665
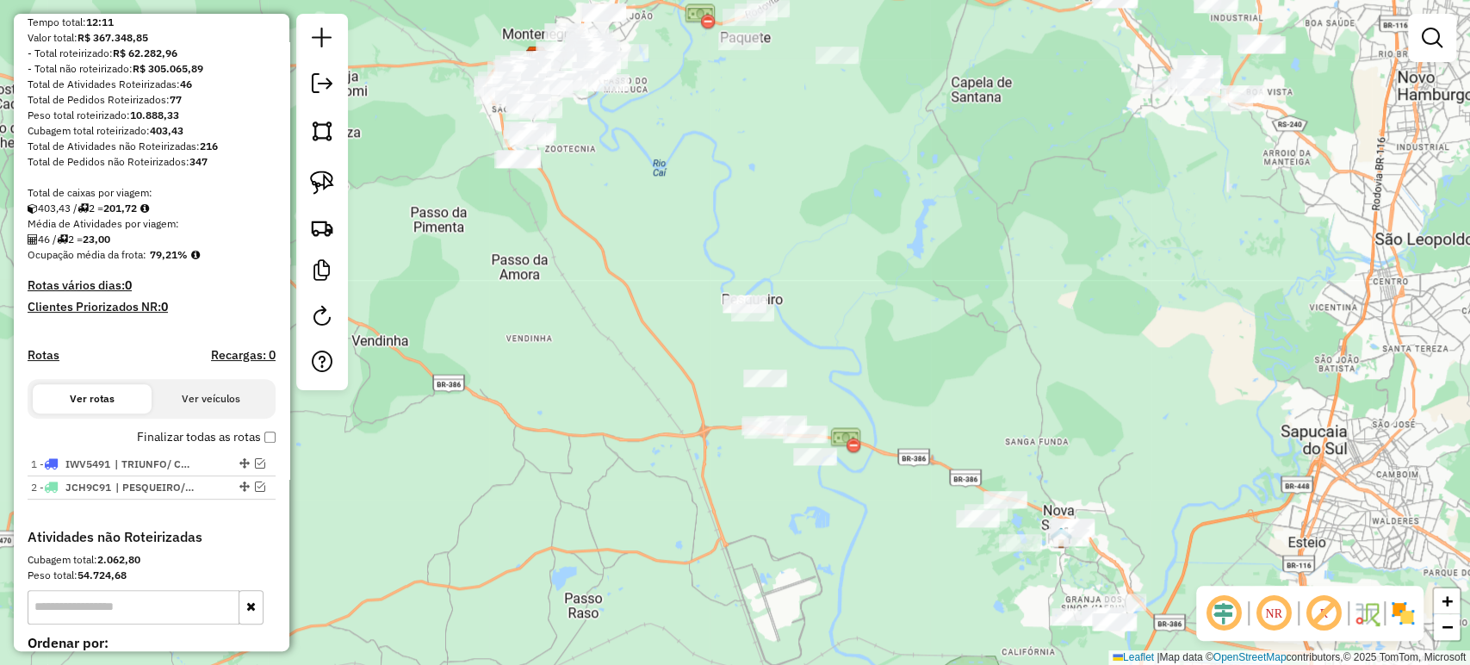
drag, startPoint x: 620, startPoint y: 291, endPoint x: 585, endPoint y: 288, distance: 35.4
click at [585, 288] on div "Janela de atendimento Grade de atendimento Capacidade Transportadoras Veículos …" at bounding box center [735, 332] width 1470 height 665
click at [326, 186] on img at bounding box center [322, 182] width 24 height 24
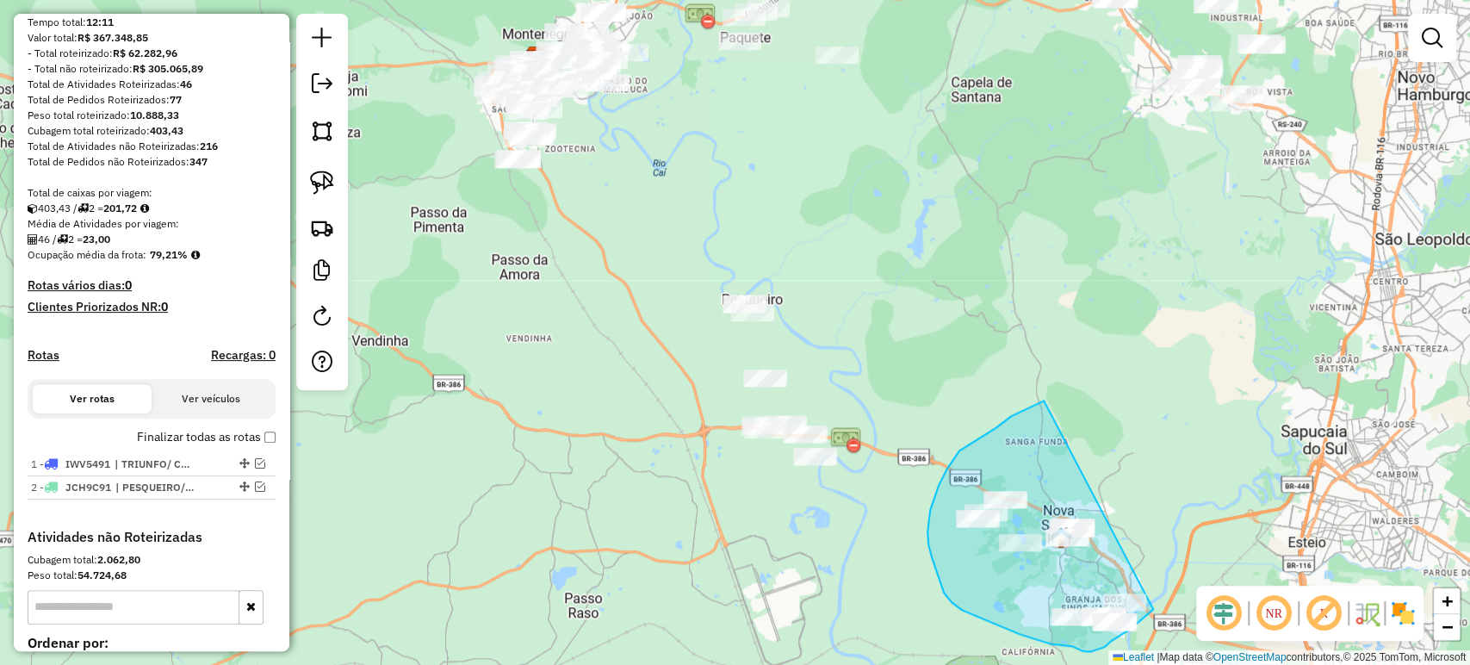
drag, startPoint x: 1043, startPoint y: 401, endPoint x: 1161, endPoint y: 599, distance: 230.1
click at [1161, 599] on div "Janela de atendimento Grade de atendimento Capacidade Transportadoras Veículos …" at bounding box center [735, 332] width 1470 height 665
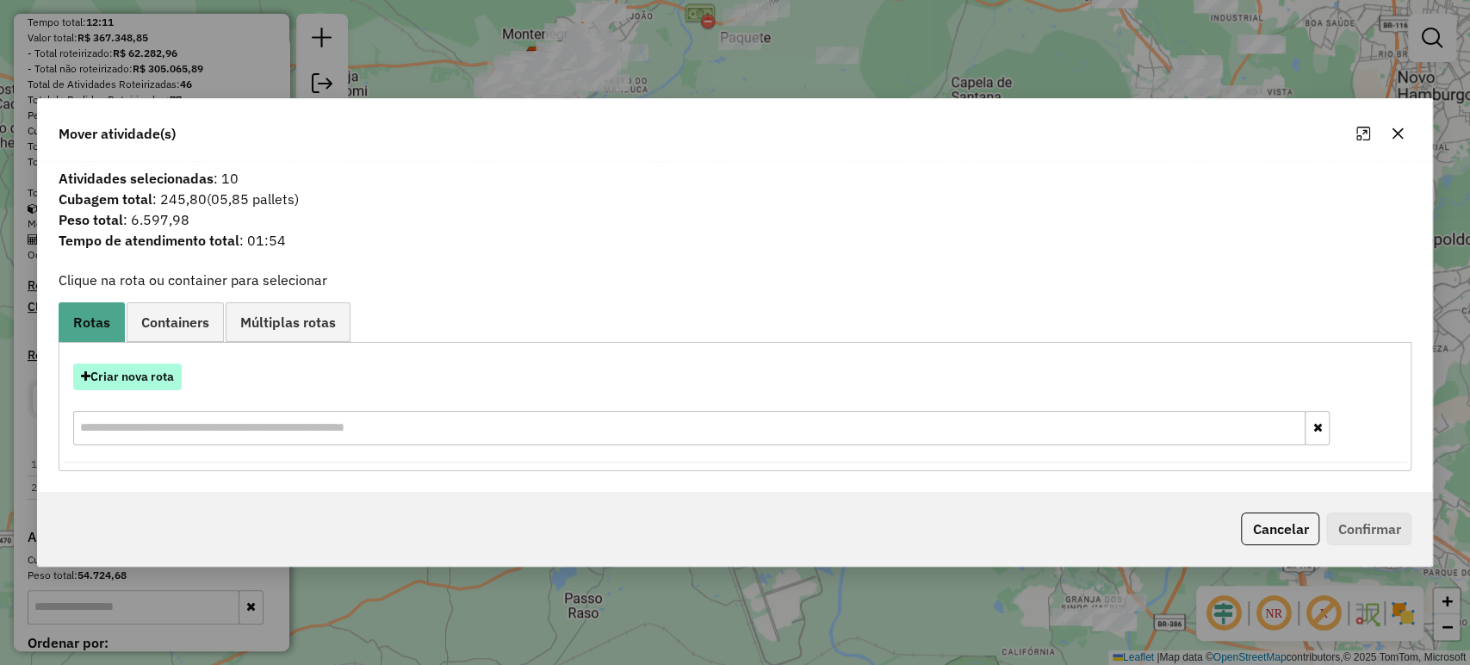
click at [150, 384] on button "Criar nova rota" at bounding box center [127, 376] width 108 height 27
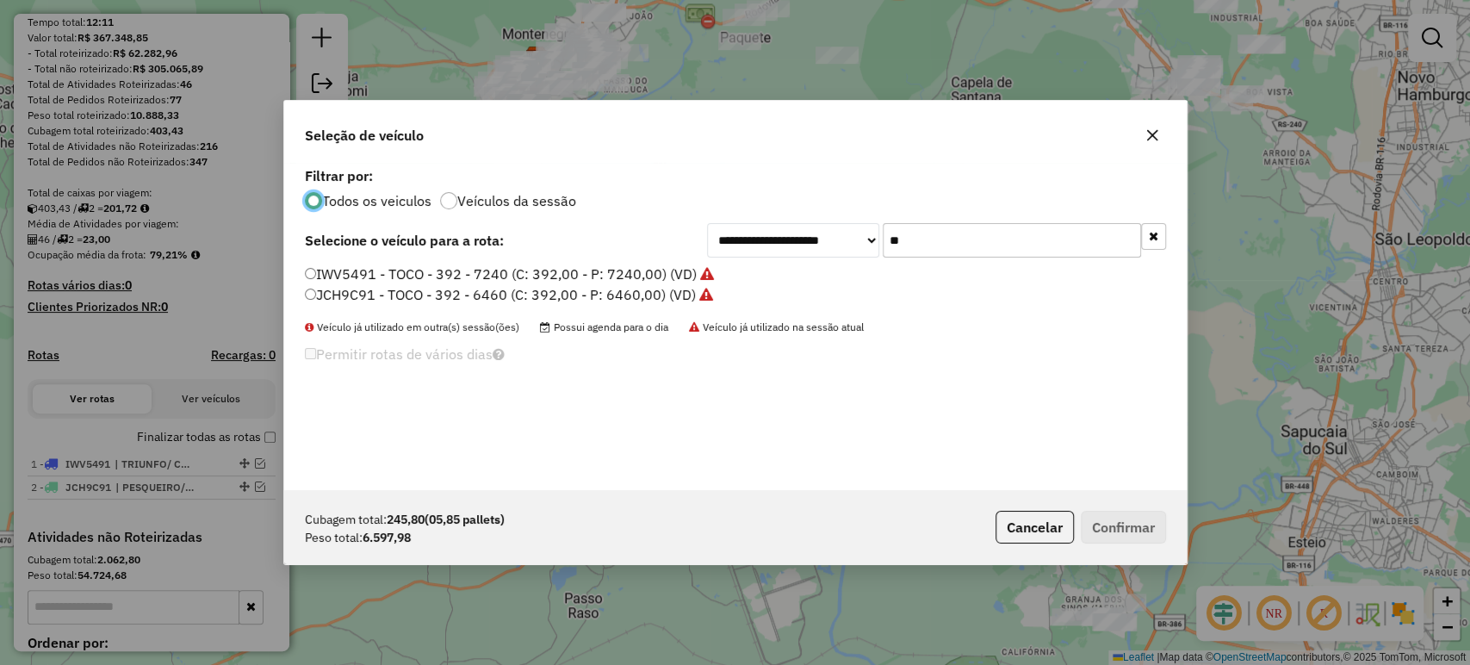
scroll to position [9, 5]
click at [901, 233] on input "**" at bounding box center [1011, 240] width 258 height 34
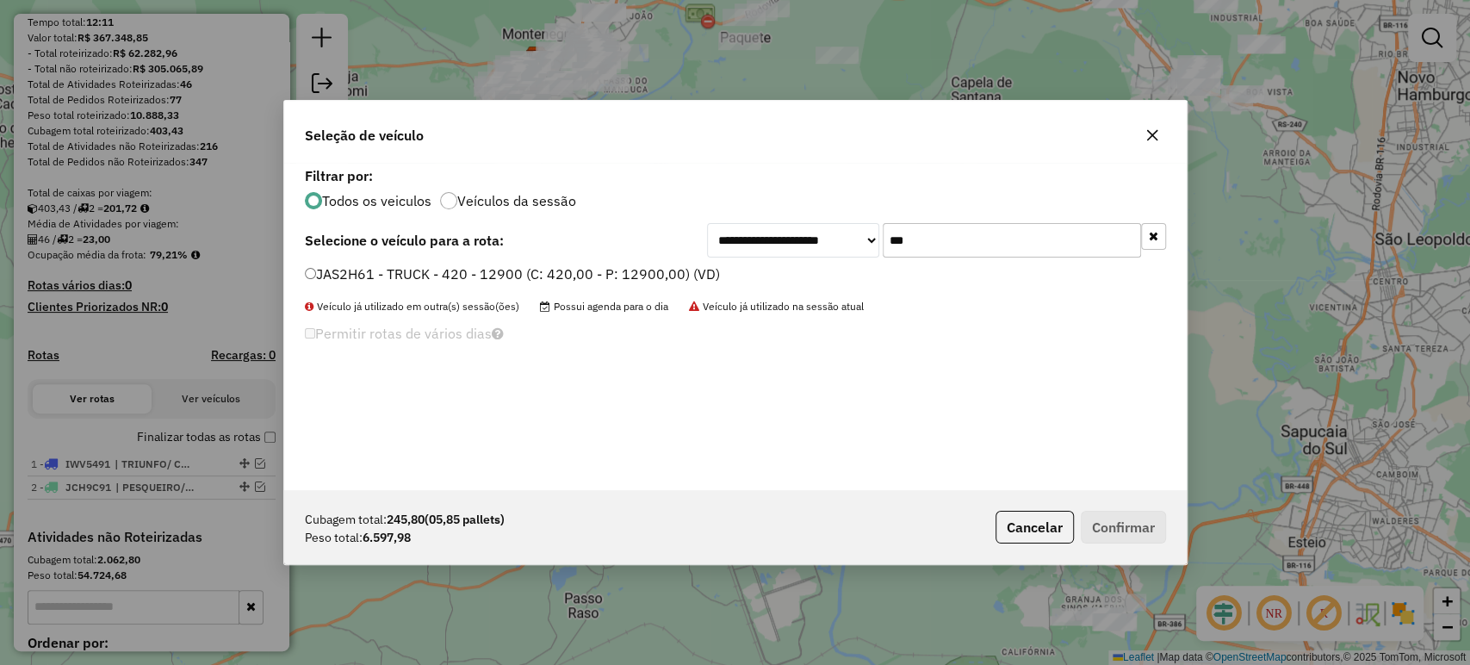
type input "***"
click at [613, 281] on label "JAS2H61 - TRUCK - 420 - 12900 (C: 420,00 - P: 12900,00) (VD)" at bounding box center [512, 273] width 415 height 21
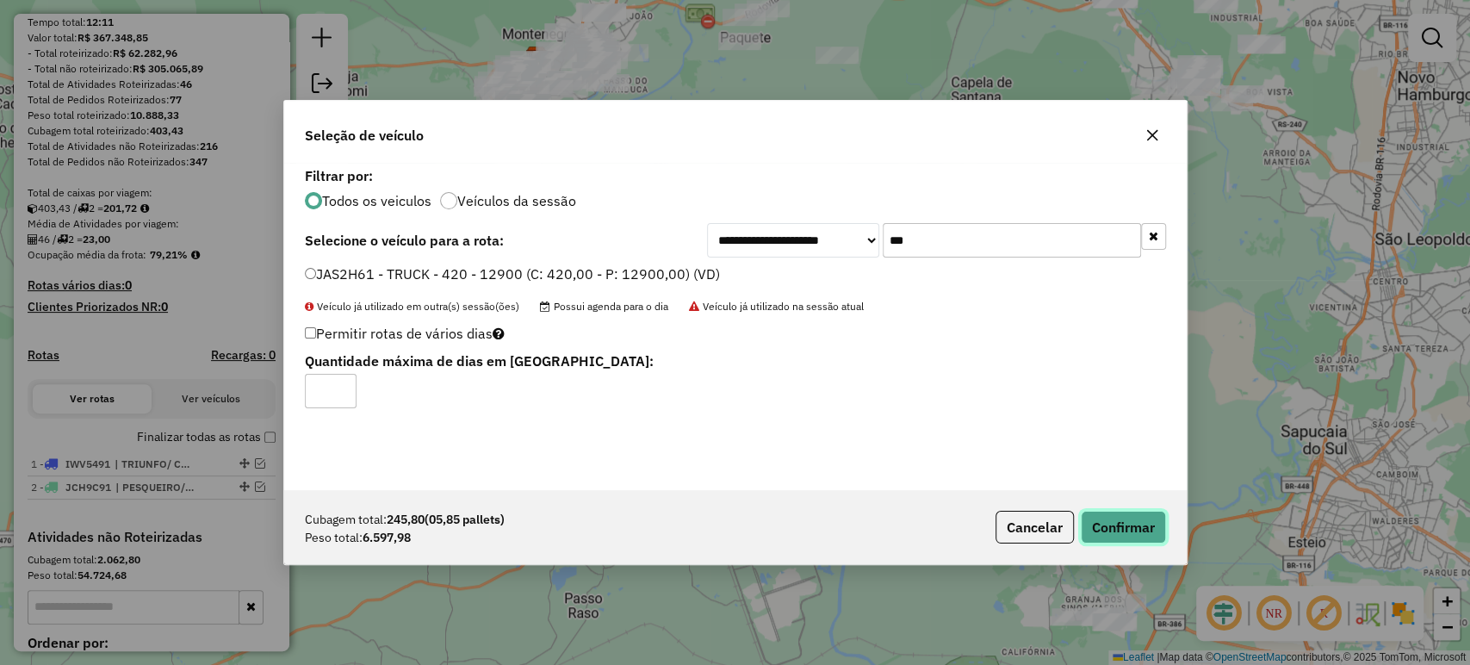
click at [1103, 513] on button "Confirmar" at bounding box center [1123, 527] width 85 height 33
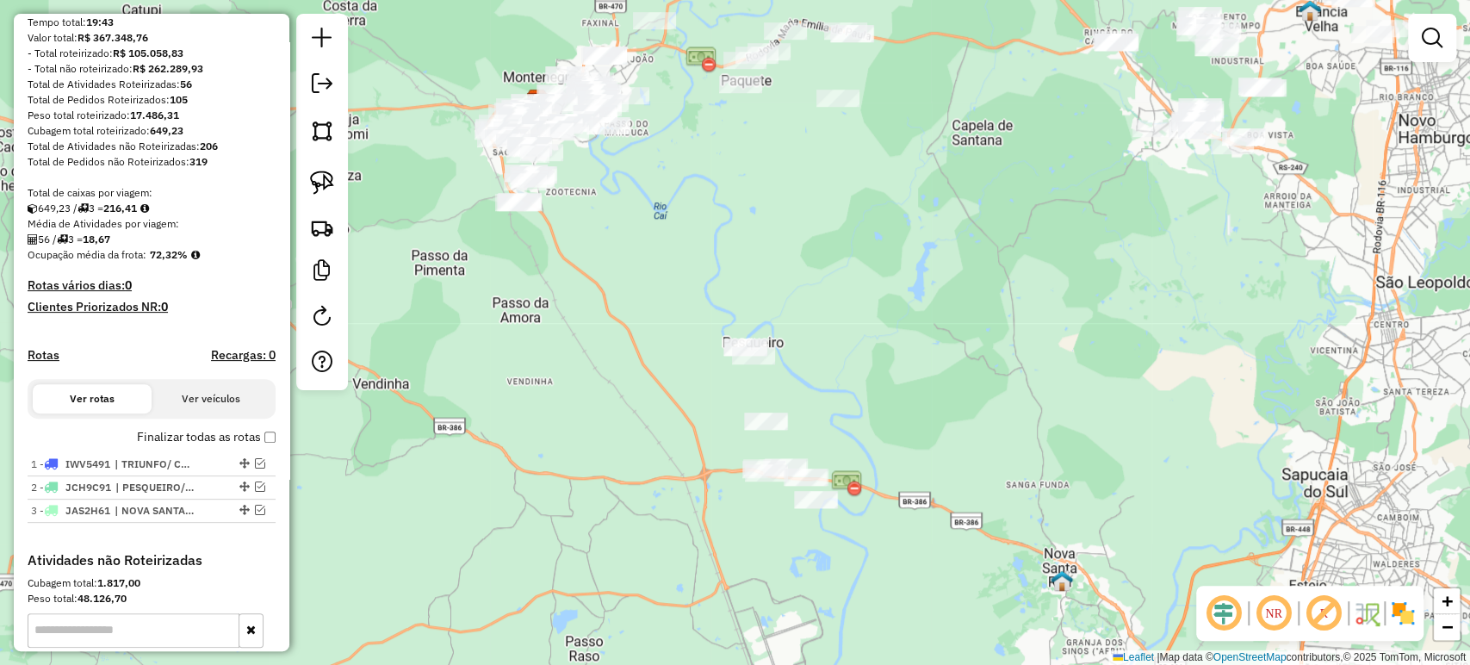
drag, startPoint x: 477, startPoint y: 283, endPoint x: 475, endPoint y: 343, distance: 59.4
click at [475, 343] on div "Janela de atendimento Grade de atendimento Capacidade Transportadoras Veículos …" at bounding box center [735, 332] width 1470 height 665
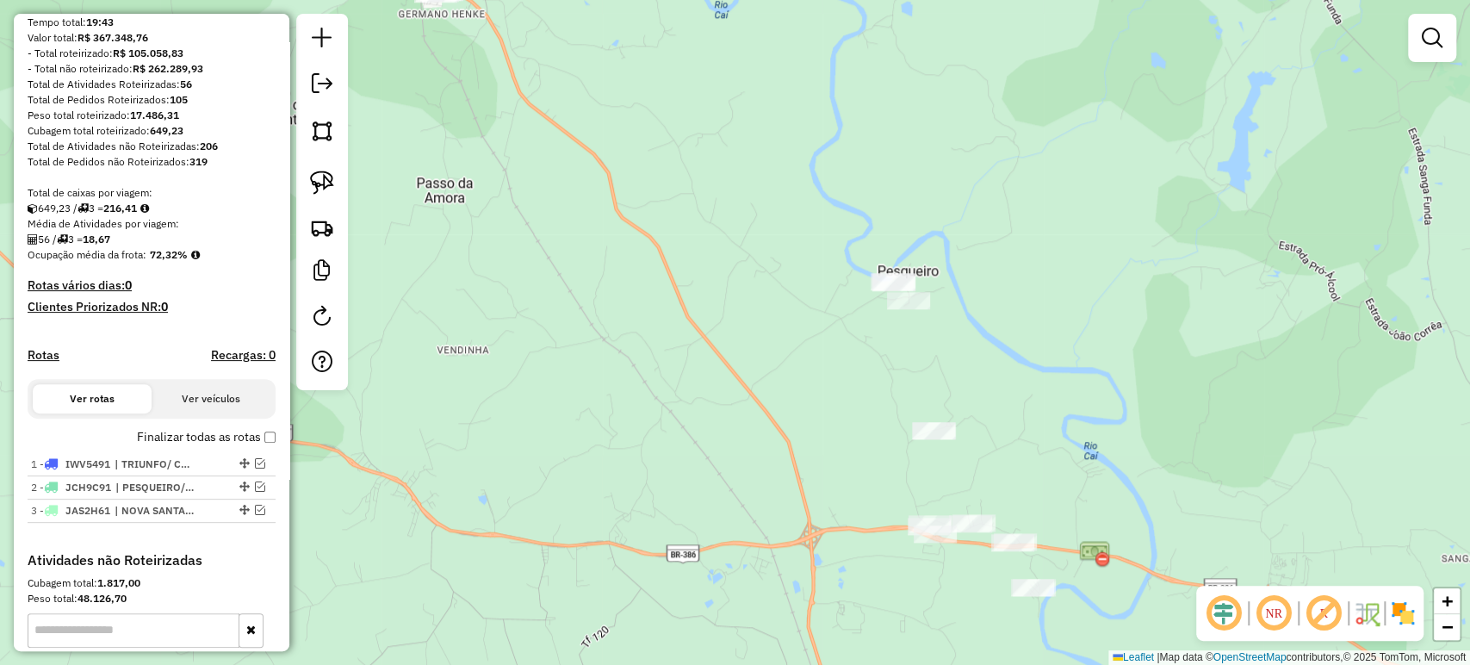
drag, startPoint x: 565, startPoint y: 350, endPoint x: 476, endPoint y: 267, distance: 121.2
click at [476, 267] on div "Janela de atendimento Grade de atendimento Capacidade Transportadoras Veículos …" at bounding box center [735, 332] width 1470 height 665
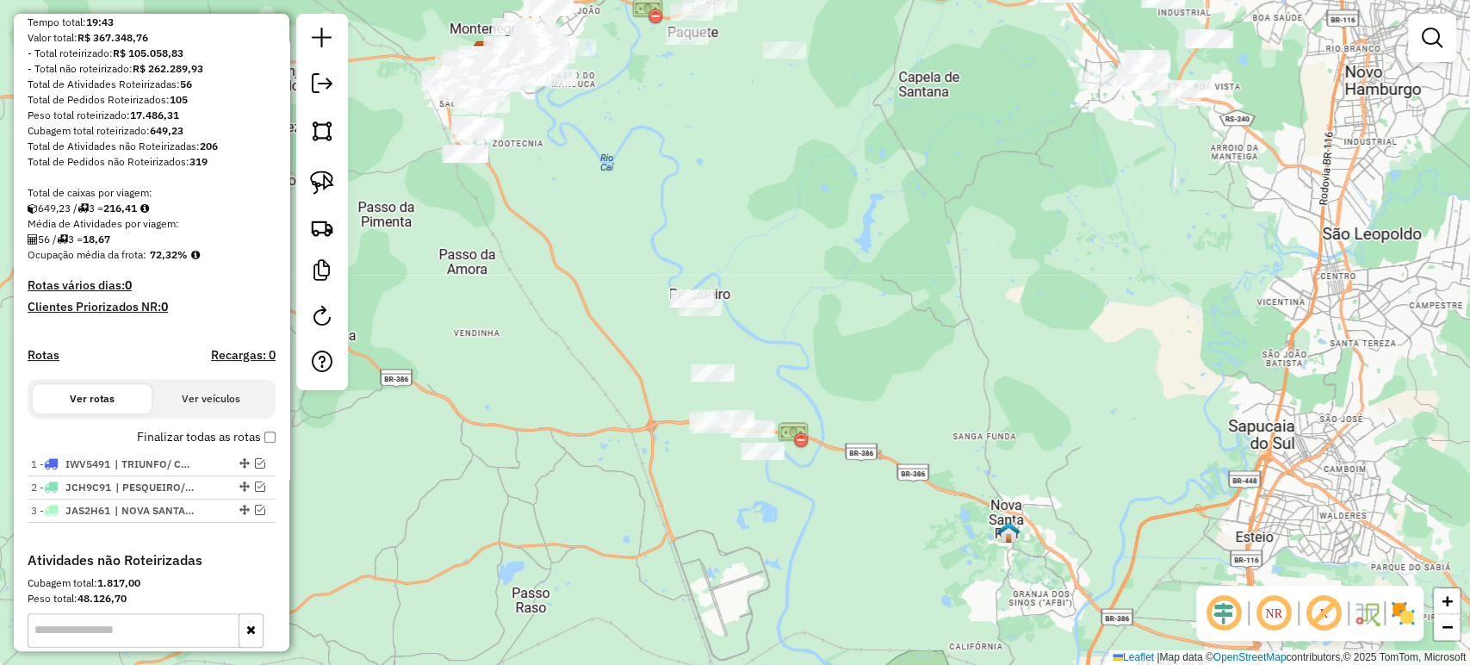
drag, startPoint x: 519, startPoint y: 318, endPoint x: 551, endPoint y: 342, distance: 39.9
click at [551, 342] on div "Janela de atendimento Grade de atendimento Capacidade Transportadoras Veículos …" at bounding box center [735, 332] width 1470 height 665
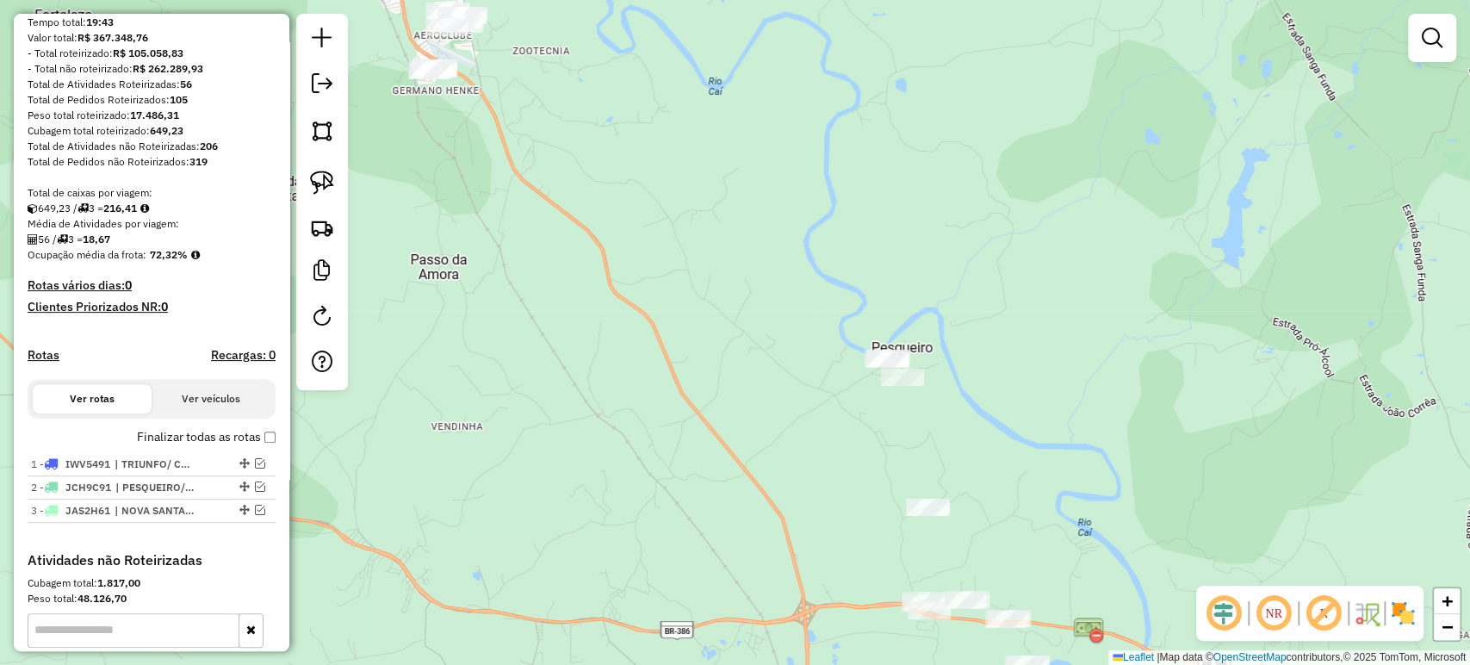
drag, startPoint x: 552, startPoint y: 321, endPoint x: 542, endPoint y: 375, distance: 54.4
click at [542, 375] on div "Janela de atendimento Grade de atendimento Capacidade Transportadoras Veículos …" at bounding box center [735, 332] width 1470 height 665
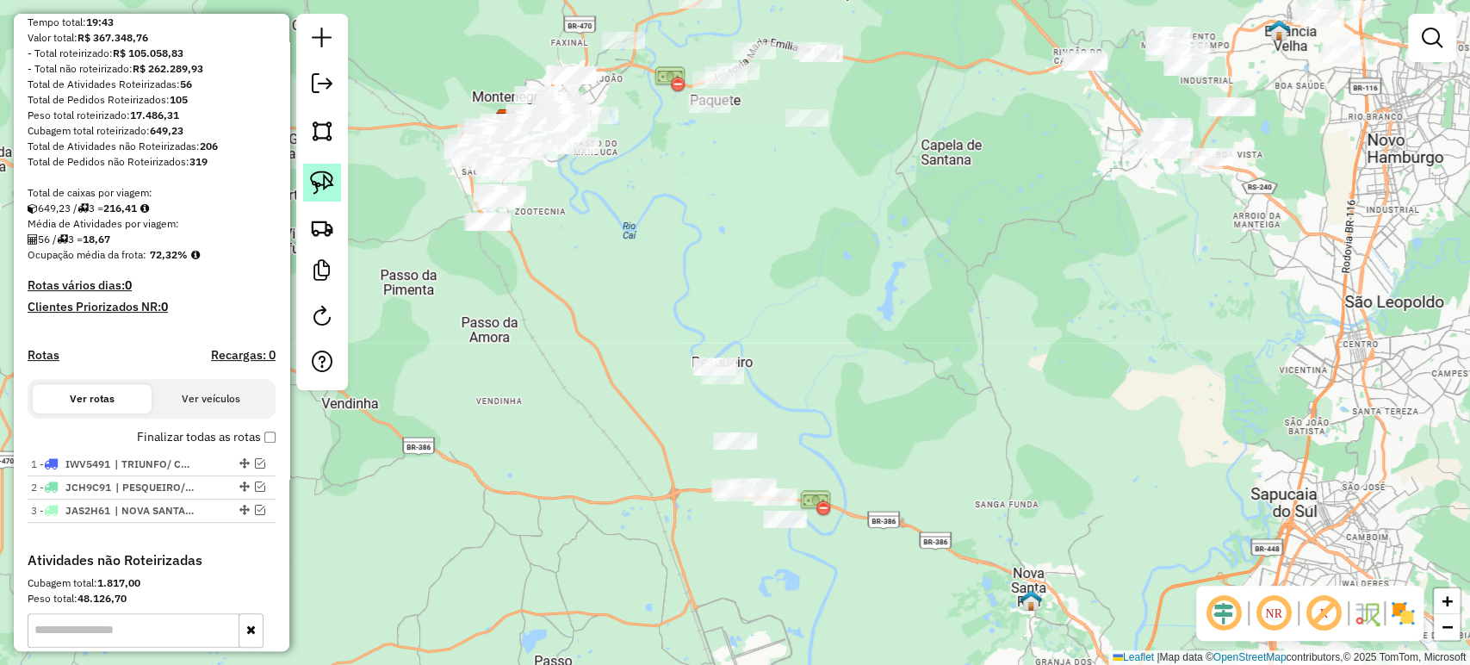
click at [331, 189] on img at bounding box center [322, 182] width 24 height 24
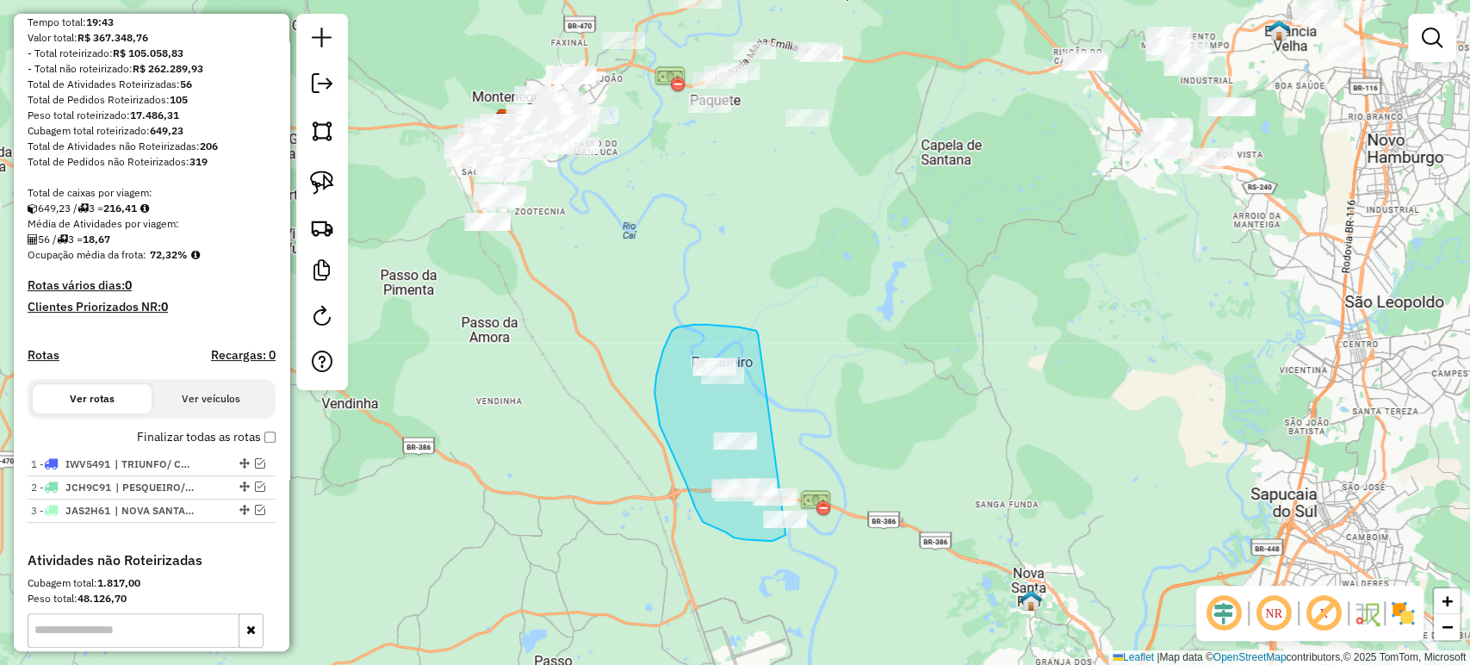
drag, startPoint x: 758, startPoint y: 334, endPoint x: 830, endPoint y: 506, distance: 186.8
click at [830, 506] on div "Janela de atendimento Grade de atendimento Capacidade Transportadoras Veículos …" at bounding box center [735, 332] width 1470 height 665
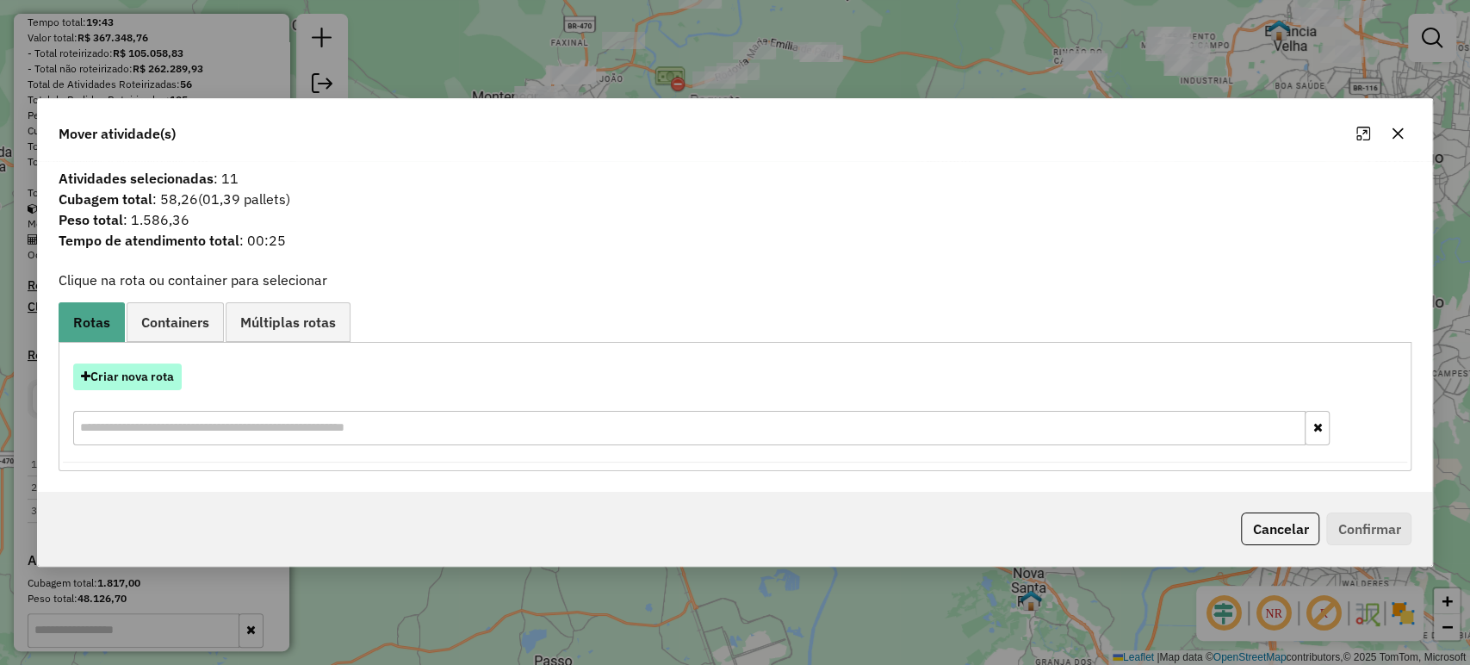
click at [137, 369] on button "Criar nova rota" at bounding box center [127, 376] width 108 height 27
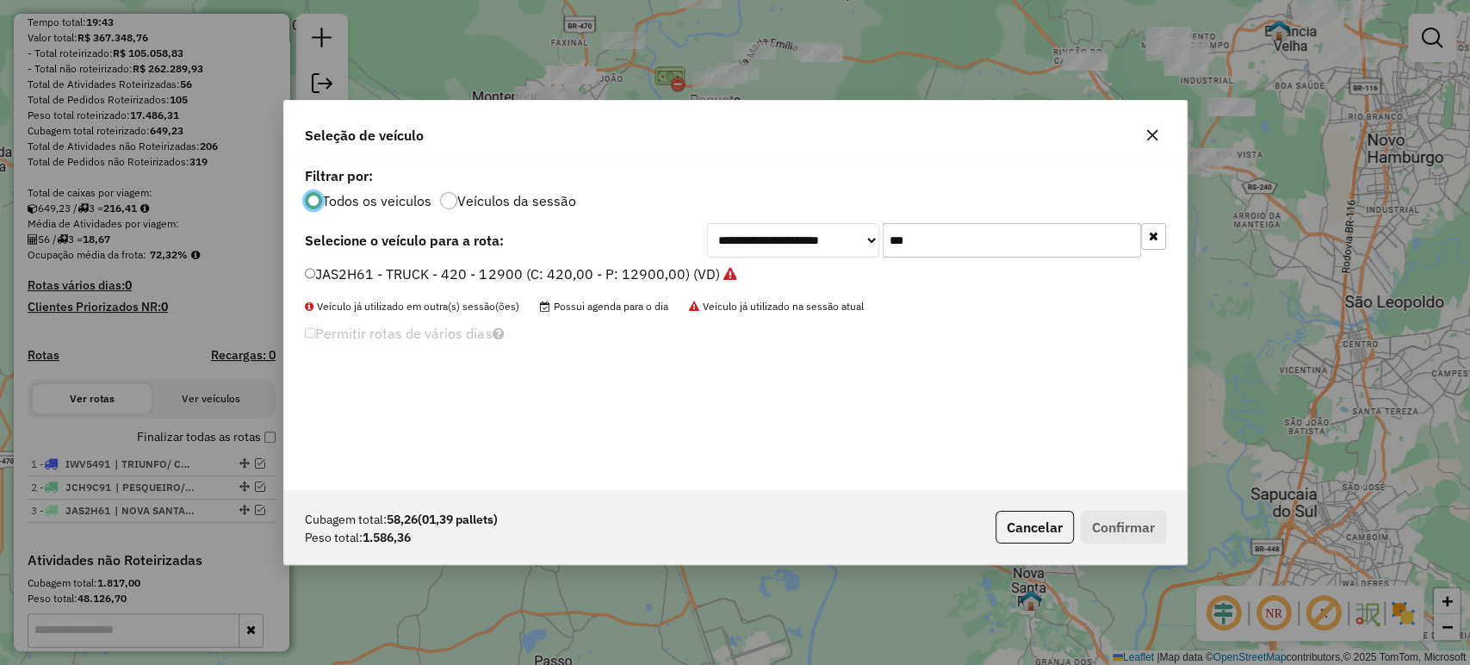
click at [968, 243] on input "***" at bounding box center [1011, 240] width 258 height 34
type input "***"
drag, startPoint x: 654, startPoint y: 277, endPoint x: 751, endPoint y: 302, distance: 99.6
click at [654, 277] on label "JDN3C17 - TOCO - 392 - 7240 (C: 392,00 - P: 7200,00) (VD)" at bounding box center [501, 273] width 392 height 21
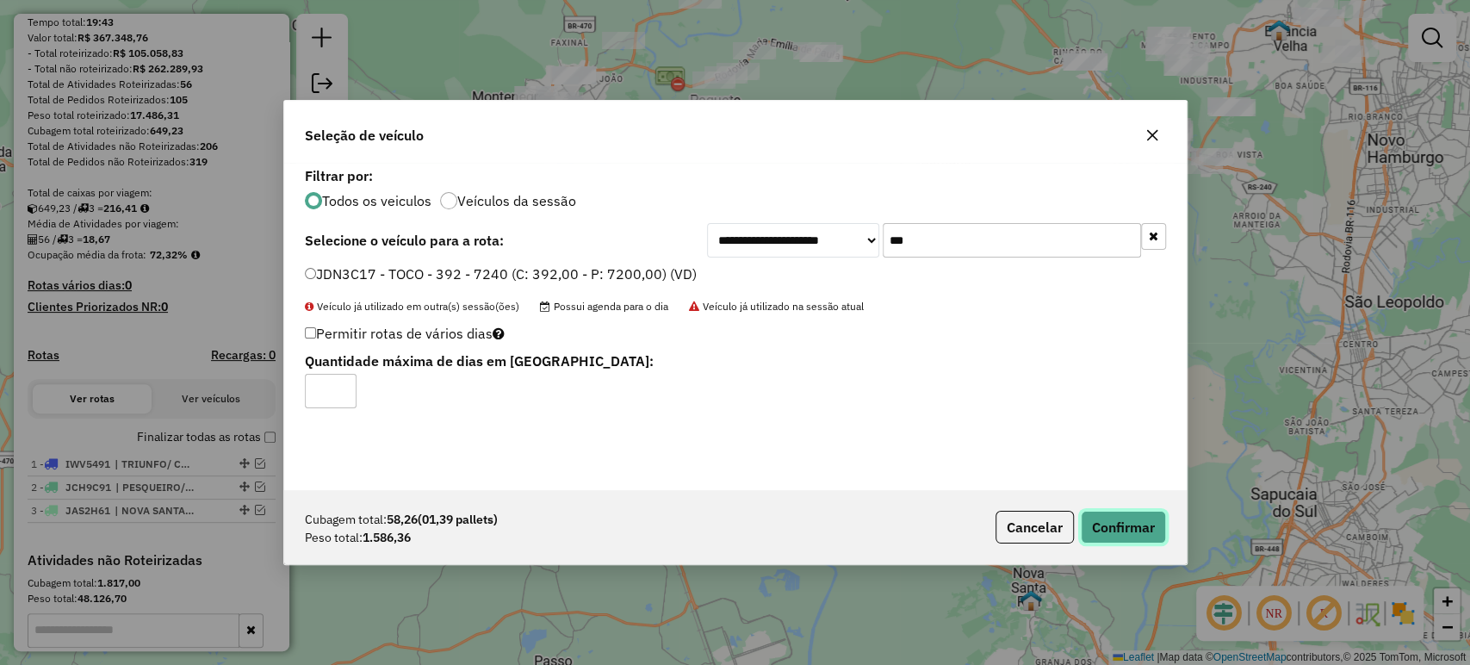
click at [1102, 529] on button "Confirmar" at bounding box center [1123, 527] width 85 height 33
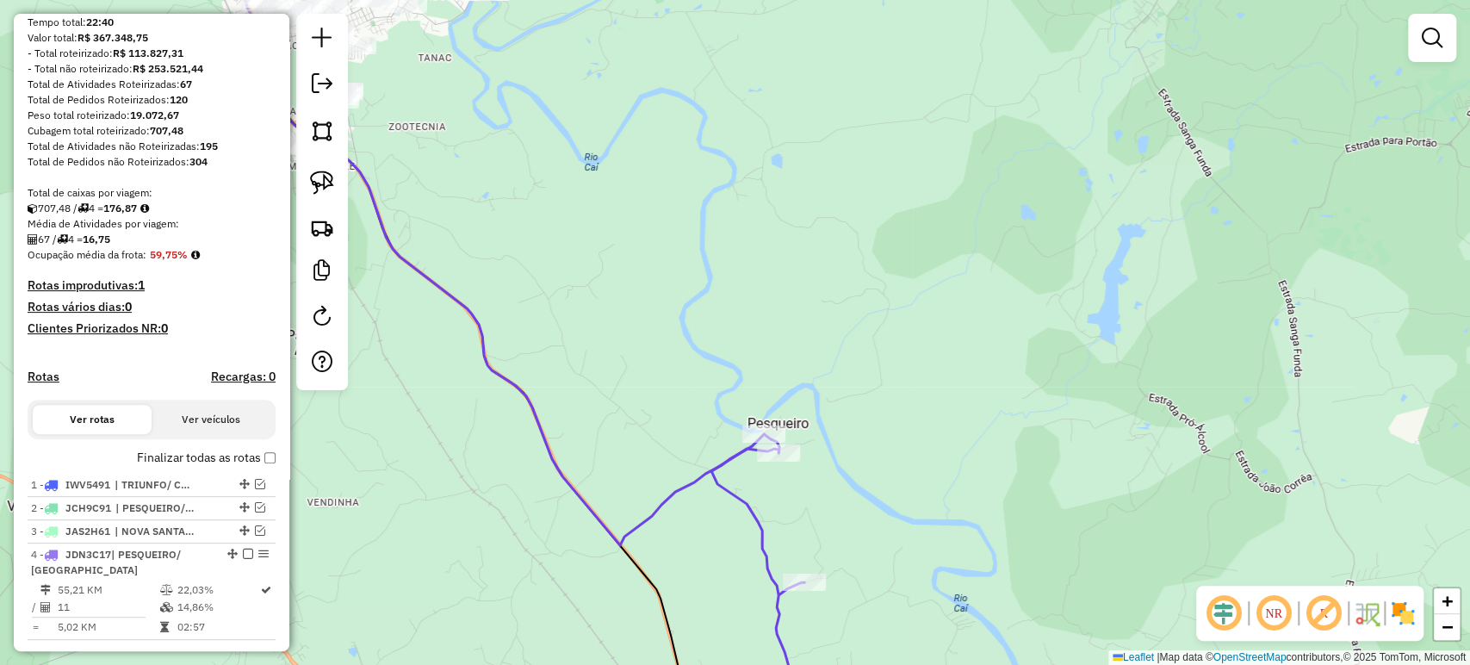
drag, startPoint x: 485, startPoint y: 249, endPoint x: 737, endPoint y: 352, distance: 272.6
click at [747, 359] on div "Janela de atendimento Grade de atendimento Capacidade Transportadoras Veículos …" at bounding box center [735, 332] width 1470 height 665
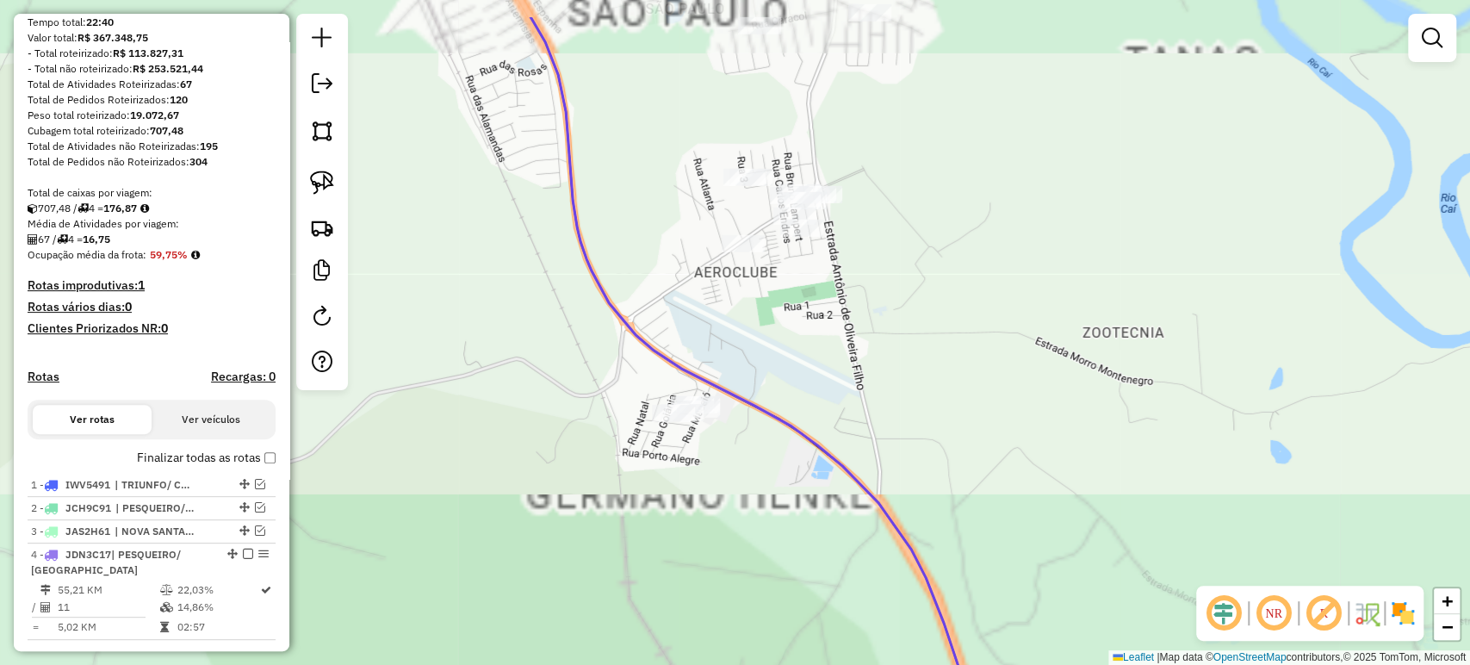
drag, startPoint x: 591, startPoint y: 243, endPoint x: 519, endPoint y: 315, distance: 102.3
click at [519, 315] on div "Janela de atendimento Grade de atendimento Capacidade Transportadoras Veículos …" at bounding box center [735, 332] width 1470 height 665
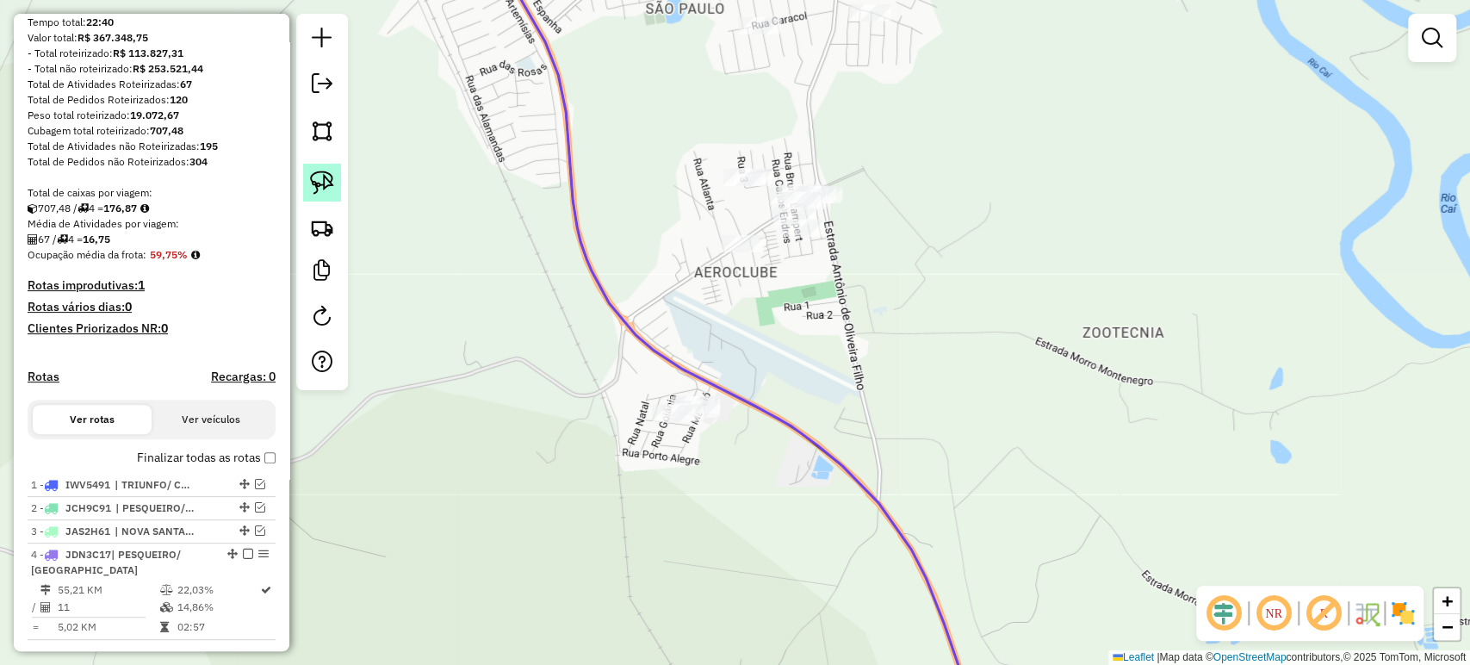
click at [322, 192] on img at bounding box center [322, 182] width 24 height 24
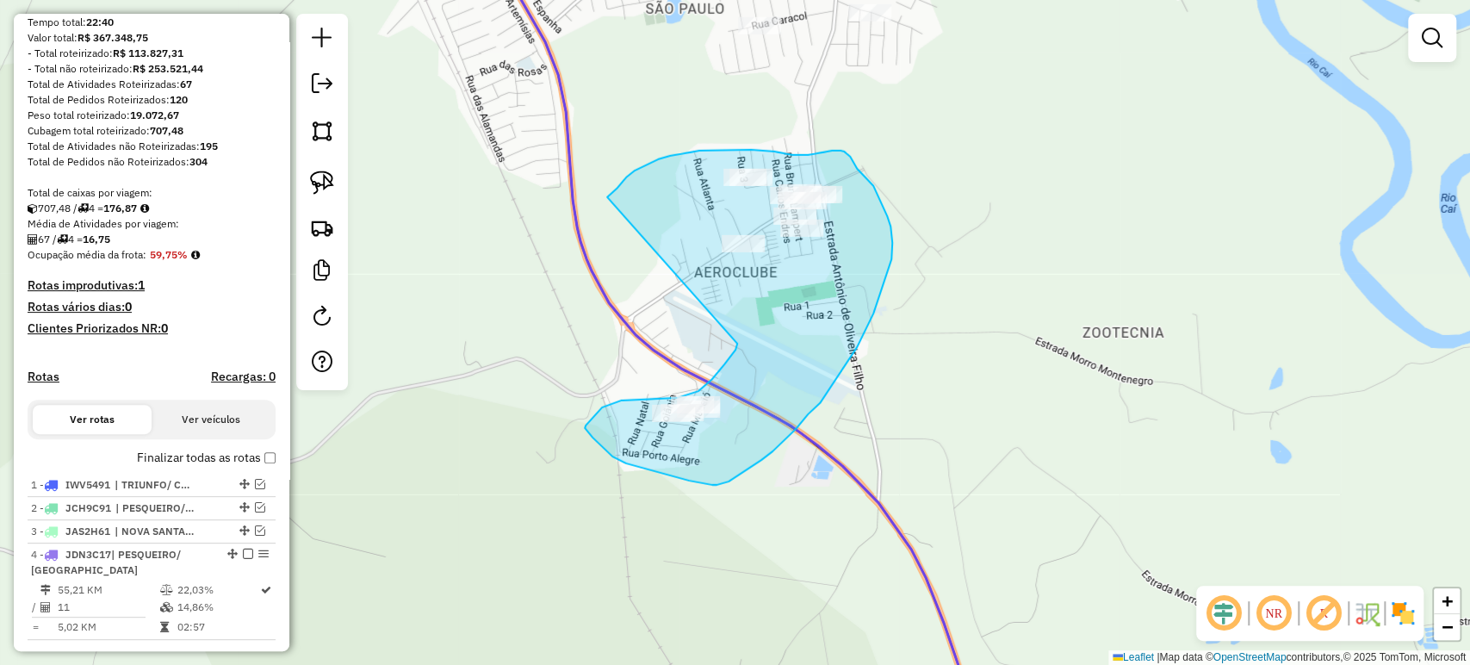
drag, startPoint x: 698, startPoint y: 391, endPoint x: 607, endPoint y: 197, distance: 214.1
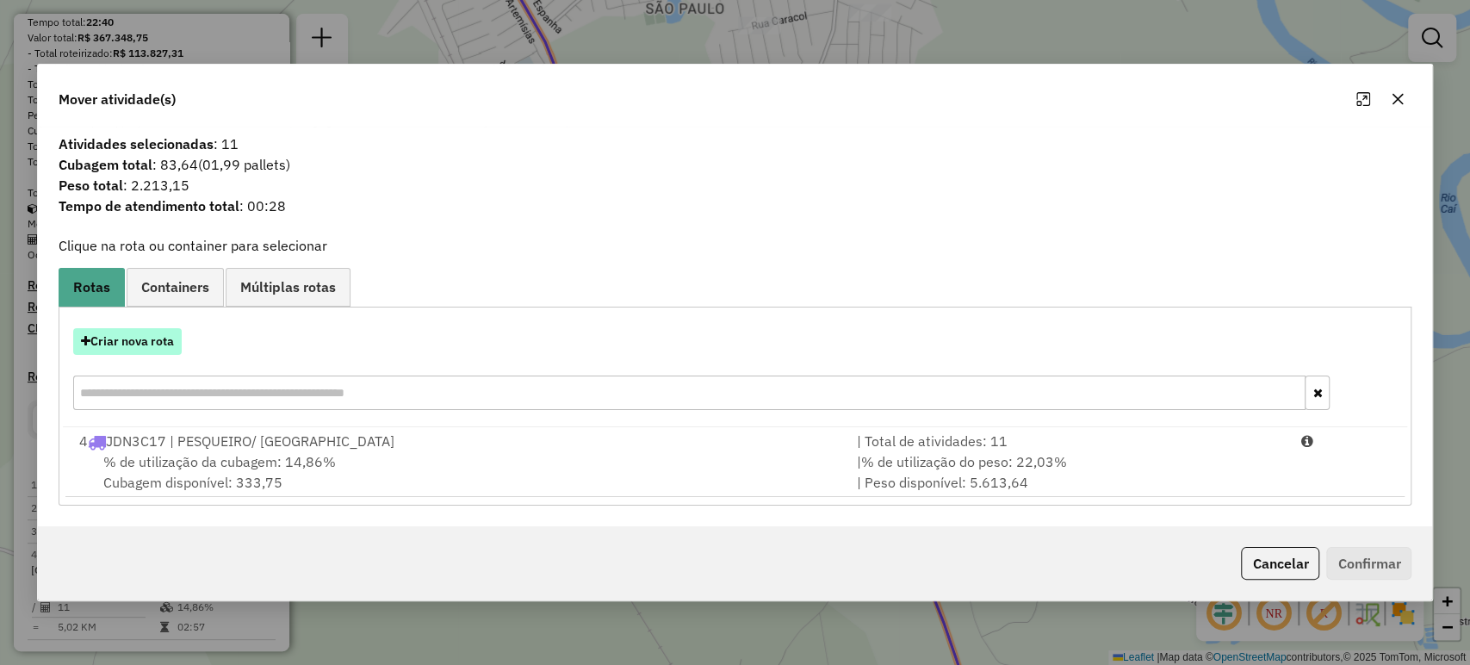
click at [177, 338] on button "Criar nova rota" at bounding box center [127, 341] width 108 height 27
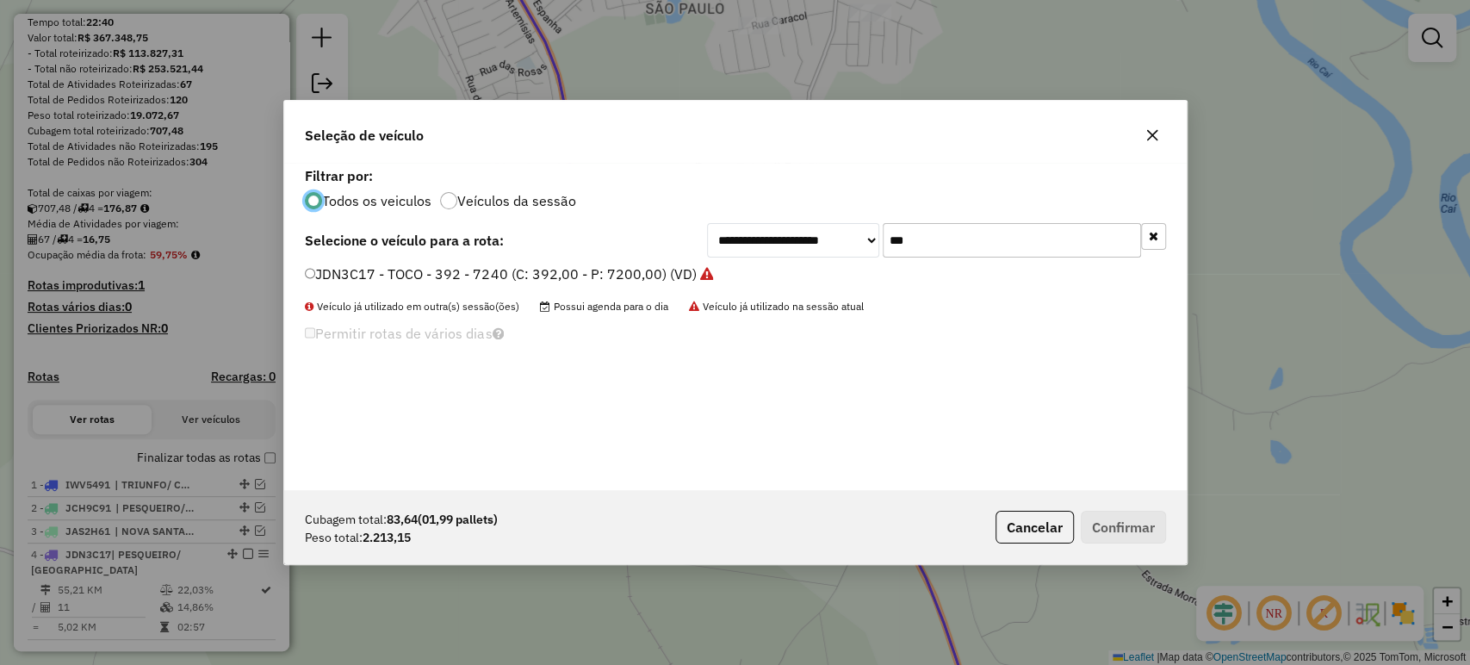
click at [894, 226] on input "***" at bounding box center [1011, 240] width 258 height 34
click at [895, 227] on input "***" at bounding box center [1011, 240] width 258 height 34
click at [902, 236] on input "***" at bounding box center [1011, 240] width 258 height 34
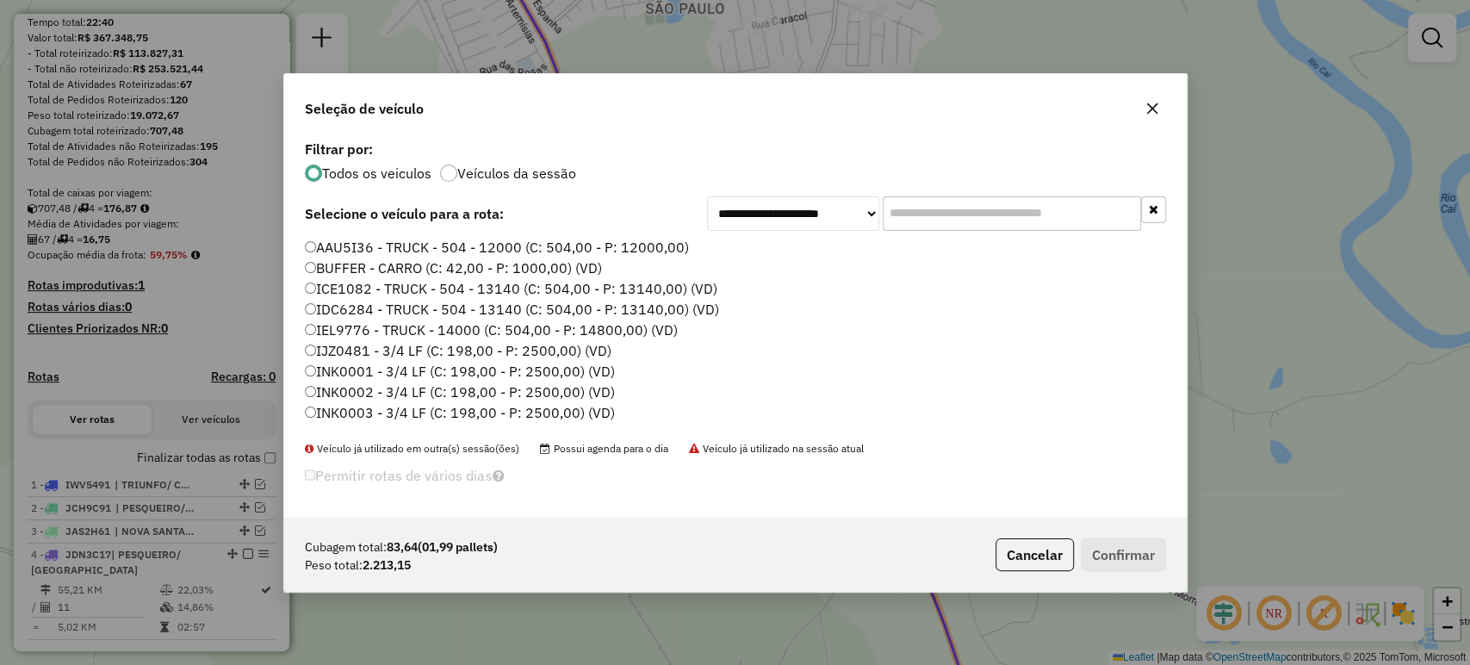
click at [940, 212] on input "text" at bounding box center [1011, 213] width 258 height 34
click at [1013, 548] on button "Cancelar" at bounding box center [1034, 554] width 78 height 33
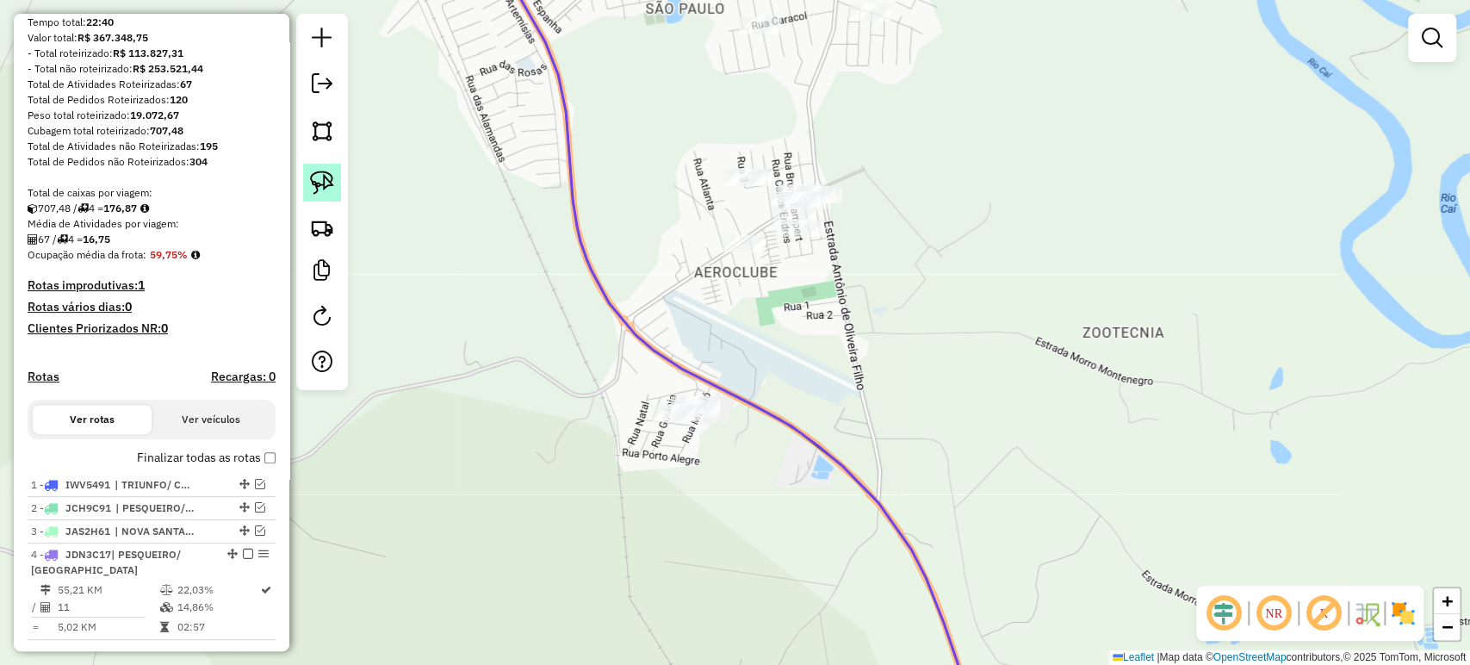
click at [324, 182] on img at bounding box center [322, 182] width 24 height 24
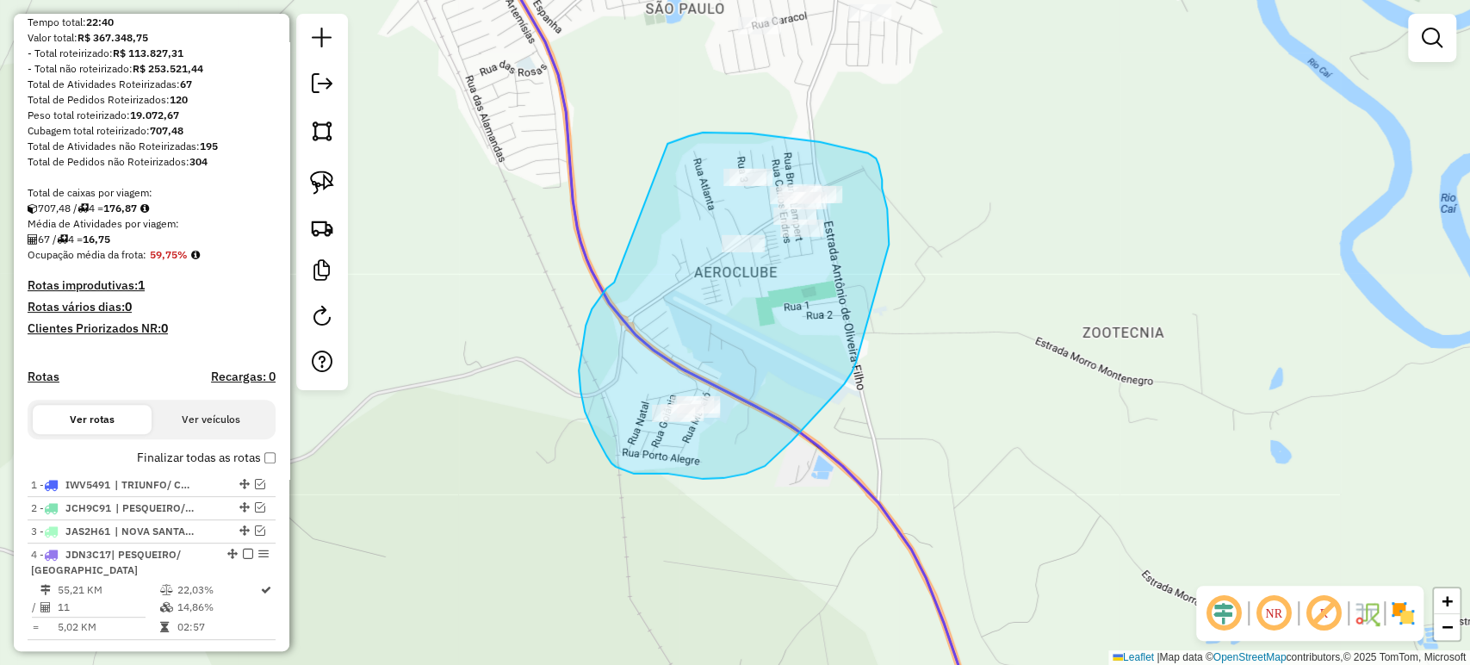
drag, startPoint x: 611, startPoint y: 285, endPoint x: 667, endPoint y: 144, distance: 151.9
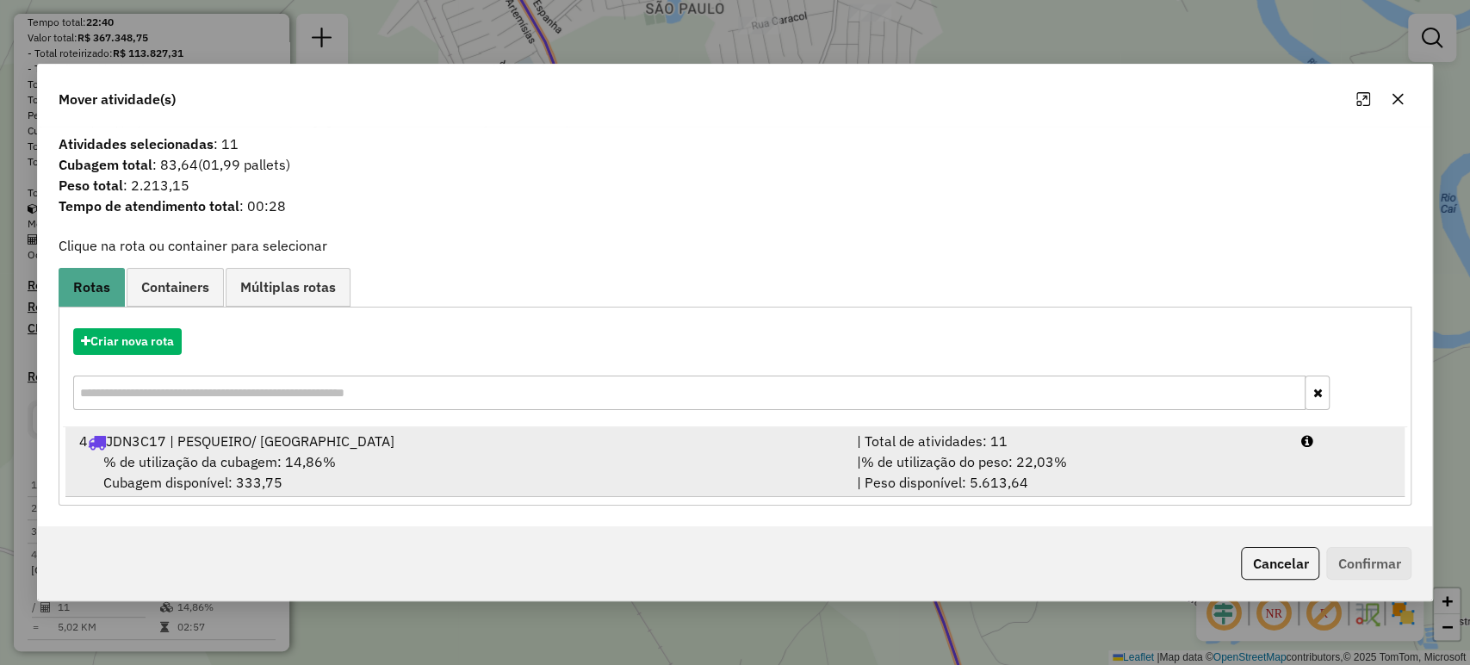
click at [186, 449] on div "4 JDN3C17 | PESQUEIRO/ PORTO GARIBALDI" at bounding box center [457, 440] width 777 height 21
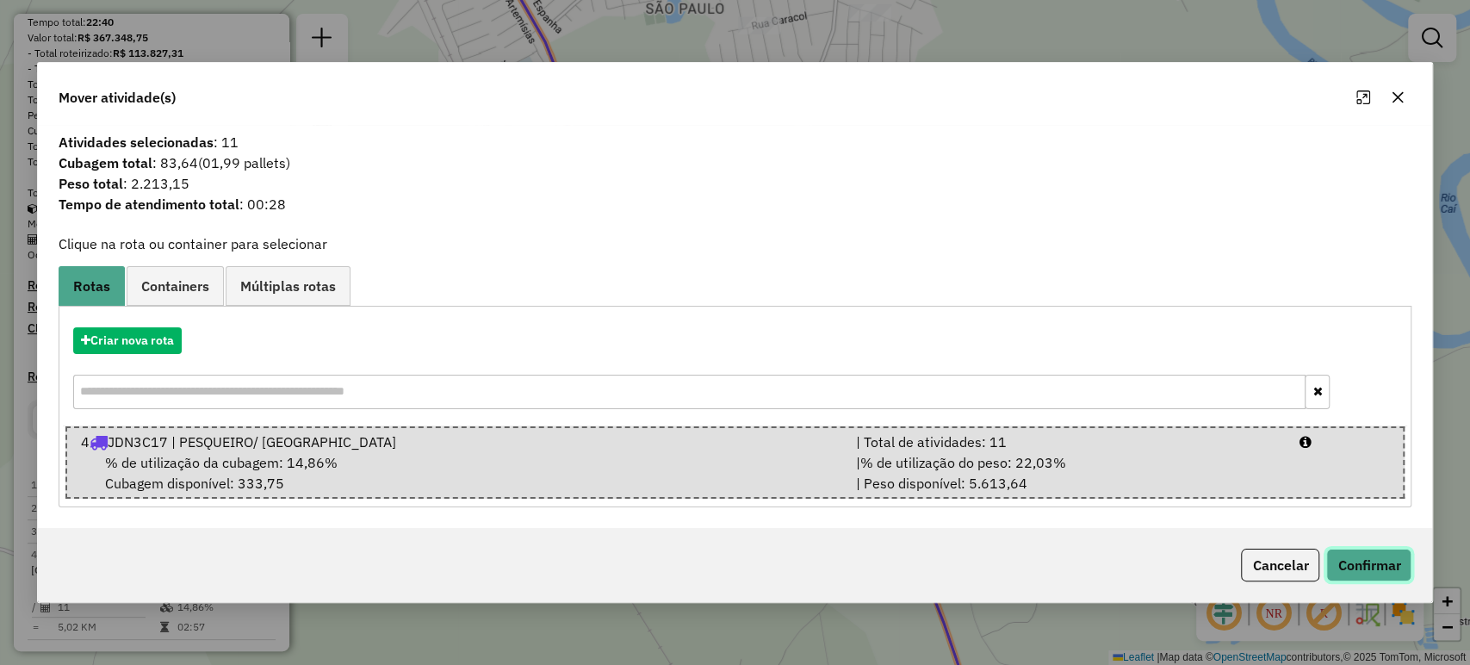
click at [1354, 555] on button "Confirmar" at bounding box center [1368, 564] width 85 height 33
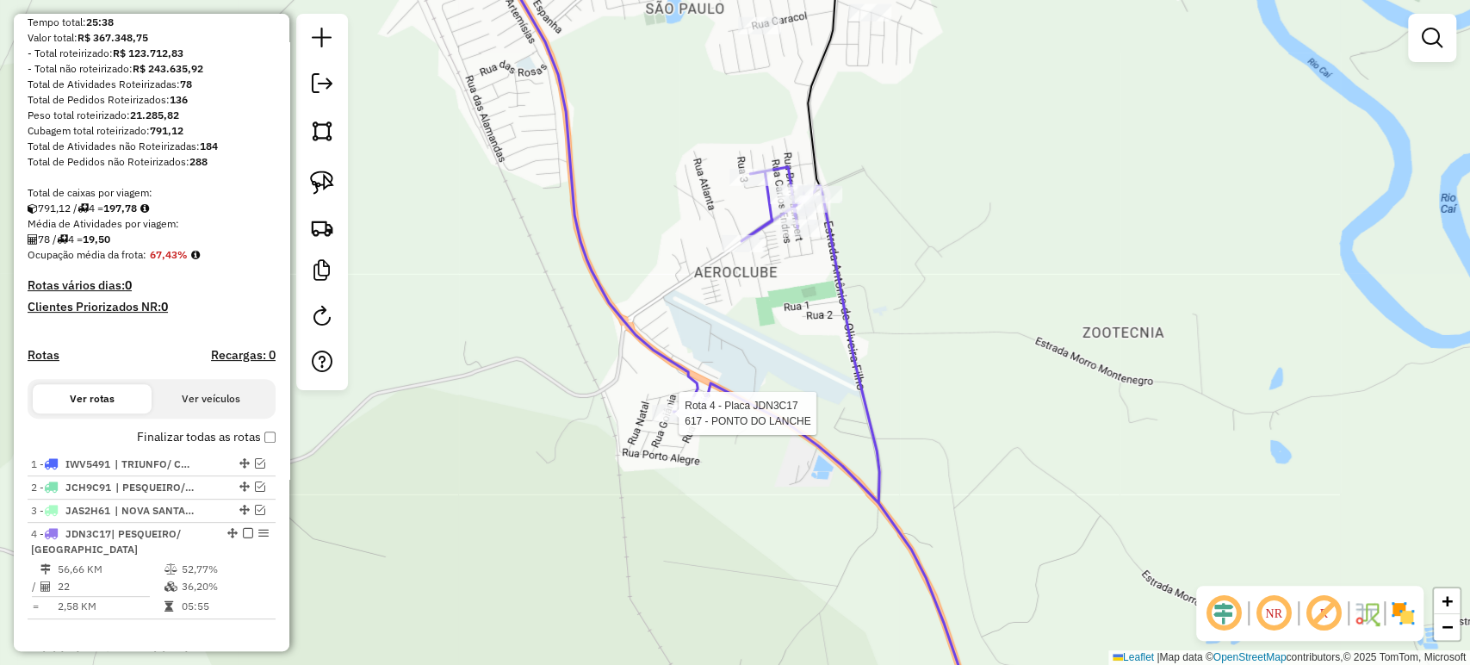
select select "**********"
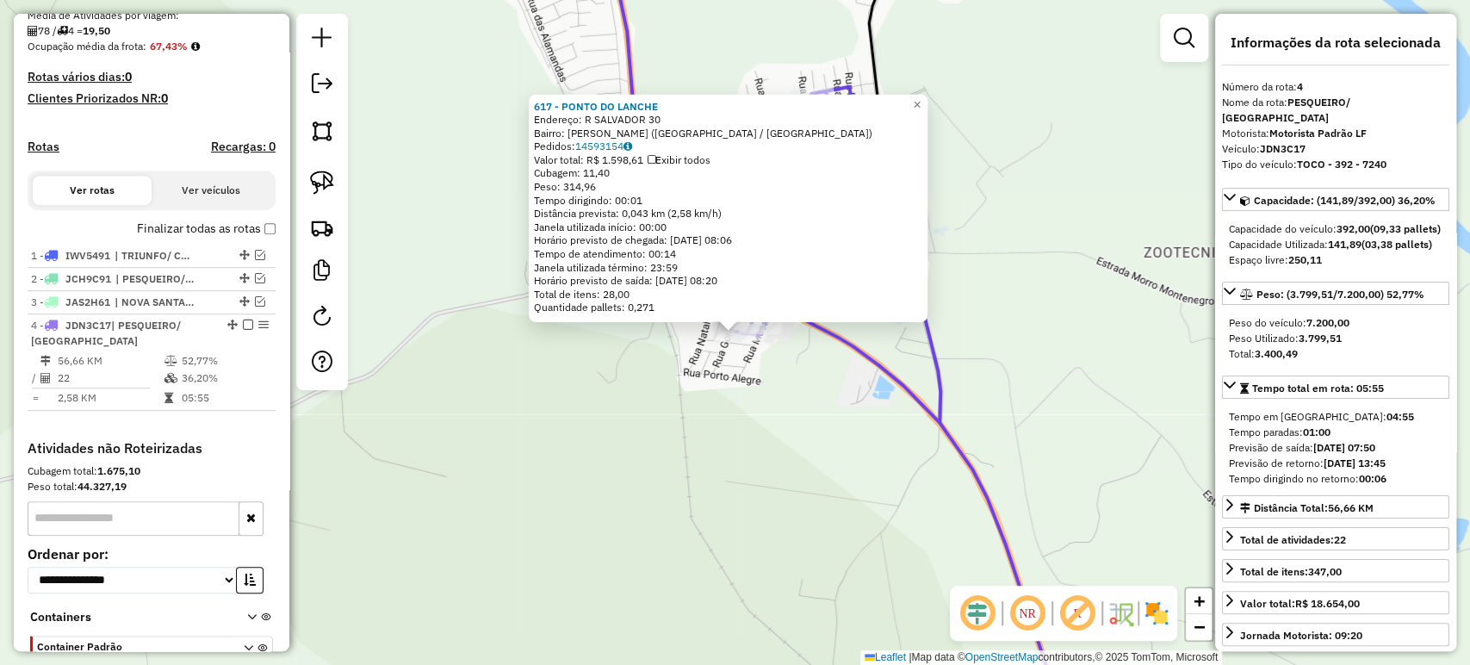
scroll to position [511, 0]
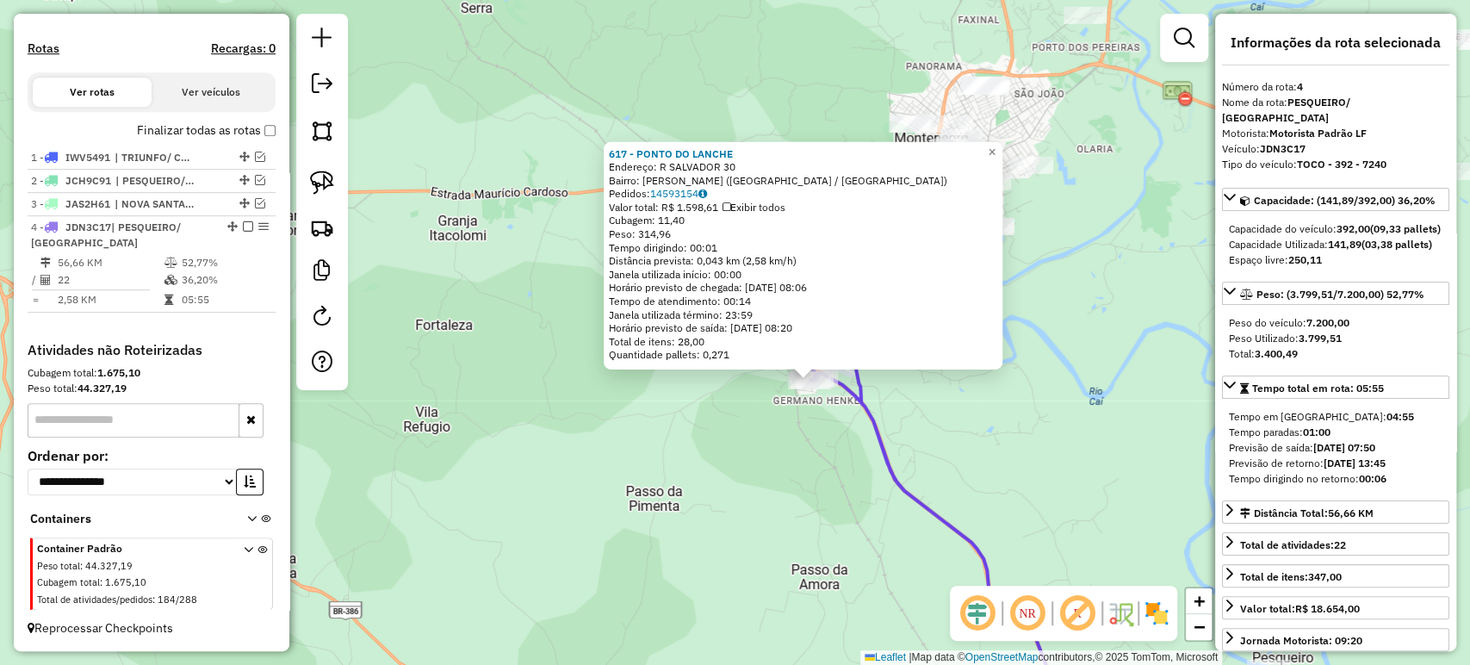
click at [799, 453] on div "617 - PONTO DO LANCHE Endereço: R SALVADOR 30 Bairro: GERMANO HENCKE (MONTENEGR…" at bounding box center [735, 332] width 1470 height 665
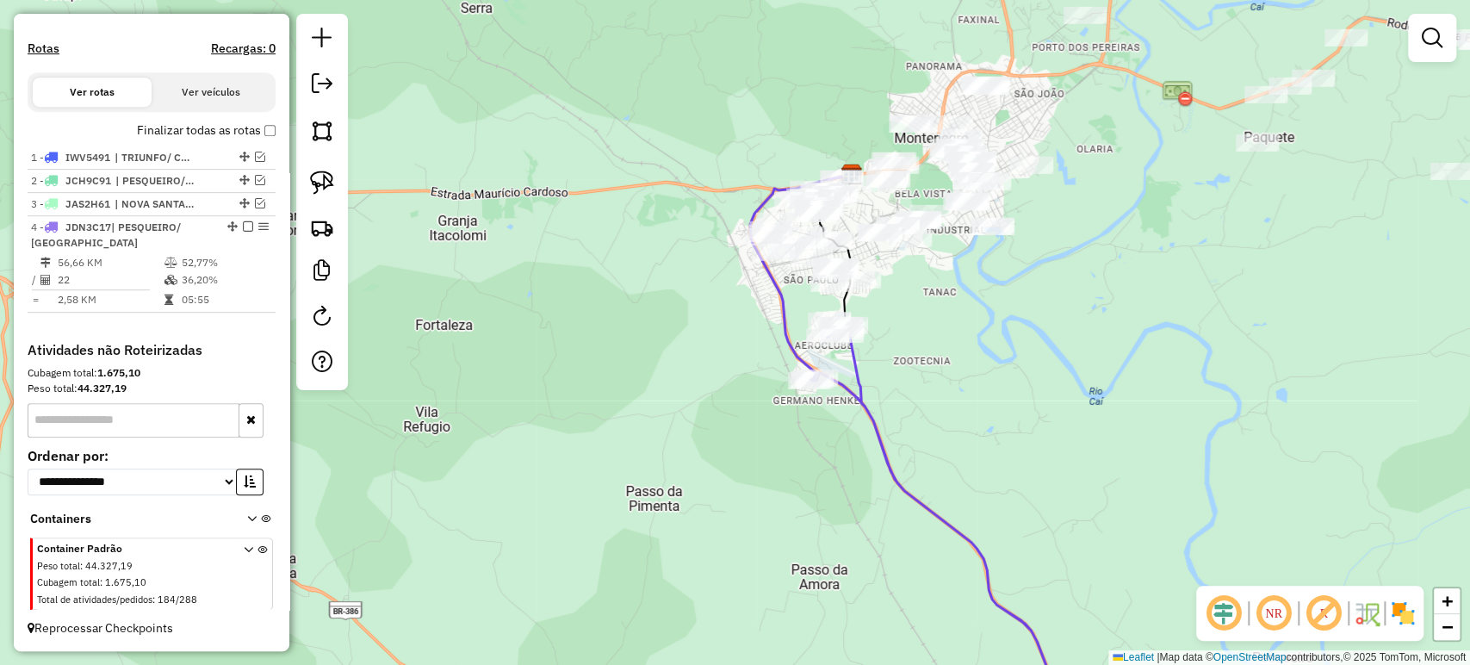
drag, startPoint x: 805, startPoint y: 454, endPoint x: 788, endPoint y: 461, distance: 18.9
click at [790, 466] on div "617 - PONTO DO LANCHE Endereço: R SALVADOR 30 Bairro: GERMANO HENCKE (MONTENEGR…" at bounding box center [735, 332] width 1470 height 665
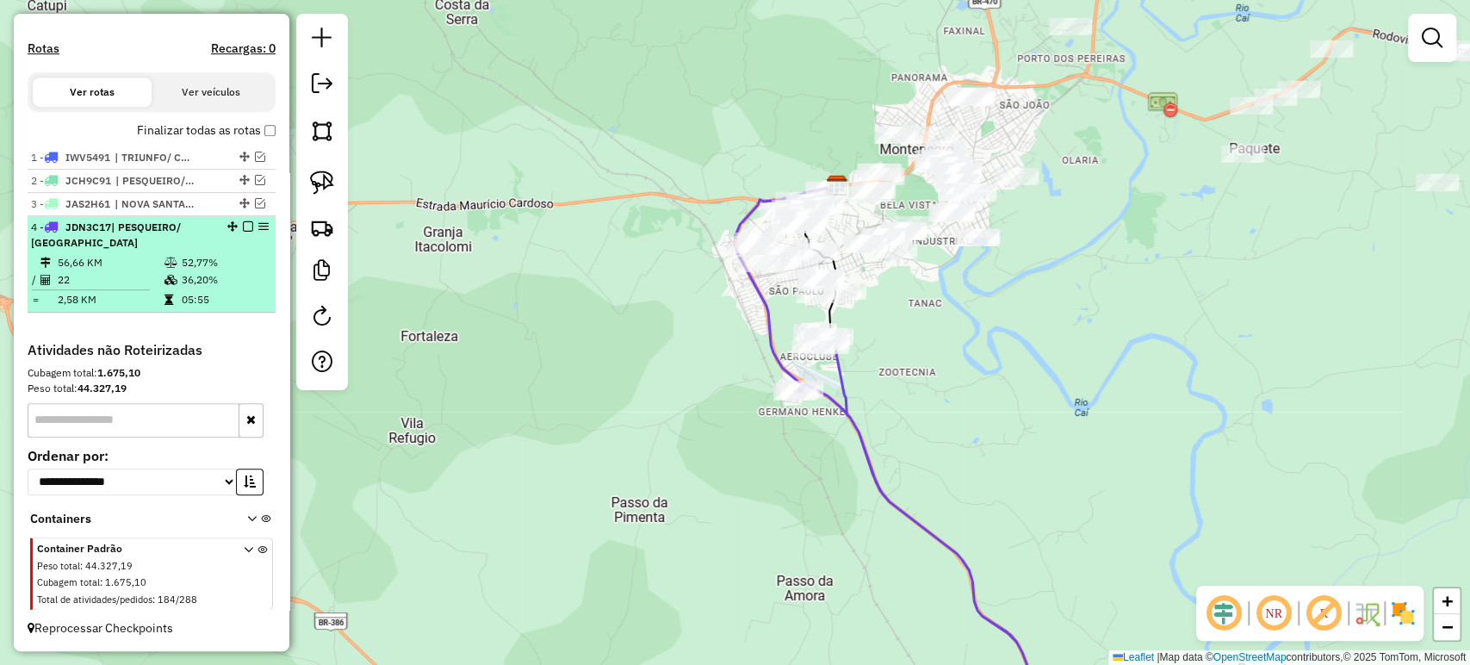
click at [245, 225] on em at bounding box center [248, 226] width 10 height 10
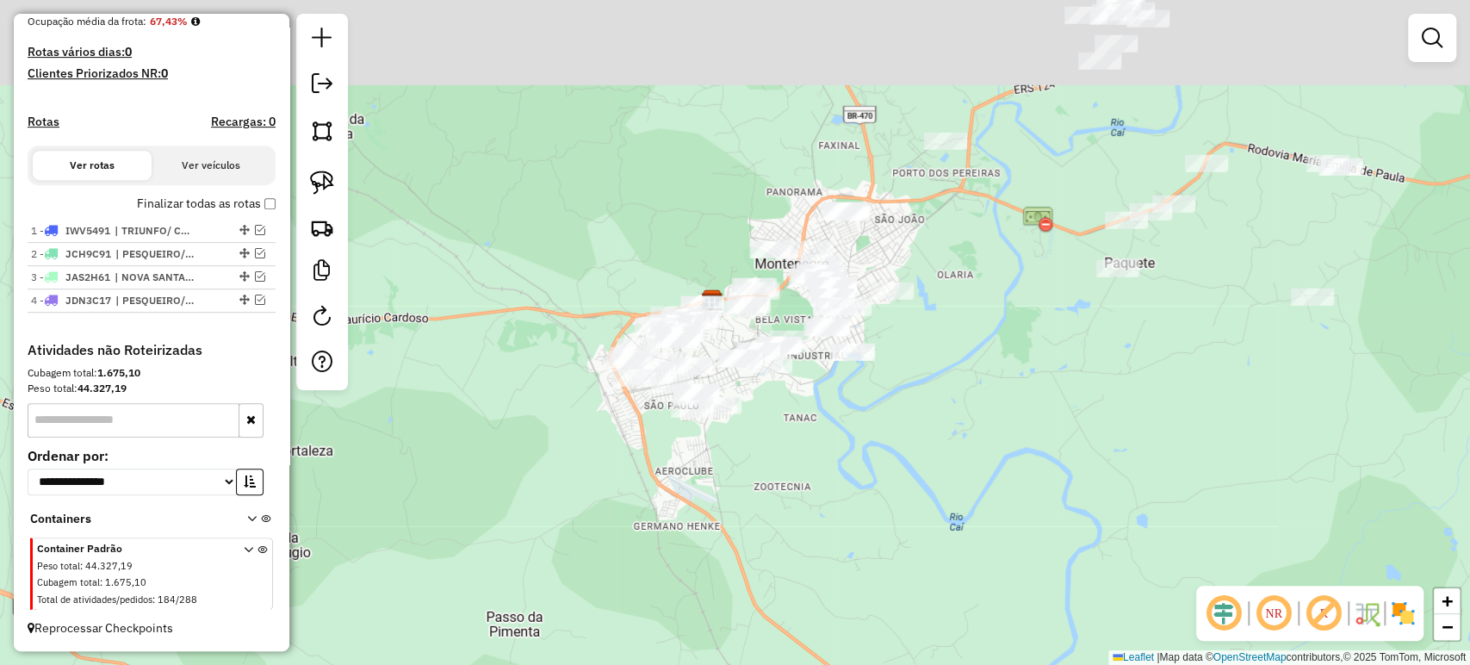
click at [920, 328] on div "Janela de atendimento Grade de atendimento Capacidade Transportadoras Veículos …" at bounding box center [735, 332] width 1470 height 665
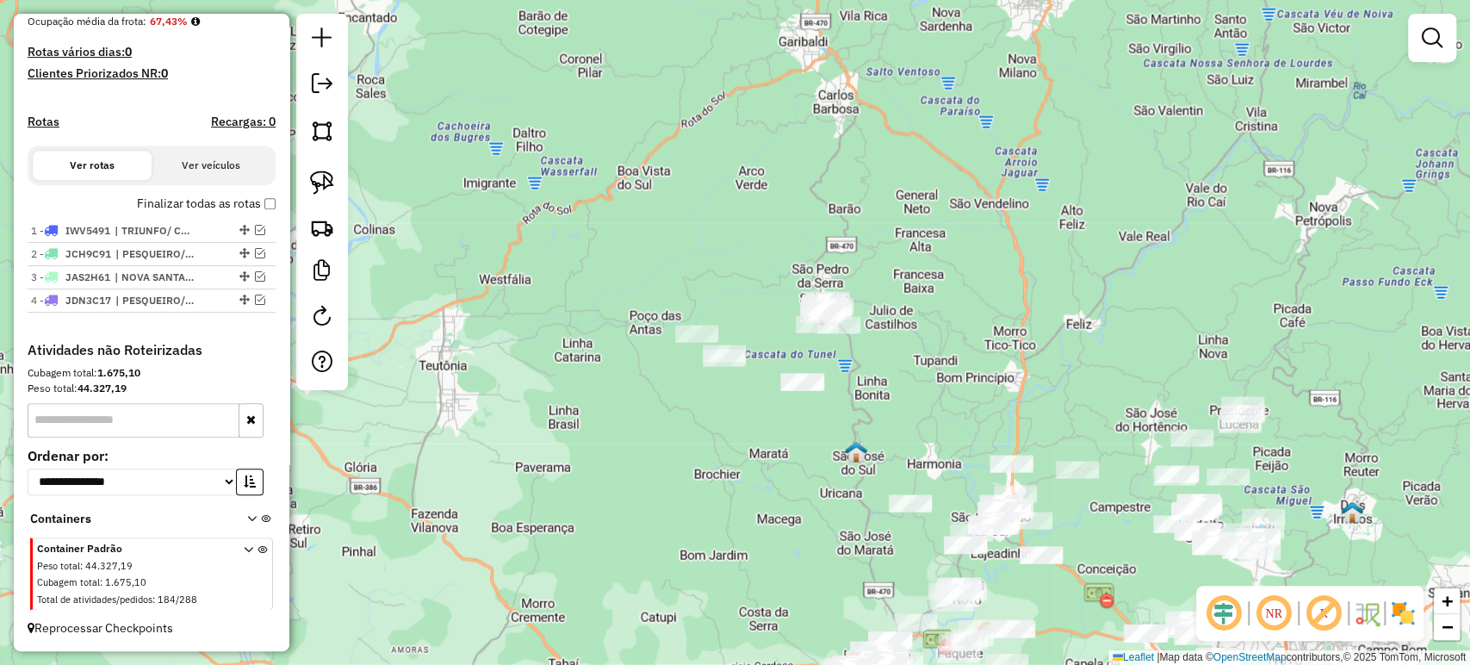
drag, startPoint x: 842, startPoint y: 221, endPoint x: 587, endPoint y: 398, distance: 310.0
click at [829, 561] on div "Janela de atendimento Grade de atendimento Capacidade Transportadoras Veículos …" at bounding box center [735, 332] width 1470 height 665
click at [327, 184] on img at bounding box center [322, 182] width 24 height 24
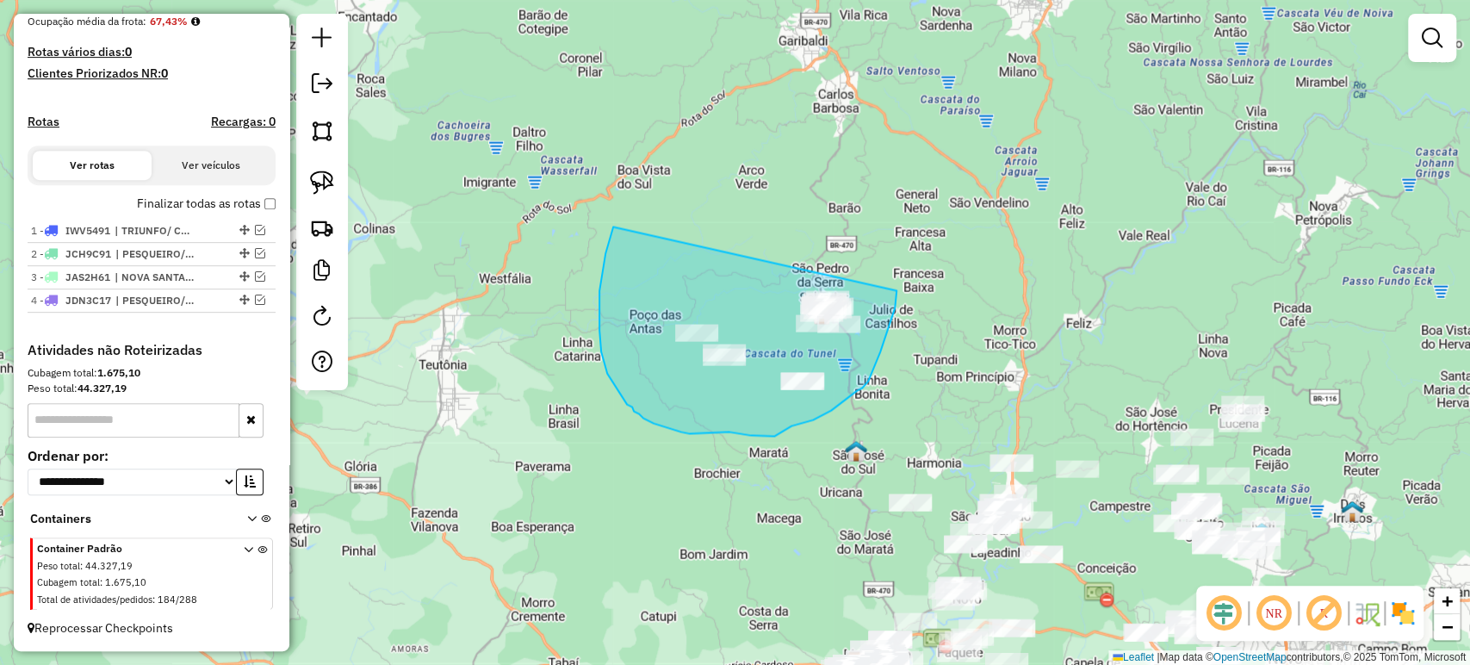
drag, startPoint x: 613, startPoint y: 227, endPoint x: 897, endPoint y: 274, distance: 287.9
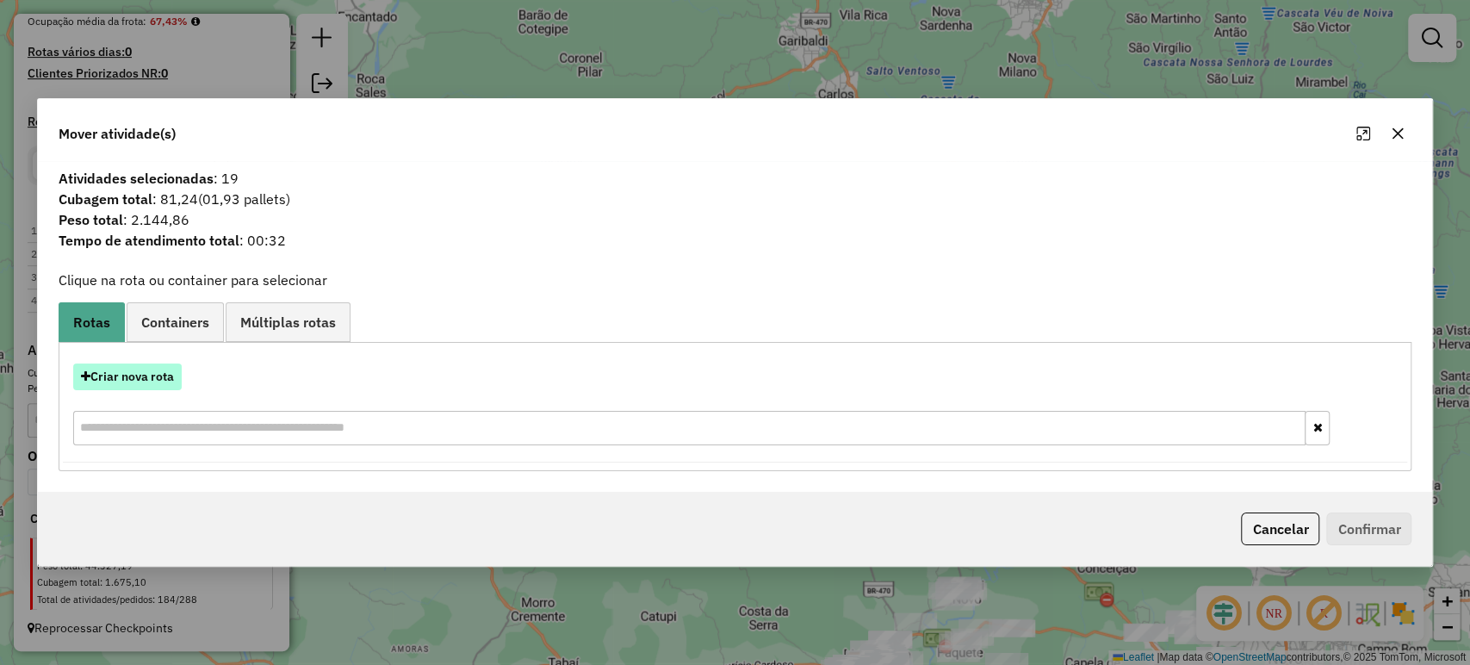
click at [160, 376] on button "Criar nova rota" at bounding box center [127, 376] width 108 height 27
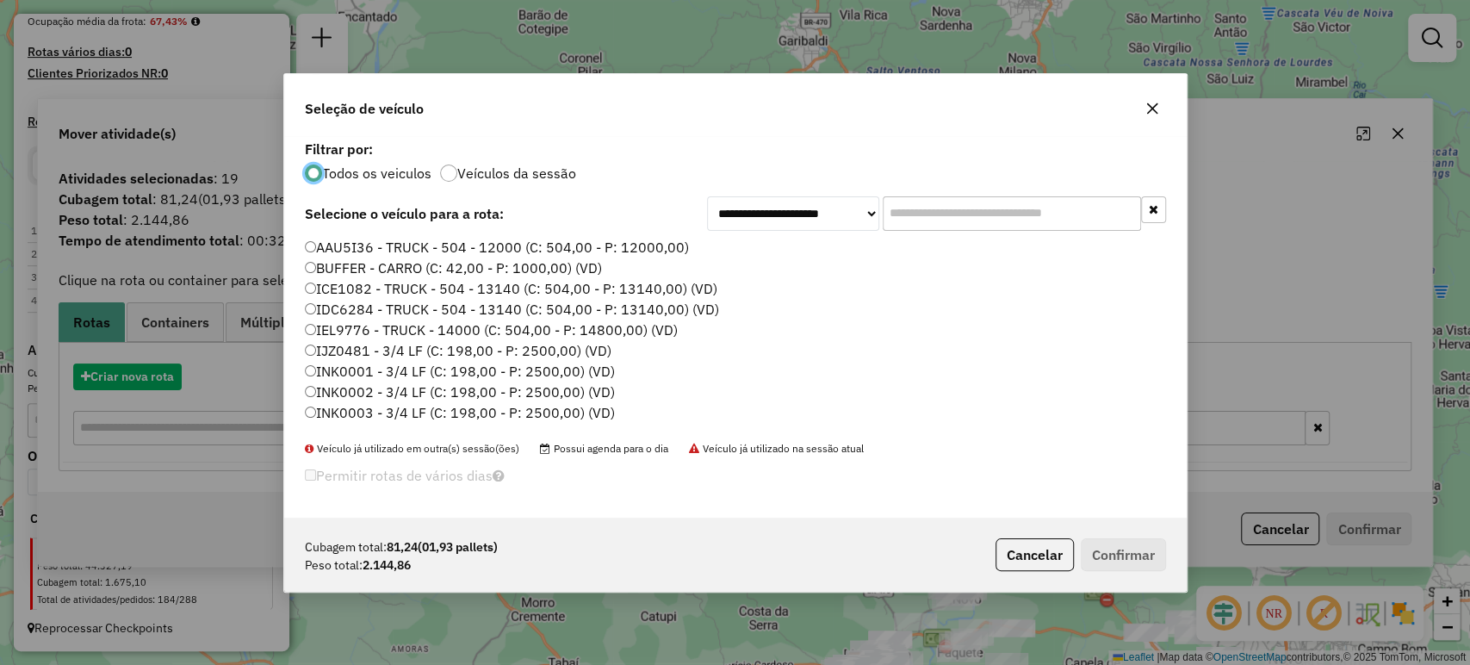
scroll to position [9, 5]
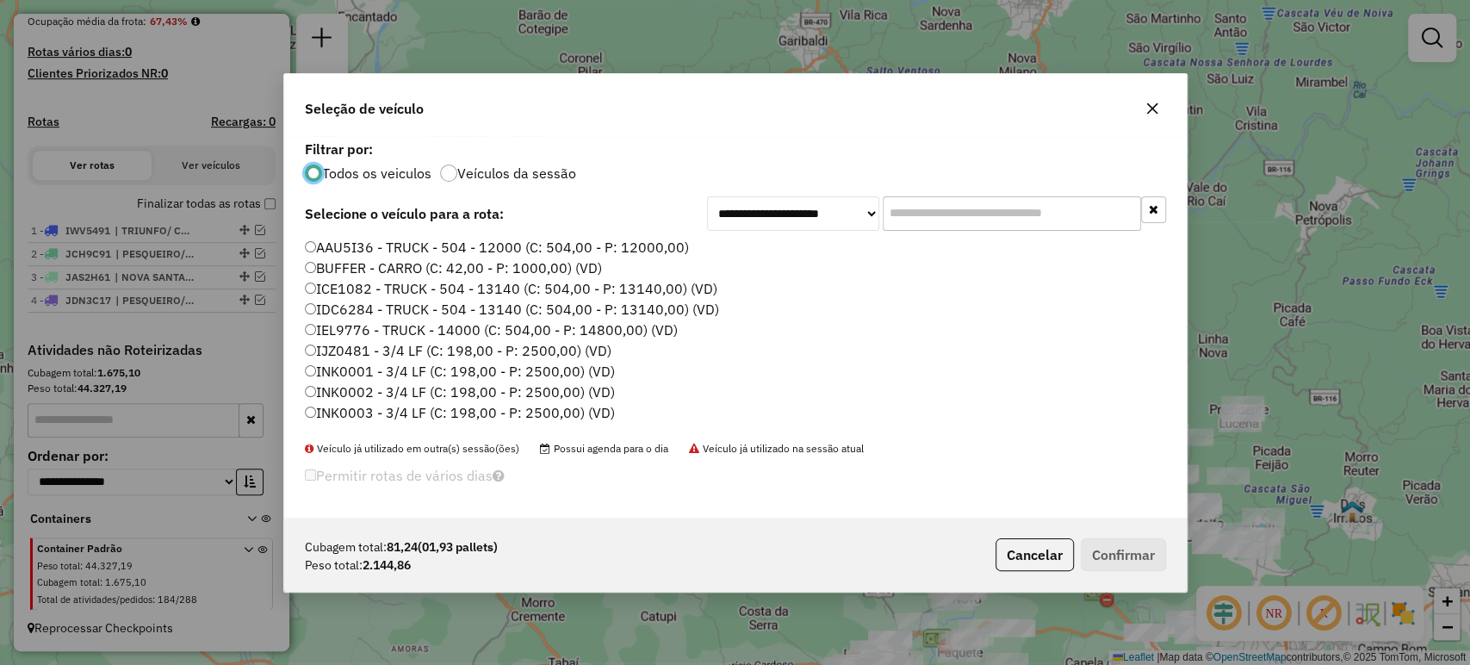
click at [954, 212] on input "text" at bounding box center [1011, 213] width 258 height 34
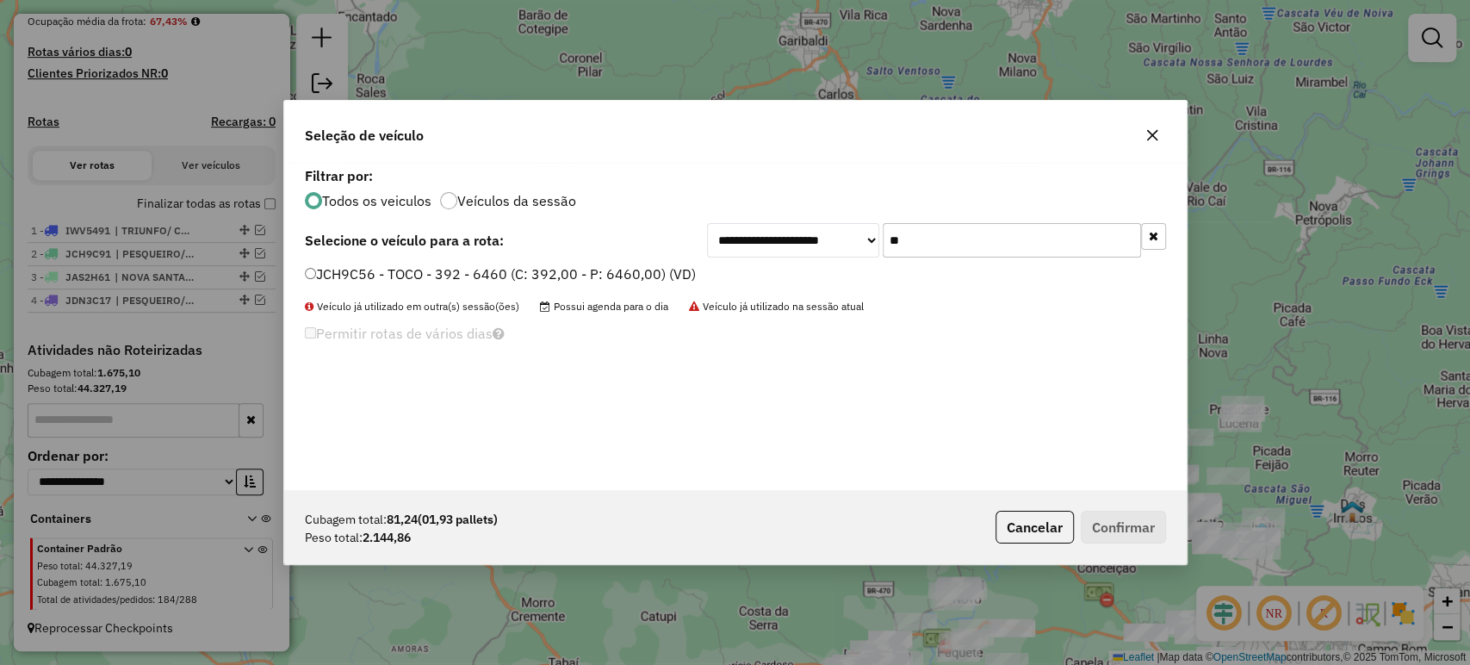
type input "**"
click at [615, 284] on li "JCH9C56 - TOCO - 392 - 6460 (C: 392,00 - P: 6460,00) (VD)" at bounding box center [735, 274] width 861 height 21
click at [621, 263] on div "**********" at bounding box center [735, 326] width 902 height 327
click at [645, 272] on label "JCH9C56 - TOCO - 392 - 6460 (C: 392,00 - P: 6460,00) (VD)" at bounding box center [500, 273] width 391 height 21
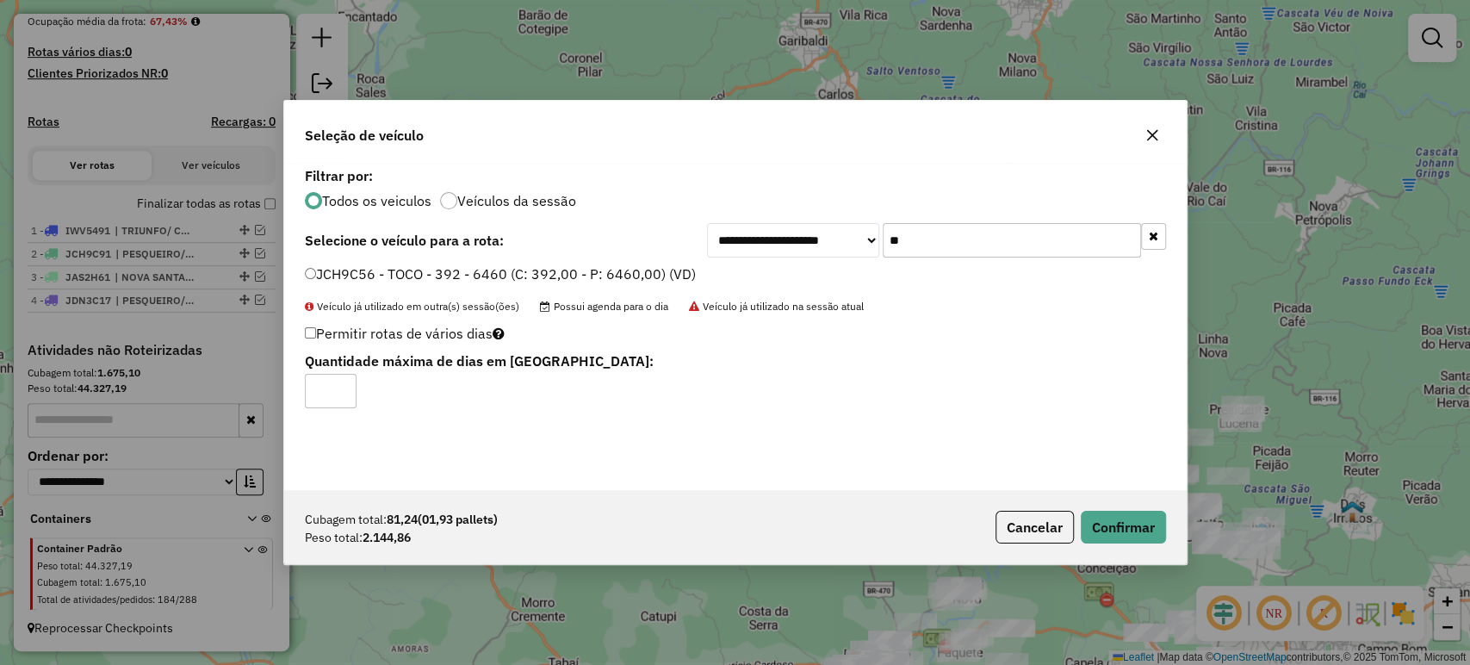
click at [1078, 513] on p-footer "Cubagem total: 81,24 (01,93 pallets) Peso total: 2.144,86 Cancelar Confirmar" at bounding box center [1076, 527] width 177 height 33
click at [1087, 514] on button "Confirmar" at bounding box center [1123, 527] width 85 height 33
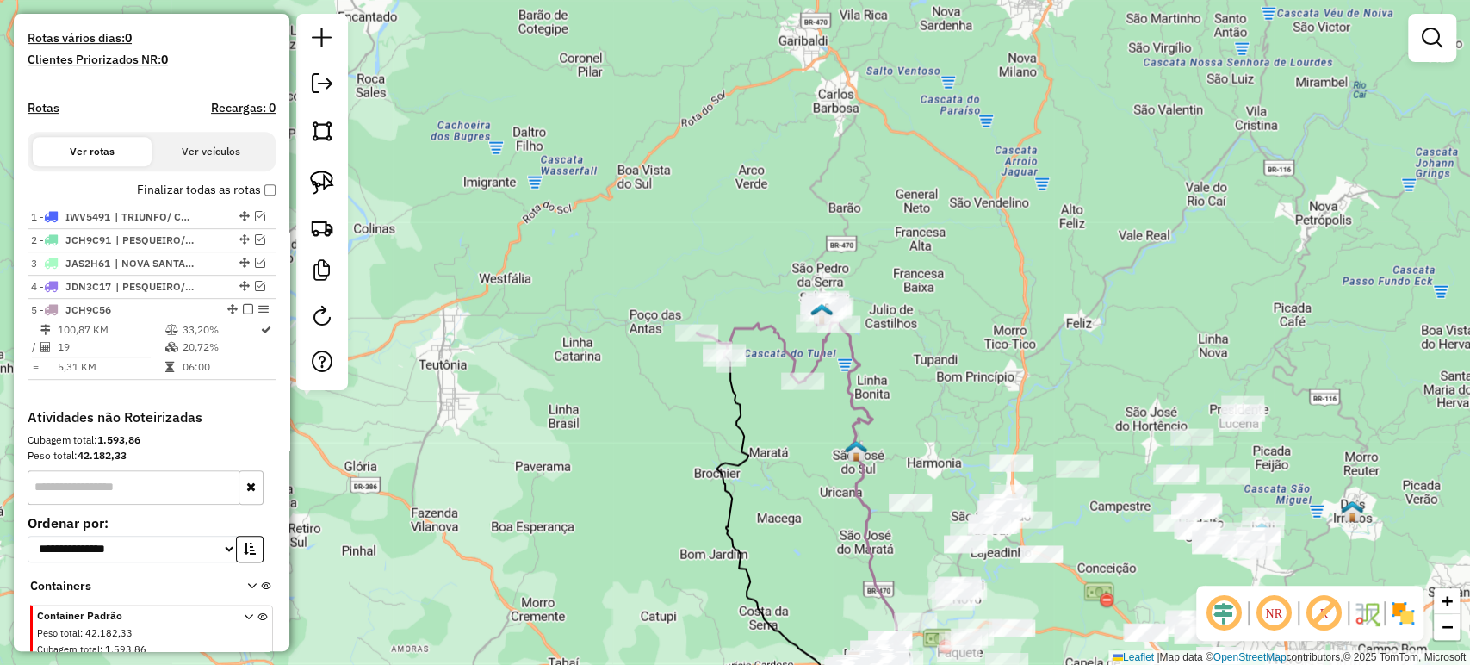
scroll to position [511, 0]
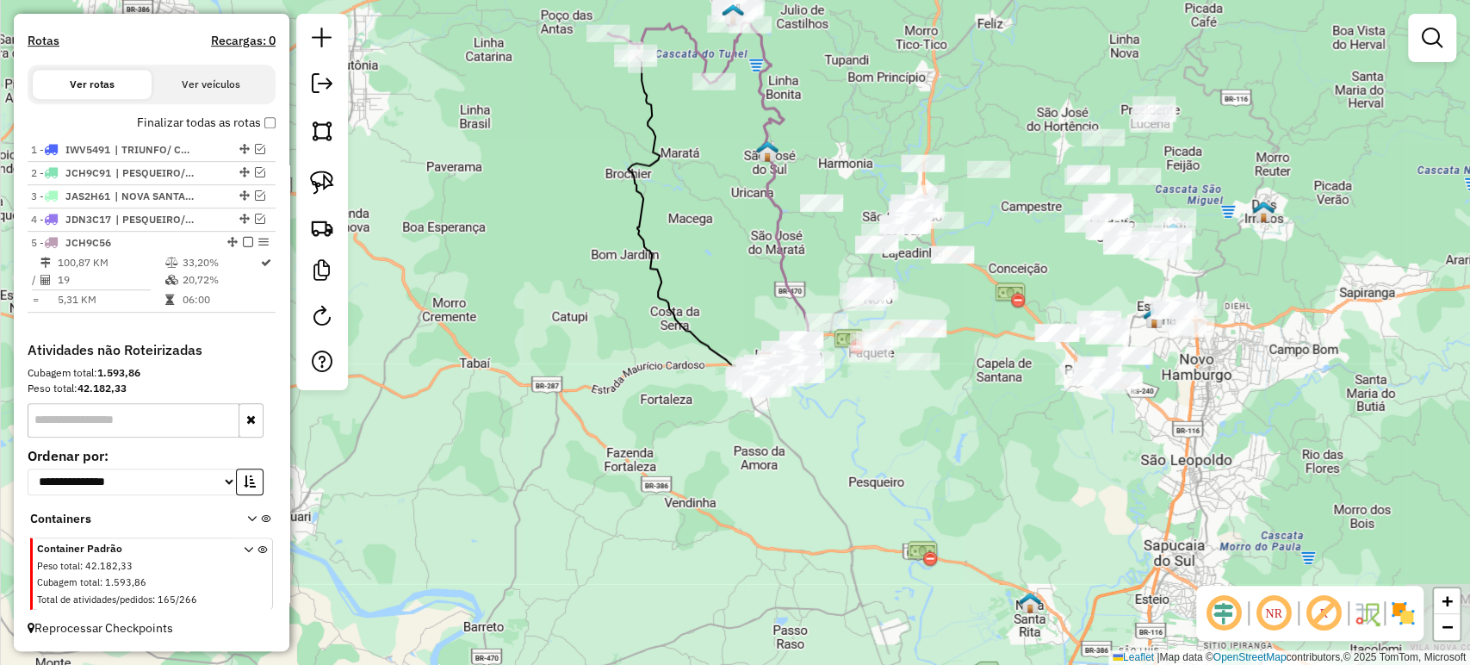
drag, startPoint x: 799, startPoint y: 453, endPoint x: 759, endPoint y: 222, distance: 234.3
click at [759, 222] on div "Janela de atendimento Grade de atendimento Capacidade Transportadoras Veículos …" at bounding box center [735, 332] width 1470 height 665
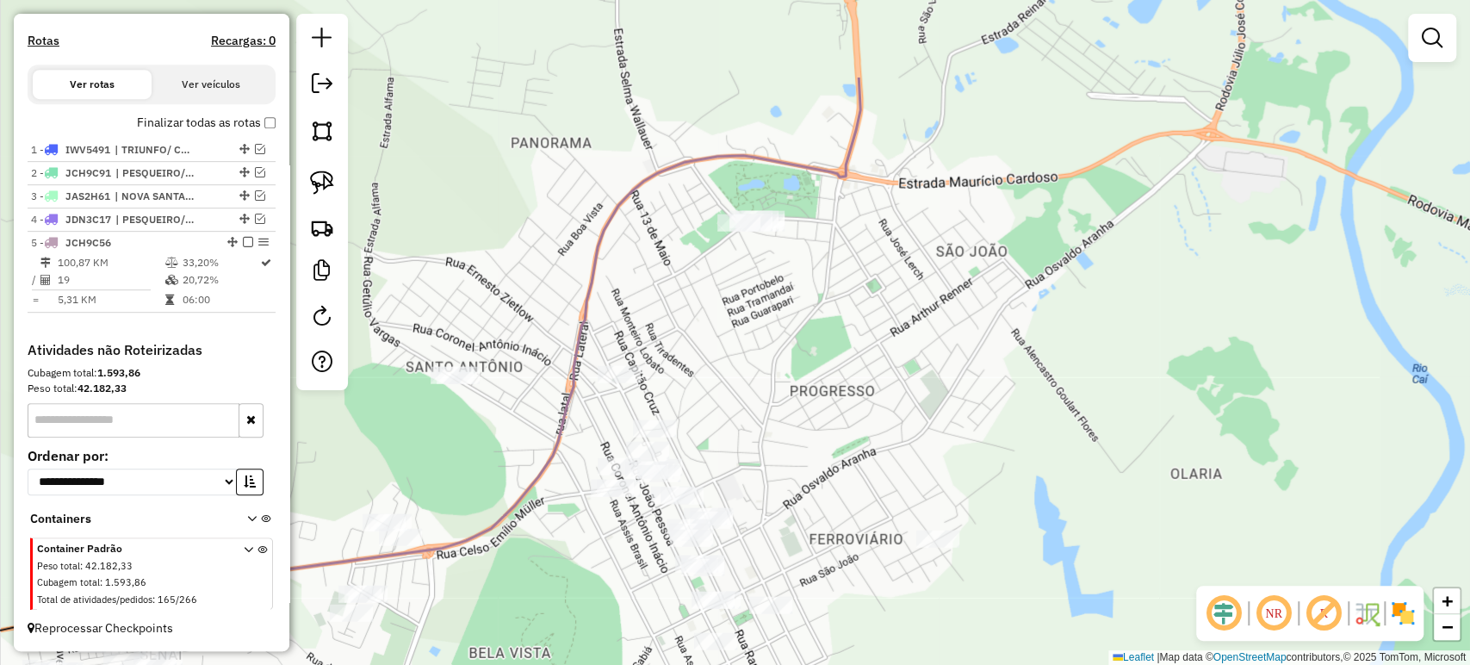
drag, startPoint x: 807, startPoint y: 238, endPoint x: 774, endPoint y: 266, distance: 42.8
click at [805, 363] on div "Janela de atendimento Grade de atendimento Capacidade Transportadoras Veículos …" at bounding box center [735, 332] width 1470 height 665
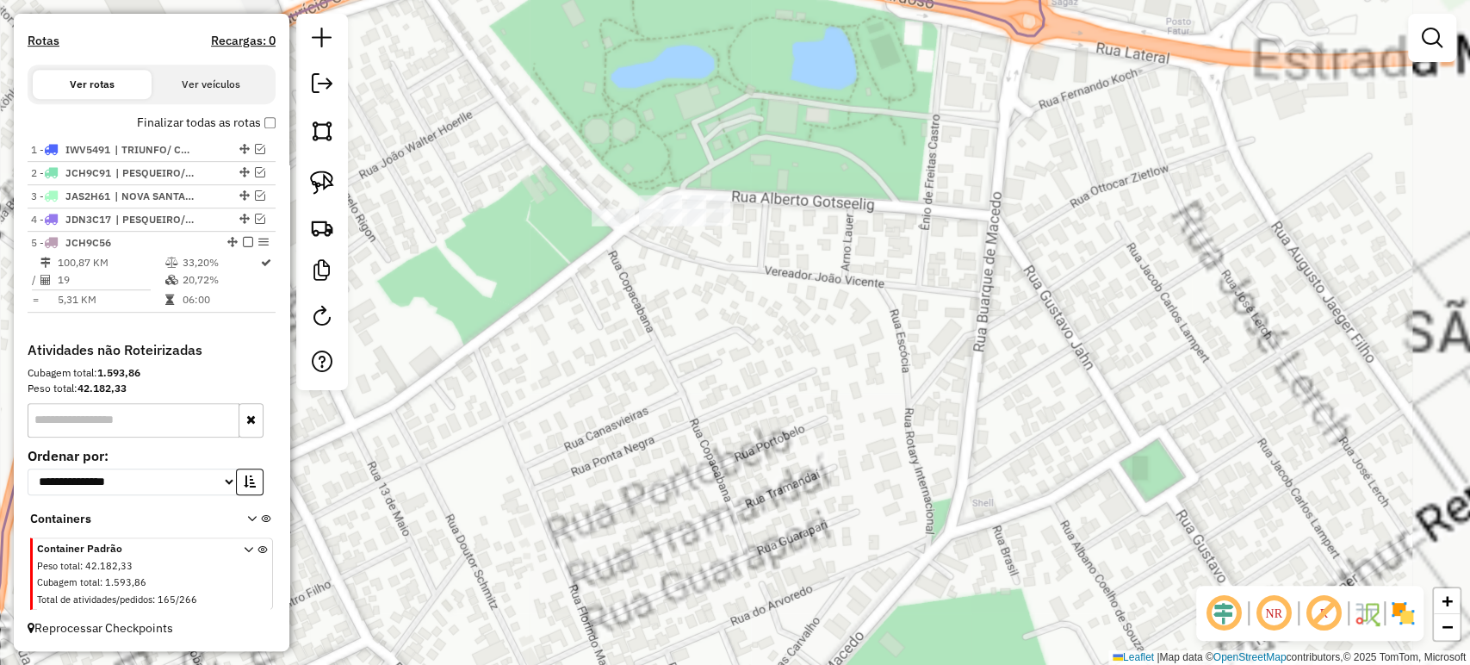
drag, startPoint x: 706, startPoint y: 285, endPoint x: 607, endPoint y: 300, distance: 100.2
click at [702, 324] on div "Janela de atendimento Grade de atendimento Capacidade Transportadoras Veículos …" at bounding box center [735, 332] width 1470 height 665
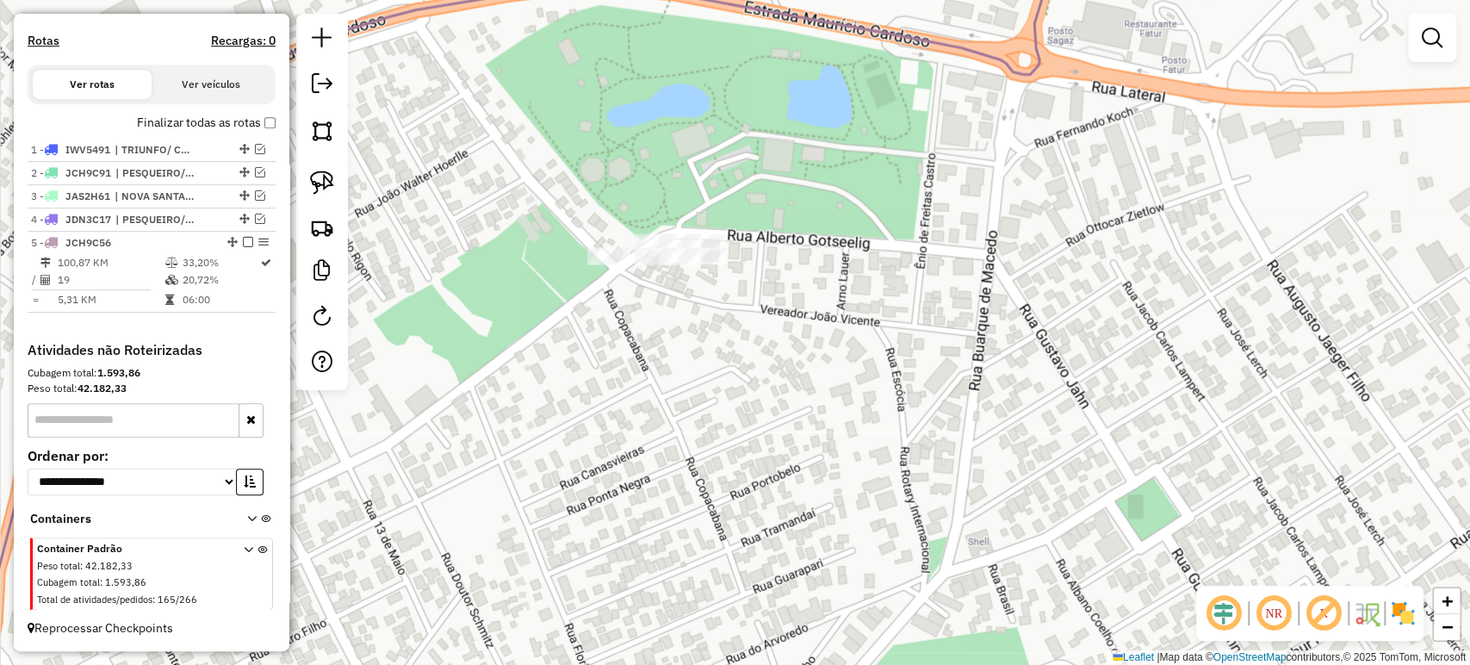
drag, startPoint x: 333, startPoint y: 190, endPoint x: 468, endPoint y: 204, distance: 135.9
click at [333, 190] on img at bounding box center [322, 182] width 24 height 24
drag, startPoint x: 623, startPoint y: 189, endPoint x: 787, endPoint y: 239, distance: 171.3
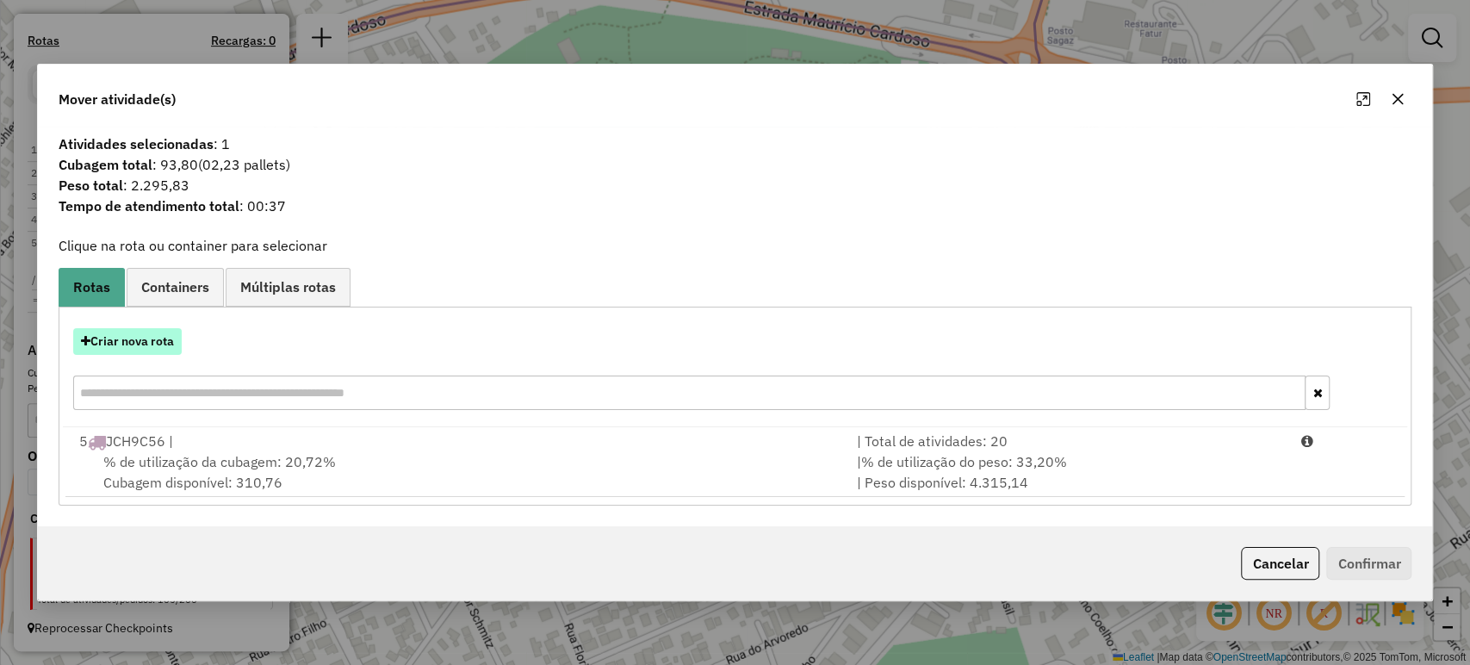
click at [177, 345] on button "Criar nova rota" at bounding box center [127, 341] width 108 height 27
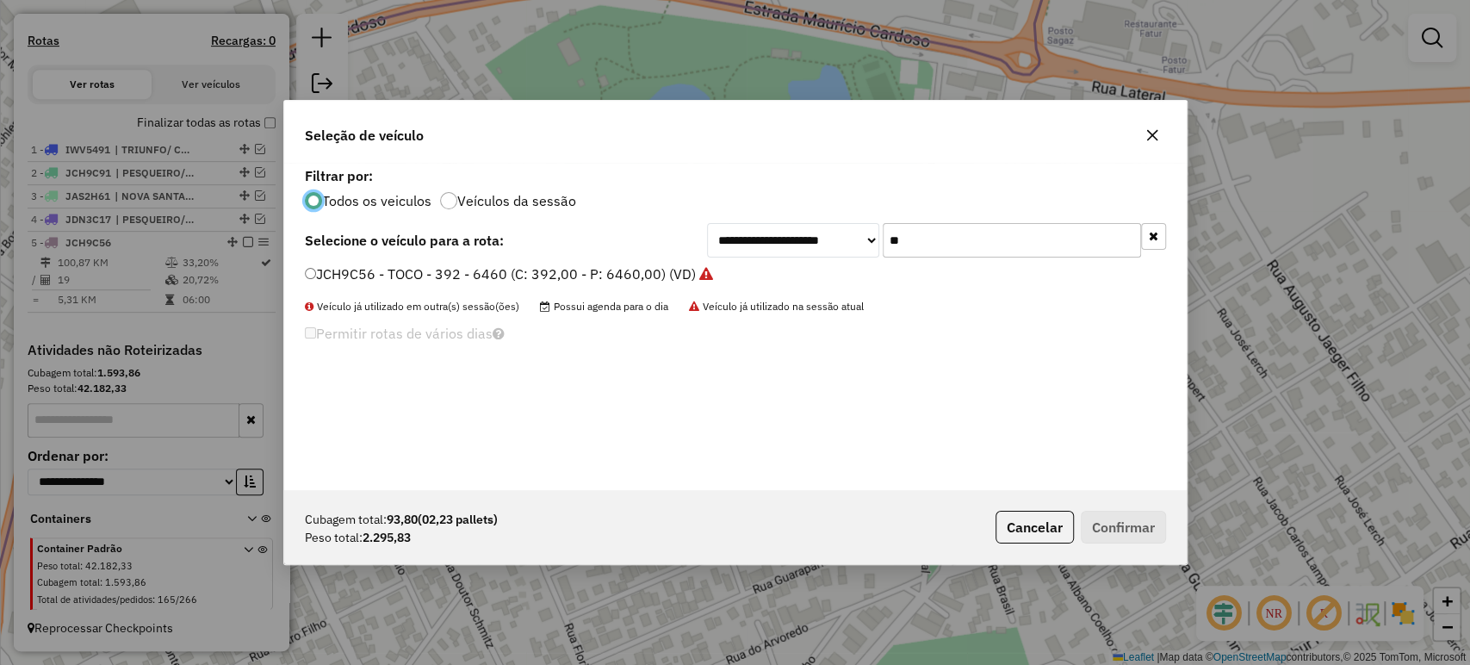
scroll to position [9, 5]
click at [969, 249] on input "**" at bounding box center [1011, 240] width 258 height 34
click at [968, 250] on input "**" at bounding box center [1011, 240] width 258 height 34
click at [1046, 525] on button "Cancelar" at bounding box center [1034, 527] width 78 height 33
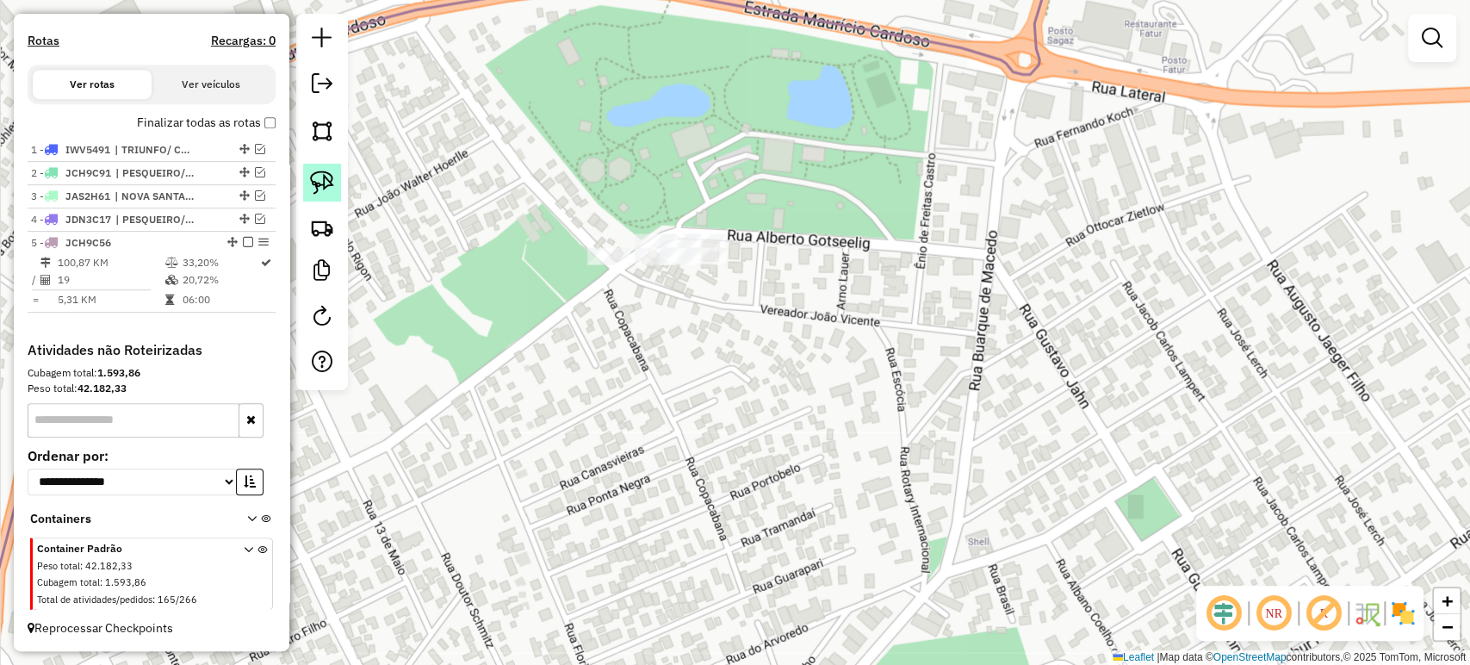
click at [329, 188] on img at bounding box center [322, 182] width 24 height 24
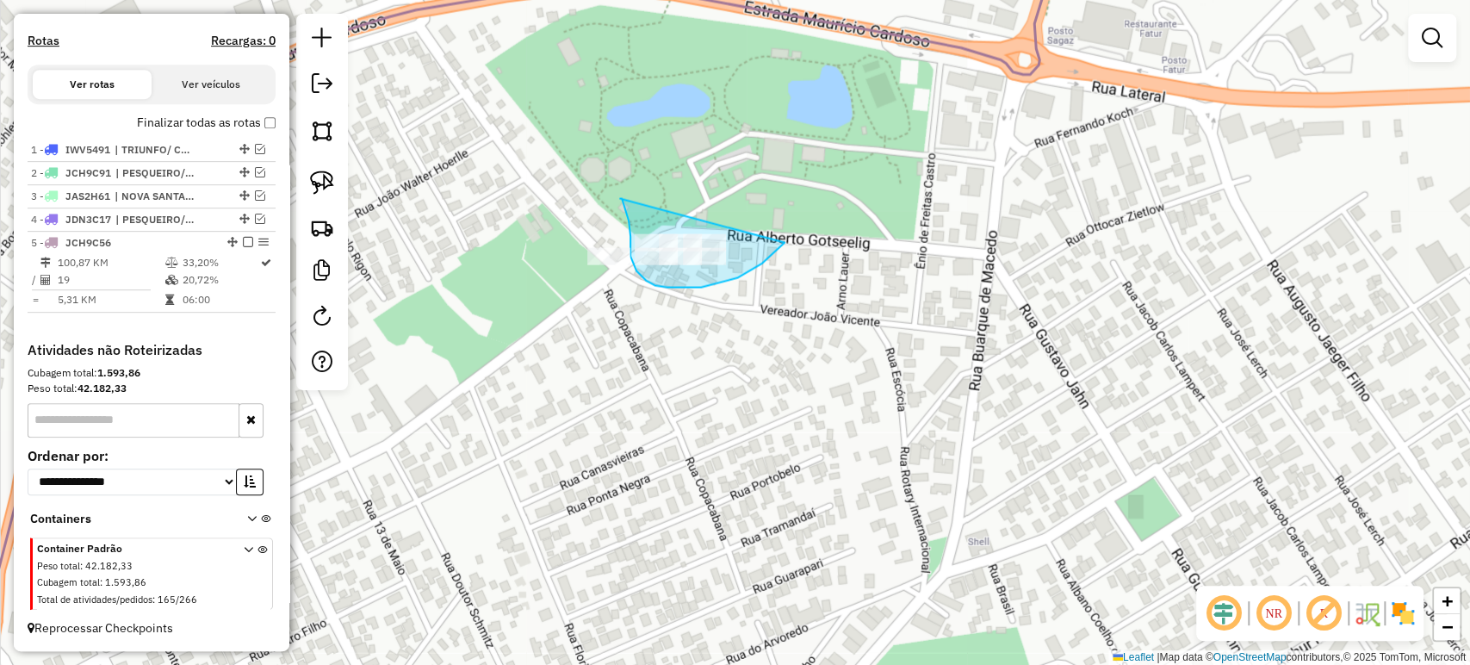
drag, startPoint x: 626, startPoint y: 212, endPoint x: 807, endPoint y: 224, distance: 181.2
click at [807, 224] on div "Janela de atendimento Grade de atendimento Capacidade Transportadoras Veículos …" at bounding box center [735, 332] width 1470 height 665
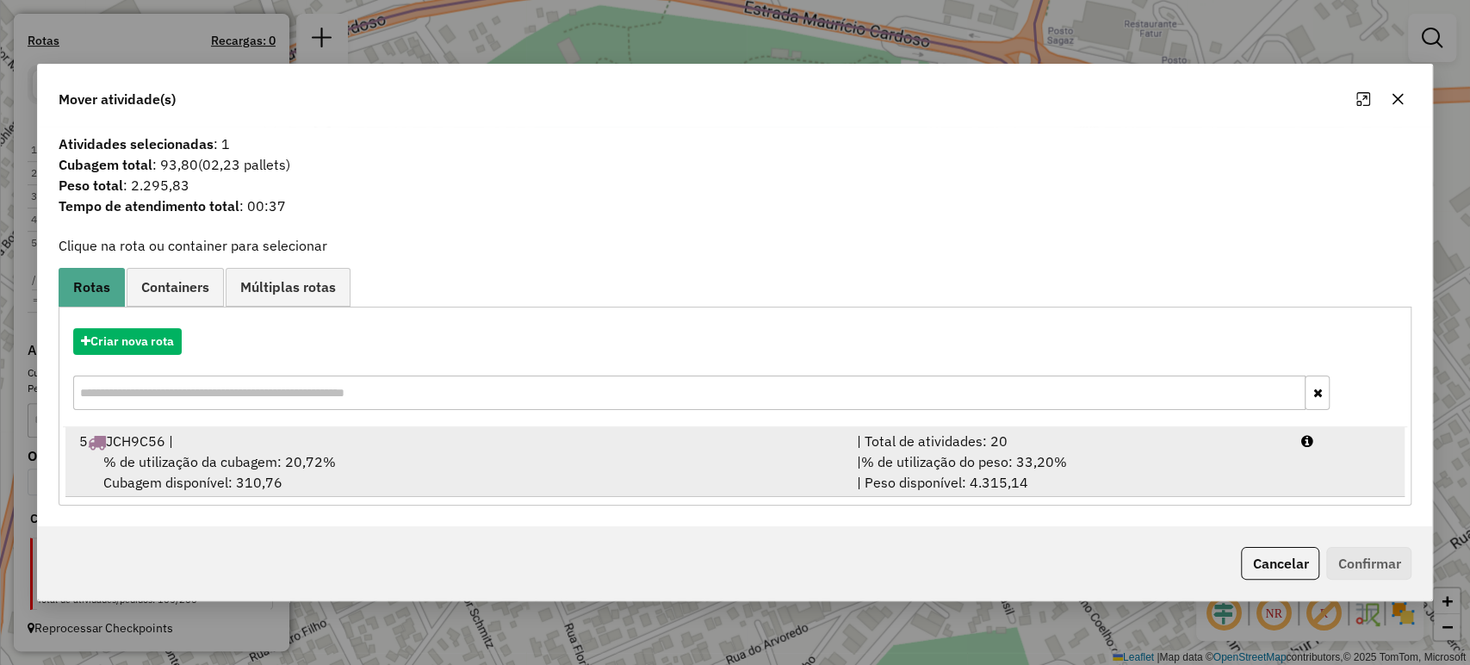
click at [236, 480] on div "% de utilização da cubagem: 20,72% Cubagem disponível: 310,76" at bounding box center [457, 471] width 777 height 41
click at [237, 474] on div "% de utilização da cubagem: 20,72% Cubagem disponível: 310,76" at bounding box center [457, 471] width 777 height 41
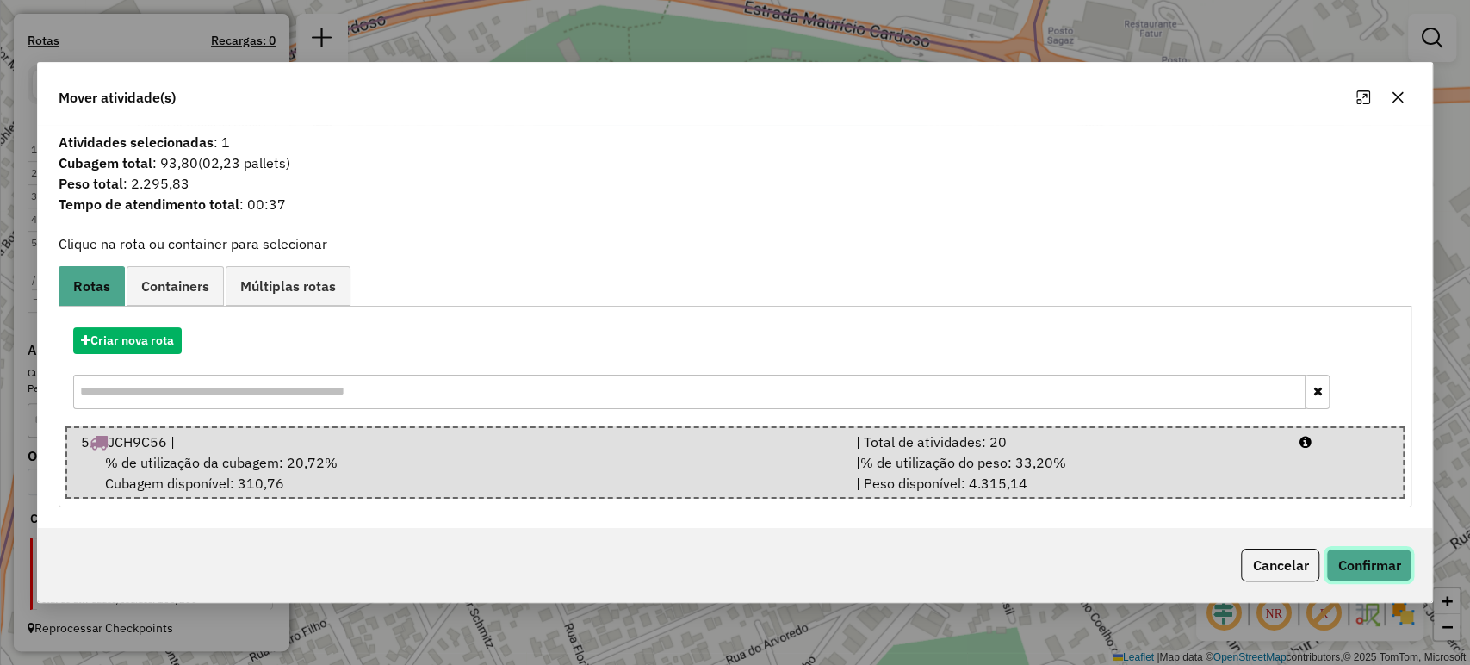
click at [1351, 558] on button "Confirmar" at bounding box center [1368, 564] width 85 height 33
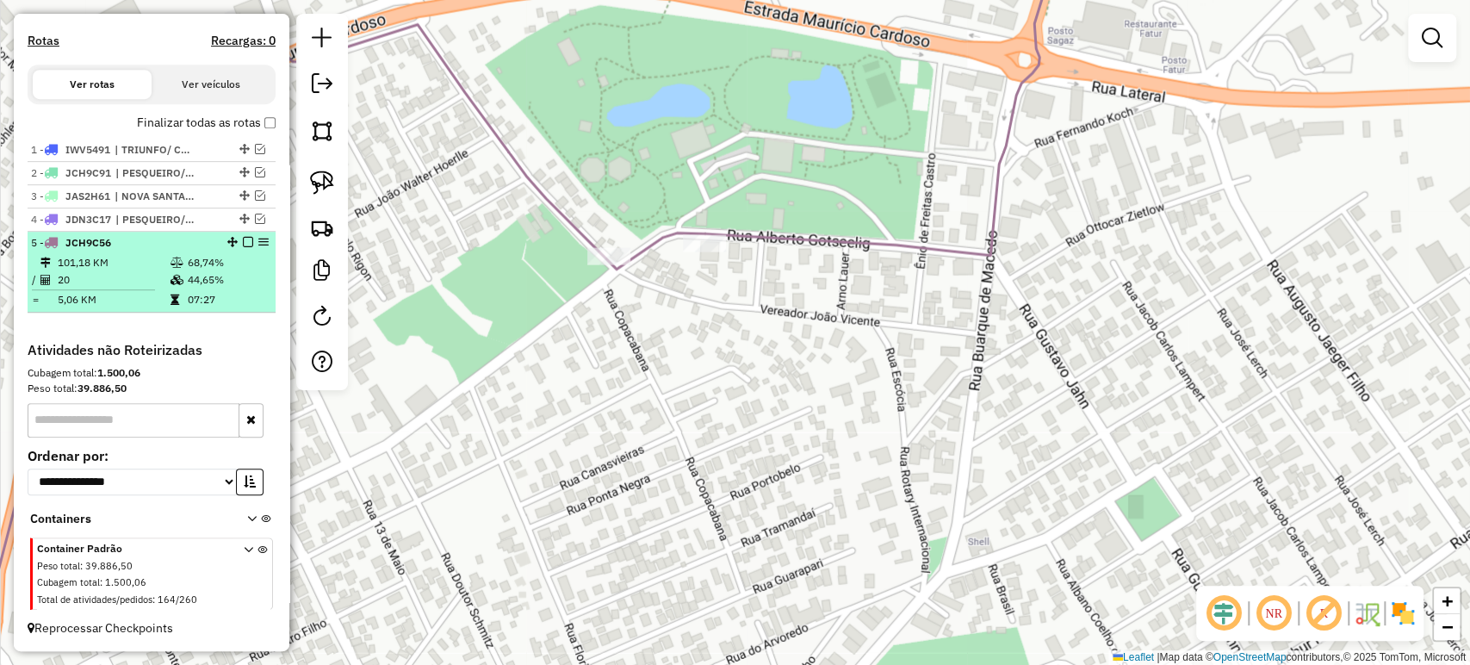
click at [243, 247] on em at bounding box center [248, 242] width 10 height 10
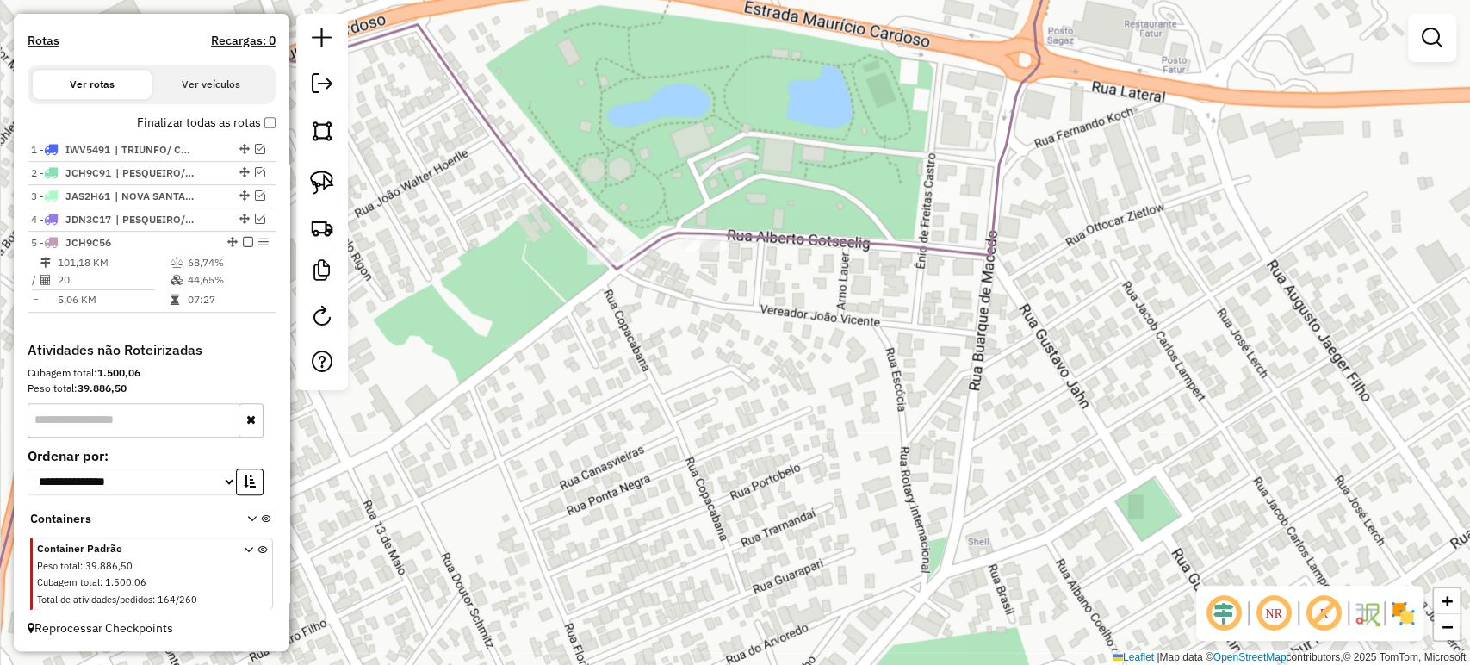
scroll to position [461, 0]
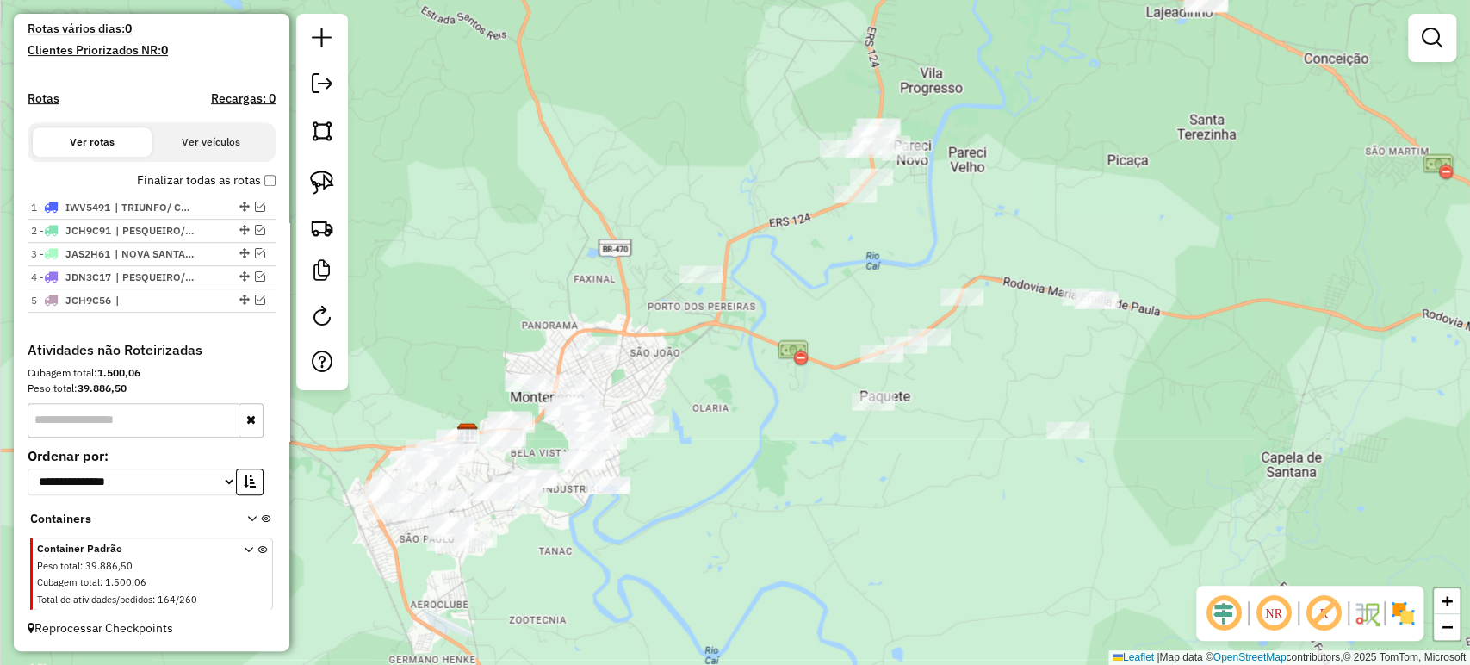
drag, startPoint x: 914, startPoint y: 362, endPoint x: 245, endPoint y: 366, distance: 669.8
click at [245, 366] on hb-router-mapa "Informações da Sessão 979794 - 15/08/2025 Criação: 14/08/2025 18:23 Depósito: L…" at bounding box center [735, 332] width 1470 height 665
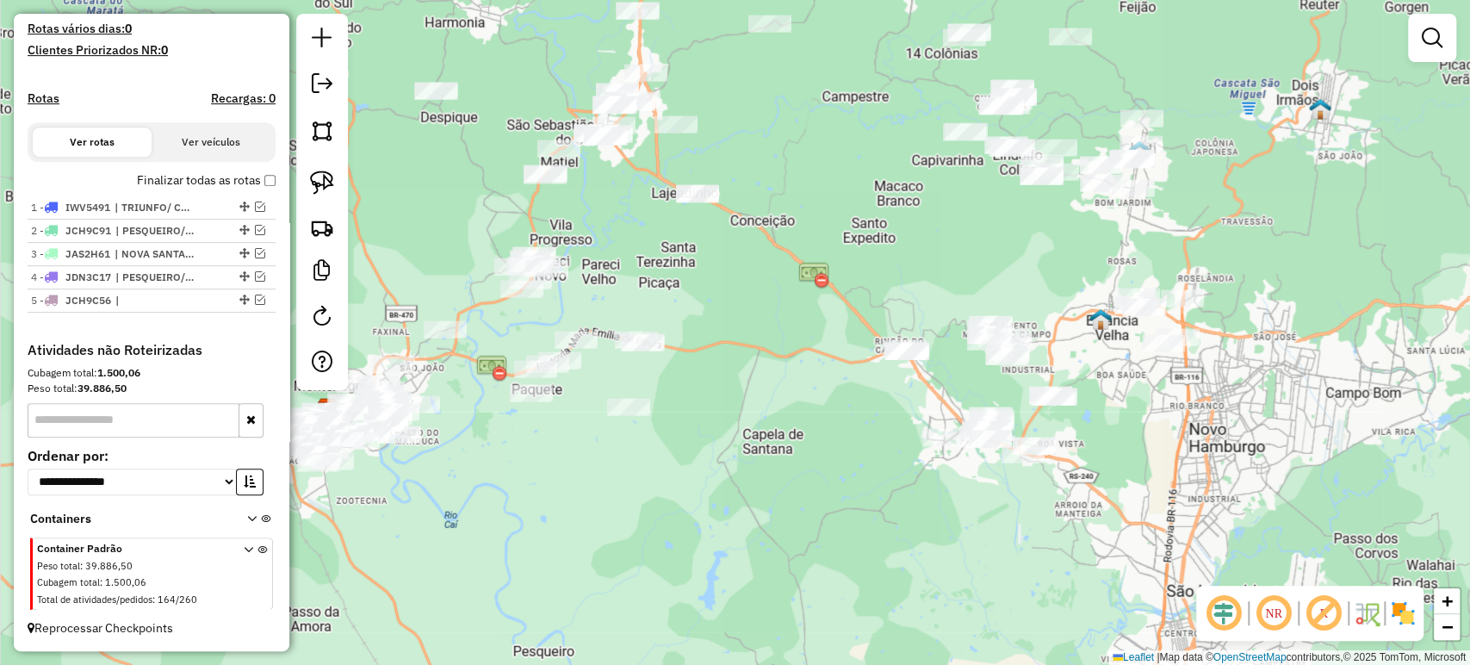
drag, startPoint x: 879, startPoint y: 446, endPoint x: 703, endPoint y: 413, distance: 178.7
click at [703, 413] on div "Janela de atendimento Grade de atendimento Capacidade Transportadoras Veículos …" at bounding box center [735, 332] width 1470 height 665
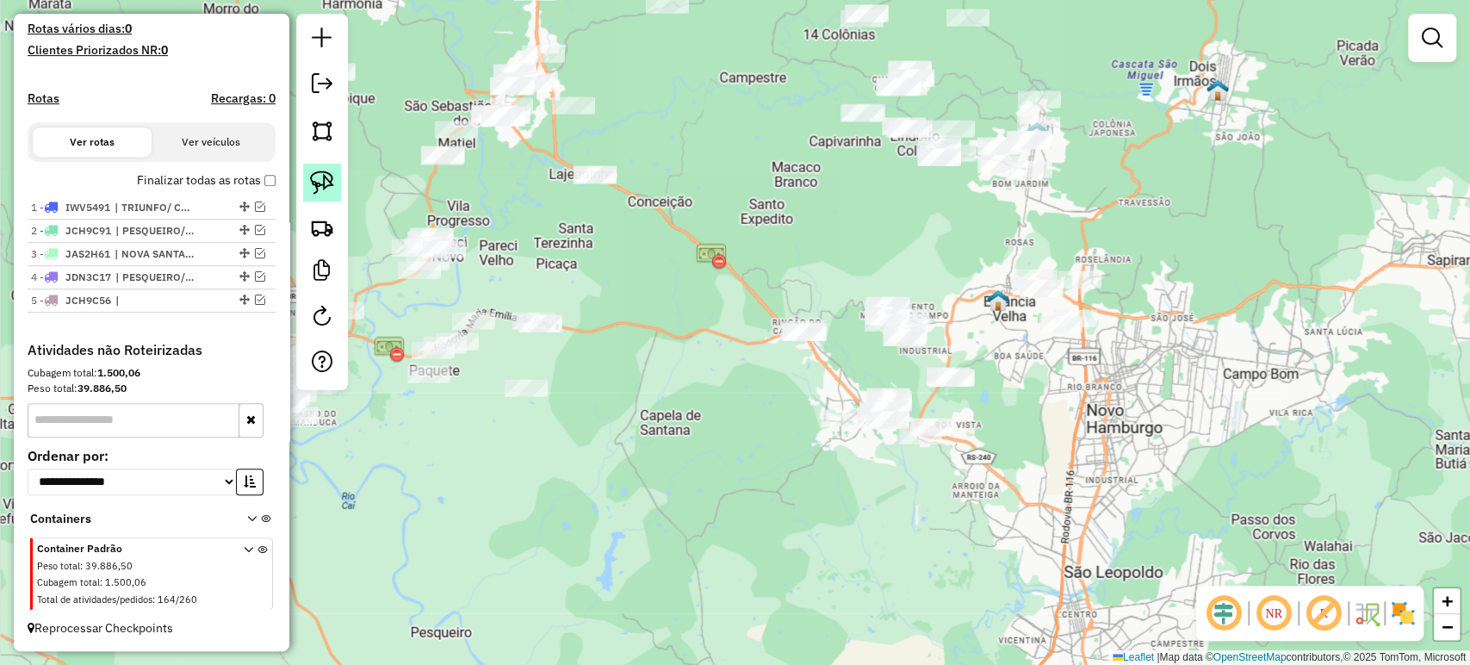
click at [319, 181] on img at bounding box center [322, 182] width 24 height 24
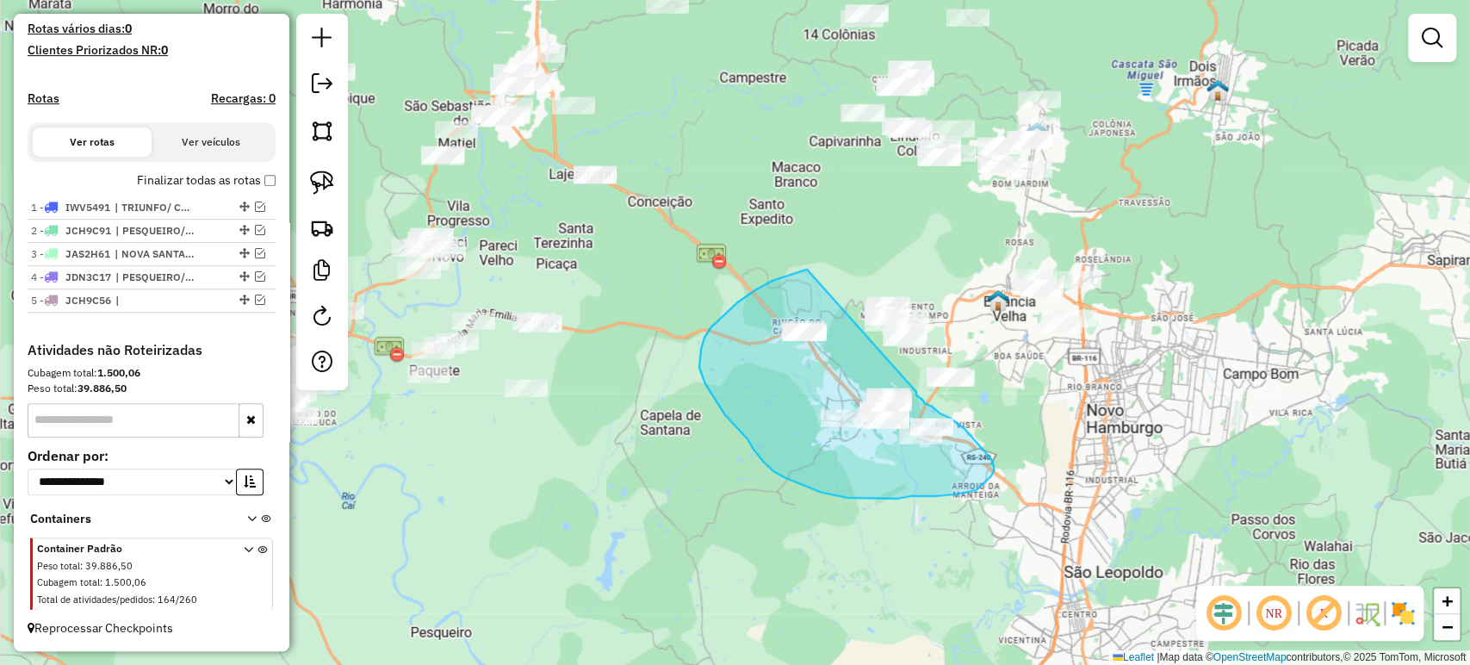
drag, startPoint x: 806, startPoint y: 269, endPoint x: 914, endPoint y: 390, distance: 162.2
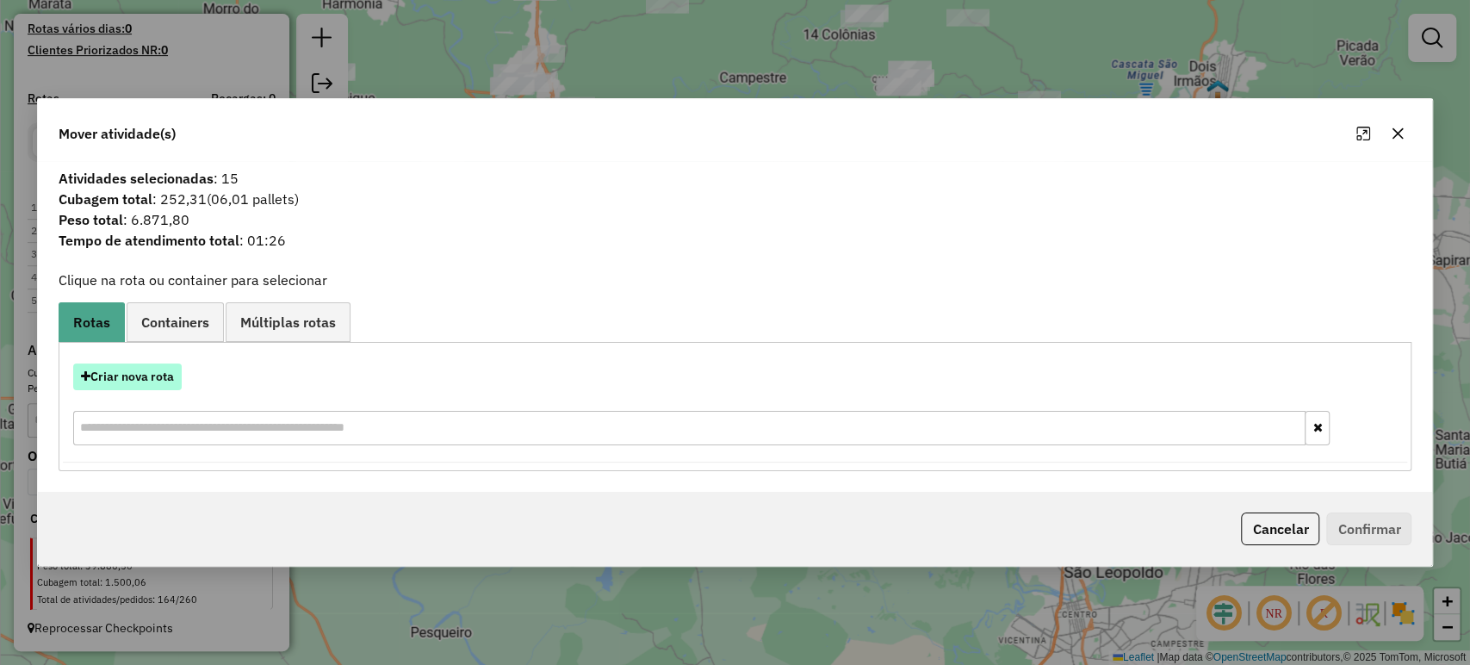
click at [152, 378] on button "Criar nova rota" at bounding box center [127, 376] width 108 height 27
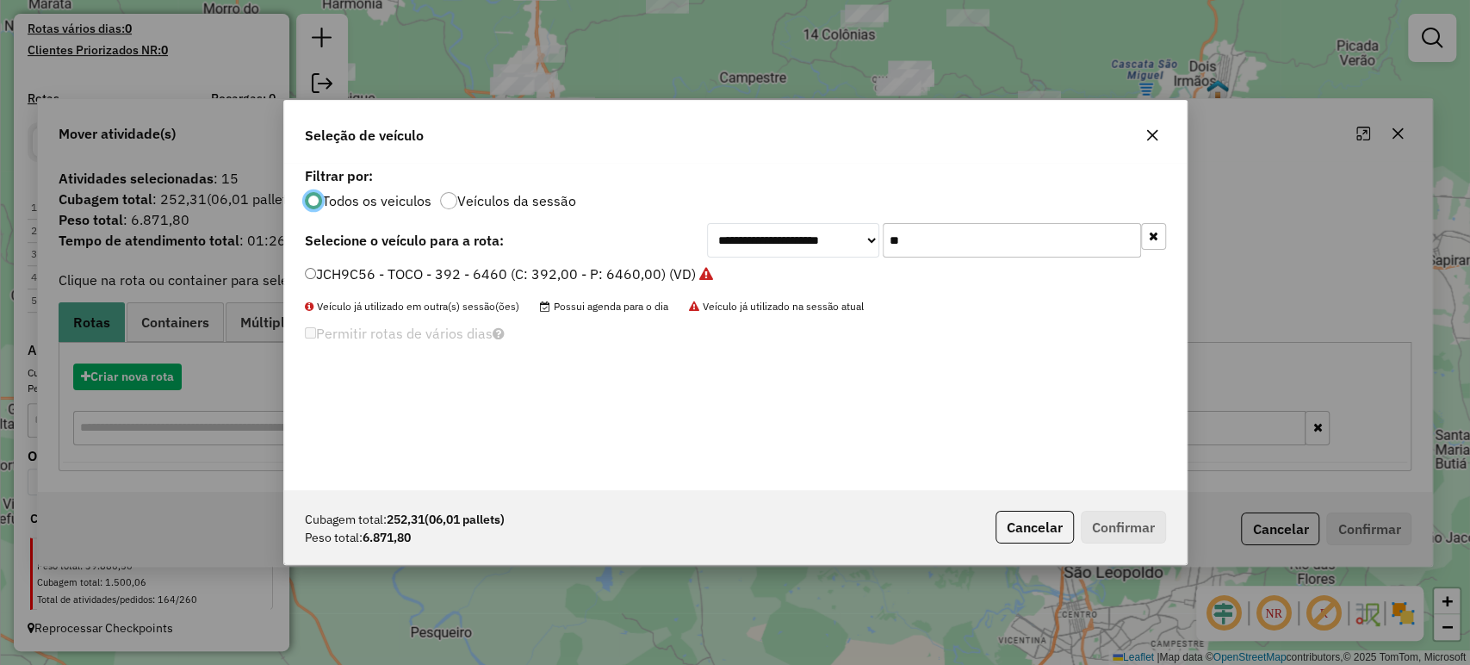
scroll to position [9, 5]
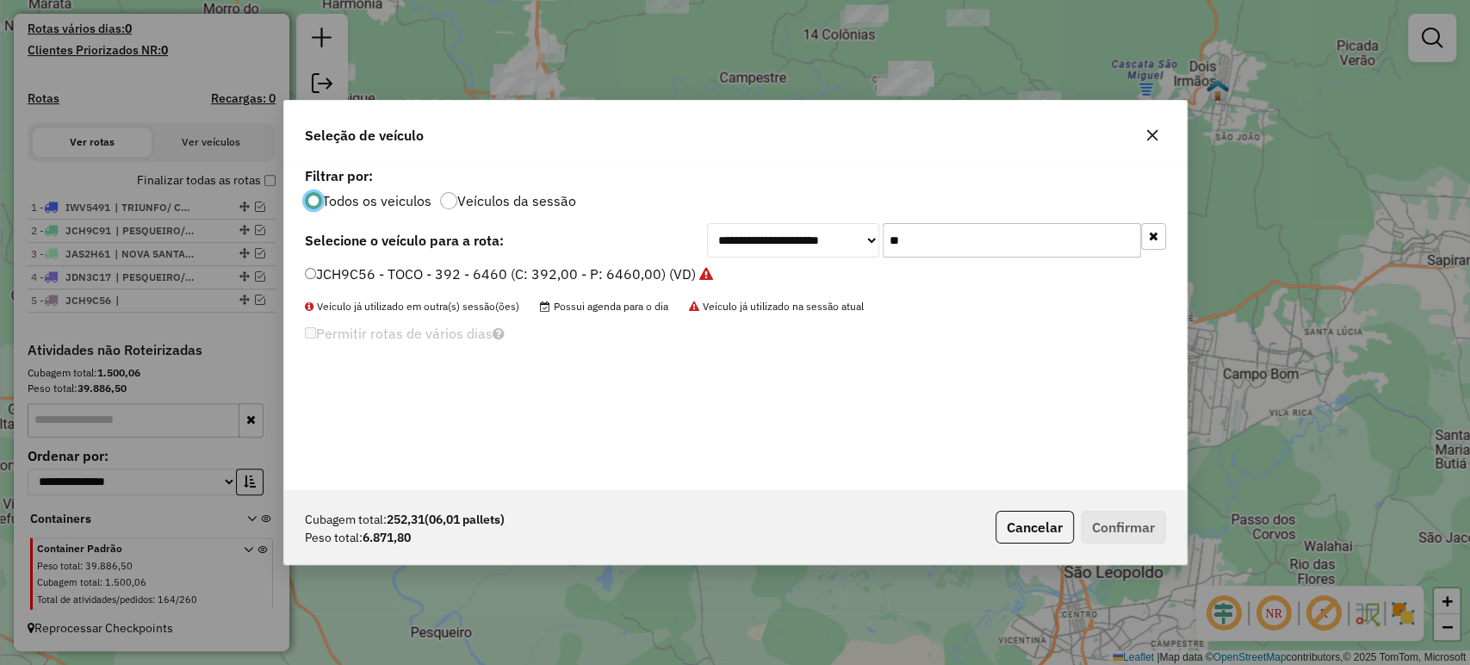
click at [938, 232] on input "**" at bounding box center [1011, 240] width 258 height 34
click at [936, 232] on input "**" at bounding box center [1011, 240] width 258 height 34
type input "***"
click at [510, 279] on label "JAT0C84 - TOCO 8 baias (C: 336,00 - P: 8100,00) (VD)" at bounding box center [481, 273] width 353 height 21
click at [541, 286] on div "JAT0C84 - TOCO 8 baias (C: 336,00 - P: 8100,00) (VD)" at bounding box center [735, 281] width 882 height 34
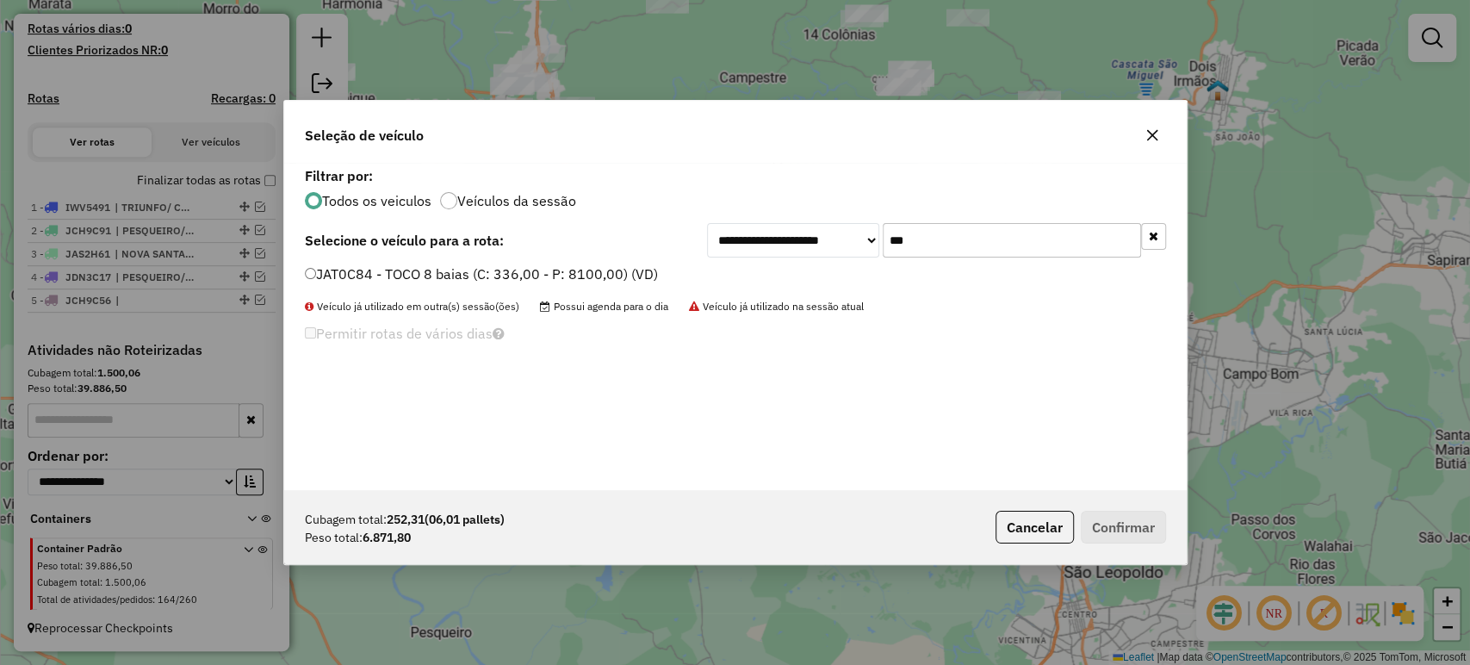
click at [550, 275] on label "JAT0C84 - TOCO 8 baias (C: 336,00 - P: 8100,00) (VD)" at bounding box center [481, 273] width 353 height 21
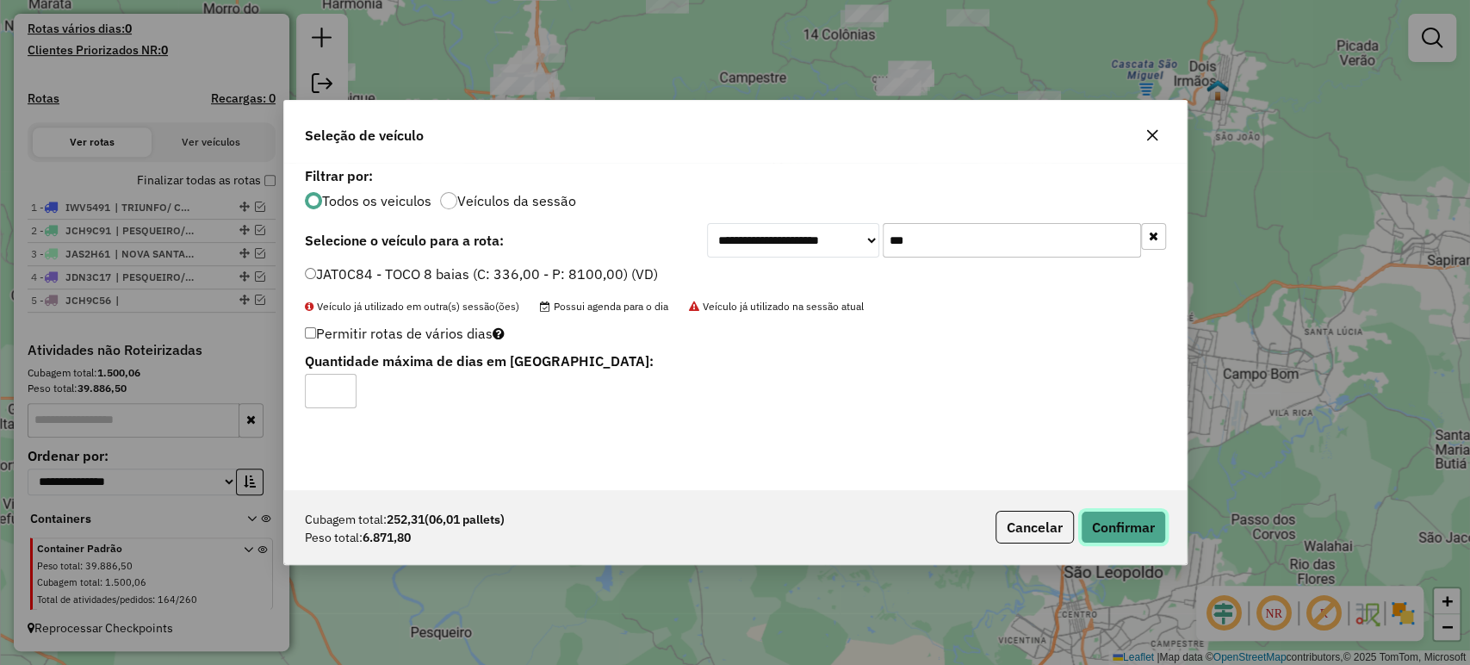
click at [1095, 520] on button "Confirmar" at bounding box center [1123, 527] width 85 height 33
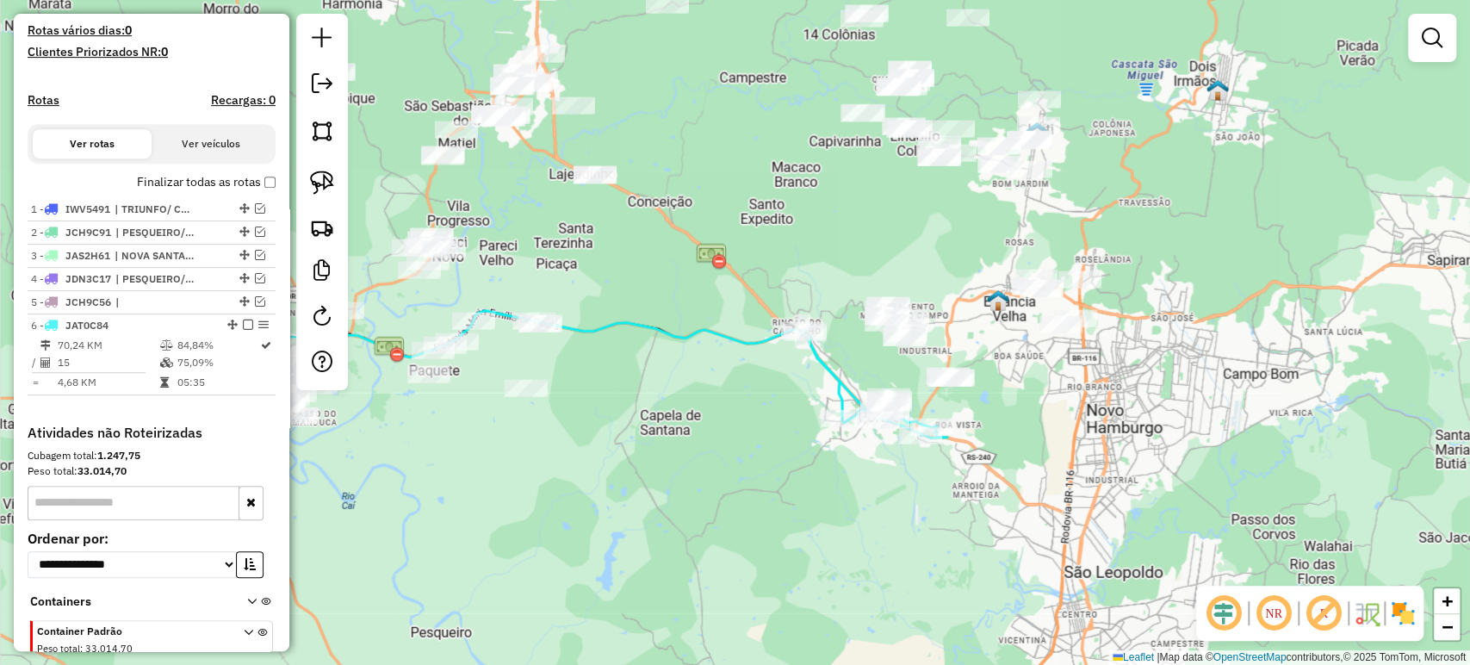
scroll to position [527, 0]
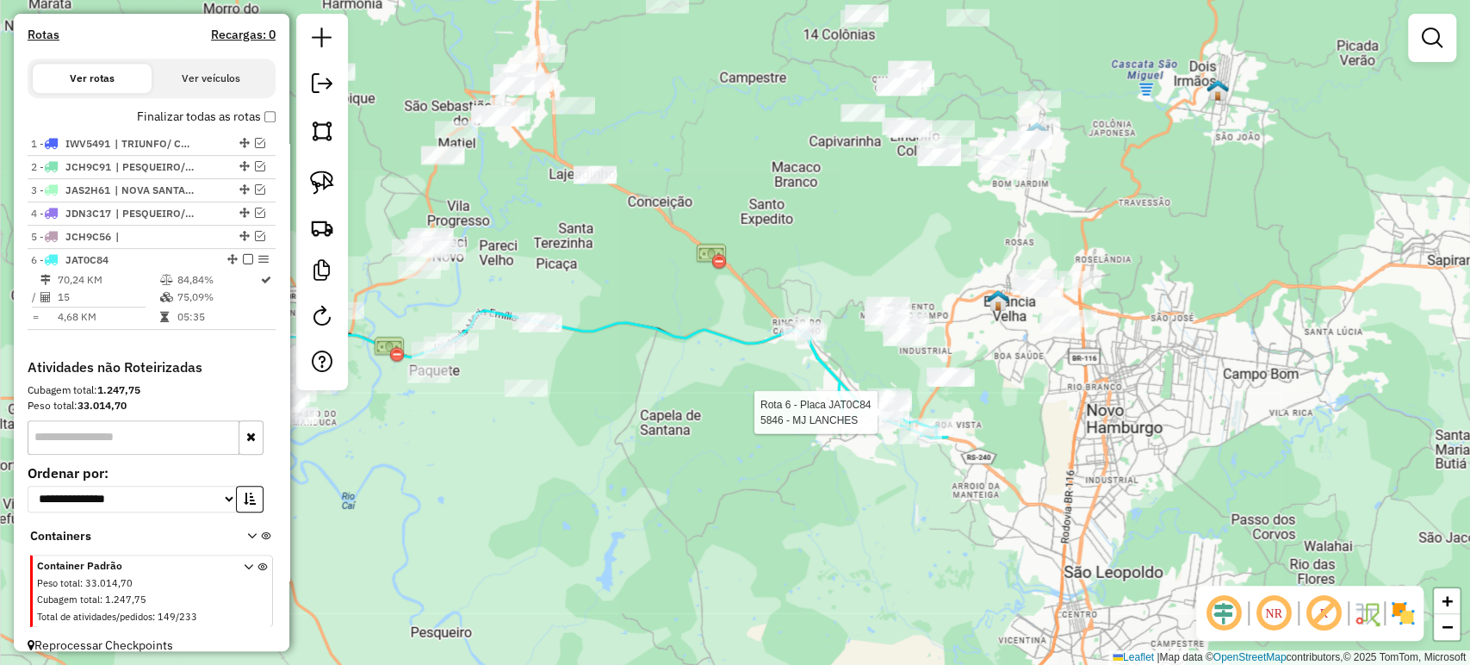
select select "**********"
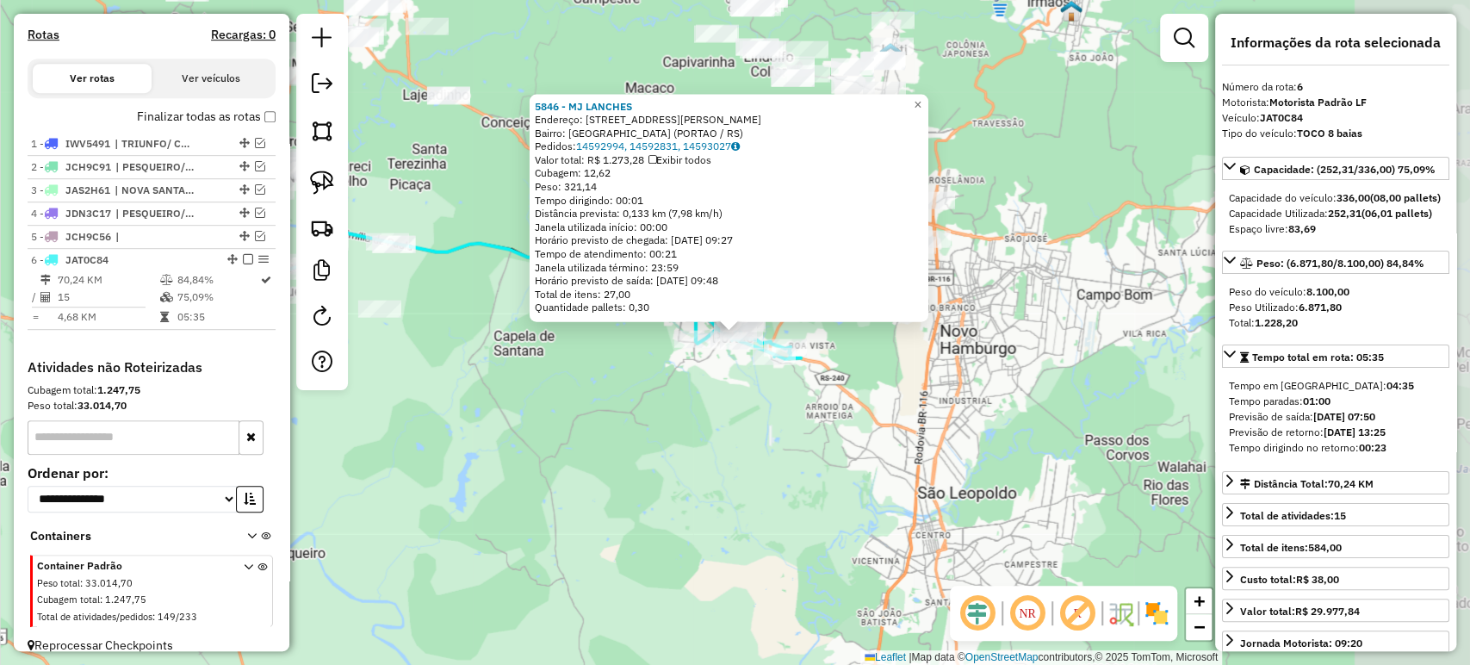
scroll to position [558, 0]
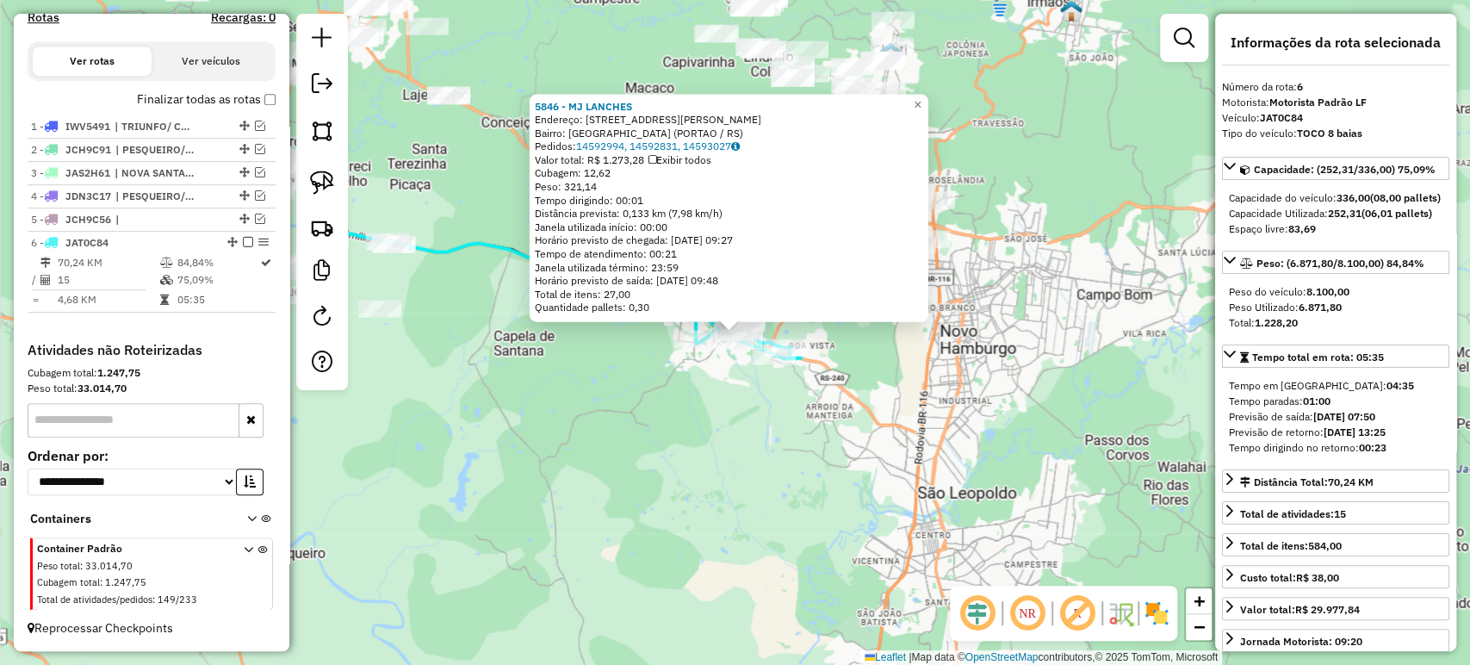
click at [644, 470] on div "5846 - MJ LANCHES Endereço: R PROF MIGUEL DE VARGAS 87 Bairro: PORTAP VELHO (PO…" at bounding box center [735, 332] width 1470 height 665
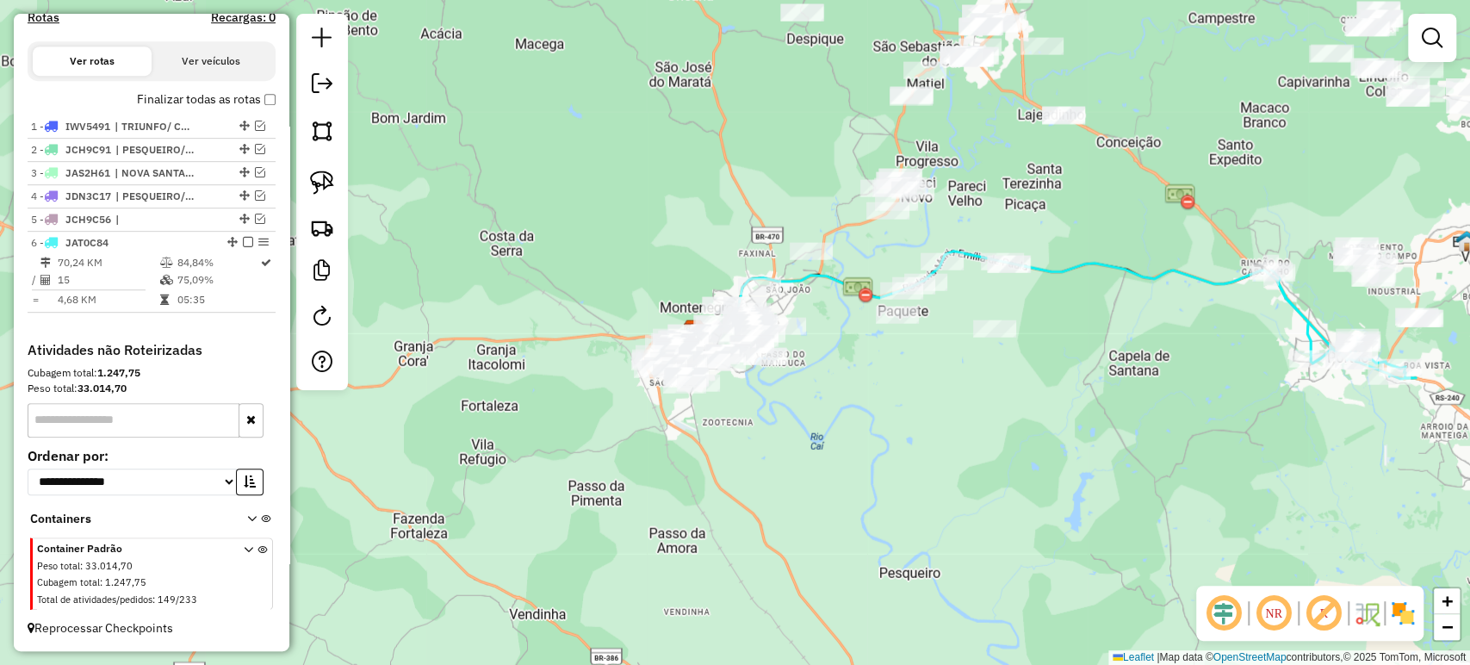
drag, startPoint x: 612, startPoint y: 441, endPoint x: 1110, endPoint y: 455, distance: 497.8
click at [1223, 463] on div "Janela de atendimento Grade de atendimento Capacidade Transportadoras Veículos …" at bounding box center [735, 332] width 1470 height 665
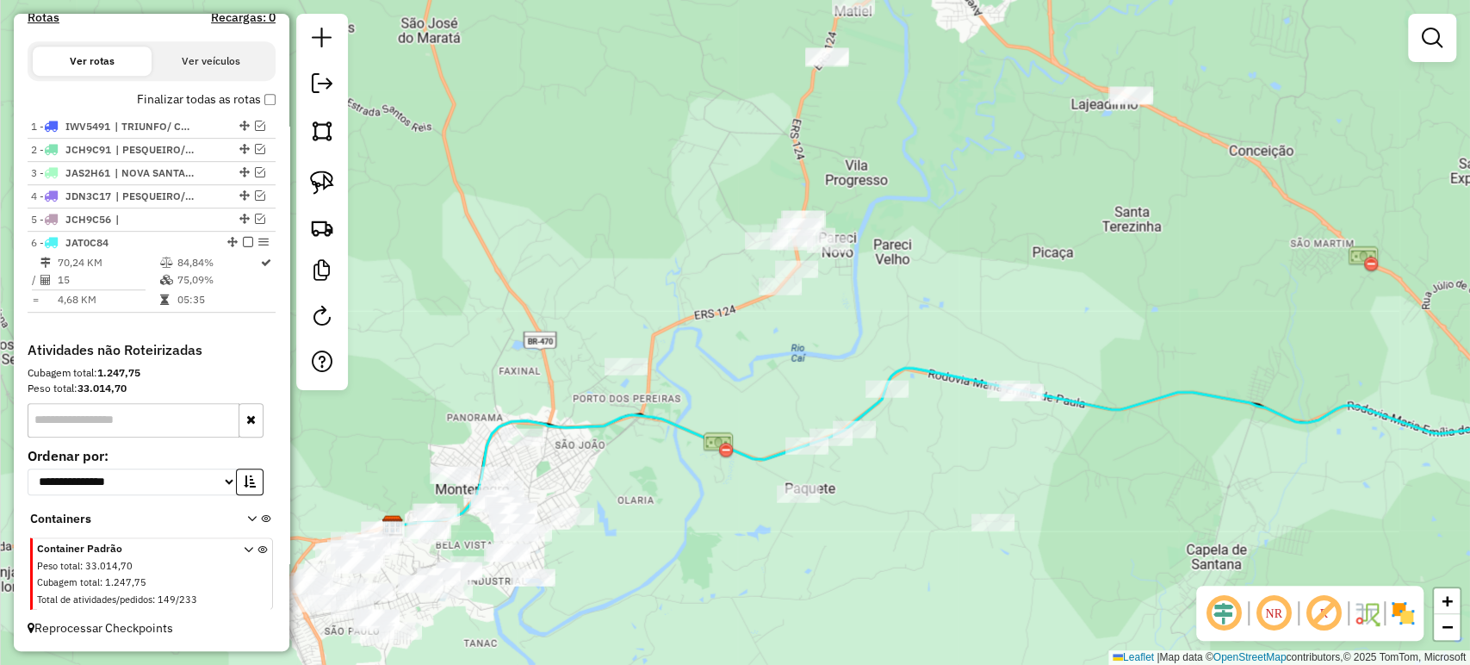
drag, startPoint x: 1059, startPoint y: 210, endPoint x: 992, endPoint y: 266, distance: 87.4
click at [992, 266] on div "Janela de atendimento Grade de atendimento Capacidade Transportadoras Veículos …" at bounding box center [735, 332] width 1470 height 665
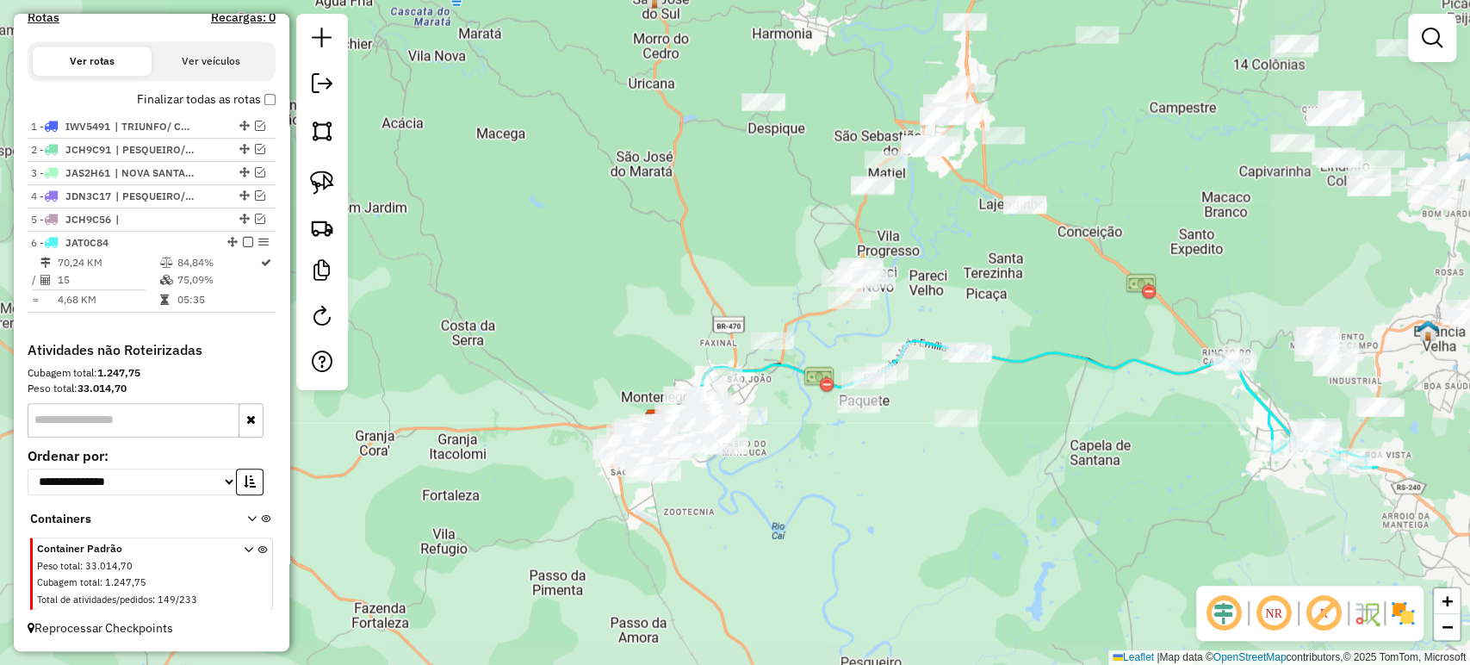
drag, startPoint x: 1006, startPoint y: 256, endPoint x: 951, endPoint y: 288, distance: 63.6
click at [951, 288] on div "Janela de atendimento Grade de atendimento Capacidade Transportadoras Veículos …" at bounding box center [735, 332] width 1470 height 665
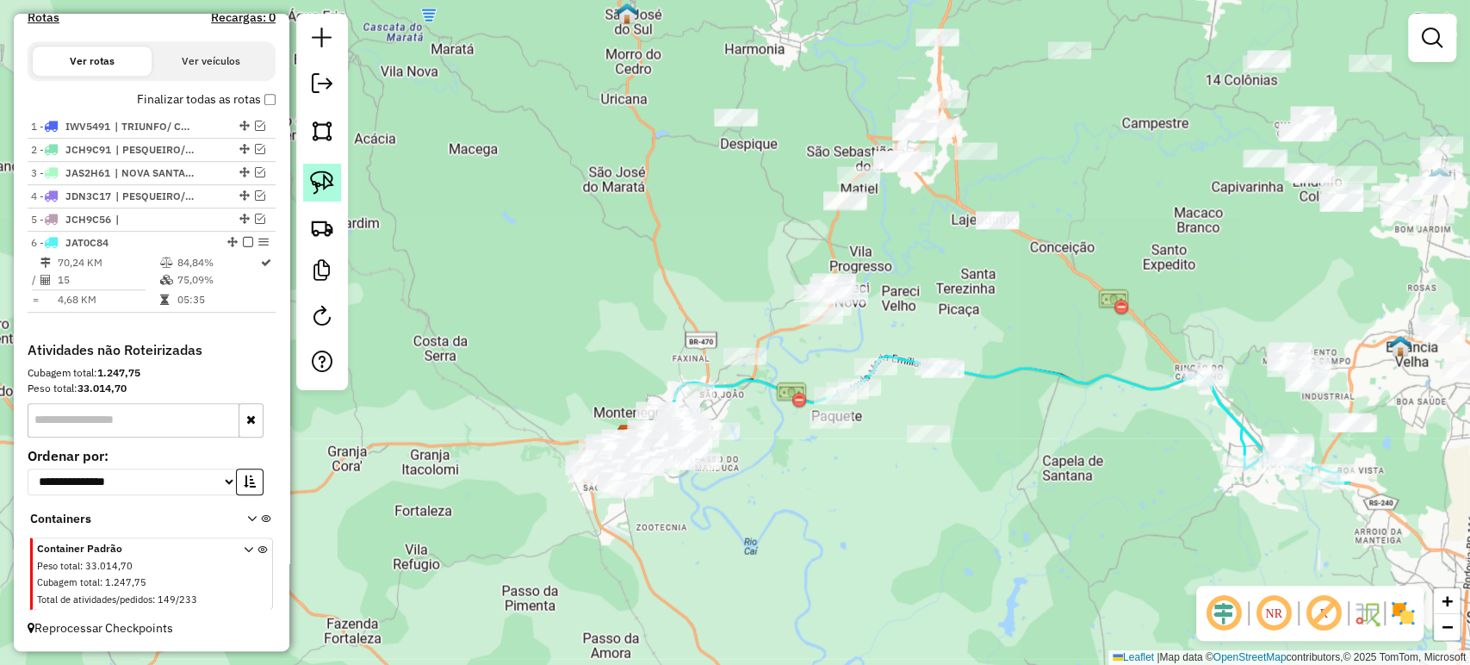
click at [308, 177] on link at bounding box center [322, 183] width 38 height 38
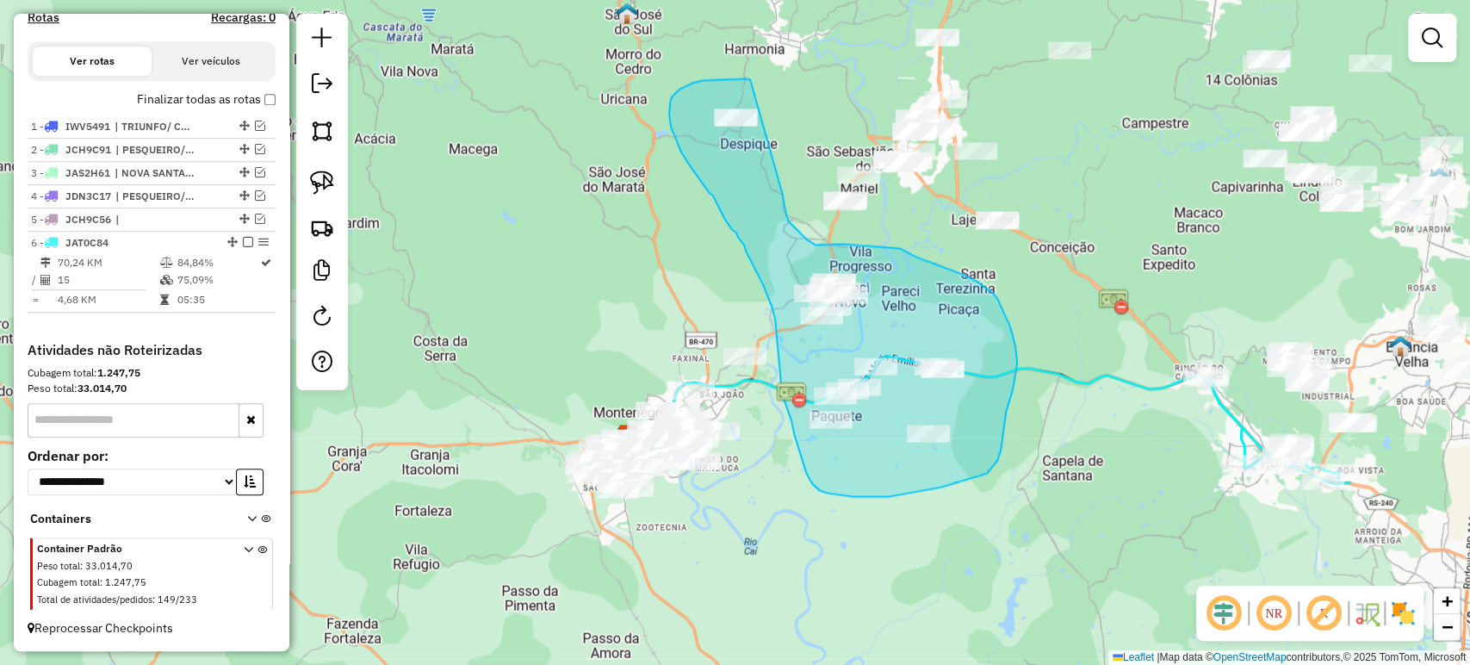
drag, startPoint x: 723, startPoint y: 81, endPoint x: 779, endPoint y: 176, distance: 110.0
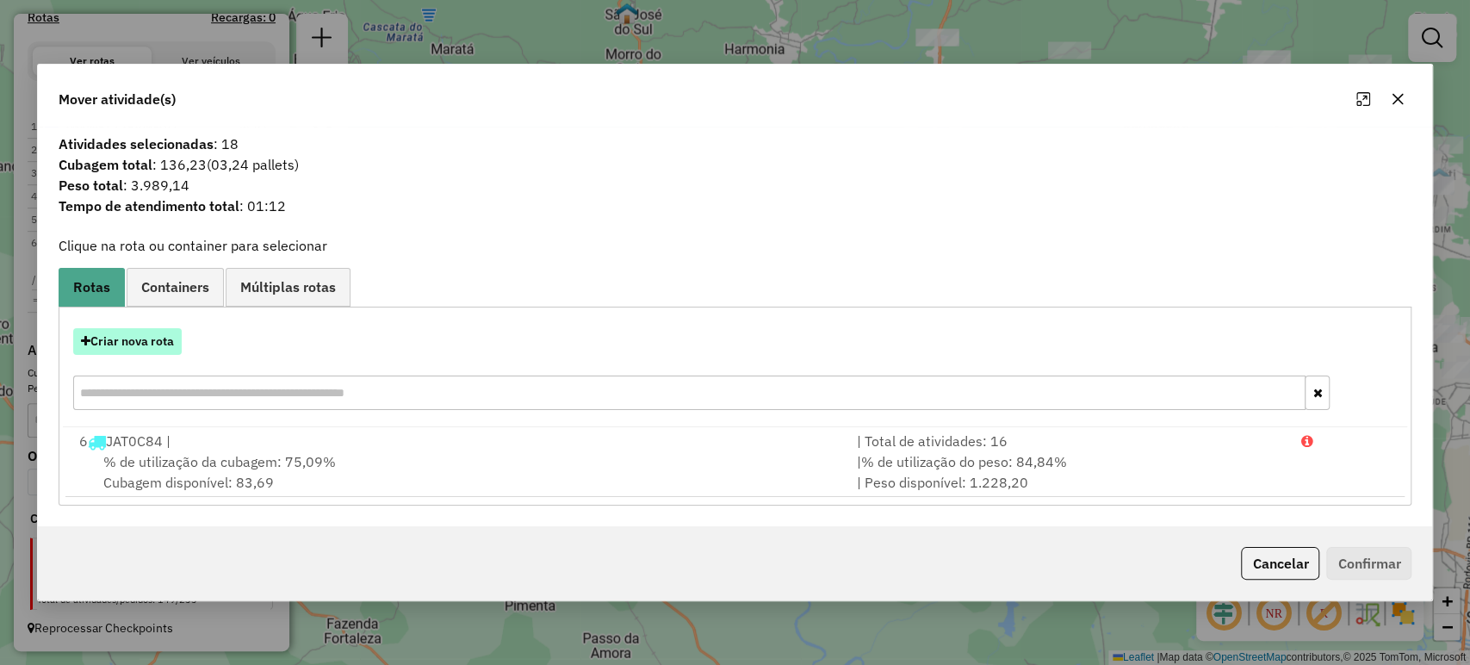
click at [145, 345] on button "Criar nova rota" at bounding box center [127, 341] width 108 height 27
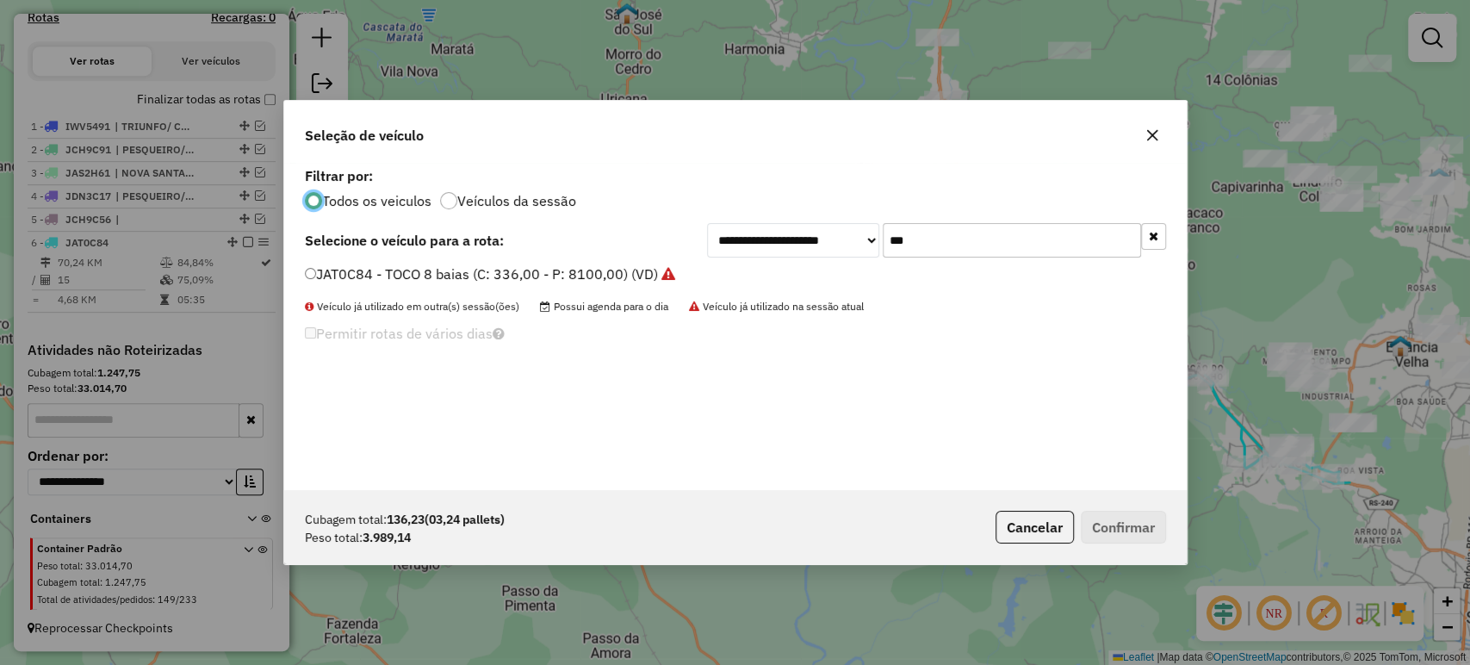
scroll to position [9, 5]
click at [1016, 241] on input "***" at bounding box center [1011, 240] width 258 height 34
type input "*"
type input "***"
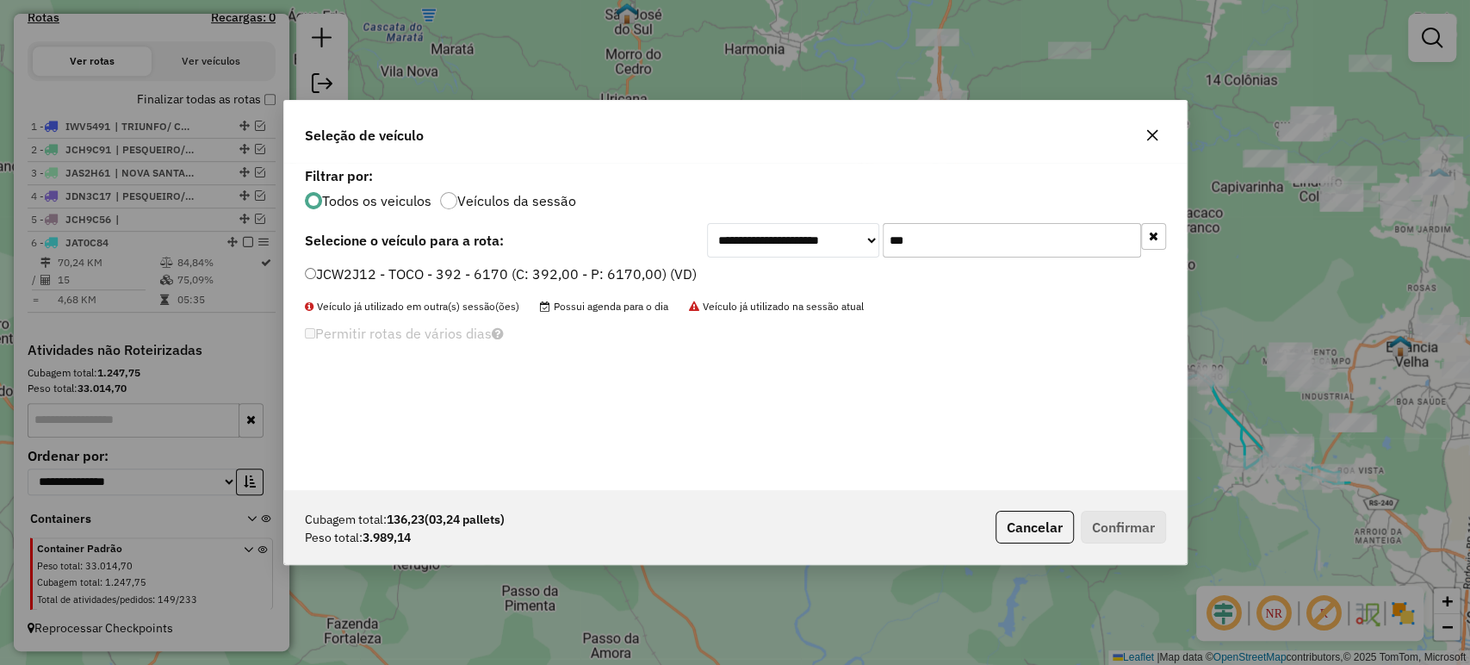
click at [666, 270] on label "JCW2J12 - TOCO - 392 - 6170 (C: 392,00 - P: 6170,00) (VD)" at bounding box center [501, 273] width 392 height 21
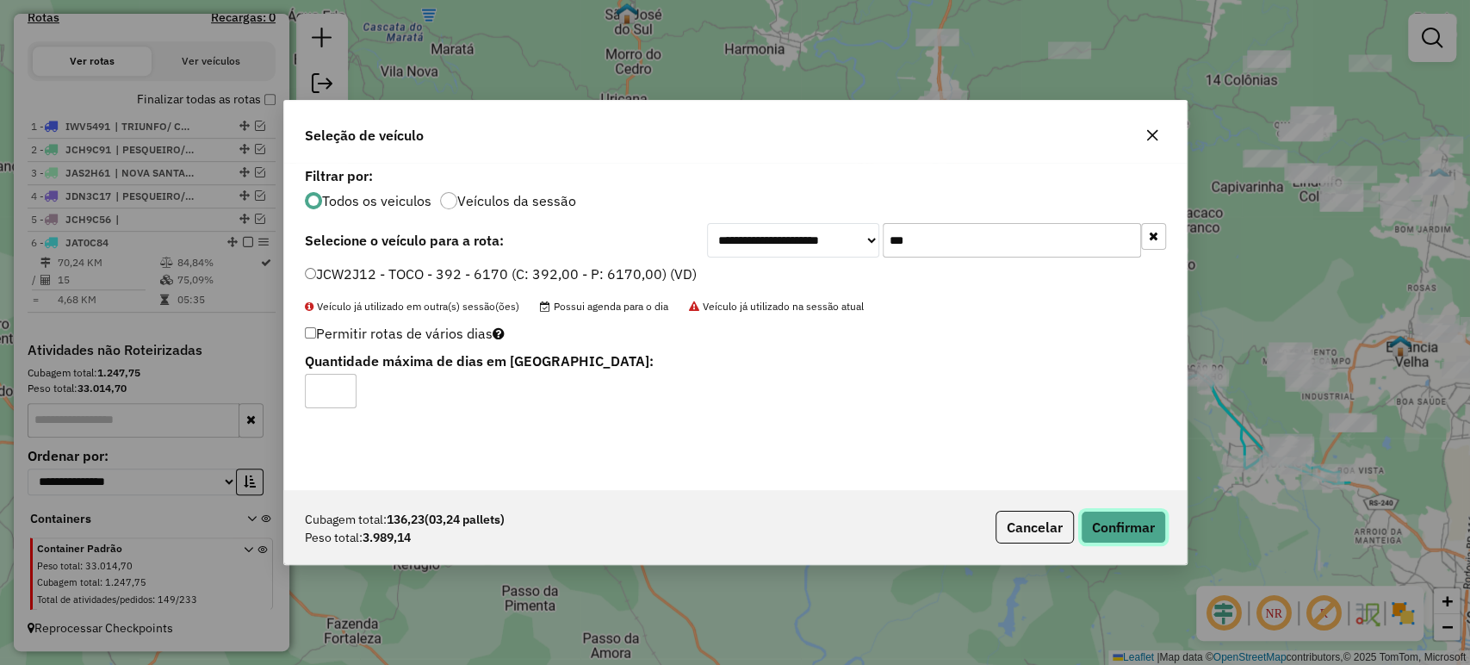
click at [1135, 522] on button "Confirmar" at bounding box center [1123, 527] width 85 height 33
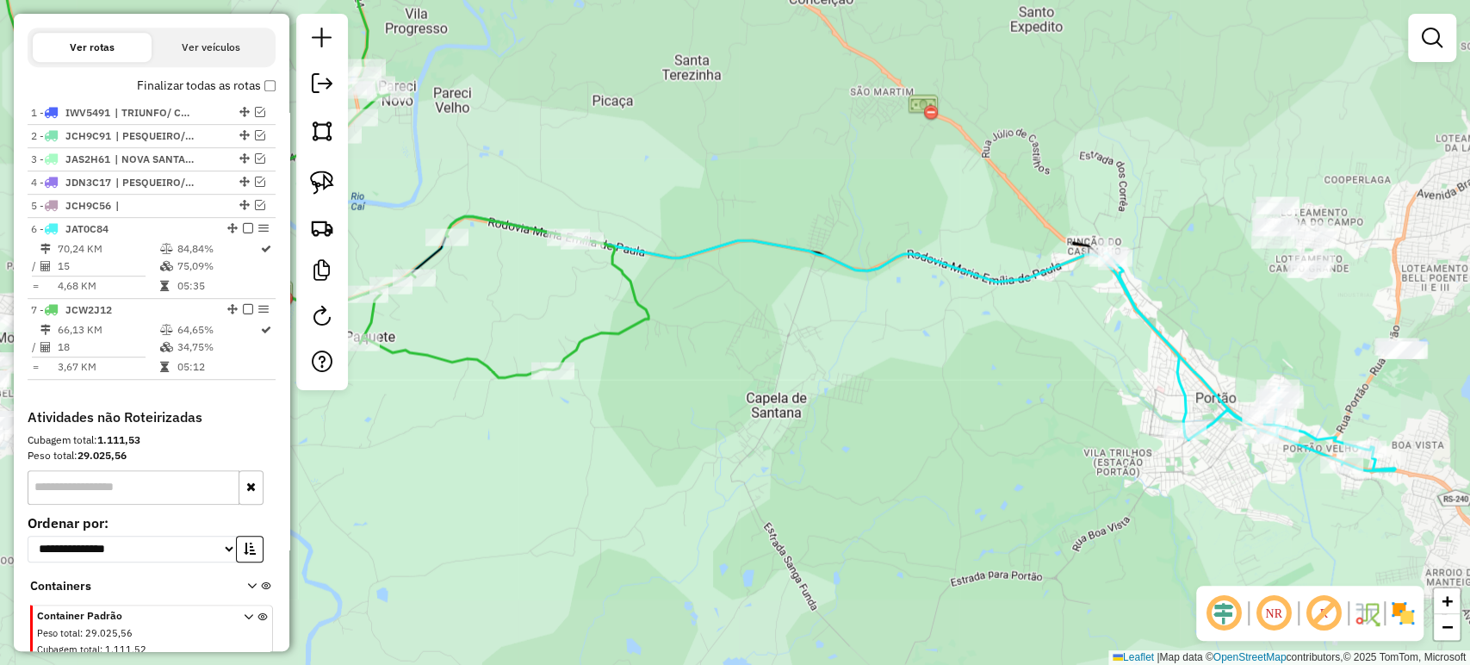
click at [964, 388] on div "Rota 6 - Placa JAT0C84 5846 - MJ LANCHES Janela de atendimento Grade de atendim…" at bounding box center [735, 332] width 1470 height 665
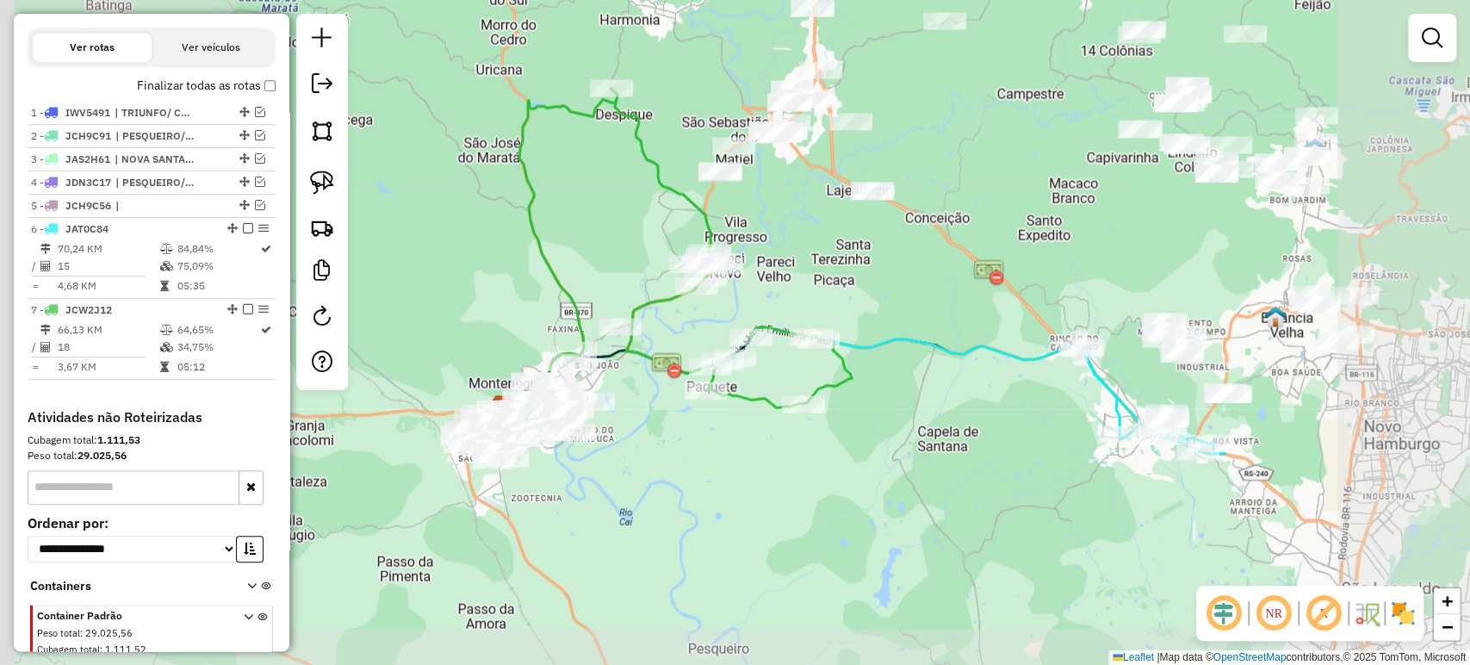
drag, startPoint x: 957, startPoint y: 393, endPoint x: 1033, endPoint y: 418, distance: 79.5
click at [1022, 430] on div "Janela de atendimento Grade de atendimento Capacidade Transportadoras Veículos …" at bounding box center [735, 332] width 1470 height 665
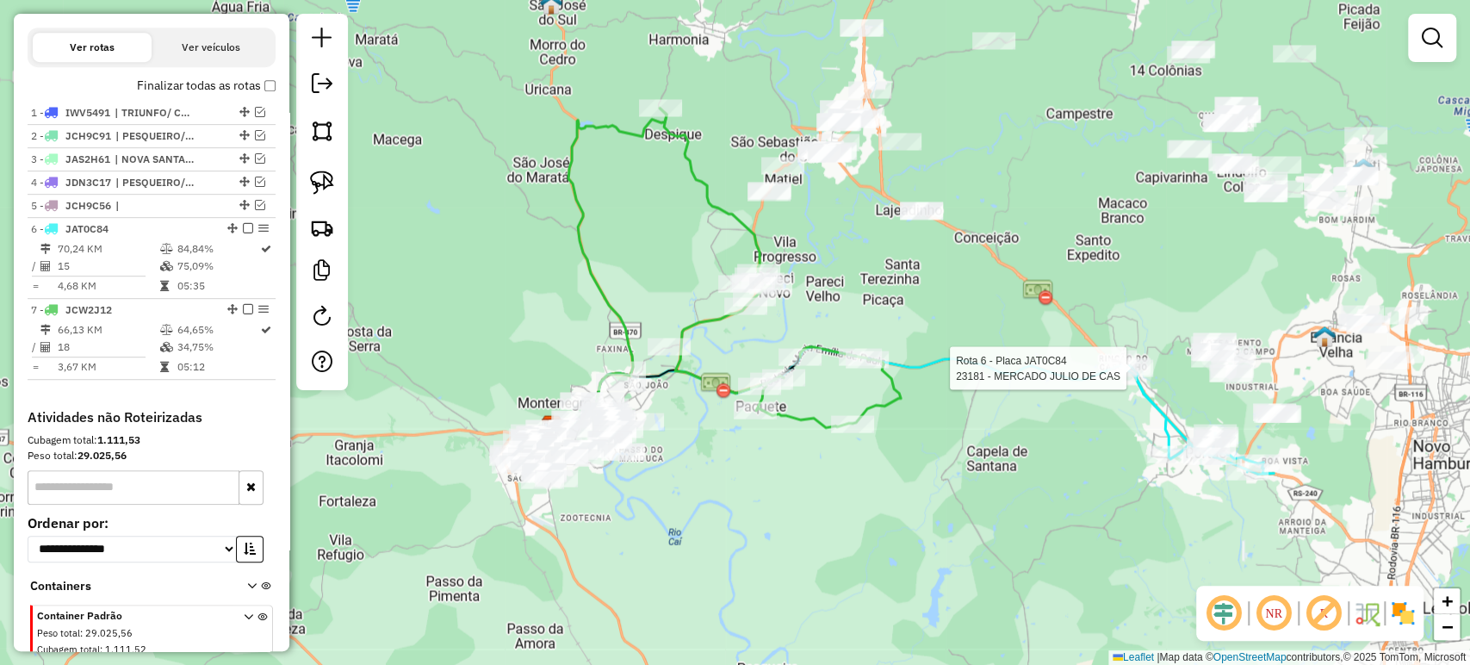
click at [1110, 376] on div at bounding box center [1131, 367] width 43 height 17
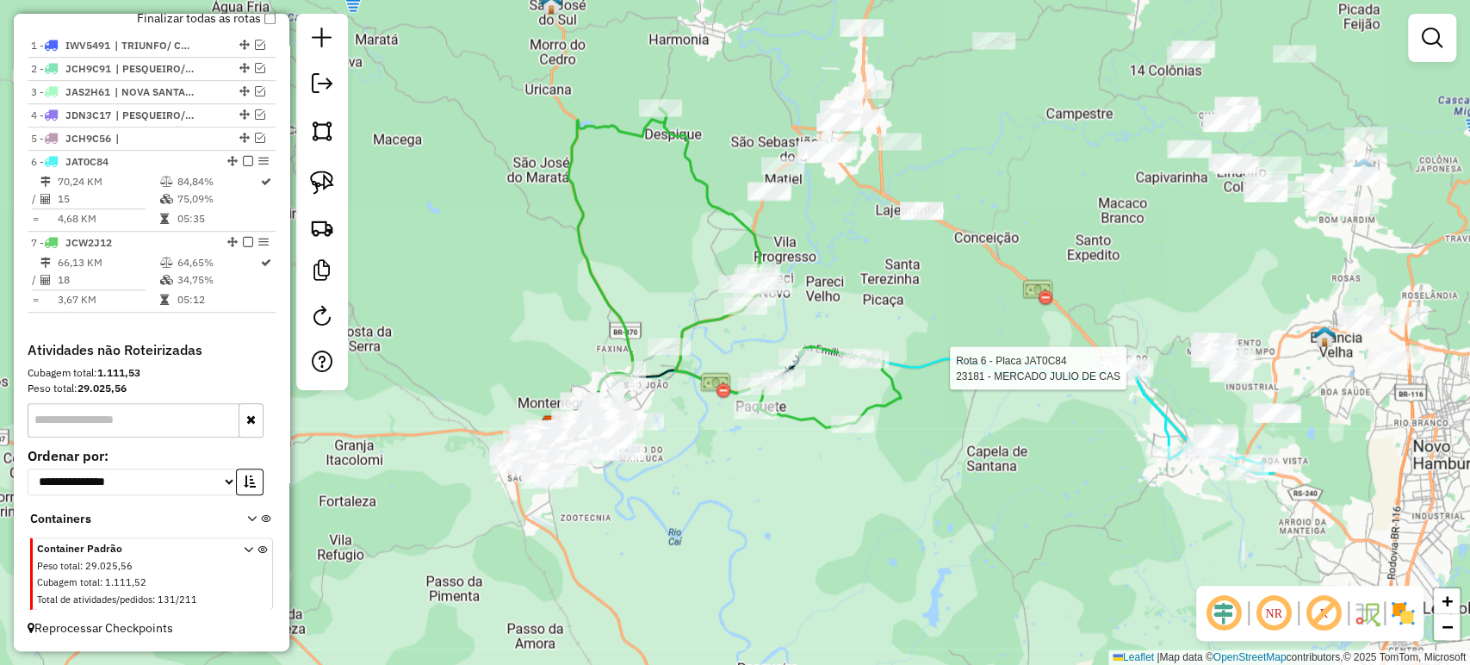
select select "**********"
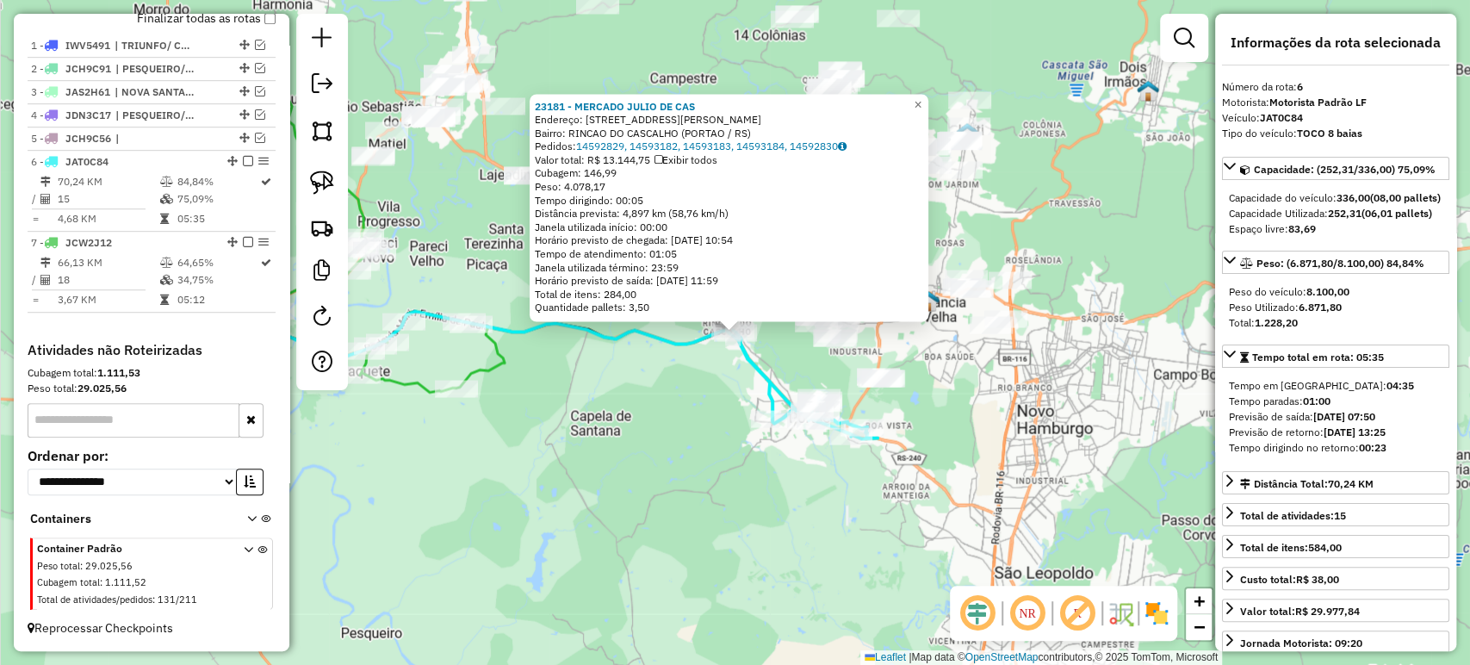
scroll to position [639, 0]
click at [691, 517] on div "23181 - MERCADO JULIO DE CAS Endereço: R JULIO DE CASTILHO 8305 Bairro: RINCAO …" at bounding box center [735, 332] width 1470 height 665
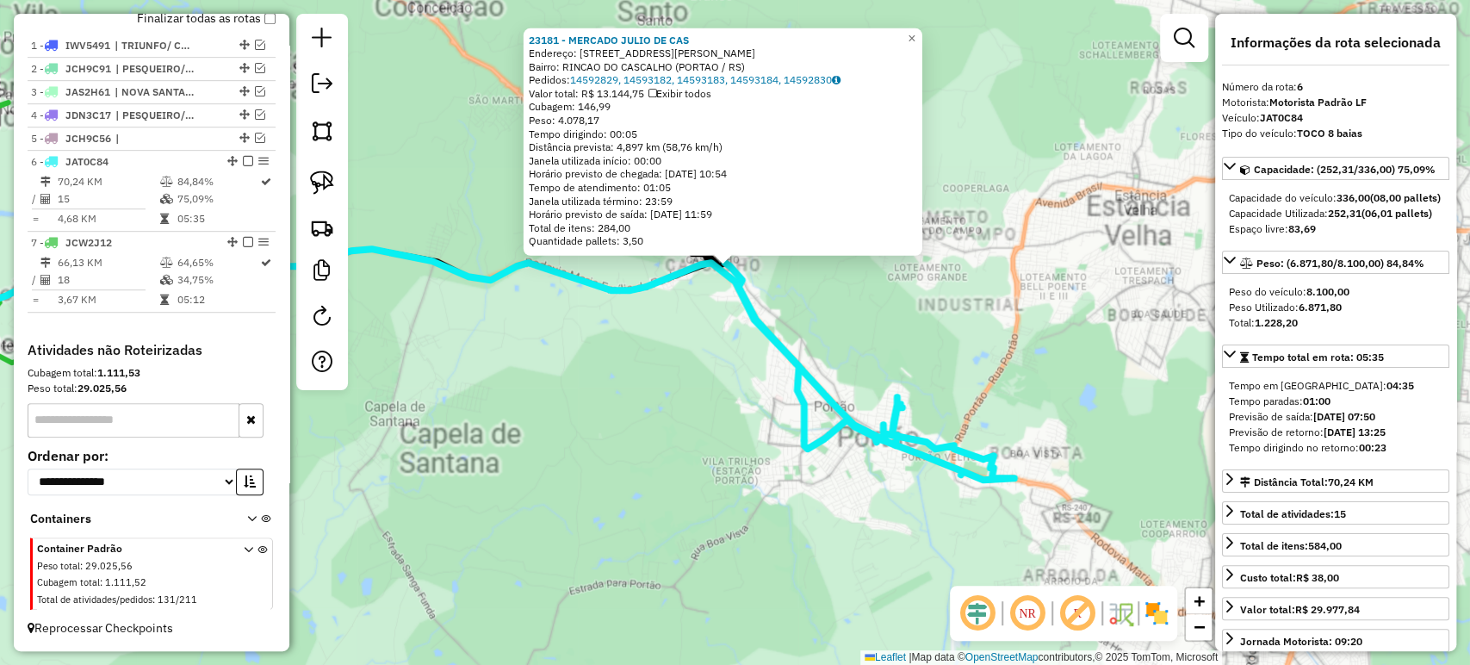
click at [749, 383] on div "23181 - MERCADO JULIO DE CAS Endereço: R JULIO DE CASTILHO 8305 Bairro: RINCAO …" at bounding box center [735, 332] width 1470 height 665
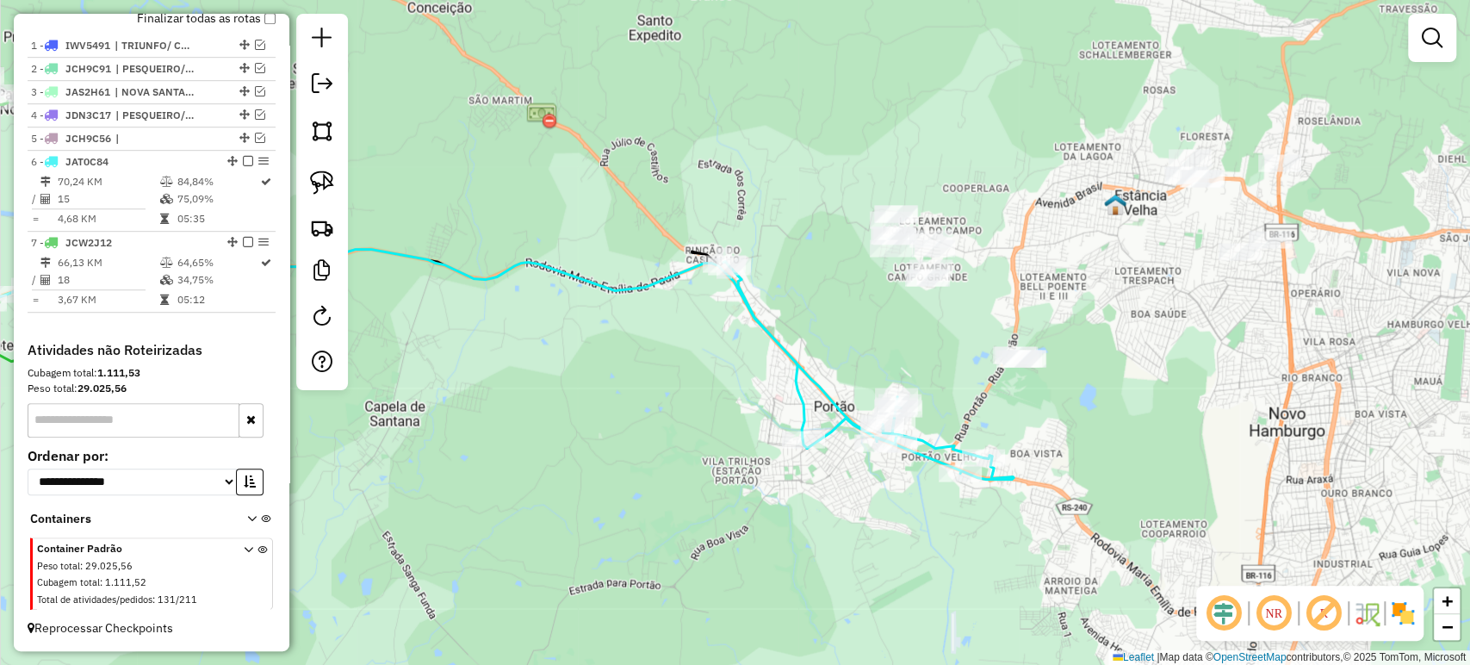
drag, startPoint x: 750, startPoint y: 382, endPoint x: 824, endPoint y: 399, distance: 76.0
click at [824, 399] on div "Janela de atendimento Grade de atendimento Capacidade Transportadoras Veículos …" at bounding box center [735, 332] width 1470 height 665
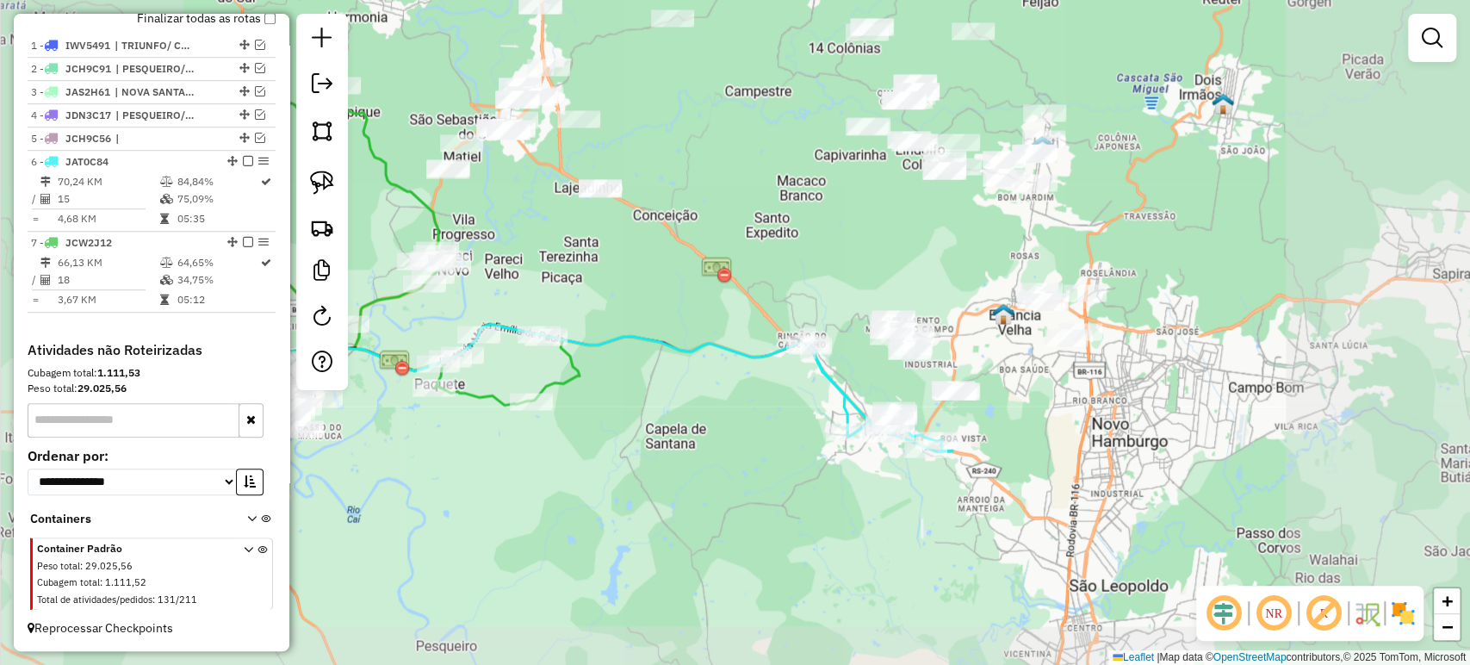
drag, startPoint x: 771, startPoint y: 412, endPoint x: 871, endPoint y: 421, distance: 100.3
click at [871, 421] on div "Janela de atendimento Grade de atendimento Capacidade Transportadoras Veículos …" at bounding box center [735, 332] width 1470 height 665
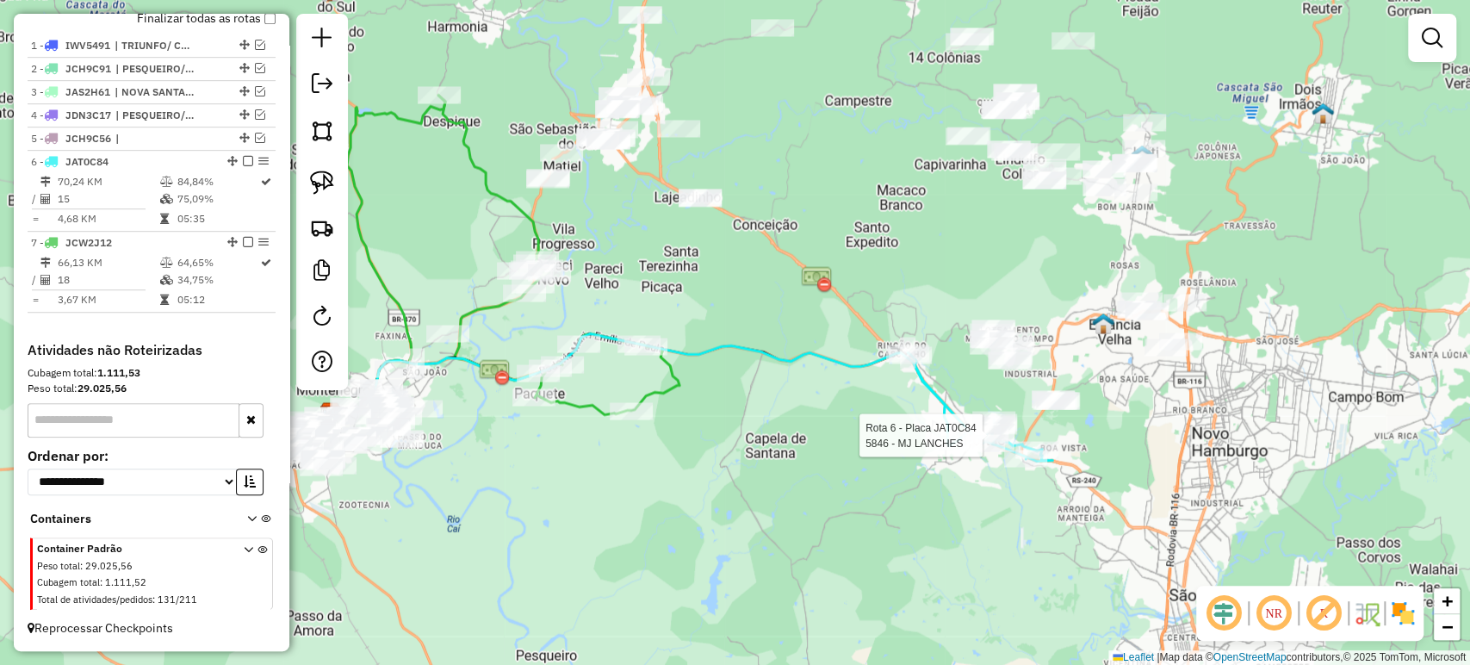
select select "**********"
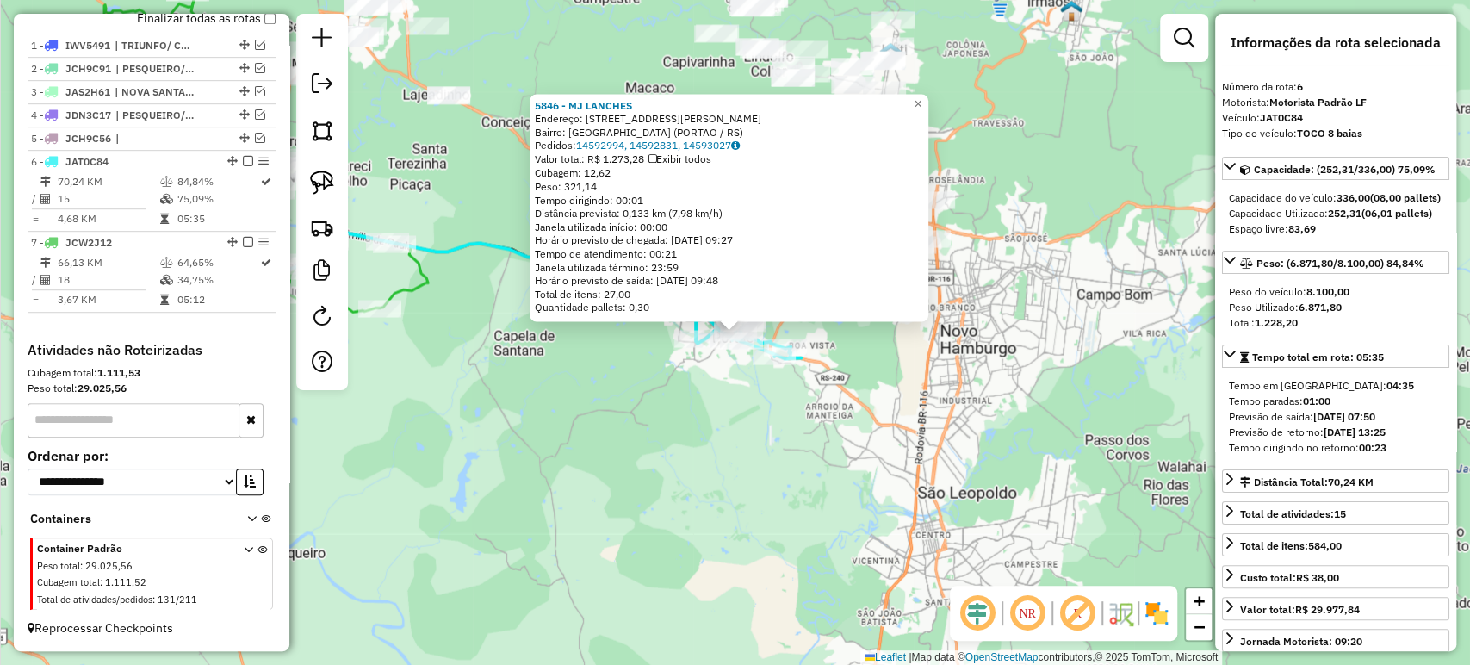
click at [697, 470] on div "5846 - MJ LANCHES Endereço: R PROF MIGUEL DE VARGAS 87 Bairro: PORTAP VELHO (PO…" at bounding box center [735, 332] width 1470 height 665
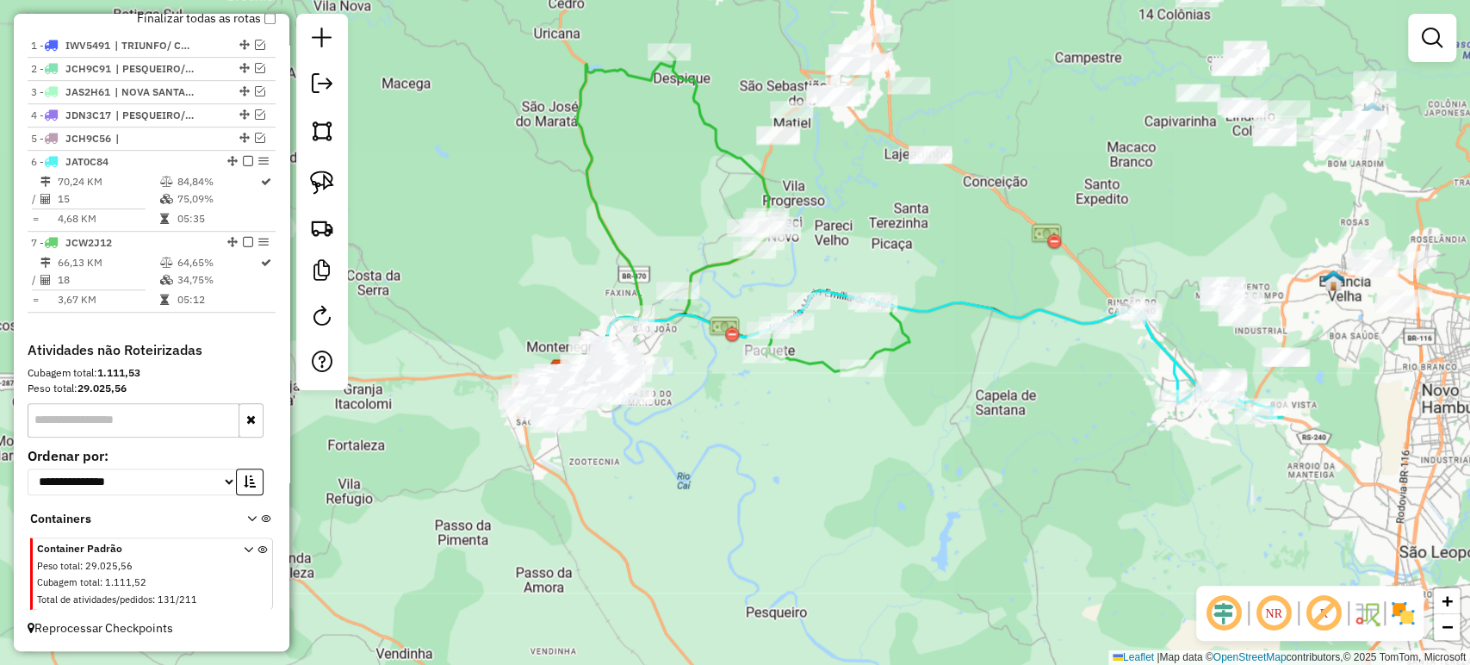
drag, startPoint x: 628, startPoint y: 398, endPoint x: 1070, endPoint y: 492, distance: 452.6
click at [1070, 492] on div "Janela de atendimento Grade de atendimento Capacidade Transportadoras Veículos …" at bounding box center [735, 332] width 1470 height 665
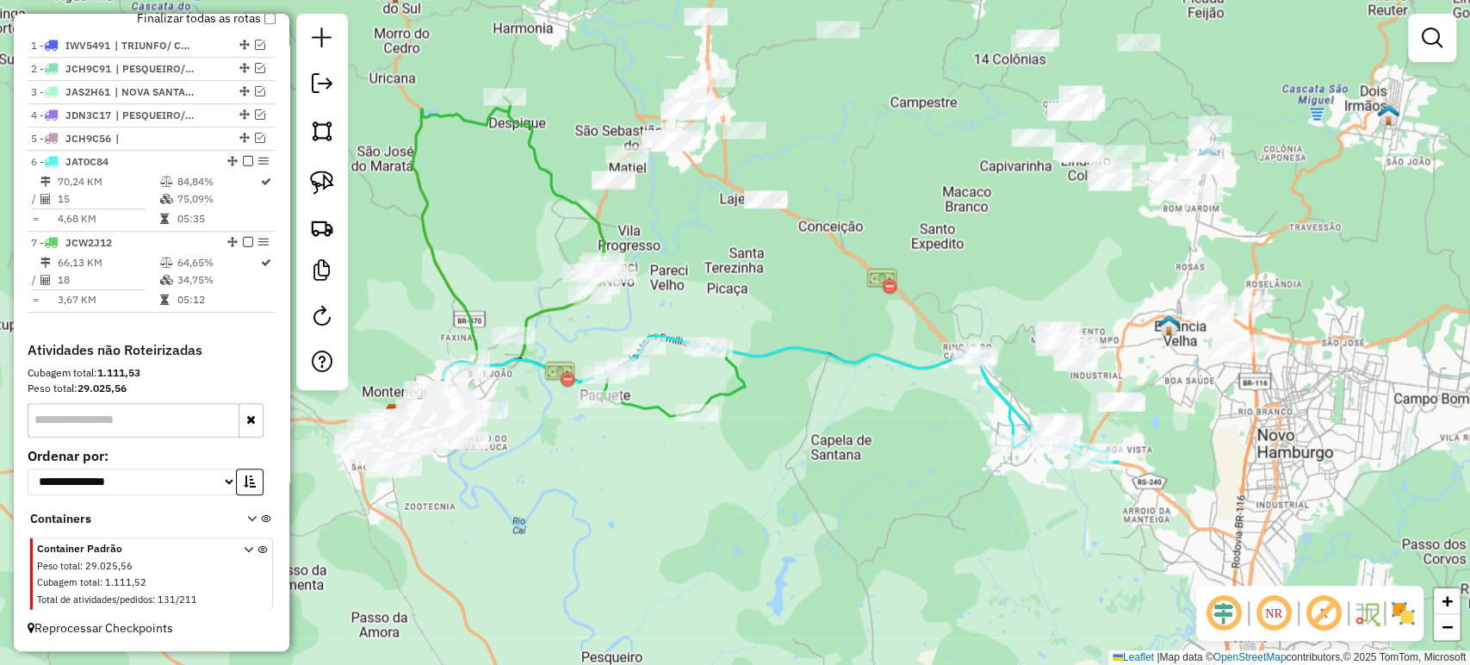
drag, startPoint x: 1093, startPoint y: 474, endPoint x: 966, endPoint y: 483, distance: 127.8
click at [966, 483] on div "Janela de atendimento Grade de atendimento Capacidade Transportadoras Veículos …" at bounding box center [735, 332] width 1470 height 665
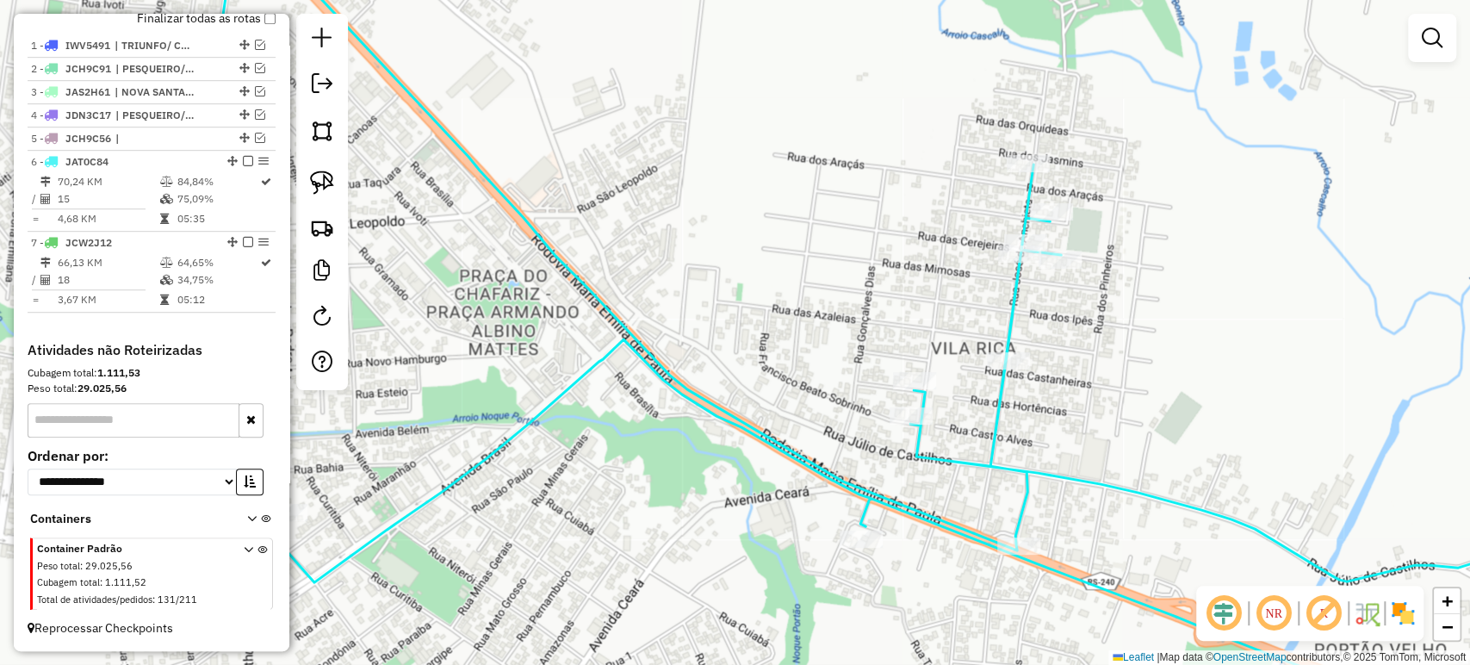
drag, startPoint x: 1058, startPoint y: 429, endPoint x: 1019, endPoint y: 337, distance: 100.3
click at [1019, 337] on div "Janela de atendimento Grade de atendimento Capacidade Transportadoras Veículos …" at bounding box center [735, 332] width 1470 height 665
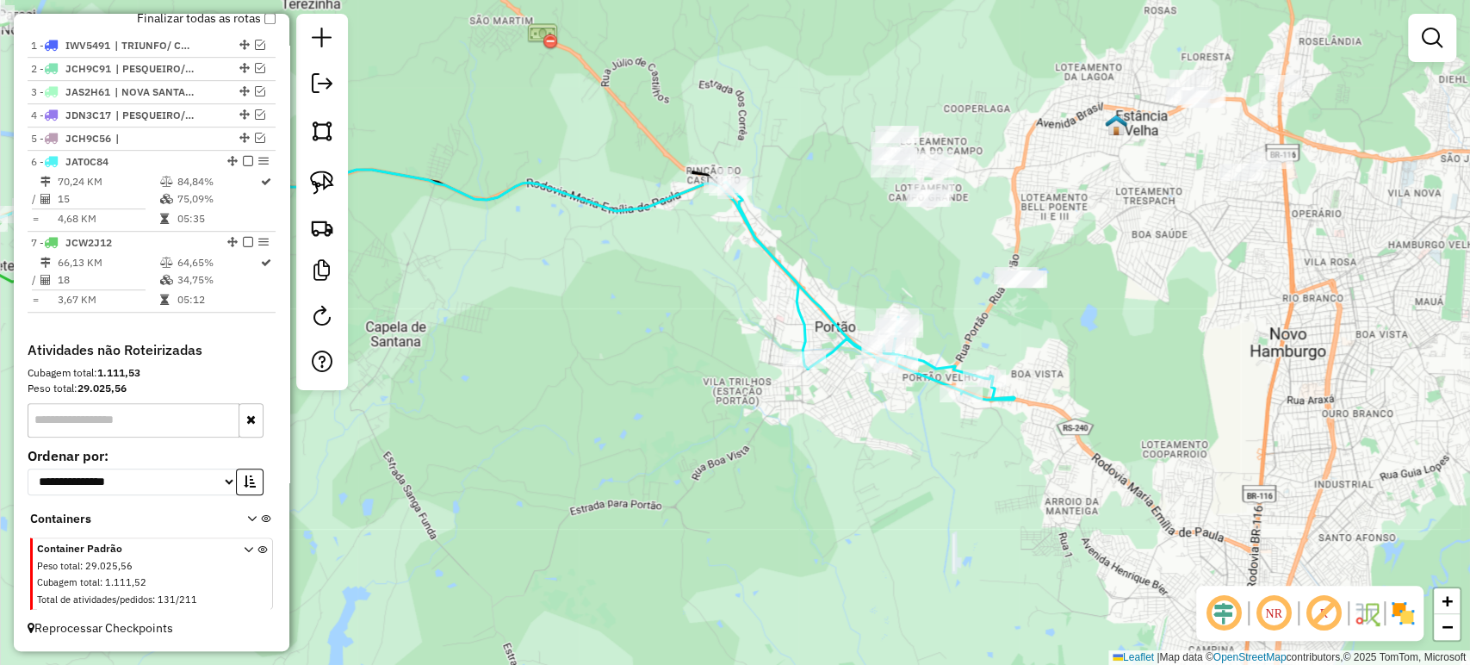
drag, startPoint x: 703, startPoint y: 313, endPoint x: 1088, endPoint y: 350, distance: 386.6
click at [1090, 350] on div "Rota 6 - Placa JAT0C84 23181 - MERCADO JULIO DE CAS Rota 6 - Placa JAT0C84 2377…" at bounding box center [735, 332] width 1470 height 665
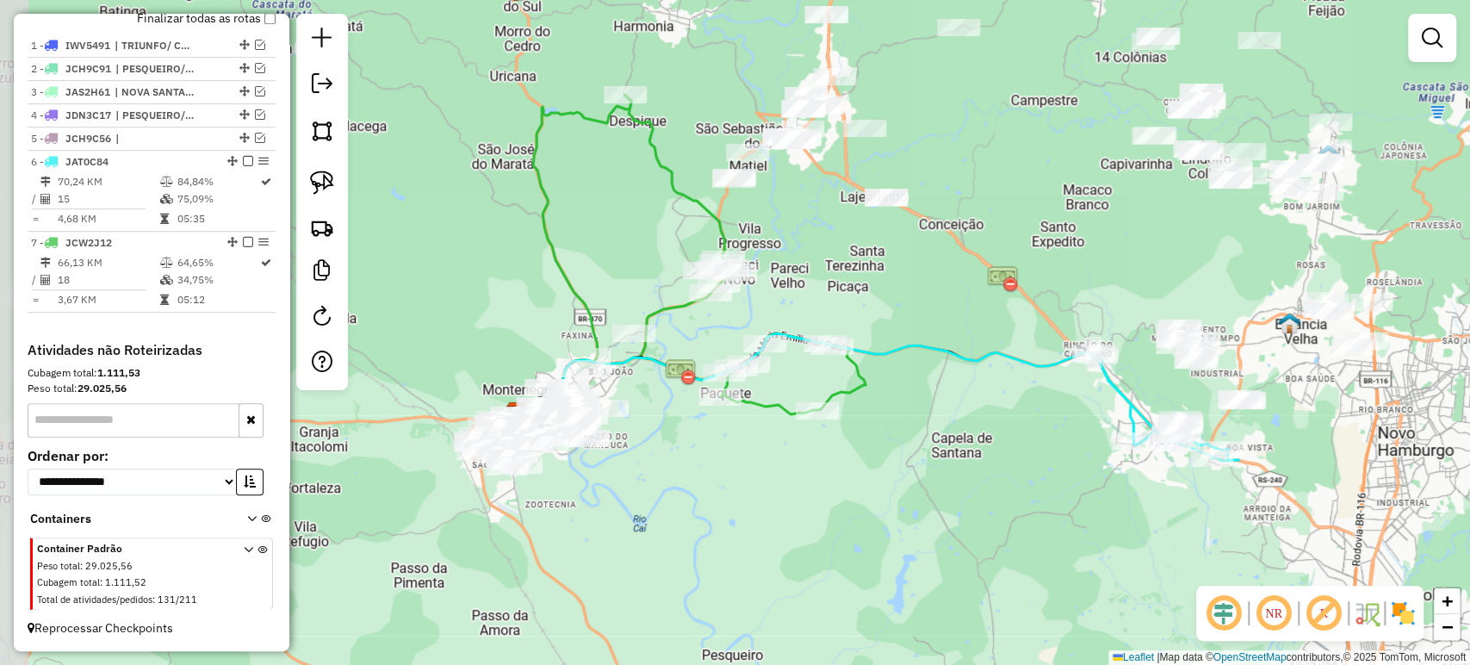
drag, startPoint x: 972, startPoint y: 355, endPoint x: 1083, endPoint y: 427, distance: 132.5
click at [1019, 429] on div "Janela de atendimento Grade de atendimento Capacidade Transportadoras Veículos …" at bounding box center [735, 332] width 1470 height 665
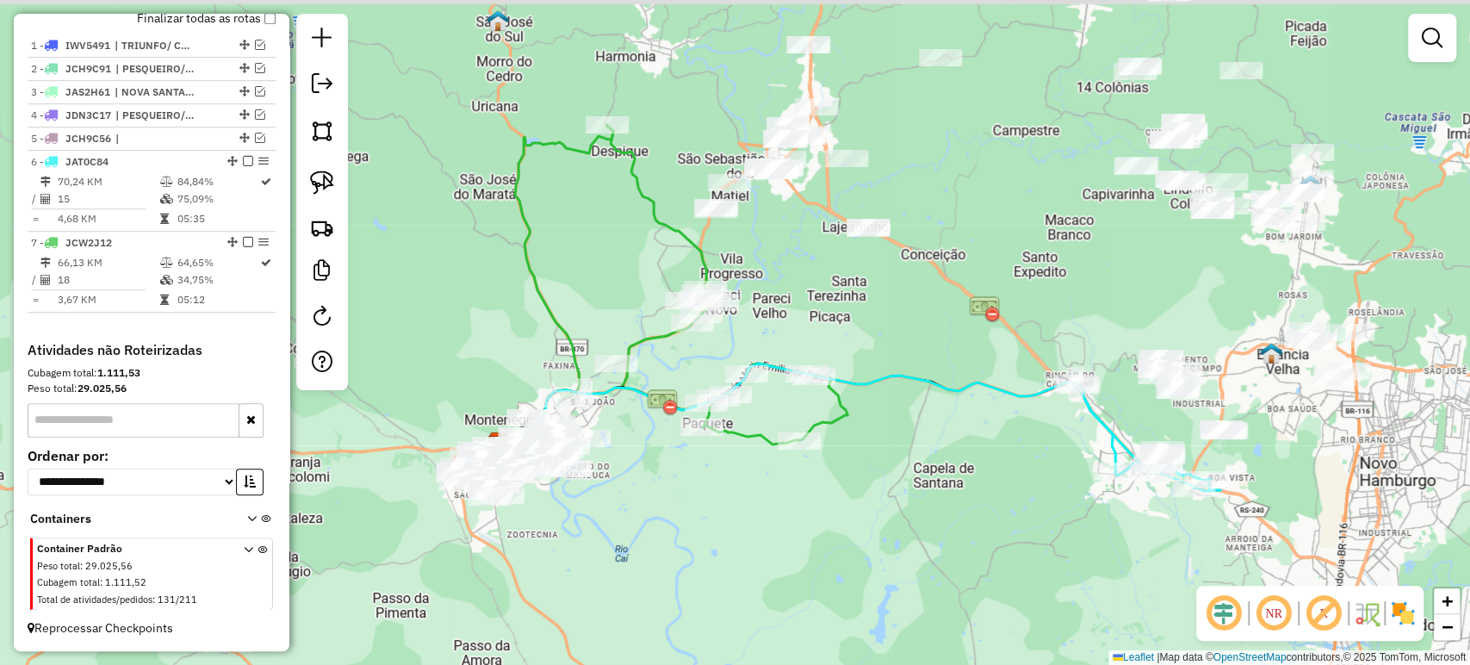
drag, startPoint x: 1073, startPoint y: 466, endPoint x: 1055, endPoint y: 495, distance: 34.4
click at [1055, 495] on div "Janela de atendimento Grade de atendimento Capacidade Transportadoras Veículos …" at bounding box center [735, 332] width 1470 height 665
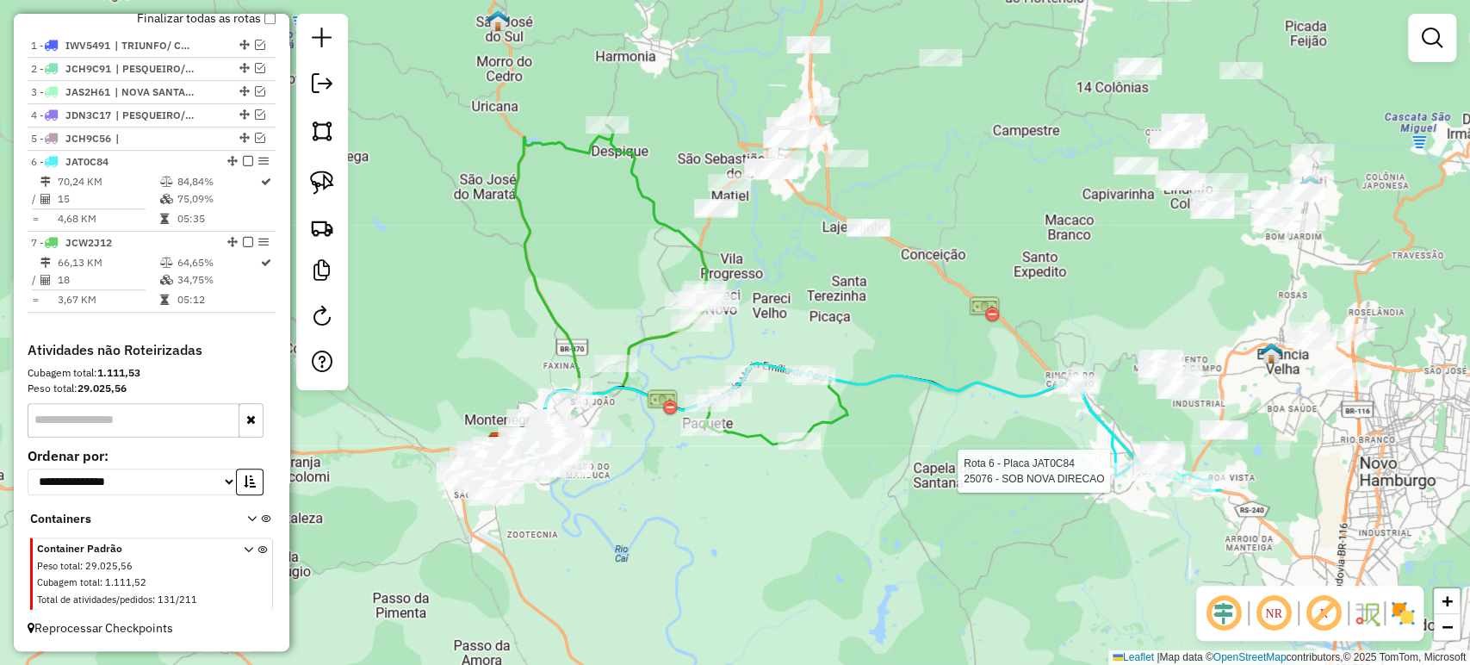
select select "**********"
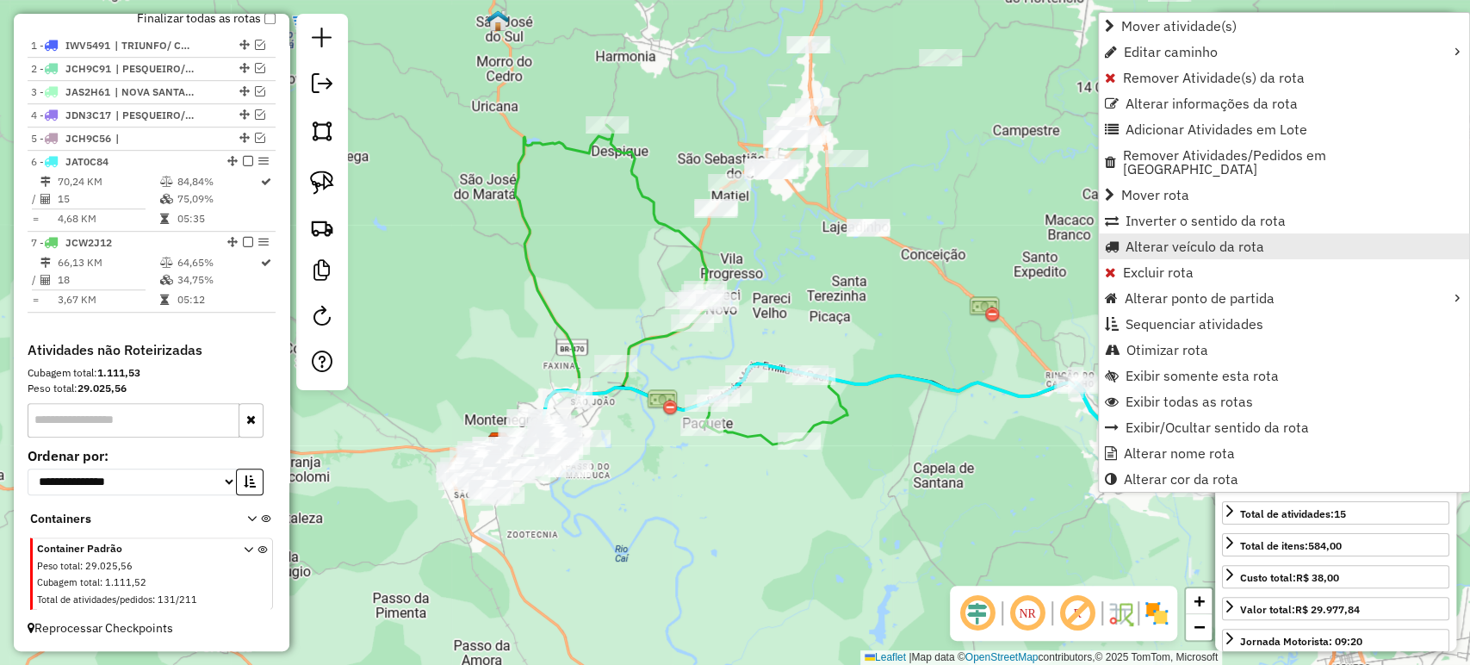
click at [1189, 239] on span "Alterar veículo da rota" at bounding box center [1194, 246] width 139 height 14
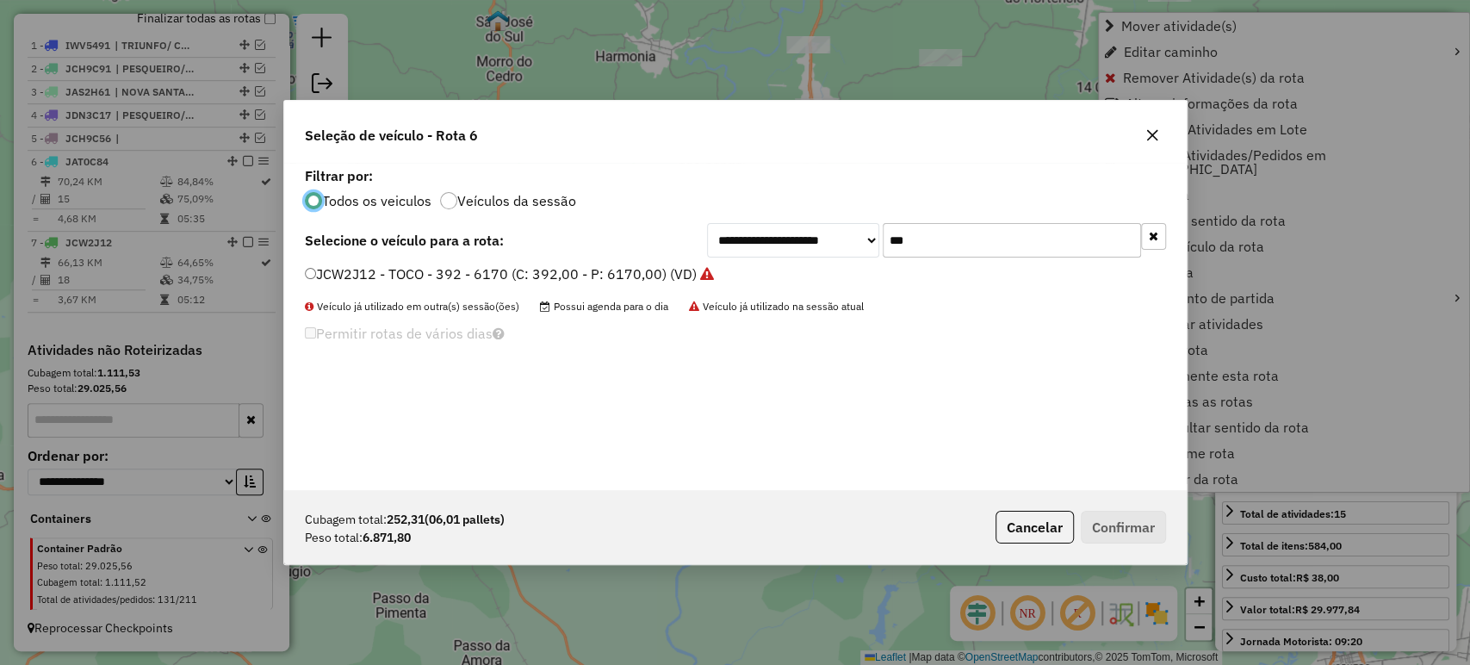
scroll to position [9, 5]
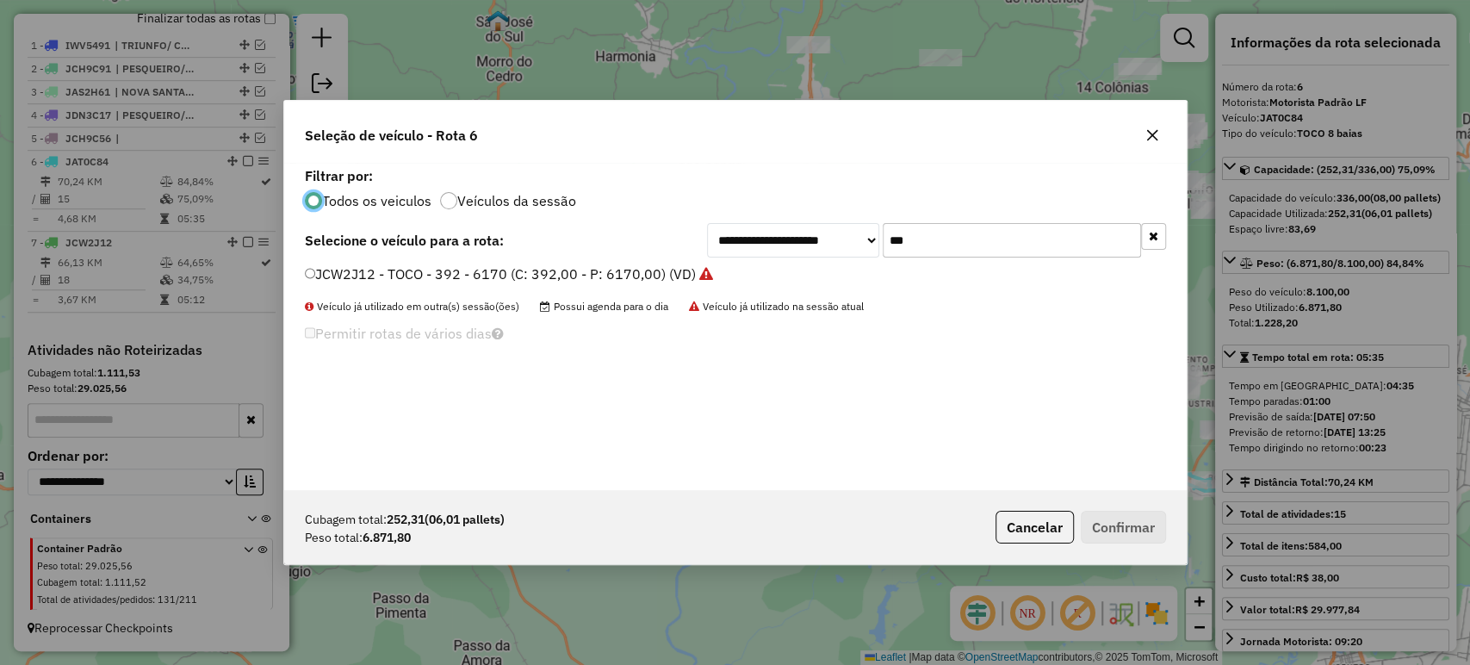
click at [1045, 235] on input "***" at bounding box center [1011, 240] width 258 height 34
click at [1045, 234] on input "***" at bounding box center [1011, 240] width 258 height 34
type input "***"
click at [687, 267] on label "JBV2J99 - TRUCK - 420 - 12900 (C: 420,00 - P: 12900,00) (VD)" at bounding box center [511, 273] width 413 height 21
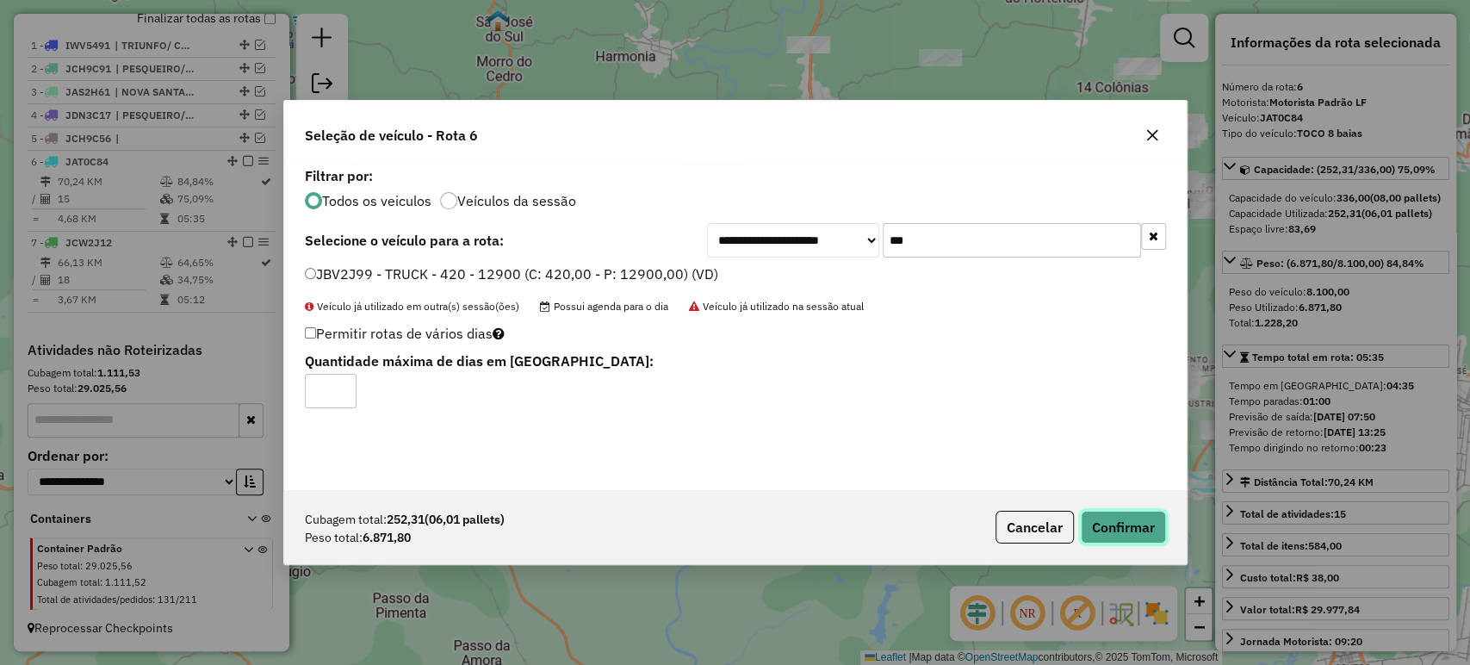
click at [1137, 511] on button "Confirmar" at bounding box center [1123, 527] width 85 height 33
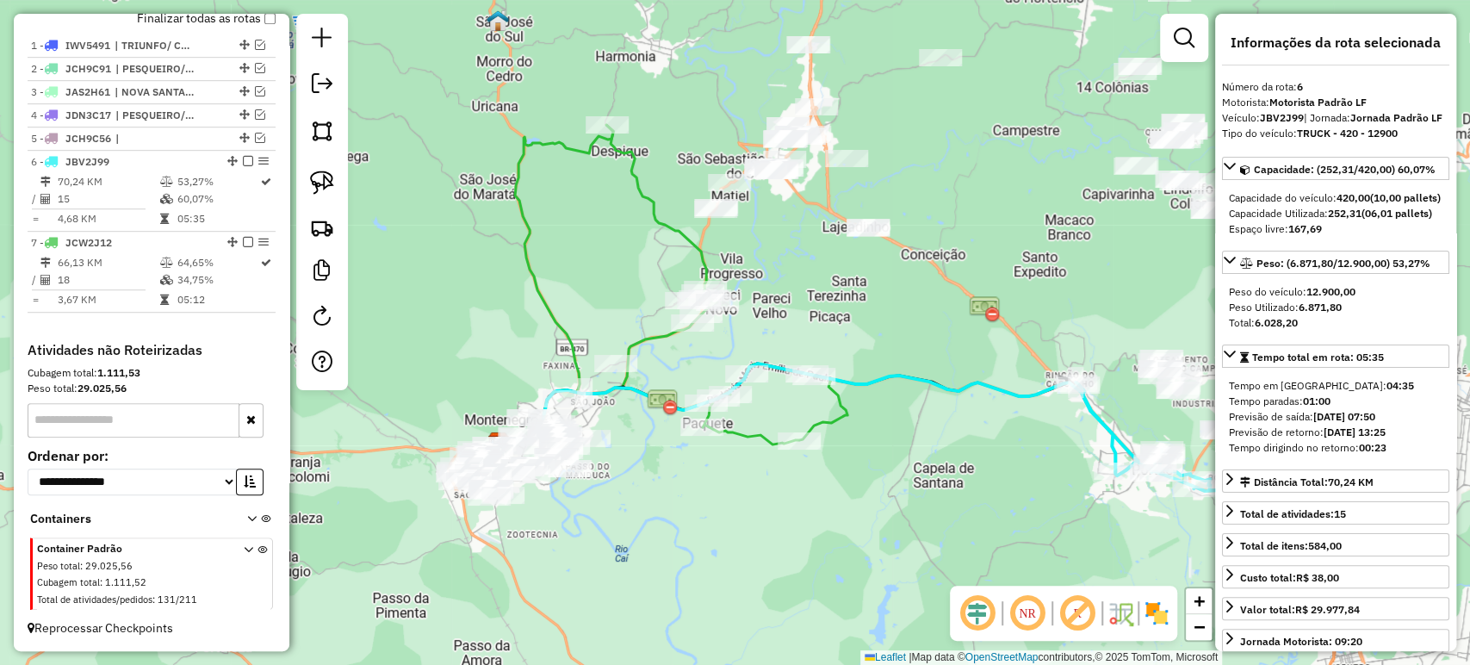
drag, startPoint x: 1050, startPoint y: 494, endPoint x: 1018, endPoint y: 469, distance: 40.5
click at [1016, 469] on div "Janela de atendimento Grade de atendimento Capacidade Transportadoras Veículos …" at bounding box center [735, 332] width 1470 height 665
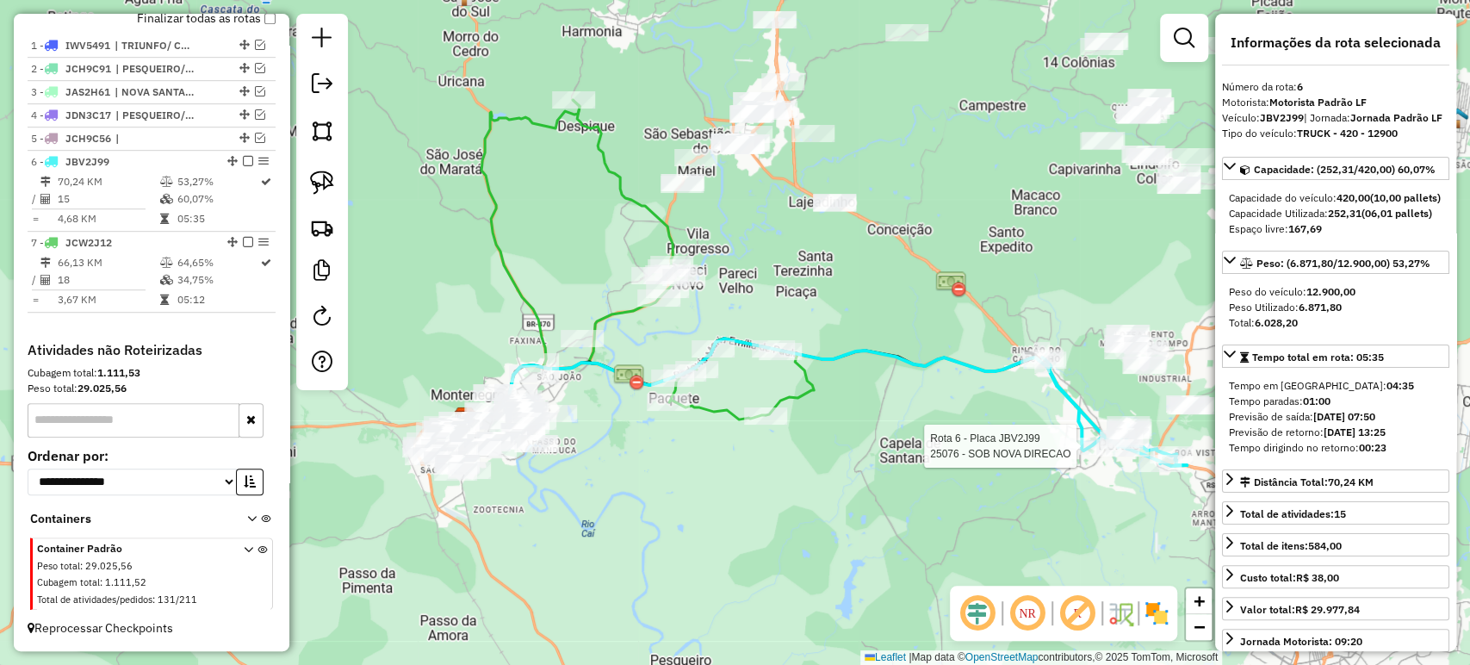
click at [1074, 455] on div at bounding box center [1081, 445] width 43 height 17
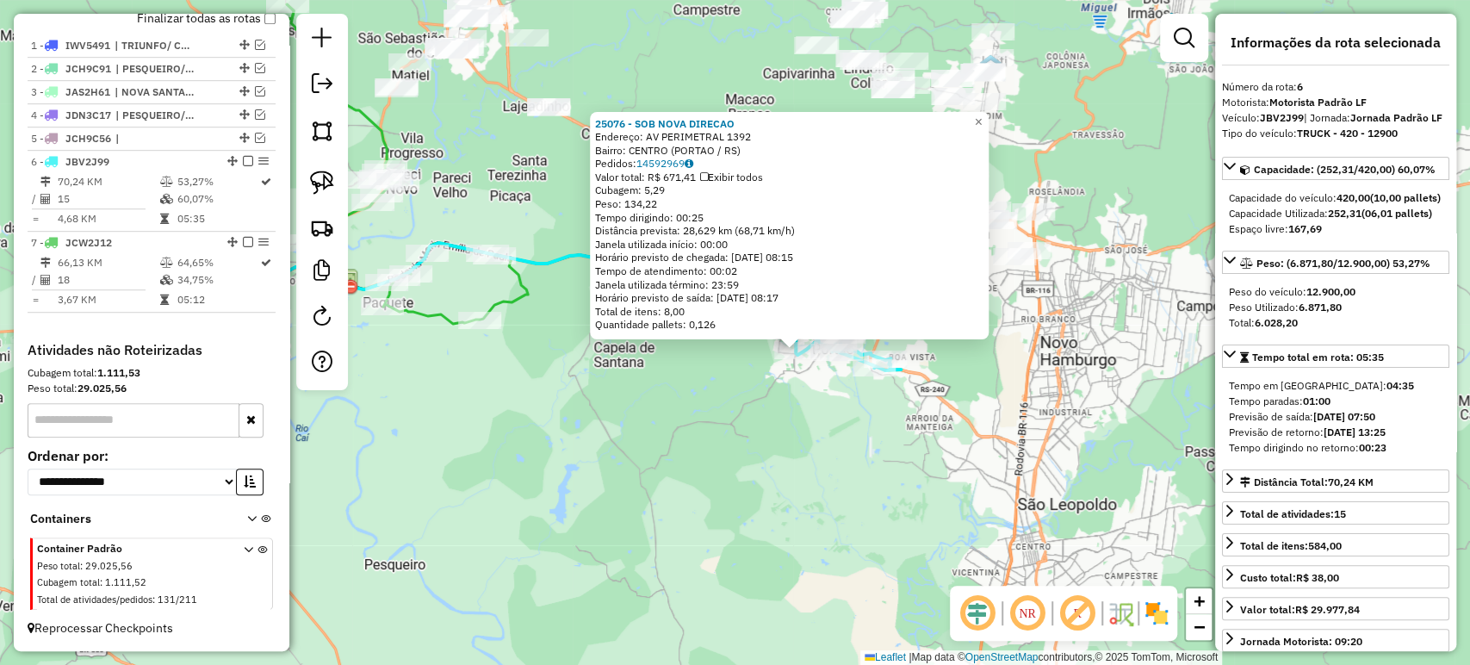
drag, startPoint x: 672, startPoint y: 454, endPoint x: 1047, endPoint y: 502, distance: 378.5
click at [1048, 502] on div "25076 - SOB NOVA DIRECAO Endereço: AV PERIMETRAL 1392 Bairro: CENTRO (PORTAO / …" at bounding box center [735, 332] width 1470 height 665
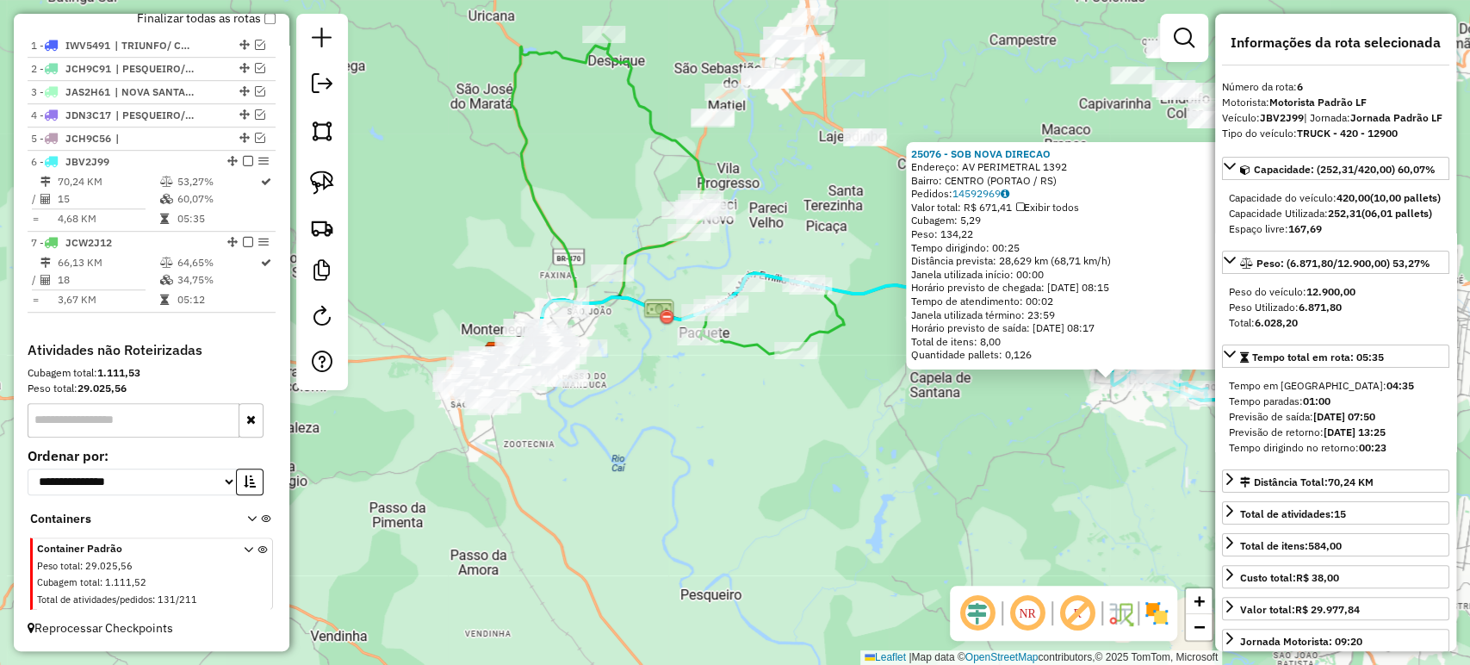
click at [854, 456] on div "25076 - SOB NOVA DIRECAO Endereço: AV PERIMETRAL 1392 Bairro: CENTRO (PORTAO / …" at bounding box center [735, 332] width 1470 height 665
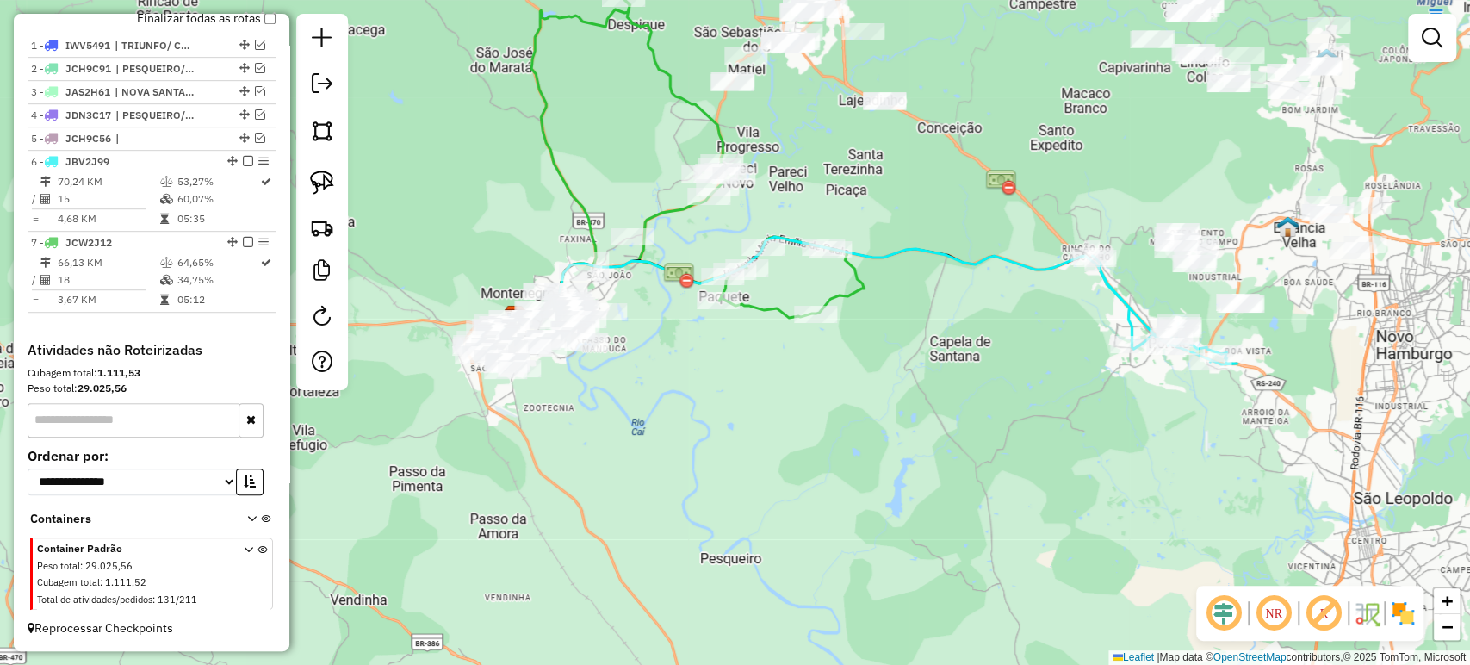
click at [890, 412] on div "Janela de atendimento Grade de atendimento Capacidade Transportadoras Veículos …" at bounding box center [735, 332] width 1470 height 665
select select "**********"
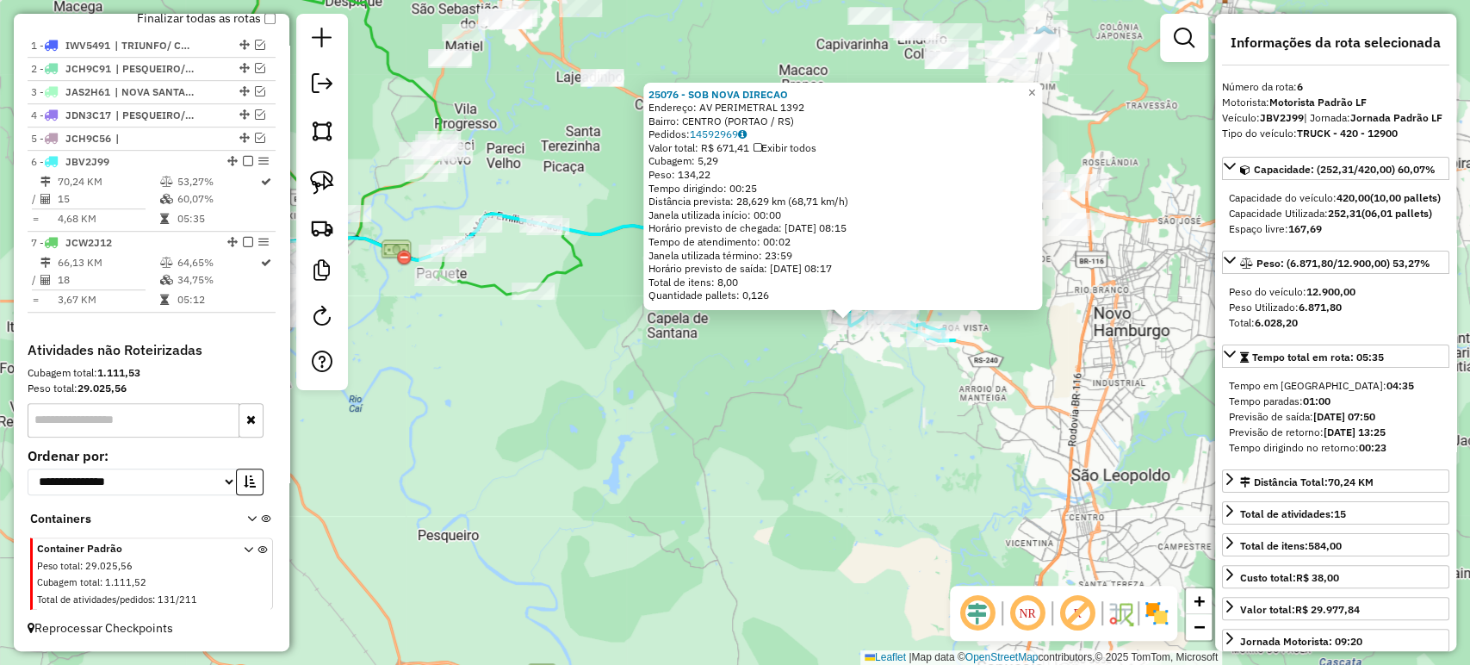
drag, startPoint x: 558, startPoint y: 447, endPoint x: 844, endPoint y: 426, distance: 286.6
click at [844, 426] on div "25076 - SOB NOVA DIRECAO Endereço: AV PERIMETRAL 1392 Bairro: CENTRO (PORTAO / …" at bounding box center [735, 332] width 1470 height 665
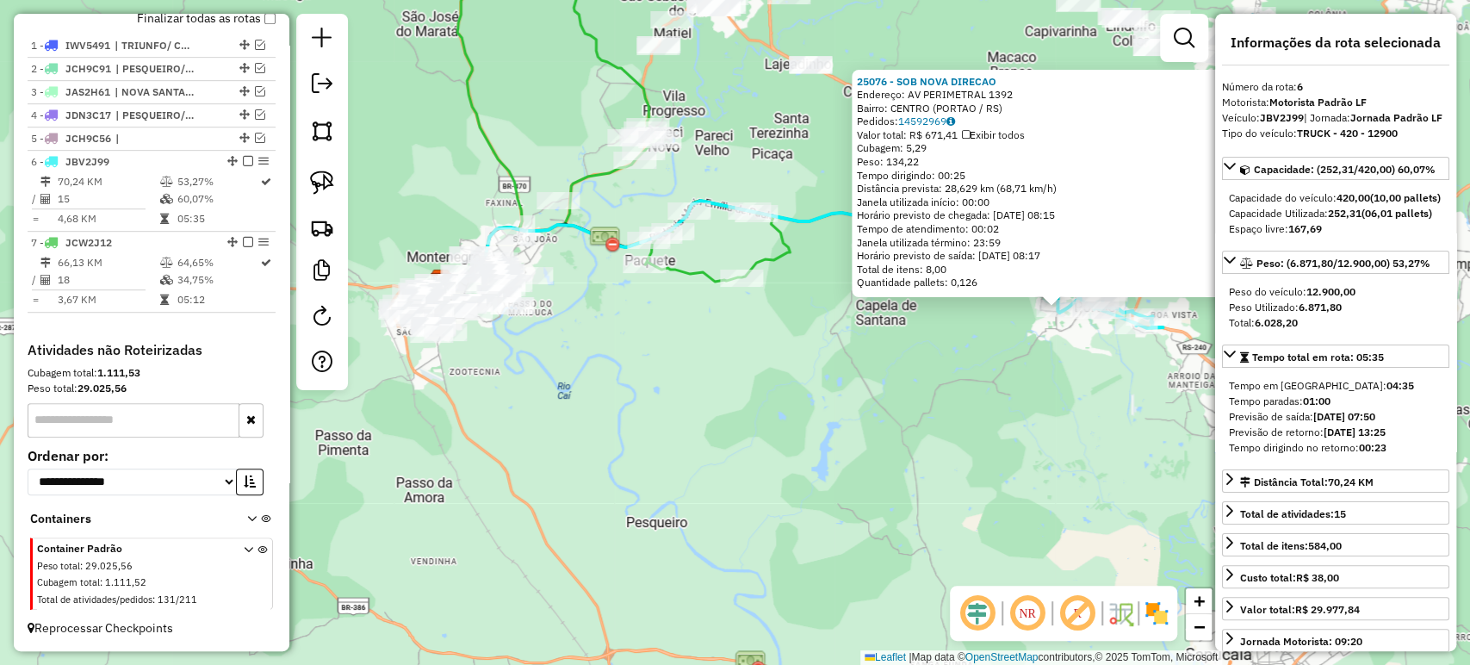
click at [666, 412] on div "25076 - SOB NOVA DIRECAO Endereço: AV PERIMETRAL 1392 Bairro: CENTRO (PORTAO / …" at bounding box center [735, 332] width 1470 height 665
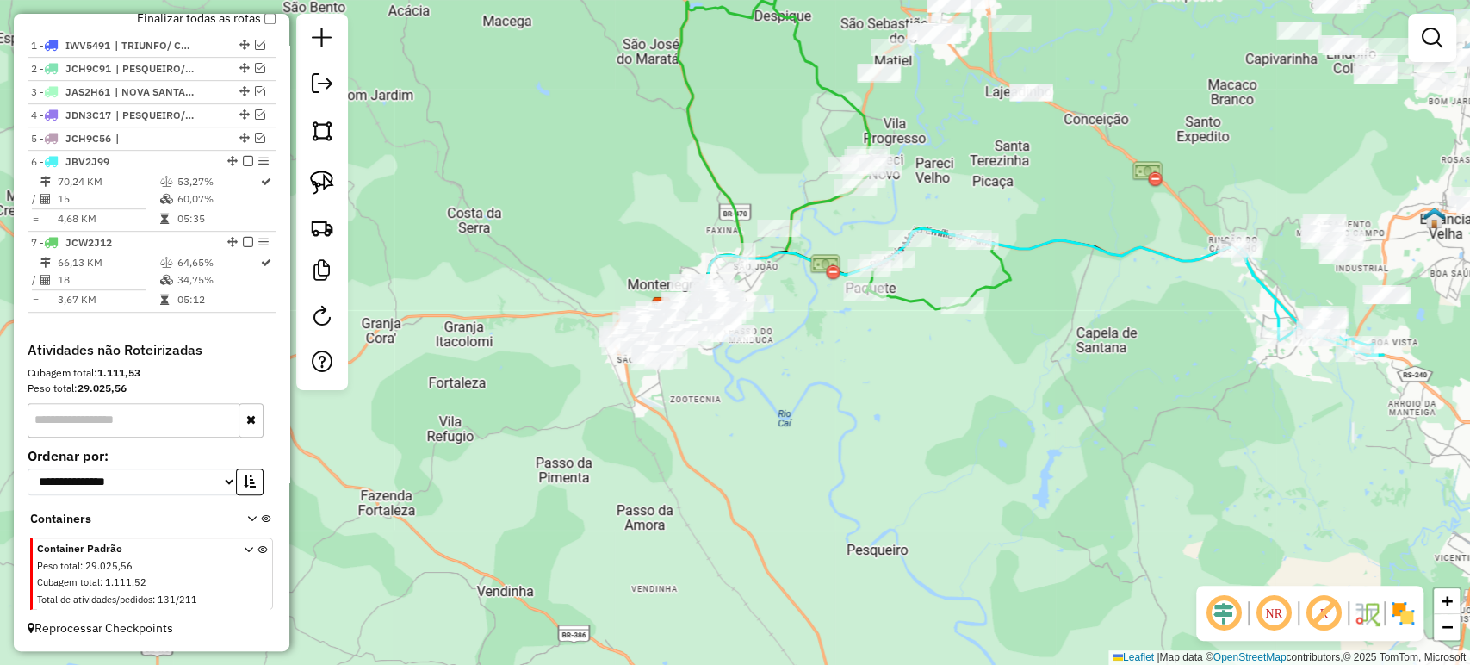
drag, startPoint x: 652, startPoint y: 406, endPoint x: 932, endPoint y: 441, distance: 282.0
click at [932, 441] on div "Janela de atendimento Grade de atendimento Capacidade Transportadoras Veículos …" at bounding box center [735, 332] width 1470 height 665
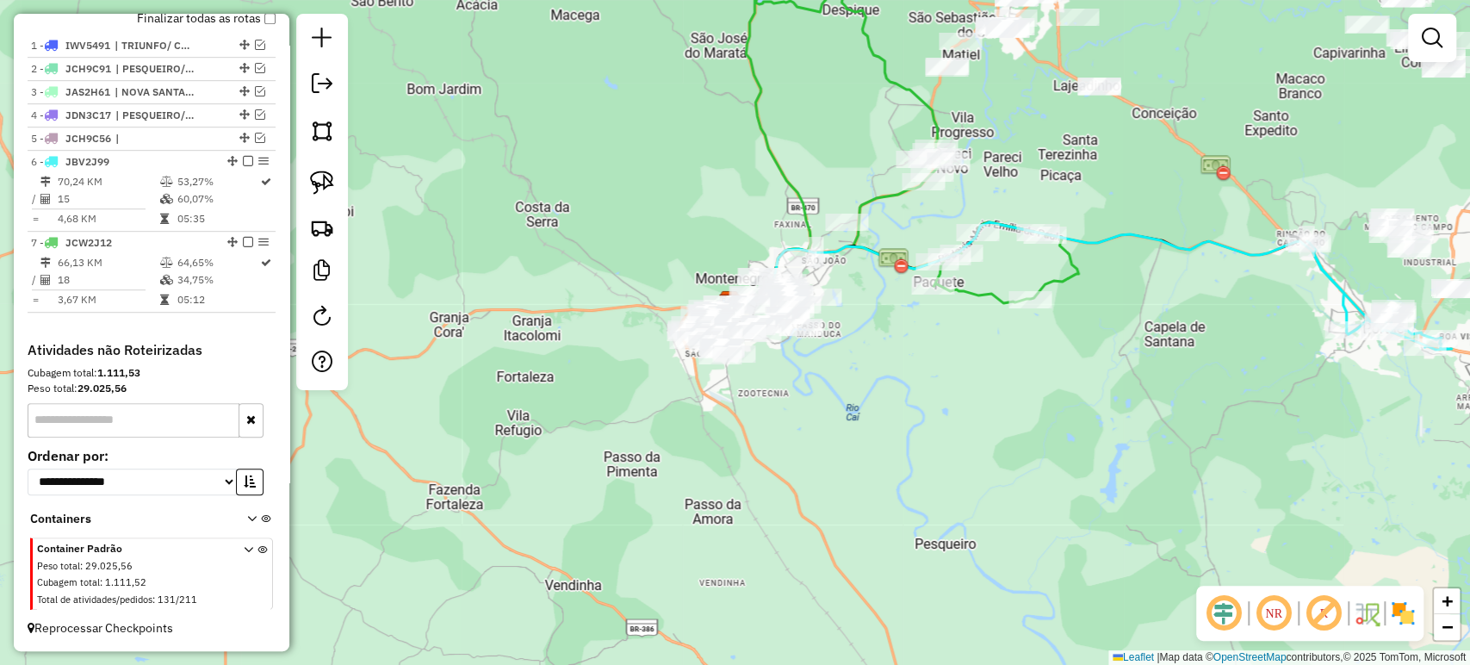
drag, startPoint x: 905, startPoint y: 403, endPoint x: 909, endPoint y: 388, distance: 15.3
click at [909, 388] on div "Janela de atendimento Grade de atendimento Capacidade Transportadoras Veículos …" at bounding box center [735, 332] width 1470 height 665
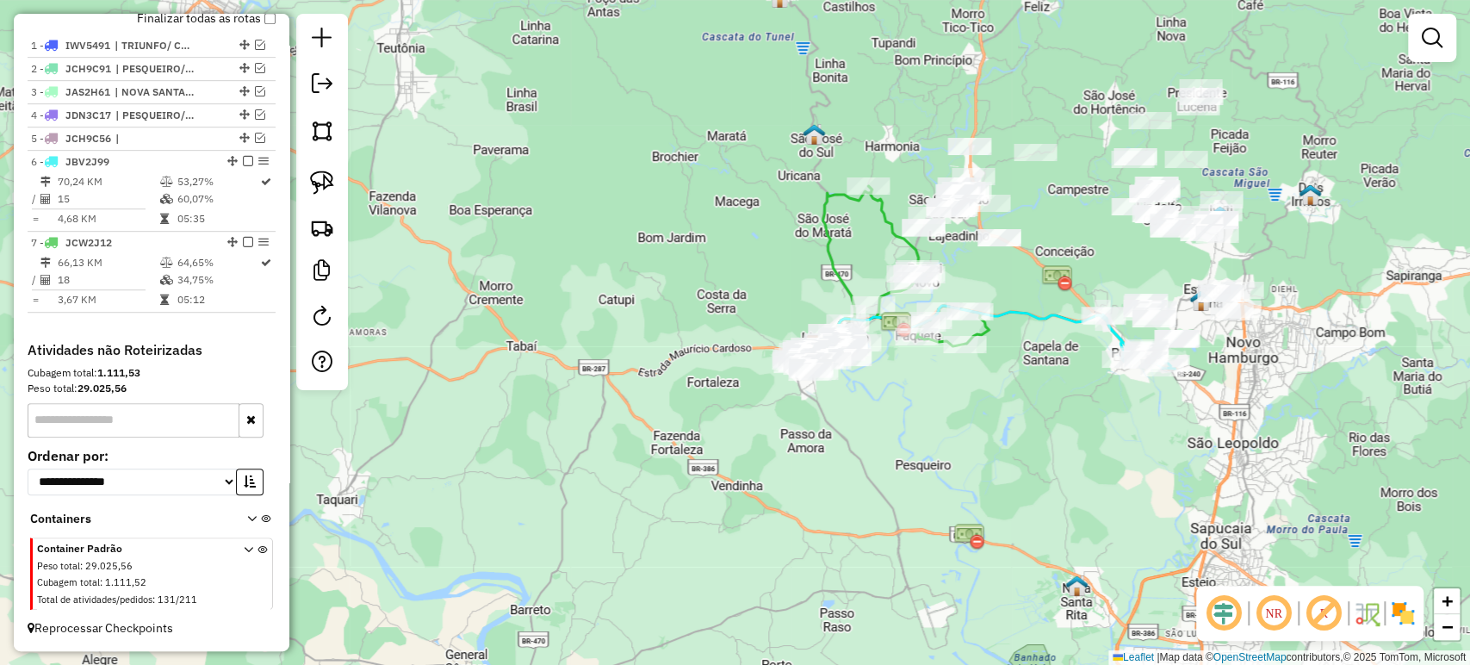
click at [895, 420] on div "Janela de atendimento Grade de atendimento Capacidade Transportadoras Veículos …" at bounding box center [735, 332] width 1470 height 665
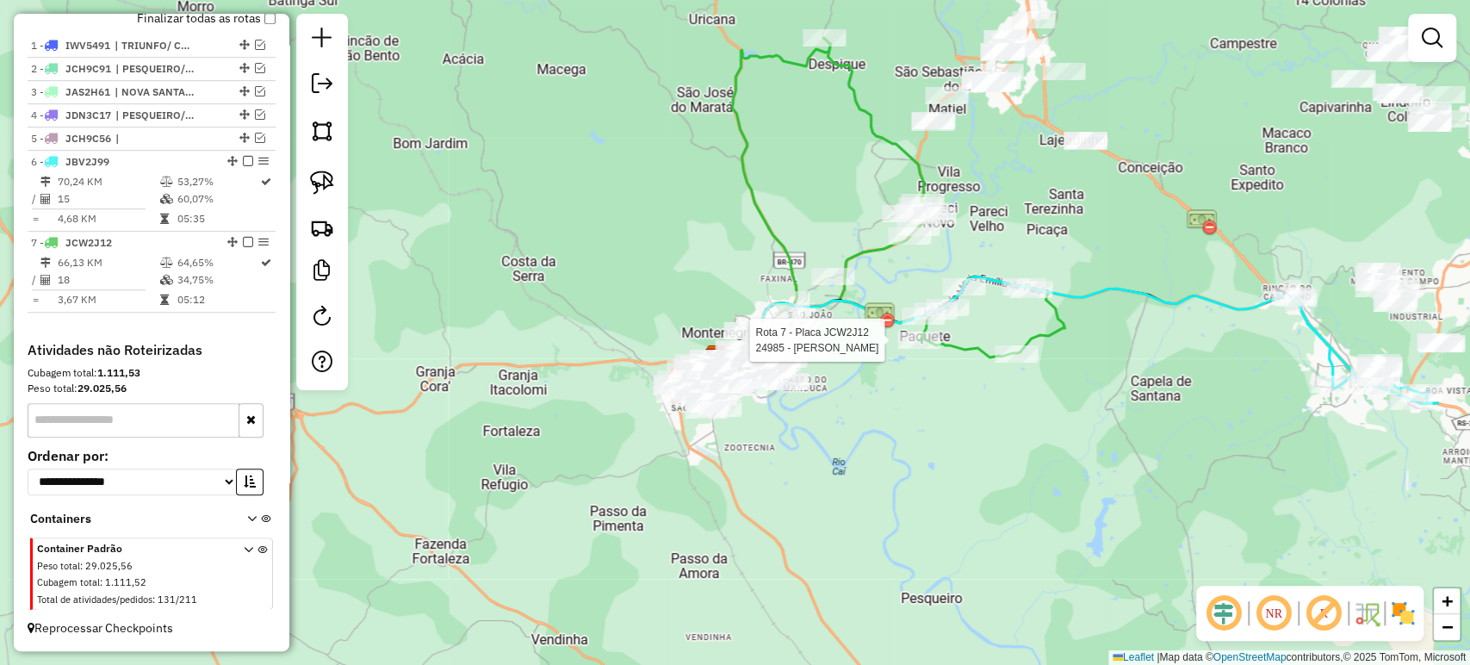
select select "**********"
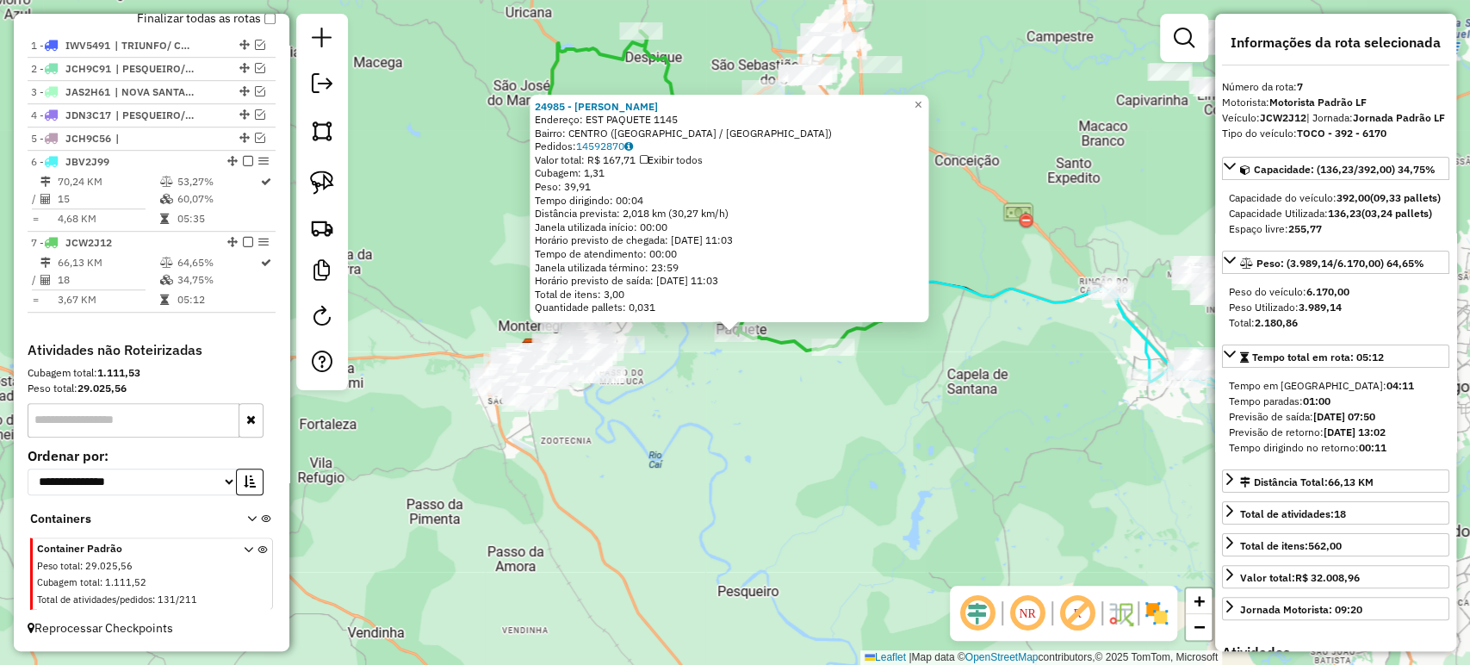
click at [808, 448] on div "24985 - LAIS DA SILVA VARGAS Endereço: EST PAQUETE 1145 Bairro: CENTRO (CAPELA …" at bounding box center [735, 332] width 1470 height 665
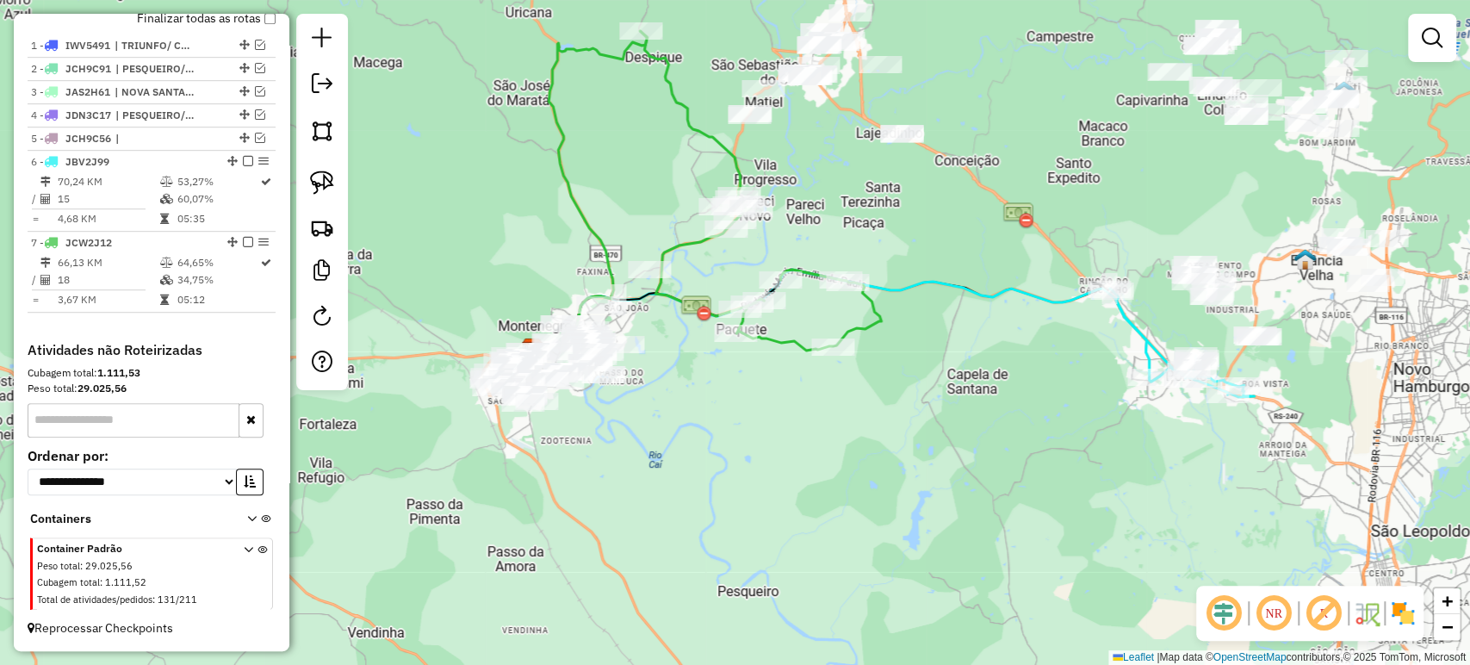
drag, startPoint x: 717, startPoint y: 442, endPoint x: 830, endPoint y: 439, distance: 112.8
click at [830, 439] on div "Janela de atendimento Grade de atendimento Capacidade Transportadoras Veículos …" at bounding box center [735, 332] width 1470 height 665
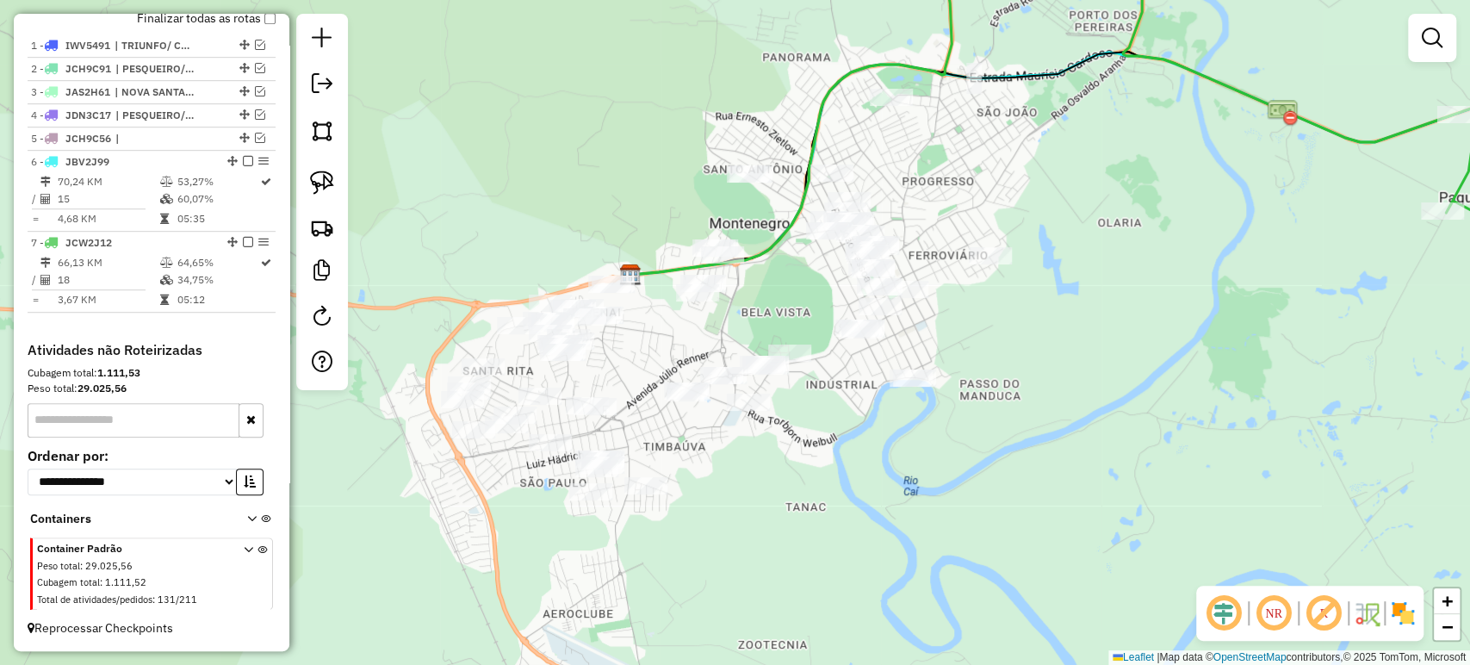
drag, startPoint x: 735, startPoint y: 160, endPoint x: 910, endPoint y: 143, distance: 175.6
click at [910, 143] on div "Janela de atendimento Grade de atendimento Capacidade Transportadoras Veículos …" at bounding box center [735, 332] width 1470 height 665
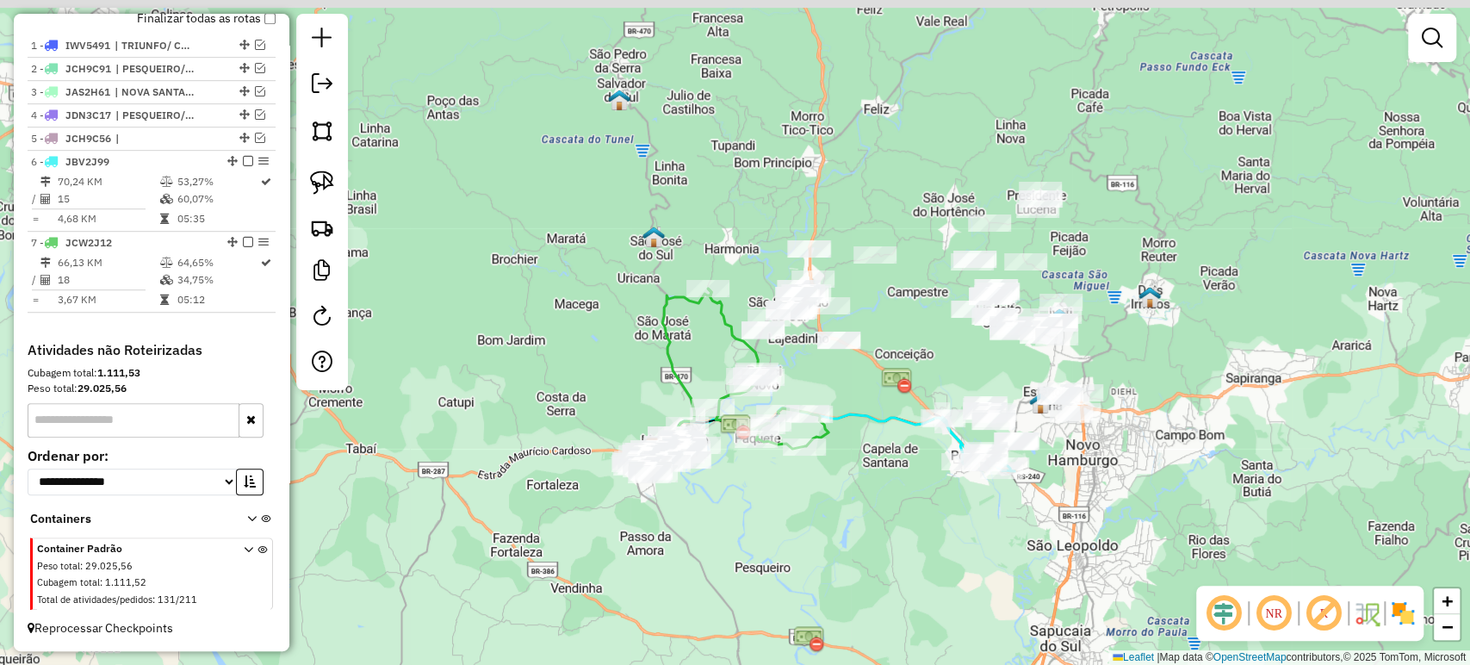
drag, startPoint x: 868, startPoint y: 456, endPoint x: 749, endPoint y: 489, distance: 123.2
click at [750, 489] on div "Janela de atendimento Grade de atendimento Capacidade Transportadoras Veículos …" at bounding box center [735, 332] width 1470 height 665
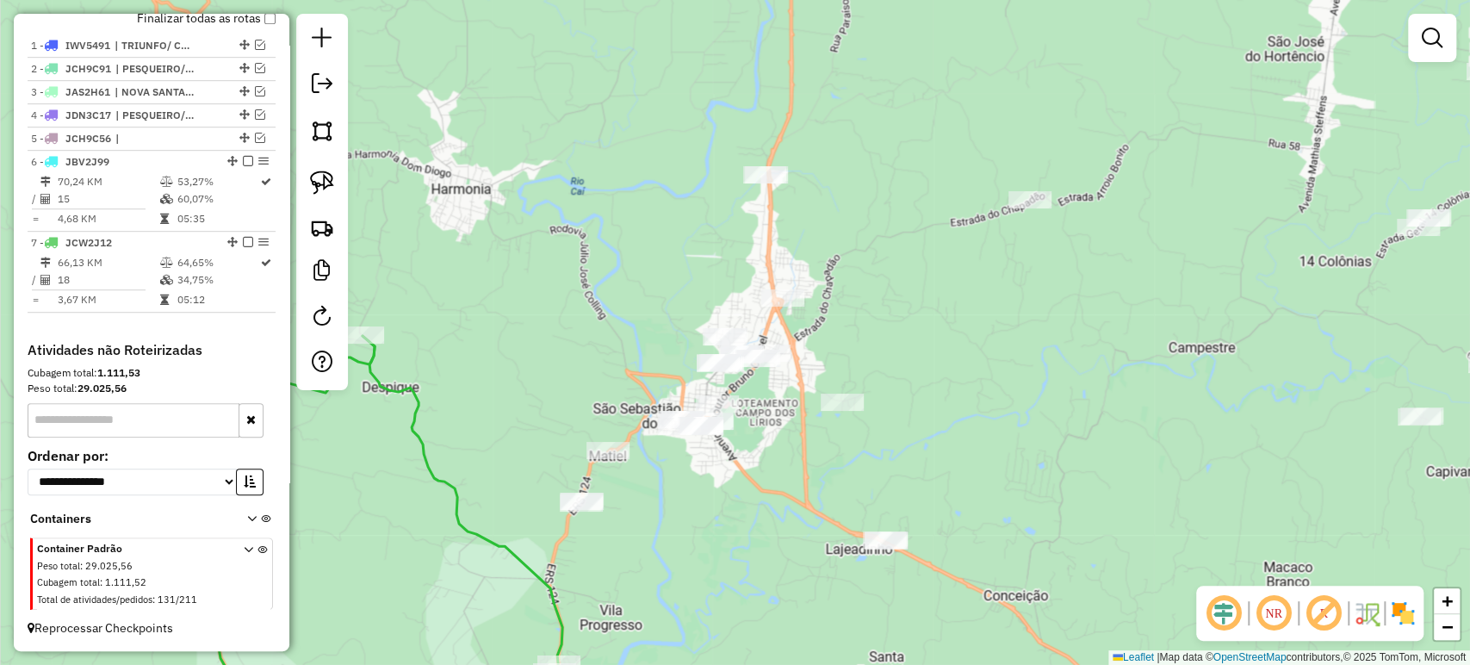
drag, startPoint x: 899, startPoint y: 321, endPoint x: 470, endPoint y: 233, distance: 437.7
click at [832, 305] on div "Janela de atendimento Grade de atendimento Capacidade Transportadoras Veículos …" at bounding box center [735, 332] width 1470 height 665
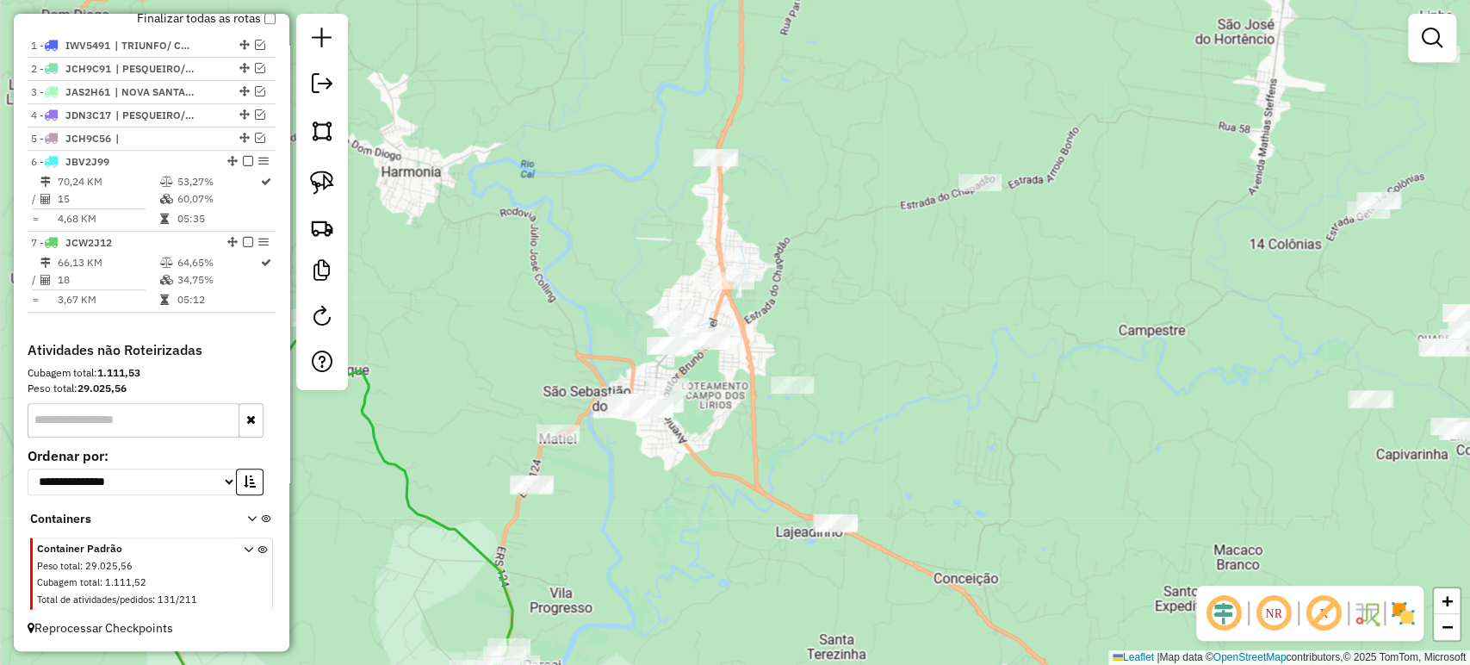
click at [342, 180] on div at bounding box center [322, 202] width 52 height 376
drag, startPoint x: 328, startPoint y: 177, endPoint x: 493, endPoint y: 315, distance: 215.2
click at [328, 176] on img at bounding box center [322, 182] width 24 height 24
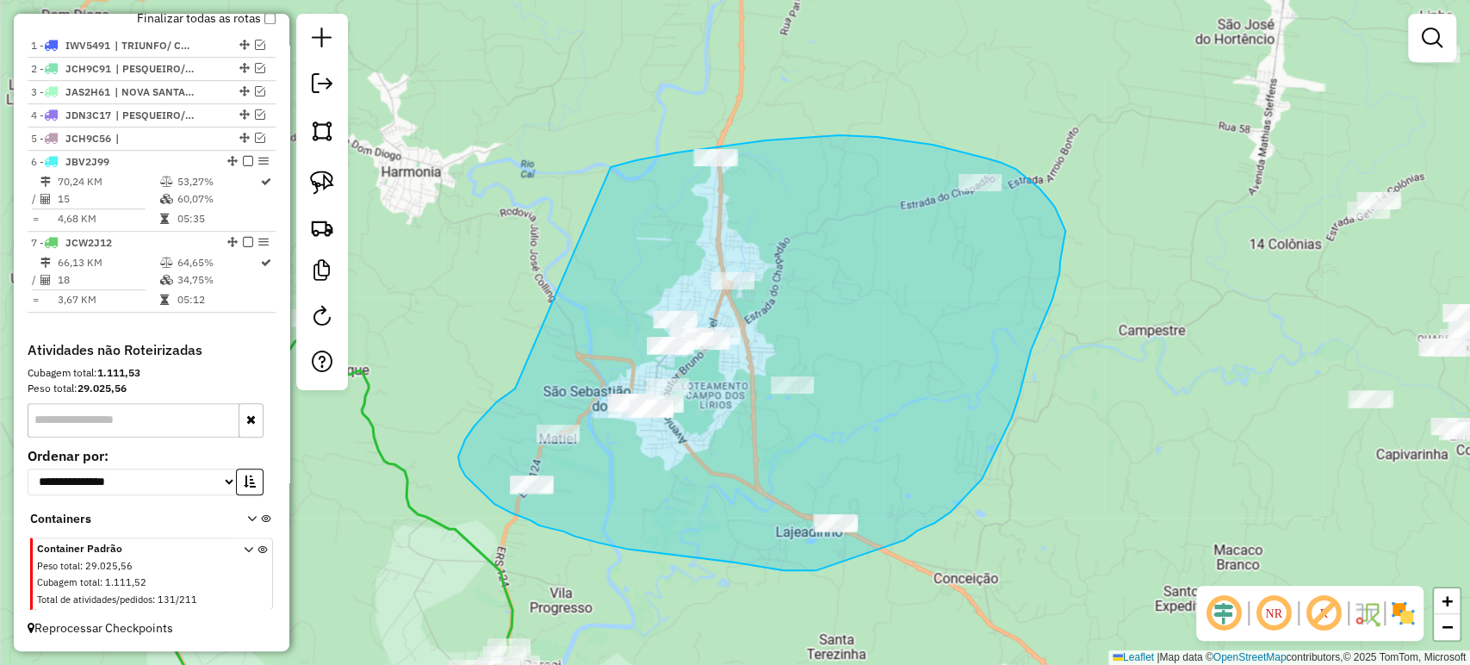
drag, startPoint x: 461, startPoint y: 449, endPoint x: 610, endPoint y: 167, distance: 318.9
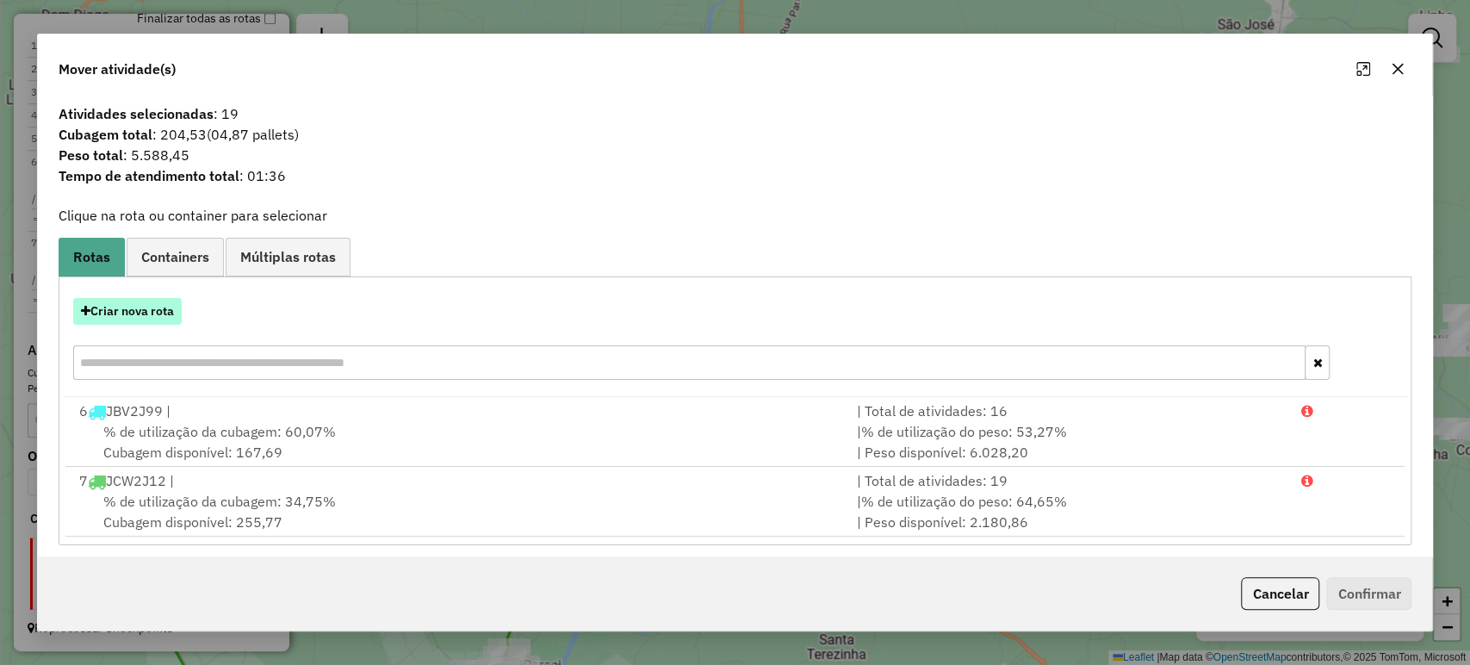
click at [153, 303] on button "Criar nova rota" at bounding box center [127, 311] width 108 height 27
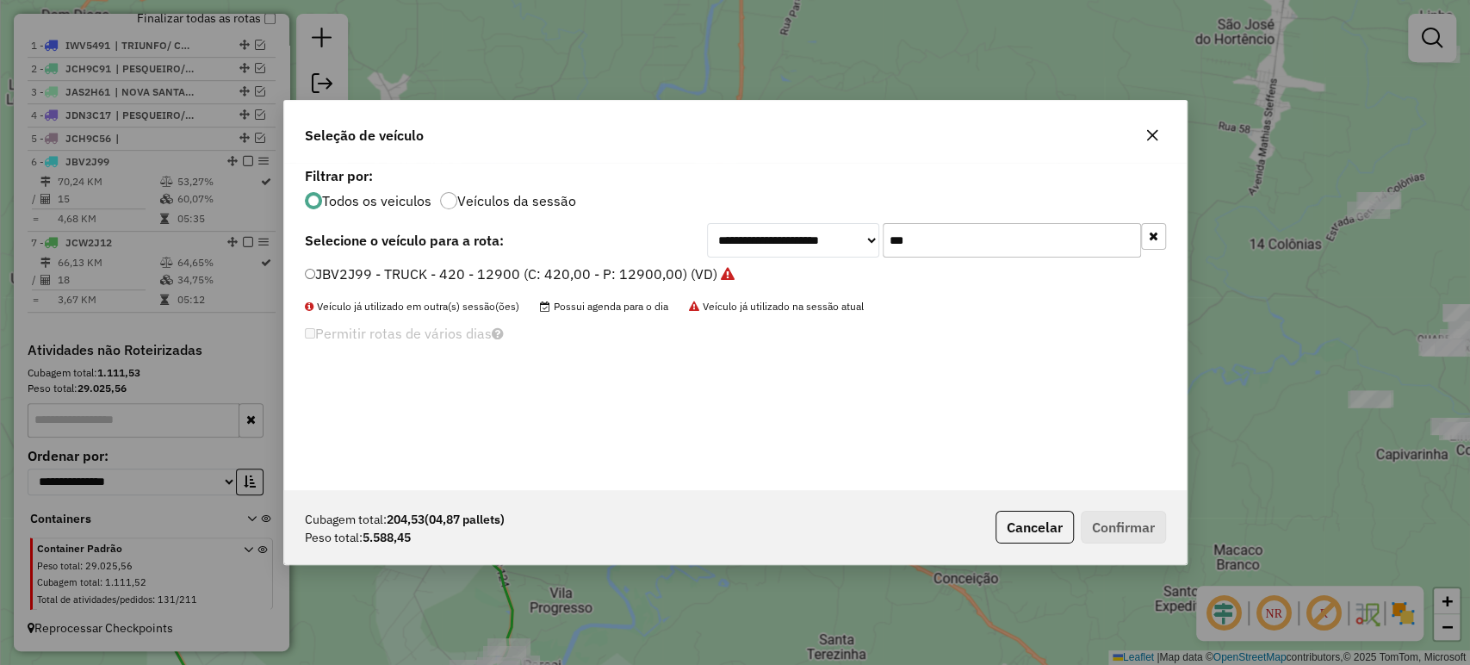
click at [945, 222] on div "**********" at bounding box center [735, 326] width 902 height 327
drag, startPoint x: 944, startPoint y: 222, endPoint x: 944, endPoint y: 232, distance: 10.3
click at [944, 224] on div "**********" at bounding box center [735, 326] width 902 height 327
click at [944, 233] on input "***" at bounding box center [1011, 240] width 258 height 34
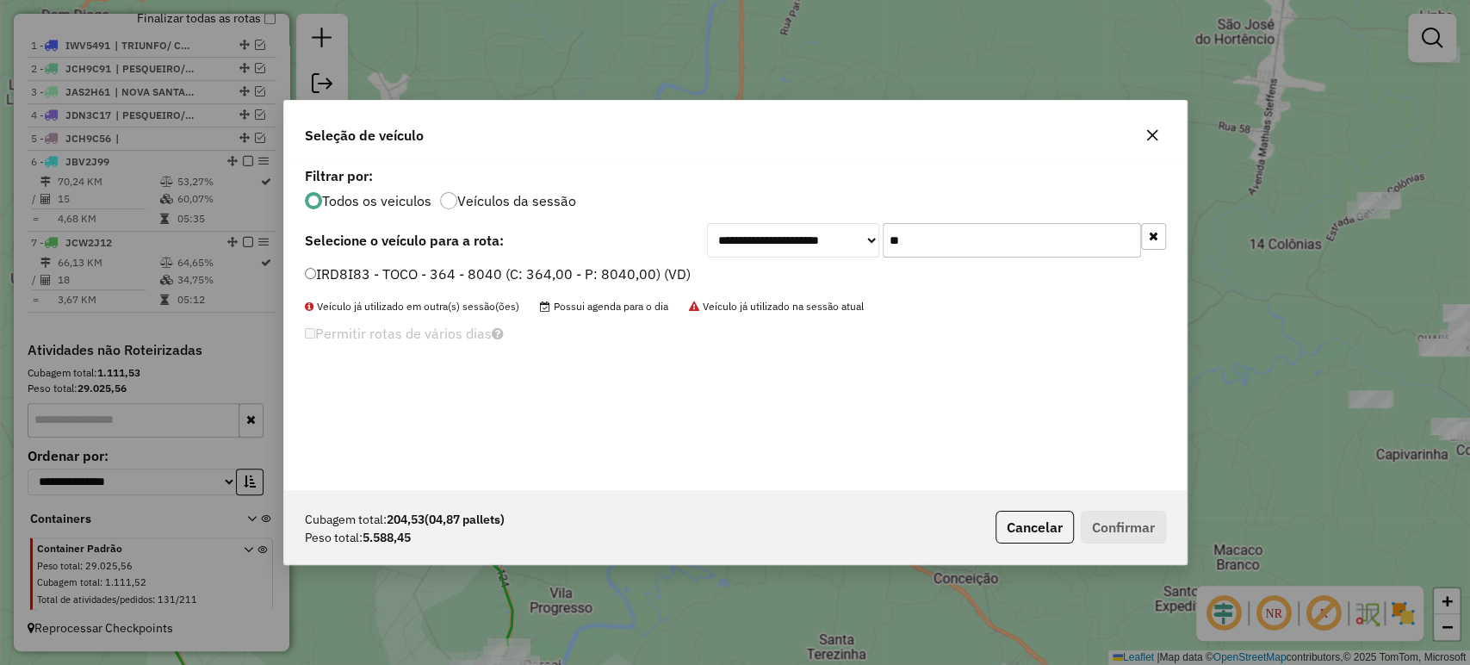
type input "**"
click at [606, 277] on label "IRD8I83 - TOCO - 364 - 8040 (C: 364,00 - P: 8040,00) (VD)" at bounding box center [498, 273] width 386 height 21
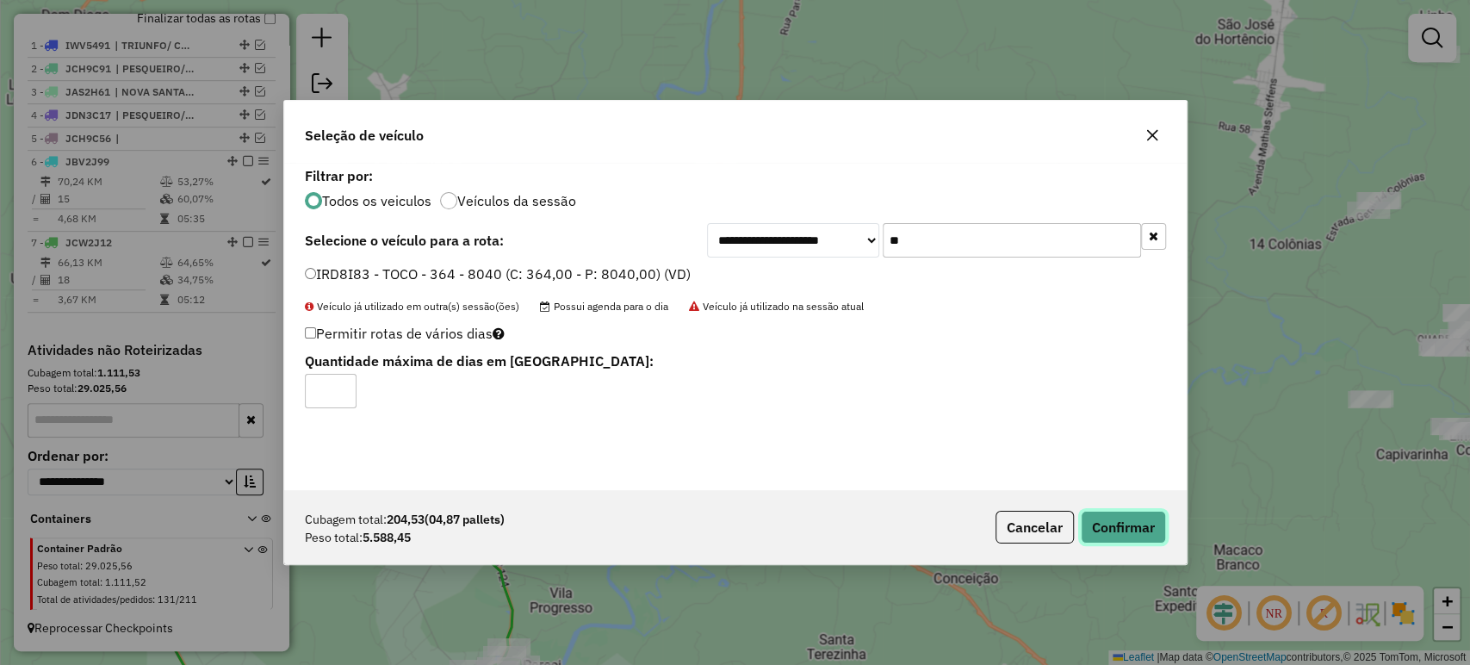
click at [1123, 534] on button "Confirmar" at bounding box center [1123, 527] width 85 height 33
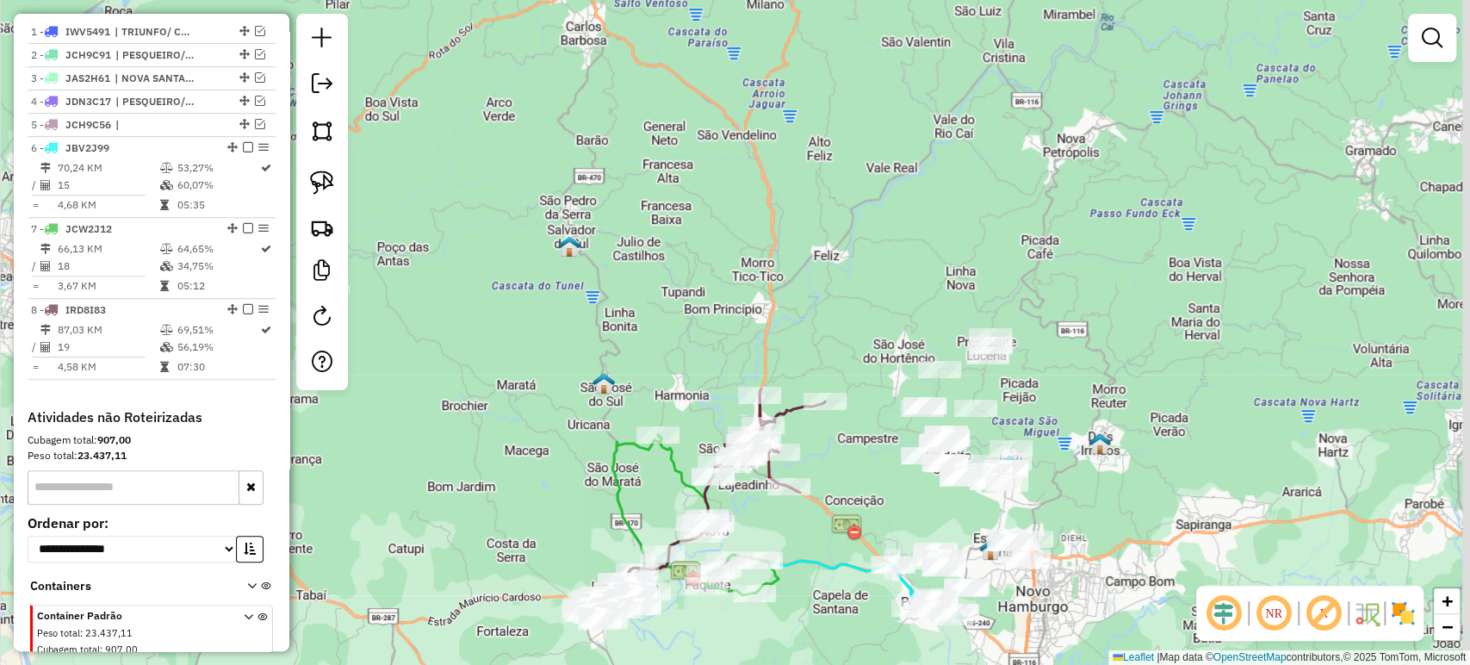
drag, startPoint x: 869, startPoint y: 492, endPoint x: 748, endPoint y: 453, distance: 126.9
click at [731, 469] on div "Janela de atendimento Grade de atendimento Capacidade Transportadoras Veículos …" at bounding box center [735, 332] width 1470 height 665
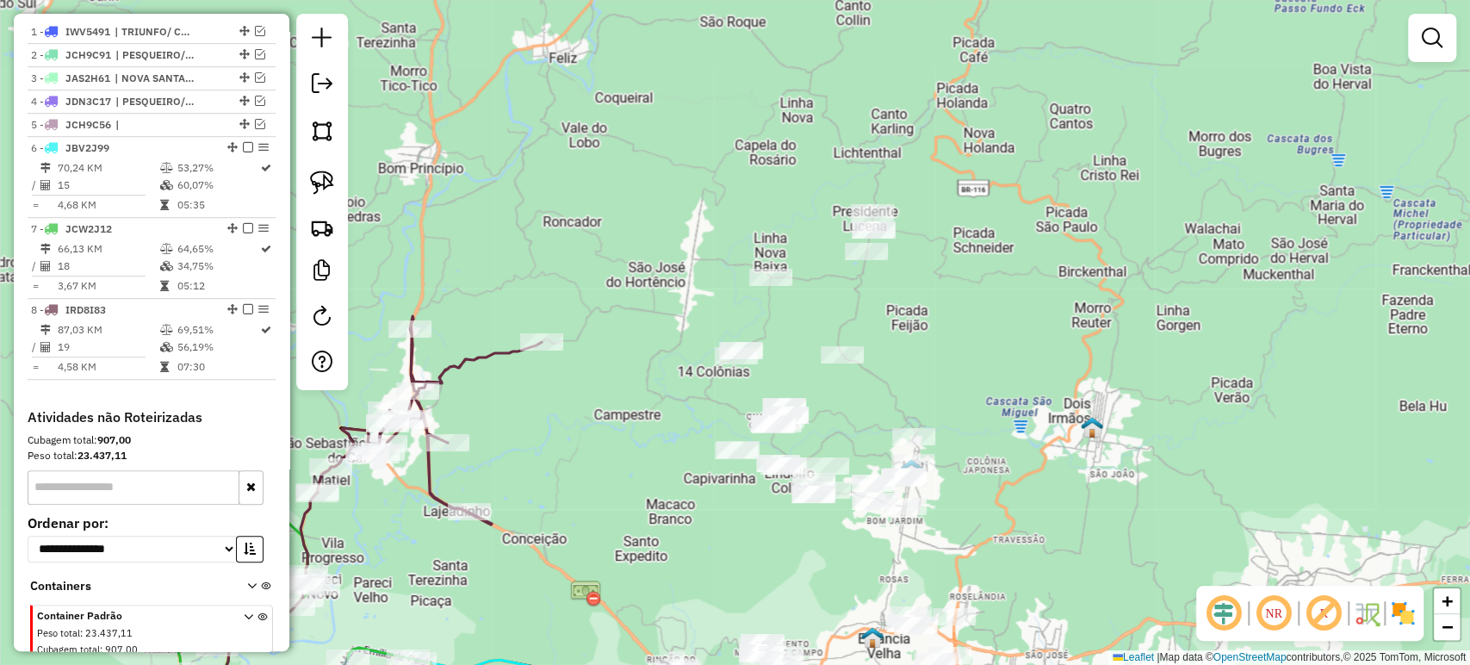
drag, startPoint x: 785, startPoint y: 448, endPoint x: 744, endPoint y: 492, distance: 60.9
click at [744, 492] on div "Janela de atendimento Grade de atendimento Capacidade Transportadoras Veículos …" at bounding box center [735, 332] width 1470 height 665
click at [331, 183] on img at bounding box center [322, 182] width 24 height 24
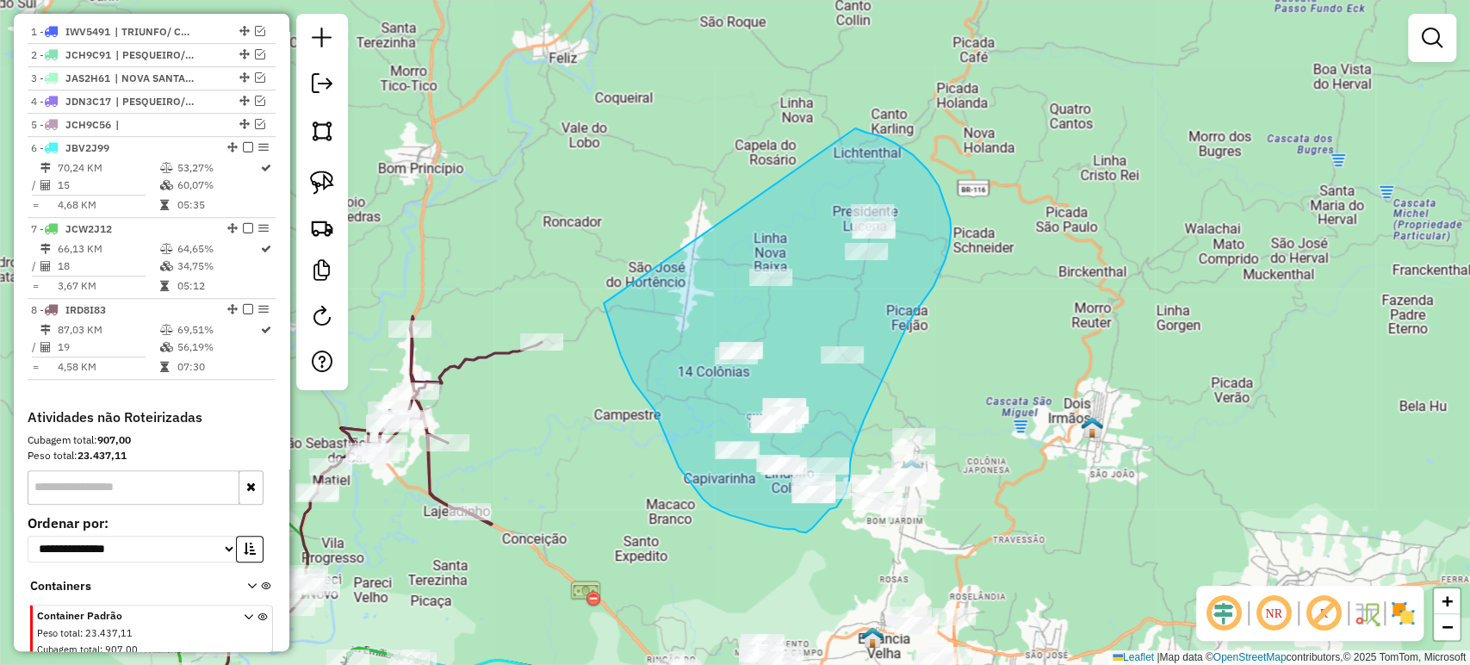
drag, startPoint x: 604, startPoint y: 305, endPoint x: 855, endPoint y: 128, distance: 306.5
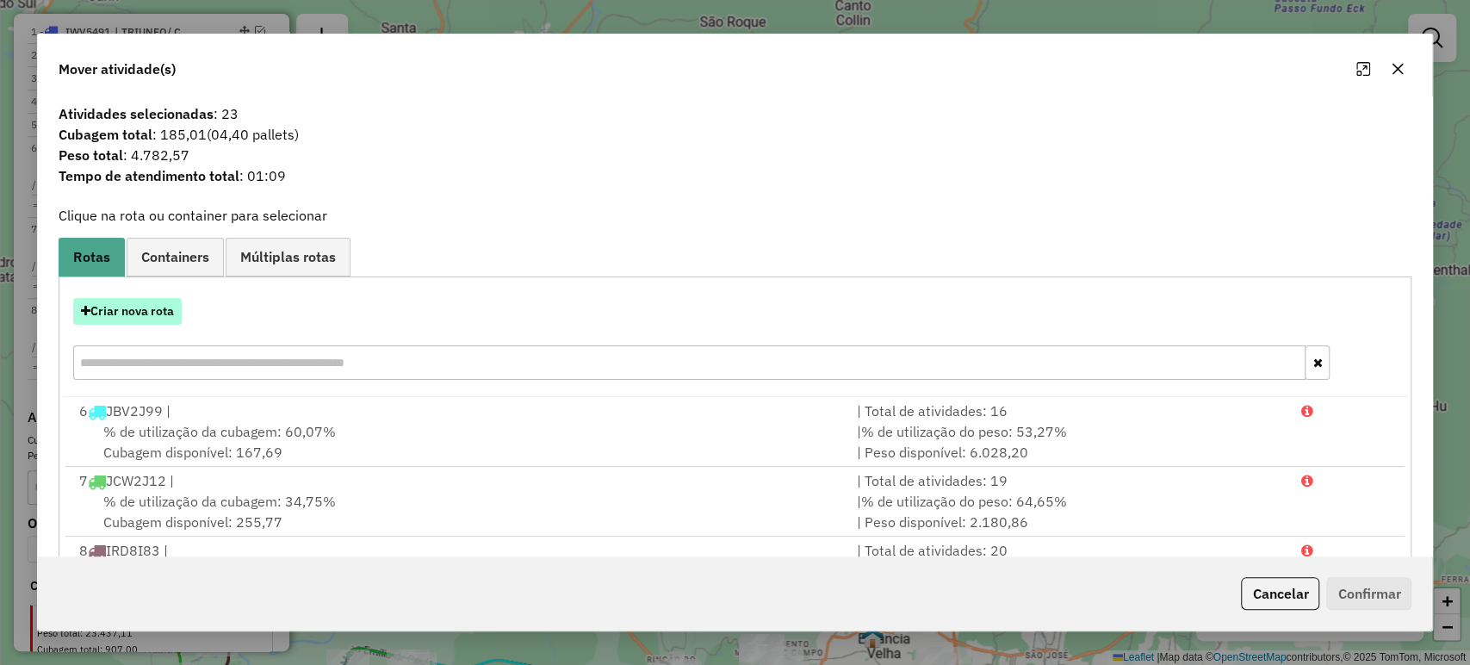
click at [157, 298] on button "Criar nova rota" at bounding box center [127, 311] width 108 height 27
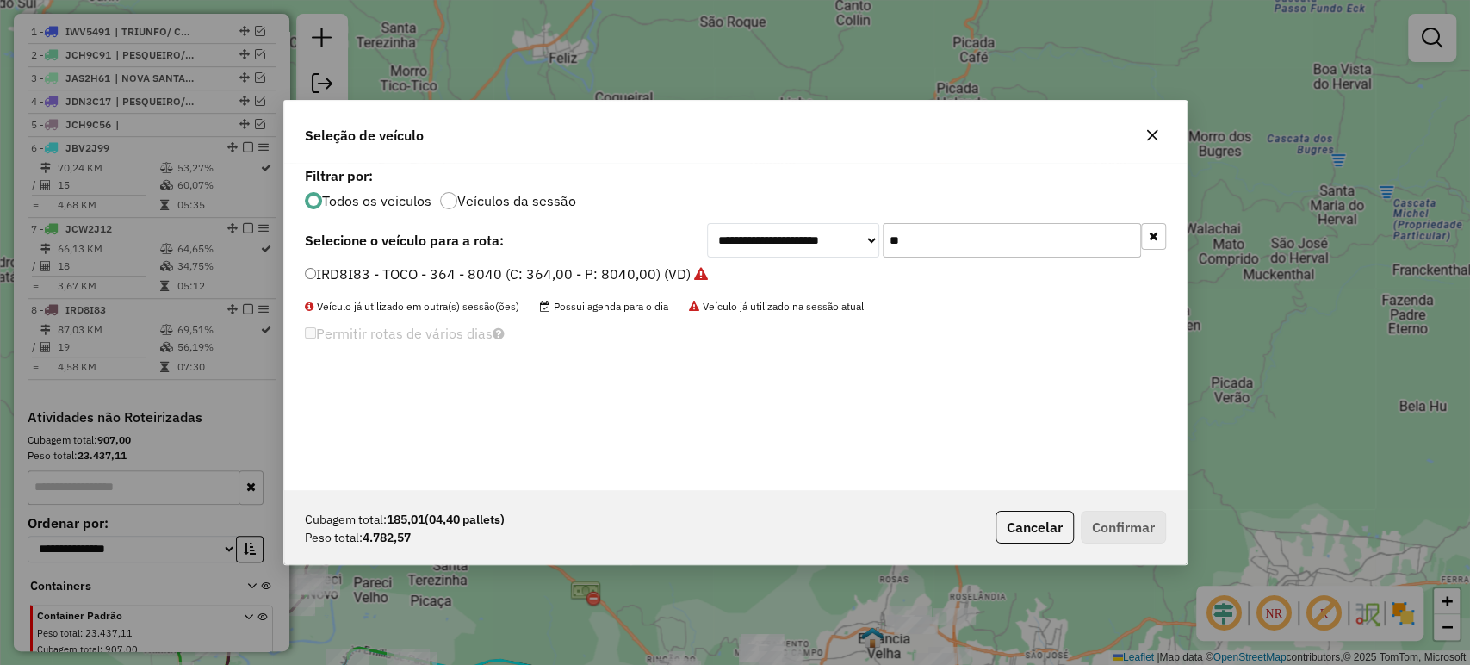
click at [902, 237] on input "**" at bounding box center [1011, 240] width 258 height 34
click at [902, 238] on input "**" at bounding box center [1011, 240] width 258 height 34
type input "****"
click at [651, 279] on label "IXY4134 - TOCO - 364 - 7500 (C: 364,00 - P: 7500,00) (VD)" at bounding box center [498, 273] width 387 height 21
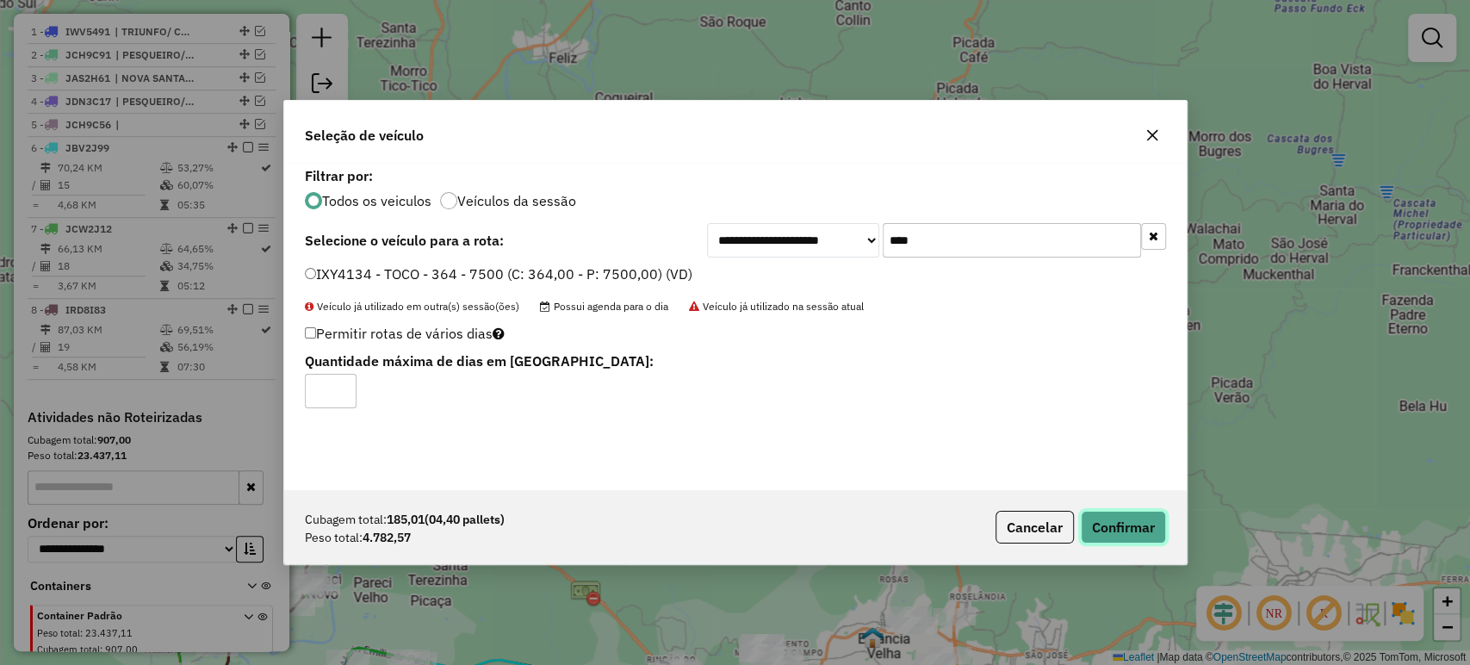
click at [1108, 518] on button "Confirmar" at bounding box center [1123, 527] width 85 height 33
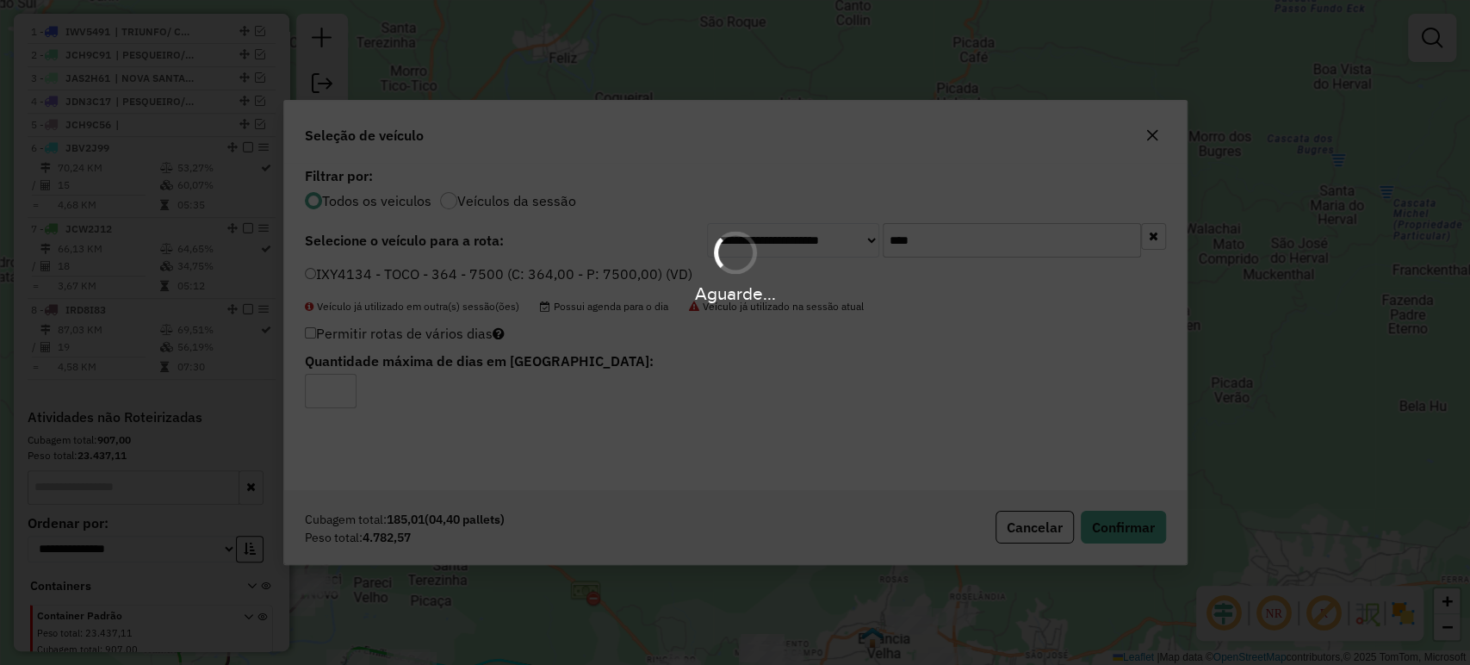
drag, startPoint x: 1044, startPoint y: 600, endPoint x: 1044, endPoint y: 589, distance: 11.2
click at [1044, 589] on div "Aguarde..." at bounding box center [735, 332] width 1470 height 665
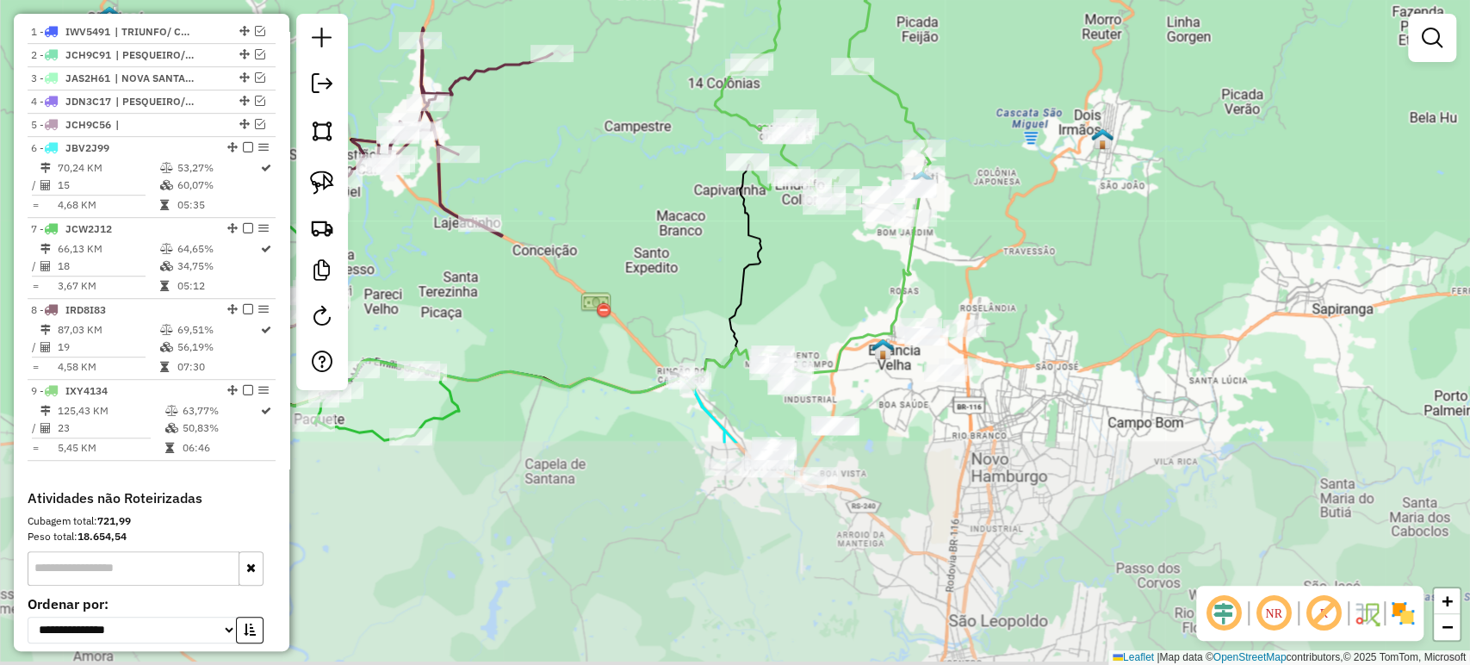
drag, startPoint x: 1045, startPoint y: 566, endPoint x: 1045, endPoint y: 335, distance: 230.7
click at [1048, 335] on div "Janela de atendimento Grade de atendimento Capacidade Transportadoras Veículos …" at bounding box center [735, 332] width 1470 height 665
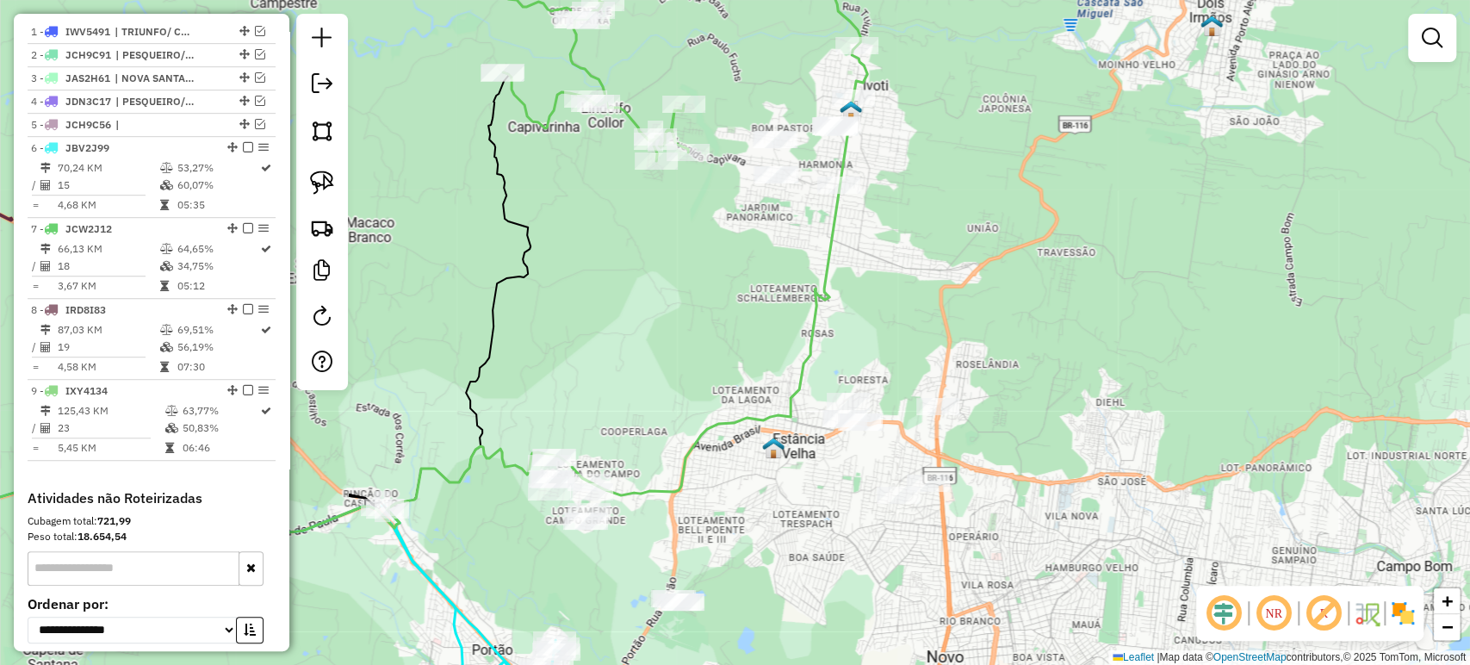
drag, startPoint x: 1109, startPoint y: 293, endPoint x: 1082, endPoint y: 334, distance: 49.2
click at [1082, 334] on div "Janela de atendimento Grade de atendimento Capacidade Transportadoras Veículos …" at bounding box center [735, 332] width 1470 height 665
drag, startPoint x: 330, startPoint y: 183, endPoint x: 467, endPoint y: 330, distance: 201.0
click at [331, 184] on img at bounding box center [322, 182] width 24 height 24
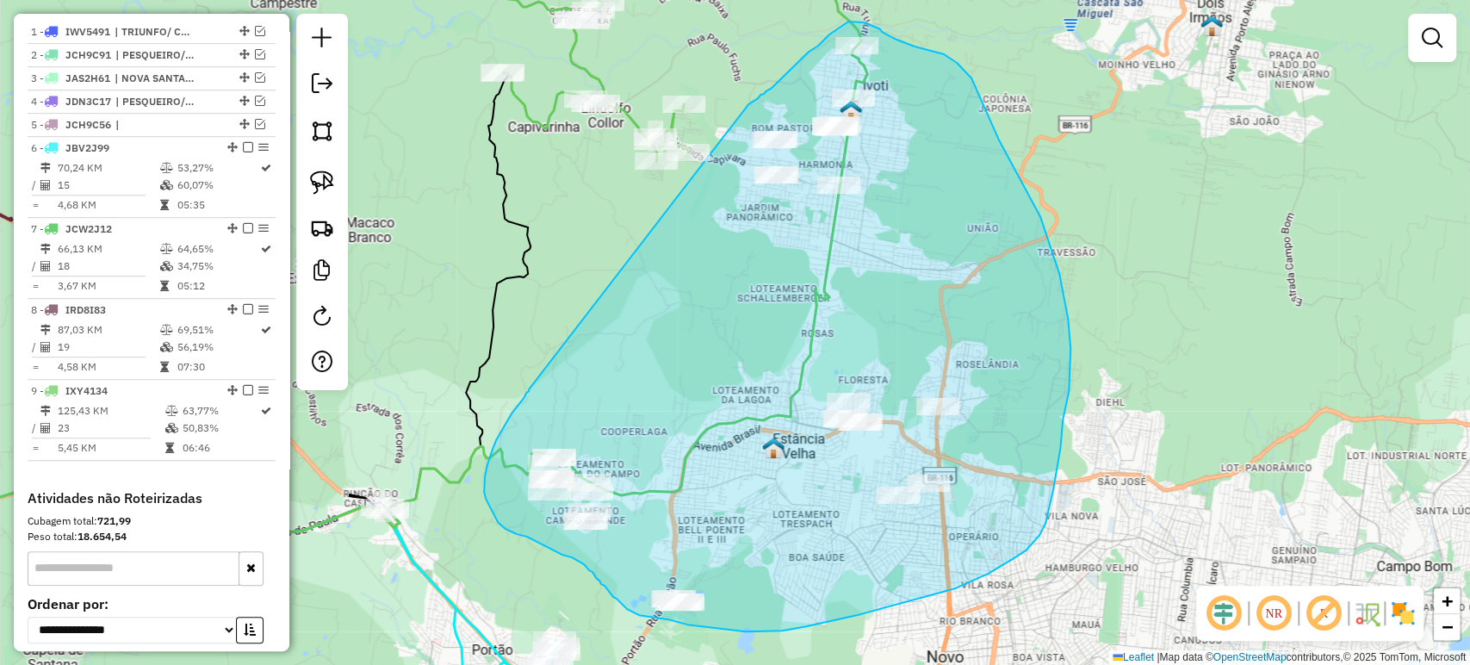
drag, startPoint x: 529, startPoint y: 389, endPoint x: 737, endPoint y: 116, distance: 343.4
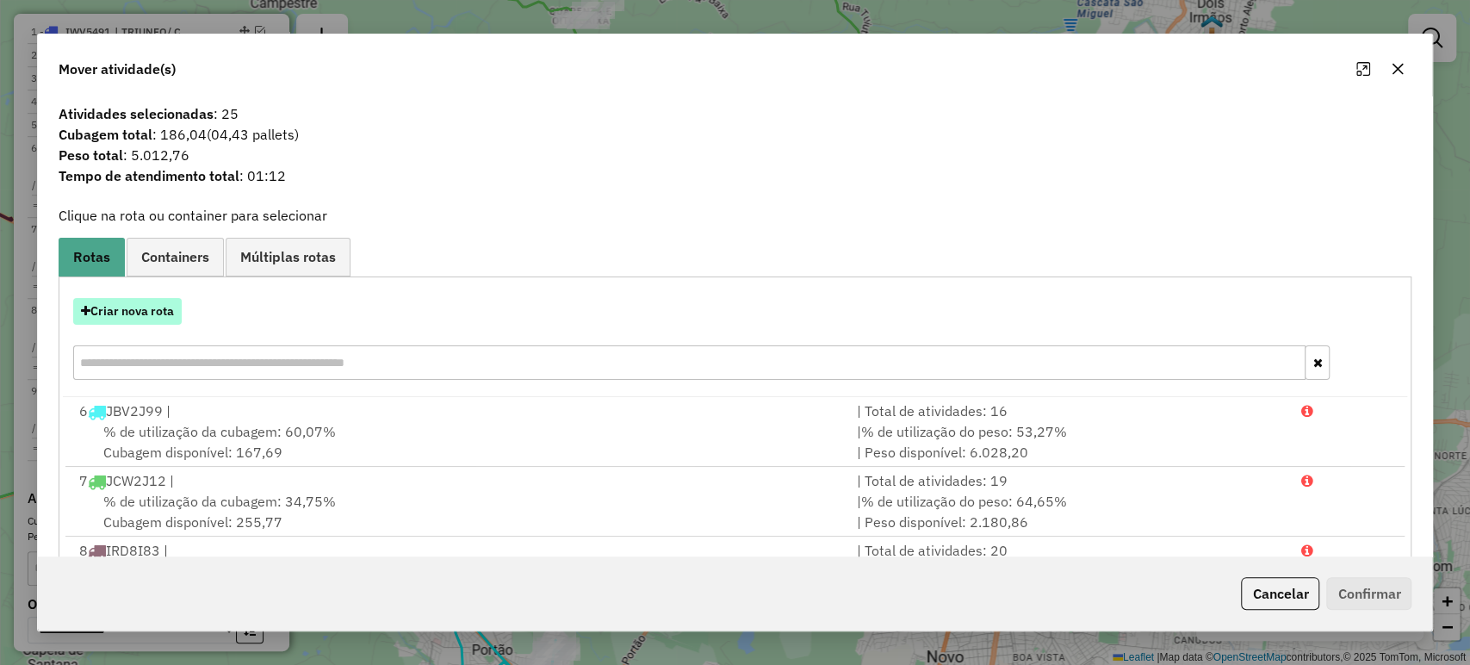
click at [167, 319] on button "Criar nova rota" at bounding box center [127, 311] width 108 height 27
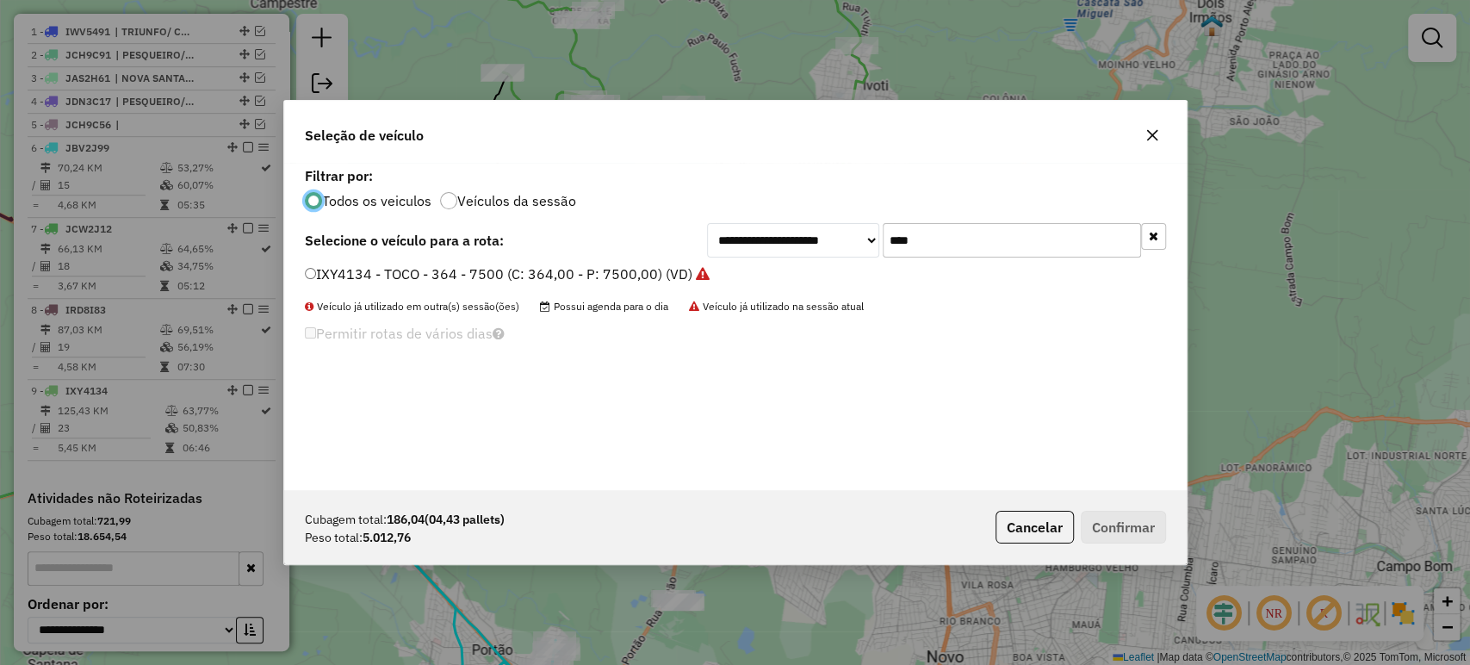
click at [949, 235] on input "****" at bounding box center [1011, 240] width 258 height 34
click at [949, 236] on input "****" at bounding box center [1011, 240] width 258 height 34
type input "***"
click at [666, 273] on label "IWW2364 - TOCO - 392 - 7240 (C: 392,00 - P: 7240,00) (VD)" at bounding box center [502, 273] width 395 height 21
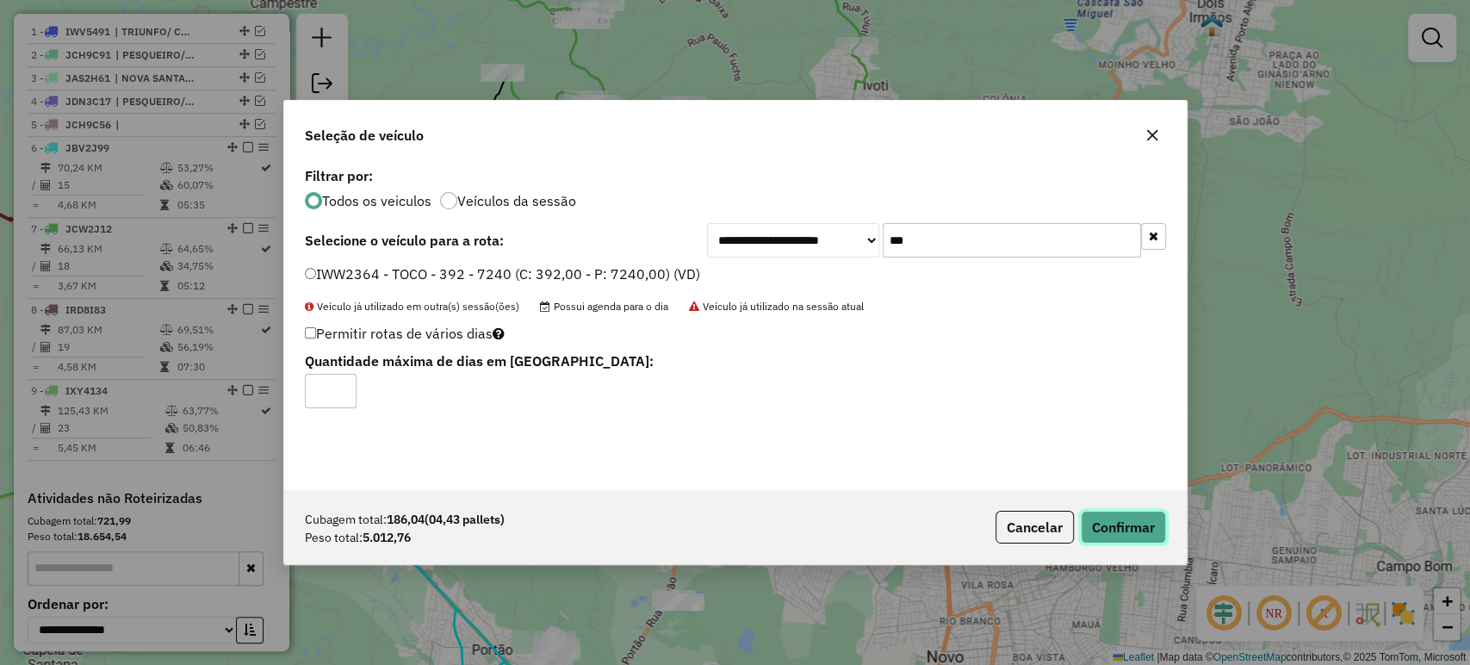
click at [1102, 512] on button "Confirmar" at bounding box center [1123, 527] width 85 height 33
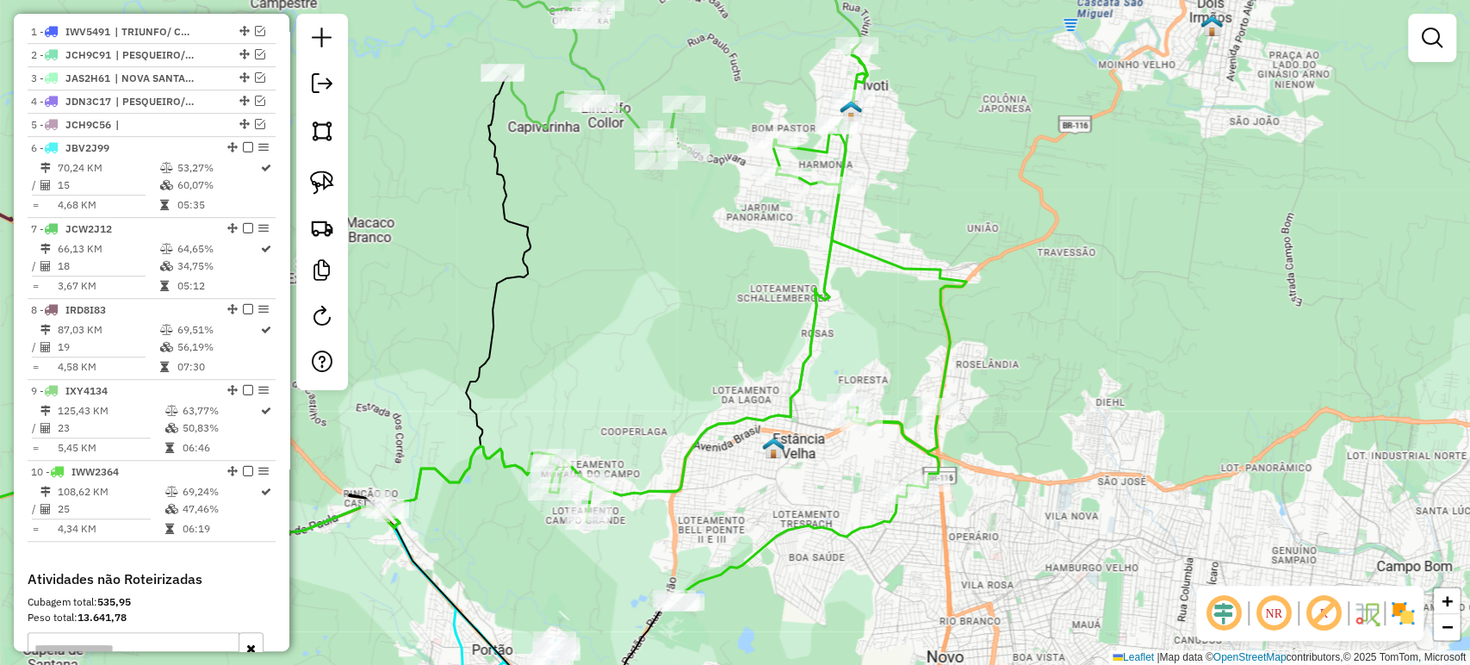
drag, startPoint x: 873, startPoint y: 596, endPoint x: 954, endPoint y: 437, distance: 178.7
click at [957, 433] on div "Janela de atendimento Grade de atendimento Capacidade Transportadoras Veículos …" at bounding box center [735, 332] width 1470 height 665
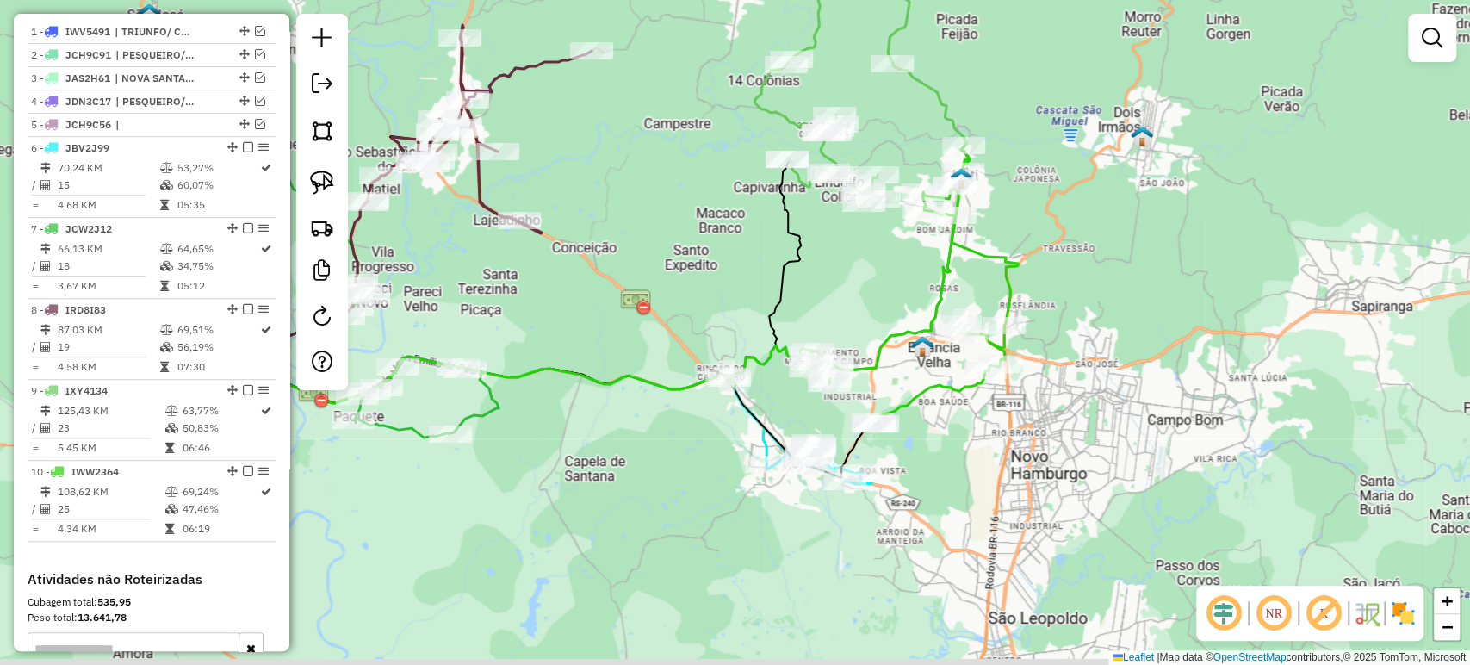
drag, startPoint x: 939, startPoint y: 480, endPoint x: 956, endPoint y: 466, distance: 21.4
click at [956, 466] on div "Janela de atendimento Grade de atendimento Capacidade Transportadoras Veículos …" at bounding box center [735, 332] width 1470 height 665
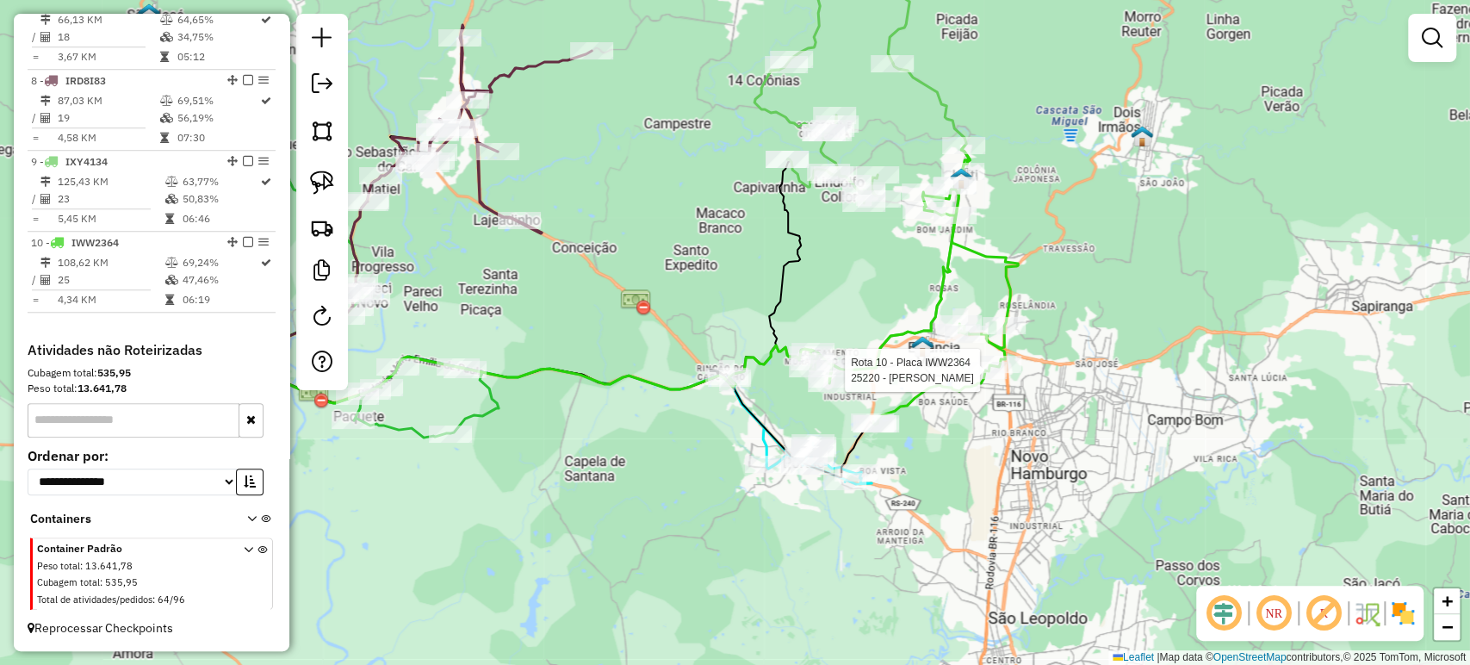
select select "**********"
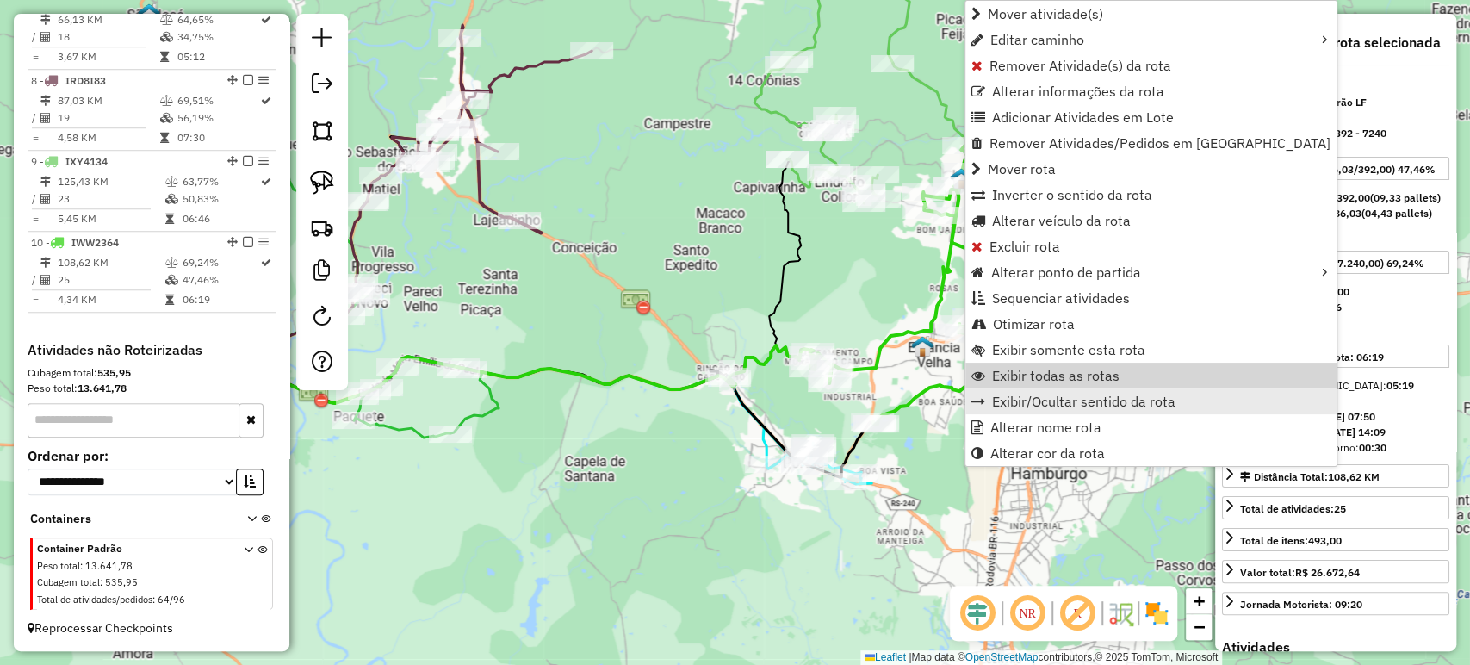
scroll to position [882, 0]
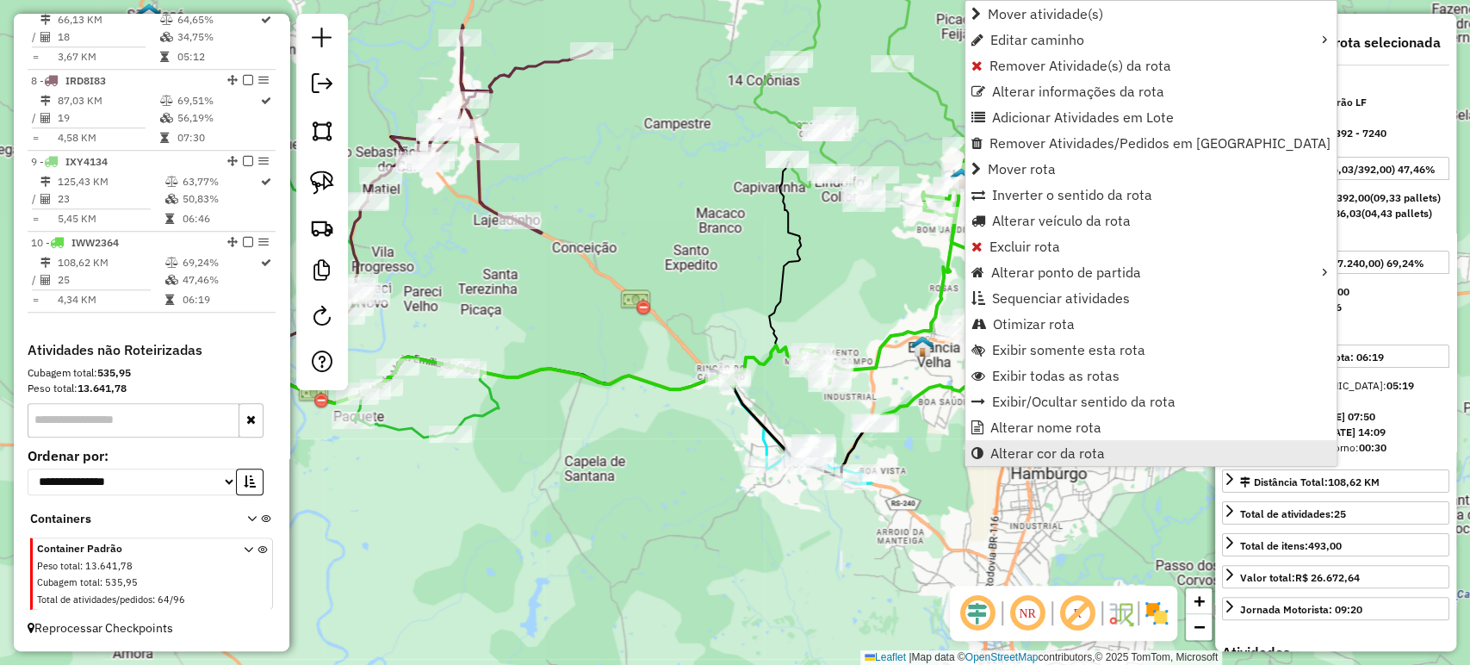
click at [1013, 452] on span "Alterar cor da rota" at bounding box center [1047, 453] width 115 height 14
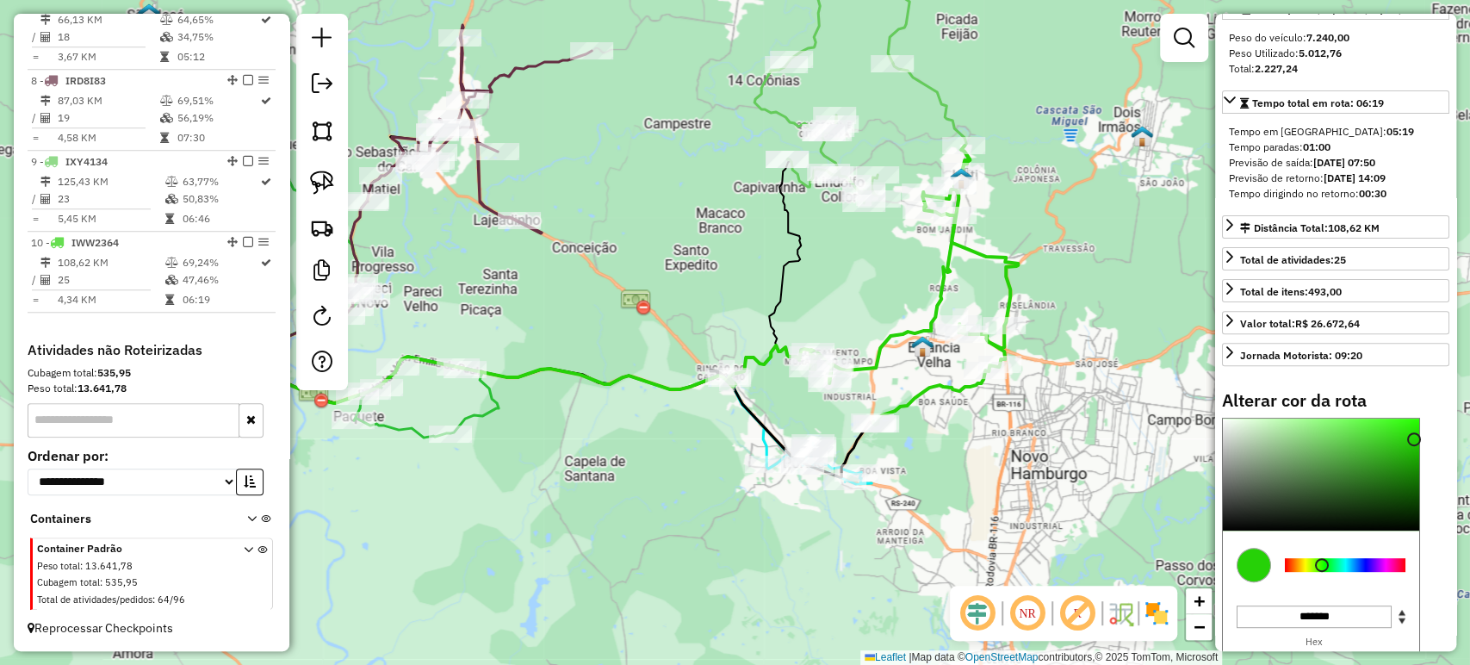
scroll to position [287, 0]
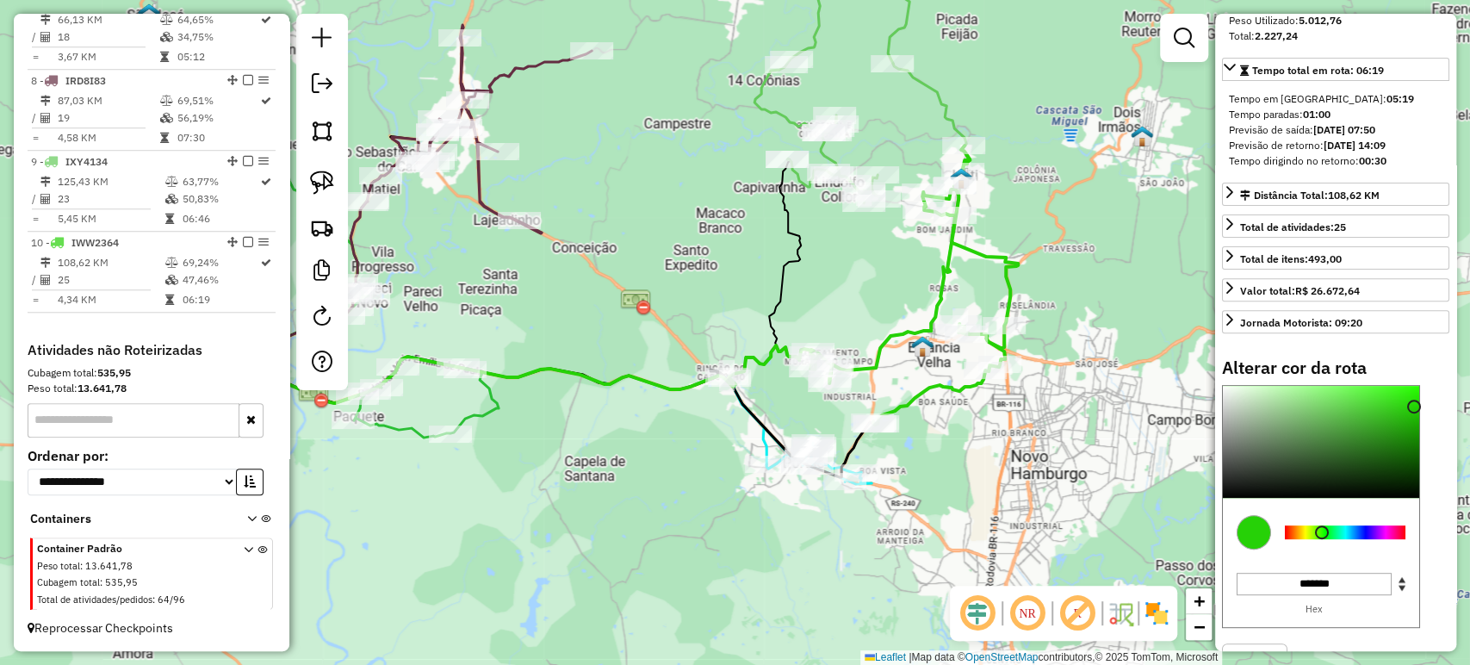
click at [1356, 539] on div at bounding box center [1345, 532] width 121 height 14
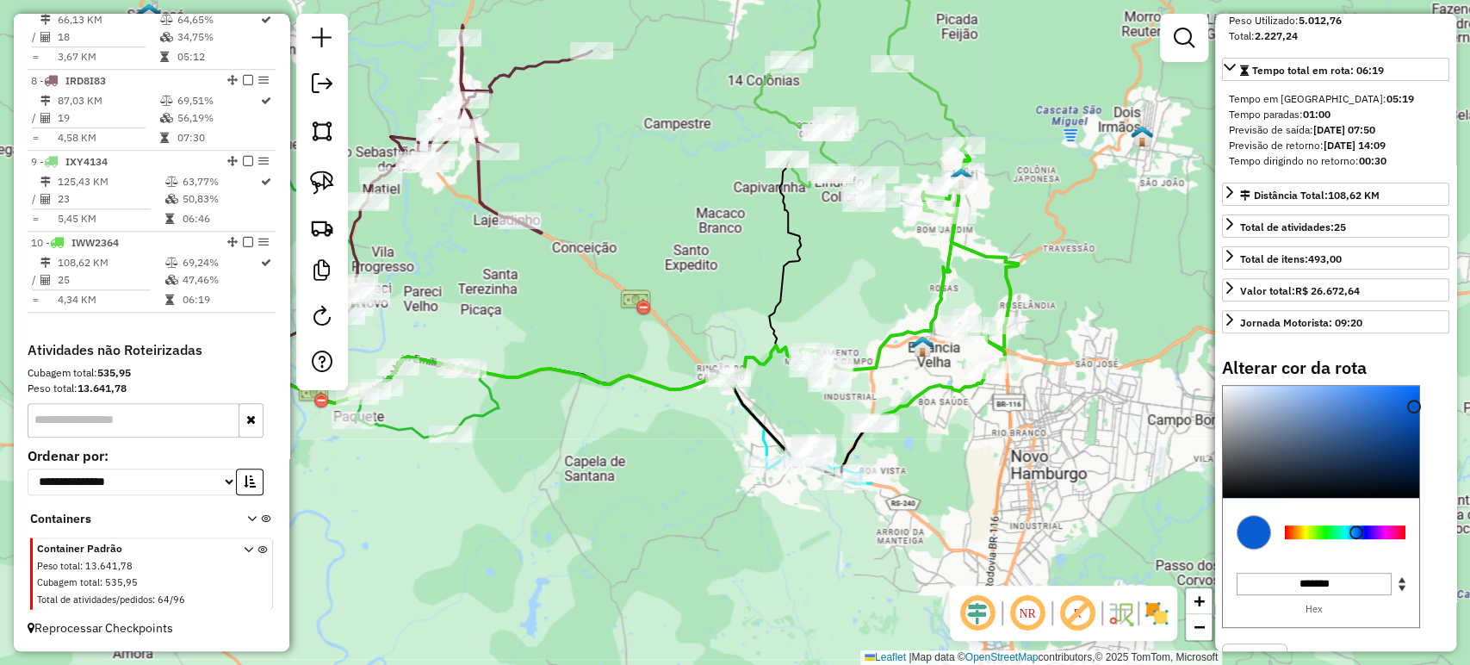
click at [1373, 539] on div at bounding box center [1345, 532] width 121 height 14
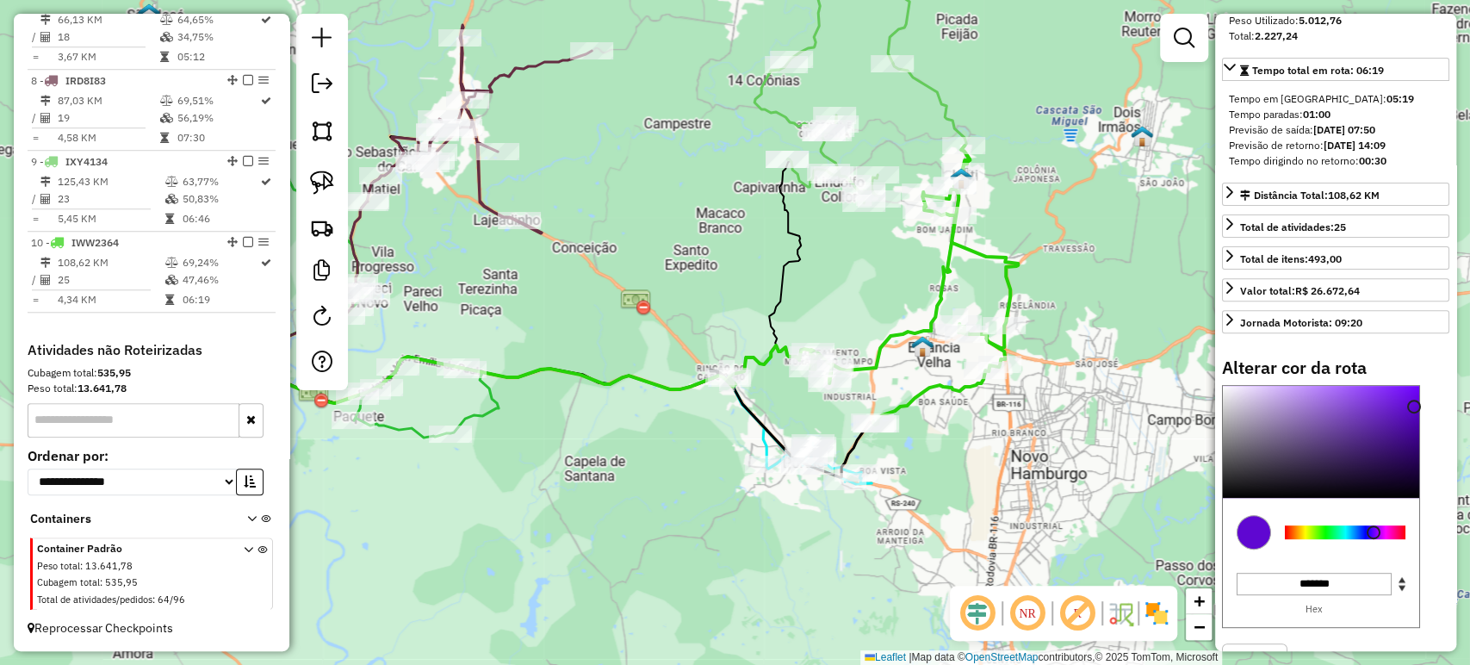
type input "*******"
click at [1375, 425] on div at bounding box center [1321, 442] width 196 height 112
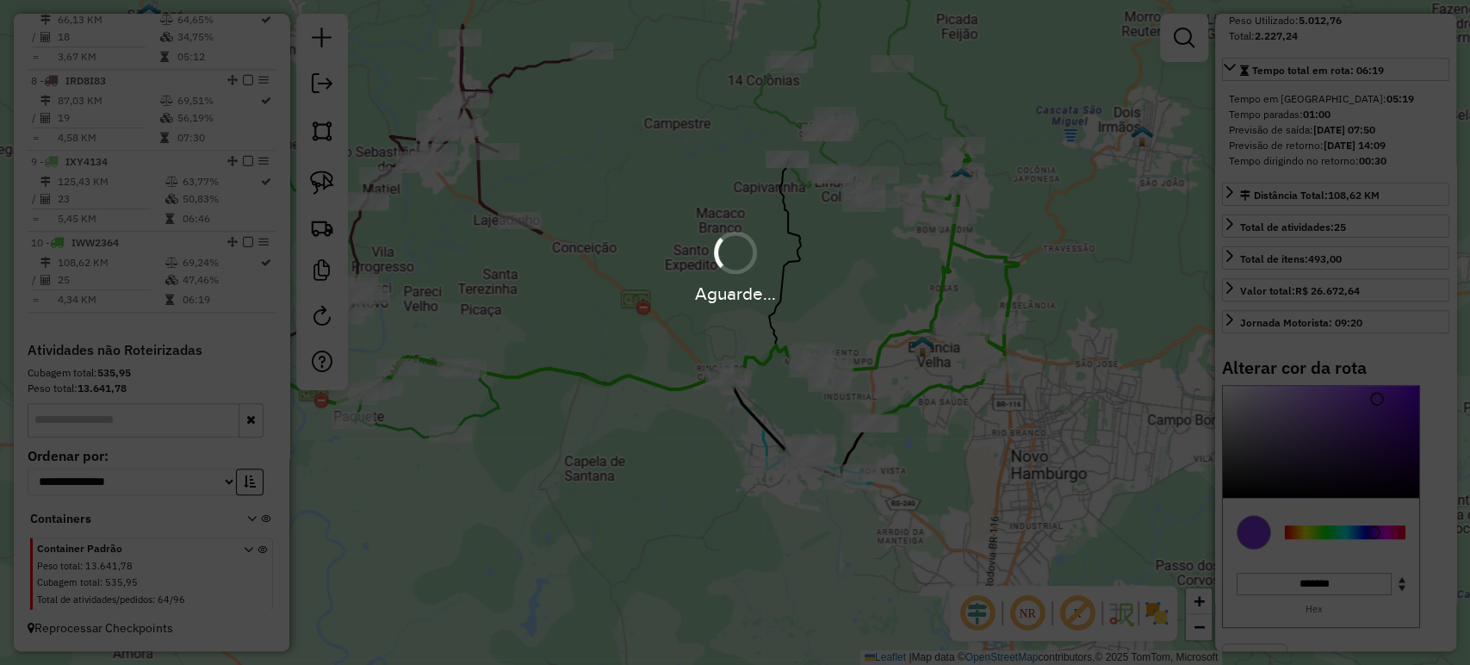
click at [1022, 466] on div "Aguarde..." at bounding box center [735, 332] width 1470 height 665
click at [951, 492] on div "Janela de atendimento Grade de atendimento Capacidade Transportadoras Veículos …" at bounding box center [735, 332] width 1470 height 665
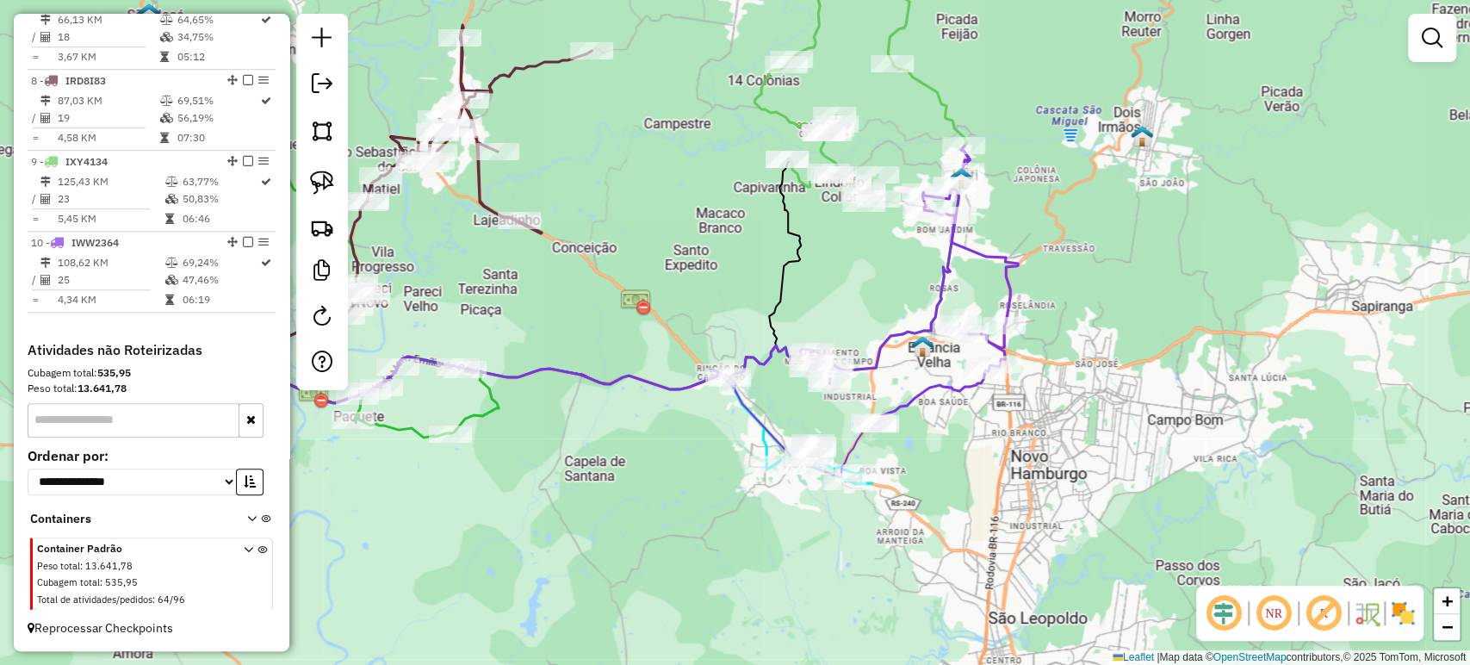
drag, startPoint x: 703, startPoint y: 556, endPoint x: 778, endPoint y: 511, distance: 88.0
click at [778, 511] on div "Janela de atendimento Grade de atendimento Capacidade Transportadoras Veículos …" at bounding box center [735, 332] width 1470 height 665
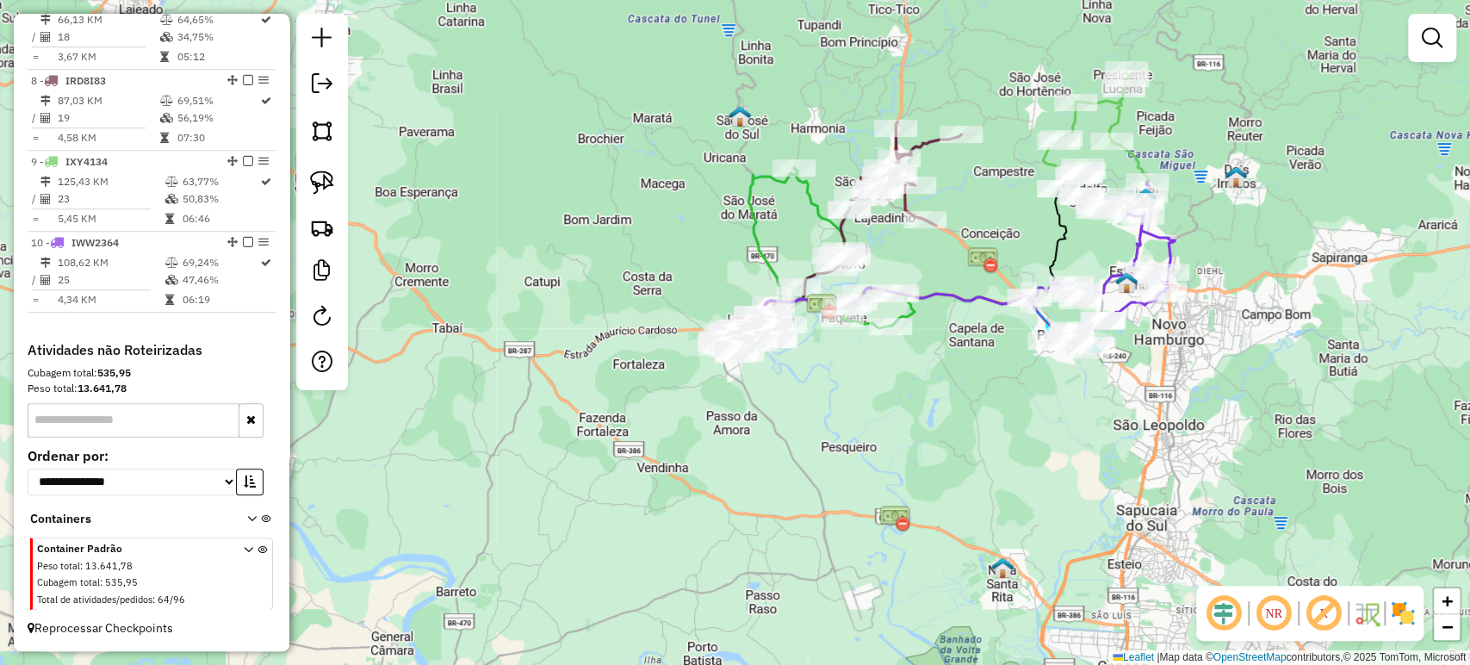
drag, startPoint x: 757, startPoint y: 533, endPoint x: 995, endPoint y: 411, distance: 268.0
click at [995, 411] on div "Janela de atendimento Grade de atendimento Capacidade Transportadoras Veículos …" at bounding box center [735, 332] width 1470 height 665
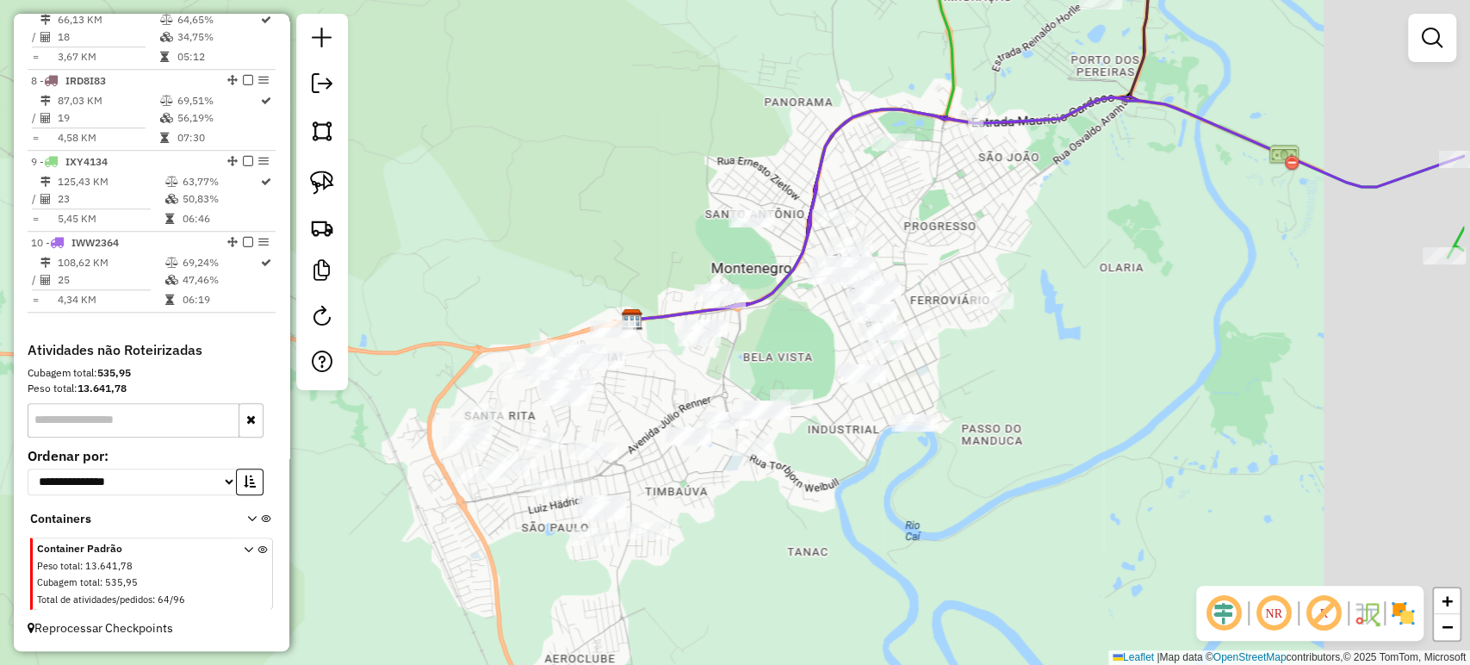
drag, startPoint x: 1069, startPoint y: 425, endPoint x: 882, endPoint y: 406, distance: 187.9
click at [917, 474] on div "Janela de atendimento Grade de atendimento Capacidade Transportadoras Veículos …" at bounding box center [735, 332] width 1470 height 665
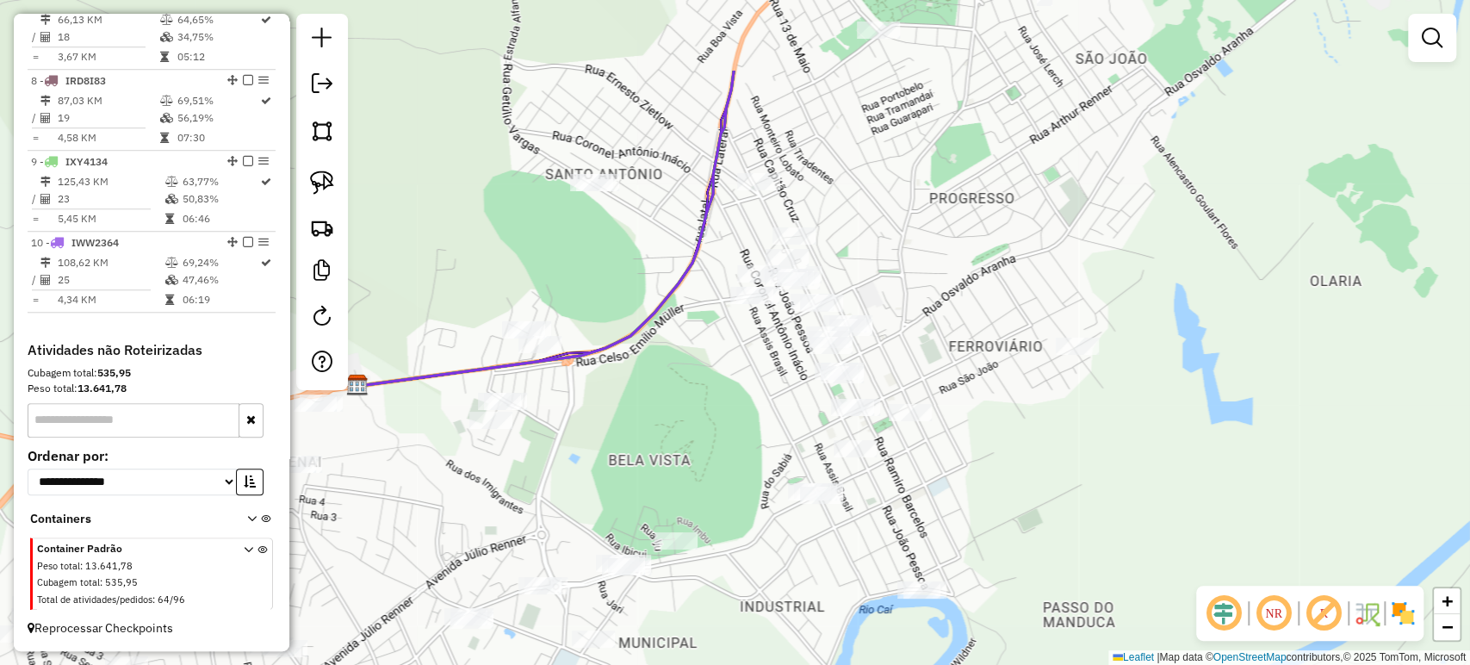
drag, startPoint x: 909, startPoint y: 357, endPoint x: 932, endPoint y: 406, distance: 53.2
click at [932, 406] on div "Janela de atendimento Grade de atendimento Capacidade Transportadoras Veículos …" at bounding box center [735, 332] width 1470 height 665
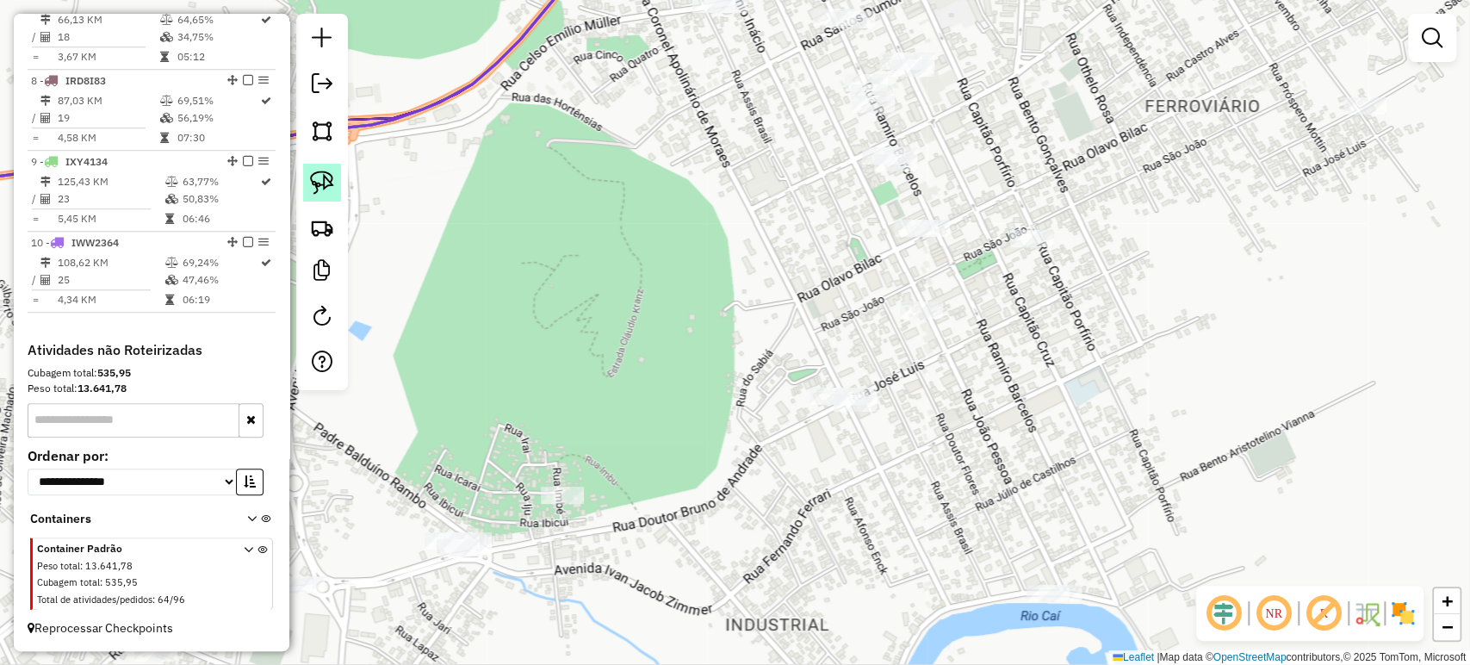
click at [338, 184] on link at bounding box center [322, 183] width 38 height 38
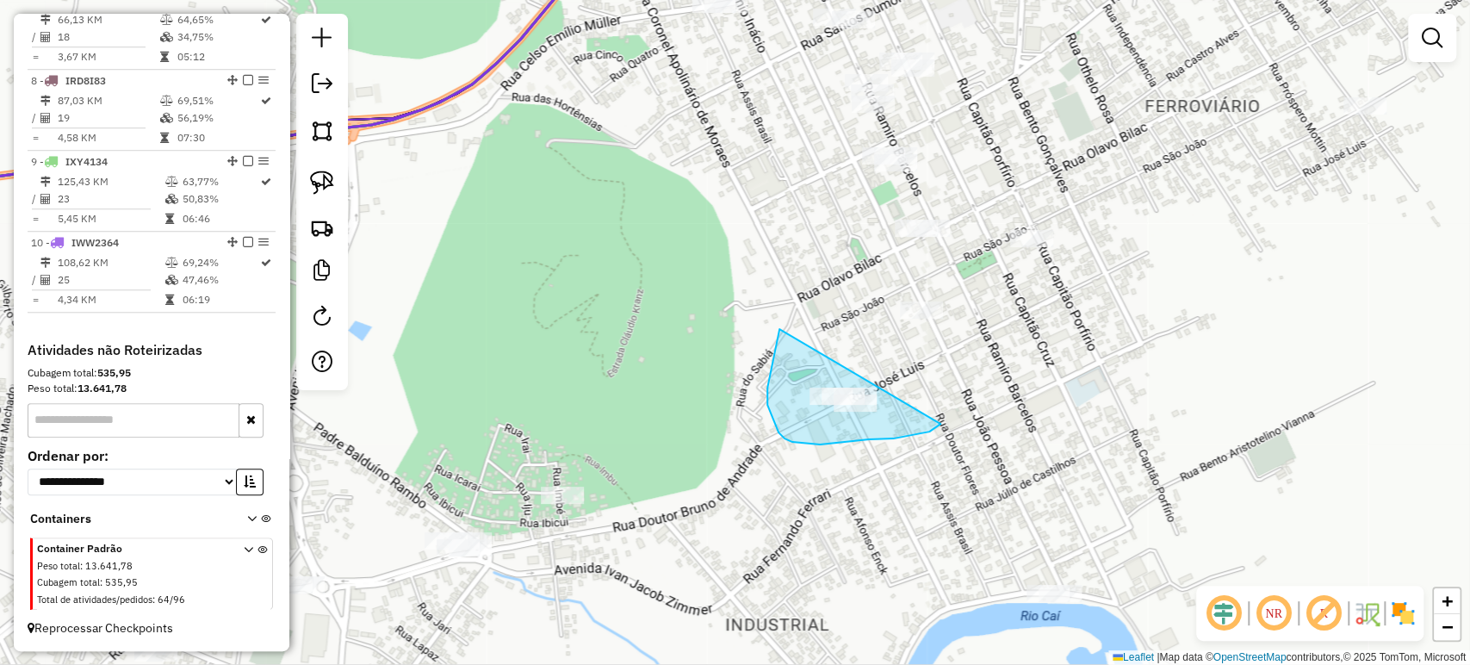
drag, startPoint x: 777, startPoint y: 340, endPoint x: 958, endPoint y: 396, distance: 190.1
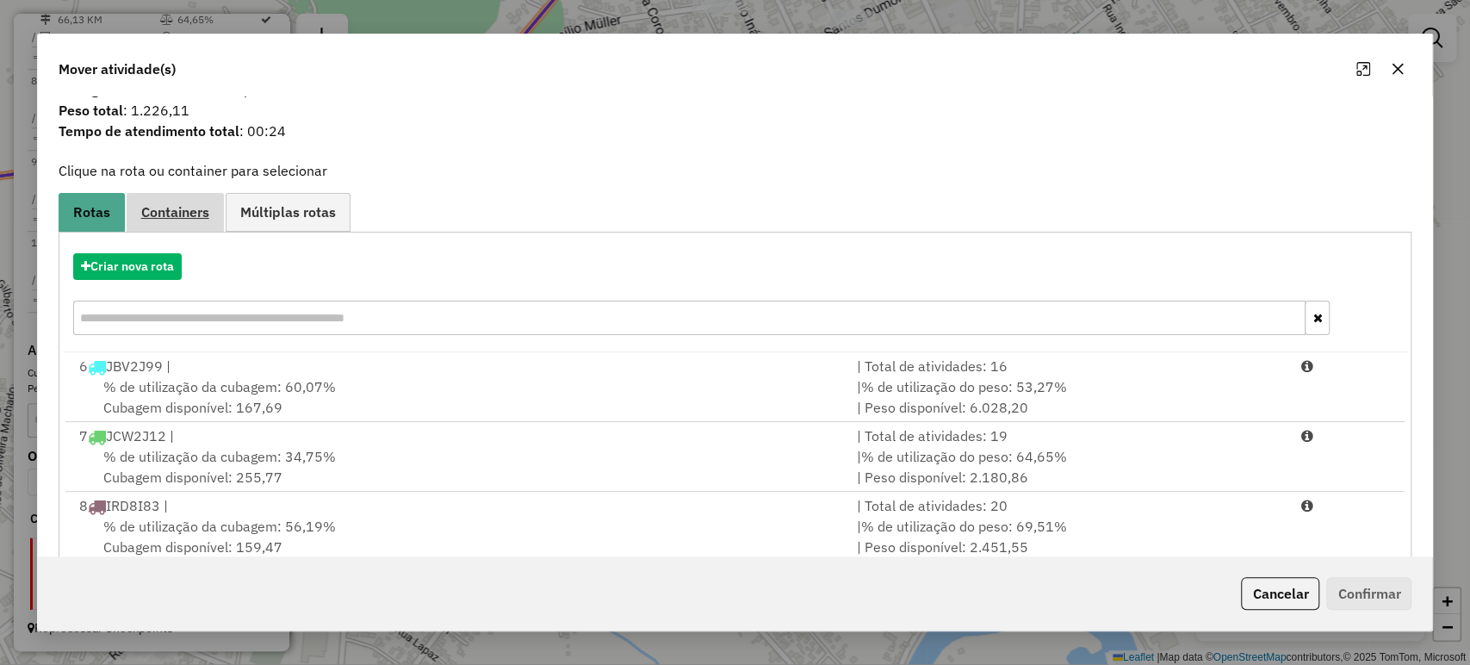
scroll to position [0, 0]
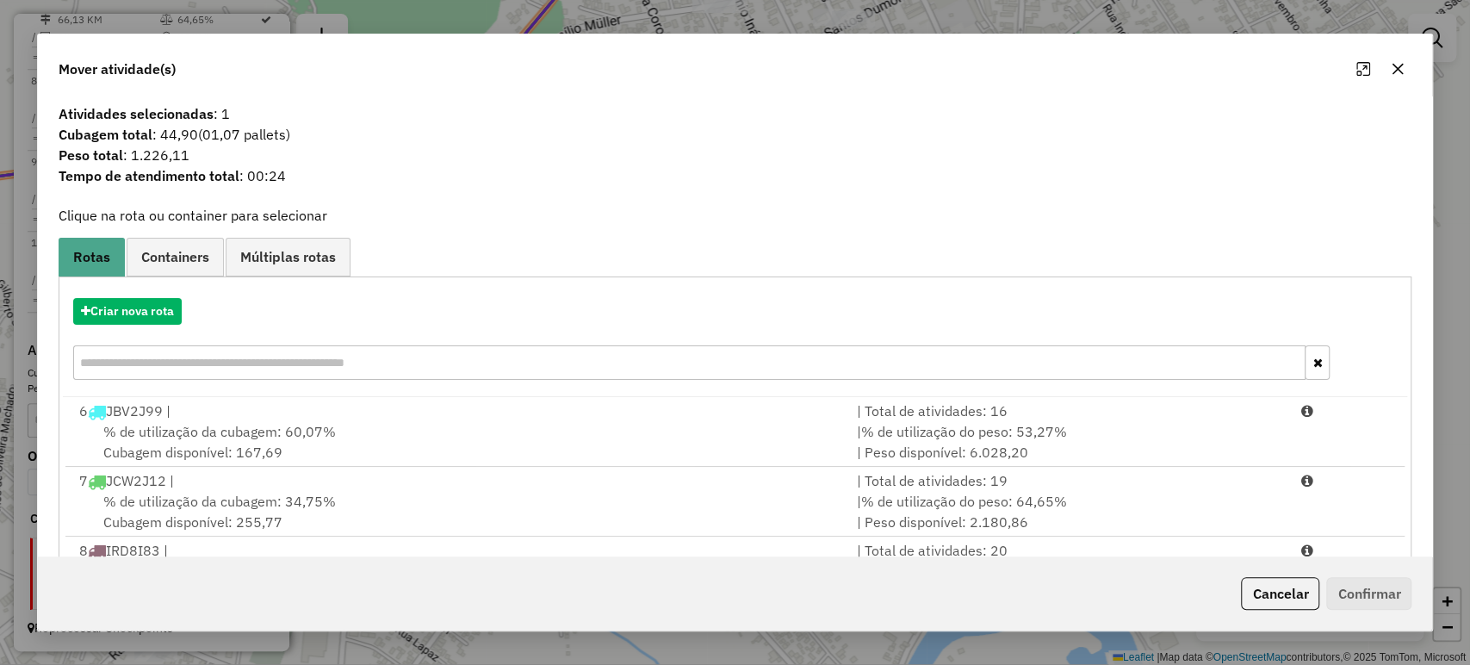
click at [1269, 599] on button "Cancelar" at bounding box center [1280, 593] width 78 height 33
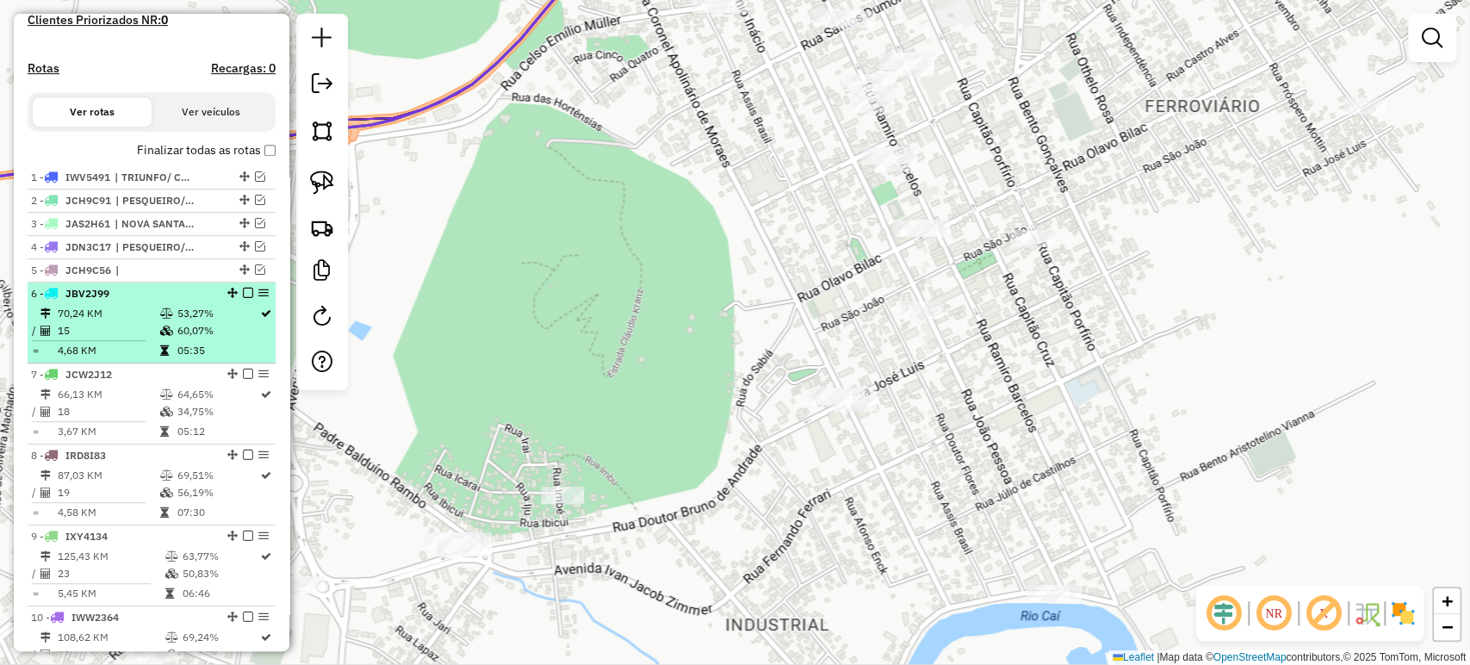
scroll to position [403, 0]
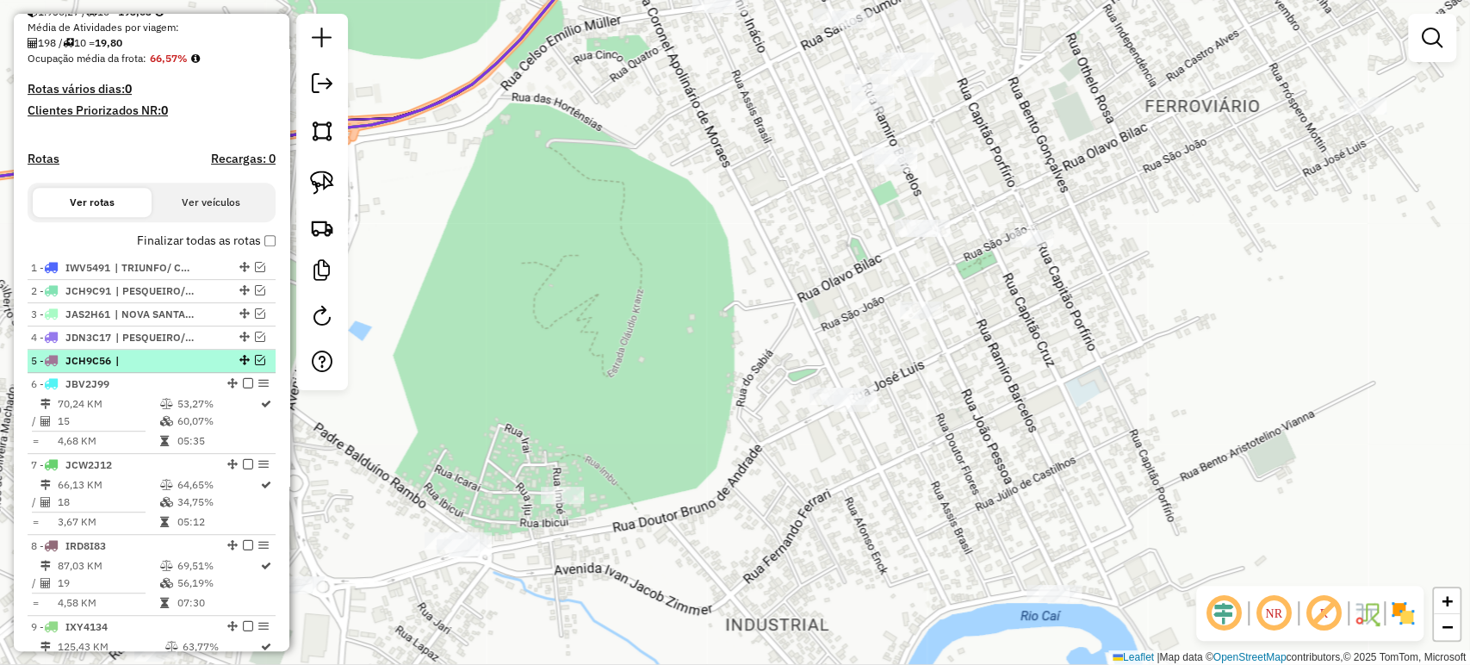
click at [255, 365] on em at bounding box center [260, 360] width 10 height 10
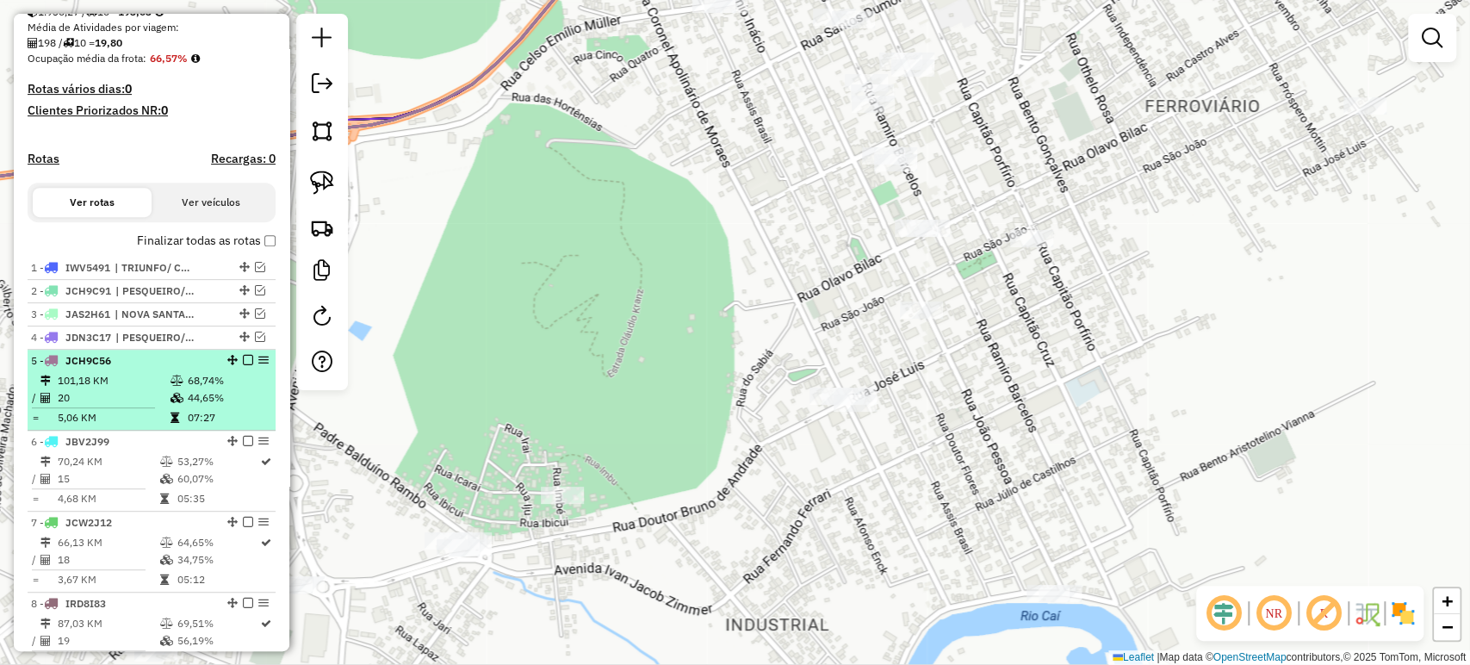
click at [244, 365] on em at bounding box center [248, 360] width 10 height 10
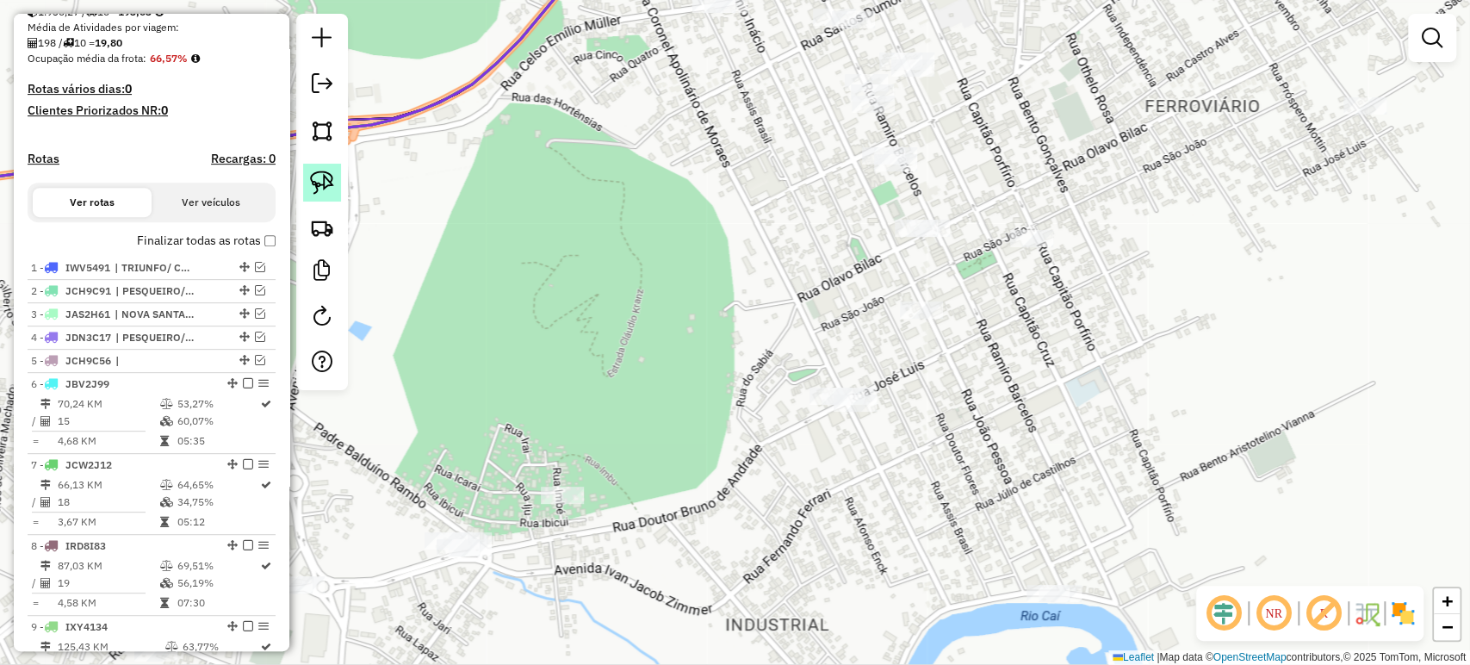
click at [324, 195] on link at bounding box center [322, 183] width 38 height 38
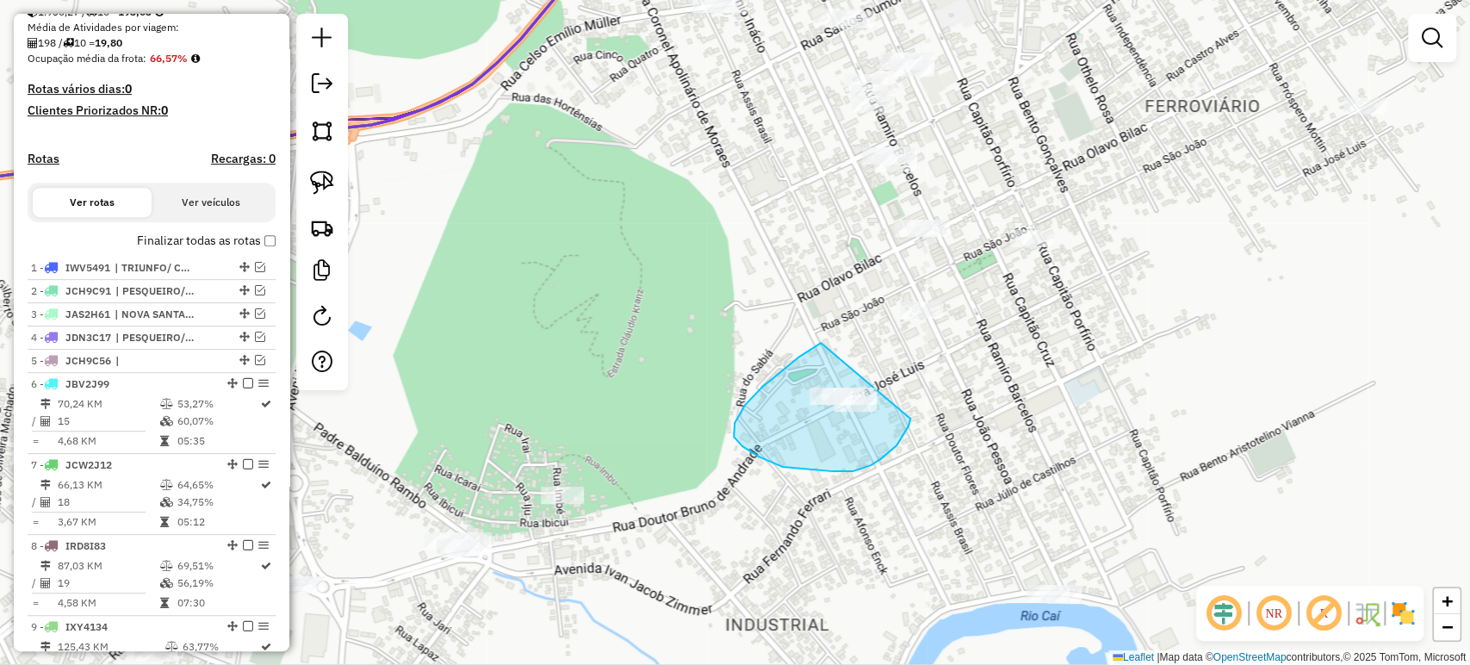
drag, startPoint x: 821, startPoint y: 344, endPoint x: 910, endPoint y: 418, distance: 116.7
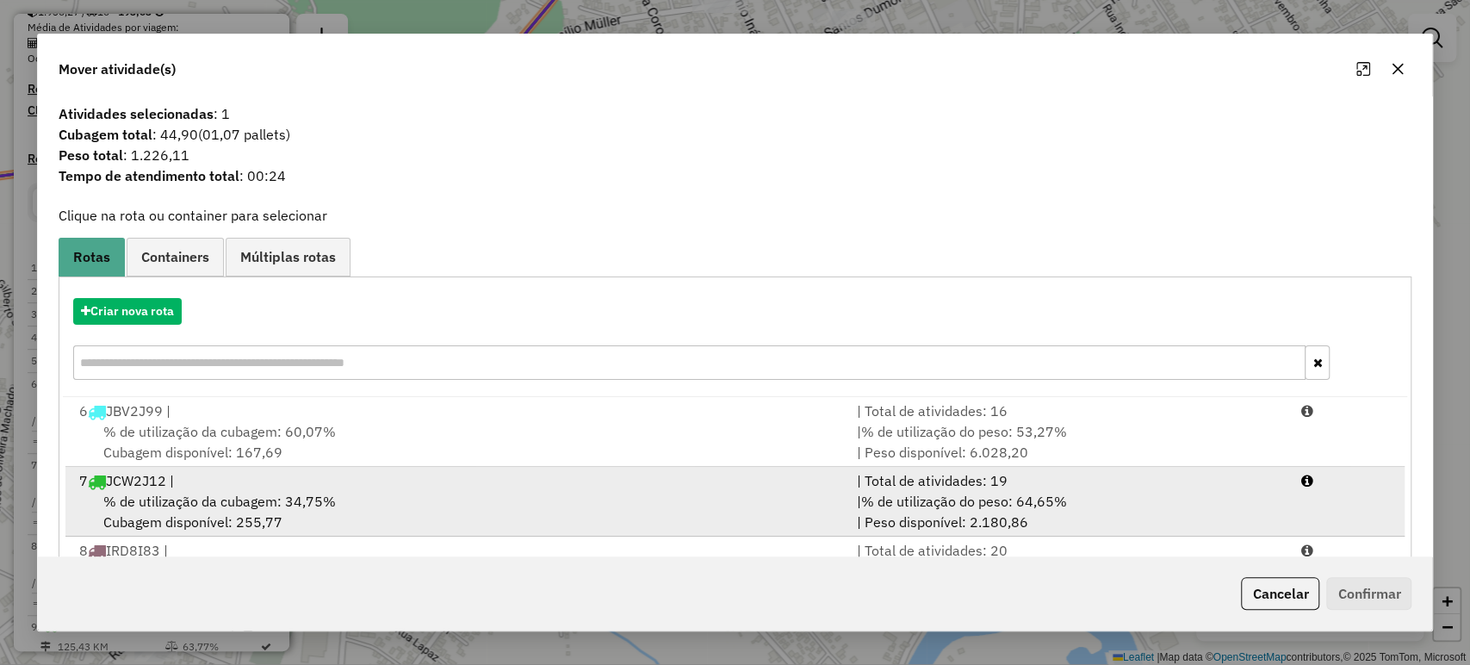
click at [265, 489] on li "7 JCW2J12 | | Total de atividades: 19 % de utilização da cubagem: 34,75% Cubage…" at bounding box center [735, 502] width 1340 height 70
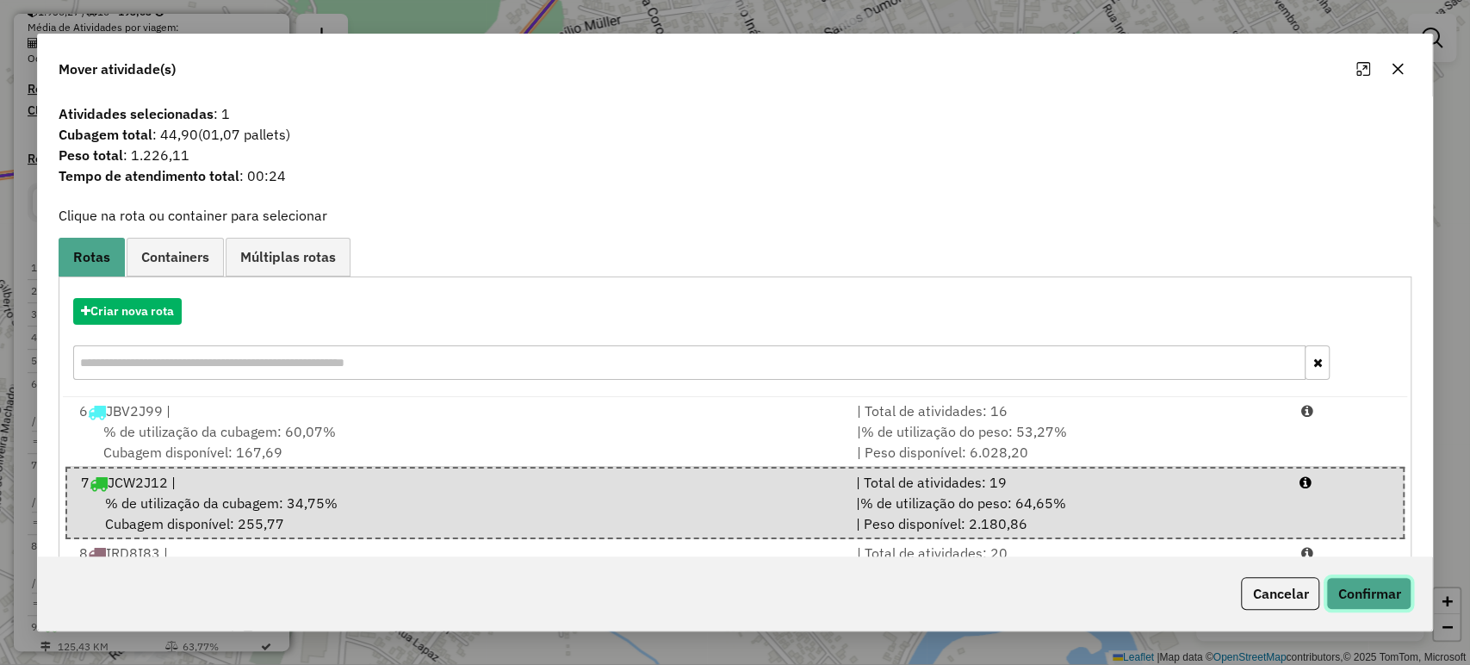
click at [1338, 591] on button "Confirmar" at bounding box center [1368, 593] width 85 height 33
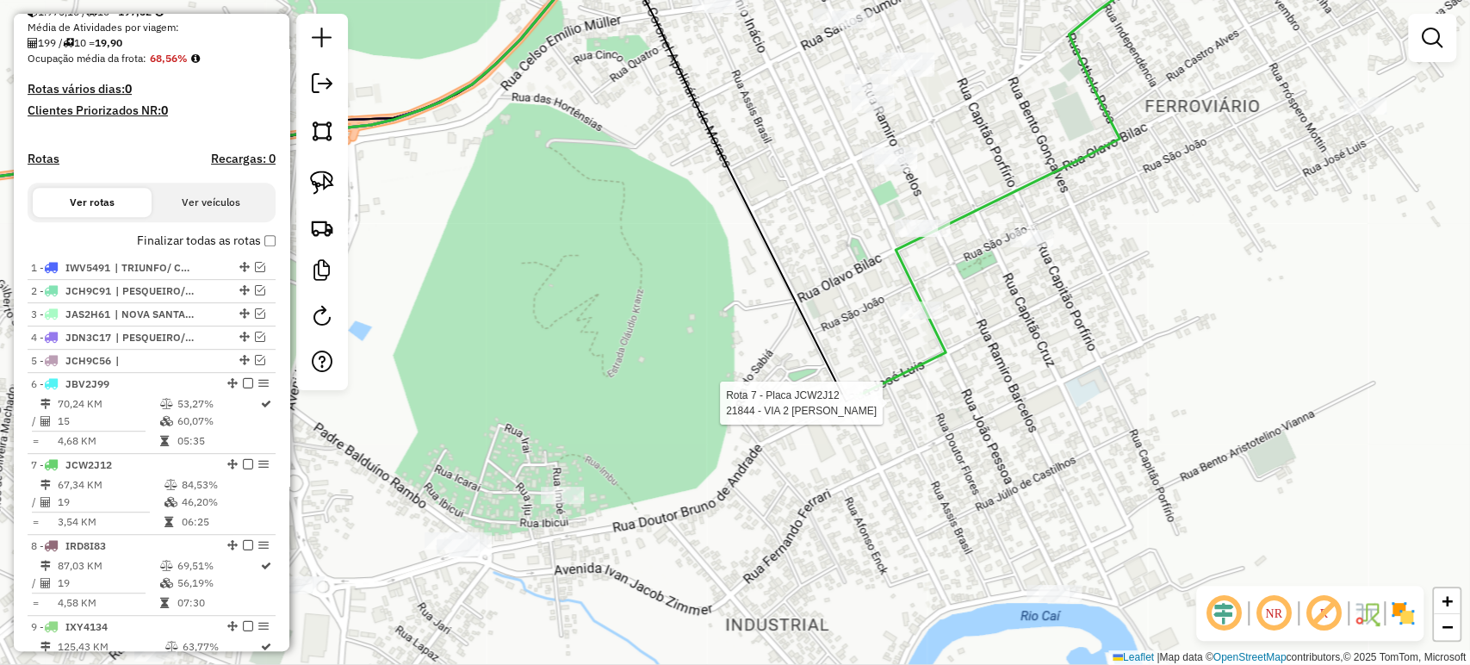
select select "**********"
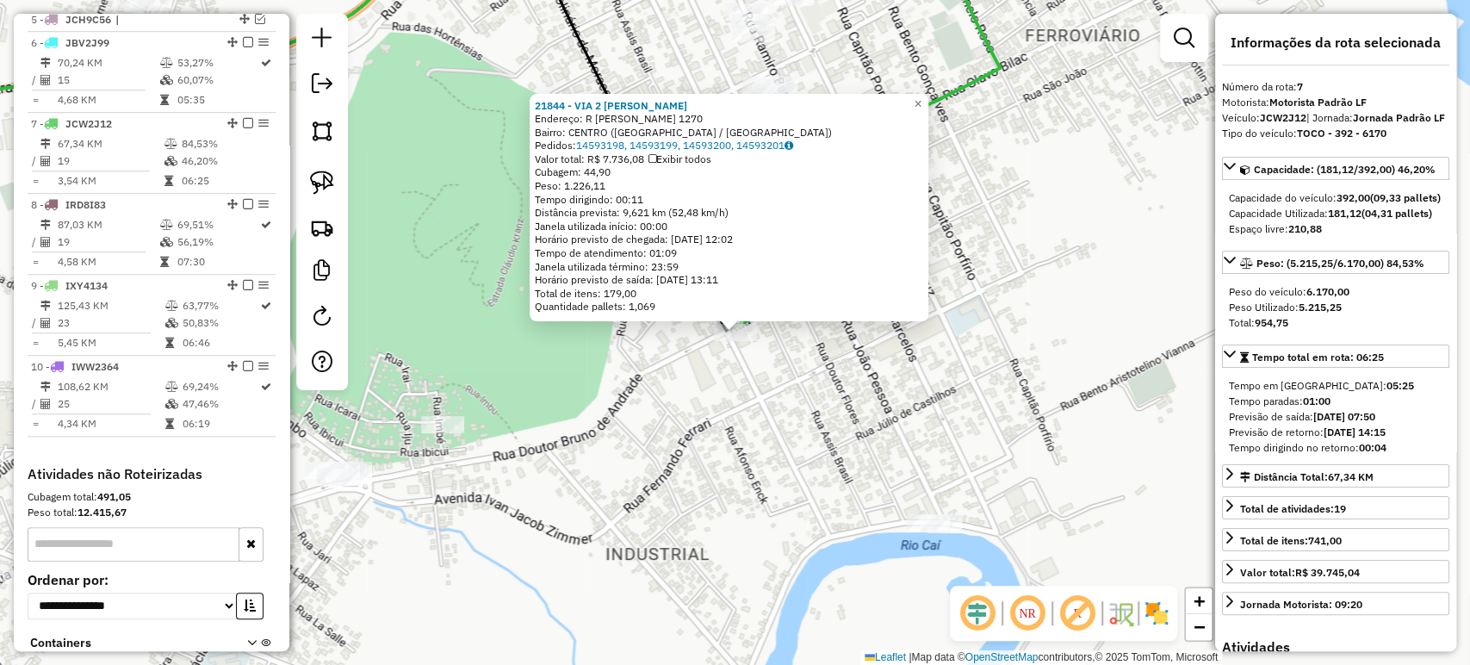
scroll to position [856, 0]
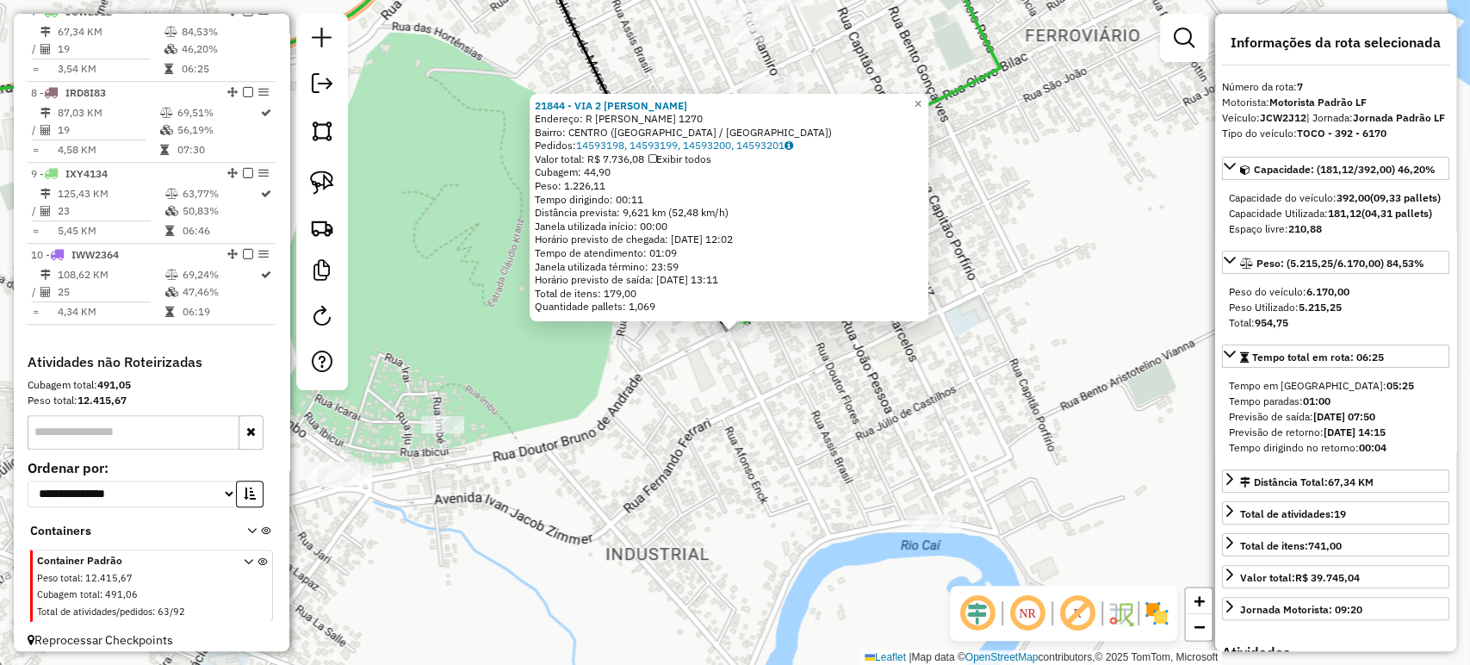
click at [721, 472] on div "21844 - VIA 2 JOSE LUIZ Endereço: R JOSE LUIZ 1270 Bairro: CENTRO (MONTENEGRO /…" at bounding box center [735, 332] width 1470 height 665
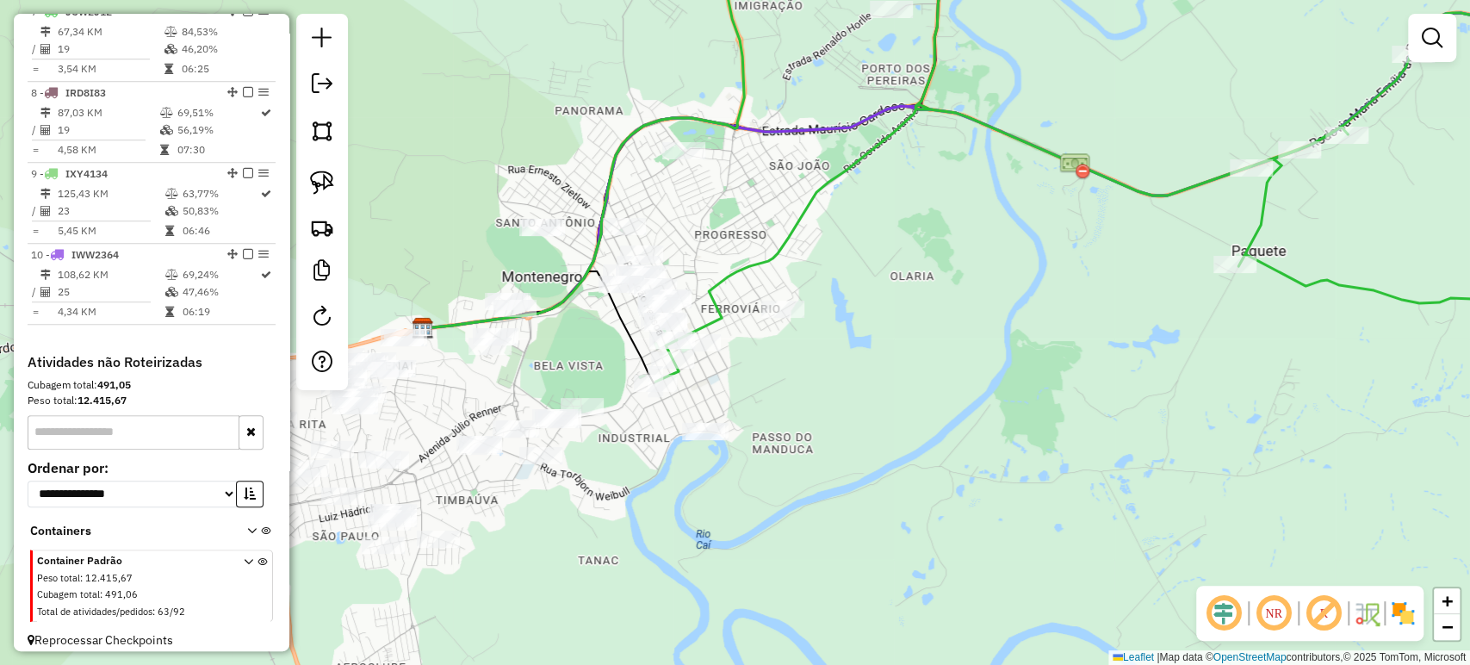
drag, startPoint x: 792, startPoint y: 500, endPoint x: 848, endPoint y: 452, distance: 73.9
click at [924, 473] on div "Janela de atendimento Grade de atendimento Capacidade Transportadoras Veículos …" at bounding box center [735, 332] width 1470 height 665
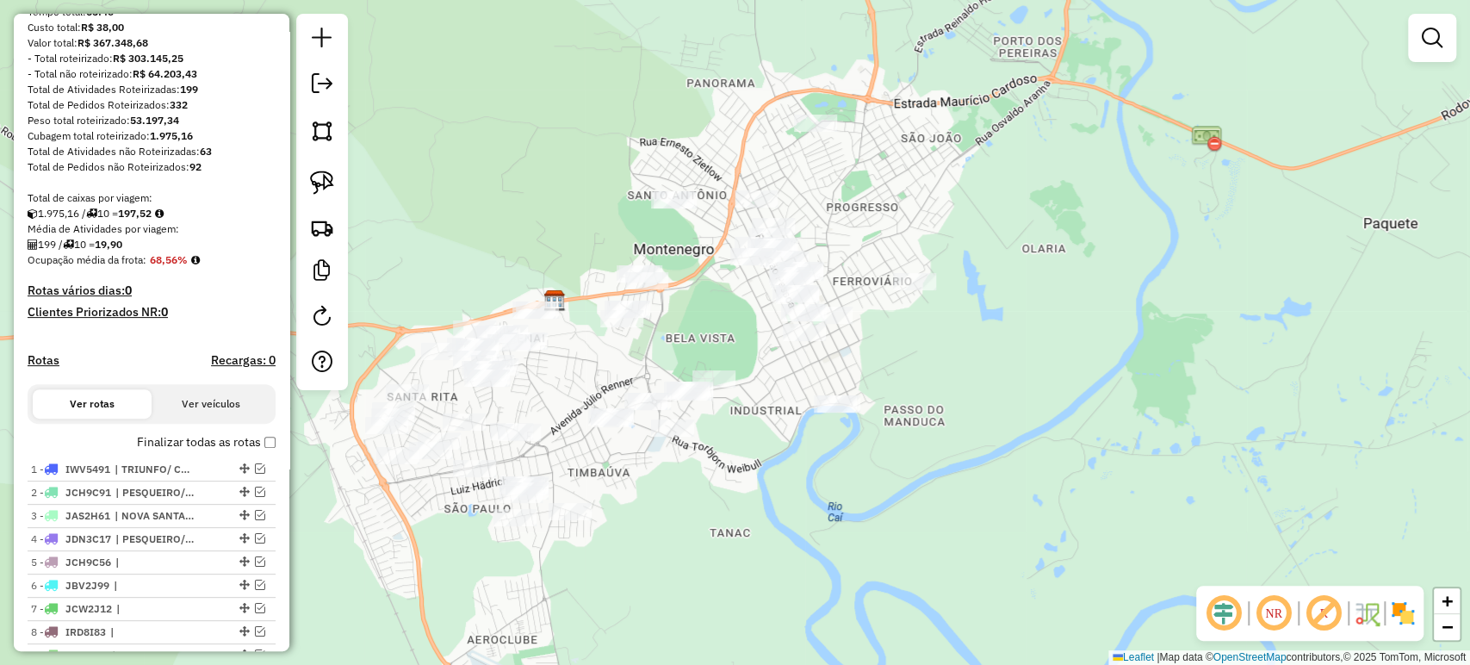
scroll to position [0, 0]
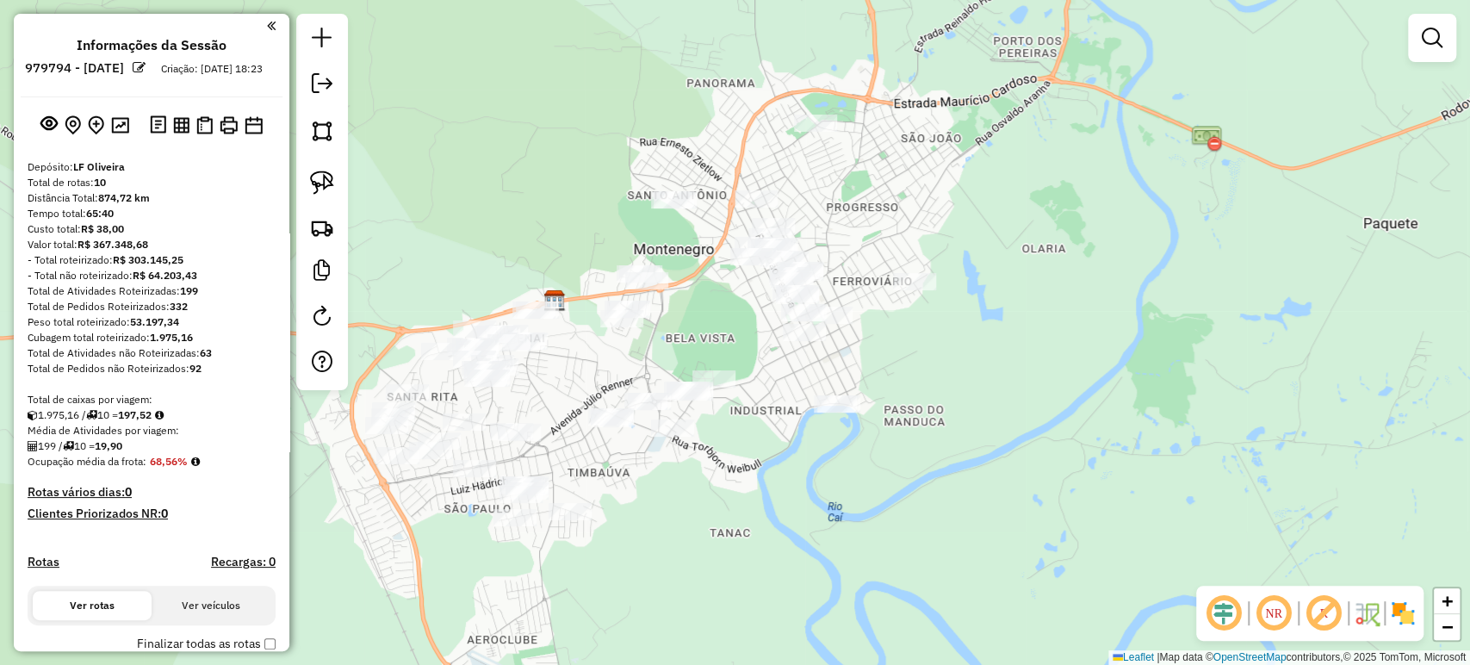
drag, startPoint x: 771, startPoint y: 555, endPoint x: 825, endPoint y: 516, distance: 67.2
click at [886, 539] on div "Janela de atendimento Grade de atendimento Capacidade Transportadoras Veículos …" at bounding box center [735, 332] width 1470 height 665
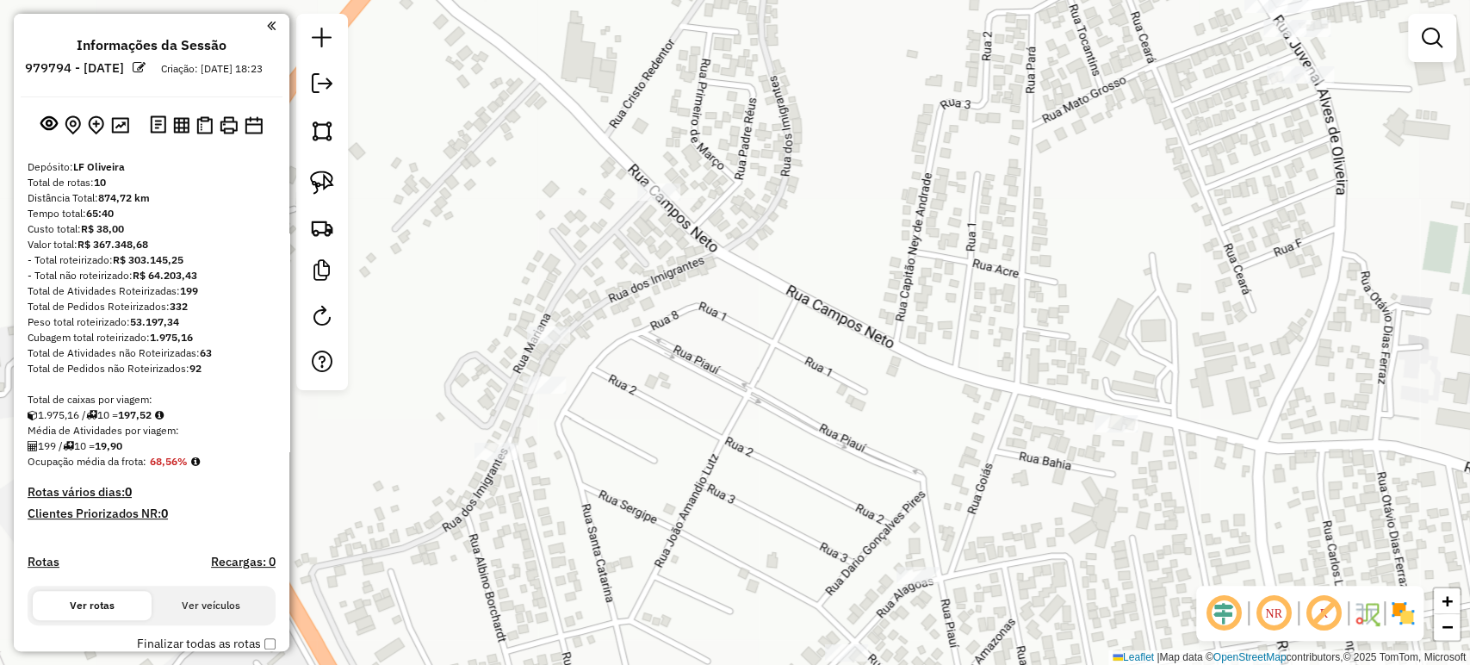
drag, startPoint x: 320, startPoint y: 186, endPoint x: 514, endPoint y: 362, distance: 261.5
click at [322, 188] on img at bounding box center [322, 182] width 24 height 24
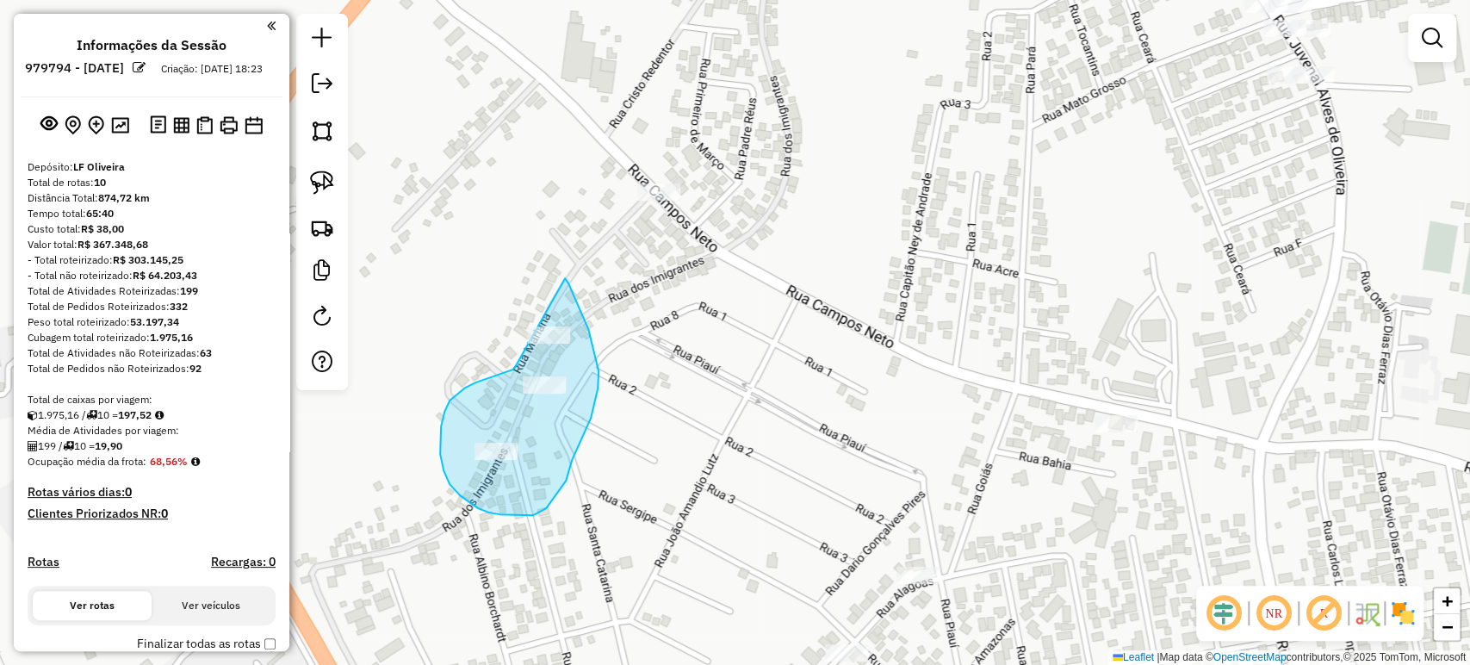
drag, startPoint x: 510, startPoint y: 370, endPoint x: 455, endPoint y: 288, distance: 99.3
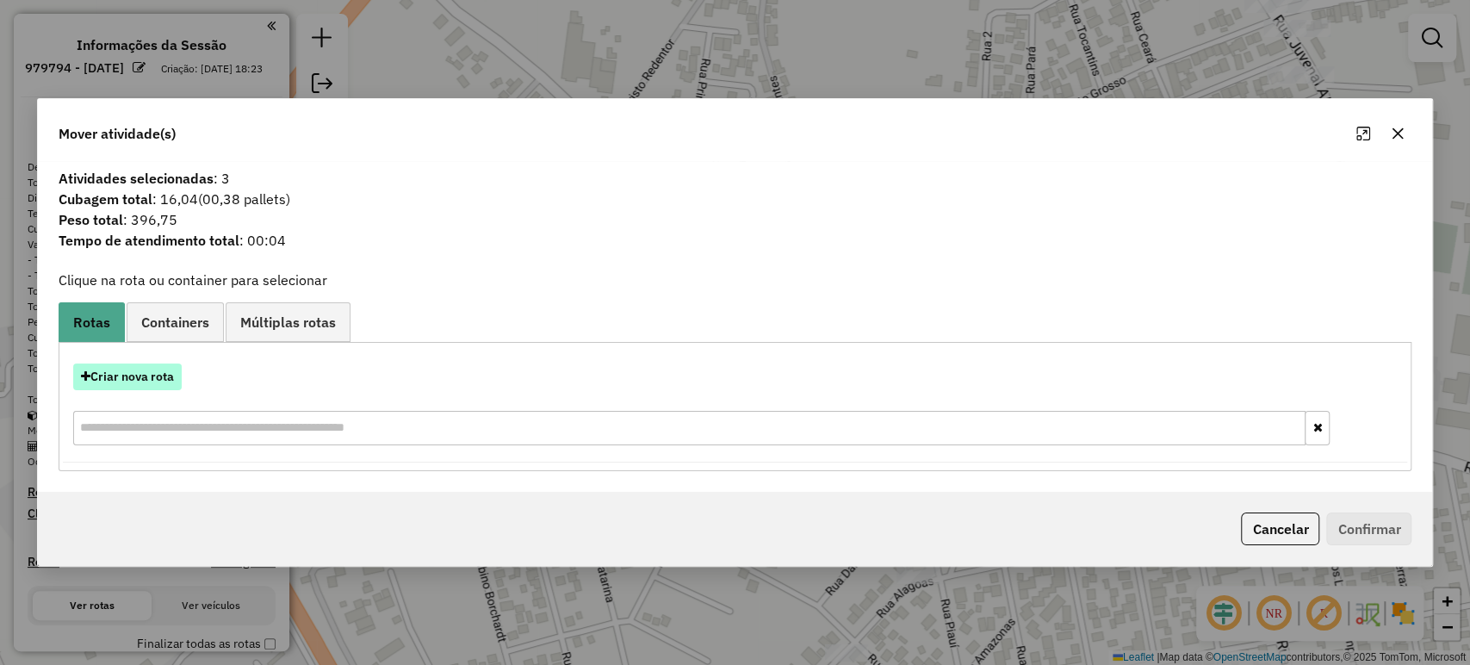
click at [134, 381] on button "Criar nova rota" at bounding box center [127, 376] width 108 height 27
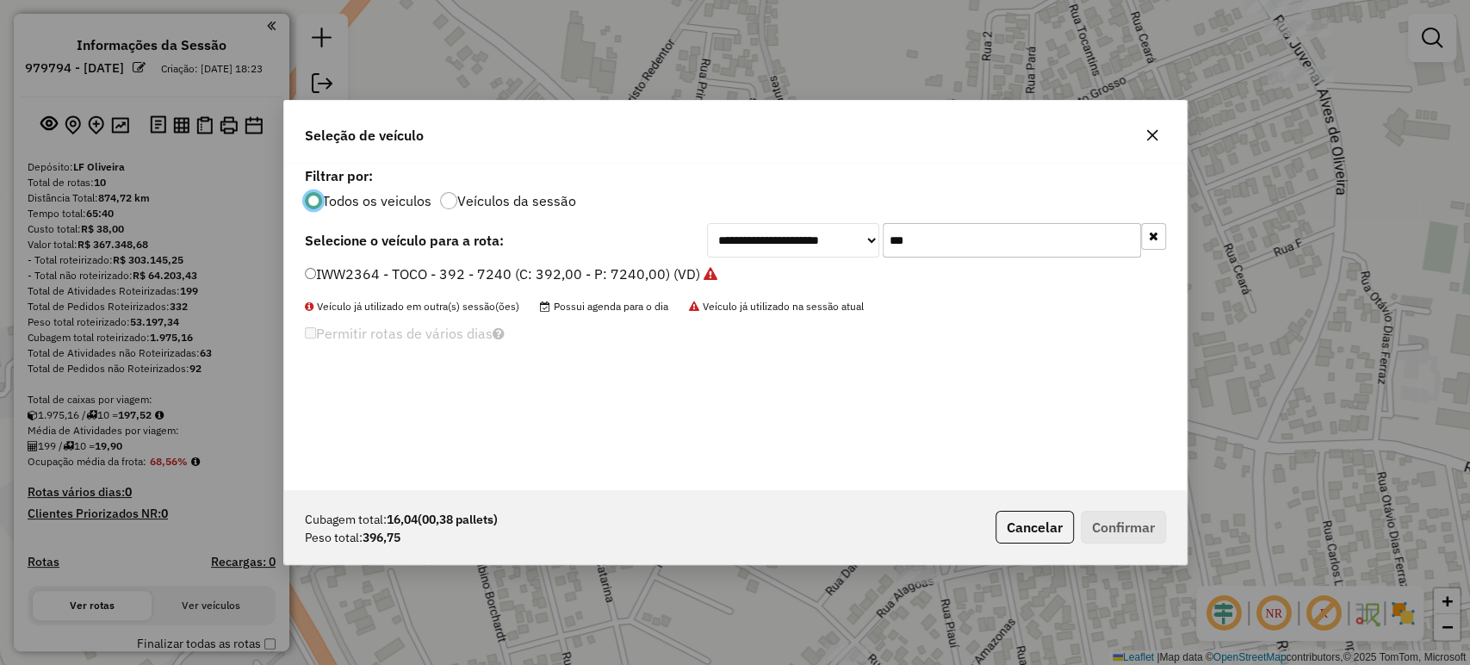
scroll to position [9, 5]
click at [991, 255] on input "***" at bounding box center [1011, 240] width 258 height 34
click at [990, 255] on input "***" at bounding box center [1011, 240] width 258 height 34
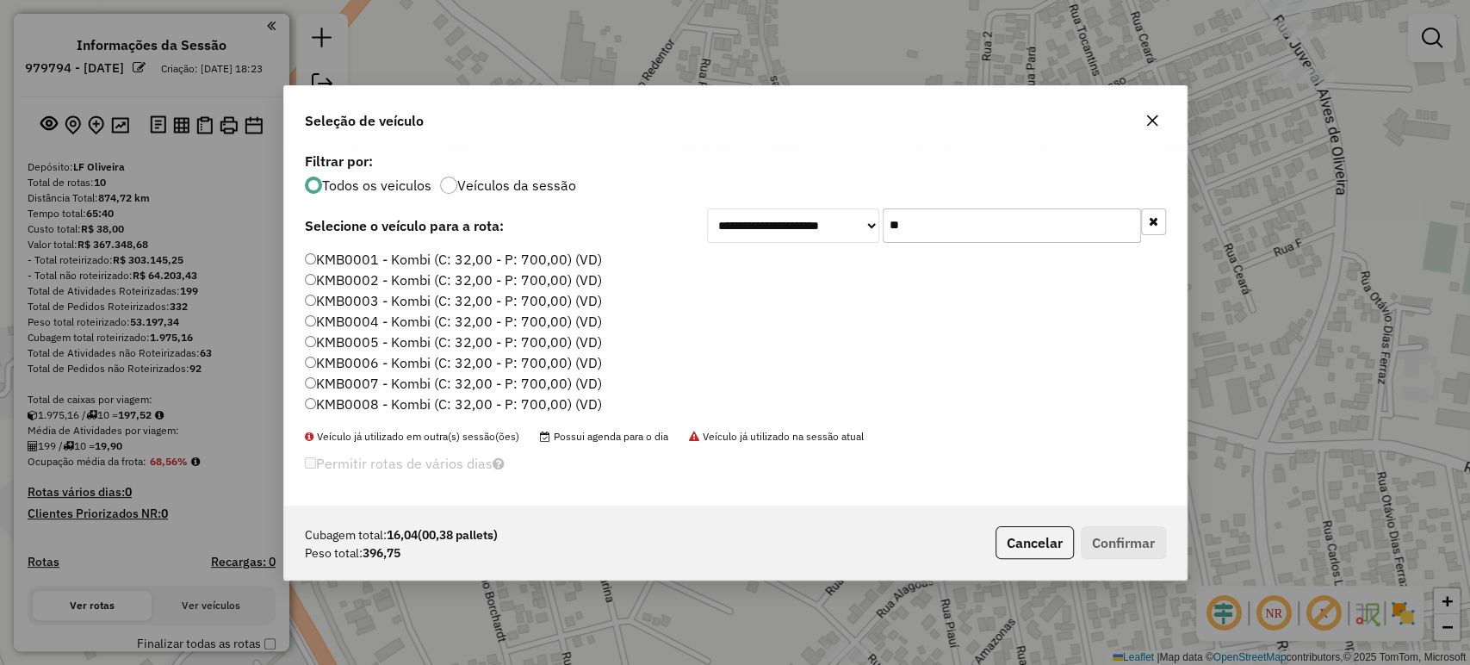
type input "**"
click at [511, 256] on label "KMB0001 - Kombi (C: 32,00 - P: 700,00) (VD)" at bounding box center [453, 259] width 297 height 21
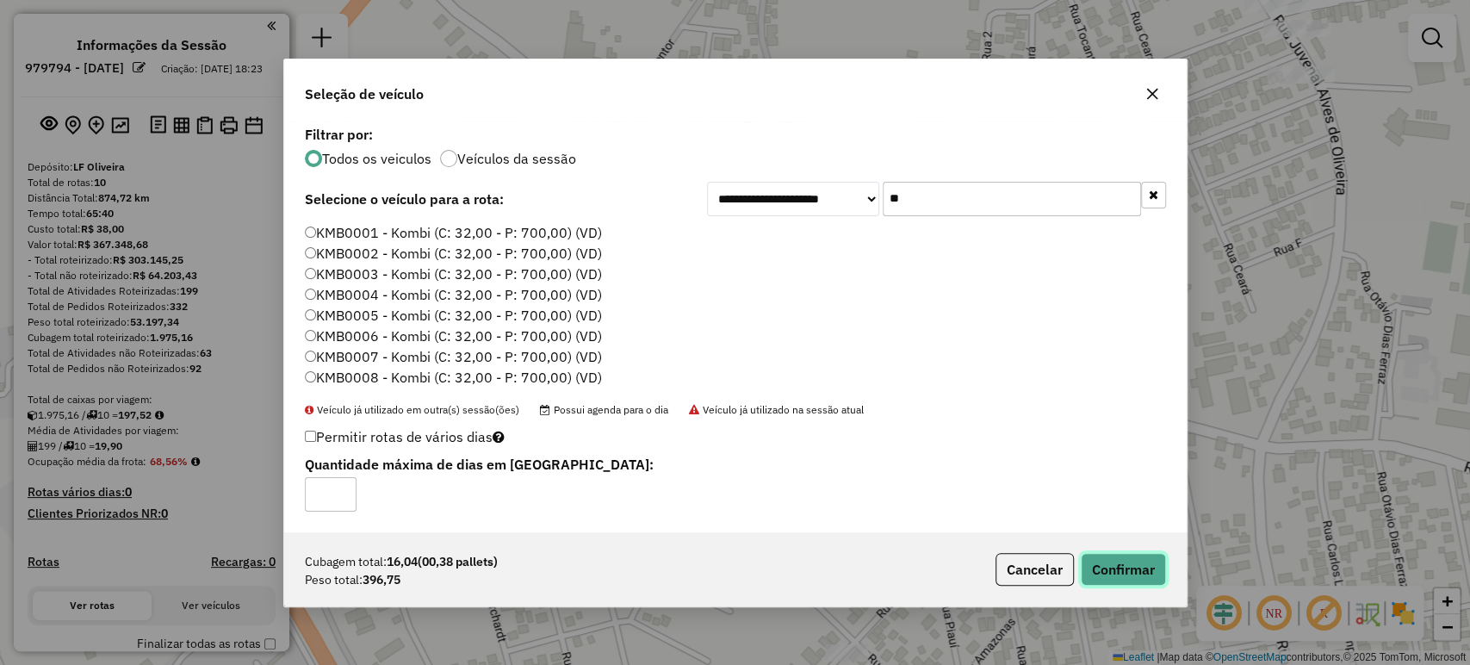
click at [1109, 554] on button "Confirmar" at bounding box center [1123, 569] width 85 height 33
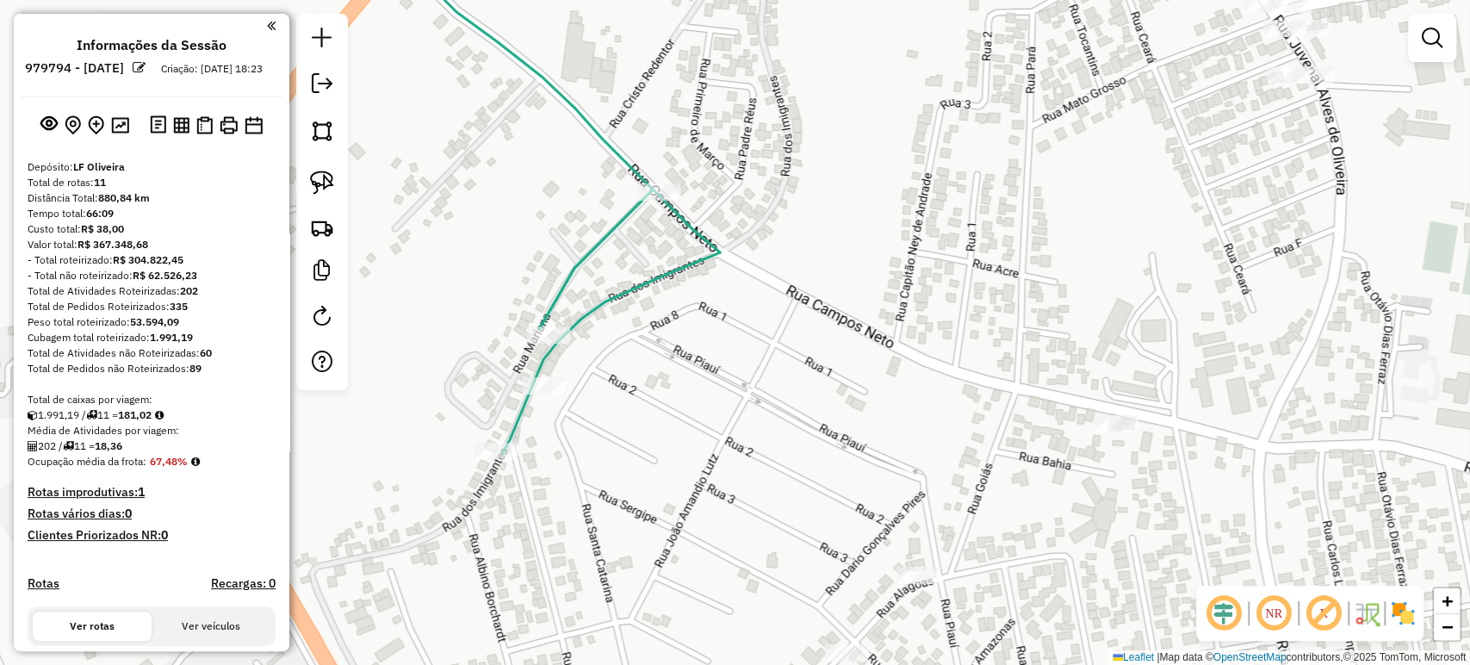
drag, startPoint x: 1074, startPoint y: 288, endPoint x: 1042, endPoint y: 418, distance: 134.9
click at [1042, 418] on div "Janela de atendimento Grade de atendimento Capacidade Transportadoras Veículos …" at bounding box center [735, 332] width 1470 height 665
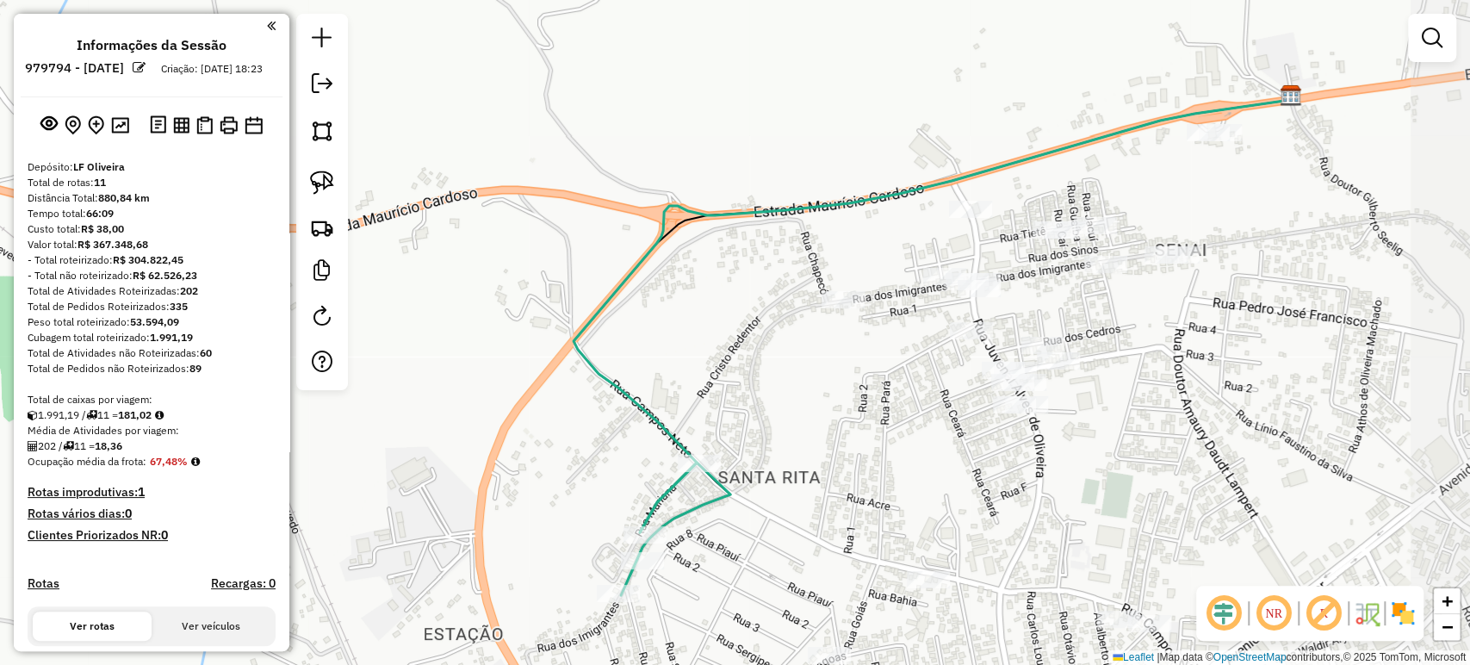
drag, startPoint x: 1016, startPoint y: 393, endPoint x: 895, endPoint y: 468, distance: 142.4
click at [895, 468] on div "Janela de atendimento Grade de atendimento Capacidade Transportadoras Veículos …" at bounding box center [735, 332] width 1470 height 665
drag, startPoint x: 829, startPoint y: 407, endPoint x: 758, endPoint y: 432, distance: 75.7
click at [757, 432] on div "Janela de atendimento Grade de atendimento Capacidade Transportadoras Veículos …" at bounding box center [735, 332] width 1470 height 665
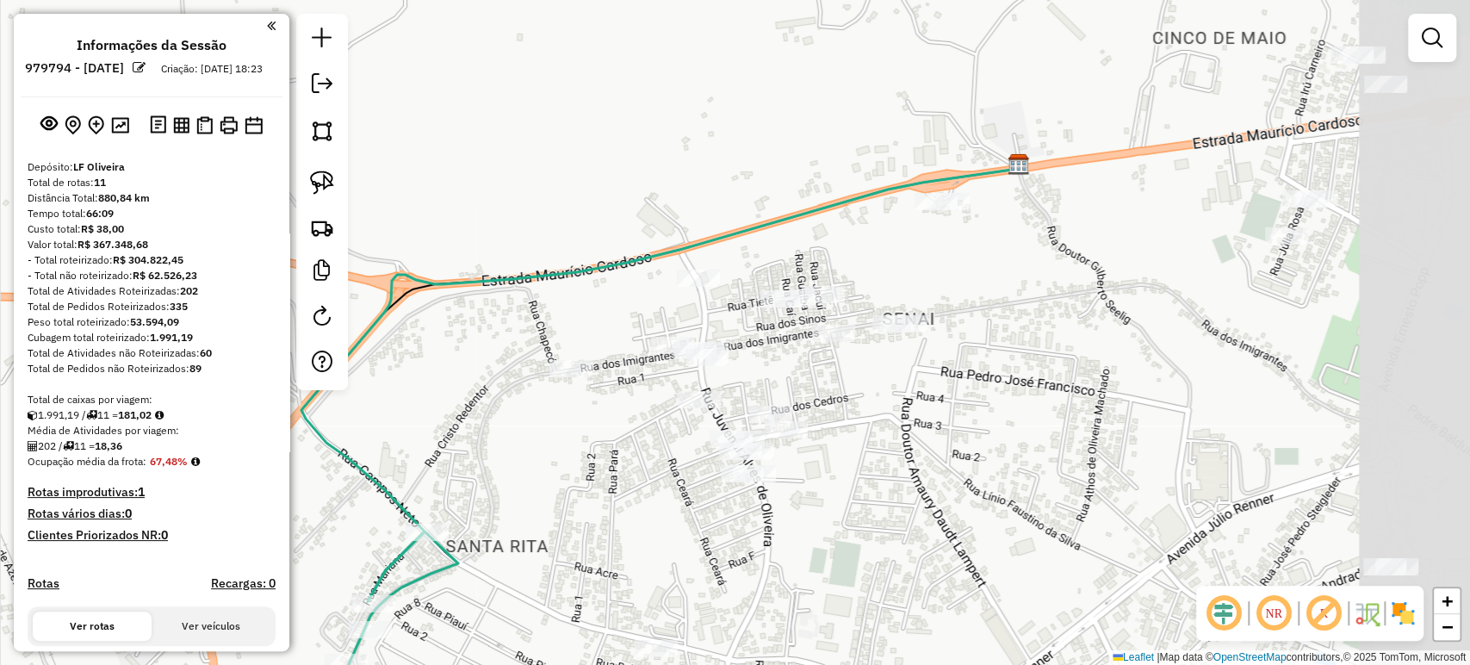
drag, startPoint x: 751, startPoint y: 488, endPoint x: 598, endPoint y: 488, distance: 152.4
click at [598, 488] on div "Janela de atendimento Grade de atendimento Capacidade Transportadoras Veículos …" at bounding box center [735, 332] width 1470 height 665
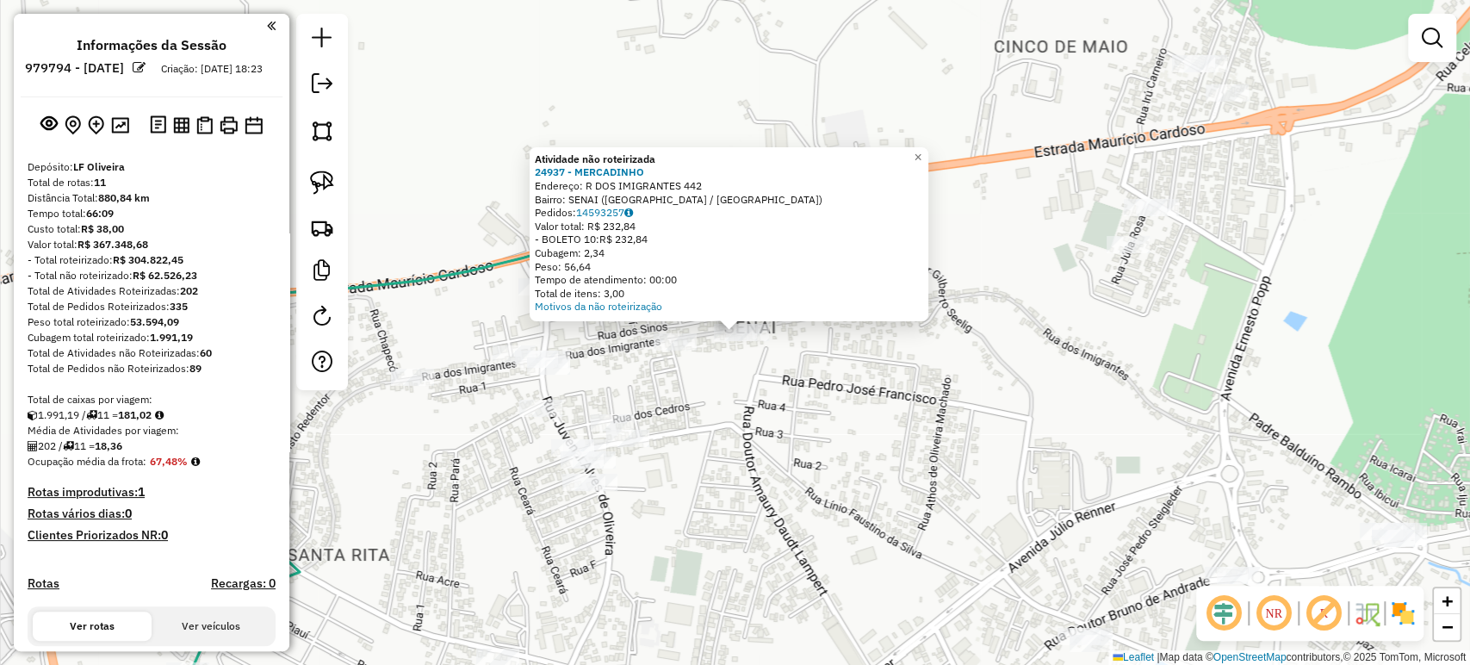
click at [740, 453] on div "Atividade não roteirizada 24937 - MERCADINHO Endereço: R DOS IMIGRANTES 442 Bai…" at bounding box center [735, 332] width 1470 height 665
click at [850, 432] on div "Atividade não roteirizada 24937 - MERCADINHO Endereço: R DOS IMIGRANTES 442 Bai…" at bounding box center [735, 332] width 1470 height 665
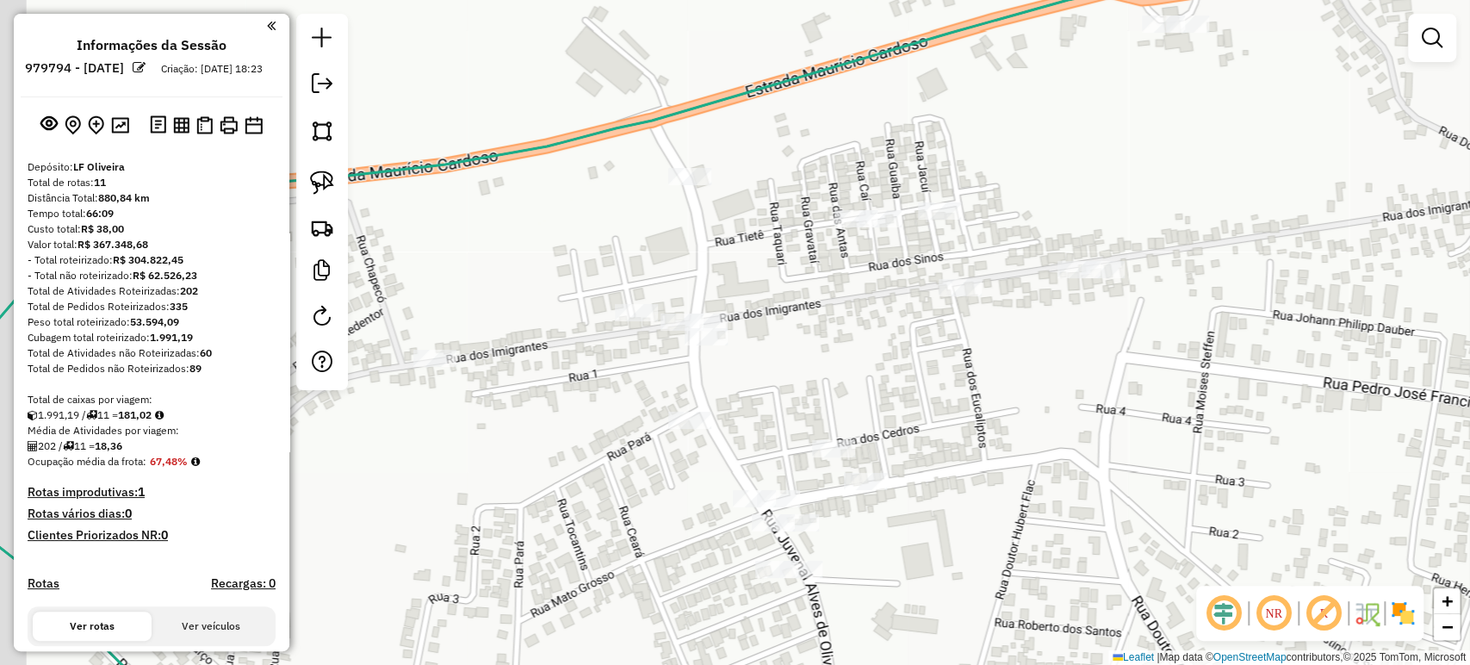
drag, startPoint x: 799, startPoint y: 418, endPoint x: 836, endPoint y: 407, distance: 38.7
click at [877, 421] on div "Janela de atendimento Grade de atendimento Capacidade Transportadoras Veículos …" at bounding box center [735, 332] width 1470 height 665
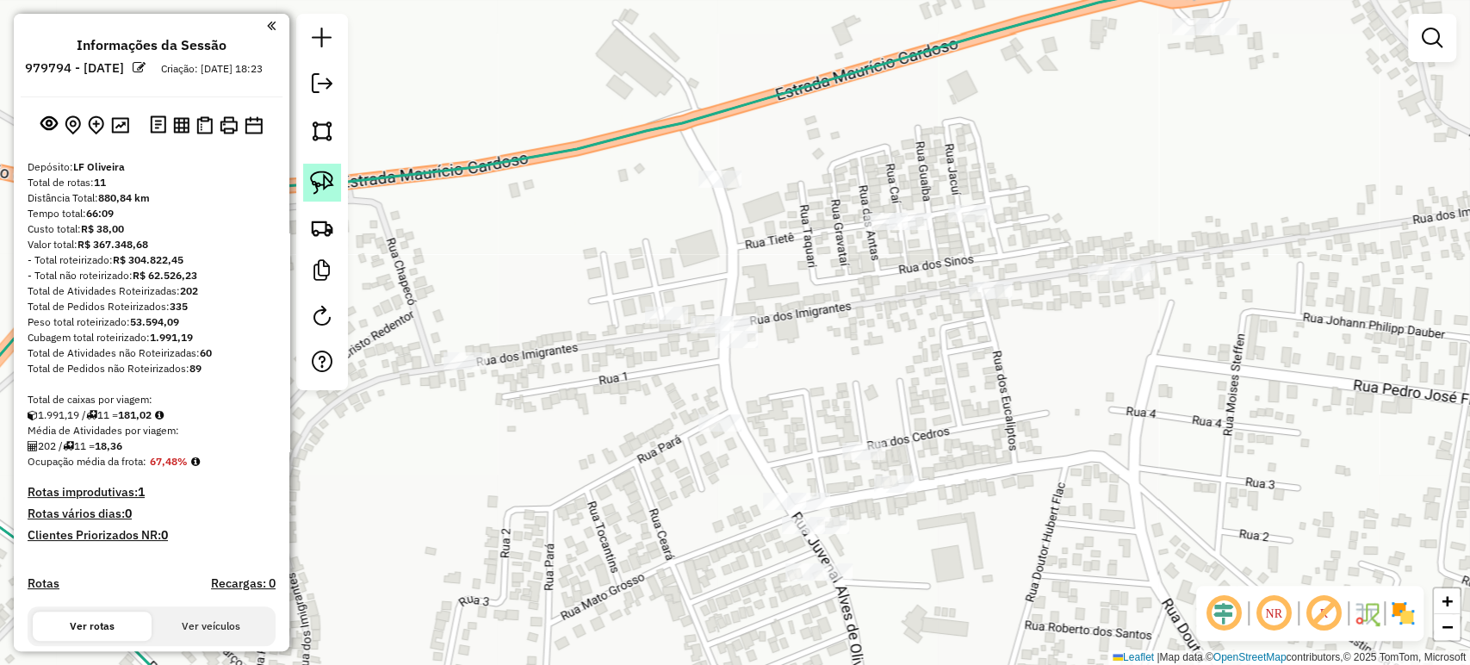
drag, startPoint x: 326, startPoint y: 183, endPoint x: 338, endPoint y: 186, distance: 11.7
click at [329, 181] on img at bounding box center [322, 182] width 24 height 24
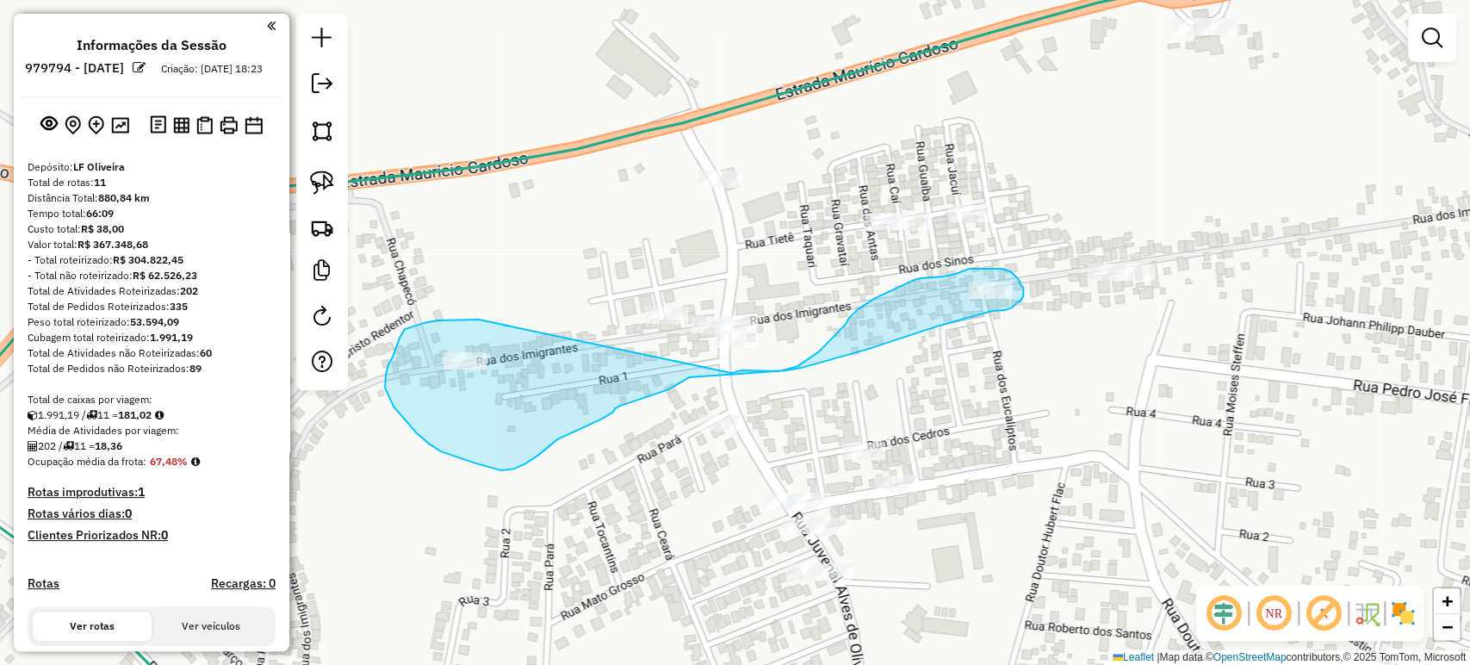
drag, startPoint x: 479, startPoint y: 319, endPoint x: 731, endPoint y: 373, distance: 257.9
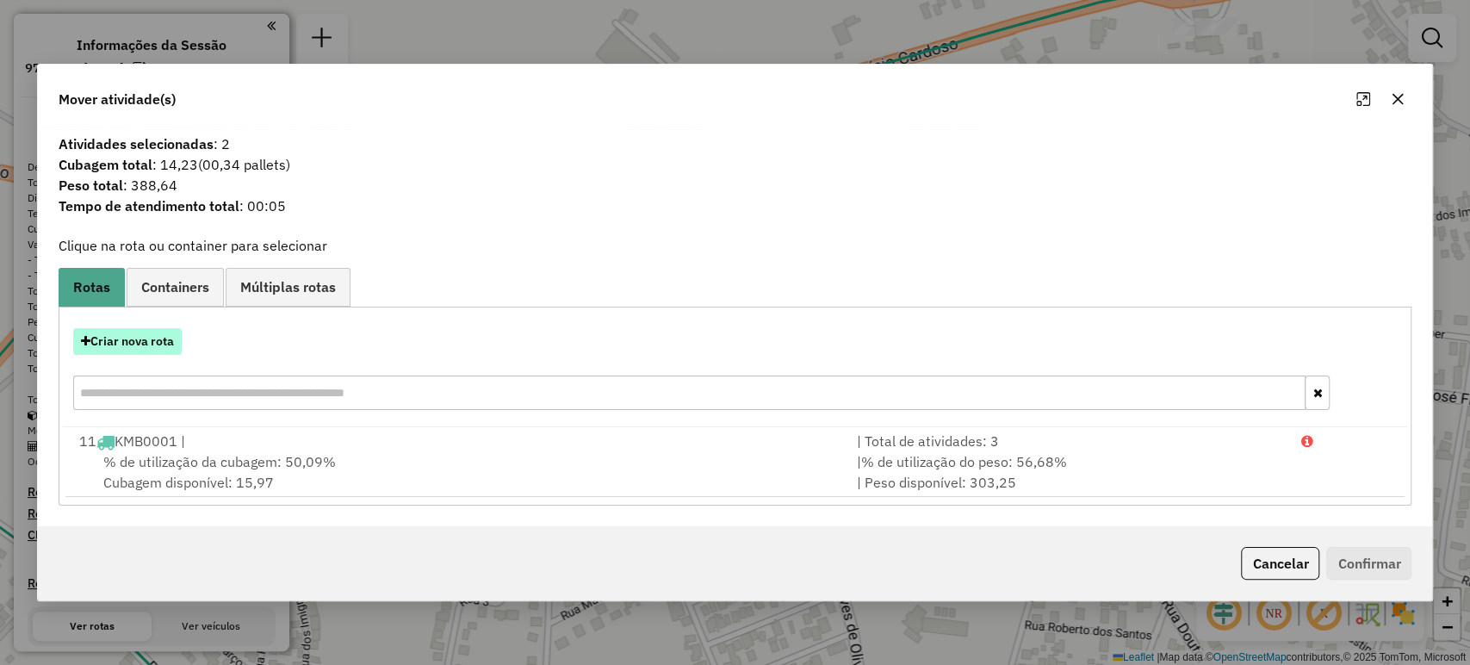
click at [154, 342] on button "Criar nova rota" at bounding box center [127, 341] width 108 height 27
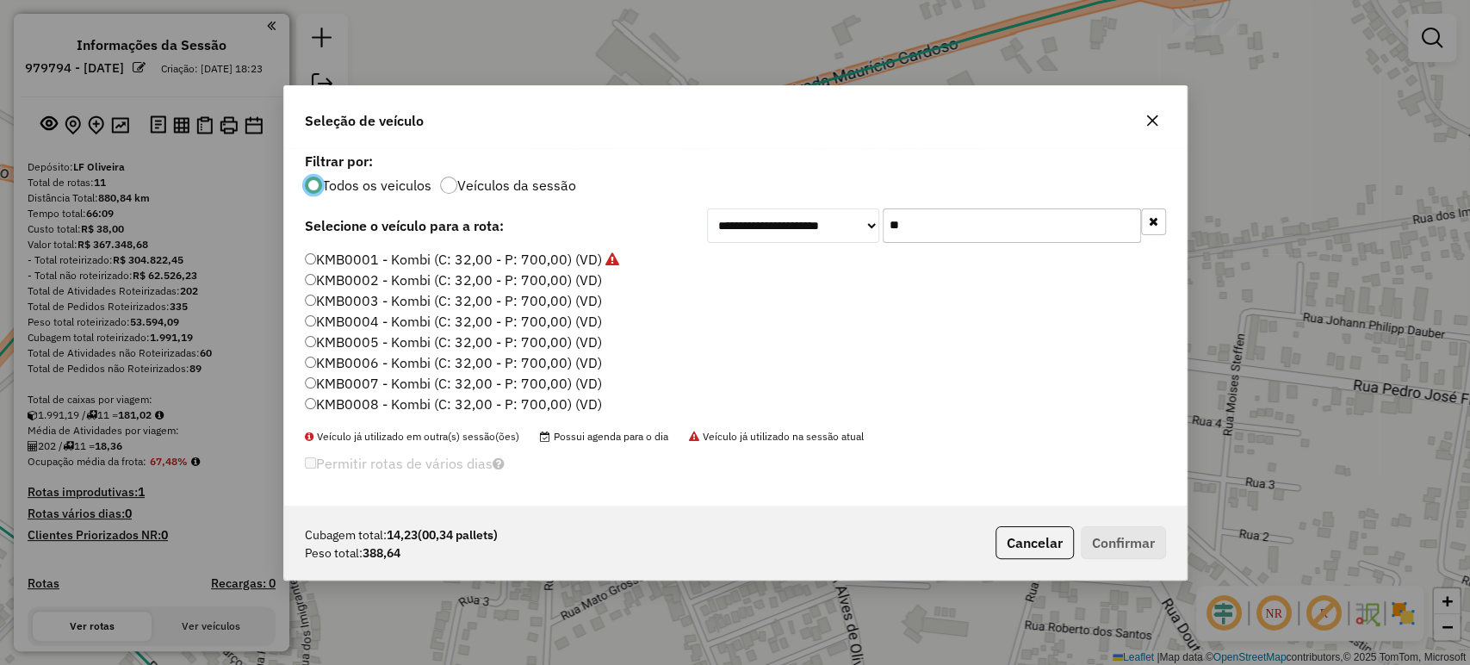
click at [439, 285] on label "KMB0002 - Kombi (C: 32,00 - P: 700,00) (VD)" at bounding box center [453, 279] width 297 height 21
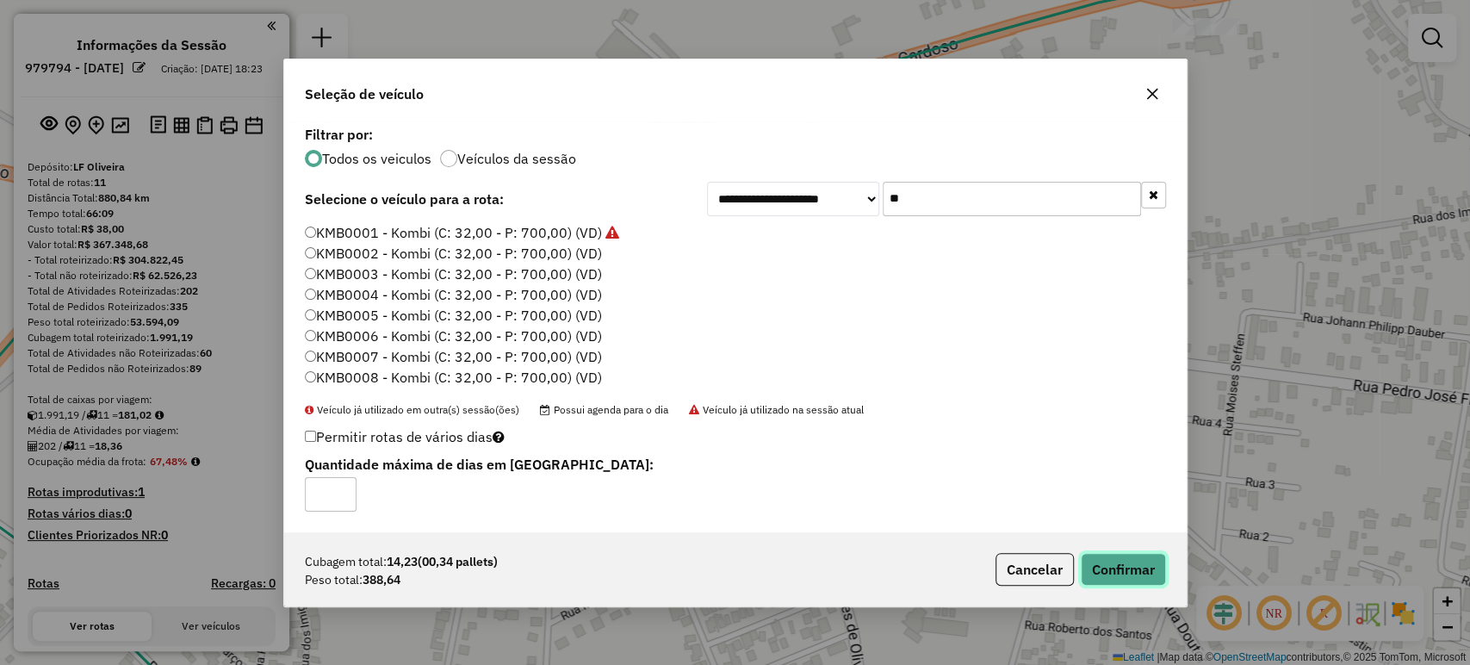
click at [1135, 561] on button "Confirmar" at bounding box center [1123, 569] width 85 height 33
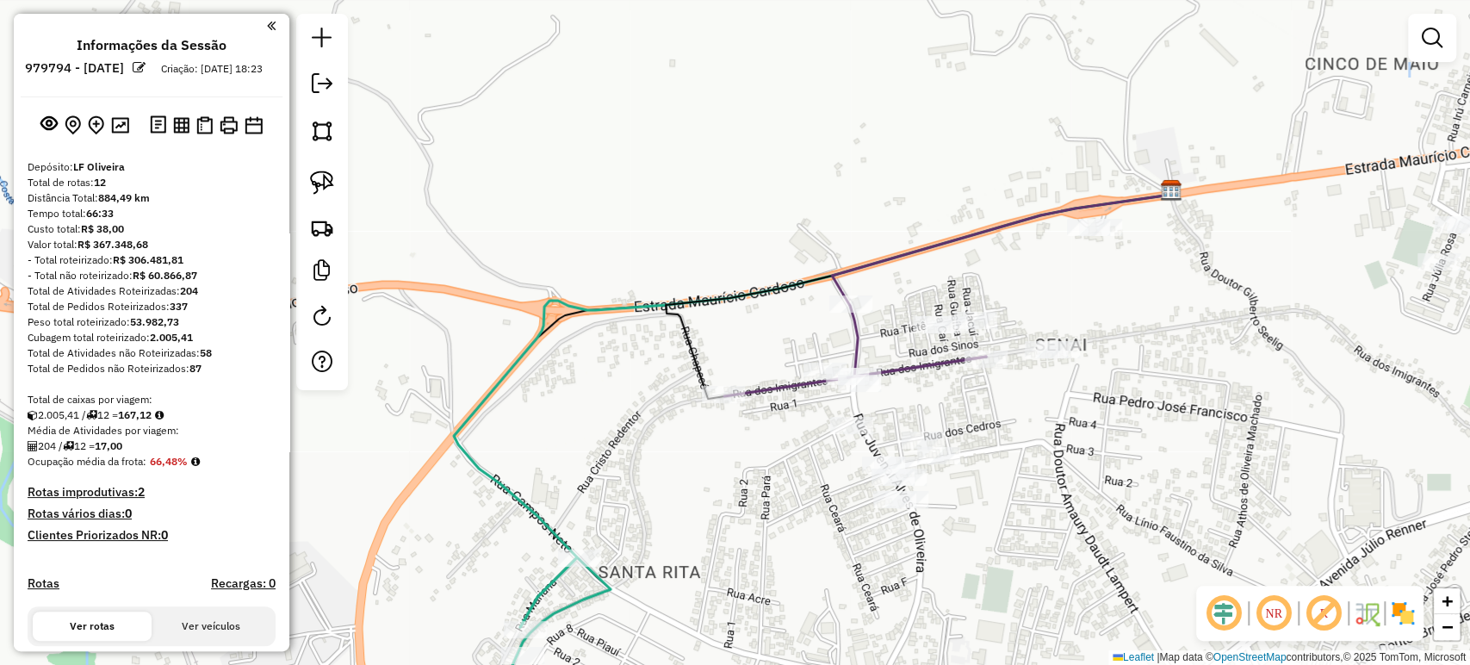
drag, startPoint x: 1047, startPoint y: 418, endPoint x: 992, endPoint y: 397, distance: 59.2
click at [898, 453] on div "Janela de atendimento Grade de atendimento Capacidade Transportadoras Veículos …" at bounding box center [735, 332] width 1470 height 665
drag, startPoint x: 1068, startPoint y: 405, endPoint x: 930, endPoint y: 419, distance: 139.4
click at [930, 419] on div "Janela de atendimento Grade de atendimento Capacidade Transportadoras Veículos …" at bounding box center [735, 332] width 1470 height 665
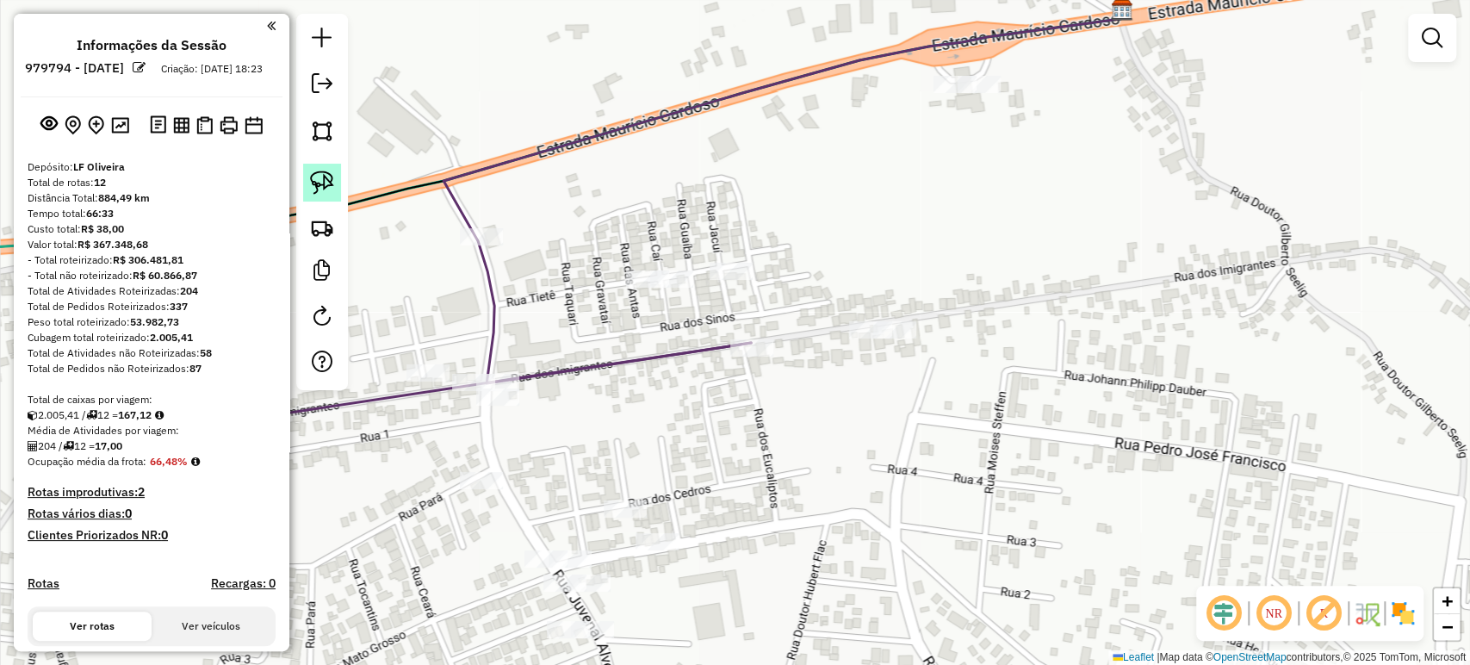
click at [330, 182] on img at bounding box center [322, 182] width 24 height 24
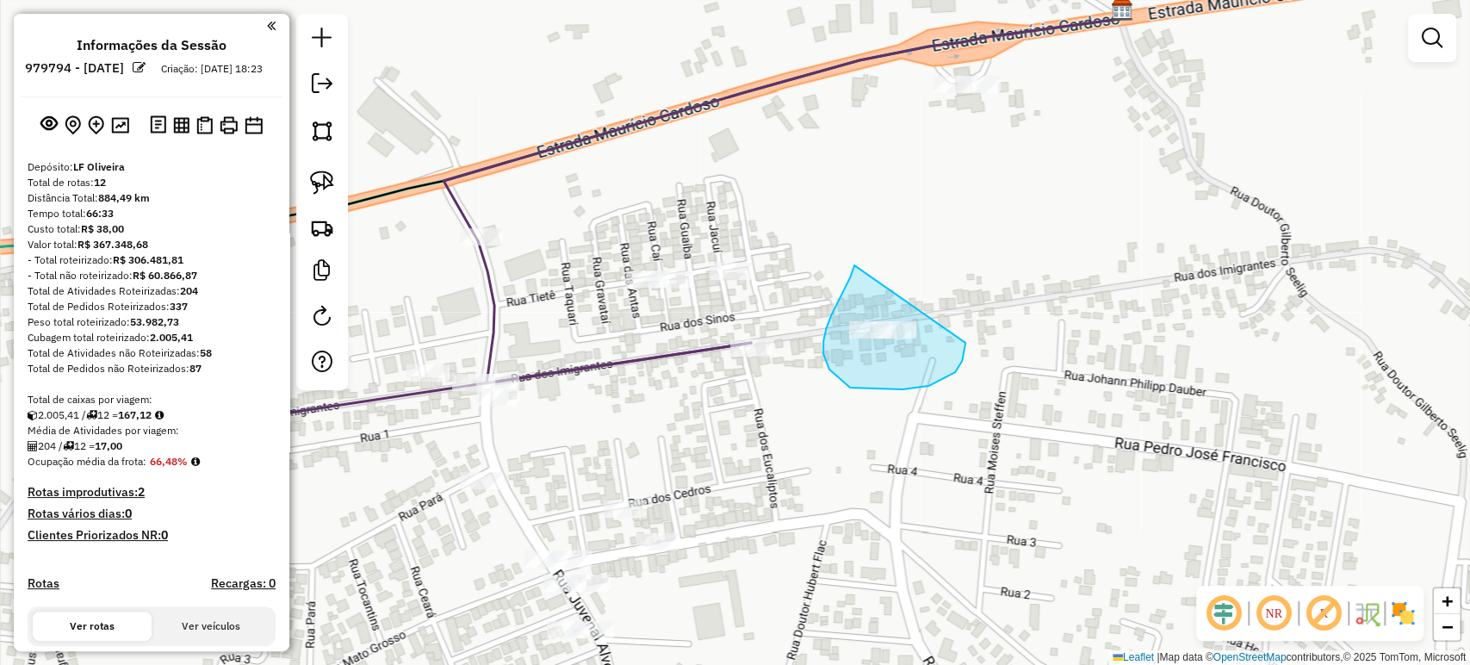
drag, startPoint x: 826, startPoint y: 329, endPoint x: 965, endPoint y: 343, distance: 140.2
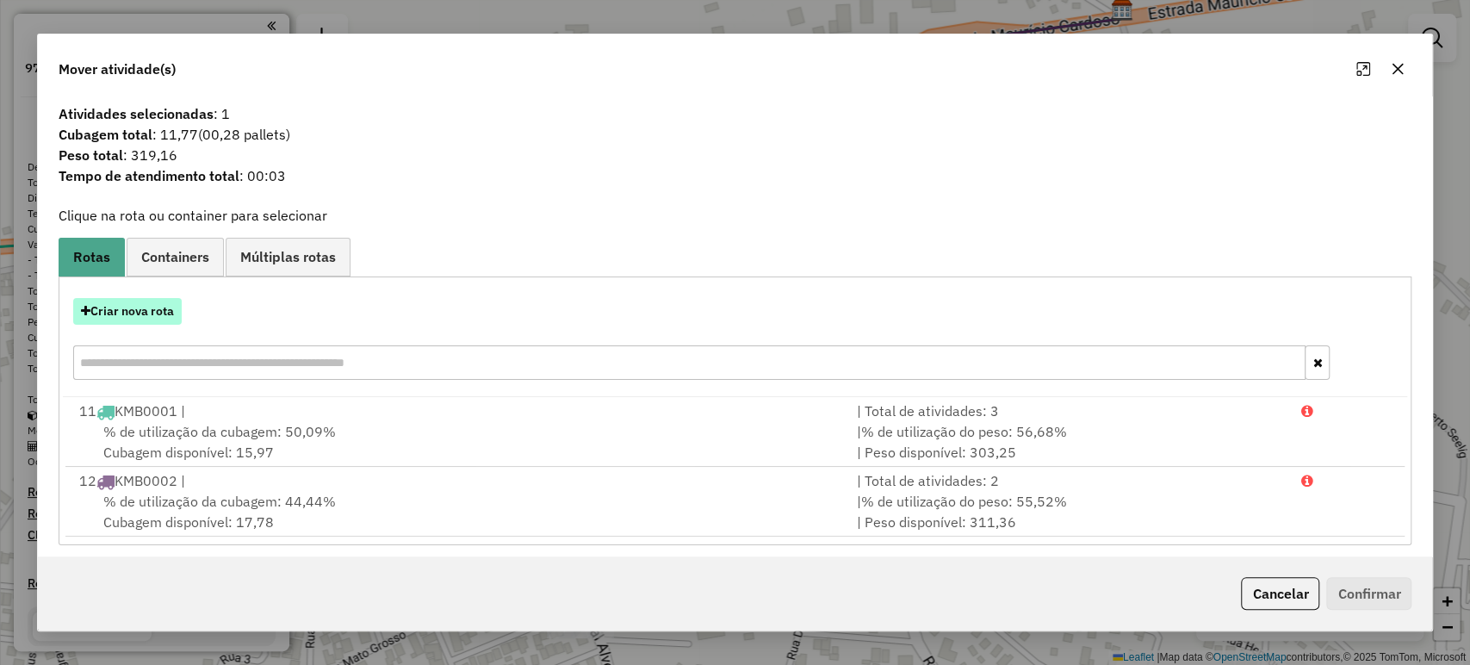
click at [165, 322] on button "Criar nova rota" at bounding box center [127, 311] width 108 height 27
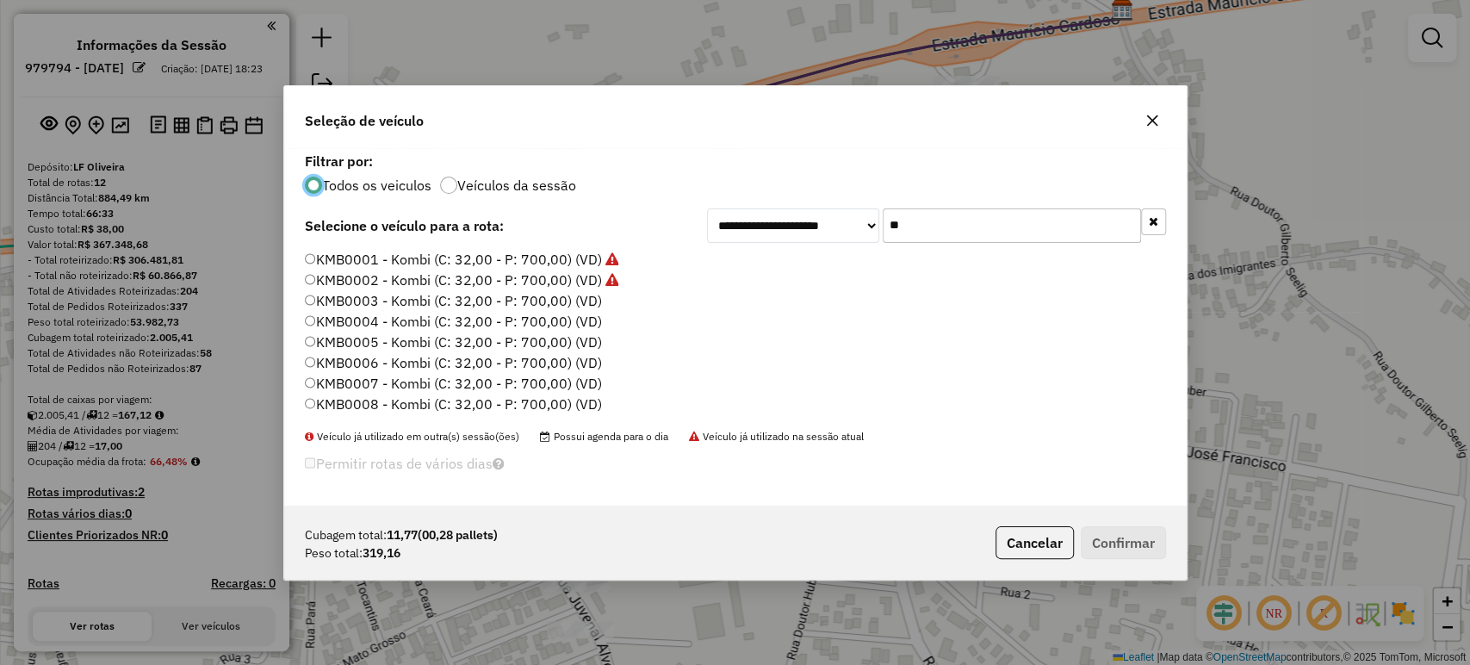
click at [548, 295] on label "KMB0003 - Kombi (C: 32,00 - P: 700,00) (VD)" at bounding box center [453, 300] width 297 height 21
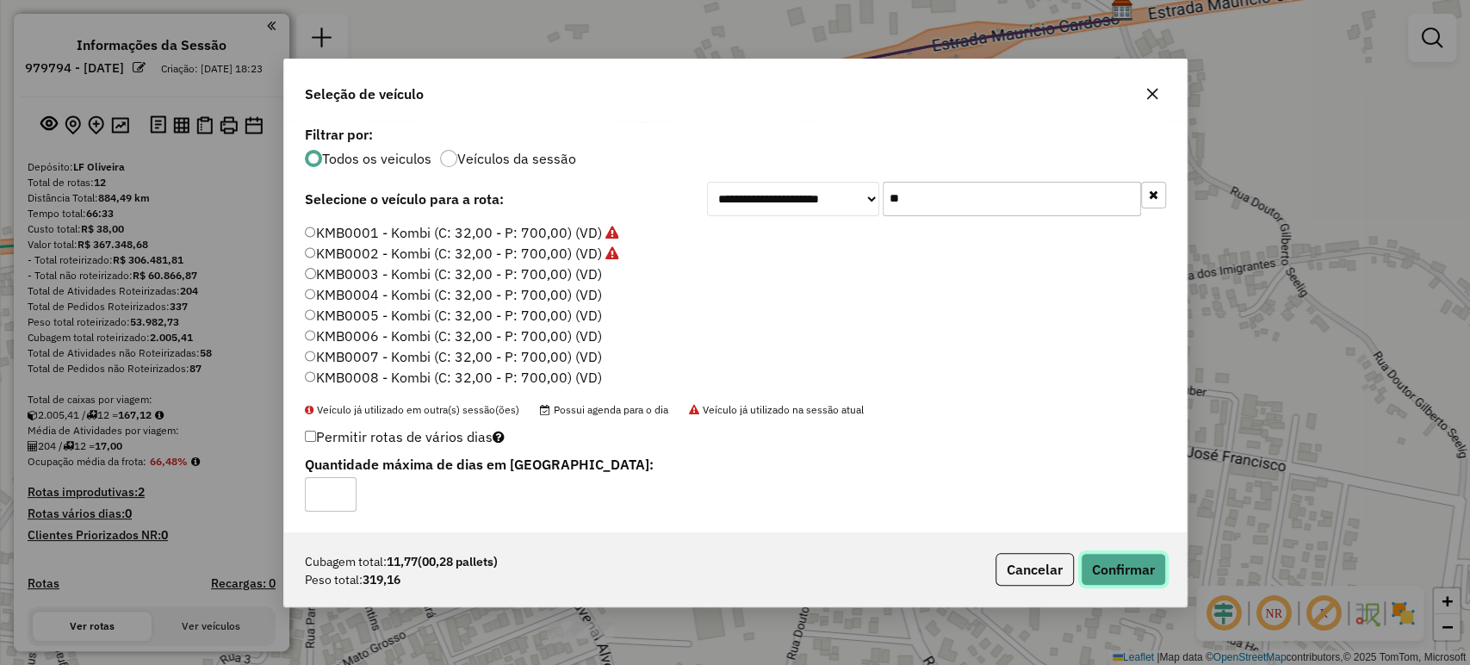
click at [1093, 554] on button "Confirmar" at bounding box center [1123, 569] width 85 height 33
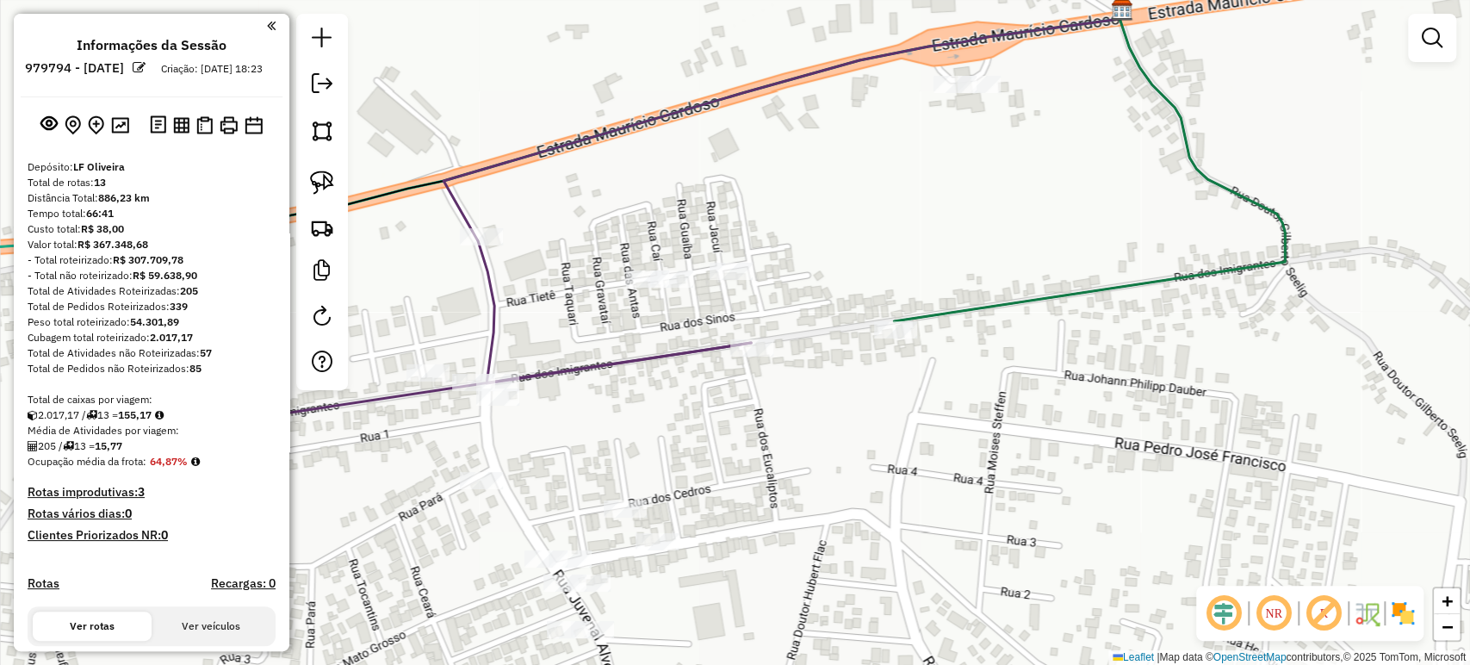
drag, startPoint x: 872, startPoint y: 480, endPoint x: 869, endPoint y: 472, distance: 9.3
click at [874, 480] on div "Janela de atendimento Grade de atendimento Capacidade Transportadoras Veículos …" at bounding box center [735, 332] width 1470 height 665
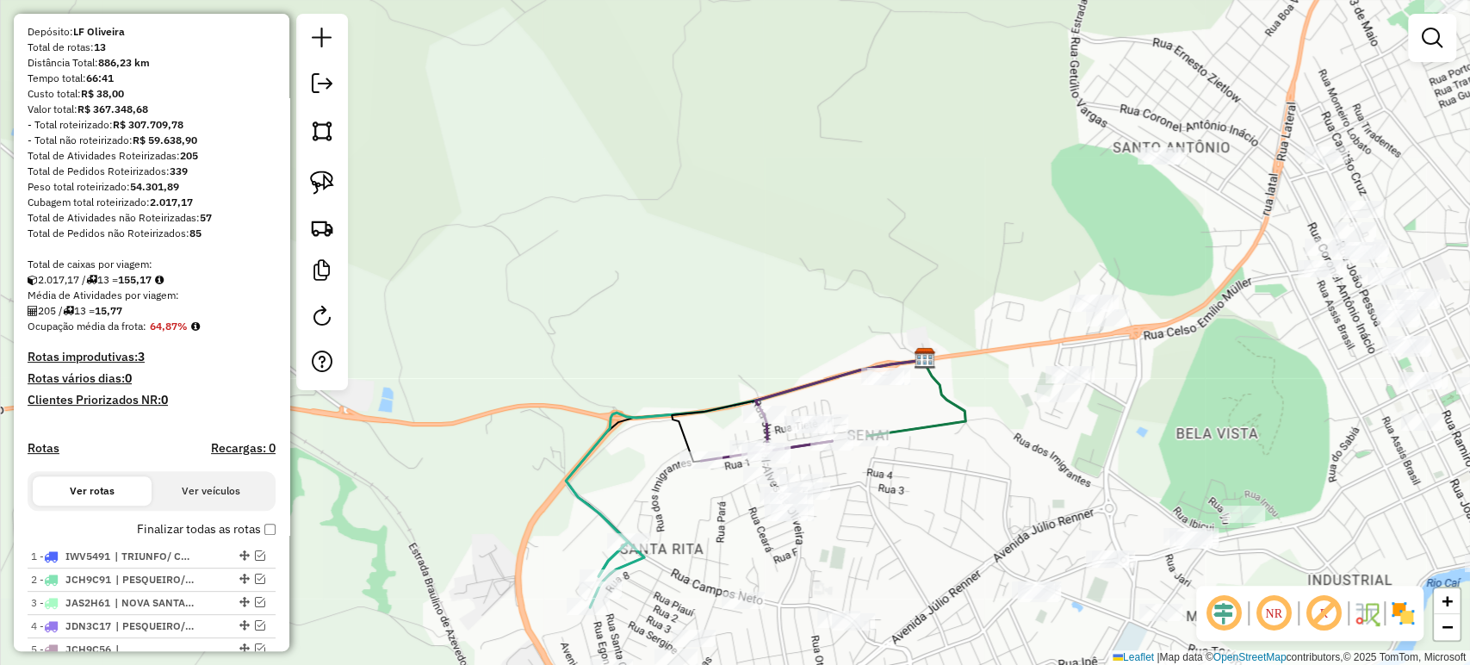
scroll to position [191, 0]
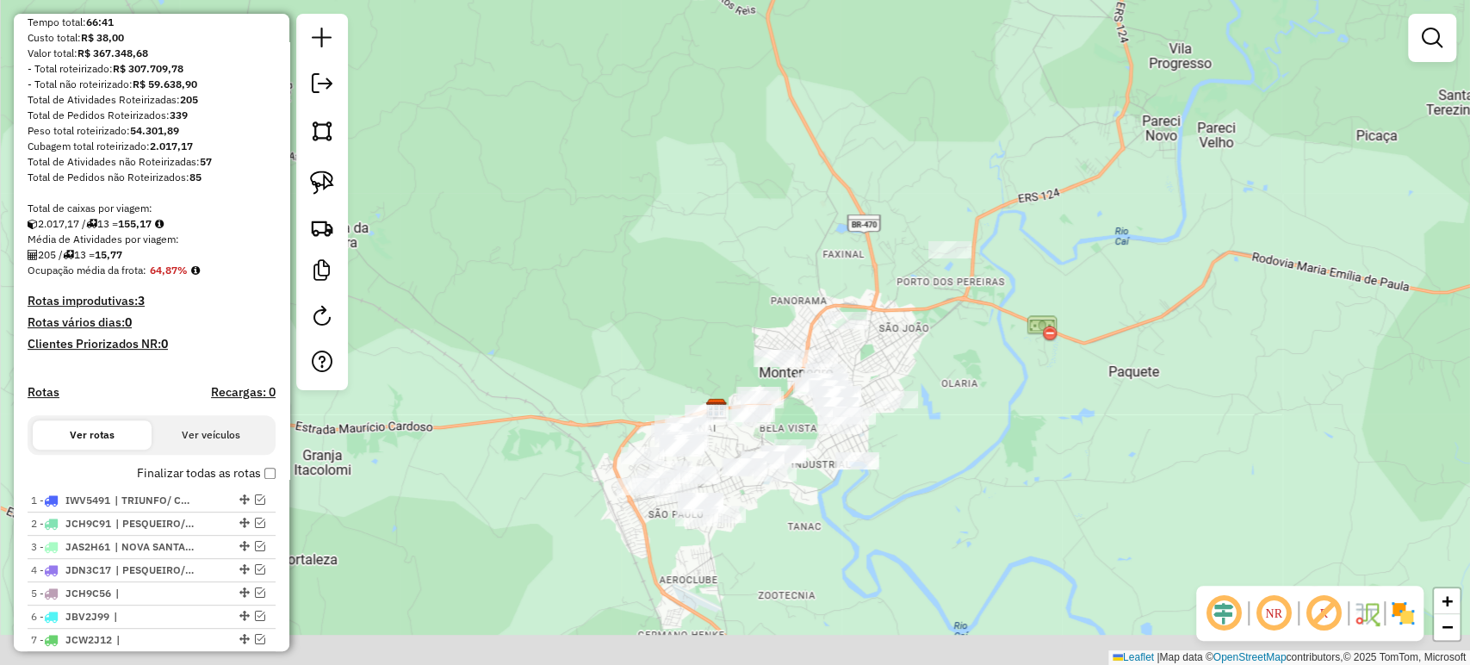
drag, startPoint x: 842, startPoint y: 508, endPoint x: 815, endPoint y: 506, distance: 26.7
click at [815, 506] on div "Janela de atendimento Grade de atendimento Capacidade Transportadoras Veículos …" at bounding box center [735, 332] width 1470 height 665
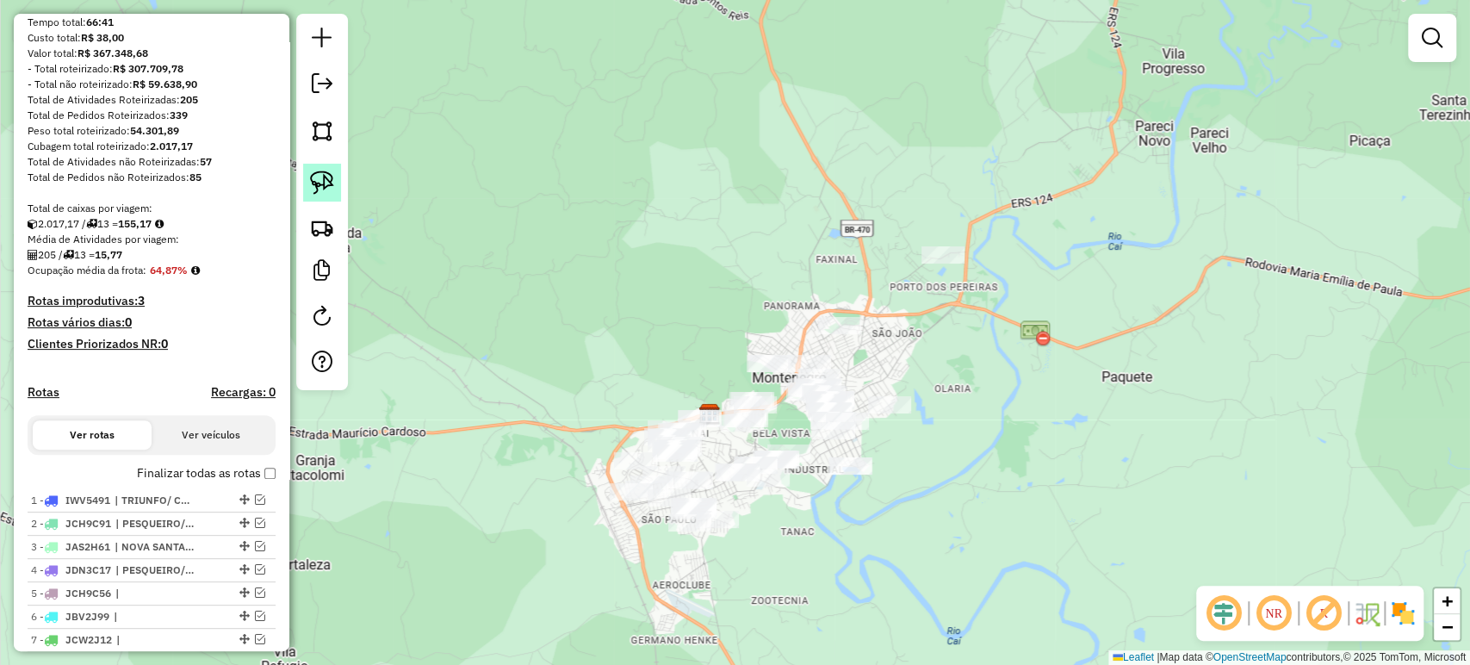
click at [323, 183] on img at bounding box center [322, 182] width 24 height 24
drag, startPoint x: 930, startPoint y: 205, endPoint x: 985, endPoint y: 259, distance: 77.3
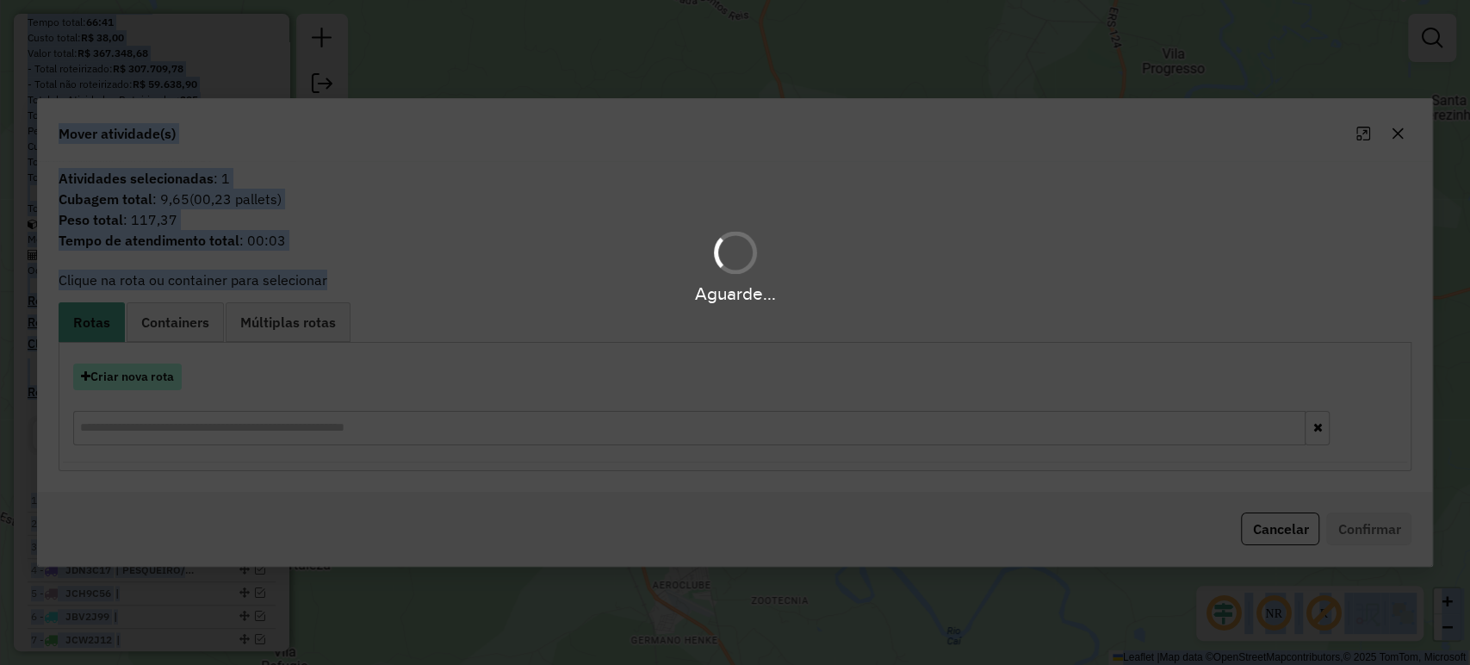
click at [137, 387] on hb-app "Aguarde... Pop-up bloqueado! Seu navegador bloqueou automáticamente a abertura …" at bounding box center [735, 332] width 1470 height 665
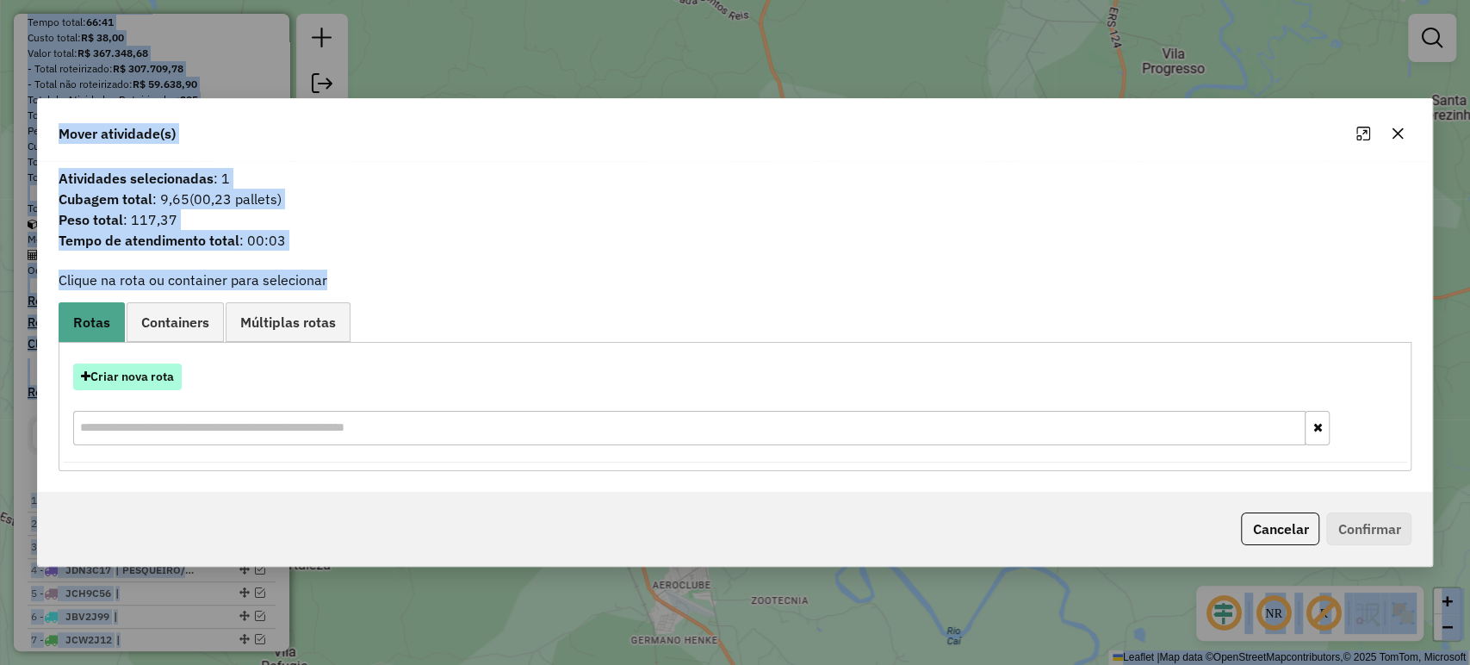
click at [138, 381] on button "Criar nova rota" at bounding box center [127, 376] width 108 height 27
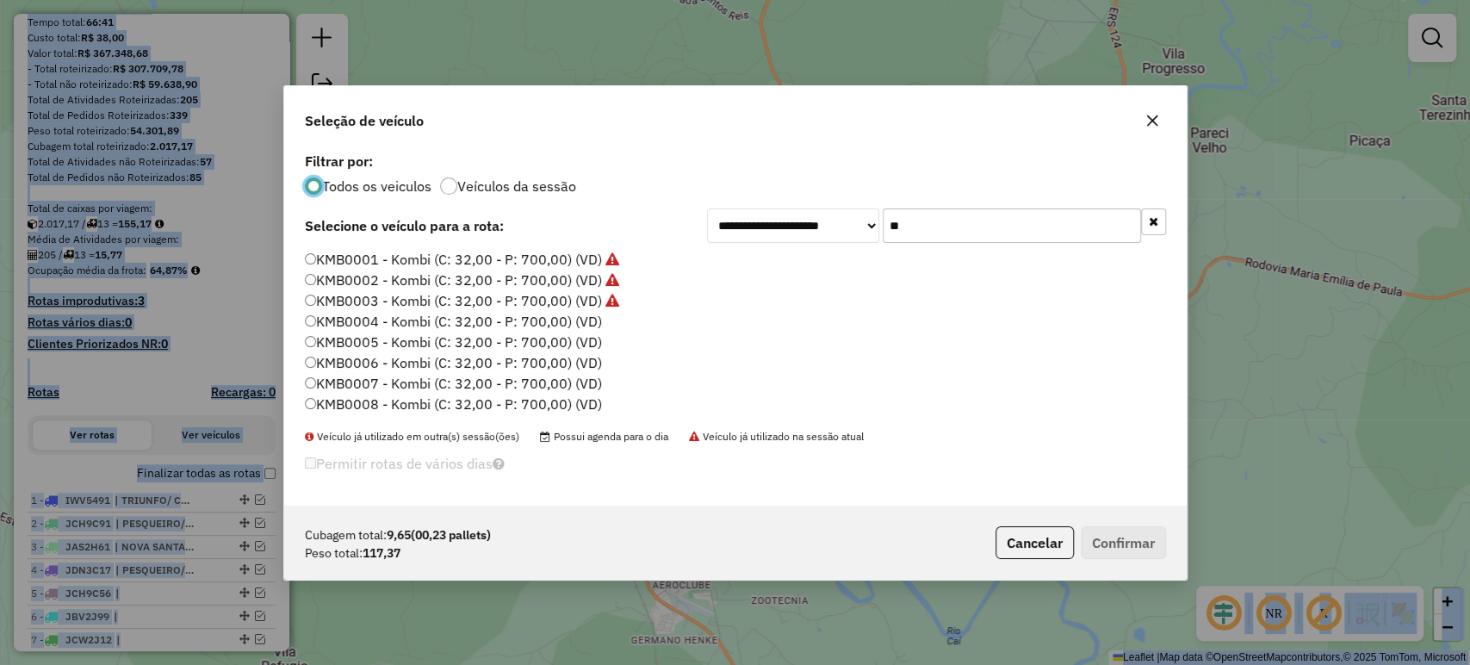
scroll to position [9, 5]
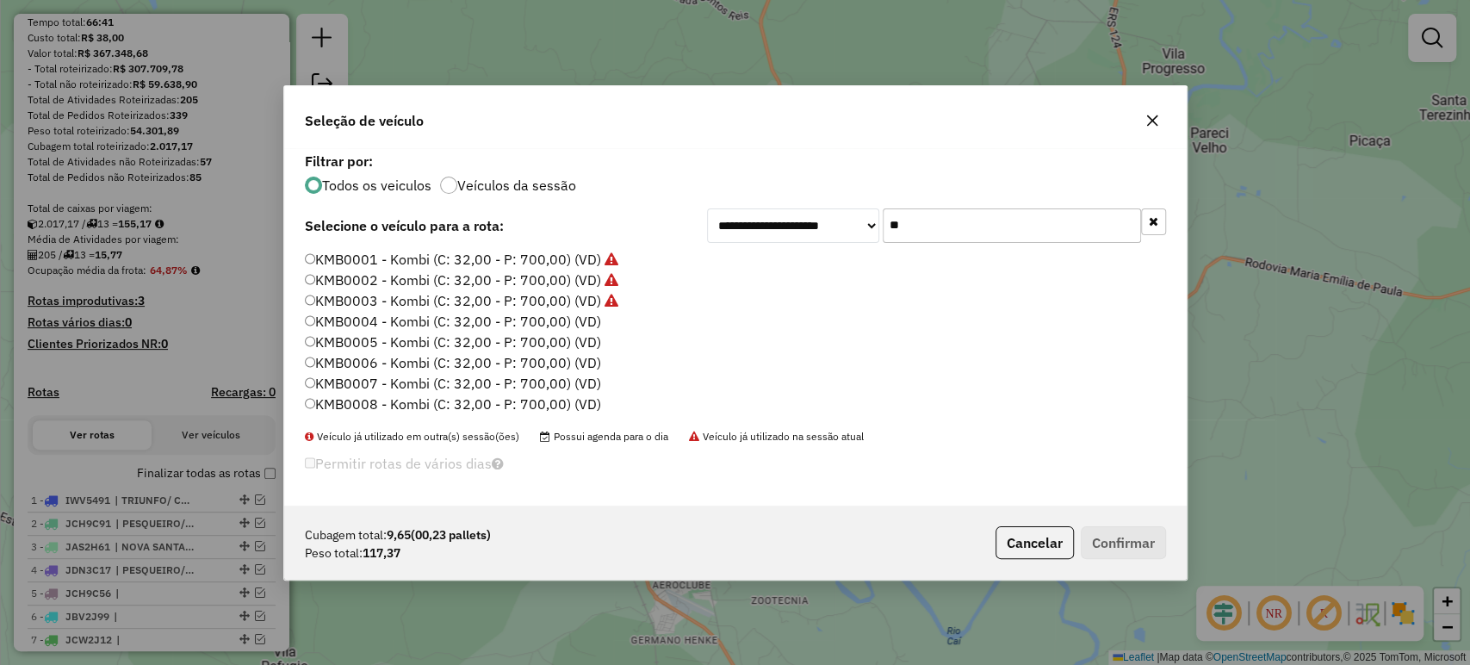
click at [568, 308] on label "KMB0003 - Kombi (C: 32,00 - P: 700,00) (VD)" at bounding box center [461, 300] width 313 height 21
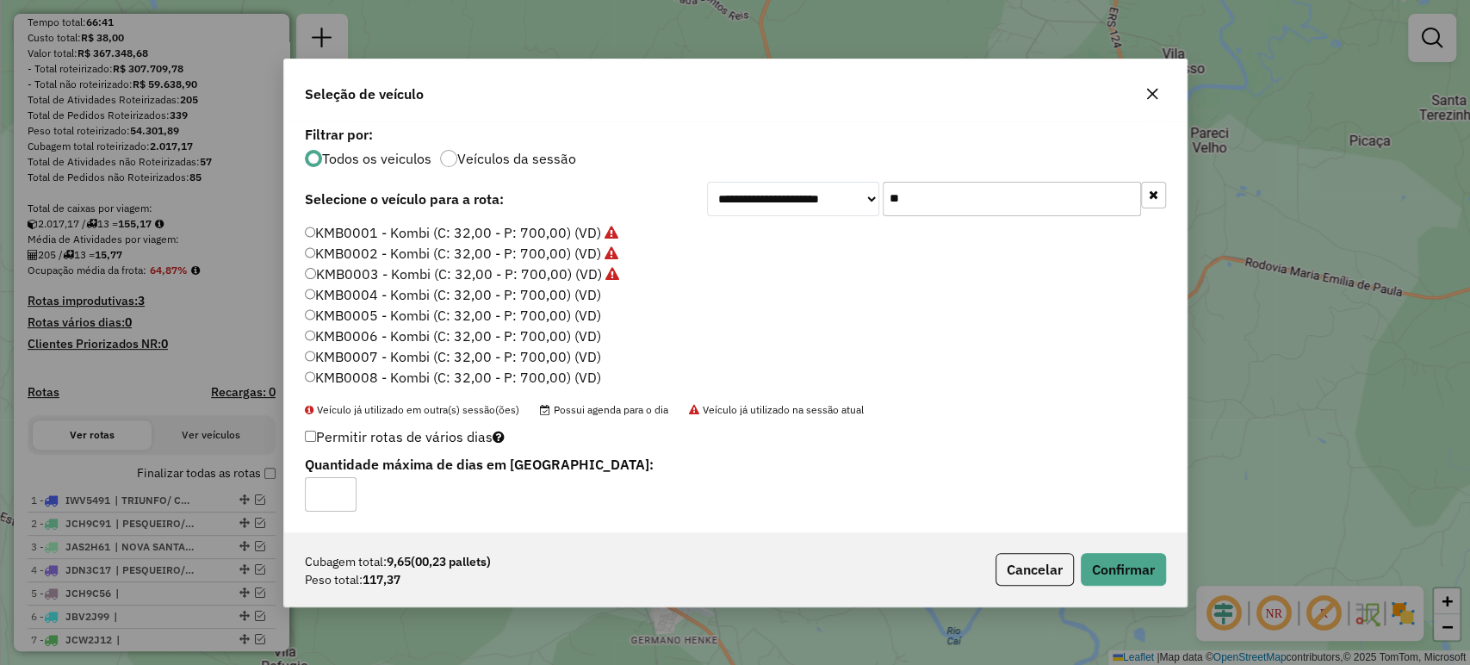
click at [573, 291] on label "KMB0004 - Kombi (C: 32,00 - P: 700,00) (VD)" at bounding box center [453, 294] width 296 height 21
click at [1098, 543] on div "Cubagem total: 9,65 (00,23 pallets) Peso total: 117,37 Cancelar Confirmar" at bounding box center [735, 569] width 902 height 74
click at [1107, 551] on div "Cubagem total: 9,65 (00,23 pallets) Peso total: 117,37 Cancelar Confirmar" at bounding box center [735, 569] width 902 height 74
drag, startPoint x: 1104, startPoint y: 561, endPoint x: 1054, endPoint y: 565, distance: 50.1
click at [1105, 560] on button "Confirmar" at bounding box center [1123, 569] width 85 height 33
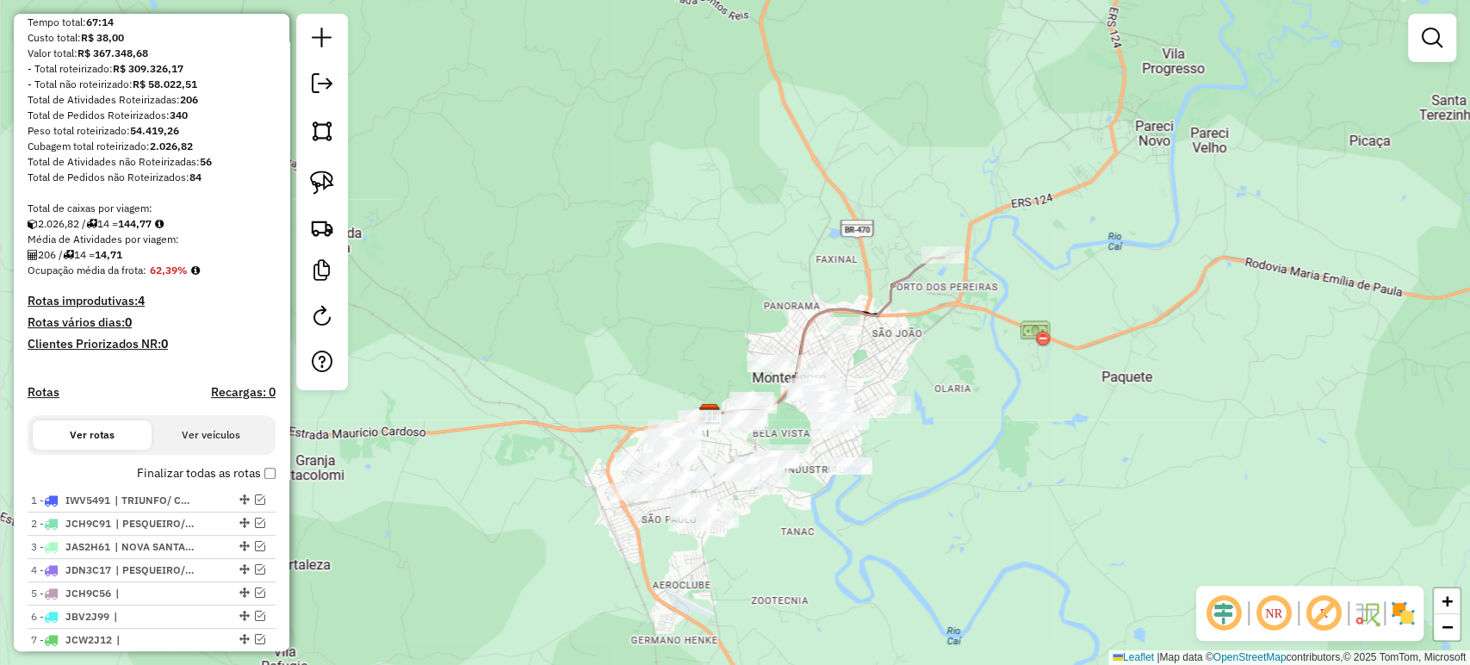
drag, startPoint x: 785, startPoint y: 553, endPoint x: 788, endPoint y: 488, distance: 64.6
click at [788, 488] on div "Janela de atendimento Grade de atendimento Capacidade Transportadoras Veículos …" at bounding box center [735, 332] width 1470 height 665
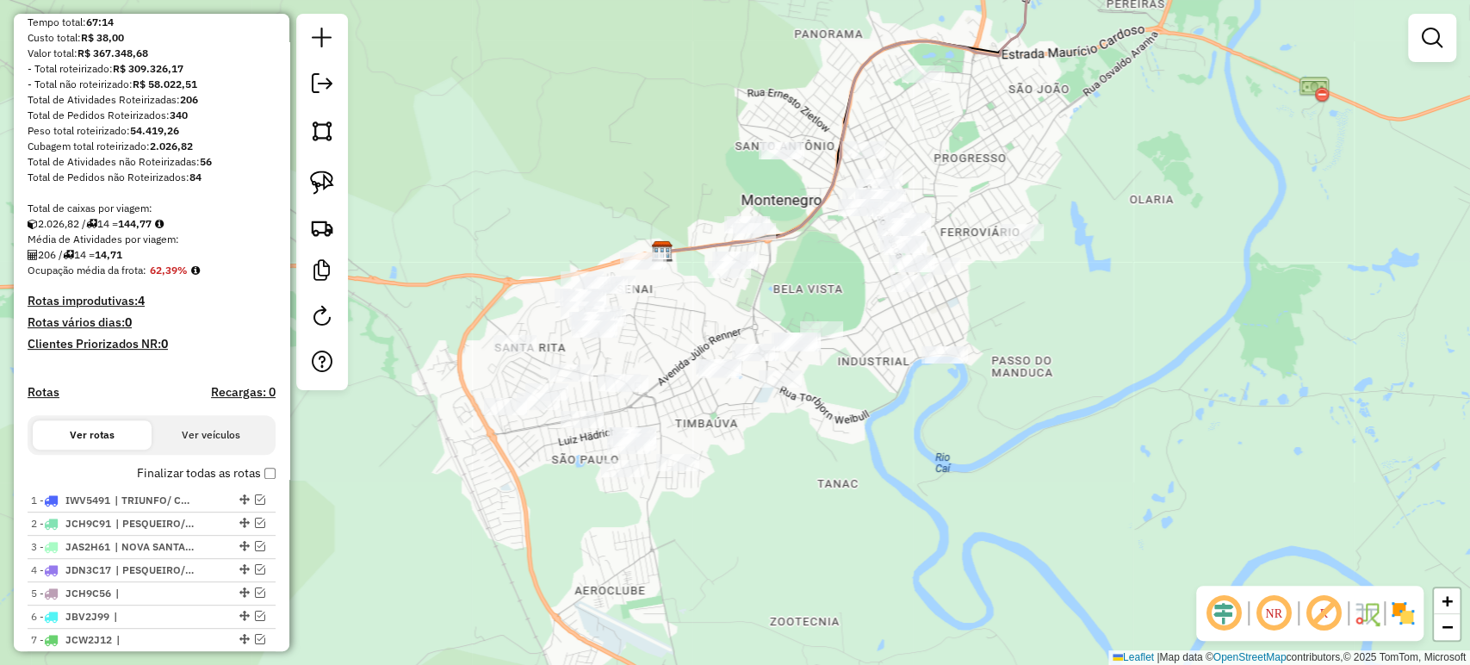
click at [678, 367] on div "Janela de atendimento Grade de atendimento Capacidade Transportadoras Veículos …" at bounding box center [735, 332] width 1470 height 665
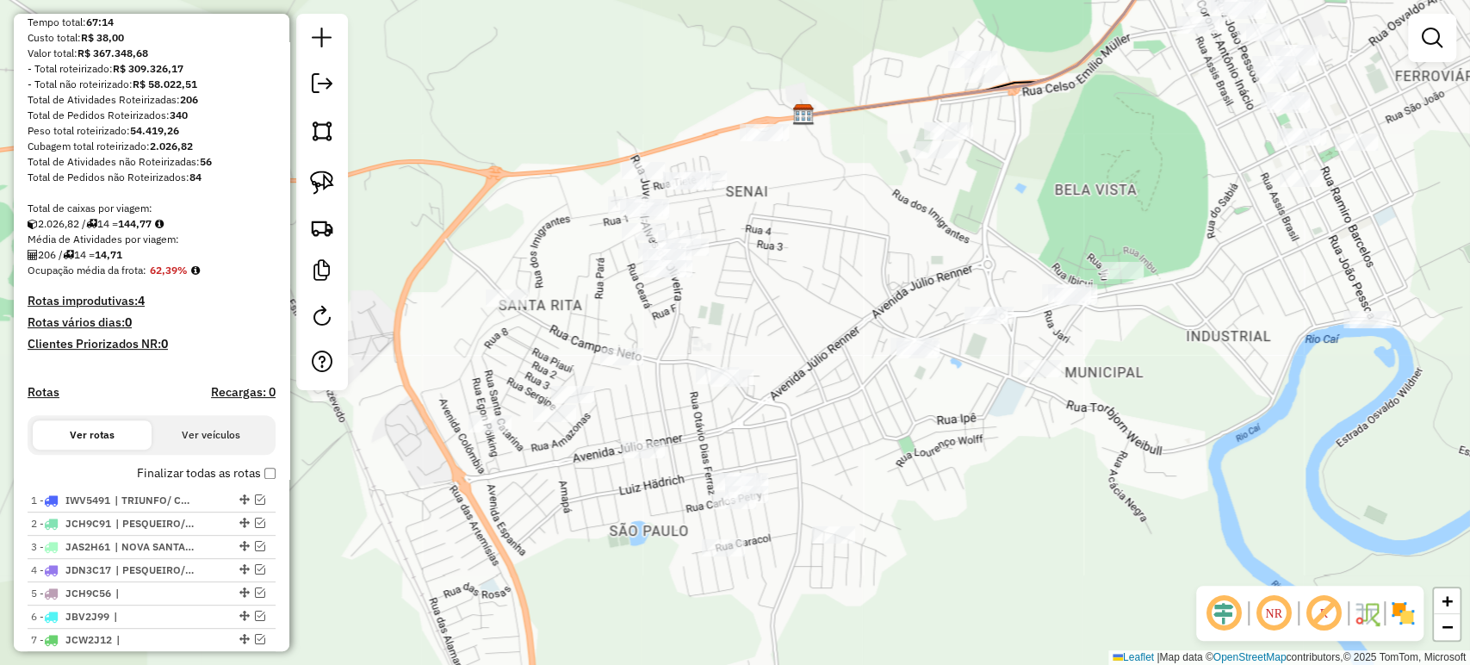
drag, startPoint x: 654, startPoint y: 396, endPoint x: 812, endPoint y: 359, distance: 161.8
click at [788, 362] on div "Janela de atendimento Grade de atendimento Capacidade Transportadoras Veículos …" at bounding box center [735, 332] width 1470 height 665
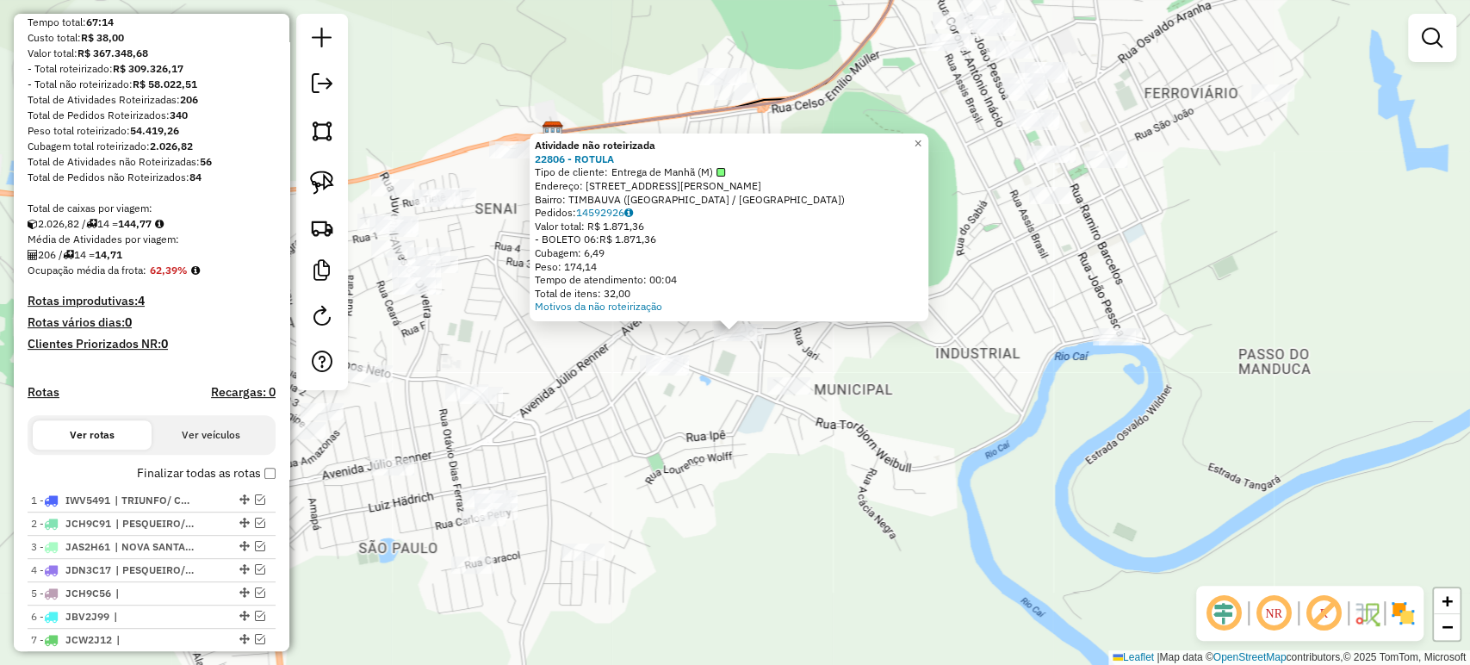
click at [736, 440] on div "Atividade não roteirizada 22806 - ROTULA Tipo de cliente: Entrega de Manhã (M) …" at bounding box center [735, 332] width 1470 height 665
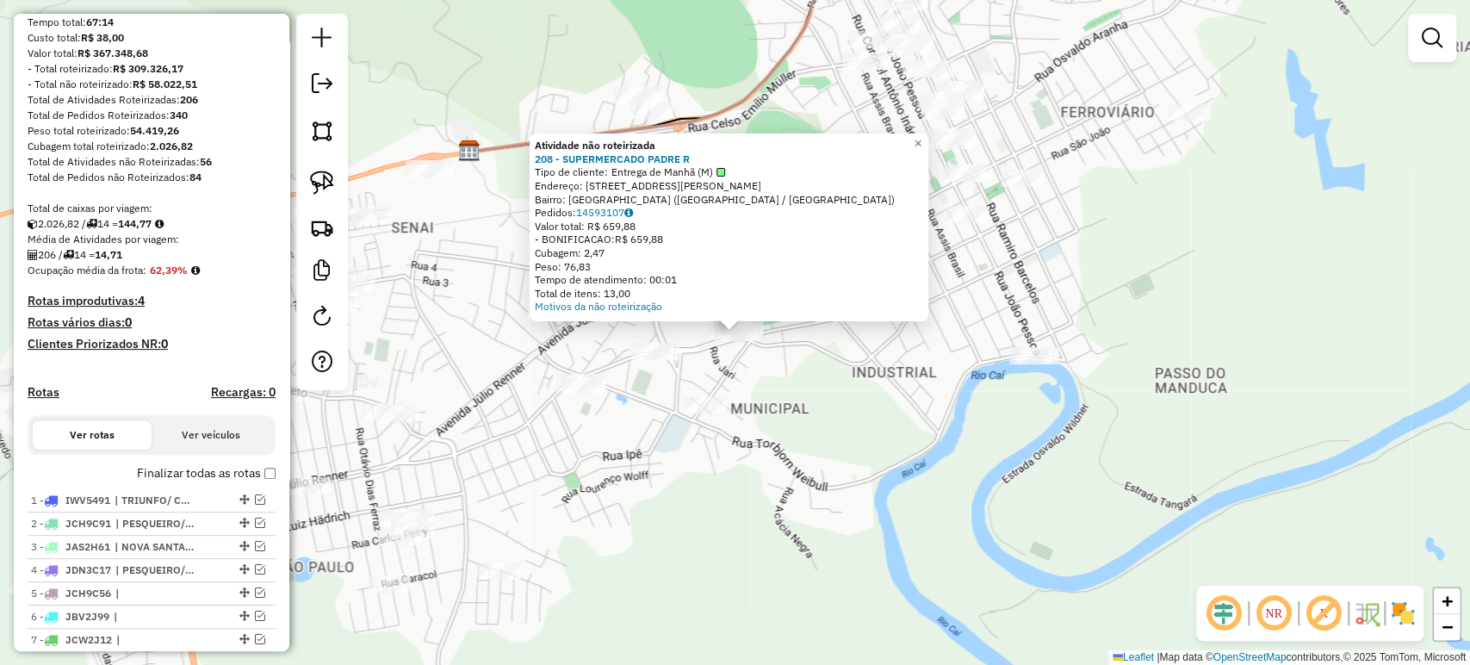
click at [688, 485] on div "Atividade não roteirizada 208 - SUPERMERCADO PADRE R Tipo de cliente: Entrega d…" at bounding box center [735, 332] width 1470 height 665
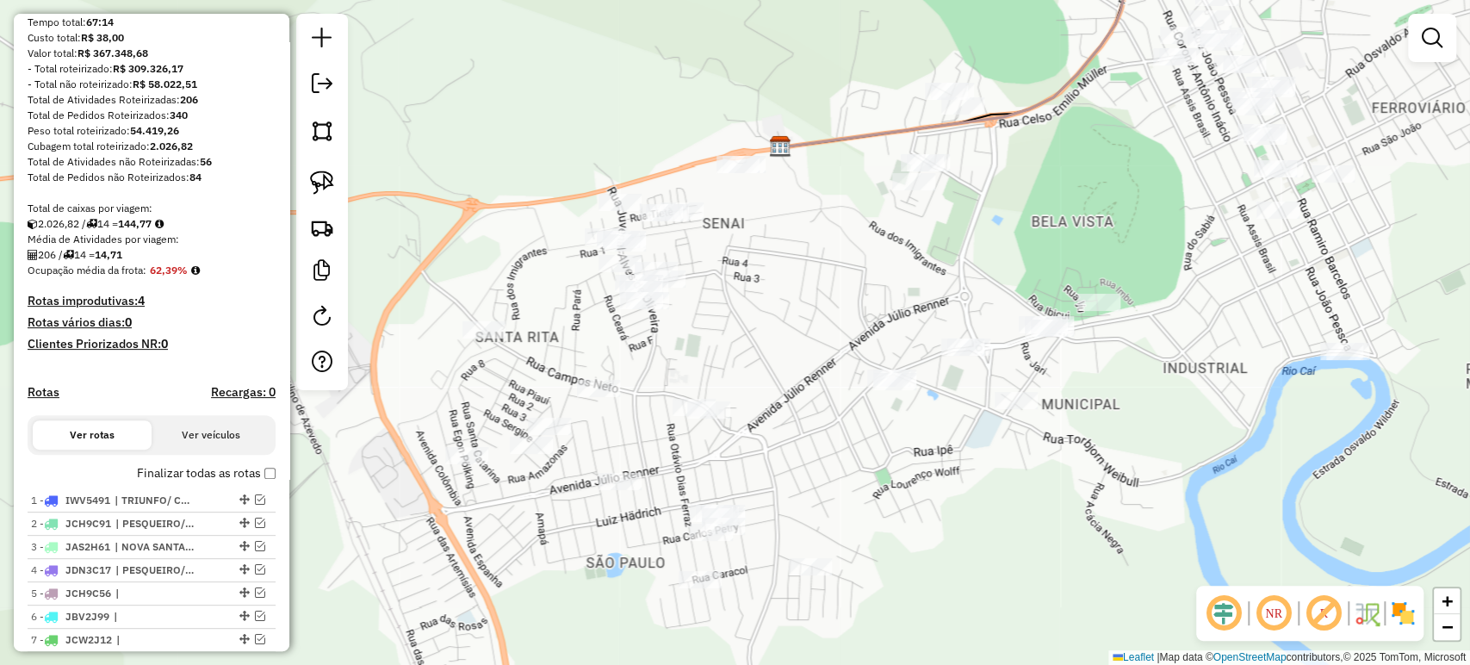
drag, startPoint x: 707, startPoint y: 492, endPoint x: 478, endPoint y: 263, distance: 323.9
click at [1006, 479] on div "Janela de atendimento Grade de atendimento Capacidade Transportadoras Veículos …" at bounding box center [735, 332] width 1470 height 665
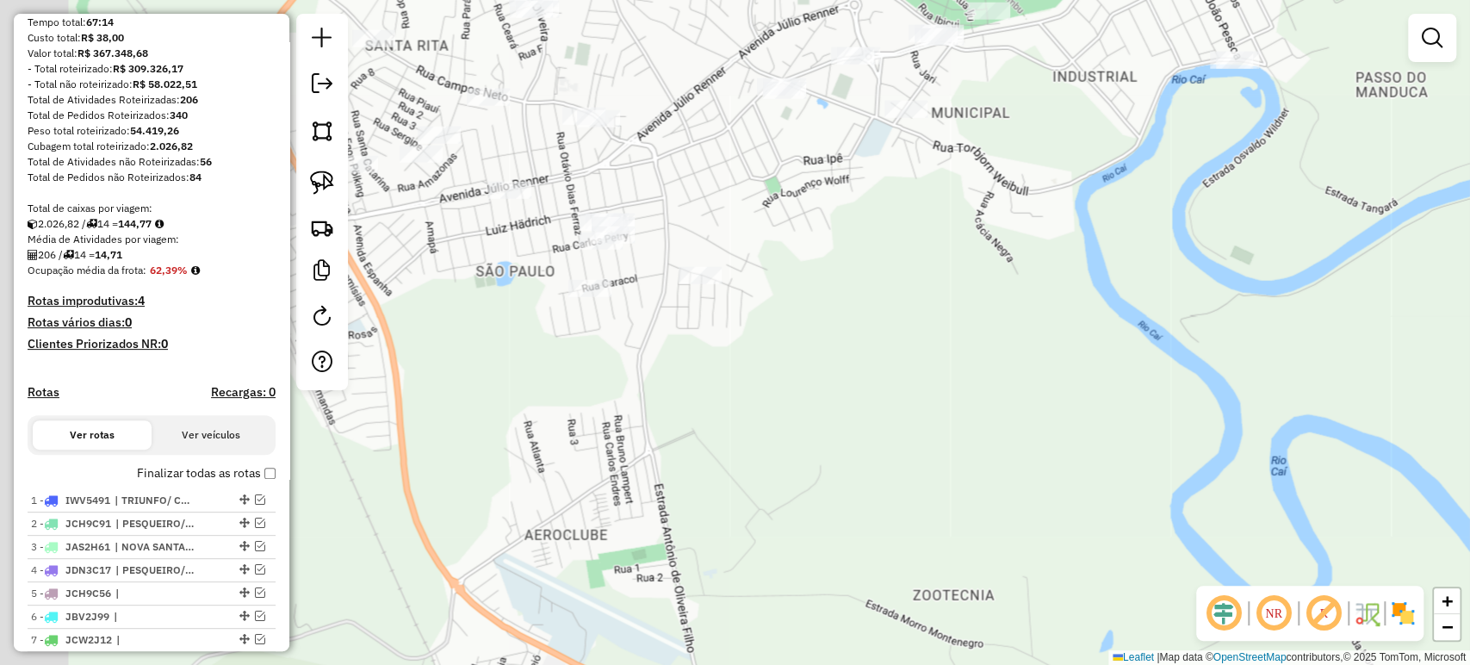
drag, startPoint x: 527, startPoint y: 329, endPoint x: 1000, endPoint y: 452, distance: 488.4
click at [1000, 452] on div "Janela de atendimento Grade de atendimento Capacidade Transportadoras Veículos …" at bounding box center [735, 332] width 1470 height 665
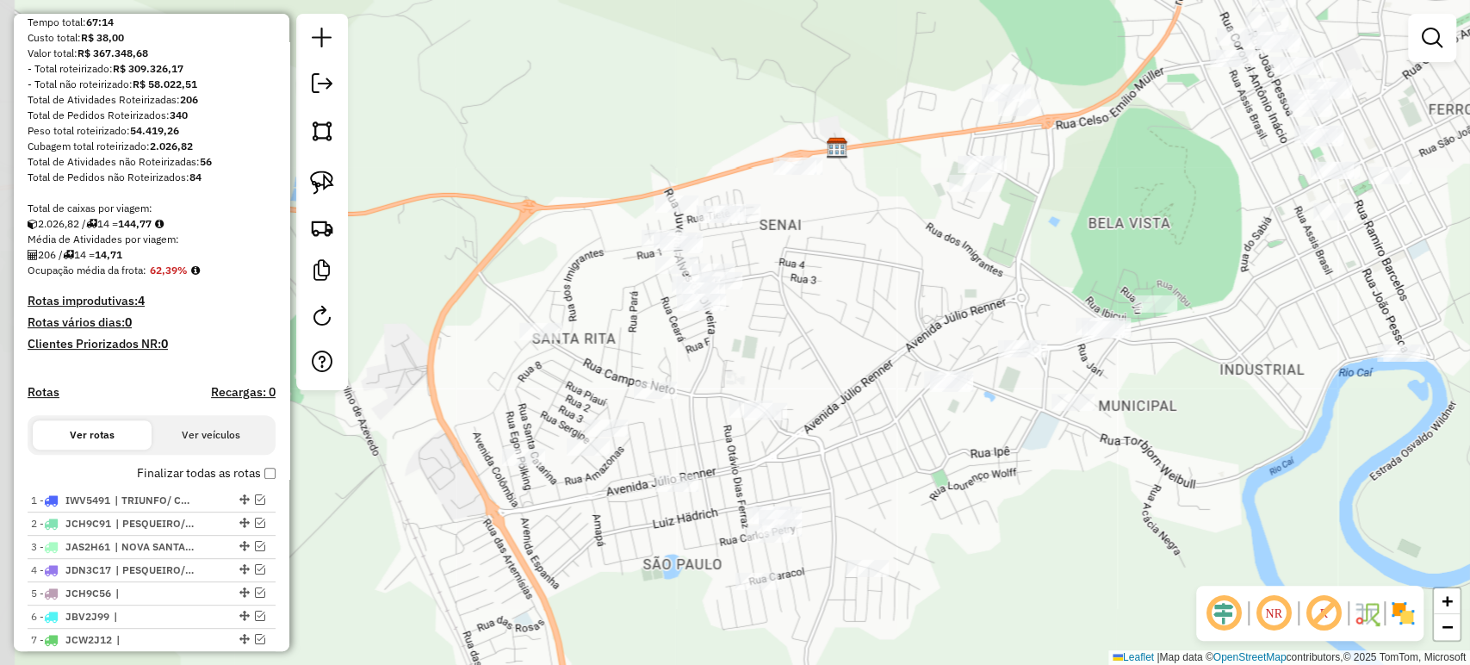
drag, startPoint x: 906, startPoint y: 315, endPoint x: 1048, endPoint y: 598, distance: 316.9
click at [1052, 600] on div "Janela de atendimento Grade de atendimento Capacidade Transportadoras Veículos …" at bounding box center [735, 332] width 1470 height 665
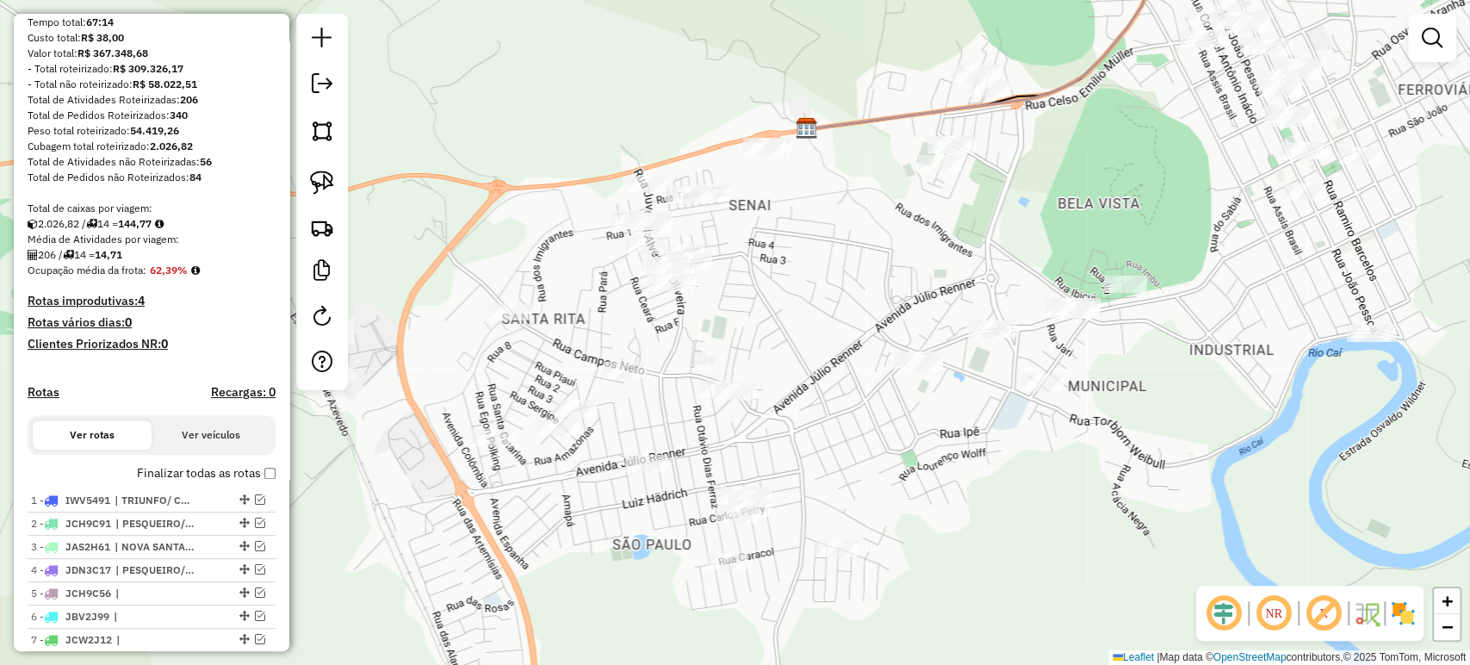
drag, startPoint x: 1029, startPoint y: 579, endPoint x: 1017, endPoint y: 564, distance: 19.6
click at [1017, 564] on div "Janela de atendimento Grade de atendimento Capacidade Transportadoras Veículos …" at bounding box center [735, 332] width 1470 height 665
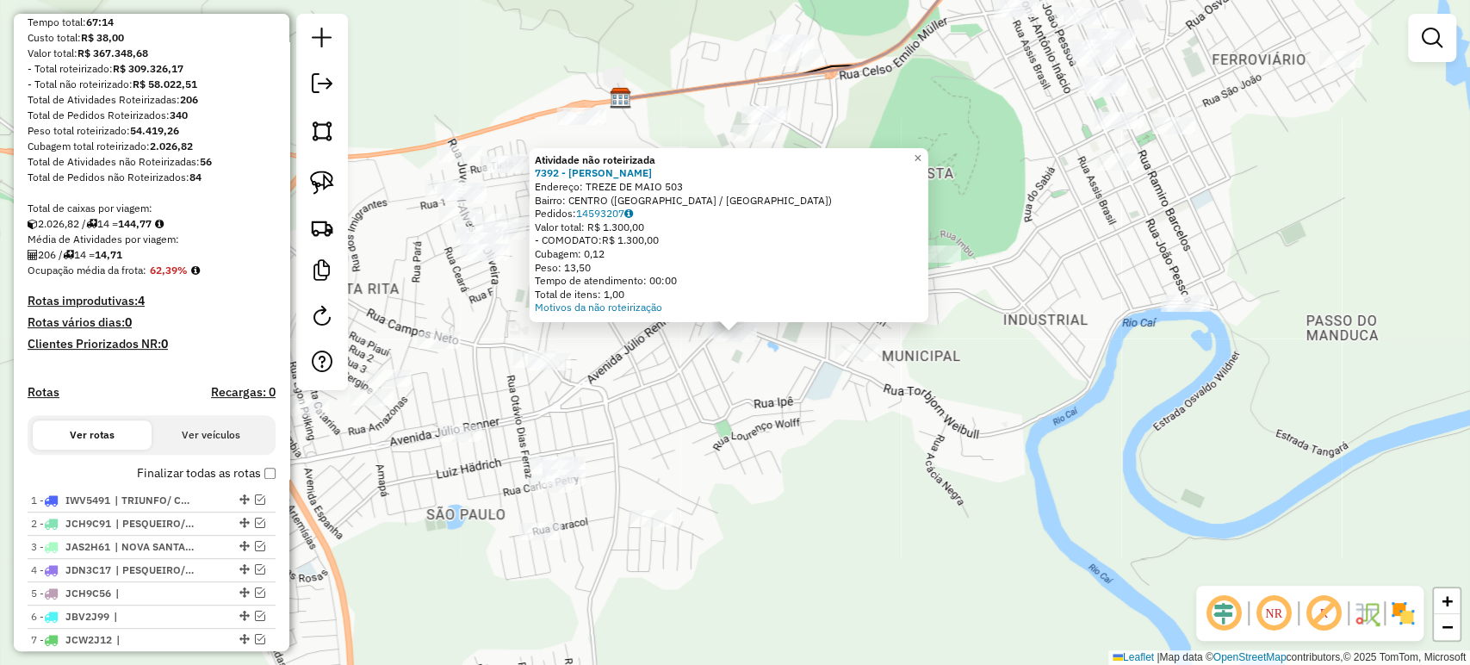
click at [840, 426] on div "Atividade não roteirizada 7392 - MAIKEL WILLIAN KOCH Endereço: TREZE DE MAIO 50…" at bounding box center [735, 332] width 1470 height 665
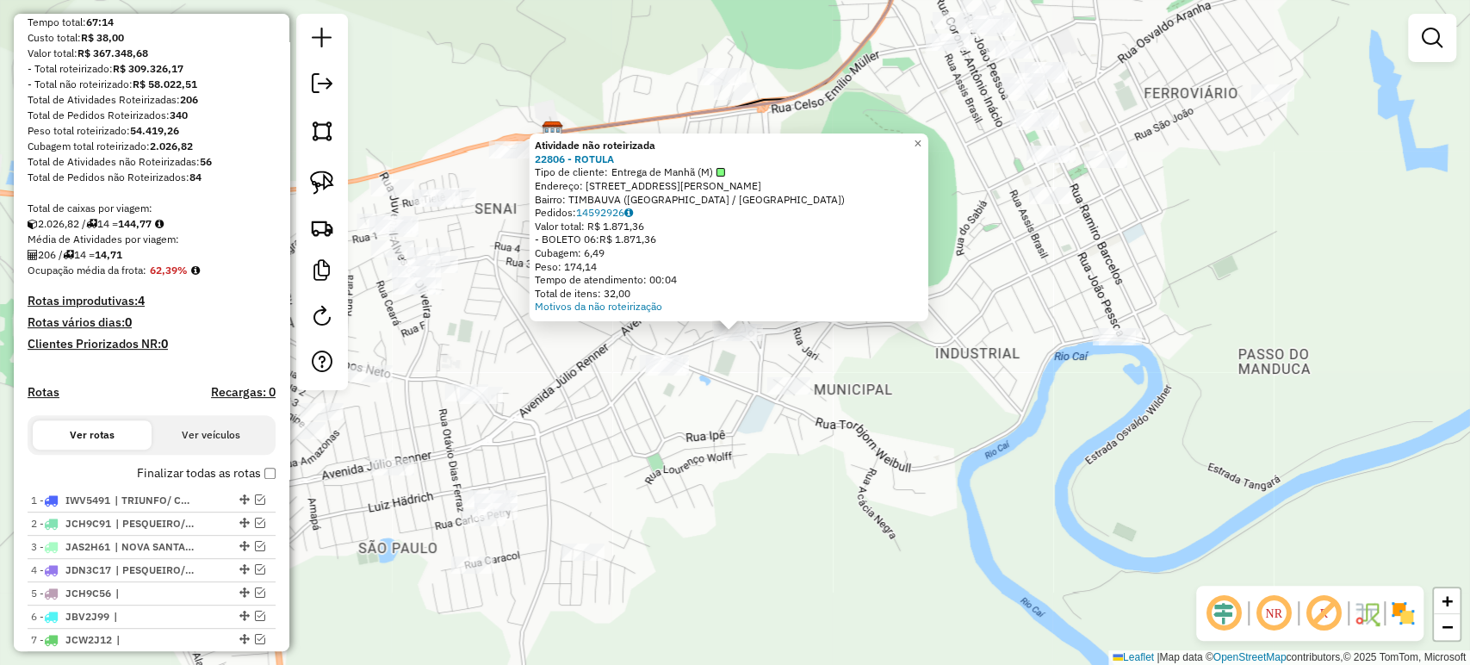
click at [724, 428] on div "Atividade não roteirizada 22806 - ROTULA Tipo de cliente: Entrega de Manhã (M) …" at bounding box center [735, 332] width 1470 height 665
click at [766, 460] on div "Atividade não roteirizada 22806 - ROTULA Tipo de cliente: Entrega de Manhã (M) …" at bounding box center [735, 332] width 1470 height 665
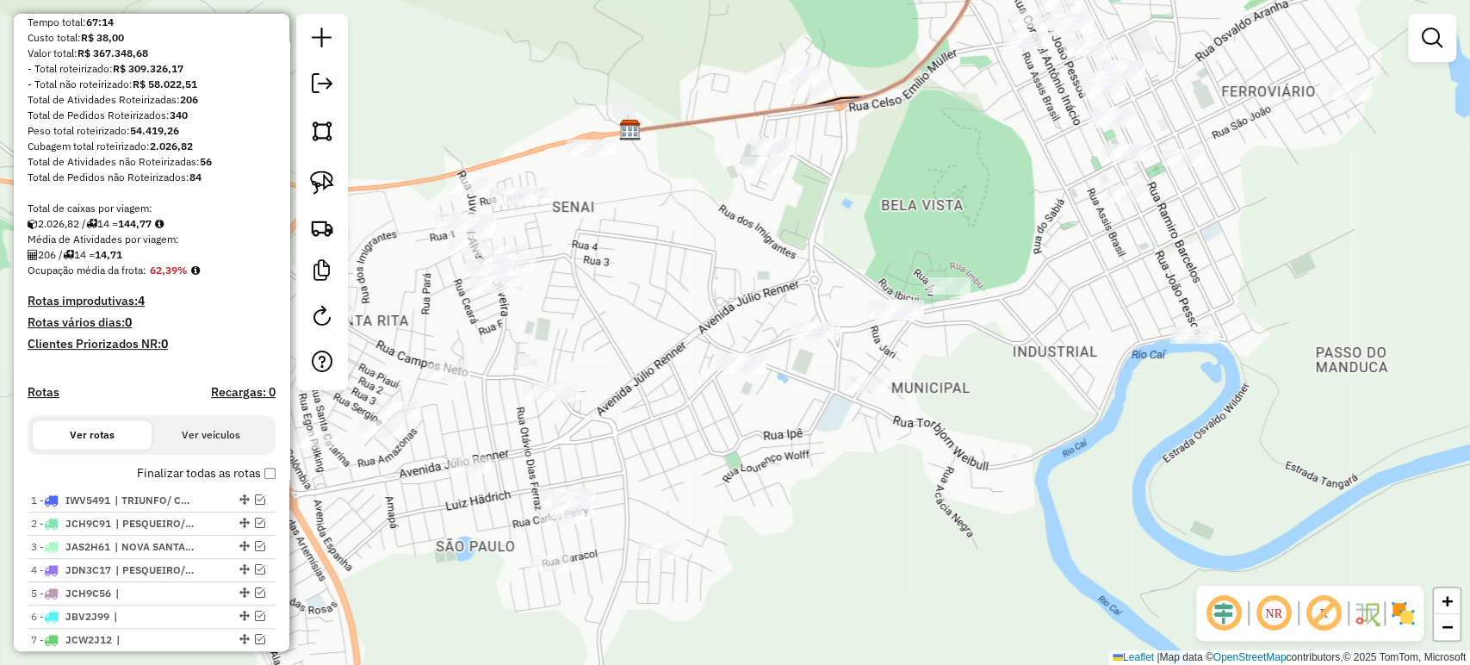
drag, startPoint x: 542, startPoint y: 407, endPoint x: 633, endPoint y: 412, distance: 90.5
click at [633, 412] on div "Janela de atendimento Grade de atendimento Capacidade Transportadoras Veículos …" at bounding box center [735, 332] width 1470 height 665
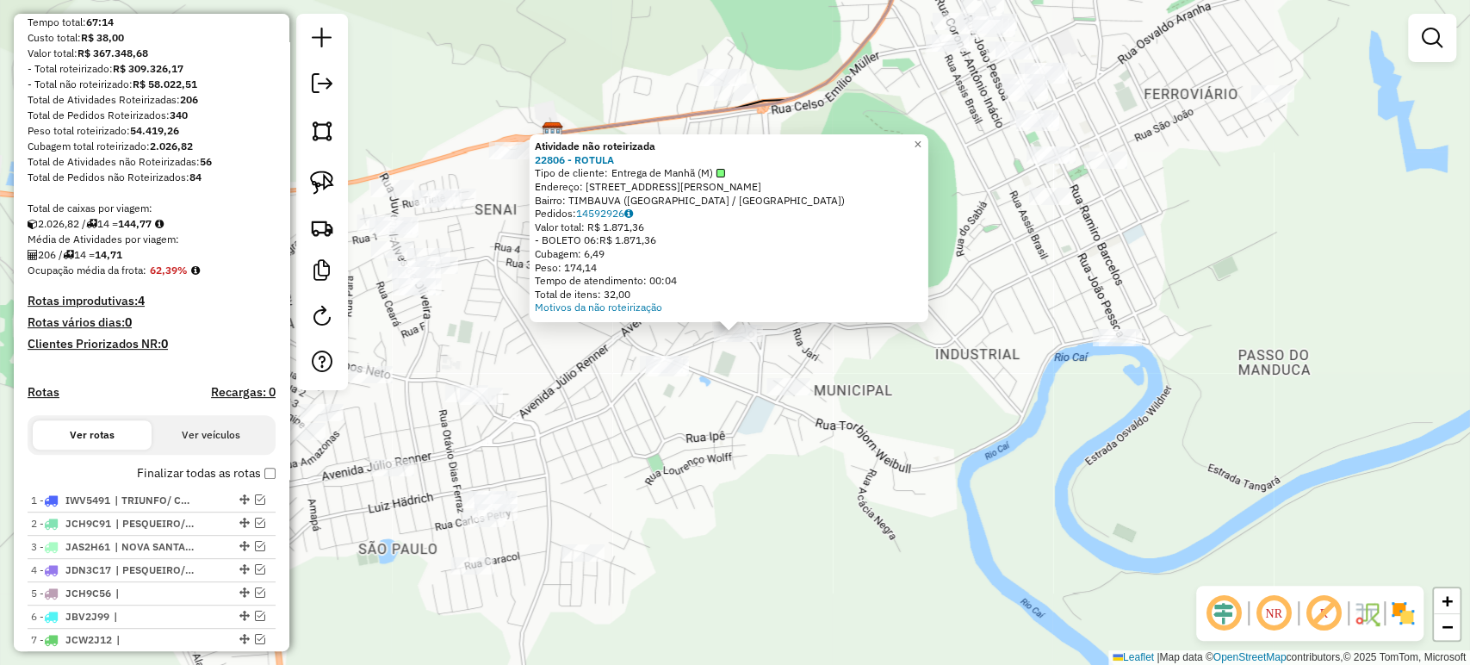
click at [752, 405] on div "Atividade não roteirizada 22806 - ROTULA Tipo de cliente: Entrega de Manhã (M) …" at bounding box center [735, 332] width 1470 height 665
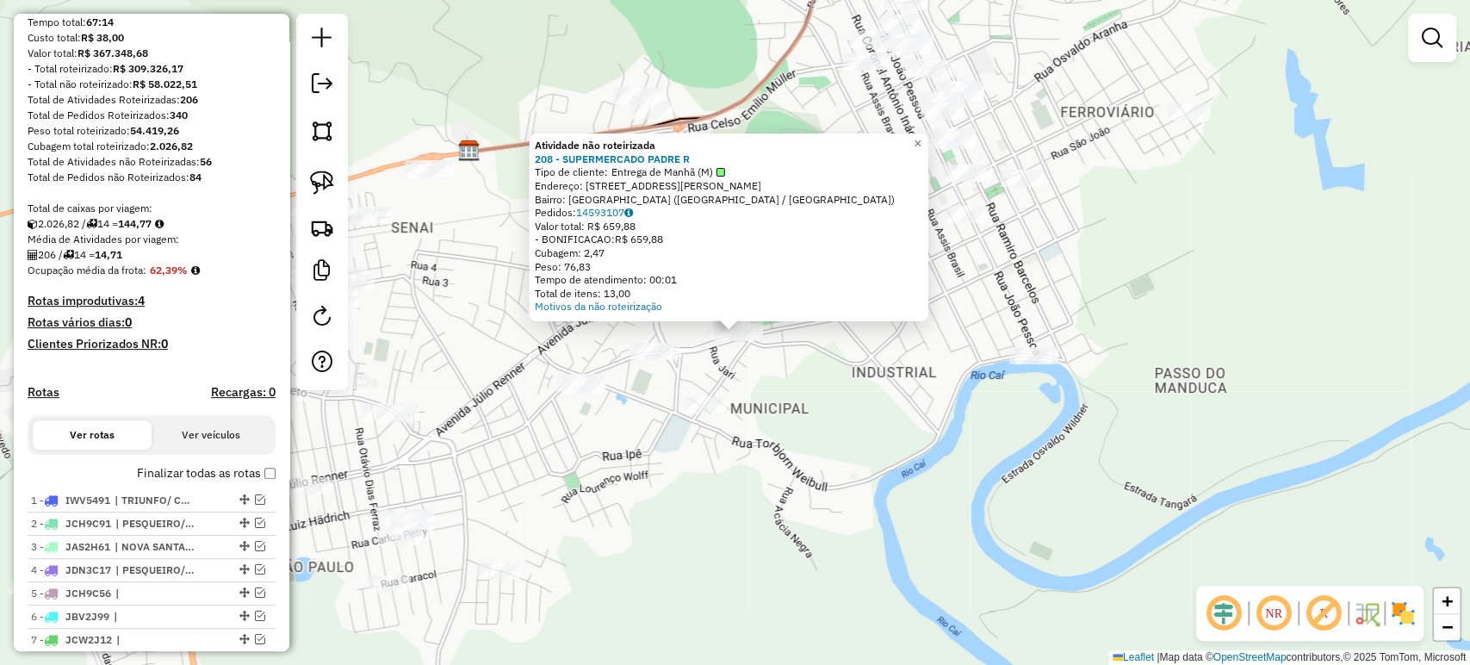
click at [775, 385] on div "Atividade não roteirizada 208 - SUPERMERCADO PADRE R Tipo de cliente: Entrega d…" at bounding box center [735, 332] width 1470 height 665
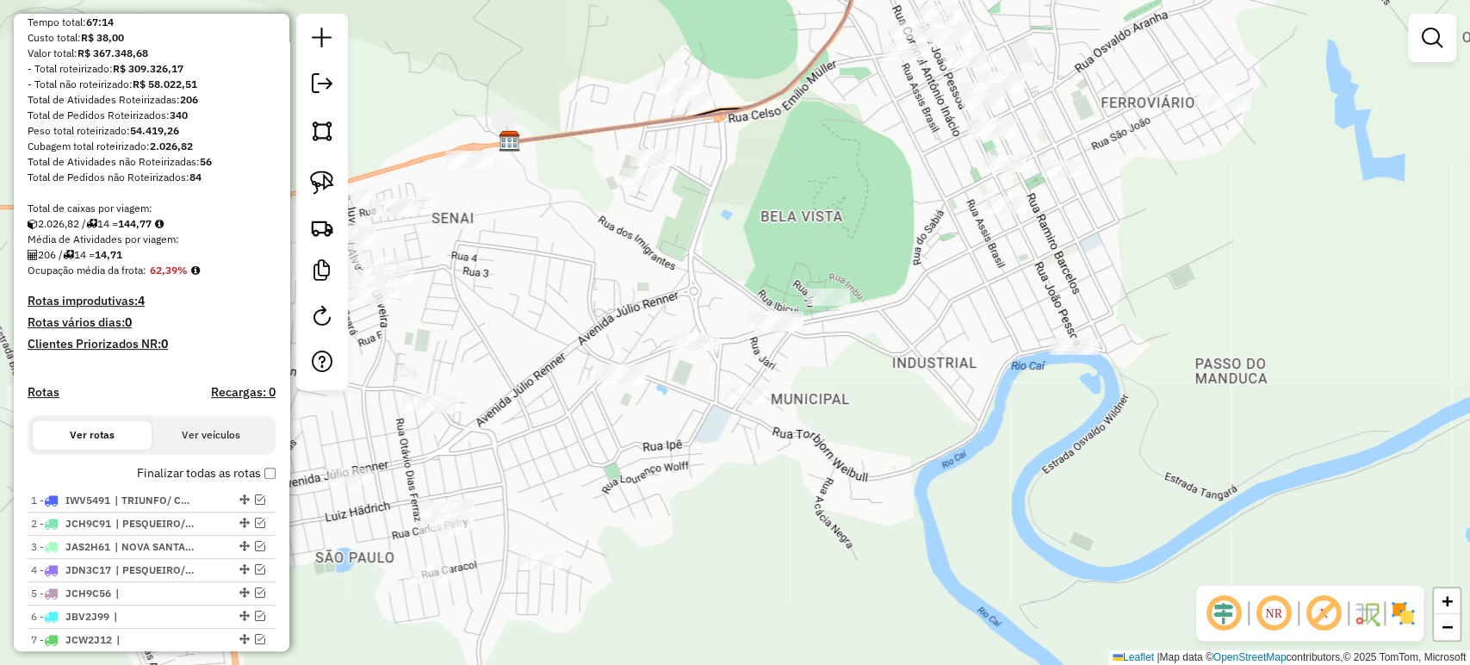
drag, startPoint x: 775, startPoint y: 385, endPoint x: 847, endPoint y: 365, distance: 75.0
click at [847, 365] on div "Janela de atendimento Grade de atendimento Capacidade Transportadoras Veículos …" at bounding box center [735, 332] width 1470 height 665
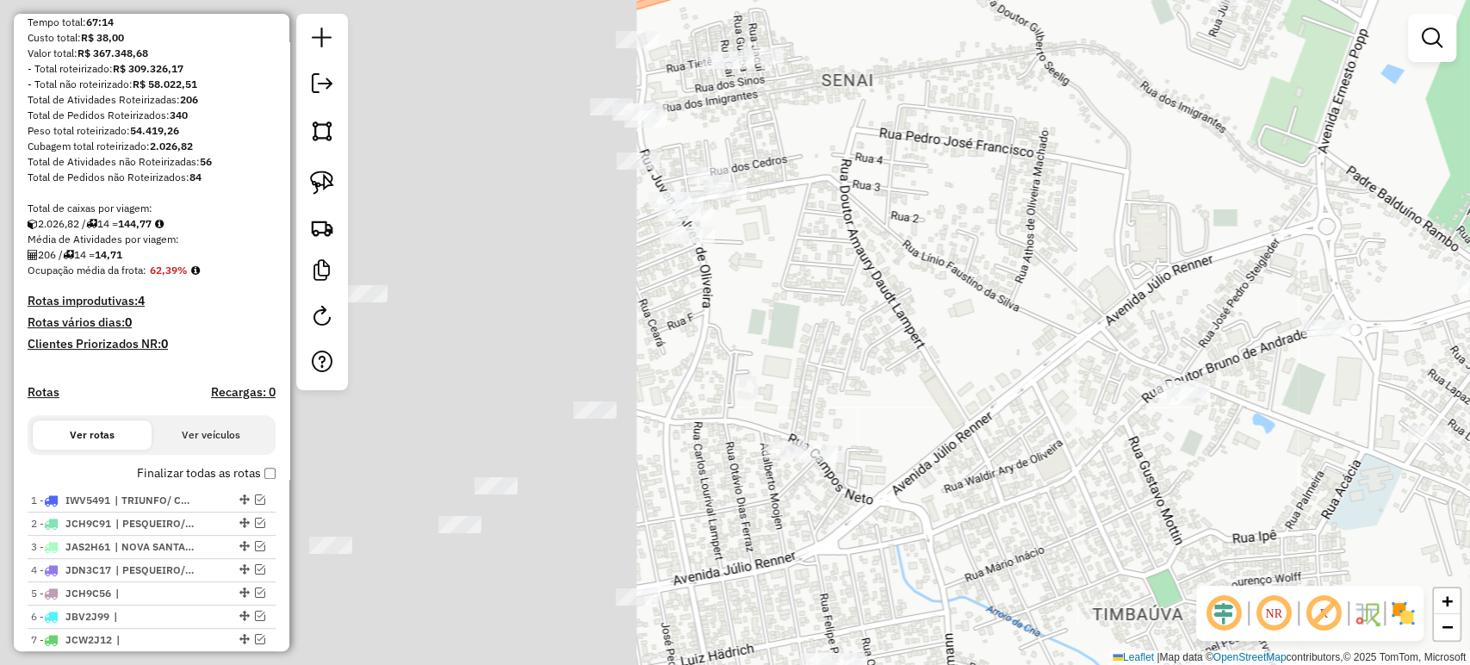
drag, startPoint x: 530, startPoint y: 418, endPoint x: 1209, endPoint y: 440, distance: 678.8
click at [1230, 442] on div "Janela de atendimento Grade de atendimento Capacidade Transportadoras Veículos …" at bounding box center [735, 332] width 1470 height 665
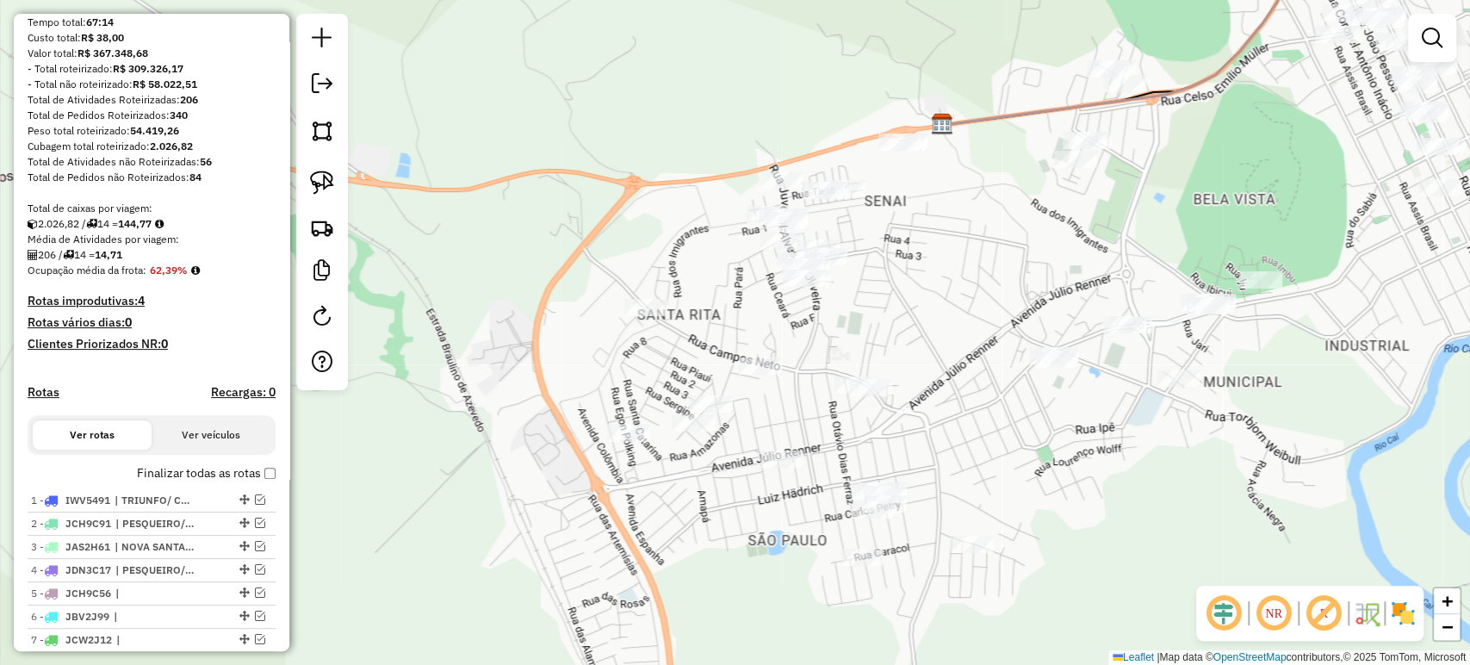
drag, startPoint x: 966, startPoint y: 453, endPoint x: 951, endPoint y: 425, distance: 31.2
click at [951, 425] on div "Janela de atendimento Grade de atendimento Capacidade Transportadoras Veículos …" at bounding box center [735, 332] width 1470 height 665
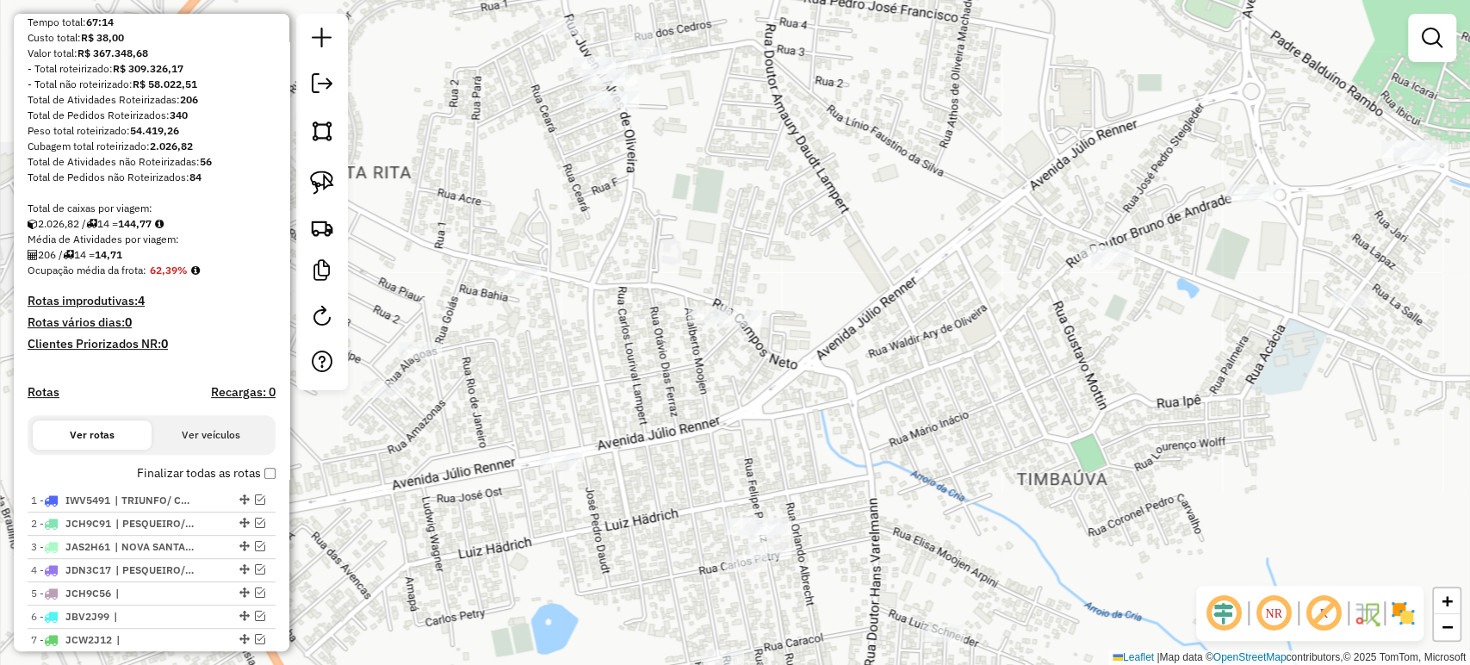
drag, startPoint x: 949, startPoint y: 480, endPoint x: 983, endPoint y: 418, distance: 70.9
click at [983, 418] on div "Janela de atendimento Grade de atendimento Capacidade Transportadoras Veículos …" at bounding box center [735, 332] width 1470 height 665
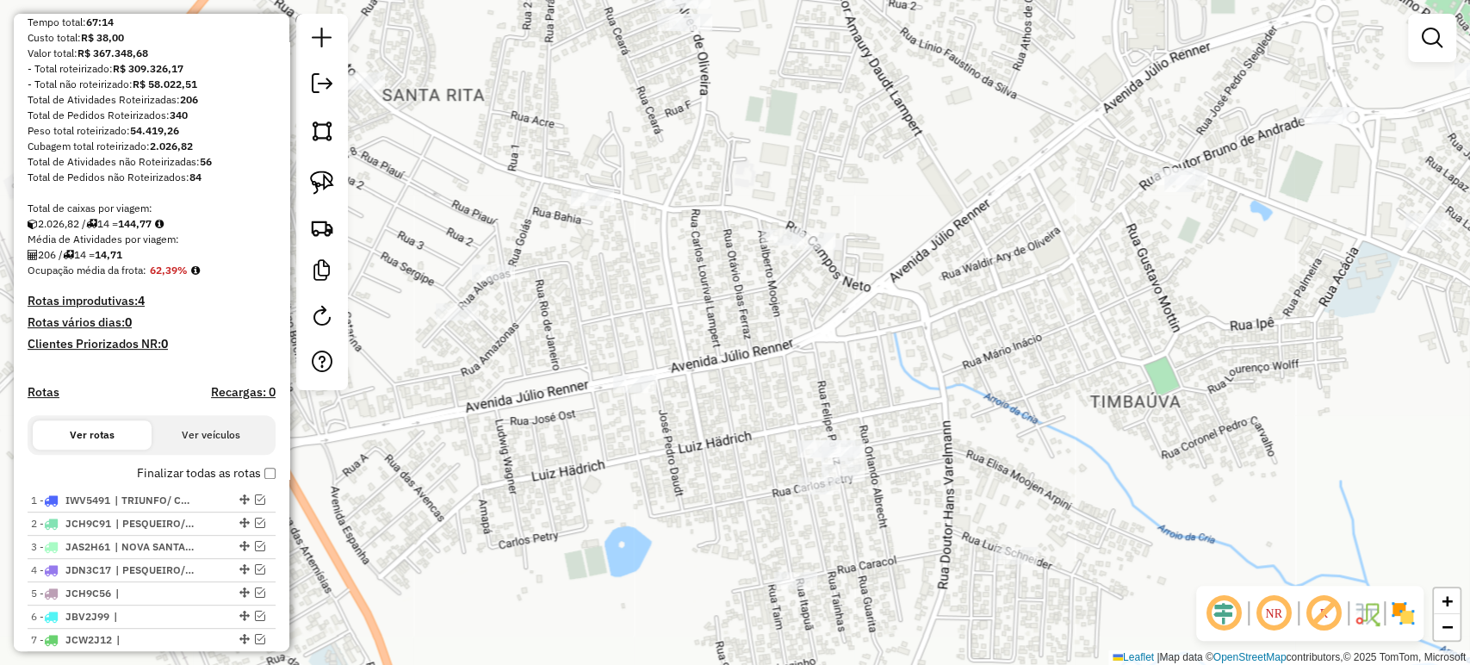
drag, startPoint x: 771, startPoint y: 380, endPoint x: 810, endPoint y: 364, distance: 41.7
click at [810, 364] on div "Janela de atendimento Grade de atendimento Capacidade Transportadoras Veículos …" at bounding box center [735, 332] width 1470 height 665
click at [804, 250] on div at bounding box center [813, 240] width 43 height 17
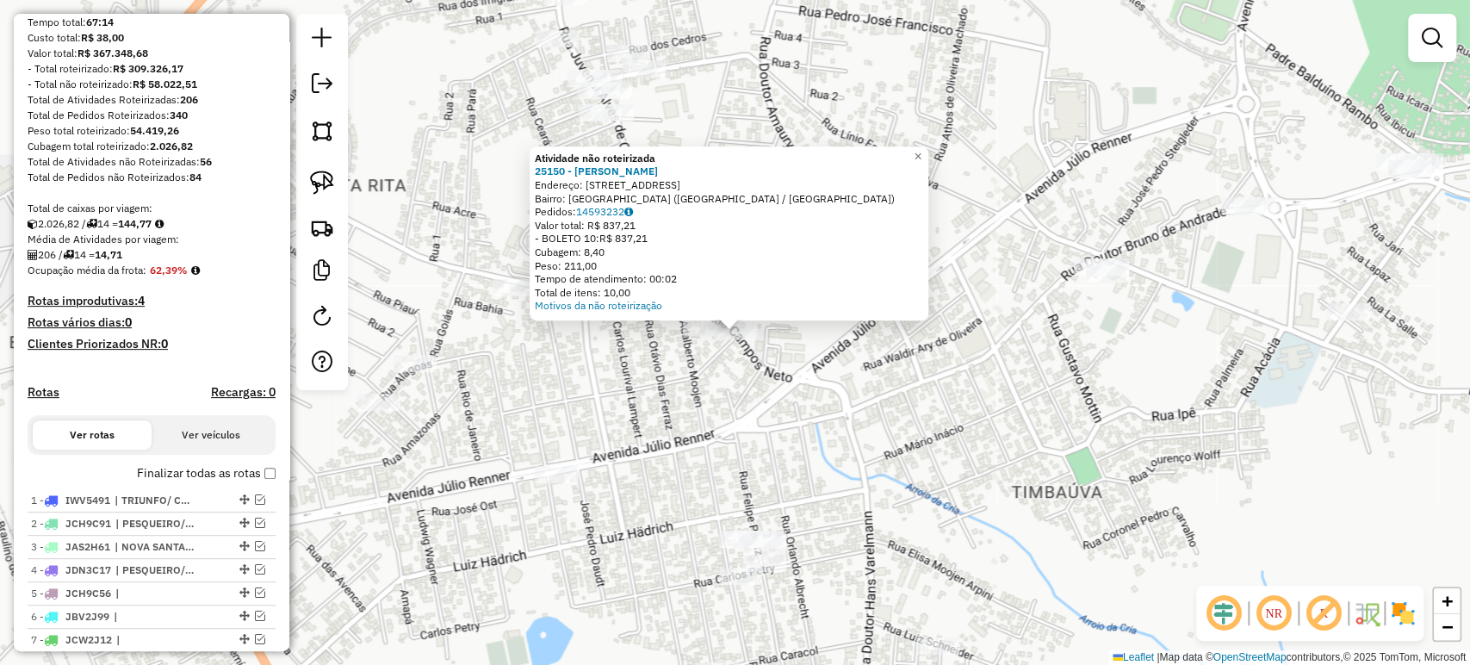
click at [651, 431] on div "Atividade não roteirizada 25150 - CLEBER BAR EDUARDO B Endereço: Rua Campos Net…" at bounding box center [735, 332] width 1470 height 665
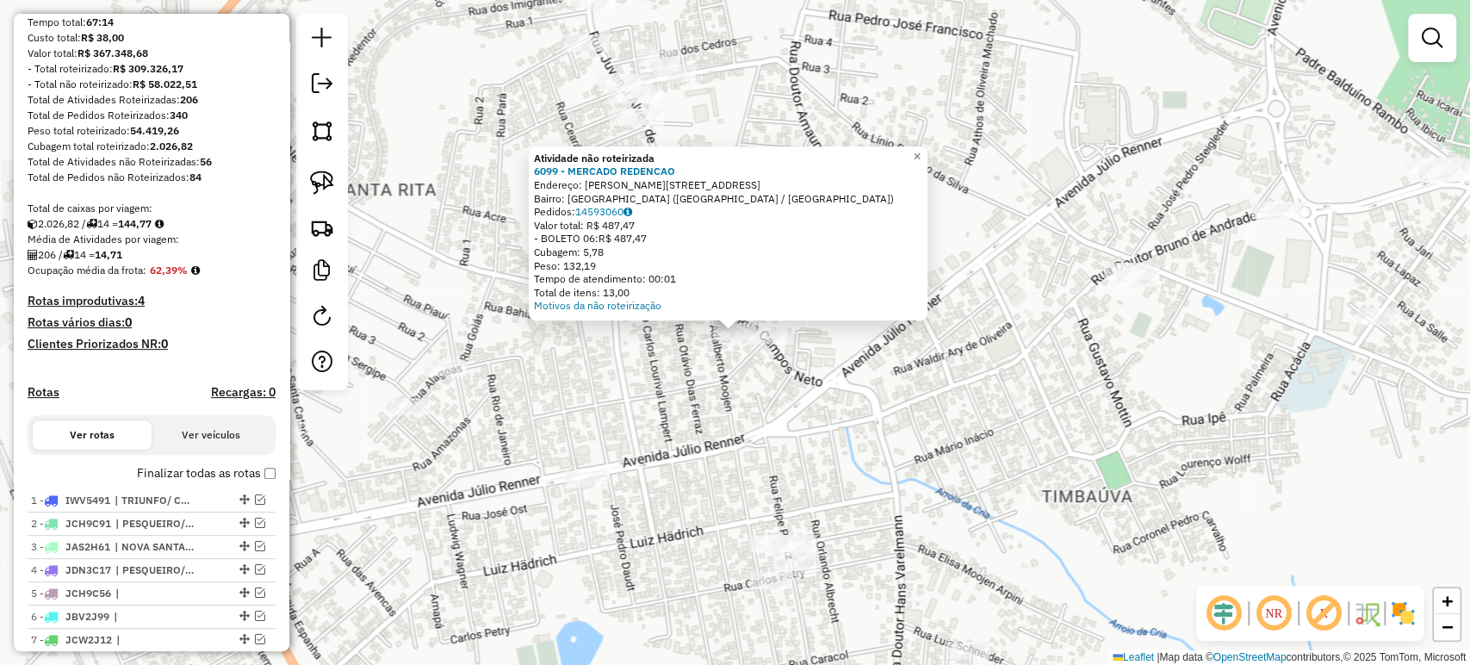
click at [673, 382] on div "Atividade não roteirizada 6099 - MERCADO REDENCAO Endereço: R CAMPOS NETO 324 B…" at bounding box center [735, 332] width 1470 height 665
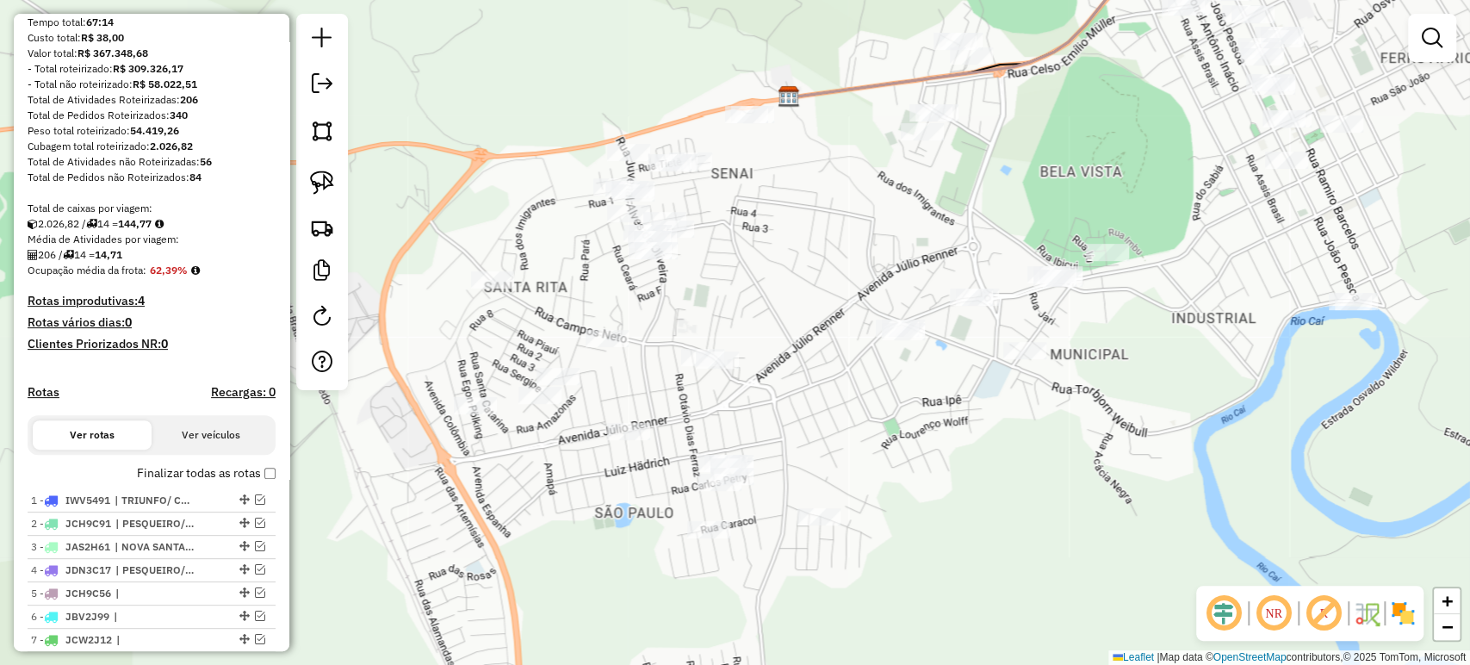
click at [785, 407] on div "Janela de atendimento Grade de atendimento Capacidade Transportadoras Veículos …" at bounding box center [735, 332] width 1470 height 665
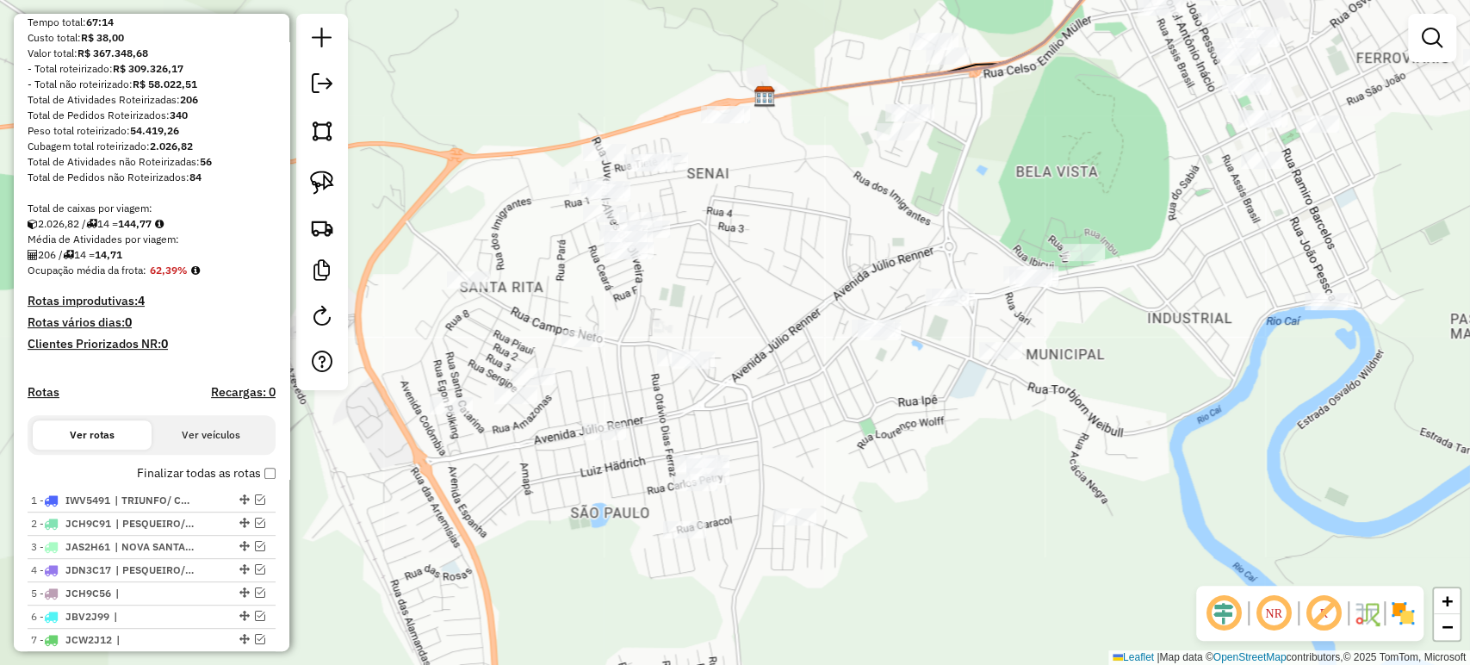
drag, startPoint x: 923, startPoint y: 374, endPoint x: 917, endPoint y: 383, distance: 11.2
click at [917, 383] on div "Janela de atendimento Grade de atendimento Capacidade Transportadoras Veículos …" at bounding box center [735, 332] width 1470 height 665
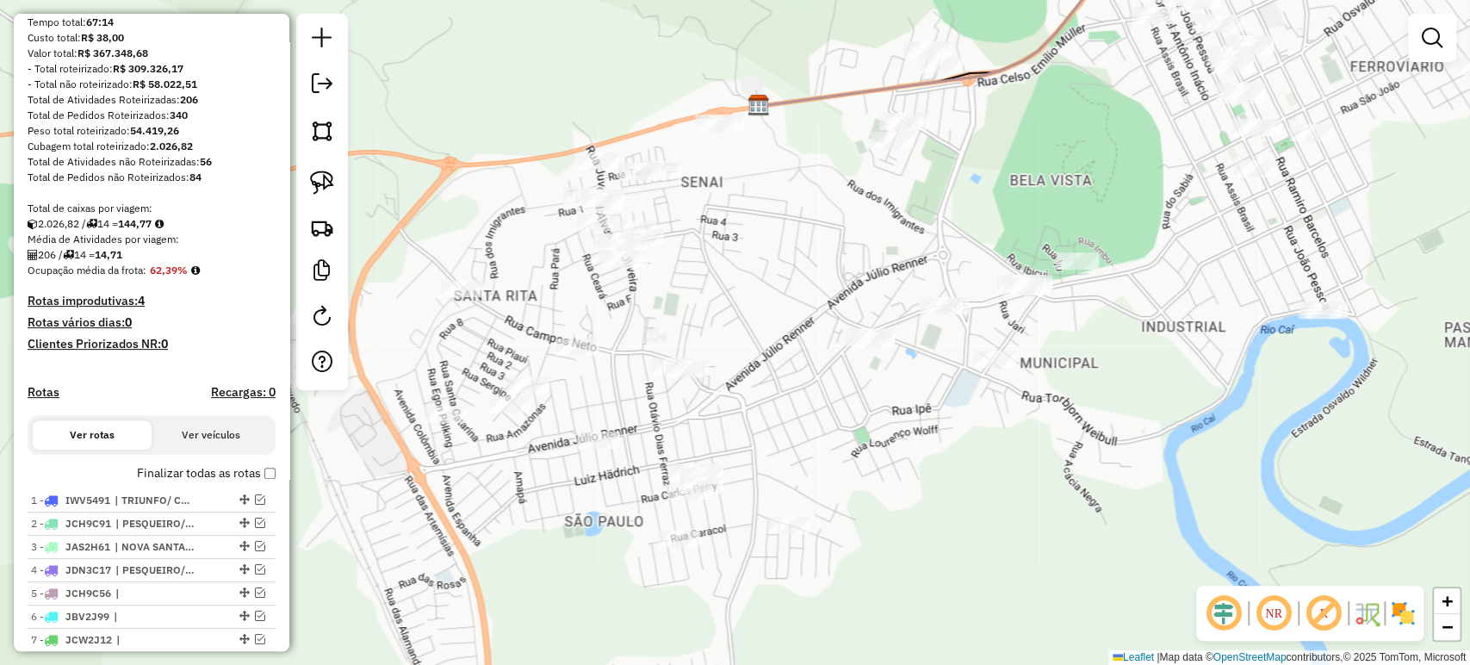
drag, startPoint x: 793, startPoint y: 409, endPoint x: 843, endPoint y: 407, distance: 50.0
click at [843, 407] on div "Janela de atendimento Grade de atendimento Capacidade Transportadoras Veículos …" at bounding box center [735, 332] width 1470 height 665
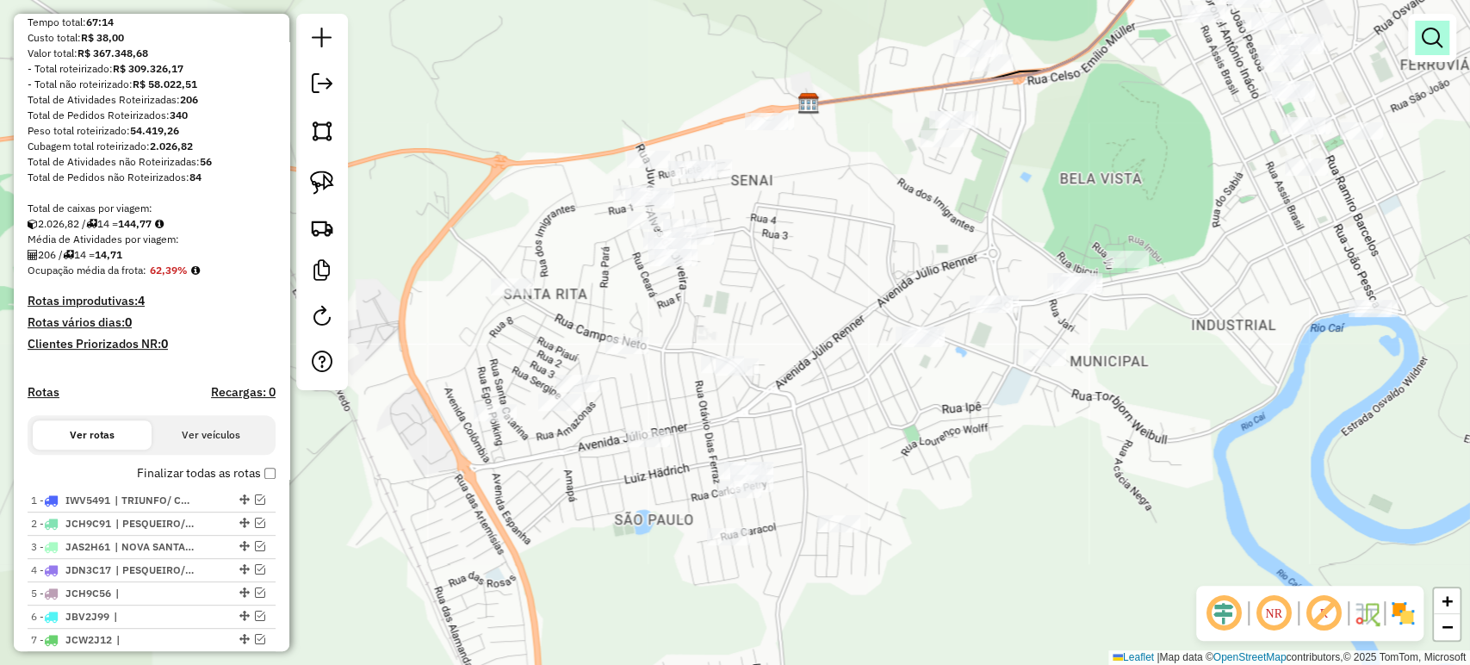
click at [1422, 42] on em at bounding box center [1431, 38] width 21 height 21
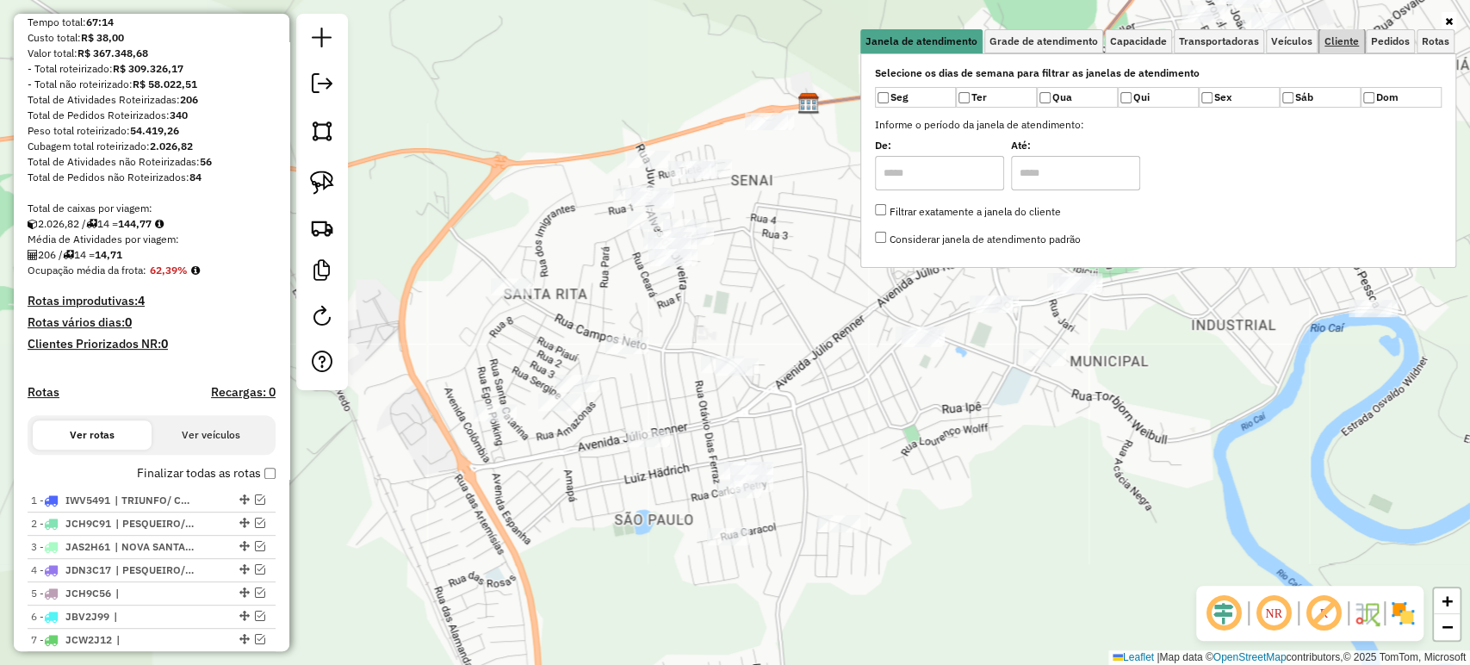
click at [1336, 40] on span "Cliente" at bounding box center [1341, 41] width 34 height 10
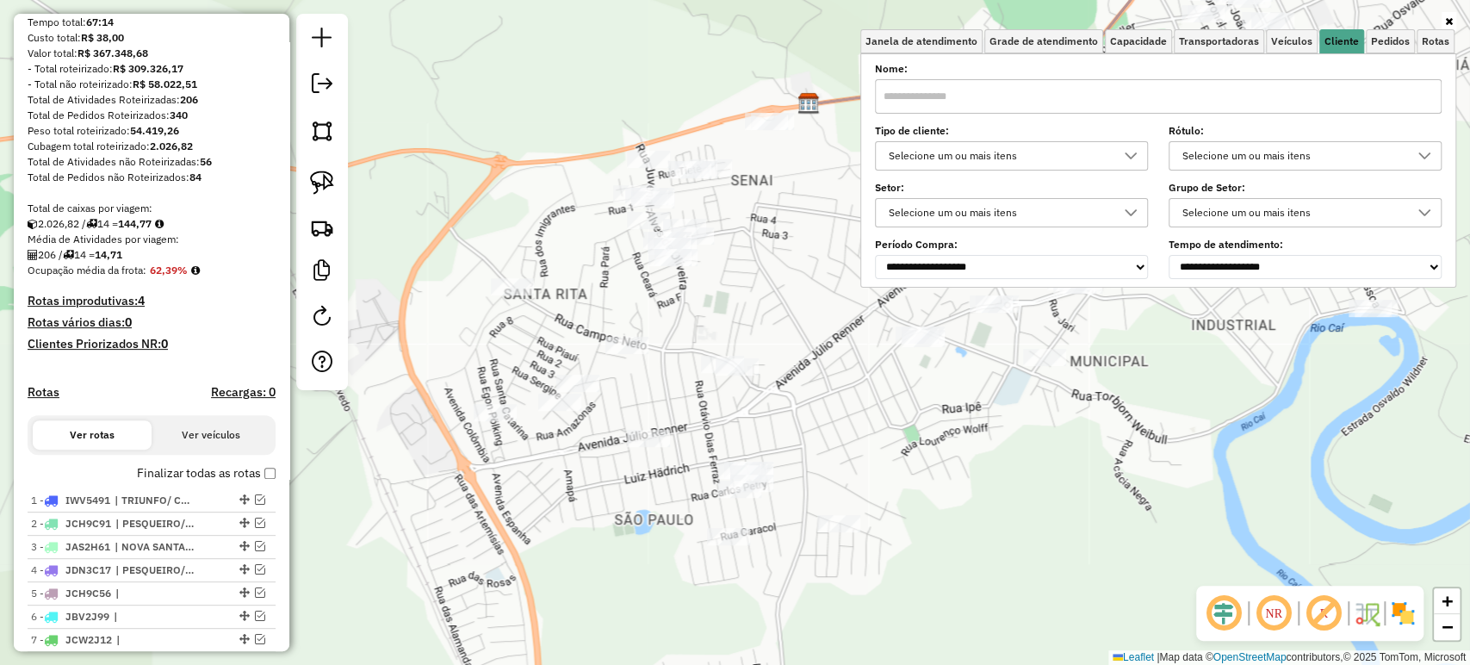
click at [1094, 98] on input "text" at bounding box center [1158, 96] width 567 height 34
type input "***"
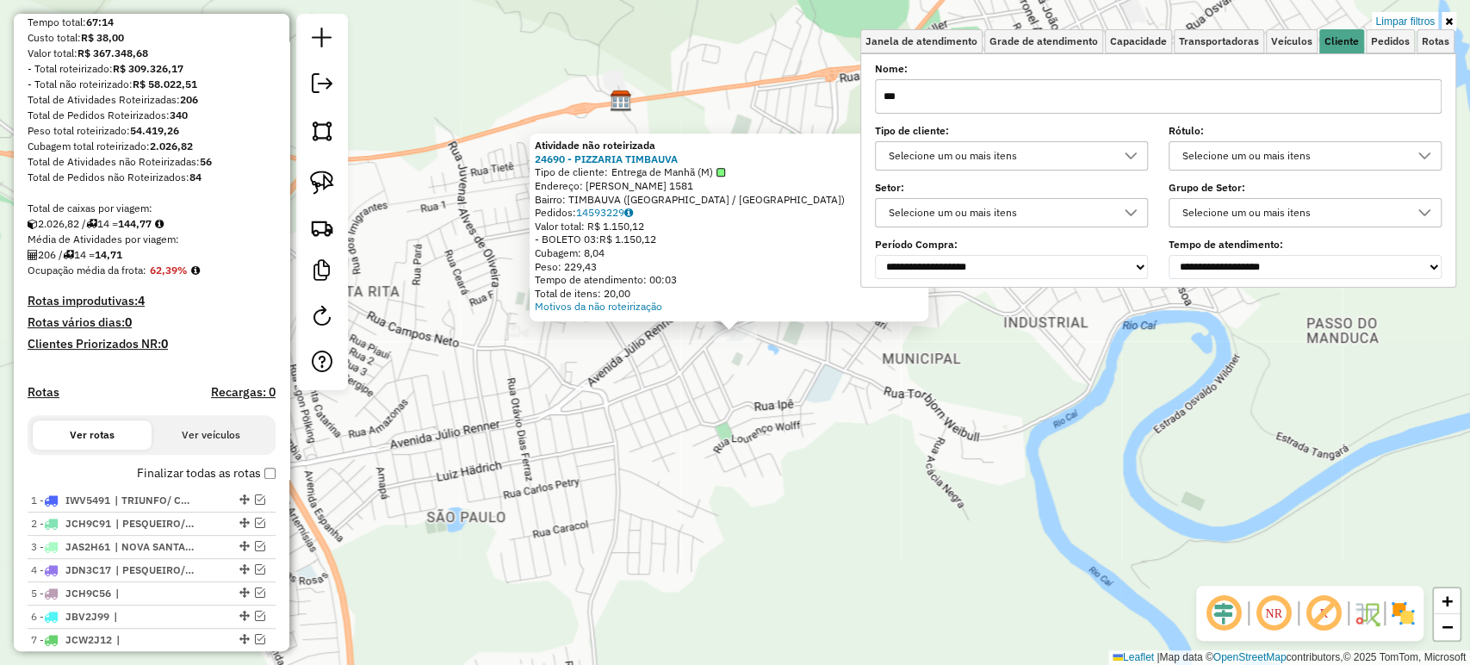
click at [814, 427] on div "Atividade não roteirizada 24690 - PIZZARIA TIMBAUVA Tipo de cliente: Entrega de…" at bounding box center [735, 332] width 1470 height 665
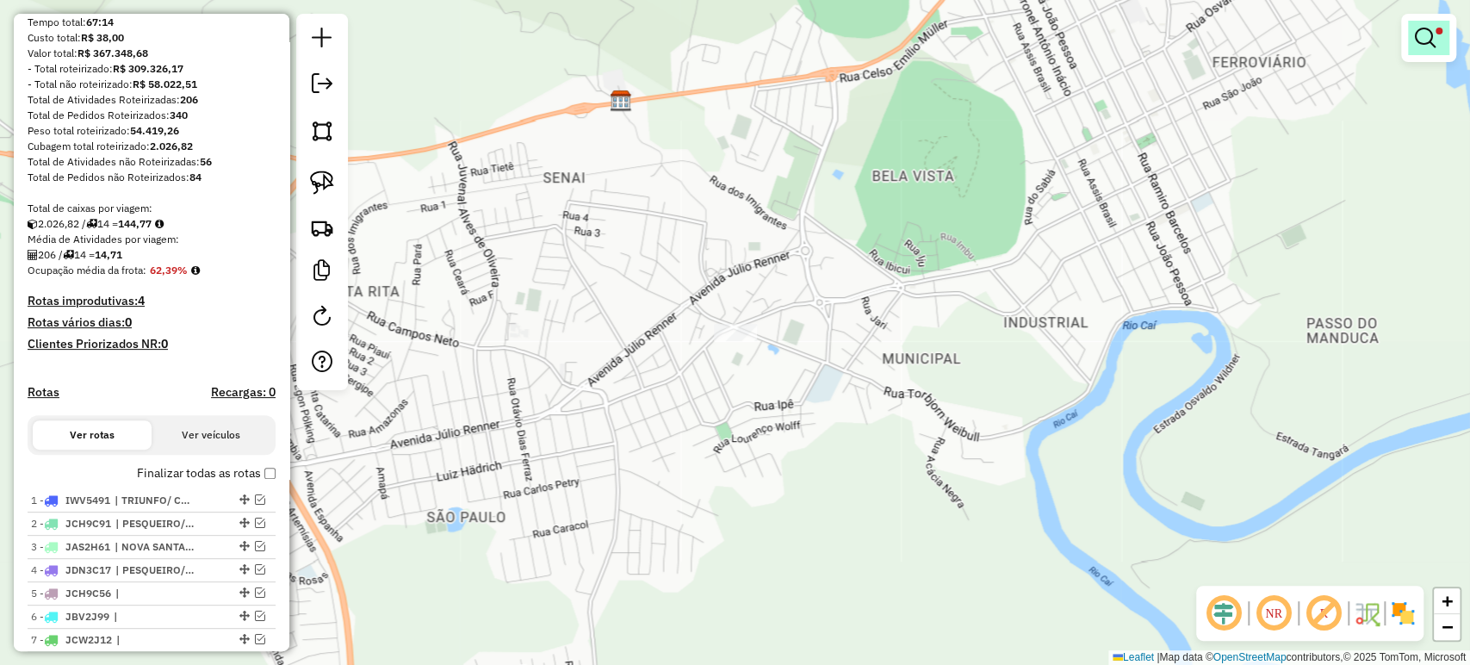
click at [1421, 28] on em at bounding box center [1425, 38] width 21 height 21
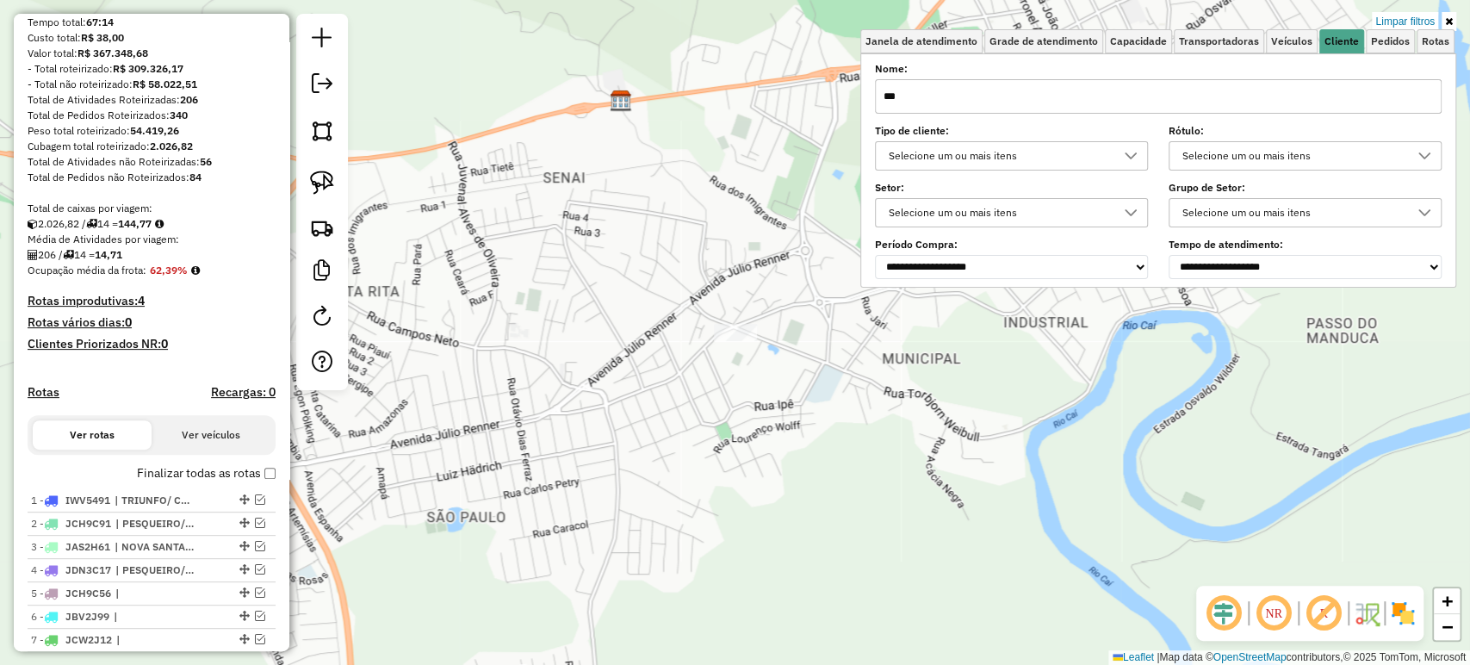
drag, startPoint x: 1056, startPoint y: 96, endPoint x: 861, endPoint y: 103, distance: 195.6
click at [861, 103] on div "Limpar filtros Janela de atendimento Grade de atendimento Capacidade Transporta…" at bounding box center [735, 332] width 1470 height 665
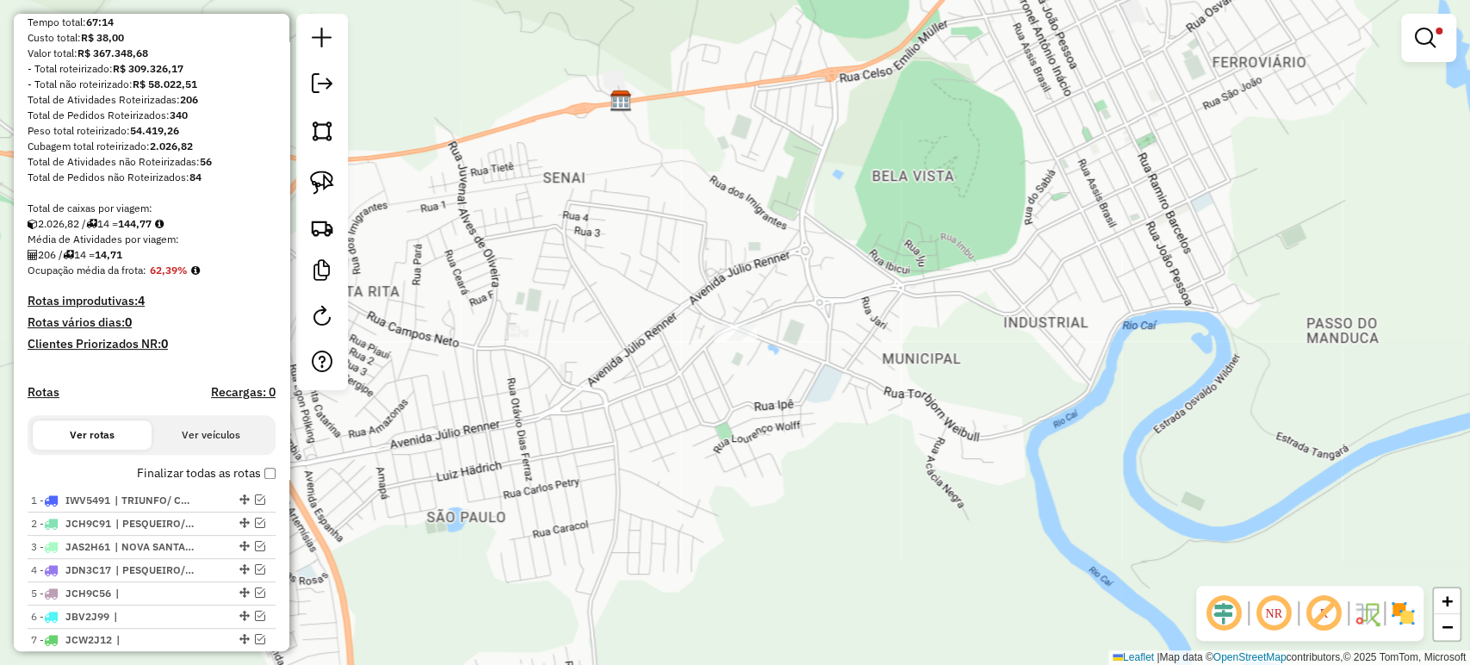
click at [776, 404] on div "Limpar filtros Janela de atendimento Grade de atendimento Capacidade Transporta…" at bounding box center [735, 332] width 1470 height 665
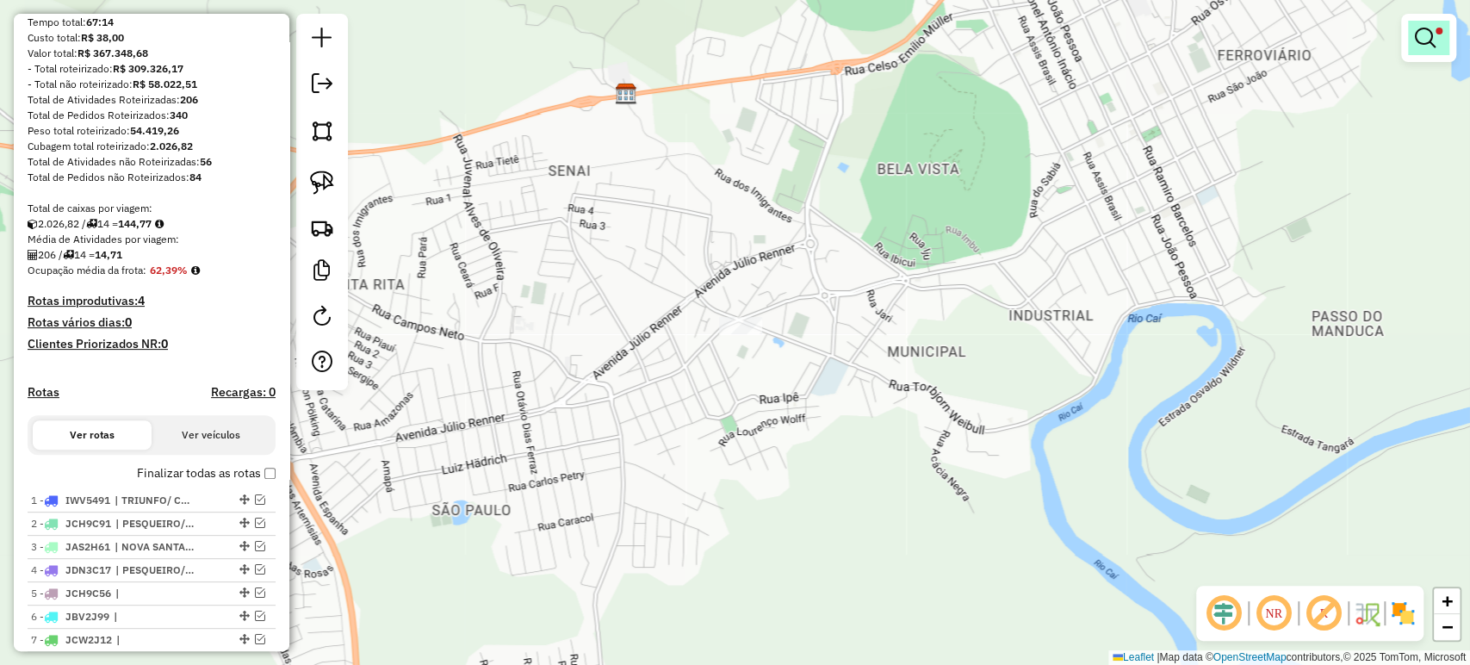
click at [1411, 40] on link at bounding box center [1428, 38] width 41 height 34
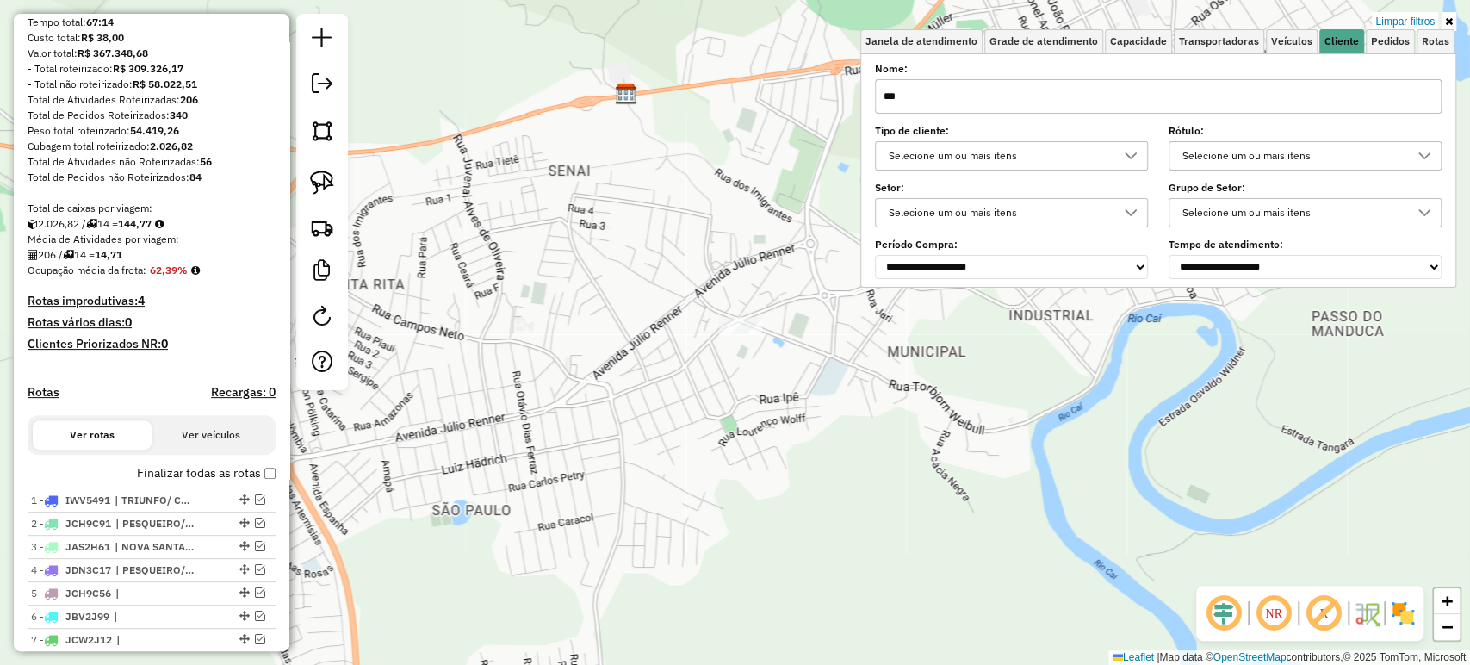
click at [1054, 108] on input "***" at bounding box center [1158, 96] width 567 height 34
click at [1053, 106] on input "***" at bounding box center [1158, 96] width 567 height 34
click at [1054, 96] on input "***" at bounding box center [1158, 96] width 567 height 34
click at [1053, 96] on input "***" at bounding box center [1158, 96] width 567 height 34
click at [848, 436] on div "Janela de atendimento Grade de atendimento Capacidade Transportadoras Veículos …" at bounding box center [735, 332] width 1470 height 665
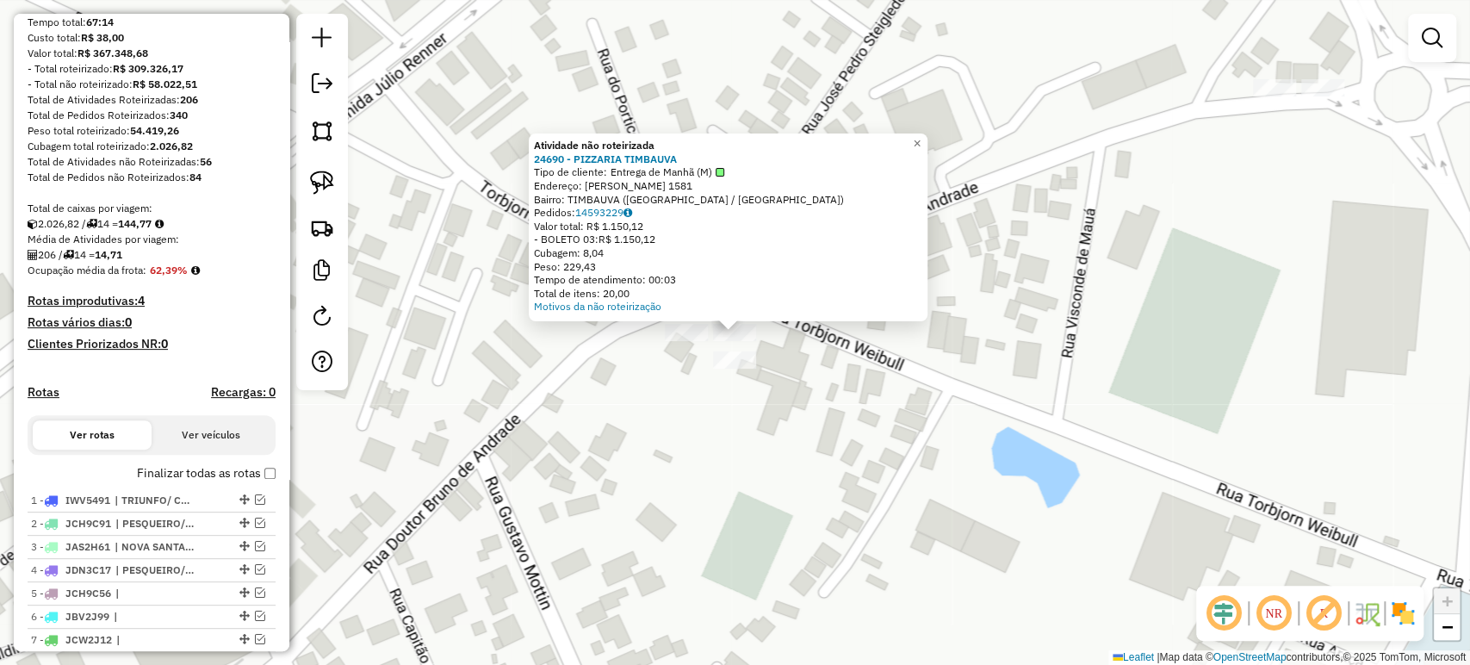
click at [711, 434] on div "Atividade não roteirizada 24690 - PIZZARIA TIMBAUVA Tipo de cliente: Entrega de…" at bounding box center [735, 332] width 1470 height 665
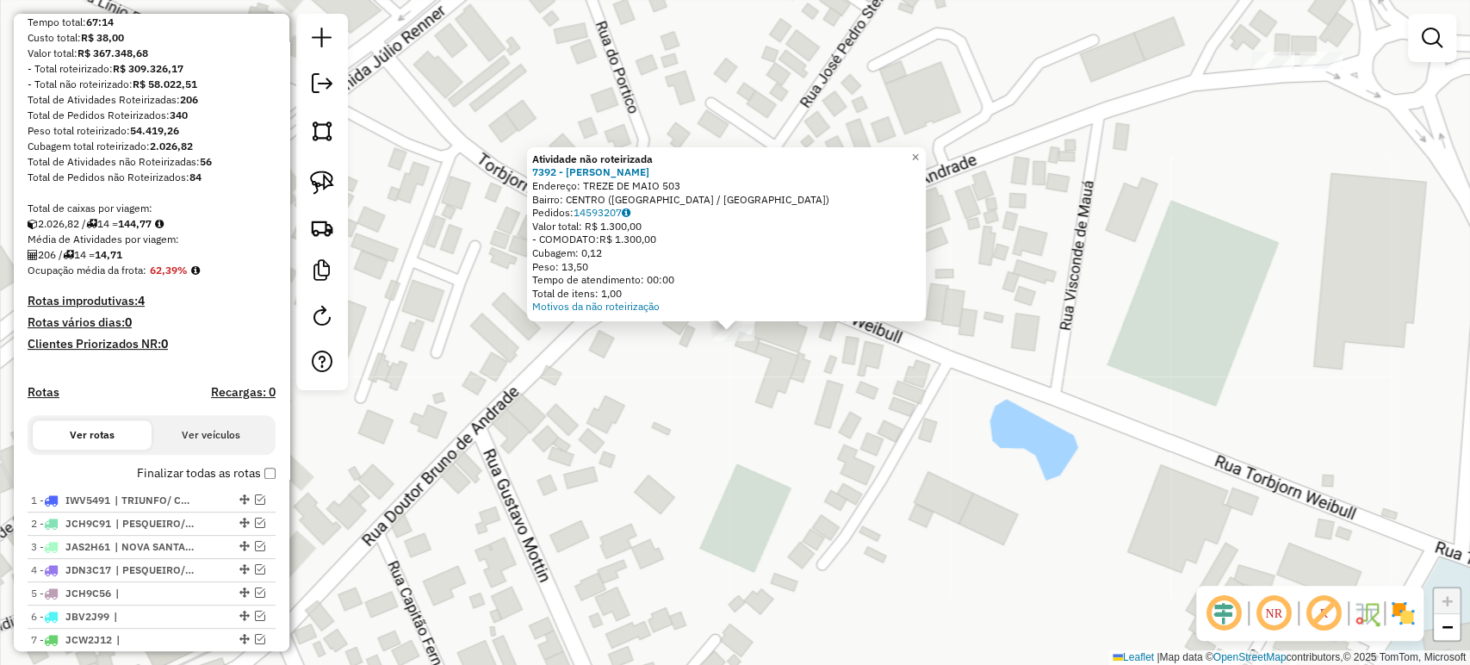
click at [727, 399] on div "Atividade não roteirizada 7392 - MAIKEL WILLIAN KOCH Endereço: TREZE DE MAIO 50…" at bounding box center [735, 332] width 1470 height 665
click at [952, 406] on div "Atividade não roteirizada 7392 - MAIKEL WILLIAN KOCH Endereço: TREZE DE MAIO 50…" at bounding box center [735, 332] width 1470 height 665
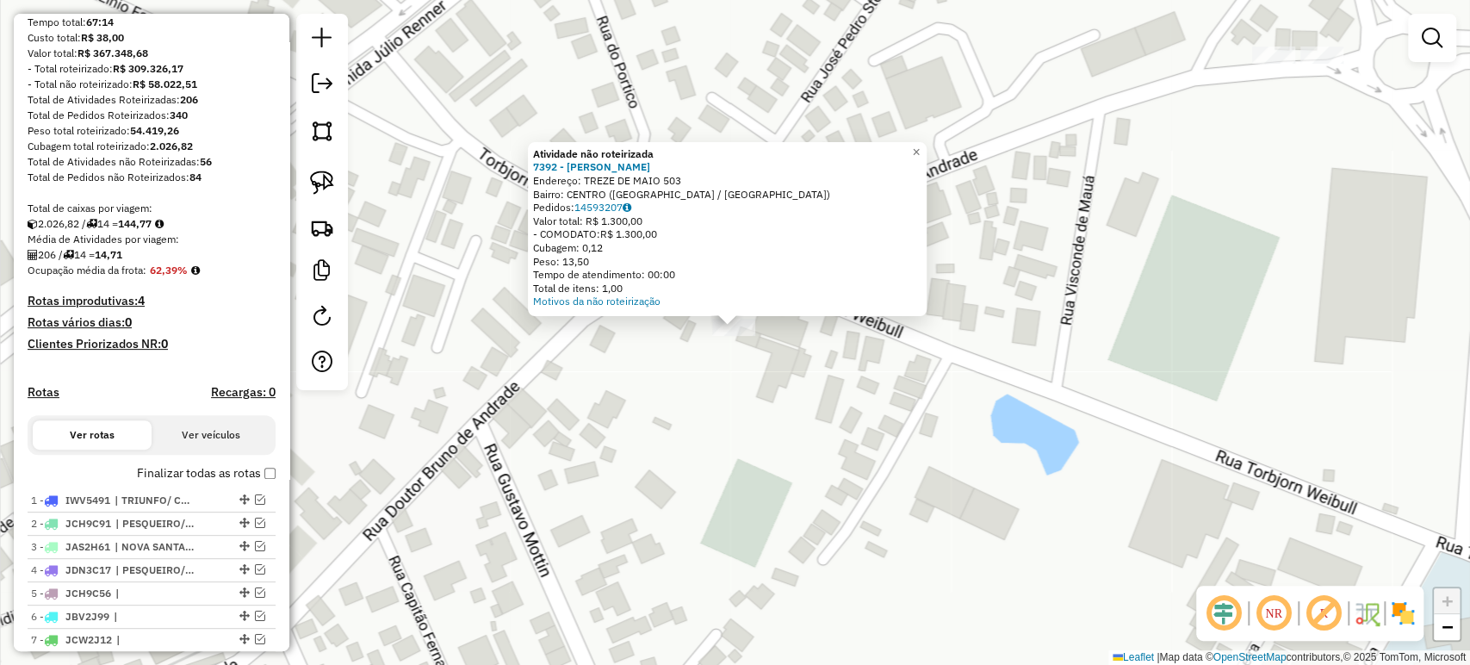
click at [954, 412] on div "Atividade não roteirizada 7392 - MAIKEL WILLIAN KOCH Endereço: TREZE DE MAIO 50…" at bounding box center [735, 332] width 1470 height 665
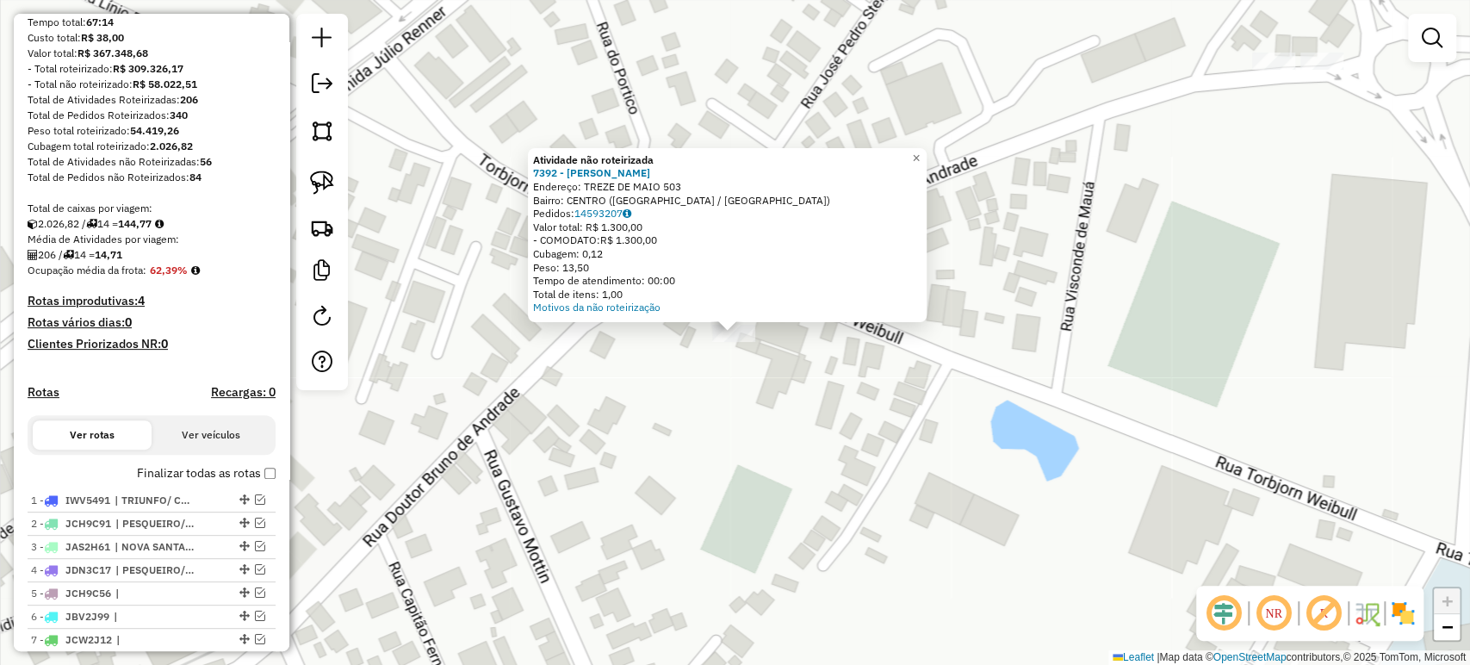
click at [952, 412] on div "Atividade não roteirizada 7392 - MAIKEL WILLIAN KOCH Endereço: TREZE DE MAIO 50…" at bounding box center [735, 332] width 1470 height 665
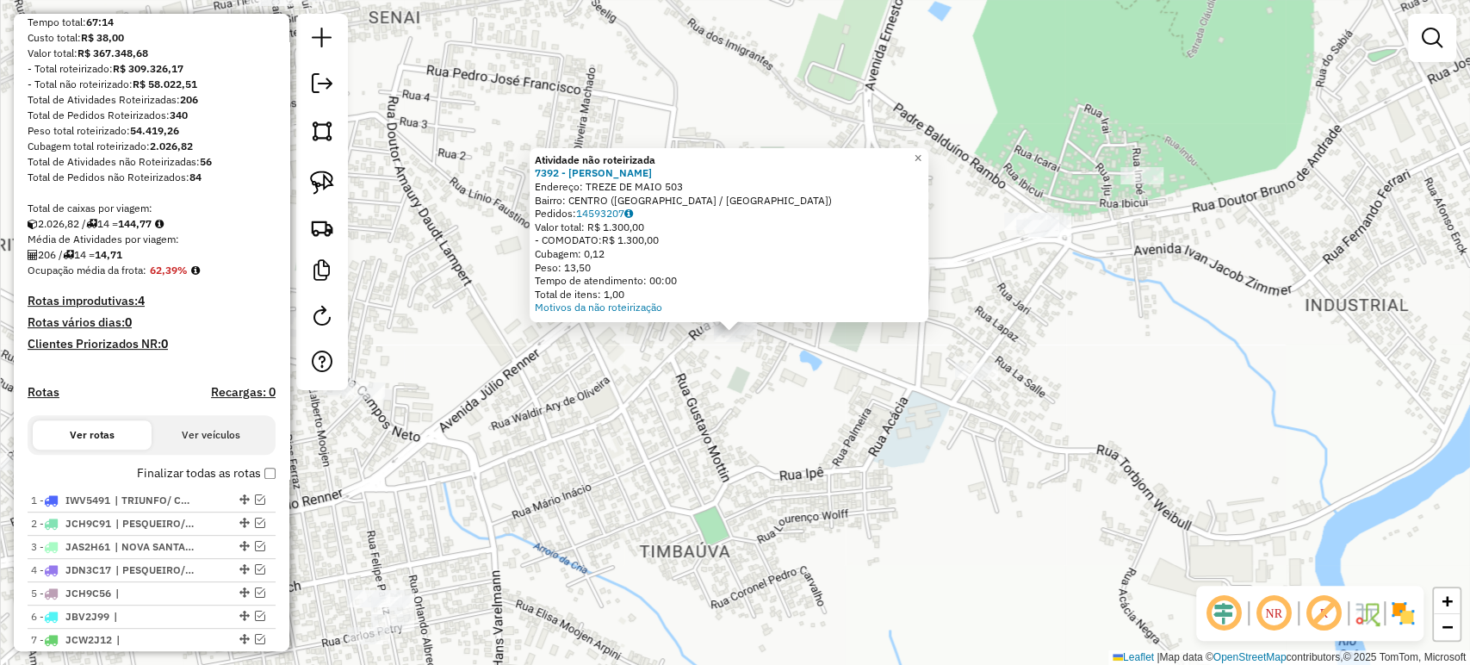
click at [726, 362] on div "Atividade não roteirizada 7392 - MAIKEL WILLIAN KOCH Endereço: TREZE DE MAIO 50…" at bounding box center [735, 332] width 1470 height 665
drag, startPoint x: 629, startPoint y: 201, endPoint x: 759, endPoint y: 199, distance: 129.2
click at [759, 199] on div "Bairro: CENTRO ([GEOGRAPHIC_DATA] / [GEOGRAPHIC_DATA])" at bounding box center [729, 201] width 388 height 14
click at [767, 381] on div "Atividade não roteirizada 7392 - MAIKEL WILLIAN KOCH Endereço: TREZE DE MAIO 50…" at bounding box center [735, 332] width 1470 height 665
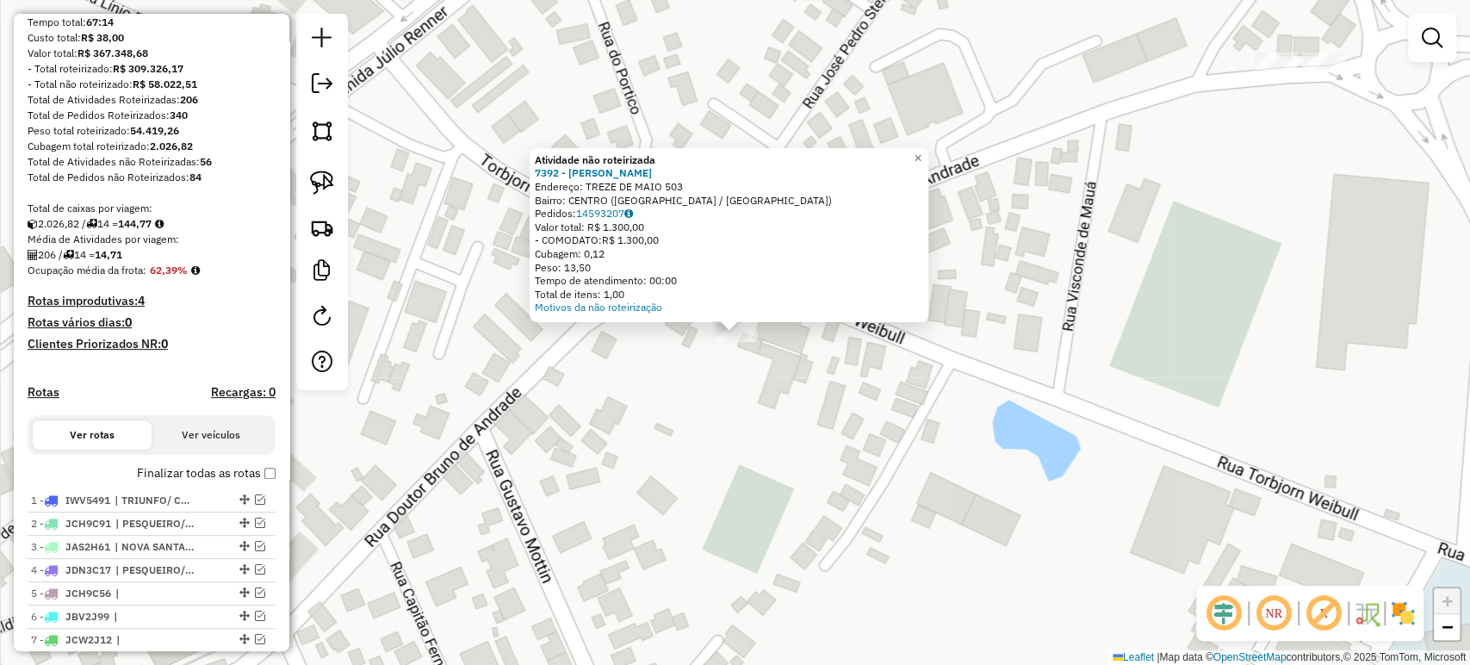
click at [757, 405] on div "Atividade não roteirizada 7392 - MAIKEL WILLIAN KOCH Endereço: TREZE DE MAIO 50…" at bounding box center [735, 332] width 1470 height 665
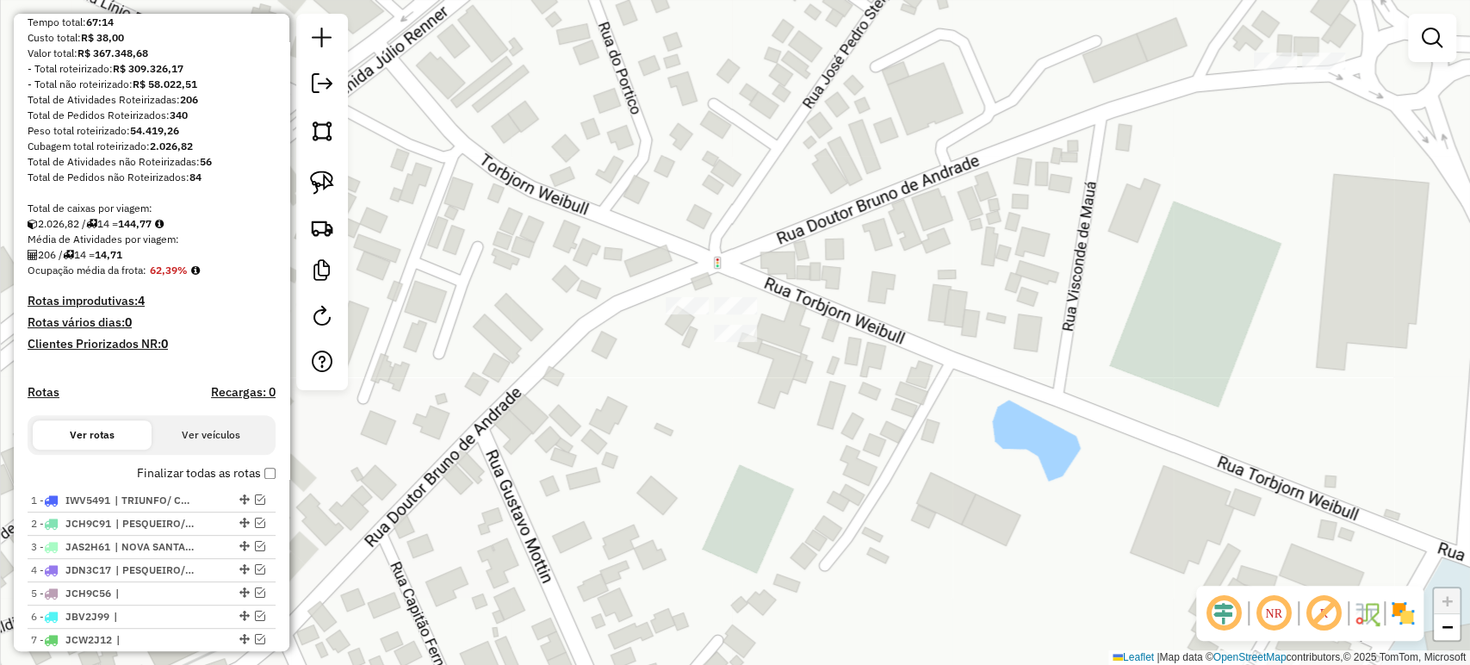
click at [690, 314] on div at bounding box center [687, 305] width 43 height 17
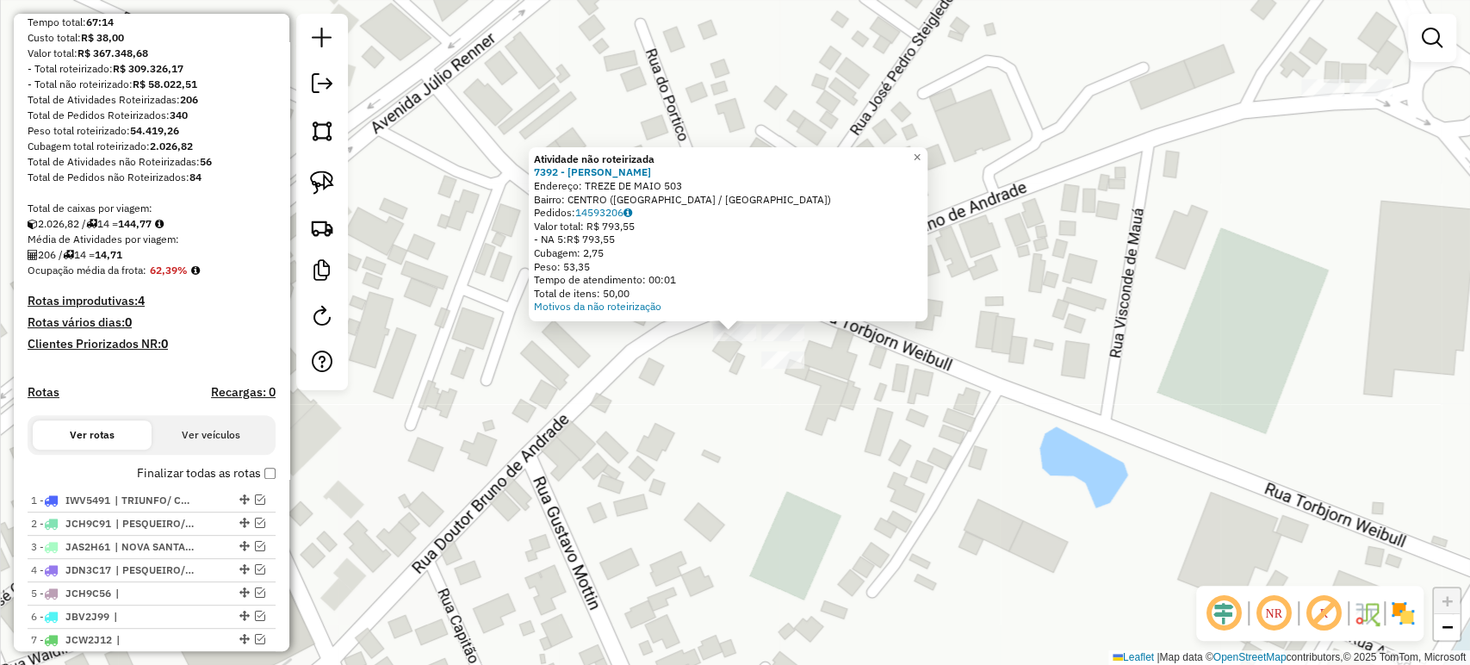
click at [697, 384] on div "Atividade não roteirizada 7392 - MAIKEL WILLIAN KOCH Endereço: TREZE DE MAIO 50…" at bounding box center [735, 332] width 1470 height 665
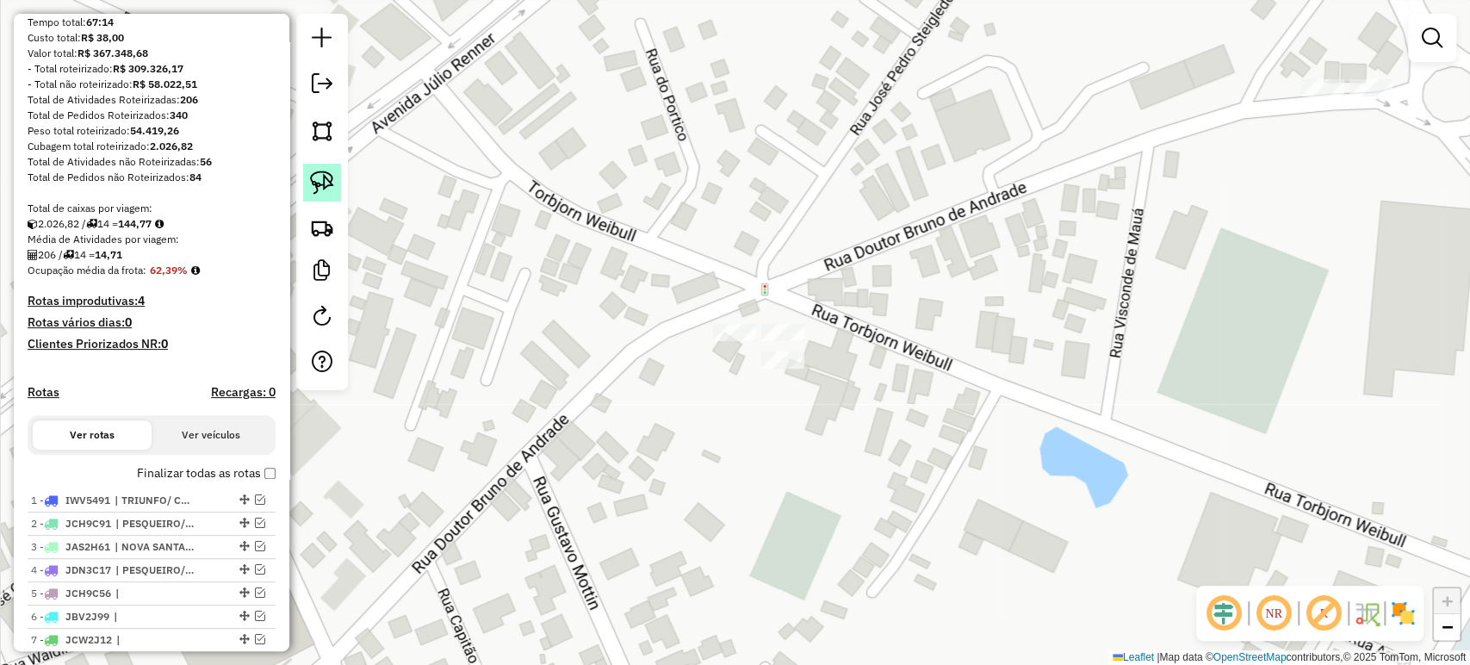
click at [333, 184] on img at bounding box center [322, 182] width 24 height 24
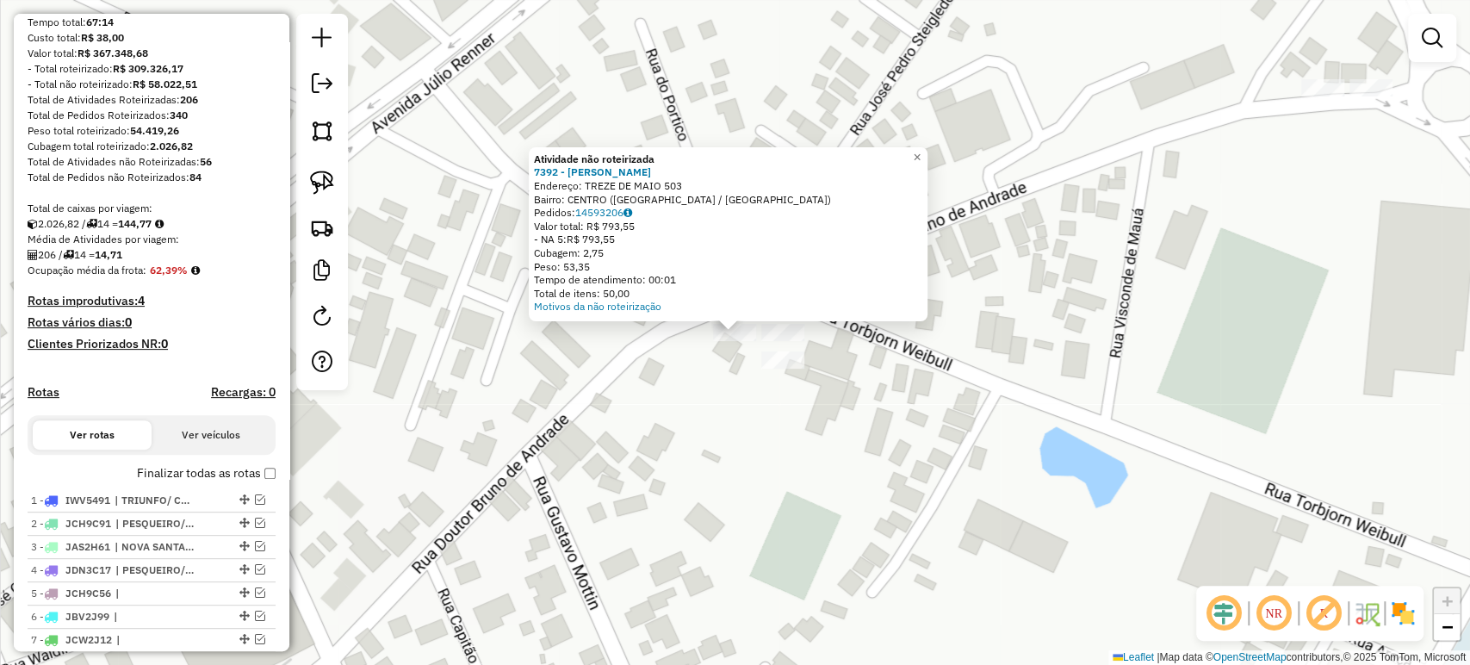
drag, startPoint x: 696, startPoint y: 399, endPoint x: 456, endPoint y: 260, distance: 277.0
click at [691, 398] on div "Atividade não roteirizada 7392 - MAIKEL WILLIAN KOCH Endereço: TREZE DE MAIO 50…" at bounding box center [735, 332] width 1470 height 665
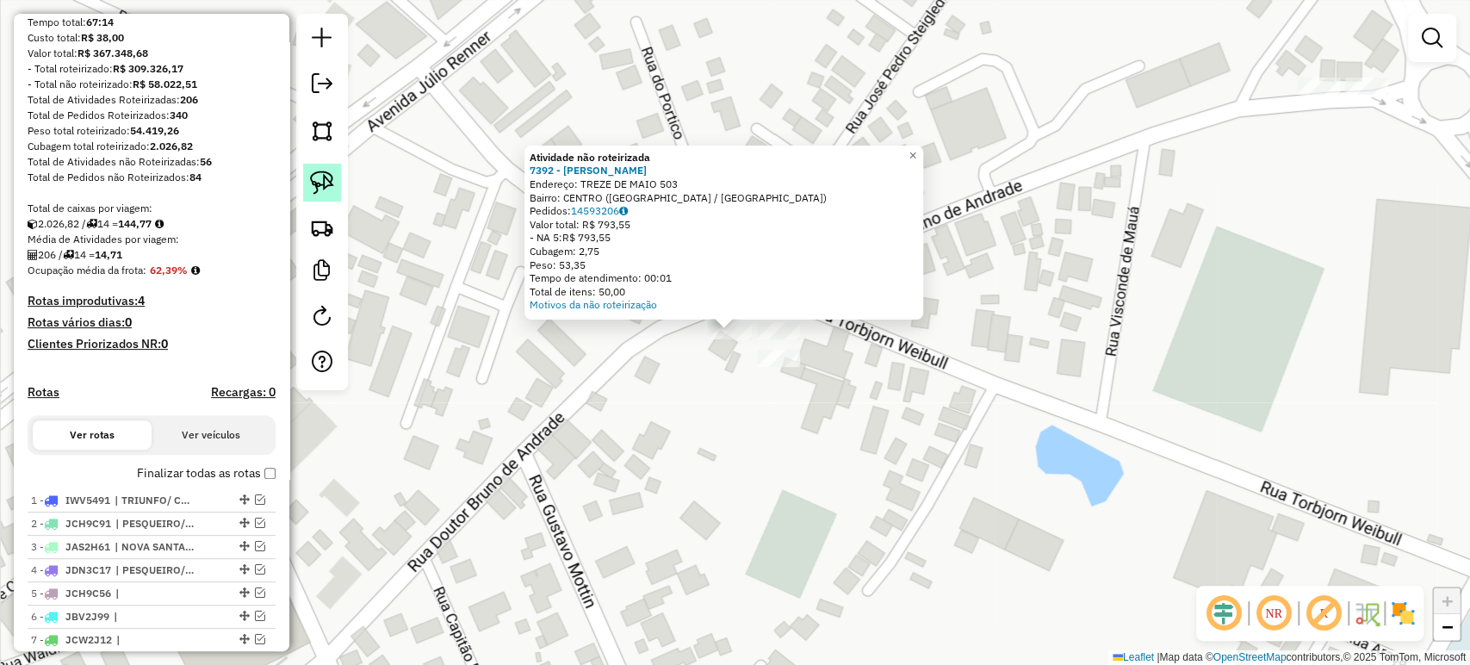
click at [323, 190] on img at bounding box center [322, 182] width 24 height 24
click at [633, 405] on div "Atividade não roteirizada 7392 - MAIKEL WILLIAN KOCH Endereço: TREZE DE MAIO 50…" at bounding box center [735, 332] width 1470 height 665
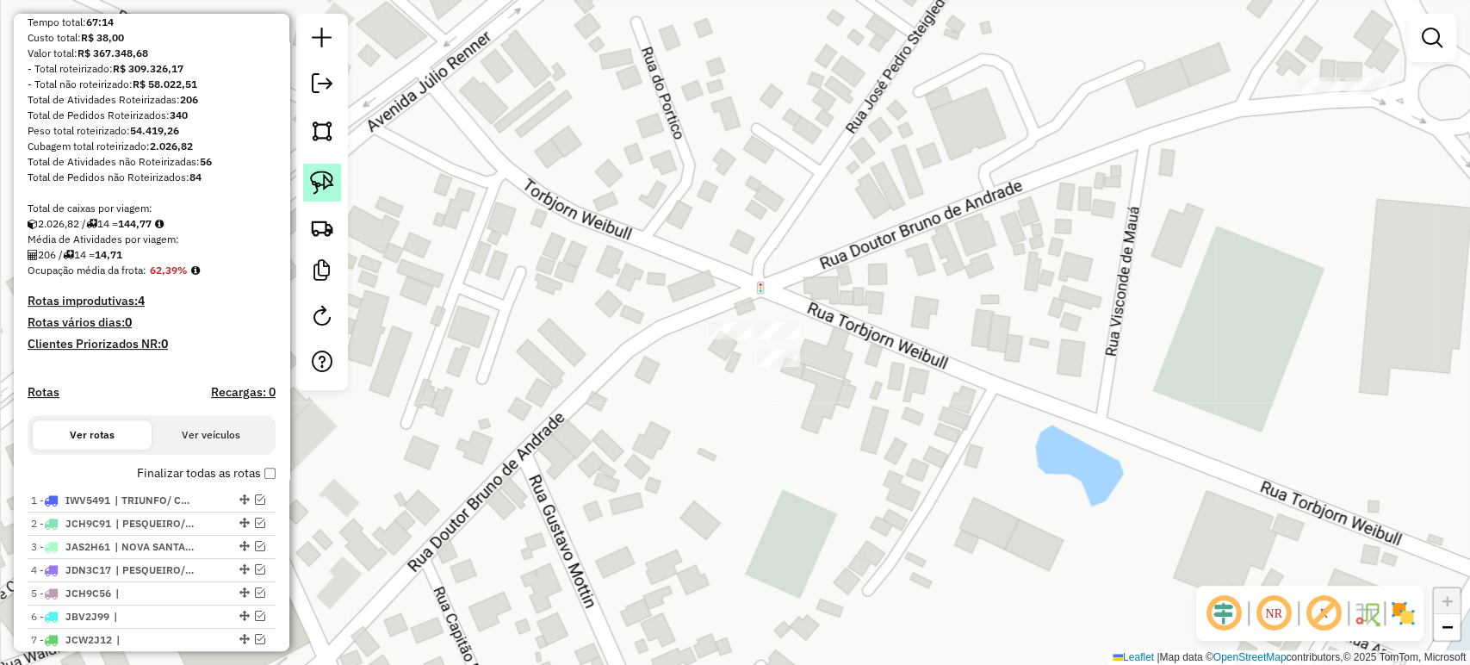
click at [327, 190] on img at bounding box center [322, 182] width 24 height 24
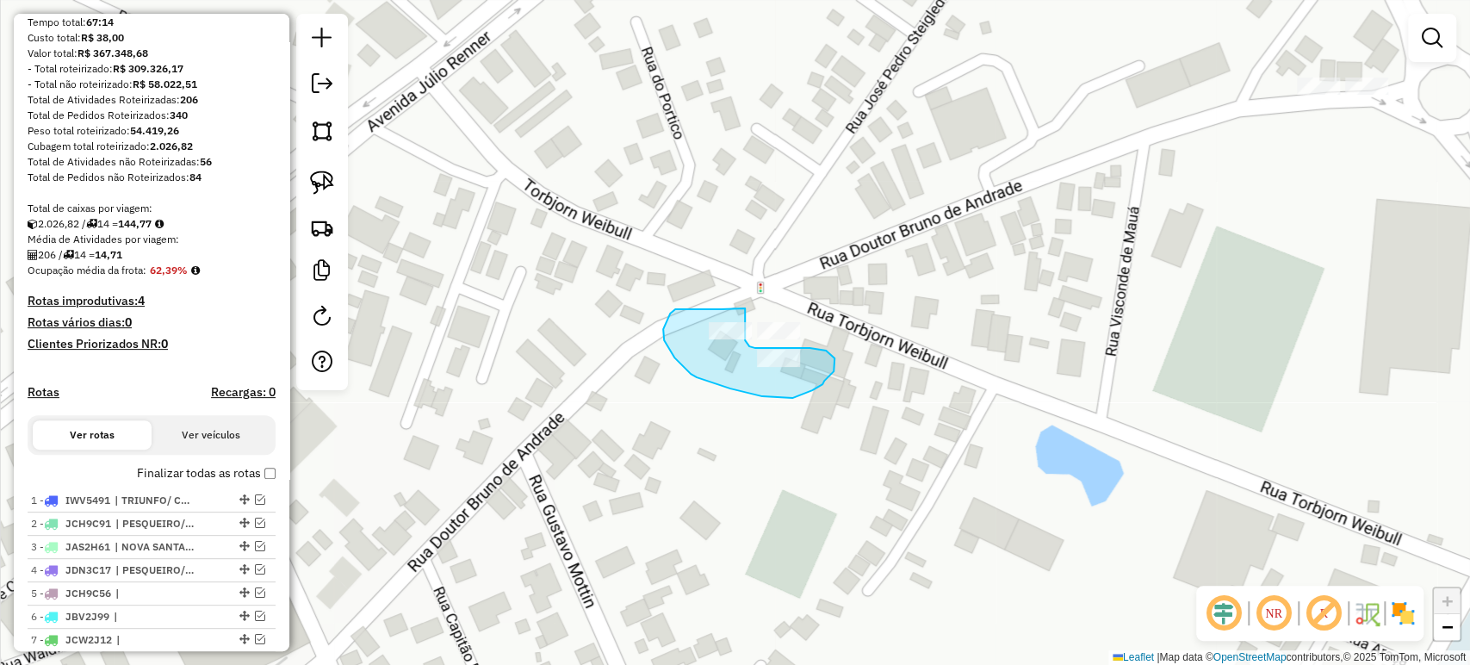
drag, startPoint x: 721, startPoint y: 309, endPoint x: 745, endPoint y: 308, distance: 24.1
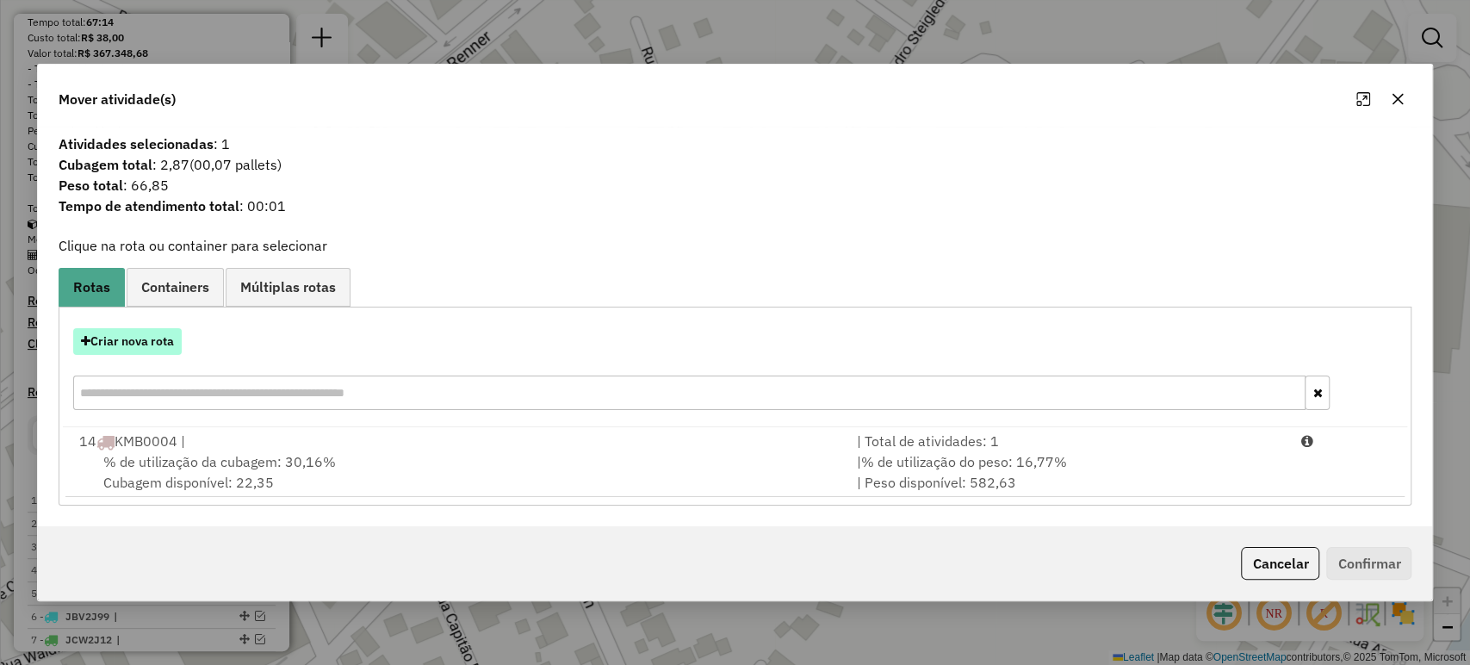
click at [148, 345] on button "Criar nova rota" at bounding box center [127, 341] width 108 height 27
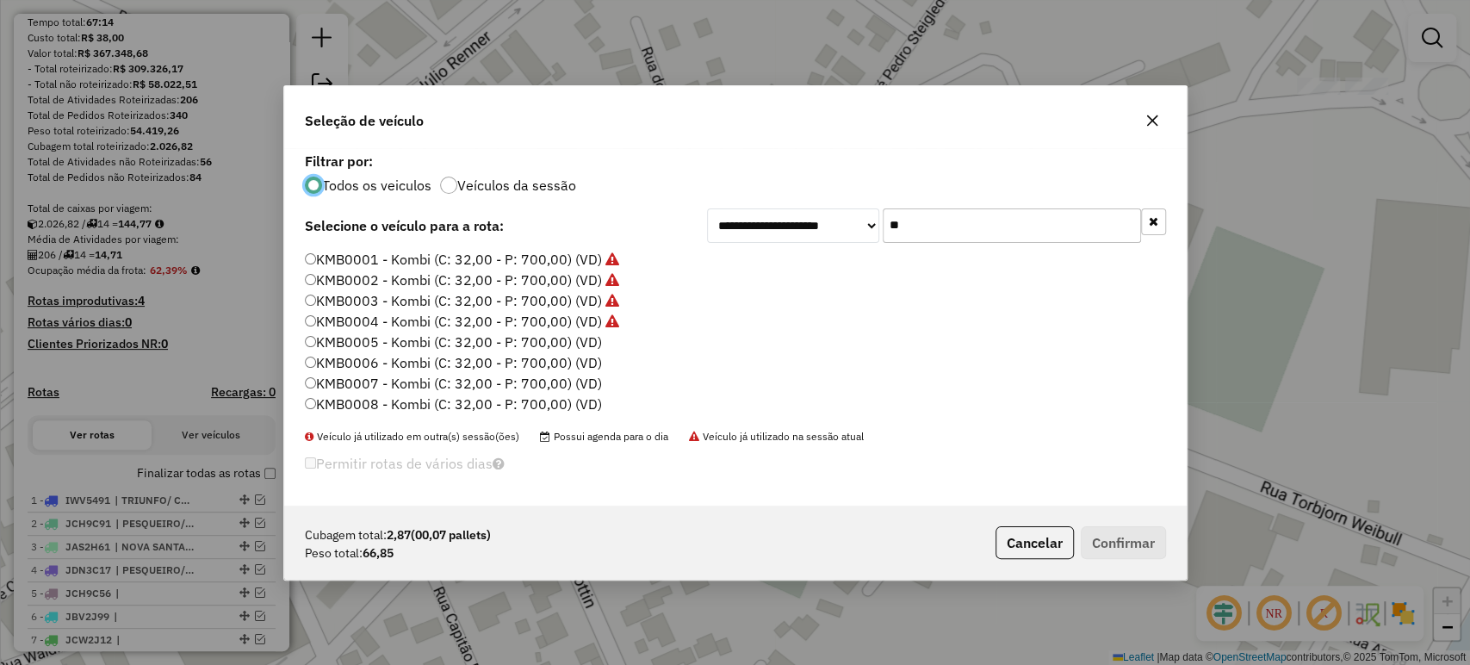
click at [923, 232] on input "**" at bounding box center [1011, 225] width 258 height 34
click at [1143, 124] on button "button" at bounding box center [1152, 121] width 28 height 28
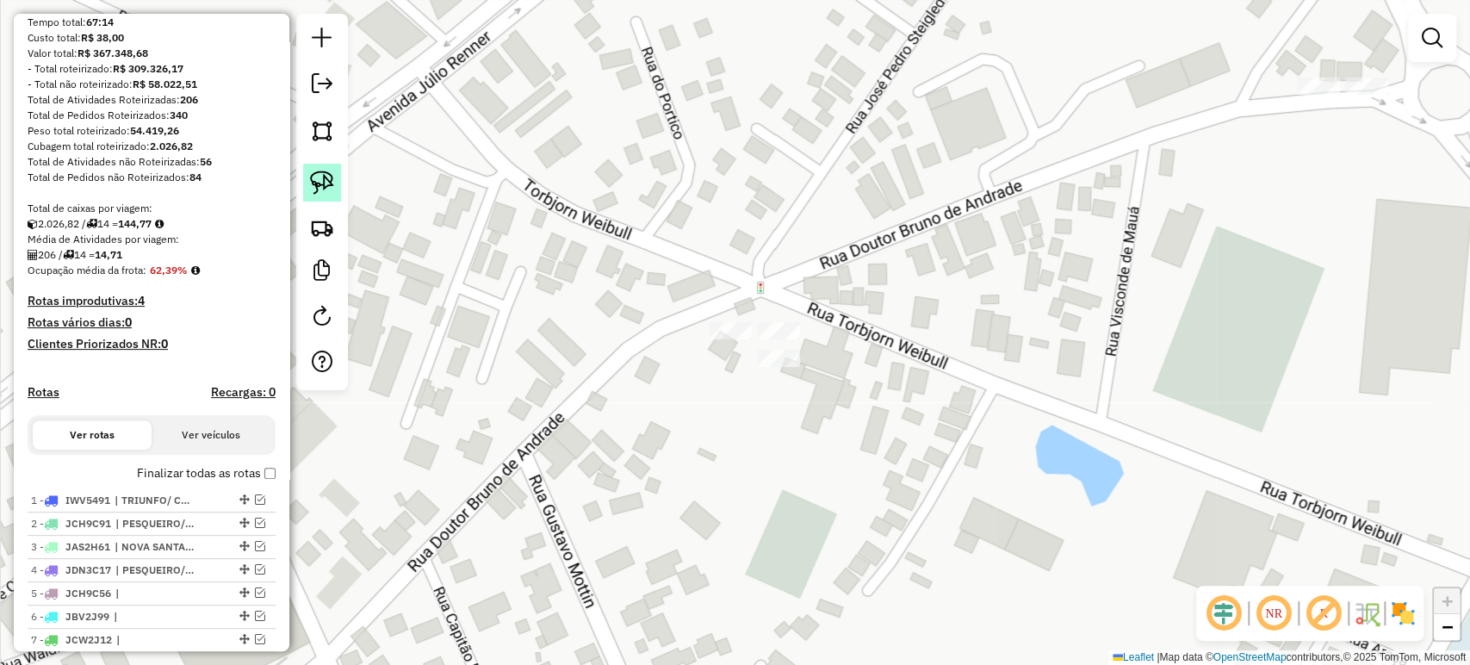
click at [322, 176] on img at bounding box center [322, 182] width 24 height 24
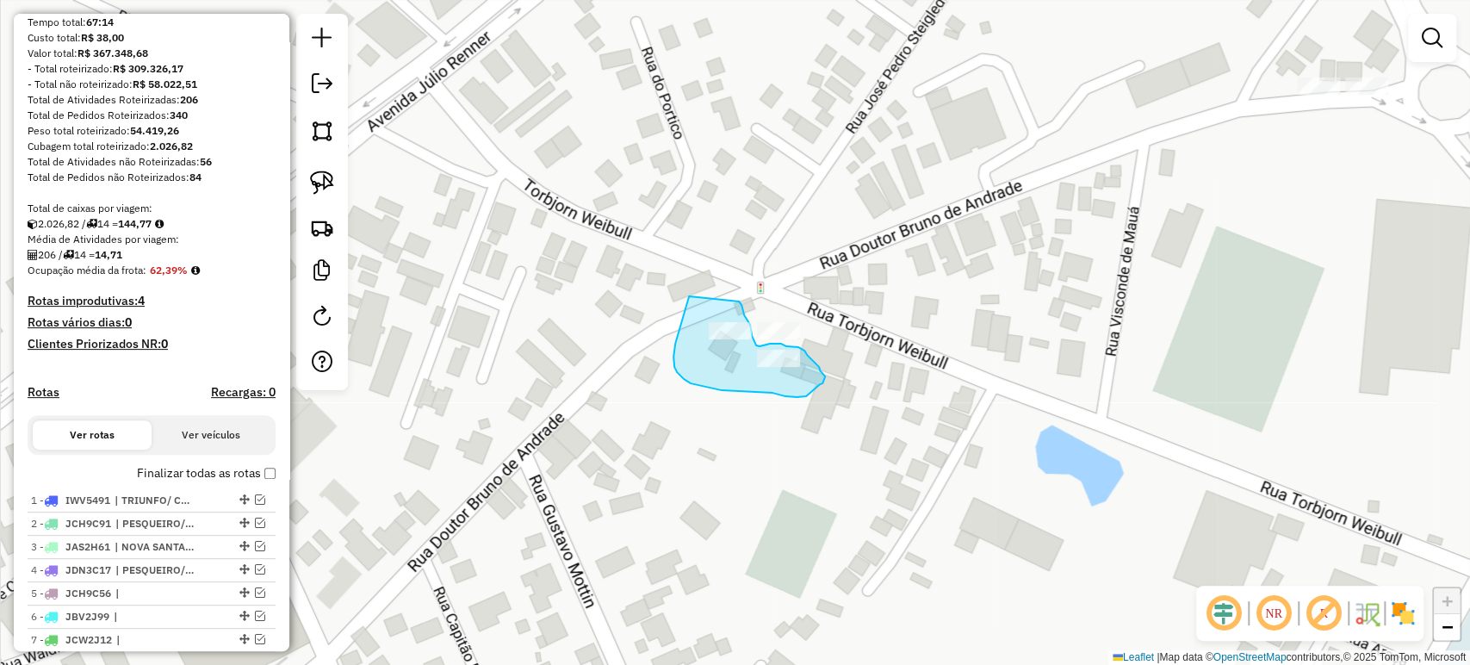
drag, startPoint x: 689, startPoint y: 296, endPoint x: 739, endPoint y: 301, distance: 50.2
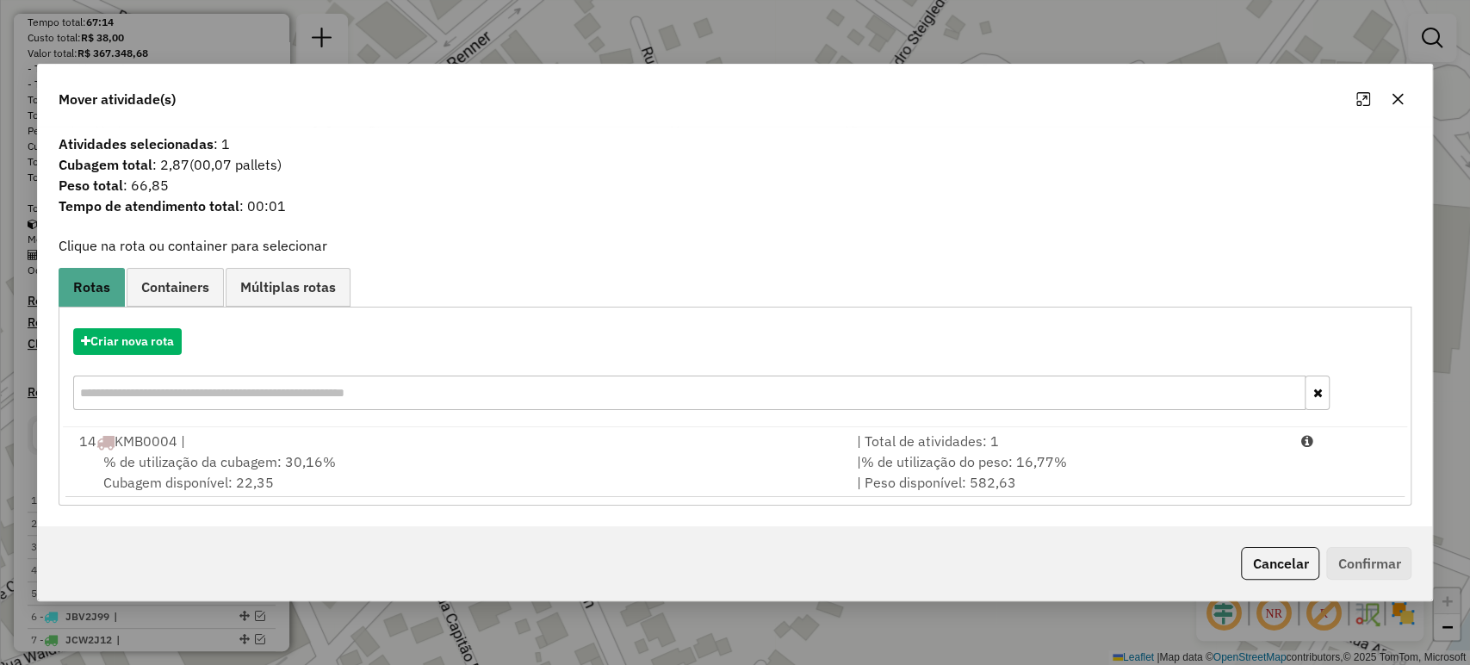
click at [189, 390] on input "text" at bounding box center [689, 392] width 1233 height 34
click at [1273, 556] on button "Cancelar" at bounding box center [1280, 563] width 78 height 33
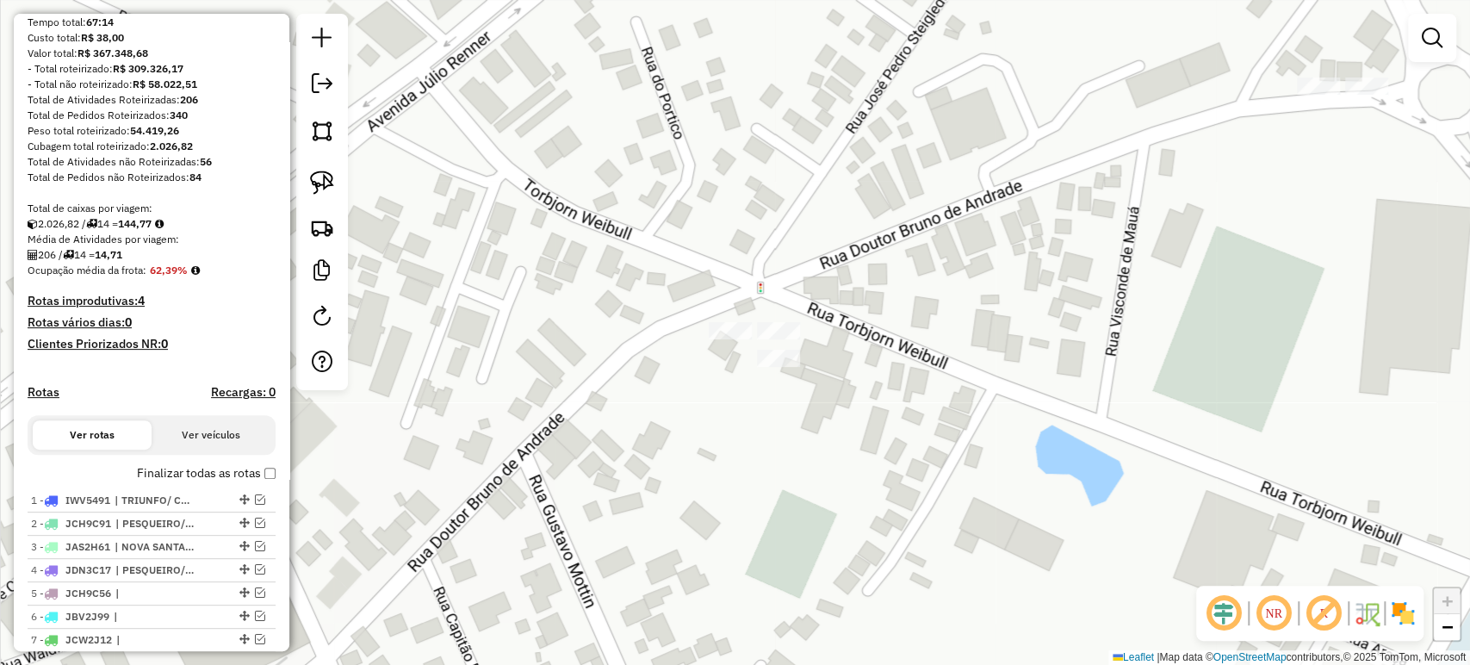
scroll to position [573, 0]
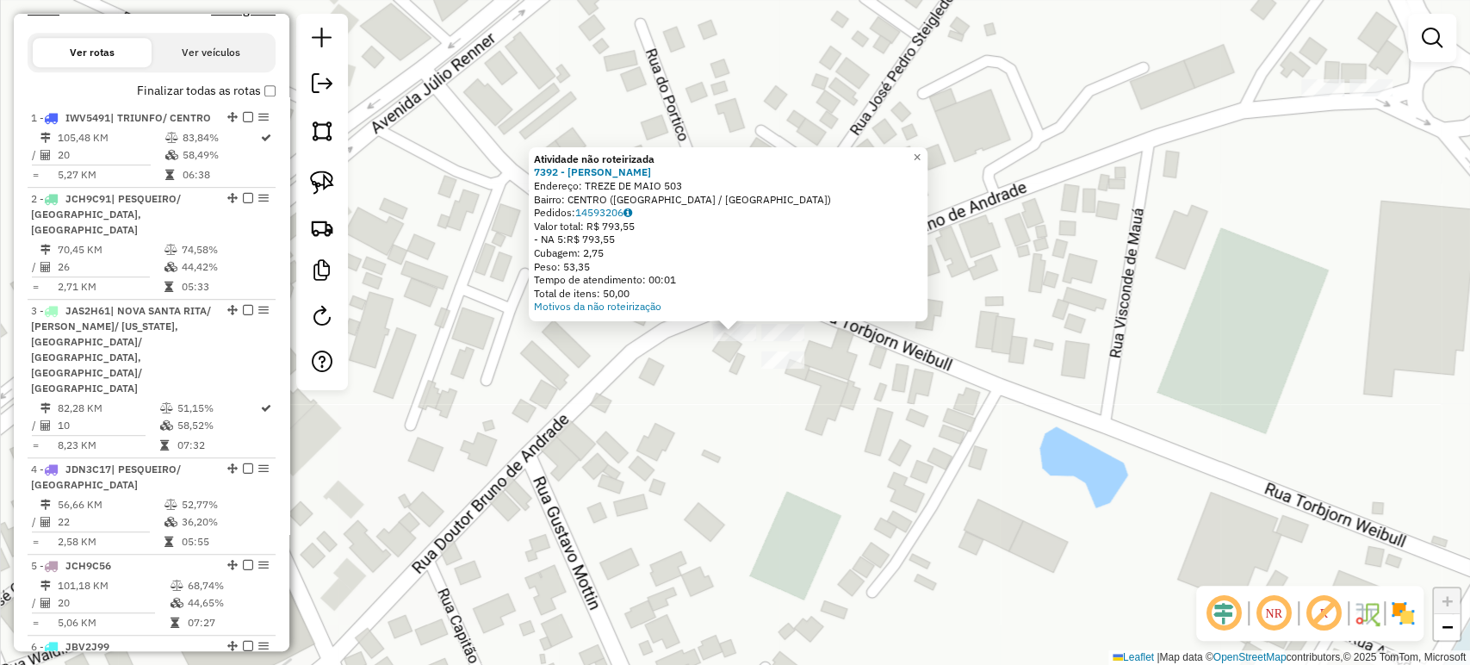
click at [944, 156] on div "Atividade não roteirizada 7392 - MAIKEL WILLIAN KOCH Endereço: TREZE DE MAIO 50…" at bounding box center [735, 332] width 1470 height 665
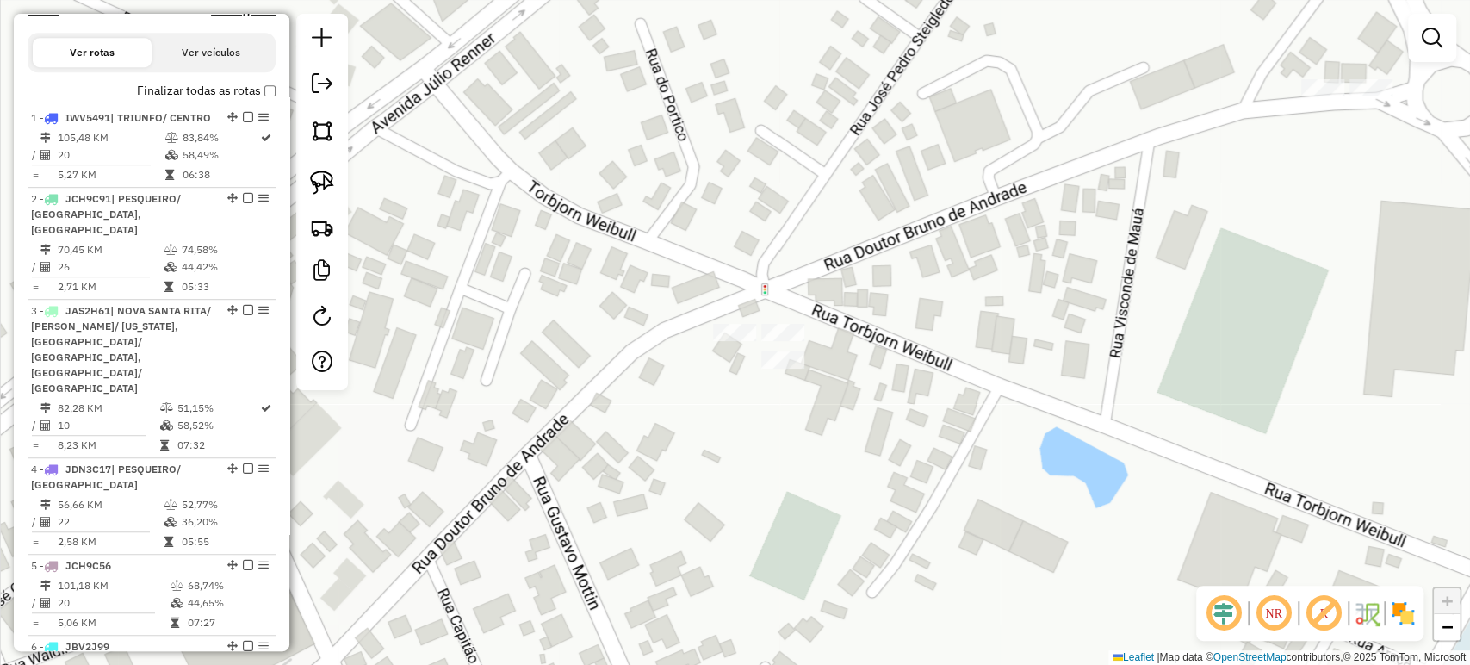
click at [778, 368] on div at bounding box center [782, 359] width 43 height 17
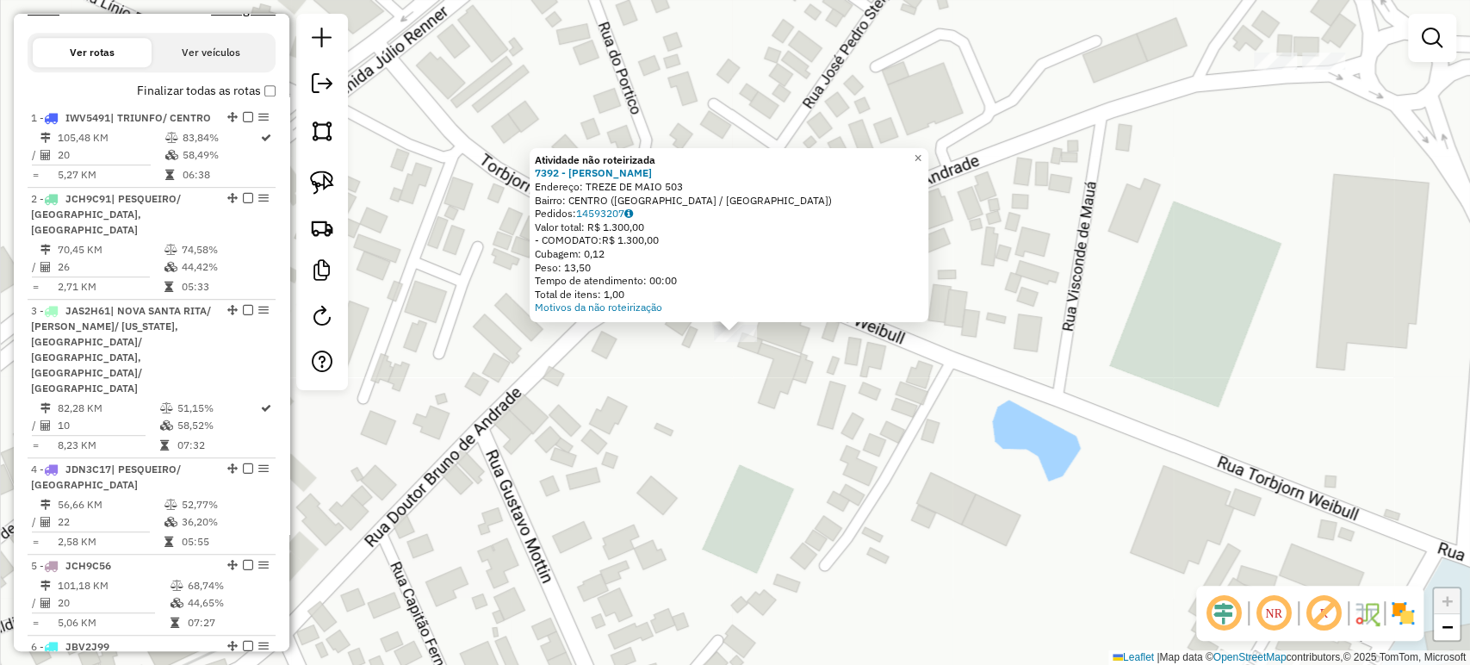
click at [745, 413] on div "Atividade não roteirizada 7392 - MAIKEL WILLIAN KOCH Endereço: TREZE DE MAIO 50…" at bounding box center [735, 332] width 1470 height 665
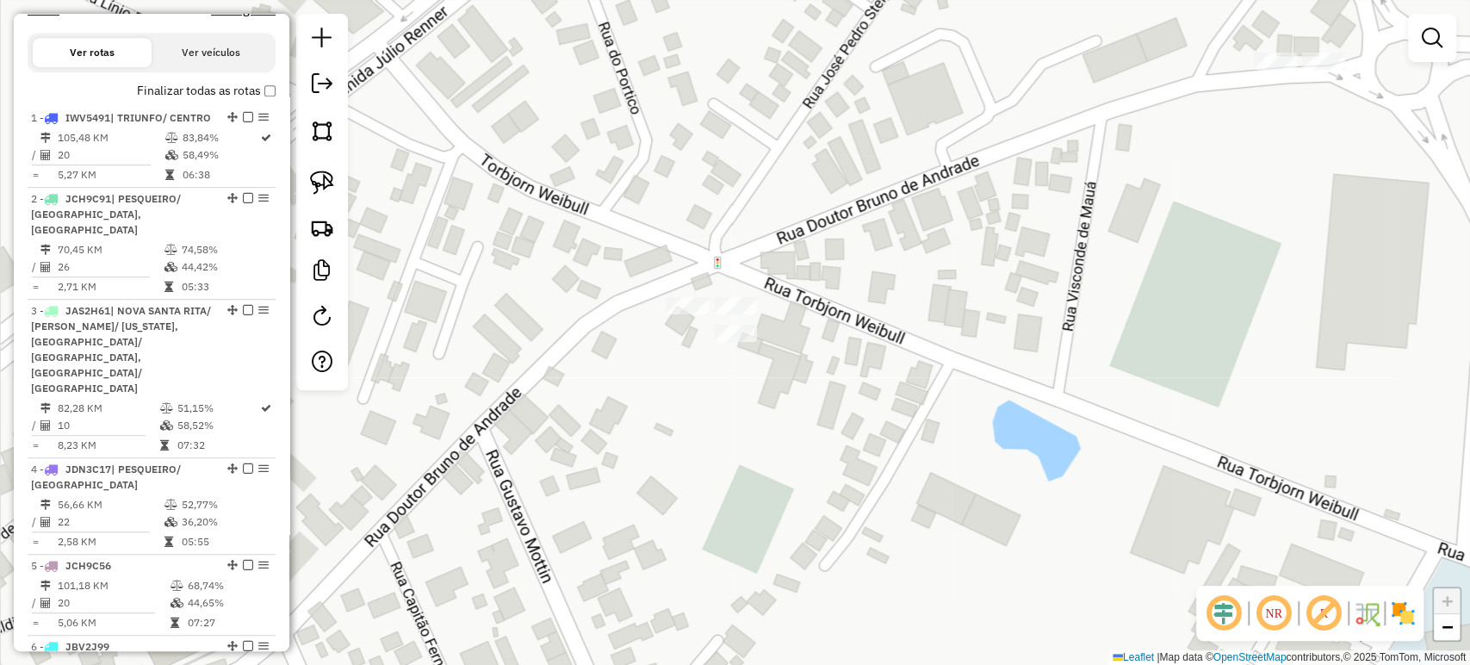
click at [693, 314] on div at bounding box center [687, 305] width 43 height 17
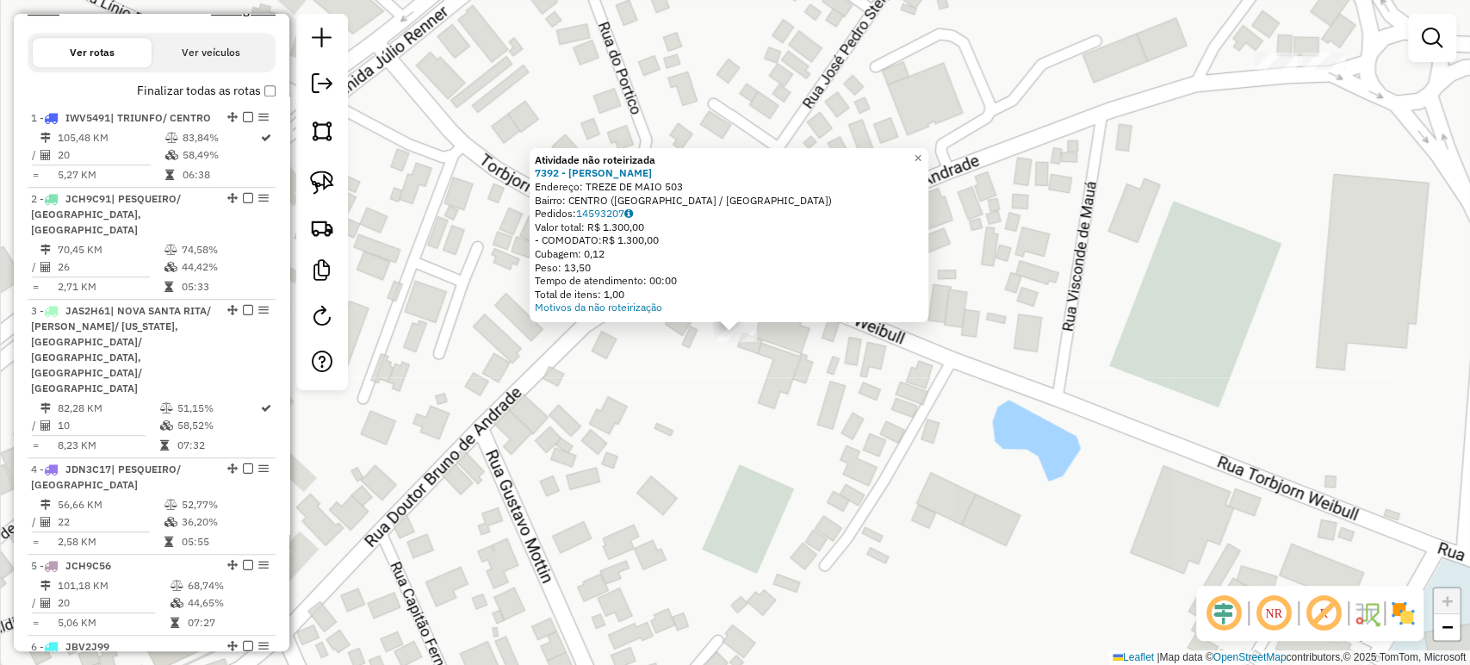
click at [742, 393] on div "Atividade não roteirizada 7392 - MAIKEL WILLIAN KOCH Endereço: TREZE DE MAIO 50…" at bounding box center [735, 332] width 1470 height 665
click at [764, 411] on div "× Atividade não roteirizada 7392 - MAIKEL WILLIAN KOCH Endereço: TREZE DE MAIO …" at bounding box center [735, 332] width 1470 height 665
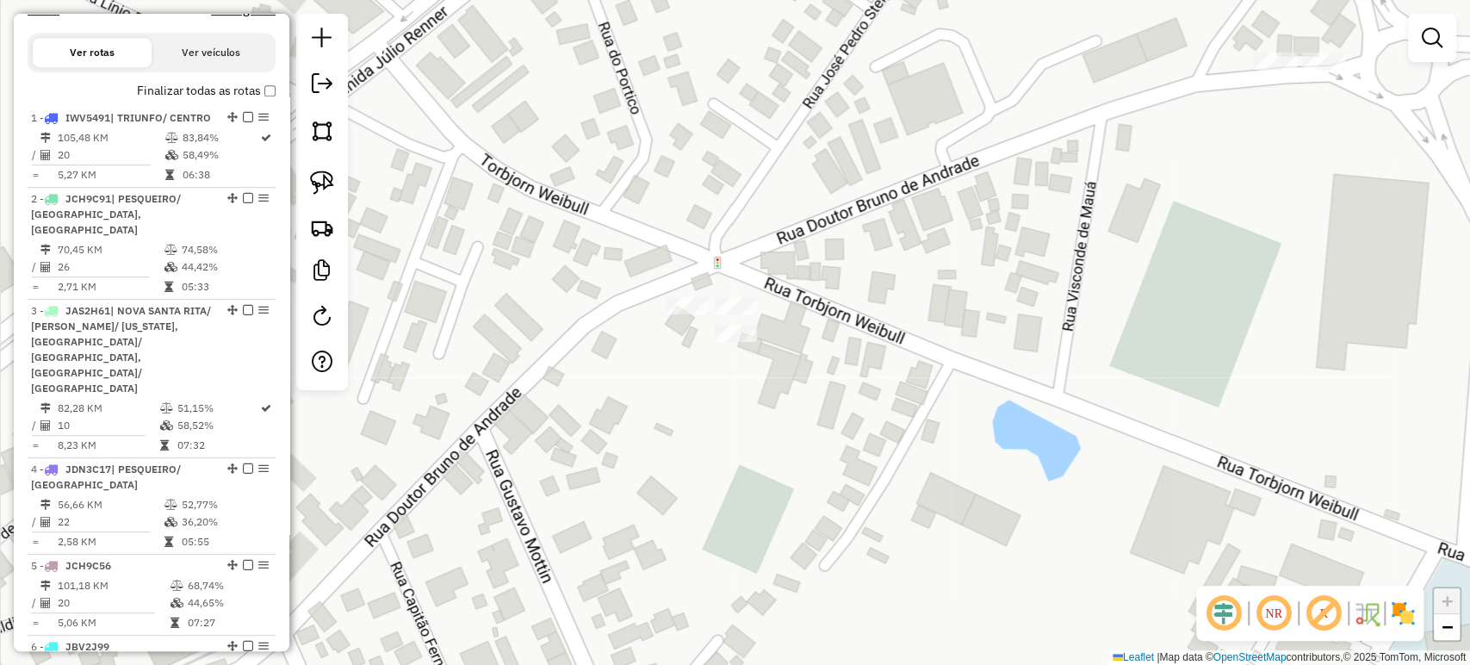
click at [694, 385] on div "Atividade não roteirizada 7392 - MAIKEL WILLIAN KOCH Endereço: TREZE DE MAIO 50…" at bounding box center [735, 332] width 1470 height 665
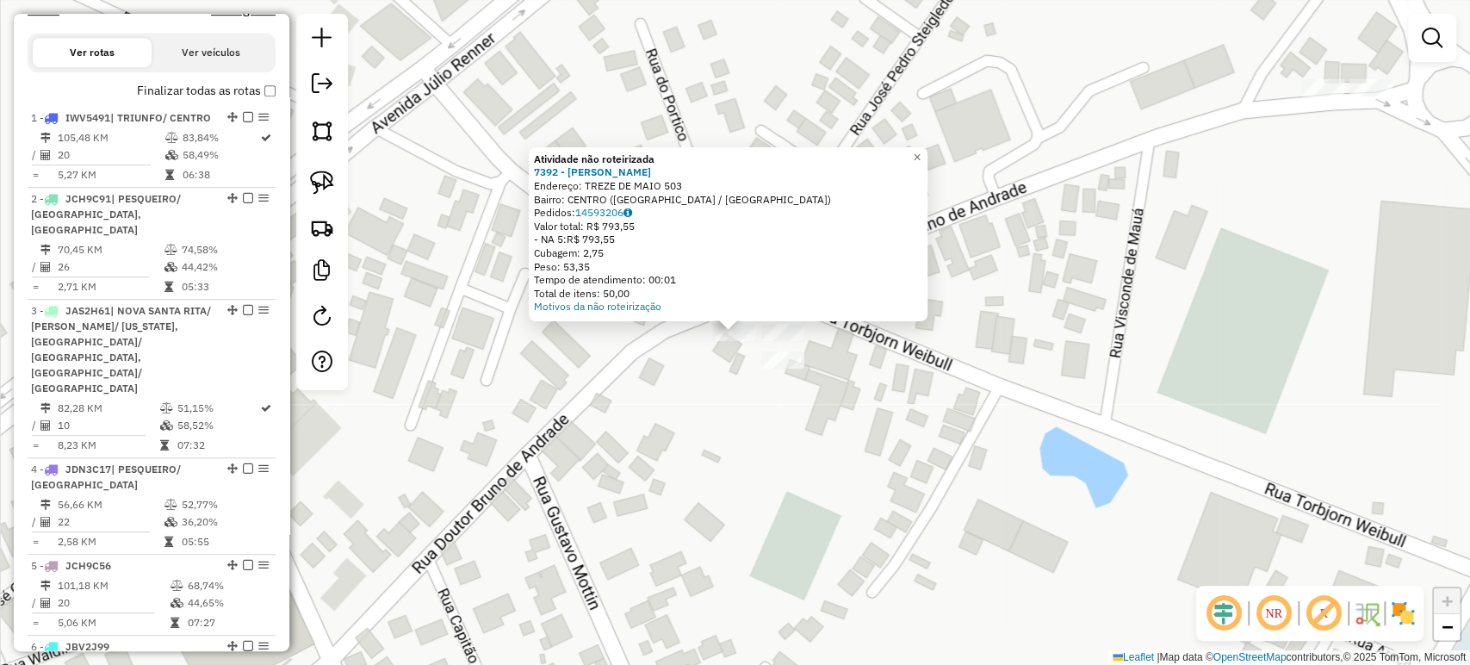
click at [627, 385] on div "Atividade não roteirizada 7392 - MAIKEL WILLIAN KOCH Endereço: TREZE DE MAIO 50…" at bounding box center [735, 332] width 1470 height 665
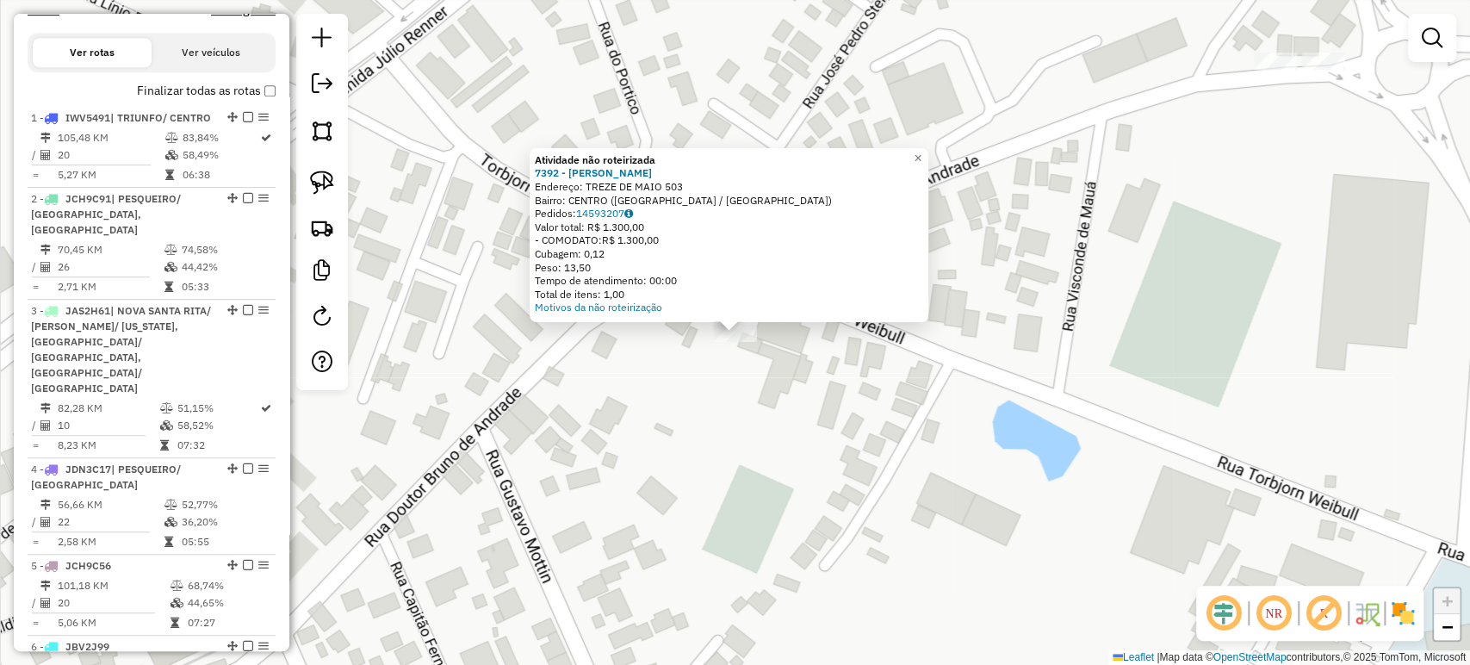
click at [669, 356] on div "Atividade não roteirizada 7392 - MAIKEL WILLIAN KOCH Endereço: TREZE DE MAIO 50…" at bounding box center [735, 332] width 1470 height 665
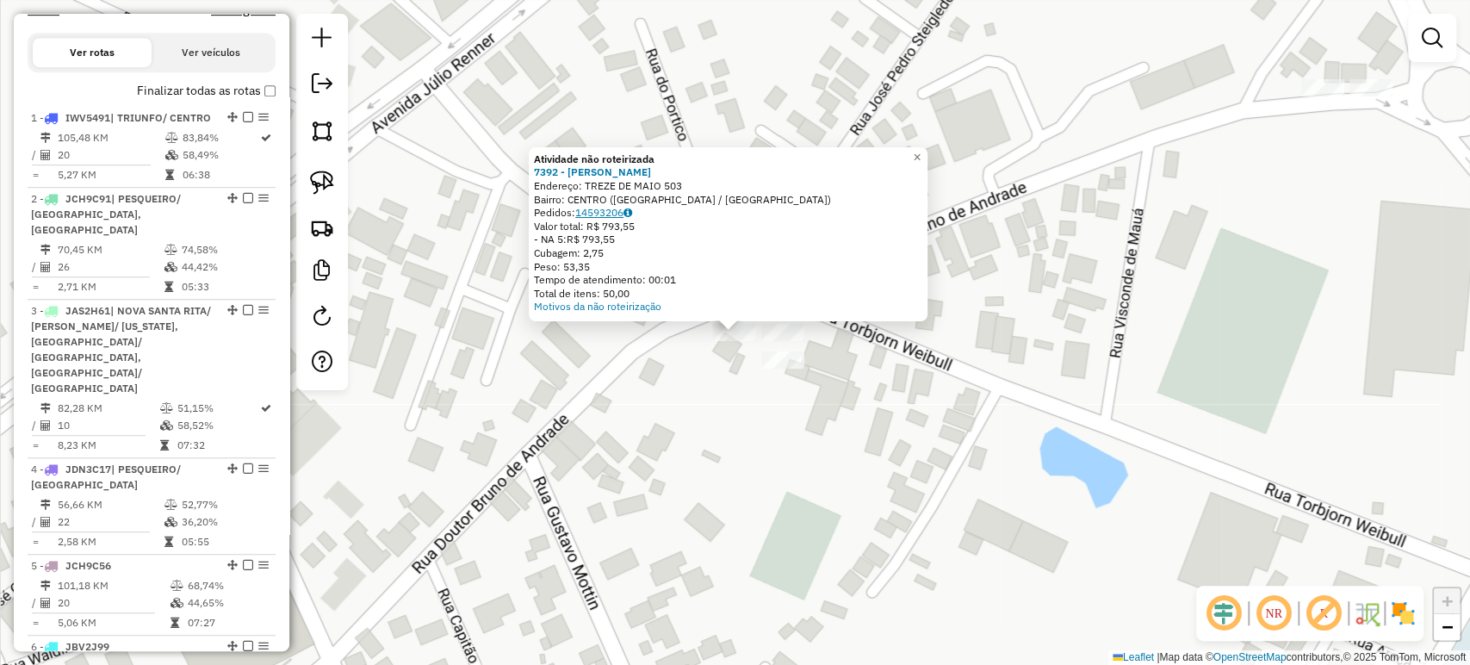
click at [625, 211] on link "14593206" at bounding box center [603, 212] width 57 height 13
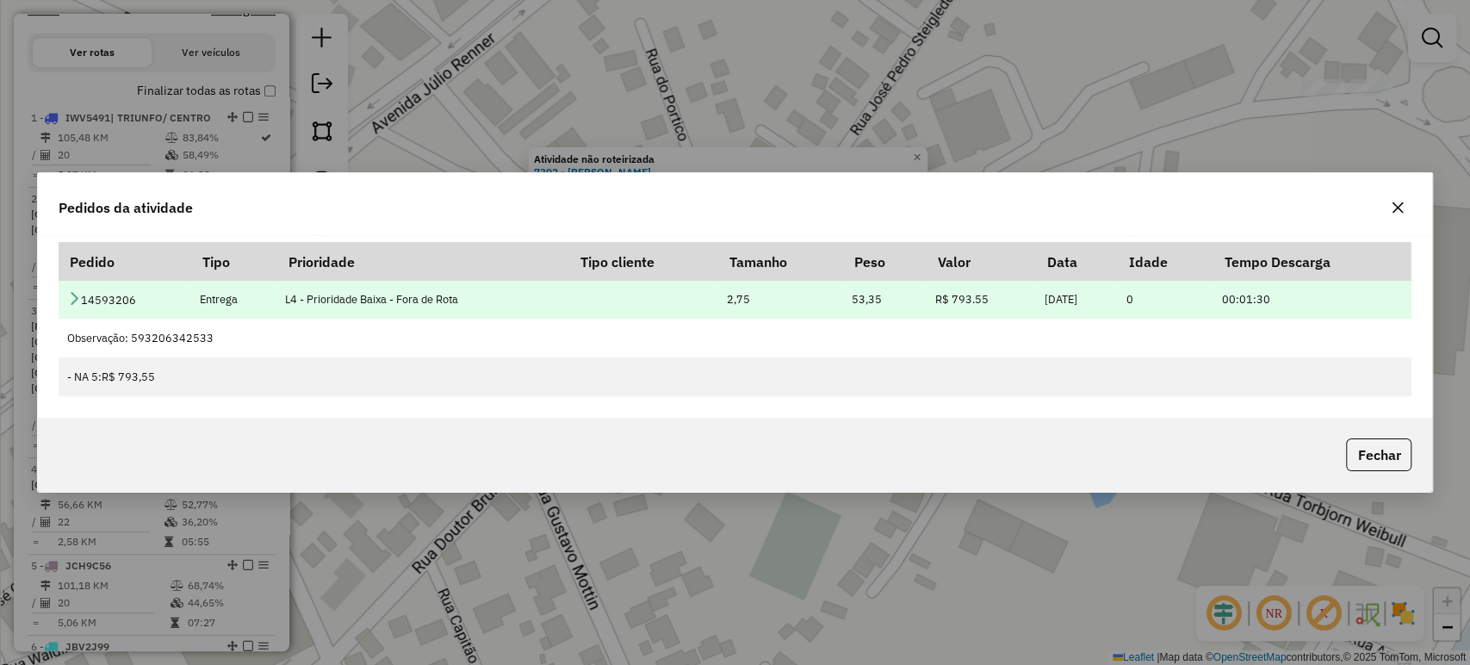
click at [67, 296] on icon at bounding box center [74, 298] width 14 height 14
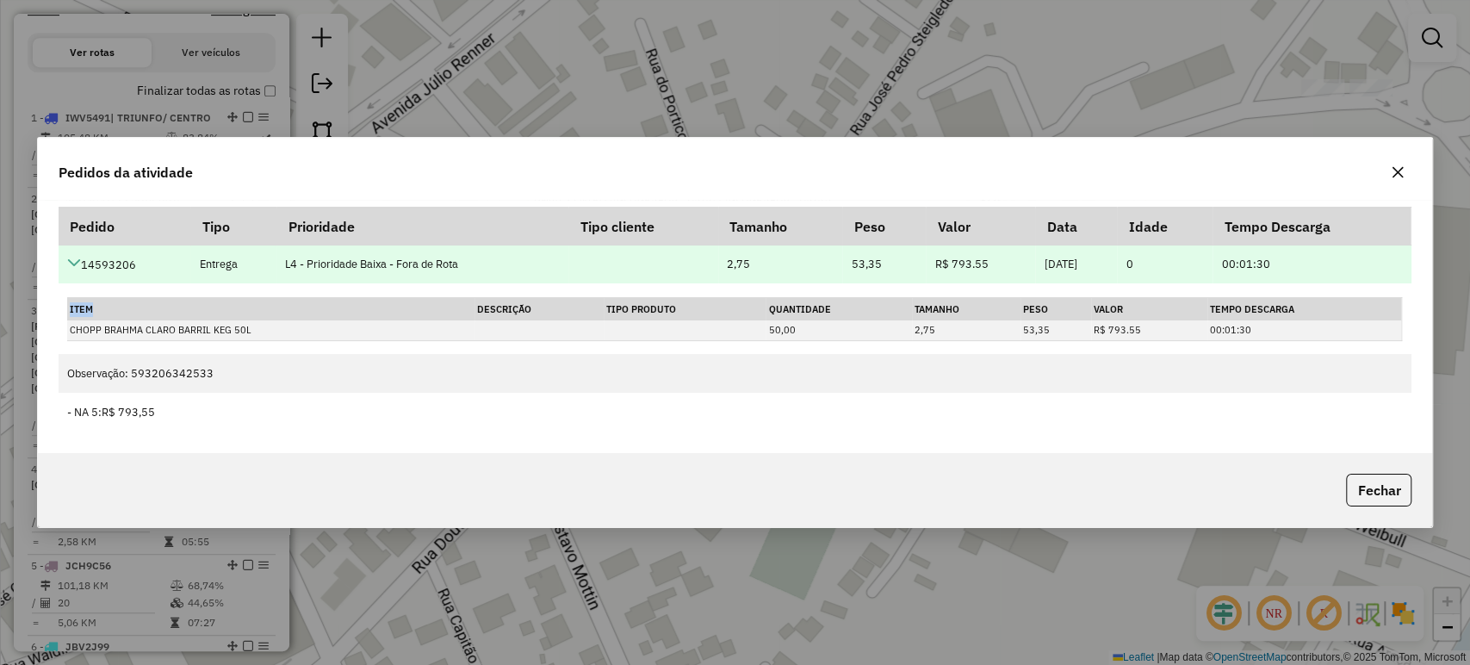
click at [67, 297] on table "Item Descrição Tipo Produto Quantidade Tamanho Peso Valor Tempo Descarga CHOPP …" at bounding box center [734, 319] width 1335 height 44
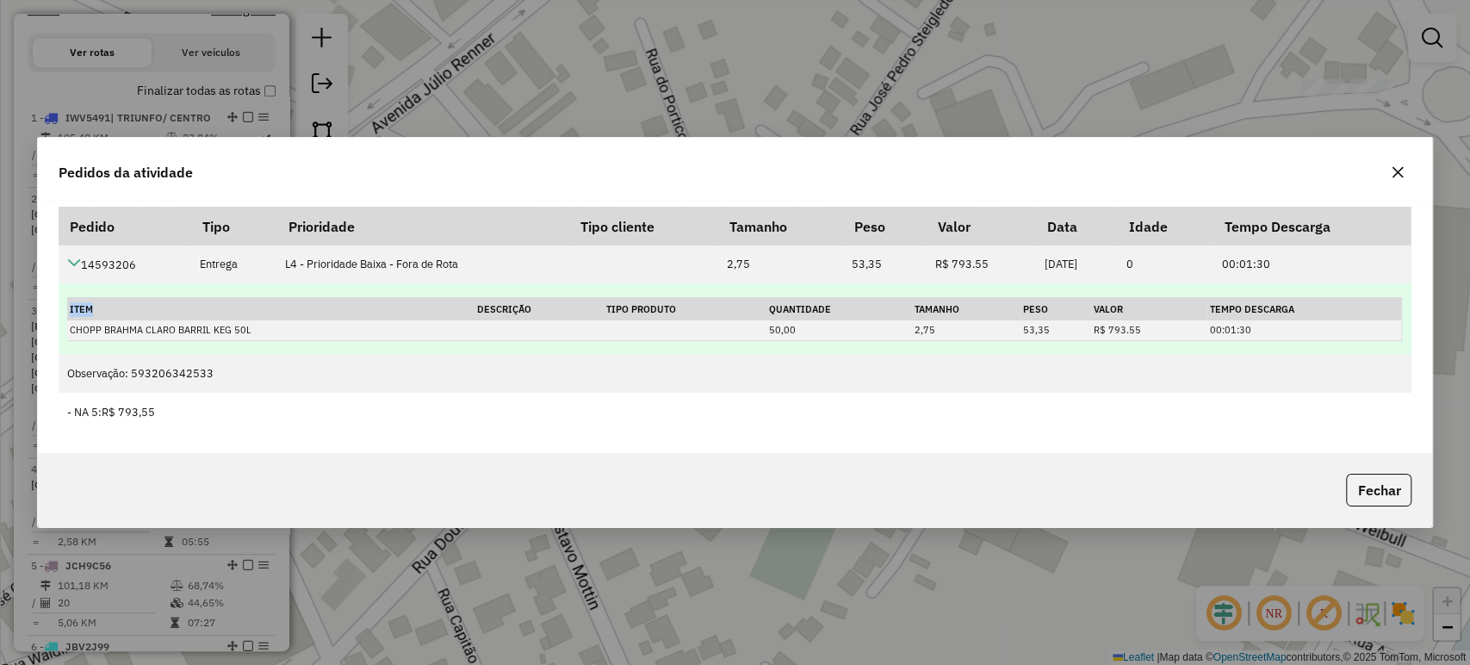
click at [127, 348] on td "Item Descrição Tipo Produto Quantidade Tamanho Peso Valor Tempo Descarga CHOPP …" at bounding box center [735, 318] width 1353 height 71
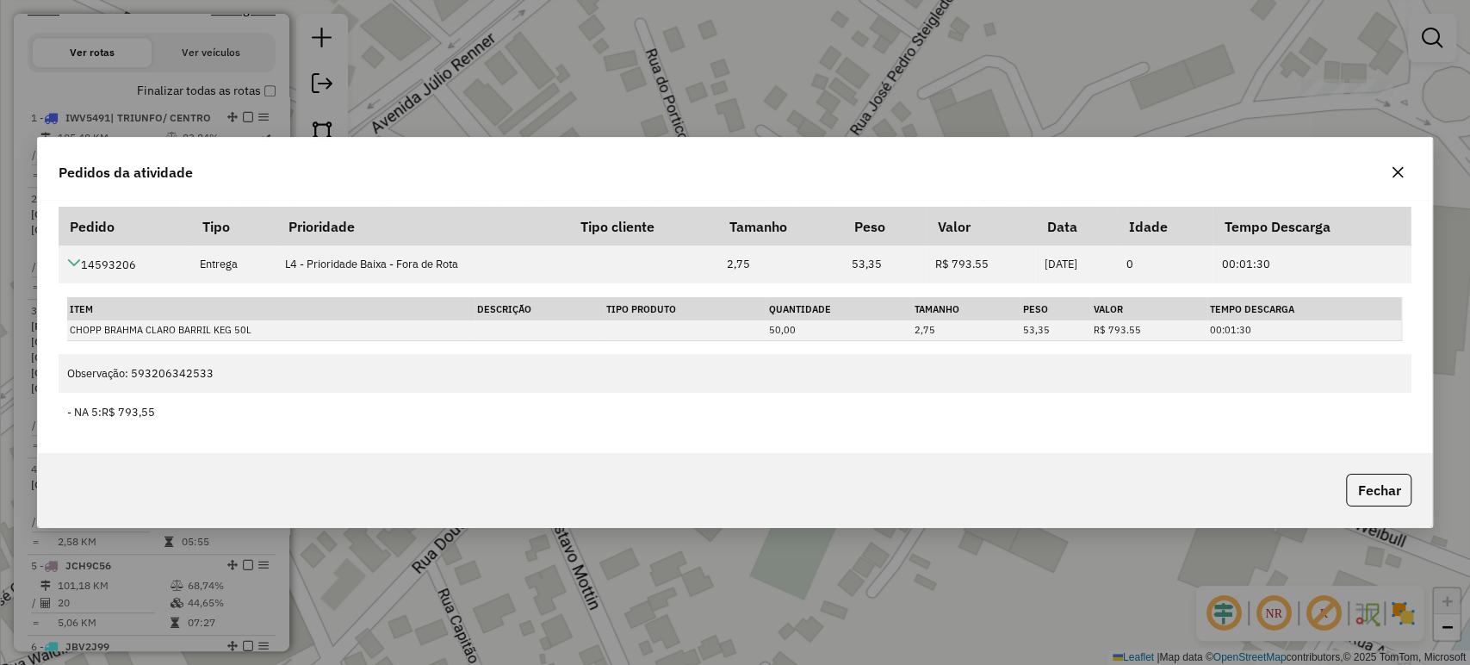
click at [1400, 174] on icon "button" at bounding box center [1397, 172] width 14 height 14
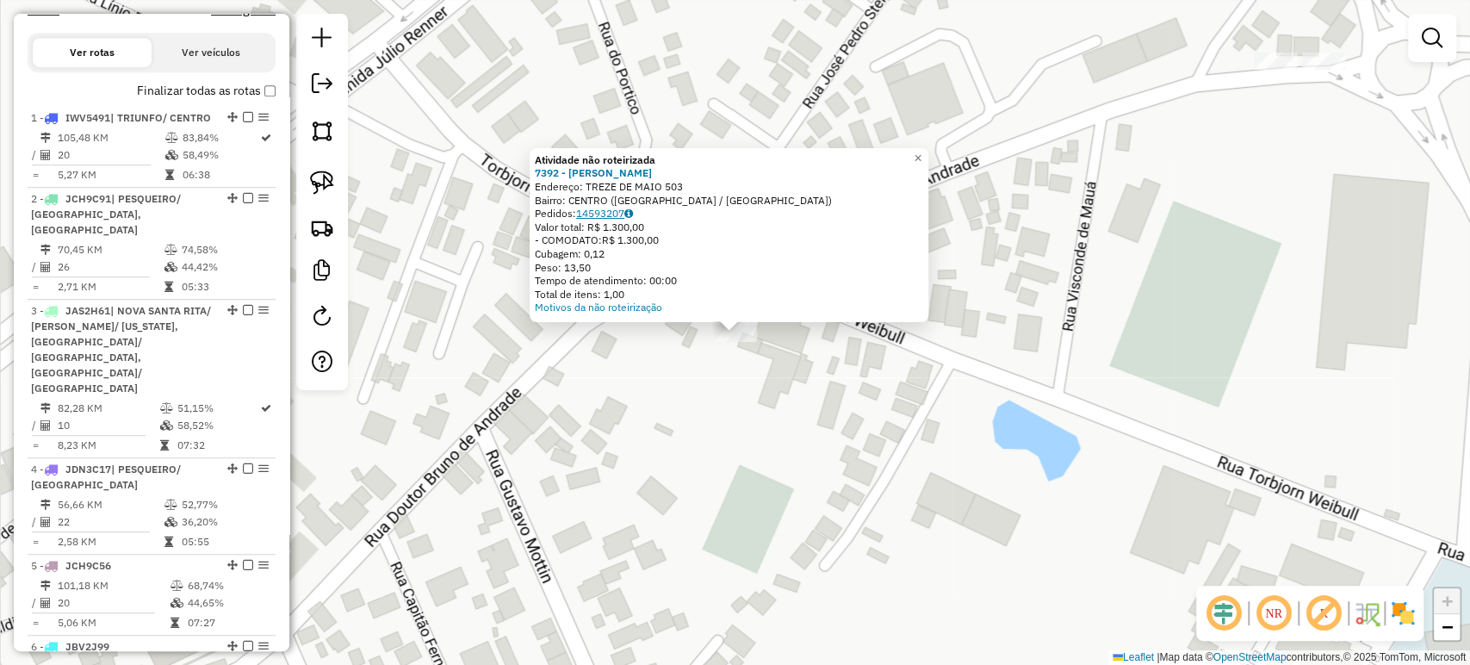
click at [617, 207] on link "14593207" at bounding box center [604, 213] width 57 height 13
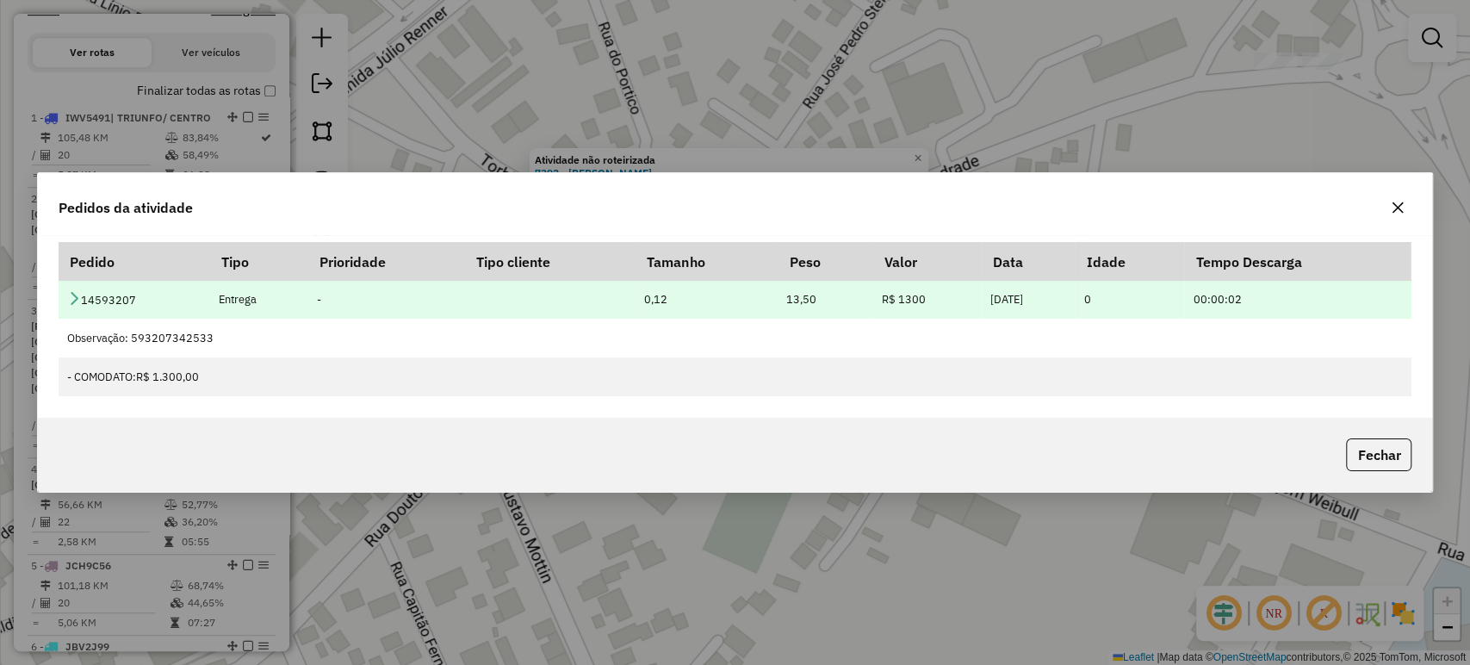
click at [76, 297] on icon at bounding box center [74, 298] width 14 height 14
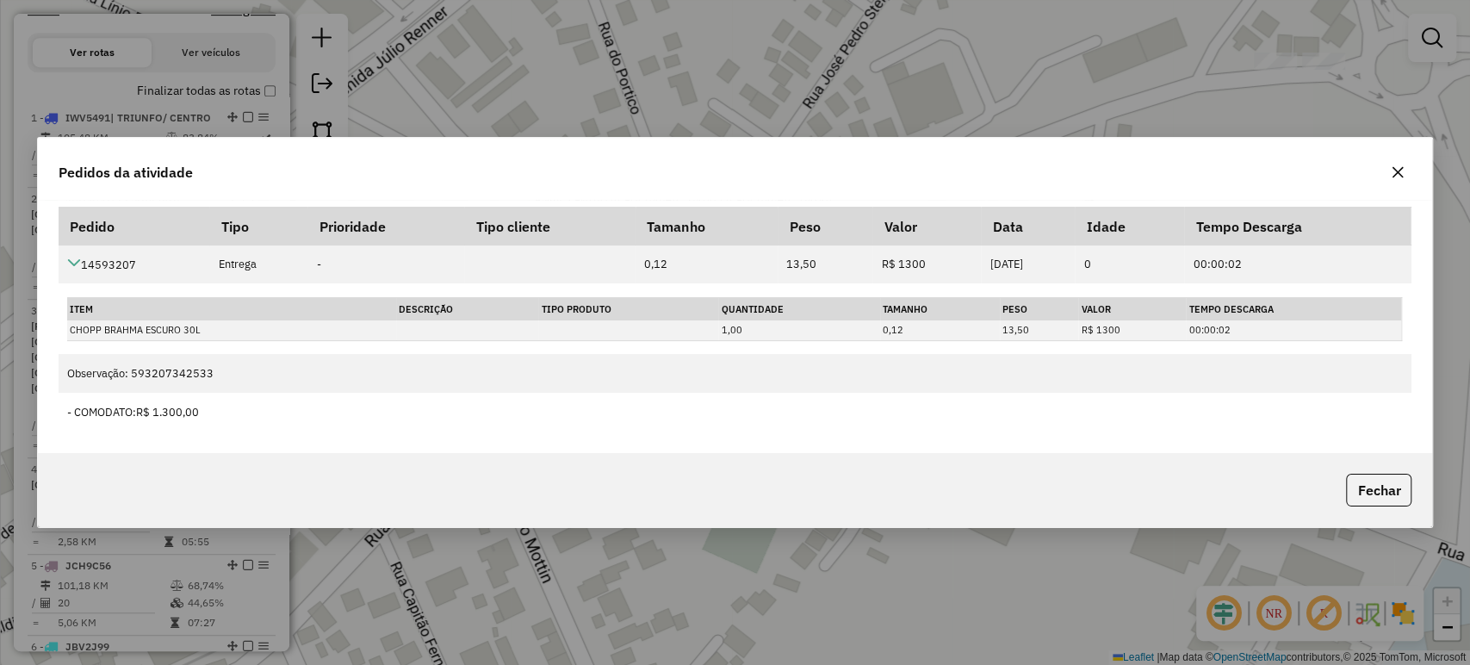
click at [1405, 170] on button "button" at bounding box center [1398, 172] width 28 height 28
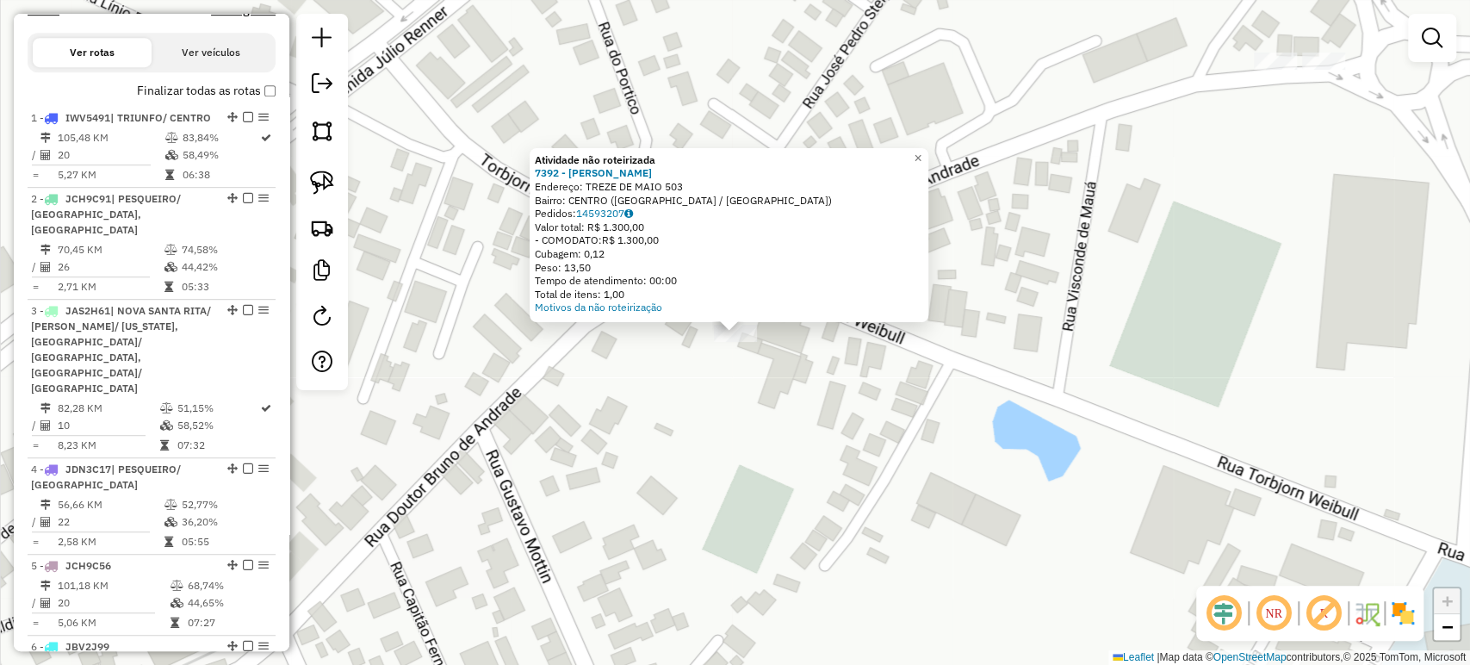
click at [932, 393] on div "Atividade não roteirizada 7392 - MAIKEL WILLIAN KOCH Endereço: TREZE DE MAIO 50…" at bounding box center [735, 332] width 1470 height 665
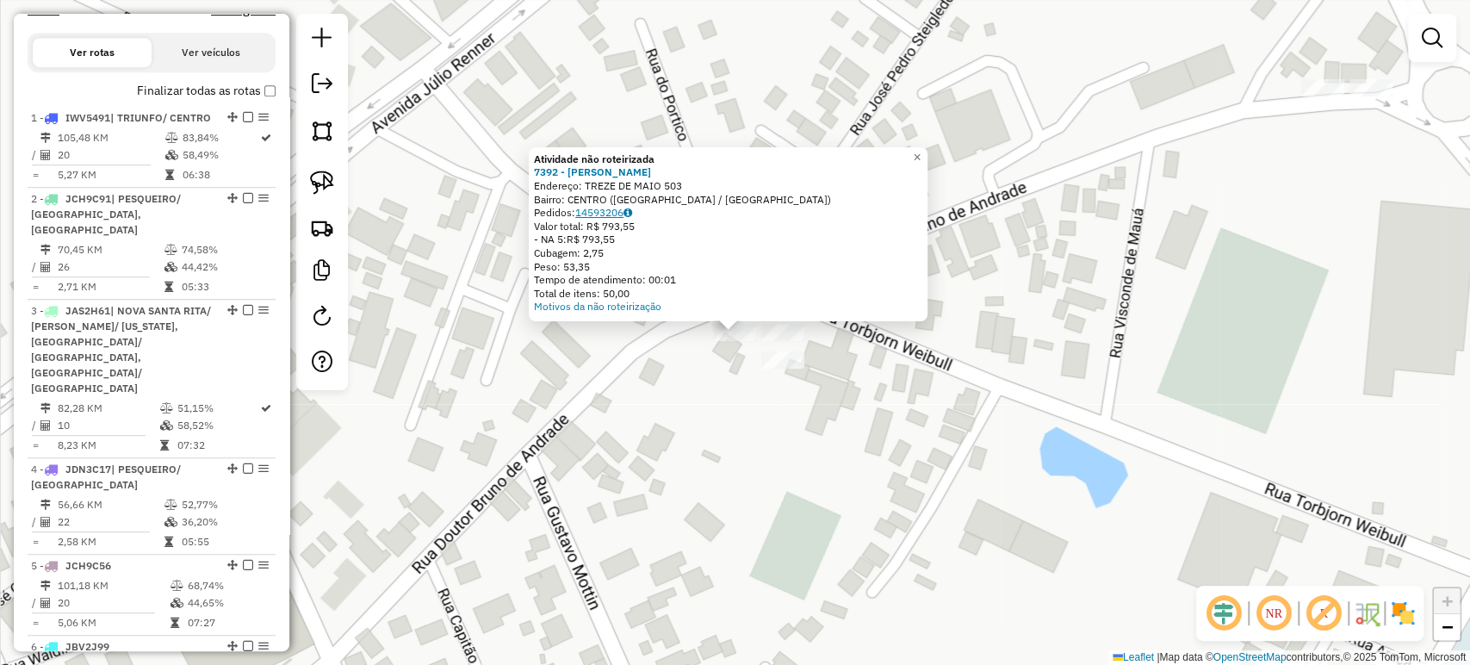
click at [608, 212] on link "14593206" at bounding box center [603, 212] width 57 height 13
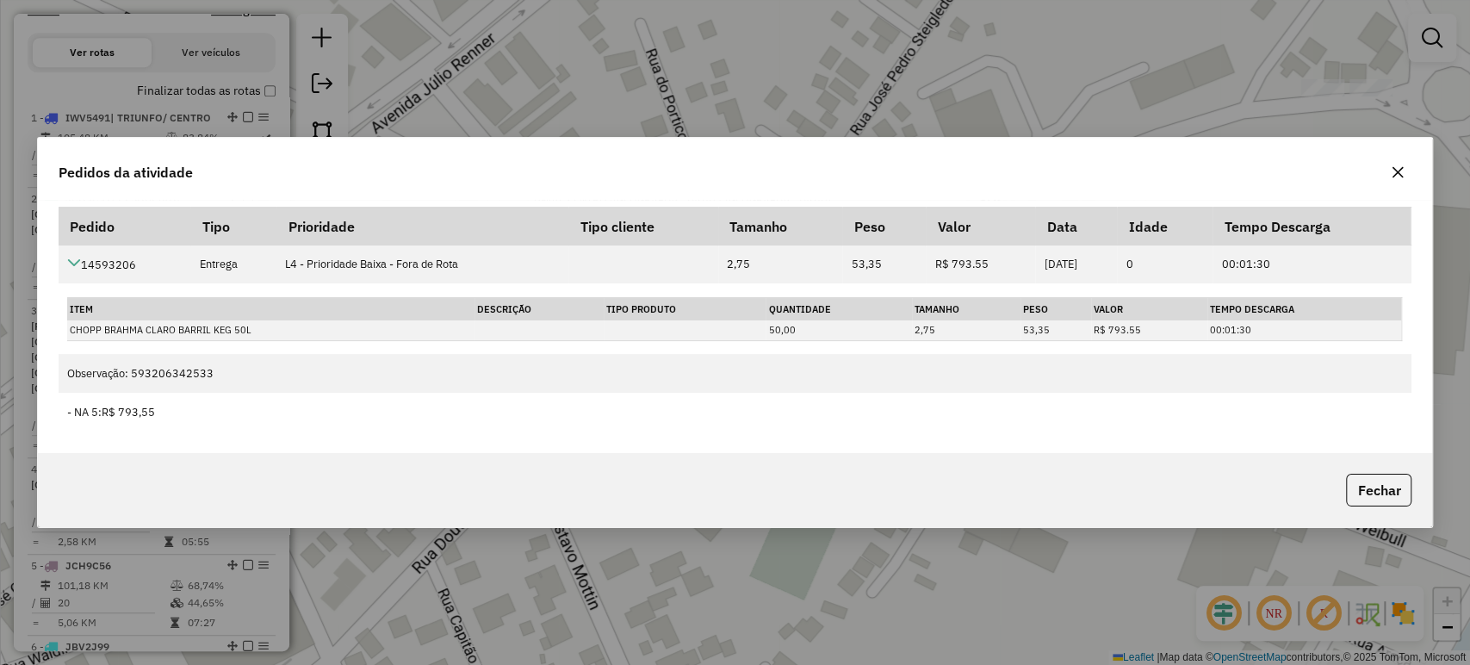
click at [1389, 176] on button "button" at bounding box center [1398, 172] width 28 height 28
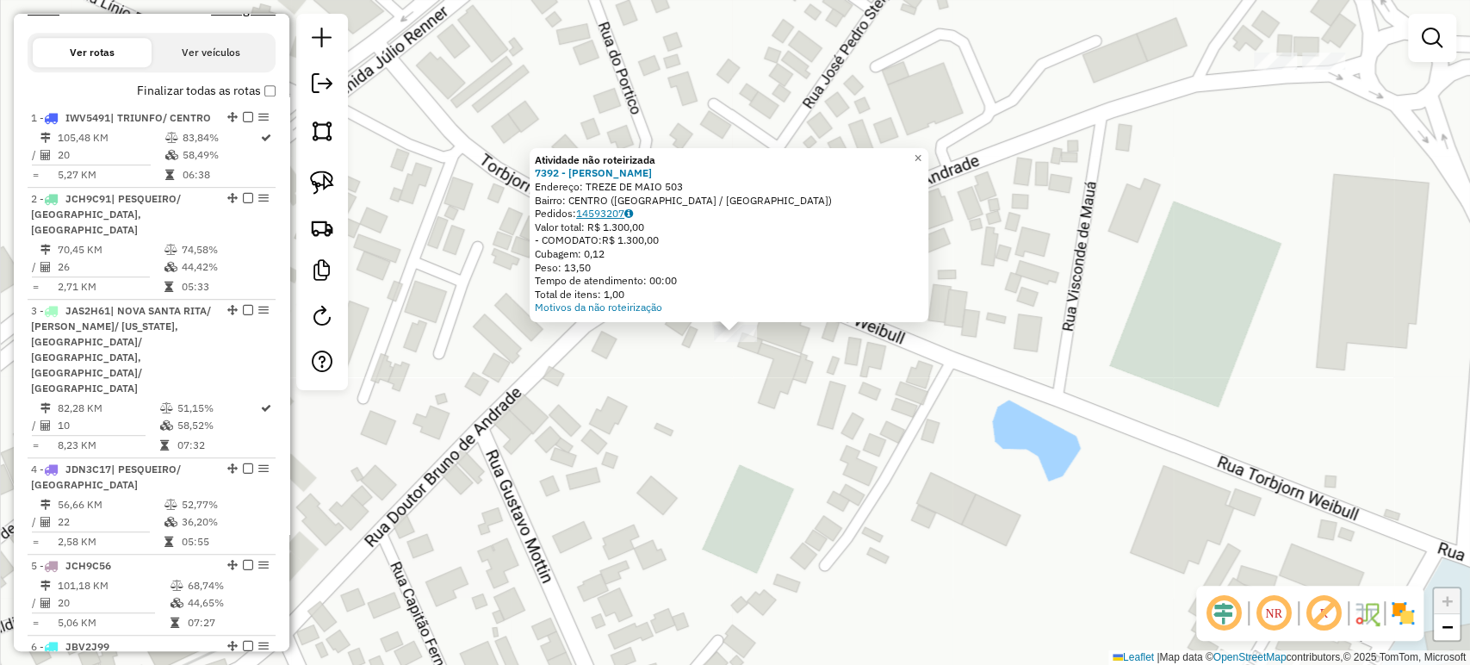
click at [605, 217] on link "14593207" at bounding box center [604, 213] width 57 height 13
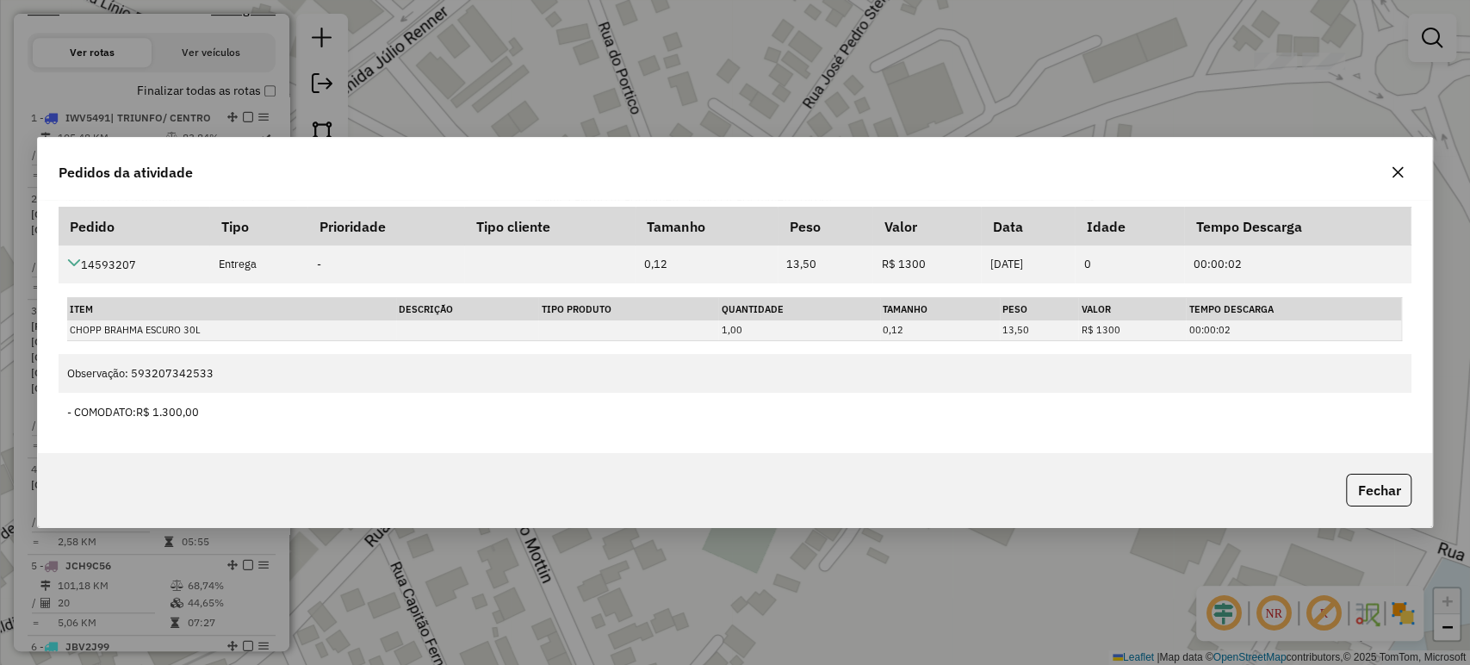
click at [1385, 176] on button "button" at bounding box center [1398, 172] width 28 height 28
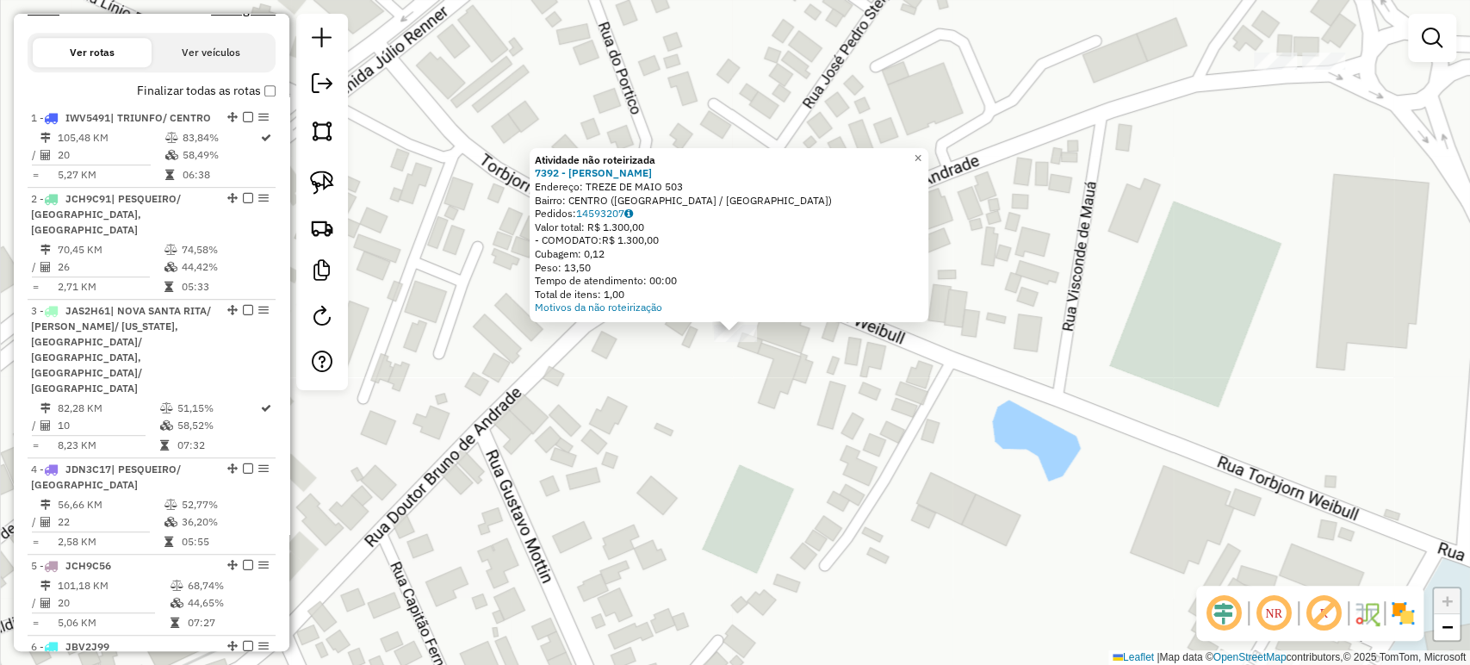
click at [884, 398] on div "Atividade não roteirizada 7392 - MAIKEL WILLIAN KOCH Endereço: TREZE DE MAIO 50…" at bounding box center [735, 332] width 1470 height 665
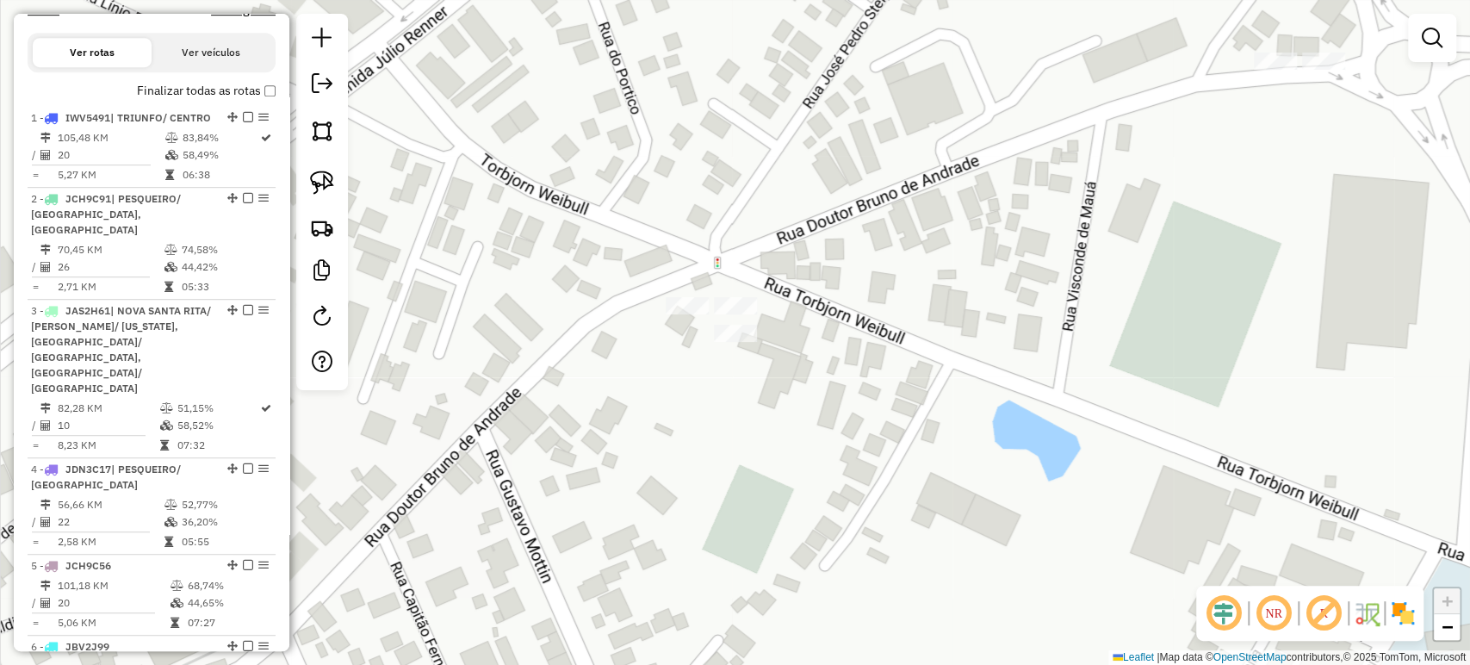
click at [723, 349] on div "Janela de atendimento Grade de atendimento Capacidade Transportadoras Veículos …" at bounding box center [735, 332] width 1470 height 665
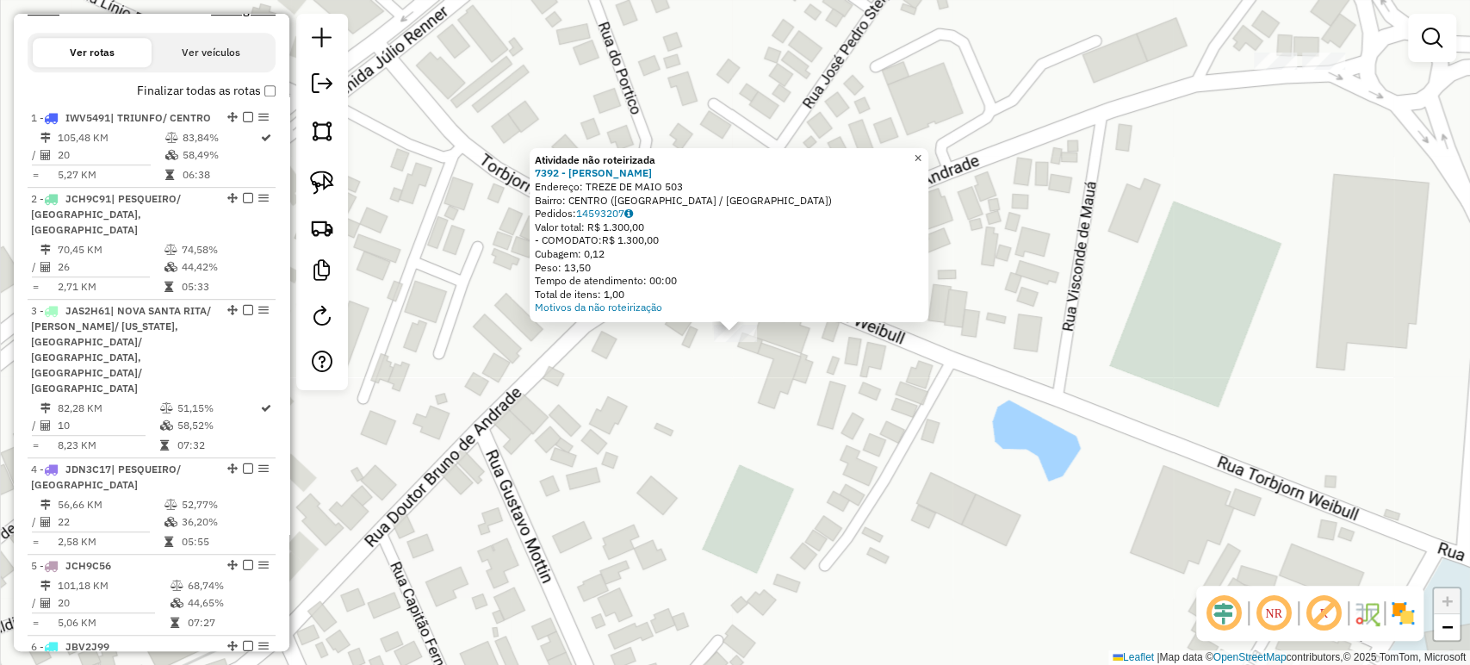
click at [921, 154] on span "×" at bounding box center [917, 158] width 8 height 15
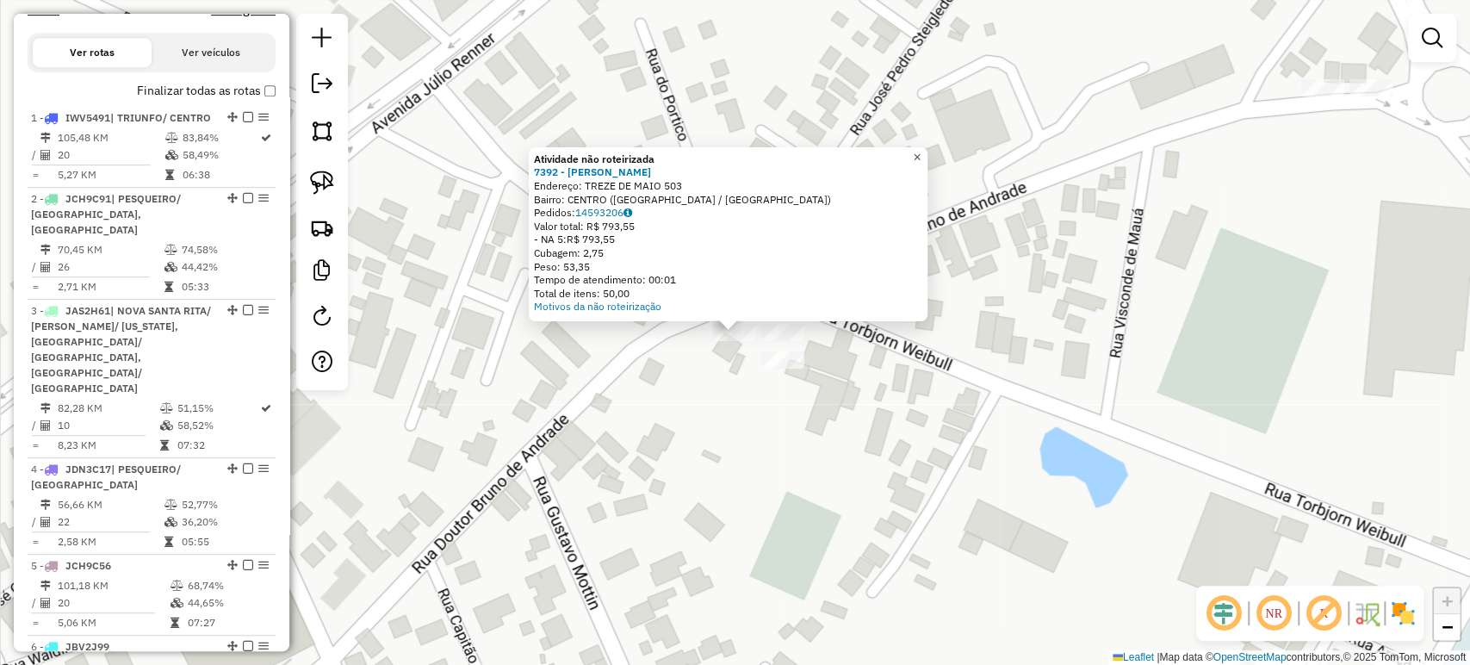
click at [920, 157] on span "×" at bounding box center [917, 157] width 8 height 15
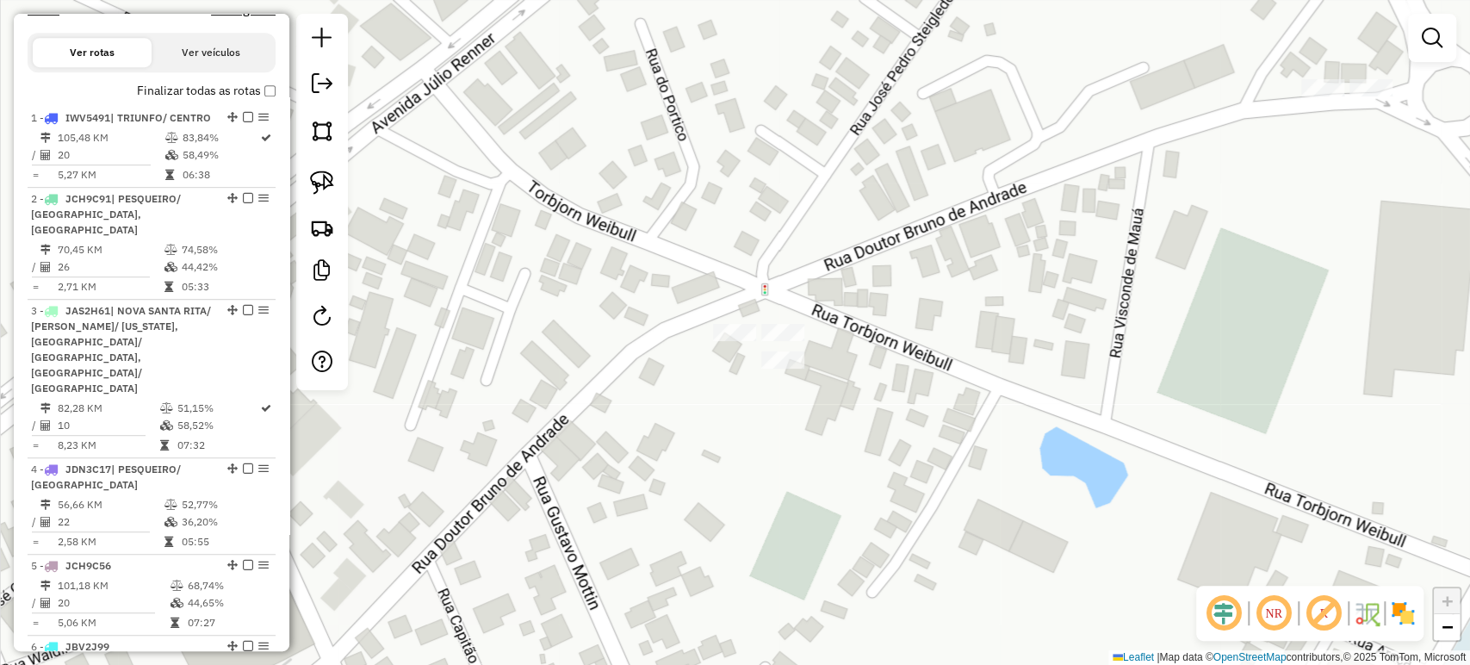
click at [827, 384] on div "Janela de atendimento Grade de atendimento Capacidade Transportadoras Veículos …" at bounding box center [735, 332] width 1470 height 665
click at [769, 320] on div "Janela de atendimento Grade de atendimento Capacidade Transportadoras Veículos …" at bounding box center [735, 332] width 1470 height 665
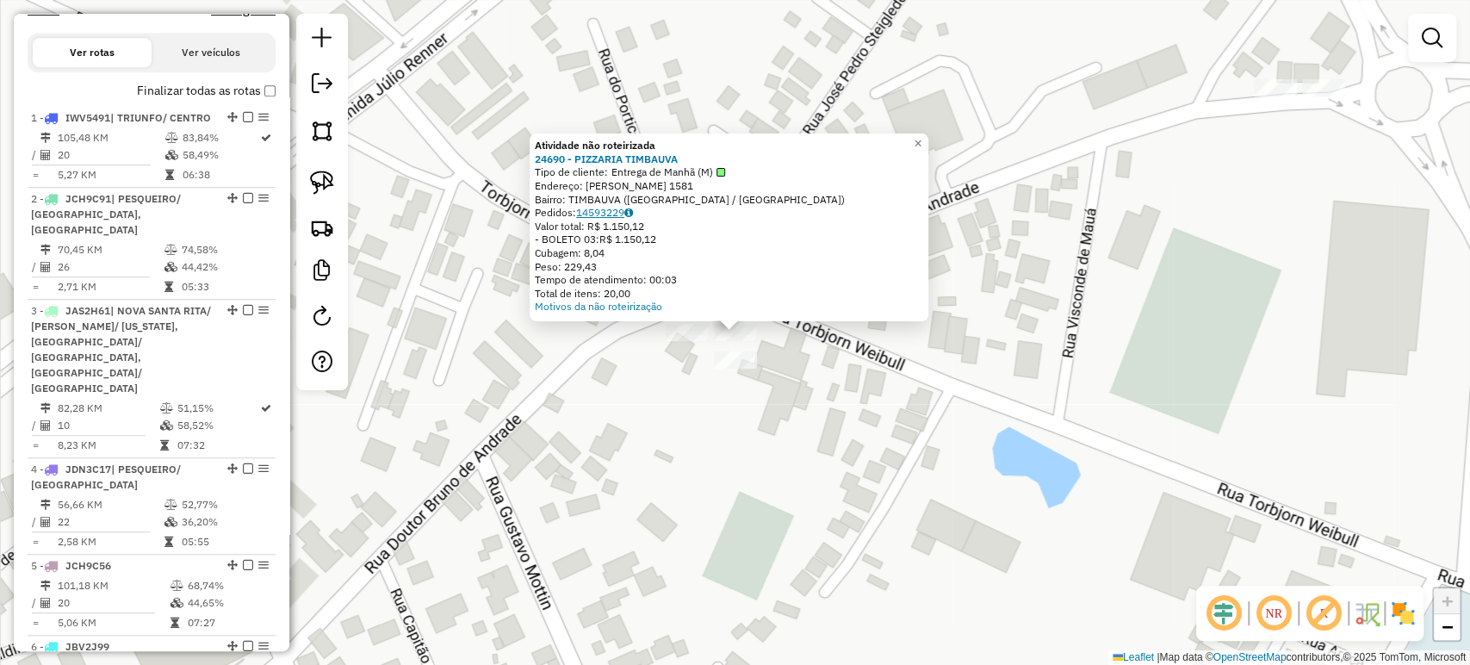
click at [613, 212] on link "14593229" at bounding box center [604, 212] width 57 height 13
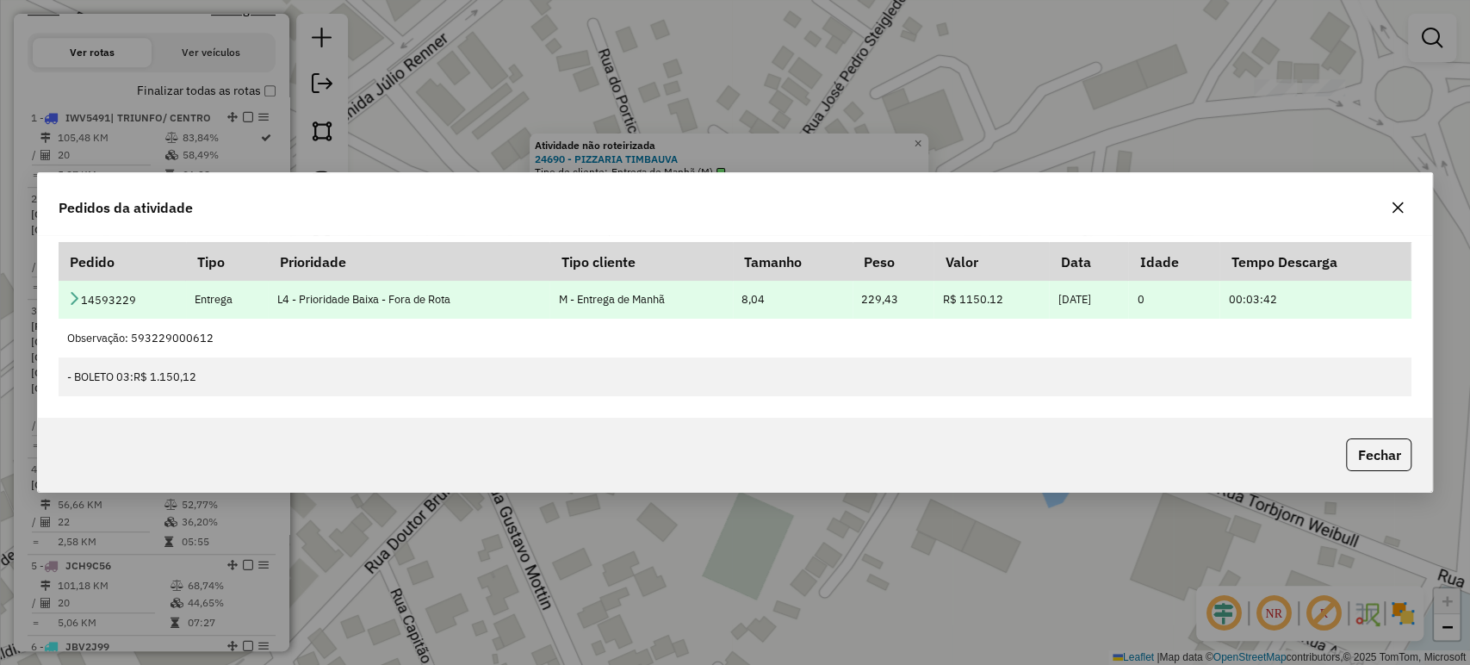
click at [81, 299] on td "14593229" at bounding box center [122, 299] width 127 height 39
click at [74, 300] on icon at bounding box center [74, 298] width 14 height 14
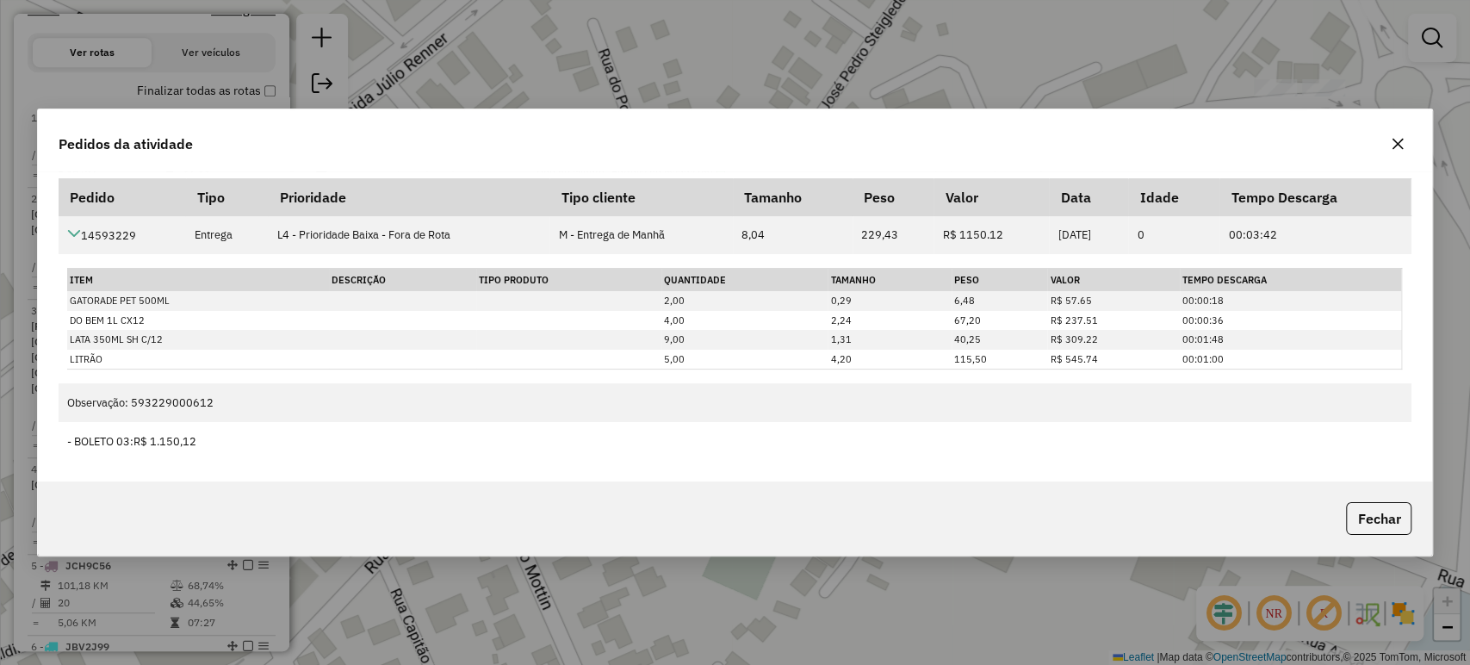
drag, startPoint x: 1394, startPoint y: 144, endPoint x: 1301, endPoint y: 195, distance: 106.4
click at [1402, 139] on icon "button" at bounding box center [1397, 144] width 14 height 14
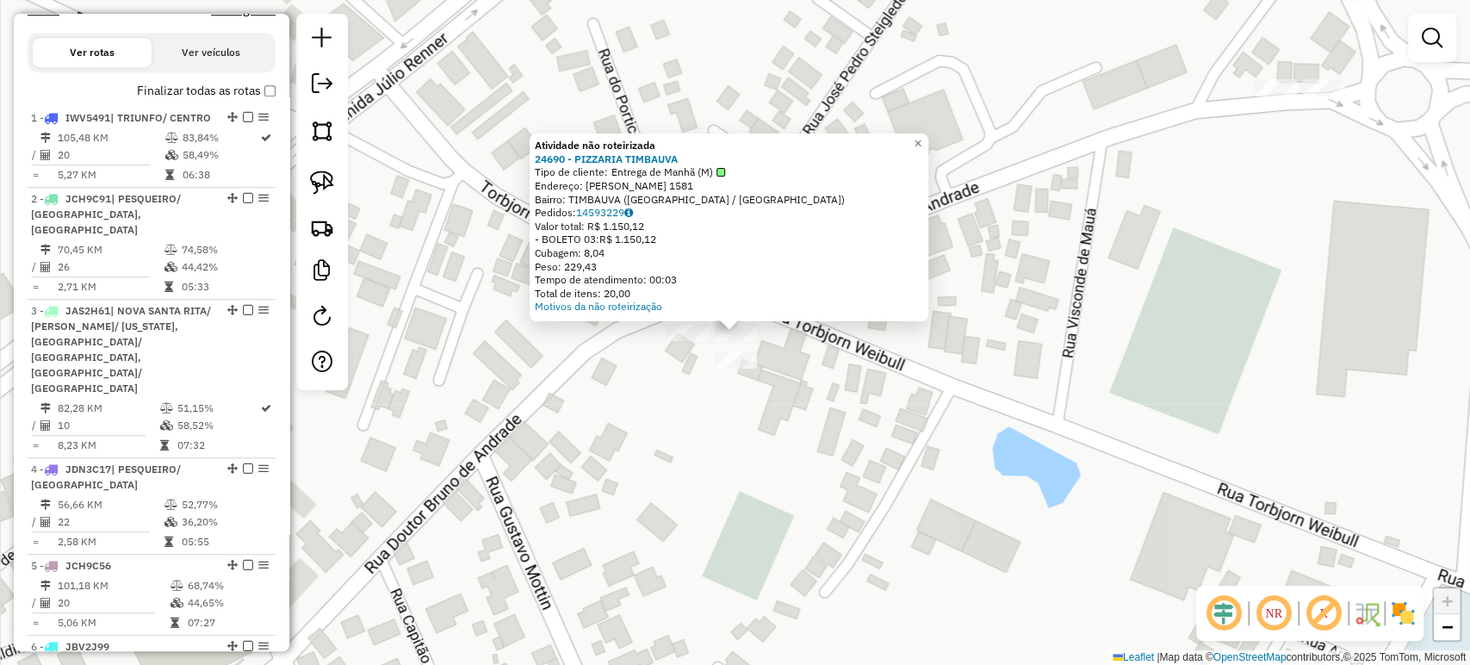
click at [835, 388] on div "Atividade não roteirizada 24690 - PIZZARIA TIMBAUVA Tipo de cliente: Entrega de…" at bounding box center [735, 332] width 1470 height 665
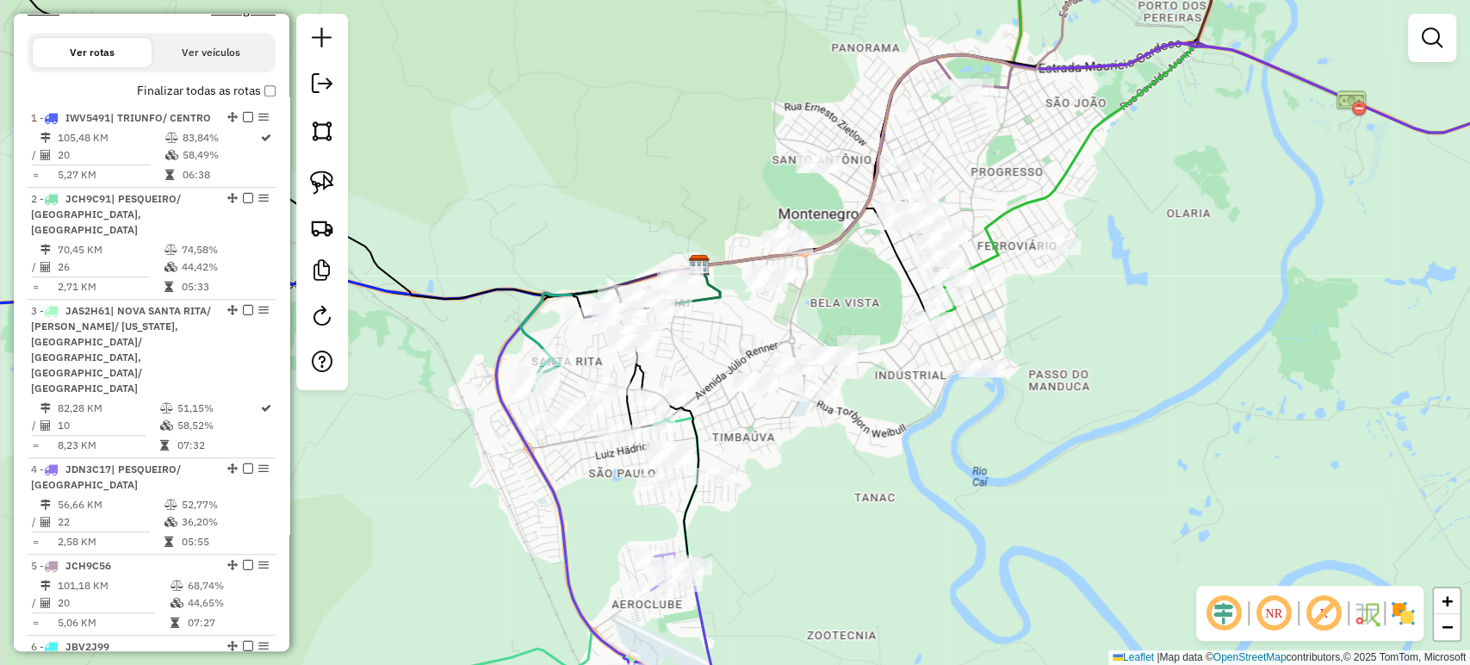
drag, startPoint x: 807, startPoint y: 441, endPoint x: 788, endPoint y: 439, distance: 19.0
click at [788, 439] on div "Janela de atendimento Grade de atendimento Capacidade Transportadoras Veículos …" at bounding box center [735, 332] width 1470 height 665
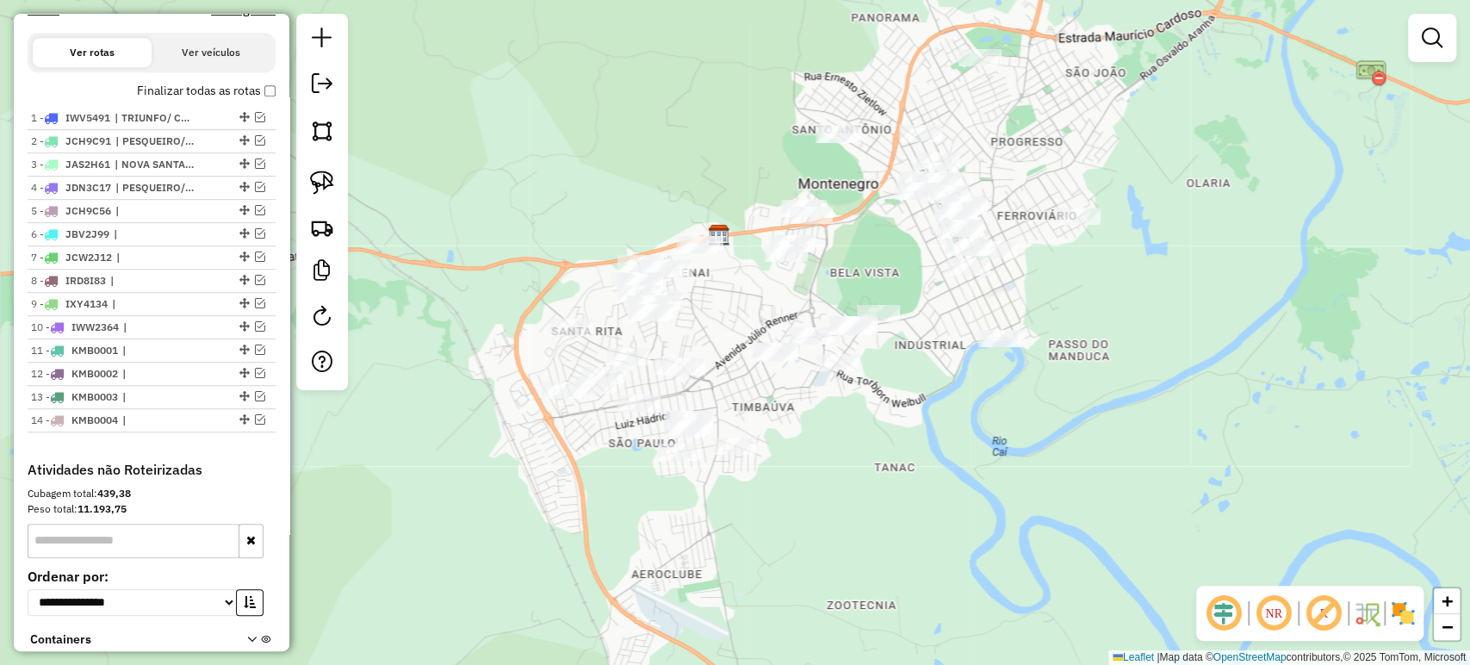
drag, startPoint x: 682, startPoint y: 312, endPoint x: 696, endPoint y: 354, distance: 44.4
click at [683, 310] on div at bounding box center [661, 301] width 43 height 17
click at [338, 178] on link at bounding box center [322, 183] width 38 height 38
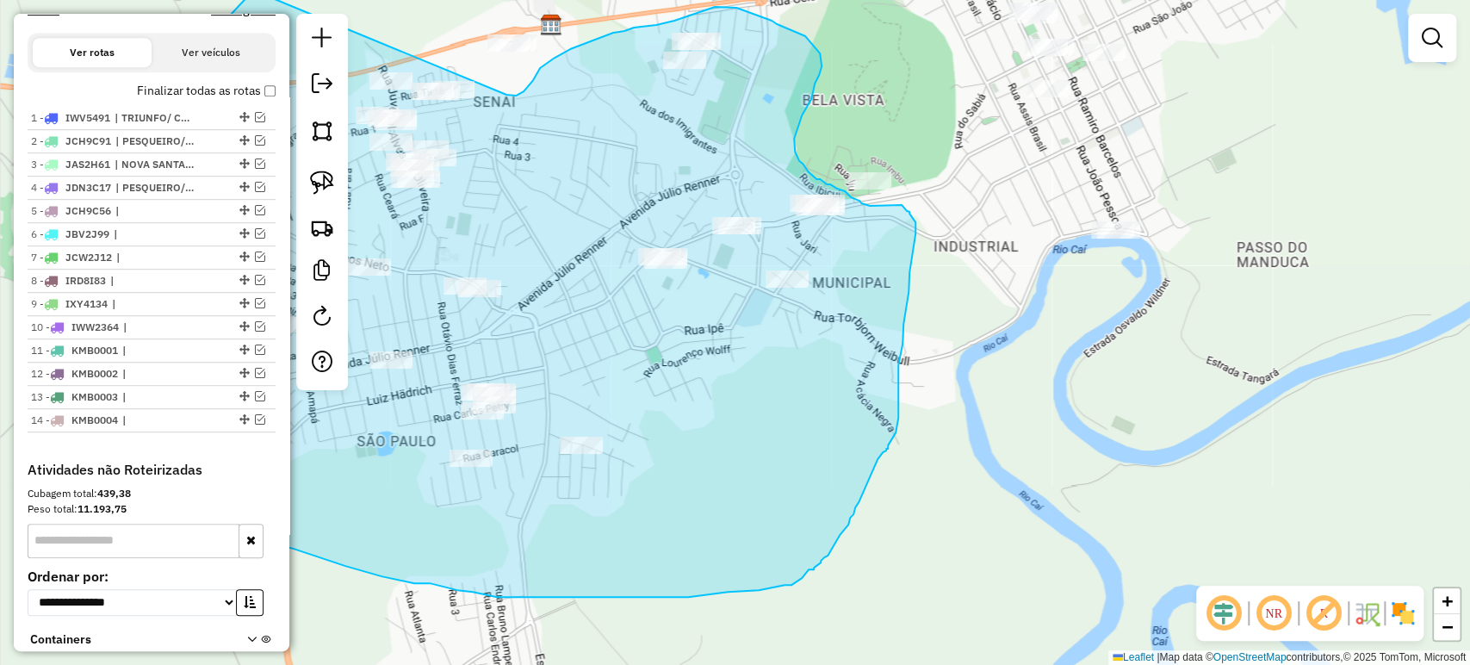
drag, startPoint x: 572, startPoint y: 219, endPoint x: 506, endPoint y: 95, distance: 140.2
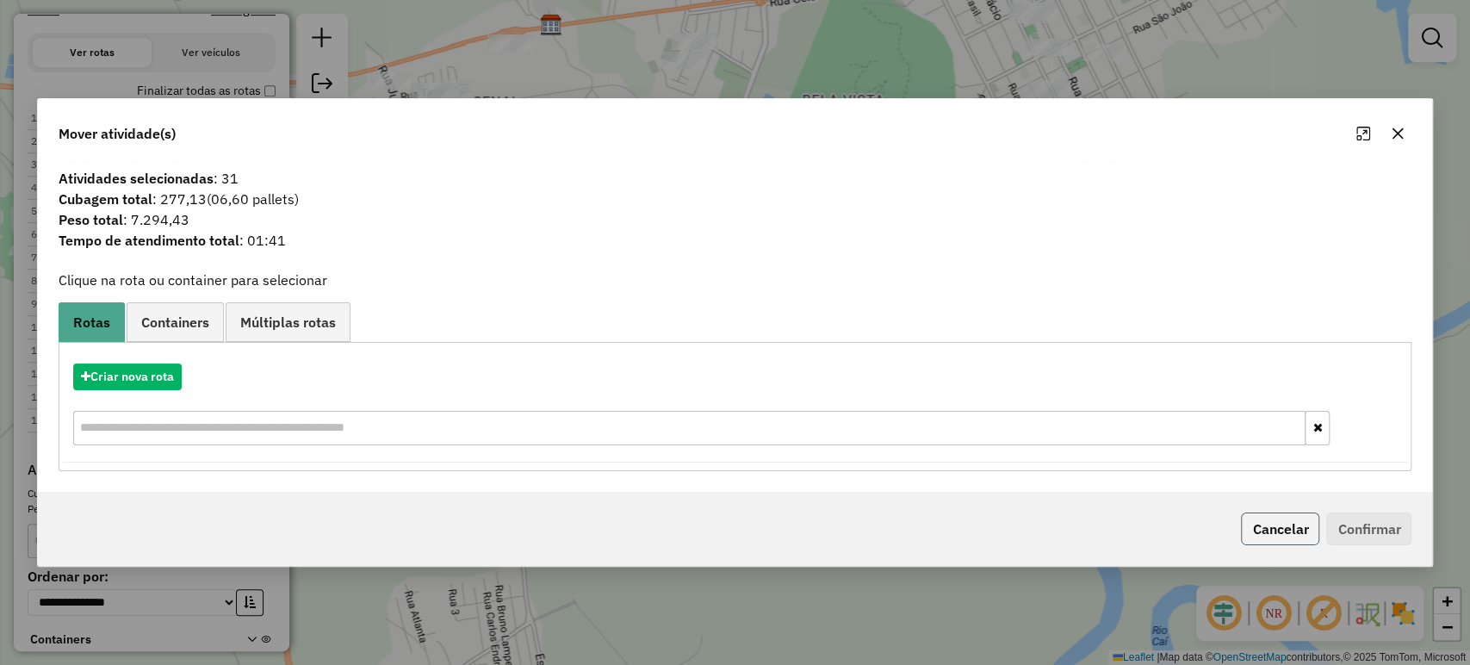
click at [1252, 521] on button "Cancelar" at bounding box center [1280, 528] width 78 height 33
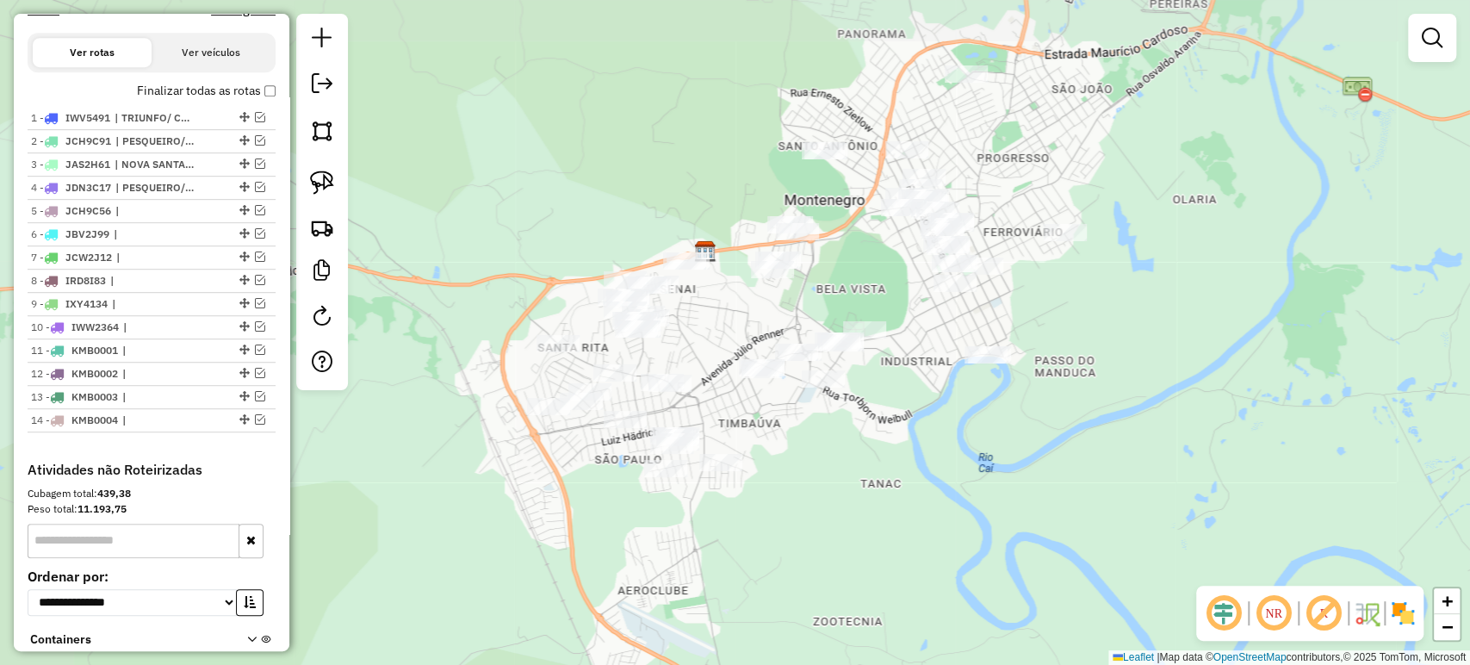
drag, startPoint x: 702, startPoint y: 377, endPoint x: 798, endPoint y: 431, distance: 110.6
click at [798, 431] on div "Janela de atendimento Grade de atendimento Capacidade Transportadoras Veículos …" at bounding box center [735, 332] width 1470 height 665
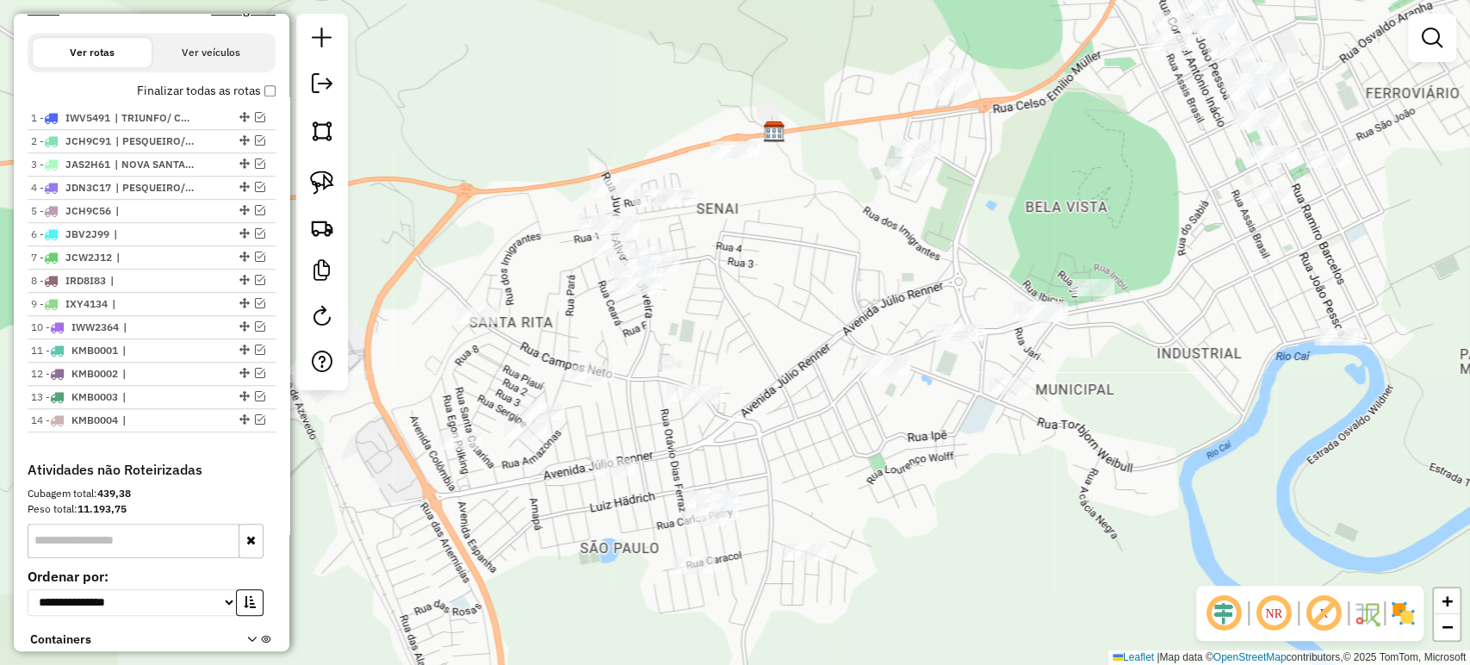
drag, startPoint x: 708, startPoint y: 387, endPoint x: 782, endPoint y: 417, distance: 79.6
click at [782, 417] on div "Janela de atendimento Grade de atendimento Capacidade Transportadoras Veículos …" at bounding box center [735, 332] width 1470 height 665
drag, startPoint x: 822, startPoint y: 357, endPoint x: 829, endPoint y: 346, distance: 13.1
click at [829, 346] on div "Janela de atendimento Grade de atendimento Capacidade Transportadoras Veículos …" at bounding box center [735, 332] width 1470 height 665
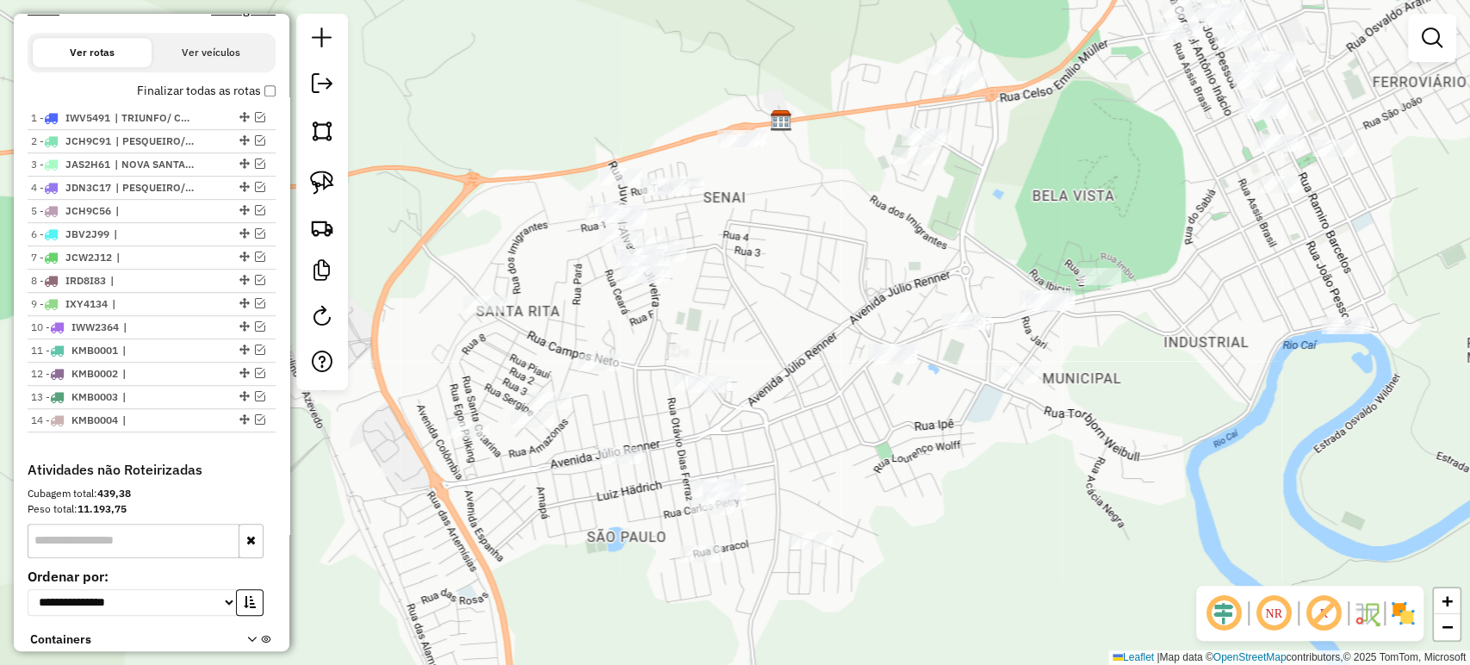
drag, startPoint x: 834, startPoint y: 241, endPoint x: 843, endPoint y: 209, distance: 33.0
click at [843, 209] on div "Janela de atendimento Grade de atendimento Capacidade Transportadoras Veículos …" at bounding box center [735, 332] width 1470 height 665
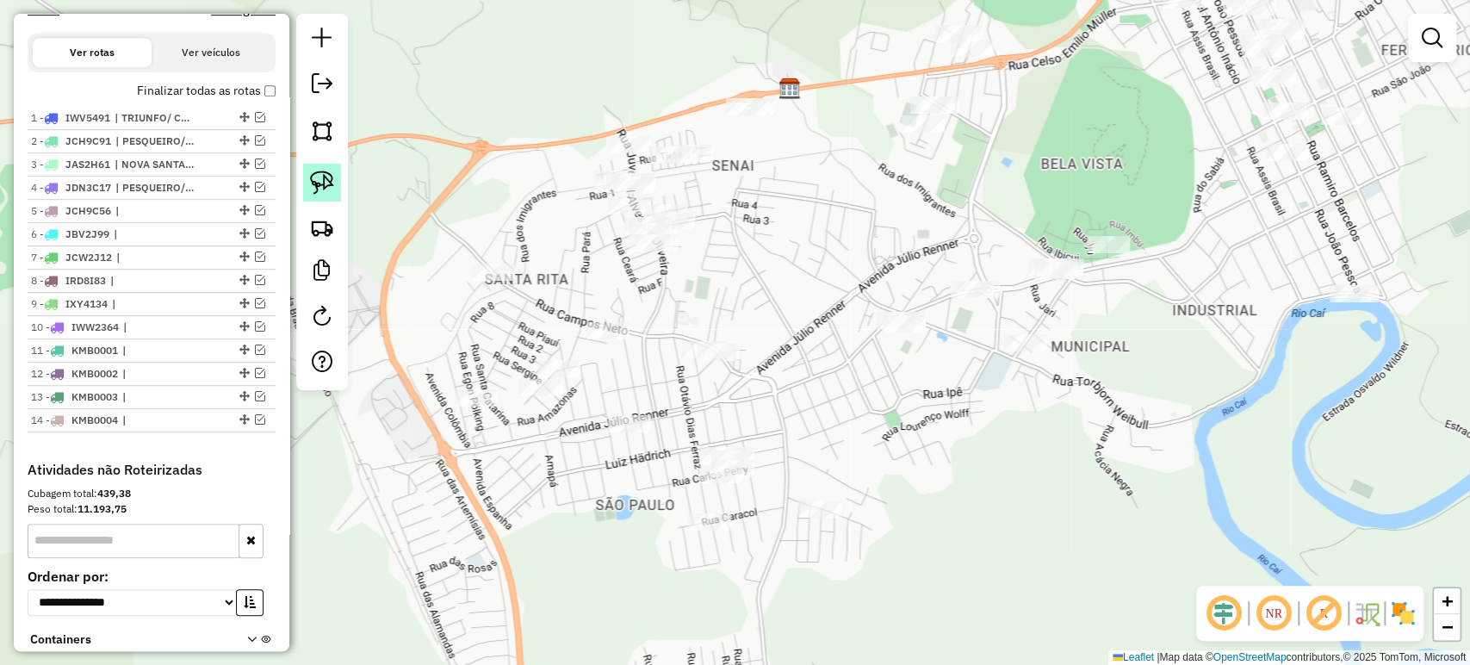
click at [325, 179] on img at bounding box center [322, 182] width 24 height 24
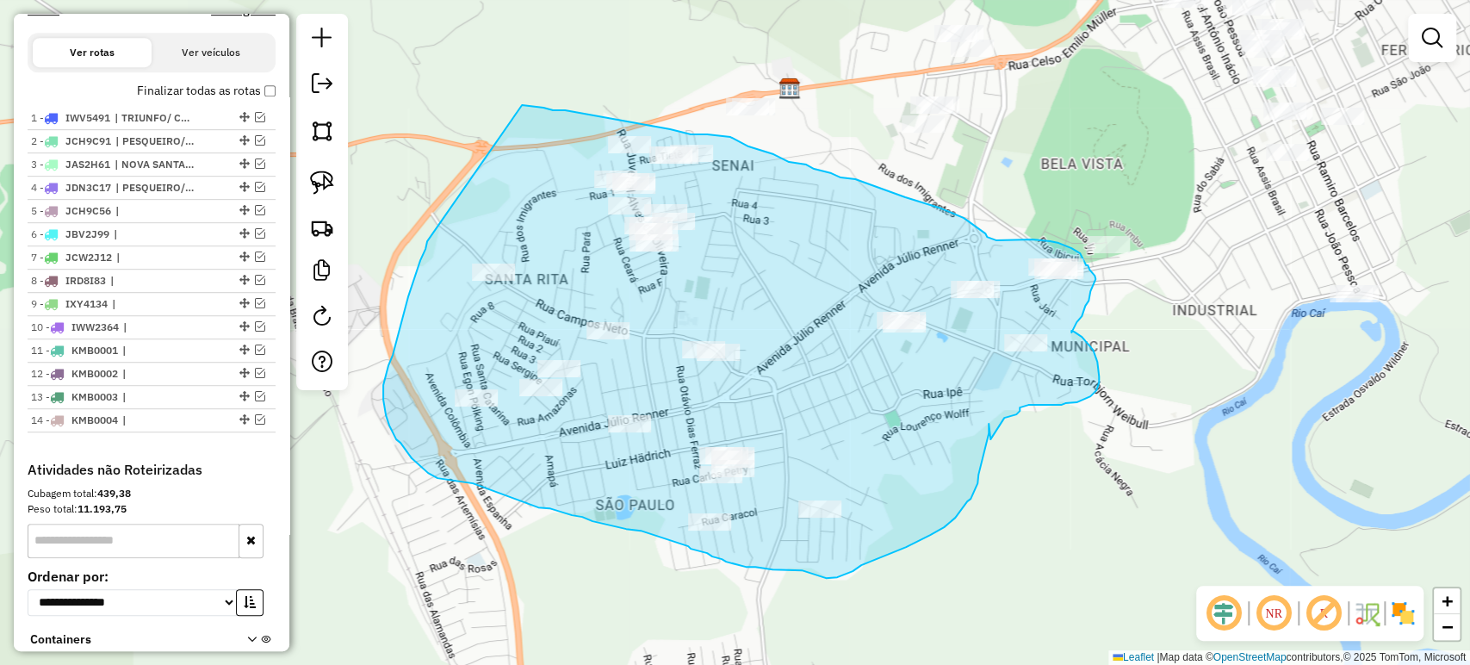
drag, startPoint x: 427, startPoint y: 241, endPoint x: 522, endPoint y: 105, distance: 165.8
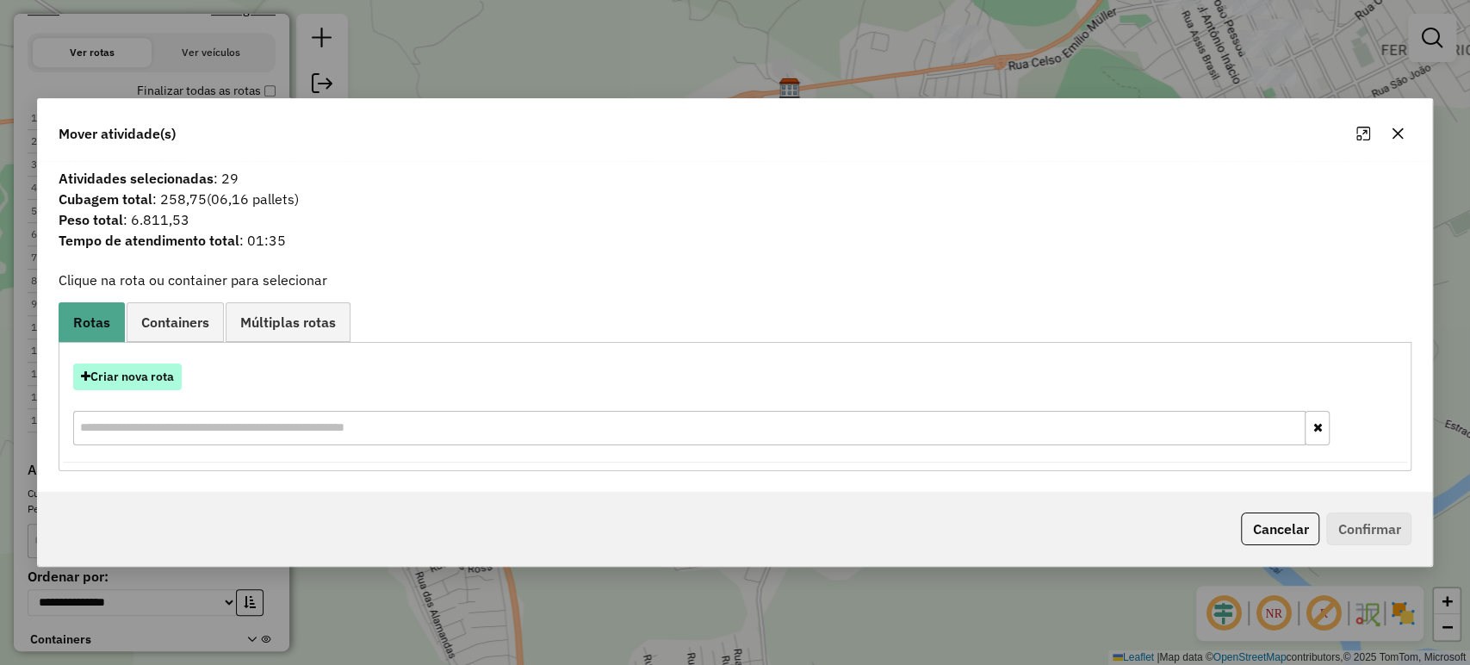
click at [94, 384] on button "Criar nova rota" at bounding box center [127, 376] width 108 height 27
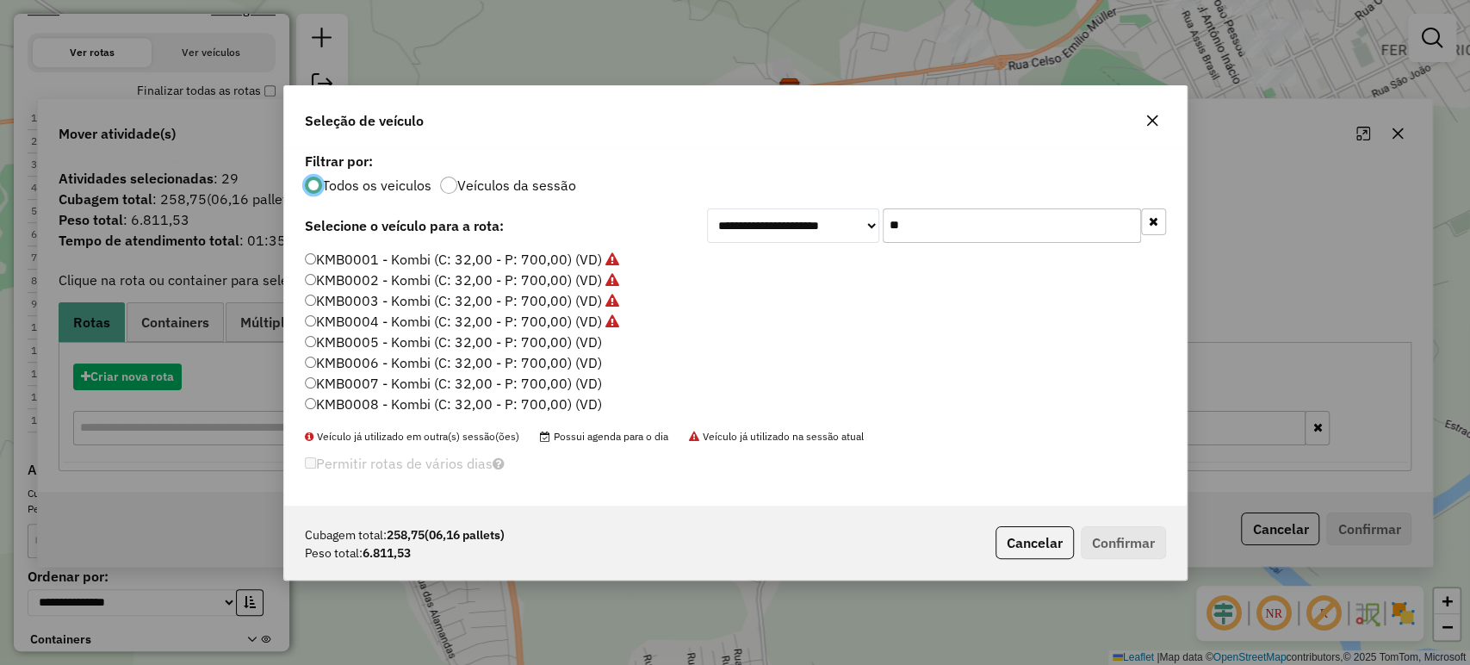
scroll to position [9, 5]
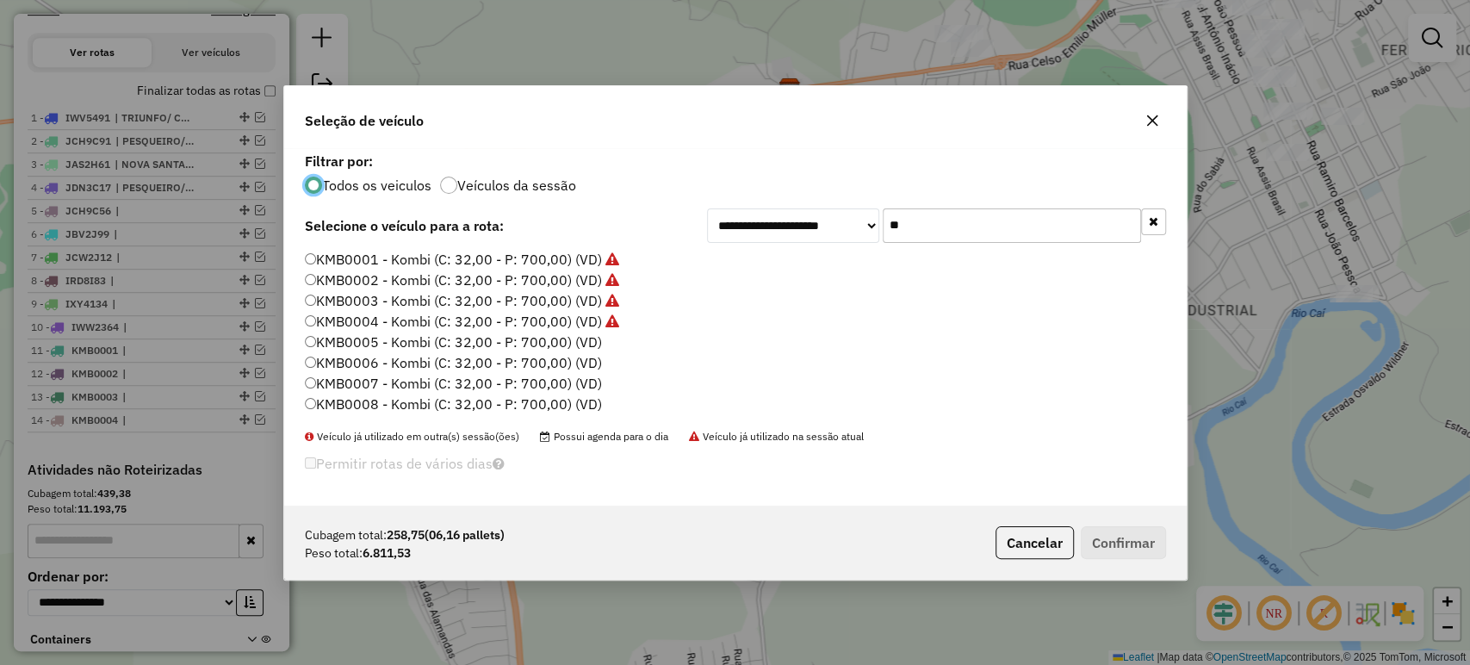
click at [914, 217] on input "**" at bounding box center [1011, 225] width 258 height 34
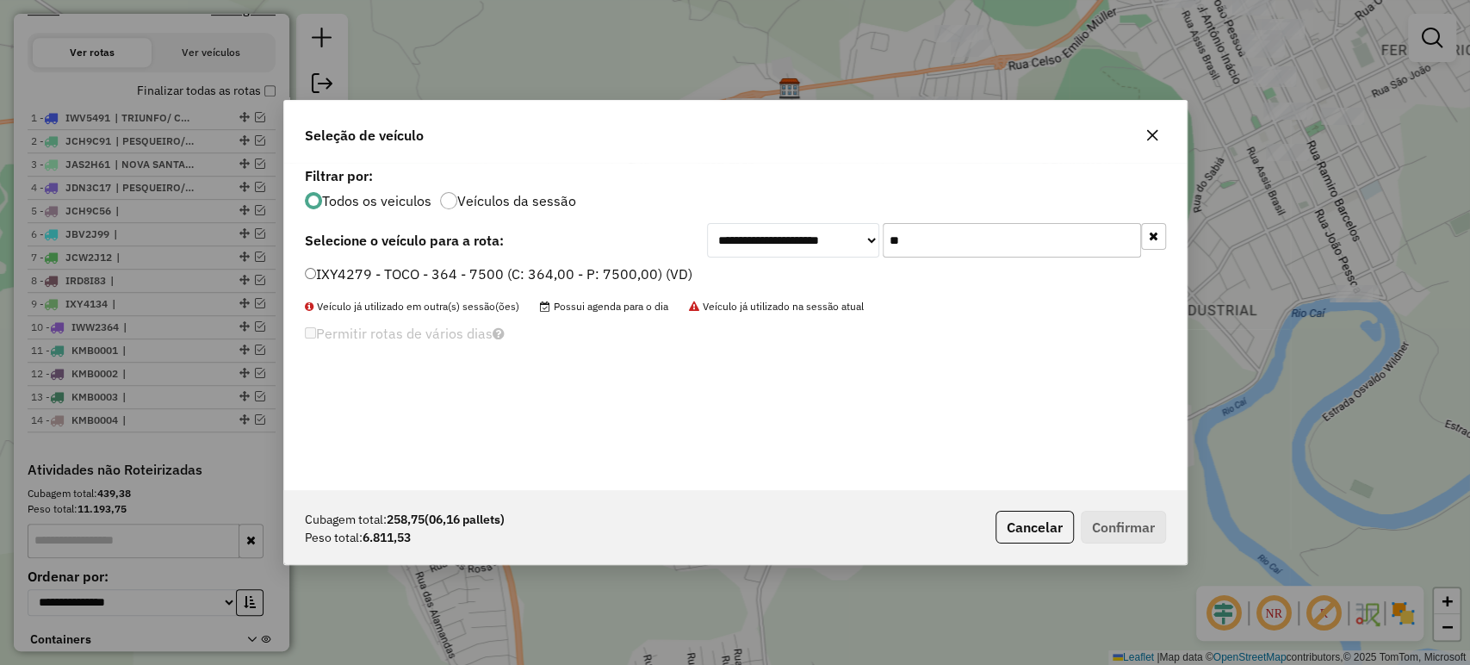
type input "*"
type input "****"
click at [653, 278] on label "IVW9264 - TOCO - 364 - 8000 (C: 364,00 - P: 8000,00) (VD)" at bounding box center [501, 273] width 392 height 21
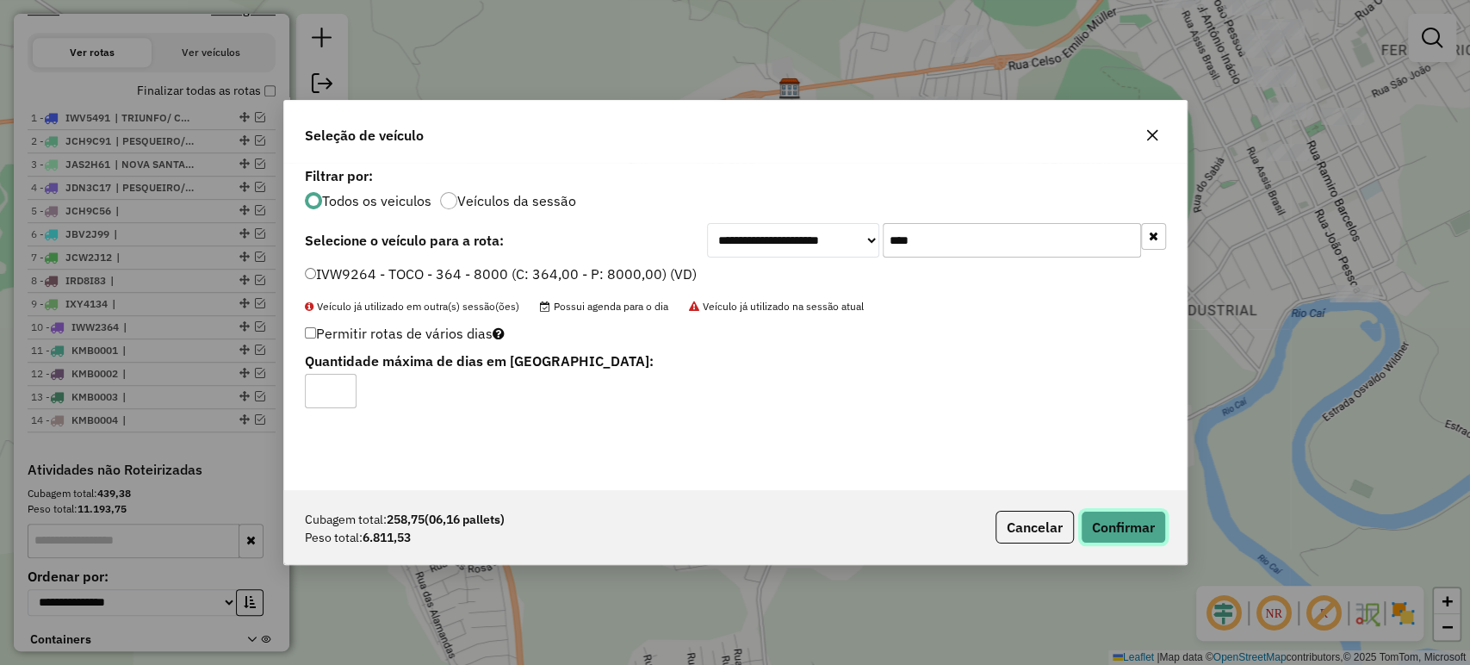
click at [1093, 522] on button "Confirmar" at bounding box center [1123, 527] width 85 height 33
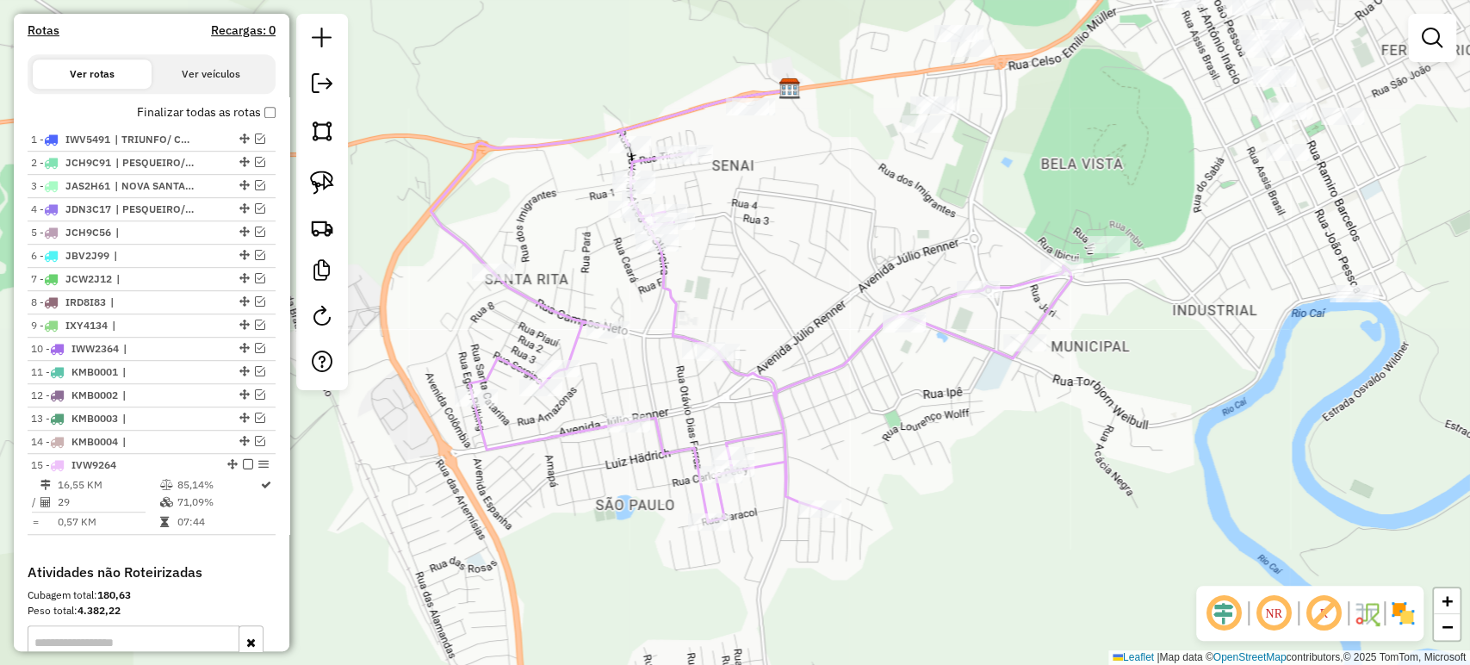
scroll to position [595, 0]
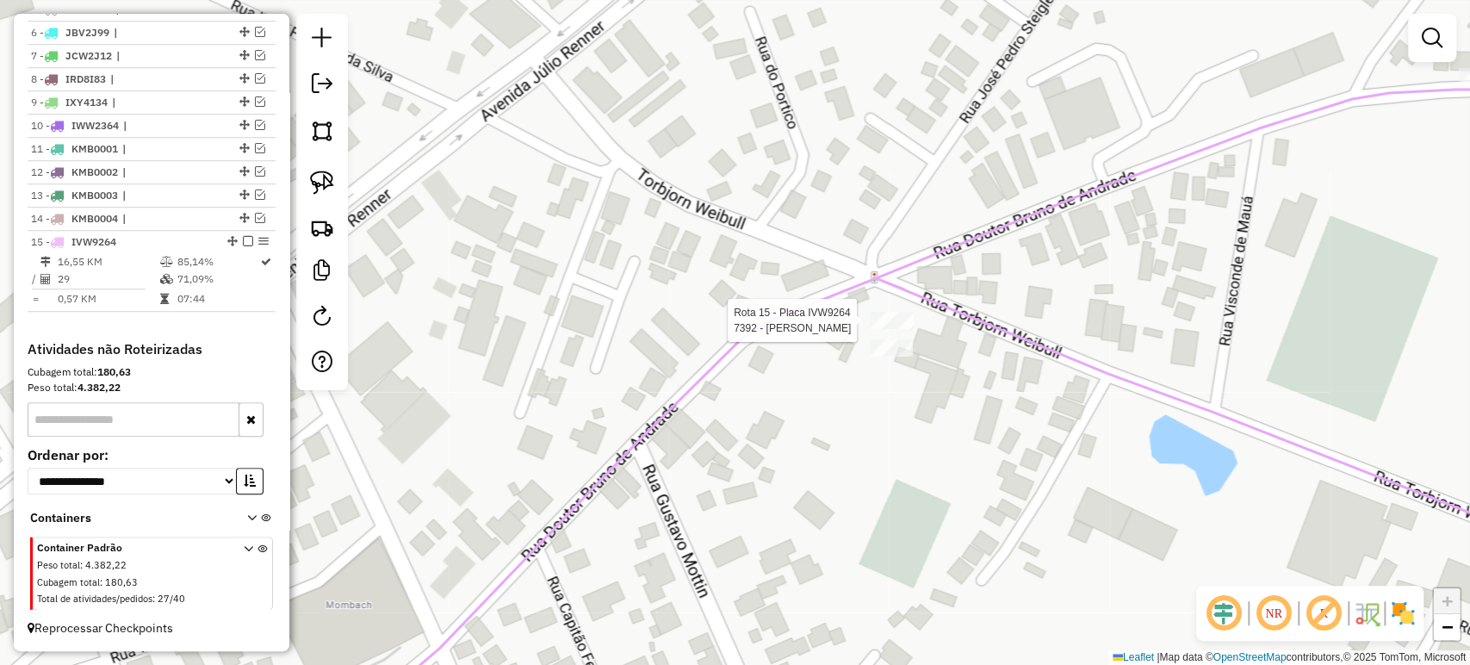
select select "**********"
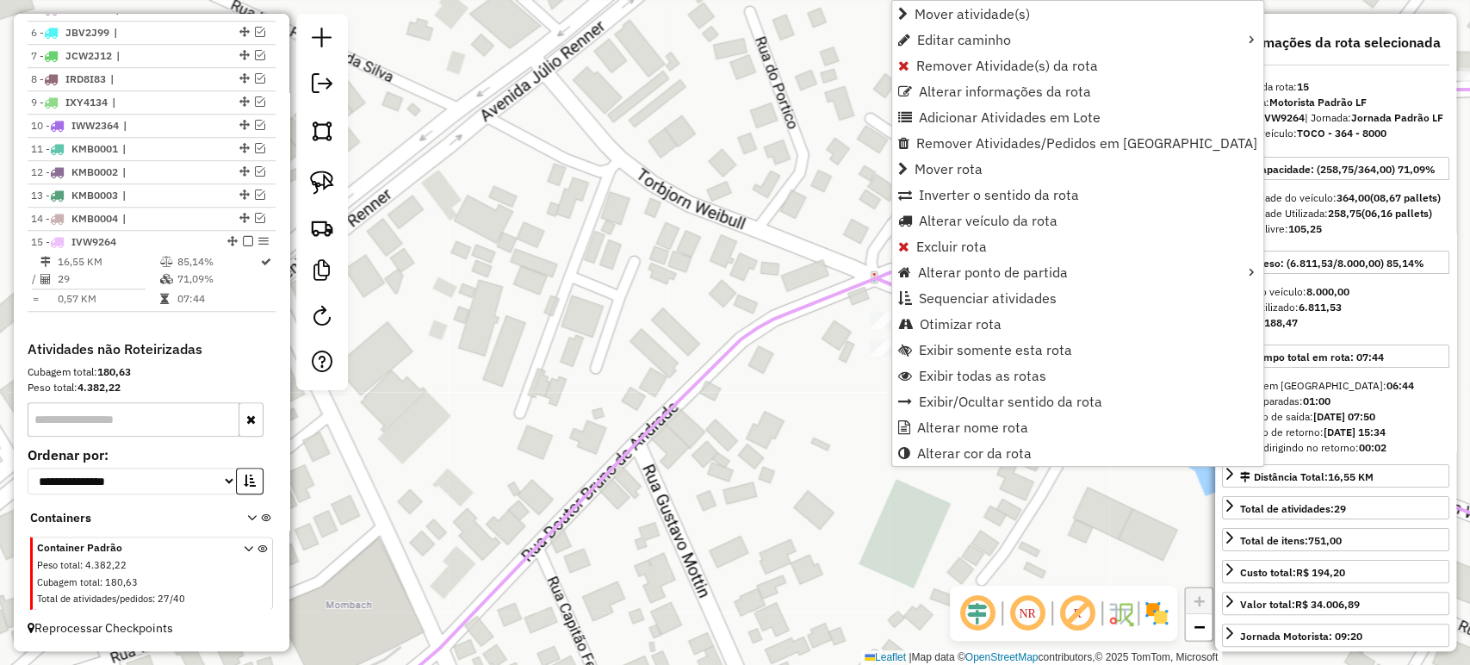
scroll to position [808, 0]
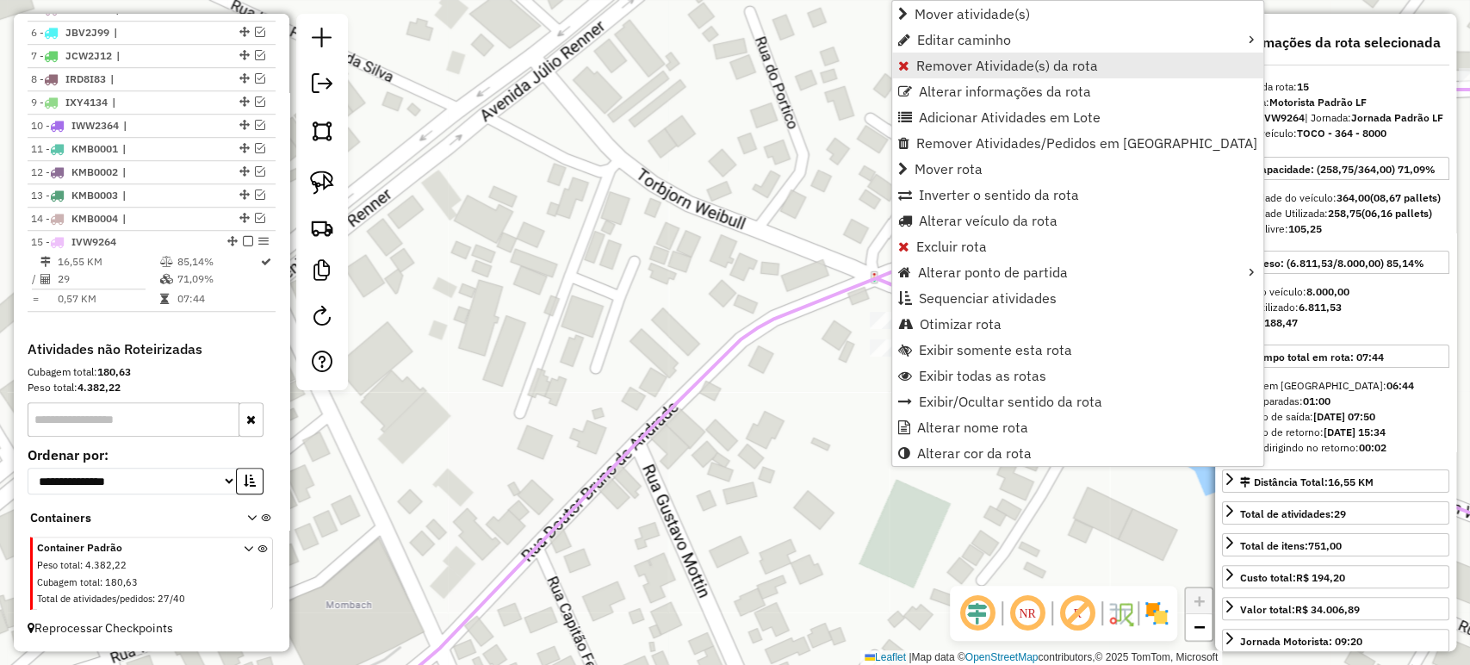
click at [975, 74] on link "Remover Atividade(s) da rota" at bounding box center [1077, 66] width 371 height 26
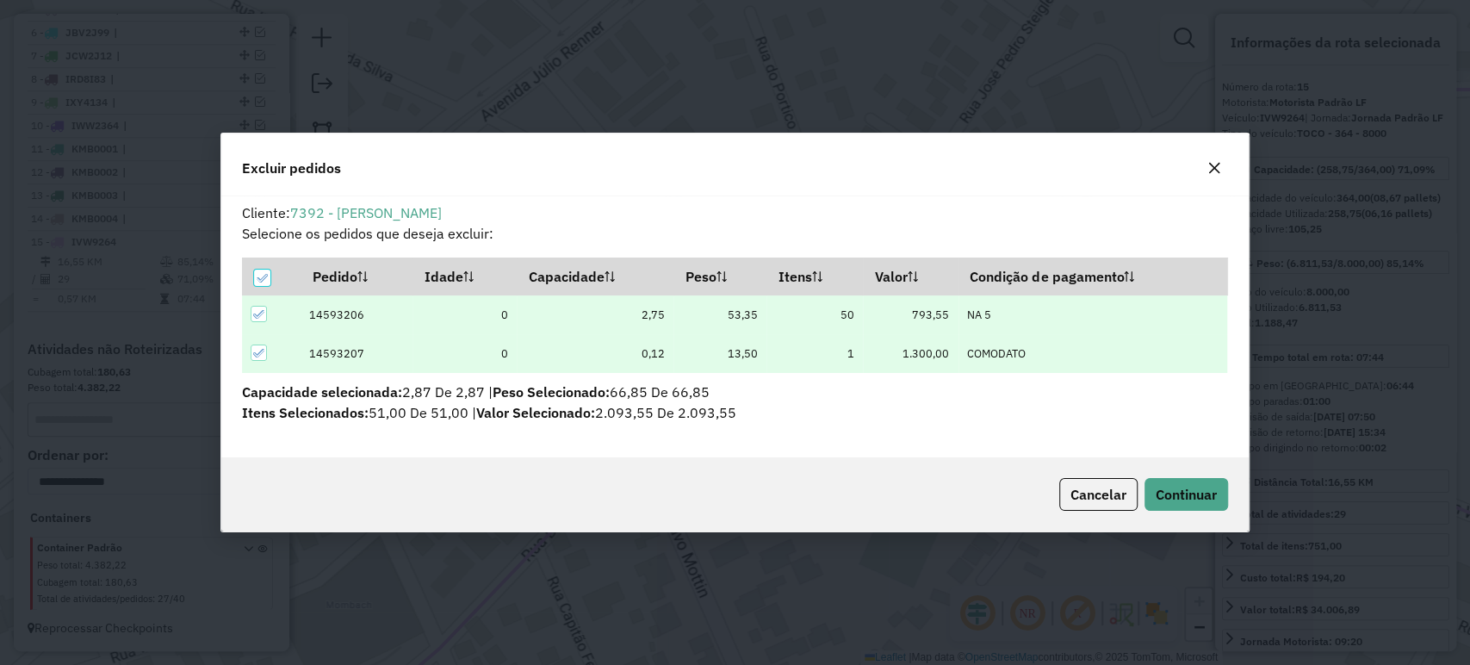
scroll to position [0, 0]
click at [1175, 492] on span "Continuar" at bounding box center [1185, 494] width 61 height 17
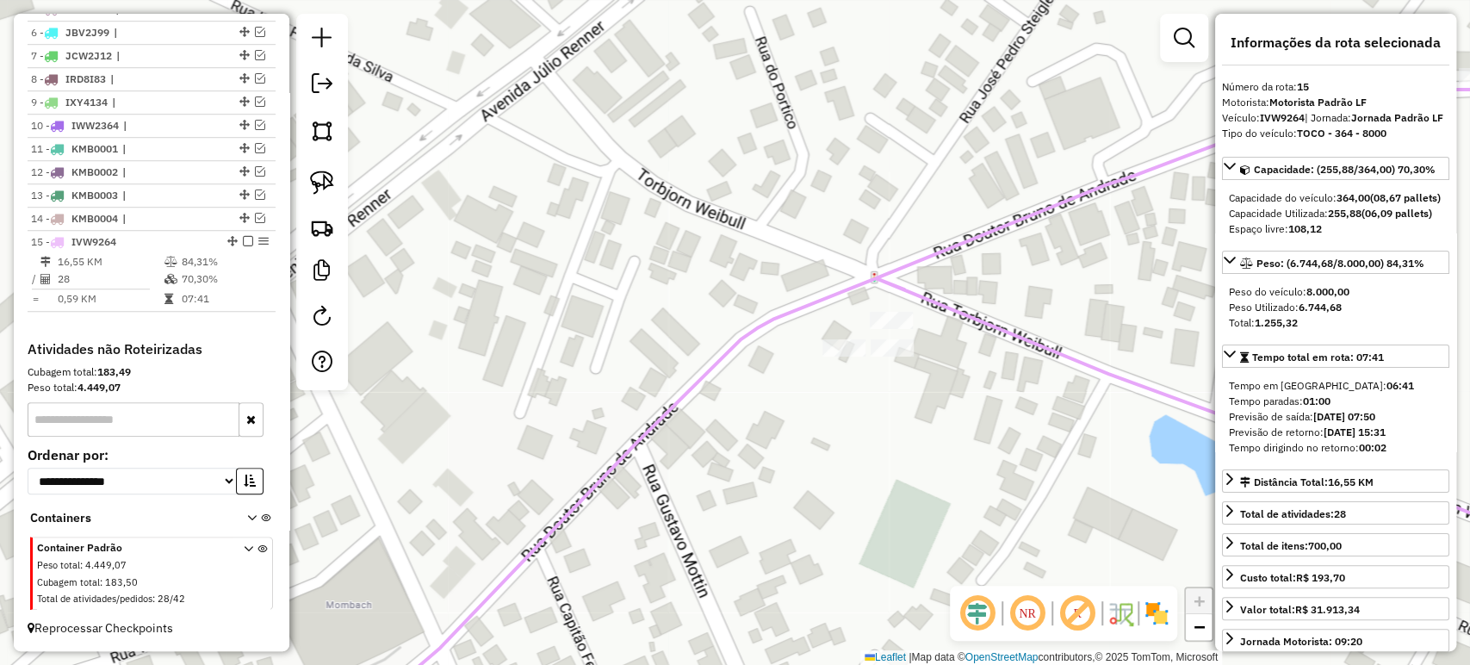
click at [889, 418] on div "Janela de atendimento Grade de atendimento Capacidade Transportadoras Veículos …" at bounding box center [735, 332] width 1470 height 665
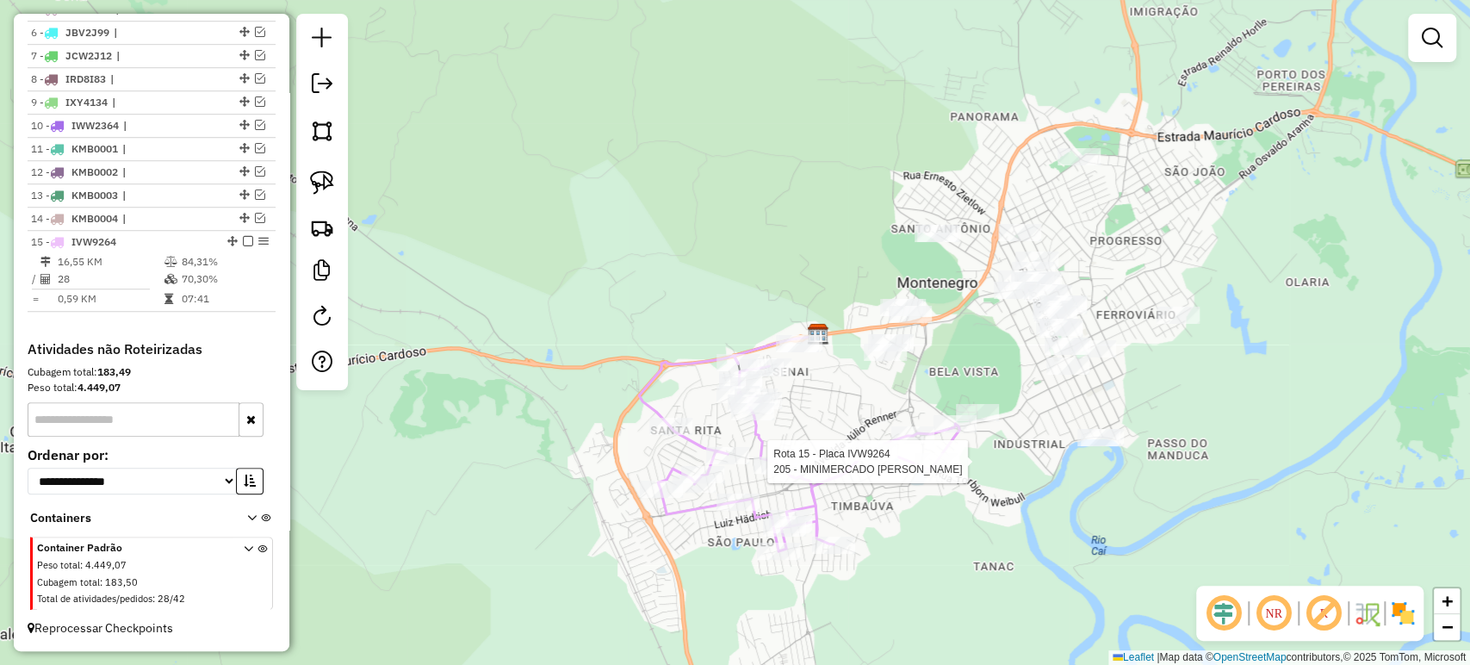
select select "**********"
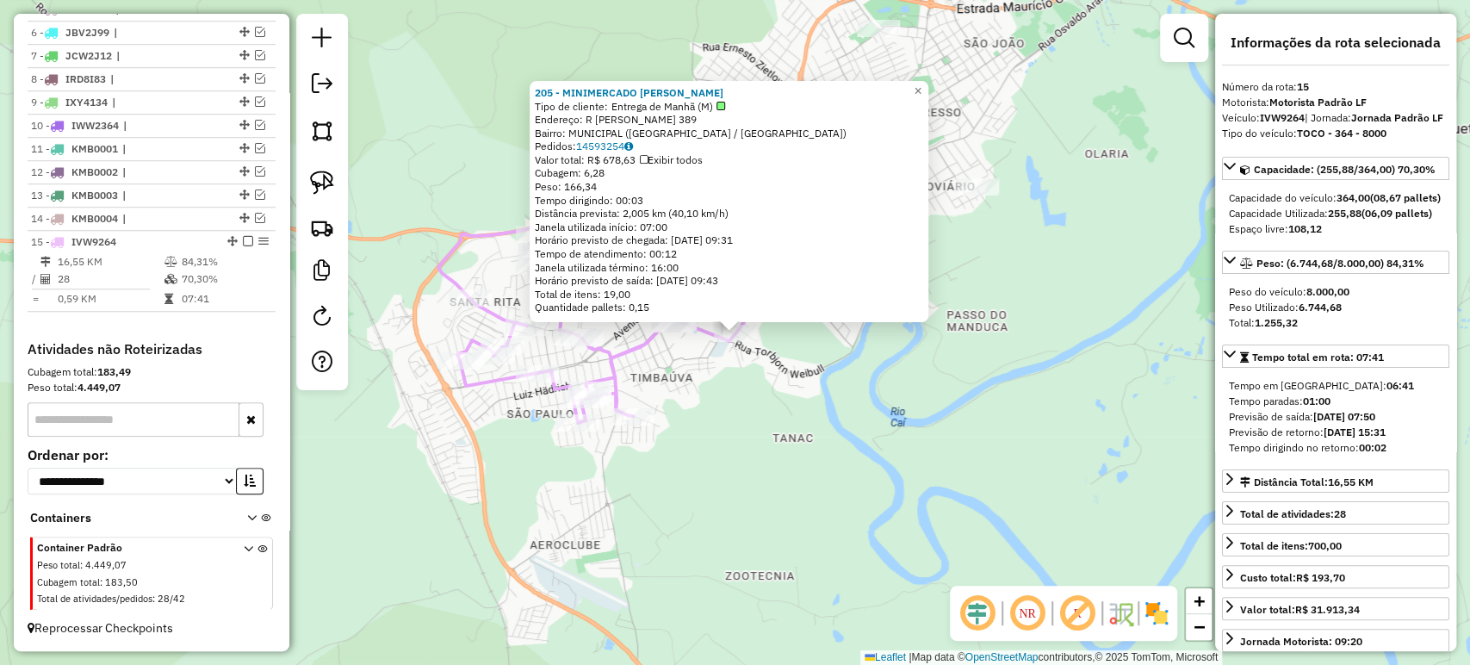
click at [845, 461] on div "205 - MINIMERCADO CRISTINA Tipo de cliente: Entrega de Manhã (M) Endereço: R AN…" at bounding box center [735, 332] width 1470 height 665
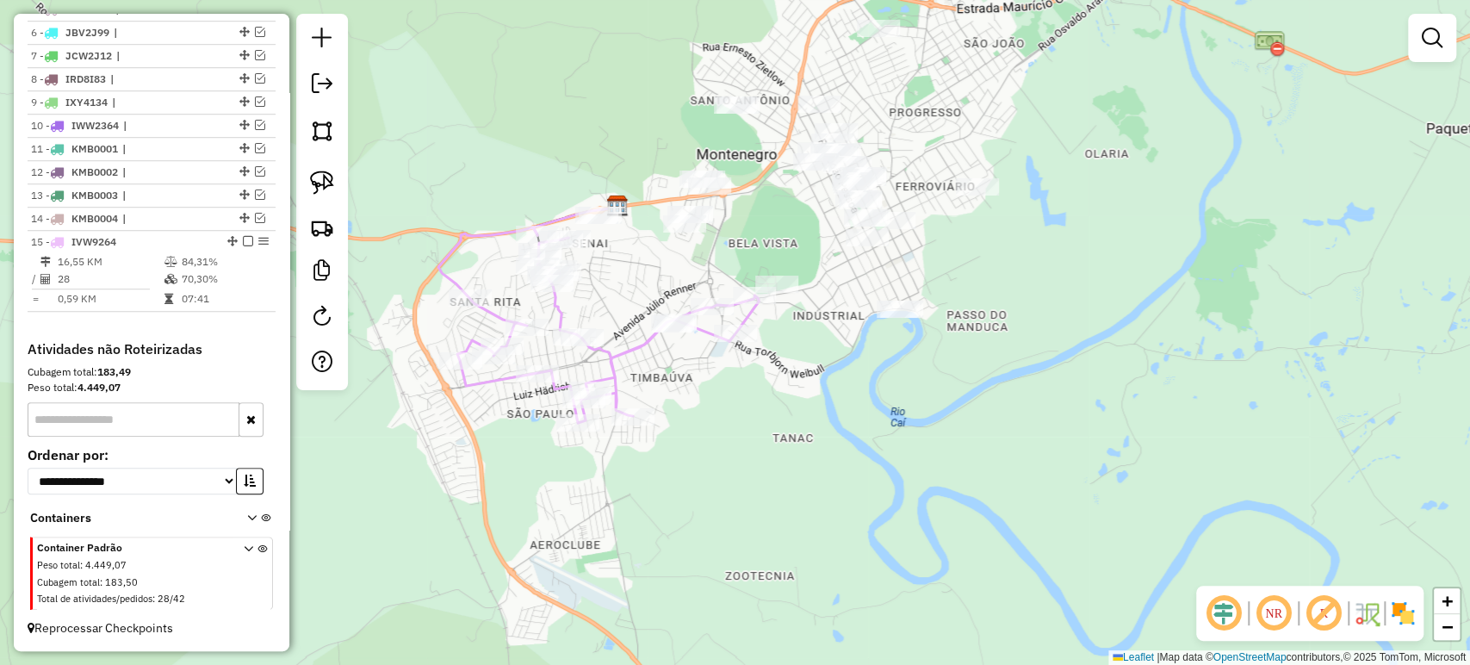
drag, startPoint x: 813, startPoint y: 429, endPoint x: 889, endPoint y: 425, distance: 75.8
click at [889, 425] on div "Janela de atendimento Grade de atendimento Capacidade Transportadoras Veículos …" at bounding box center [735, 332] width 1470 height 665
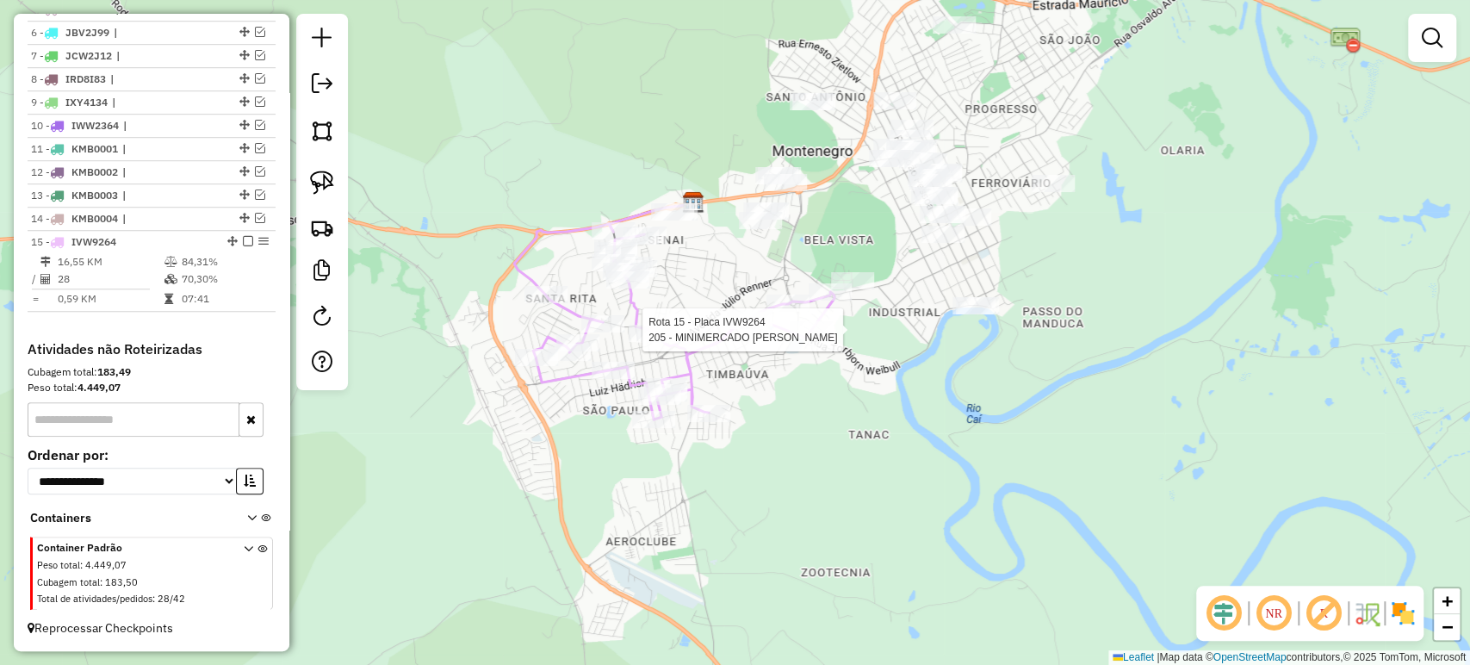
select select "**********"
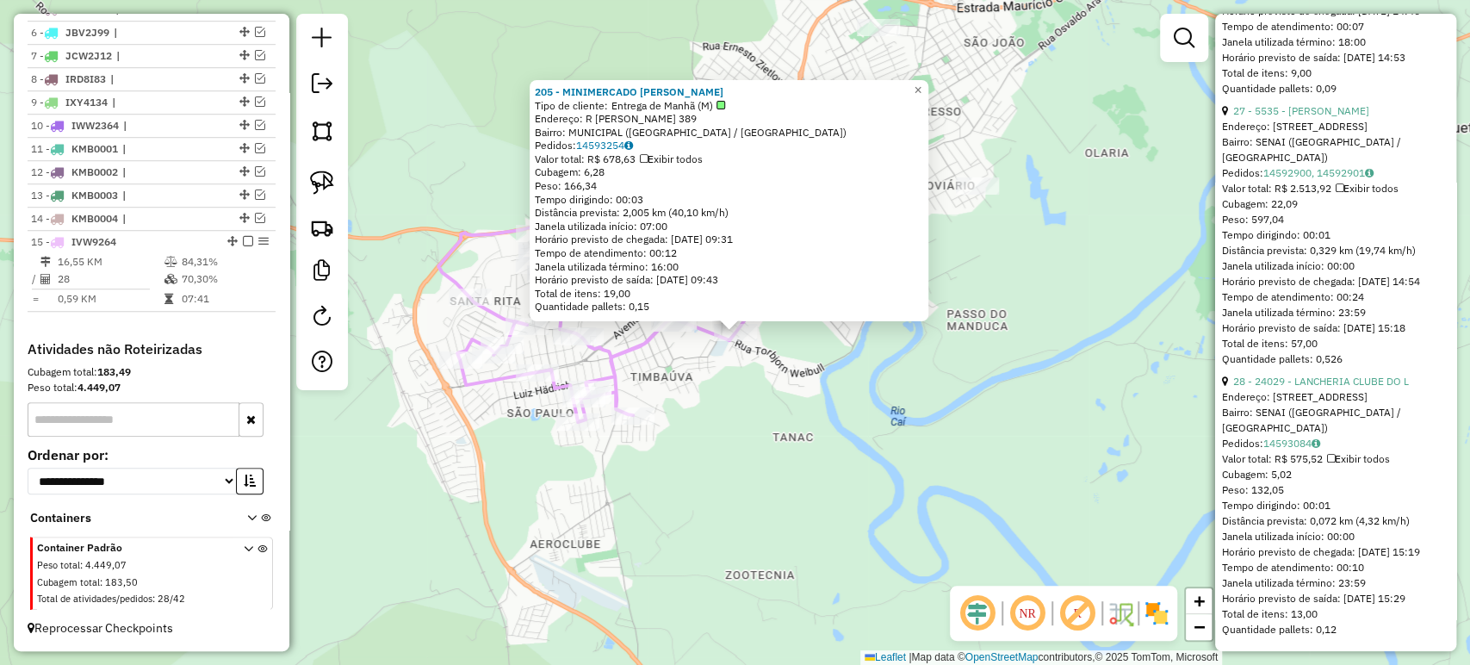
scroll to position [8041, 0]
click at [1092, 453] on div "205 - MINIMERCADO CRISTINA Tipo de cliente: Entrega de Manhã (M) Endereço: R AN…" at bounding box center [735, 332] width 1470 height 665
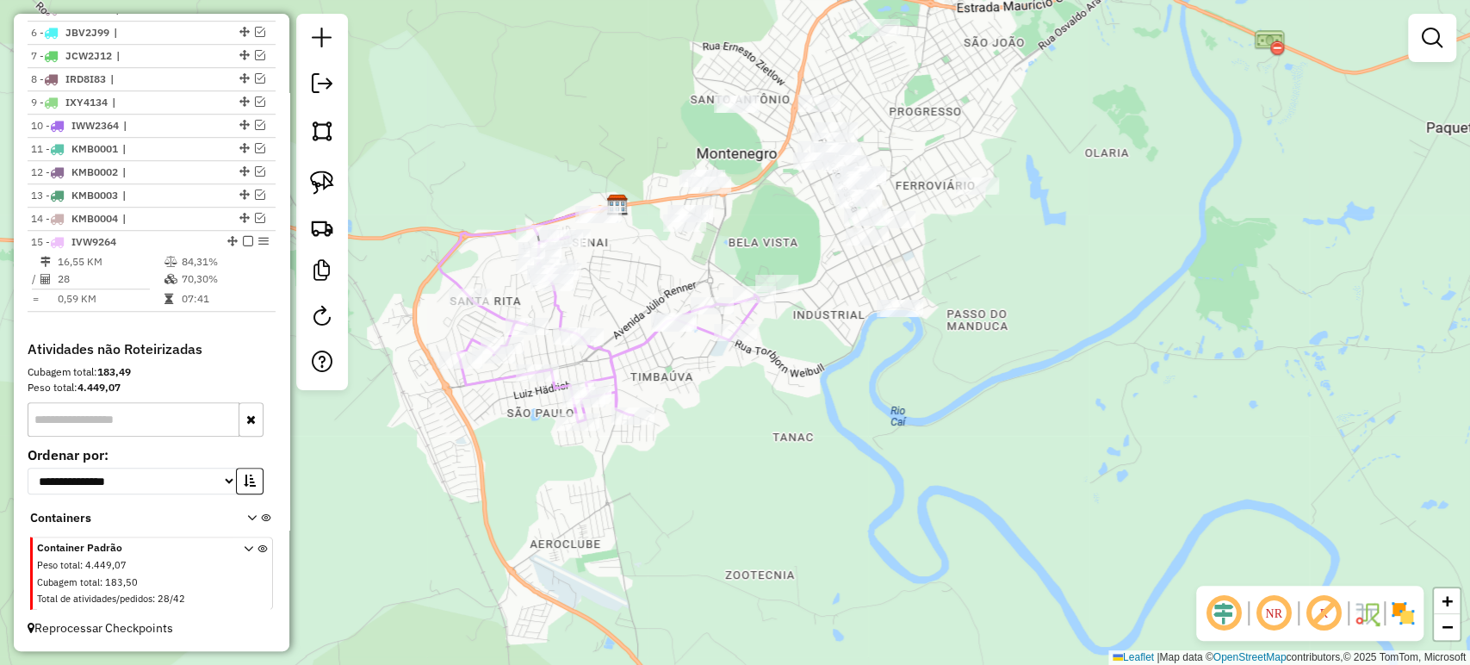
drag, startPoint x: 1042, startPoint y: 356, endPoint x: 1026, endPoint y: 349, distance: 17.3
click at [1040, 361] on div "Janela de atendimento Grade de atendimento Capacidade Transportadoras Veículos …" at bounding box center [735, 332] width 1470 height 665
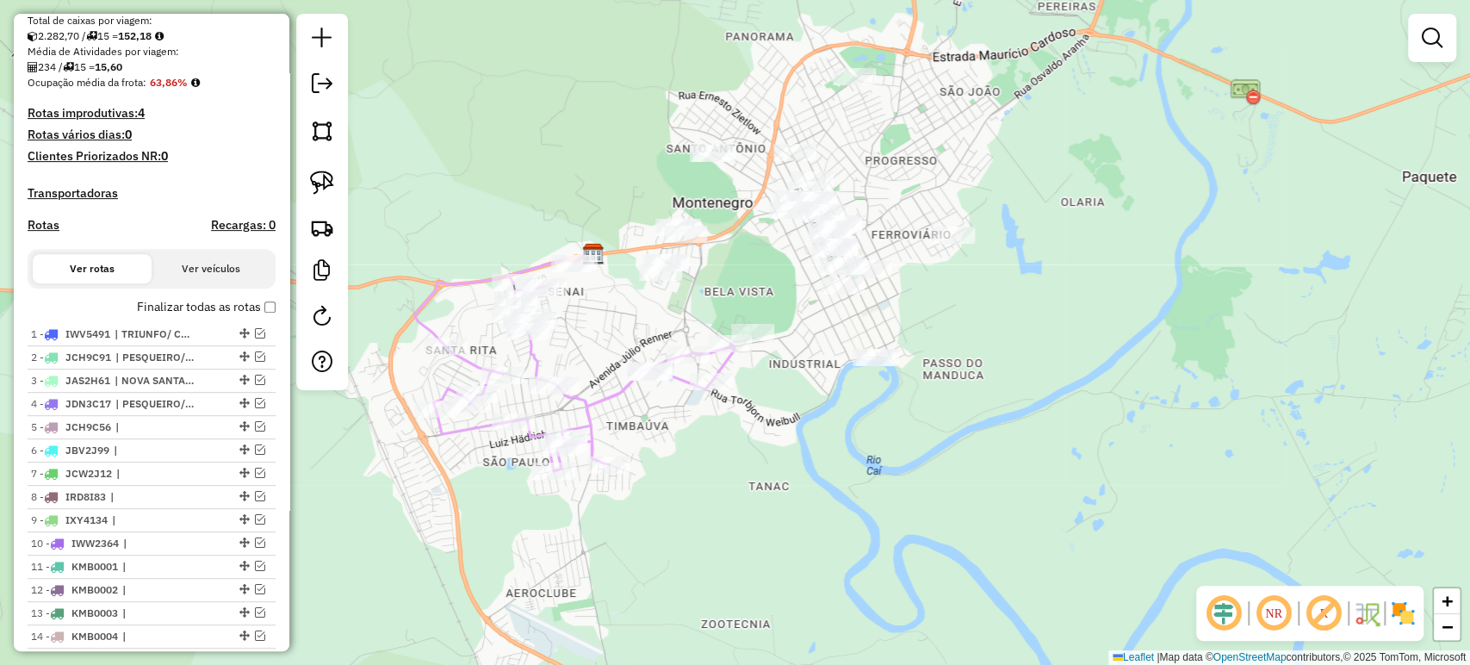
scroll to position [331, 0]
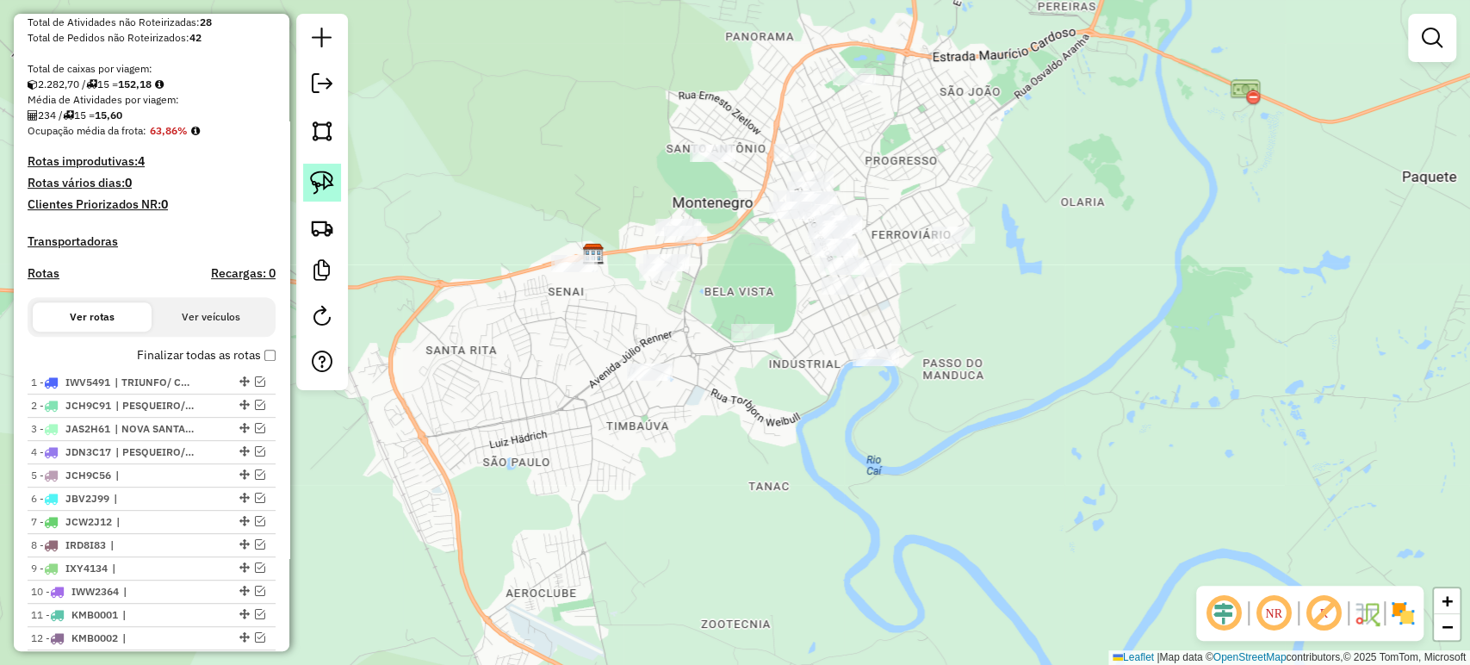
click at [319, 186] on img at bounding box center [322, 182] width 24 height 24
drag, startPoint x: 518, startPoint y: 226, endPoint x: 625, endPoint y: 348, distance: 162.3
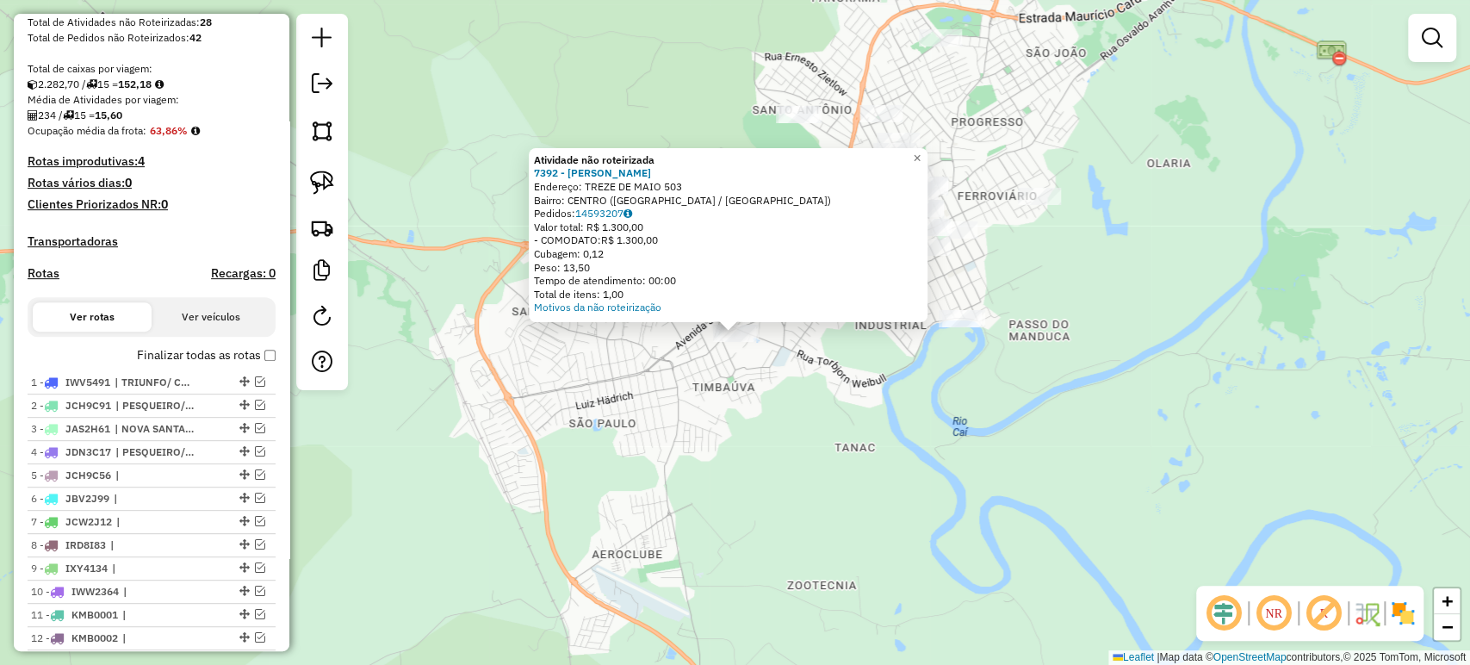
click at [646, 370] on div "Atividade não roteirizada 7392 - MAIKEL WILLIAN KOCH Endereço: TREZE DE MAIO 50…" at bounding box center [735, 332] width 1470 height 665
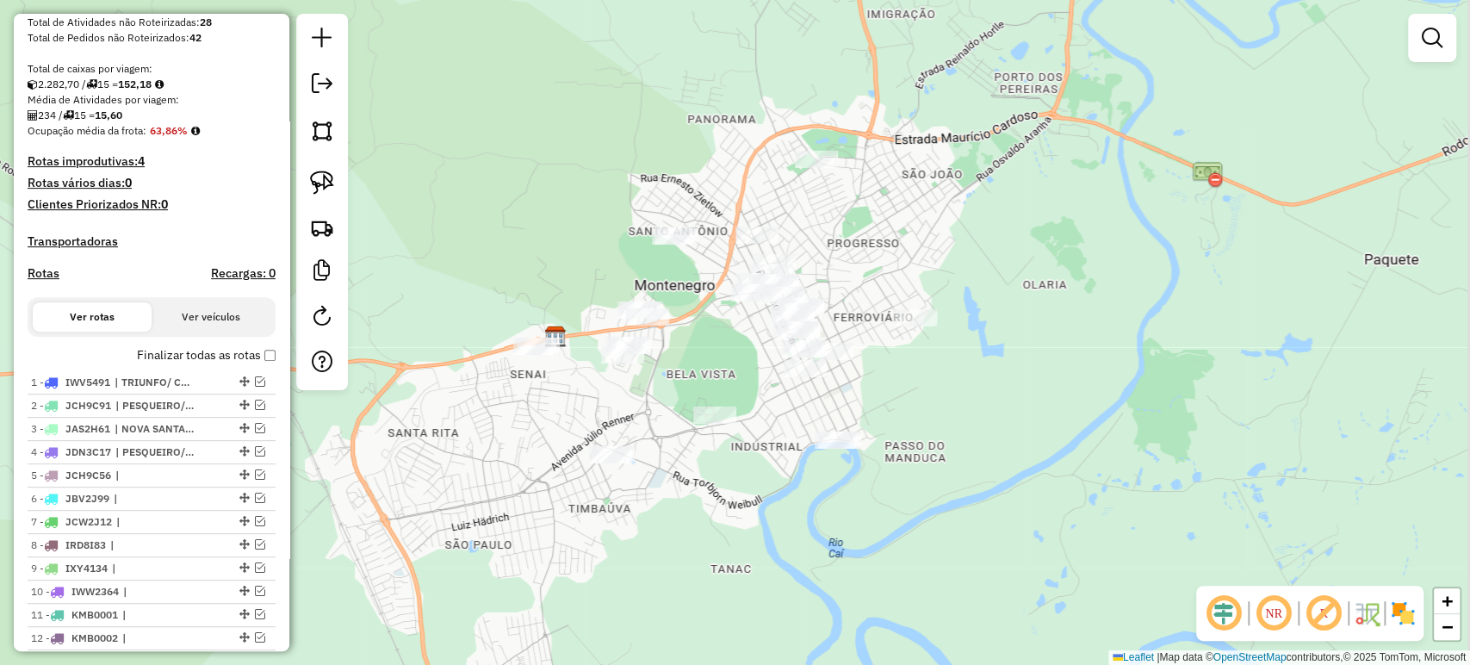
drag, startPoint x: 613, startPoint y: 387, endPoint x: 522, endPoint y: 486, distance: 134.0
click at [522, 486] on div "Janela de atendimento Grade de atendimento Capacidade Transportadoras Veículos …" at bounding box center [735, 332] width 1470 height 665
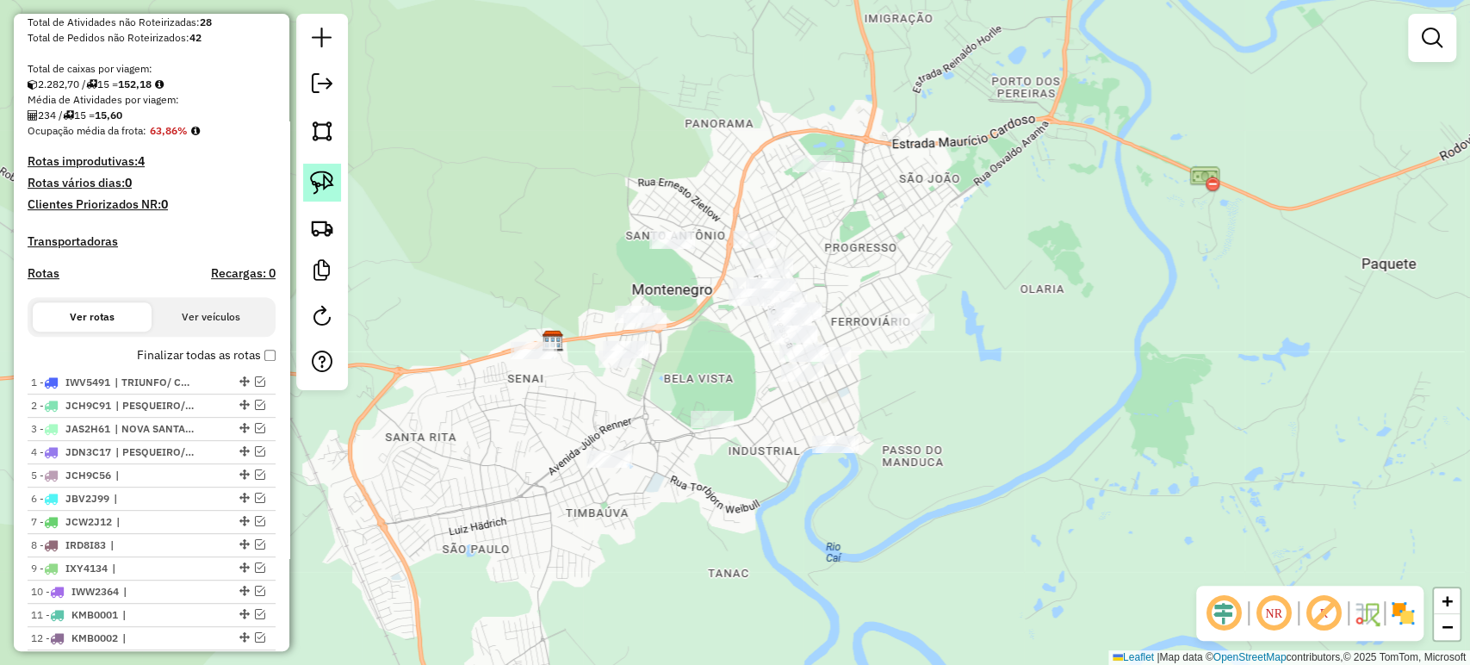
click at [329, 181] on img at bounding box center [322, 182] width 24 height 24
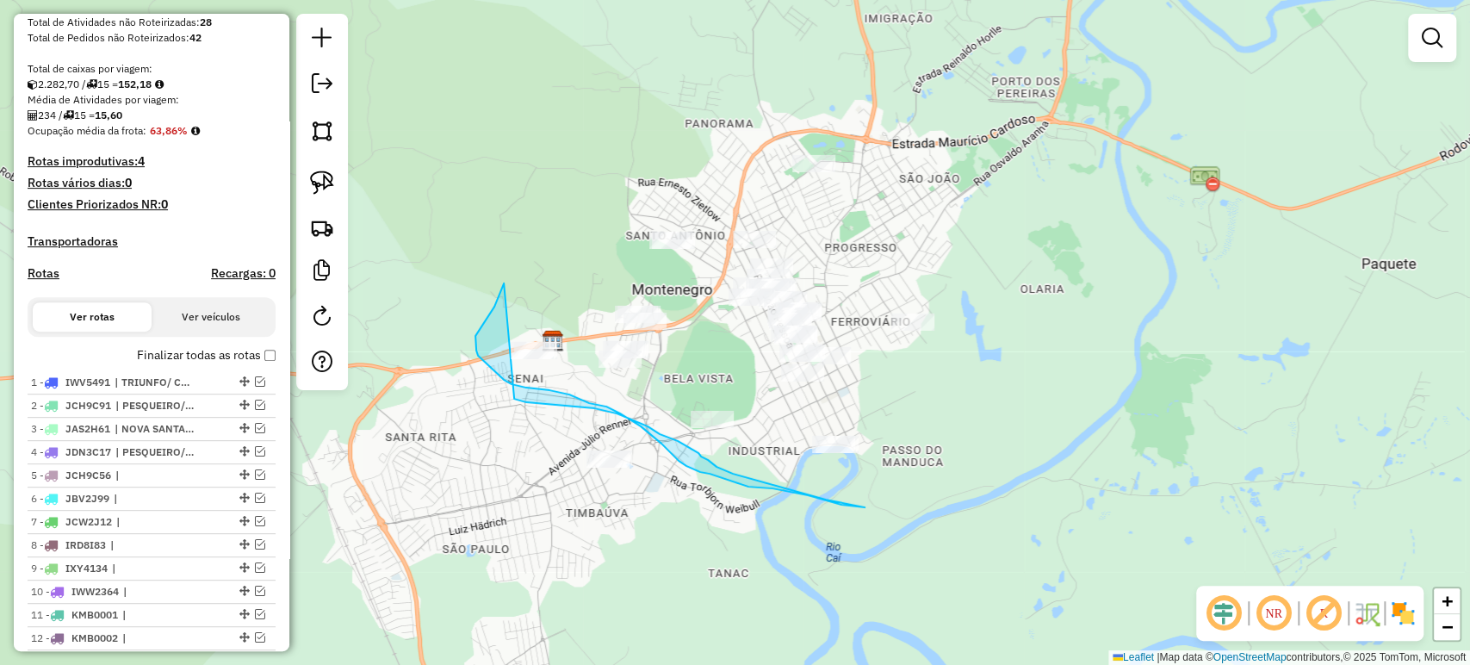
drag, startPoint x: 487, startPoint y: 318, endPoint x: 505, endPoint y: 394, distance: 78.7
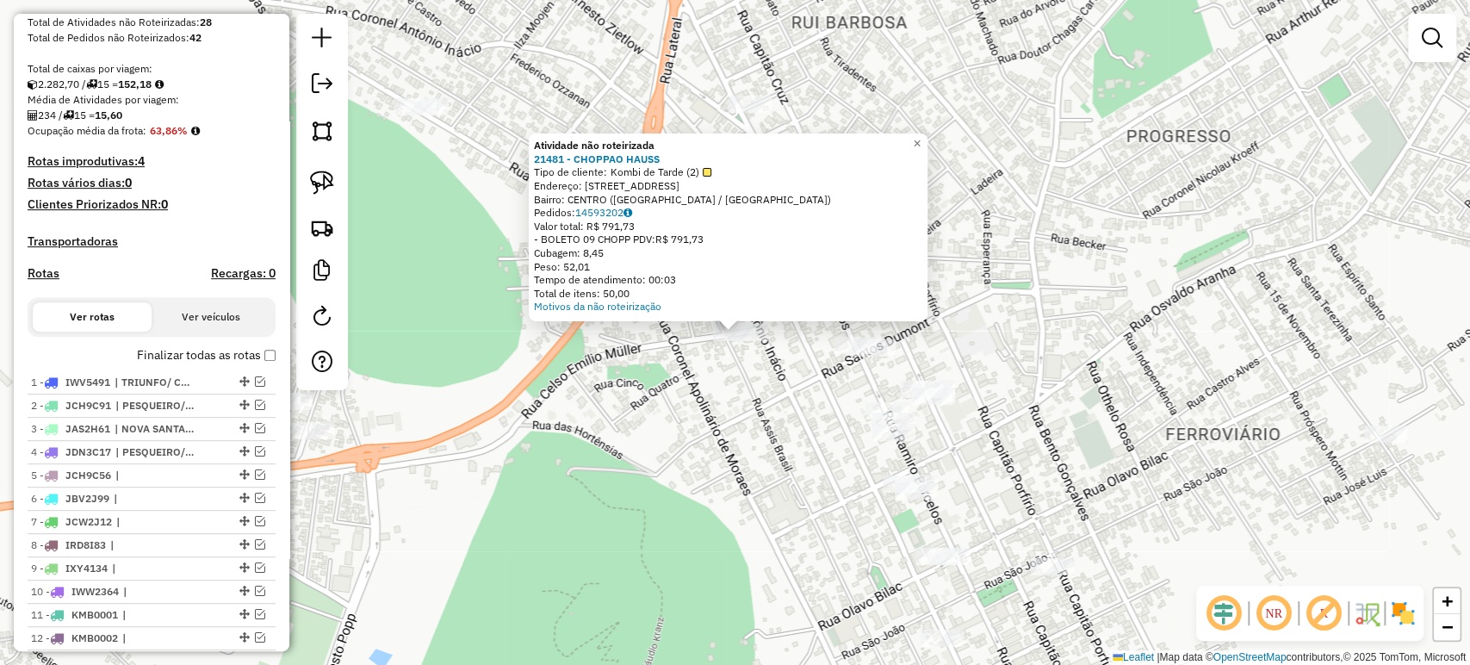
click at [678, 406] on div "Atividade não roteirizada 21481 - CHOPPAO HAUSS Tipo de cliente: Kombi de Tarde…" at bounding box center [735, 332] width 1470 height 665
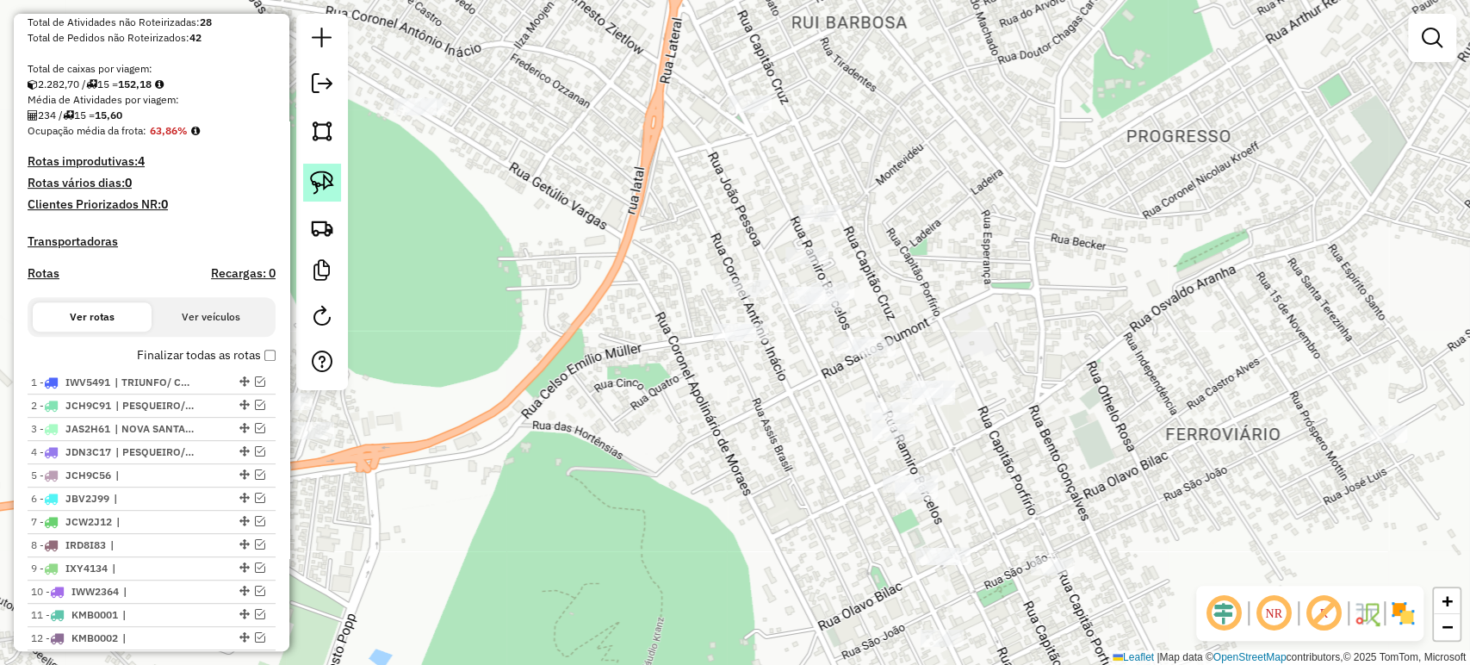
click at [321, 189] on img at bounding box center [322, 182] width 24 height 24
drag, startPoint x: 709, startPoint y: 302, endPoint x: 779, endPoint y: 326, distance: 73.8
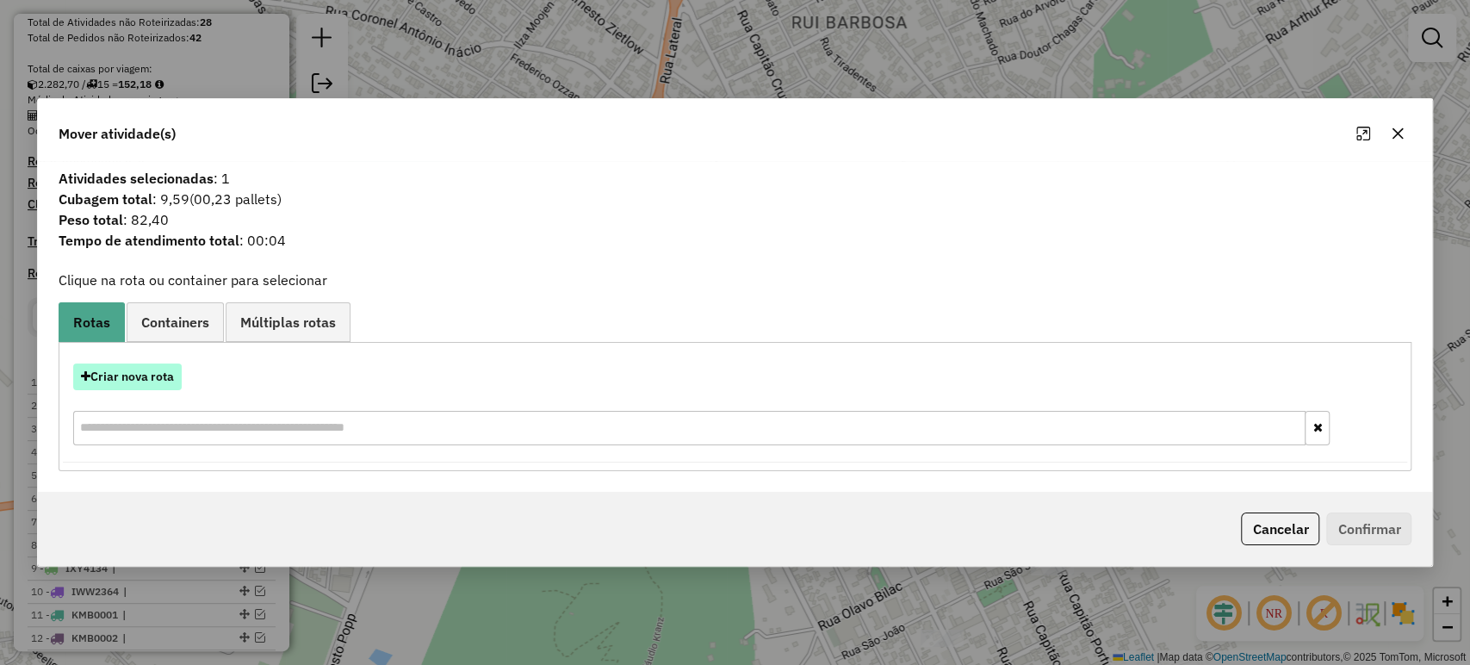
click at [118, 376] on button "Criar nova rota" at bounding box center [127, 376] width 108 height 27
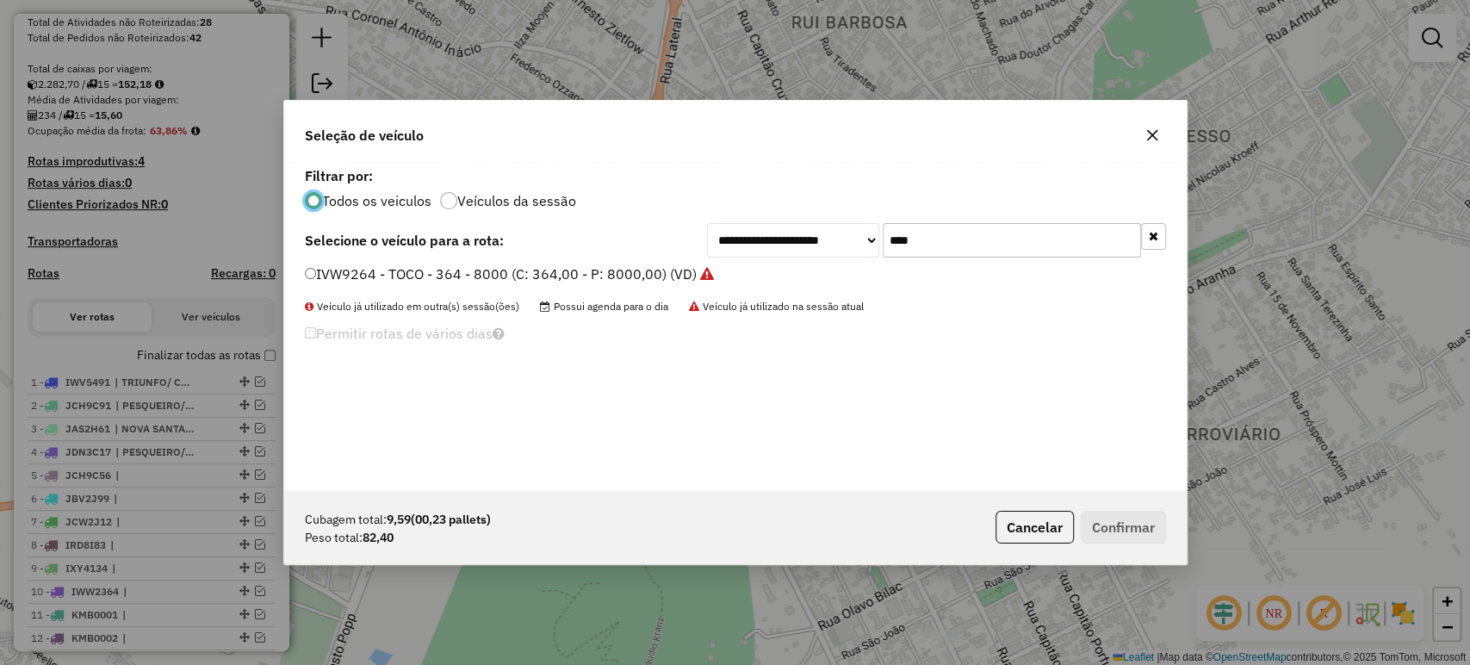
scroll to position [9, 5]
click at [912, 237] on input "****" at bounding box center [1011, 240] width 258 height 34
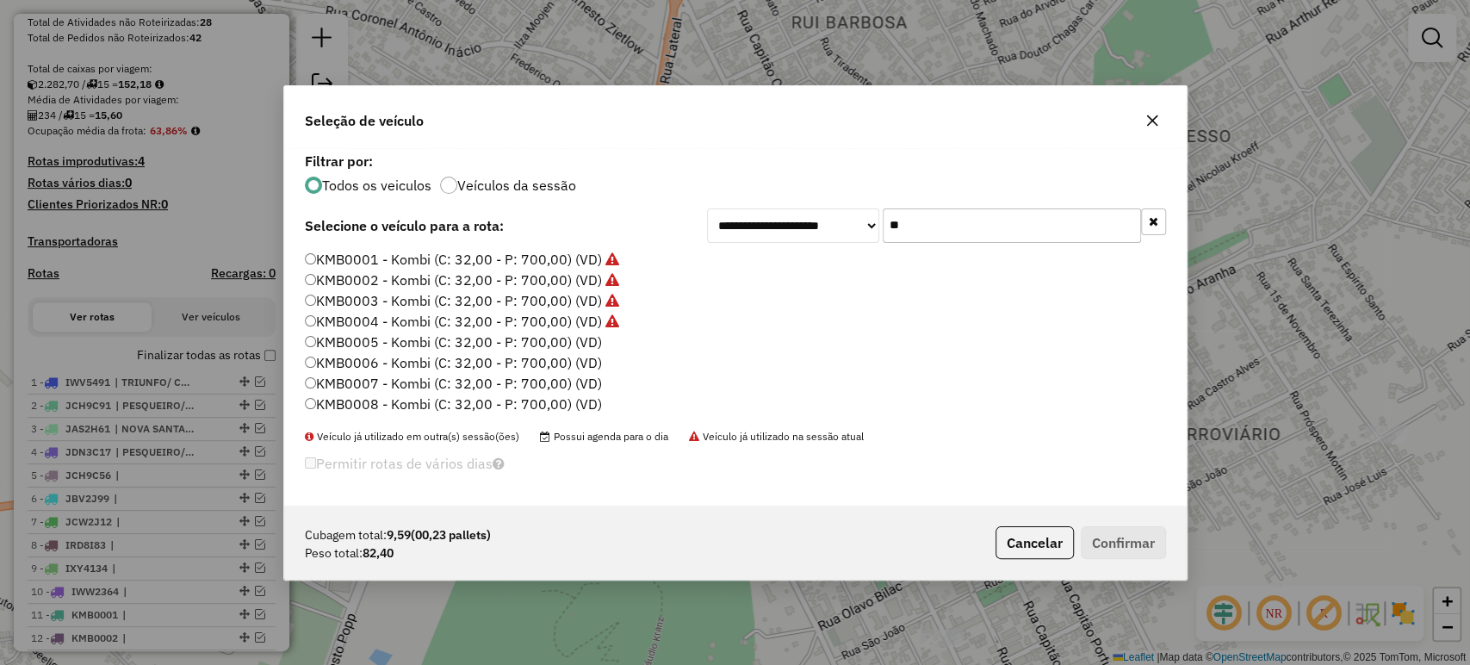
type input "**"
click at [575, 342] on label "KMB0005 - Kombi (C: 32,00 - P: 700,00) (VD)" at bounding box center [453, 341] width 297 height 21
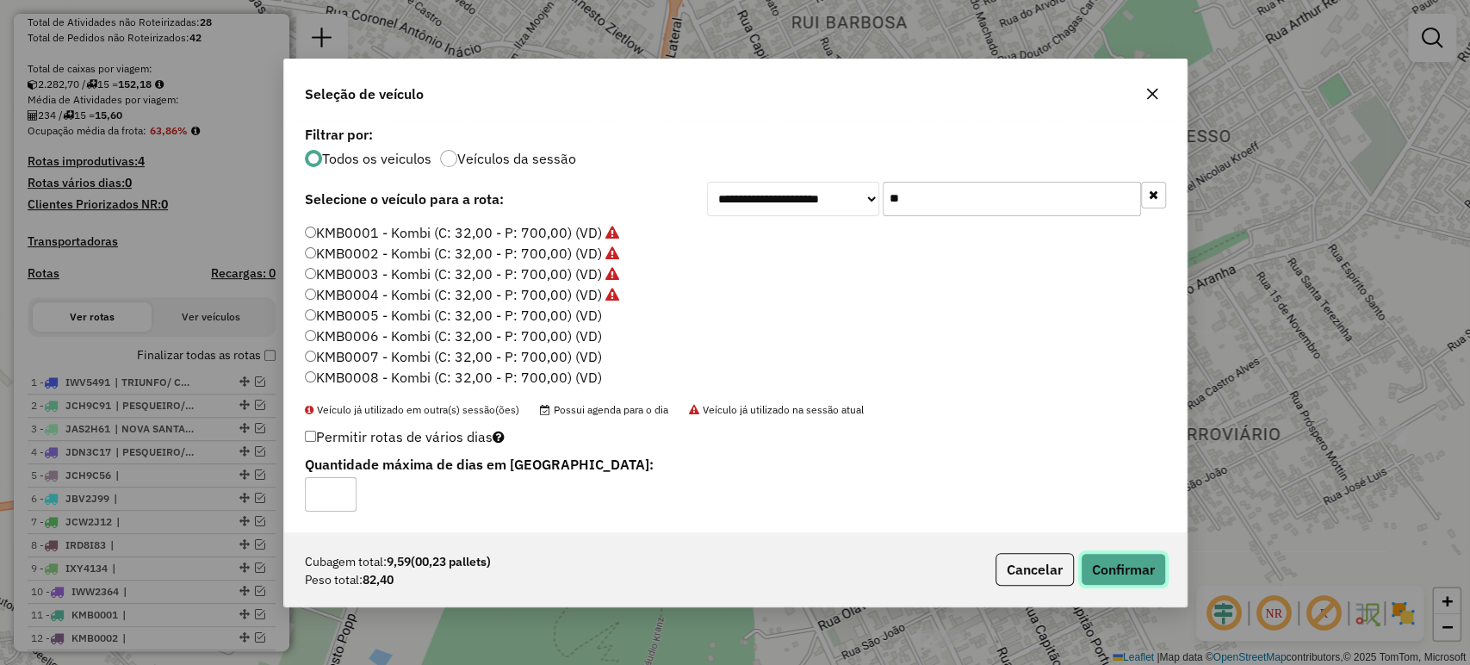
click at [1105, 569] on button "Confirmar" at bounding box center [1123, 569] width 85 height 33
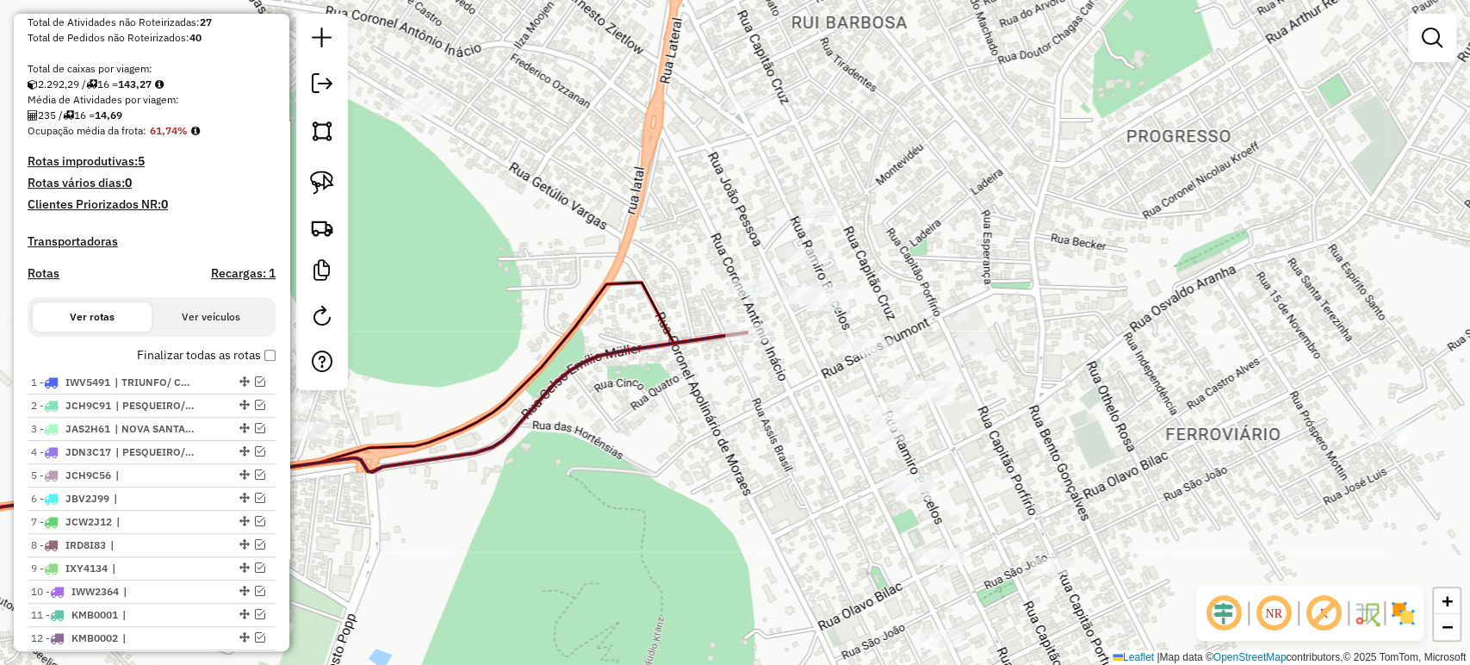
drag, startPoint x: 736, startPoint y: 421, endPoint x: 709, endPoint y: 460, distance: 47.0
click at [709, 460] on div "Janela de atendimento Grade de atendimento Capacidade Transportadoras Veículos …" at bounding box center [735, 332] width 1470 height 665
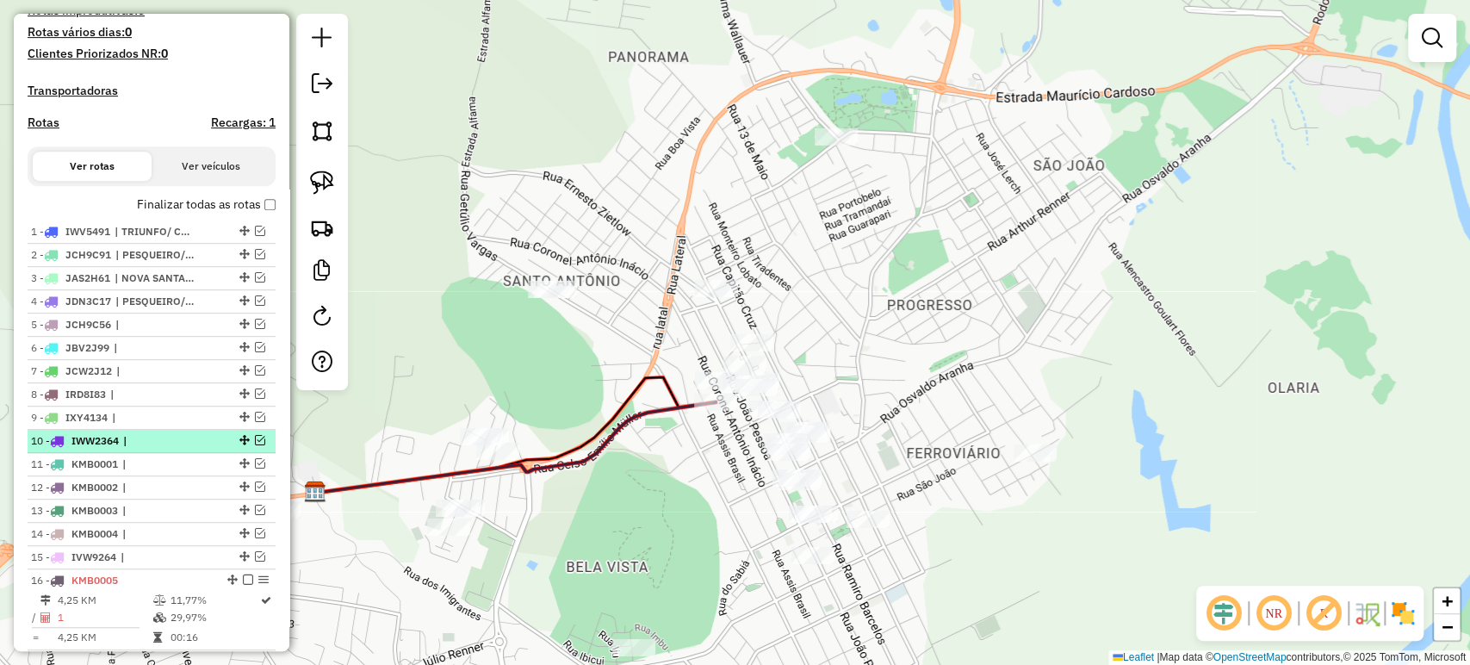
scroll to position [522, 0]
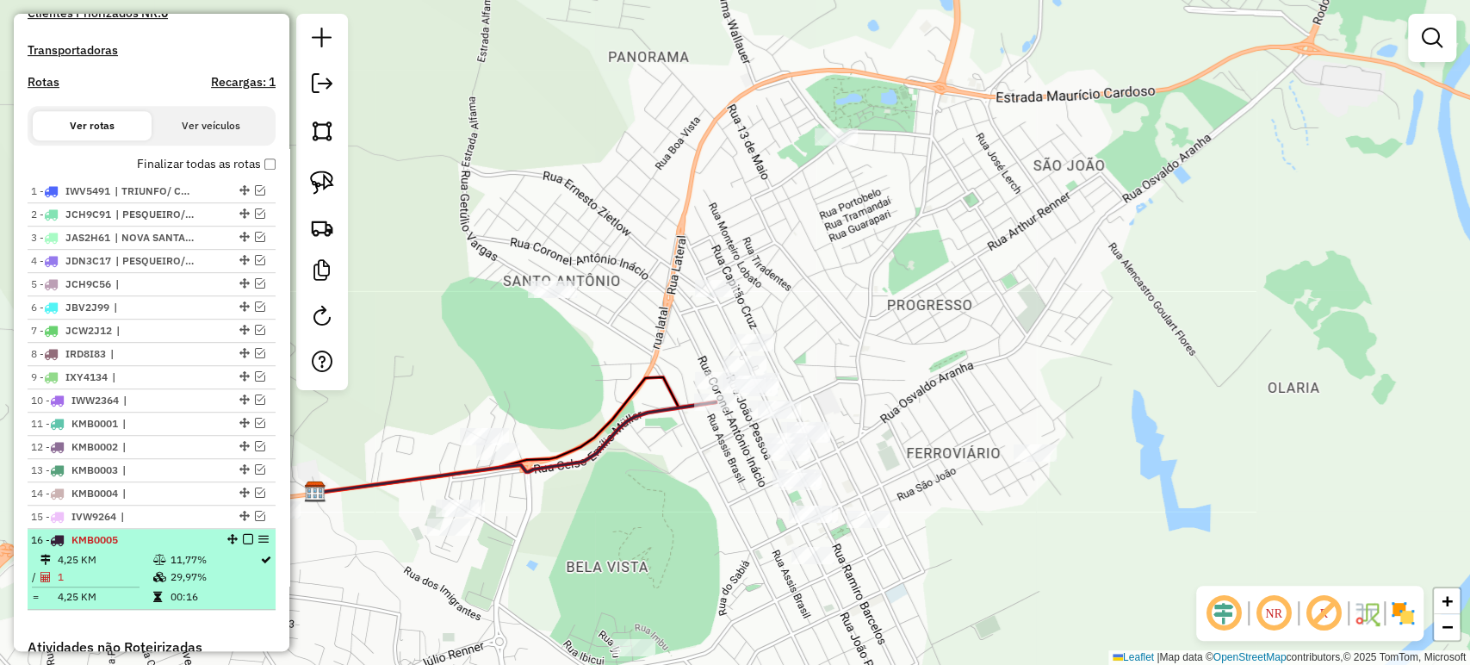
click at [248, 544] on em at bounding box center [248, 539] width 10 height 10
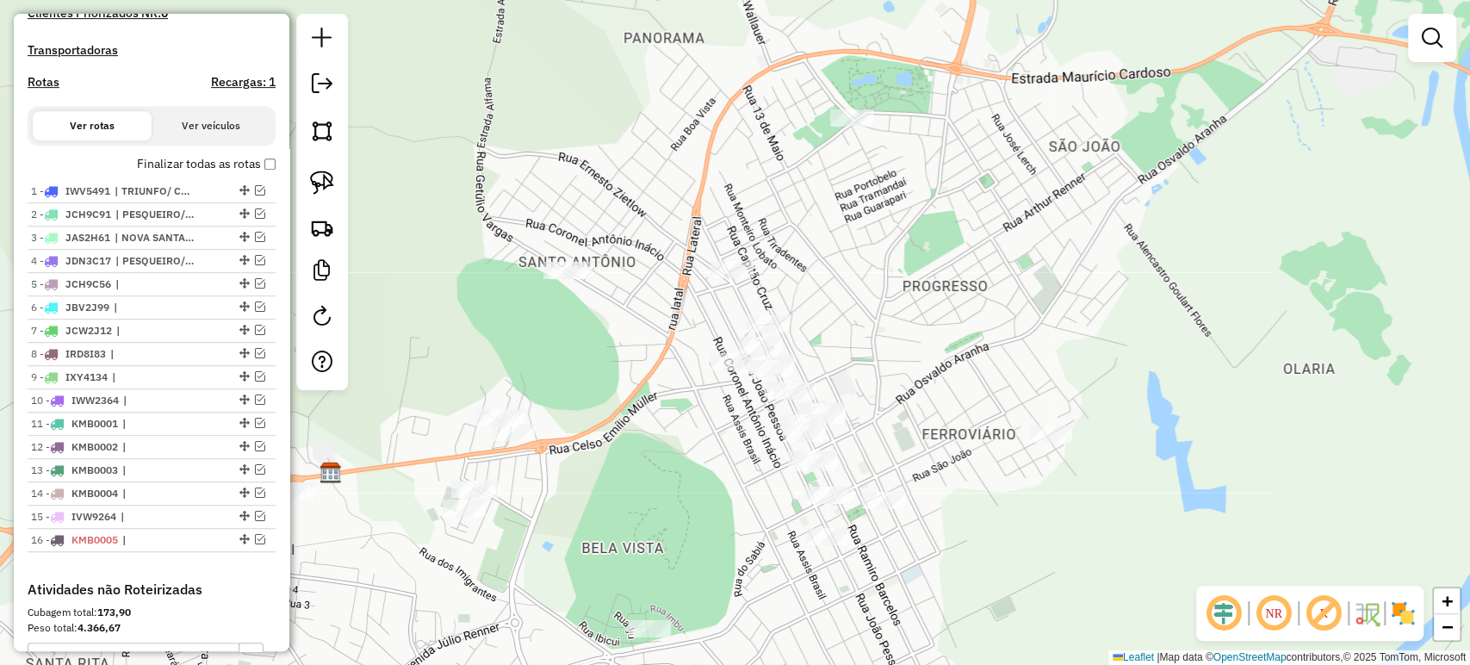
drag, startPoint x: 617, startPoint y: 504, endPoint x: 648, endPoint y: 453, distance: 59.5
click at [648, 453] on div "Janela de atendimento Grade de atendimento Capacidade Transportadoras Veículos …" at bounding box center [735, 332] width 1470 height 665
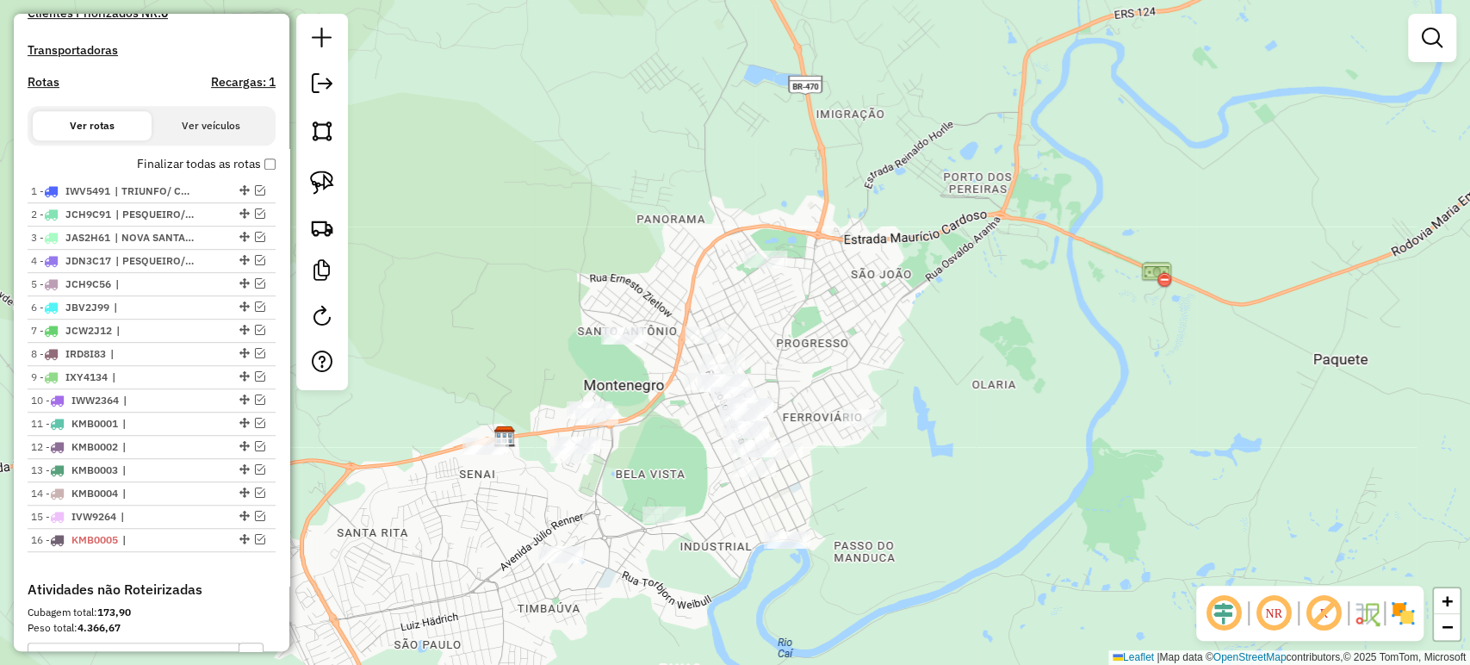
drag, startPoint x: 692, startPoint y: 607, endPoint x: 695, endPoint y: 567, distance: 39.7
click at [698, 570] on div "Janela de atendimento Grade de atendimento Capacidade Transportadoras Veículos …" at bounding box center [735, 332] width 1470 height 665
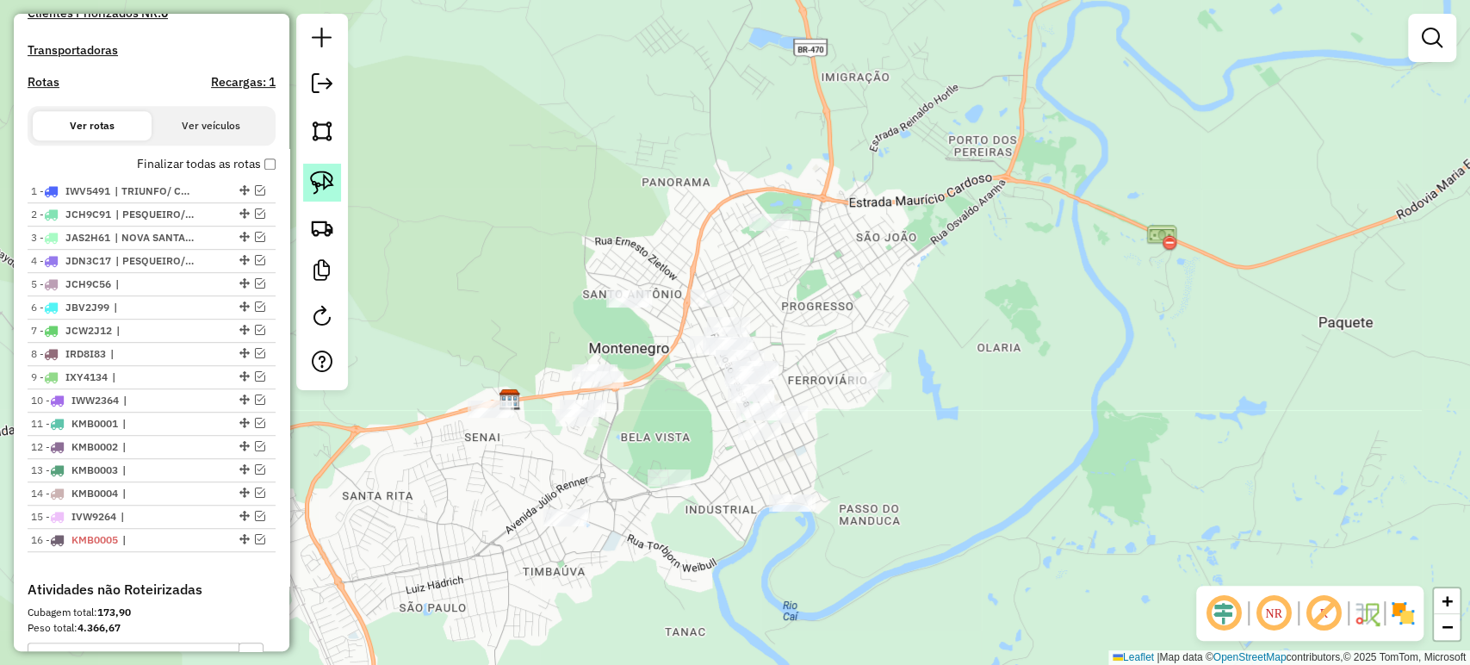
click at [314, 180] on img at bounding box center [322, 182] width 24 height 24
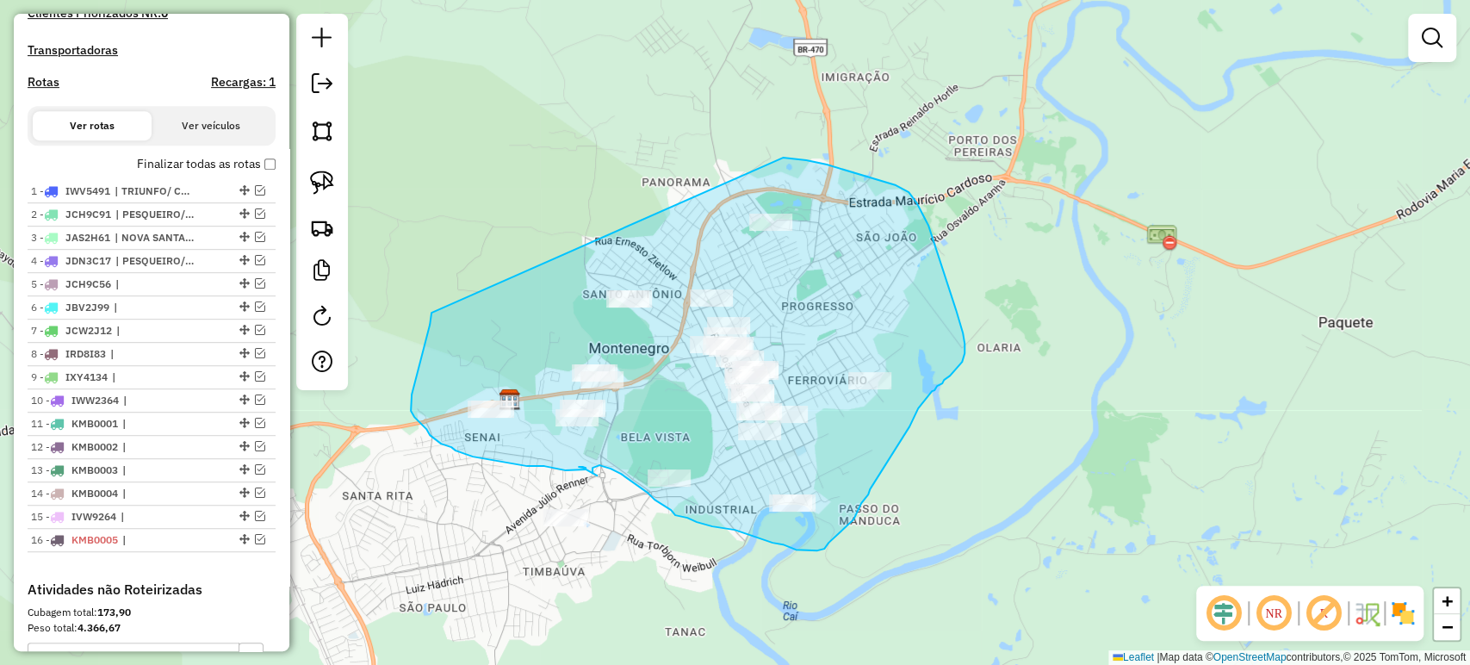
drag, startPoint x: 414, startPoint y: 384, endPoint x: 781, endPoint y: 158, distance: 431.0
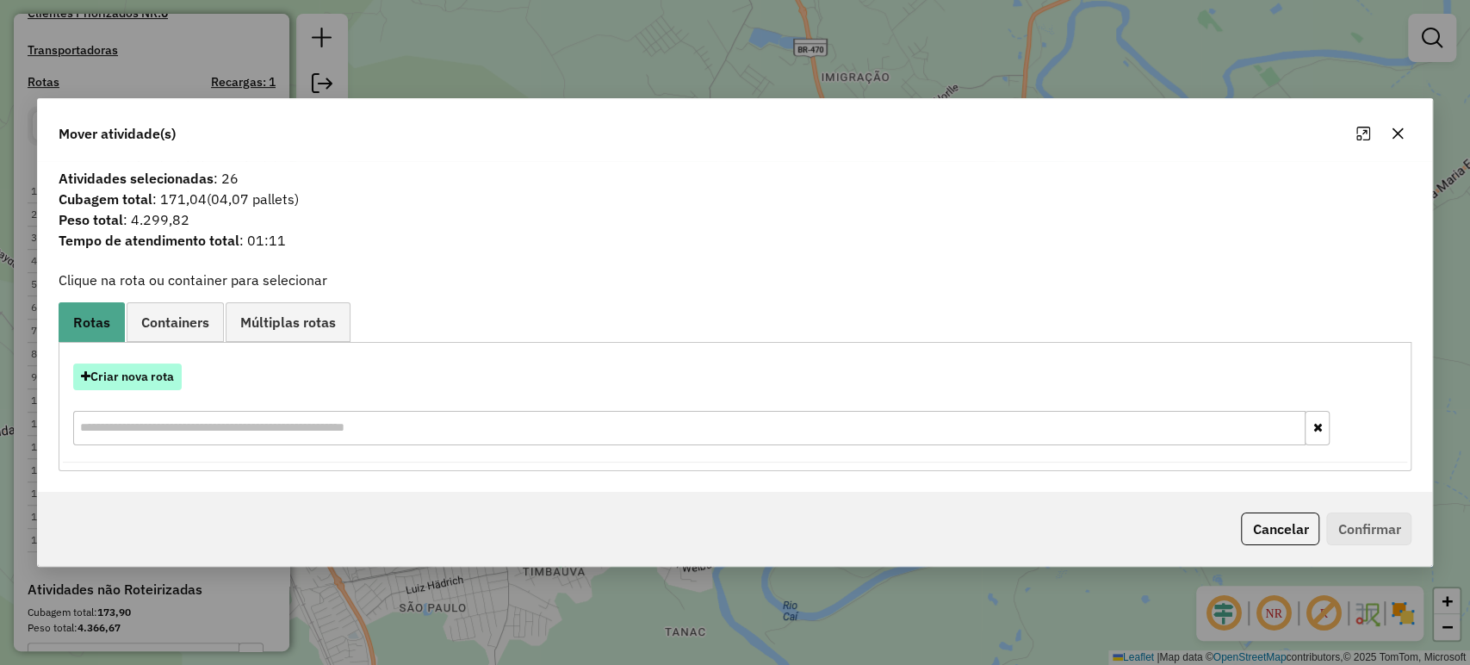
click at [174, 377] on button "Criar nova rota" at bounding box center [127, 376] width 108 height 27
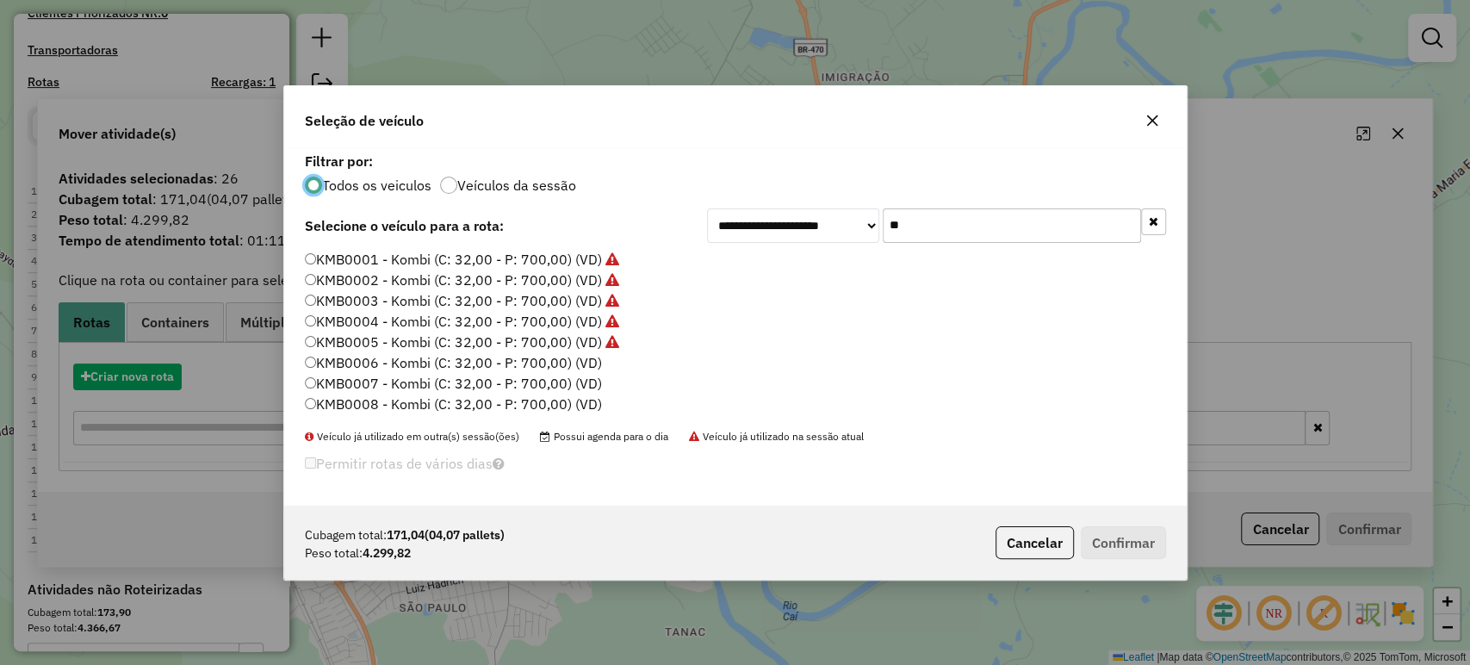
scroll to position [9, 5]
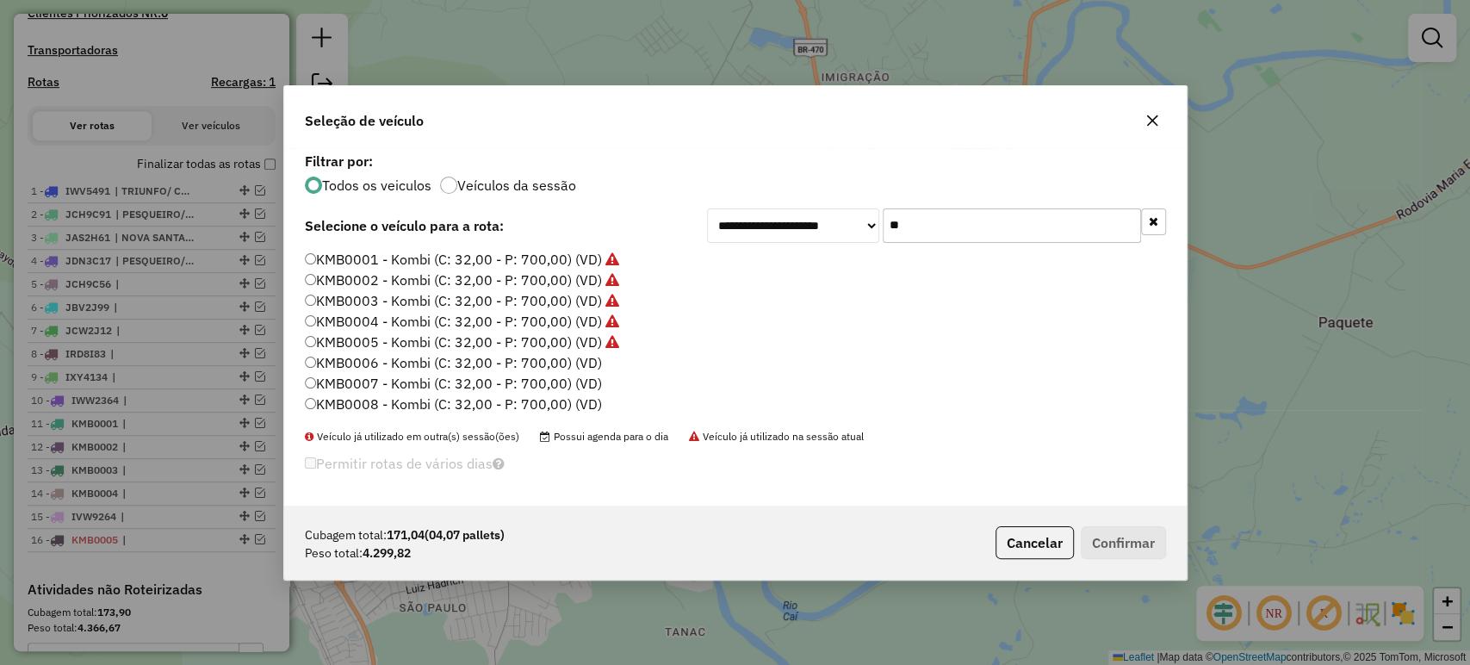
click at [913, 220] on input "**" at bounding box center [1011, 225] width 258 height 34
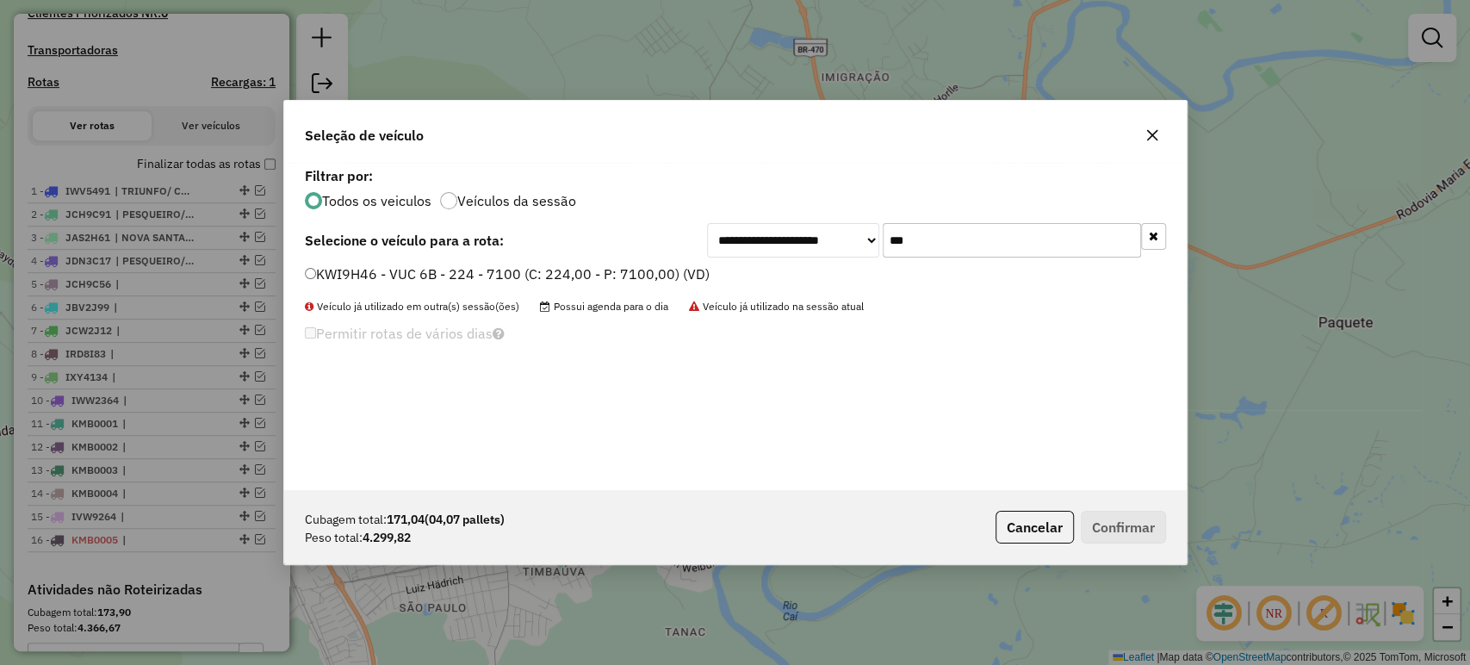
type input "***"
click at [620, 277] on label "KWI9H46 - VUC 6B - 224 - 7100 (C: 224,00 - P: 7100,00) (VD)" at bounding box center [507, 273] width 405 height 21
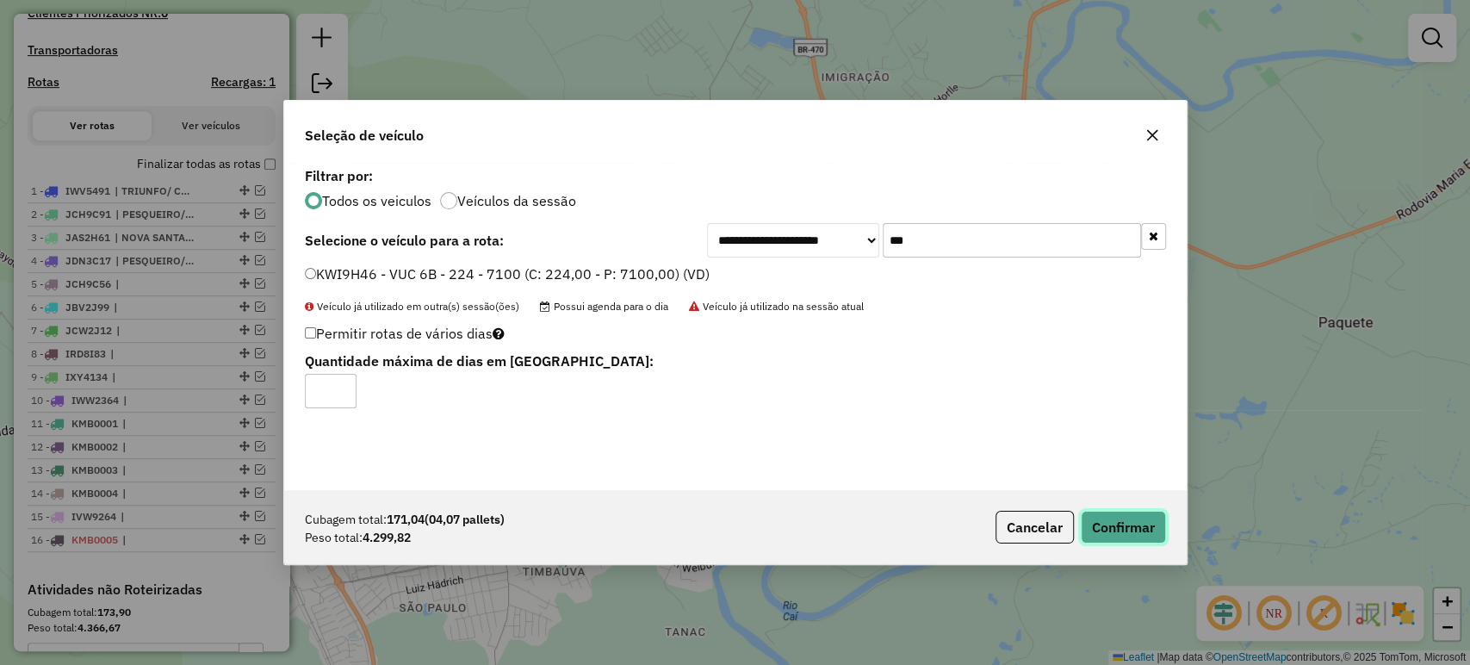
click at [1114, 529] on button "Confirmar" at bounding box center [1123, 527] width 85 height 33
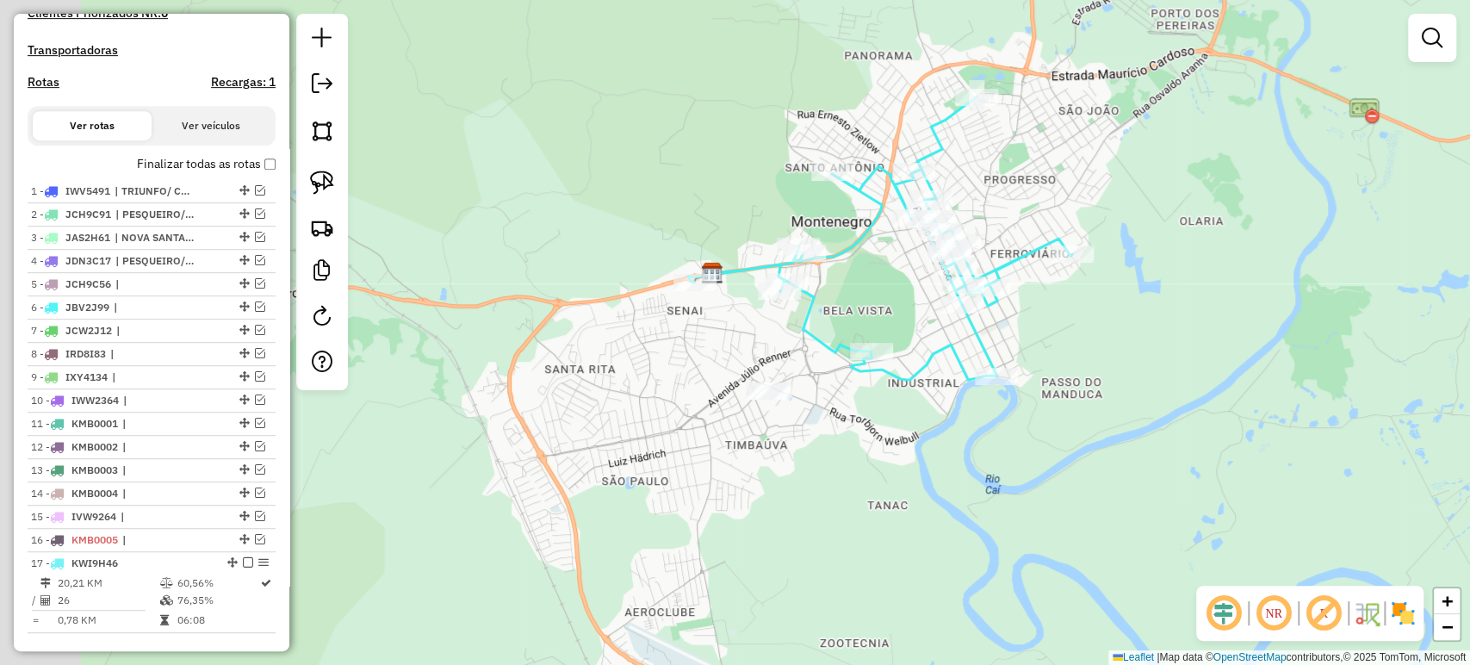
drag, startPoint x: 833, startPoint y: 553, endPoint x: 1082, endPoint y: 387, distance: 299.2
click at [1091, 379] on div "Janela de atendimento Grade de atendimento Capacidade Transportadoras Veículos …" at bounding box center [735, 332] width 1470 height 665
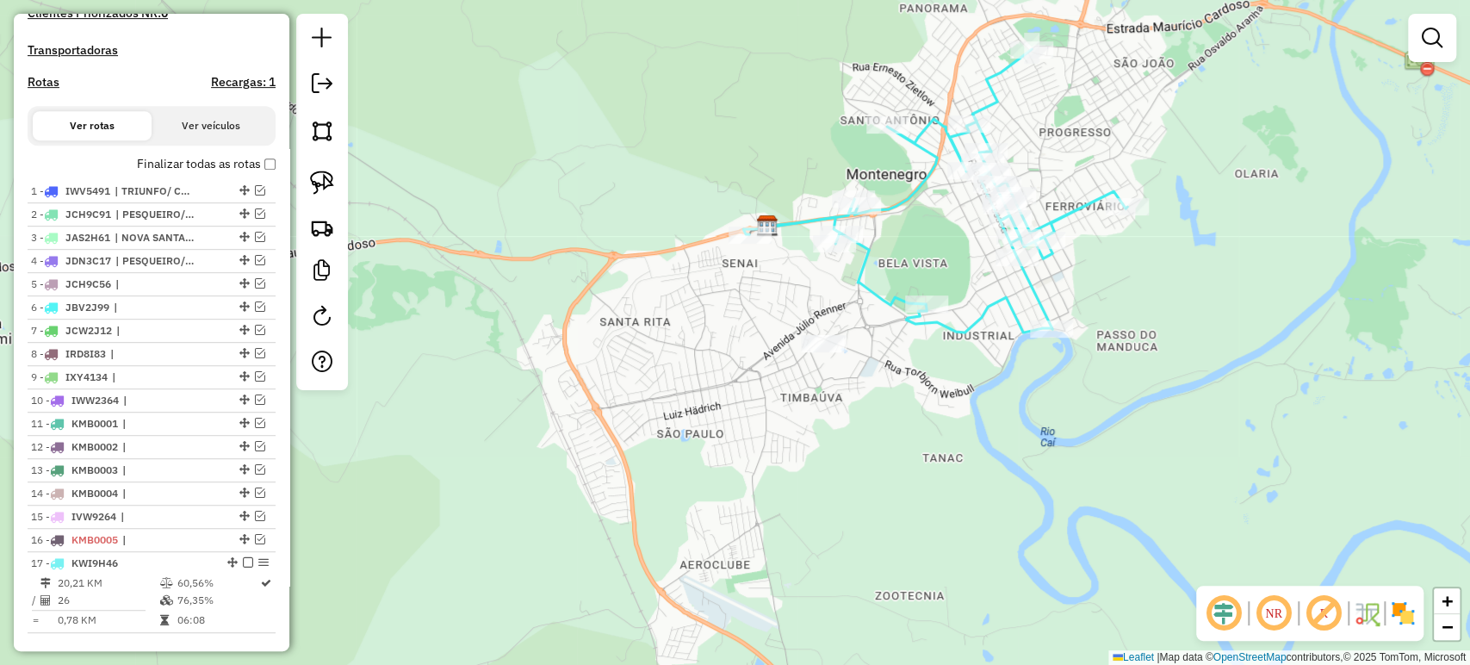
select select "**********"
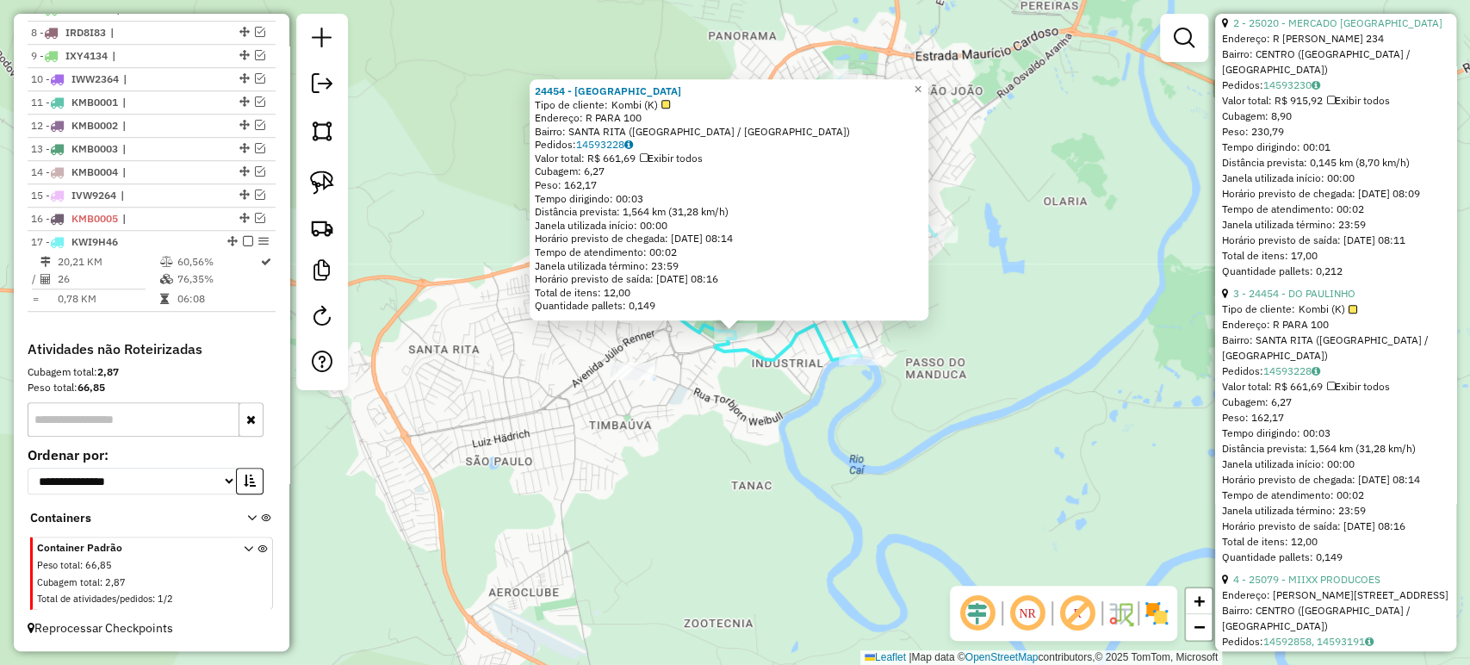
scroll to position [1148, 0]
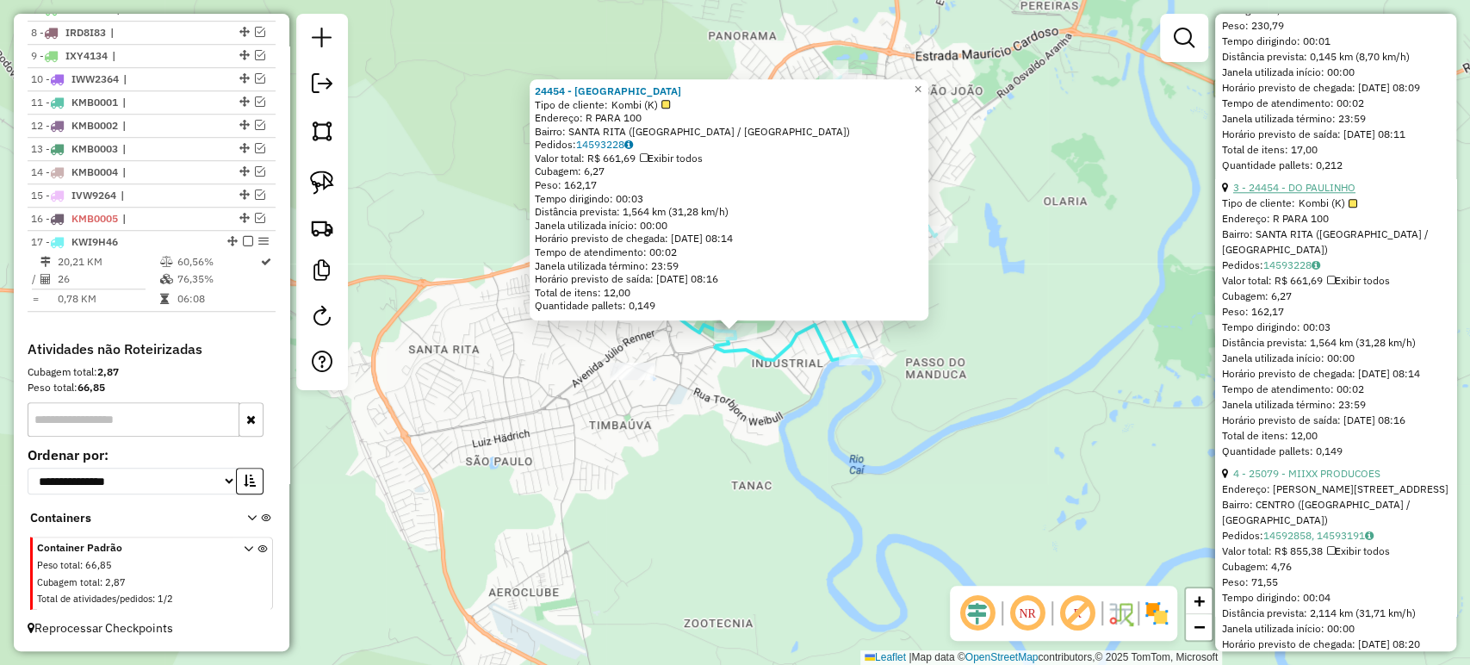
click at [1312, 194] on link "3 - 24454 - DO PAULINHO" at bounding box center [1294, 187] width 122 height 13
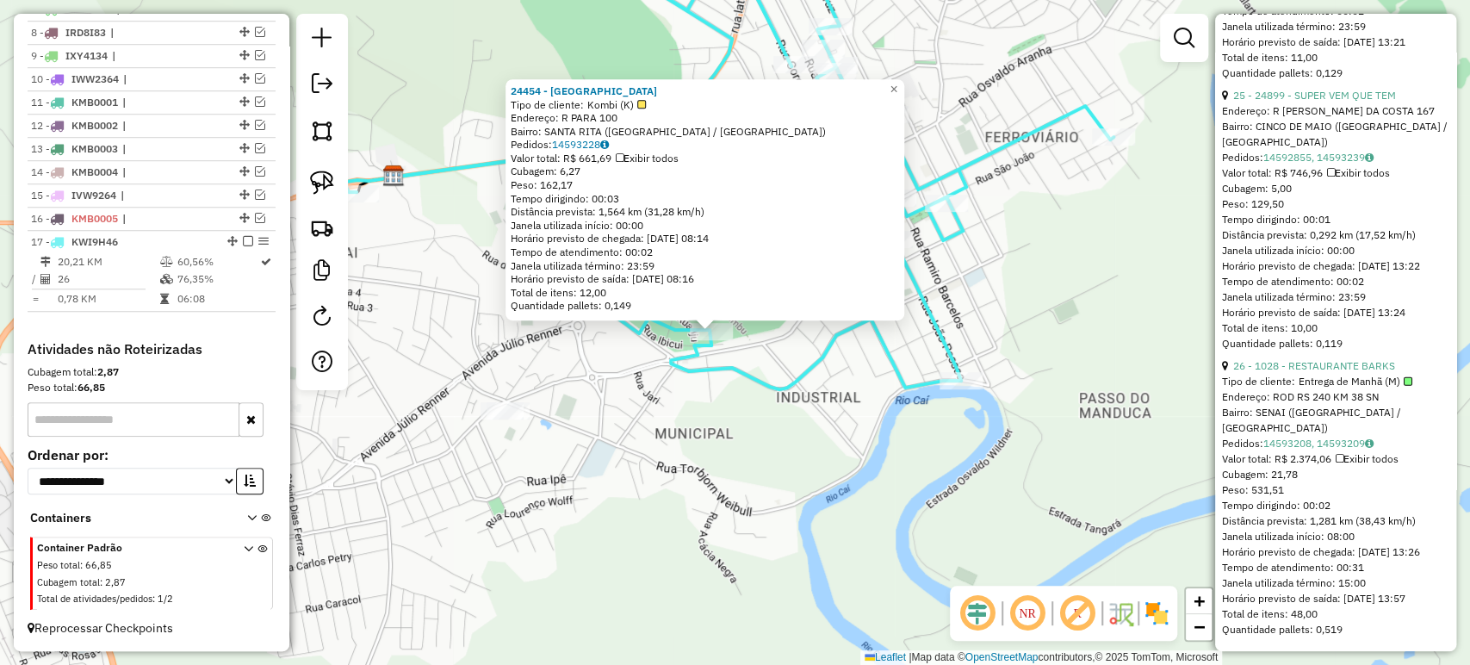
scroll to position [7407, 0]
click at [994, 412] on div "24454 - DO PAULINHO Tipo de cliente: Kombi (K) Endereço: R PARA 100 Bairro: SAN…" at bounding box center [735, 332] width 1470 height 665
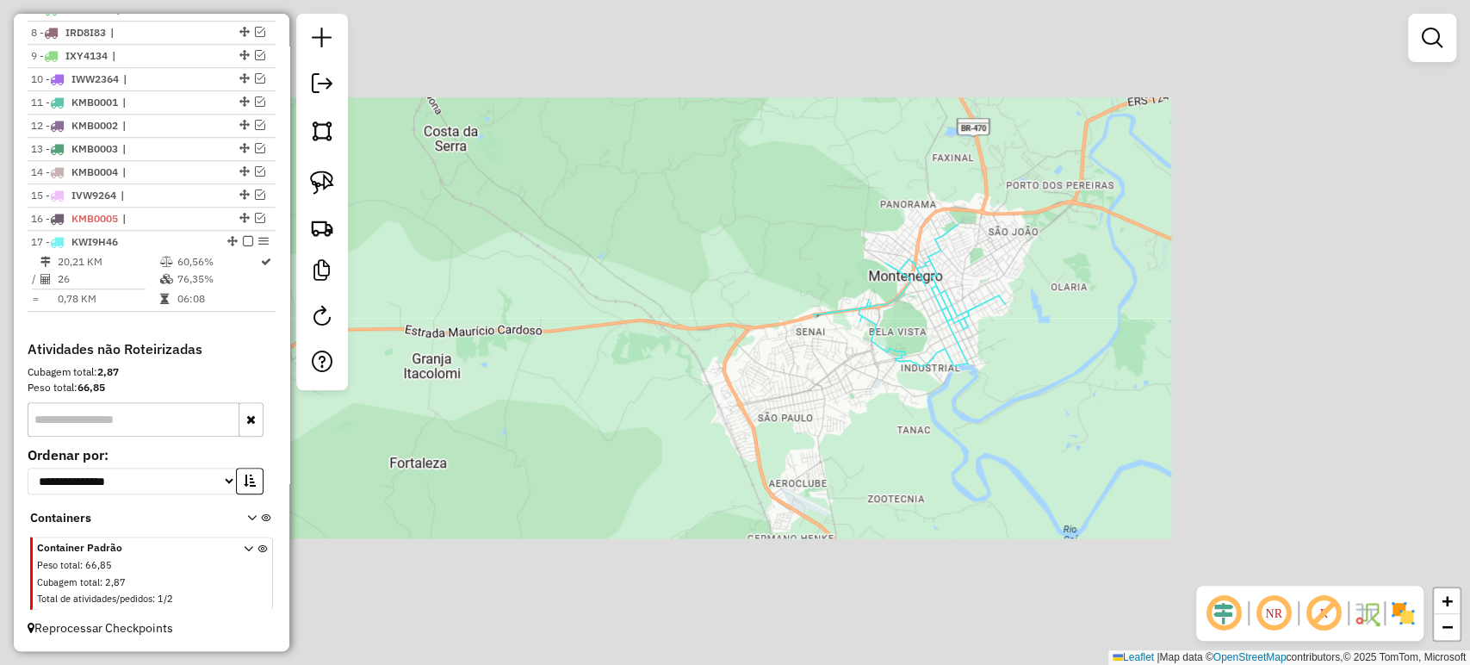
click at [989, 517] on div "Janela de atendimento Grade de atendimento Capacidade Transportadoras Veículos …" at bounding box center [735, 332] width 1470 height 665
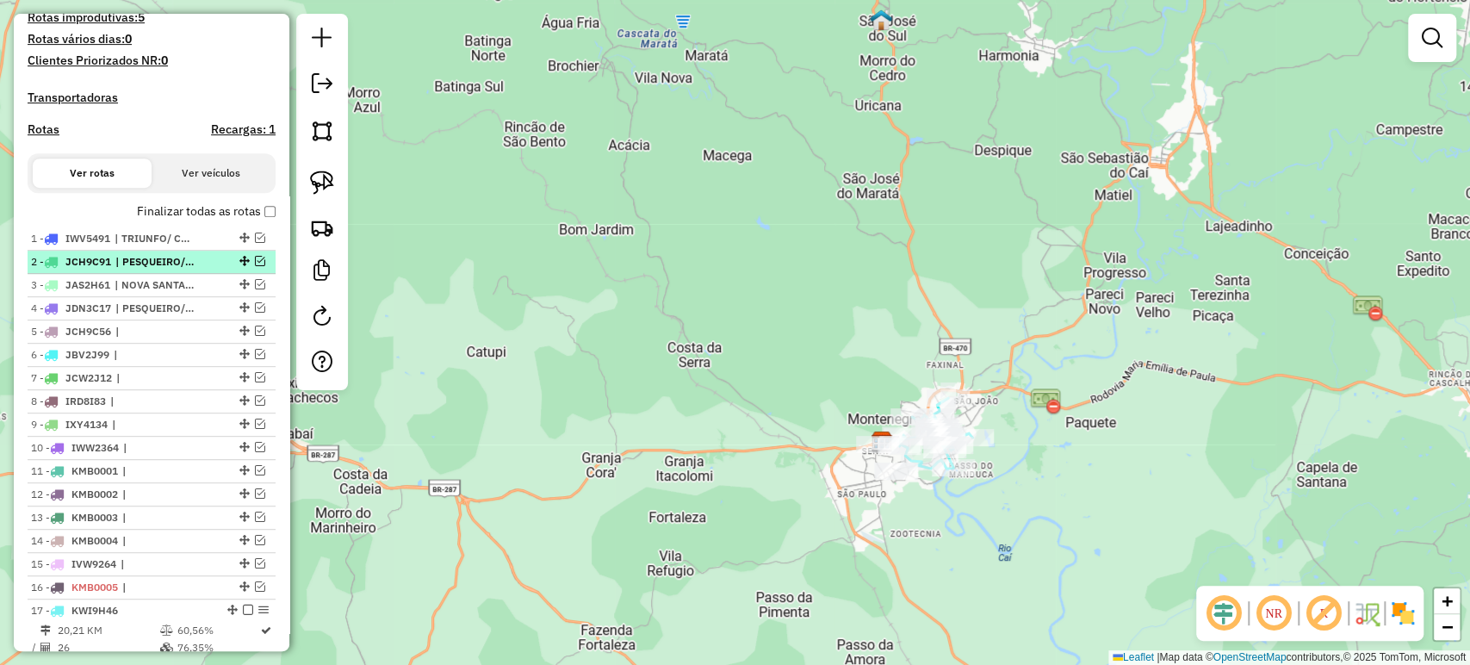
scroll to position [473, 0]
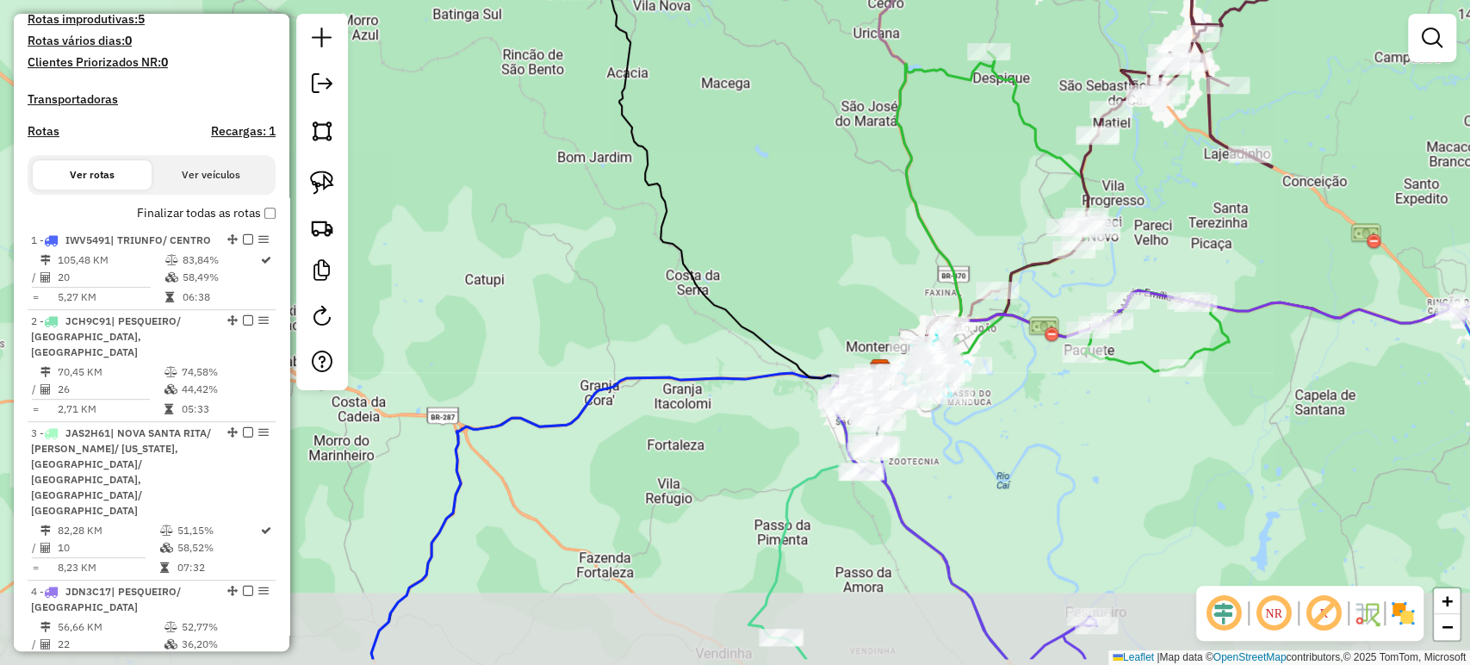
drag, startPoint x: 710, startPoint y: 554, endPoint x: 659, endPoint y: 300, distance: 260.0
click at [659, 300] on div "Janela de atendimento Grade de atendimento Capacidade Transportadoras Veículos …" at bounding box center [735, 332] width 1470 height 665
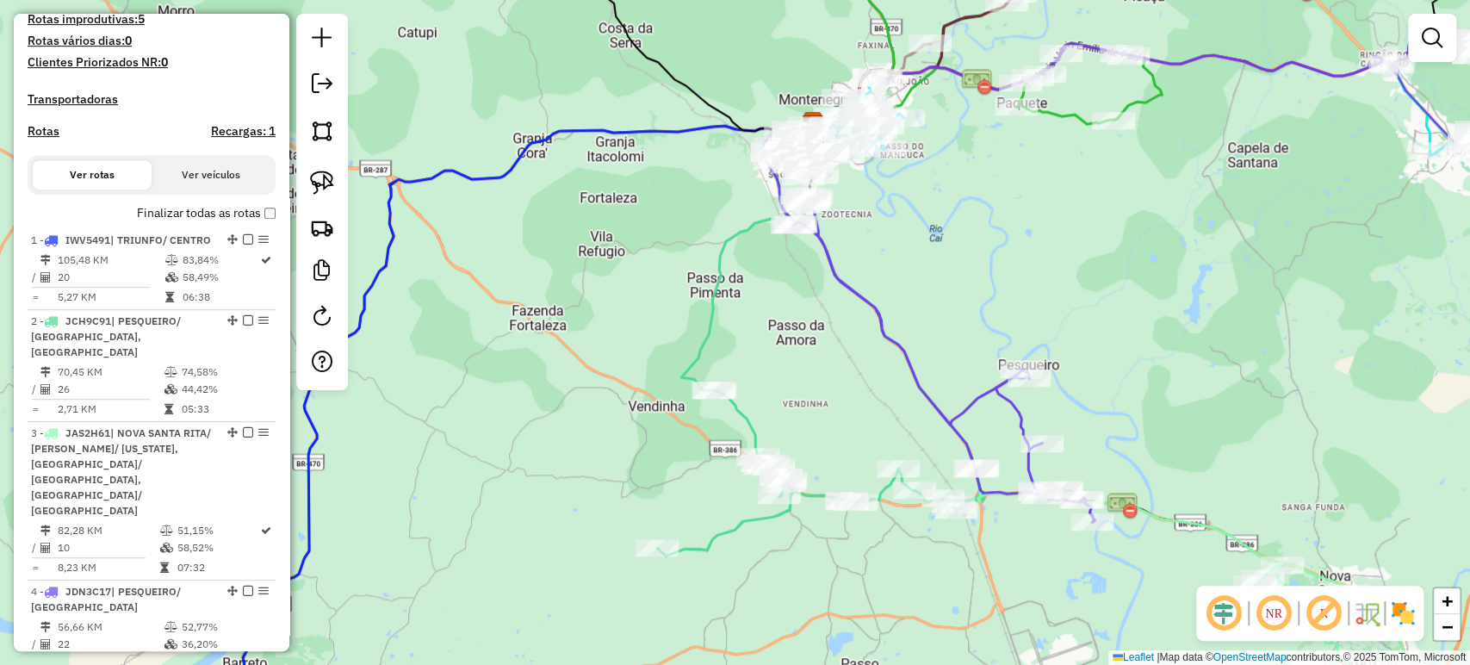
drag, startPoint x: 771, startPoint y: 343, endPoint x: 729, endPoint y: 356, distance: 44.1
click at [729, 356] on div "Janela de atendimento Grade de atendimento Capacidade Transportadoras Veículos …" at bounding box center [735, 332] width 1470 height 665
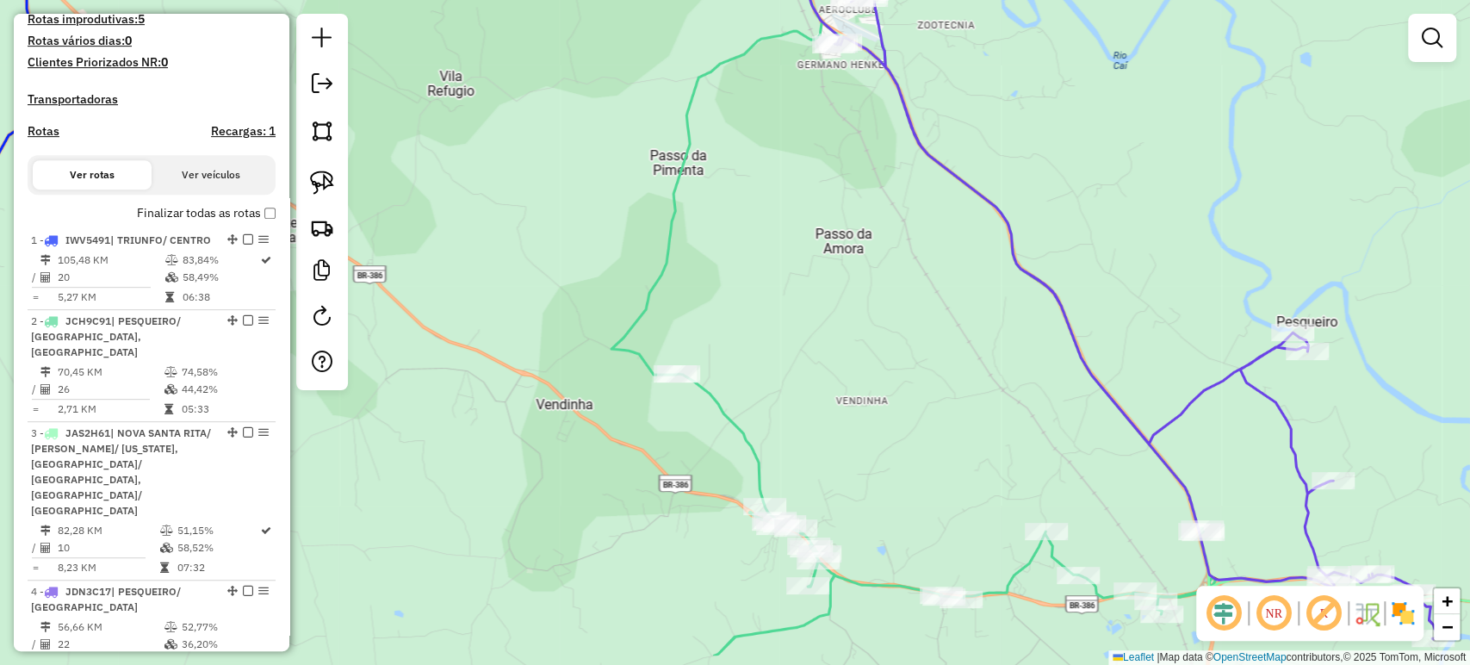
drag, startPoint x: 747, startPoint y: 376, endPoint x: 820, endPoint y: 292, distance: 111.1
click at [821, 289] on div "Janela de atendimento Grade de atendimento Capacidade Transportadoras Veículos …" at bounding box center [735, 332] width 1470 height 665
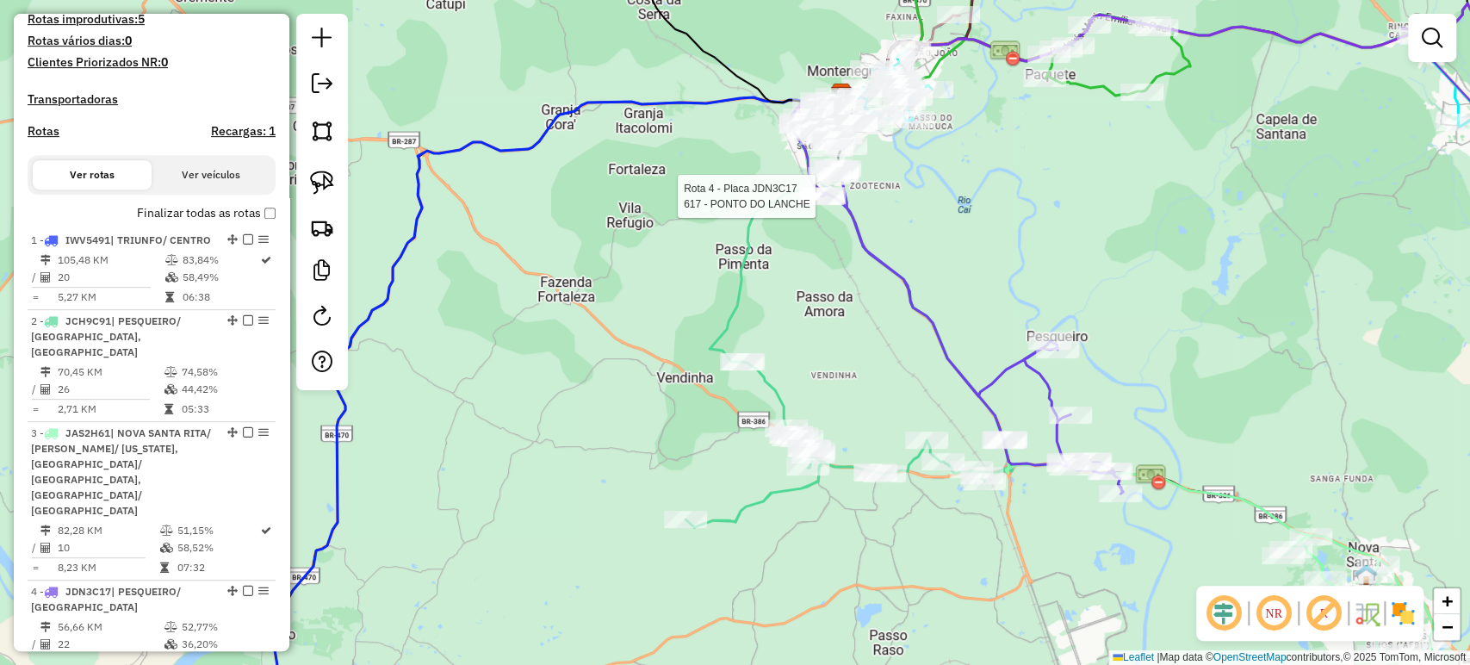
select select "**********"
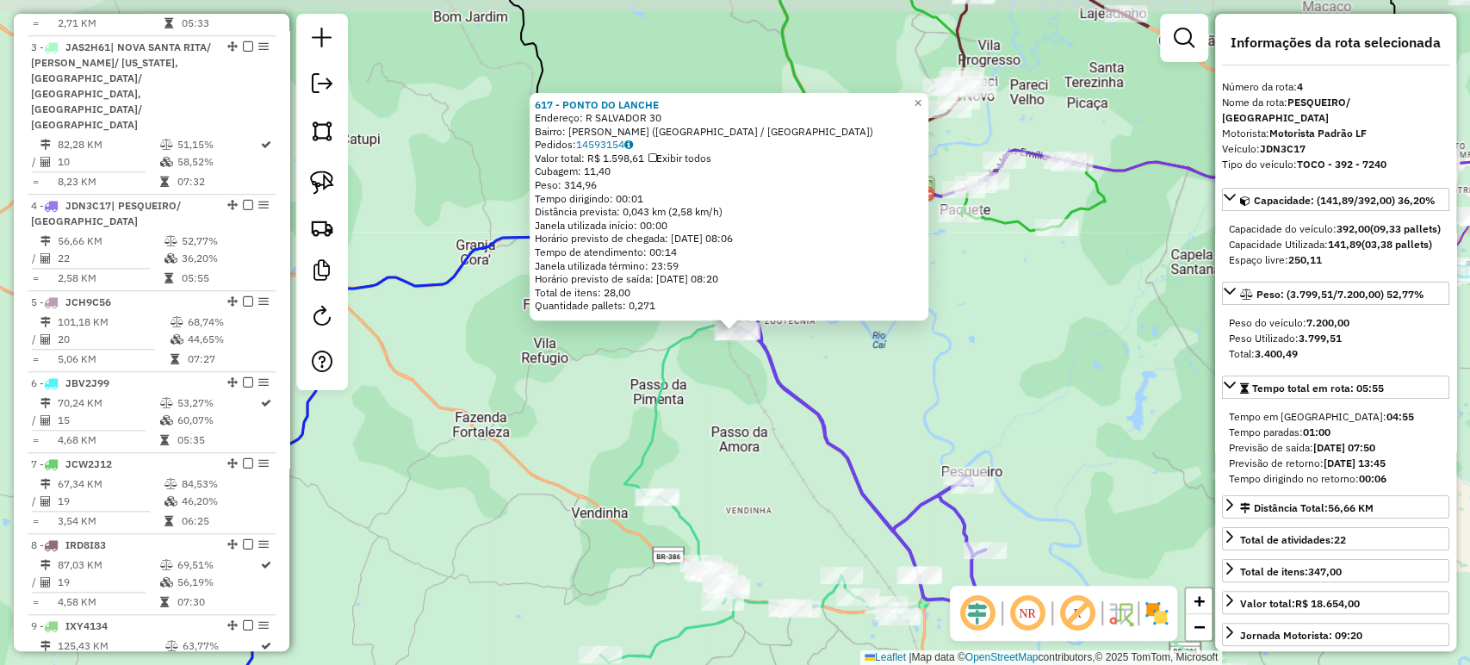
scroll to position [1023, 0]
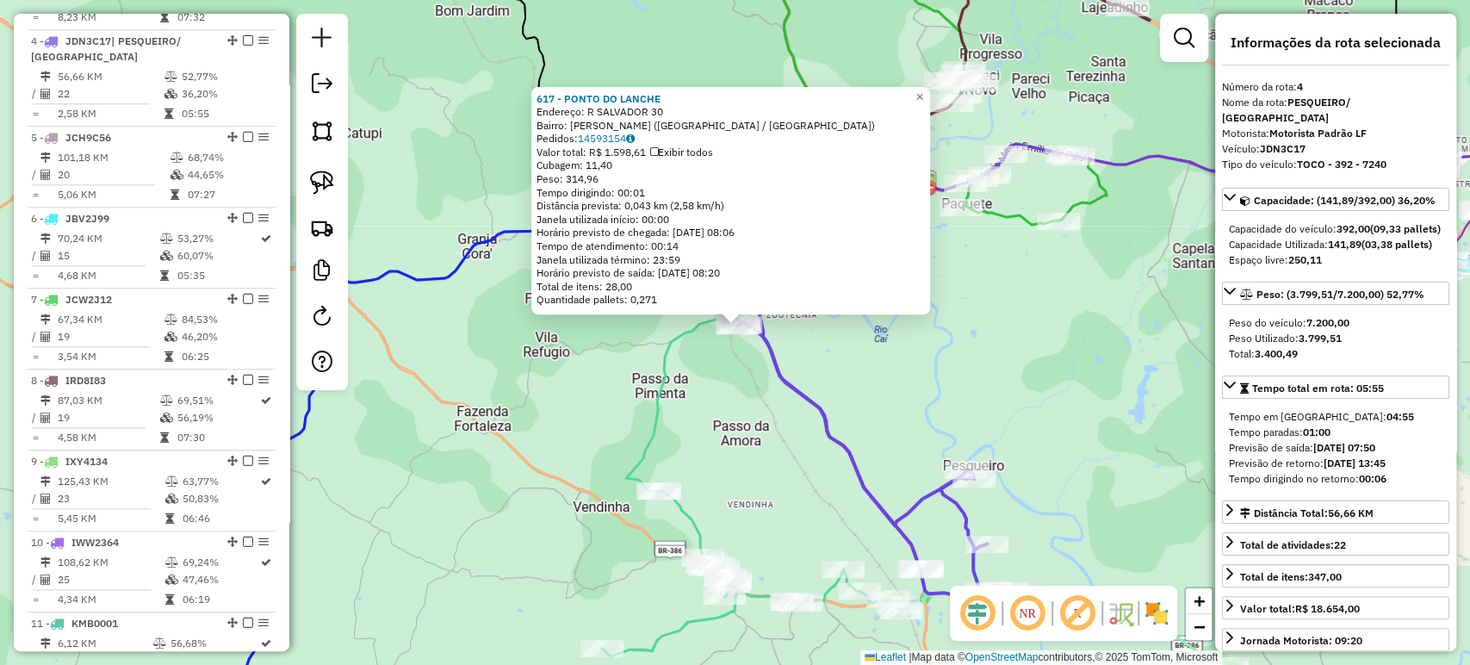
drag, startPoint x: 759, startPoint y: 446, endPoint x: 782, endPoint y: 378, distance: 71.6
click at [782, 378] on div "617 - PONTO DO LANCHE Endereço: R SALVADOR 30 Bairro: GERMANO HENCKE (MONTENEGR…" at bounding box center [735, 332] width 1470 height 665
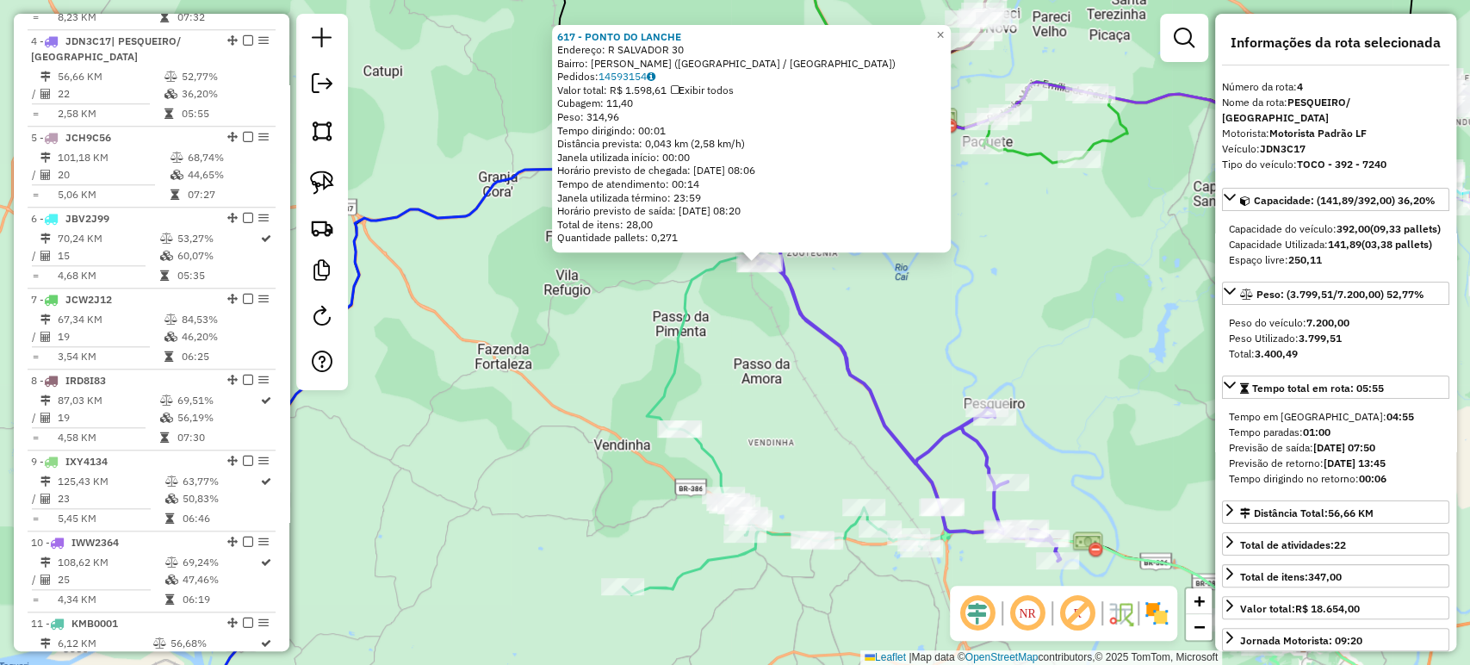
click at [776, 415] on div "617 - PONTO DO LANCHE Endereço: R SALVADOR 30 Bairro: GERMANO HENCKE (MONTENEGR…" at bounding box center [735, 332] width 1470 height 665
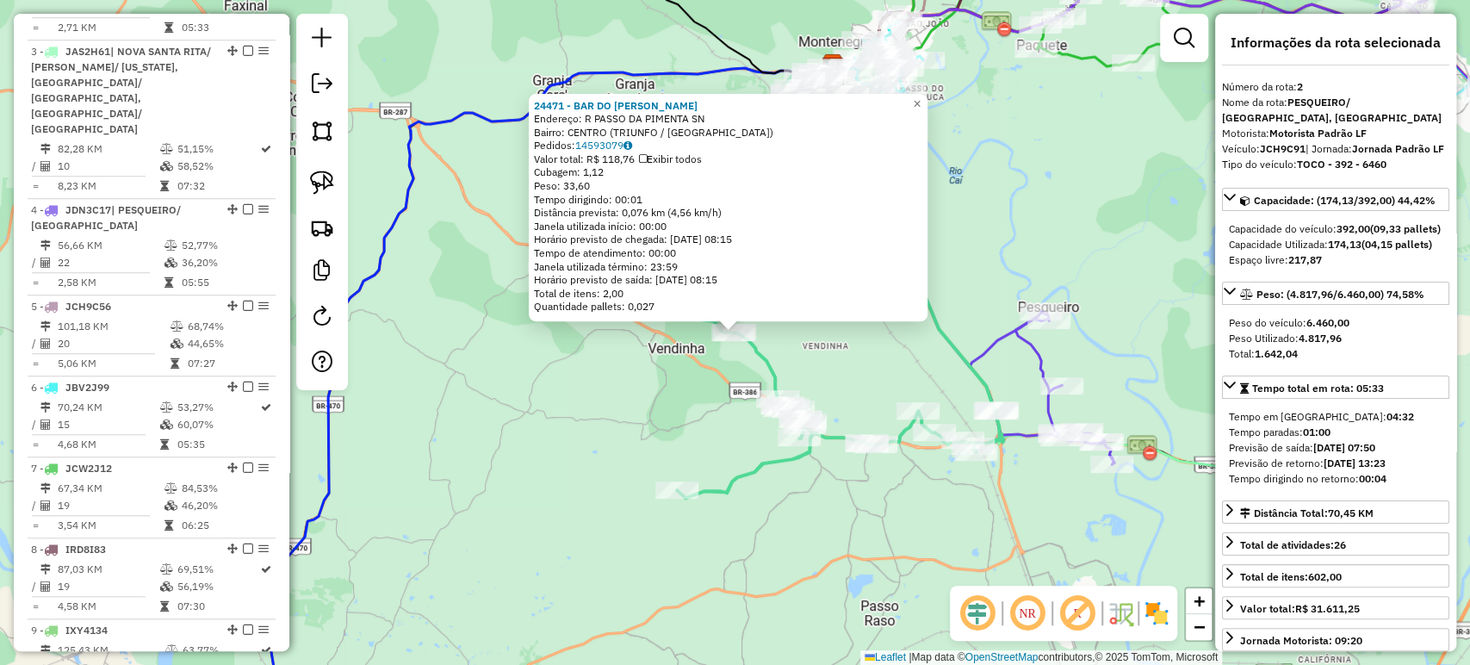
scroll to position [799, 0]
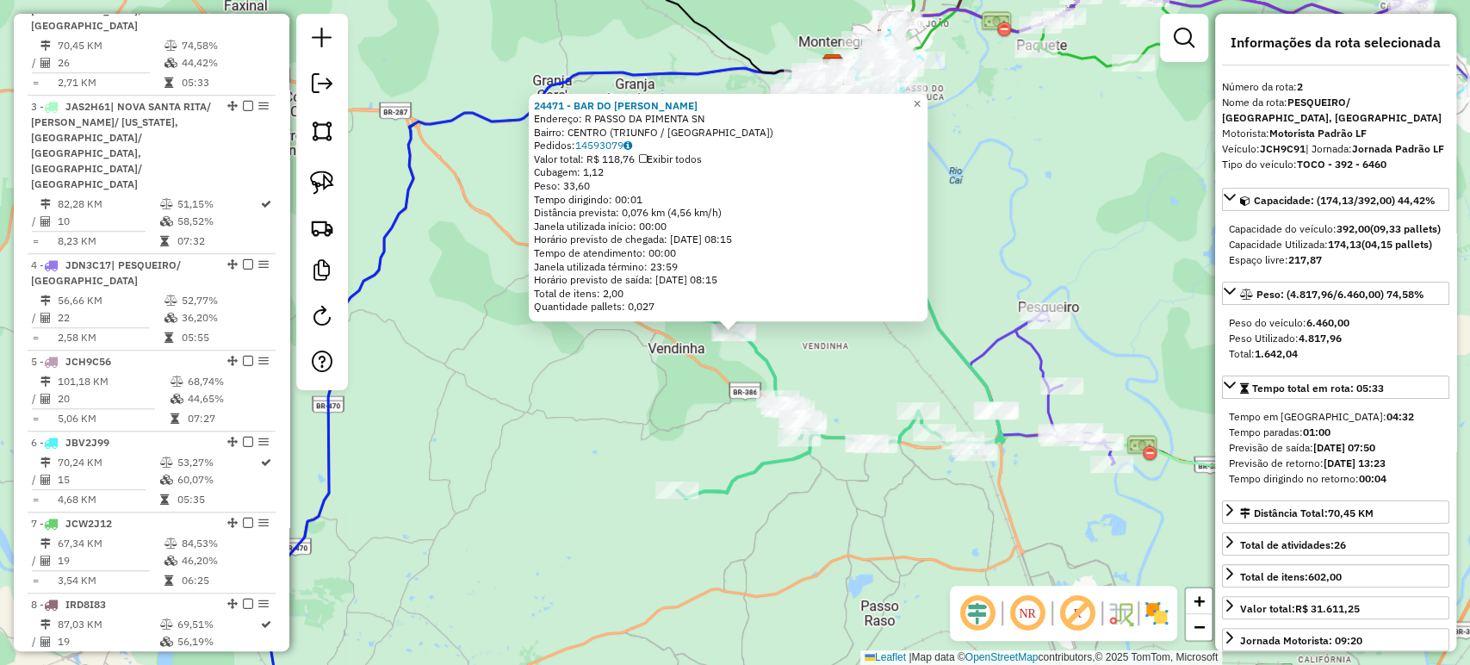
click at [791, 514] on div "24471 - BAR DO SERGIO Endereço: R PASSO DA PIMENTA SN Bairro: CENTRO (TRIUNFO /…" at bounding box center [735, 332] width 1470 height 665
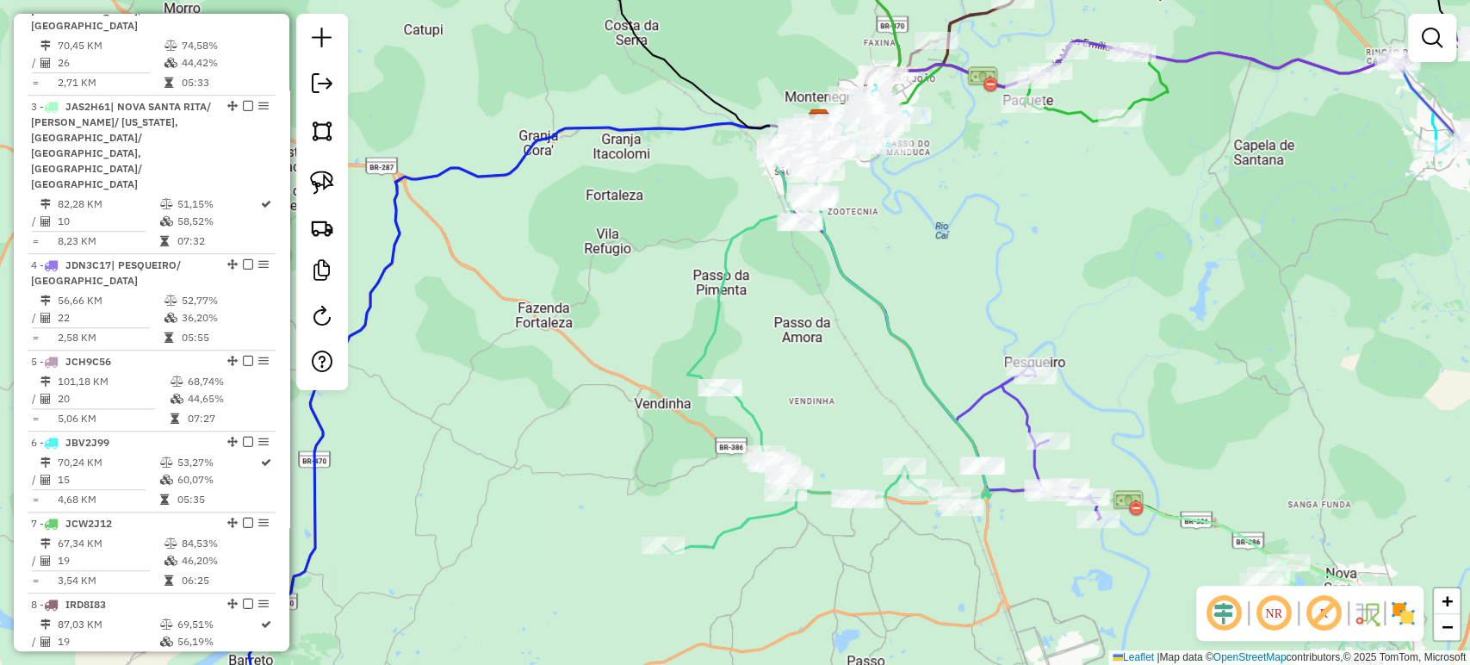
drag, startPoint x: 845, startPoint y: 304, endPoint x: 814, endPoint y: 423, distance: 122.6
click at [814, 445] on div "Janela de atendimento Grade de atendimento Capacidade Transportadoras Veículos …" at bounding box center [735, 332] width 1470 height 665
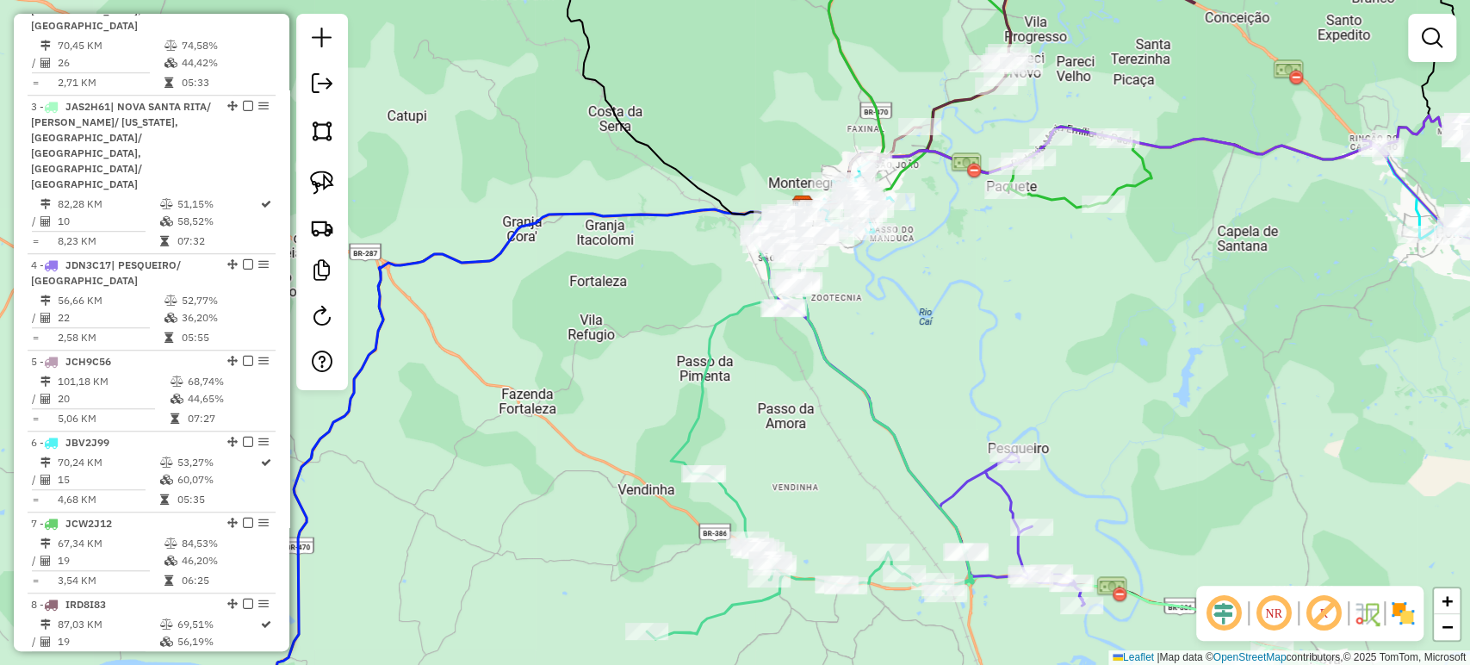
drag, startPoint x: 785, startPoint y: 396, endPoint x: 777, endPoint y: 306, distance: 90.8
click at [777, 306] on div "Janela de atendimento Grade de atendimento Capacidade Transportadoras Veículos …" at bounding box center [735, 332] width 1470 height 665
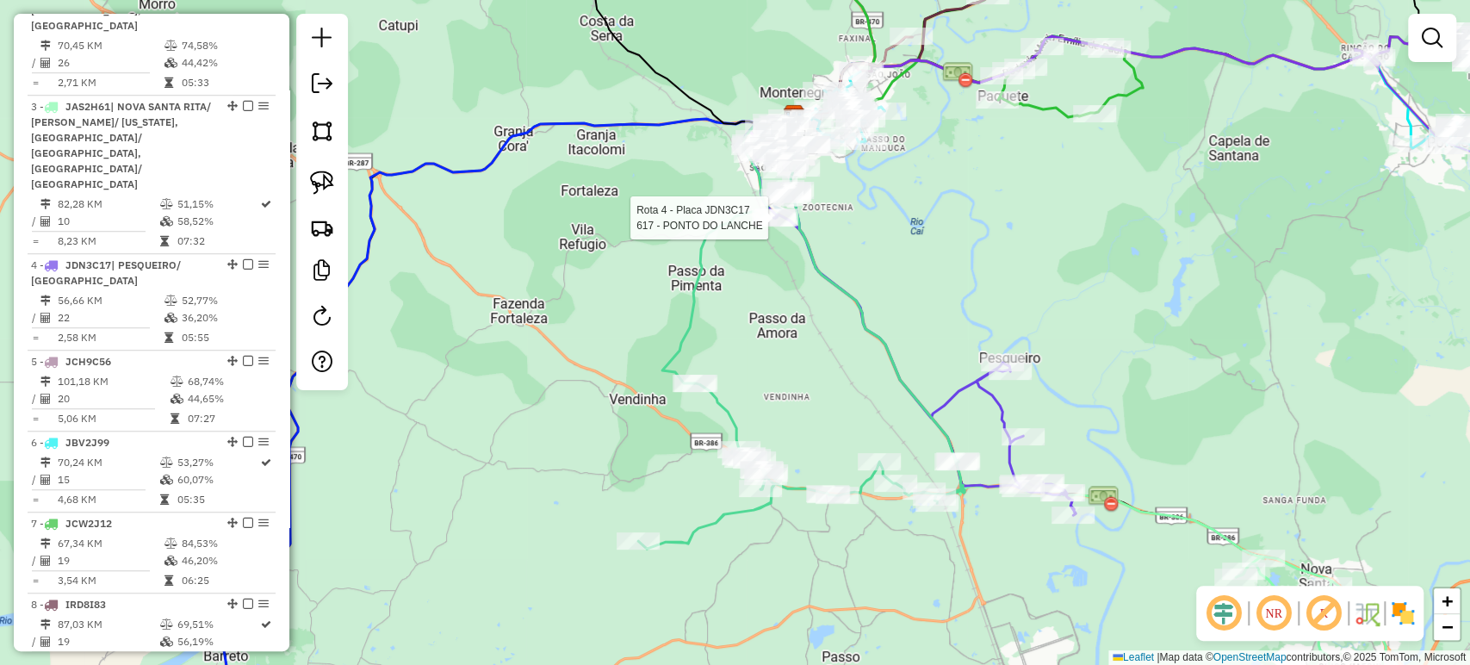
select select "**********"
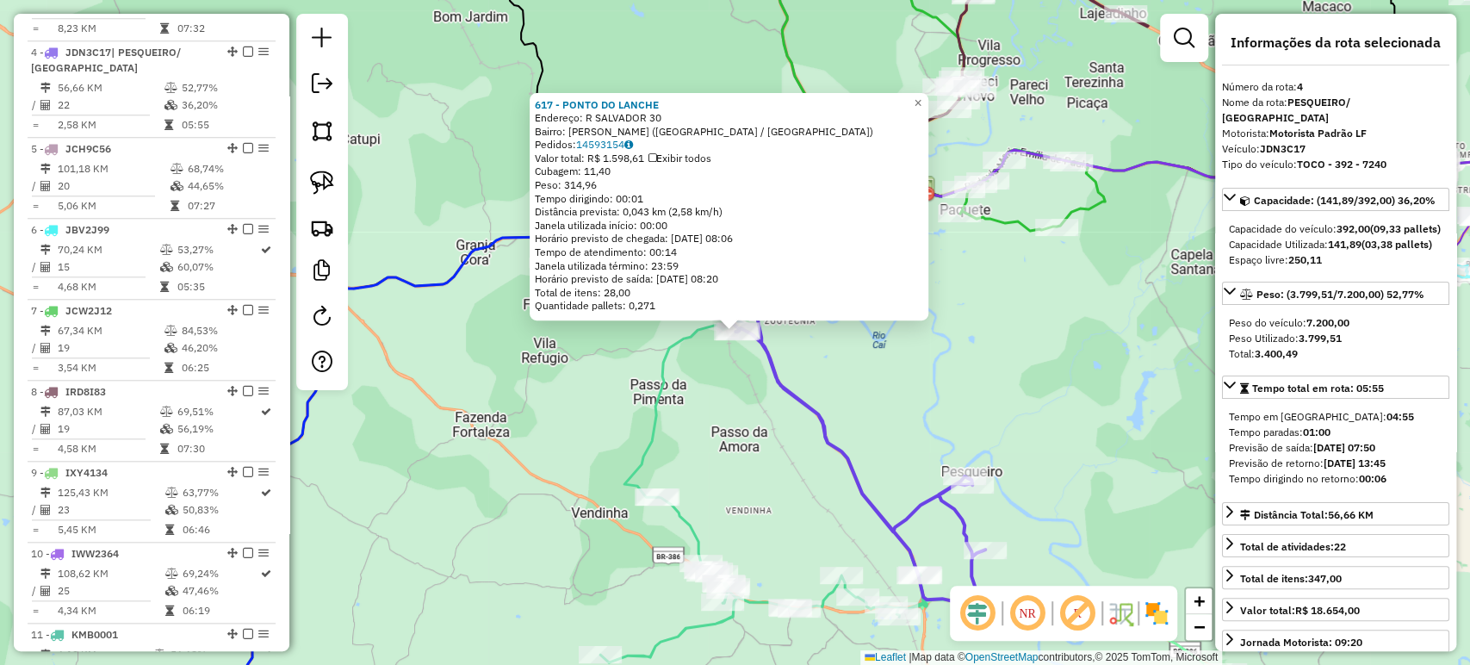
scroll to position [1023, 0]
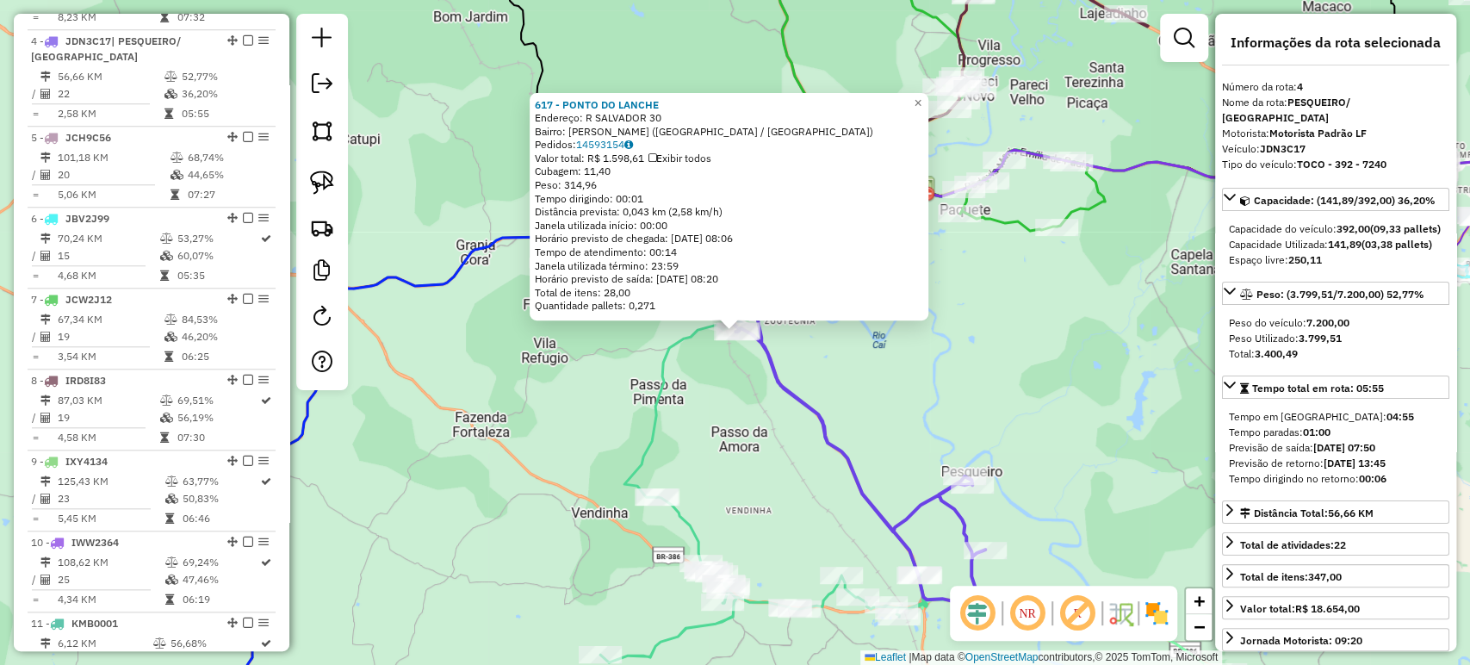
click at [727, 399] on div "617 - PONTO DO LANCHE Endereço: R SALVADOR 30 Bairro: GERMANO HENCKE (MONTENEGR…" at bounding box center [735, 332] width 1470 height 665
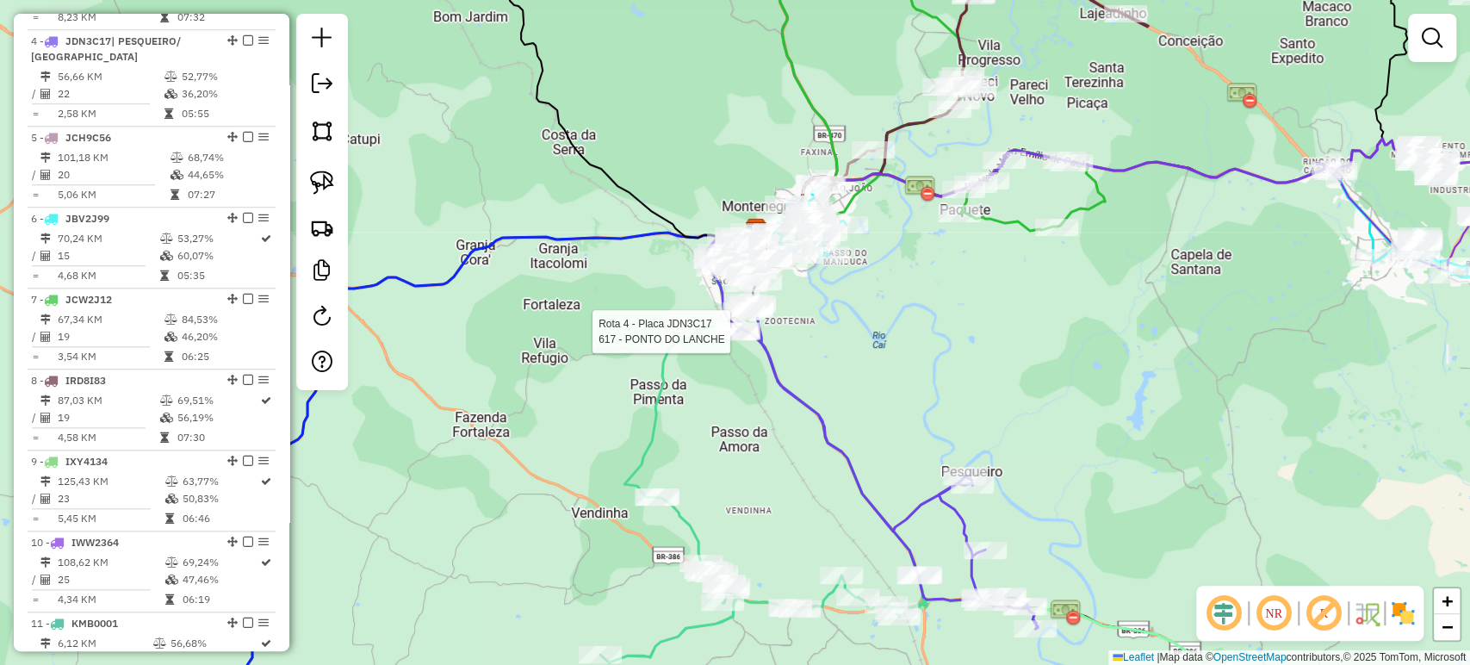
select select "**********"
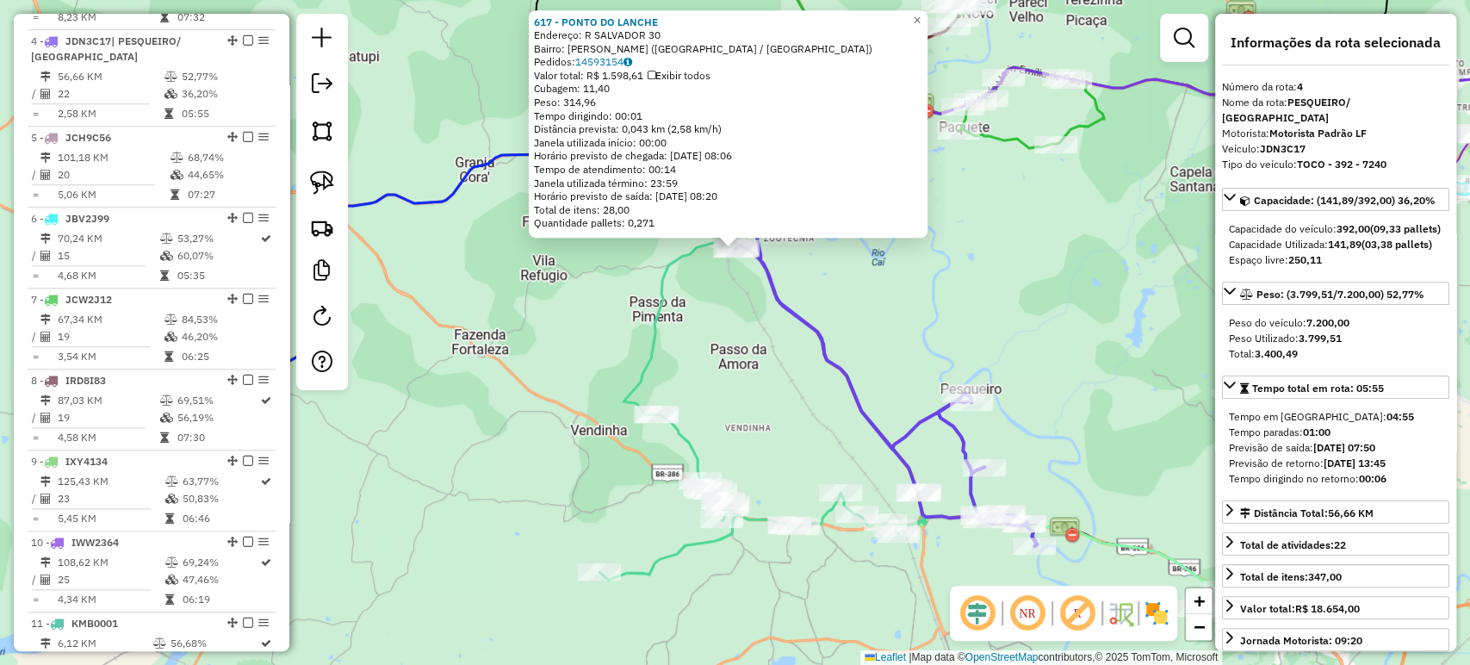
drag, startPoint x: 740, startPoint y: 405, endPoint x: 726, endPoint y: 307, distance: 98.4
click at [733, 293] on div "617 - PONTO DO LANCHE Endereço: R SALVADOR 30 Bairro: GERMANO HENCKE (MONTENEGR…" at bounding box center [735, 332] width 1470 height 665
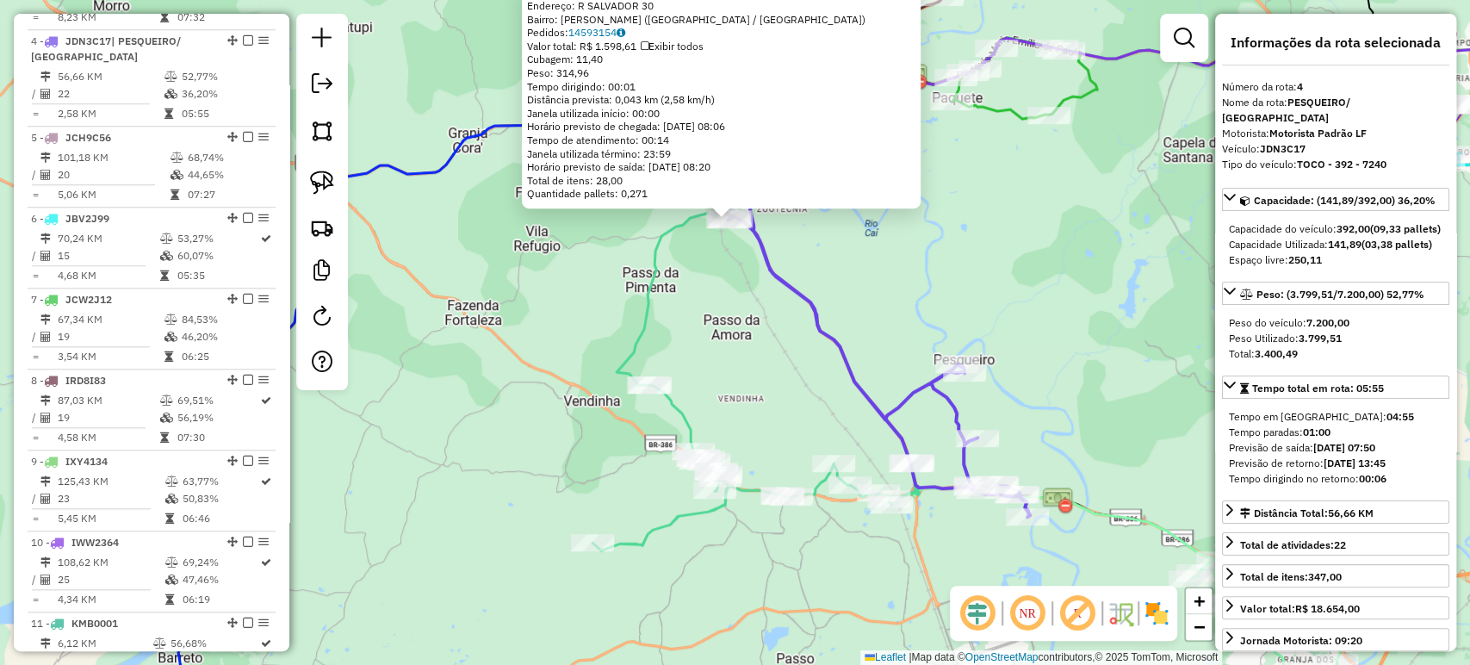
click at [723, 325] on div "617 - PONTO DO LANCHE Endereço: R SALVADOR 30 Bairro: GERMANO HENCKE (MONTENEGR…" at bounding box center [735, 332] width 1470 height 665
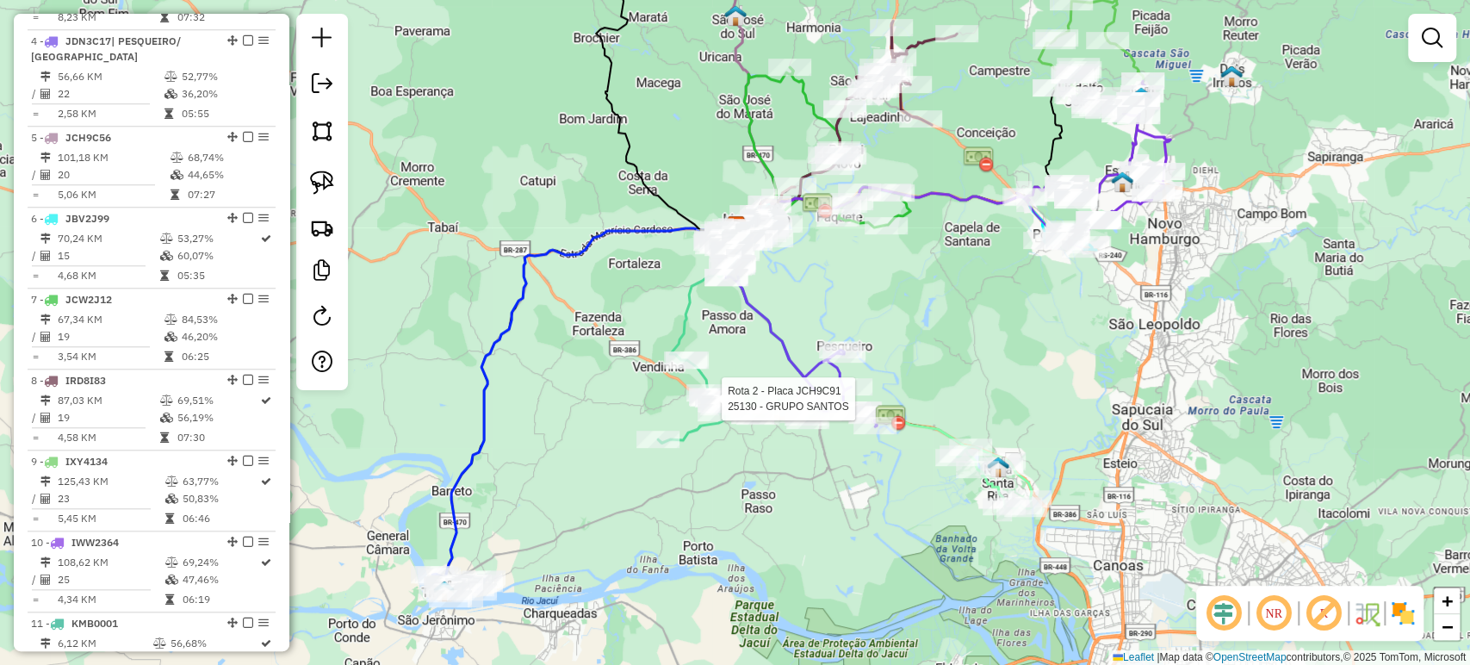
select select "**********"
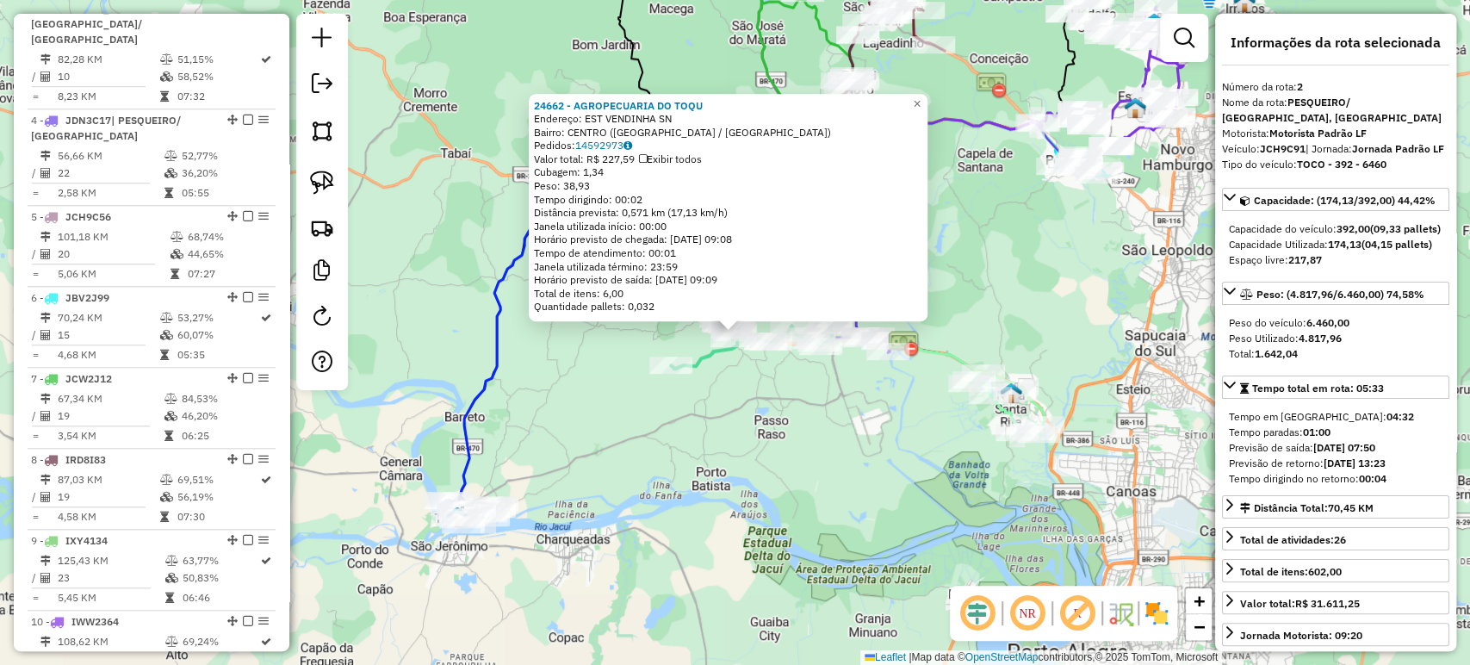
scroll to position [799, 0]
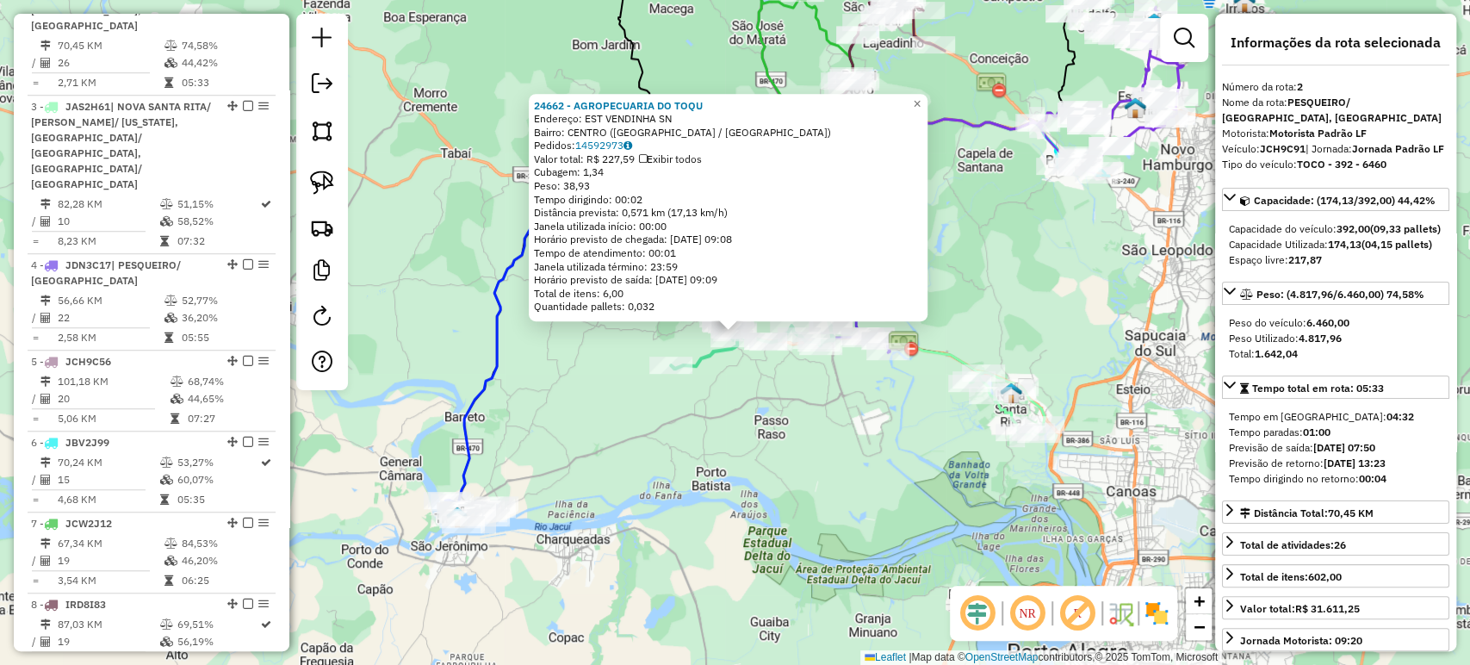
click at [725, 421] on div "24662 - AGROPECUARIA DO TOQU Endereço: EST VENDINHA SN Bairro: CENTRO (MONTENEG…" at bounding box center [735, 332] width 1470 height 665
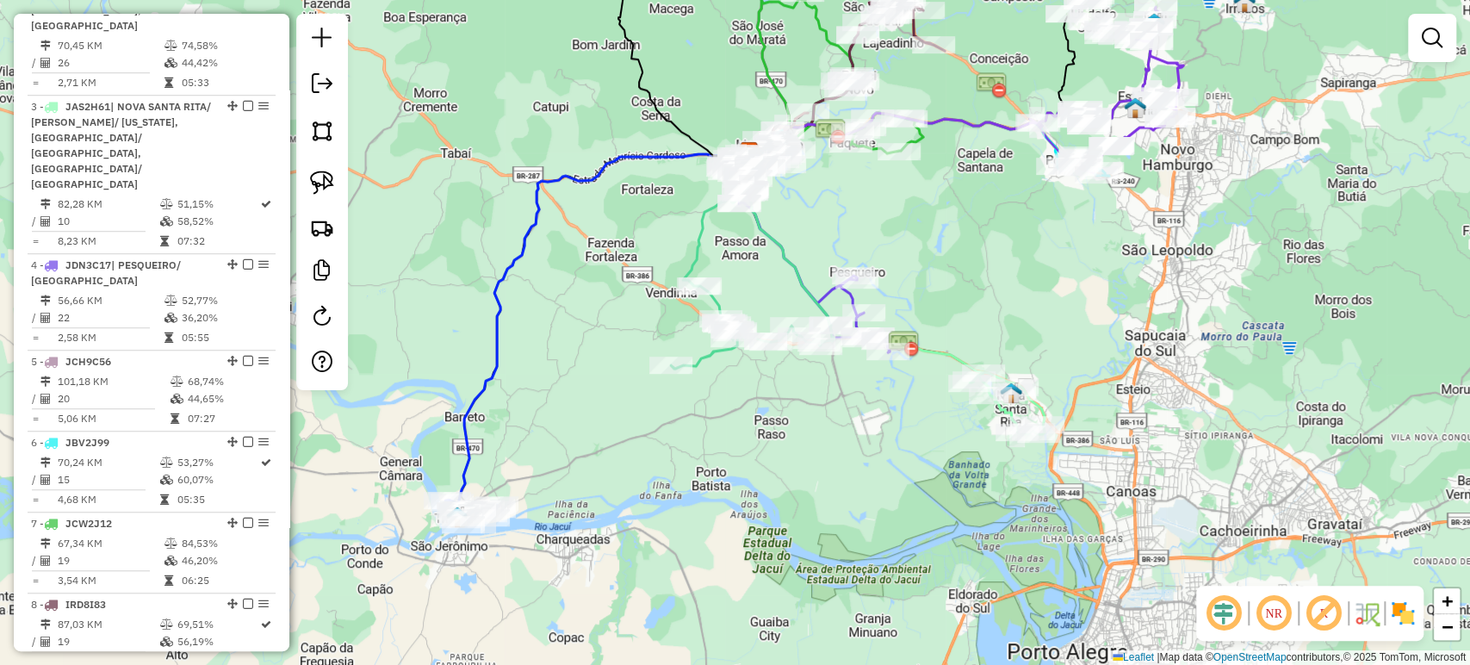
drag, startPoint x: 773, startPoint y: 263, endPoint x: 759, endPoint y: 362, distance: 100.1
click at [759, 362] on div "Janela de atendimento Grade de atendimento Capacidade Transportadoras Veículos …" at bounding box center [735, 332] width 1470 height 665
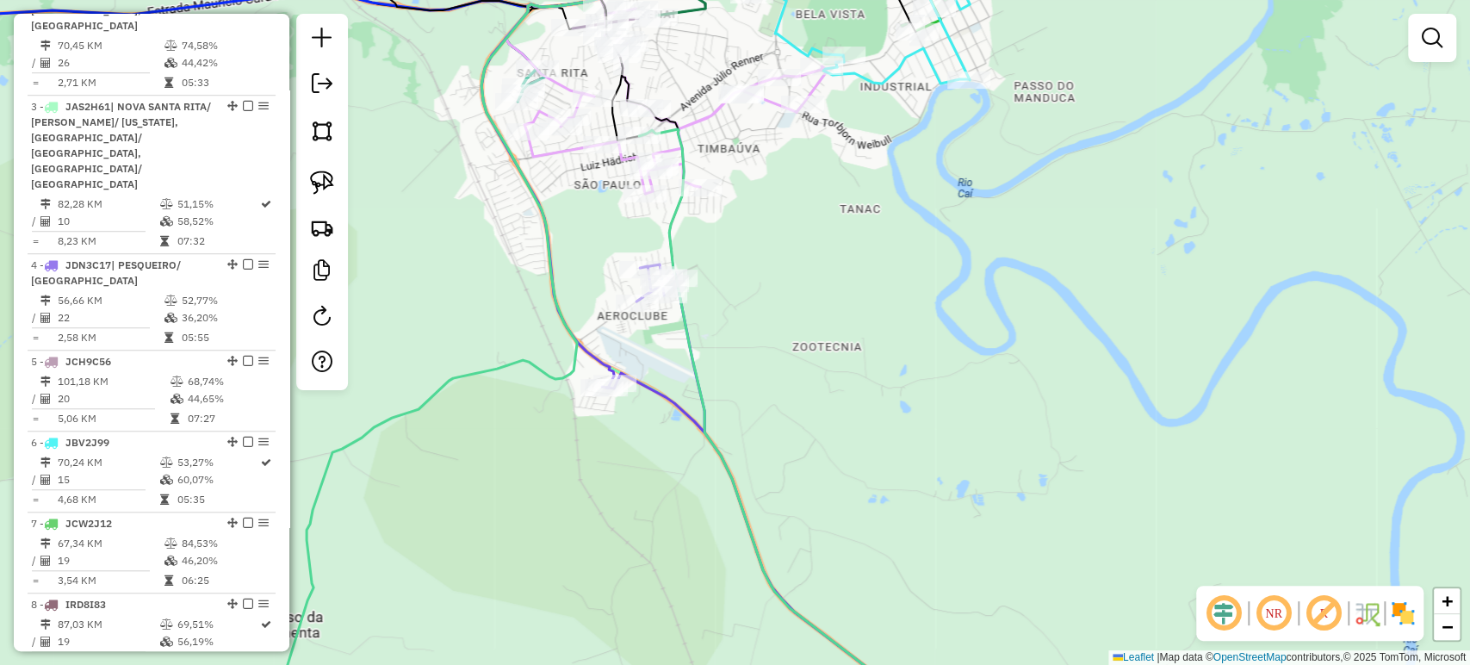
drag, startPoint x: 591, startPoint y: 213, endPoint x: 579, endPoint y: 261, distance: 49.7
click at [579, 262] on div "Janela de atendimento Grade de atendimento Capacidade Transportadoras Veículos …" at bounding box center [735, 332] width 1470 height 665
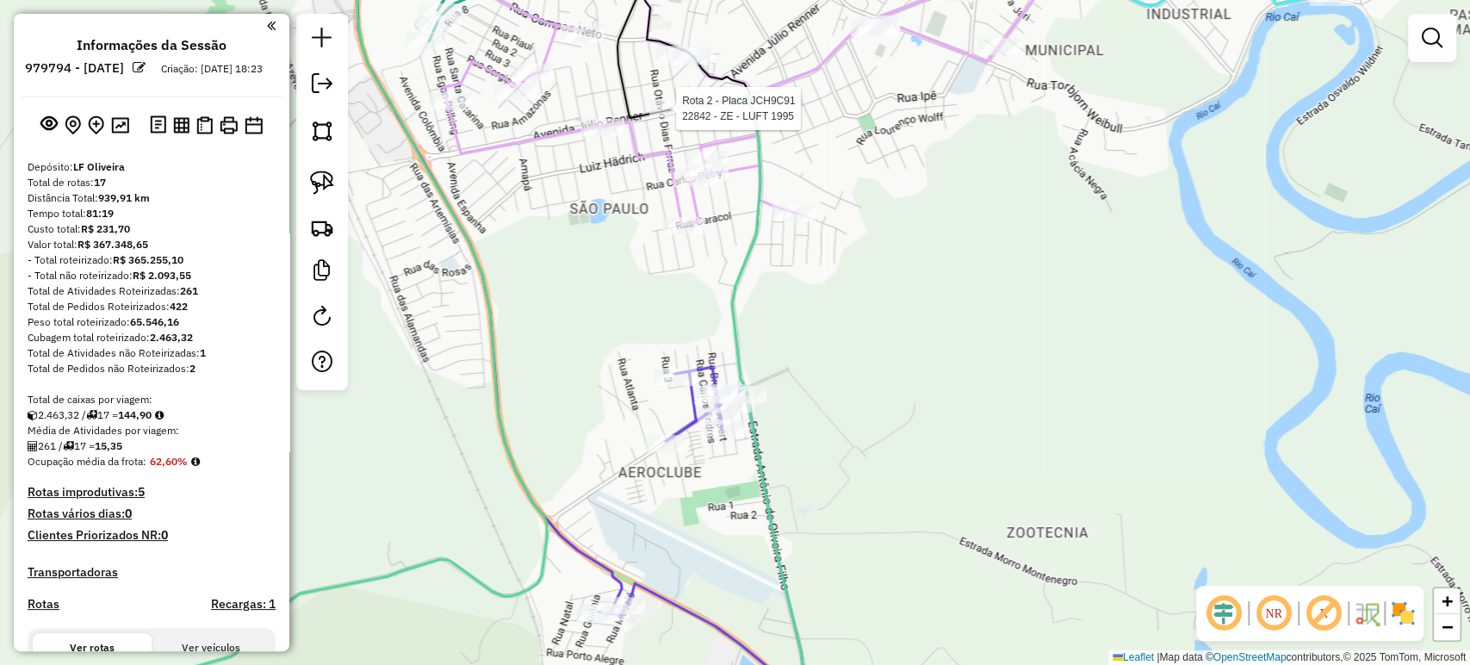
scroll to position [799, 0]
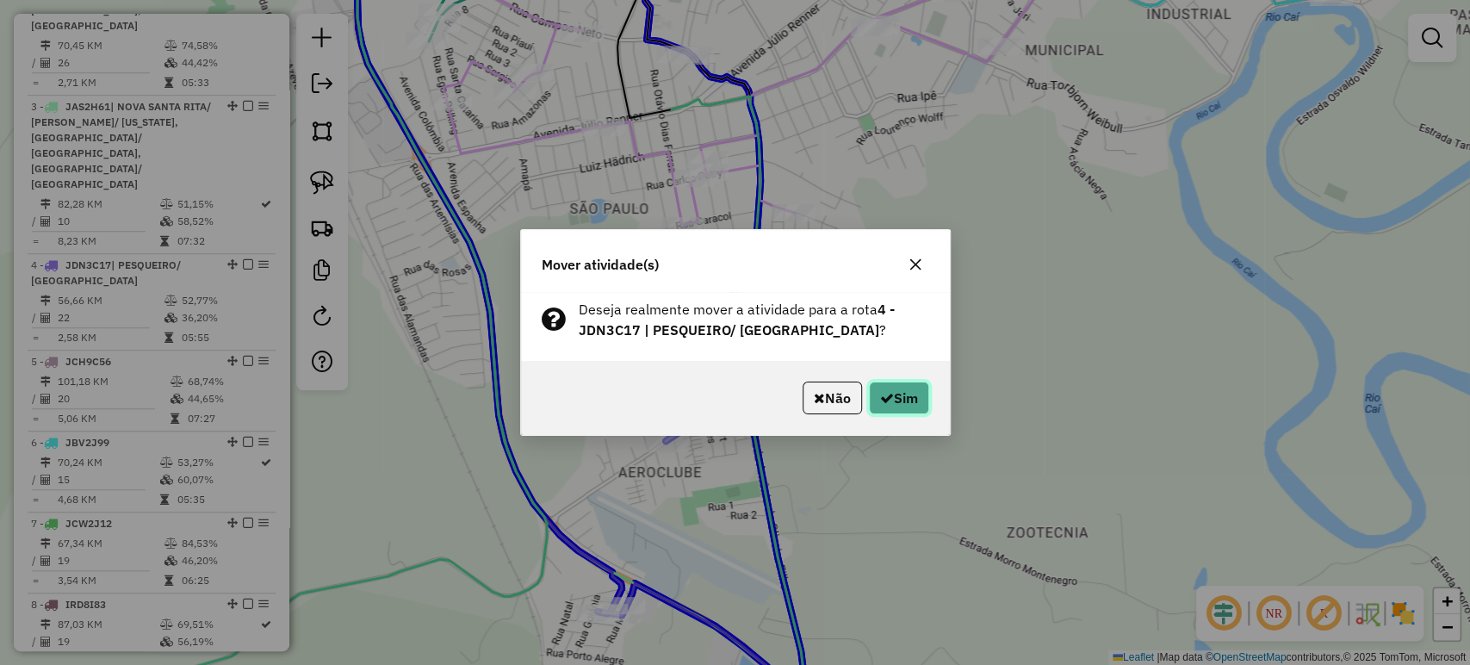
click at [895, 385] on button "Sim" at bounding box center [899, 397] width 60 height 33
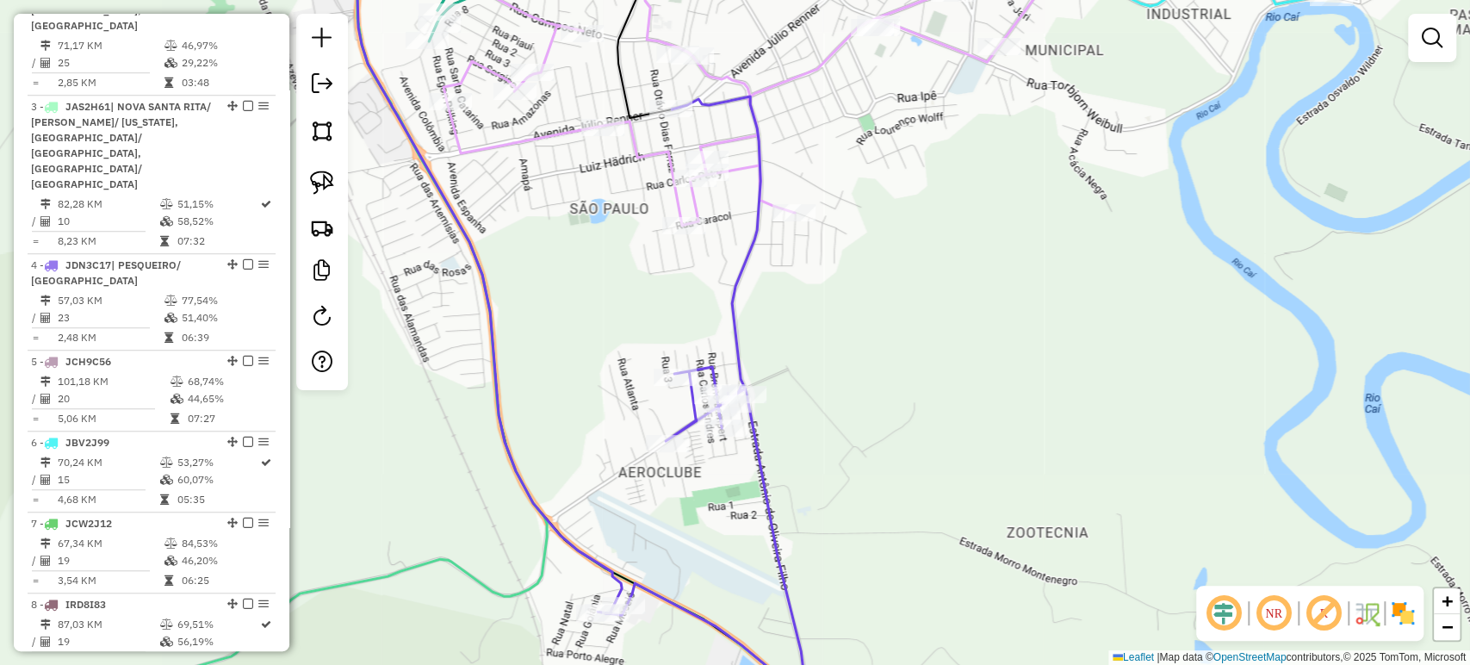
click at [730, 437] on div at bounding box center [725, 427] width 43 height 17
select select "**********"
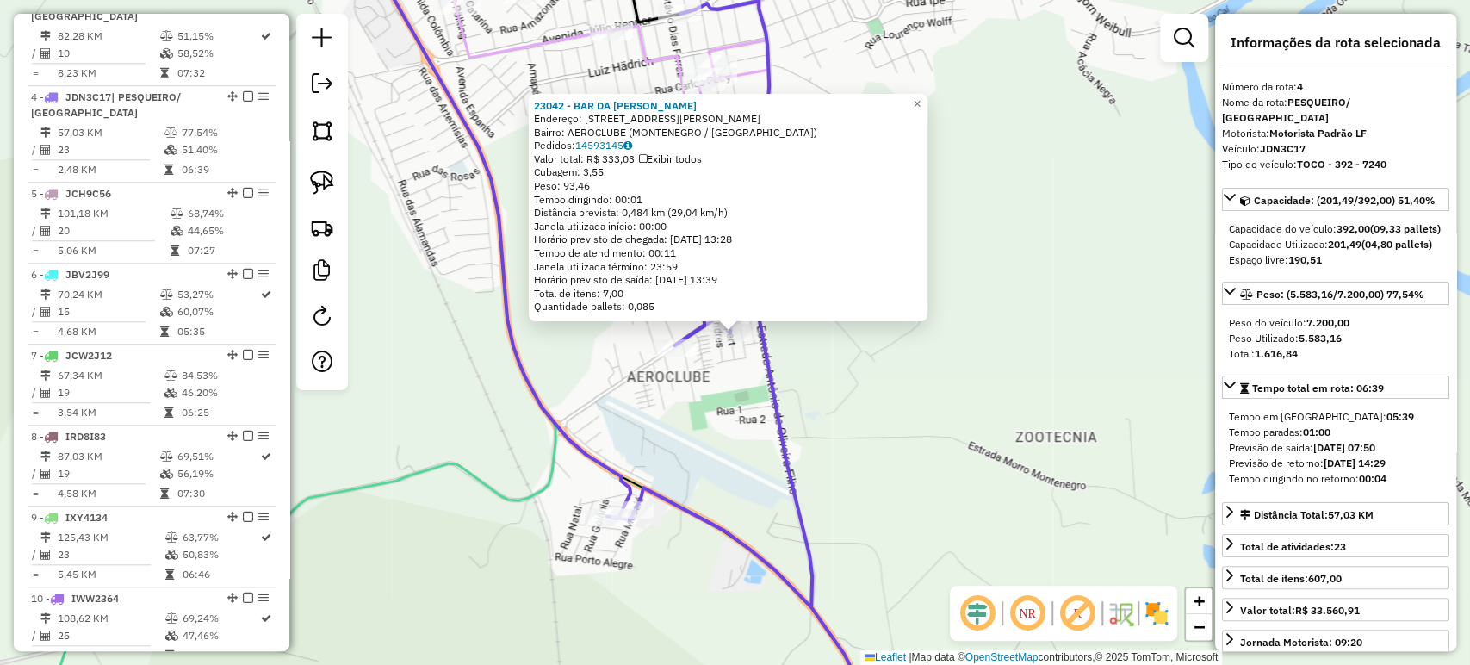
scroll to position [1023, 0]
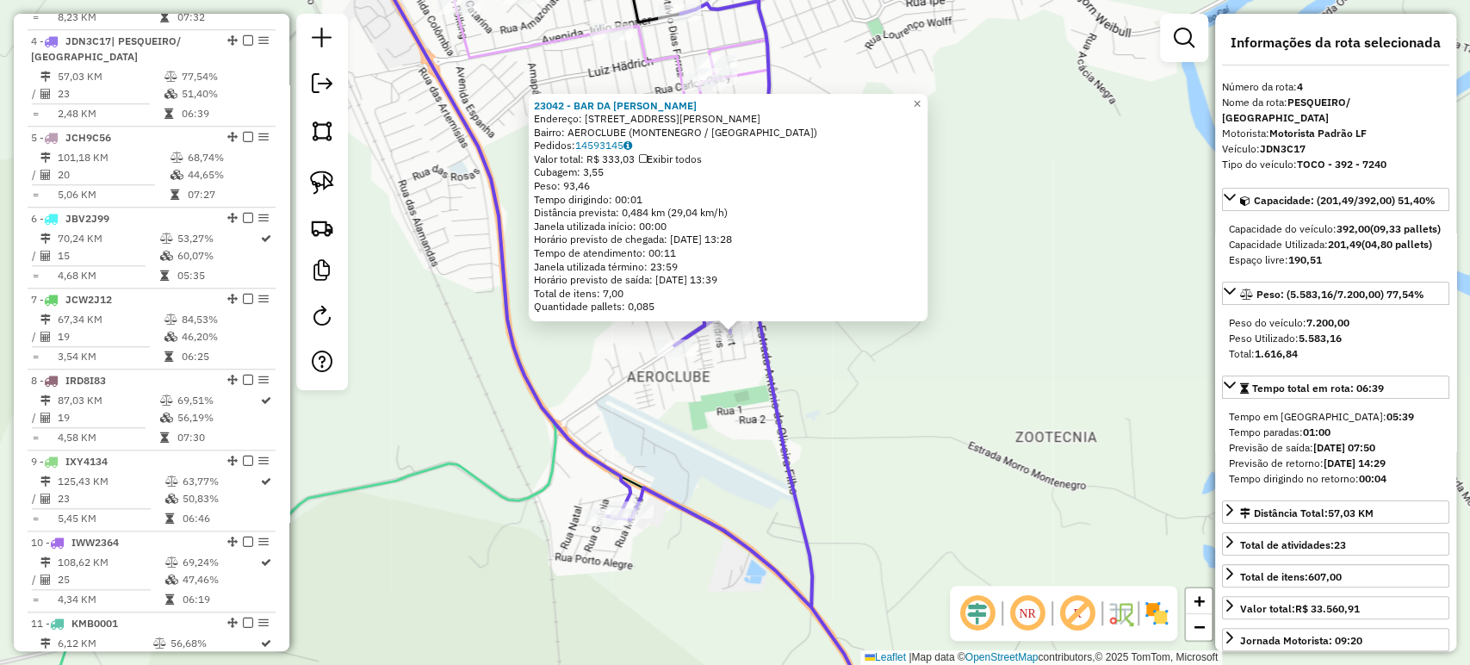
click at [771, 420] on icon at bounding box center [741, 366] width 271 height 730
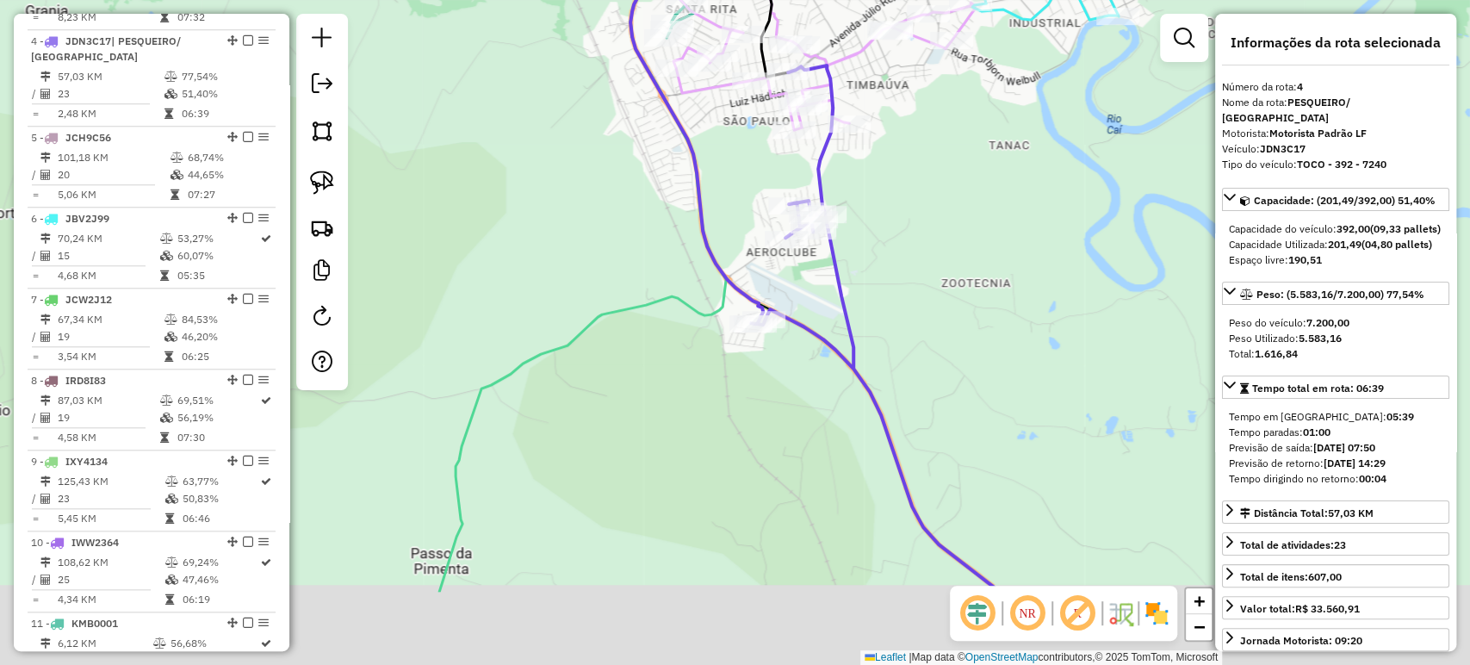
drag, startPoint x: 765, startPoint y: 508, endPoint x: 839, endPoint y: 355, distance: 169.8
click at [844, 350] on div "Janela de atendimento Grade de atendimento Capacidade Transportadoras Veículos …" at bounding box center [735, 332] width 1470 height 665
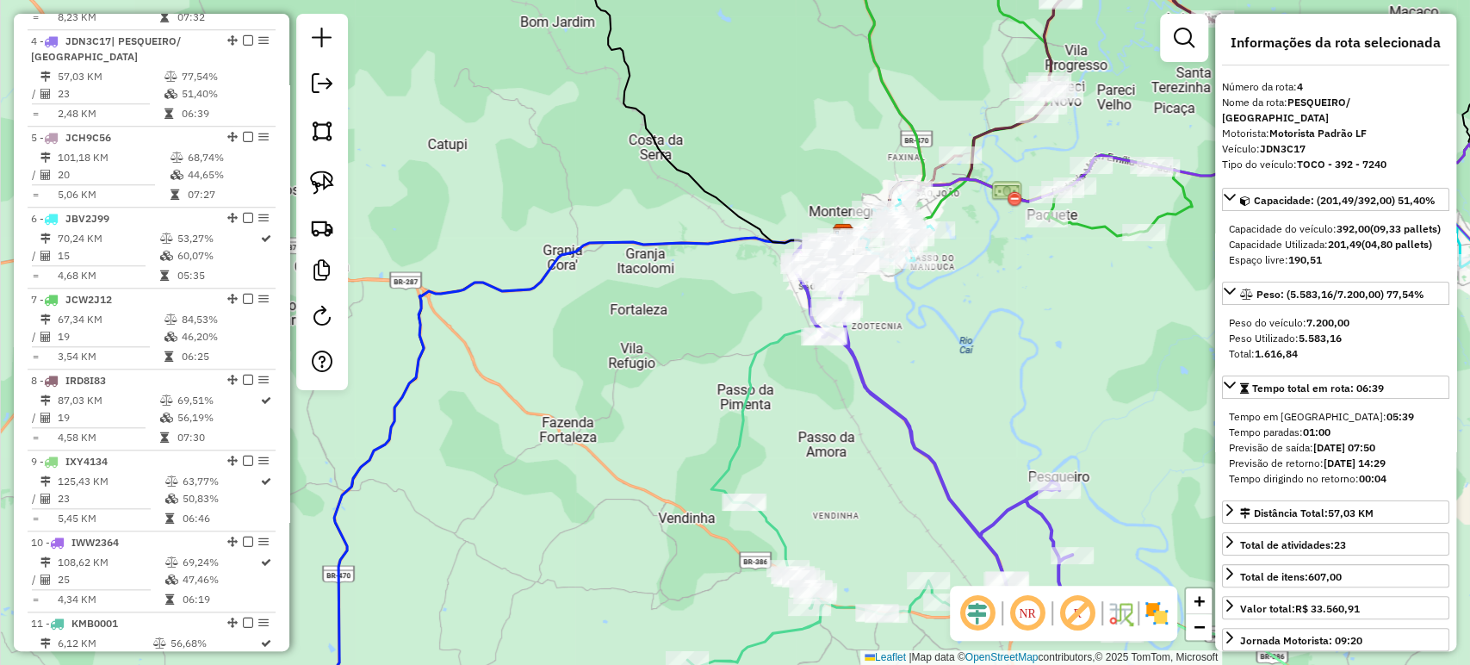
click at [786, 557] on icon at bounding box center [850, 584] width 326 height 165
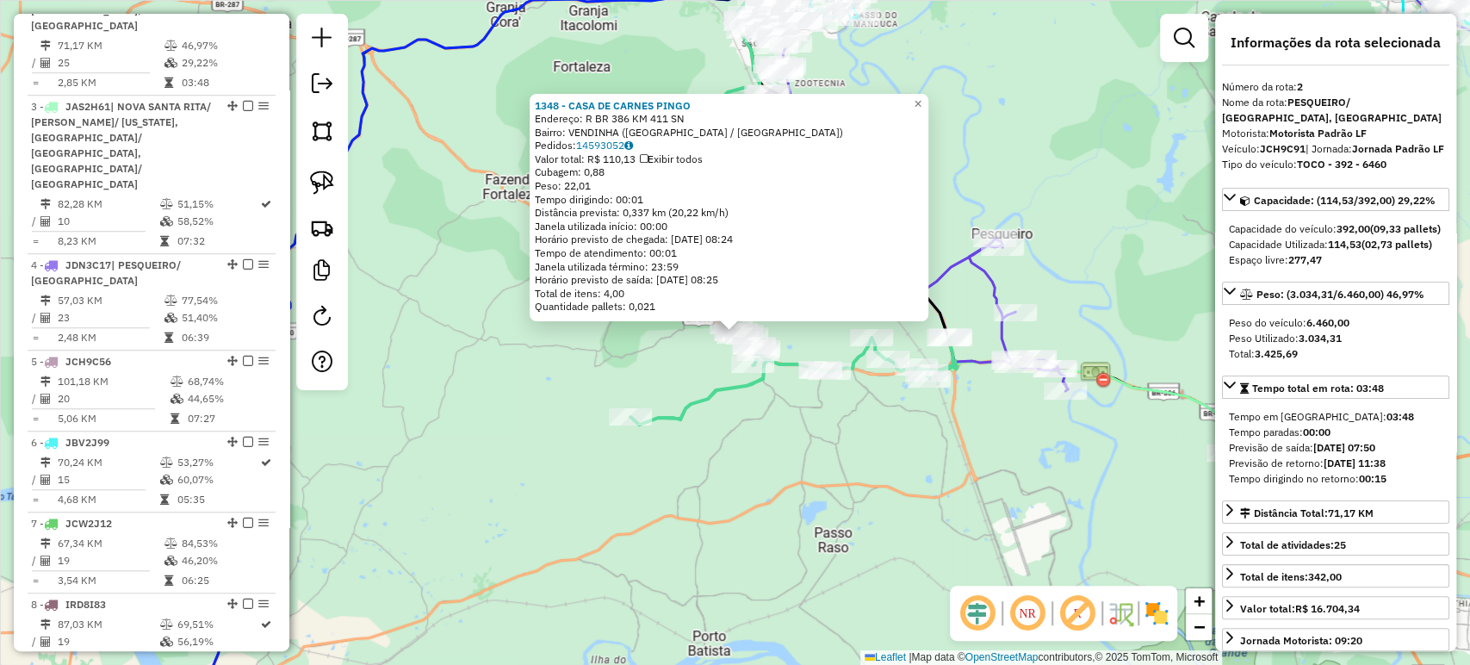
click at [827, 436] on div "1348 - CASA DE CARNES PINGO Endereço: R BR 386 KM 411 SN Bairro: VENDINHA ([GEO…" at bounding box center [735, 332] width 1470 height 665
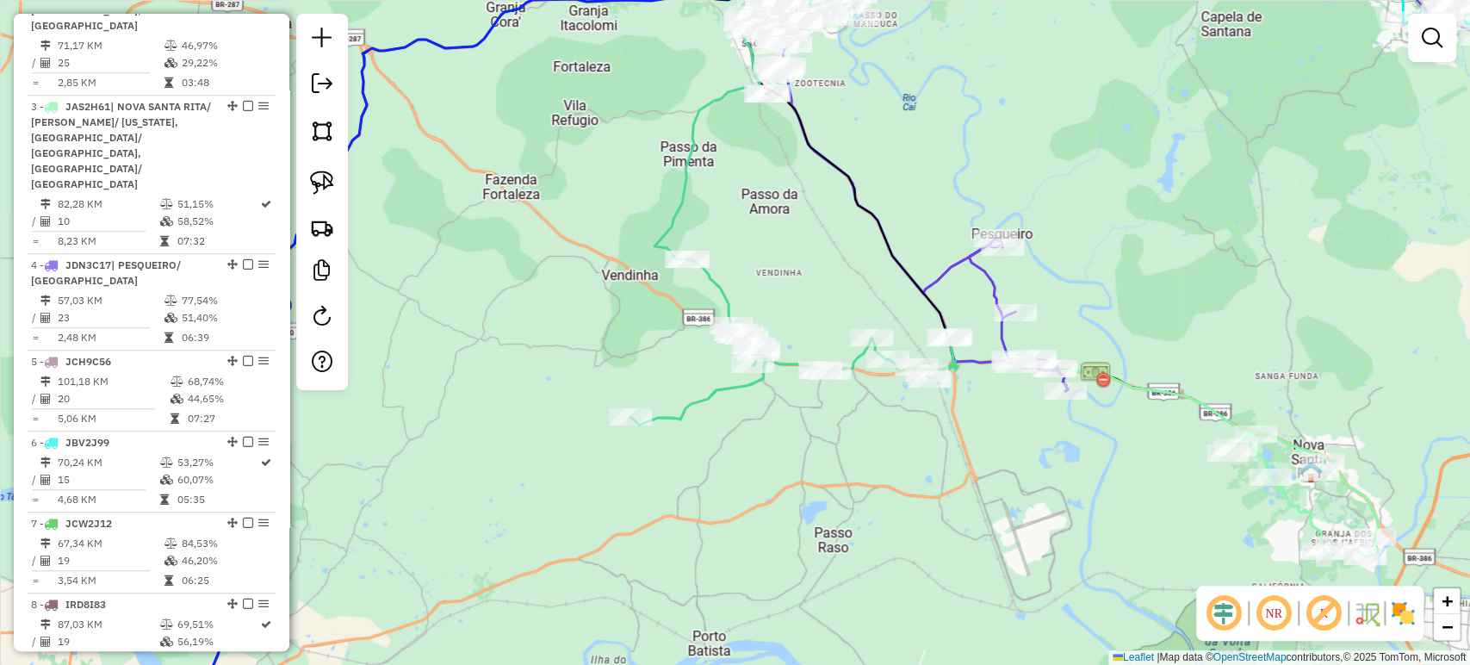
drag, startPoint x: 804, startPoint y: 403, endPoint x: 796, endPoint y: 412, distance: 11.6
click at [796, 412] on div "1348 - CASA DE CARNES PINGO Endereço: R BR 386 KM 411 SN Bairro: VENDINHA ([GEO…" at bounding box center [735, 332] width 1470 height 665
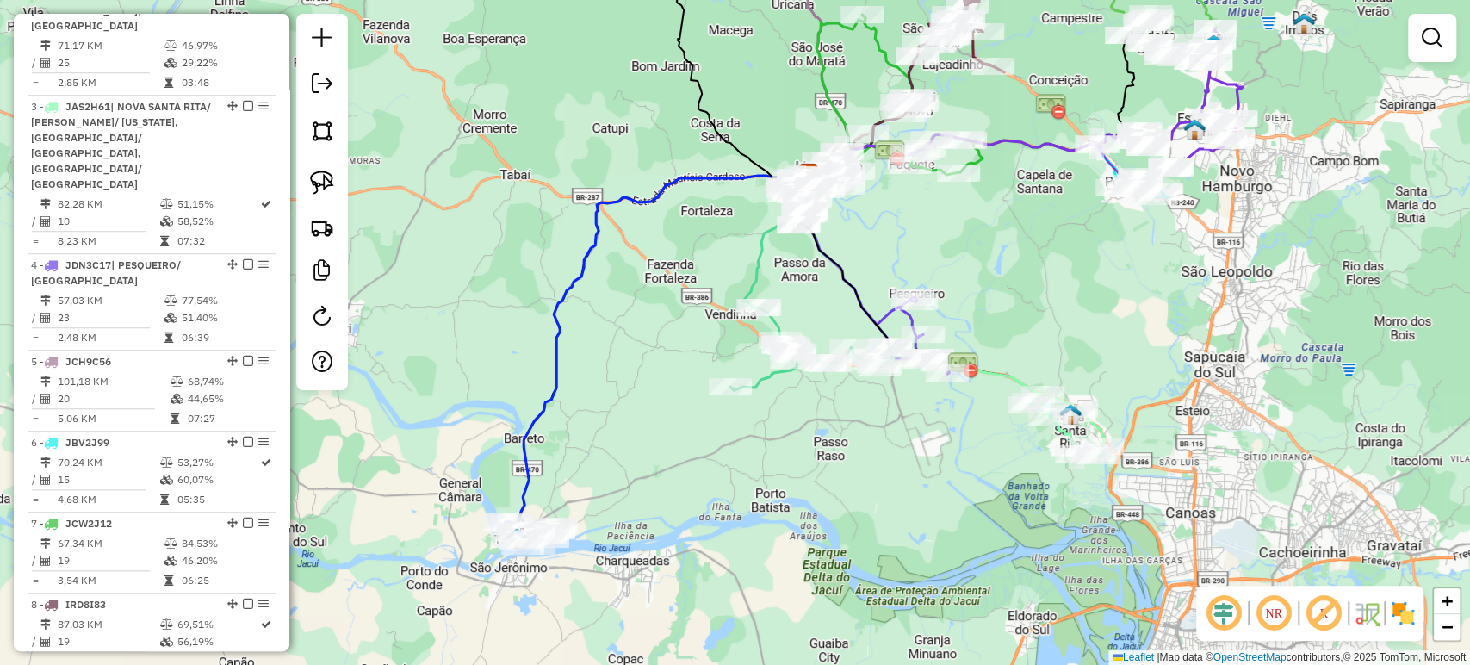
drag, startPoint x: 650, startPoint y: 453, endPoint x: 669, endPoint y: 424, distance: 34.9
click at [669, 424] on div "Janela de atendimento Grade de atendimento Capacidade Transportadoras Veículos …" at bounding box center [735, 332] width 1470 height 665
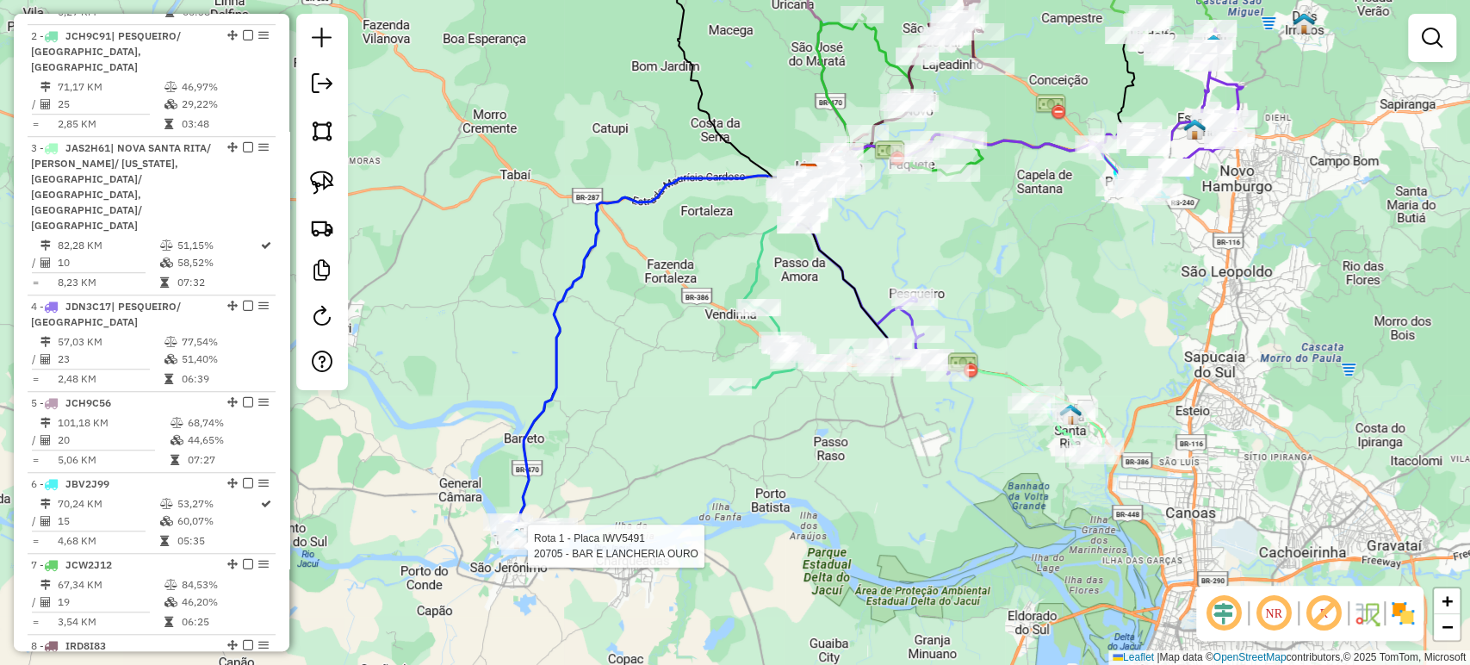
select select "**********"
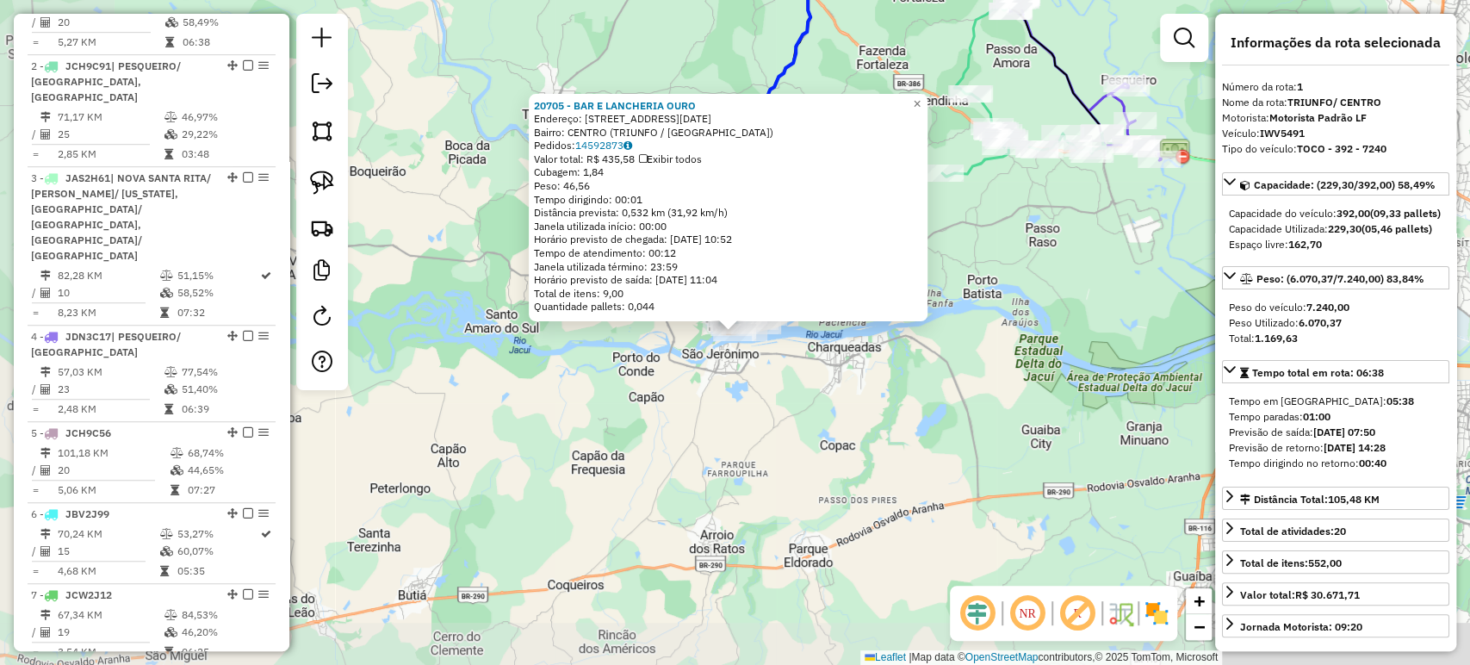
scroll to position [703, 0]
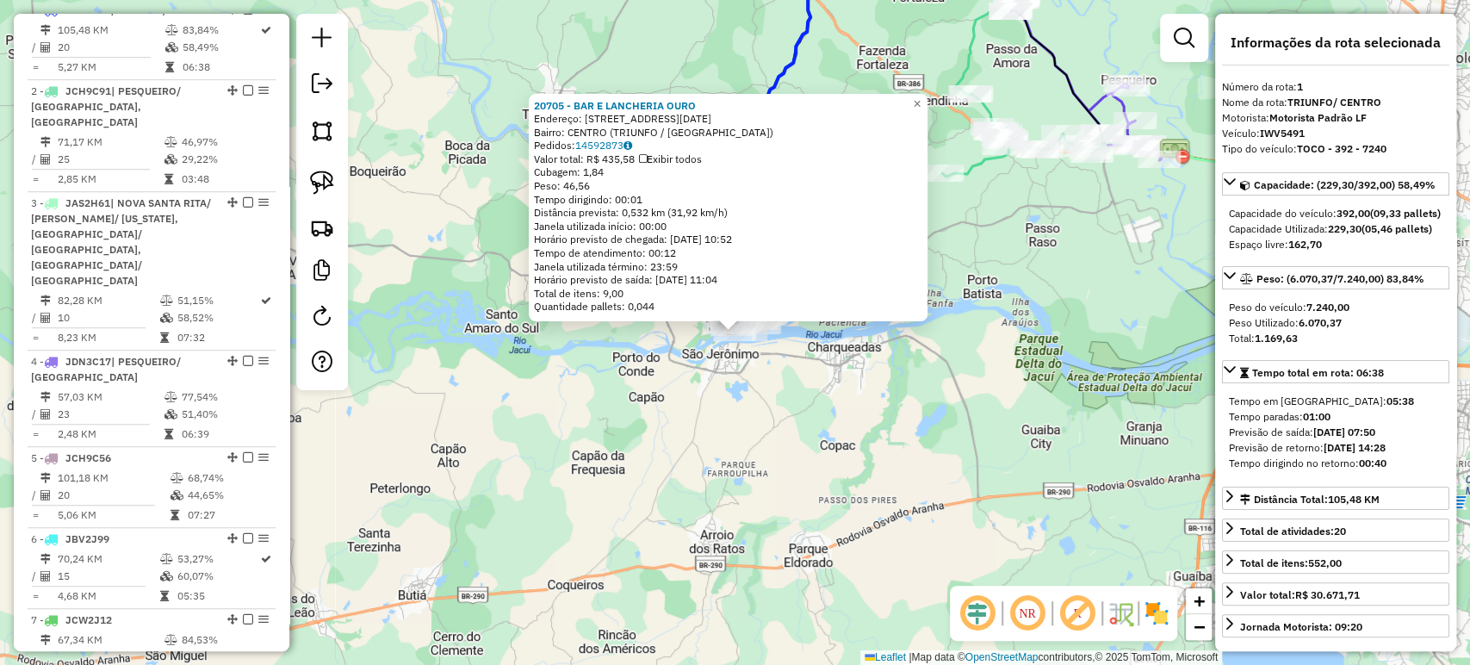
drag, startPoint x: 880, startPoint y: 343, endPoint x: 930, endPoint y: 294, distance: 70.0
click at [878, 346] on div "20705 - BAR E LANCHERIA OURO Endereço: R [DATE] Bairro: CENTRO (TRIUNFO / [GEOG…" at bounding box center [735, 332] width 1470 height 665
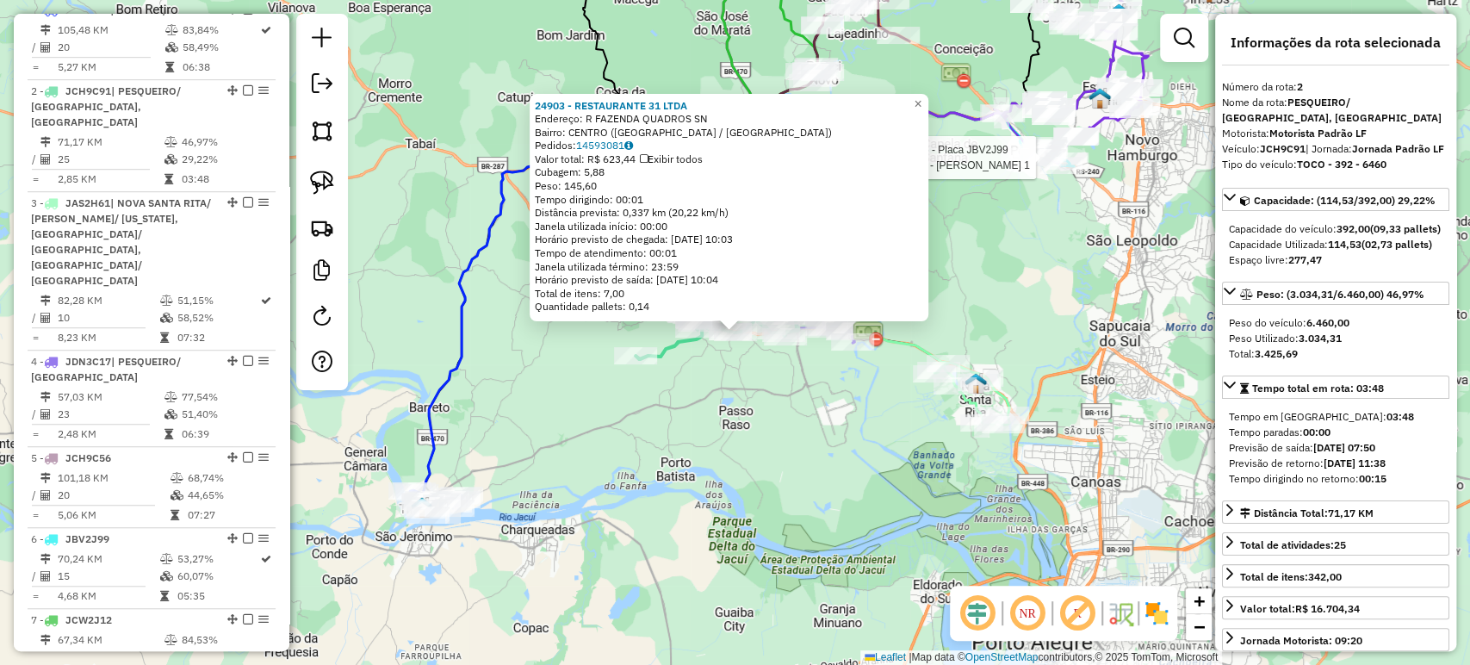
scroll to position [799, 0]
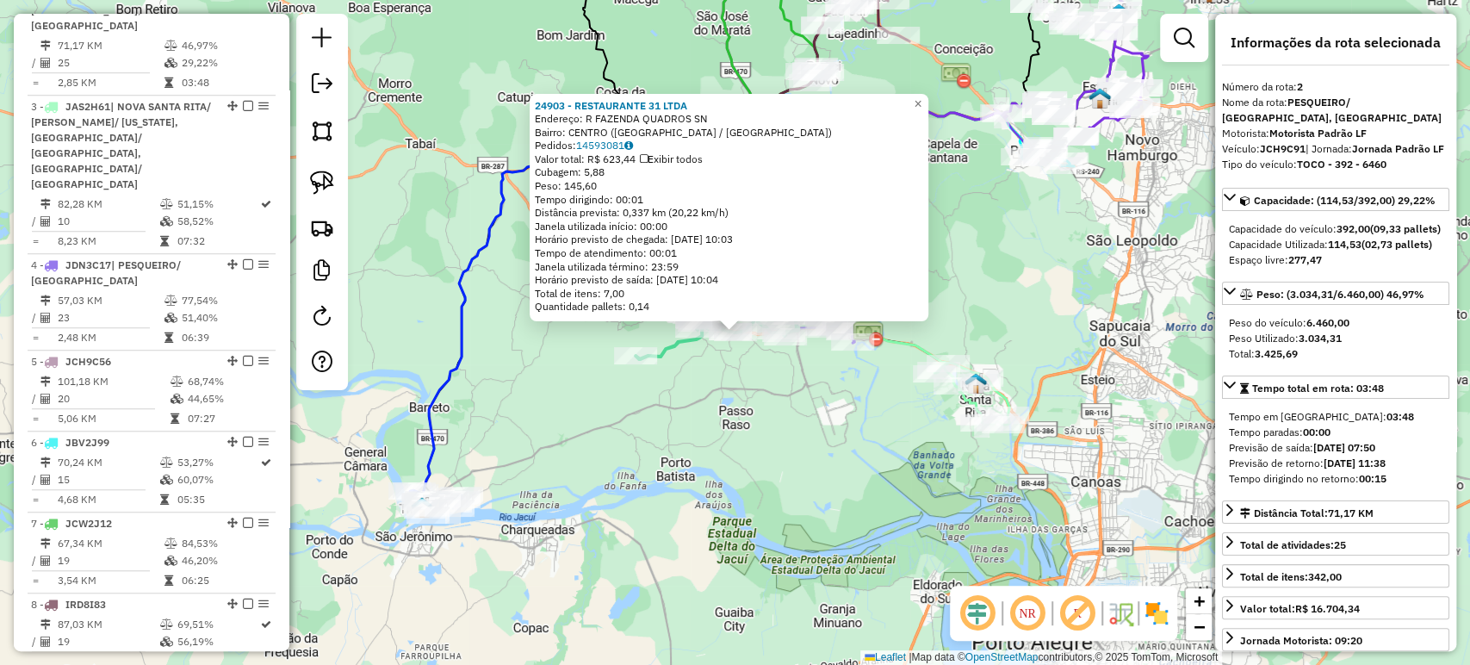
click at [852, 440] on div "24903 - RESTAURANTE 31 LTDA Endereço: R FAZENDA QUADROS SN Bairro: CENTRO ([GEO…" at bounding box center [735, 332] width 1470 height 665
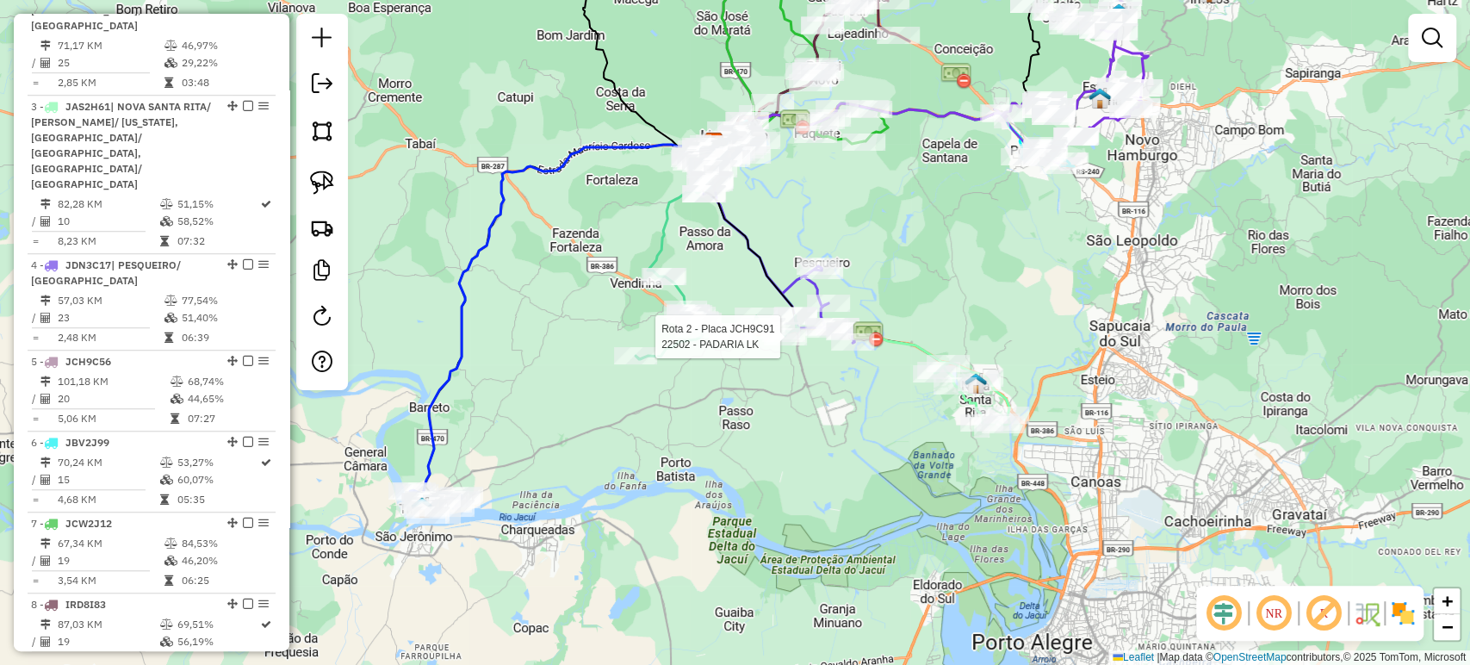
click at [779, 345] on div at bounding box center [785, 336] width 43 height 17
select select "**********"
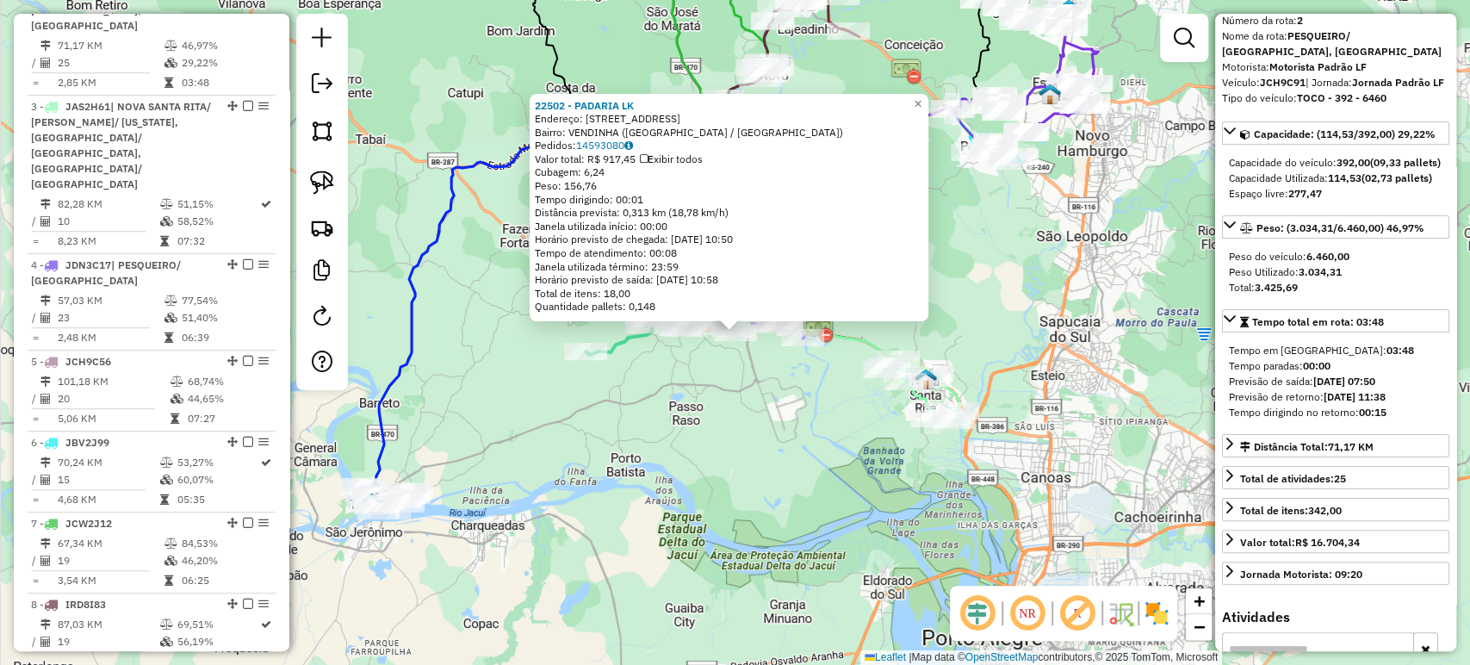
scroll to position [96, 0]
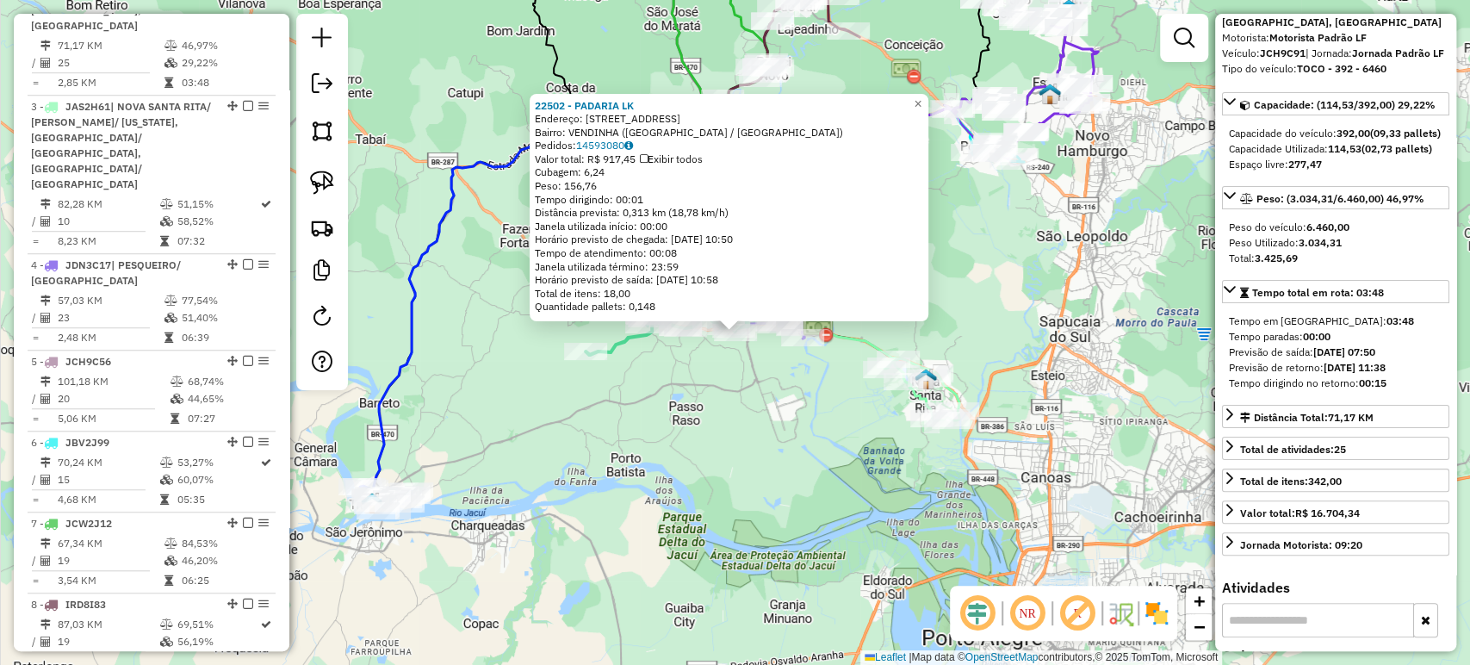
click at [625, 427] on div "22502 - PADARIA LK Endereço: R BOM JARDIM DO CAI 386 Bairro: VENDINHA ([GEOGRAP…" at bounding box center [735, 332] width 1470 height 665
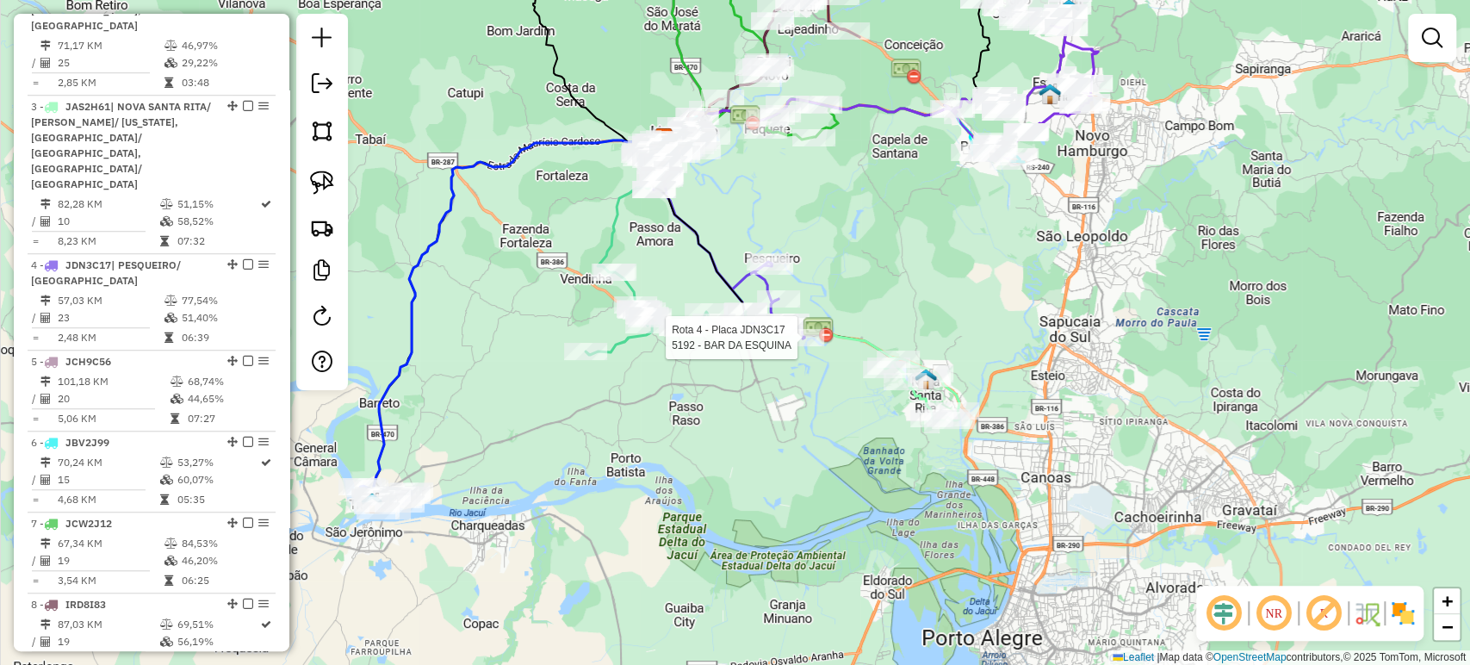
select select "**********"
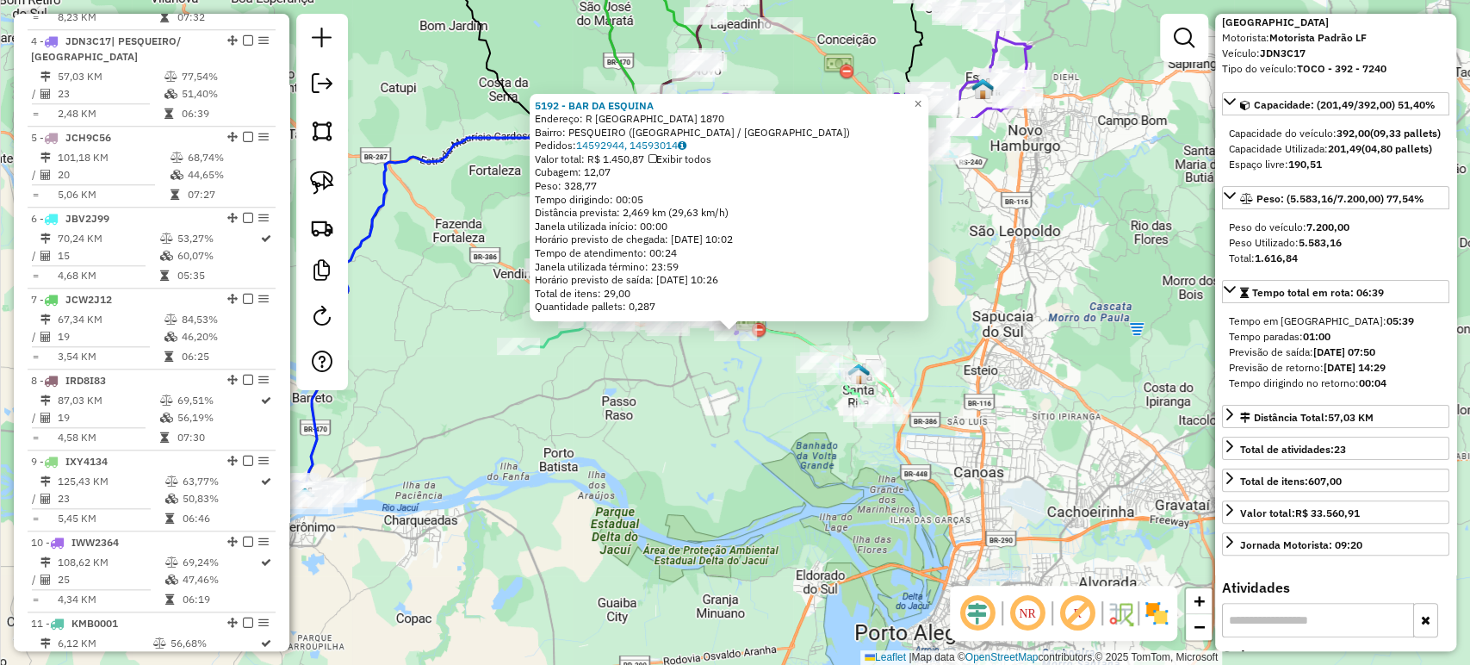
click at [687, 387] on div "5192 - BAR DA ESQUINA Endereço: R [GEOGRAPHIC_DATA] 1870 Bairro: [GEOGRAPHIC_DA…" at bounding box center [735, 332] width 1470 height 665
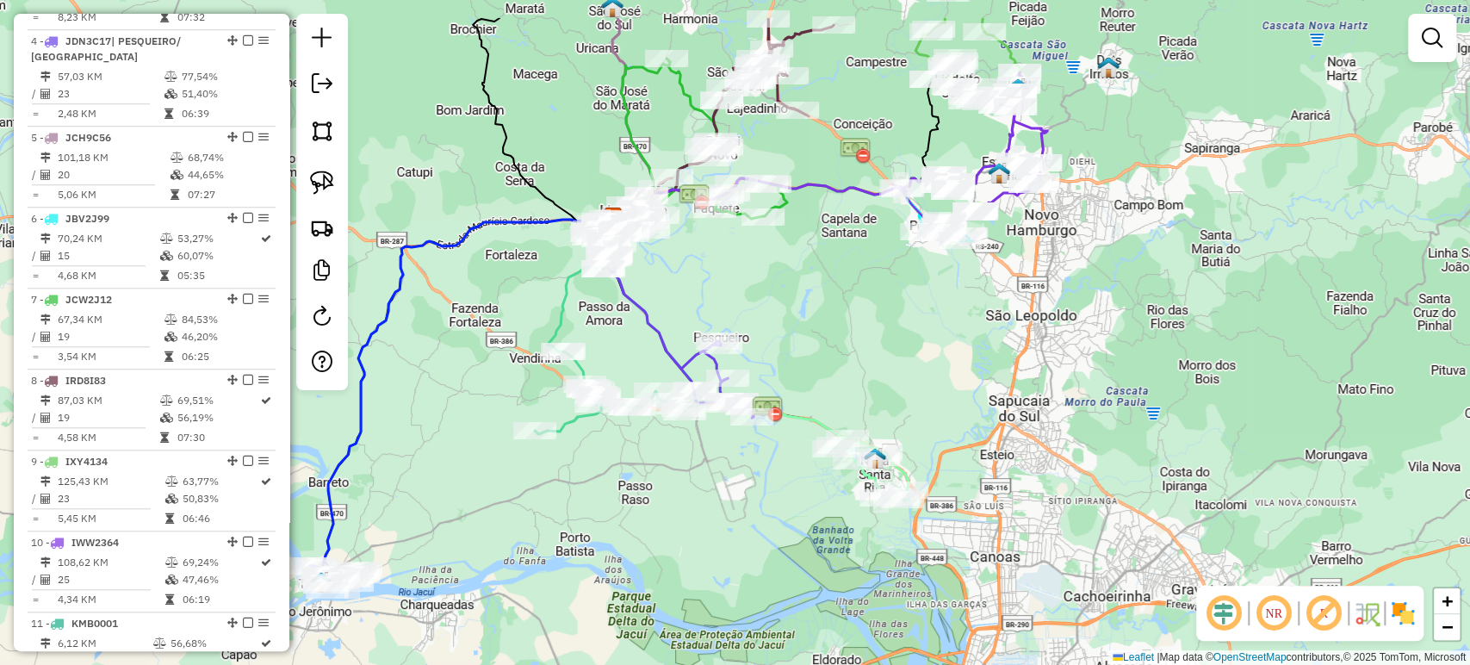
drag, startPoint x: 707, startPoint y: 363, endPoint x: 731, endPoint y: 475, distance: 114.5
click at [730, 500] on div "Janela de atendimento Grade de atendimento Capacidade Transportadoras Veículos …" at bounding box center [735, 332] width 1470 height 665
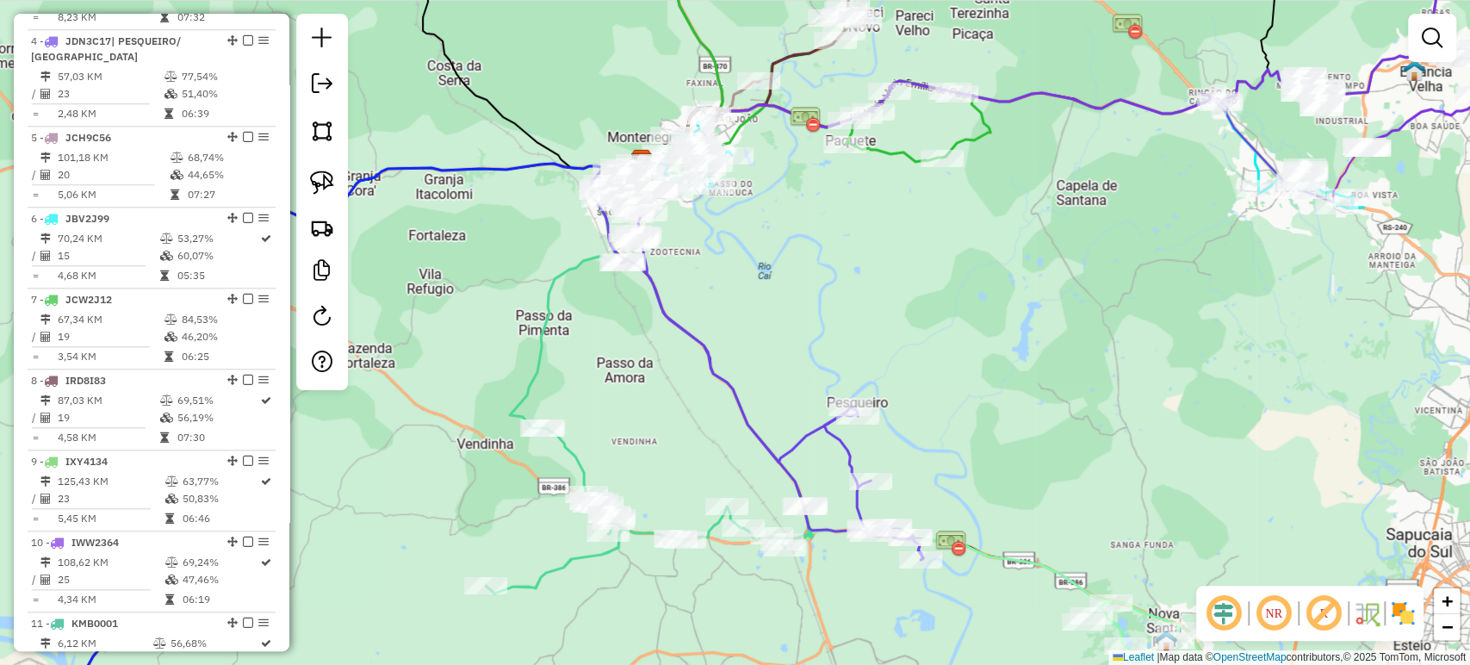
drag, startPoint x: 558, startPoint y: 319, endPoint x: 697, endPoint y: 376, distance: 149.8
click at [697, 376] on div "Janela de atendimento Grade de atendimento Capacidade Transportadoras Veículos …" at bounding box center [735, 332] width 1470 height 665
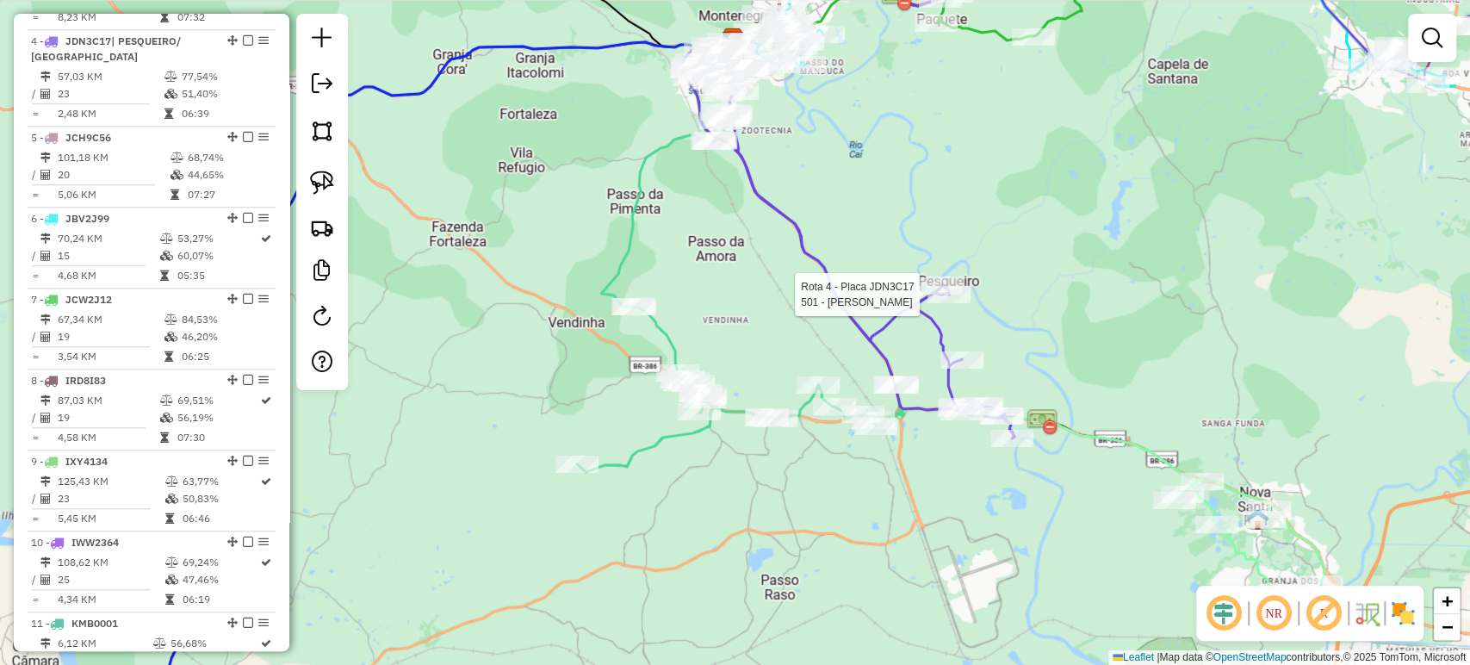
select select "**********"
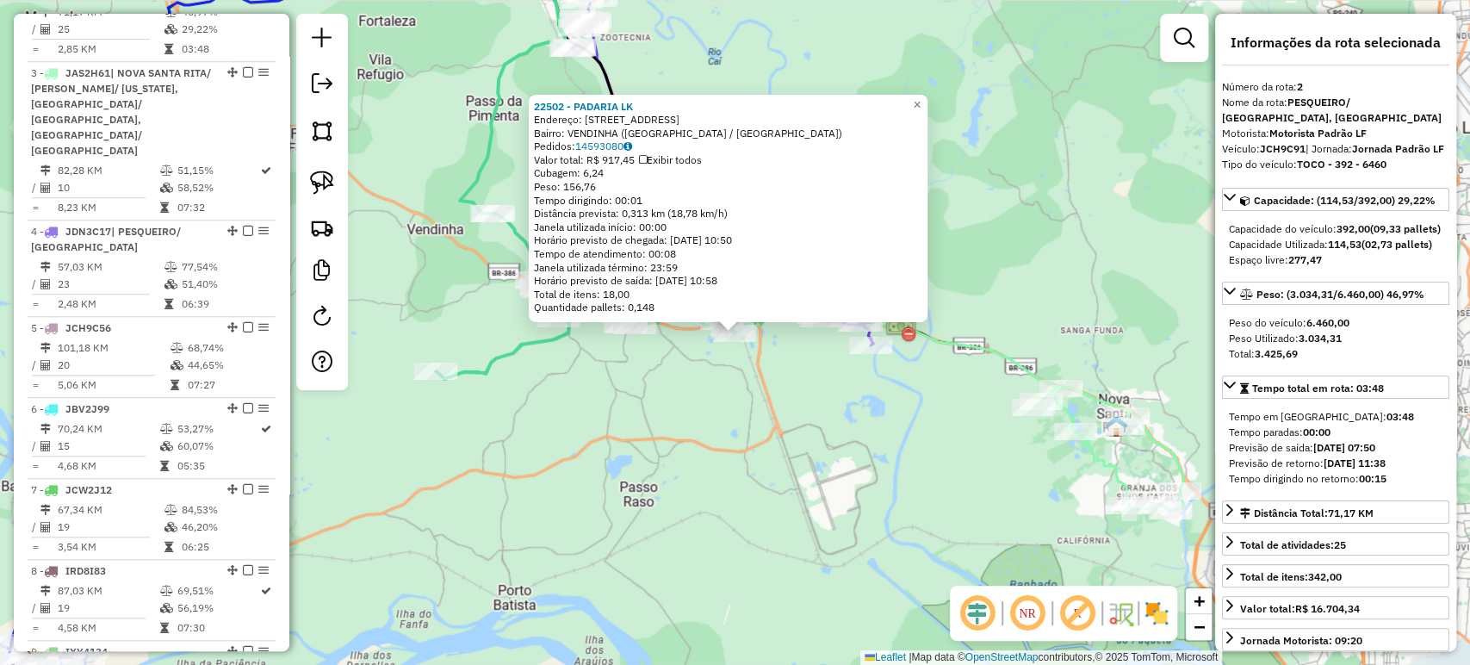
scroll to position [799, 0]
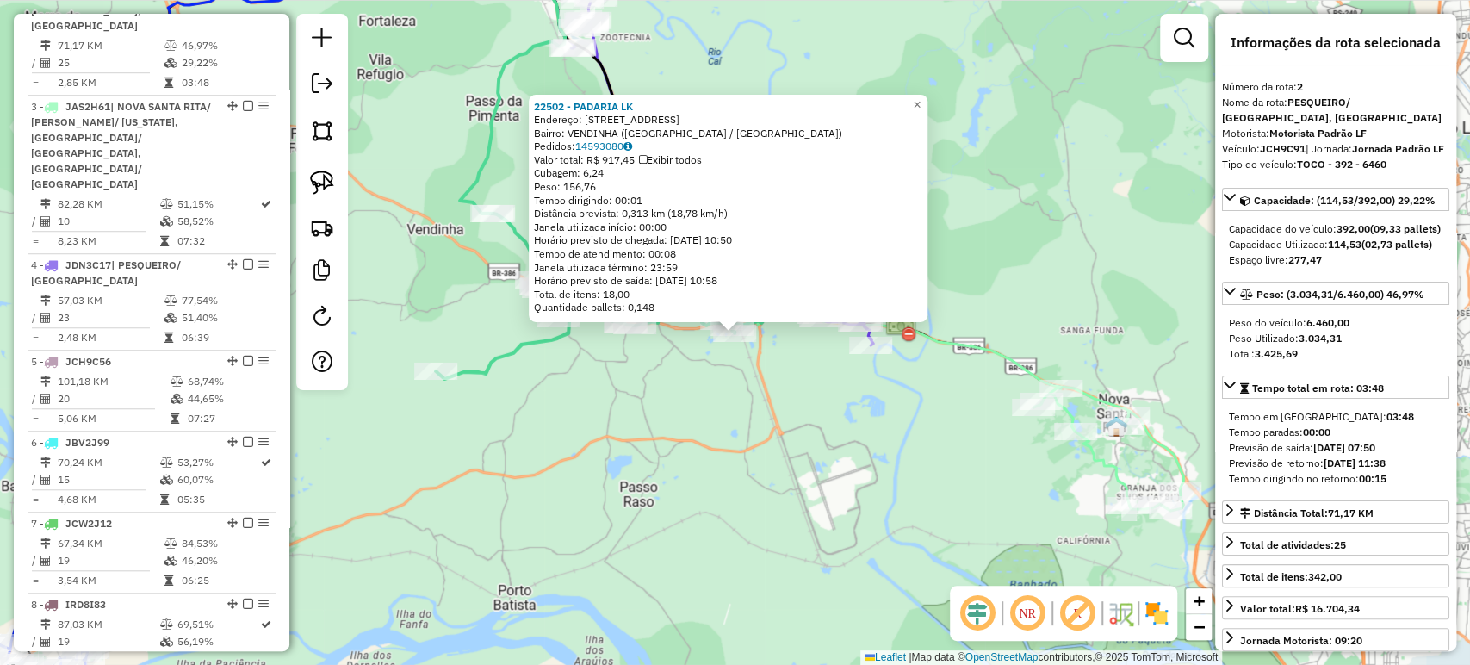
click at [670, 469] on div "22502 - PADARIA LK Endereço: R BOM JARDIM DO CAI 386 Bairro: VENDINHA ([GEOGRAP…" at bounding box center [735, 332] width 1470 height 665
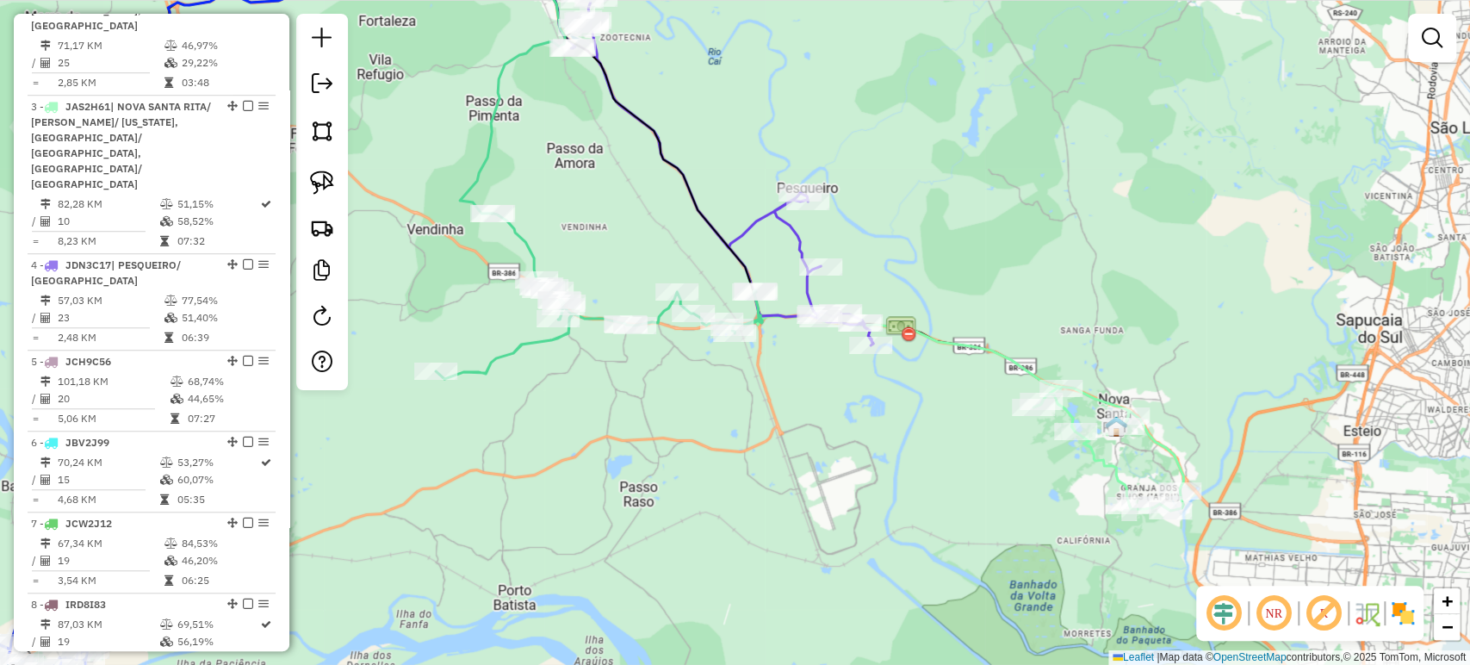
click at [1041, 189] on div "Janela de atendimento Grade de atendimento Capacidade Transportadoras Veículos …" at bounding box center [735, 332] width 1470 height 665
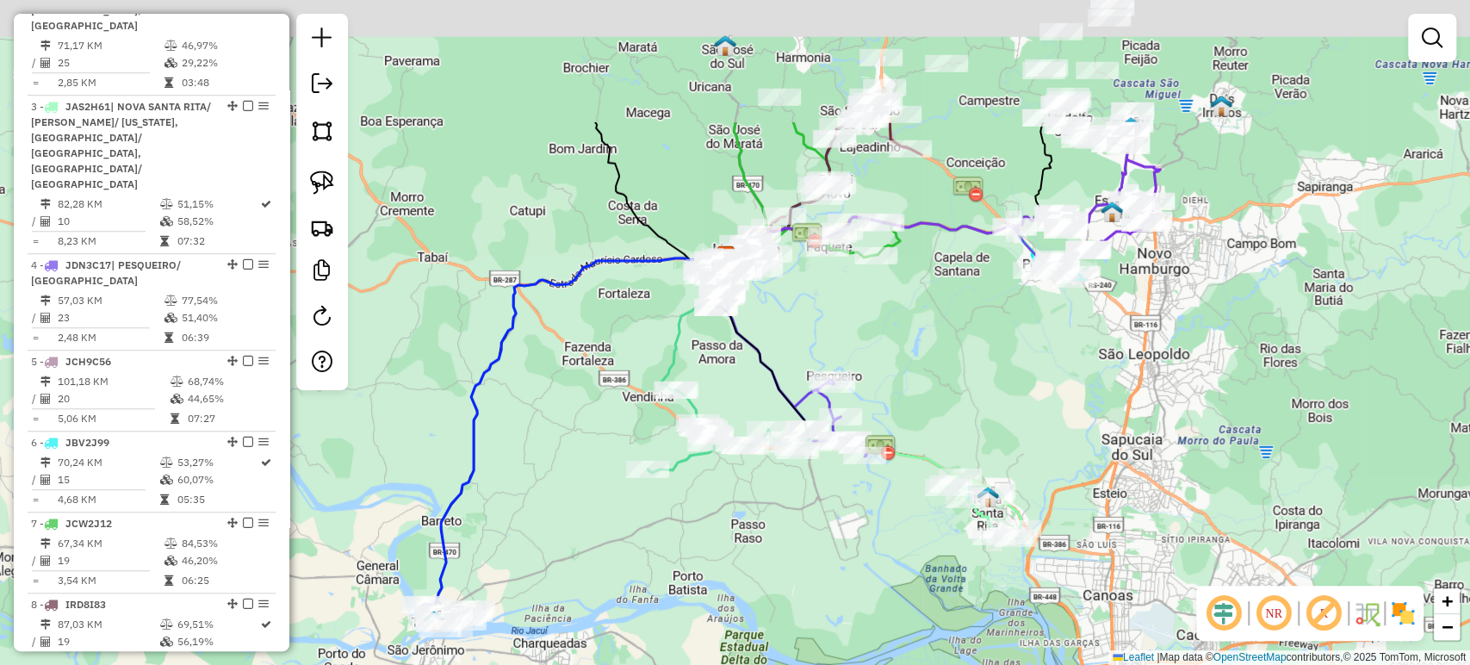
drag, startPoint x: 1077, startPoint y: 103, endPoint x: 978, endPoint y: 300, distance: 220.6
click at [981, 299] on div "Janela de atendimento Grade de atendimento Capacidade Transportadoras Veículos …" at bounding box center [735, 332] width 1470 height 665
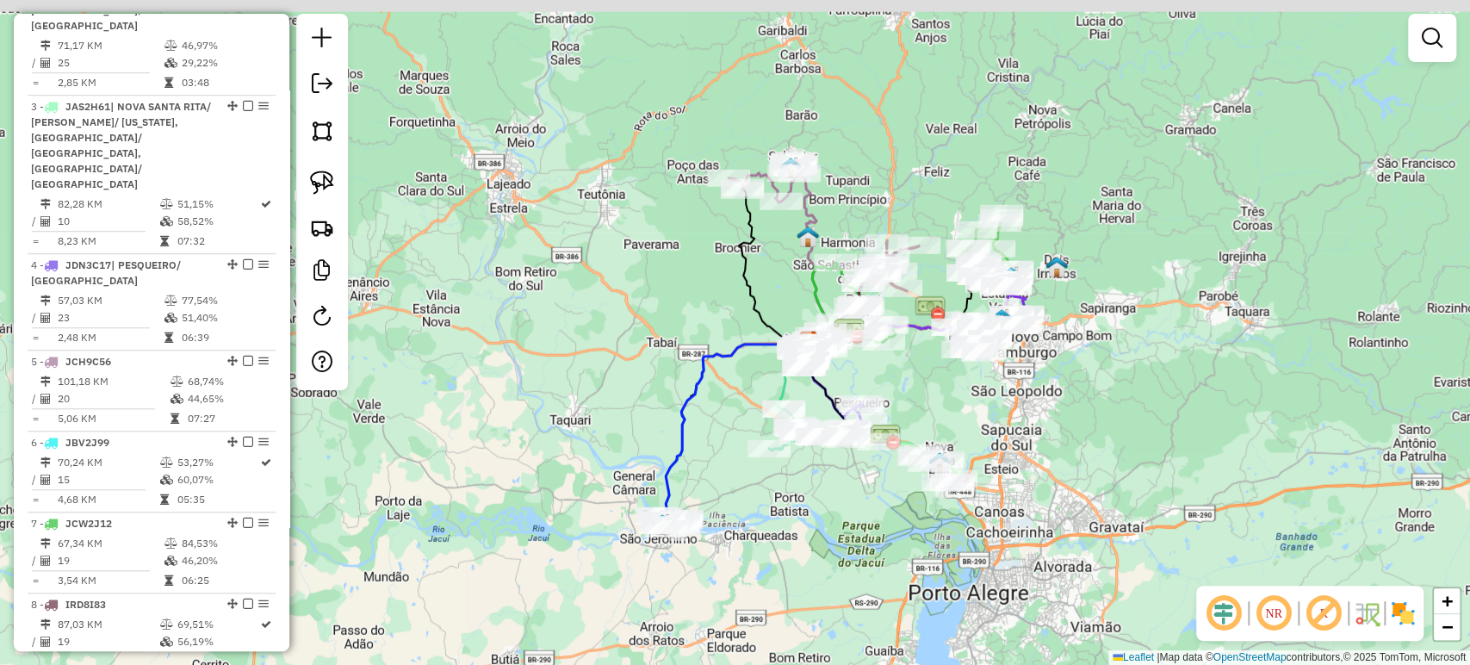
drag, startPoint x: 920, startPoint y: 319, endPoint x: 877, endPoint y: 378, distance: 73.4
click at [877, 378] on div "Janela de atendimento Grade de atendimento Capacidade Transportadoras Veículos …" at bounding box center [735, 332] width 1470 height 665
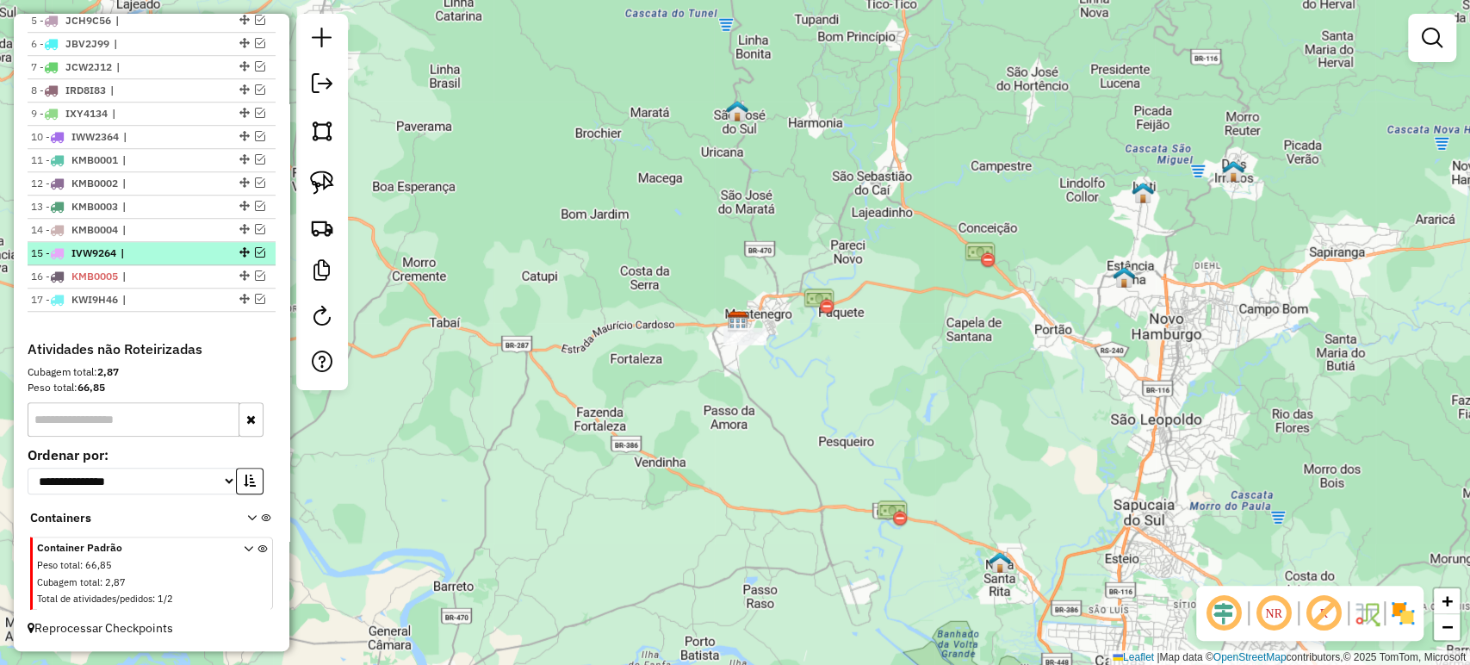
scroll to position [702, 0]
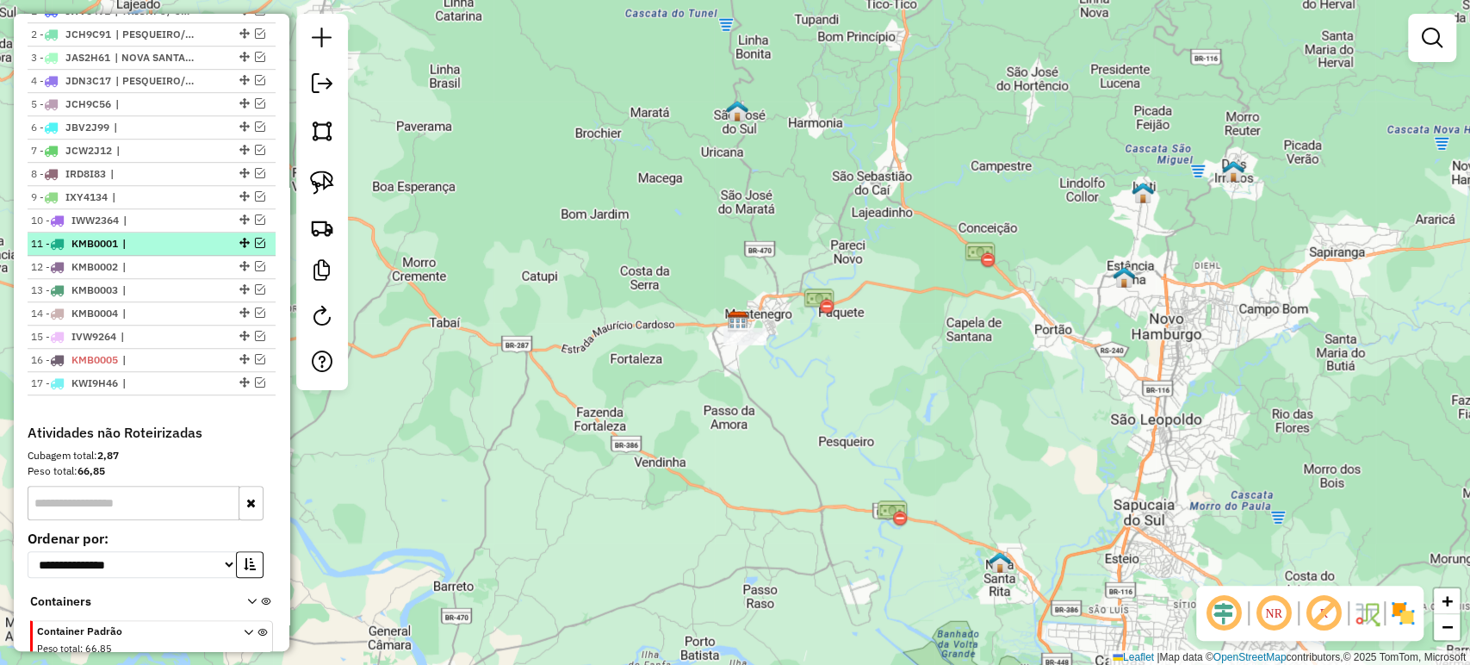
click at [131, 251] on span "|" at bounding box center [161, 243] width 79 height 15
select select "**********"
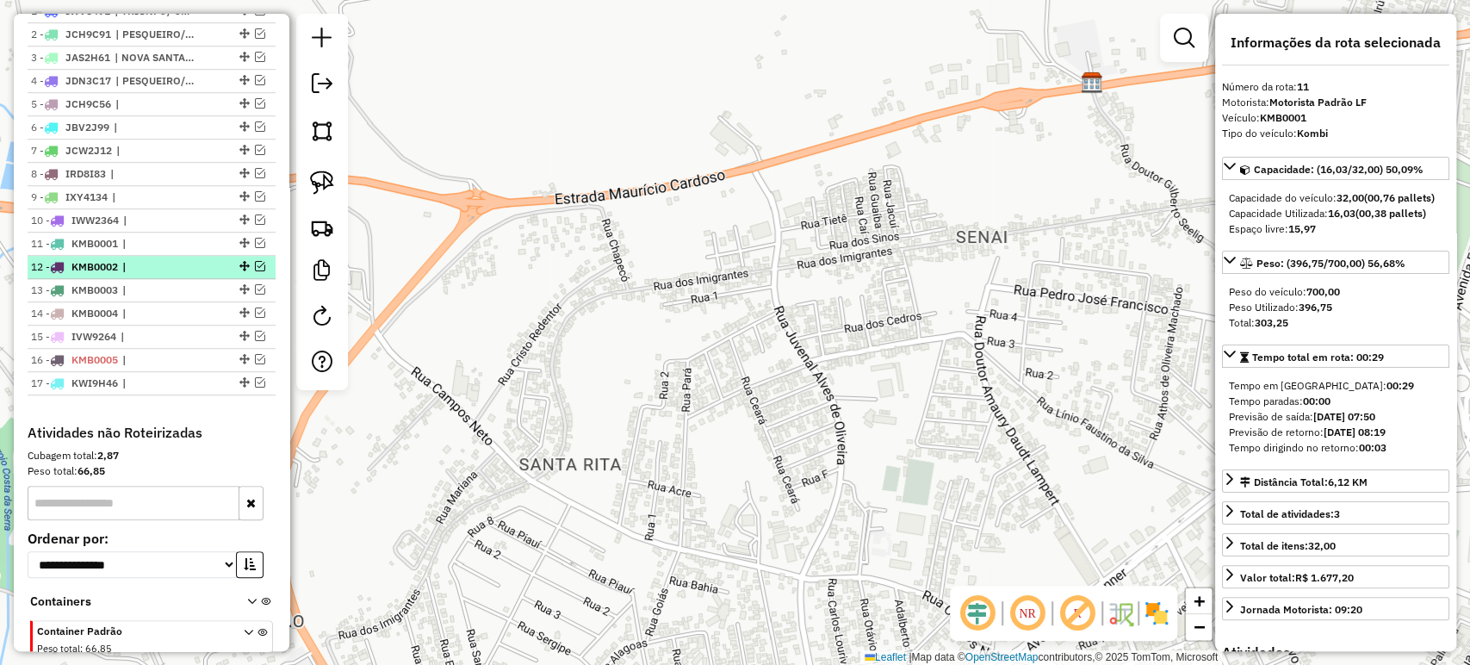
click at [131, 275] on span "|" at bounding box center [161, 266] width 79 height 15
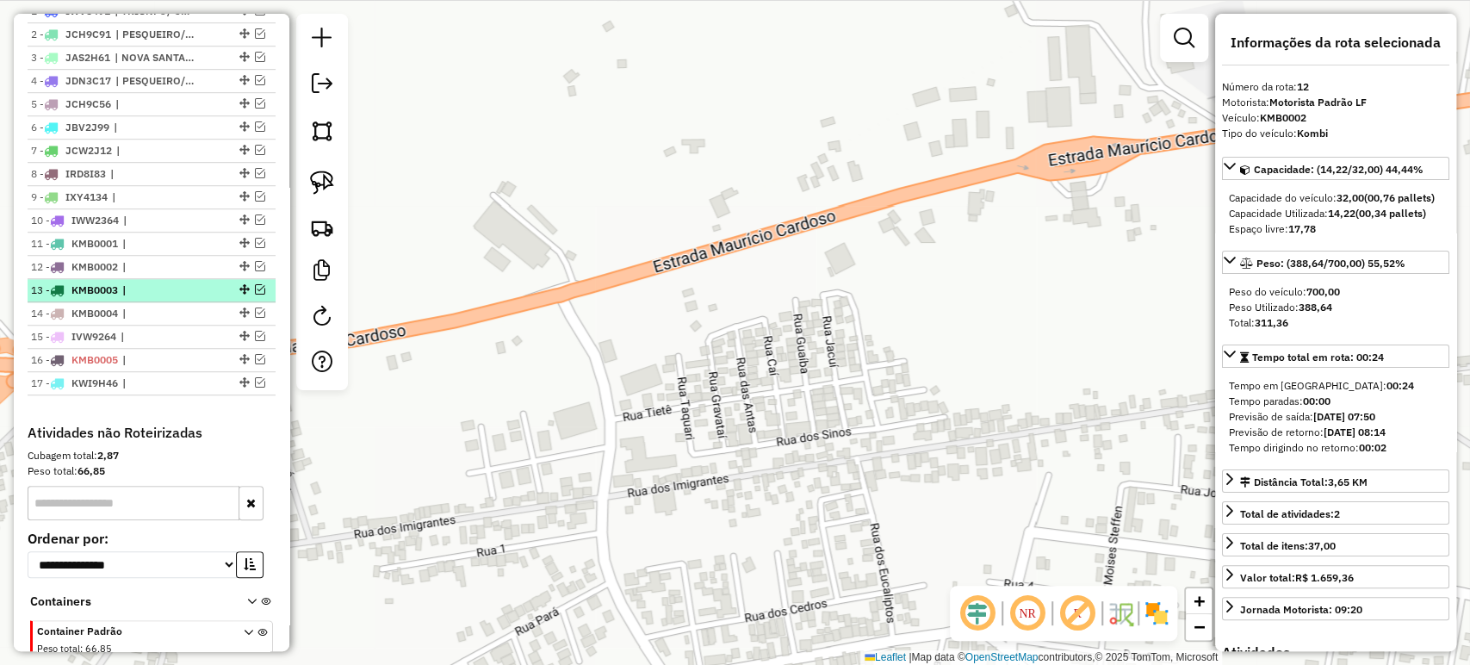
click at [131, 298] on span "|" at bounding box center [161, 289] width 79 height 15
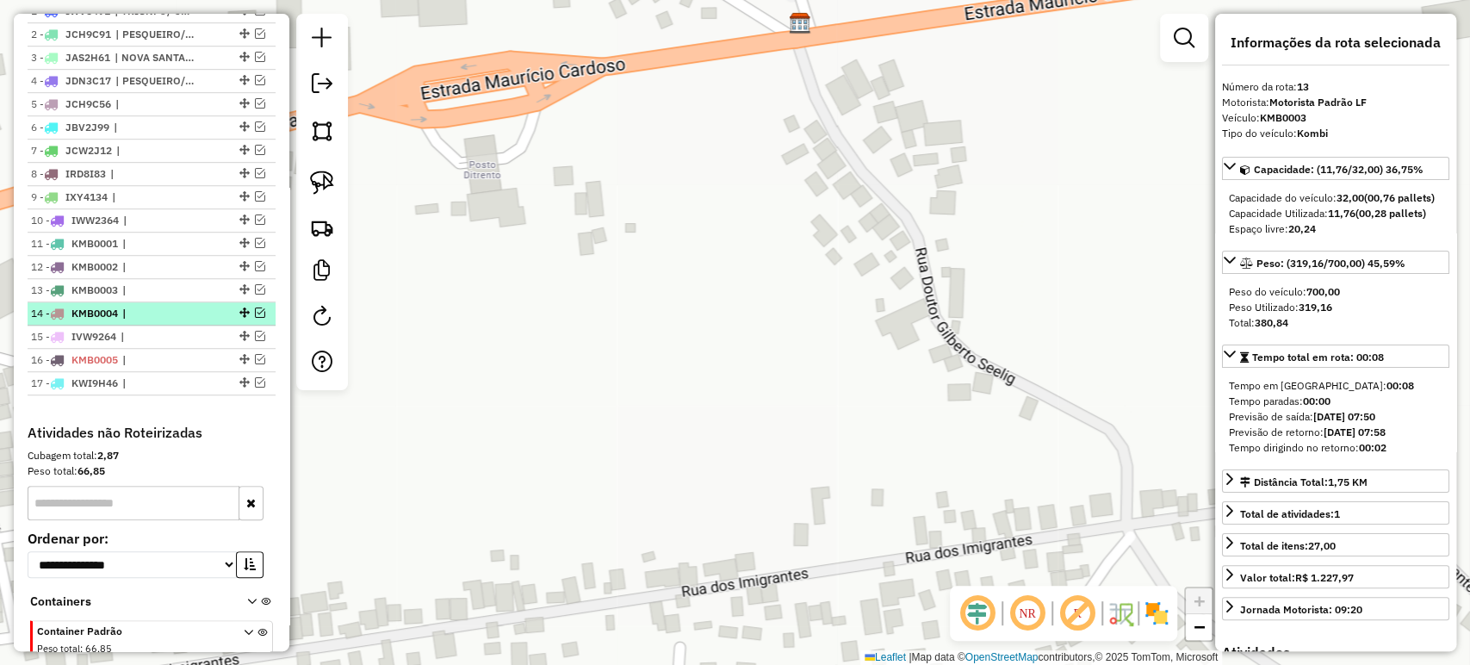
click at [131, 318] on li "14 - KMB0004 |" at bounding box center [152, 313] width 248 height 23
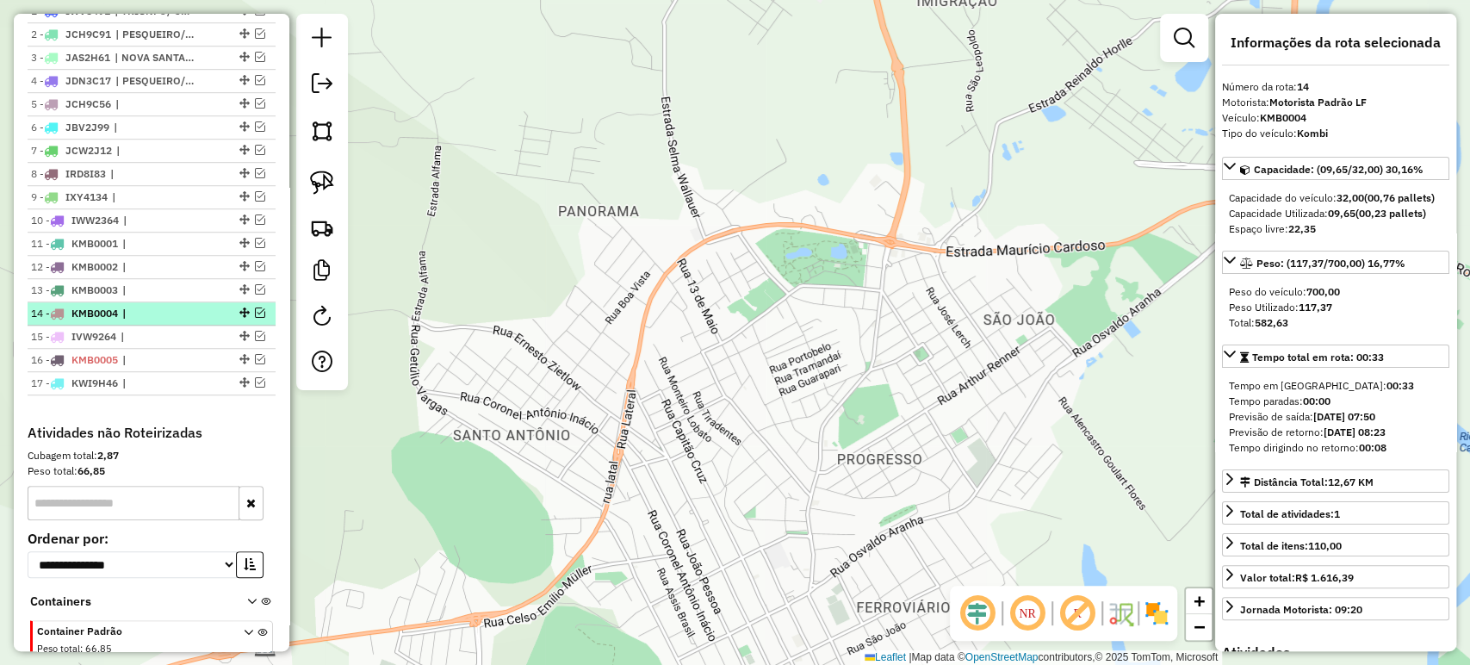
click at [132, 321] on span "|" at bounding box center [161, 313] width 79 height 15
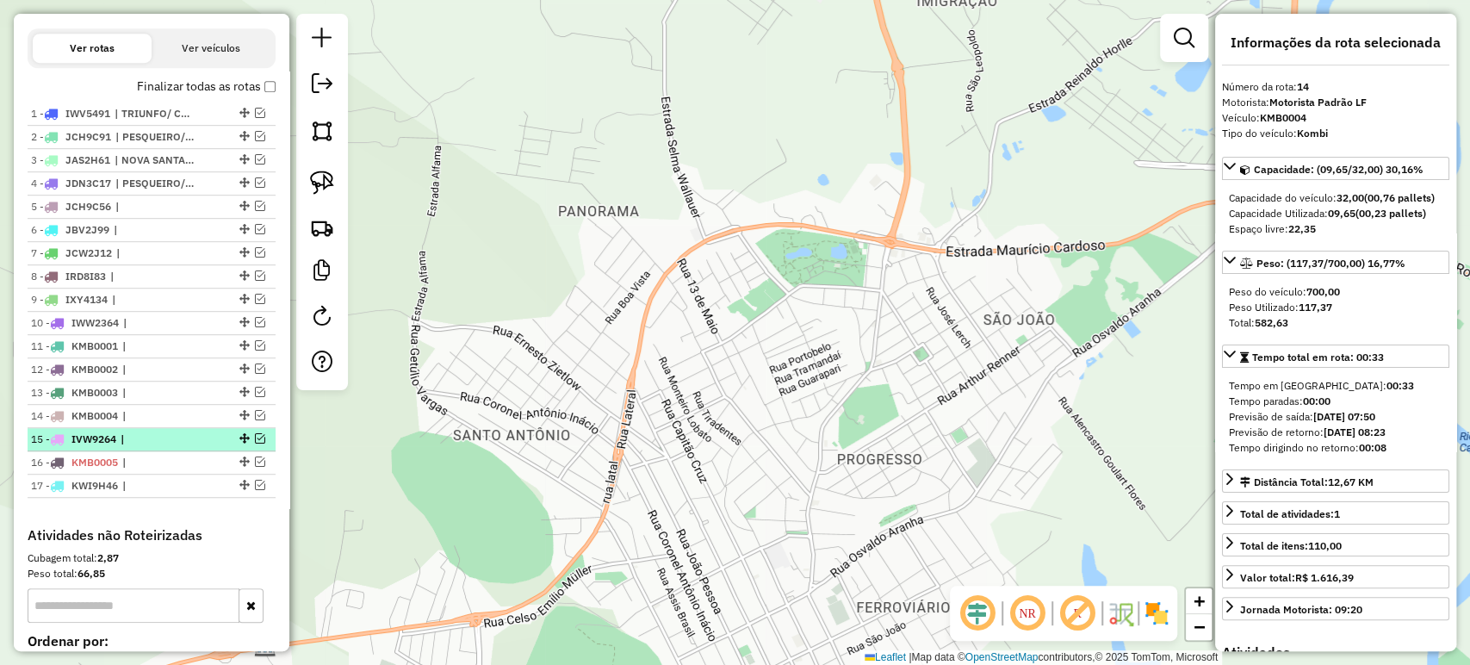
scroll to position [573, 0]
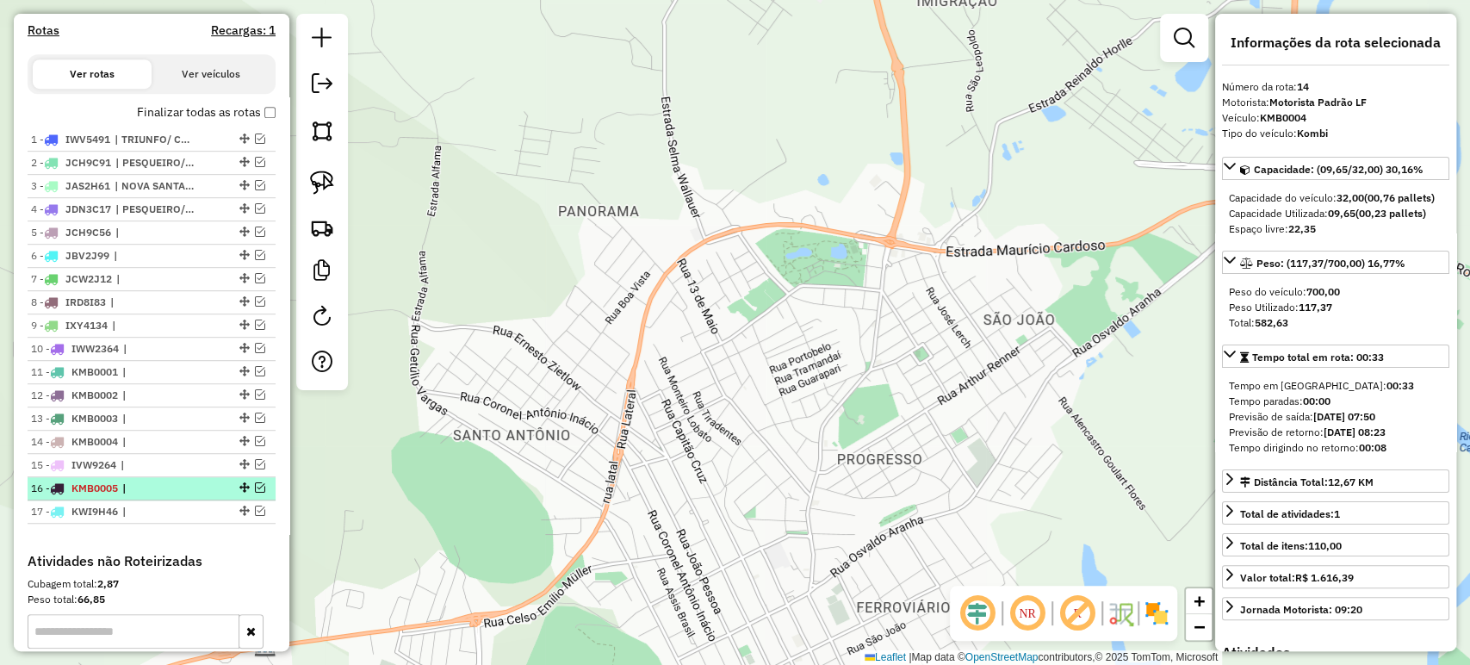
click at [141, 496] on span "|" at bounding box center [161, 487] width 79 height 15
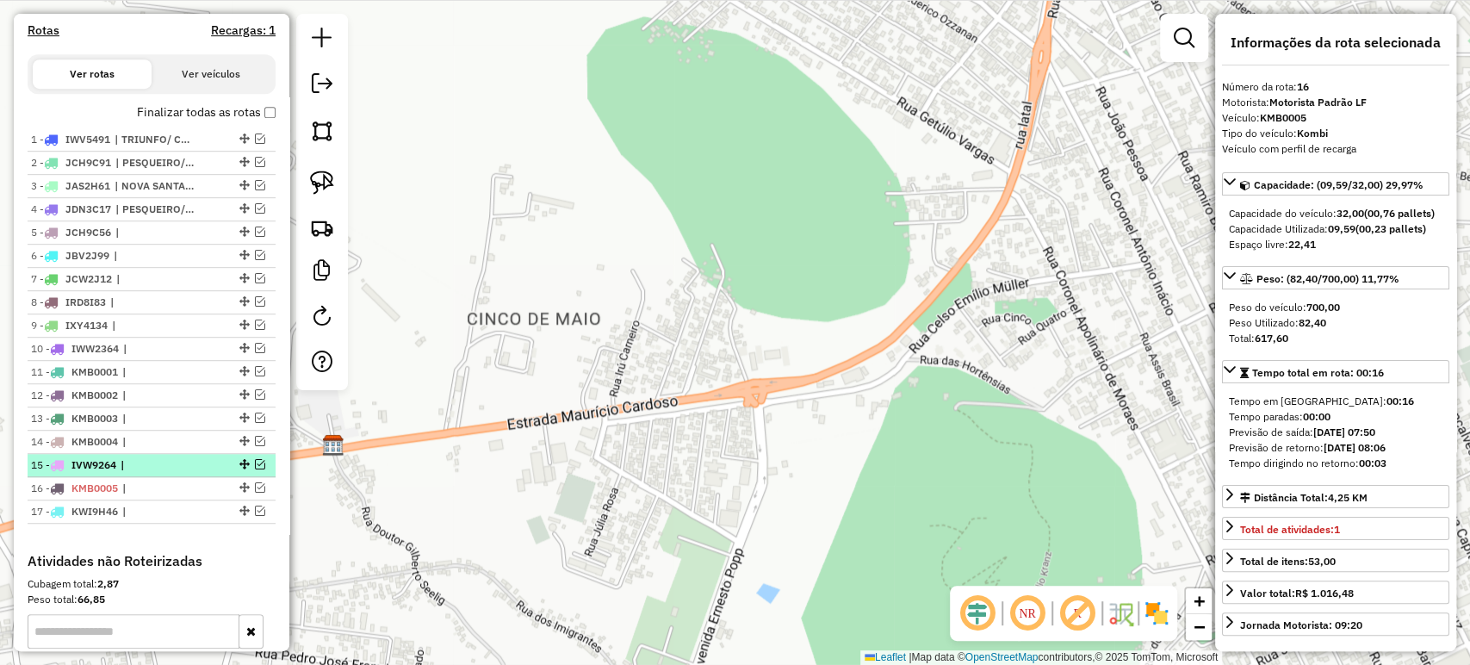
click at [145, 473] on span "|" at bounding box center [160, 464] width 79 height 15
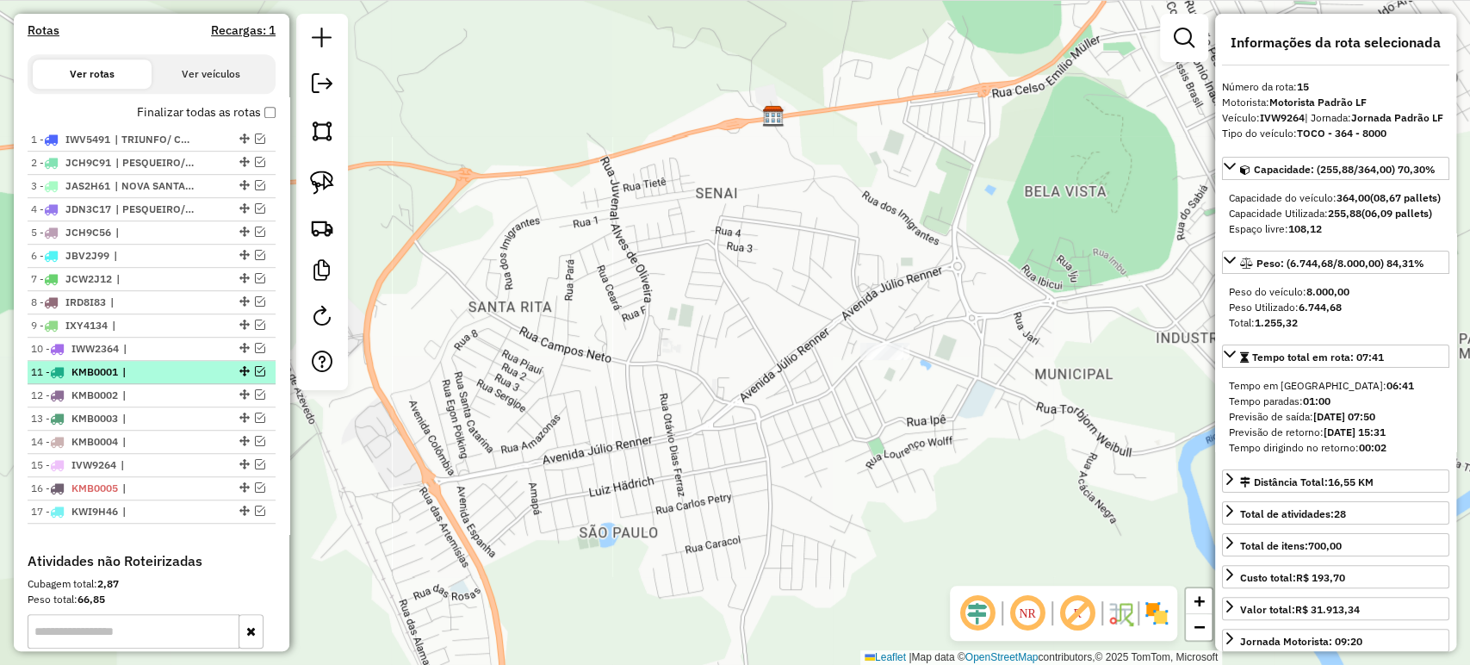
click at [146, 377] on span "|" at bounding box center [161, 371] width 79 height 15
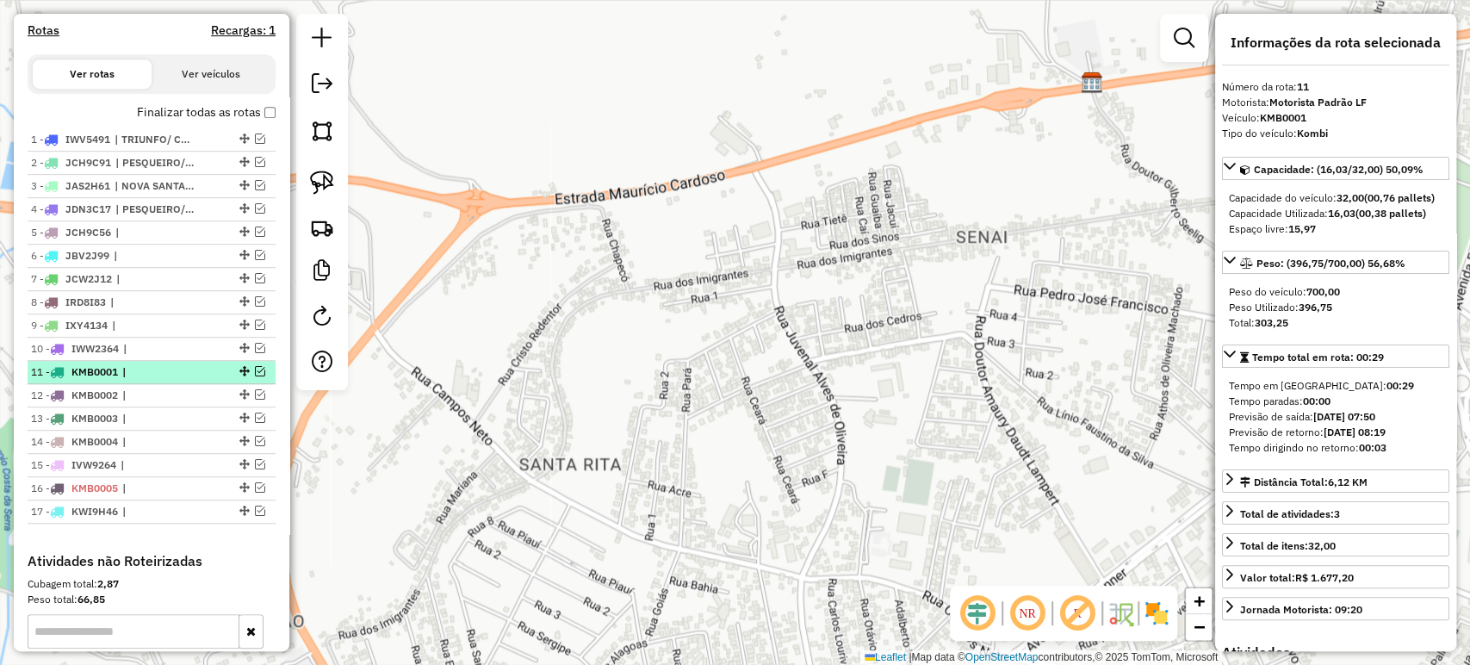
click at [126, 380] on span "|" at bounding box center [161, 371] width 79 height 15
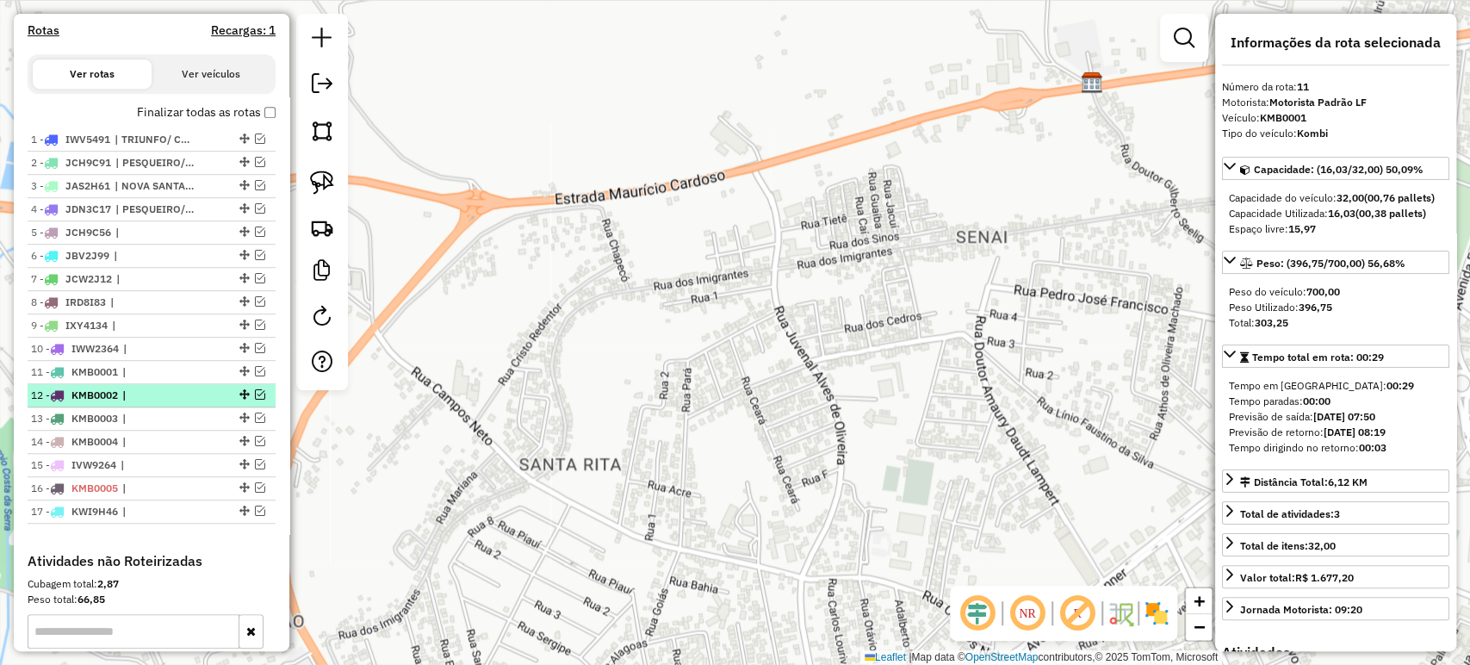
click at [121, 403] on div "12 - KMB0002 |" at bounding box center [122, 394] width 183 height 15
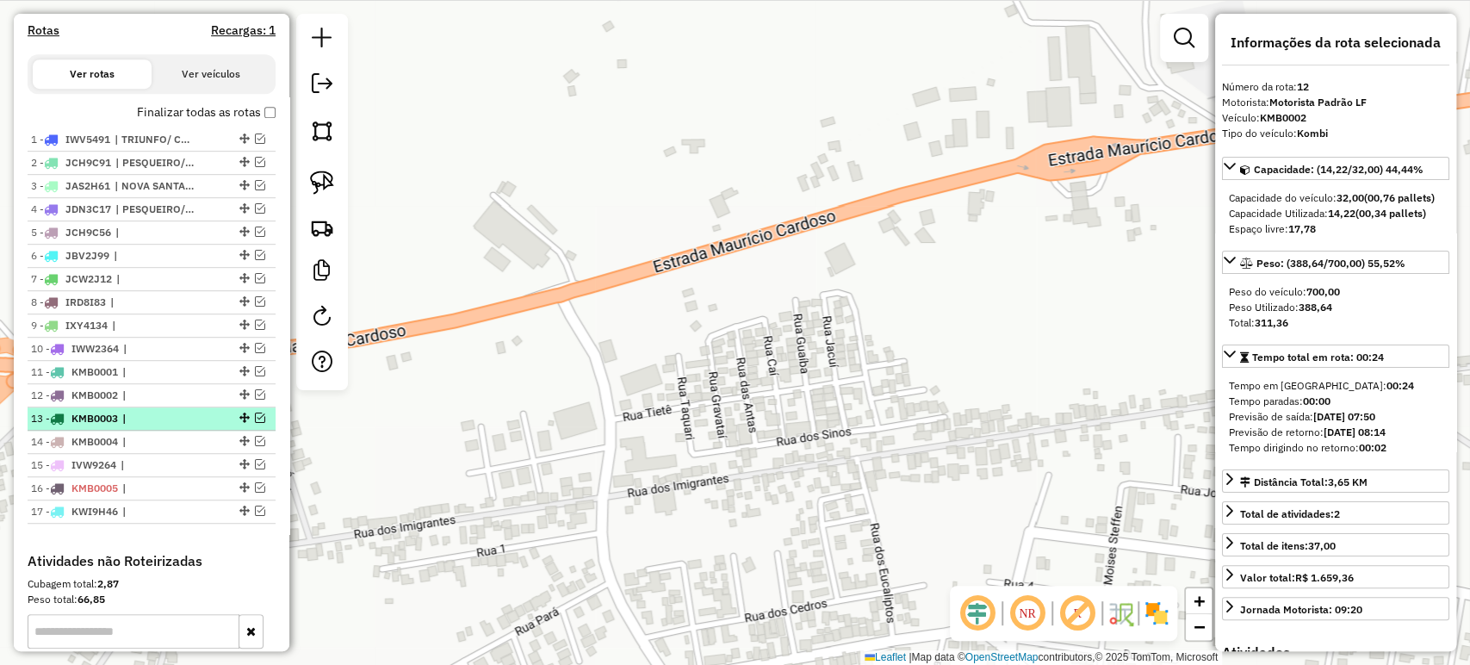
click at [118, 424] on span "KMB0003" at bounding box center [94, 418] width 46 height 13
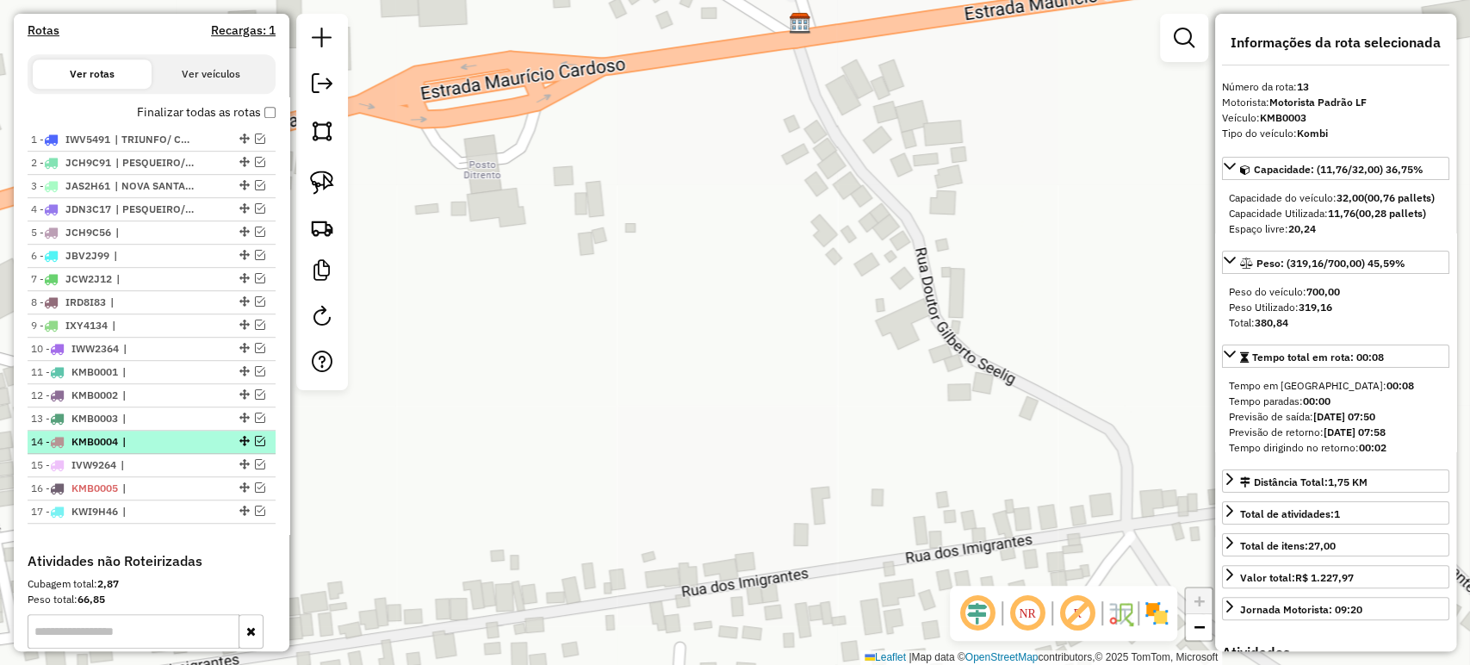
click at [118, 448] on span "KMB0004" at bounding box center [94, 441] width 46 height 13
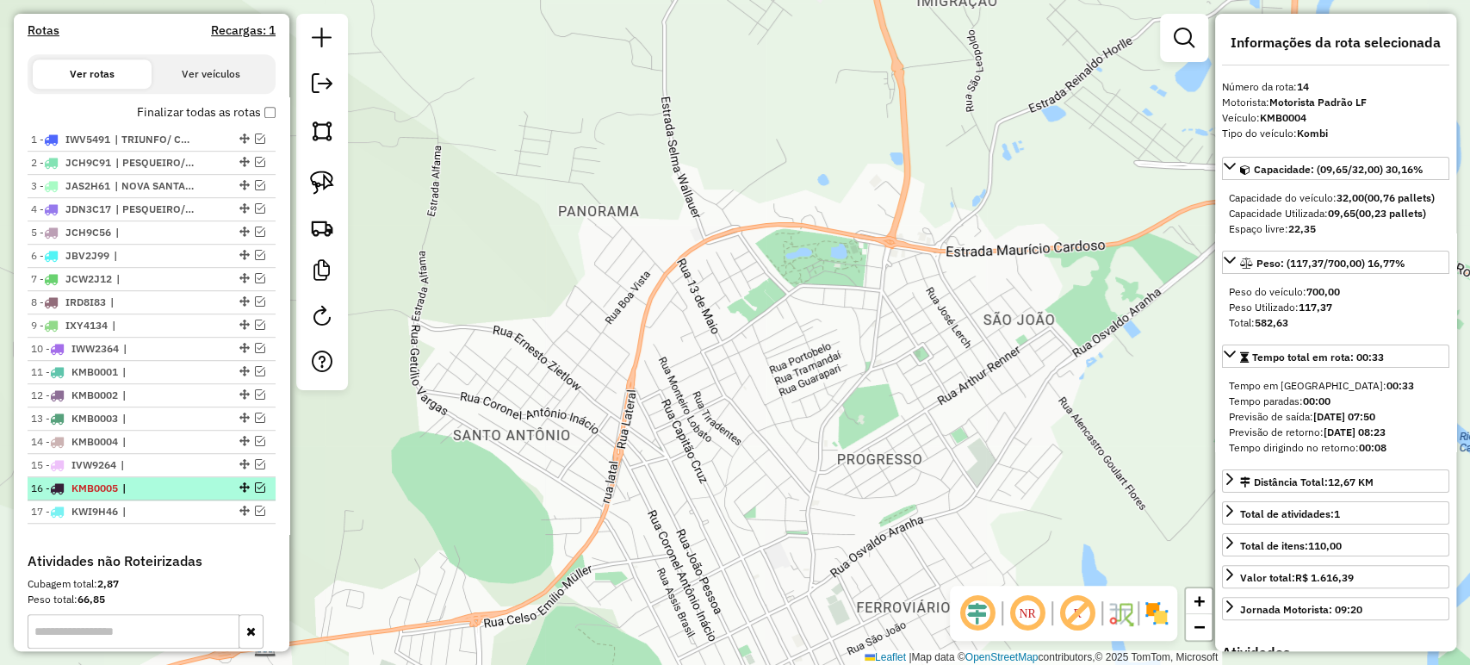
click at [110, 494] on span "KMB0005" at bounding box center [94, 487] width 46 height 13
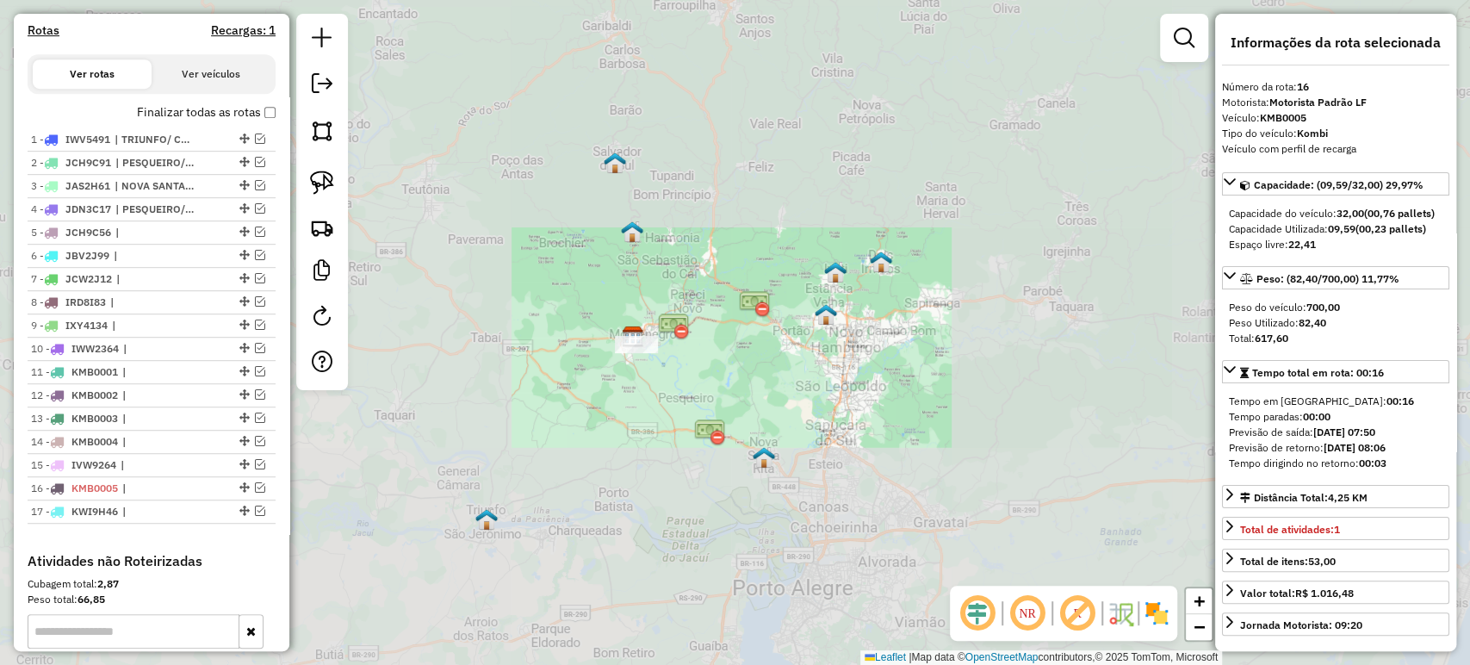
drag, startPoint x: 675, startPoint y: 355, endPoint x: 734, endPoint y: 415, distance: 84.6
click at [744, 413] on div "Janela de atendimento Grade de atendimento Capacidade Transportadoras Veículos …" at bounding box center [735, 332] width 1470 height 665
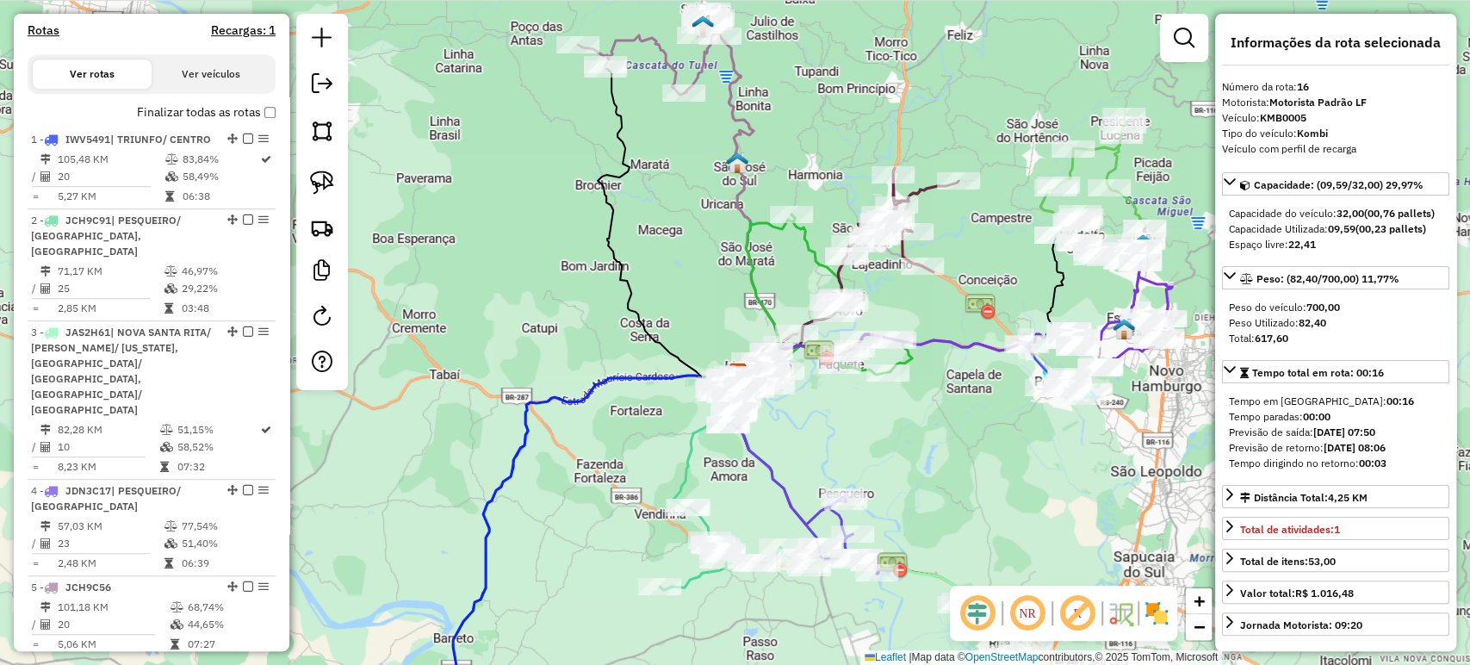
drag, startPoint x: 789, startPoint y: 441, endPoint x: 768, endPoint y: 411, distance: 36.5
click at [768, 411] on div "Janela de atendimento Grade de atendimento Capacidade Transportadoras Veículos …" at bounding box center [735, 332] width 1470 height 665
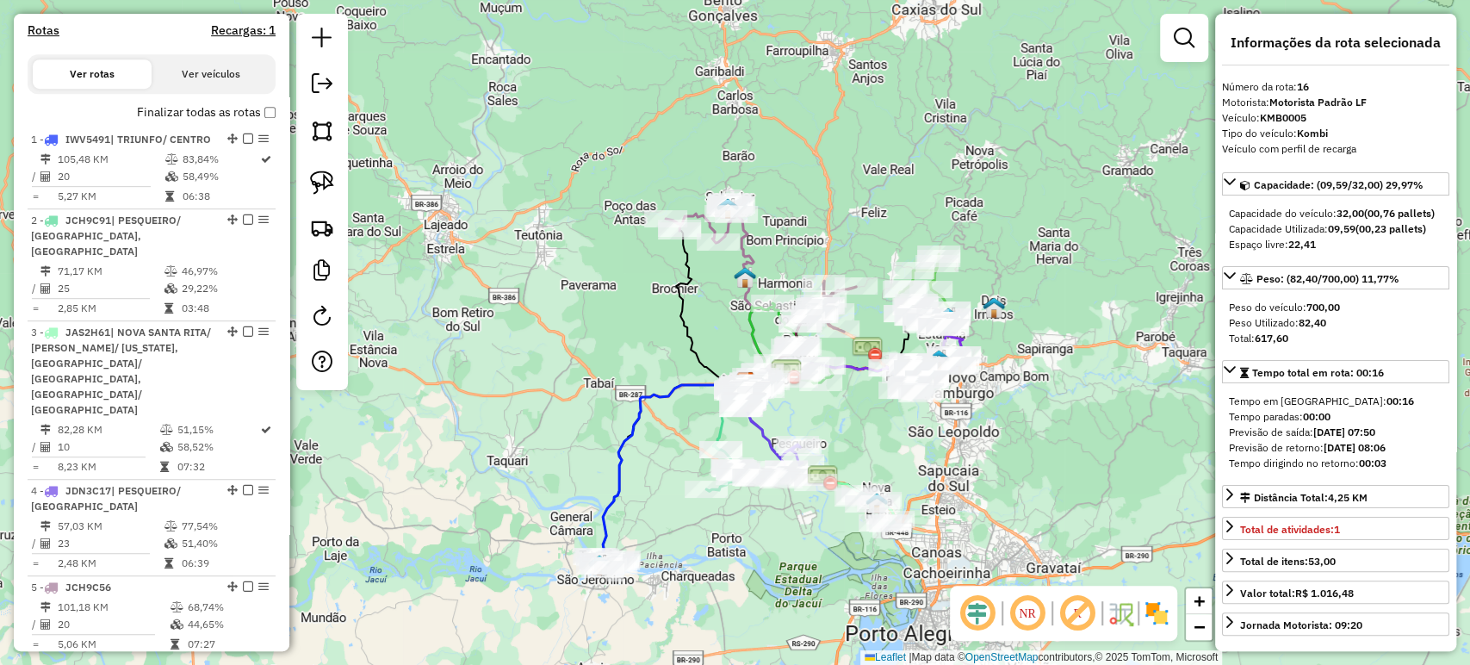
drag, startPoint x: 841, startPoint y: 421, endPoint x: 838, endPoint y: 411, distance: 10.9
click at [838, 411] on div "Janela de atendimento Grade de atendimento Capacidade Transportadoras Veículos …" at bounding box center [735, 332] width 1470 height 665
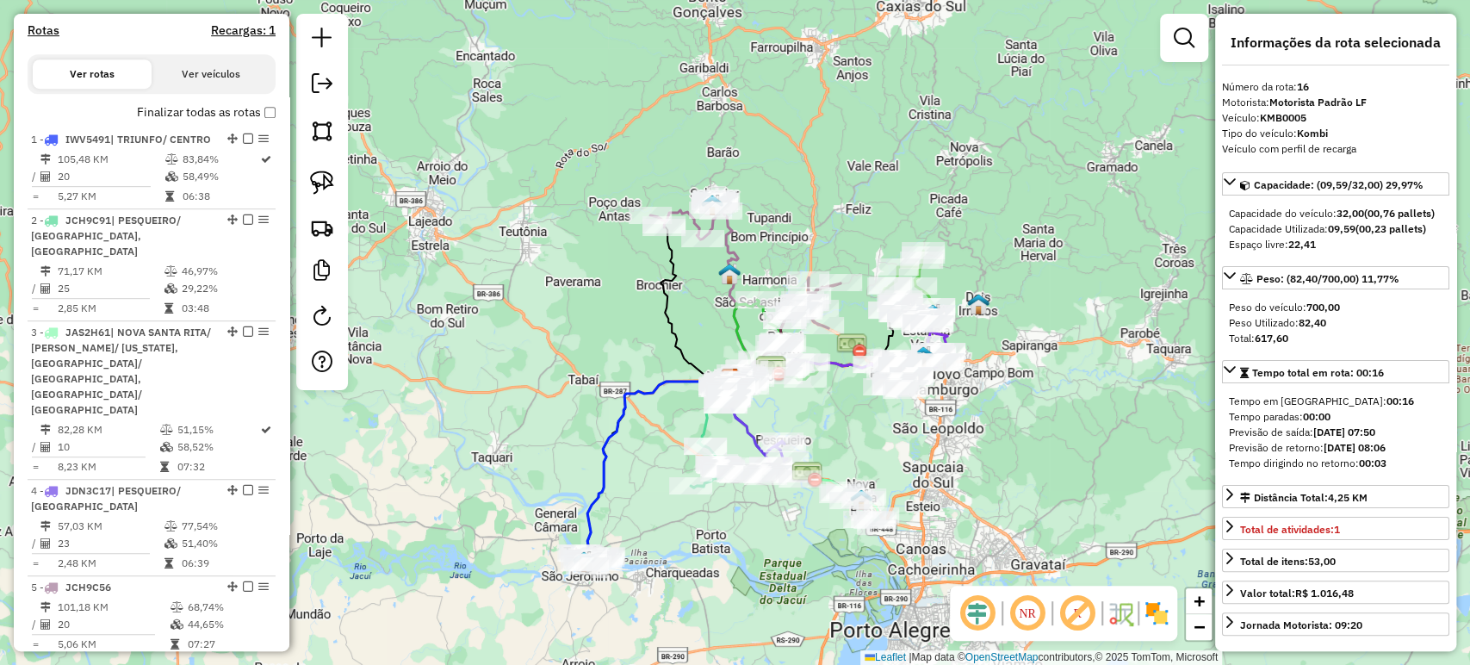
drag, startPoint x: 838, startPoint y: 411, endPoint x: 827, endPoint y: 418, distance: 13.1
click at [827, 418] on div "Janela de atendimento Grade de atendimento Capacidade Transportadoras Veículos …" at bounding box center [735, 332] width 1470 height 665
drag, startPoint x: 823, startPoint y: 421, endPoint x: 833, endPoint y: 437, distance: 18.2
click at [833, 437] on div "Janela de atendimento Grade de atendimento Capacidade Transportadoras Veículos …" at bounding box center [735, 332] width 1470 height 665
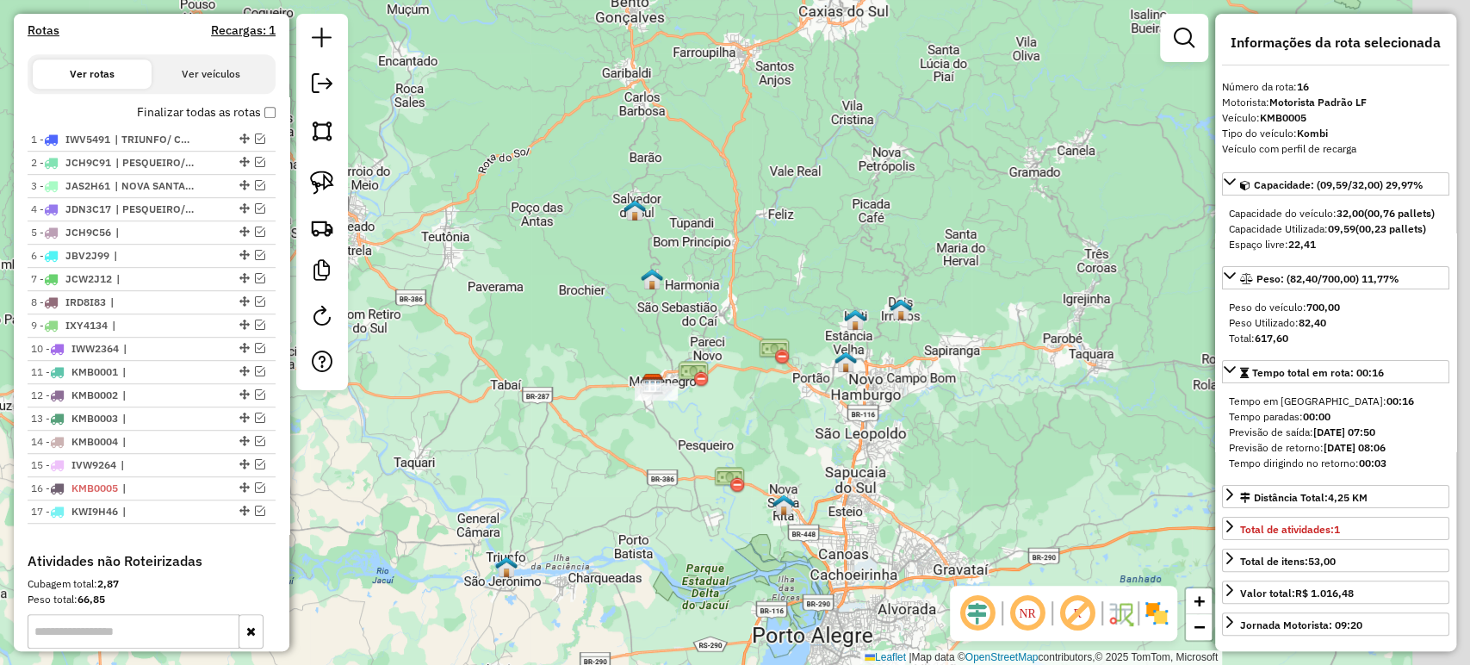
drag, startPoint x: 849, startPoint y: 296, endPoint x: 851, endPoint y: 258, distance: 37.9
click at [845, 289] on div "Janela de atendimento Grade de atendimento Capacidade Transportadoras Veículos …" at bounding box center [735, 332] width 1470 height 665
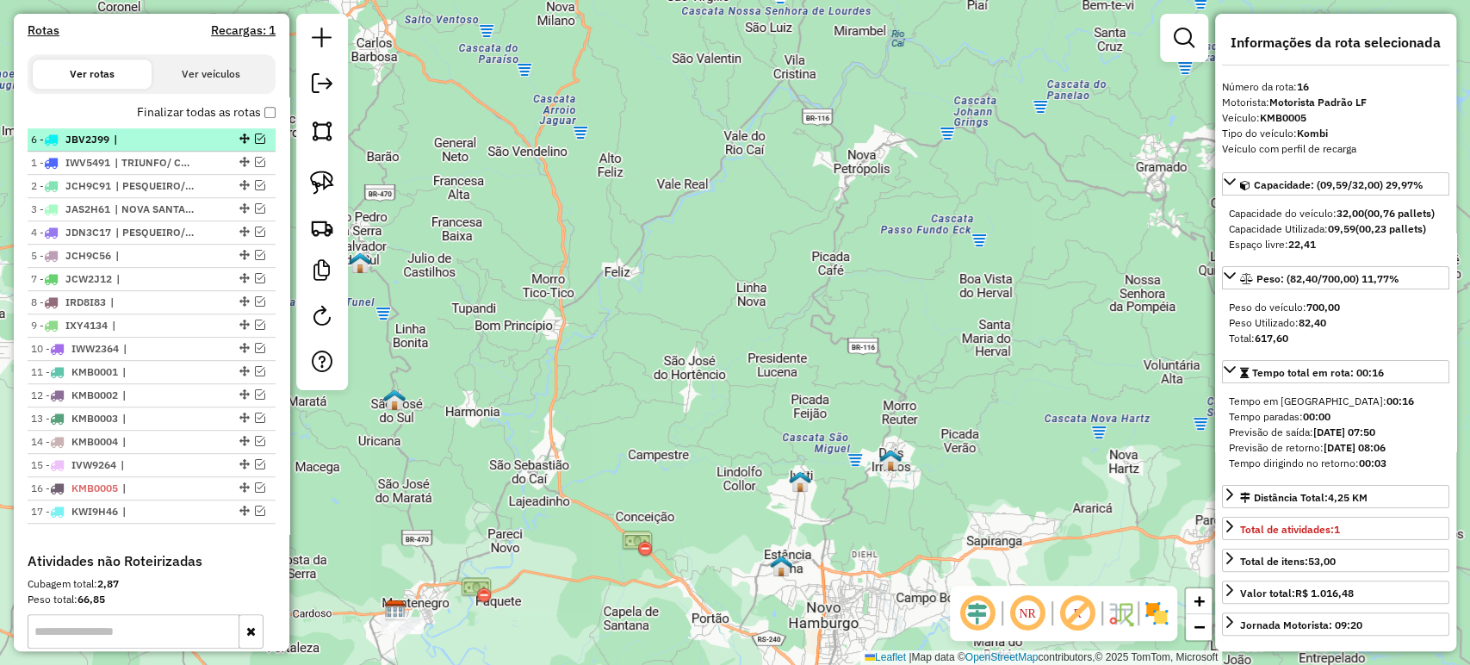
drag, startPoint x: 240, startPoint y: 270, endPoint x: 242, endPoint y: 147, distance: 123.1
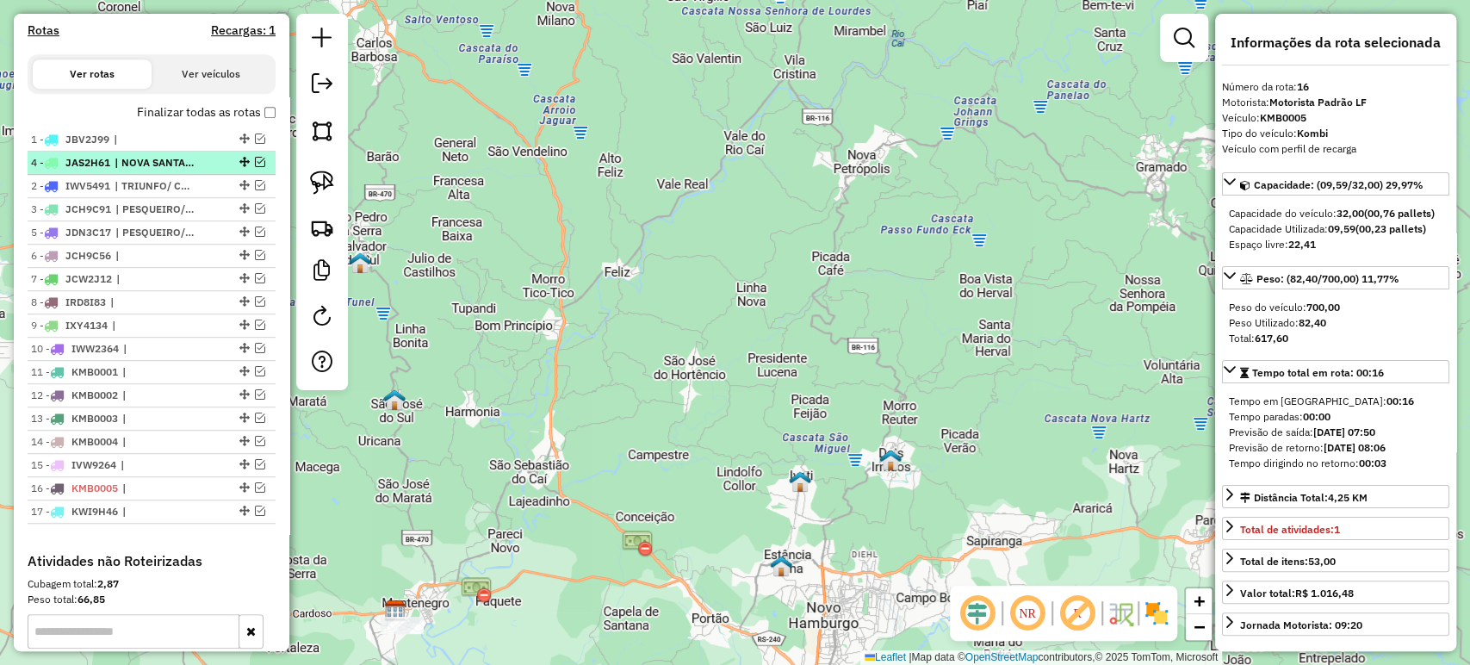
drag, startPoint x: 238, startPoint y: 220, endPoint x: 239, endPoint y: 170, distance: 50.0
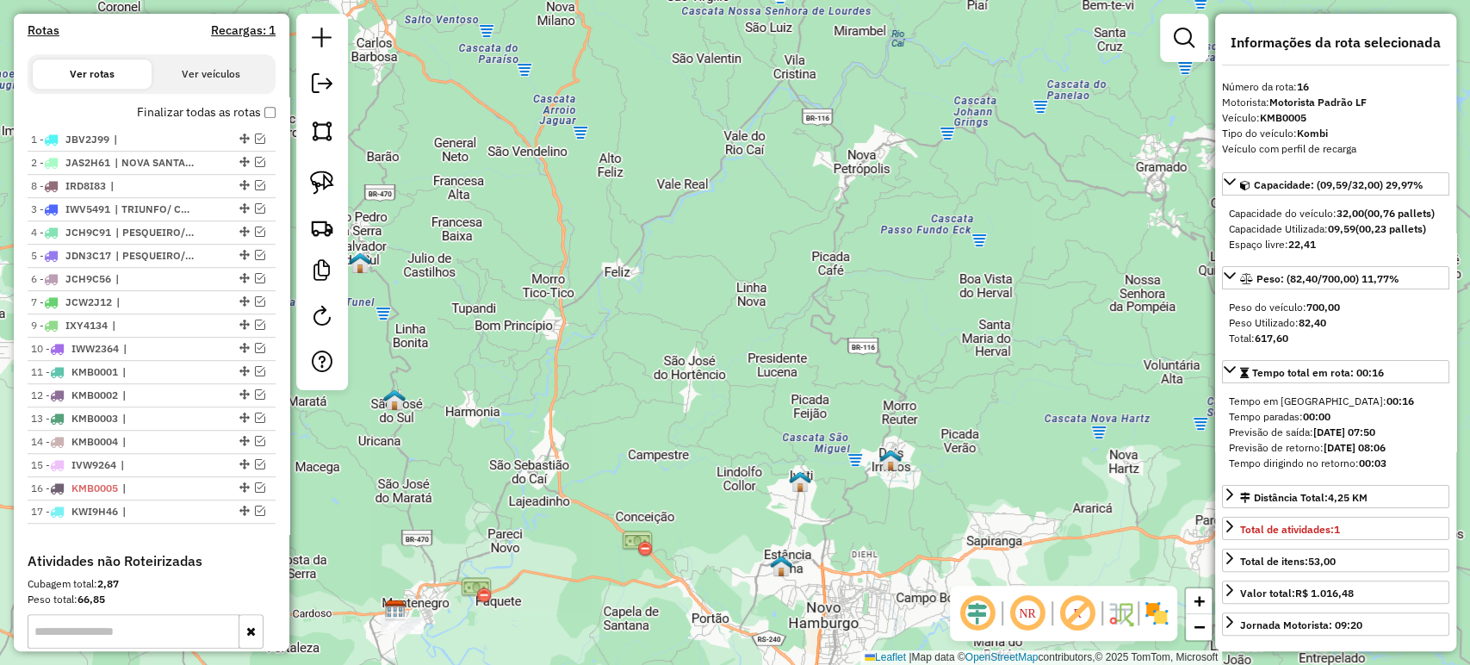
drag, startPoint x: 241, startPoint y: 308, endPoint x: 242, endPoint y: 198, distance: 110.2
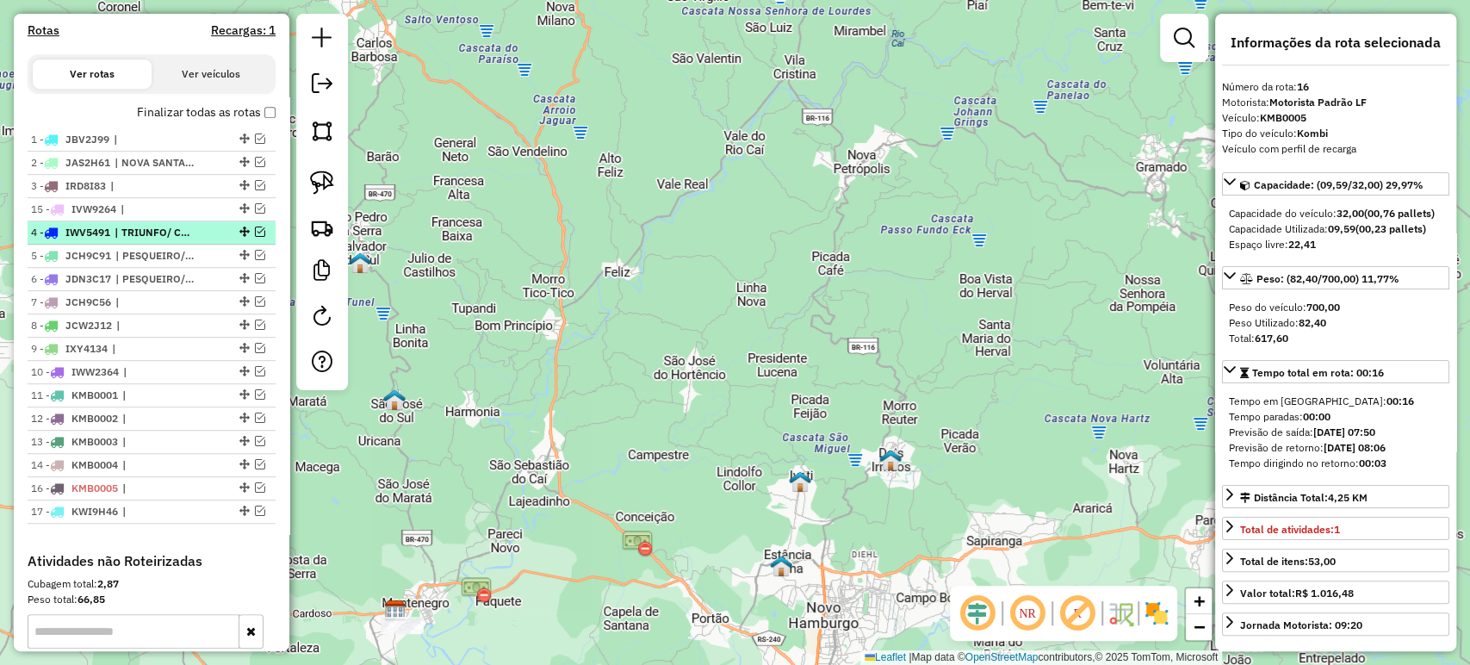
drag, startPoint x: 239, startPoint y: 473, endPoint x: 255, endPoint y: 223, distance: 250.2
drag, startPoint x: 239, startPoint y: 384, endPoint x: 251, endPoint y: 245, distance: 139.1
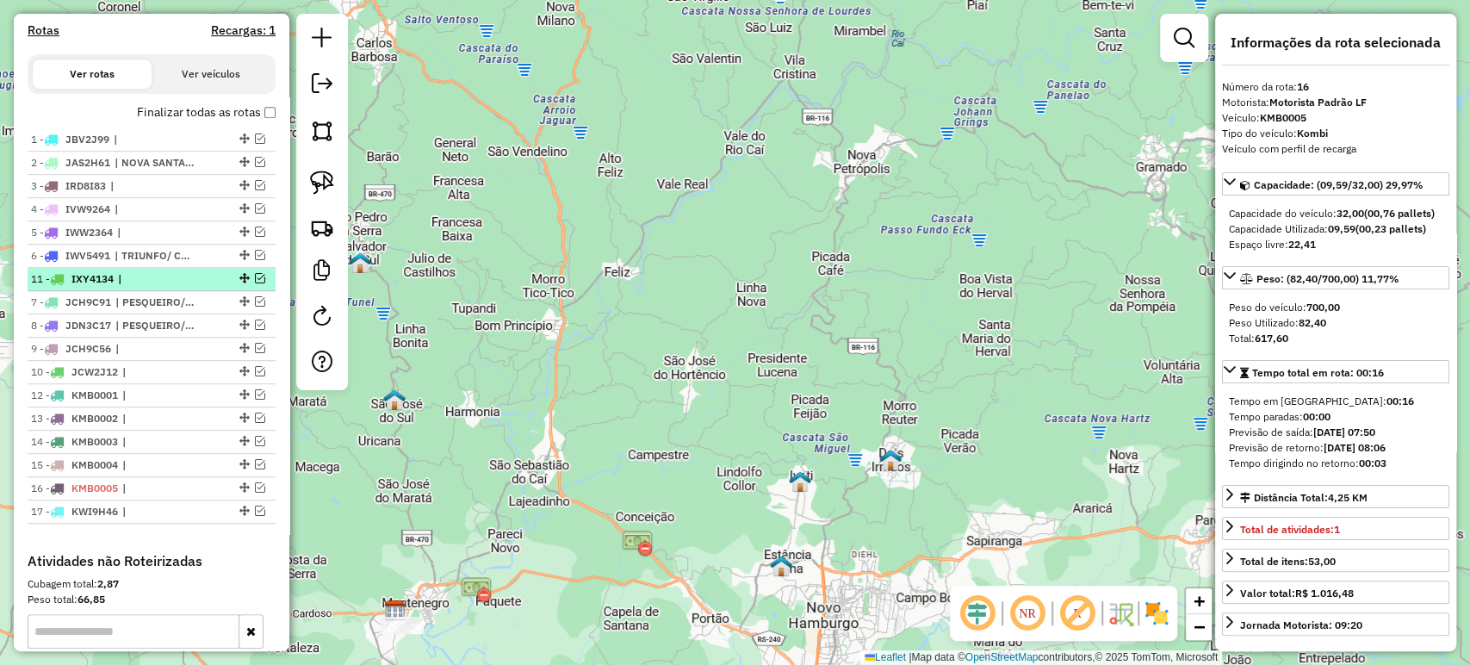
drag, startPoint x: 237, startPoint y: 385, endPoint x: 234, endPoint y: 288, distance: 97.3
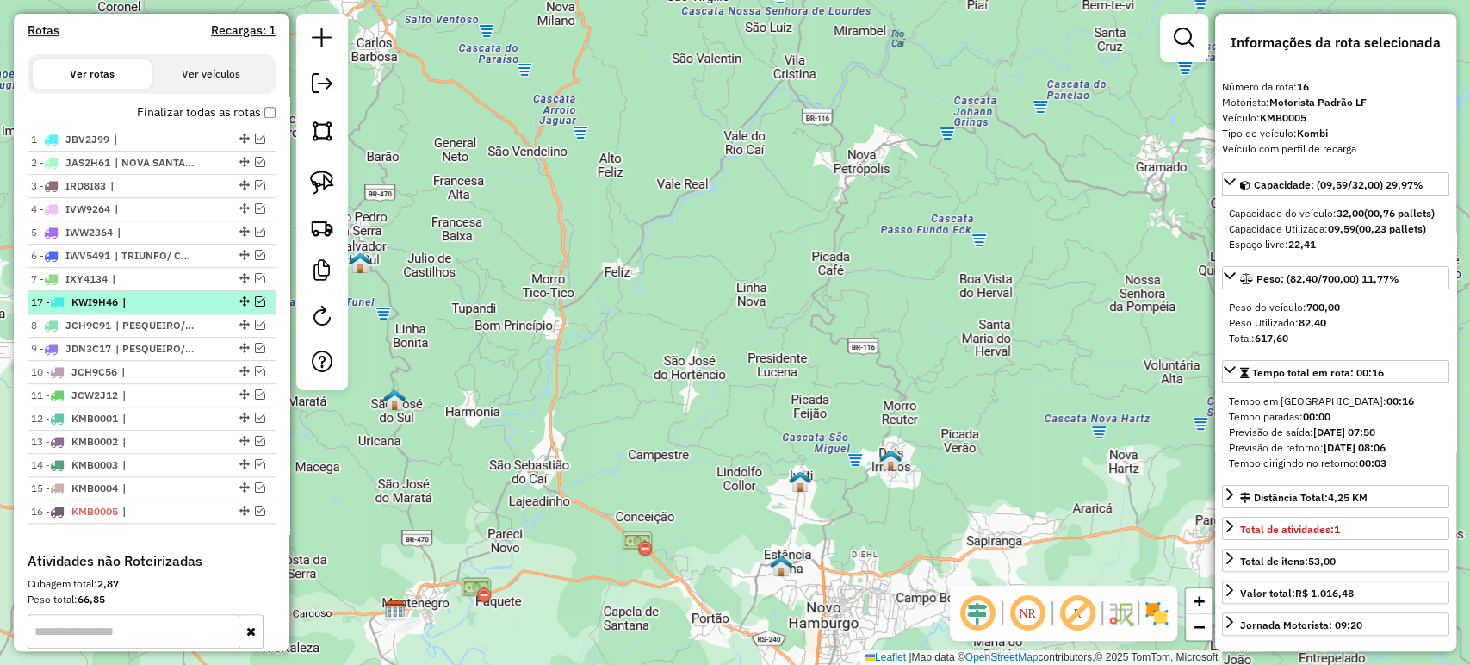
drag, startPoint x: 238, startPoint y: 518, endPoint x: 266, endPoint y: 307, distance: 213.6
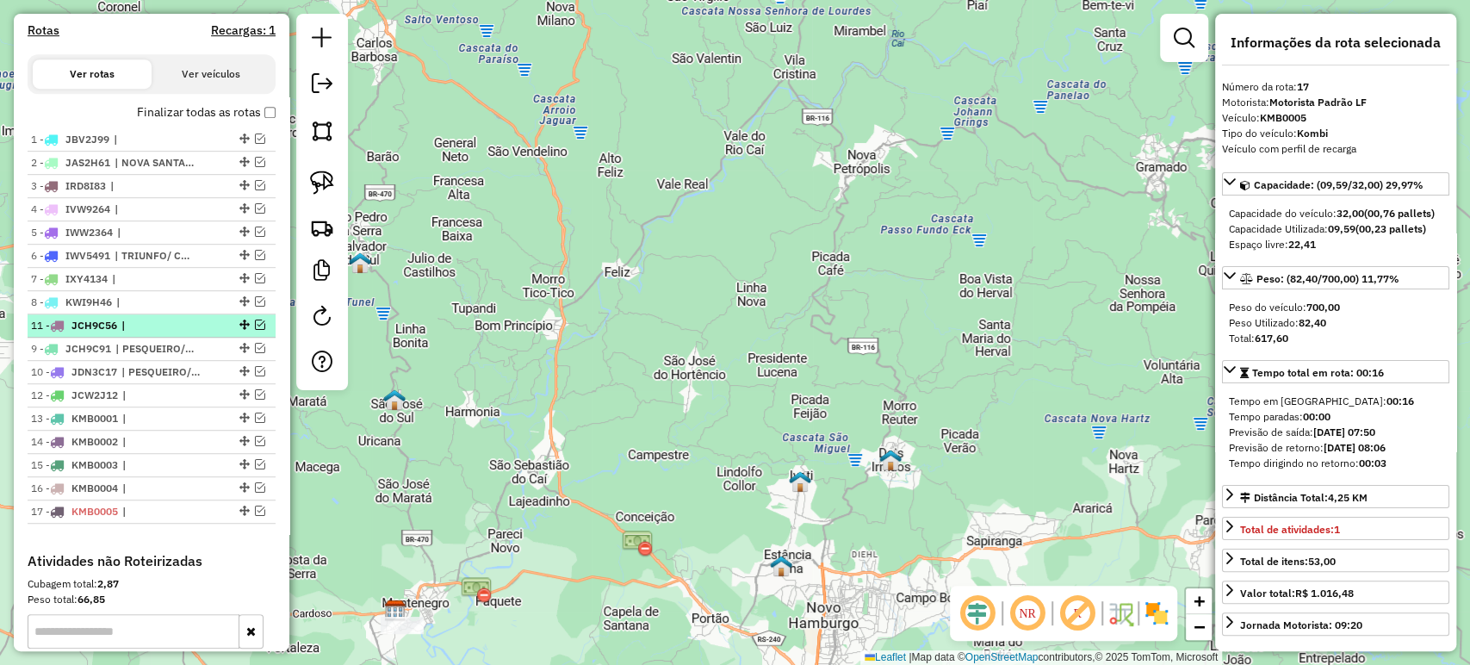
drag, startPoint x: 241, startPoint y: 380, endPoint x: 237, endPoint y: 336, distance: 44.1
drag, startPoint x: 236, startPoint y: 404, endPoint x: 242, endPoint y: 379, distance: 25.7
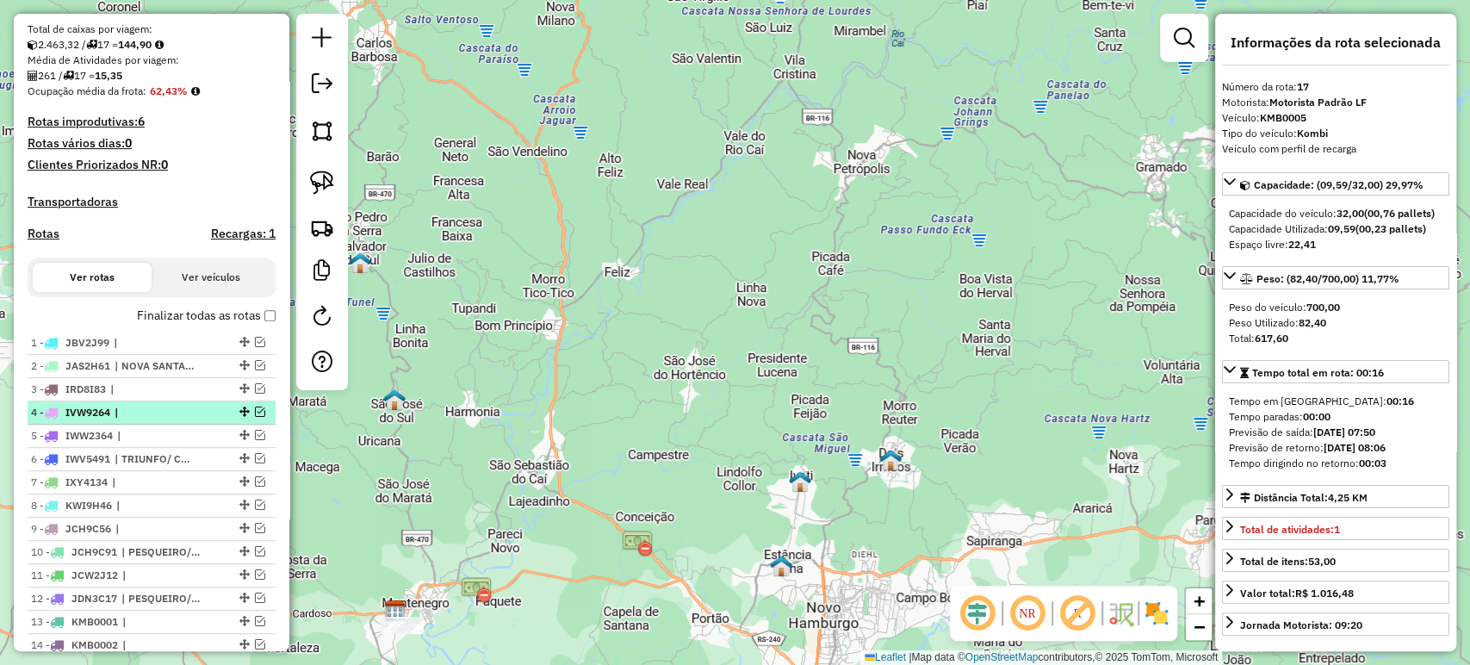
scroll to position [287, 0]
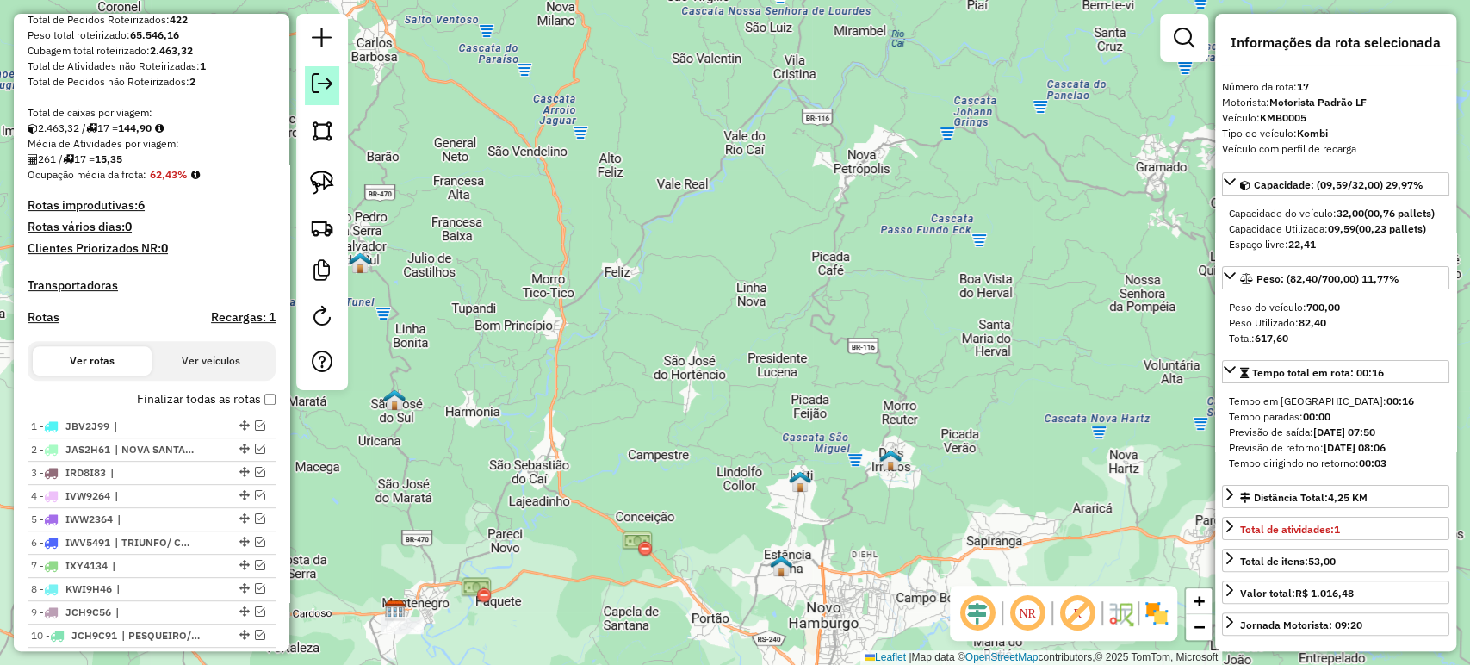
click at [331, 95] on link at bounding box center [322, 85] width 34 height 39
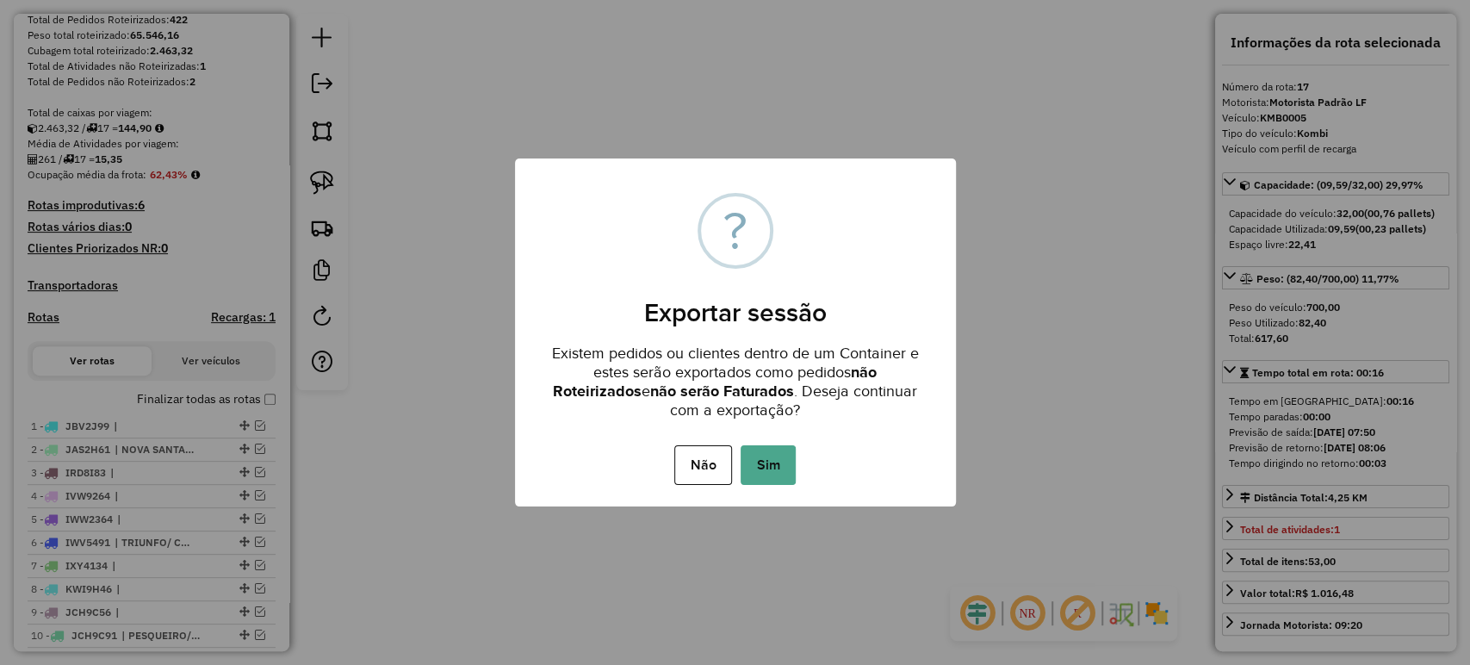
click at [765, 465] on button "Sim" at bounding box center [767, 465] width 55 height 40
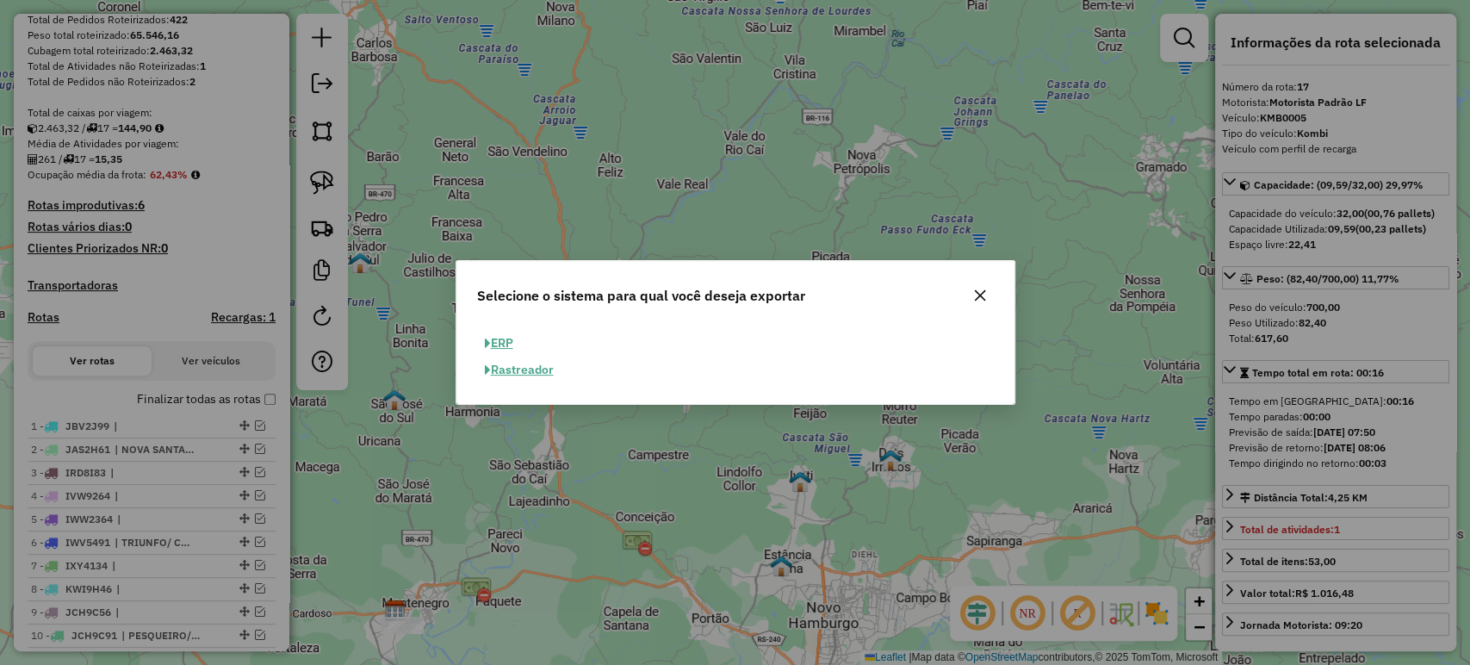
click at [505, 348] on button "ERP" at bounding box center [499, 343] width 44 height 27
select select "**"
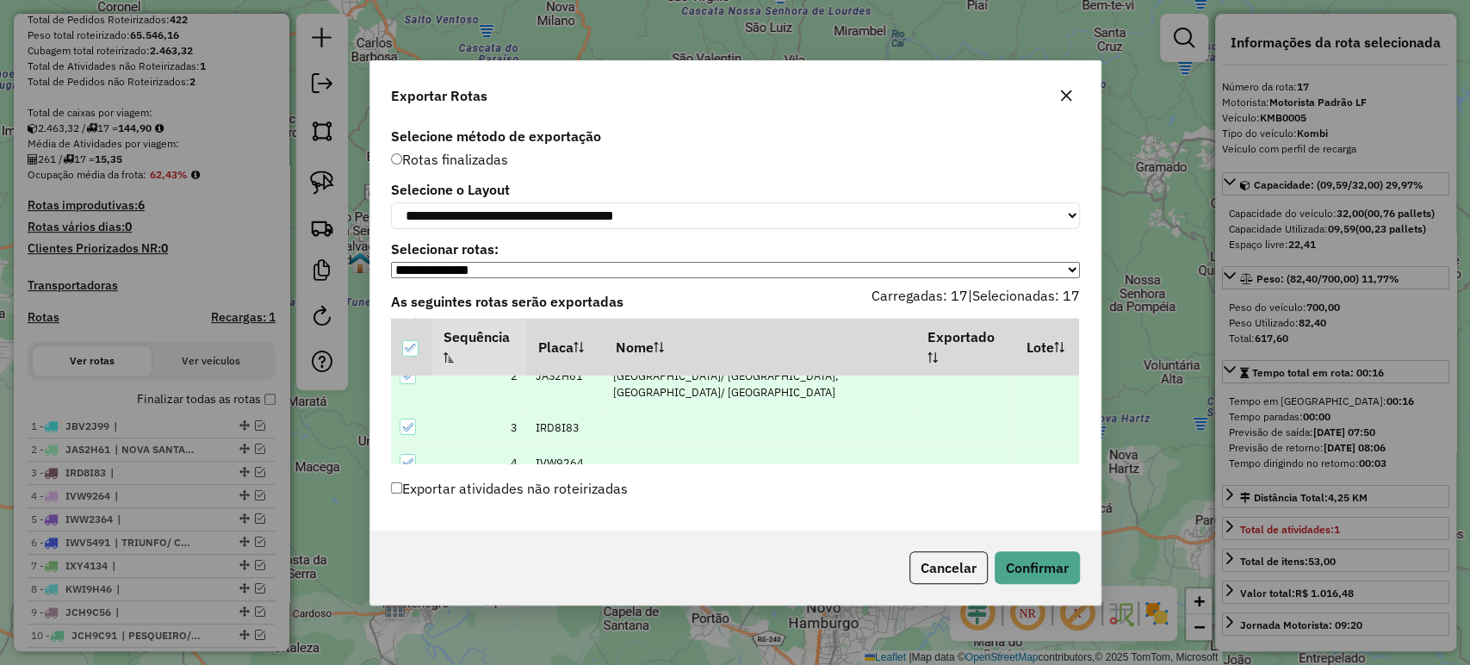
scroll to position [96, 0]
click at [1026, 568] on button "Confirmar" at bounding box center [1036, 567] width 85 height 33
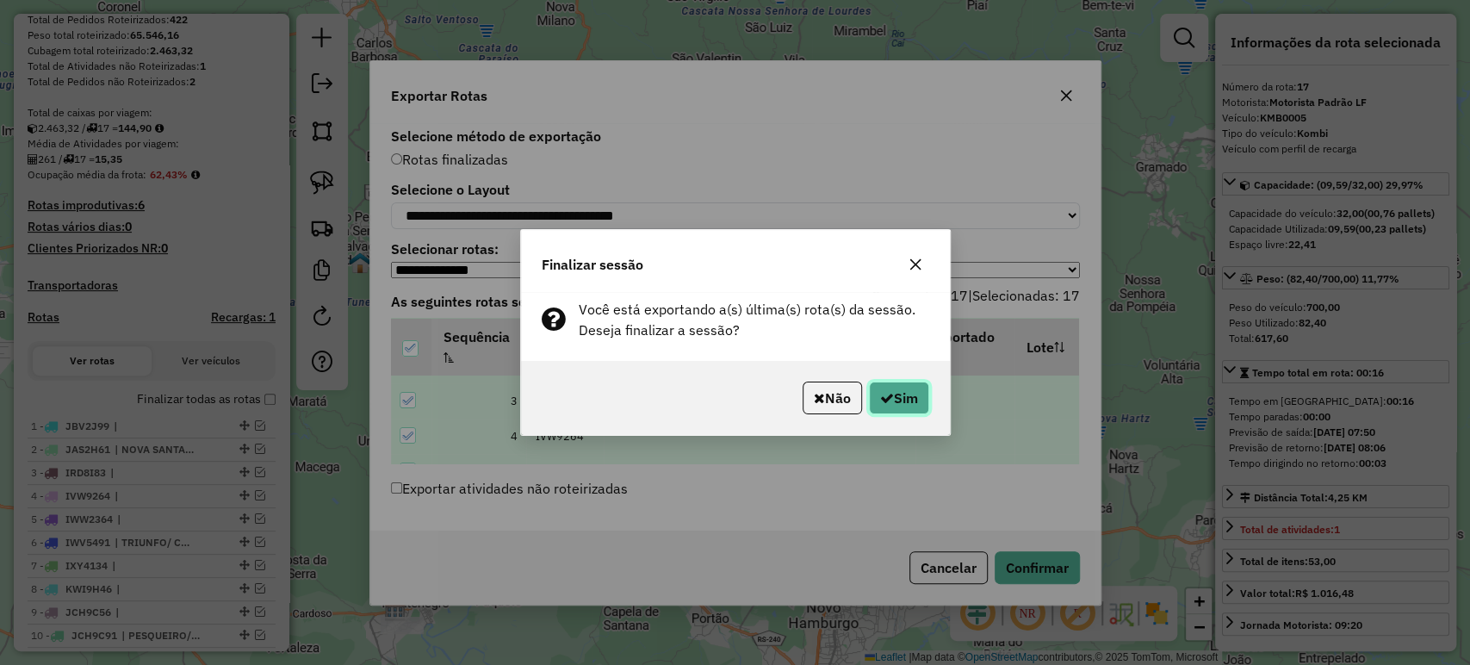
click at [896, 397] on button "Sim" at bounding box center [899, 397] width 60 height 33
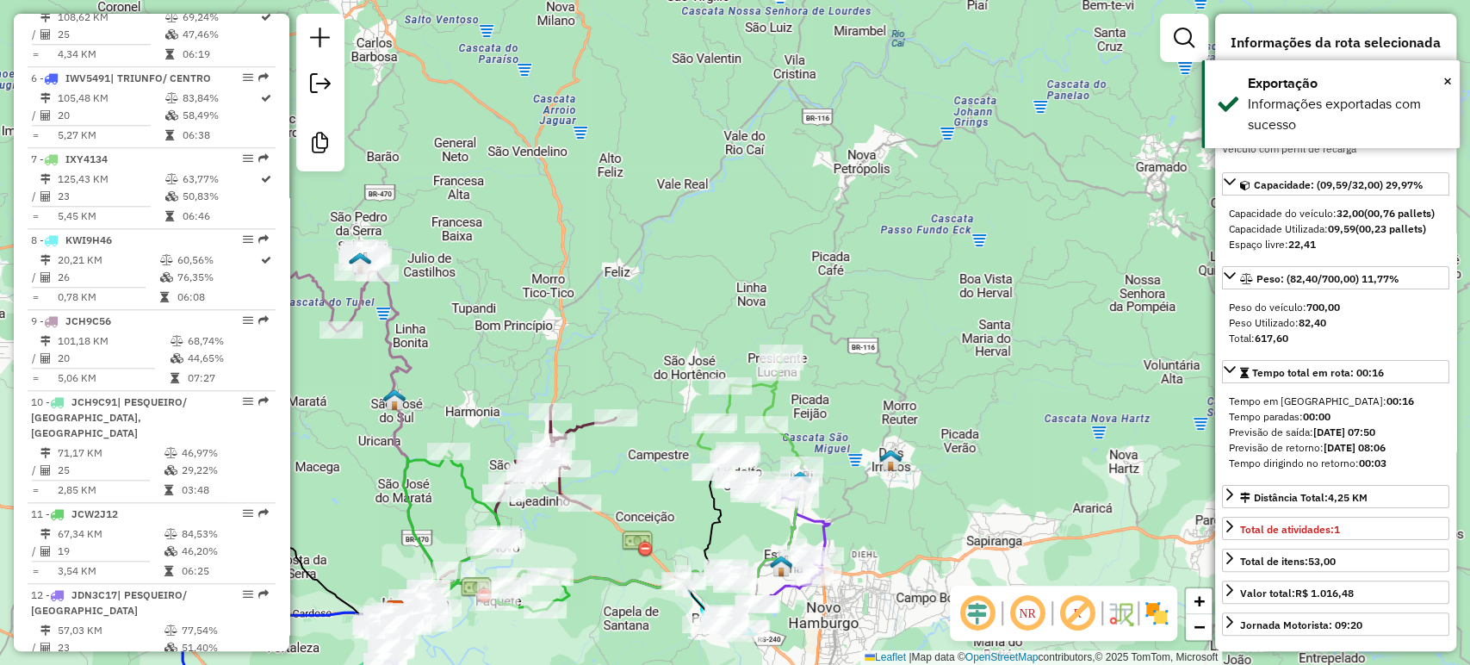
scroll to position [1844, 0]
